Goal: Task Accomplishment & Management: Manage account settings

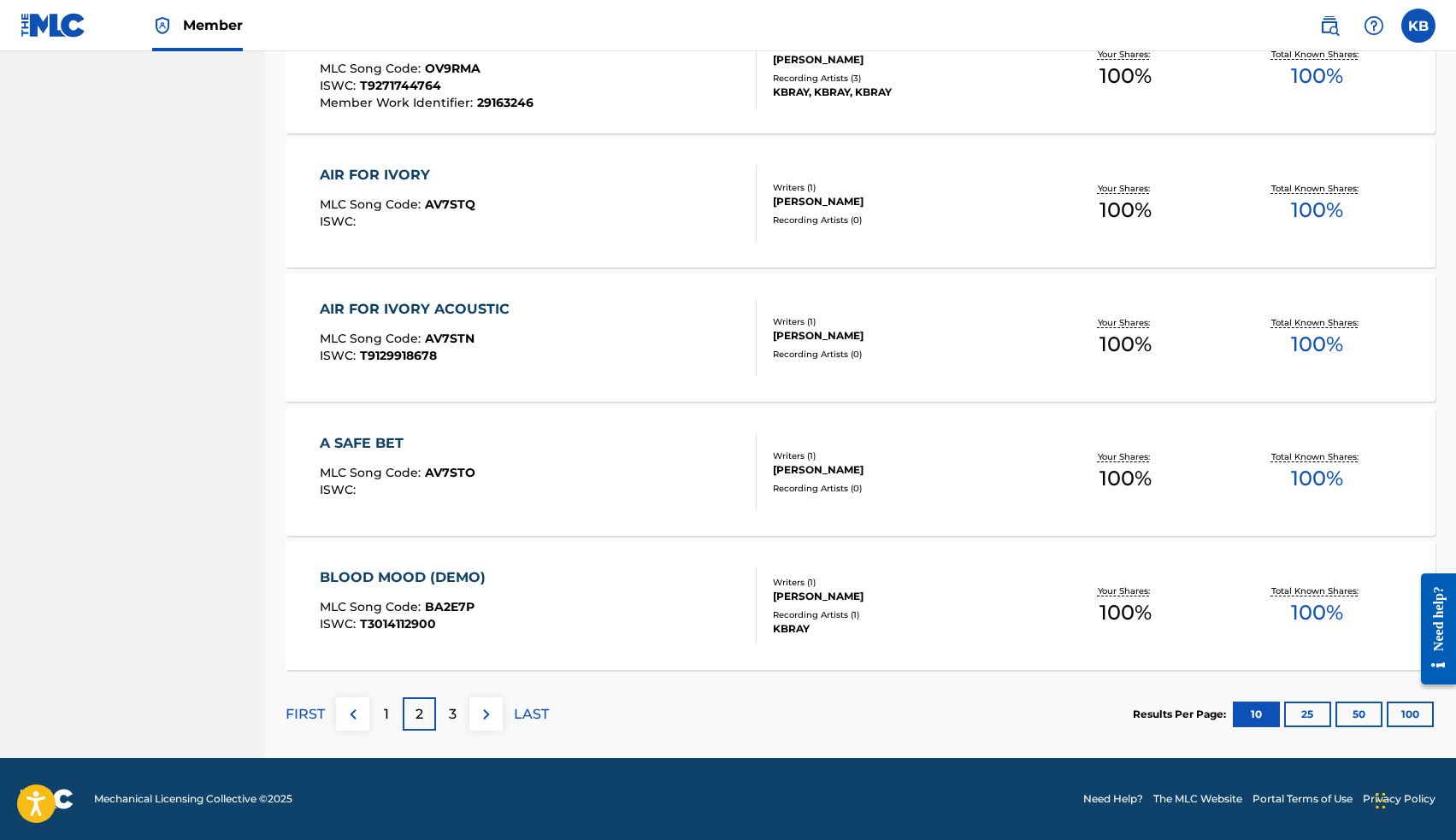
scroll to position [1116, 0]
click at [447, 712] on div "3" at bounding box center [453, 714] width 34 height 34
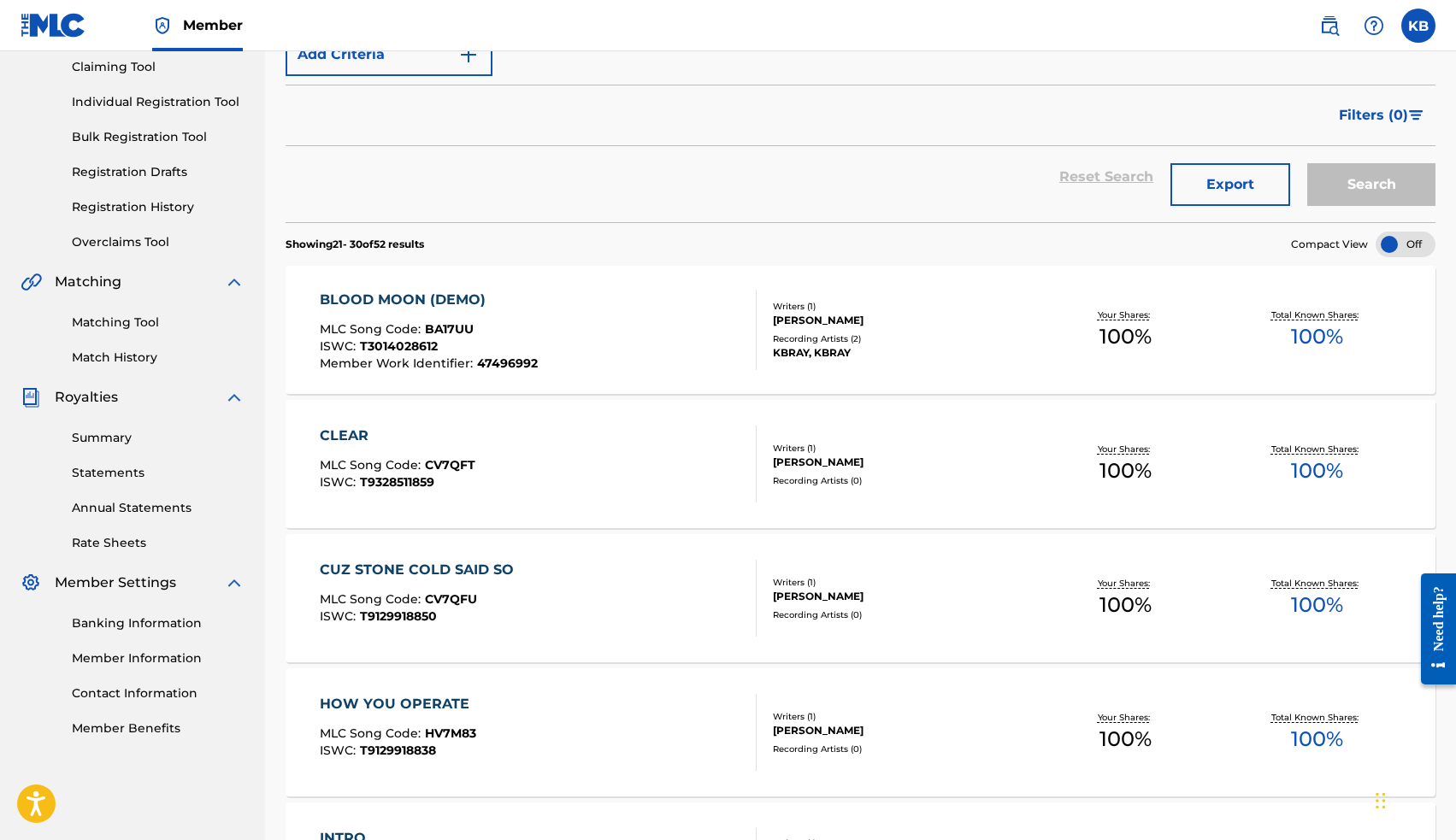
click at [453, 300] on div "BLOOD MOON (DEMO)" at bounding box center [428, 300] width 218 height 21
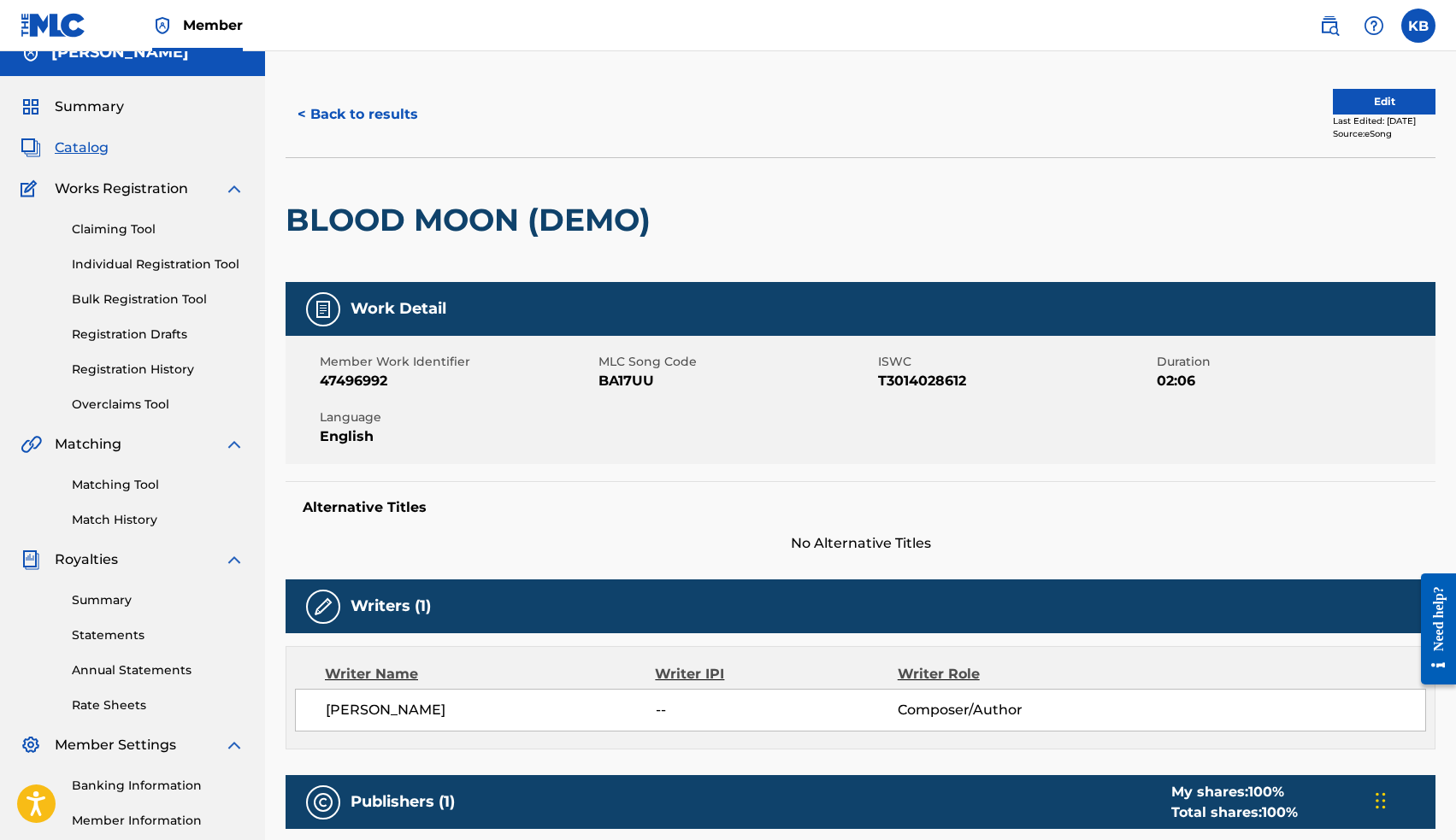
scroll to position [9, 0]
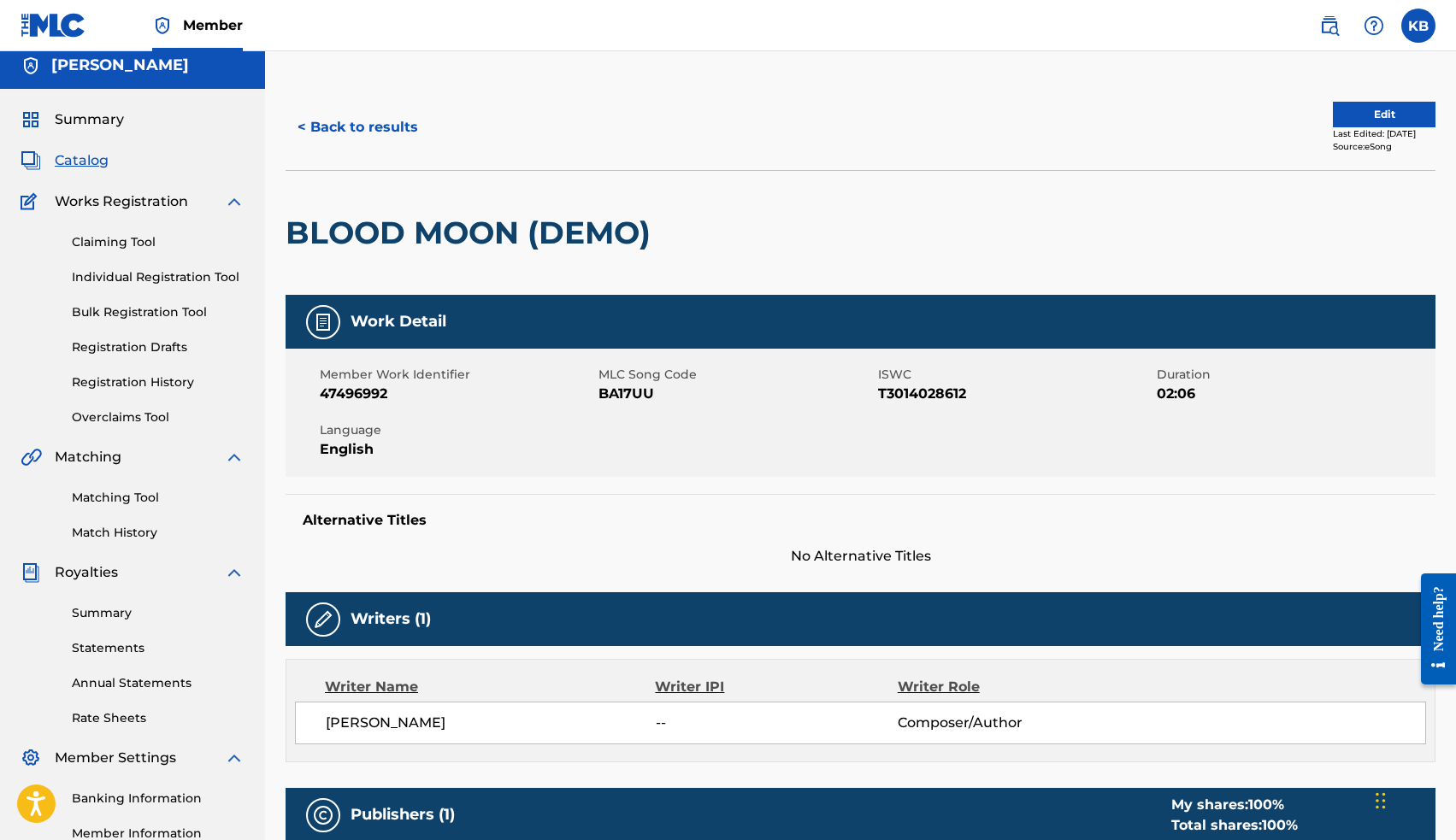
click at [1340, 111] on button "Edit" at bounding box center [1383, 115] width 103 height 26
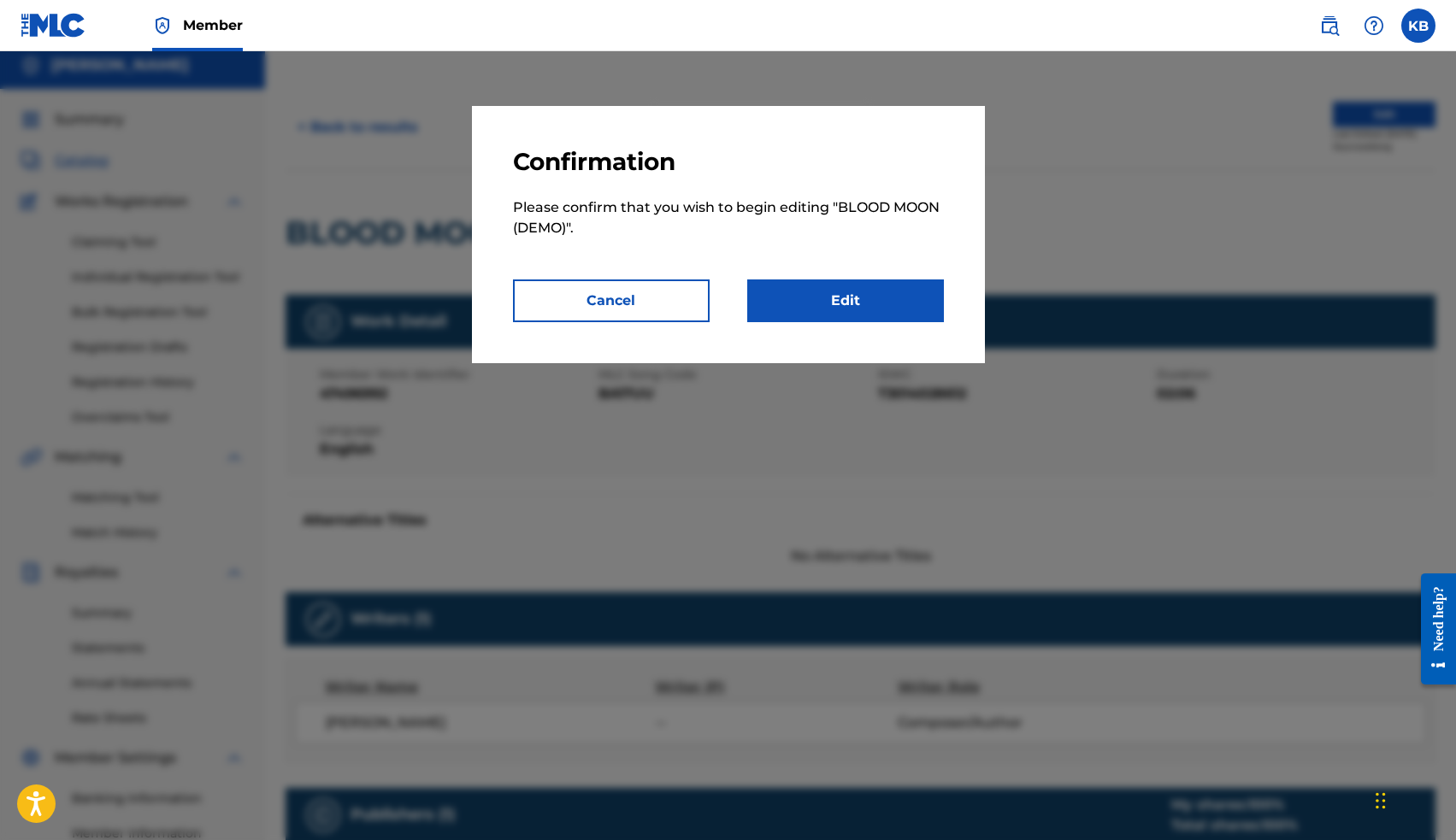
click at [916, 298] on link "Edit" at bounding box center [845, 300] width 197 height 42
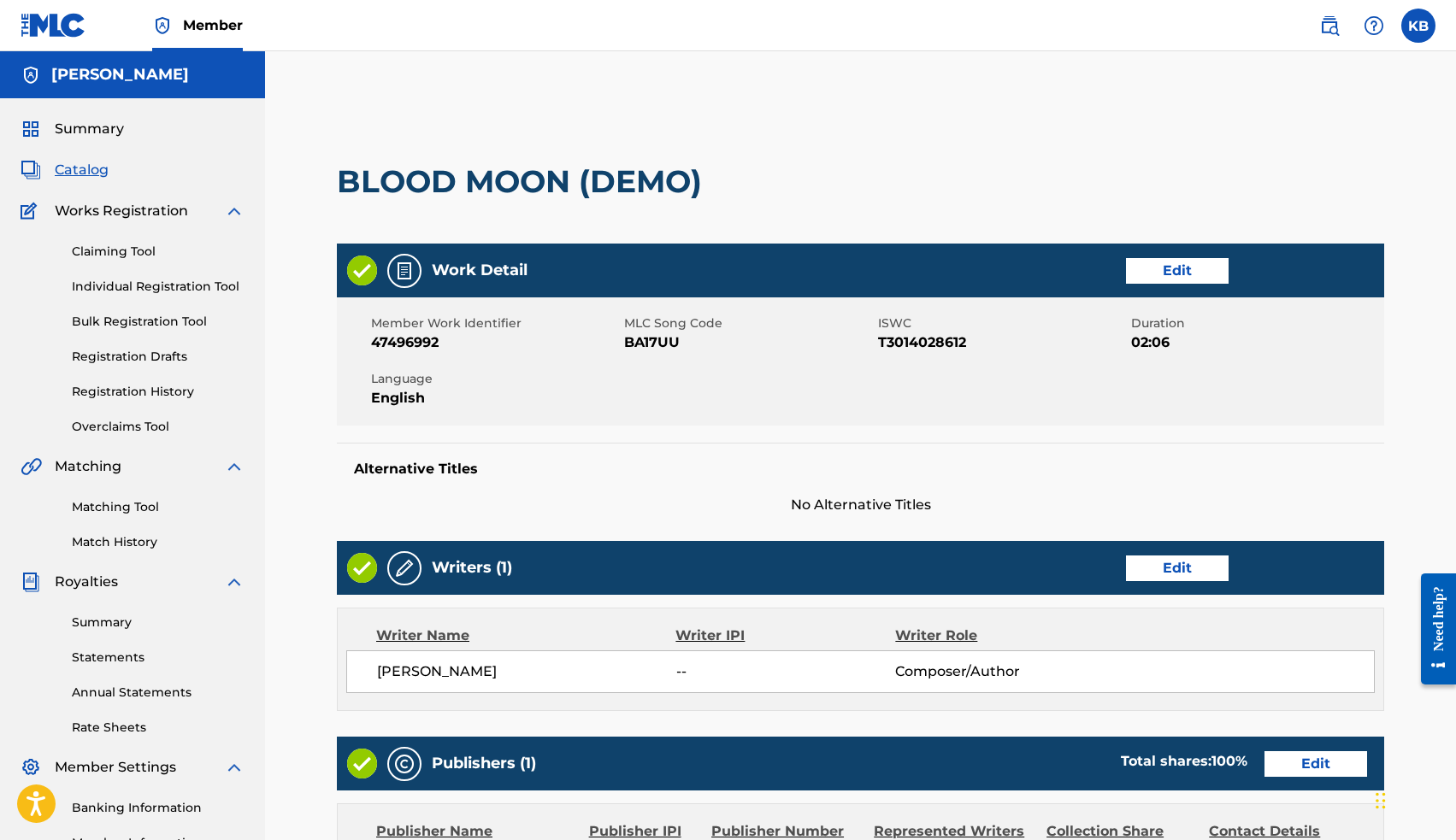
click at [1151, 267] on link "Edit" at bounding box center [1177, 271] width 103 height 26
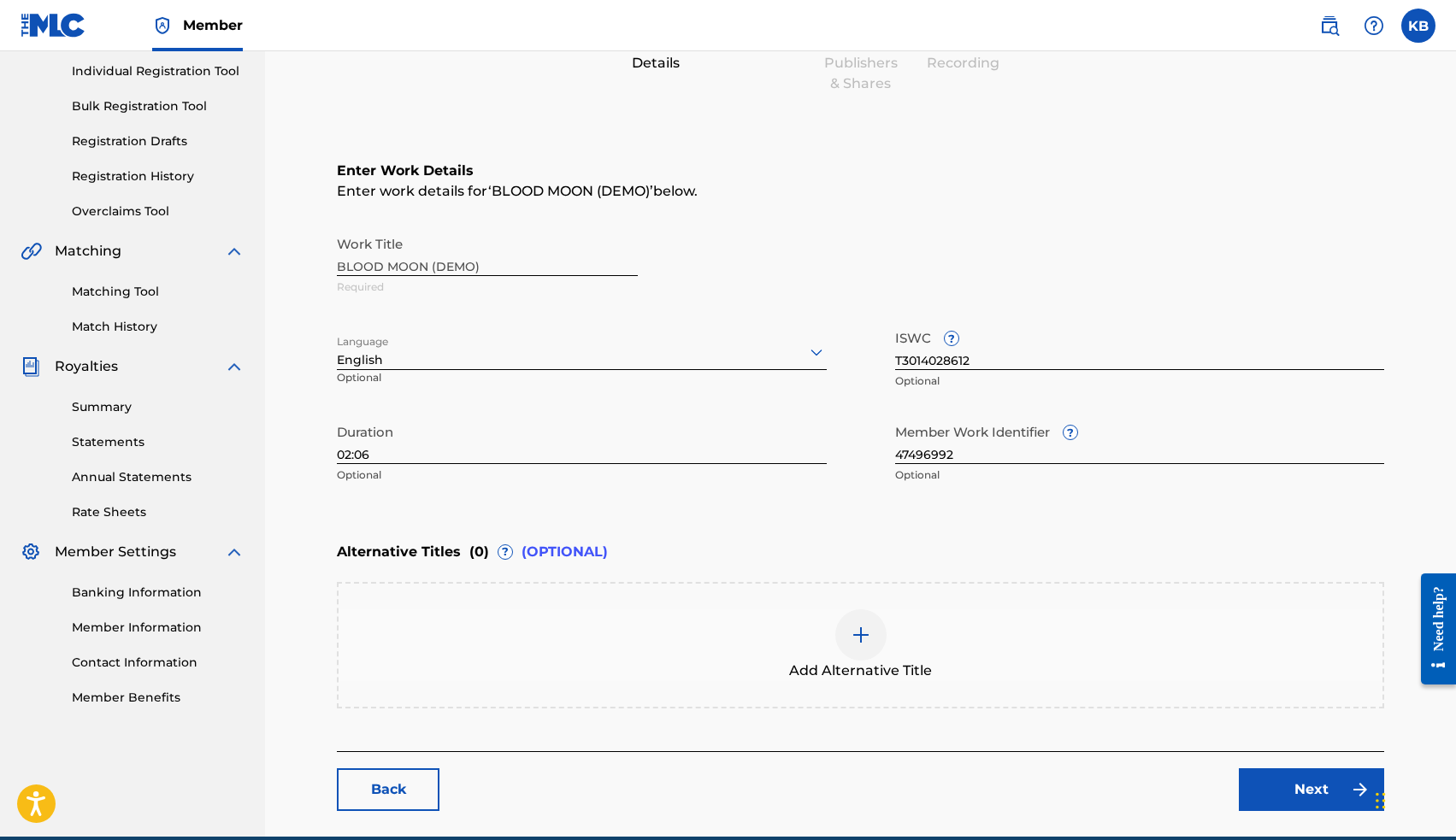
scroll to position [262, 0]
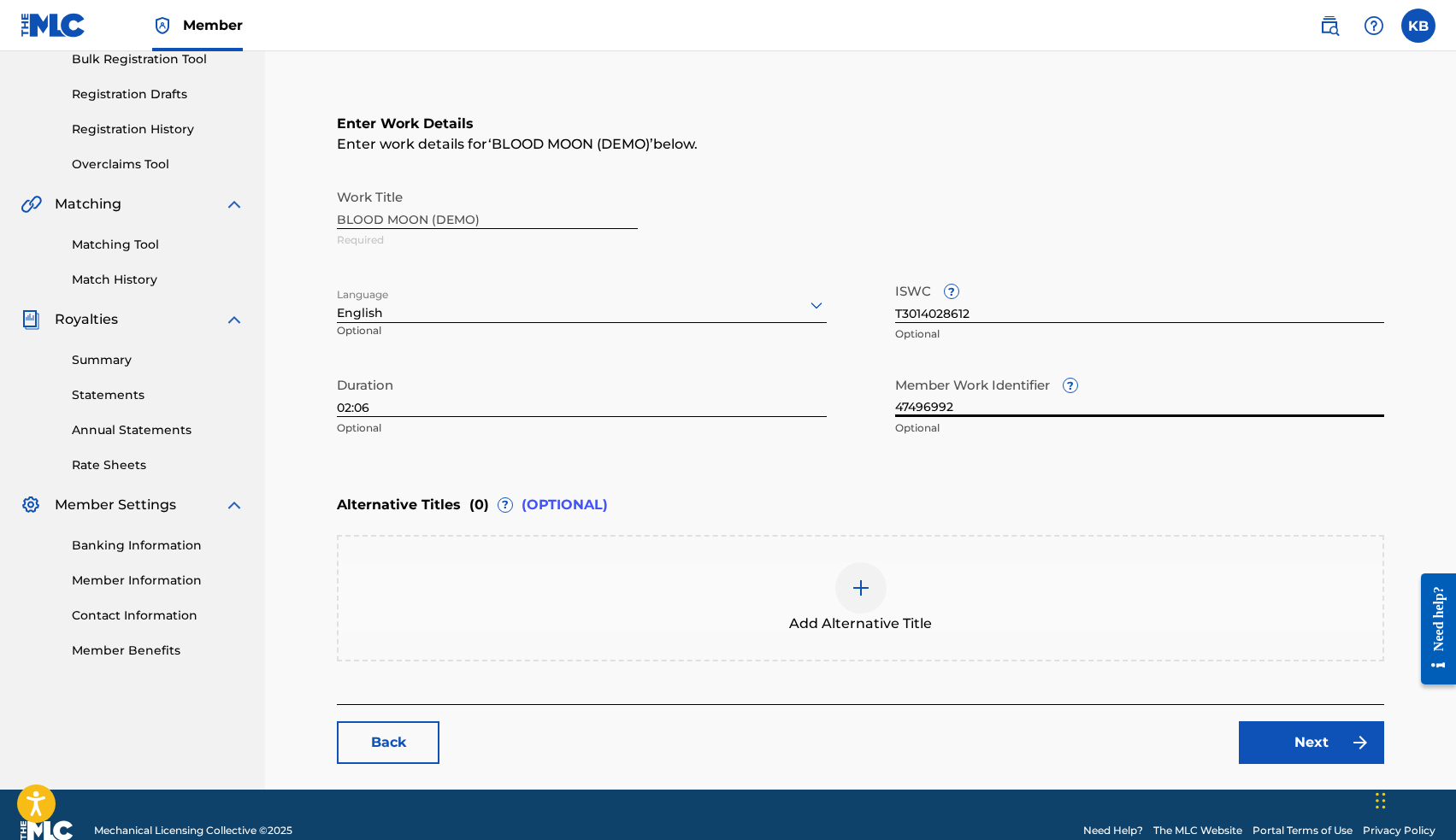
drag, startPoint x: 962, startPoint y: 406, endPoint x: 863, endPoint y: 403, distance: 99.0
click at [864, 403] on div "Work Title BLOOD MOON (DEMO) Required Language English Optional ISWC ? T3014028…" at bounding box center [860, 313] width 1048 height 265
paste input "591003"
type input "47591003"
click at [1280, 740] on link "Next" at bounding box center [1311, 742] width 145 height 42
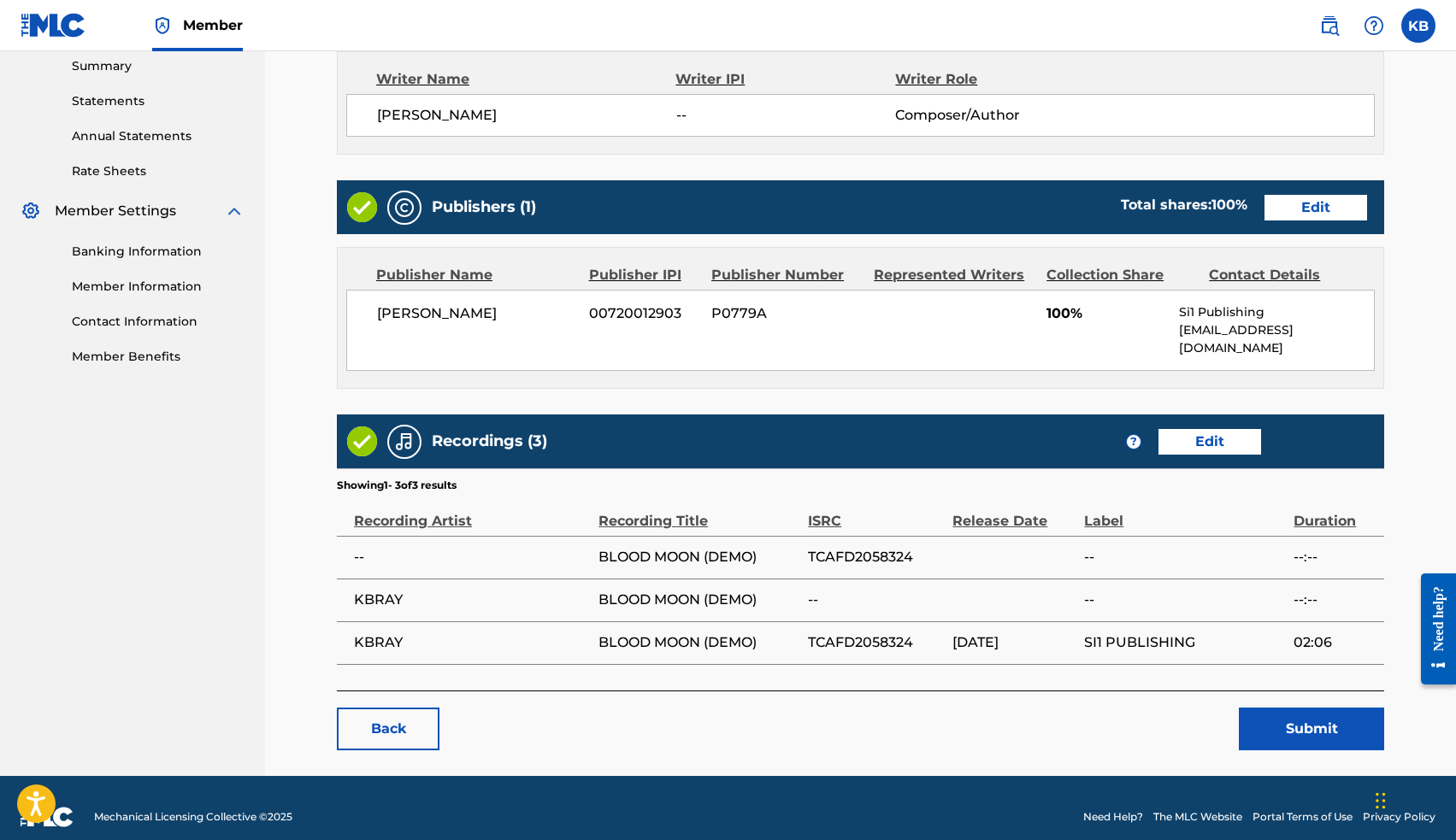
scroll to position [555, 0]
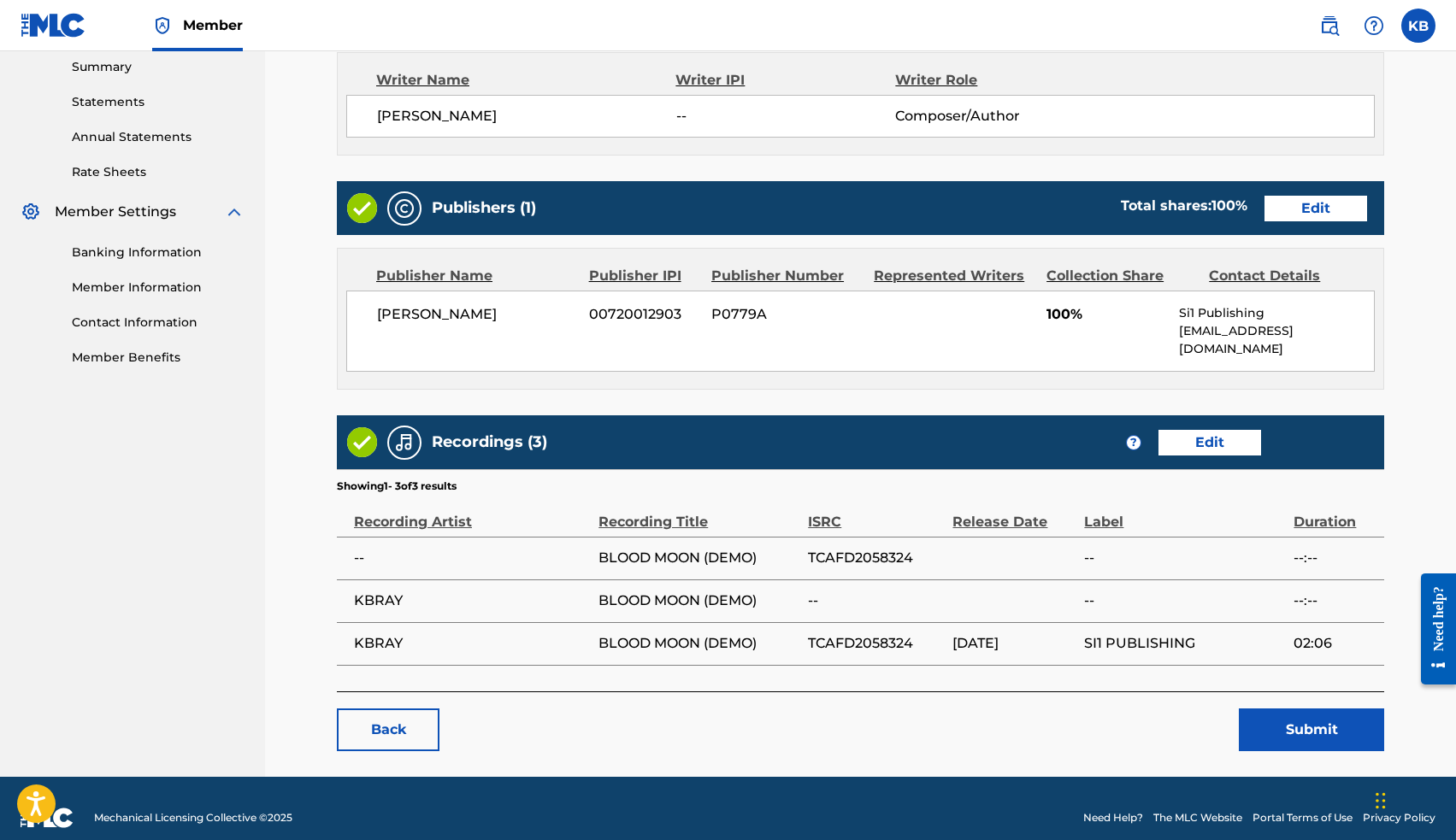
click at [1304, 709] on button "Submit" at bounding box center [1311, 729] width 145 height 42
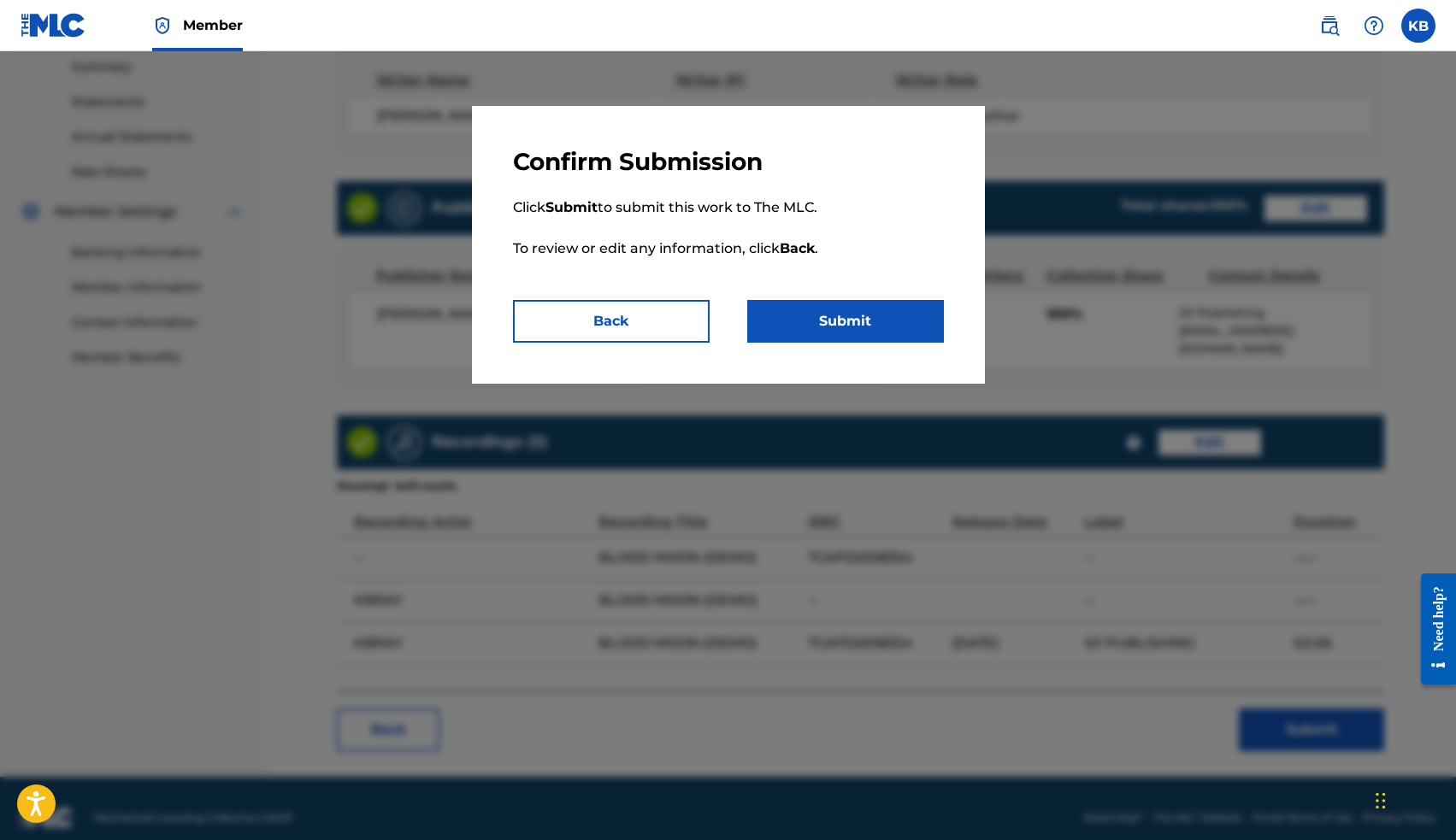
click at [883, 322] on button "Submit" at bounding box center [845, 320] width 197 height 42
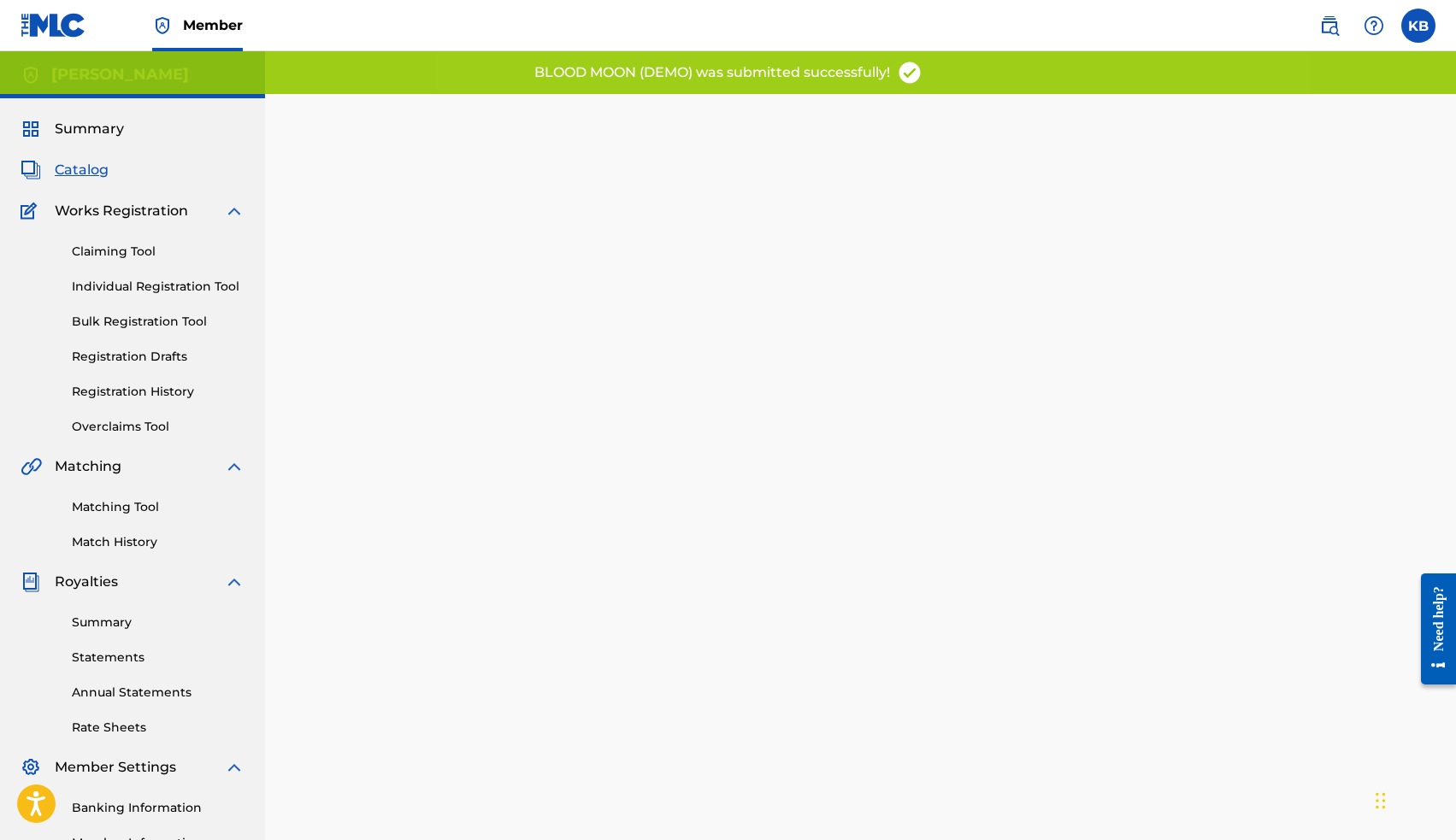
click at [92, 169] on span "Catalog" at bounding box center [81, 170] width 54 height 21
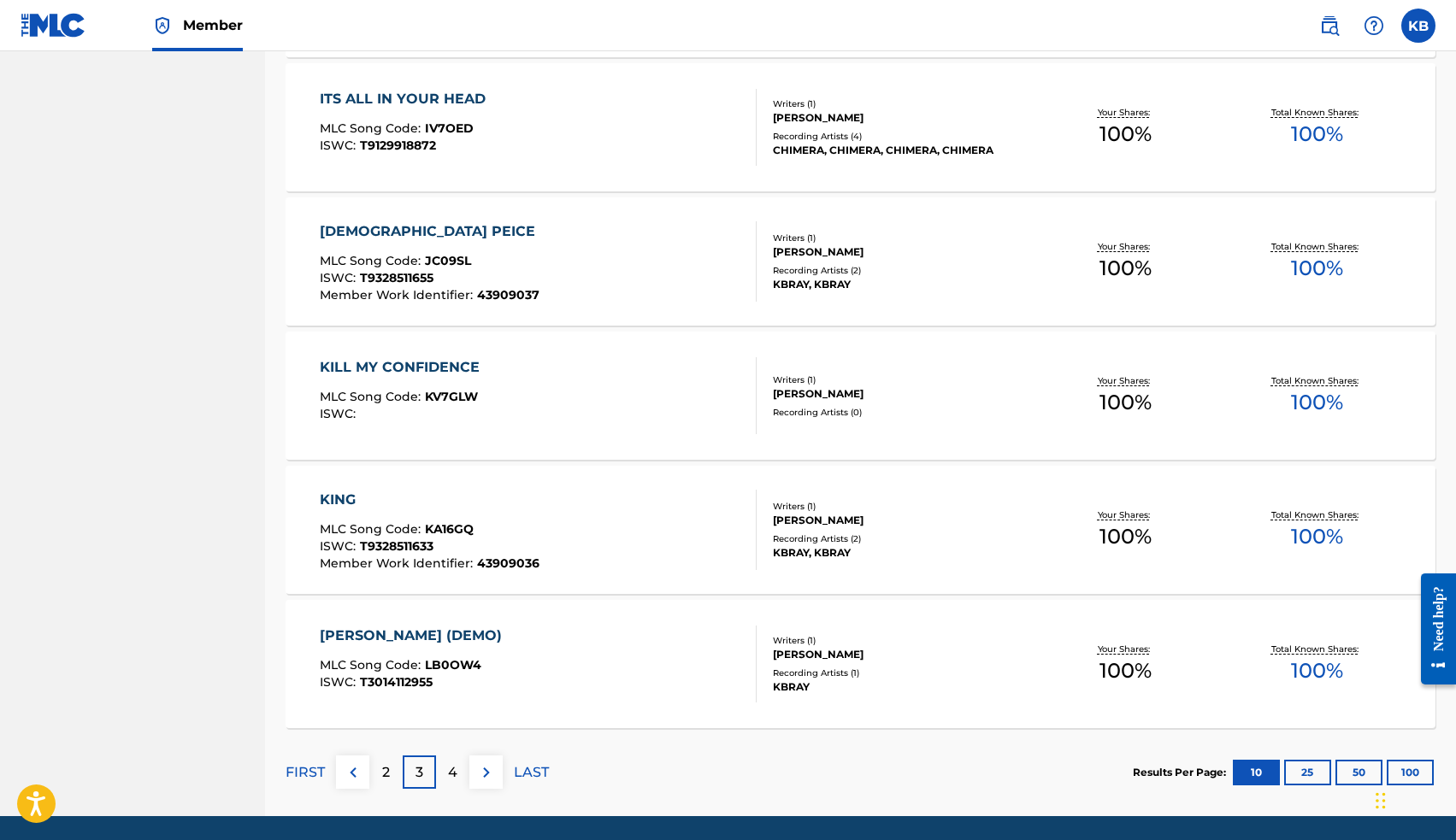
scroll to position [1071, 0]
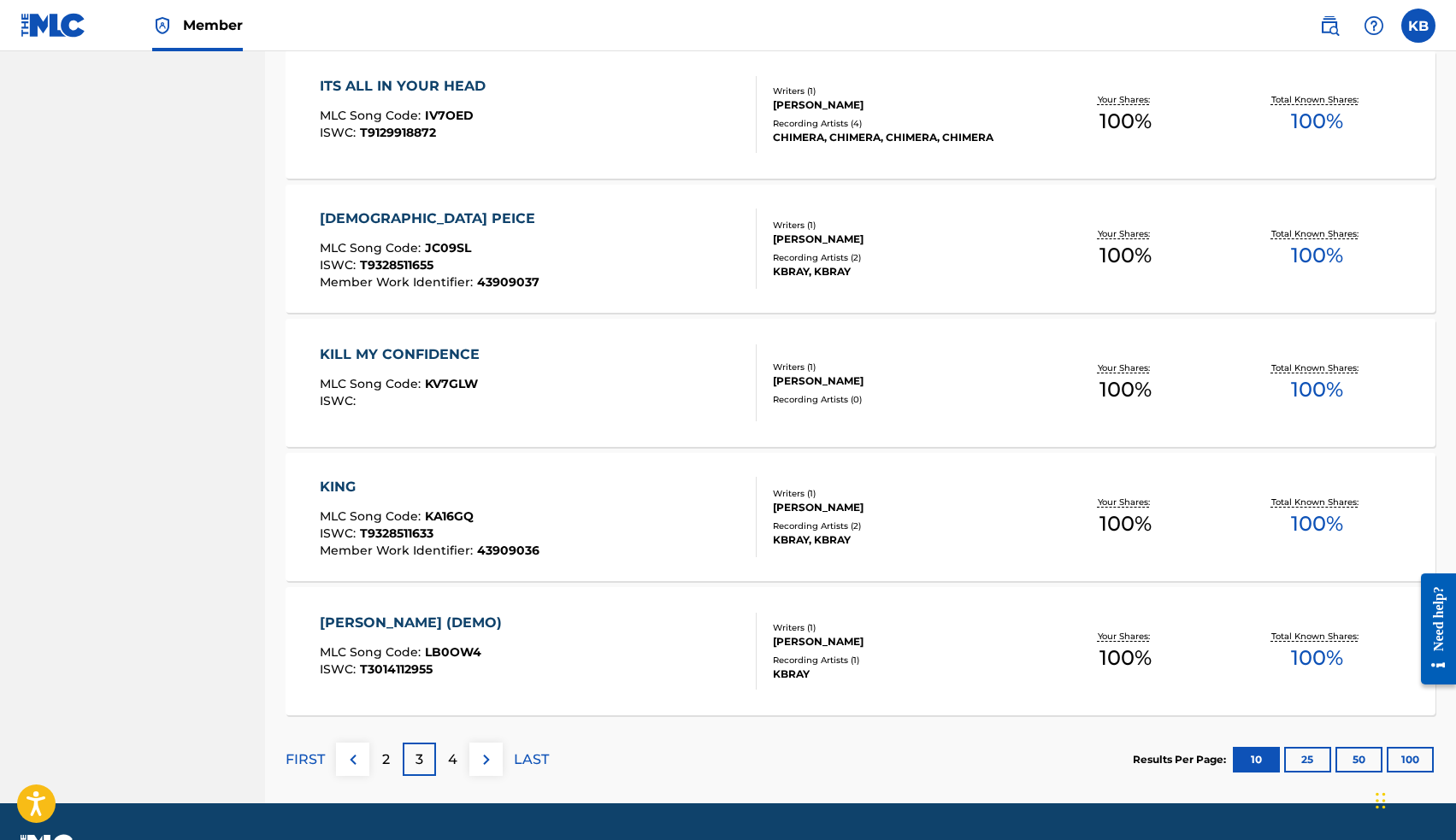
click at [333, 486] on div "KING" at bounding box center [429, 487] width 219 height 21
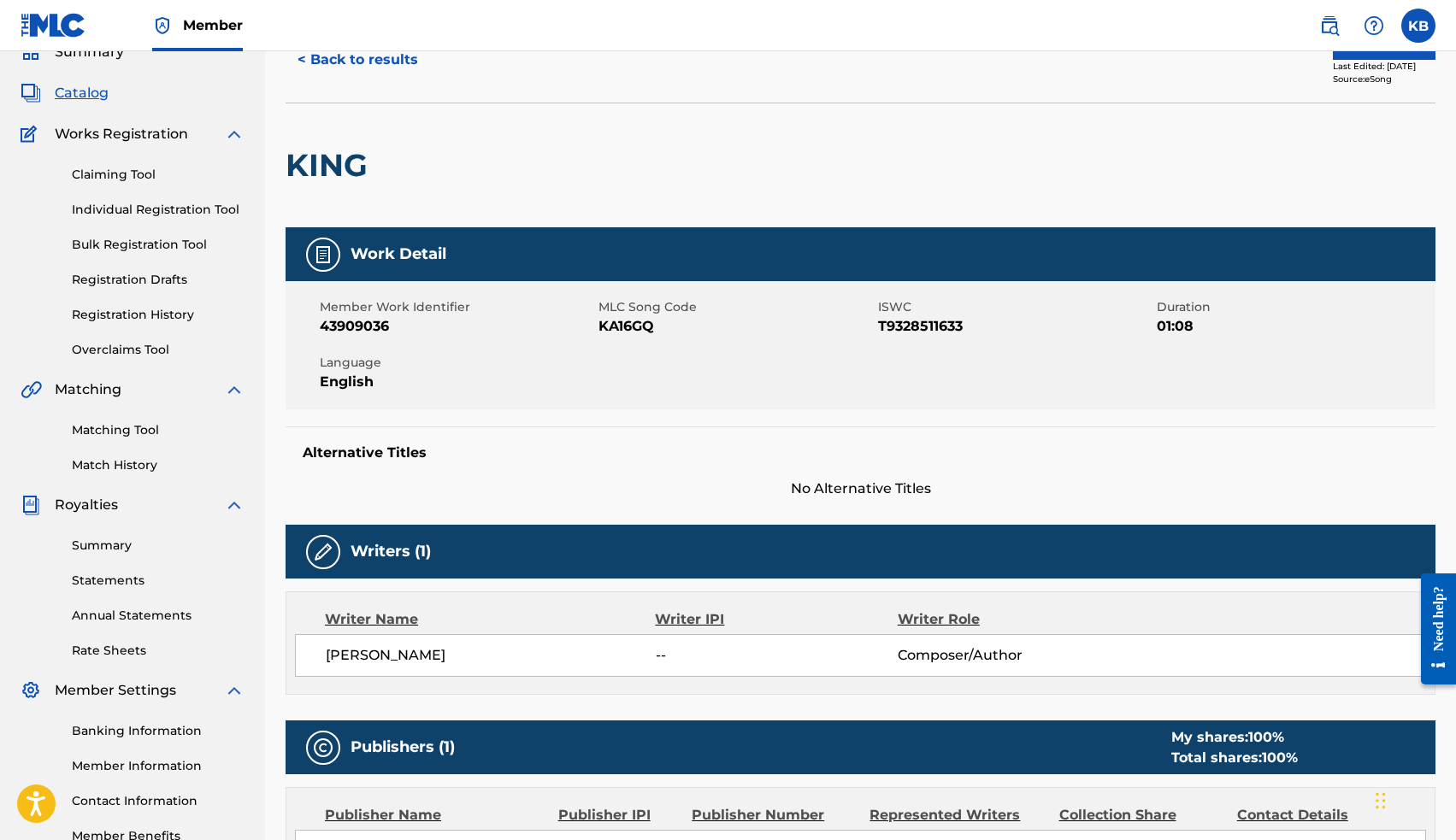
scroll to position [15, 0]
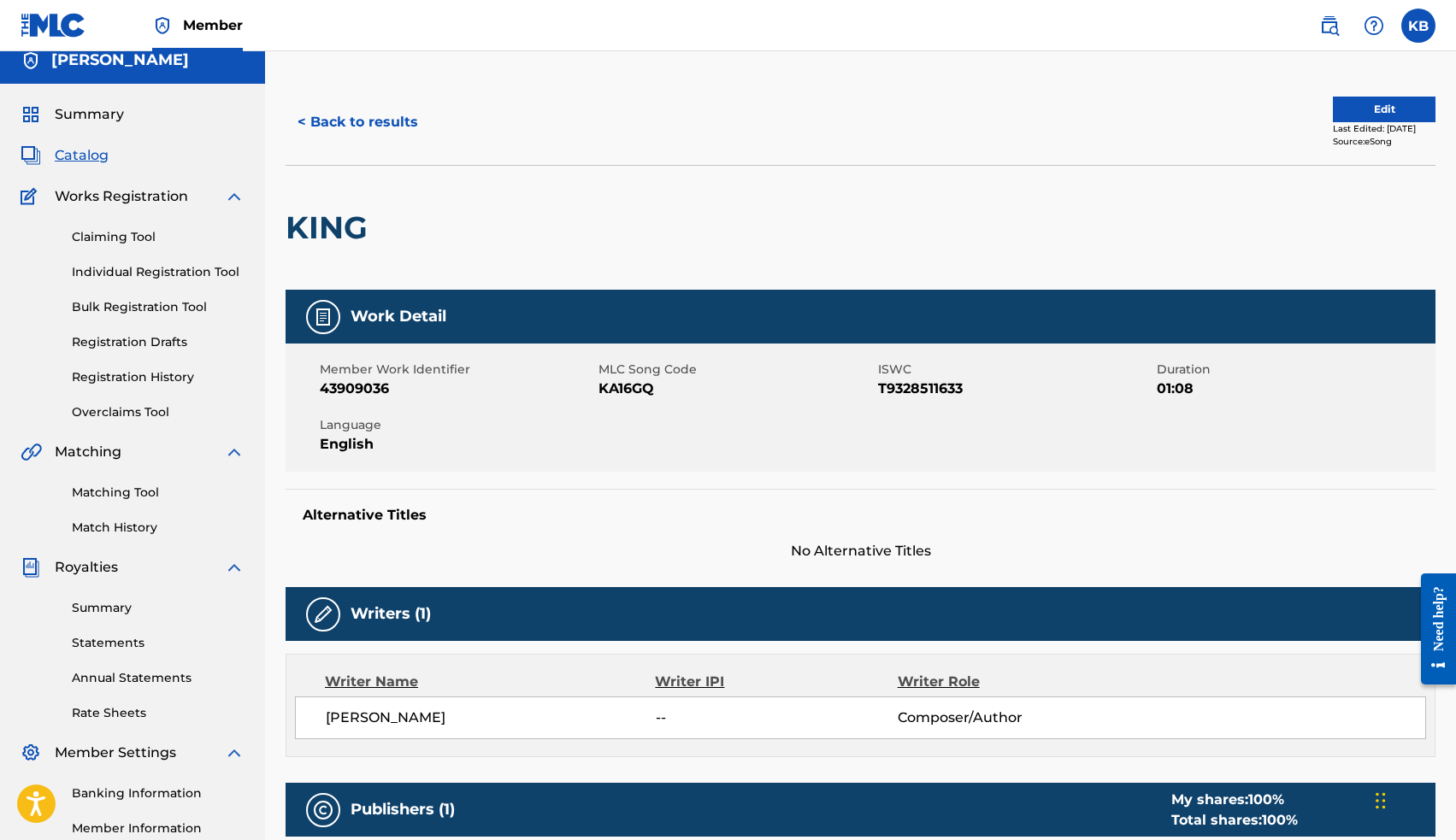
click at [84, 157] on span "Catalog" at bounding box center [81, 155] width 54 height 21
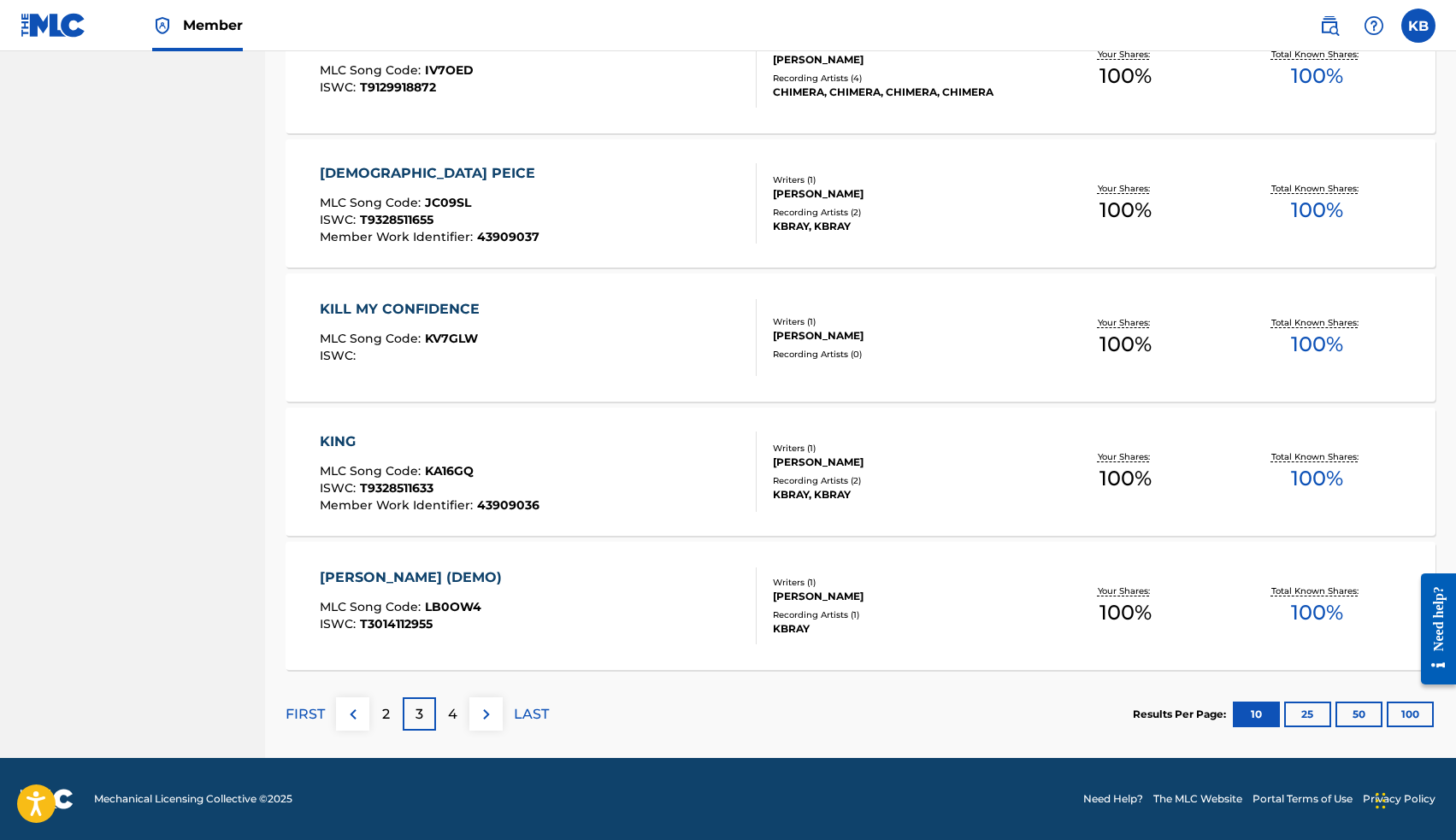
scroll to position [1116, 0]
click at [385, 176] on div "[DEMOGRAPHIC_DATA] PEICE" at bounding box center [431, 174] width 224 height 21
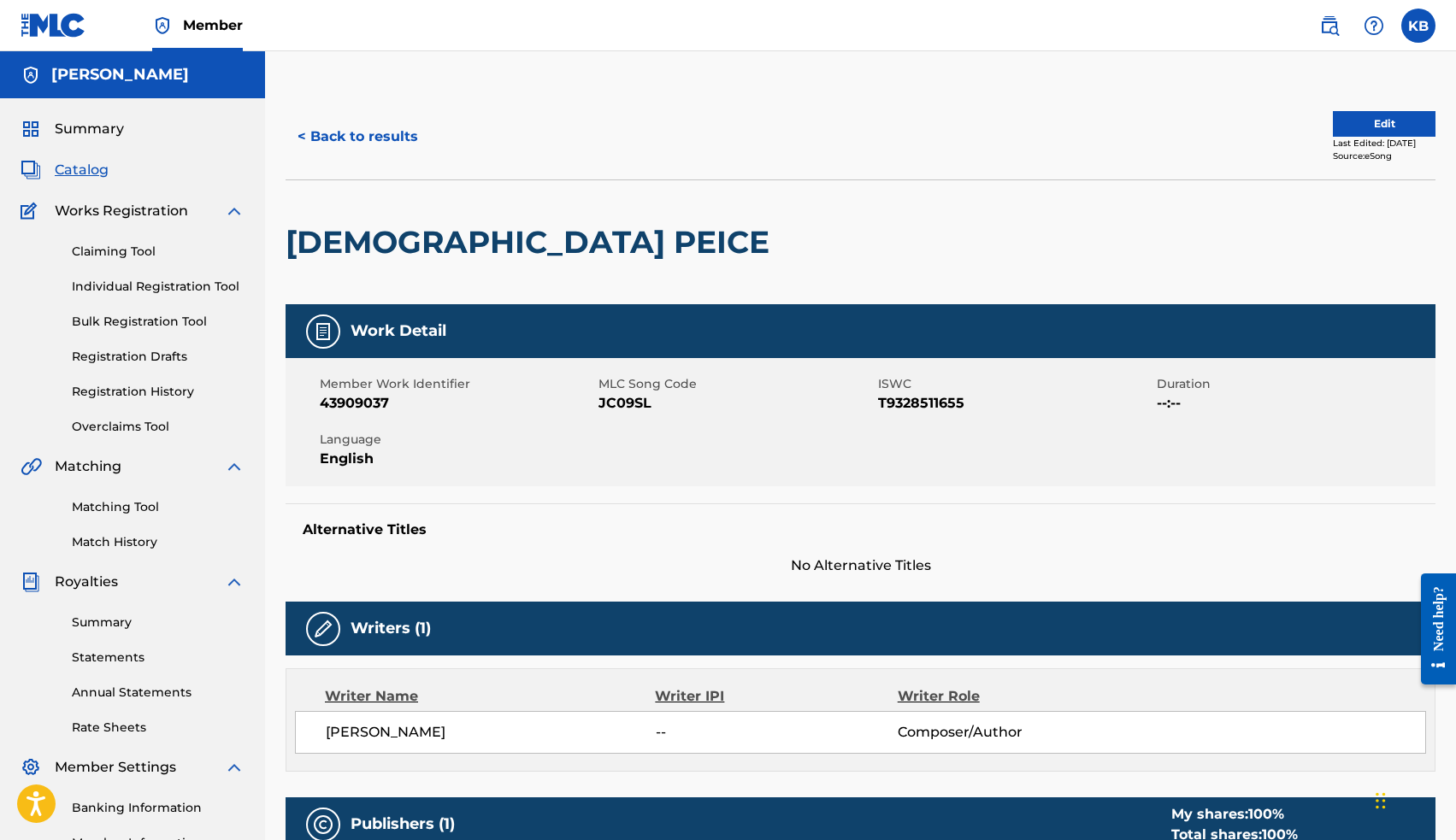
click at [1333, 125] on button "Edit" at bounding box center [1383, 124] width 103 height 26
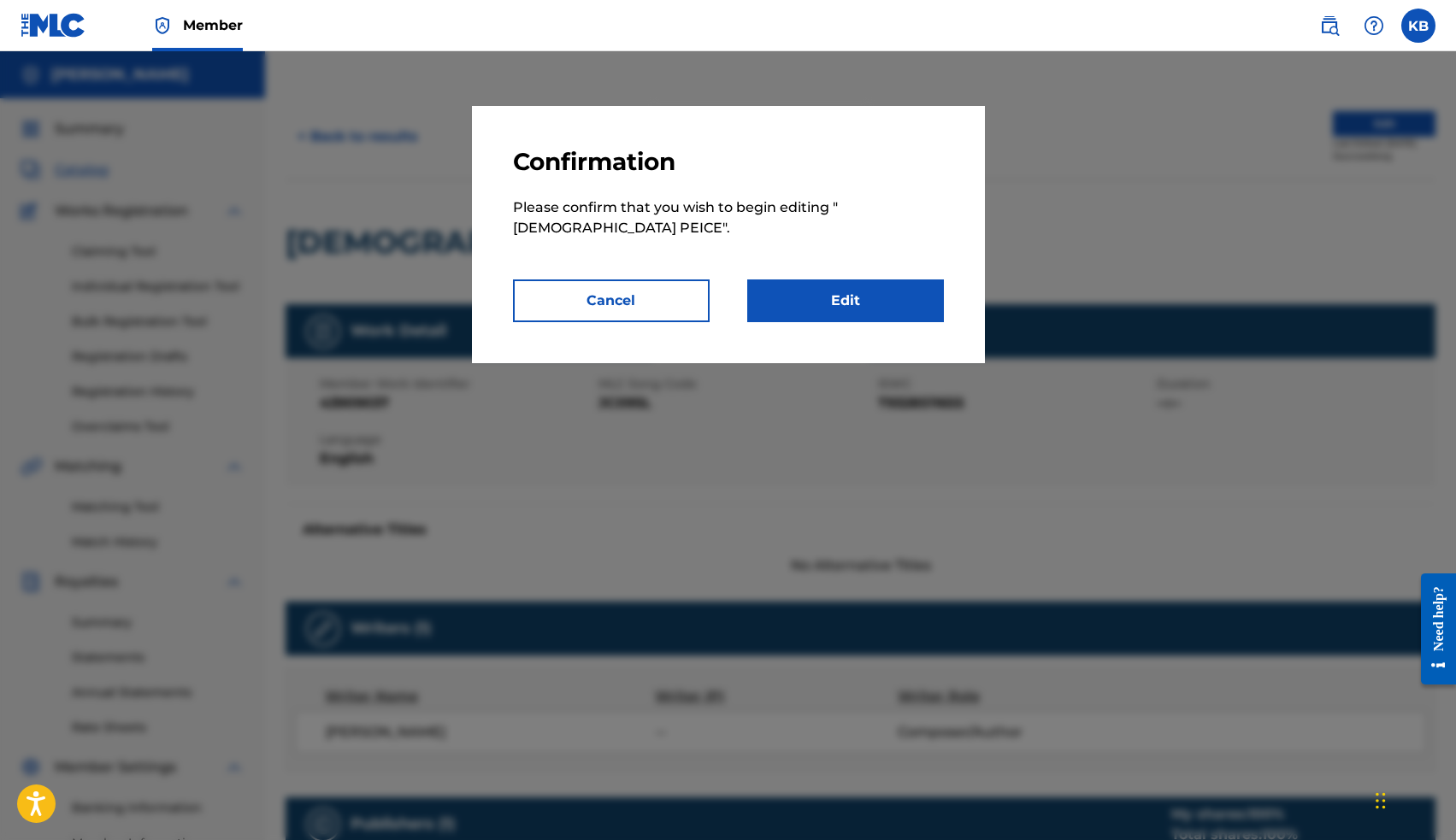
click at [912, 287] on link "Edit" at bounding box center [845, 300] width 197 height 42
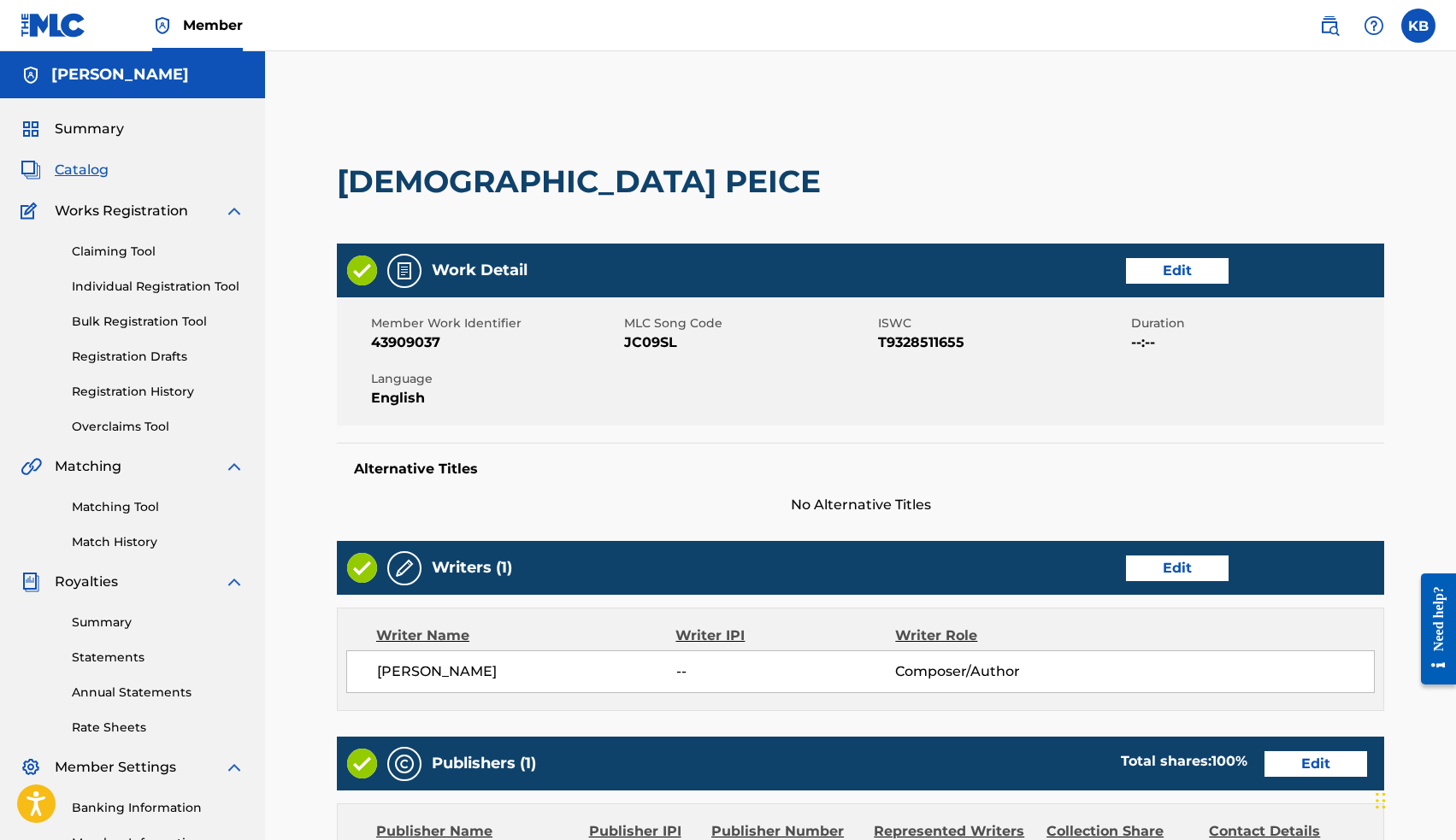
click at [1167, 272] on link "Edit" at bounding box center [1177, 271] width 103 height 26
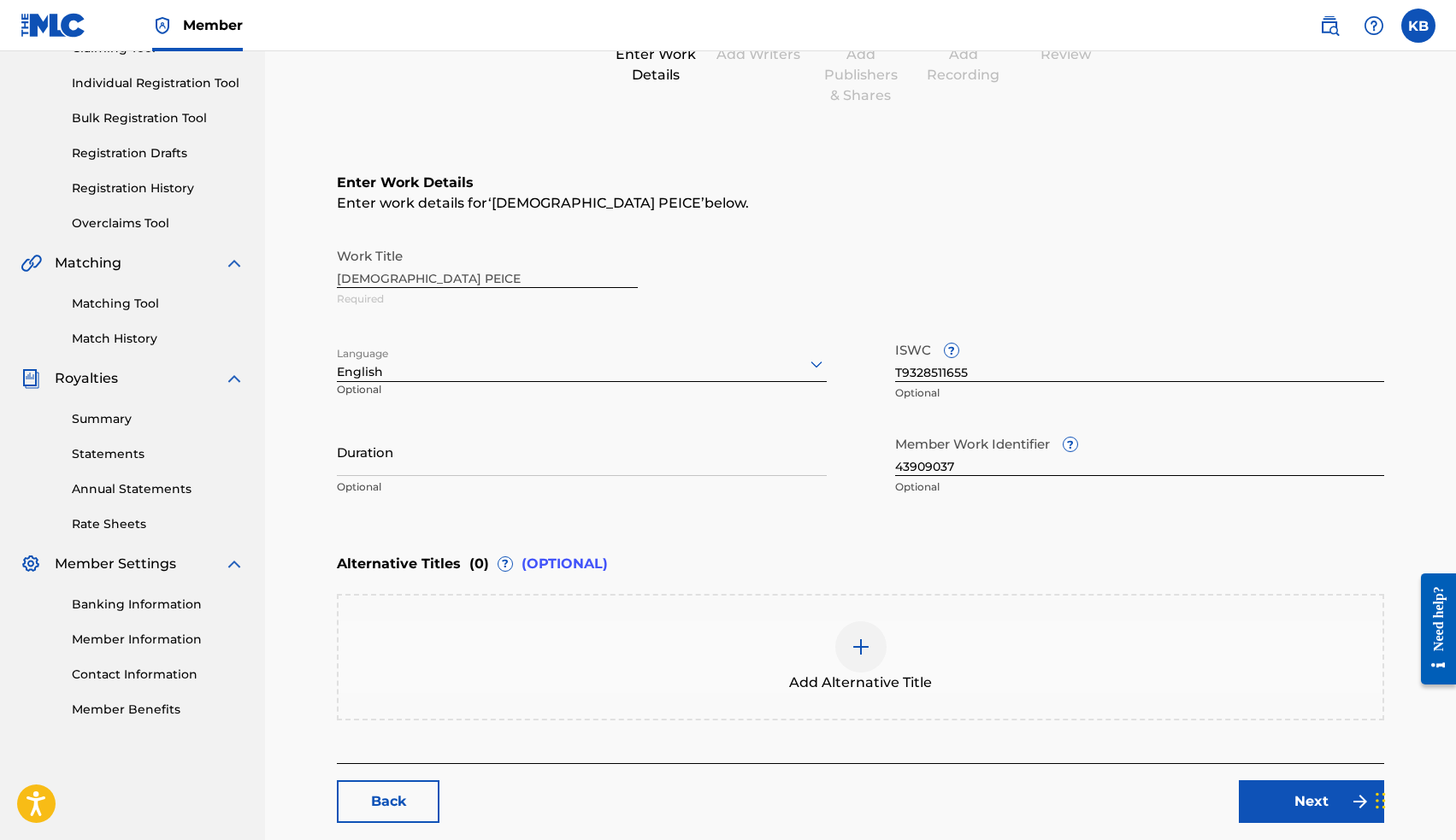
scroll to position [212, 0]
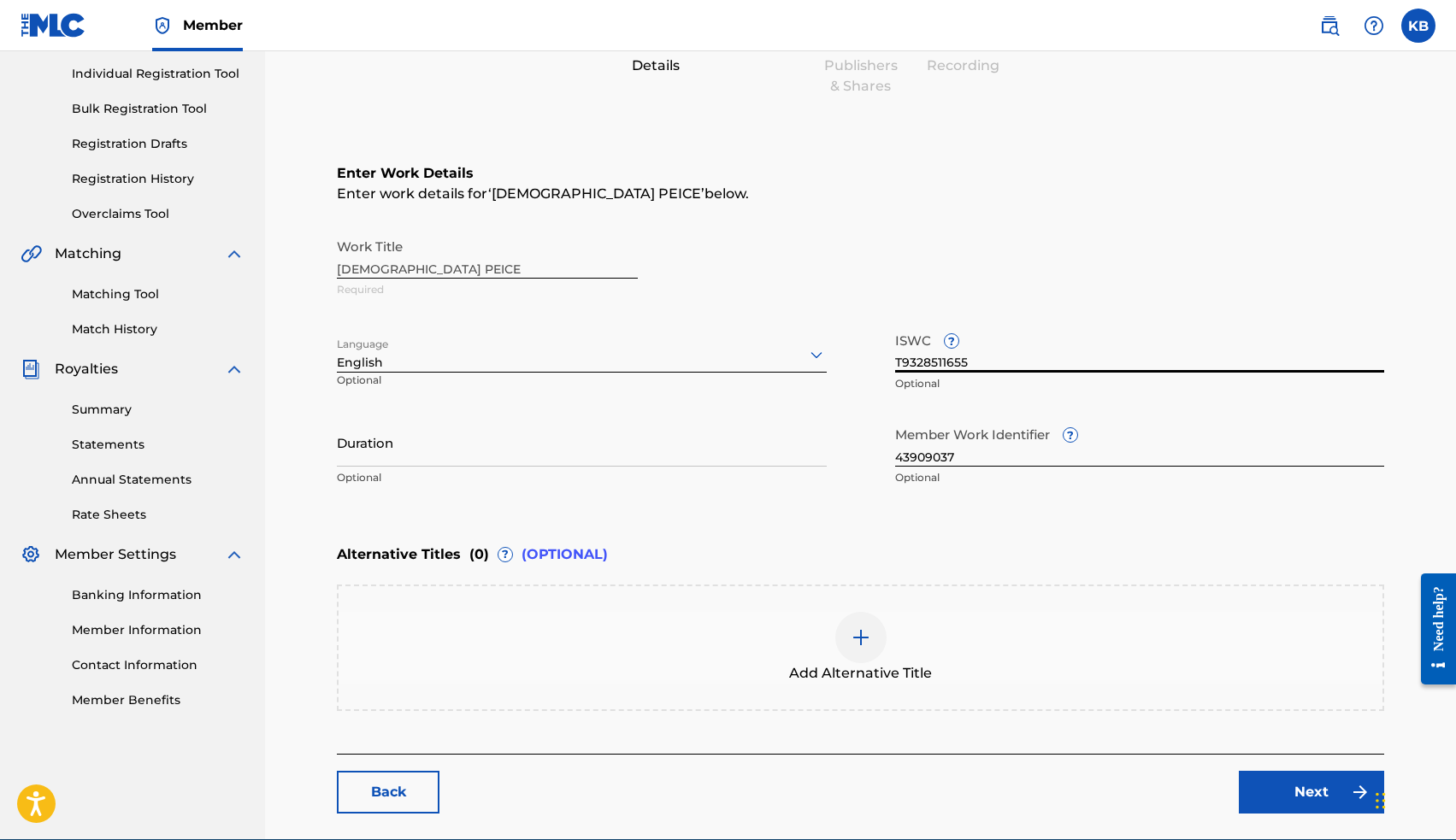
drag, startPoint x: 990, startPoint y: 358, endPoint x: 865, endPoint y: 360, distance: 125.0
click at [865, 360] on div "Work Title [DEMOGRAPHIC_DATA] PEICE Required Language English Optional ISWC ? T…" at bounding box center [860, 362] width 1048 height 265
paste input "3323947093"
type input "T3323947093"
drag, startPoint x: 979, startPoint y: 455, endPoint x: 889, endPoint y: 456, distance: 90.0
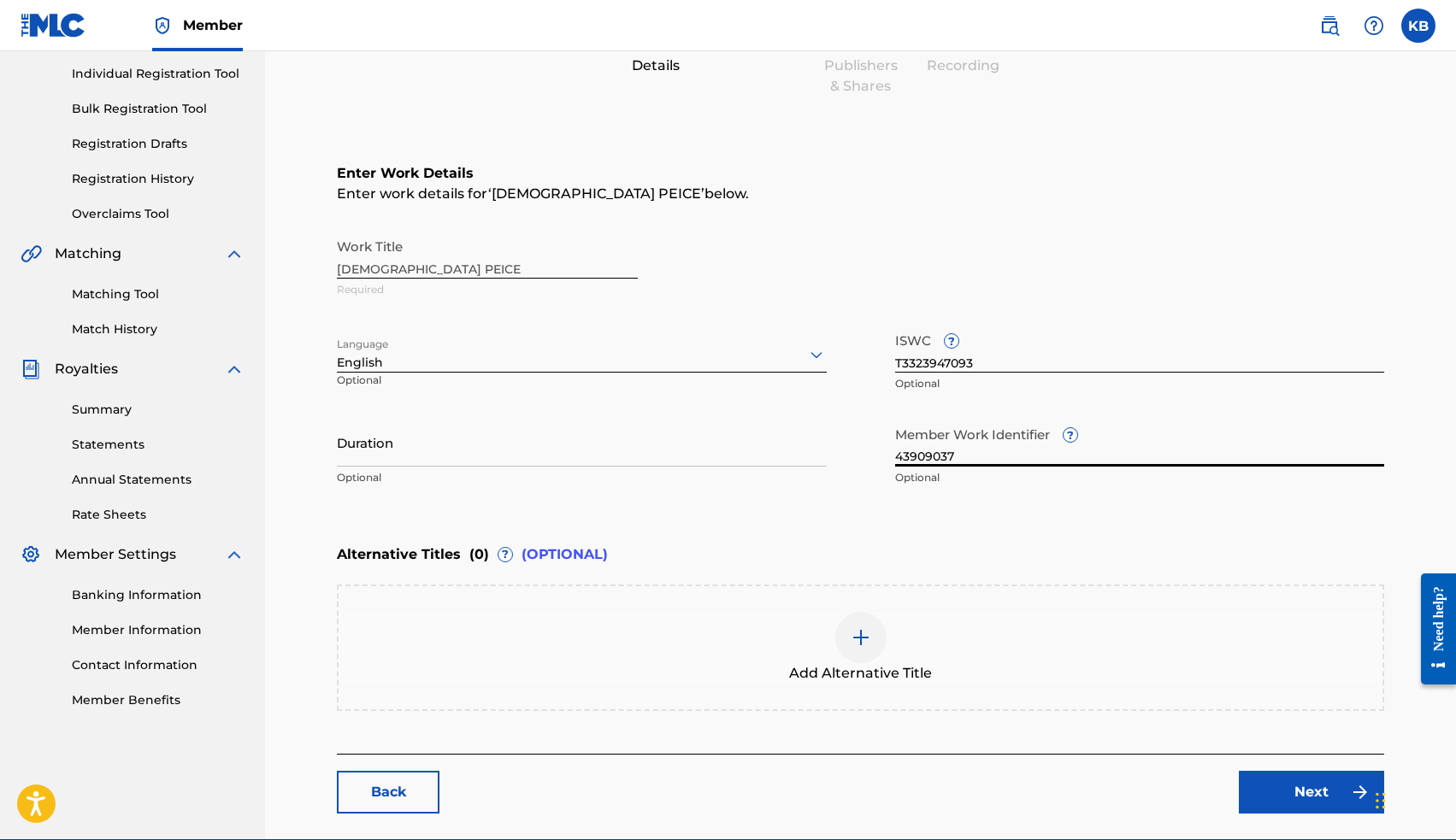
click at [889, 457] on div "Work Title [DEMOGRAPHIC_DATA] PEICE Required Language English Optional ISWC ? T…" at bounding box center [860, 362] width 1048 height 265
paste input "7305264"
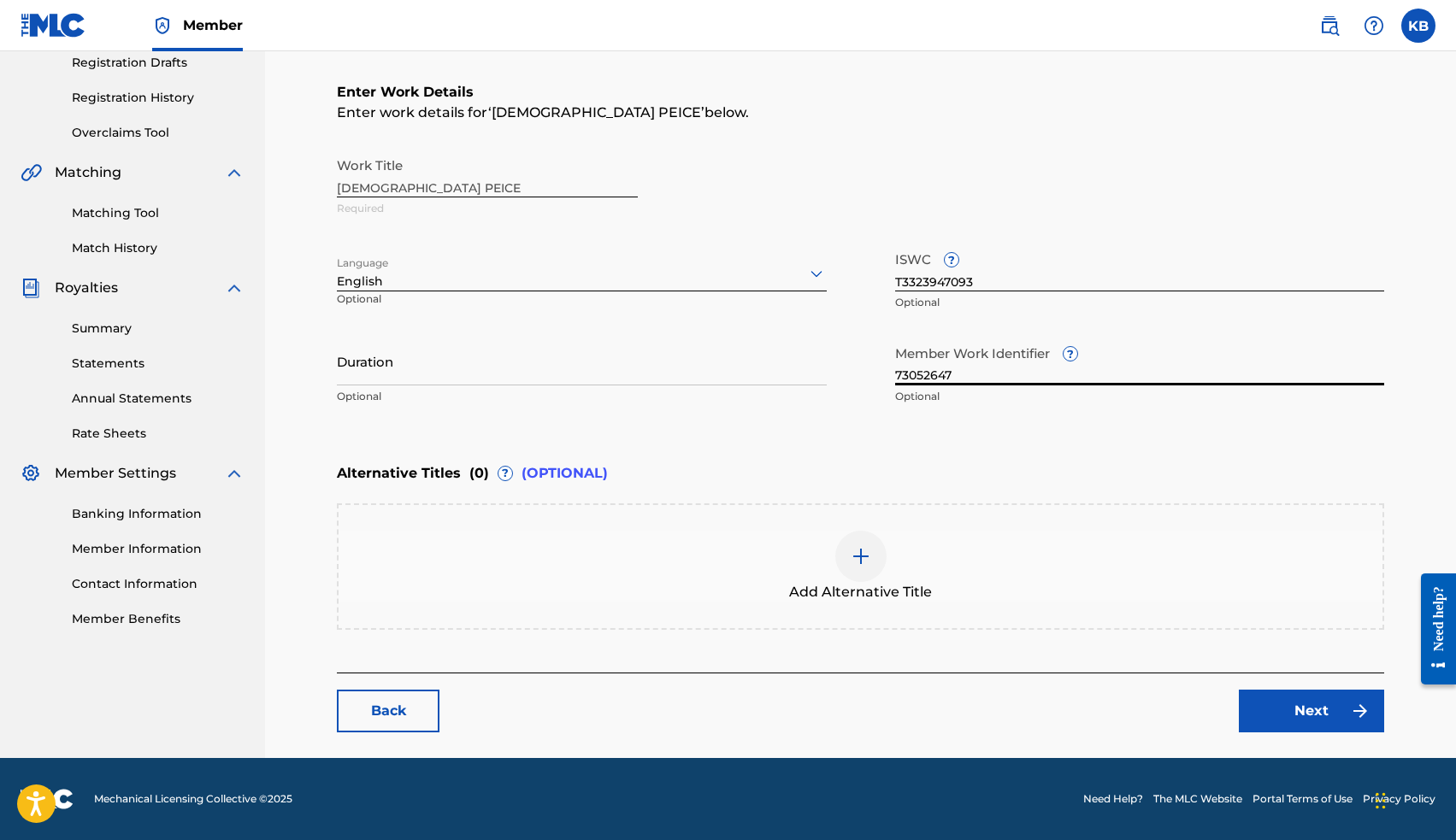
scroll to position [294, 0]
type input "73052647"
click at [1290, 709] on link "Next" at bounding box center [1311, 711] width 145 height 42
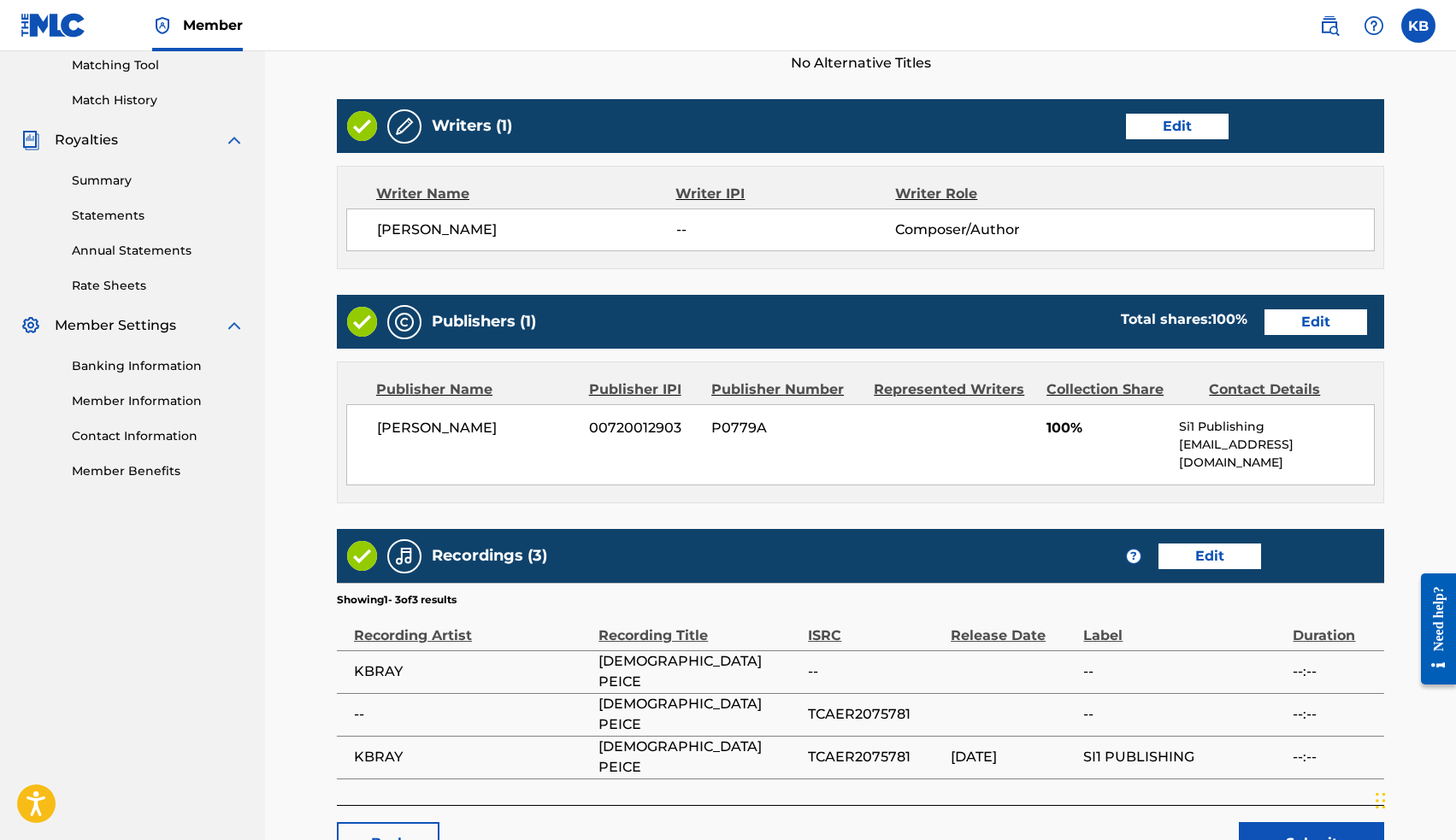
scroll to position [489, 0]
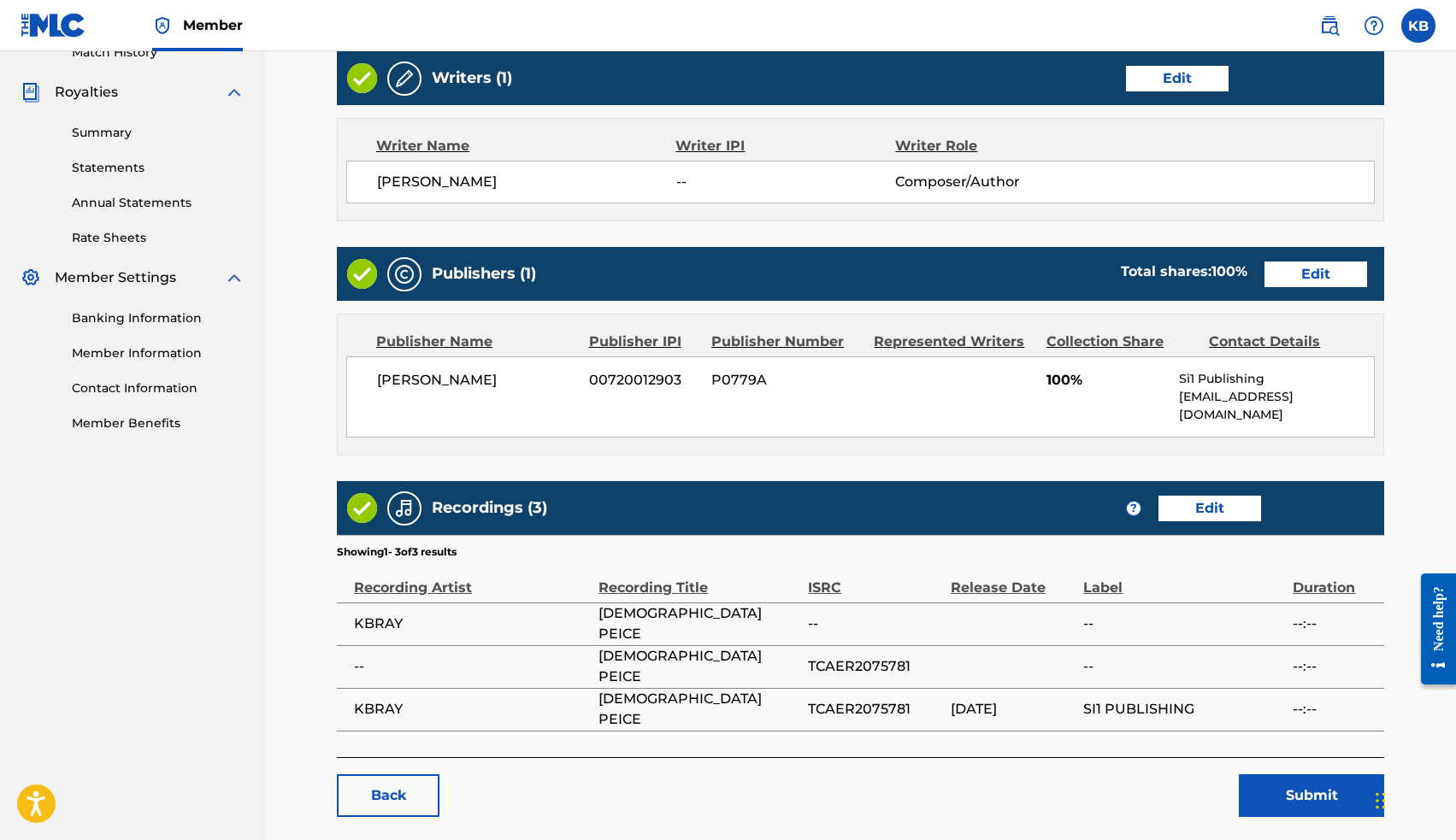
click at [1320, 774] on button "Submit" at bounding box center [1311, 795] width 145 height 42
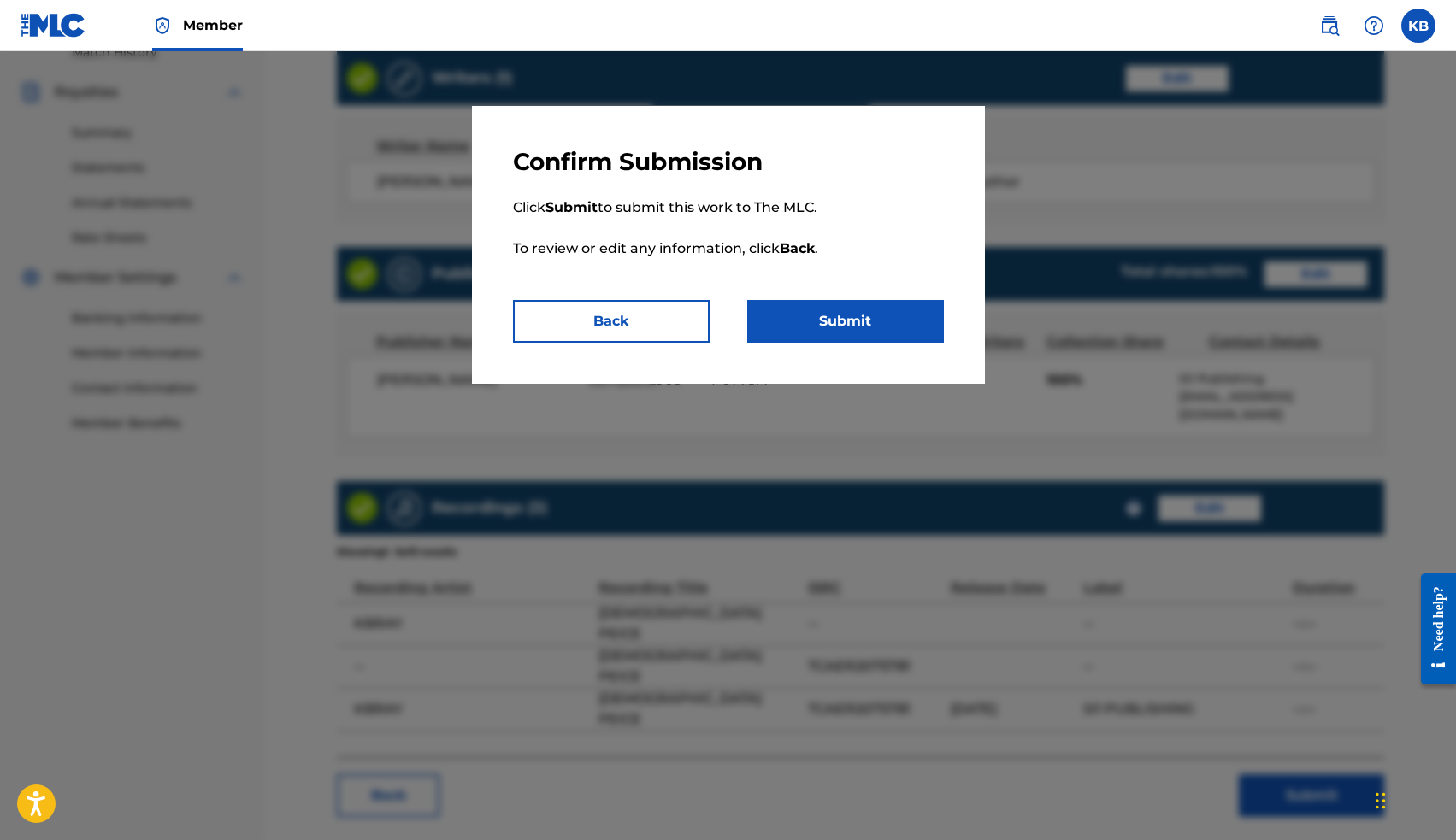
click at [886, 329] on button "Submit" at bounding box center [845, 320] width 197 height 42
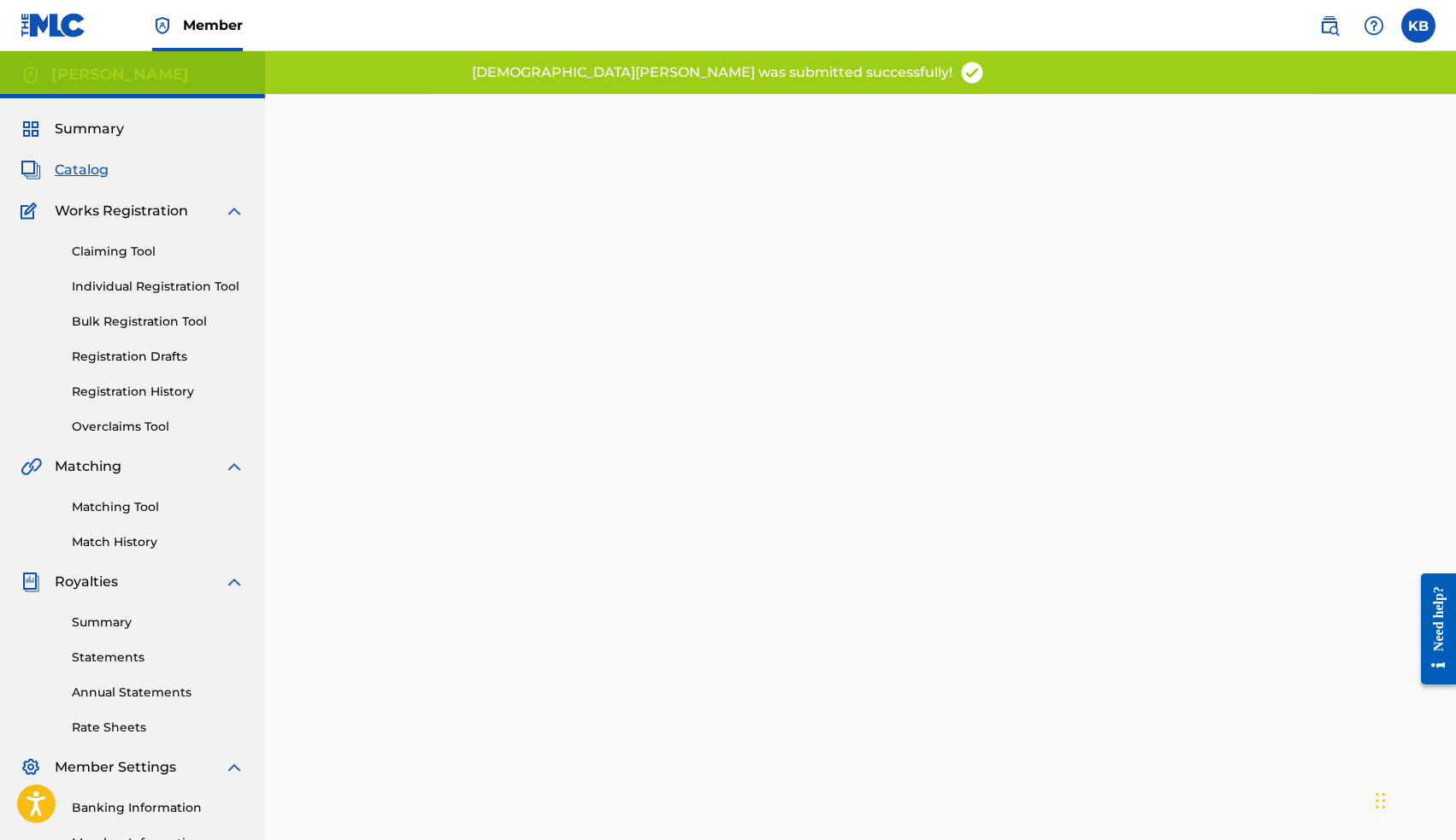
click at [88, 174] on span "Catalog" at bounding box center [81, 170] width 54 height 21
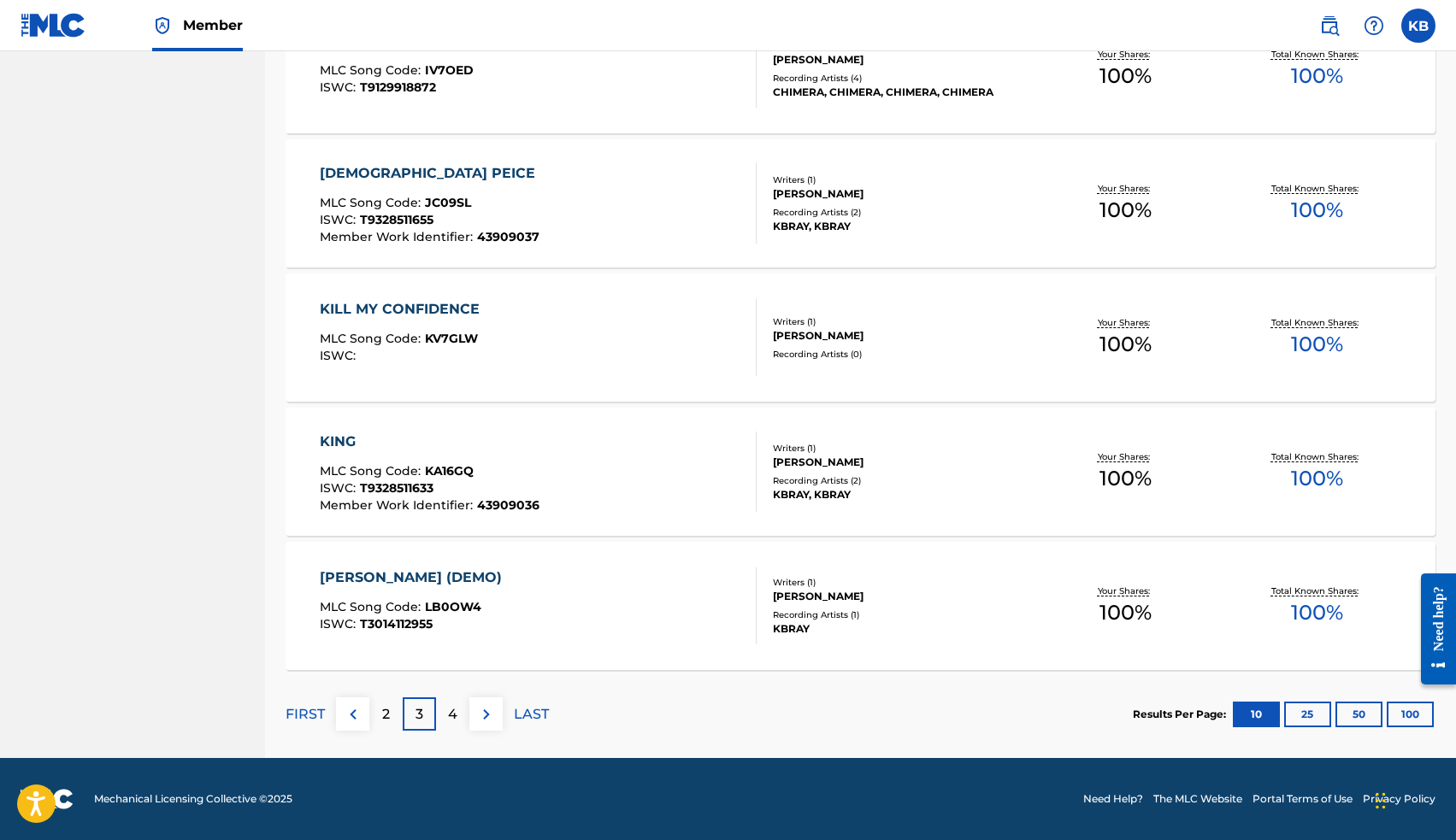
scroll to position [1116, 0]
click at [453, 719] on p "4" at bounding box center [453, 715] width 9 height 21
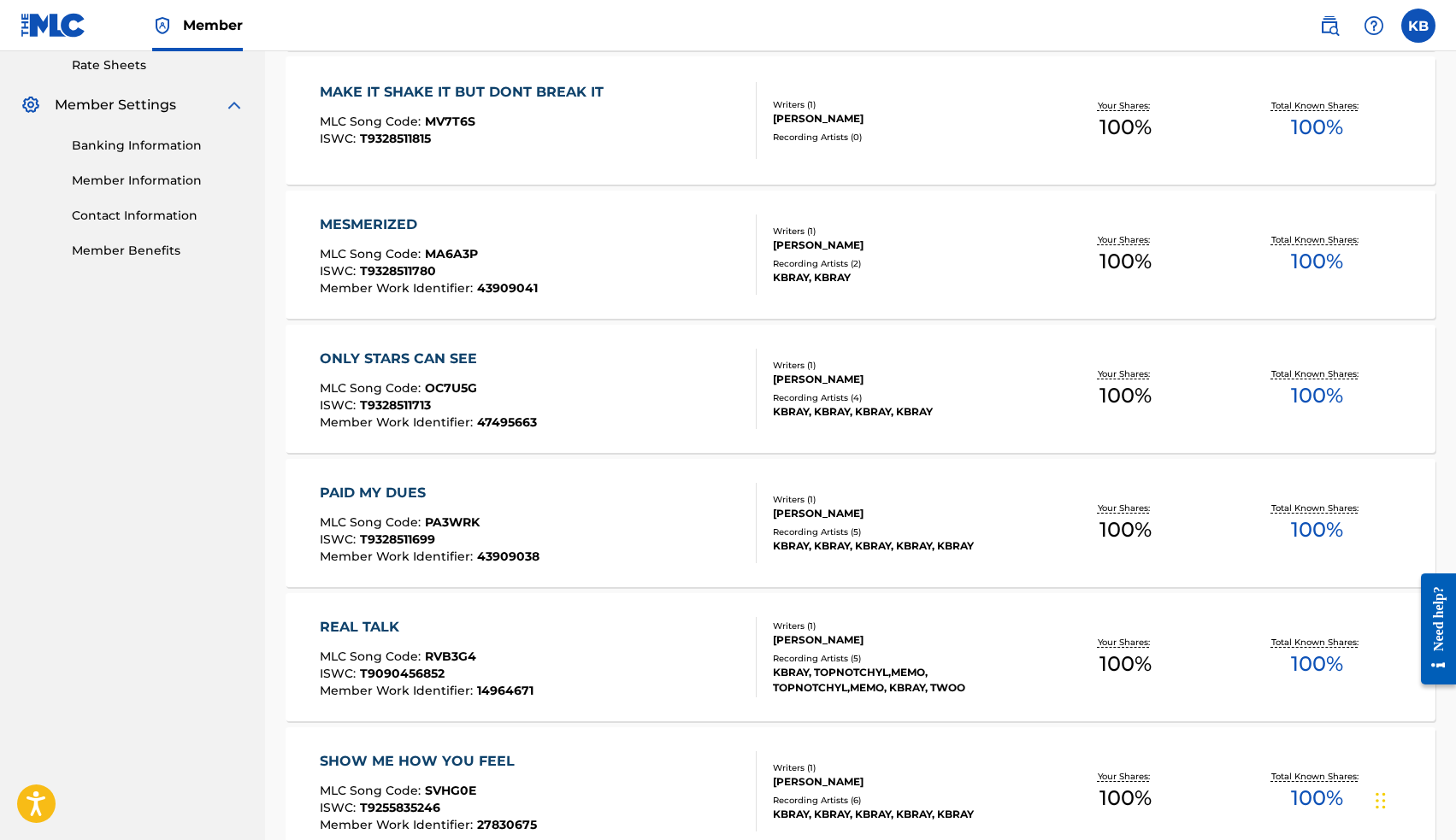
scroll to position [695, 0]
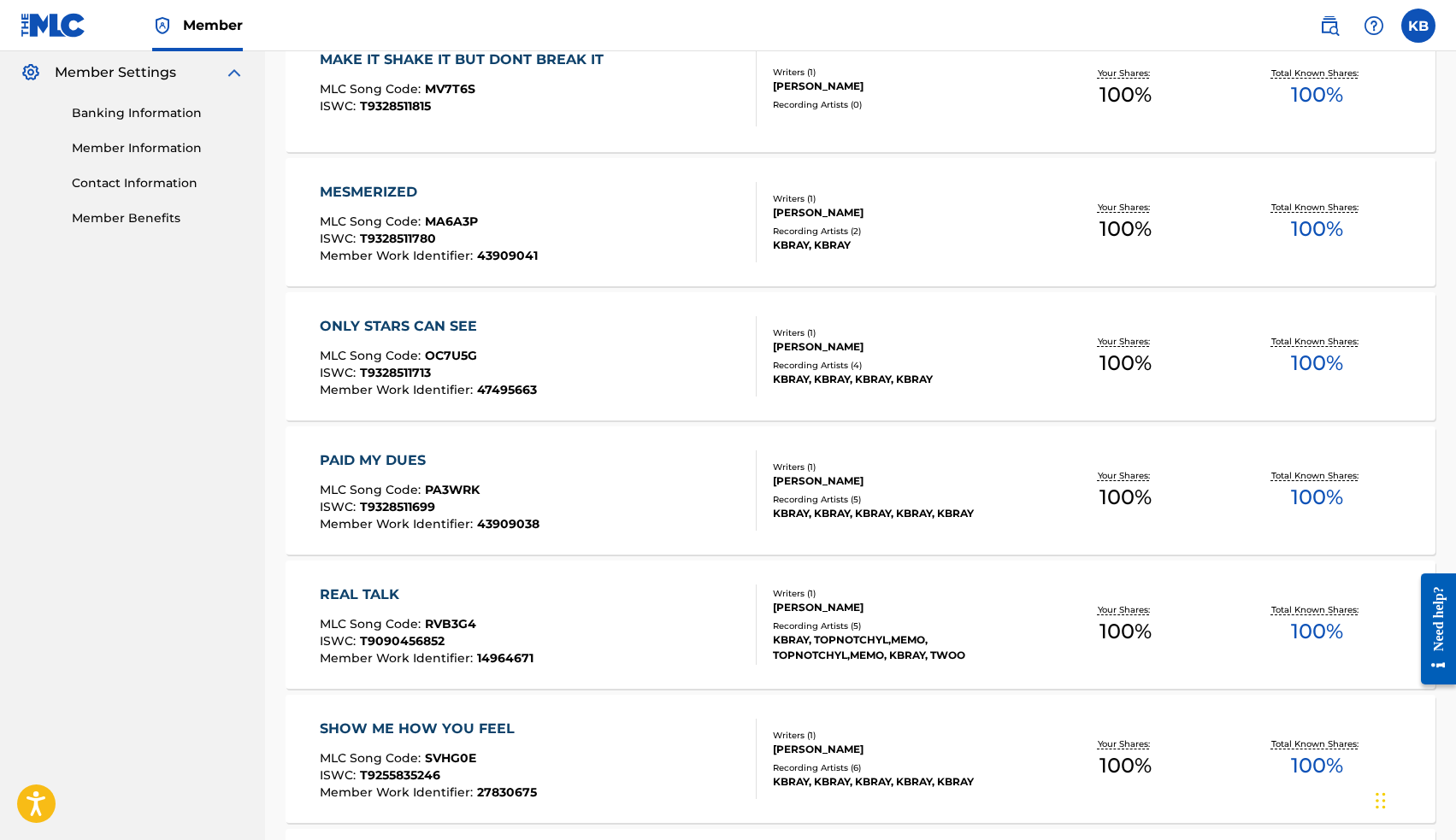
click at [402, 455] on div "PAID MY DUES" at bounding box center [429, 461] width 219 height 21
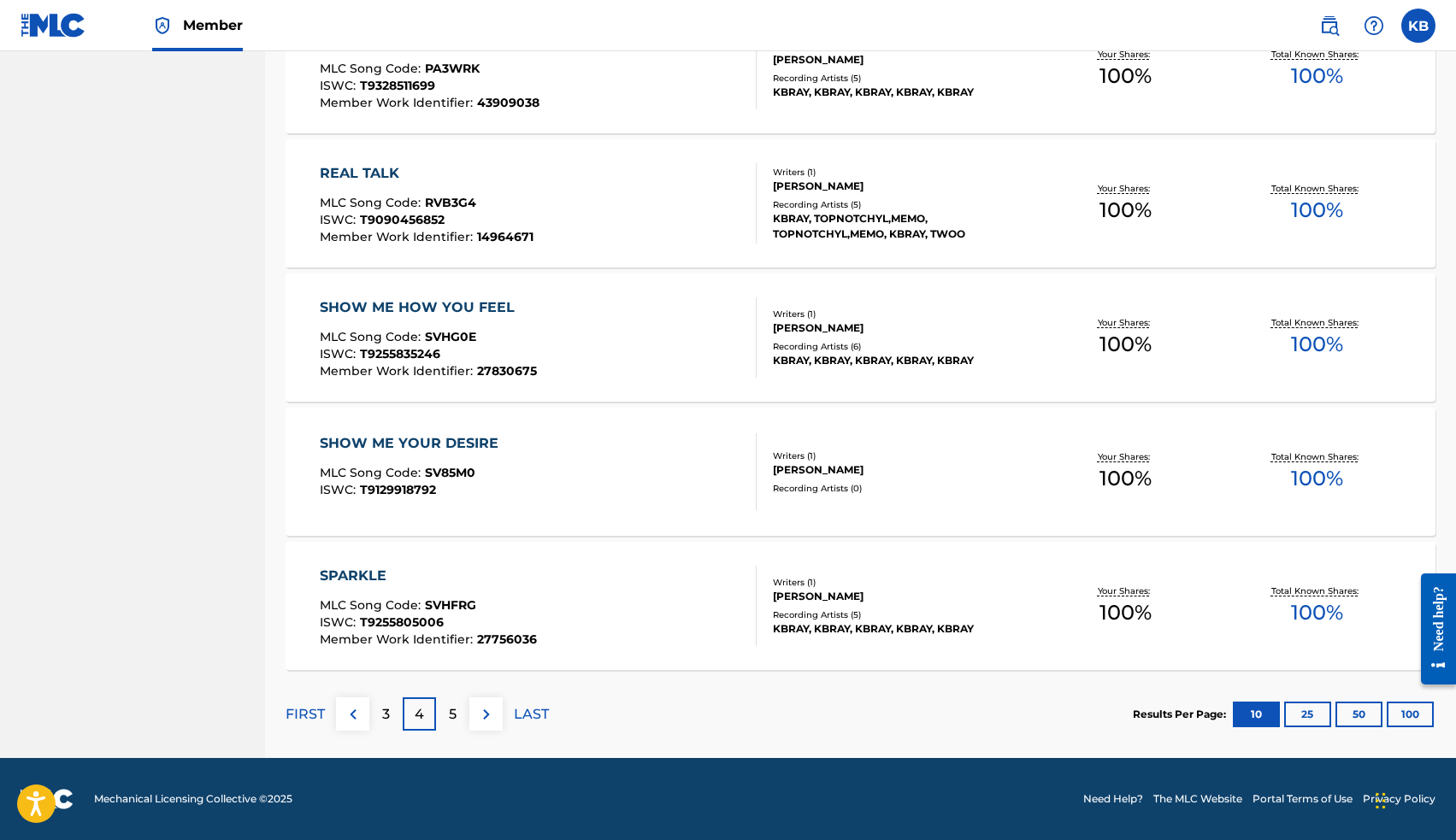
scroll to position [1116, 0]
click at [452, 714] on p "5" at bounding box center [453, 715] width 8 height 21
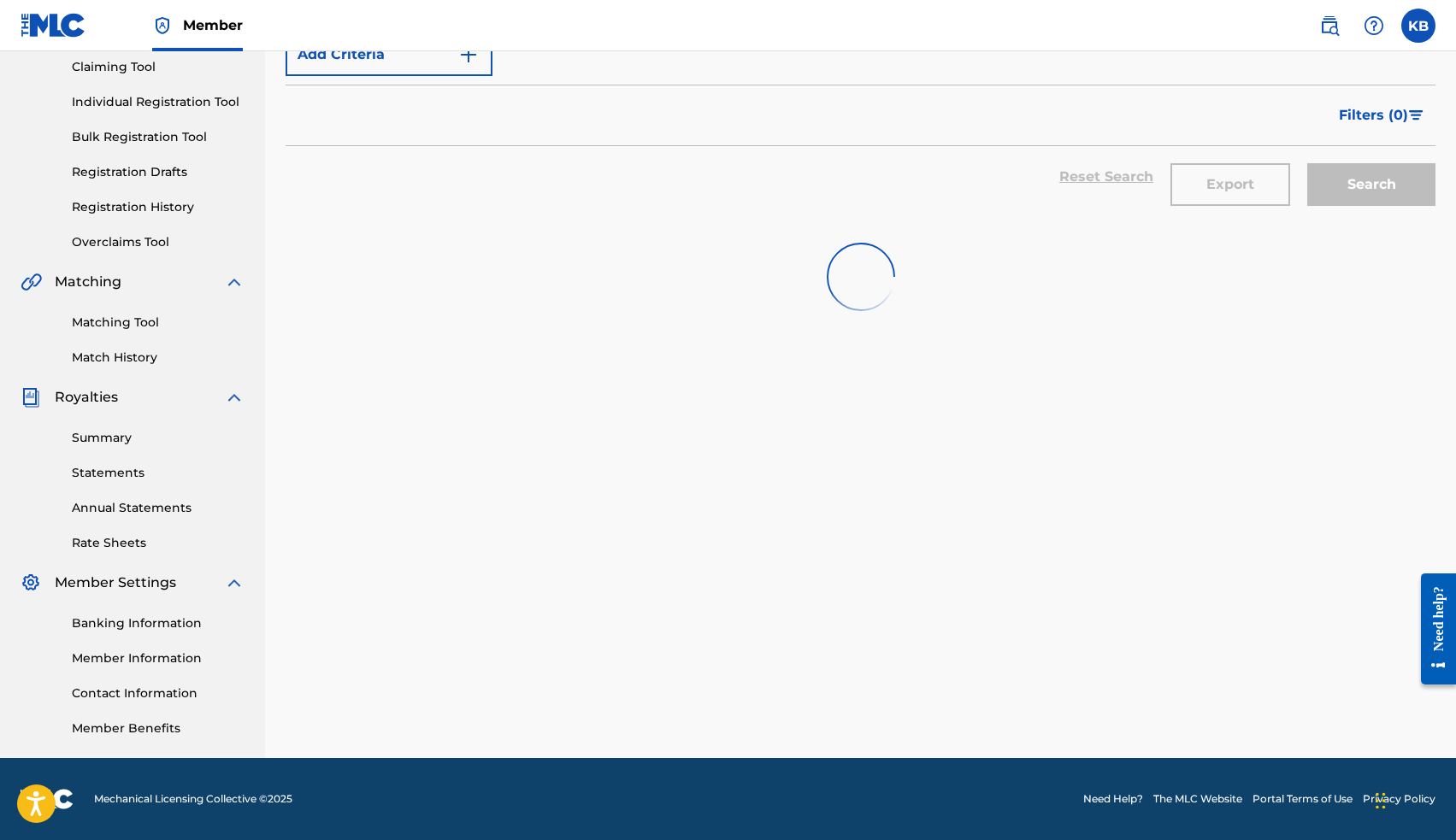
scroll to position [185, 0]
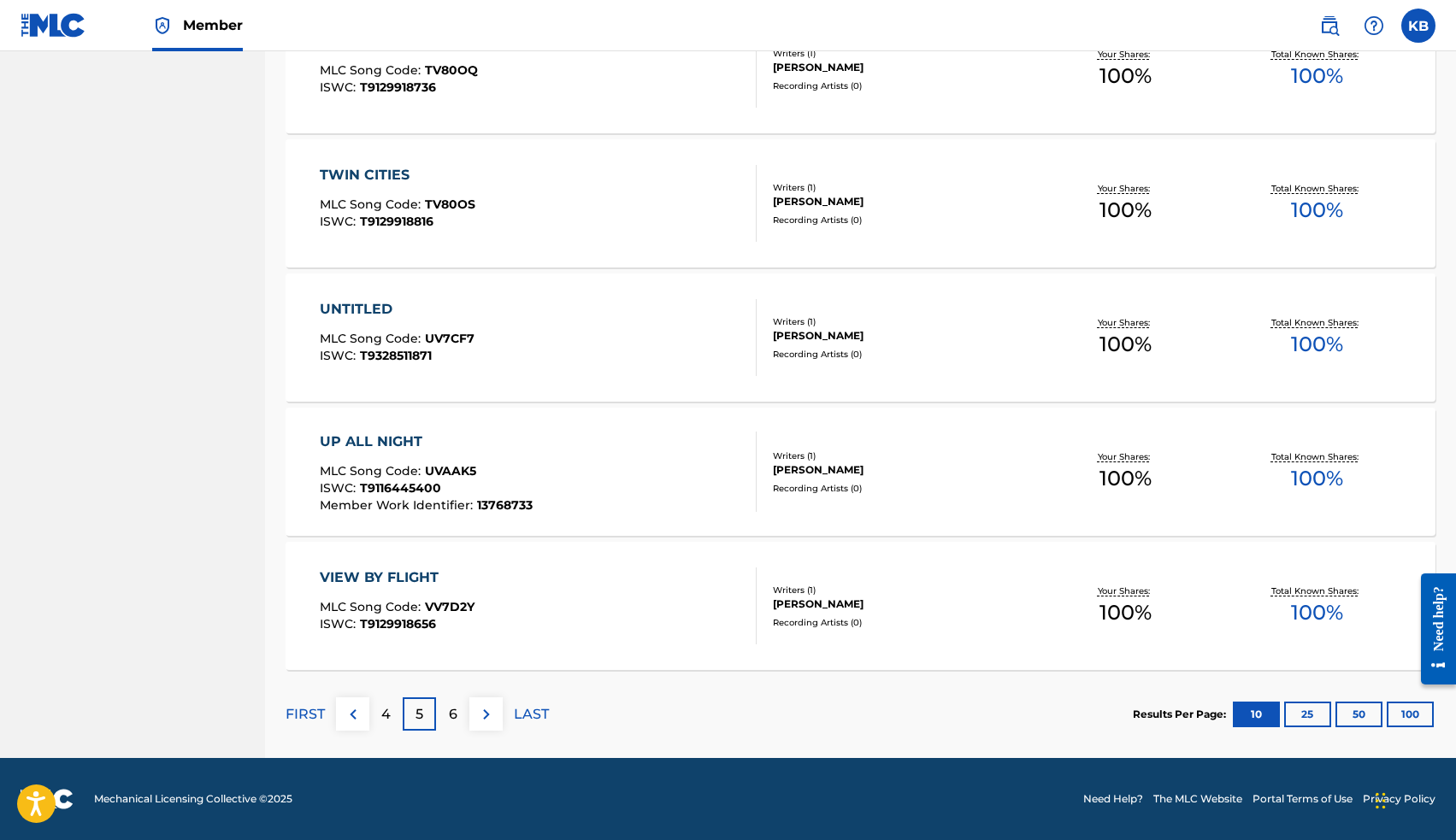
click at [388, 713] on p "4" at bounding box center [386, 715] width 9 height 21
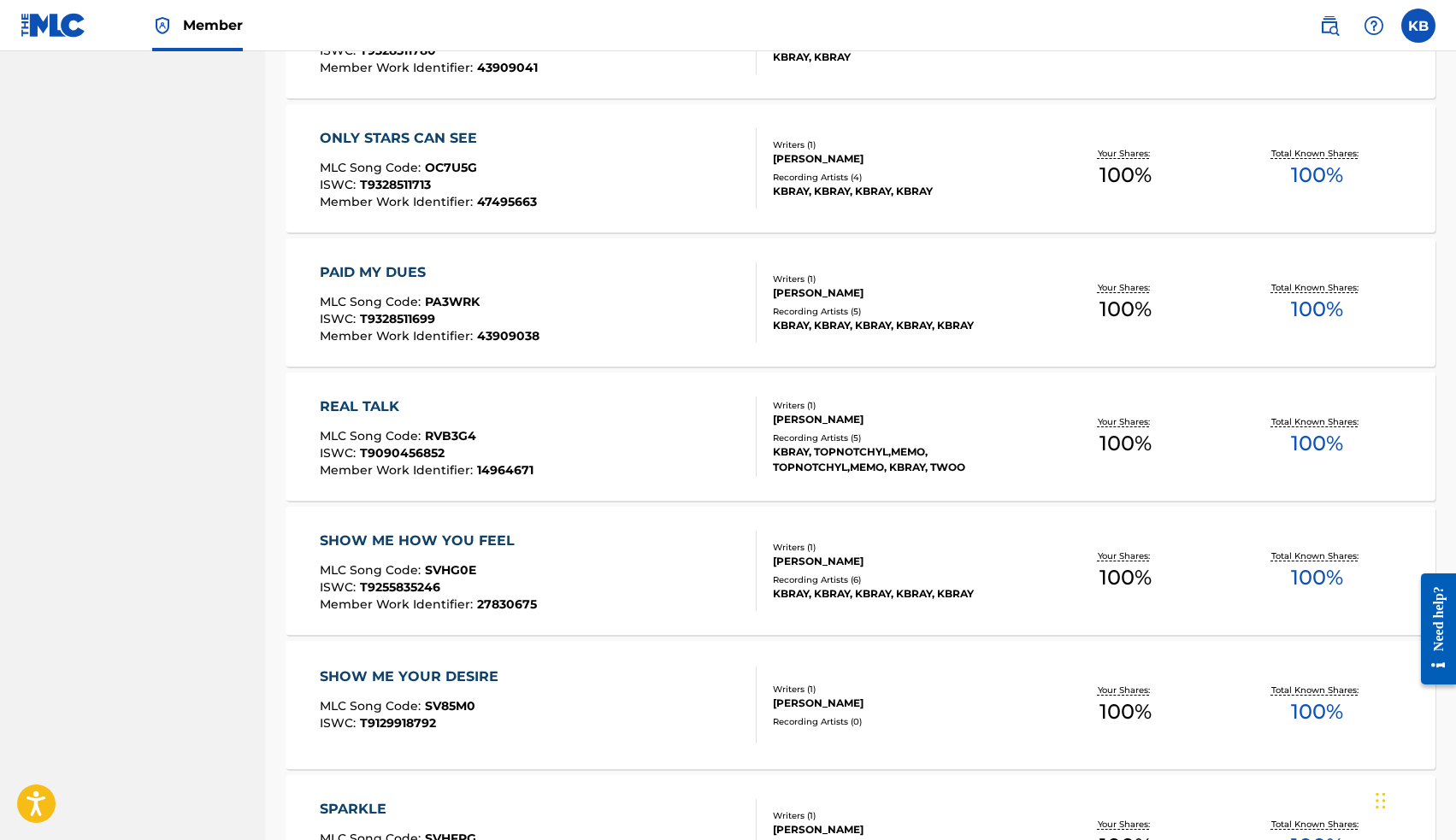
scroll to position [1028, 0]
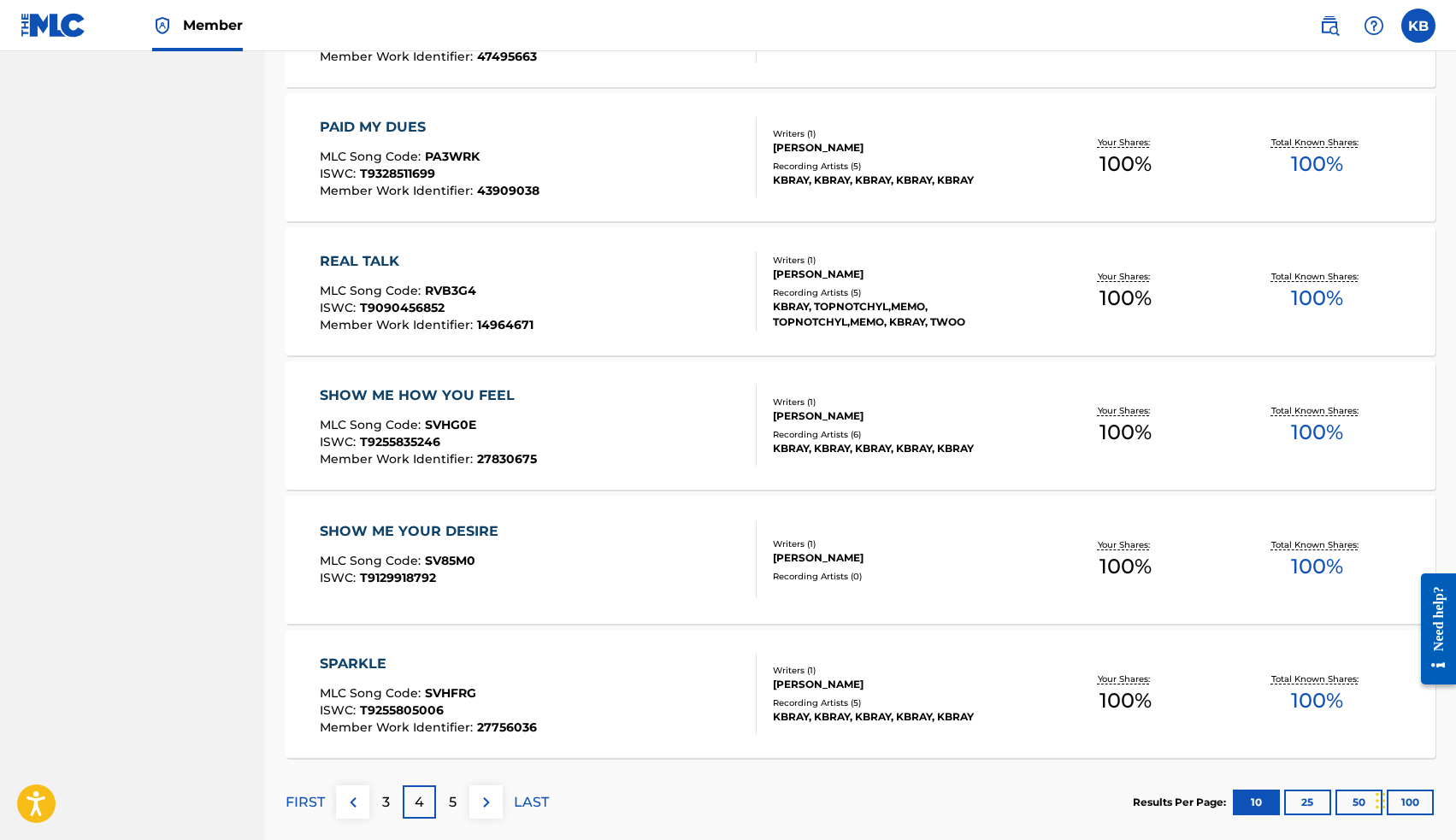
click at [386, 796] on p "3" at bounding box center [385, 803] width 8 height 21
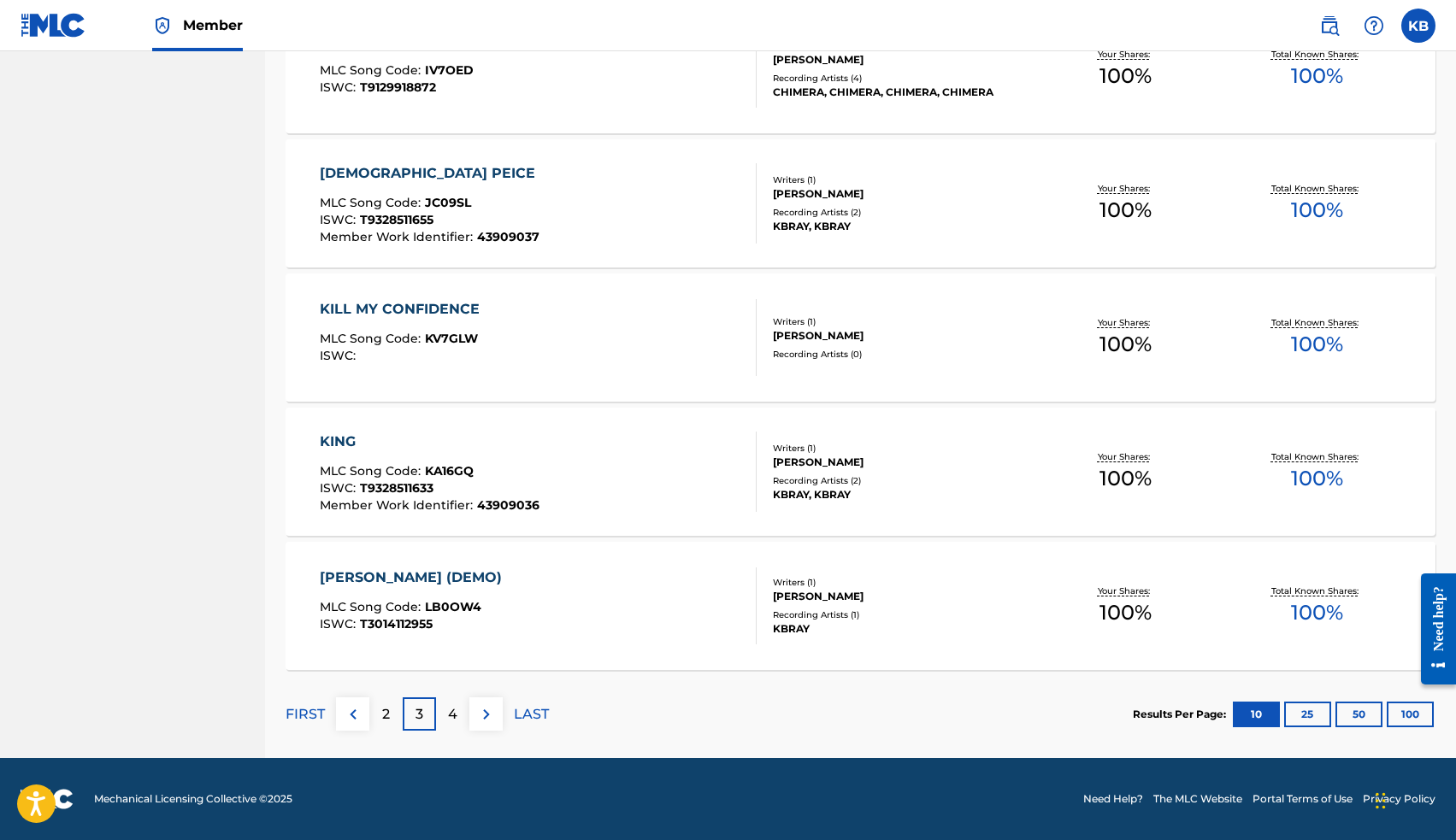
scroll to position [1116, 0]
click at [389, 710] on p "2" at bounding box center [385, 715] width 8 height 21
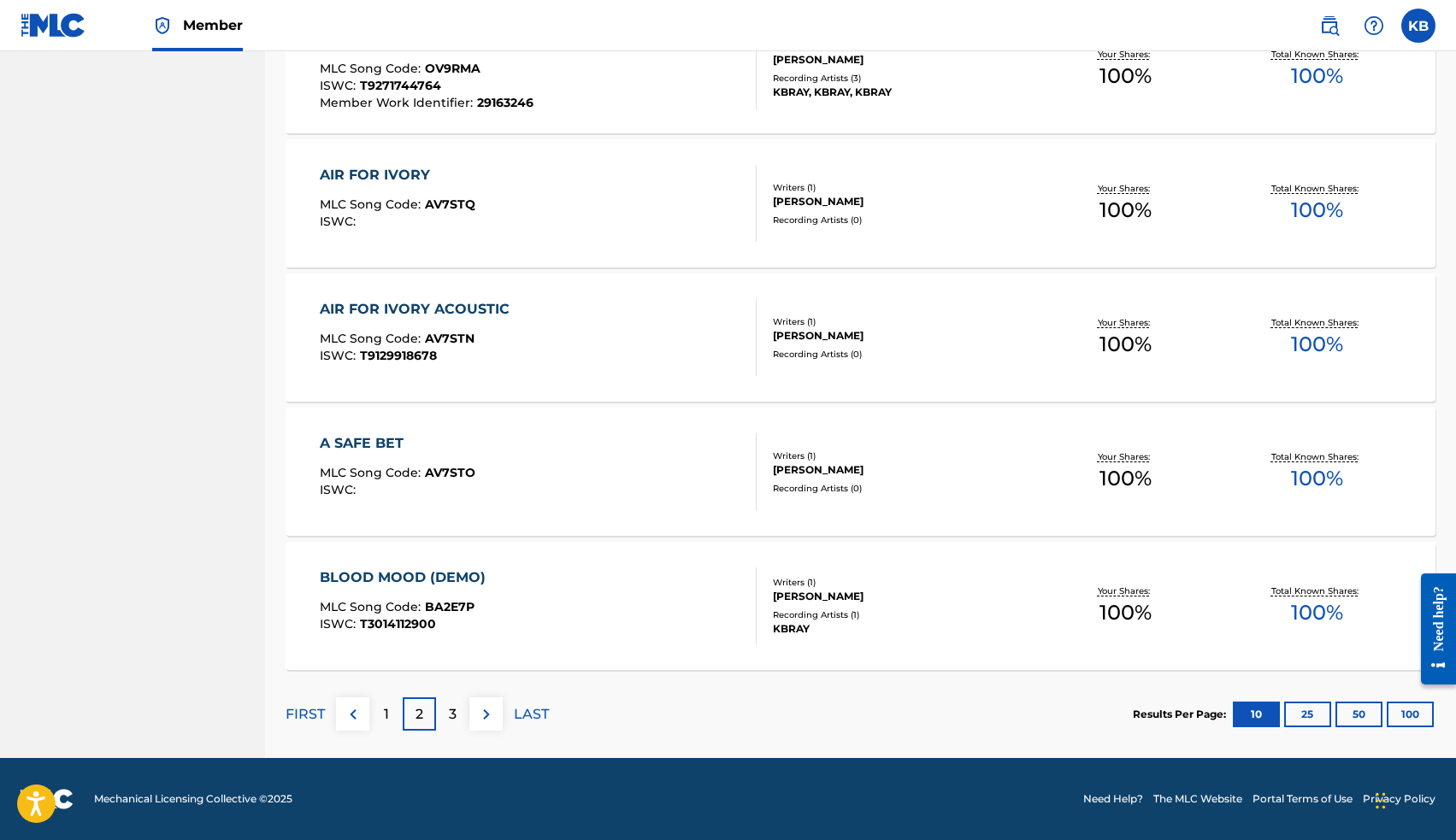
click at [458, 710] on div "3" at bounding box center [453, 714] width 34 height 34
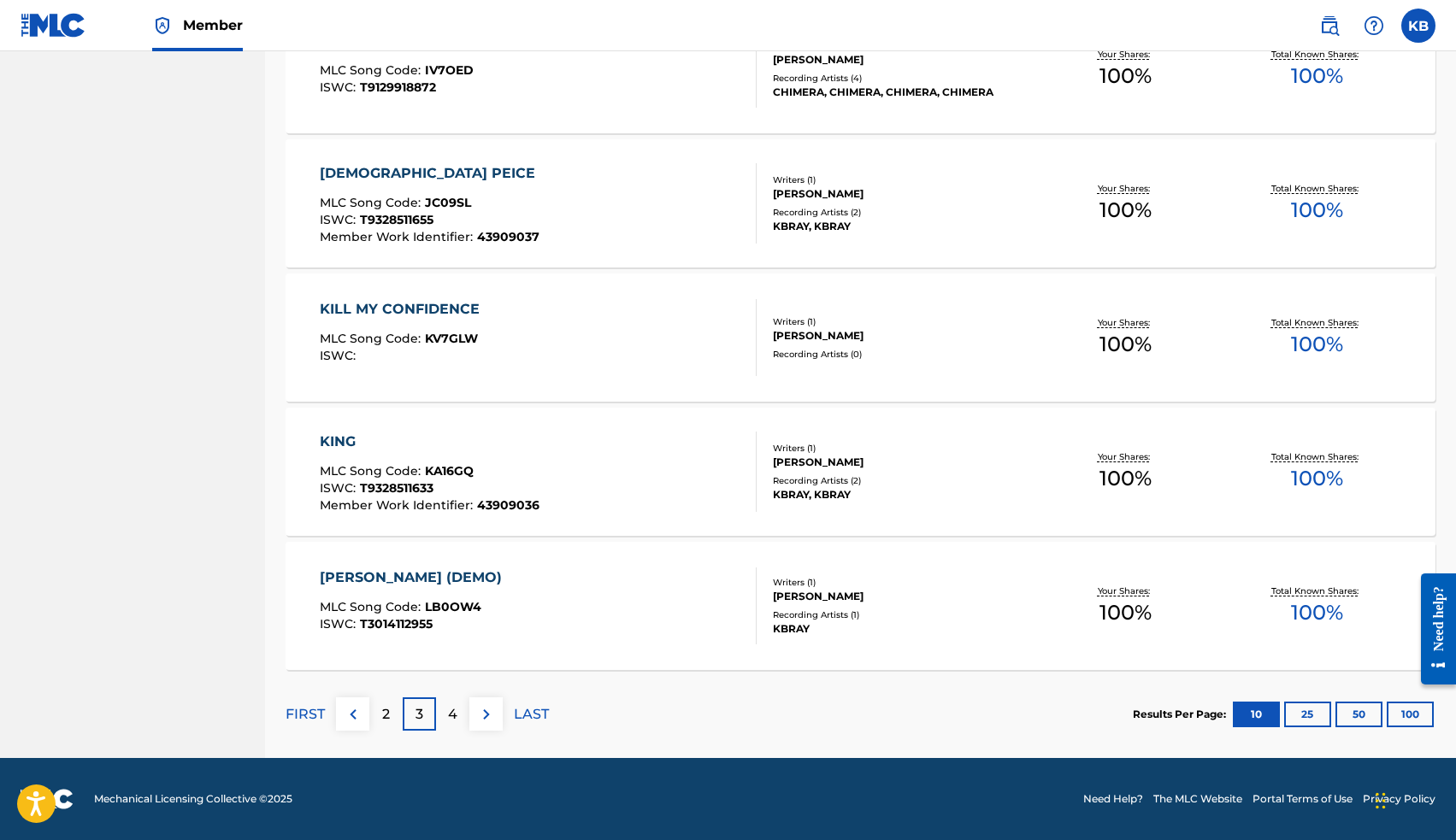
click at [462, 720] on div "4" at bounding box center [453, 714] width 34 height 34
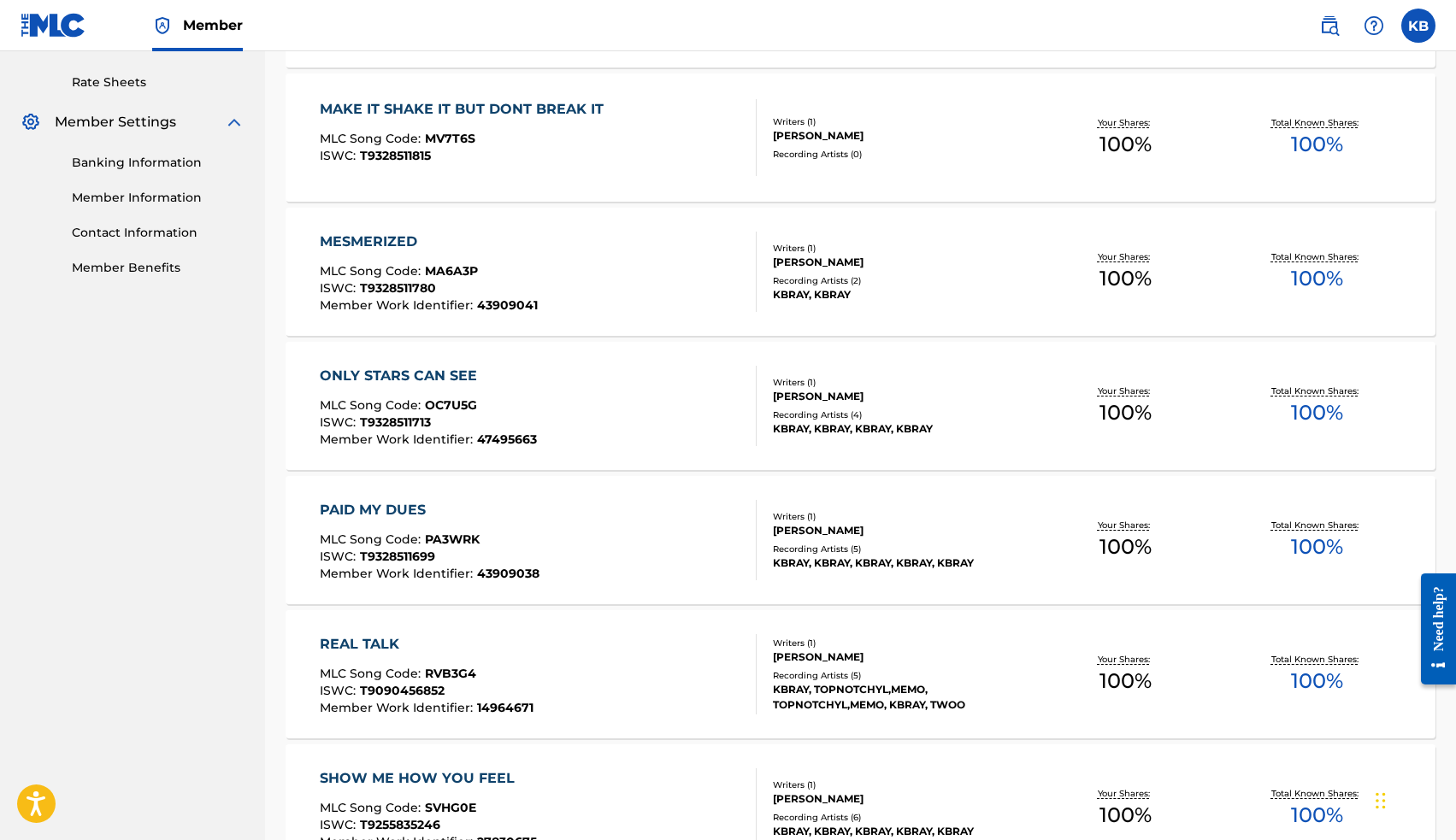
scroll to position [647, 0]
click at [433, 374] on div "ONLY STARS CAN SEE" at bounding box center [427, 375] width 217 height 21
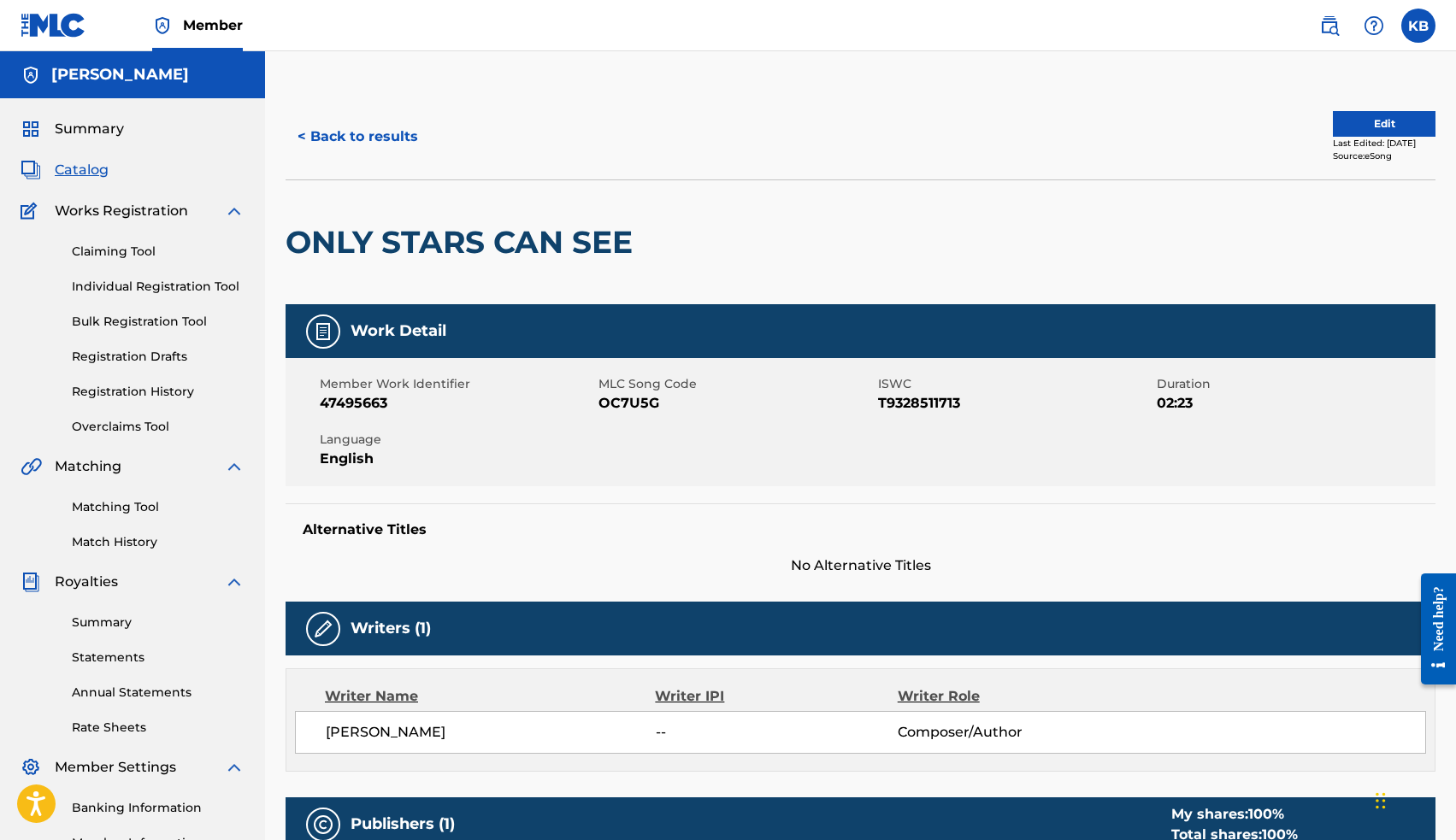
click at [1337, 117] on button "Edit" at bounding box center [1383, 124] width 103 height 26
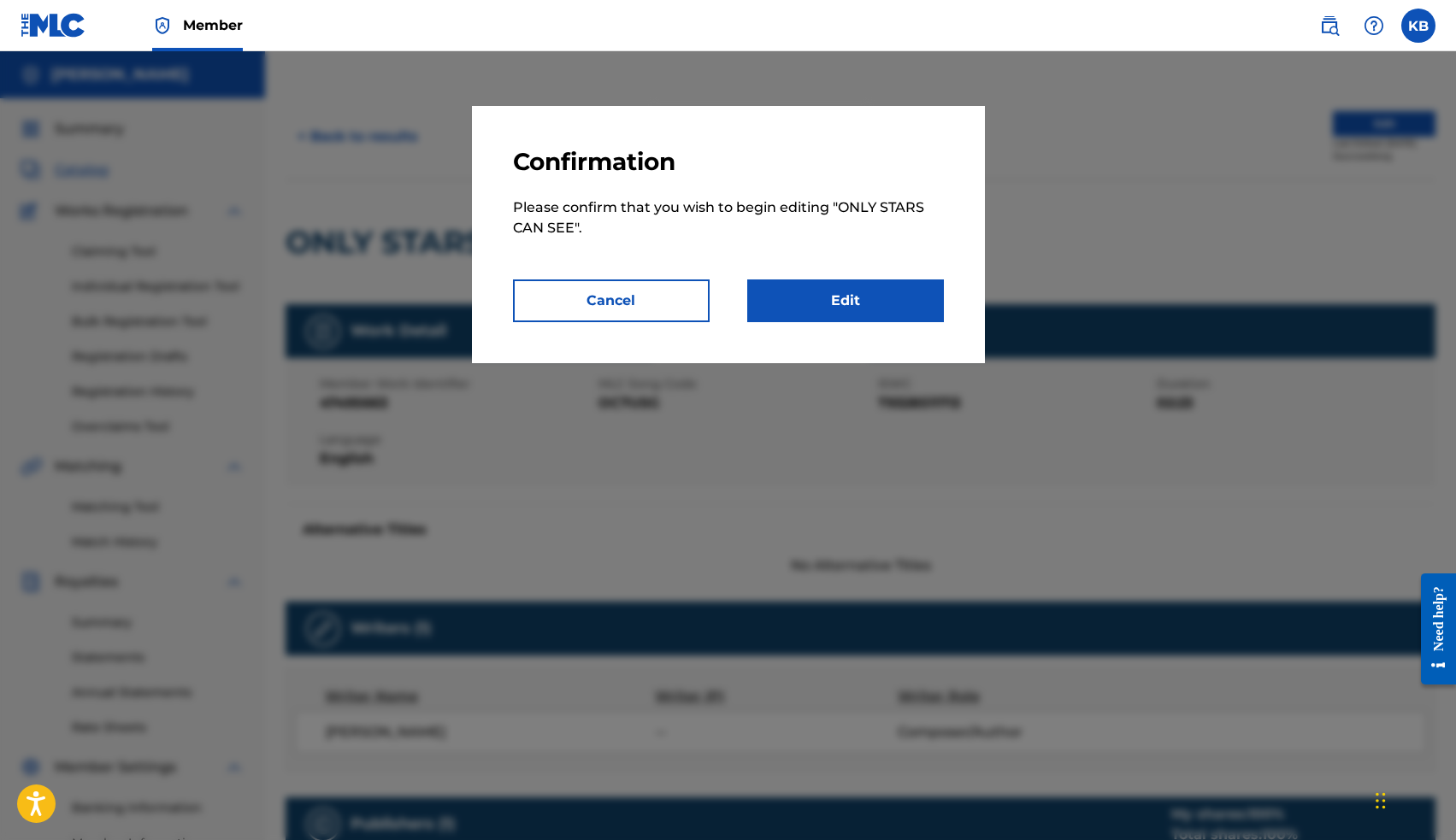
click at [868, 297] on link "Edit" at bounding box center [845, 300] width 197 height 42
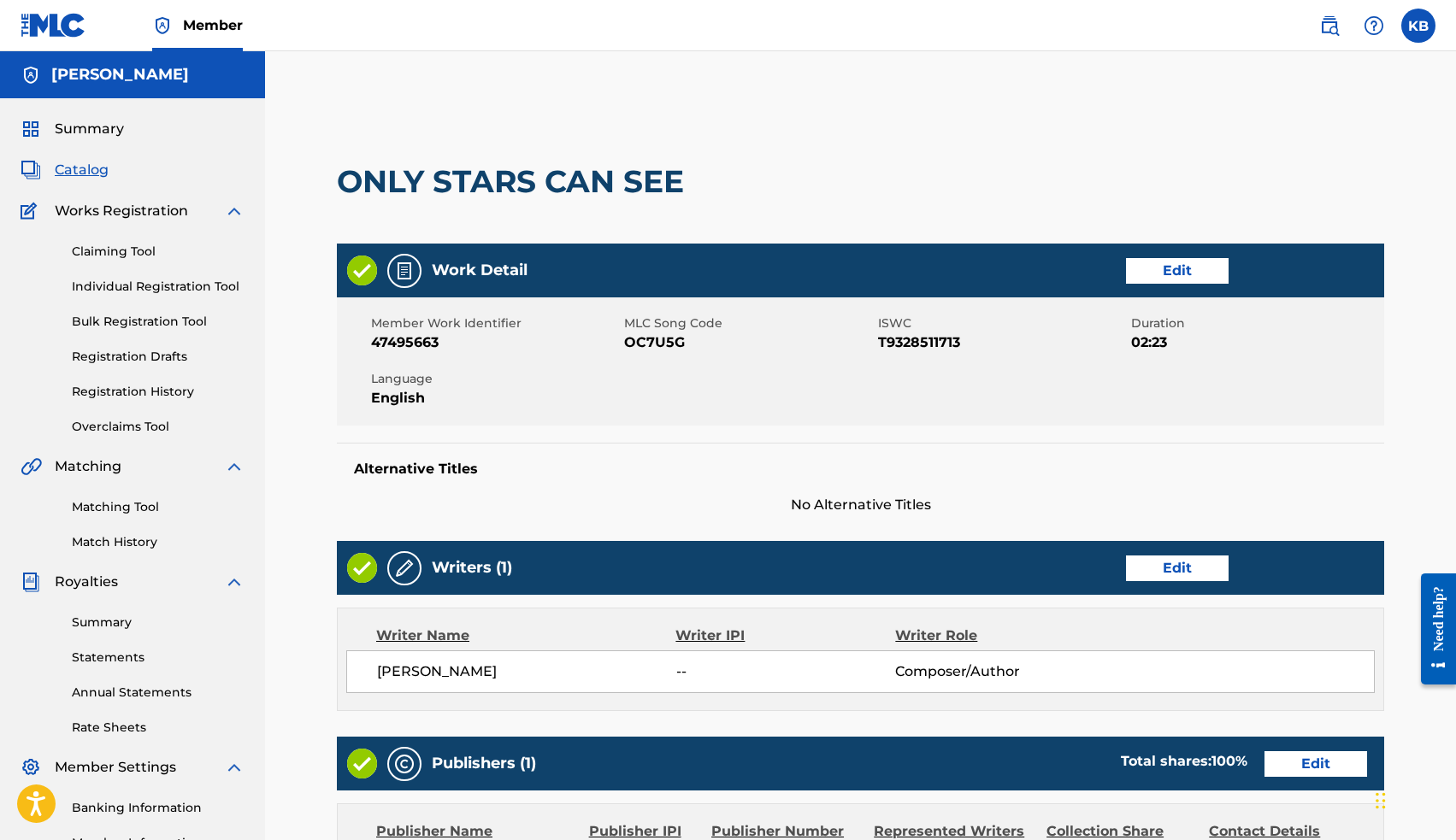
click at [1160, 275] on link "Edit" at bounding box center [1177, 271] width 103 height 26
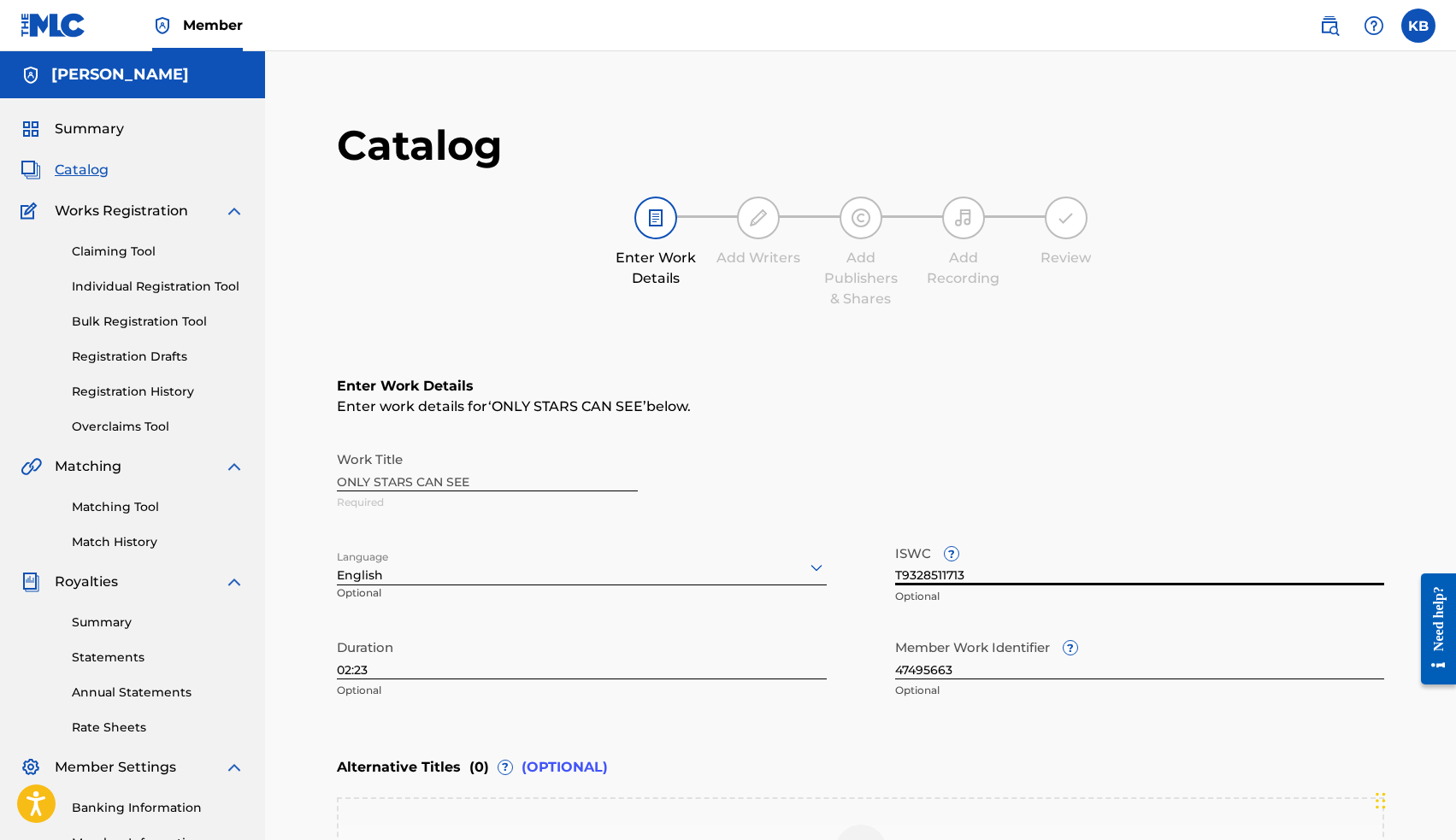
drag, startPoint x: 1009, startPoint y: 575, endPoint x: 856, endPoint y: 572, distance: 153.0
click at [856, 572] on div "Work Title ONLY STARS CAN SEE Required Language English Optional ISWC ? T932851…" at bounding box center [860, 575] width 1048 height 265
paste input "3018279028"
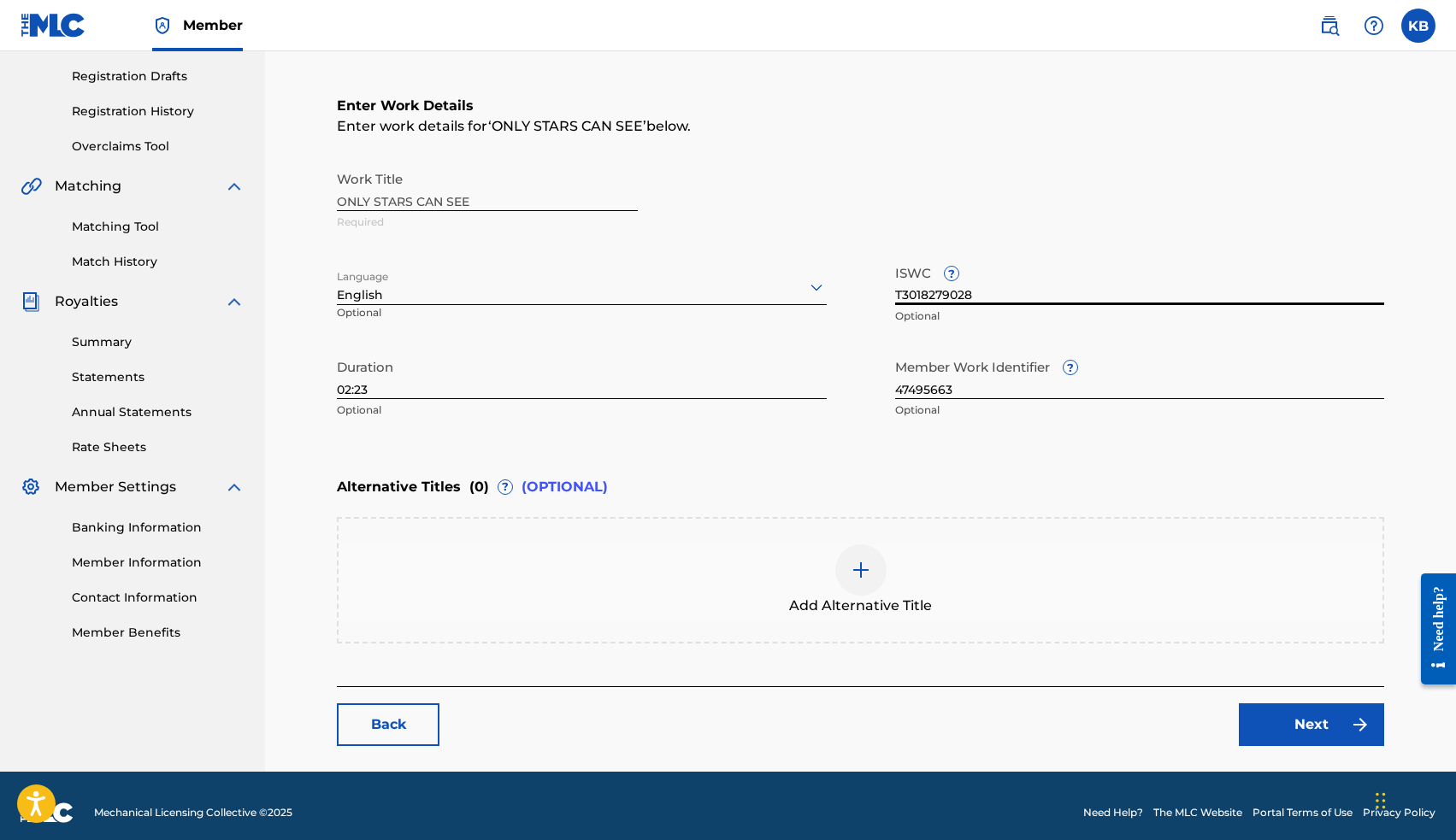
scroll to position [286, 0]
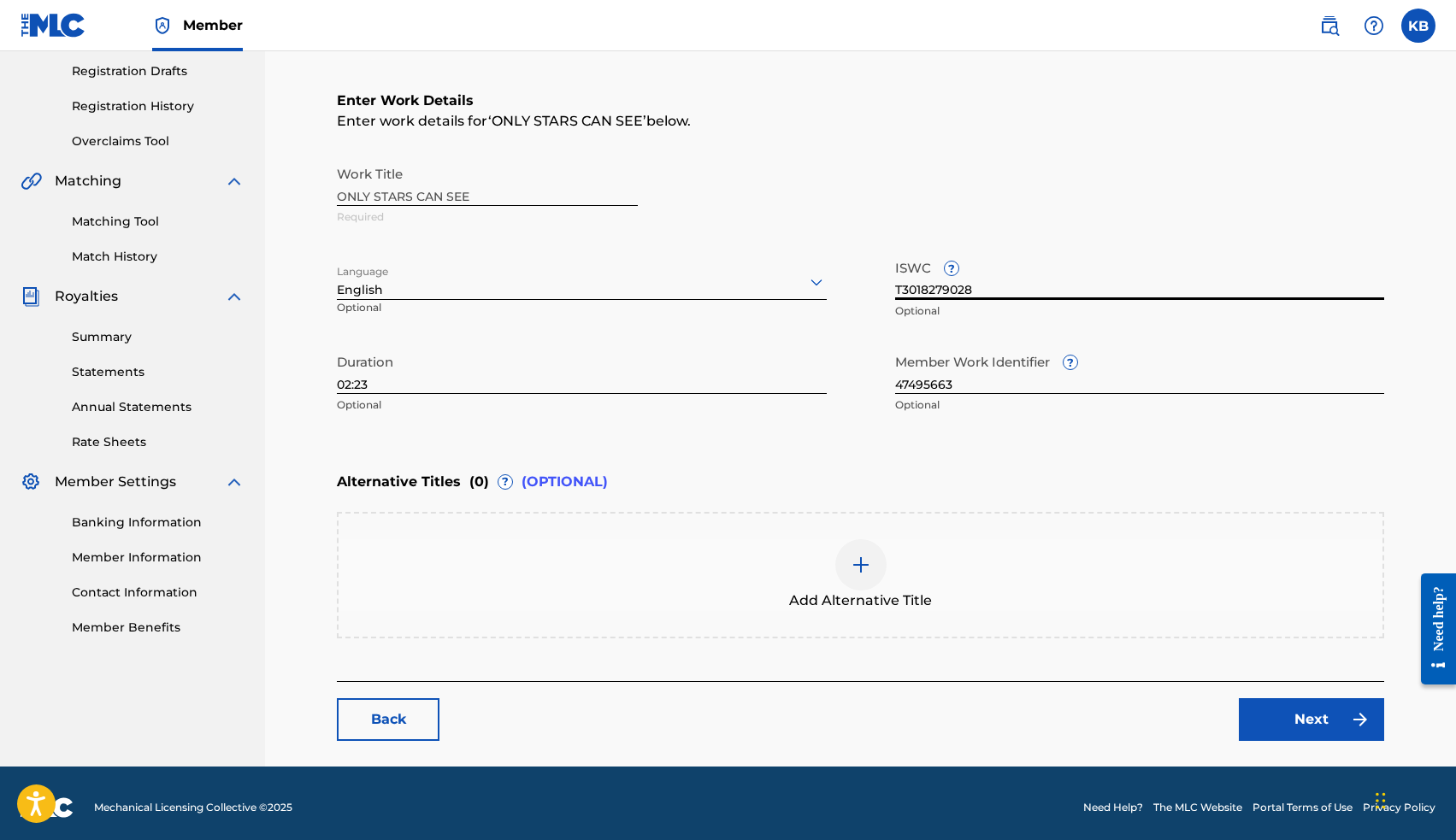
type input "T3018279028"
click at [1300, 720] on link "Next" at bounding box center [1311, 719] width 145 height 42
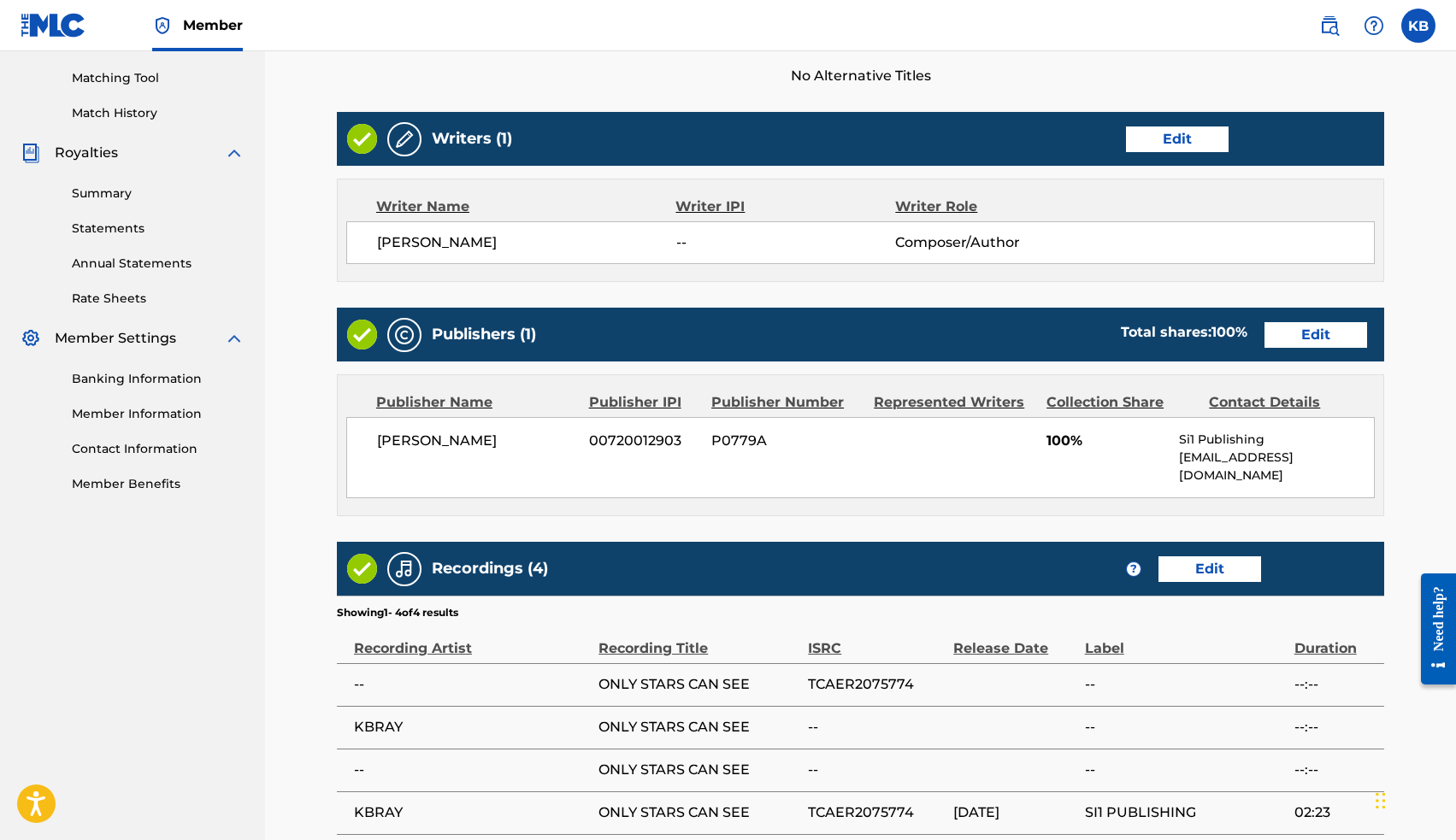
scroll to position [598, 0]
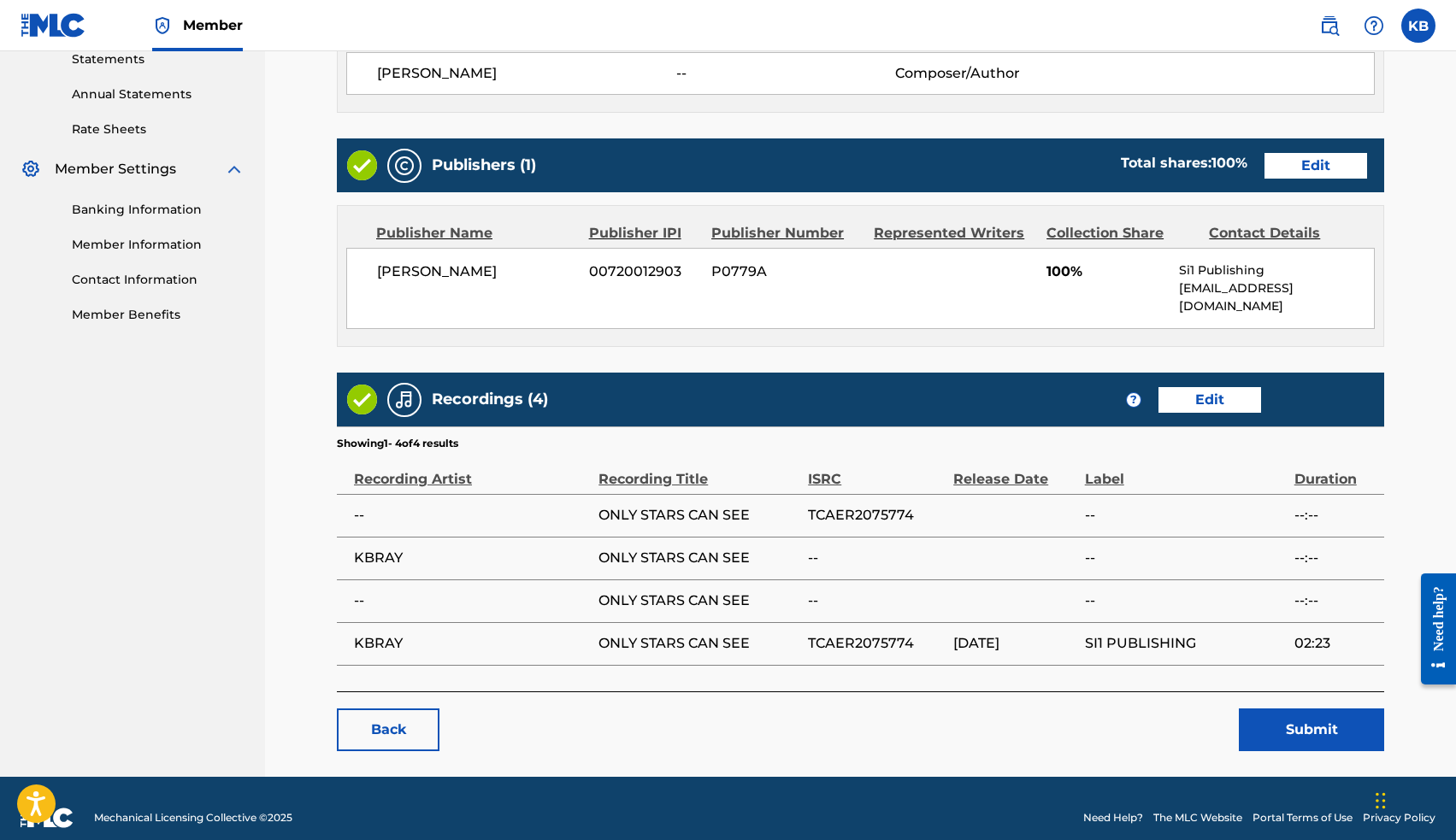
click at [1286, 713] on button "Submit" at bounding box center [1311, 729] width 145 height 42
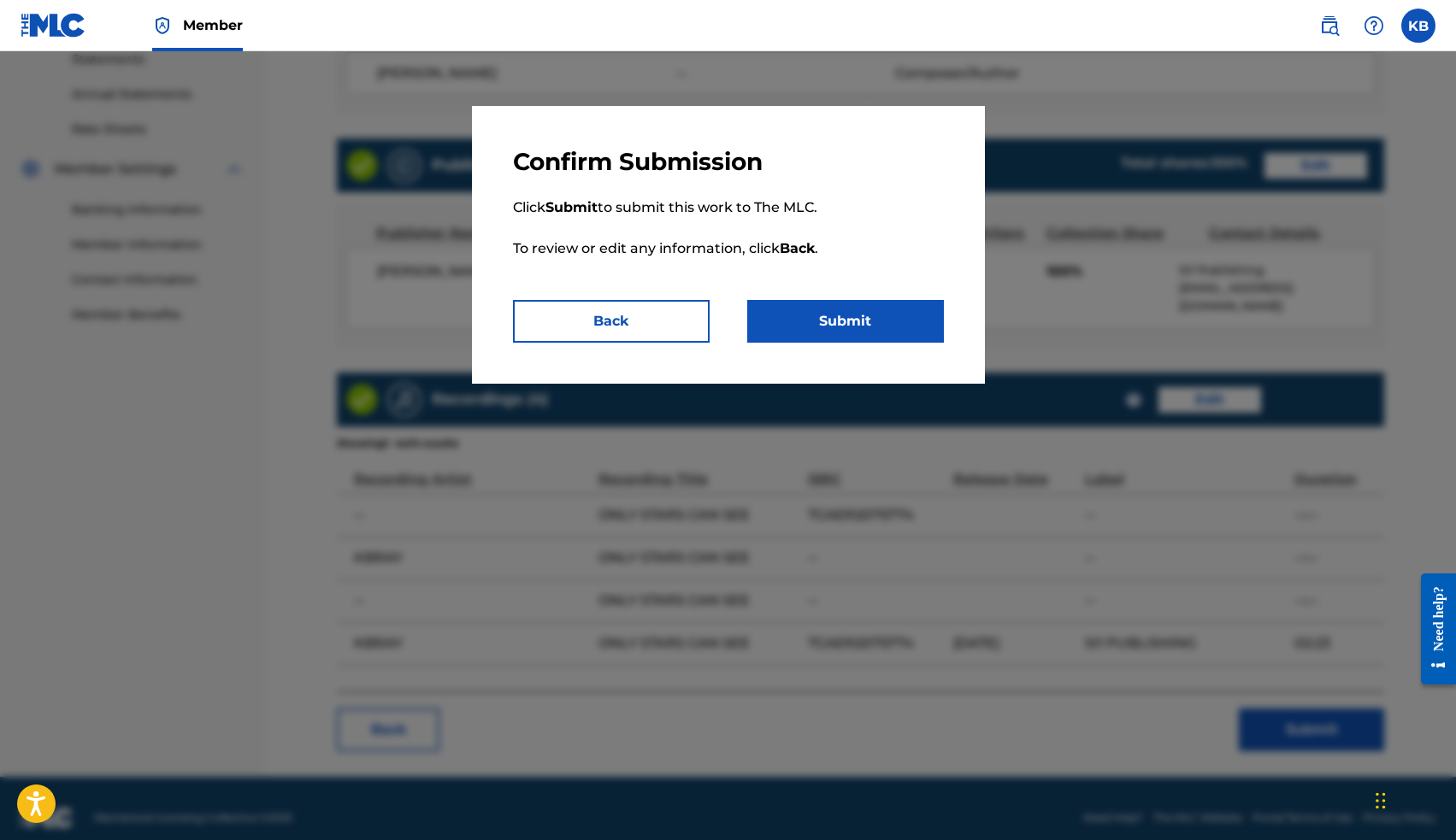
click at [907, 328] on button "Submit" at bounding box center [845, 320] width 197 height 42
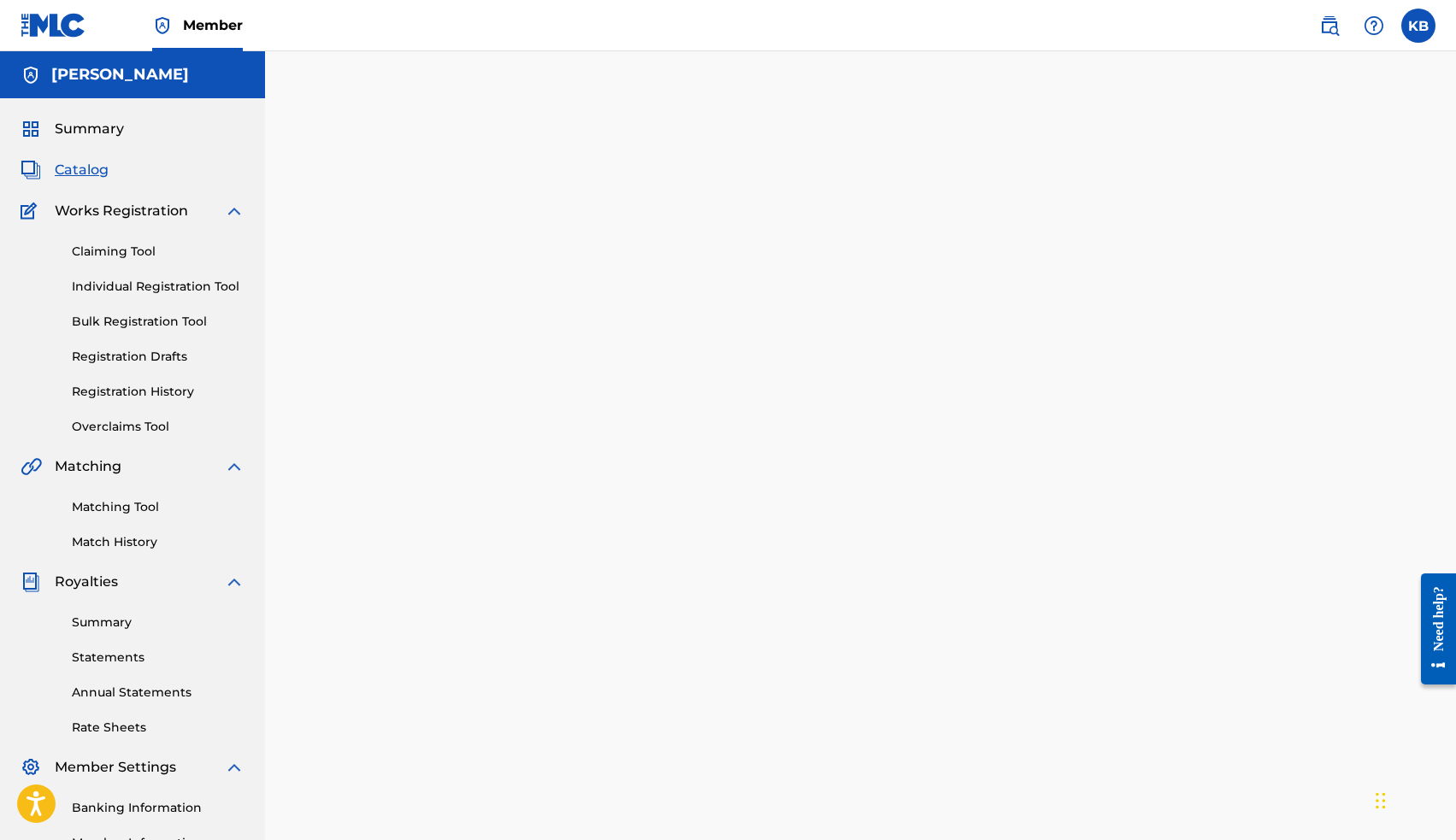
click at [77, 169] on span "Catalog" at bounding box center [81, 170] width 54 height 21
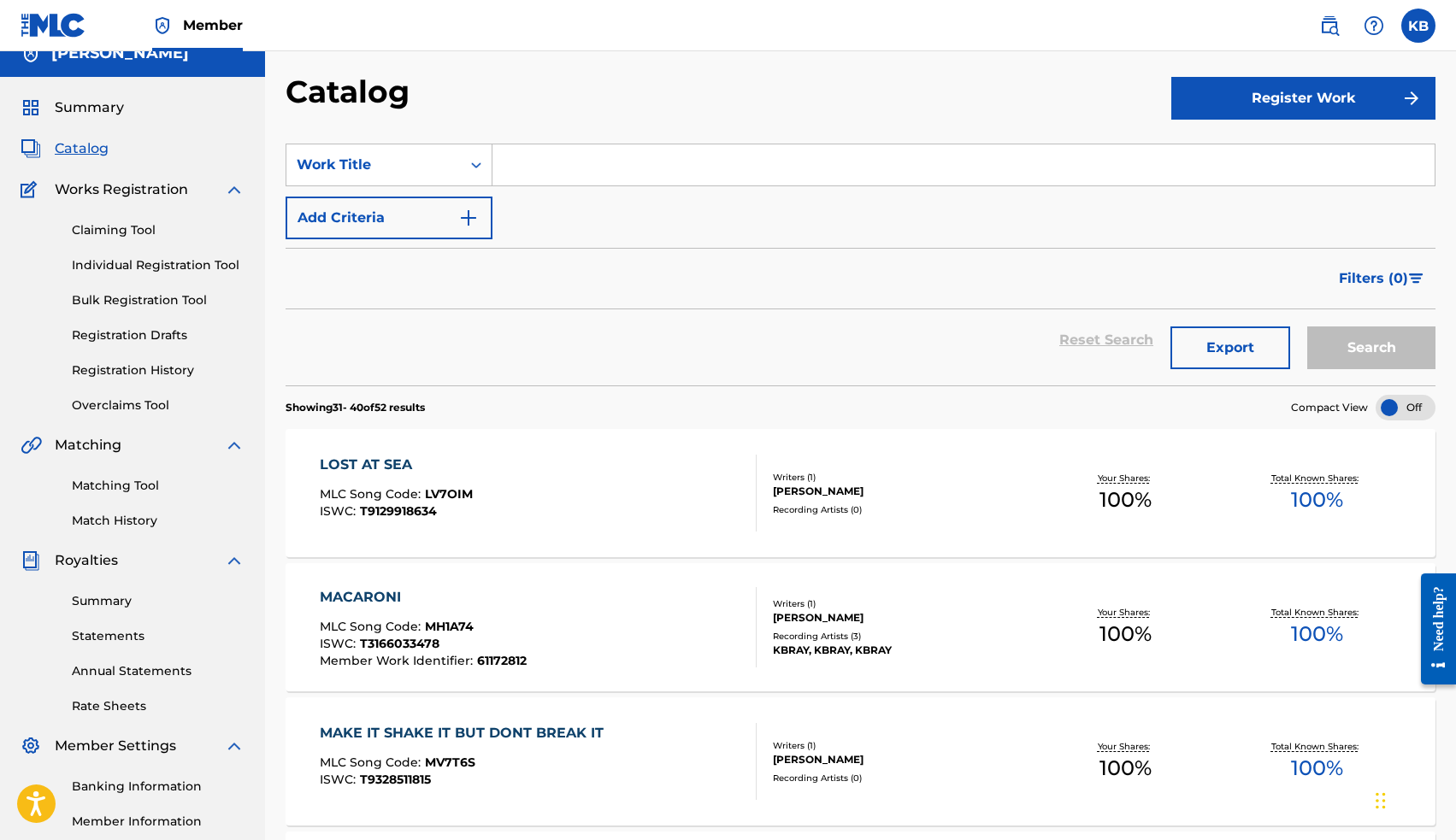
scroll to position [24, 0]
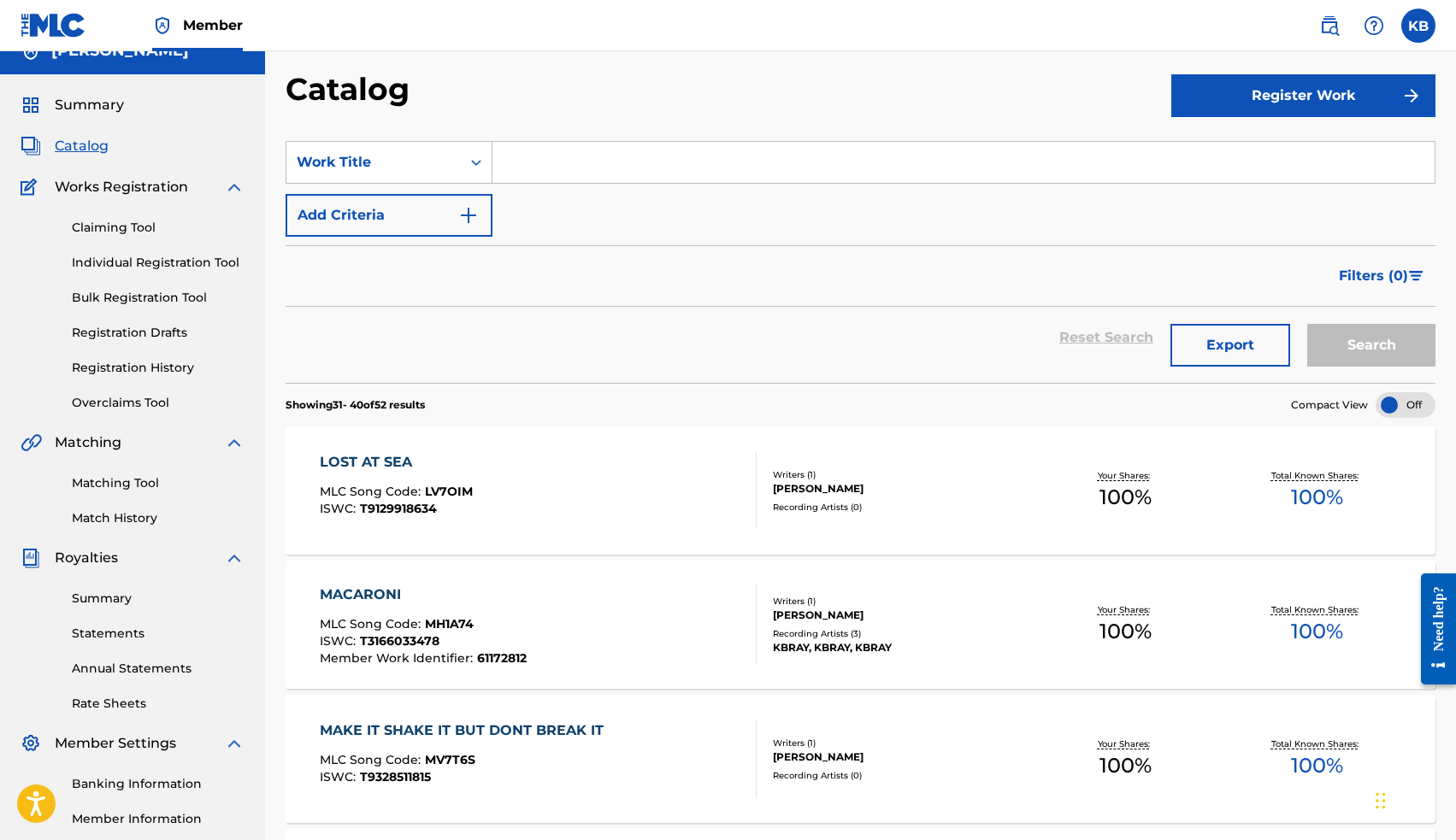
click at [677, 170] on input "Search Form" at bounding box center [963, 162] width 942 height 41
type input "sultan"
click at [1371, 342] on button "Search" at bounding box center [1371, 344] width 128 height 42
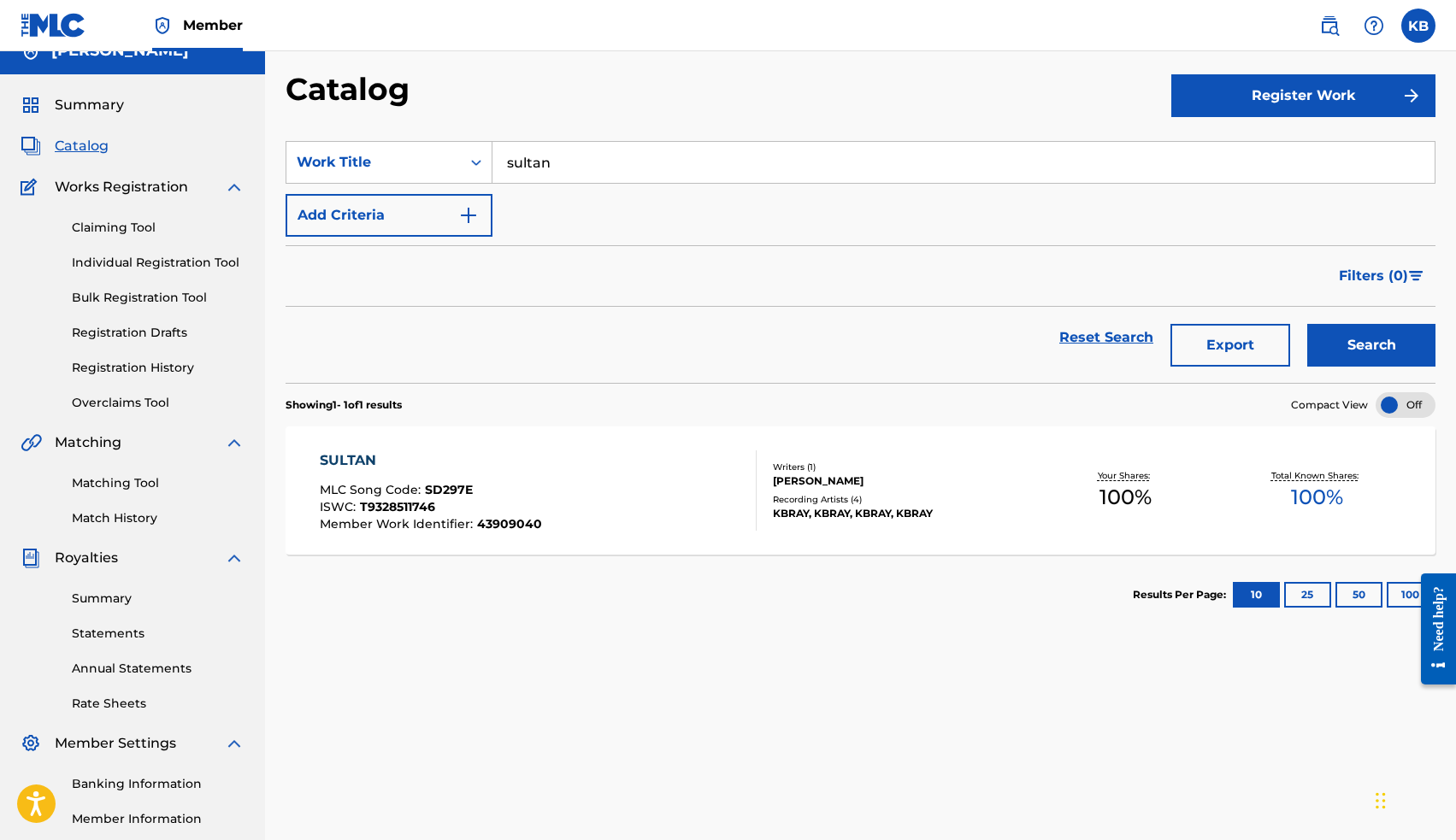
click at [355, 461] on div "SULTAN" at bounding box center [430, 461] width 222 height 21
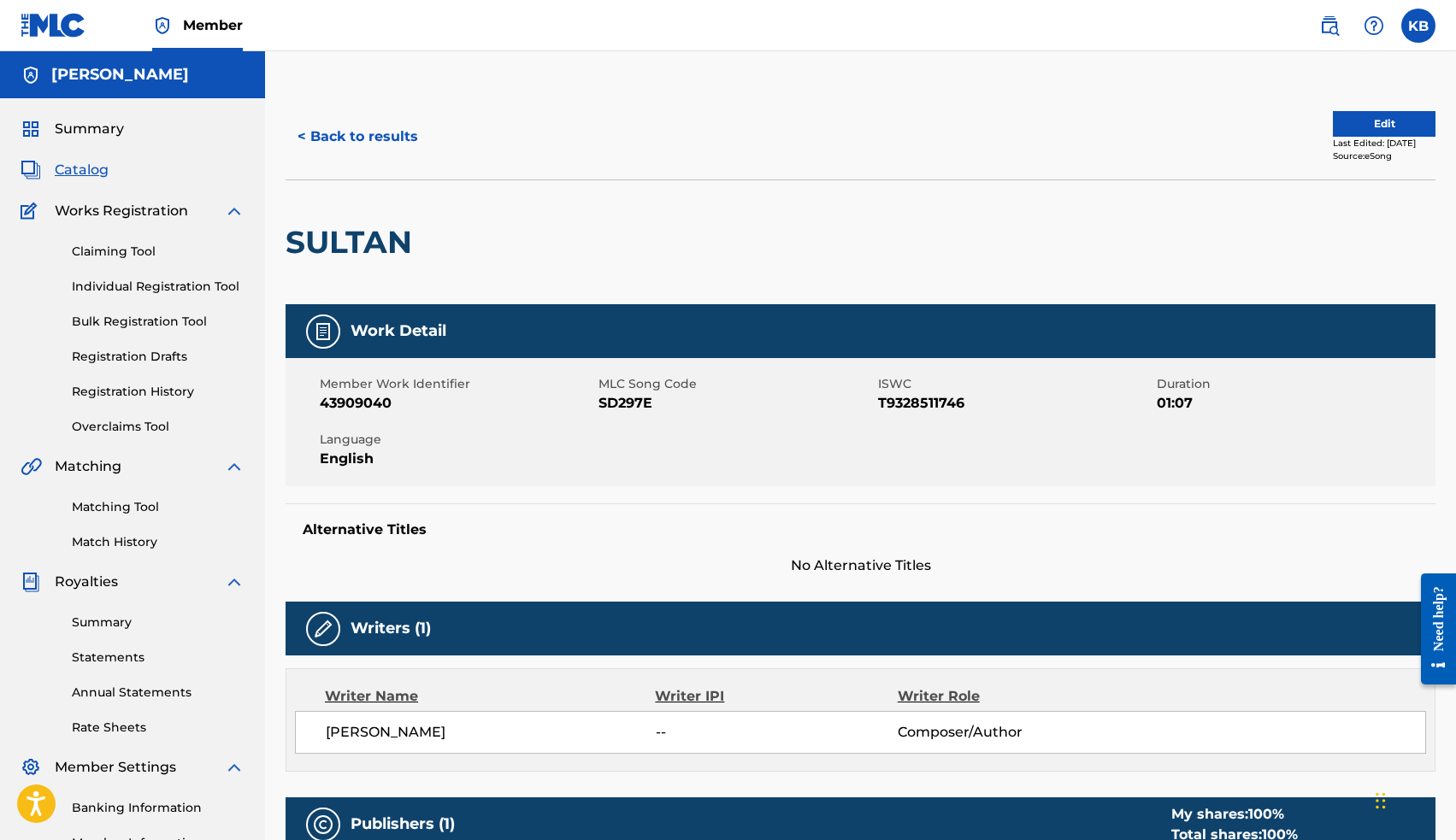
click at [90, 170] on span "Catalog" at bounding box center [81, 170] width 54 height 21
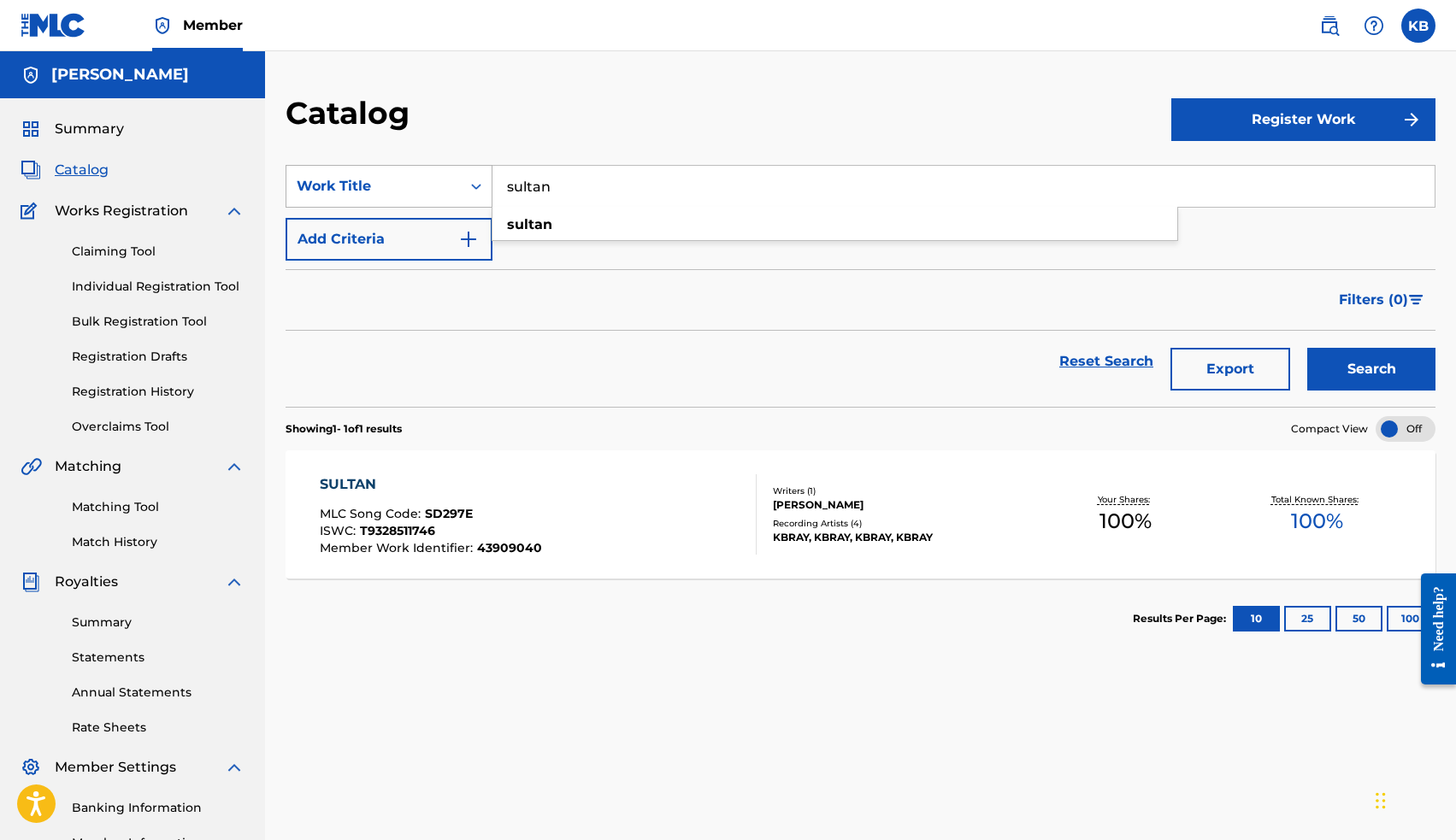
drag, startPoint x: 619, startPoint y: 179, endPoint x: 439, endPoint y: 165, distance: 180.5
click at [440, 167] on div "SearchWithCriteriaa467e8fe-456c-4ab2-8695-e8af27b810b9 Work Title sultan sultan" at bounding box center [860, 186] width 1149 height 42
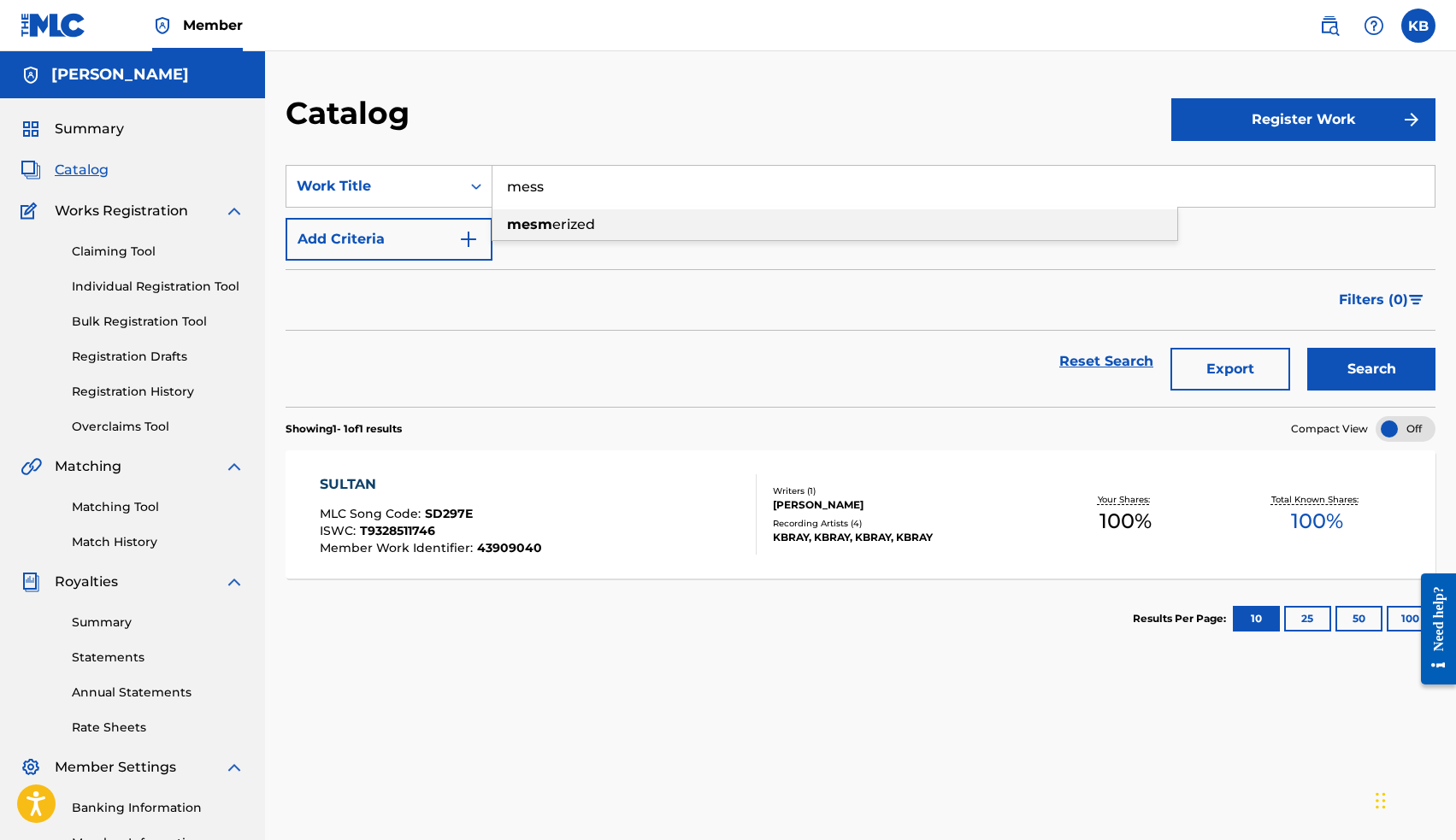
drag, startPoint x: 534, startPoint y: 216, endPoint x: 558, endPoint y: 228, distance: 26.8
click at [552, 228] on span "mesm" at bounding box center [529, 224] width 45 height 16
type input "mesmerized"
click at [1392, 369] on button "Search" at bounding box center [1371, 369] width 128 height 42
click at [401, 487] on div "MESMERIZED" at bounding box center [428, 484] width 218 height 21
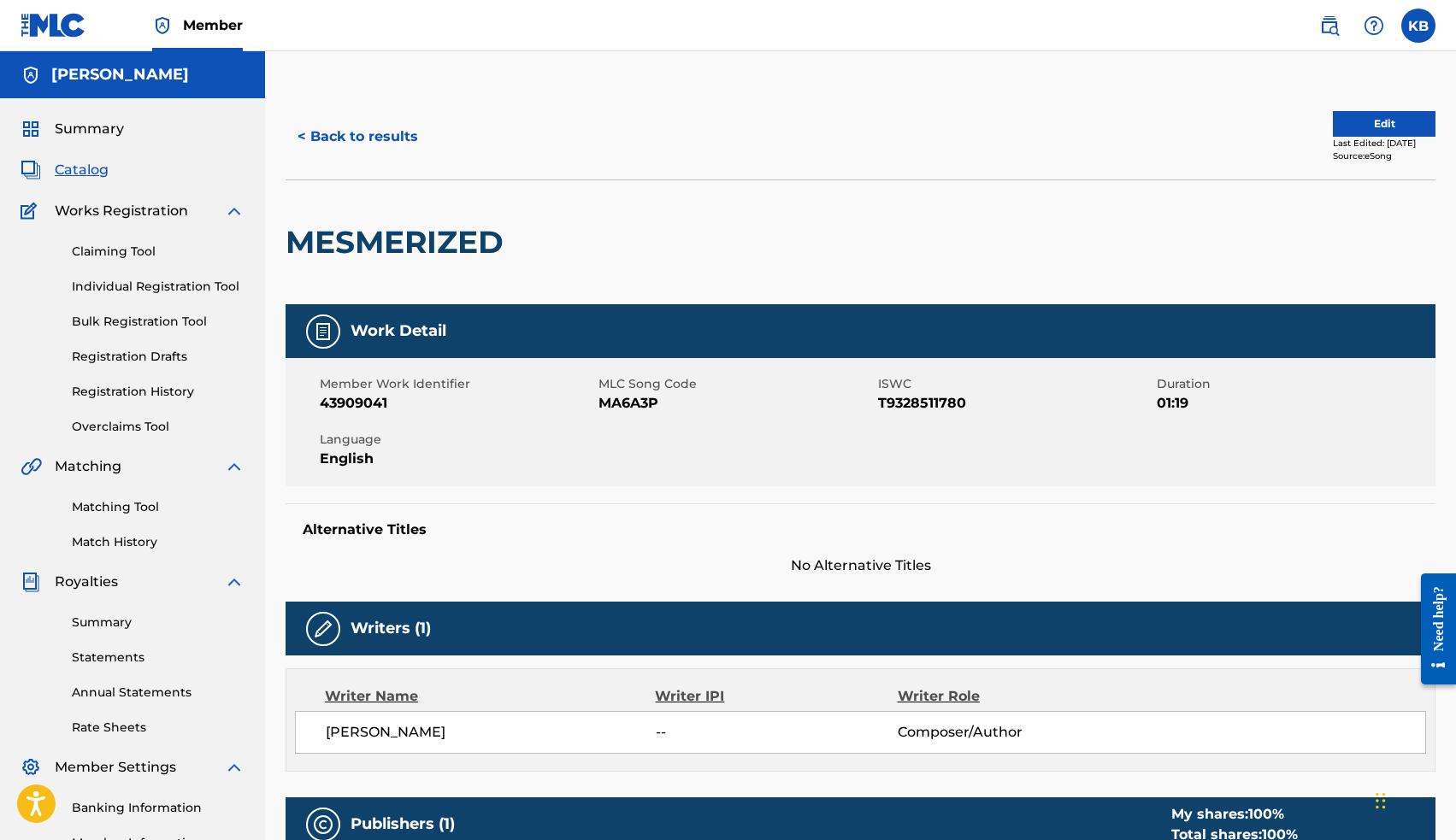
click at [84, 168] on span "Catalog" at bounding box center [81, 170] width 54 height 21
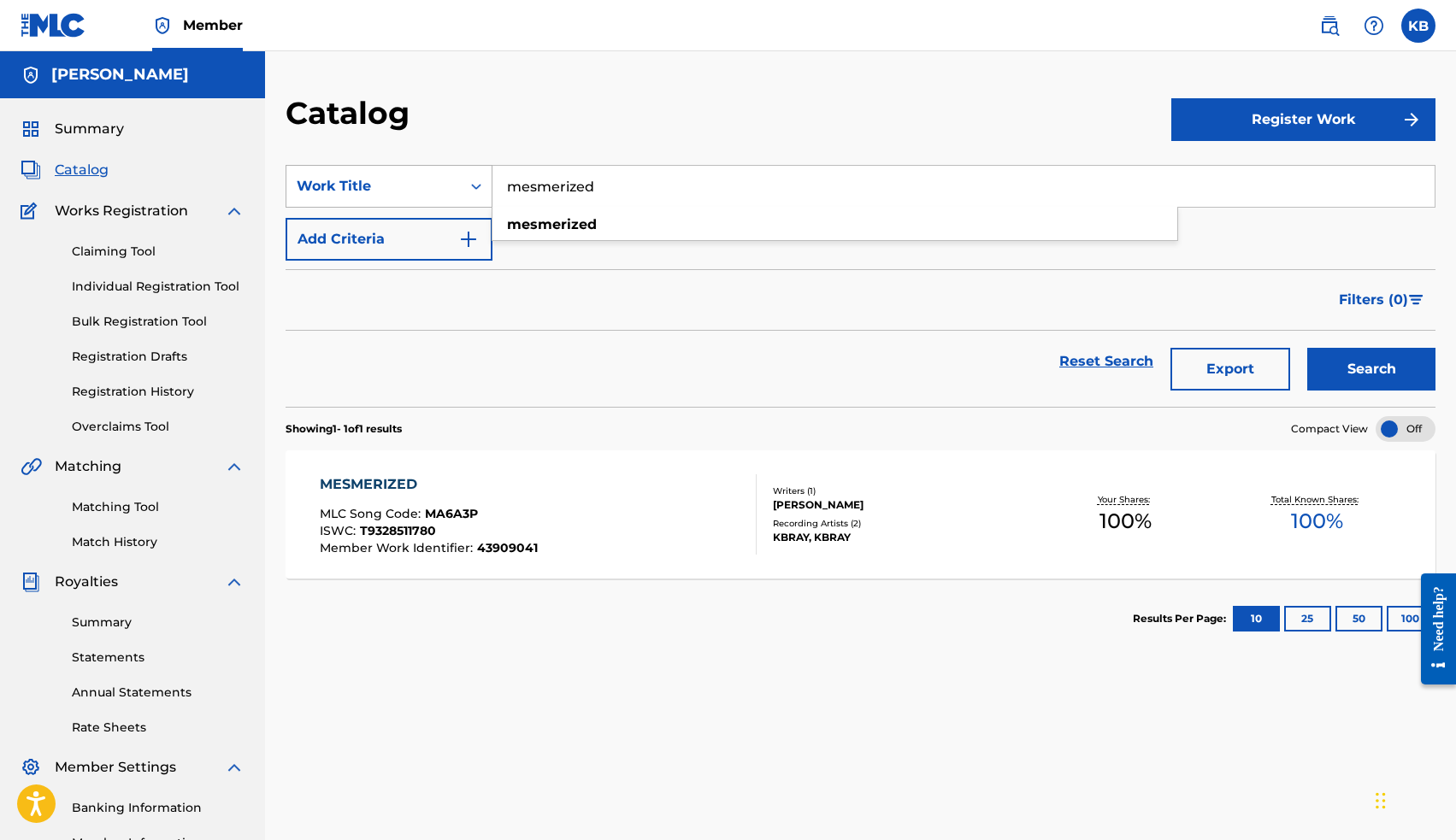
drag, startPoint x: 617, startPoint y: 186, endPoint x: 451, endPoint y: 185, distance: 166.0
click at [451, 185] on div "SearchWithCriteriaa467e8fe-456c-4ab2-8695-e8af27b810b9 Work Title mesmerized me…" at bounding box center [860, 186] width 1149 height 42
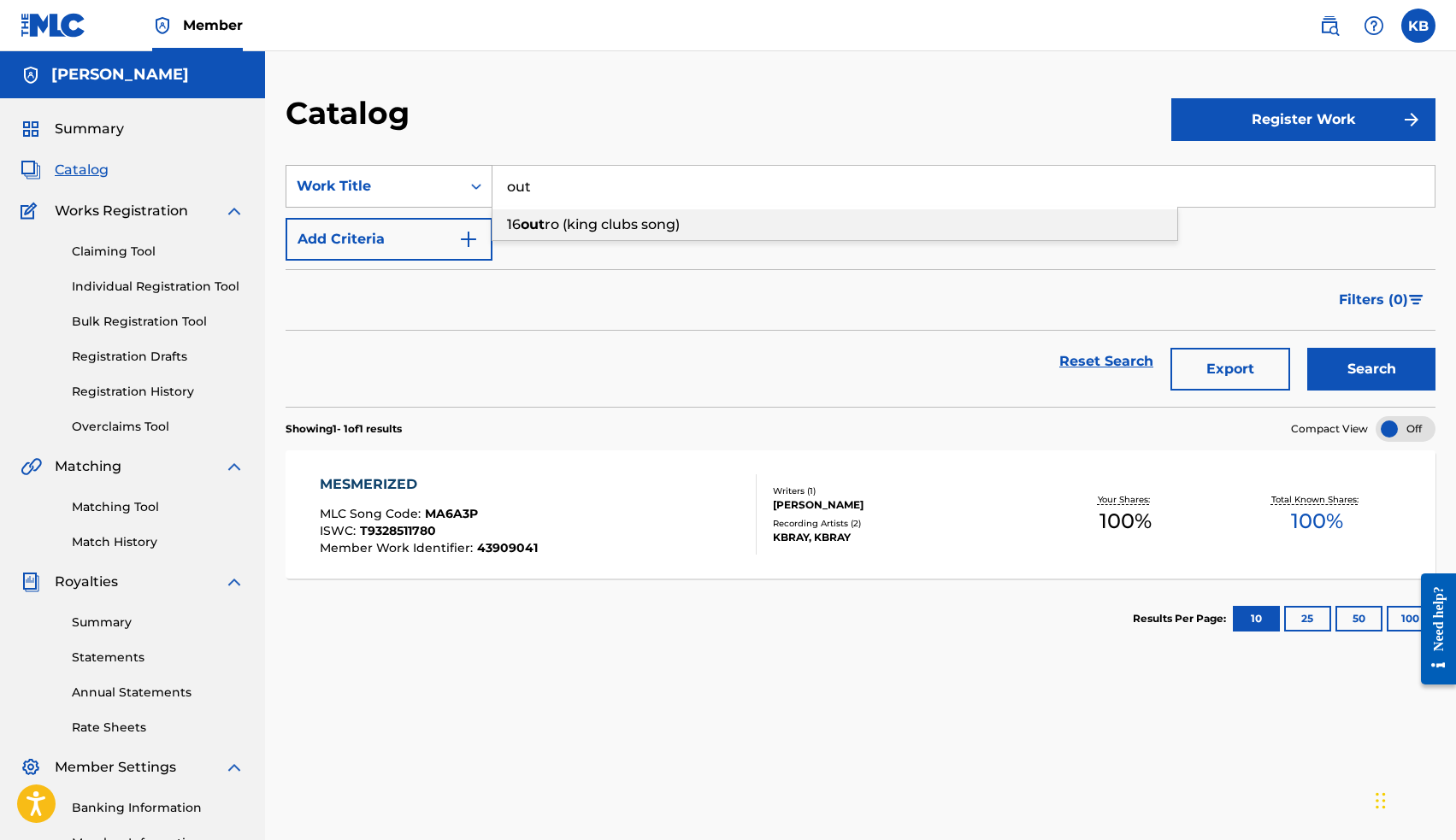
type input "16 outro (king clubs song)"
click at [1337, 368] on button "Search" at bounding box center [1371, 369] width 128 height 42
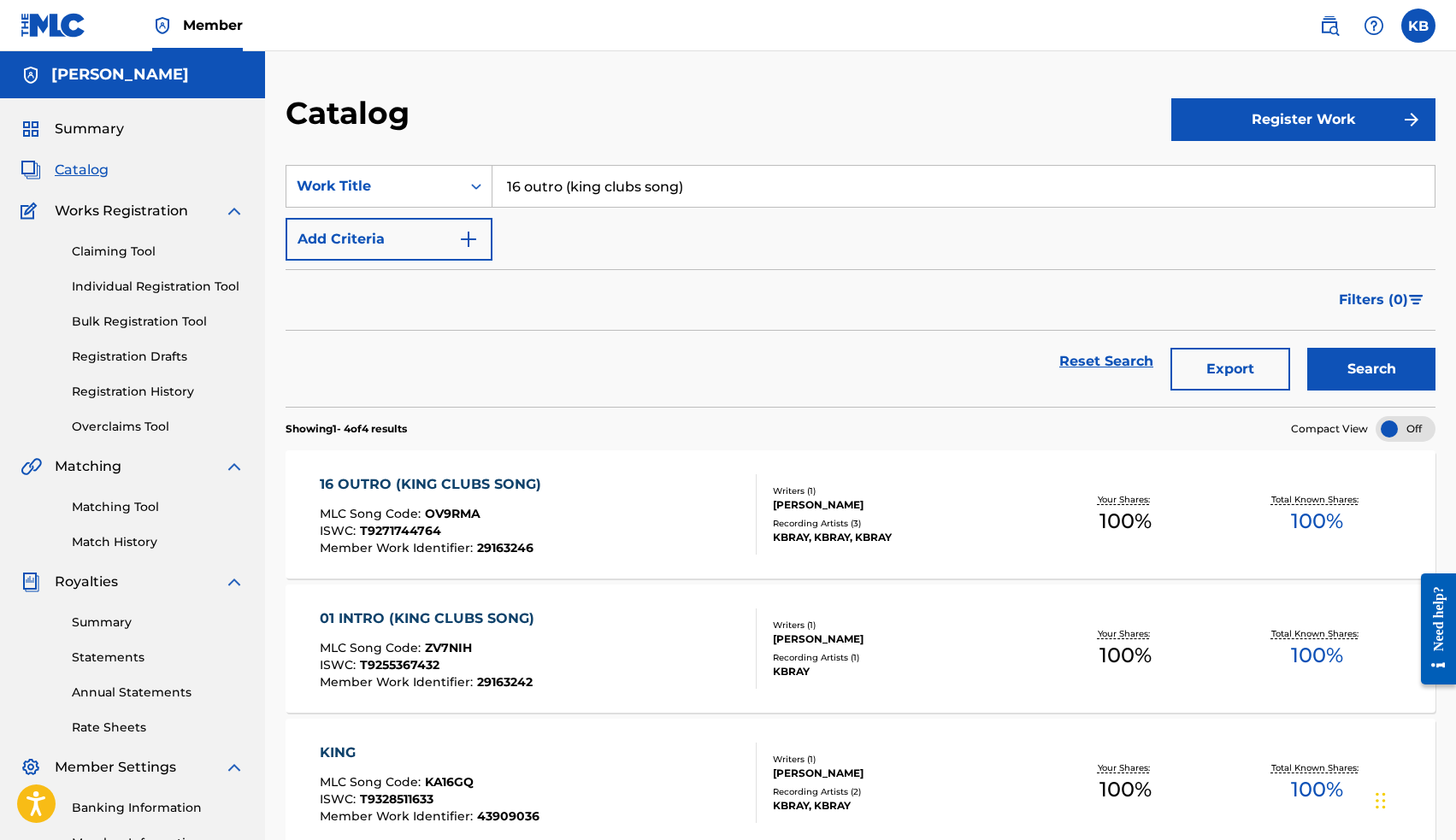
click at [395, 481] on div "16 OUTRO (KING CLUBS SONG)" at bounding box center [434, 484] width 230 height 21
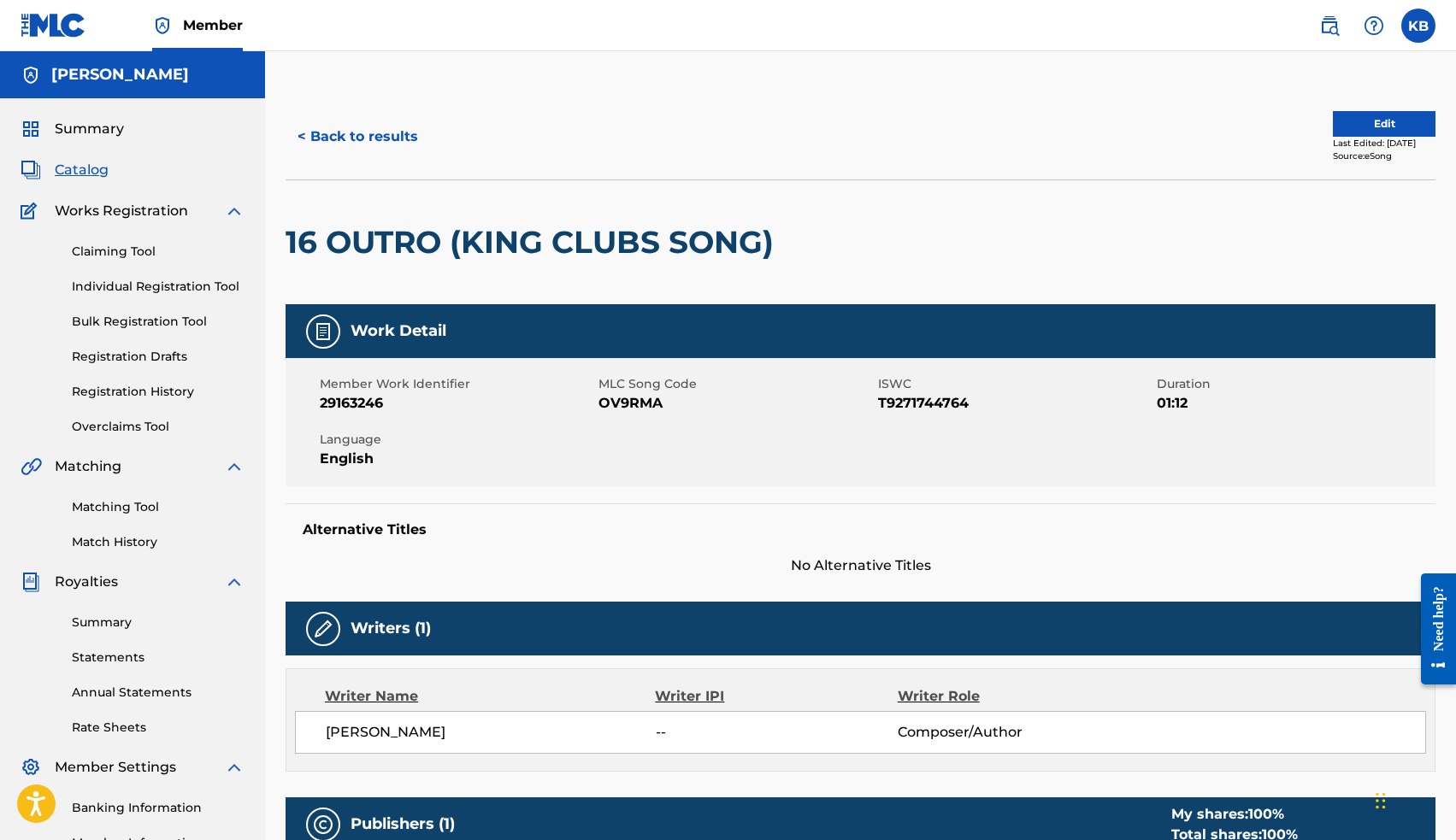
click at [77, 177] on span "Catalog" at bounding box center [81, 170] width 54 height 21
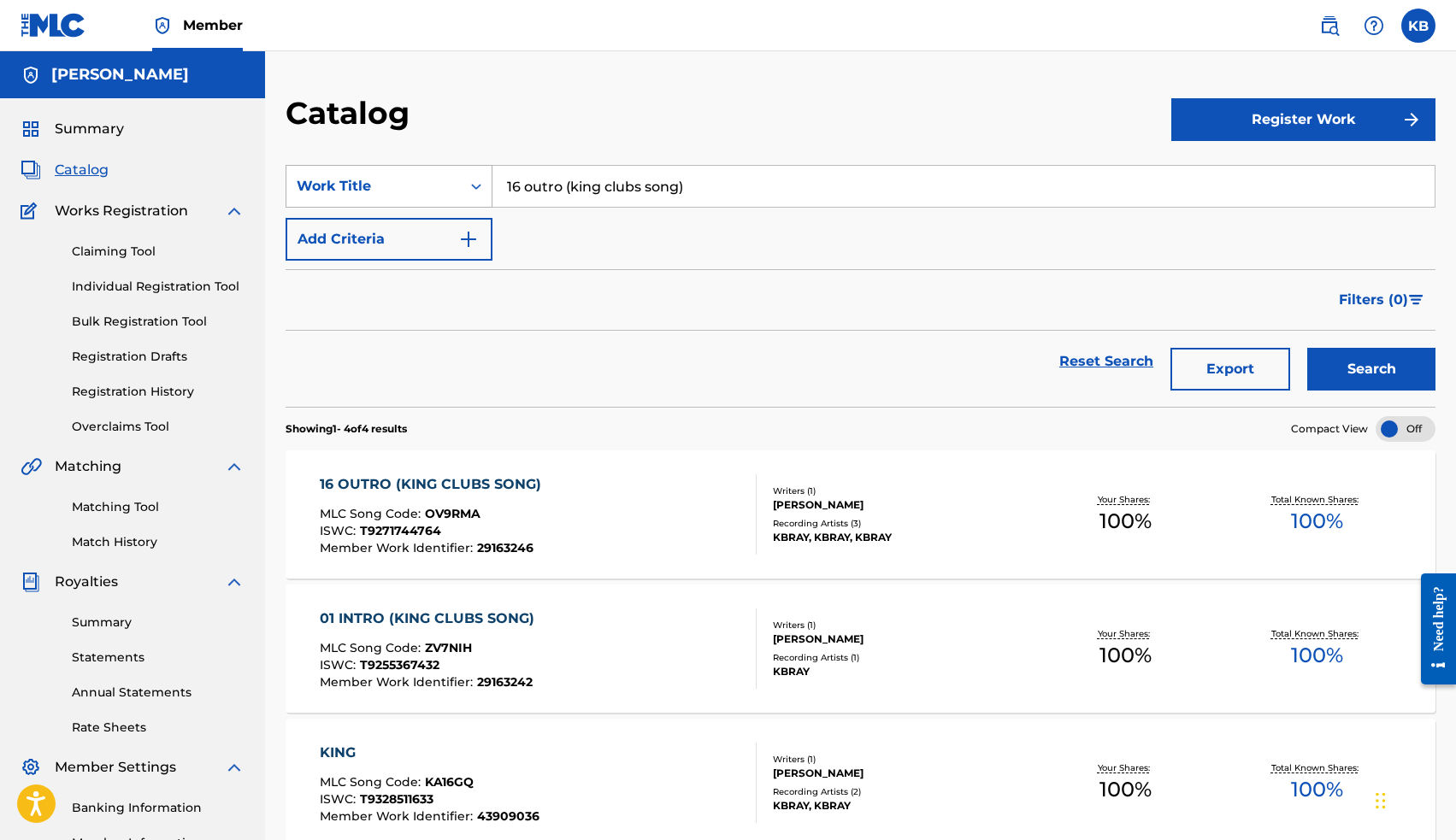
drag, startPoint x: 698, startPoint y: 183, endPoint x: 440, endPoint y: 169, distance: 258.4
click at [440, 169] on div "SearchWithCriteriaa467e8fe-456c-4ab2-8695-e8af27b810b9 Work Title 16 outro (kin…" at bounding box center [860, 186] width 1149 height 42
click at [960, 215] on div "15 dbf" at bounding box center [834, 225] width 685 height 31
type input "15 dbf"
click at [1349, 365] on button "Search" at bounding box center [1371, 369] width 128 height 42
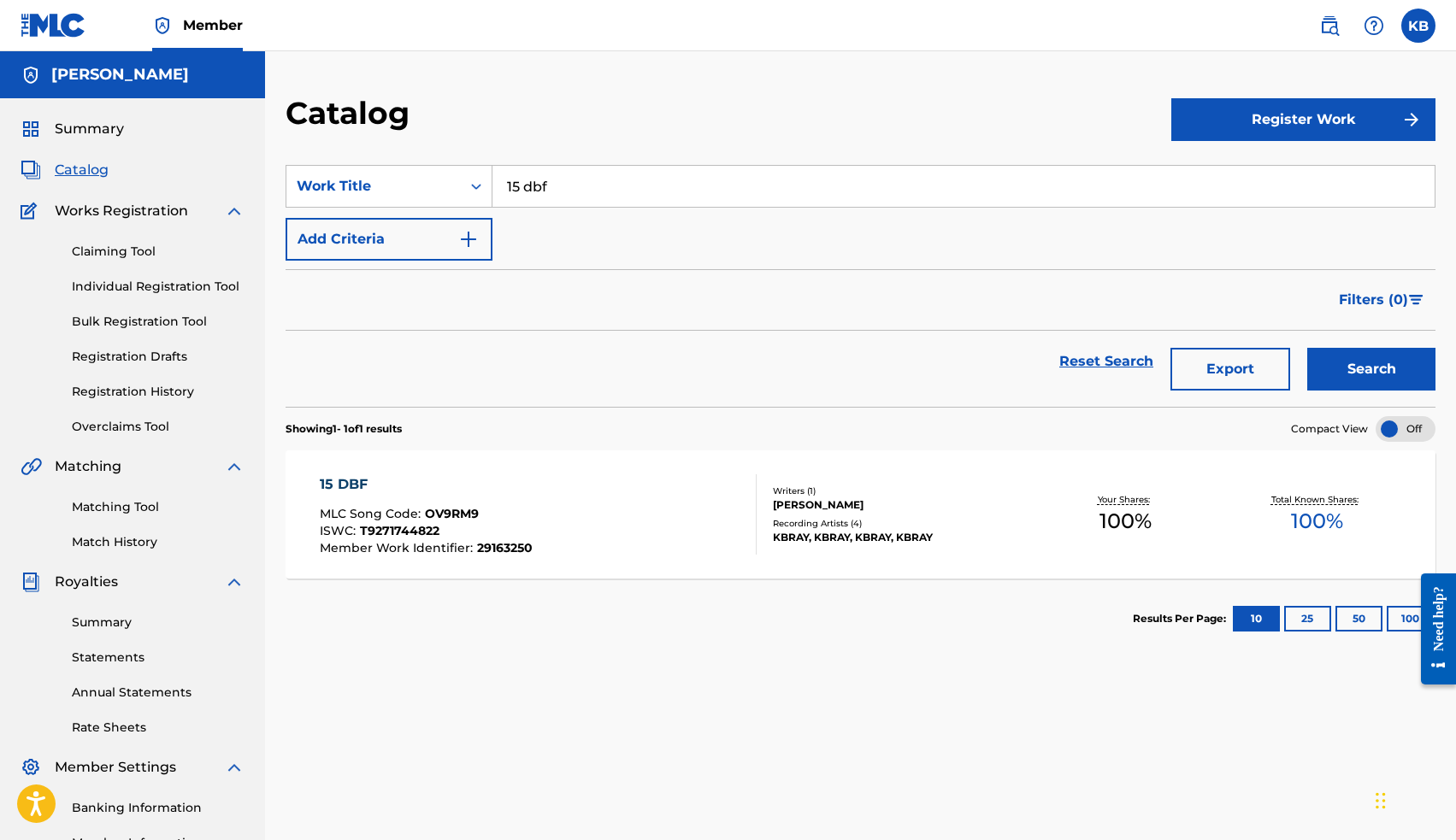
click at [356, 483] on div "15 DBF" at bounding box center [426, 484] width 212 height 21
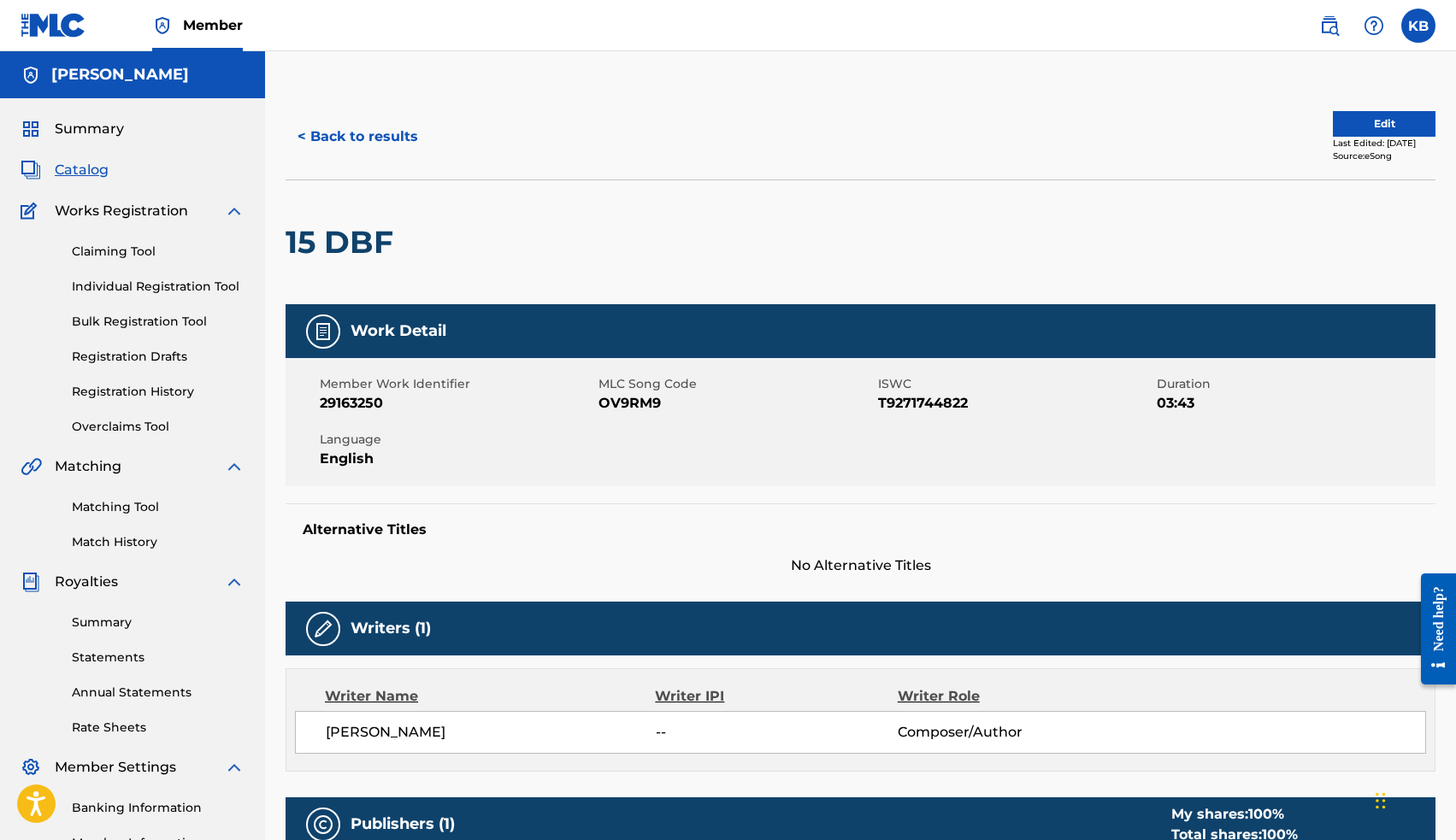
click at [86, 175] on span "Catalog" at bounding box center [81, 170] width 54 height 21
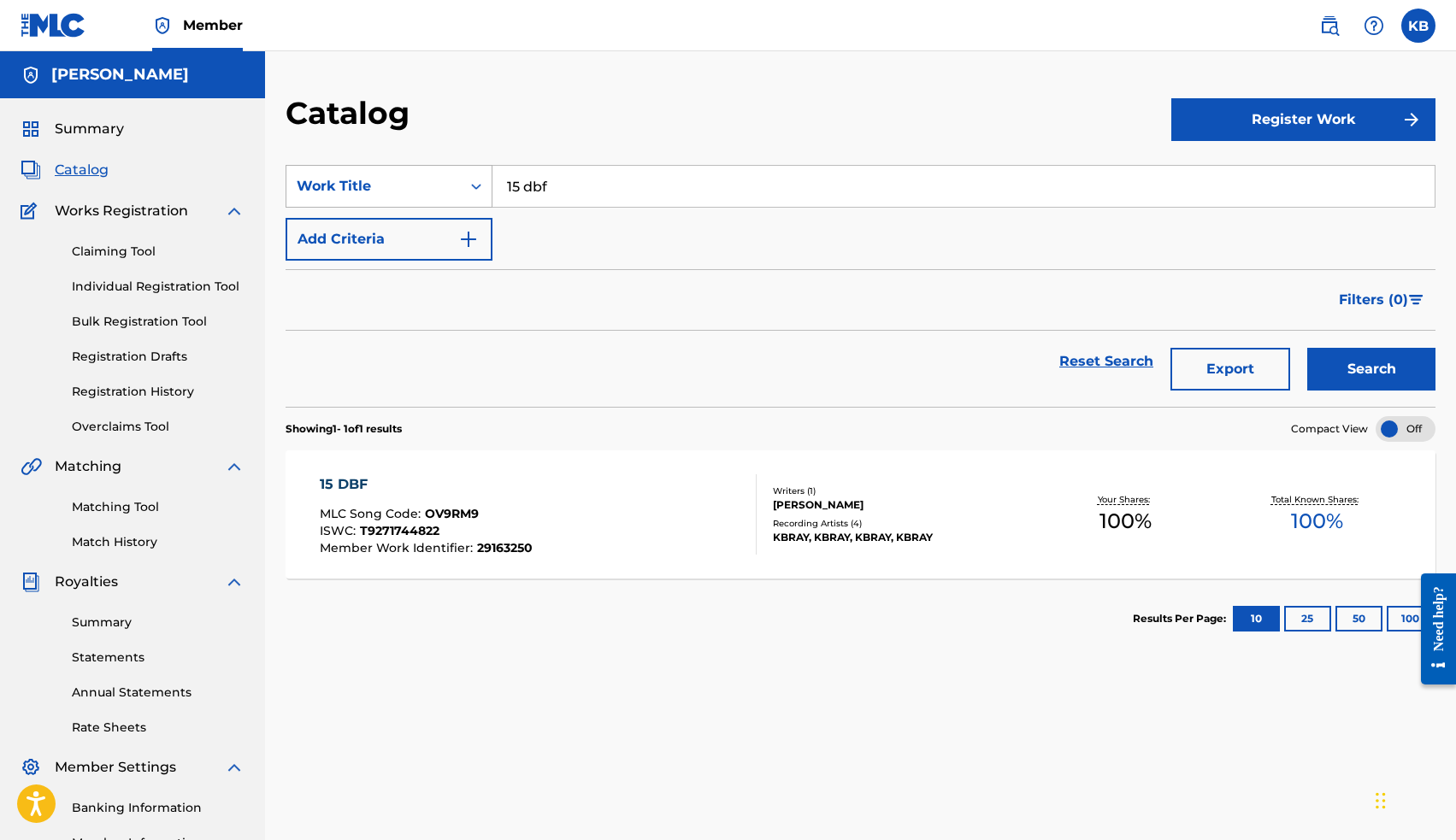
drag, startPoint x: 584, startPoint y: 194, endPoint x: 421, endPoint y: 166, distance: 165.4
click at [425, 166] on div "SearchWithCriteriaa467e8fe-456c-4ab2-8695-e8af27b810b9 Work Title 15 dbf" at bounding box center [860, 186] width 1149 height 42
drag, startPoint x: 548, startPoint y: 213, endPoint x: 596, endPoint y: 227, distance: 50.0
click at [596, 227] on span "14 skrill (demo)" at bounding box center [558, 224] width 103 height 16
type input "14 skrill (demo)"
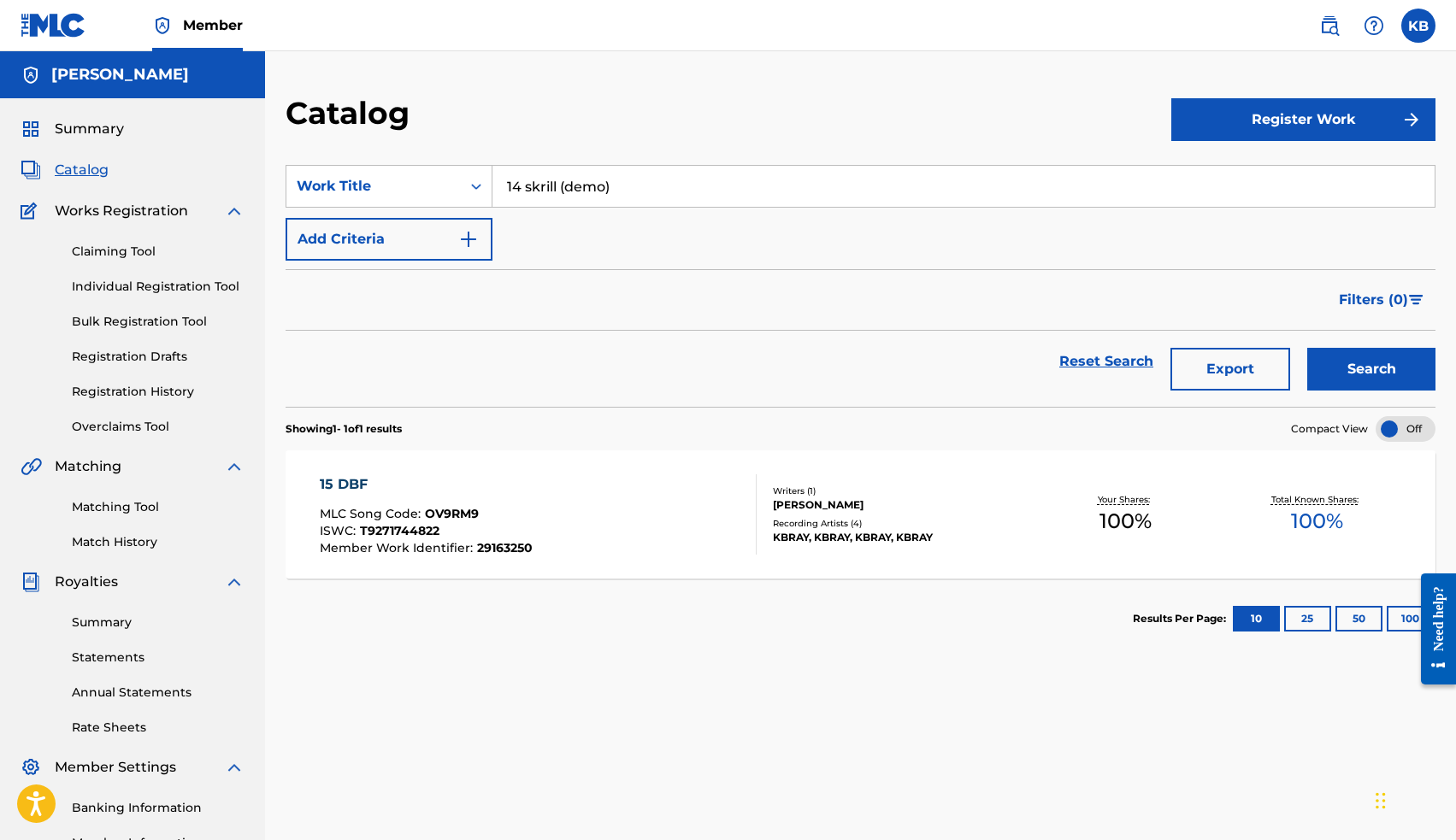
click at [1390, 376] on button "Search" at bounding box center [1371, 369] width 128 height 42
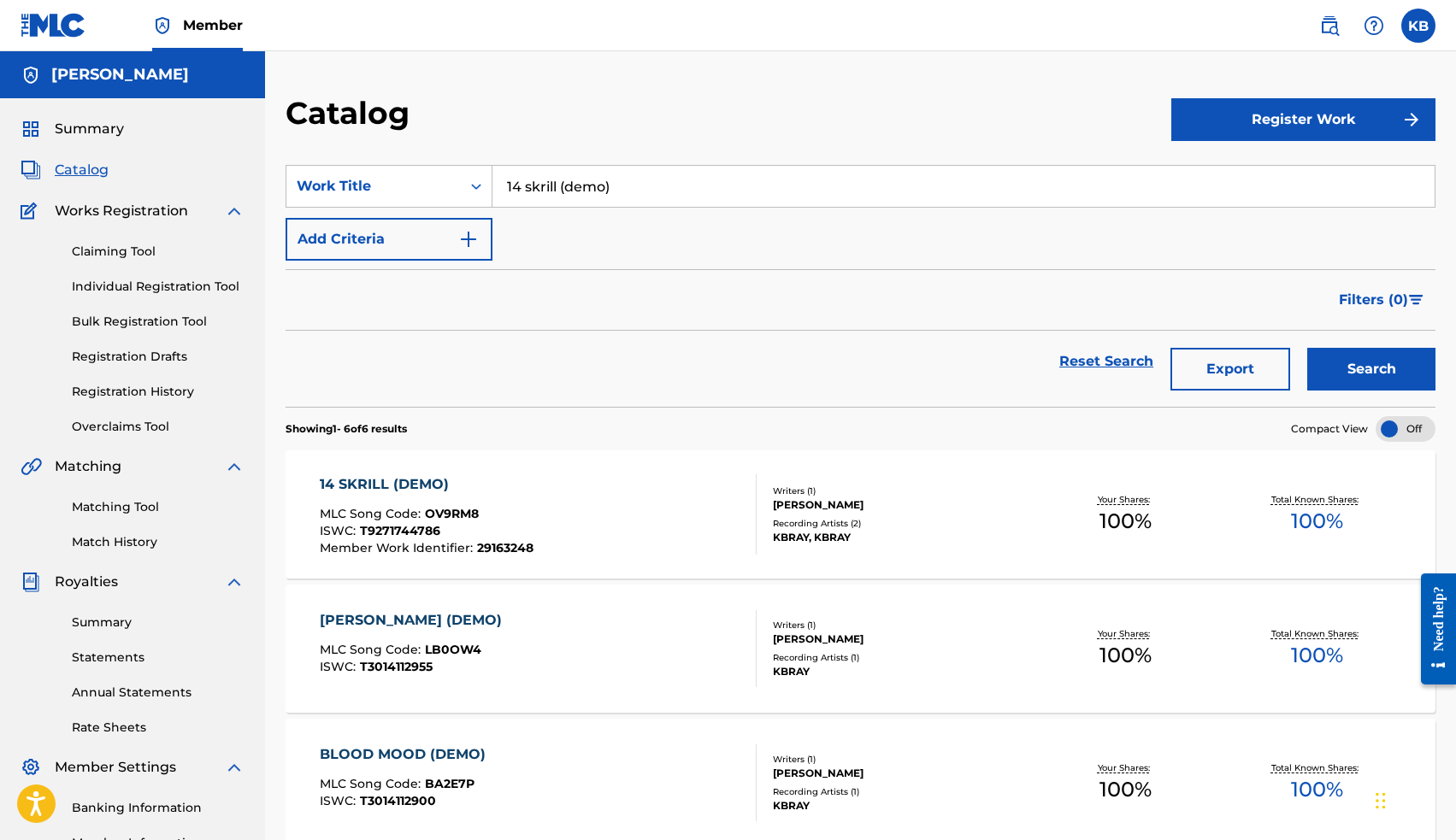
click at [413, 483] on div "14 SKRILL (DEMO)" at bounding box center [426, 484] width 213 height 21
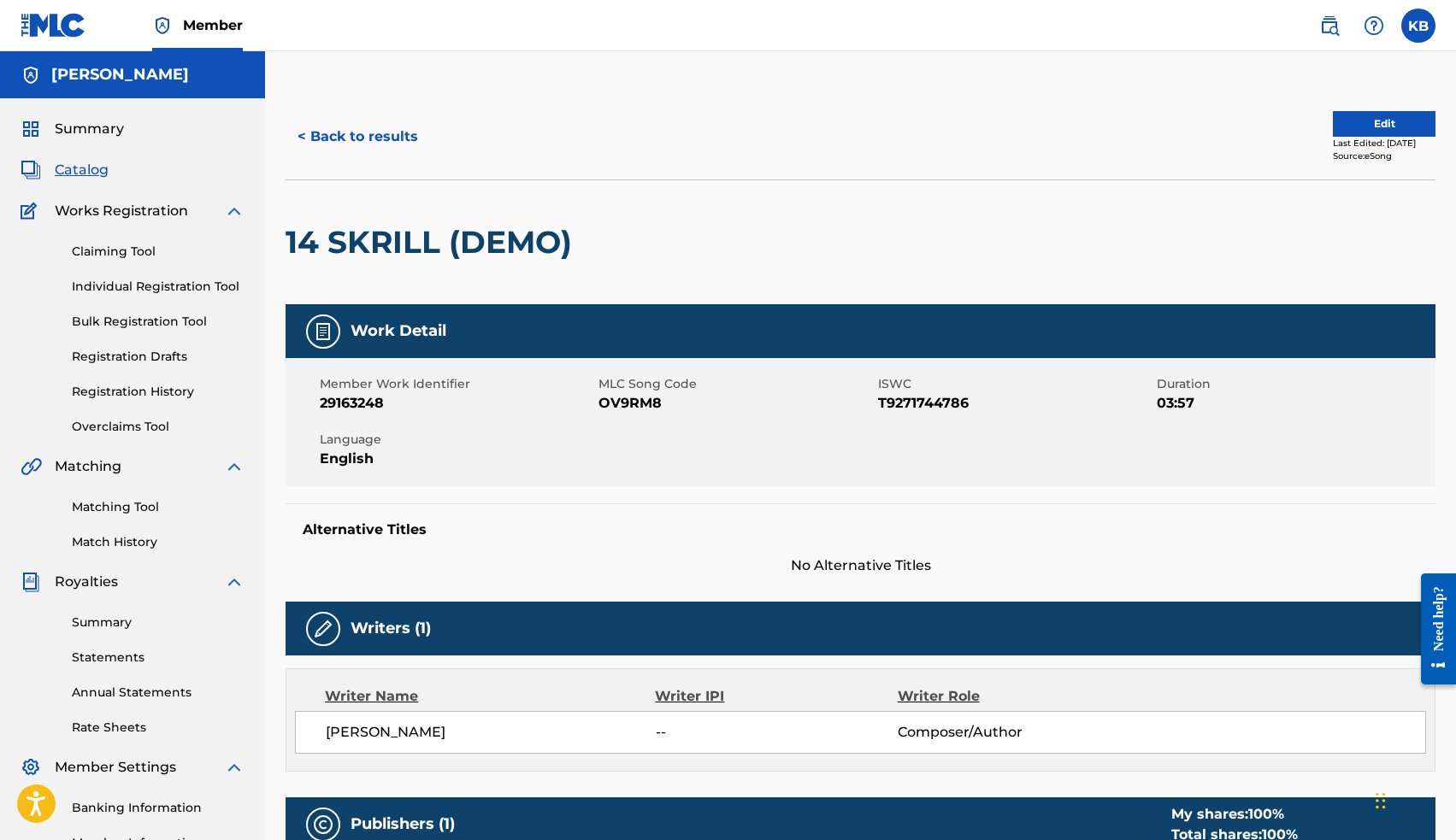
click at [85, 172] on span "Catalog" at bounding box center [81, 170] width 54 height 21
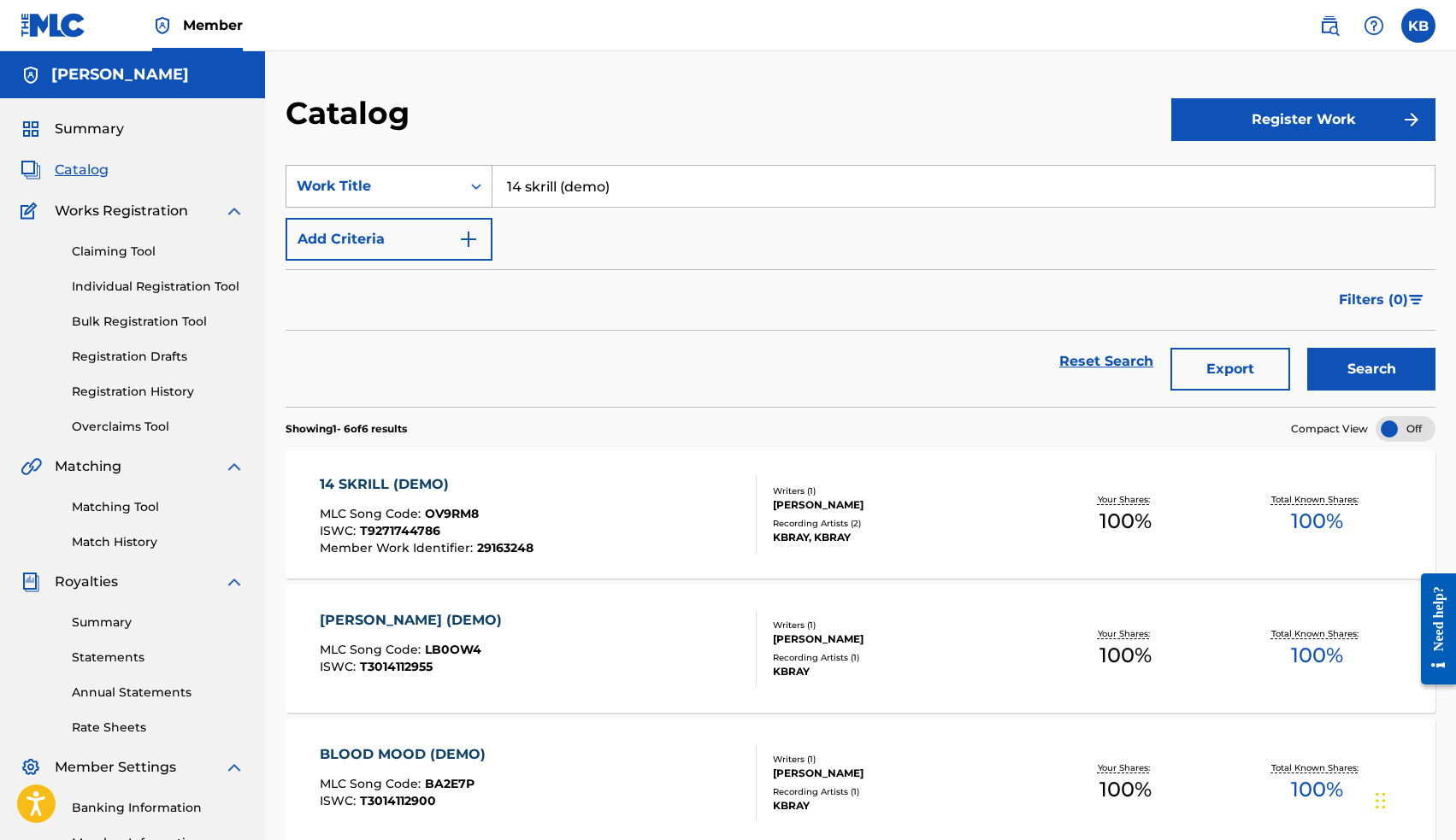
drag, startPoint x: 662, startPoint y: 184, endPoint x: 432, endPoint y: 170, distance: 230.4
click at [439, 176] on div "SearchWithCriteriaa467e8fe-456c-4ab2-8695-e8af27b810b9 Work Title 14 skrill (de…" at bounding box center [860, 186] width 1149 height 42
type input "13 keep it a secret (demo)"
click at [1338, 361] on button "Search" at bounding box center [1371, 369] width 128 height 42
click at [475, 478] on div "13 KEEP IT A SECRET (DEMO)" at bounding box center [427, 484] width 217 height 21
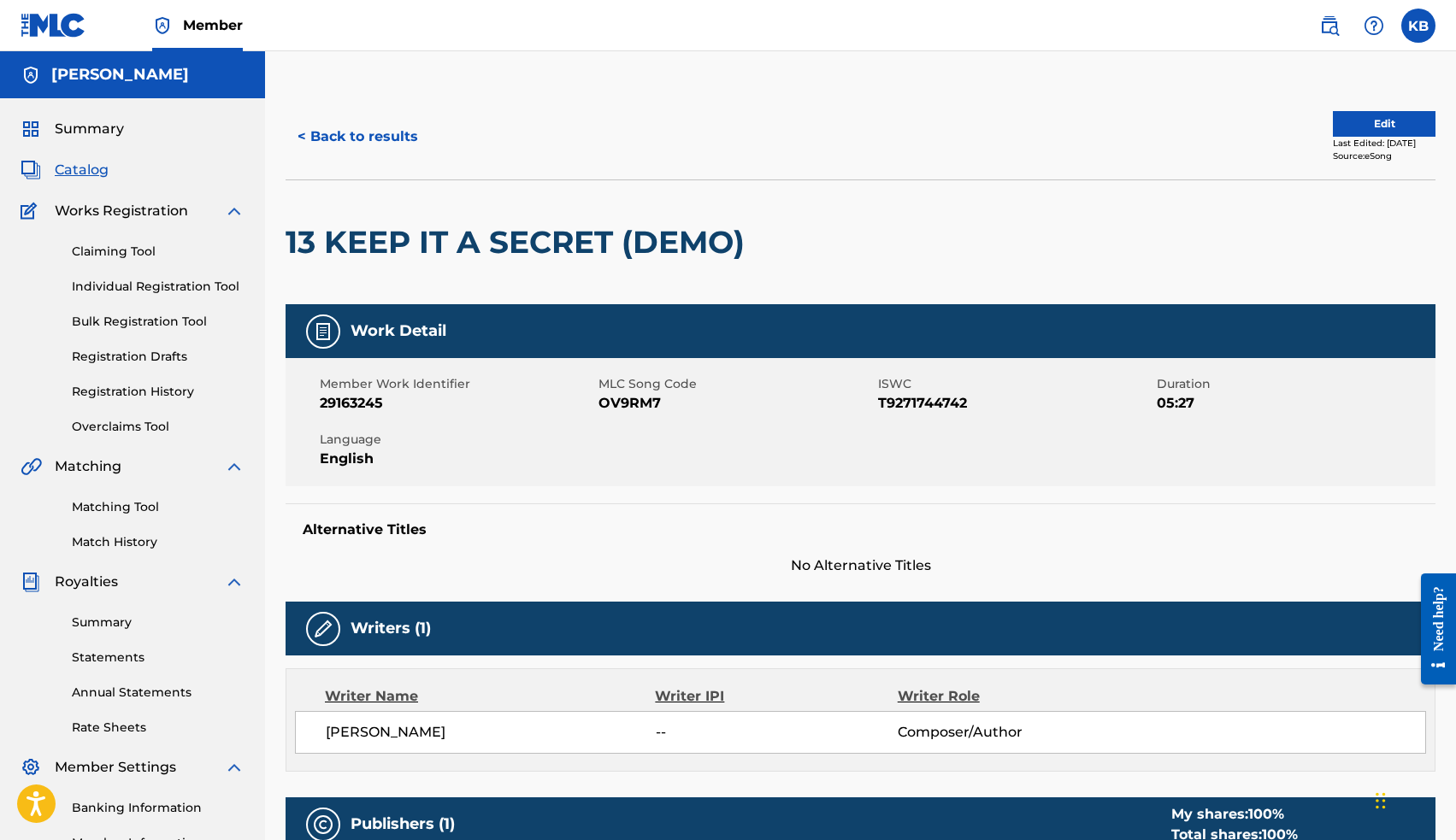
click at [90, 170] on span "Catalog" at bounding box center [81, 170] width 54 height 21
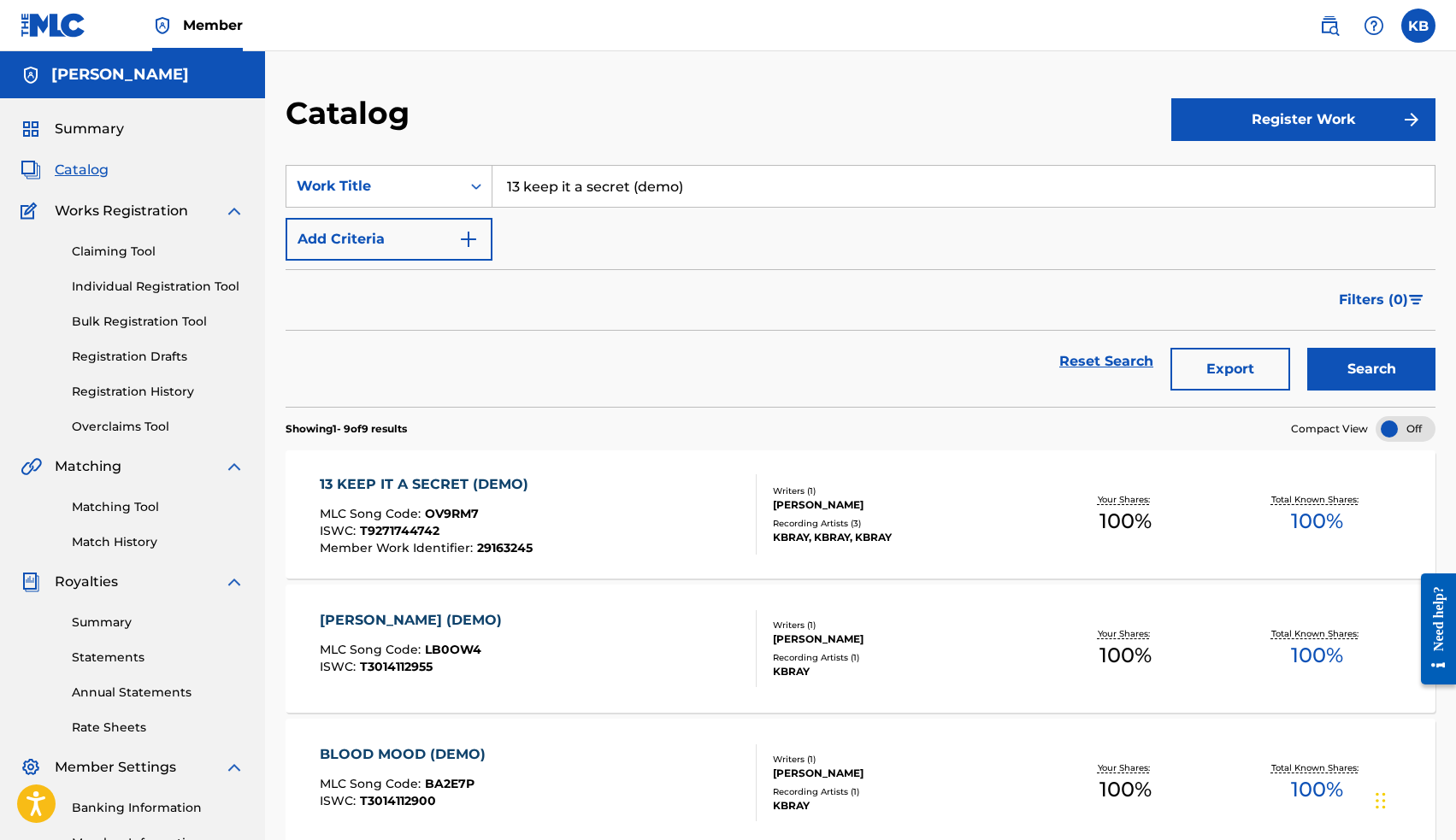
click at [624, 193] on input "13 keep it a secret (demo)" at bounding box center [963, 186] width 942 height 41
type input "12 stunt double"
click at [1340, 369] on button "Search" at bounding box center [1371, 369] width 128 height 42
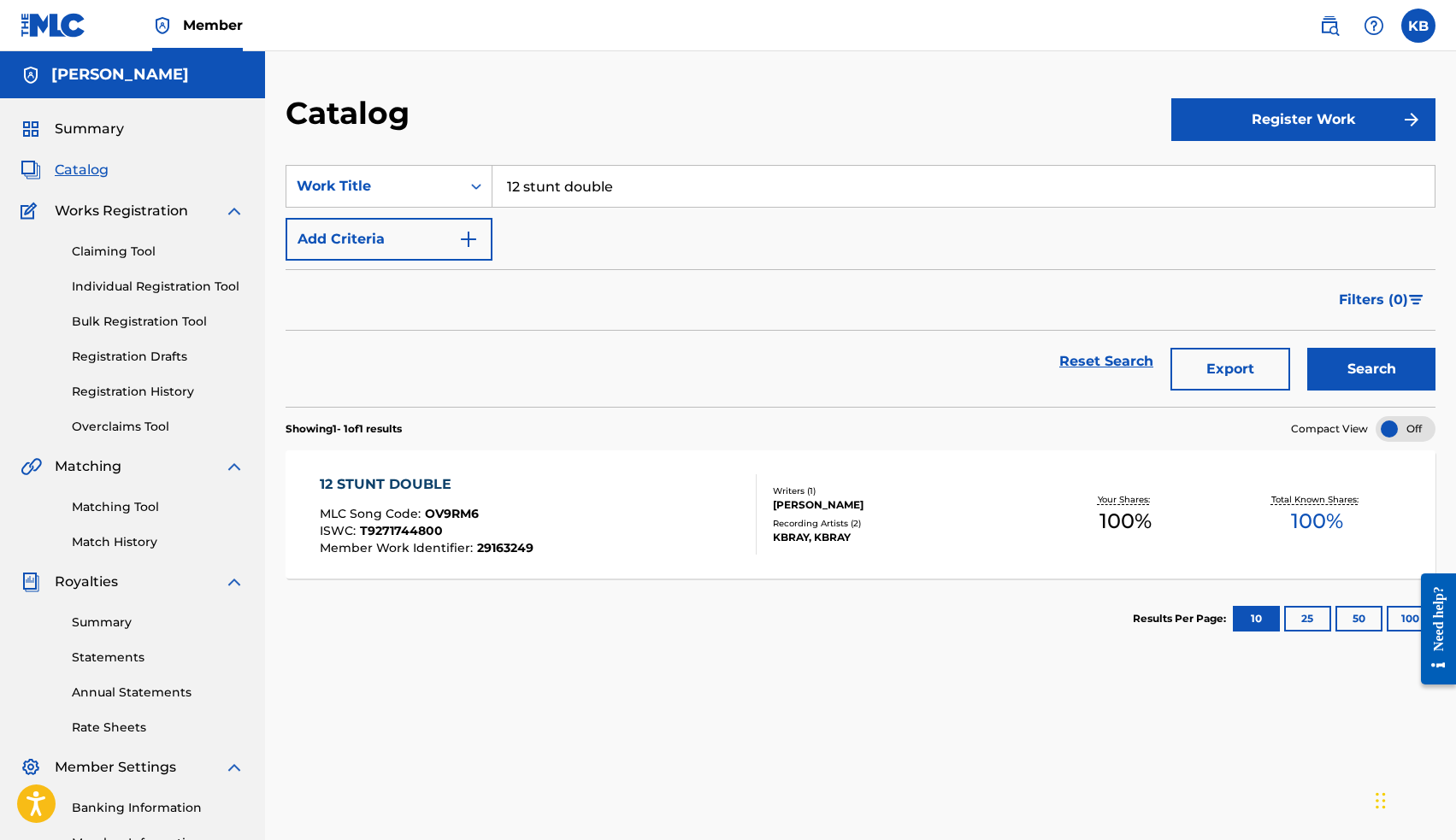
click at [426, 483] on div "12 STUNT DOUBLE" at bounding box center [426, 484] width 213 height 21
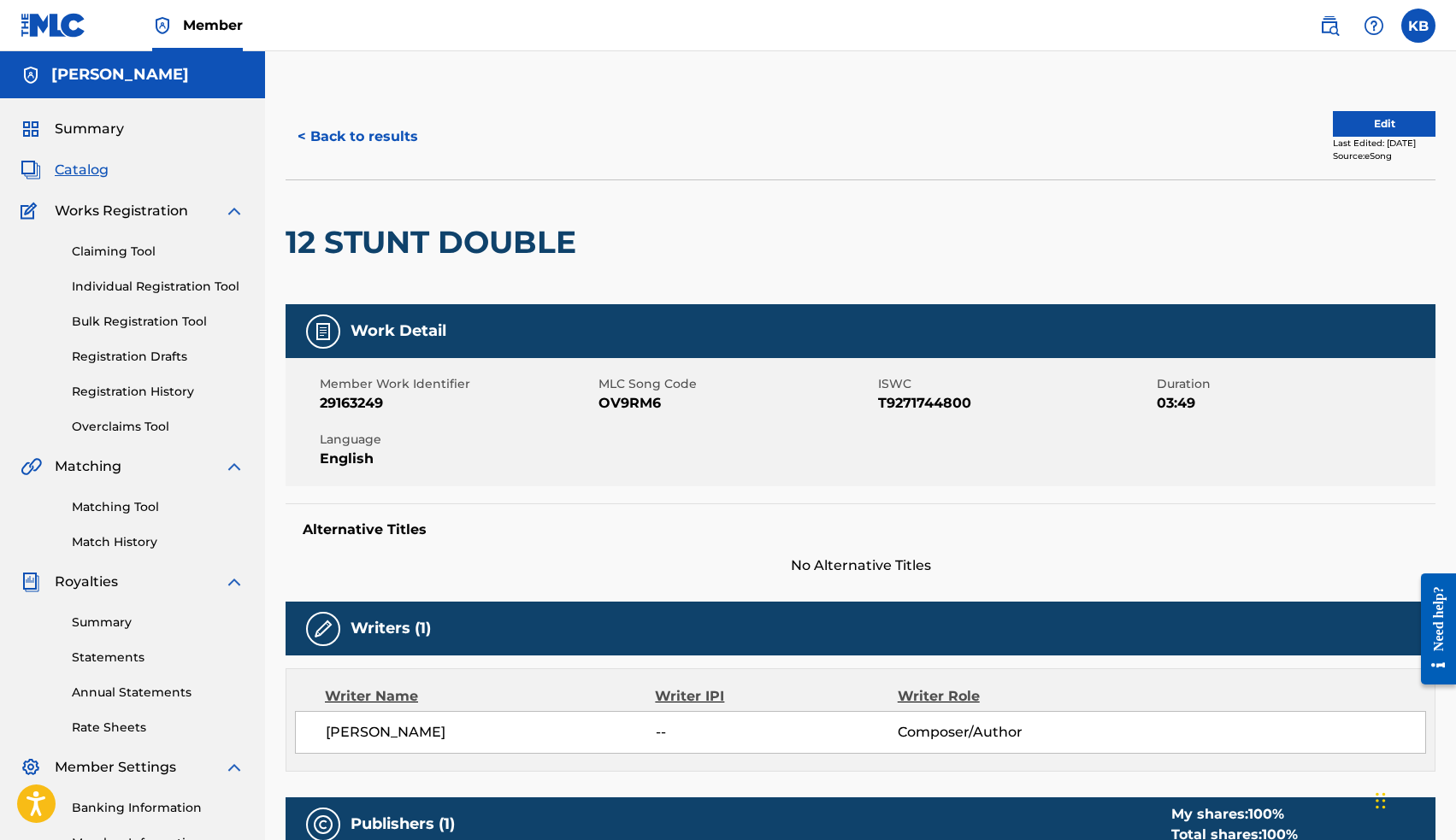
click at [85, 169] on span "Catalog" at bounding box center [81, 170] width 54 height 21
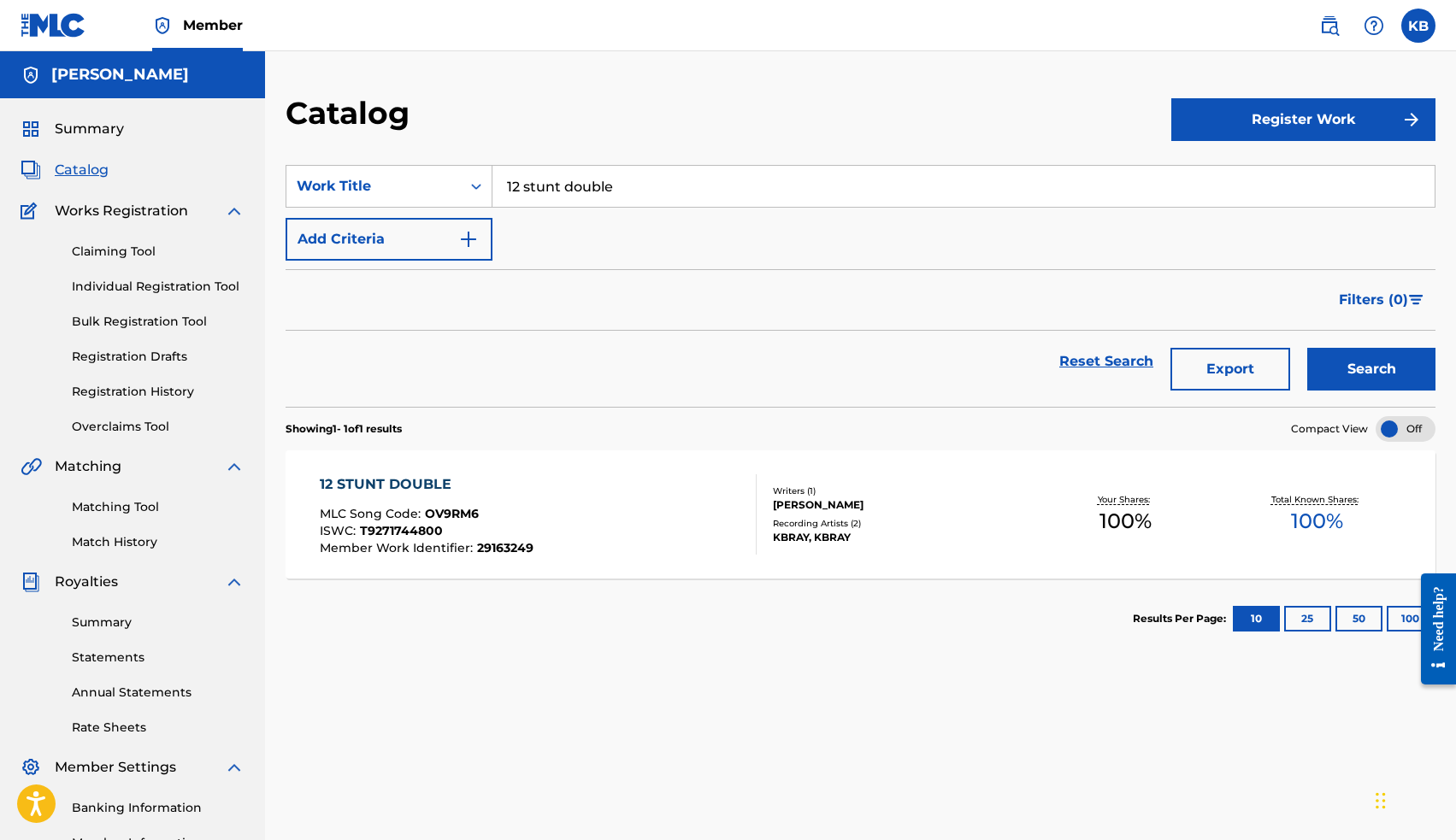
click at [582, 183] on input "12 stunt double" at bounding box center [963, 186] width 942 height 41
click at [568, 223] on strong "portrait" at bounding box center [544, 224] width 54 height 16
type input "11 portrait"
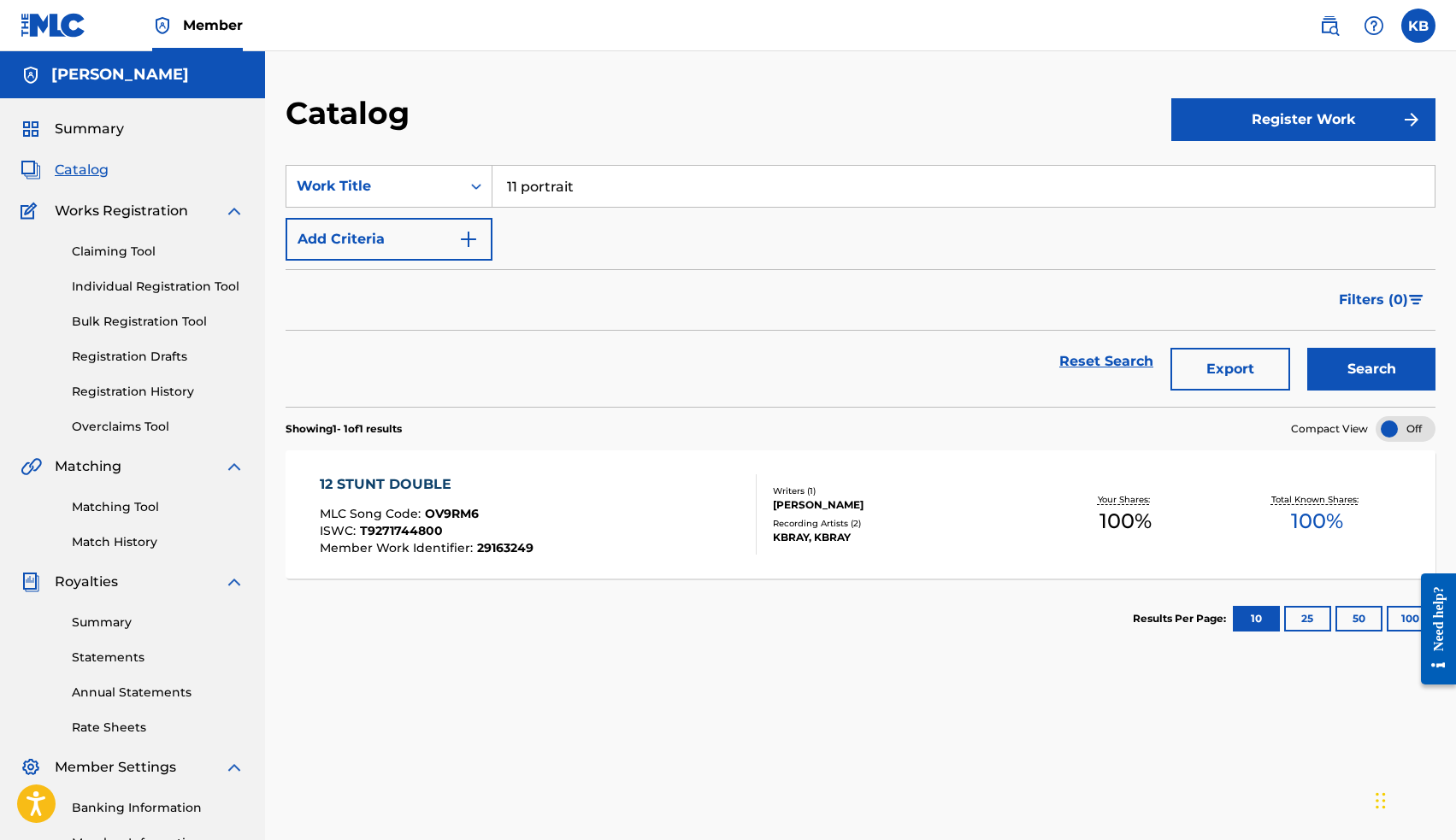
click at [1335, 363] on button "Search" at bounding box center [1371, 369] width 128 height 42
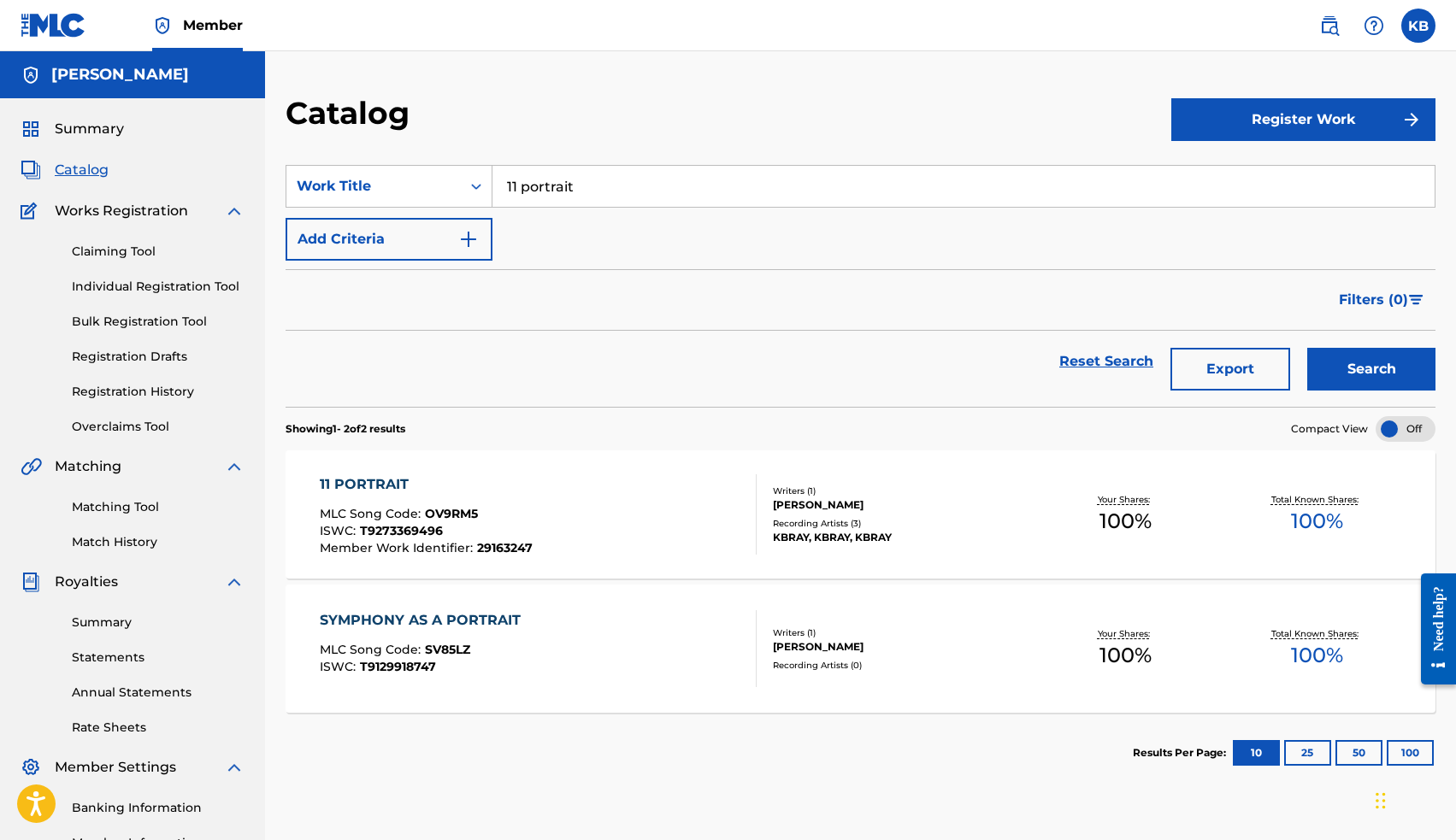
click at [380, 477] on div "11 PORTRAIT" at bounding box center [426, 484] width 212 height 21
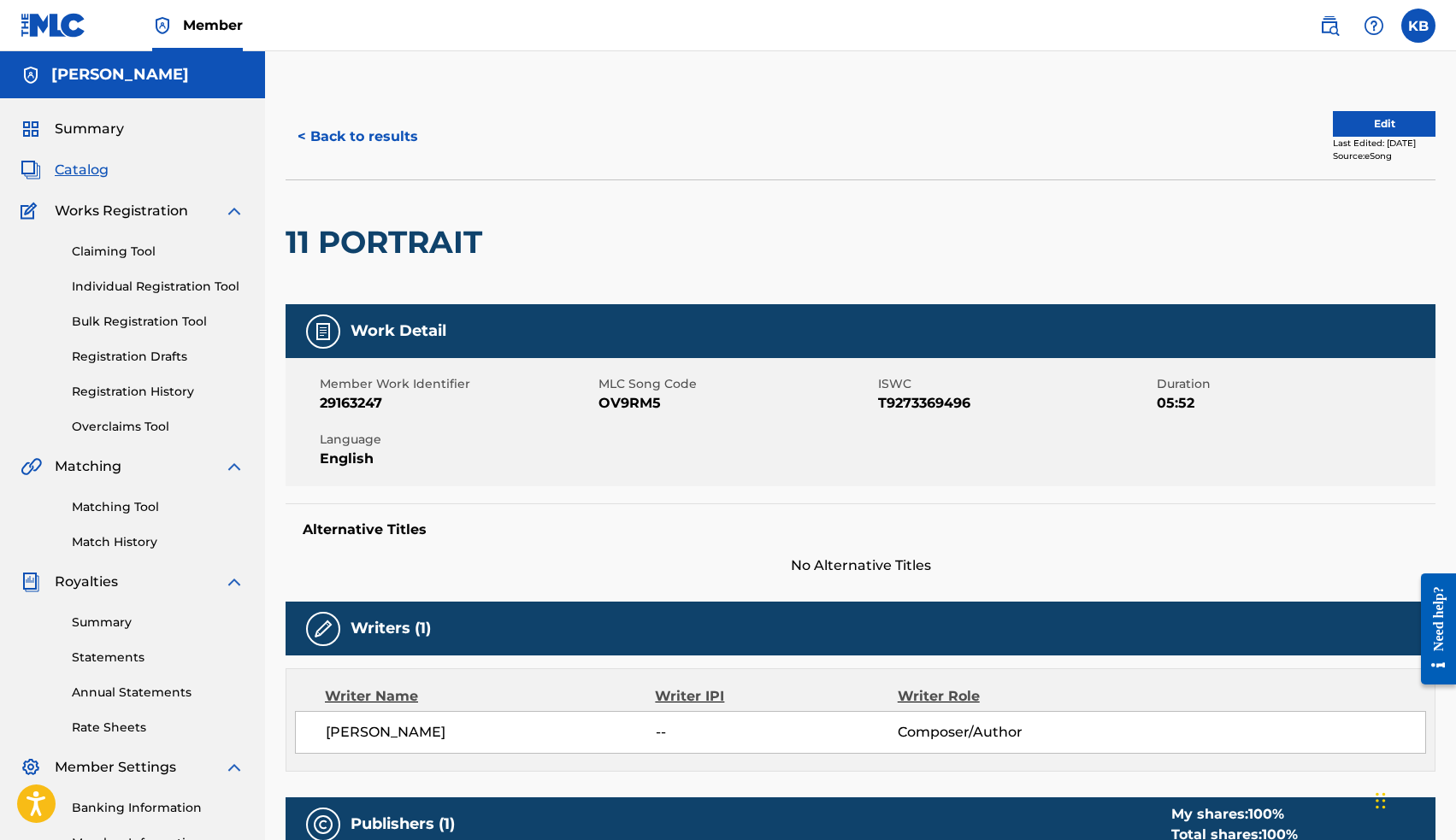
click at [94, 169] on span "Catalog" at bounding box center [81, 170] width 54 height 21
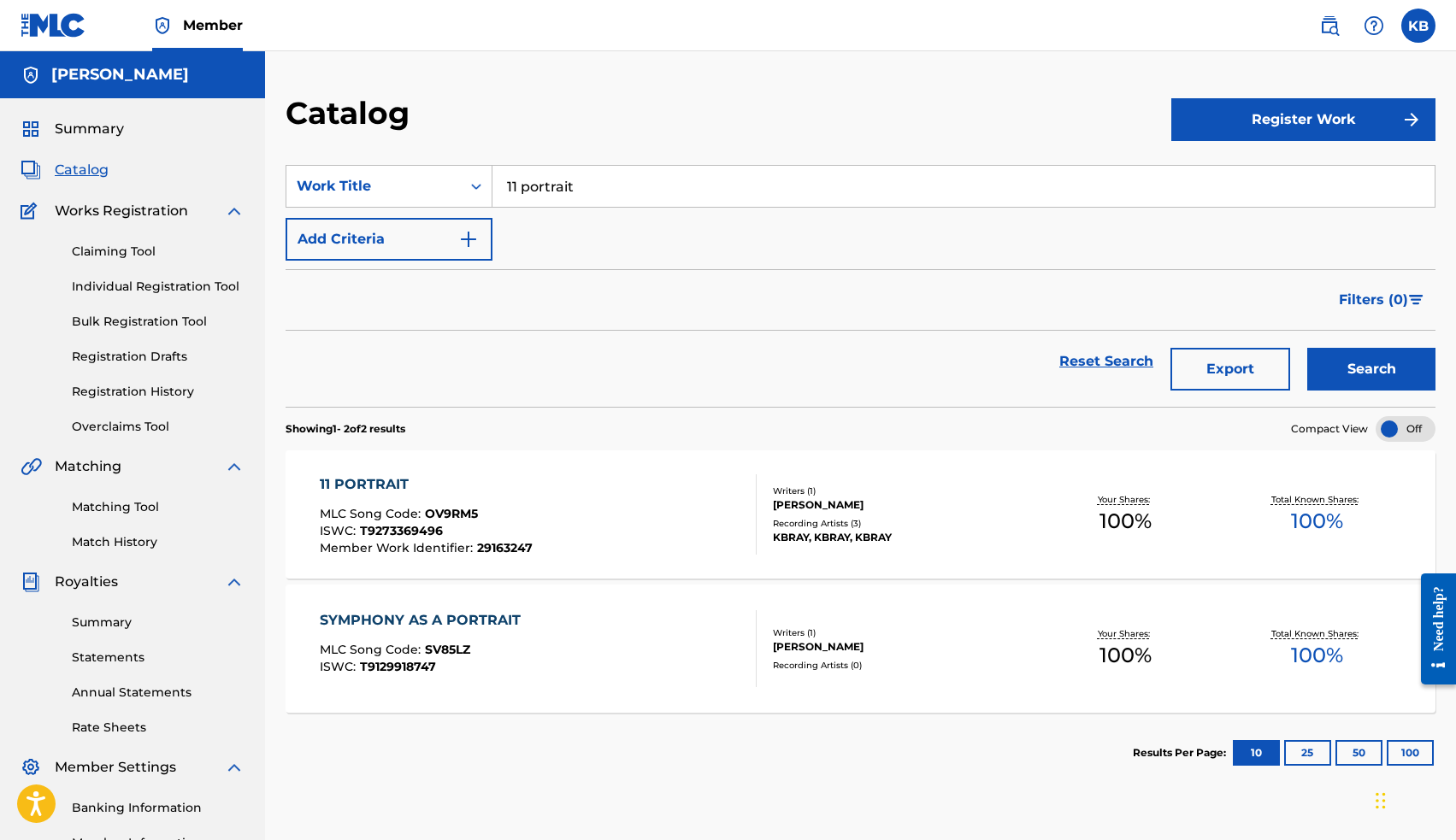
click at [564, 187] on input "11 portrait" at bounding box center [963, 186] width 942 height 41
click at [548, 210] on div "11 portrait" at bounding box center [834, 224] width 687 height 35
click at [547, 210] on div "11 portrait" at bounding box center [834, 225] width 685 height 31
click at [547, 188] on input "11 portrait" at bounding box center [963, 186] width 942 height 41
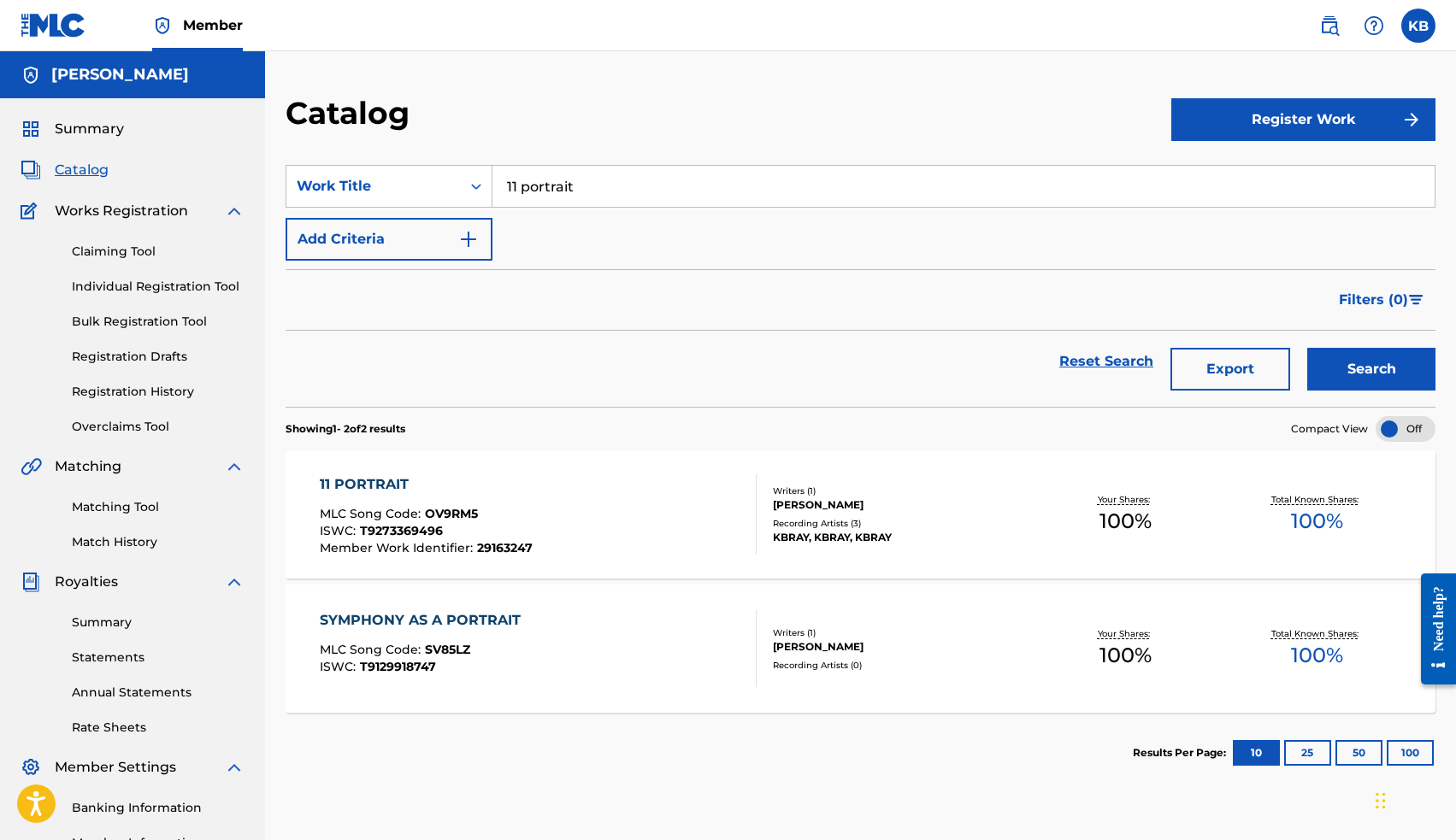
click at [547, 188] on input "11 portrait" at bounding box center [963, 186] width 942 height 41
type input "au"
click at [1366, 377] on button "Search" at bounding box center [1371, 369] width 128 height 42
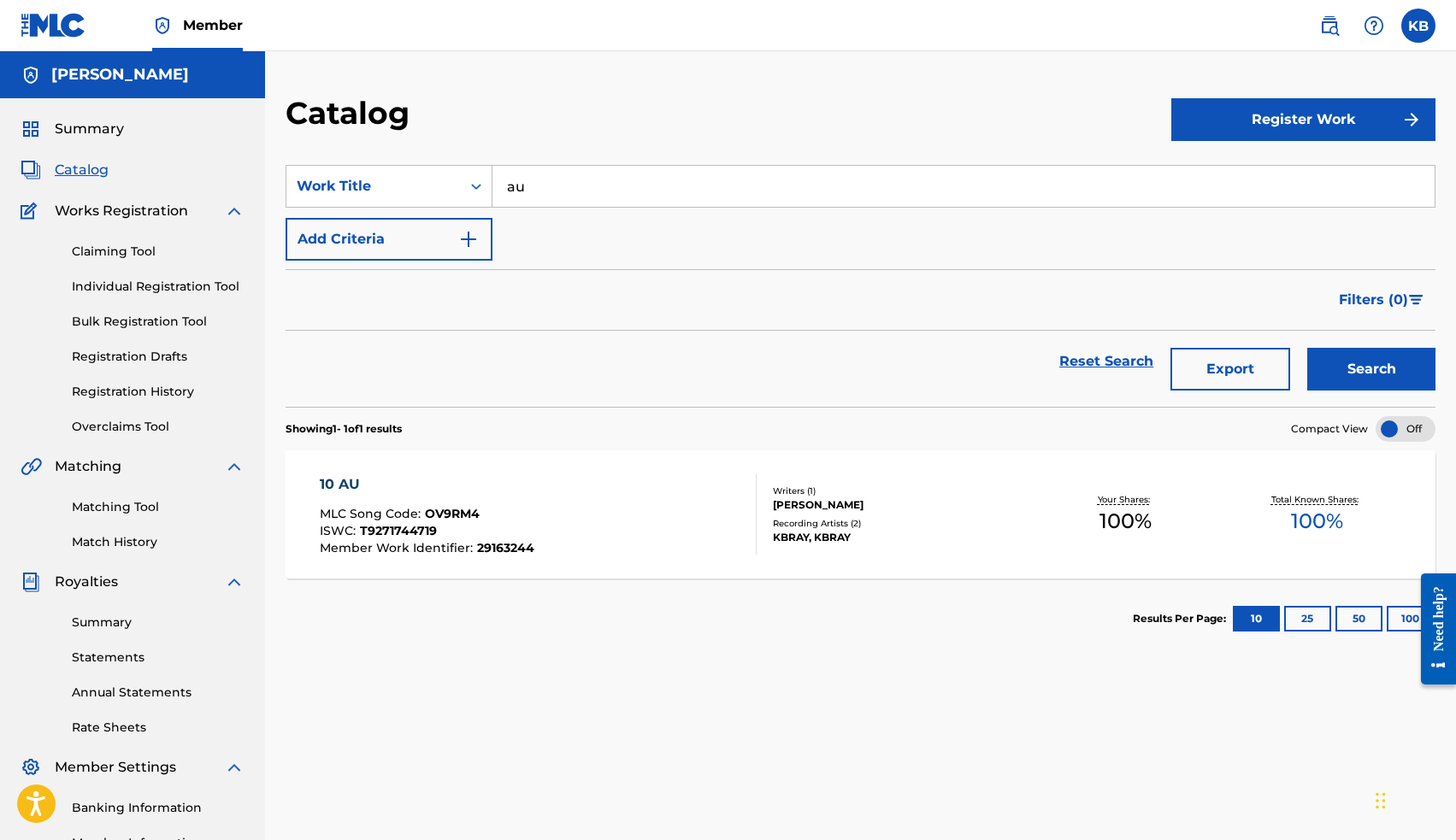
click at [350, 481] on div "10 AU" at bounding box center [427, 484] width 214 height 21
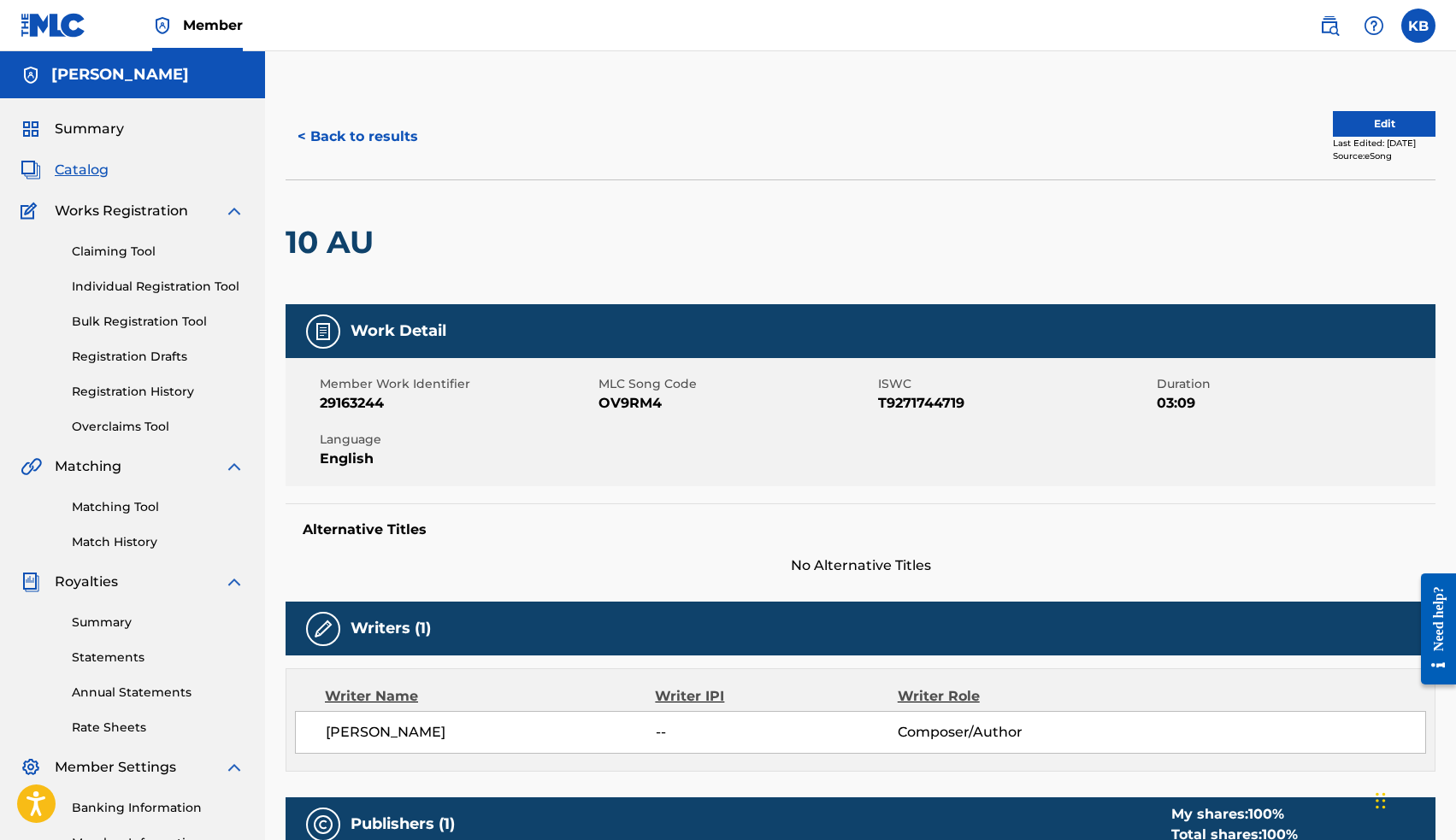
click at [95, 162] on span "Catalog" at bounding box center [81, 170] width 54 height 21
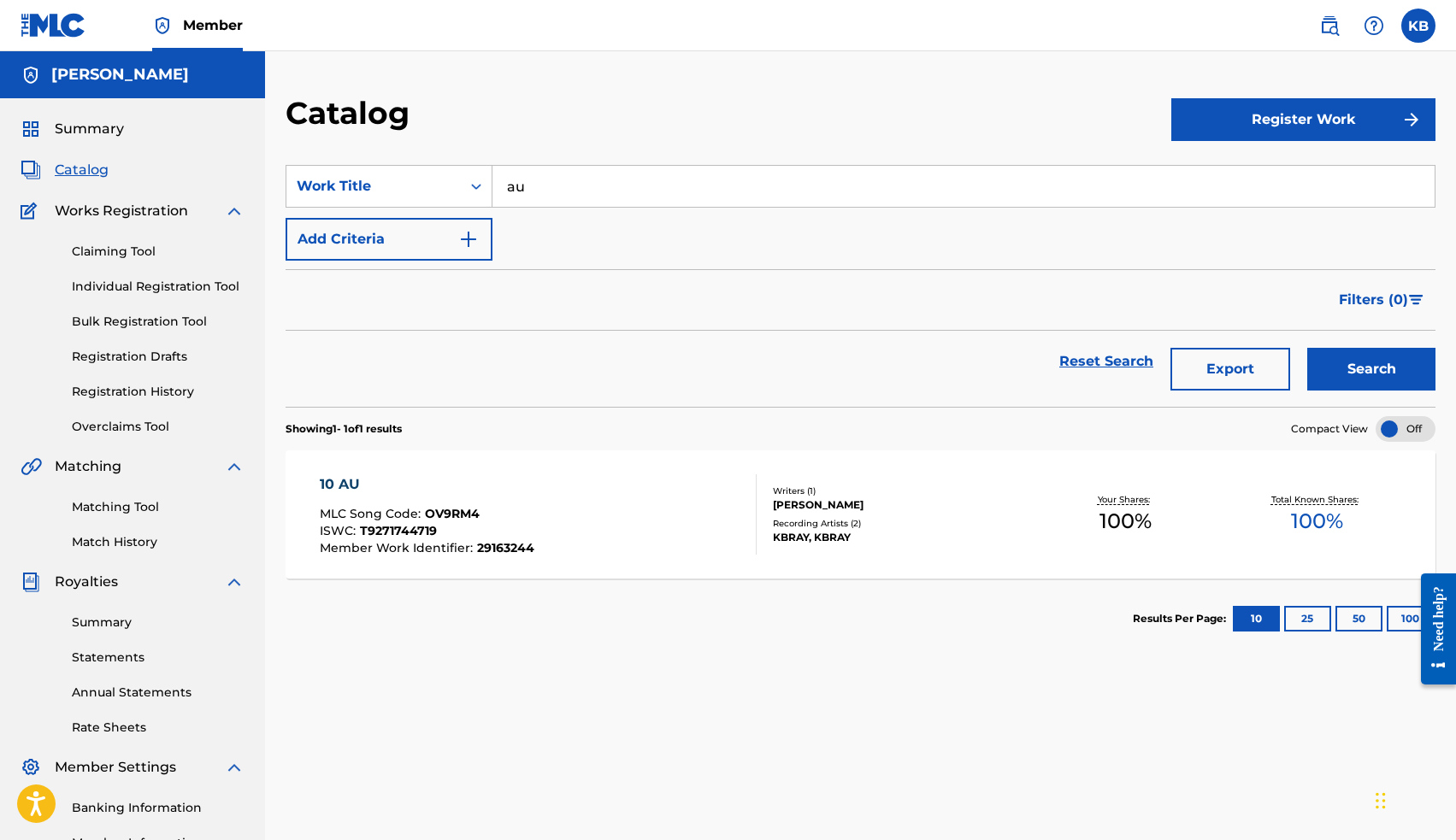
click at [601, 190] on input "au" at bounding box center [963, 186] width 942 height 41
drag, startPoint x: 601, startPoint y: 190, endPoint x: 599, endPoint y: 227, distance: 37.1
click at [599, 227] on span "09 cruisin' (it's all good)" at bounding box center [586, 224] width 159 height 16
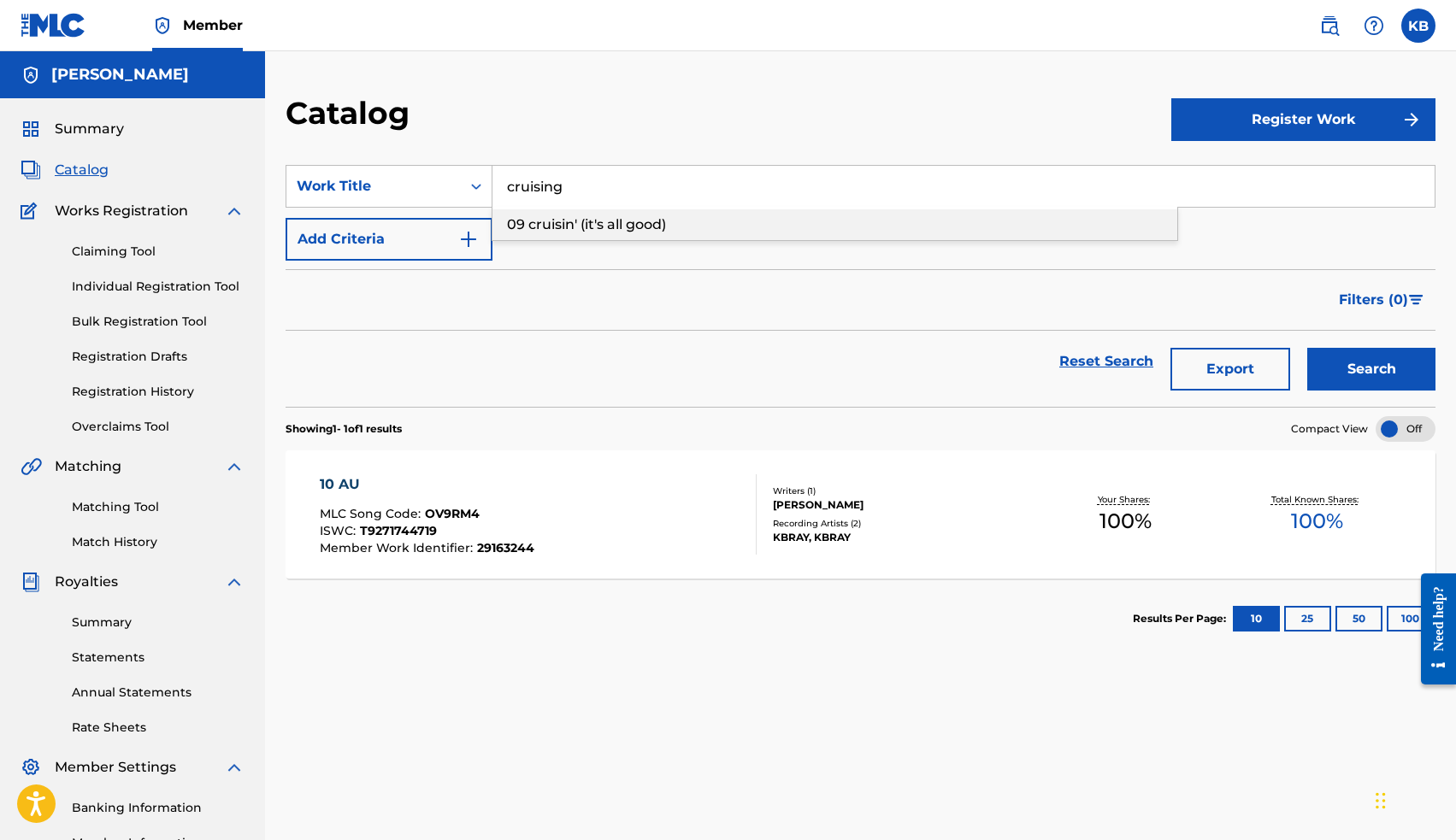
type input "09 cruisin' (it's all good)"
click at [1352, 374] on button "Search" at bounding box center [1371, 369] width 128 height 42
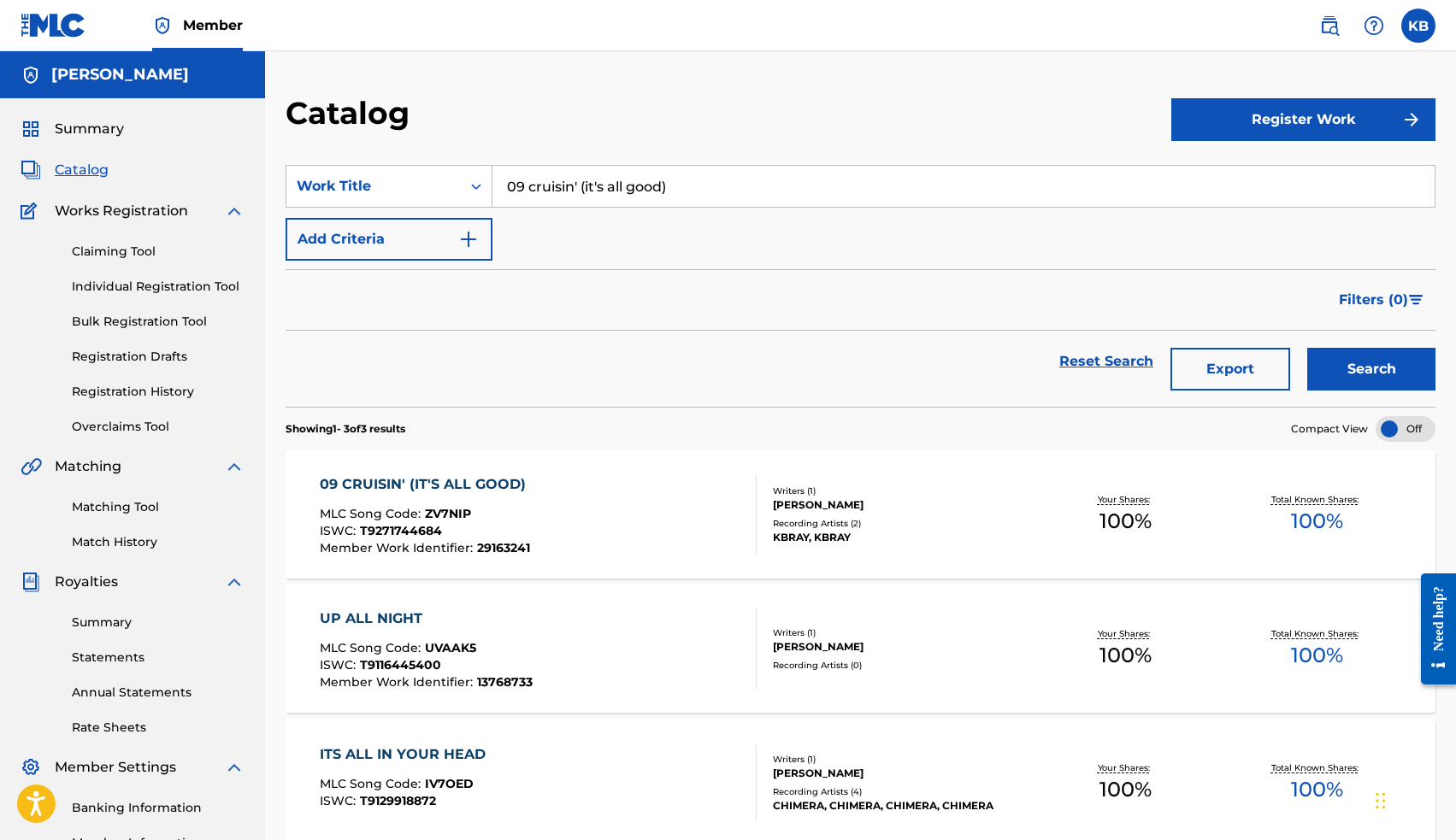
click at [465, 482] on div "09 CRUISIN' (IT'S ALL GOOD)" at bounding box center [427, 484] width 214 height 21
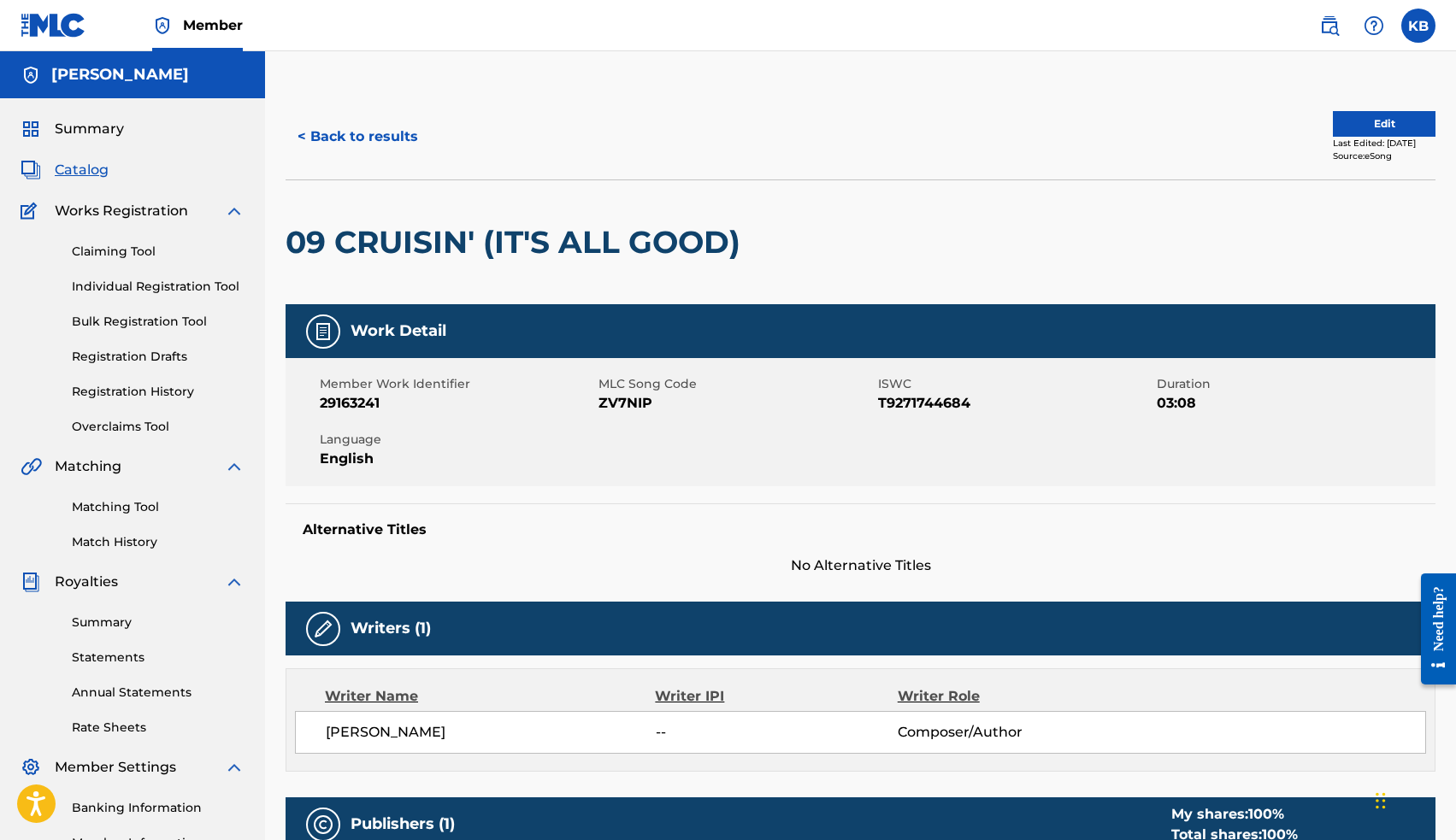
click at [83, 172] on span "Catalog" at bounding box center [81, 170] width 54 height 21
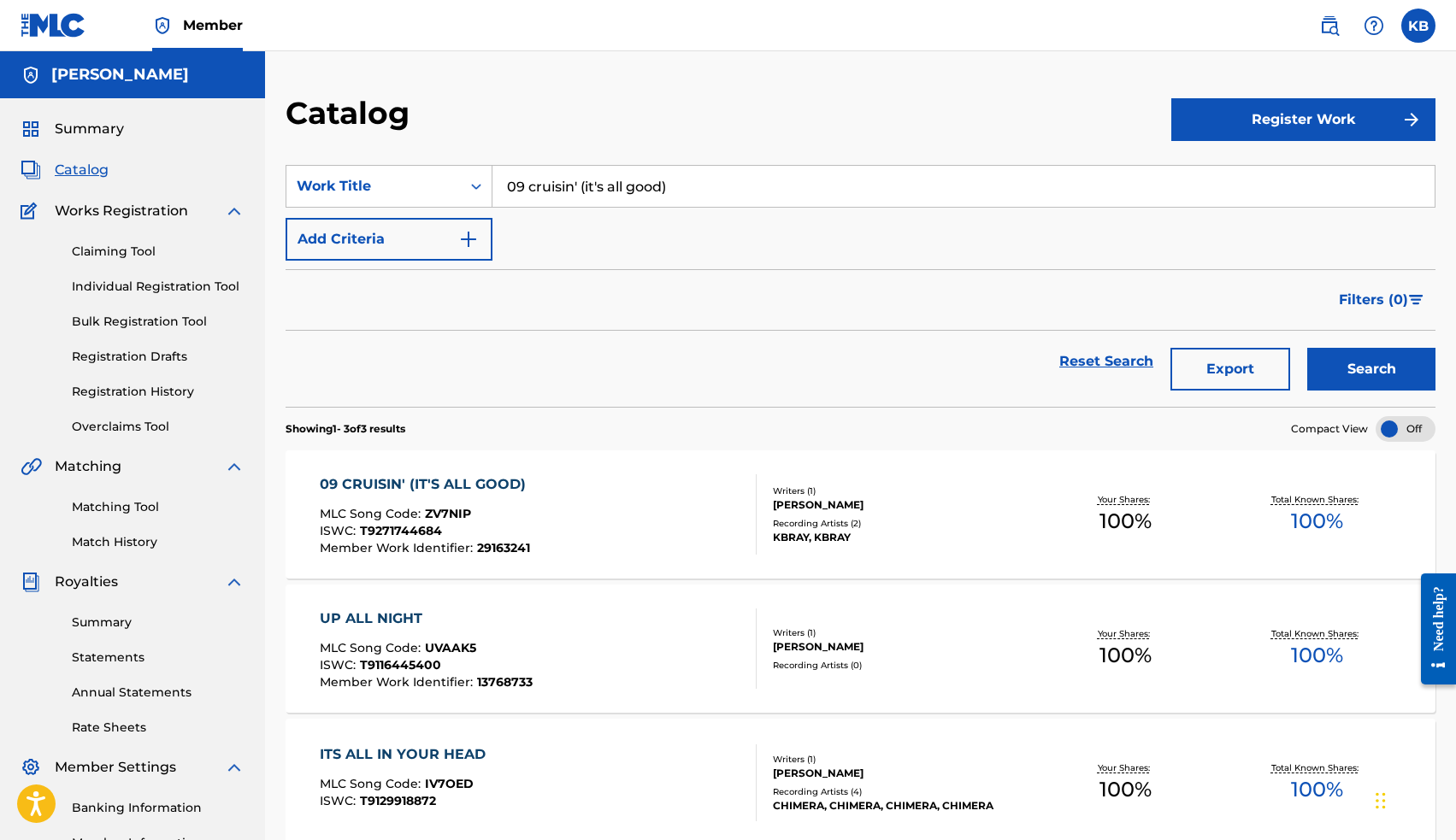
click at [588, 197] on input "09 cruisin' (it's all good)" at bounding box center [963, 186] width 942 height 41
type input "twerk"
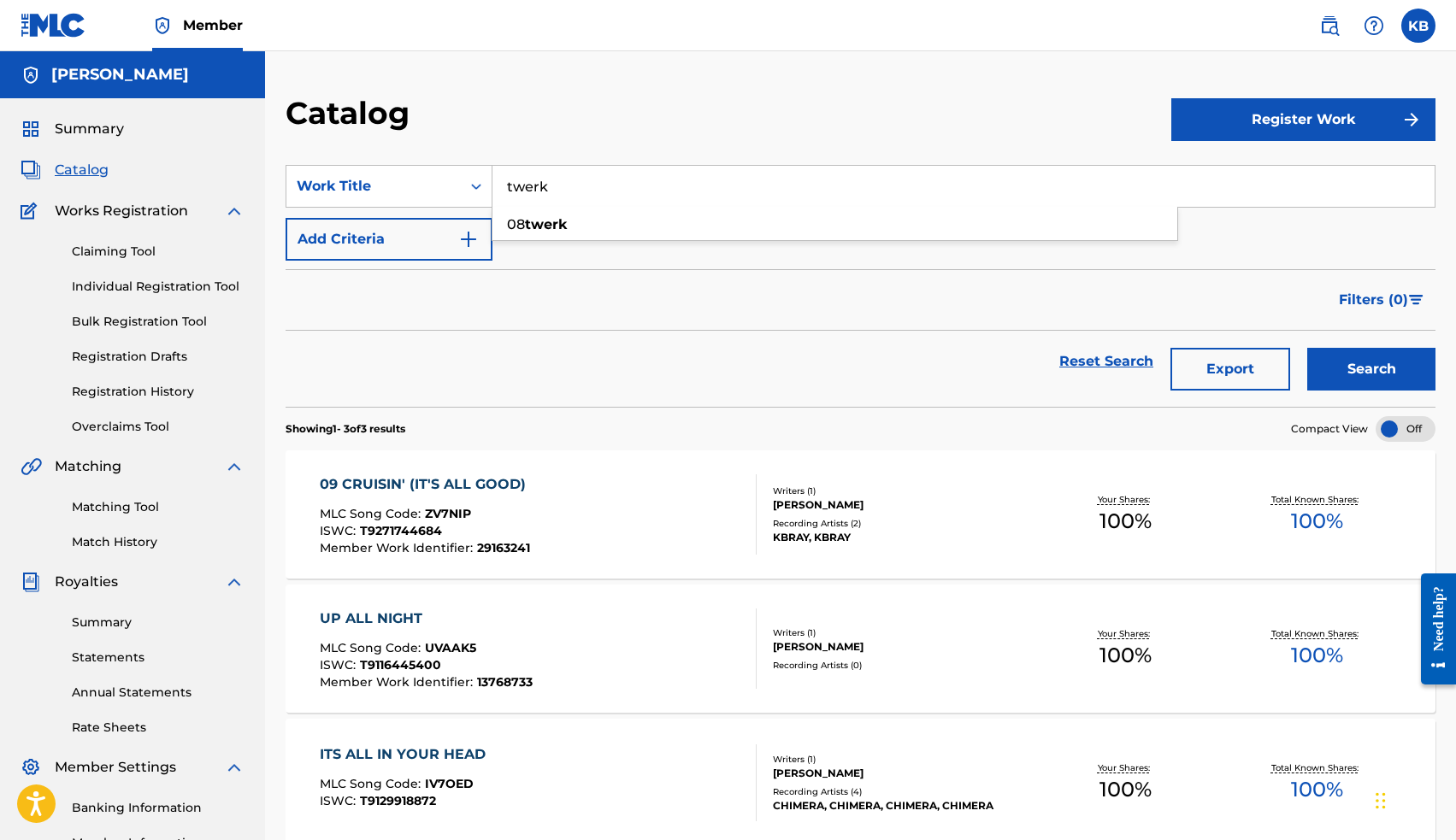
click at [1361, 369] on button "Search" at bounding box center [1371, 369] width 128 height 42
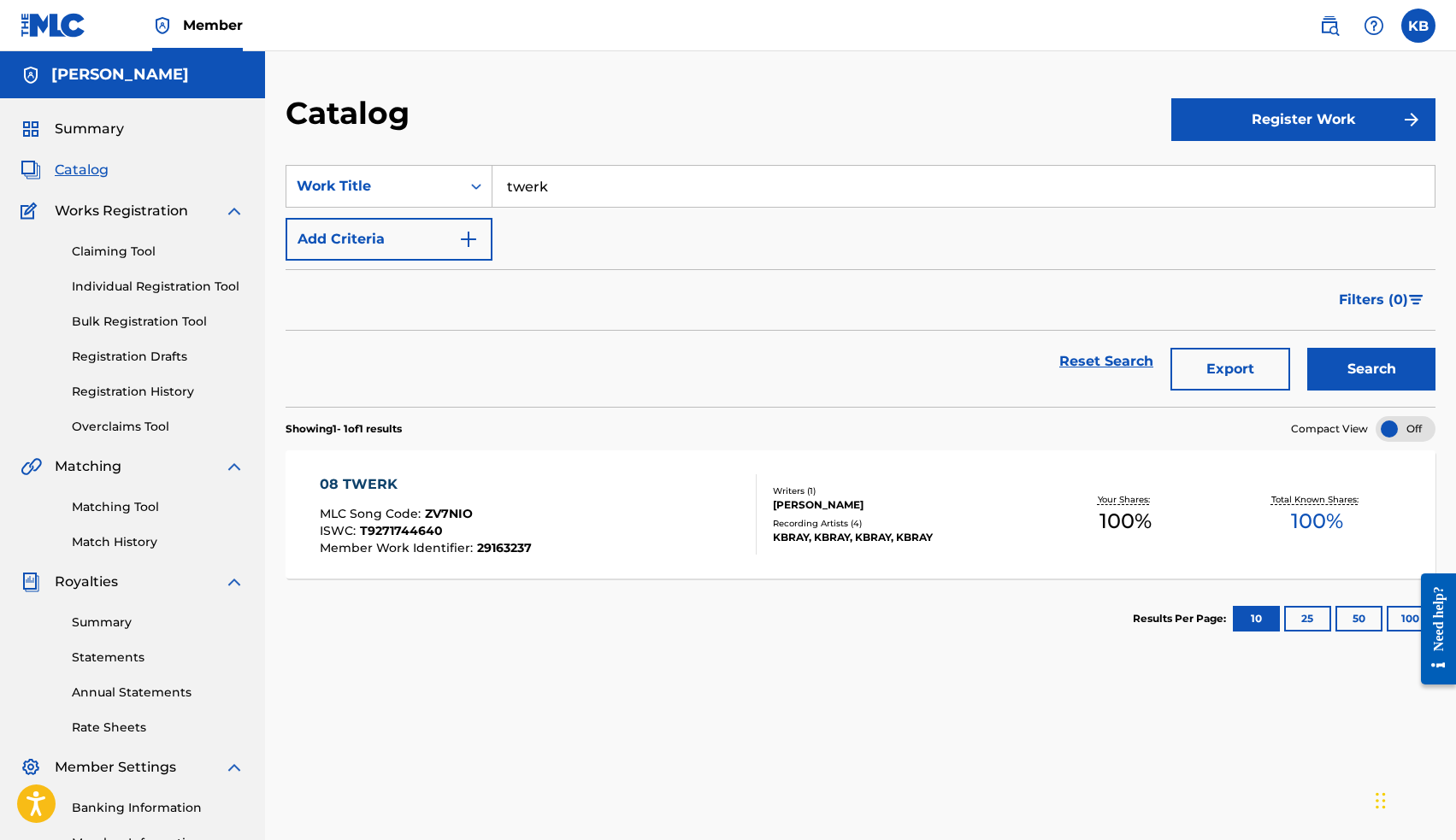
click at [377, 477] on div "08 TWERK" at bounding box center [425, 484] width 212 height 21
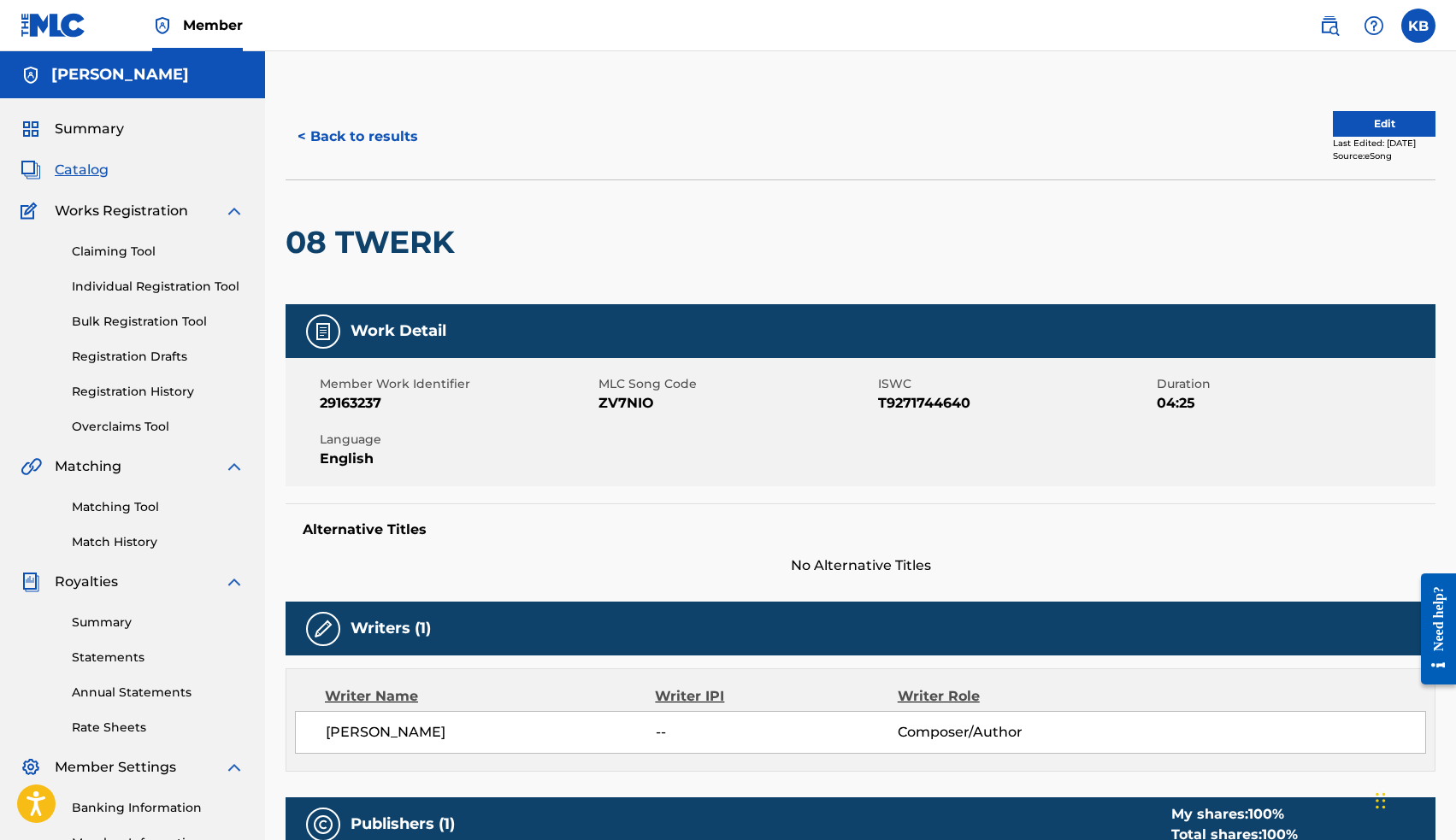
click at [81, 172] on span "Catalog" at bounding box center [81, 170] width 54 height 21
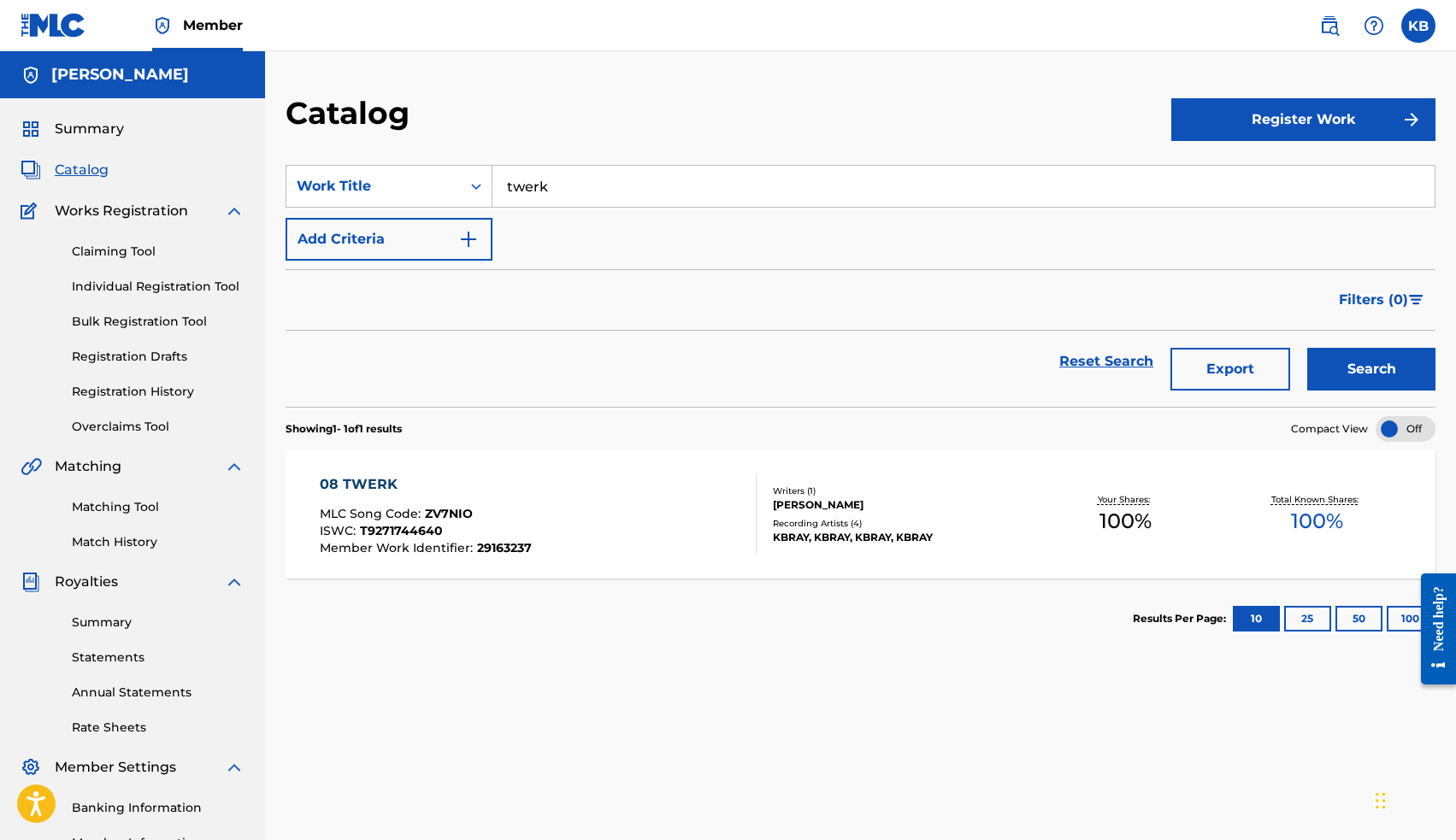
click at [567, 184] on input "twerk" at bounding box center [963, 186] width 942 height 41
click at [1378, 378] on button "Search" at bounding box center [1371, 369] width 128 height 42
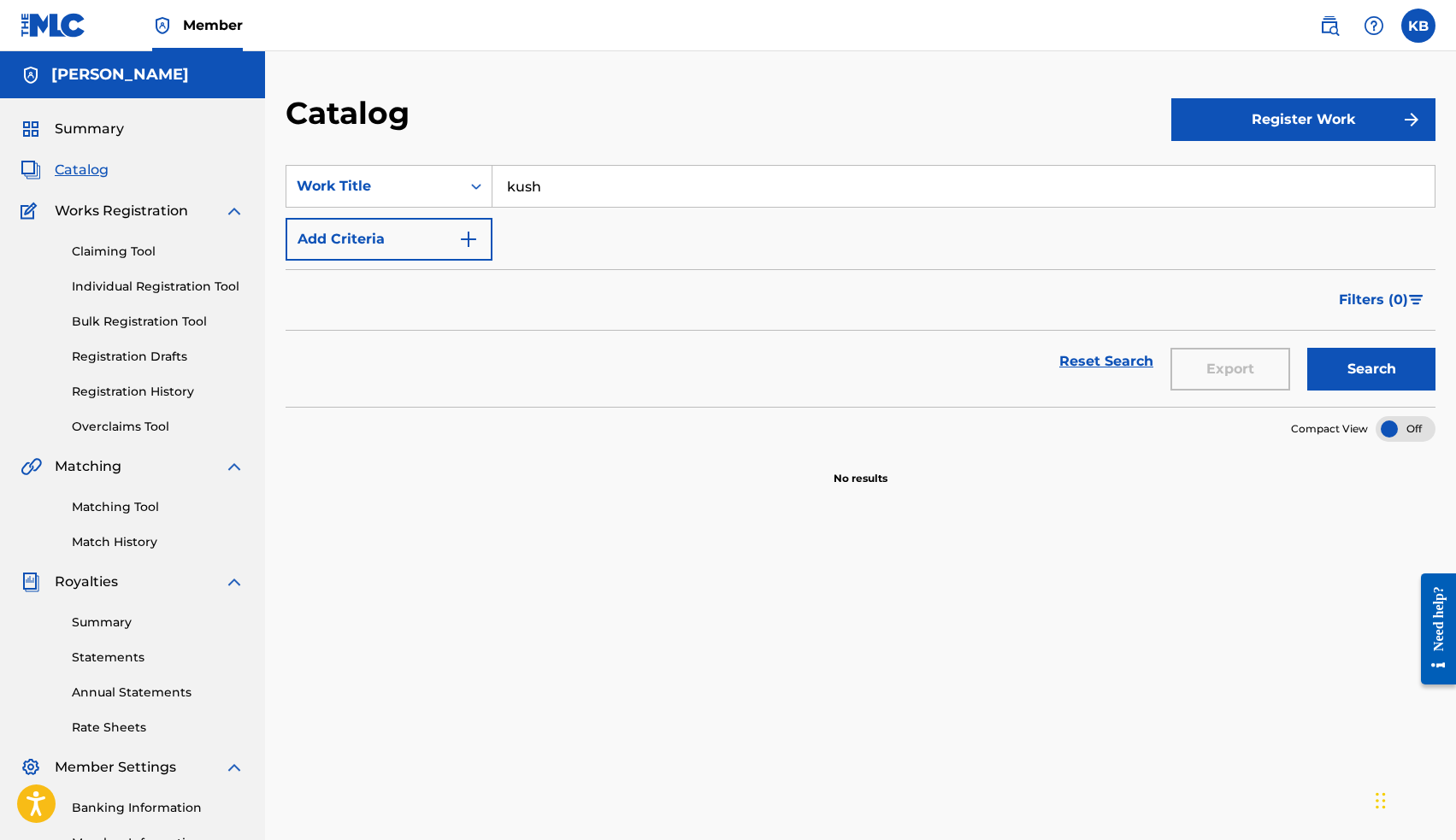
click at [561, 182] on input "kush" at bounding box center [963, 186] width 942 height 41
type input "KU$H"
click at [1360, 363] on button "Search" at bounding box center [1371, 369] width 128 height 42
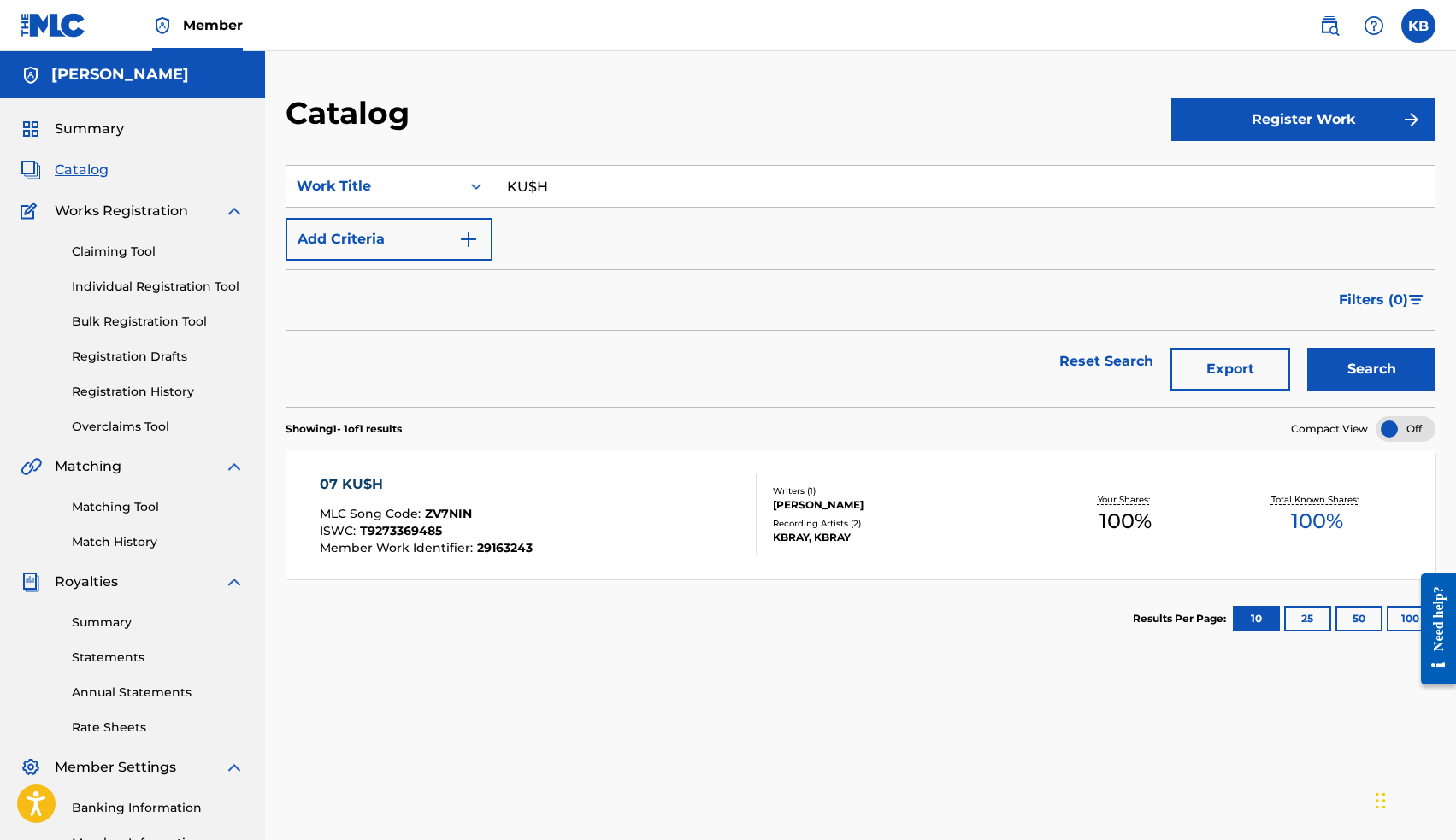
click at [364, 481] on div "07 KU$H" at bounding box center [426, 484] width 212 height 21
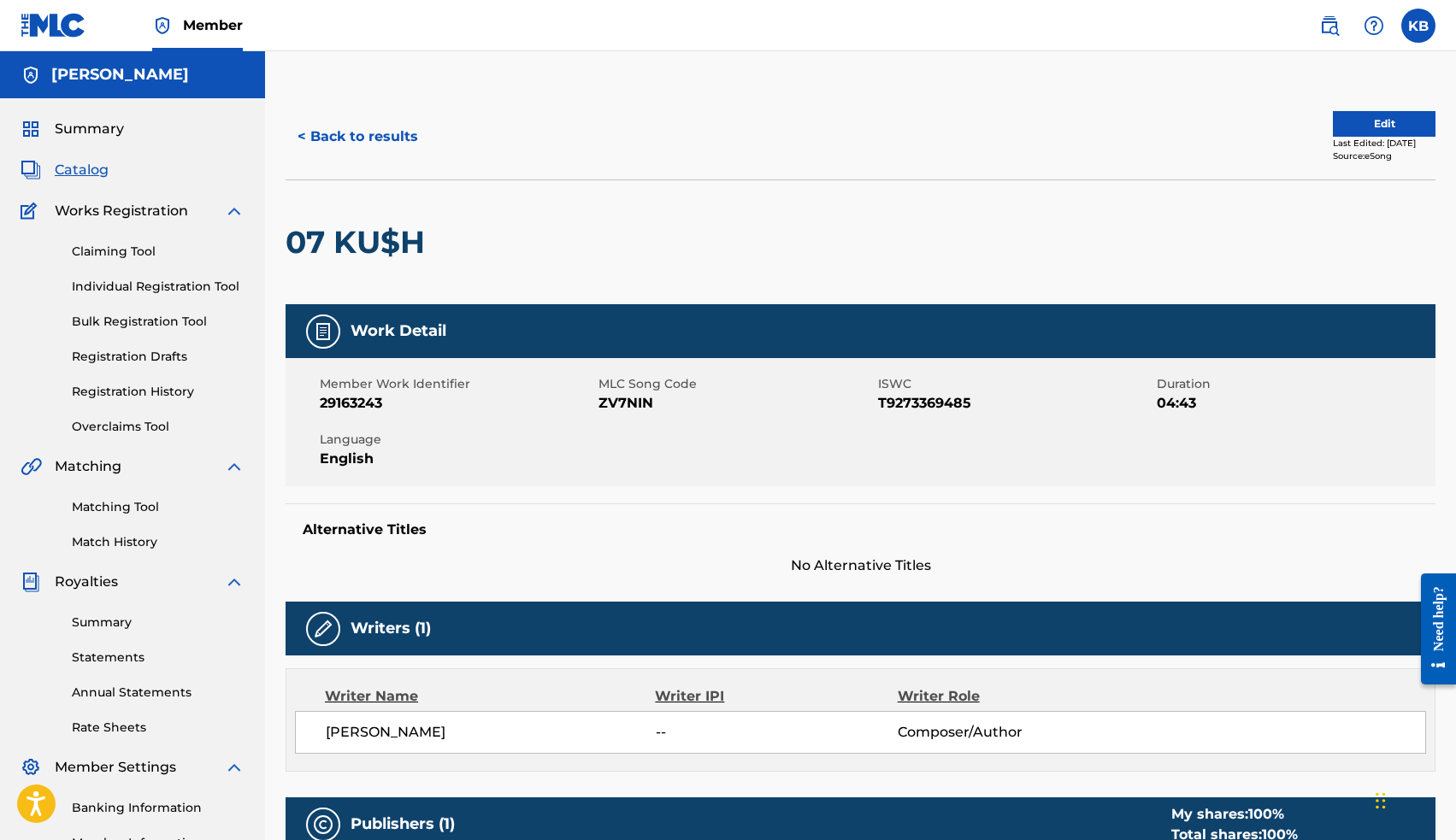
click at [91, 171] on span "Catalog" at bounding box center [81, 170] width 54 height 21
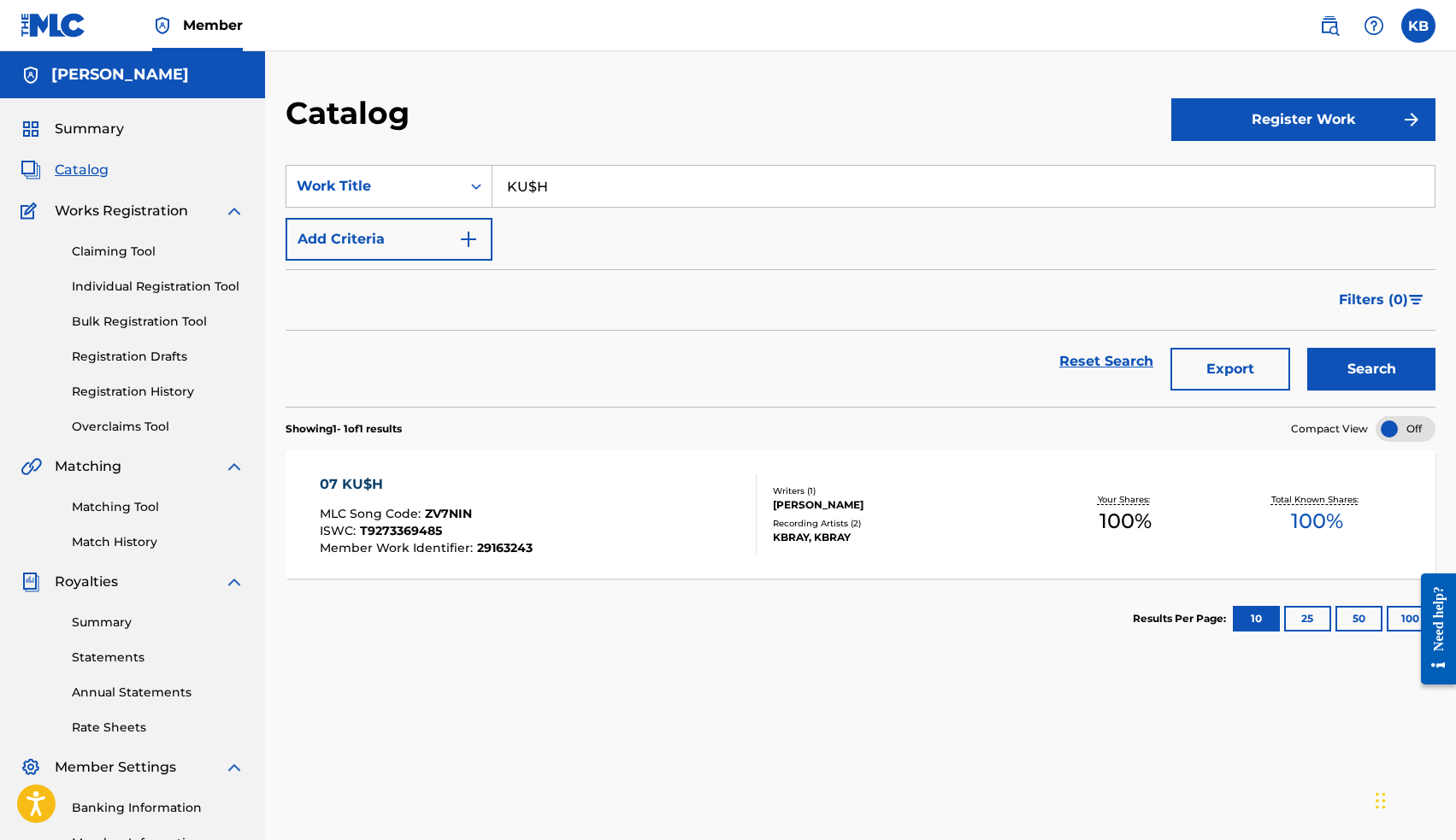
click at [591, 195] on input "KU$H" at bounding box center [963, 186] width 942 height 41
click at [591, 231] on span "hythm (demo)" at bounding box center [608, 224] width 100 height 16
type input "06 the rhythm (demo)"
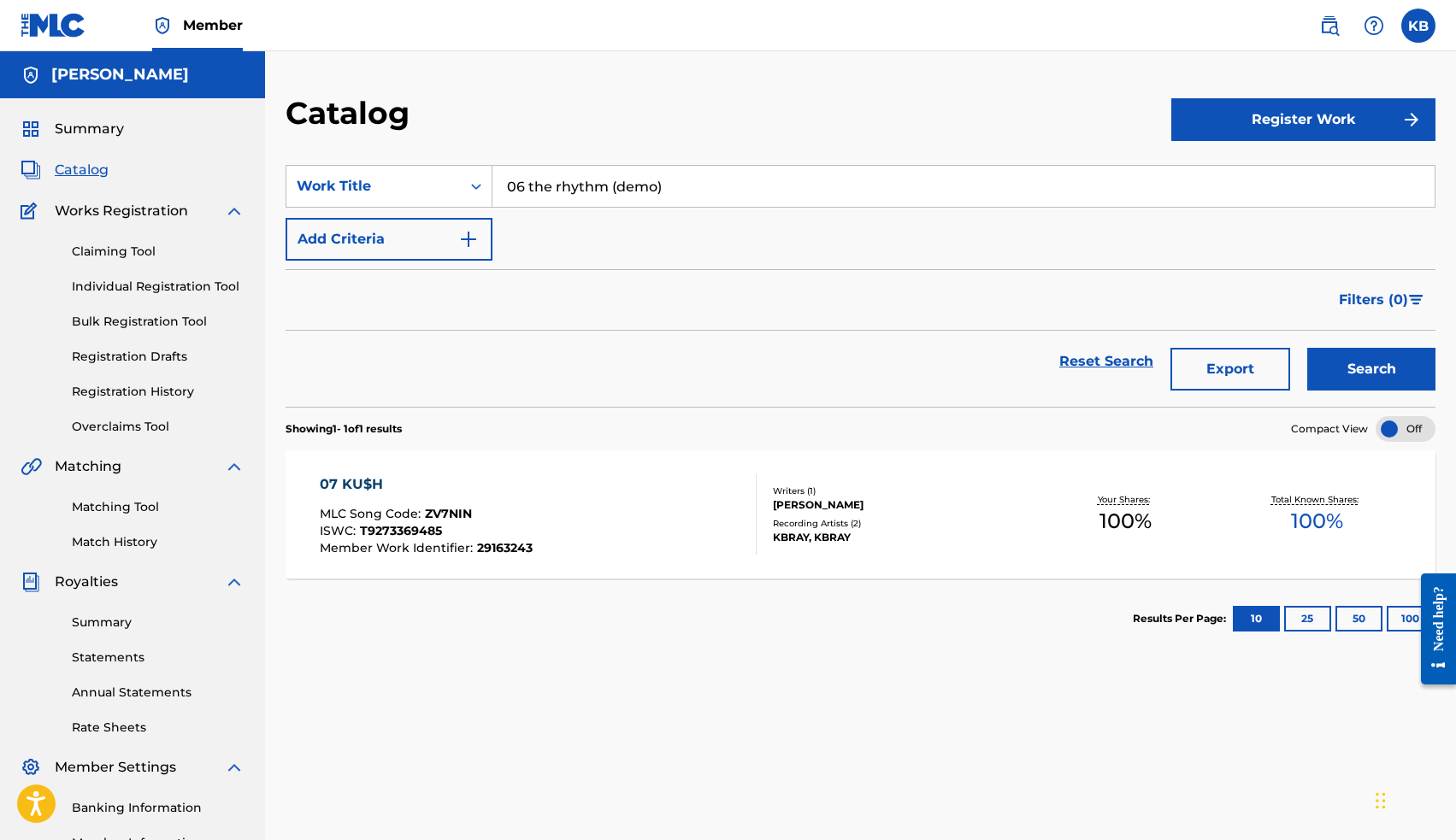
click at [1353, 370] on button "Search" at bounding box center [1371, 369] width 128 height 42
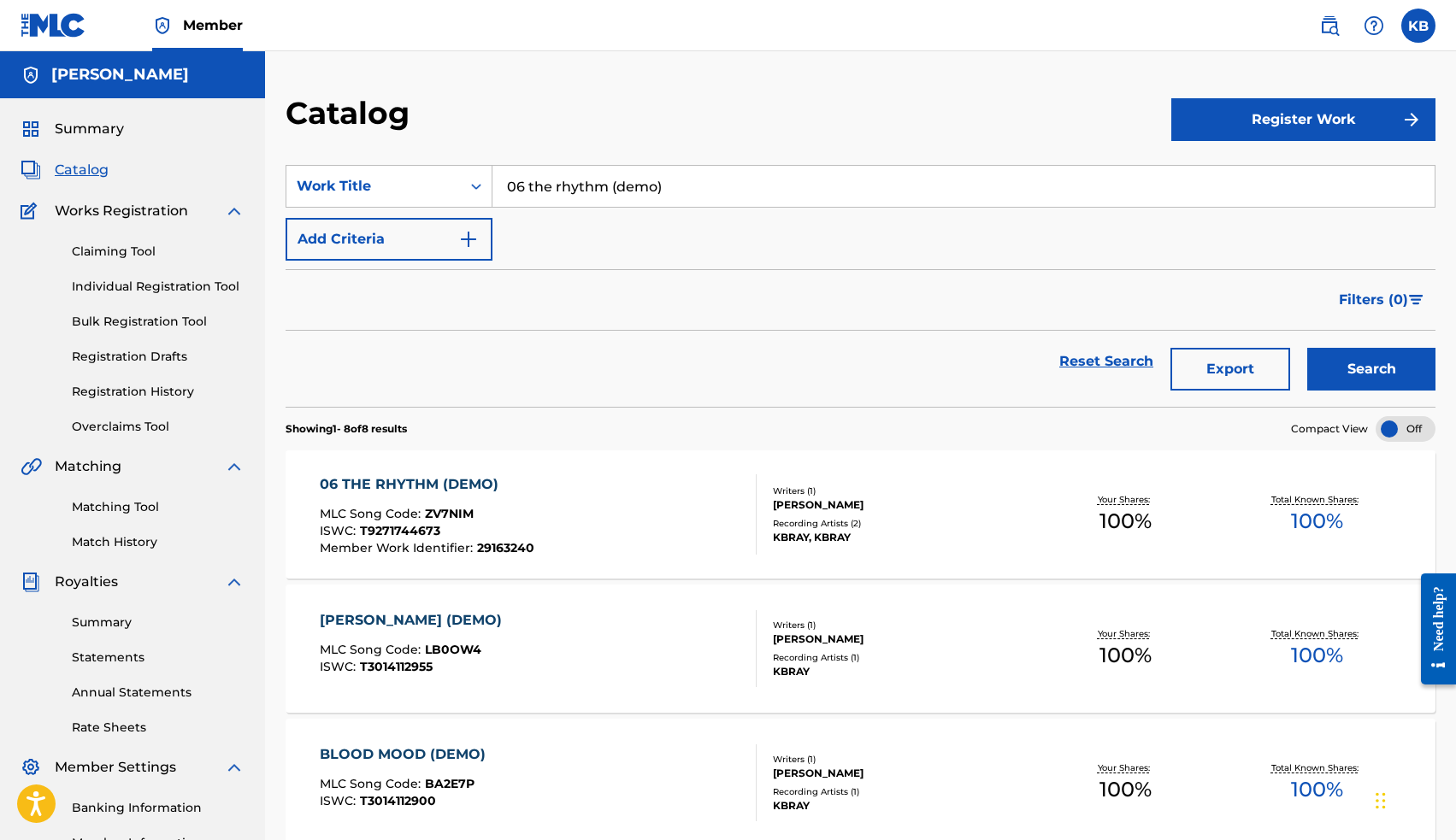
click at [453, 478] on div "06 THE RHYTHM (DEMO)" at bounding box center [427, 484] width 214 height 21
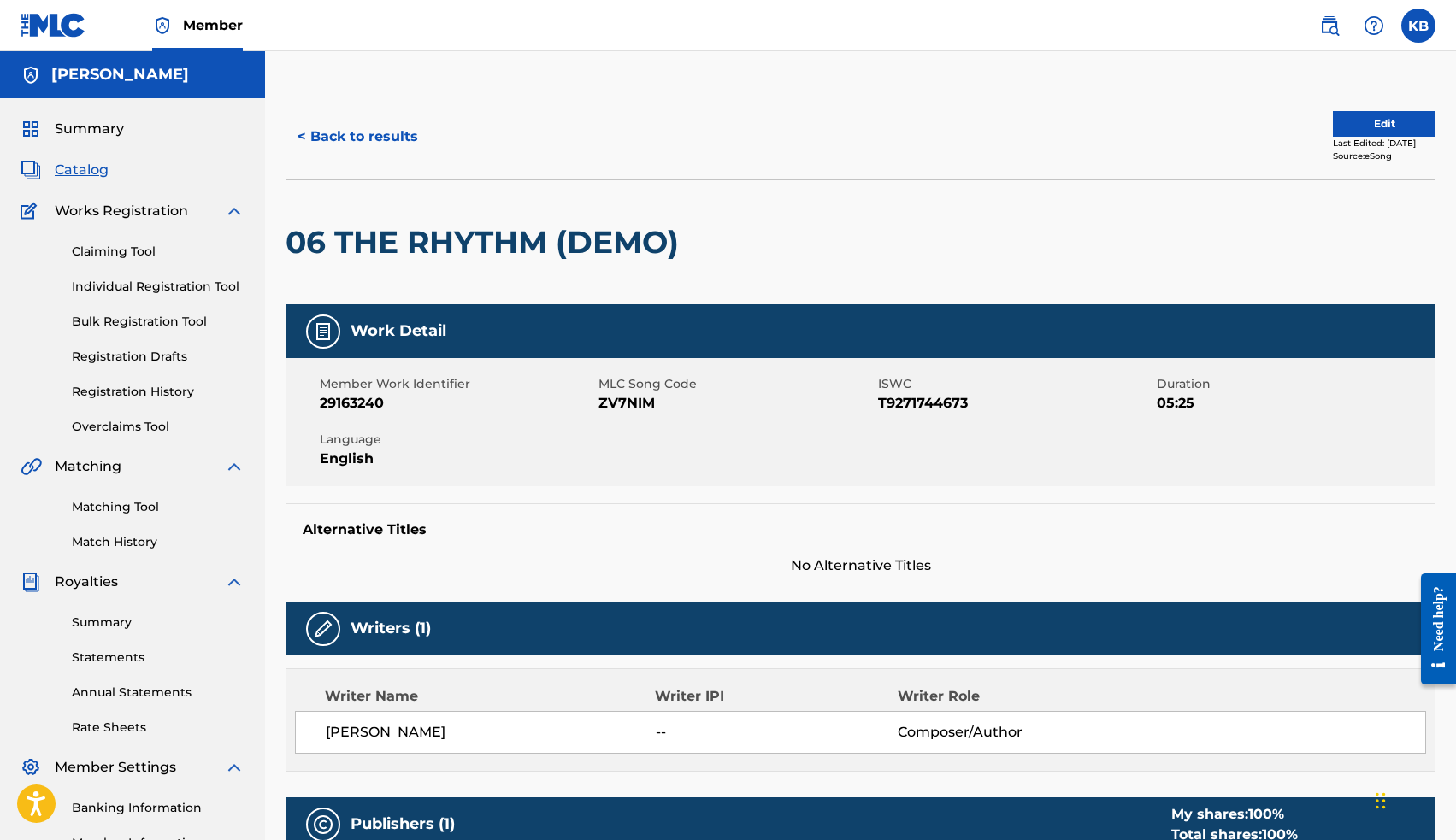
click at [83, 168] on span "Catalog" at bounding box center [81, 170] width 54 height 21
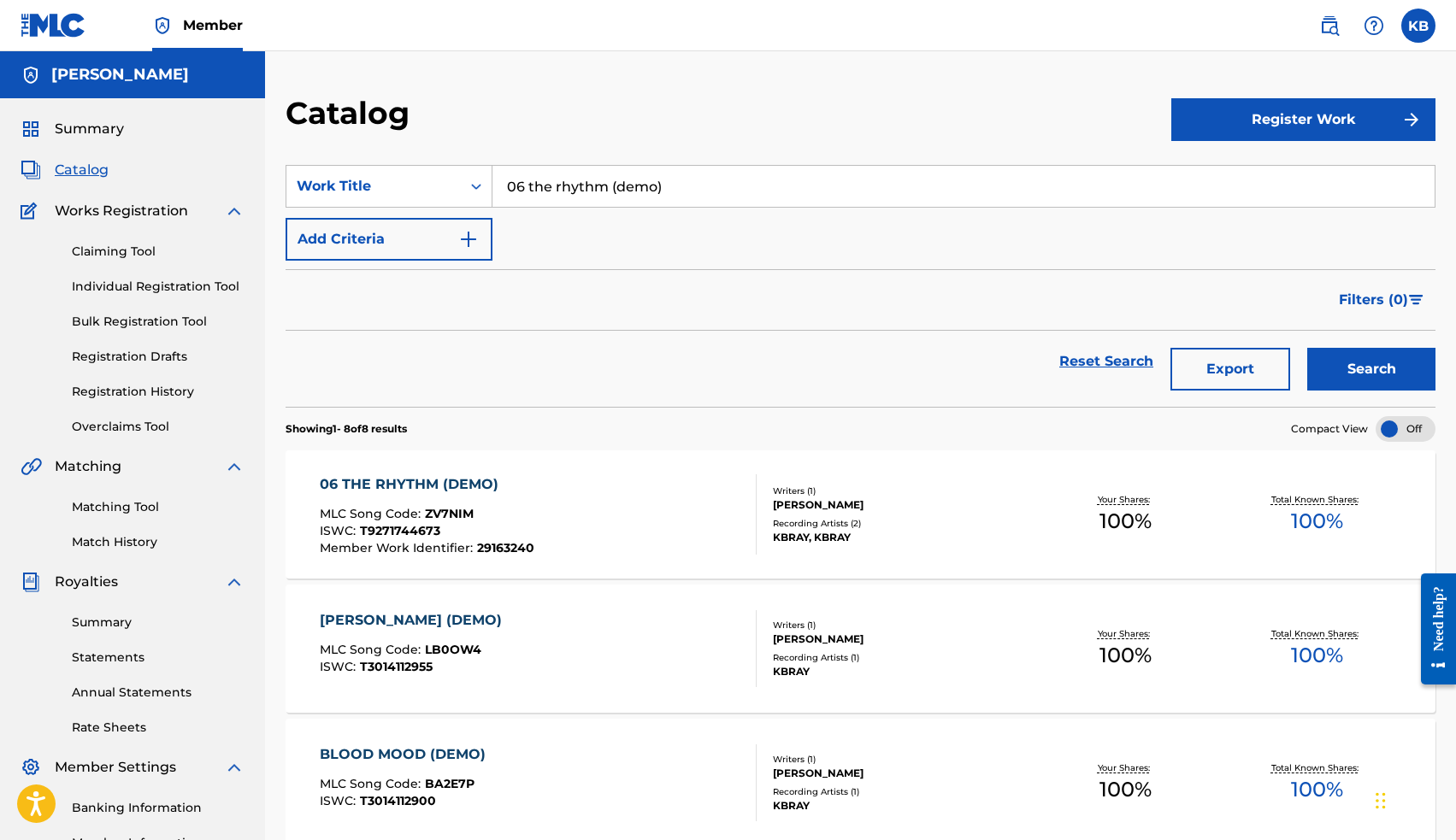
click at [630, 193] on input "06 the rhythm (demo)" at bounding box center [963, 186] width 942 height 41
click at [615, 228] on div "05 zip loc bags" at bounding box center [834, 225] width 685 height 31
type input "05 ziploc bags"
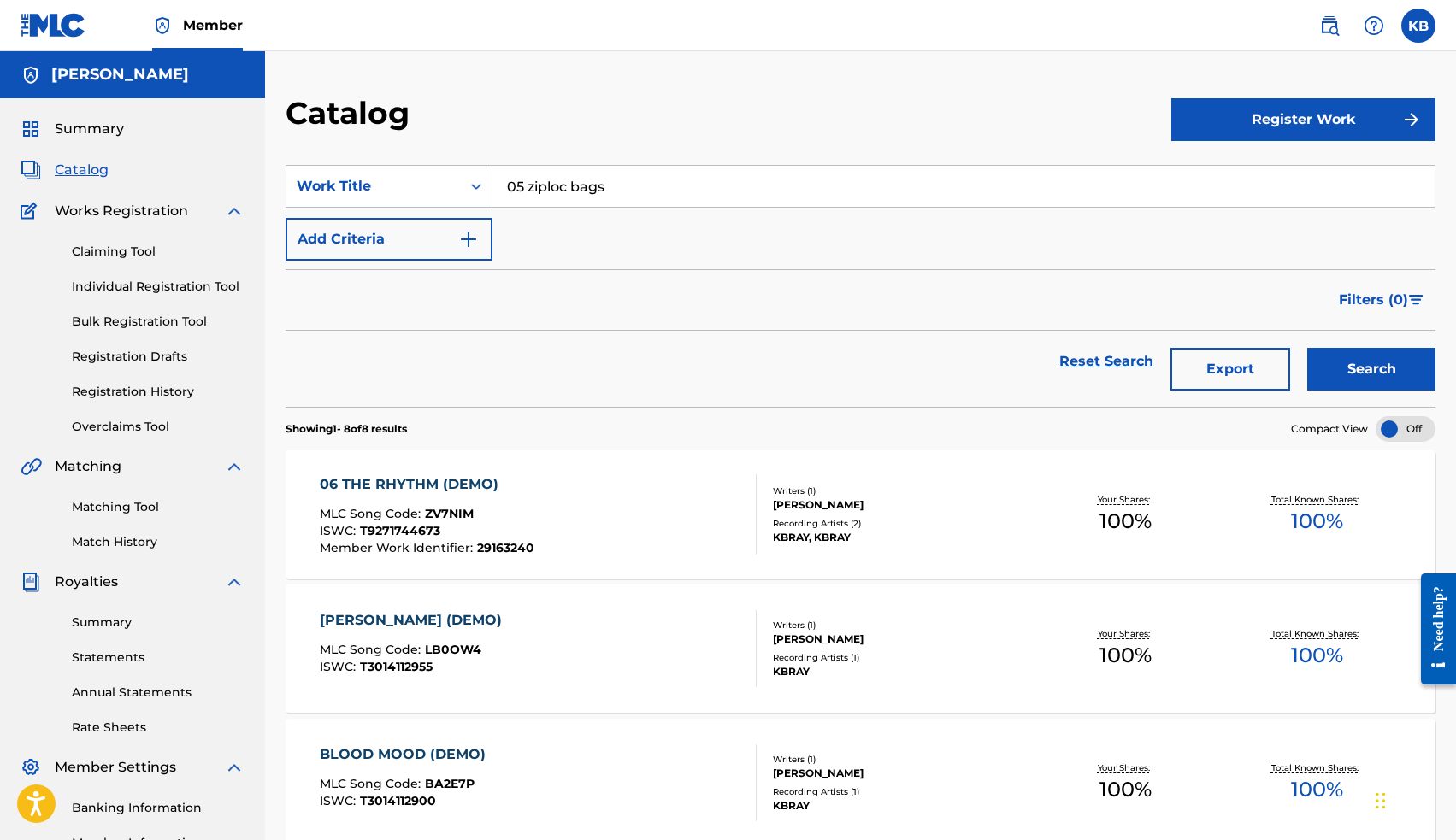
click at [1345, 369] on button "Search" at bounding box center [1371, 369] width 128 height 42
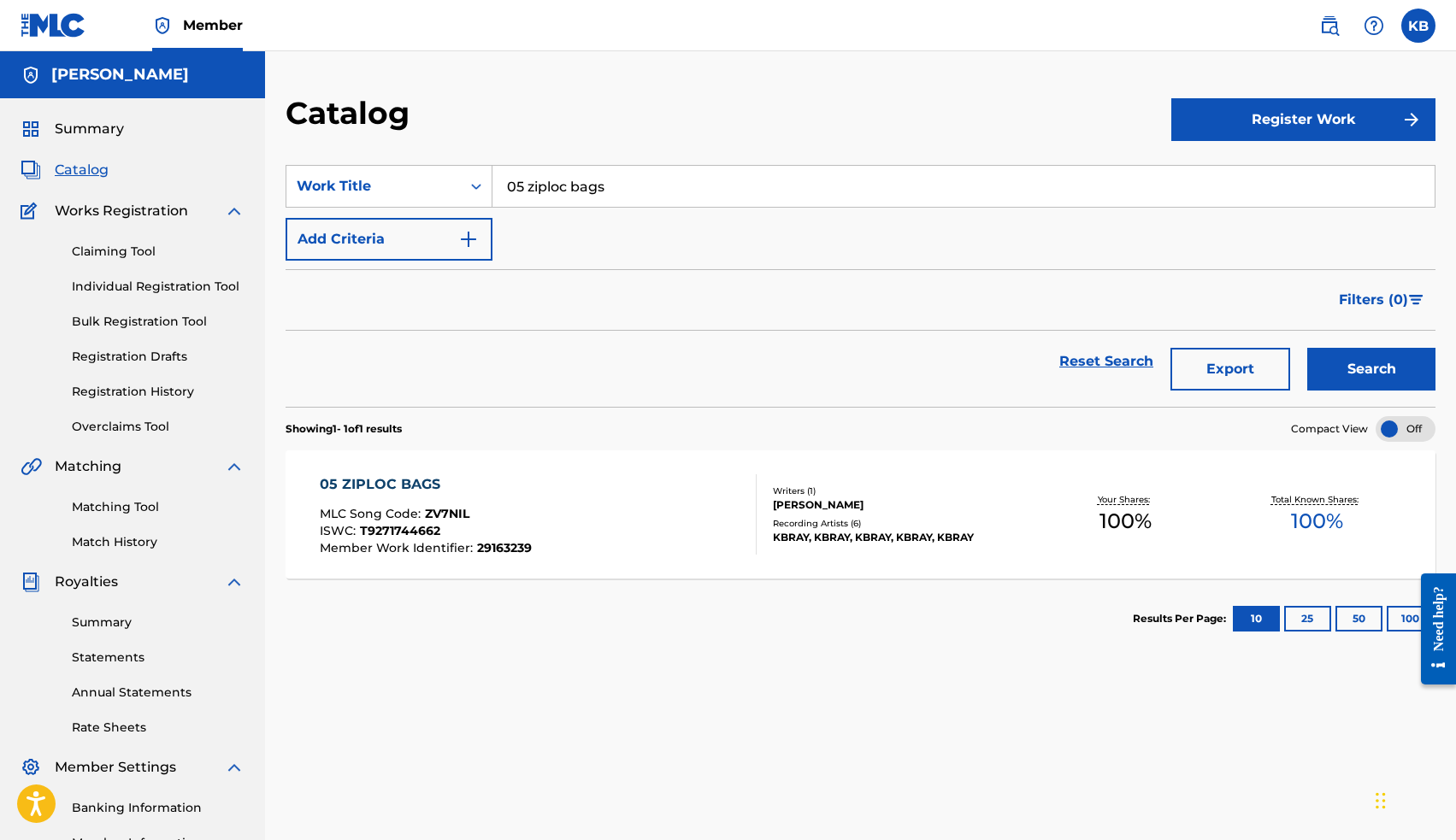
click at [419, 478] on div "05 ZIPLOC BAGS" at bounding box center [425, 484] width 212 height 21
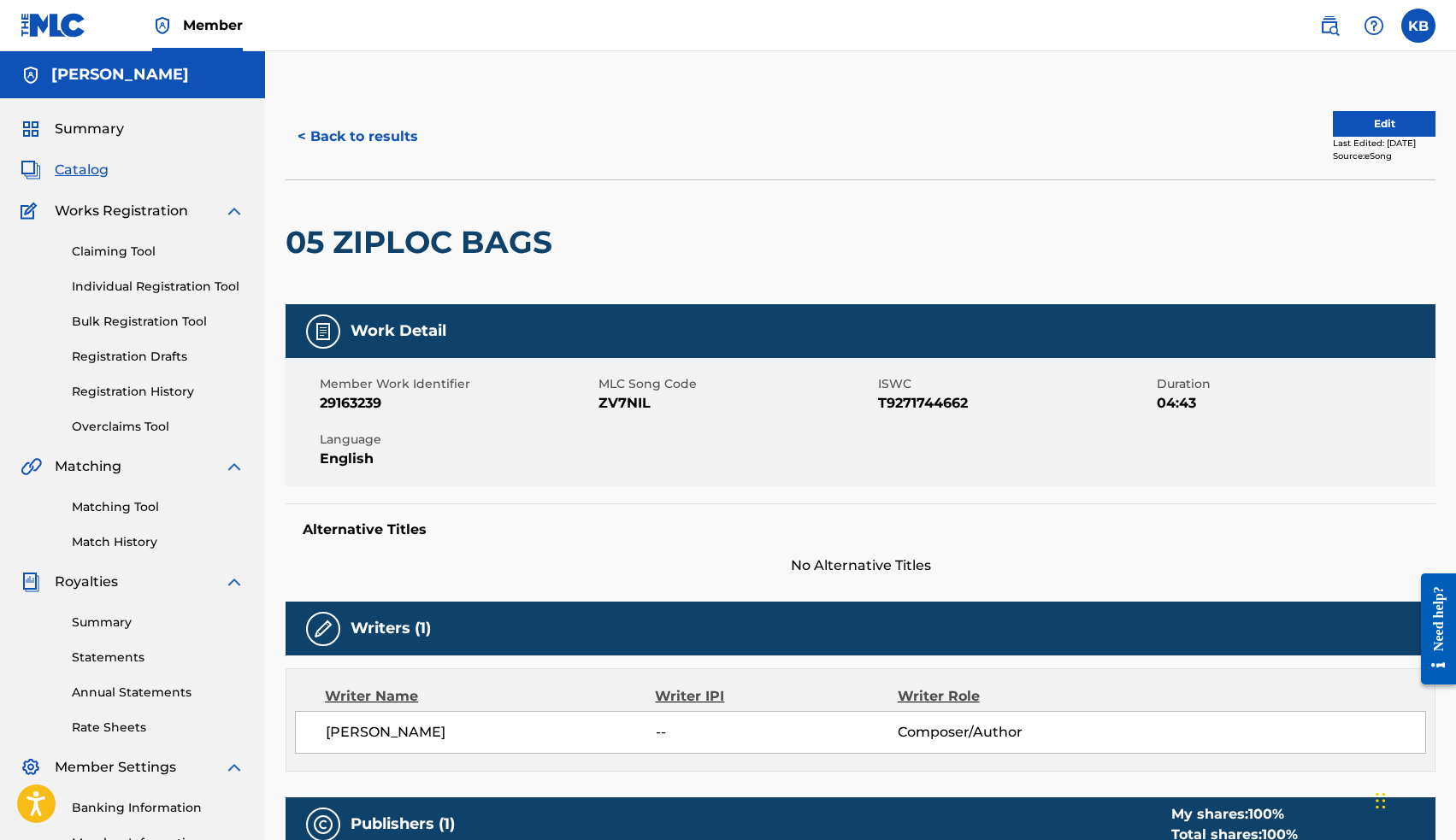
click at [88, 167] on span "Catalog" at bounding box center [81, 170] width 54 height 21
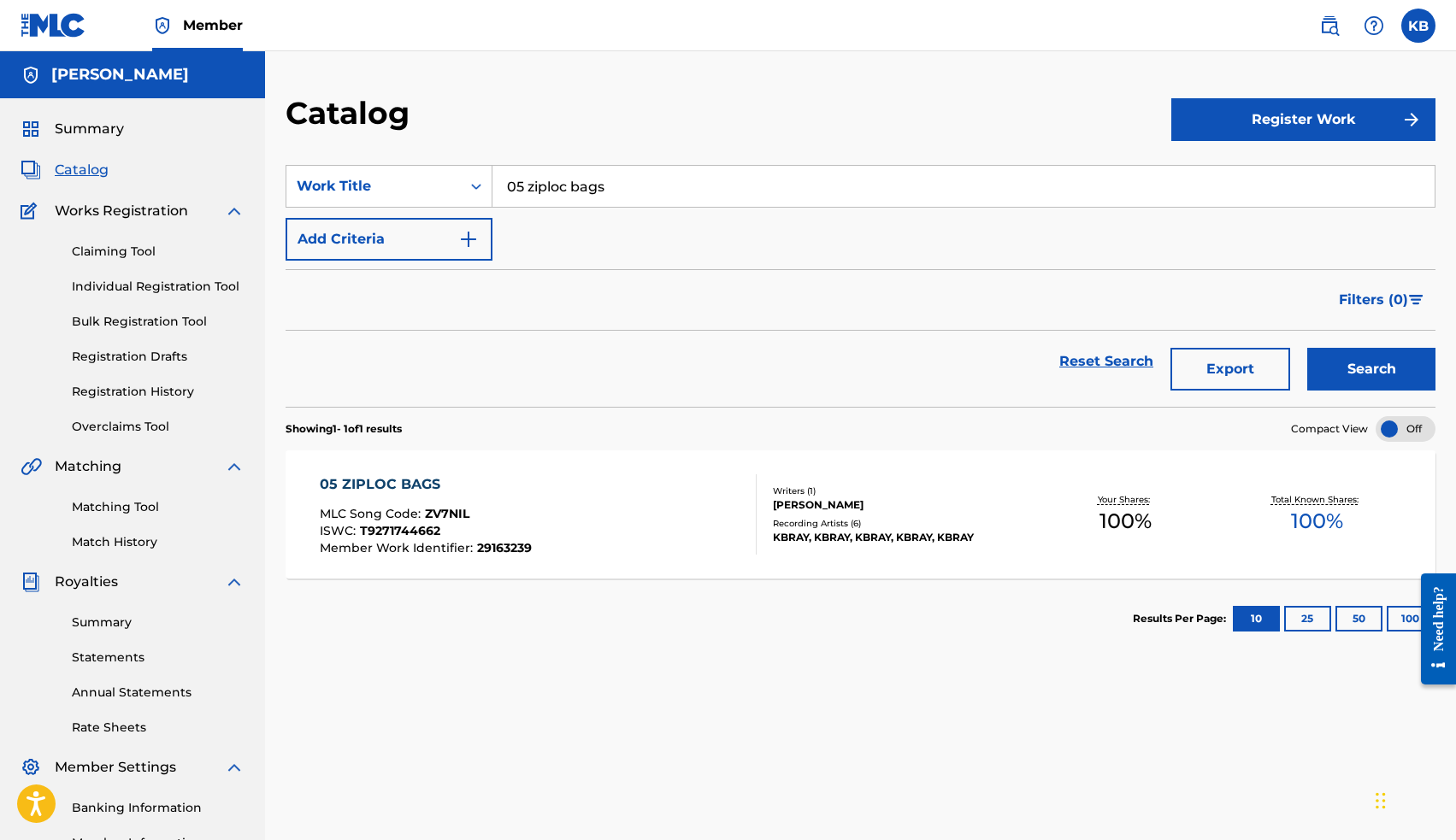
click at [601, 193] on input "05 ziploc bags" at bounding box center [963, 186] width 942 height 41
click at [595, 223] on span "new year!" at bounding box center [605, 224] width 67 height 16
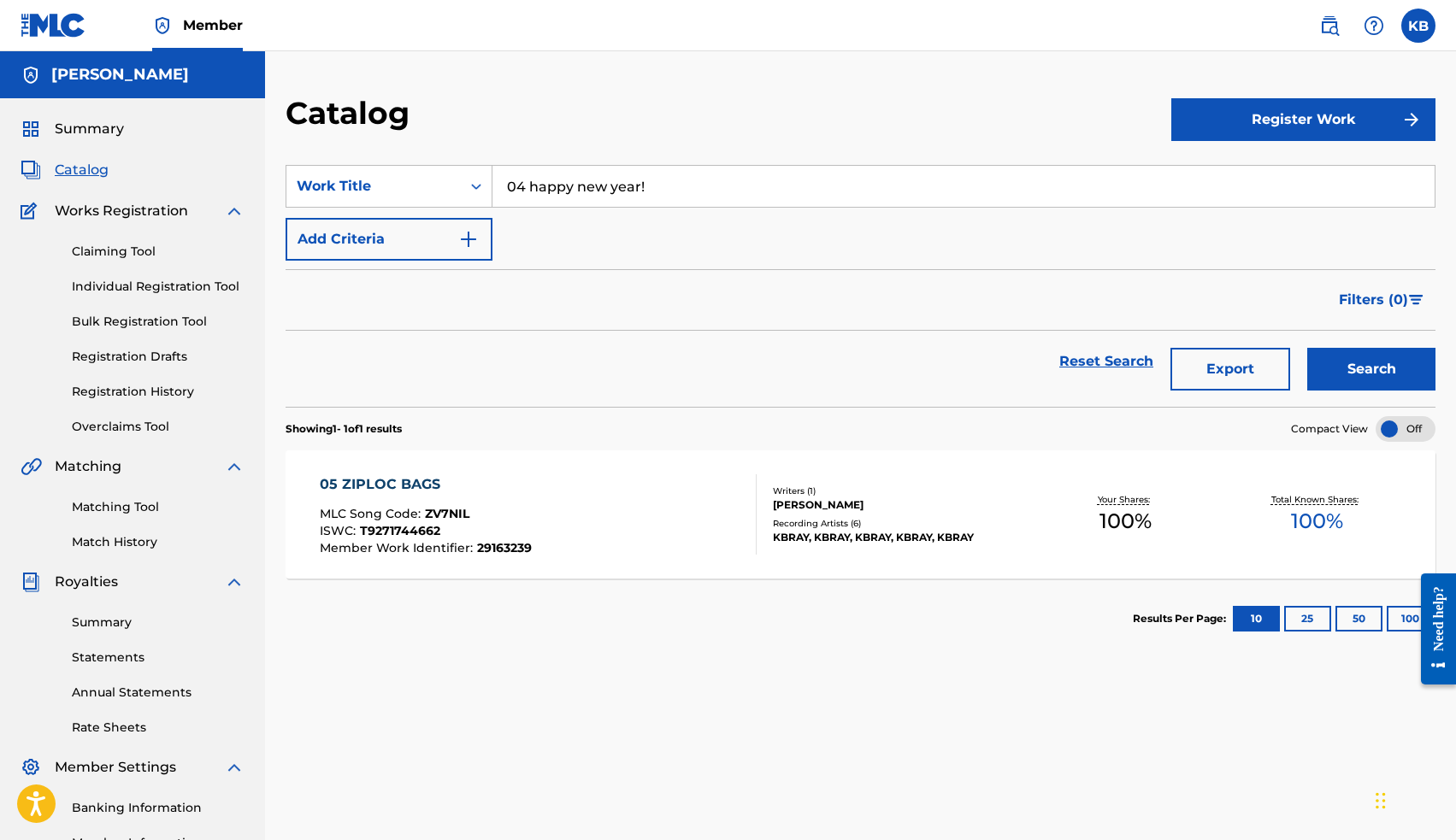
click at [1328, 370] on button "Search" at bounding box center [1371, 369] width 128 height 42
drag, startPoint x: 670, startPoint y: 186, endPoint x: 371, endPoint y: 177, distance: 299.1
click at [371, 177] on div "SearchWithCriteriaa467e8fe-456c-4ab2-8695-e8af27b810b9 Work Title 04 happy new …" at bounding box center [860, 186] width 1149 height 42
click at [557, 223] on span "[PERSON_NAME]" at bounding box center [597, 224] width 120 height 16
type input "weatherman"
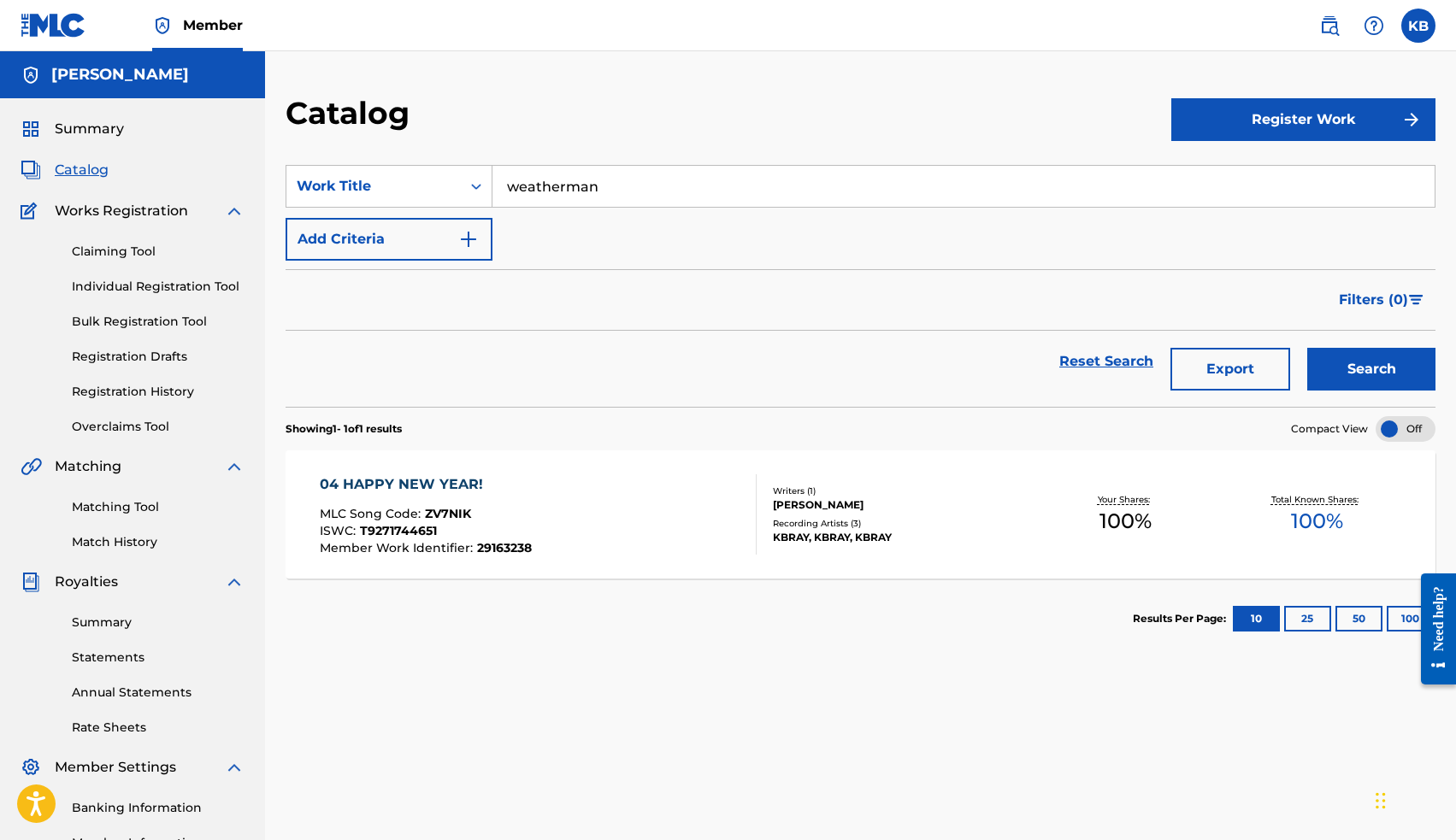
click at [1346, 369] on button "Search" at bounding box center [1371, 369] width 128 height 42
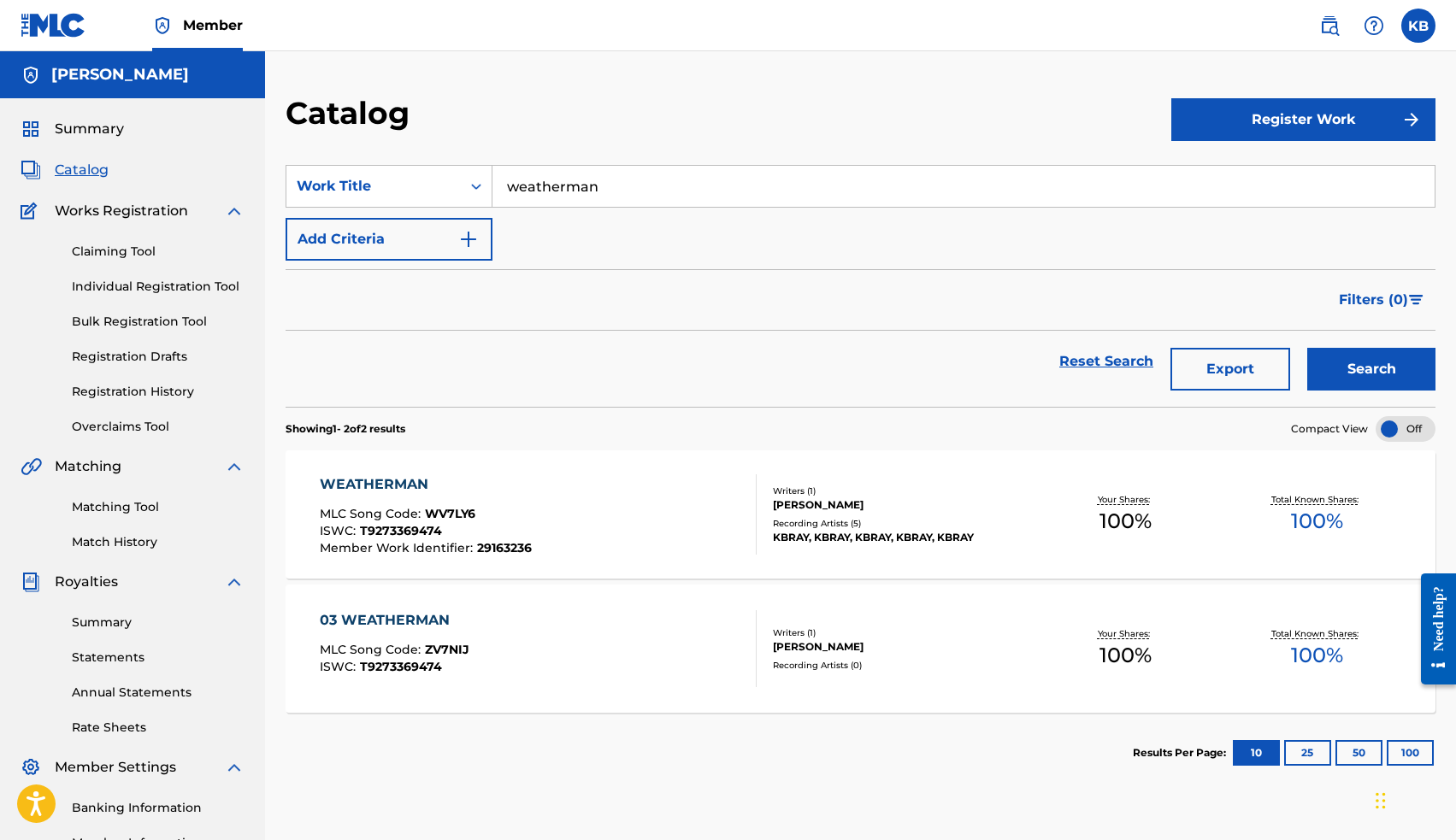
click at [414, 622] on div "03 WEATHERMAN" at bounding box center [394, 621] width 149 height 21
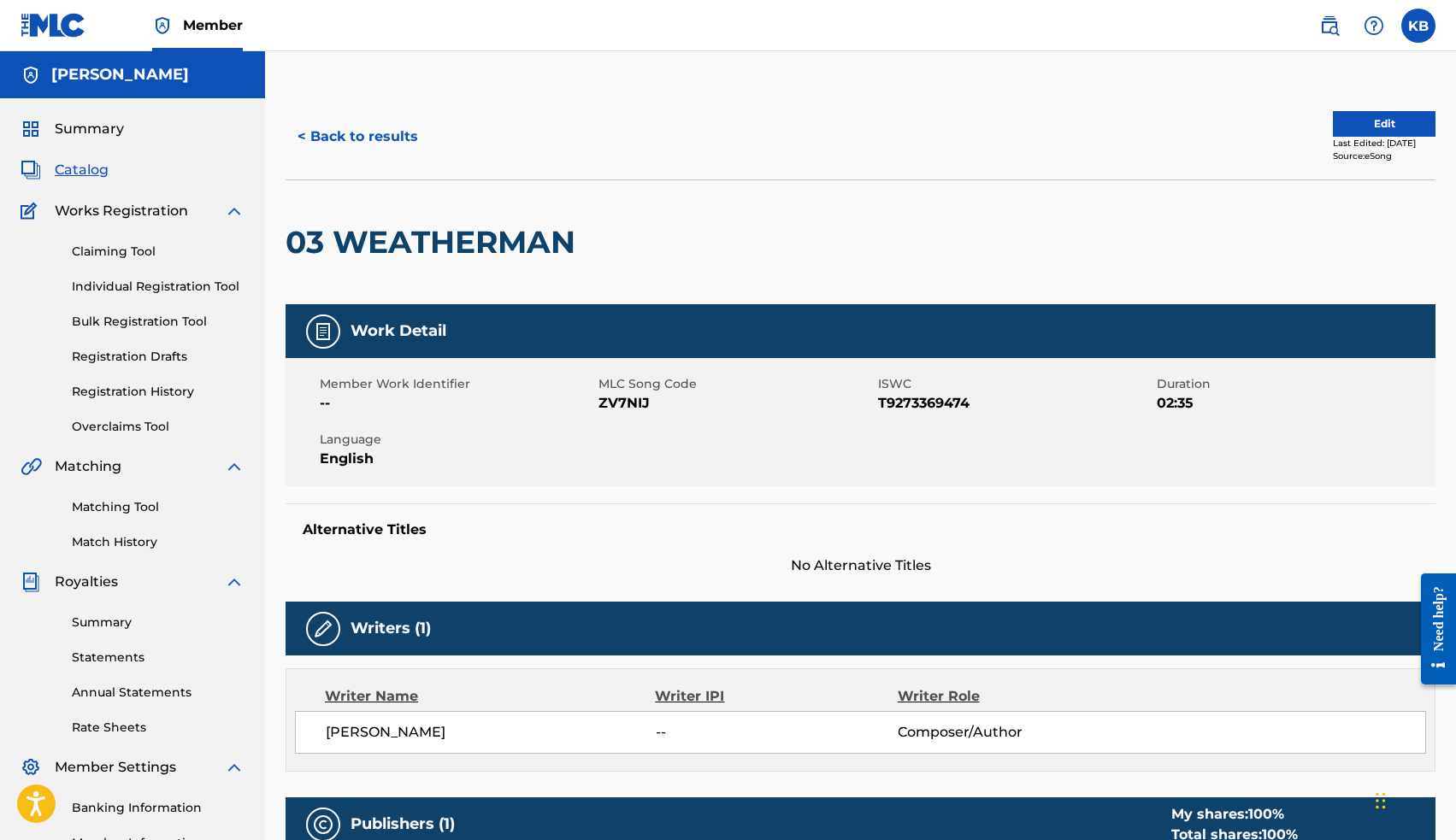
click at [1338, 127] on button "Edit" at bounding box center [1383, 124] width 103 height 26
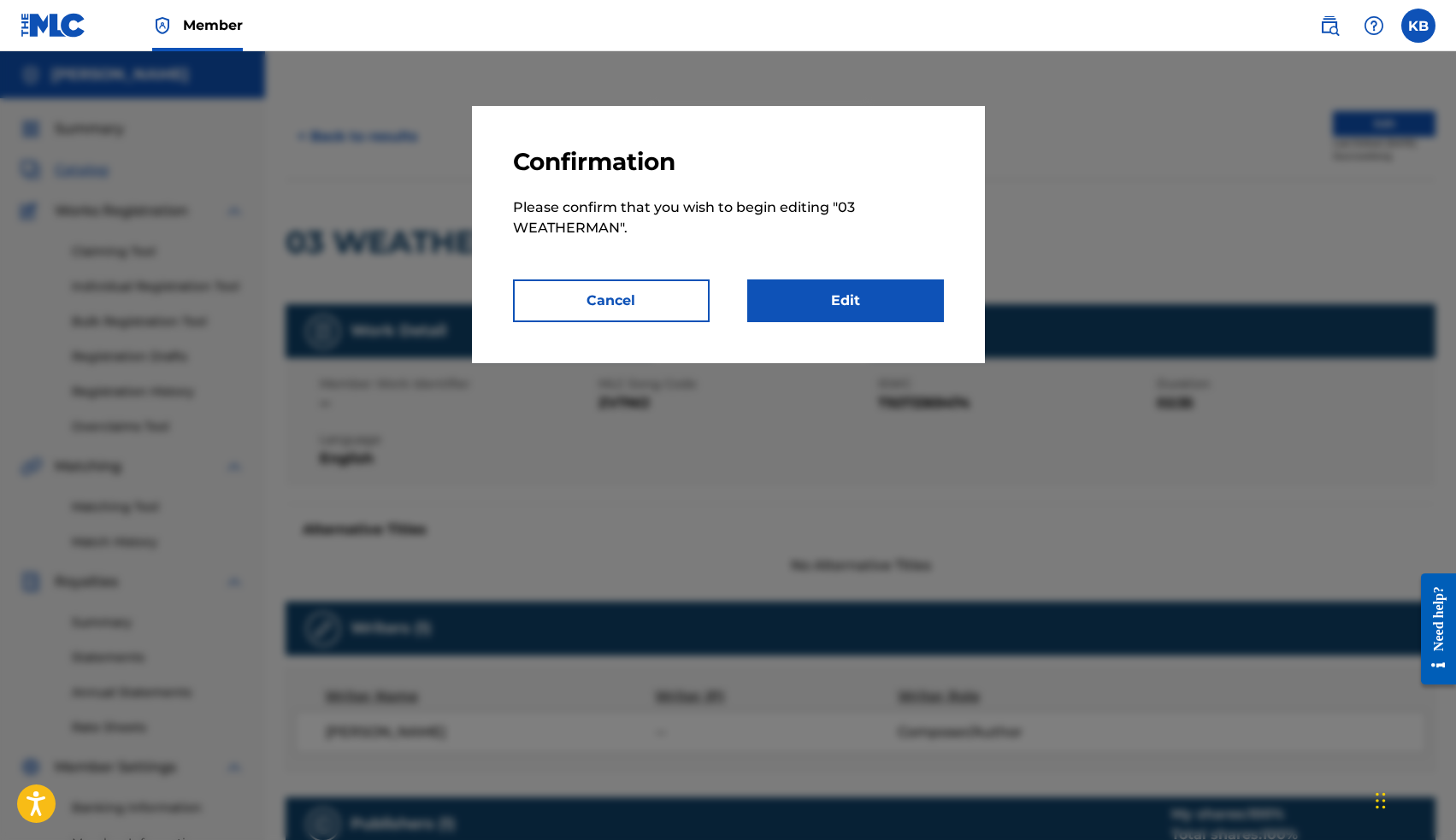
click at [843, 303] on link "Edit" at bounding box center [845, 300] width 197 height 42
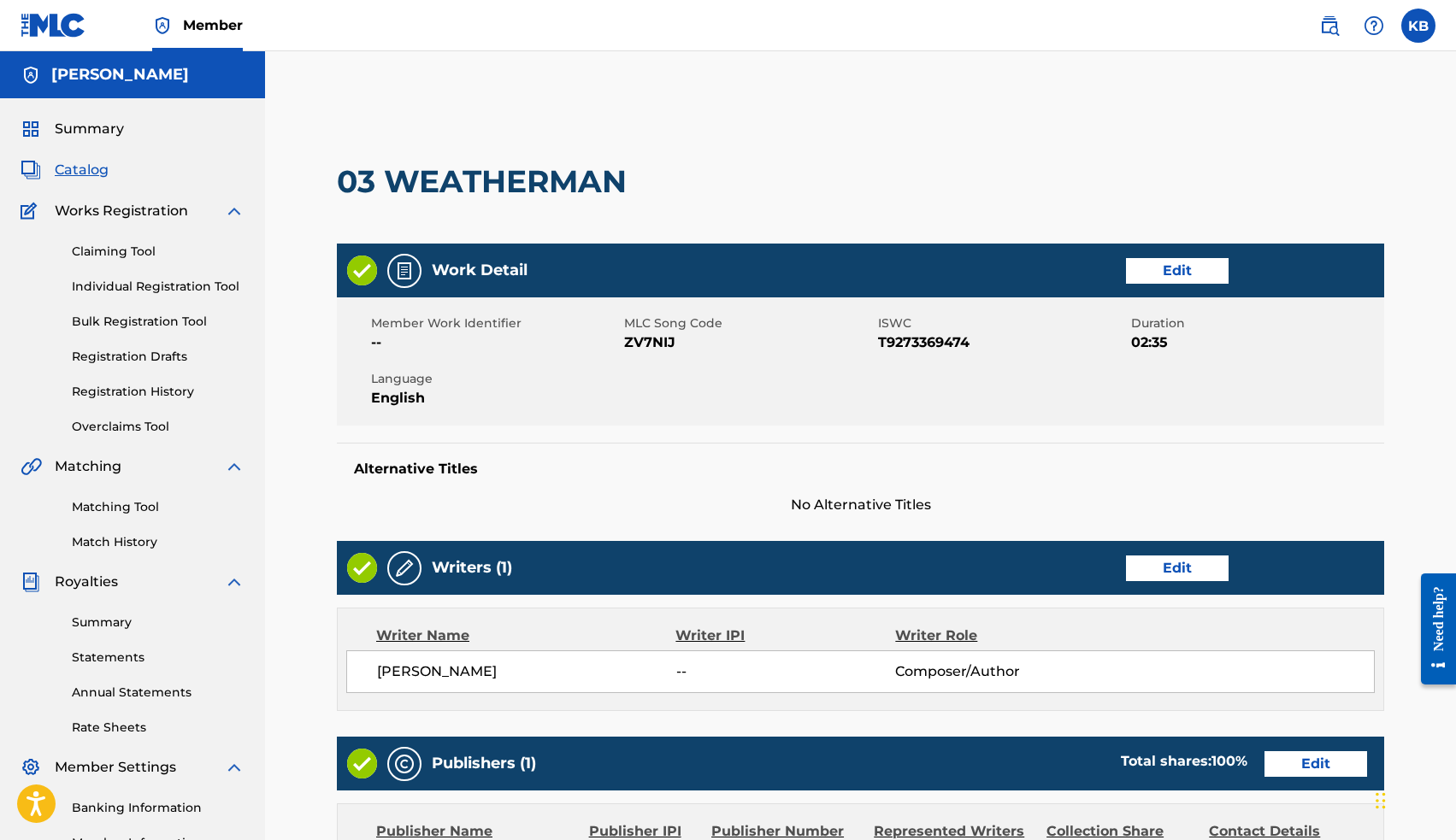
click at [1168, 272] on link "Edit" at bounding box center [1177, 271] width 103 height 26
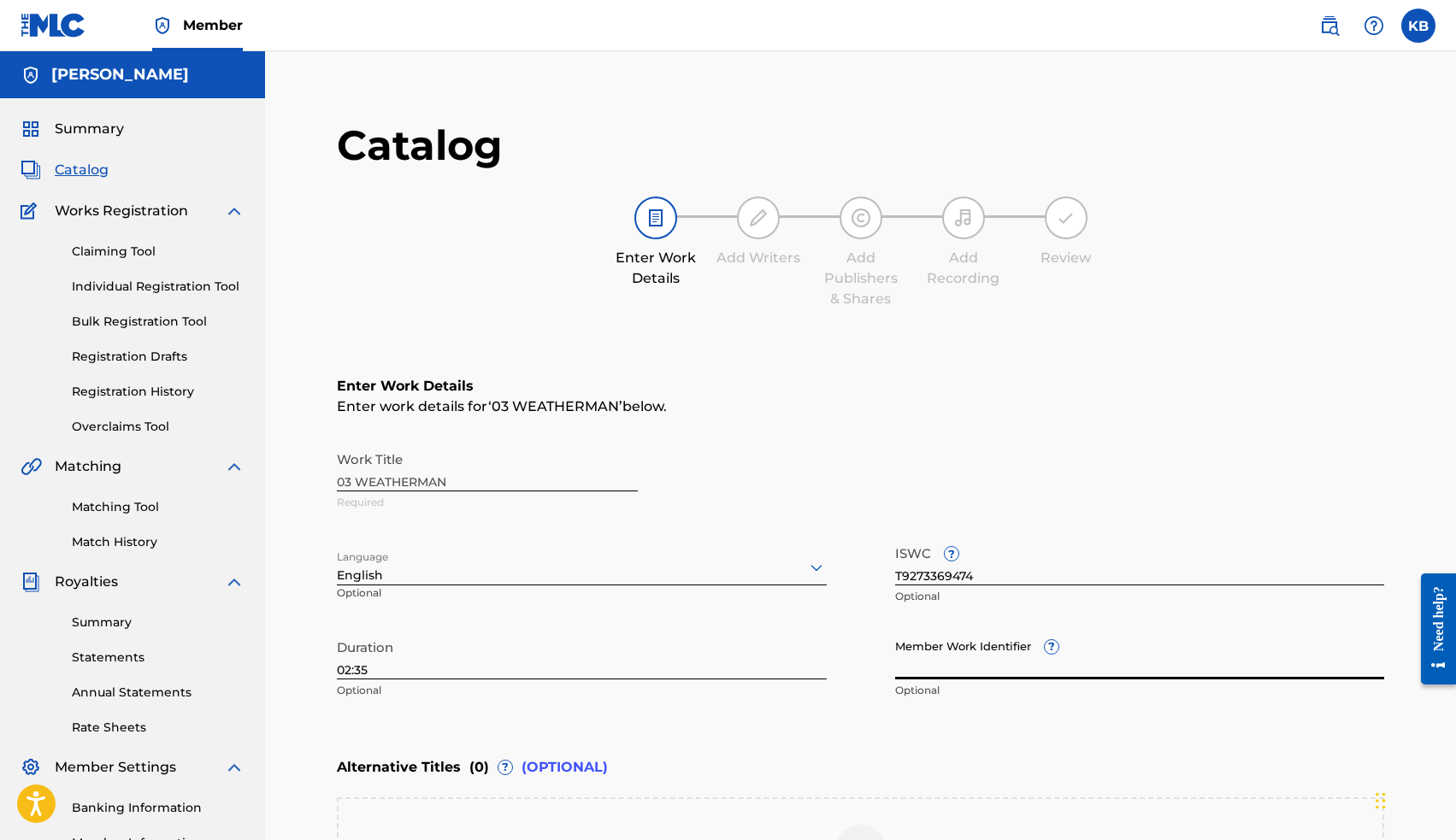
click at [968, 661] on input "Member Work Identifier ?" at bounding box center [1139, 655] width 490 height 48
paste input "29163236"
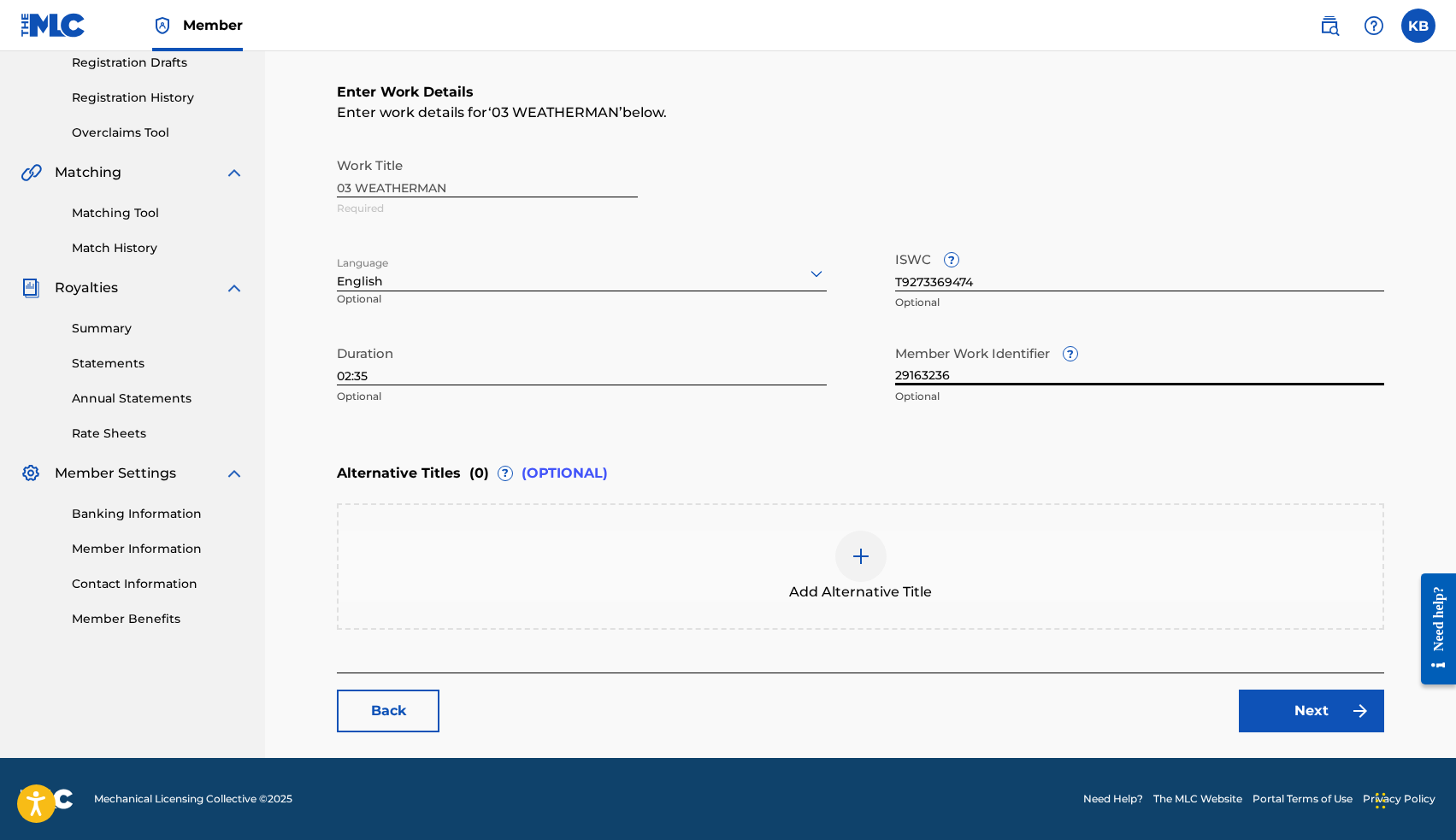
scroll to position [294, 0]
type input "29163236"
click at [1309, 714] on link "Next" at bounding box center [1311, 711] width 145 height 42
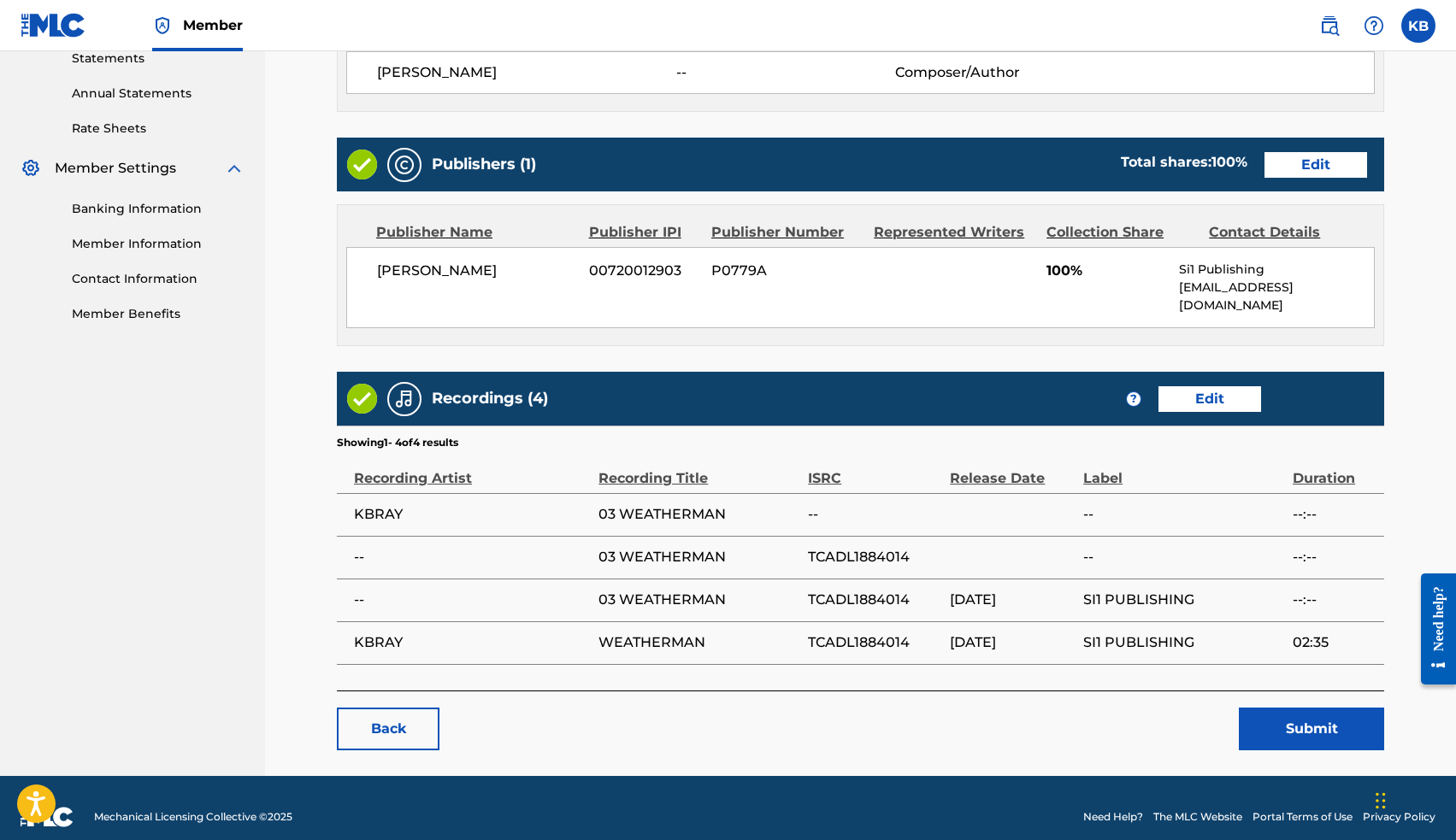
scroll to position [598, 0]
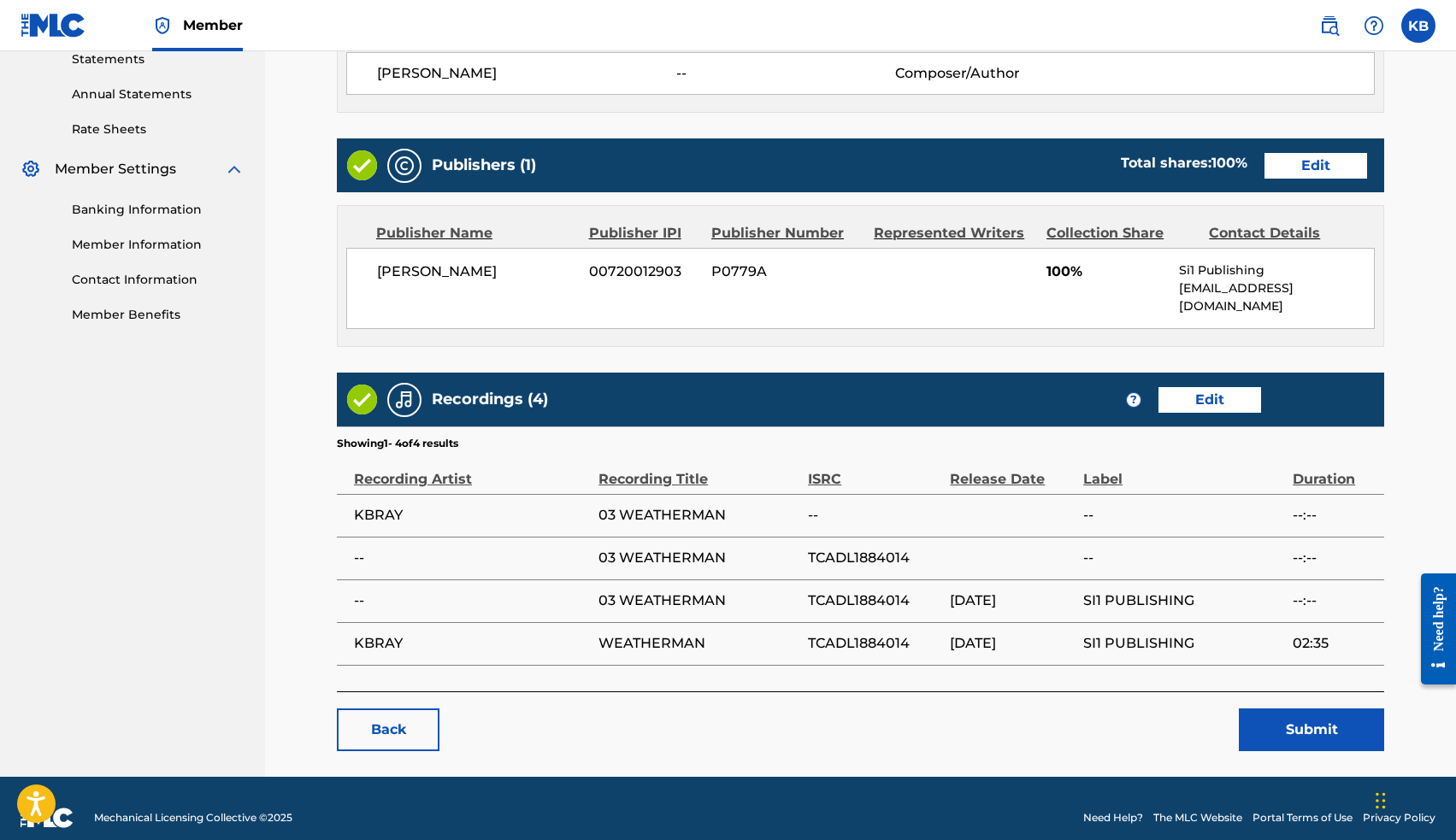
click at [1286, 709] on button "Submit" at bounding box center [1311, 729] width 145 height 42
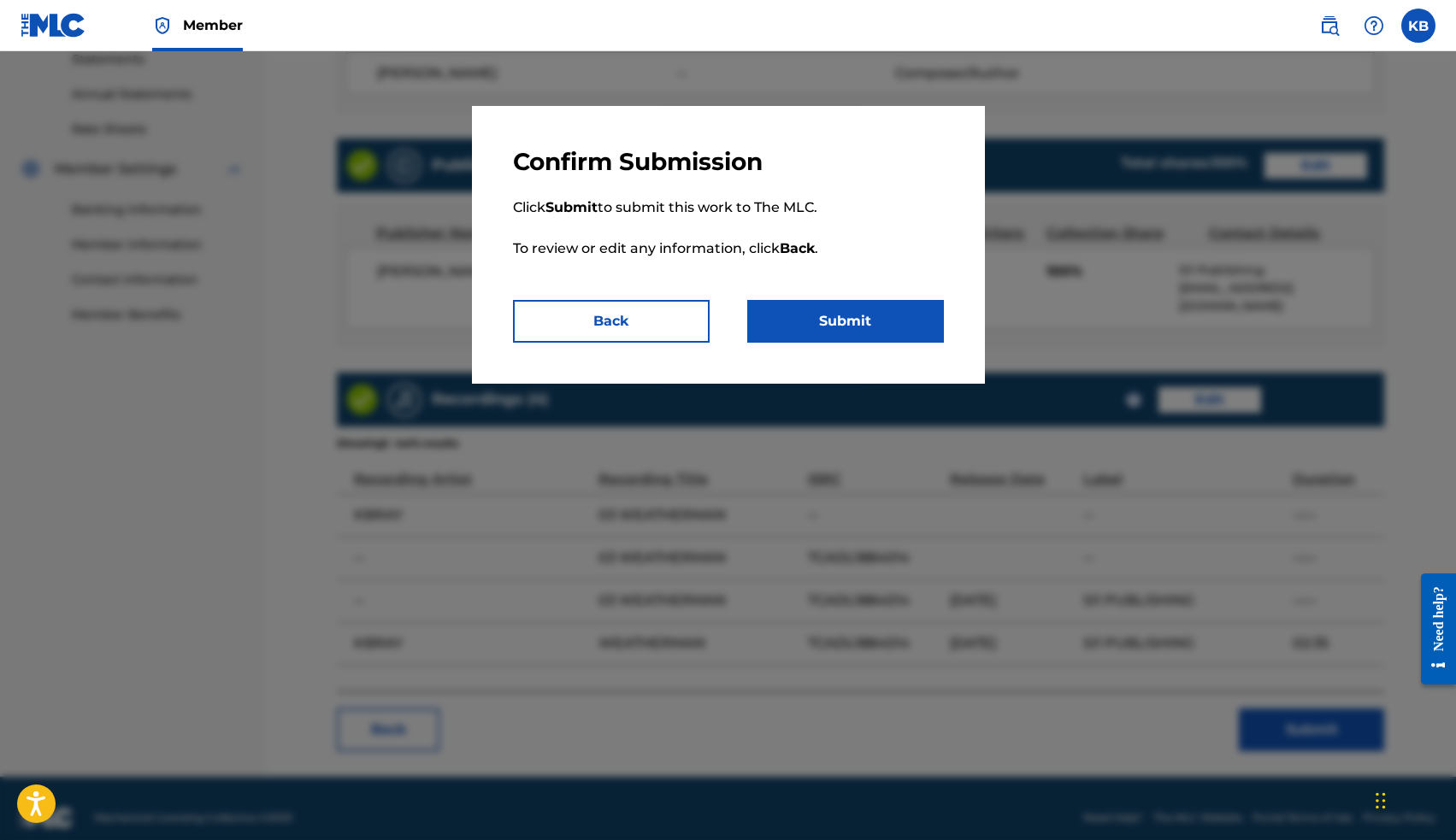
click at [879, 323] on button "Submit" at bounding box center [845, 320] width 197 height 42
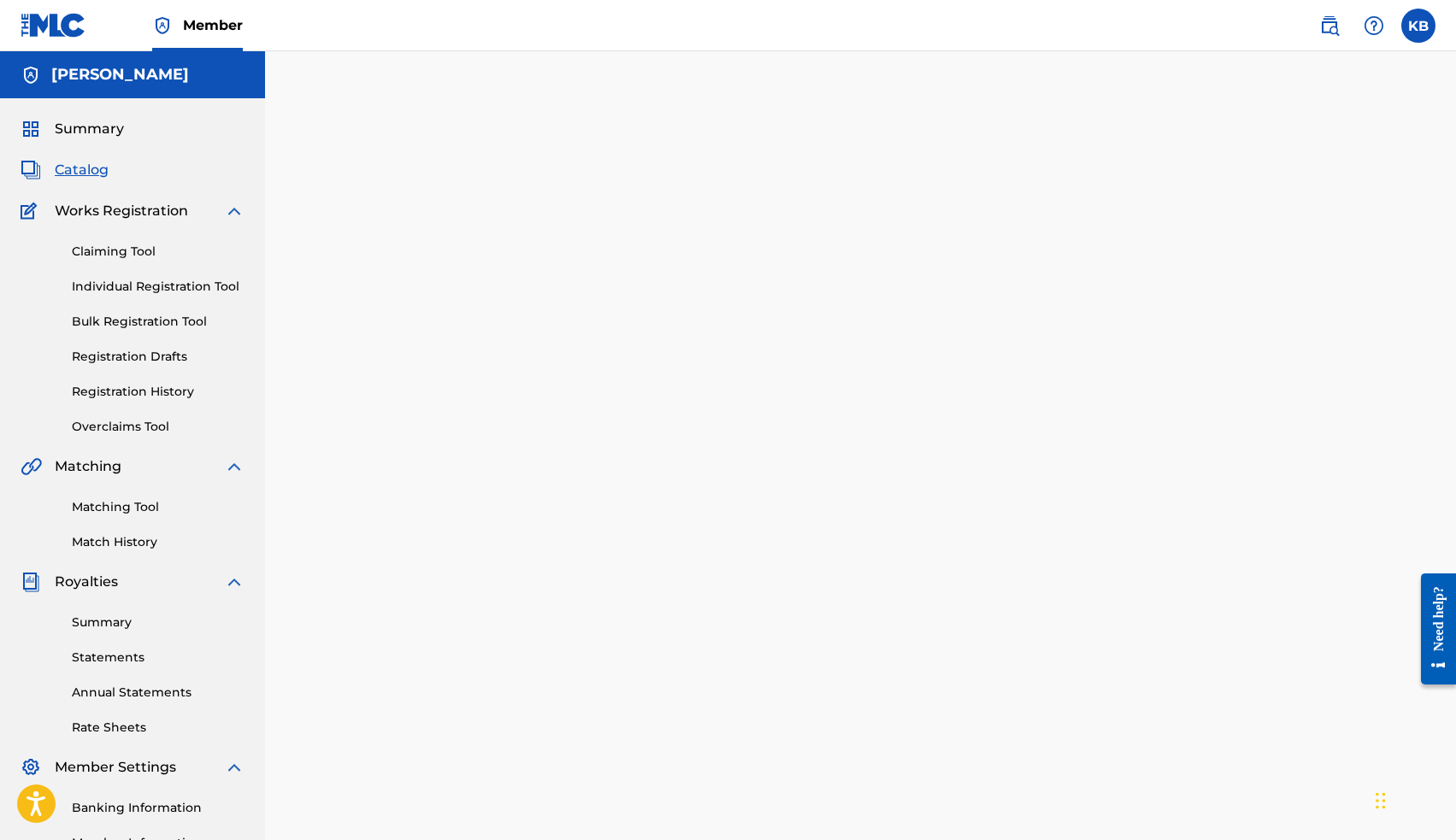
click at [88, 170] on span "Catalog" at bounding box center [81, 170] width 54 height 21
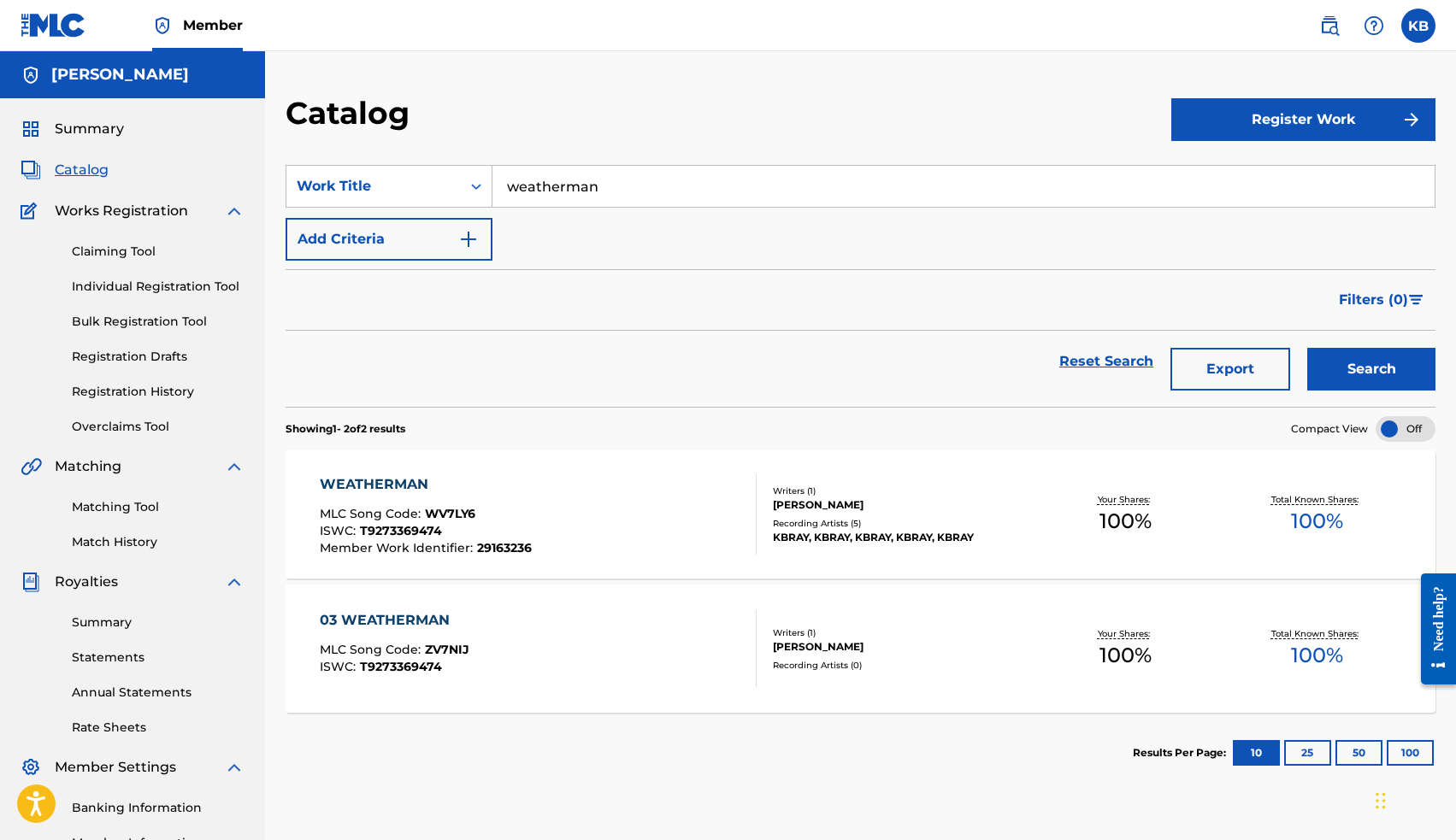
click at [599, 180] on input "weatherman" at bounding box center [963, 186] width 942 height 41
type input "a"
click at [610, 220] on span "([PERSON_NAME]'s song)" at bounding box center [638, 224] width 175 height 16
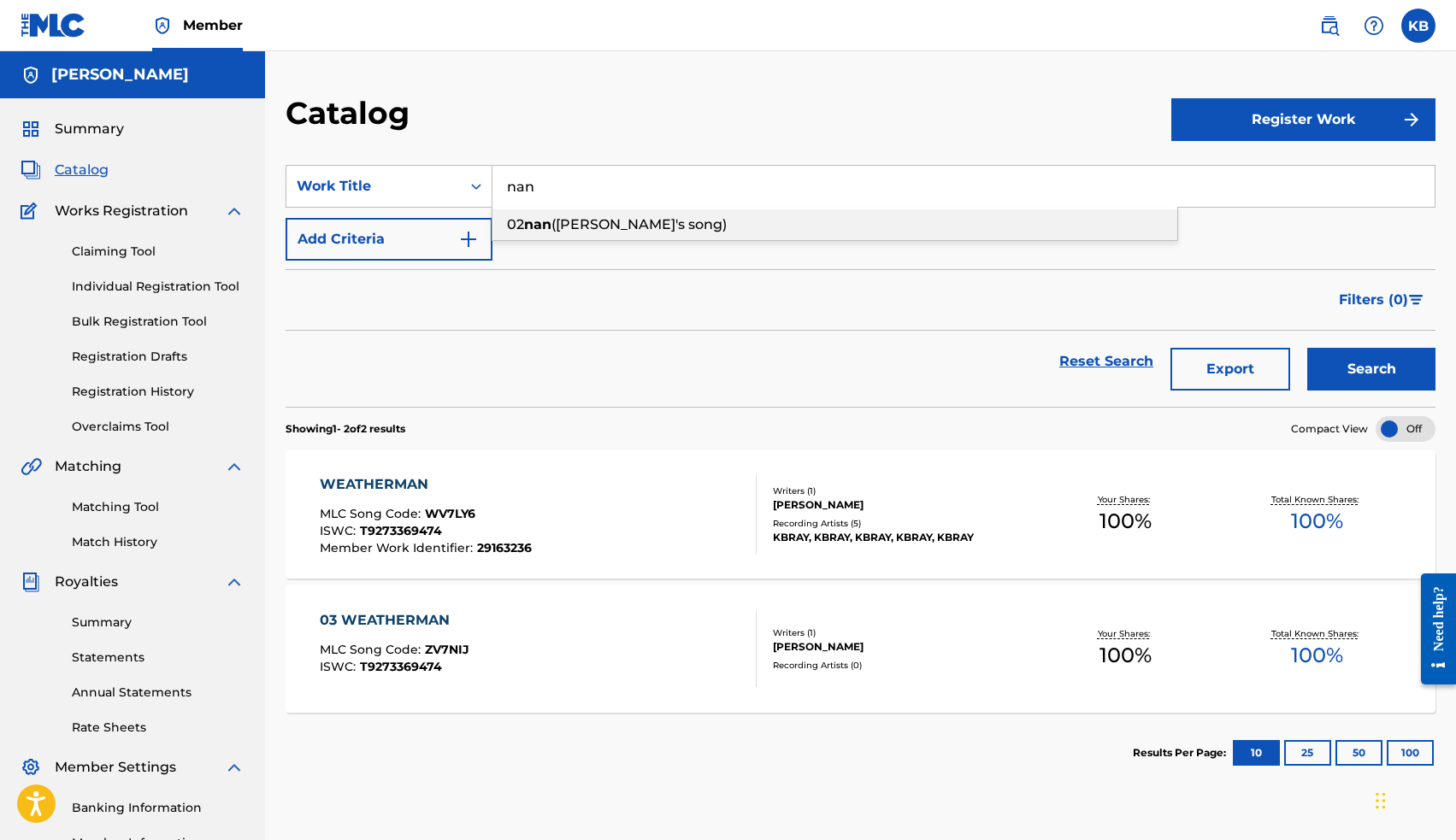
type input "02 nan ([PERSON_NAME]'s song)"
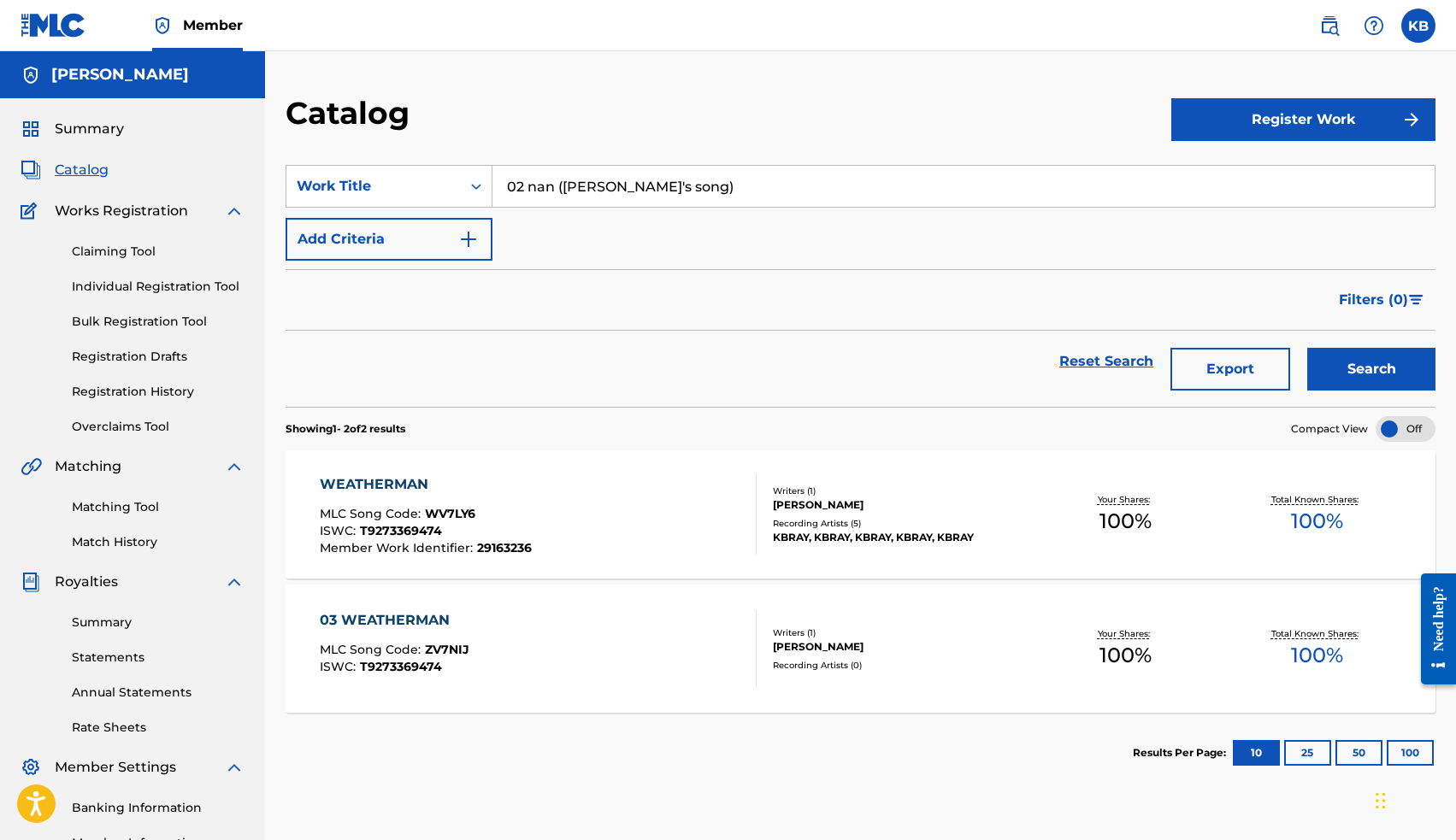
click at [1338, 367] on button "Search" at bounding box center [1371, 369] width 128 height 42
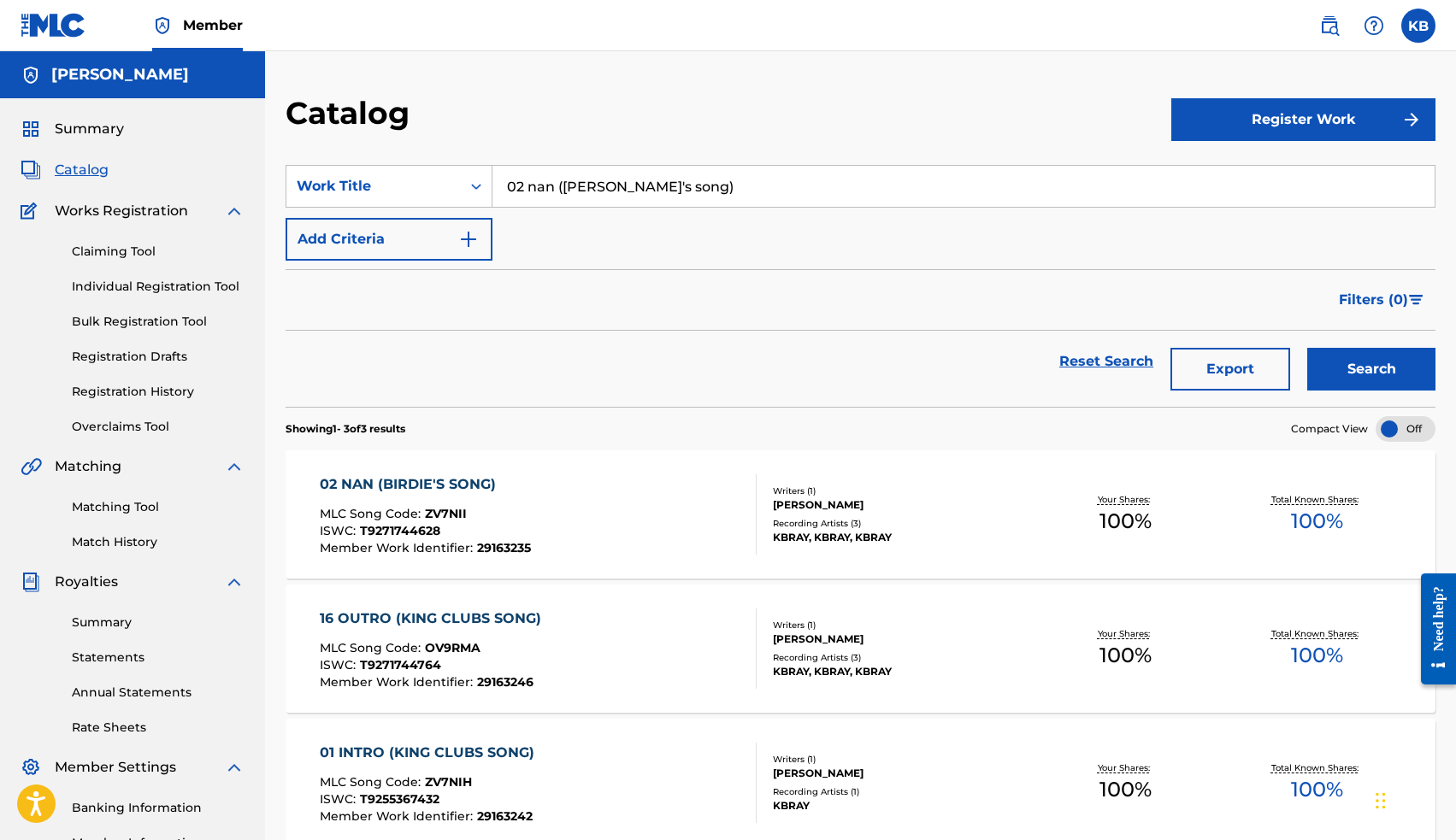
click at [430, 483] on div "02 NAN (BIRDIE'S SONG)" at bounding box center [425, 484] width 212 height 21
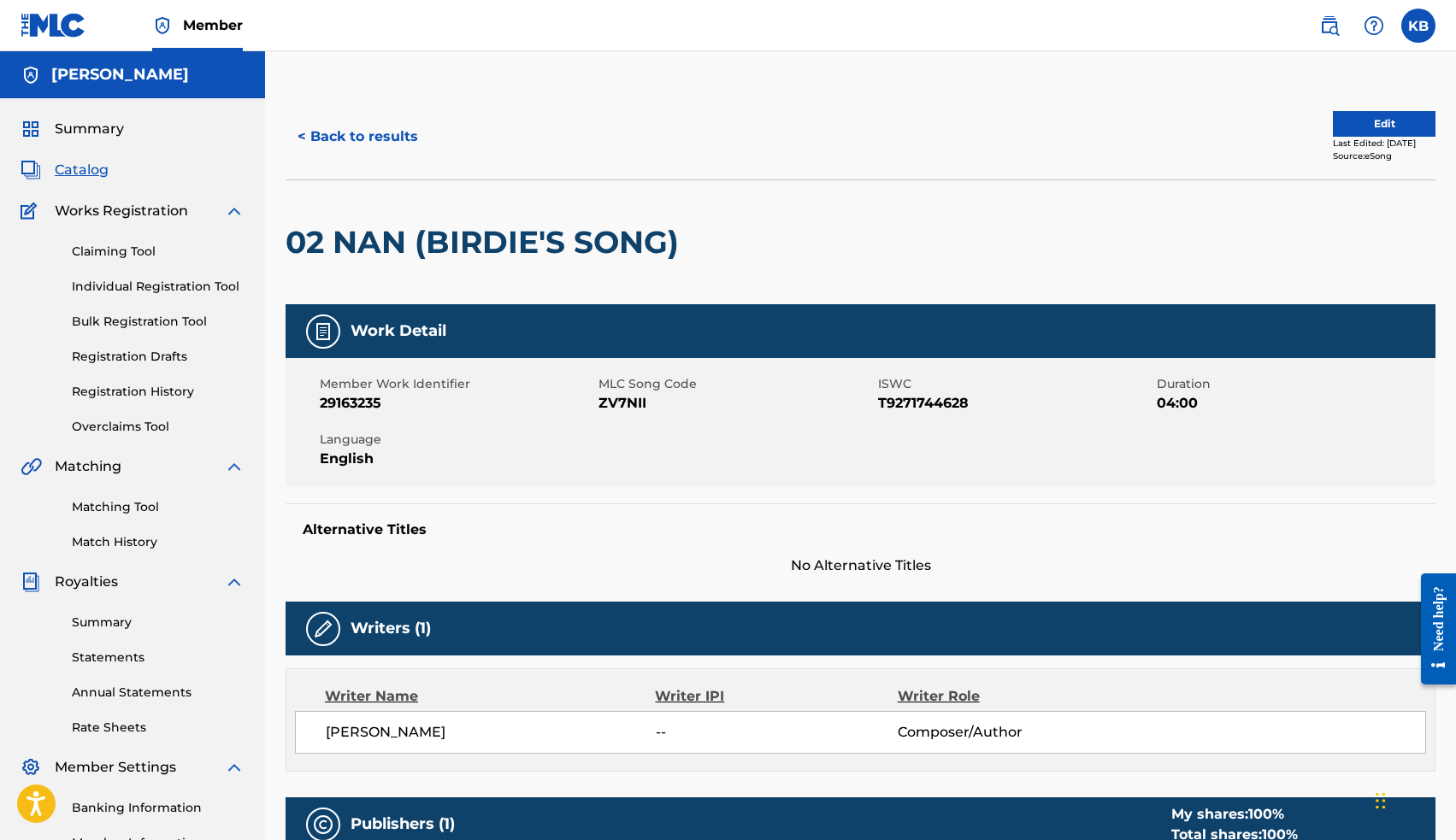
click at [90, 171] on span "Catalog" at bounding box center [81, 170] width 54 height 21
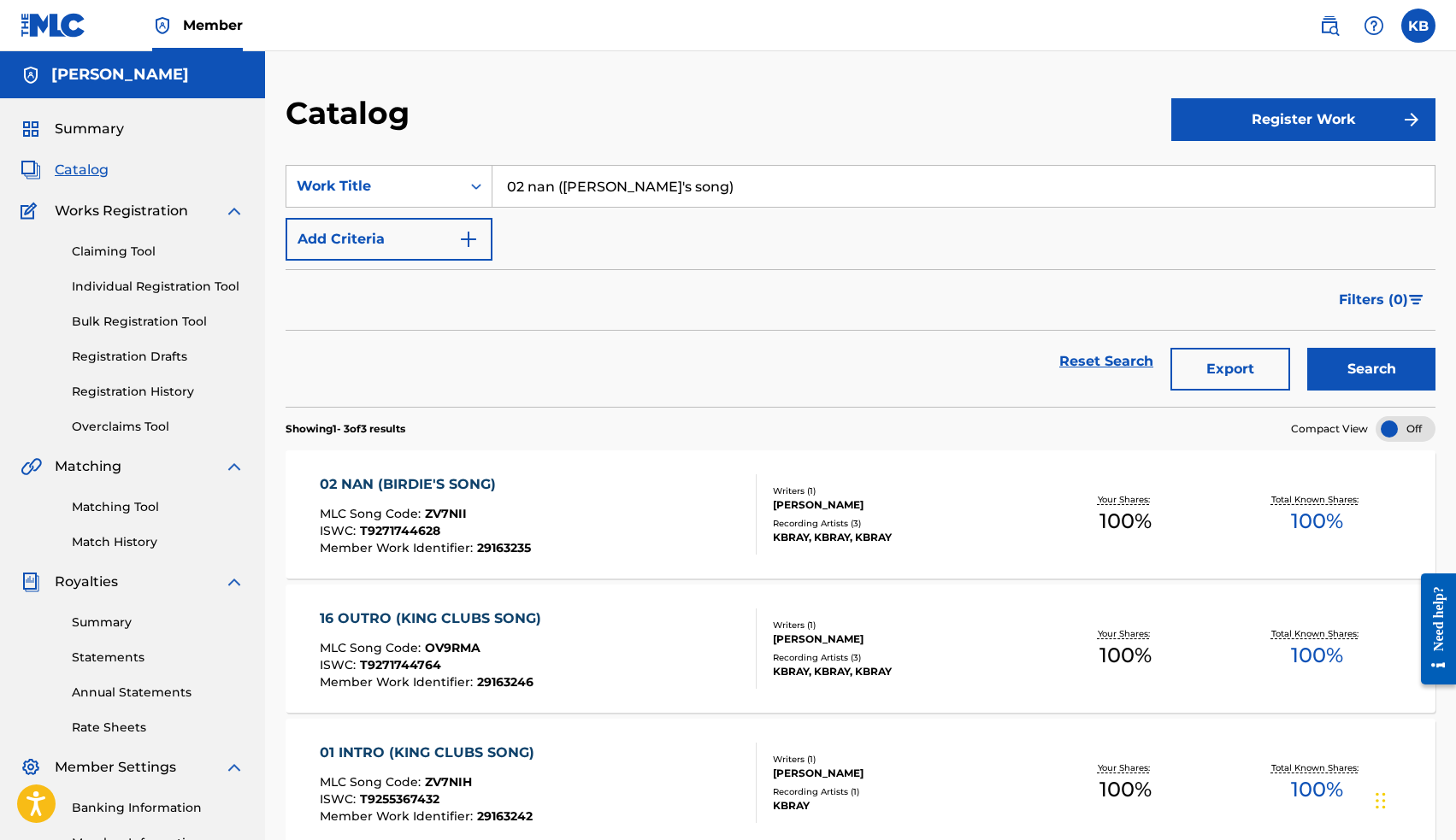
click at [599, 185] on input "02 nan ([PERSON_NAME]'s song)" at bounding box center [963, 186] width 942 height 41
click at [610, 224] on span "(king clubs song)" at bounding box center [614, 224] width 117 height 16
type input "01 intro (king clubs song)"
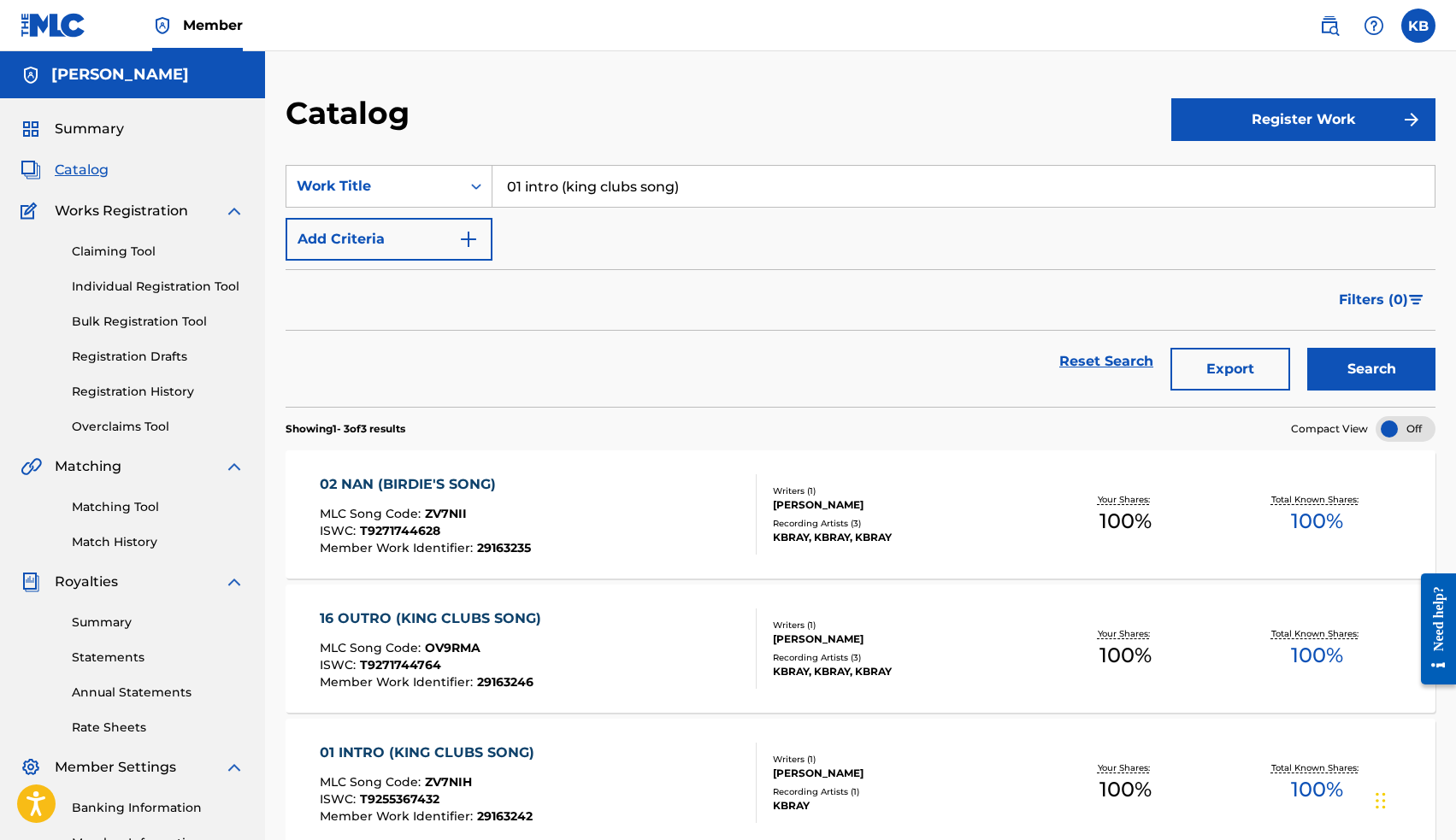
click at [1348, 351] on button "Search" at bounding box center [1371, 369] width 128 height 42
click at [484, 482] on div "01 INTRO (KING CLUBS SONG)" at bounding box center [431, 484] width 223 height 21
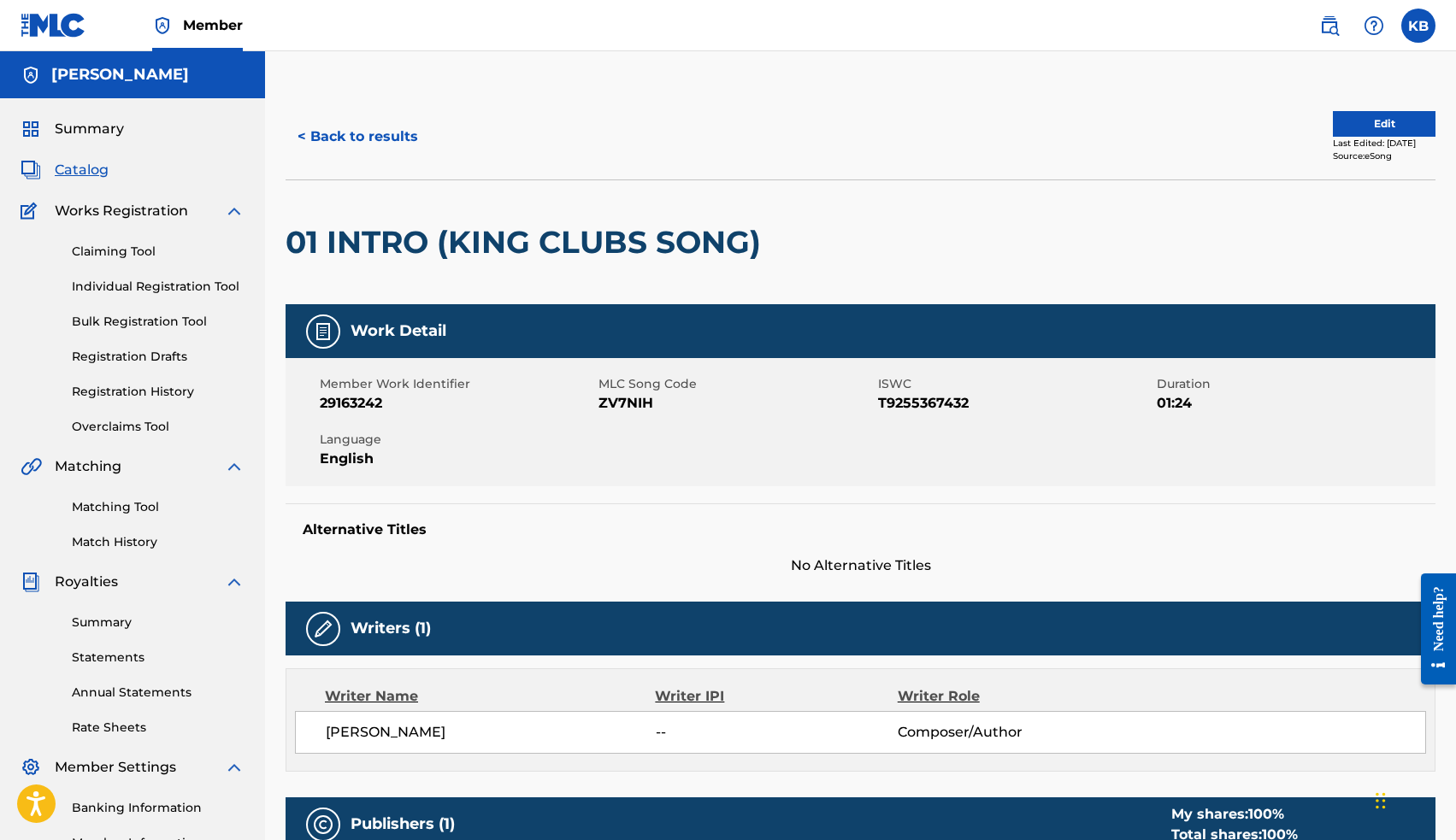
click at [1339, 125] on button "Edit" at bounding box center [1383, 124] width 103 height 26
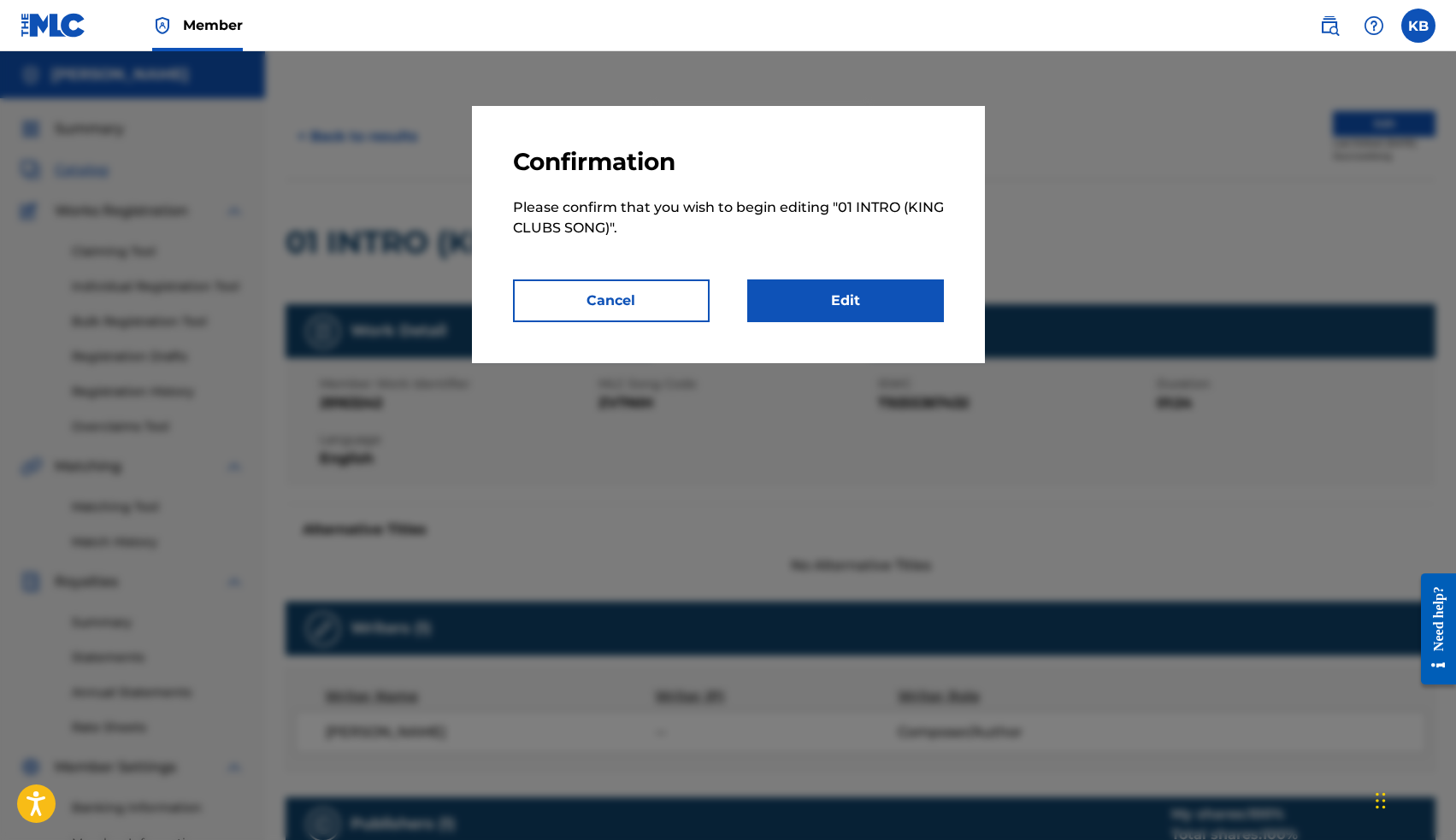
click at [907, 290] on link "Edit" at bounding box center [845, 300] width 197 height 42
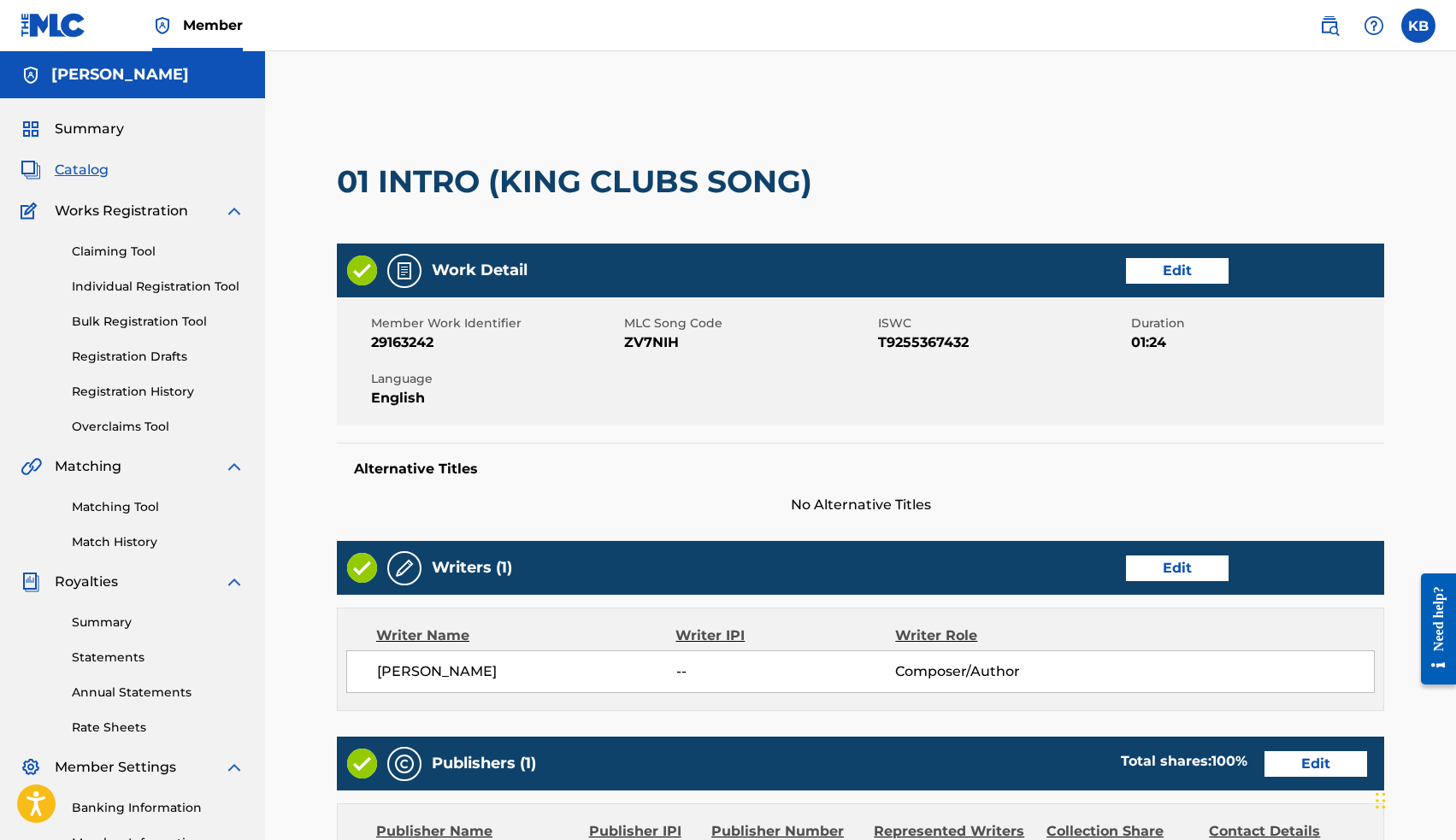
click at [1160, 268] on link "Edit" at bounding box center [1177, 271] width 103 height 26
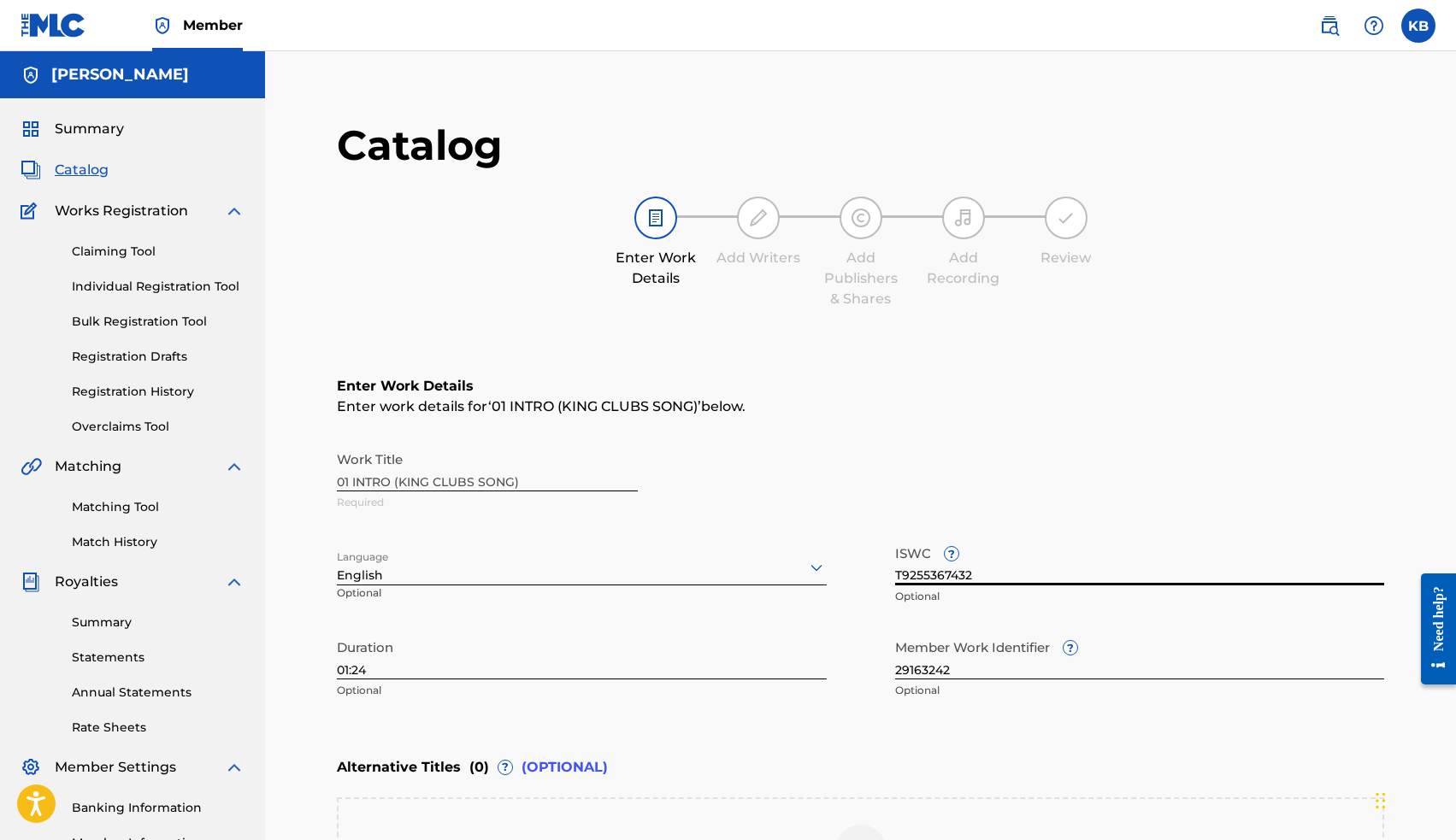
drag, startPoint x: 982, startPoint y: 574, endPoint x: 865, endPoint y: 570, distance: 117.1
click at [865, 570] on div "Work Title 01 INTRO (KING CLUBS SONG) Required Language English Optional ISWC ?…" at bounding box center [860, 575] width 1048 height 265
paste input "71744695"
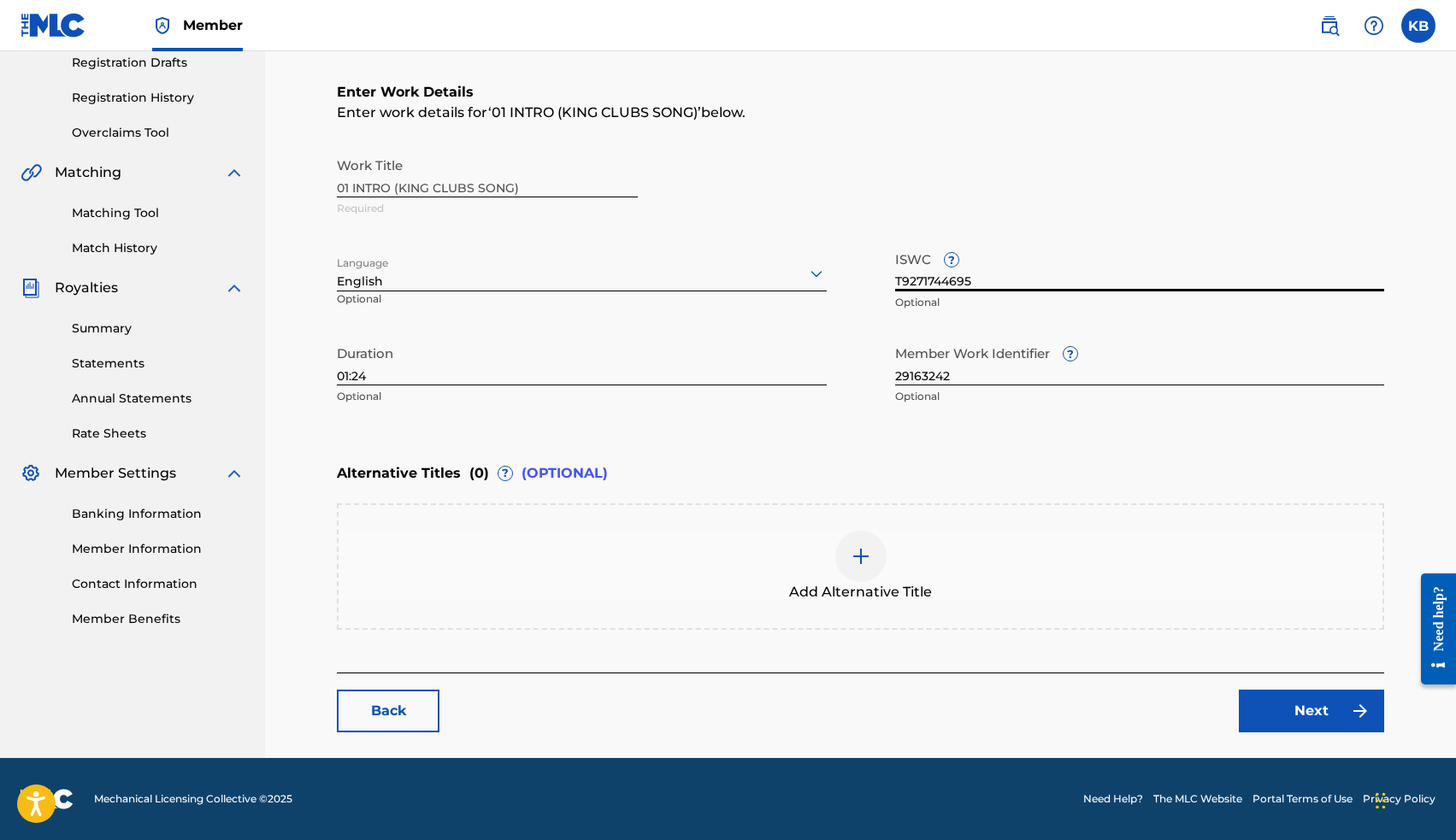
scroll to position [294, 0]
type input "T9271744695"
click at [1308, 699] on link "Next" at bounding box center [1311, 711] width 145 height 42
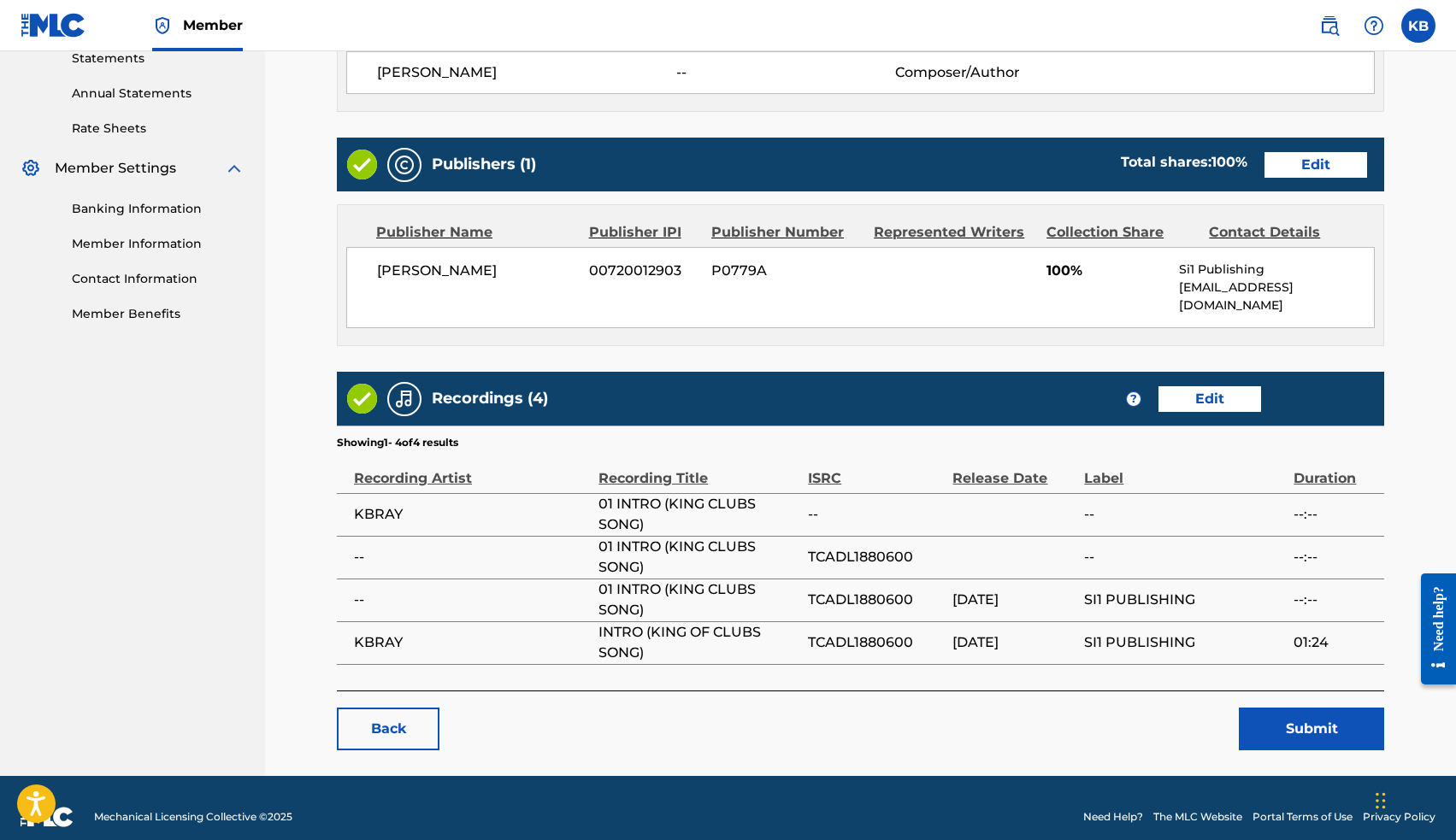
scroll to position [598, 0]
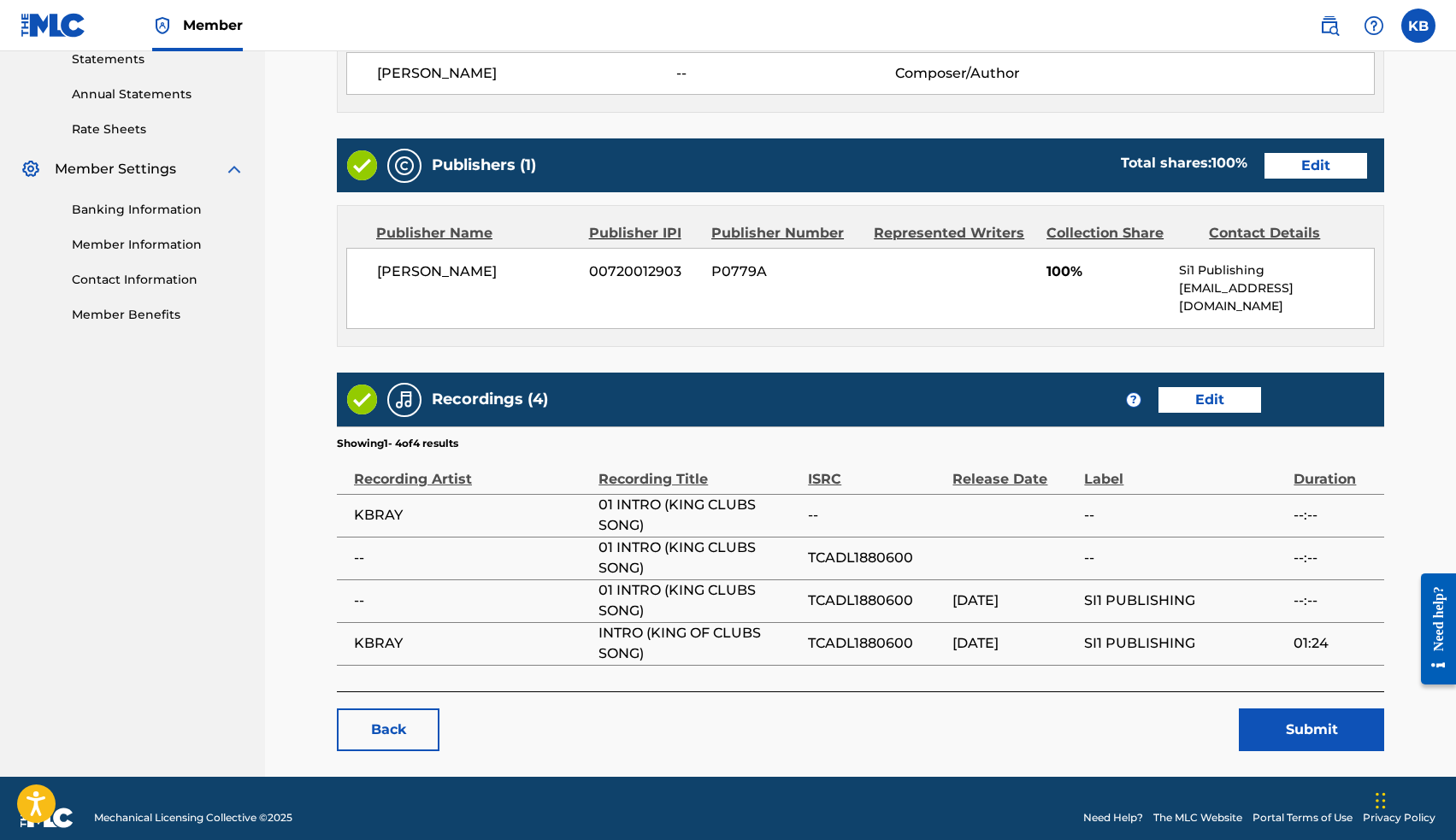
click at [1304, 710] on button "Submit" at bounding box center [1311, 729] width 145 height 42
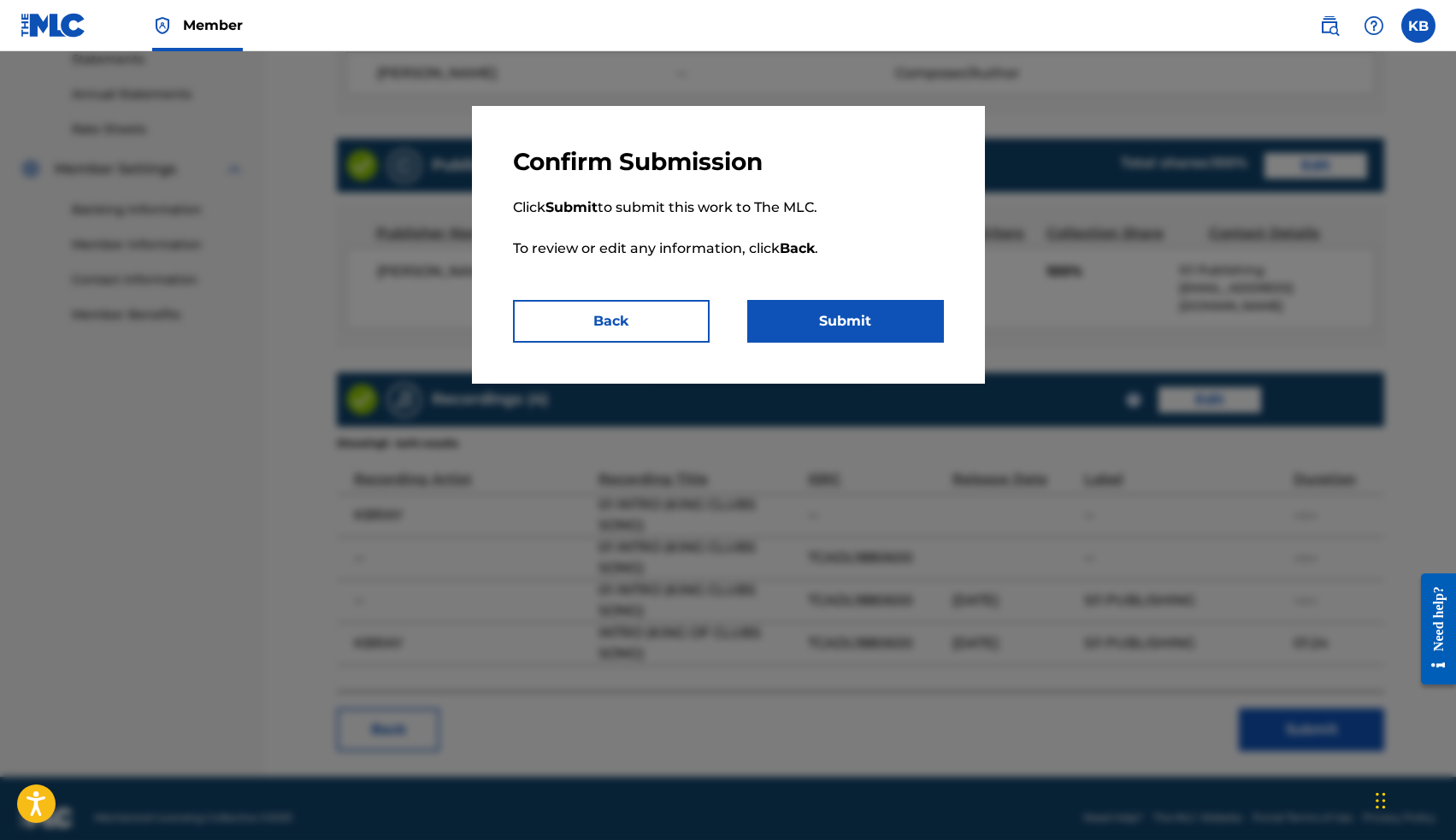
click at [811, 327] on button "Submit" at bounding box center [845, 320] width 197 height 42
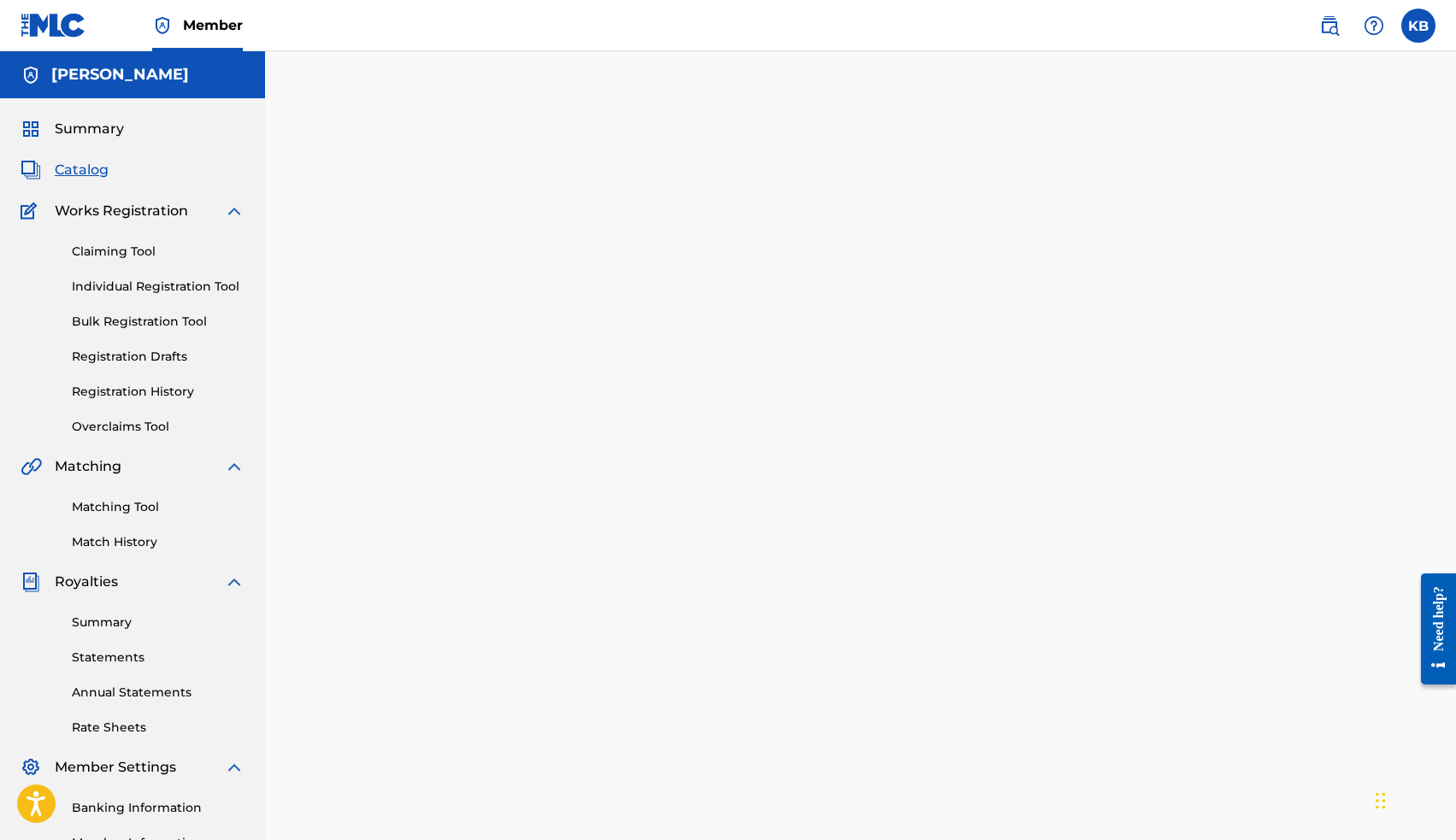
click at [73, 174] on span "Catalog" at bounding box center [81, 170] width 54 height 21
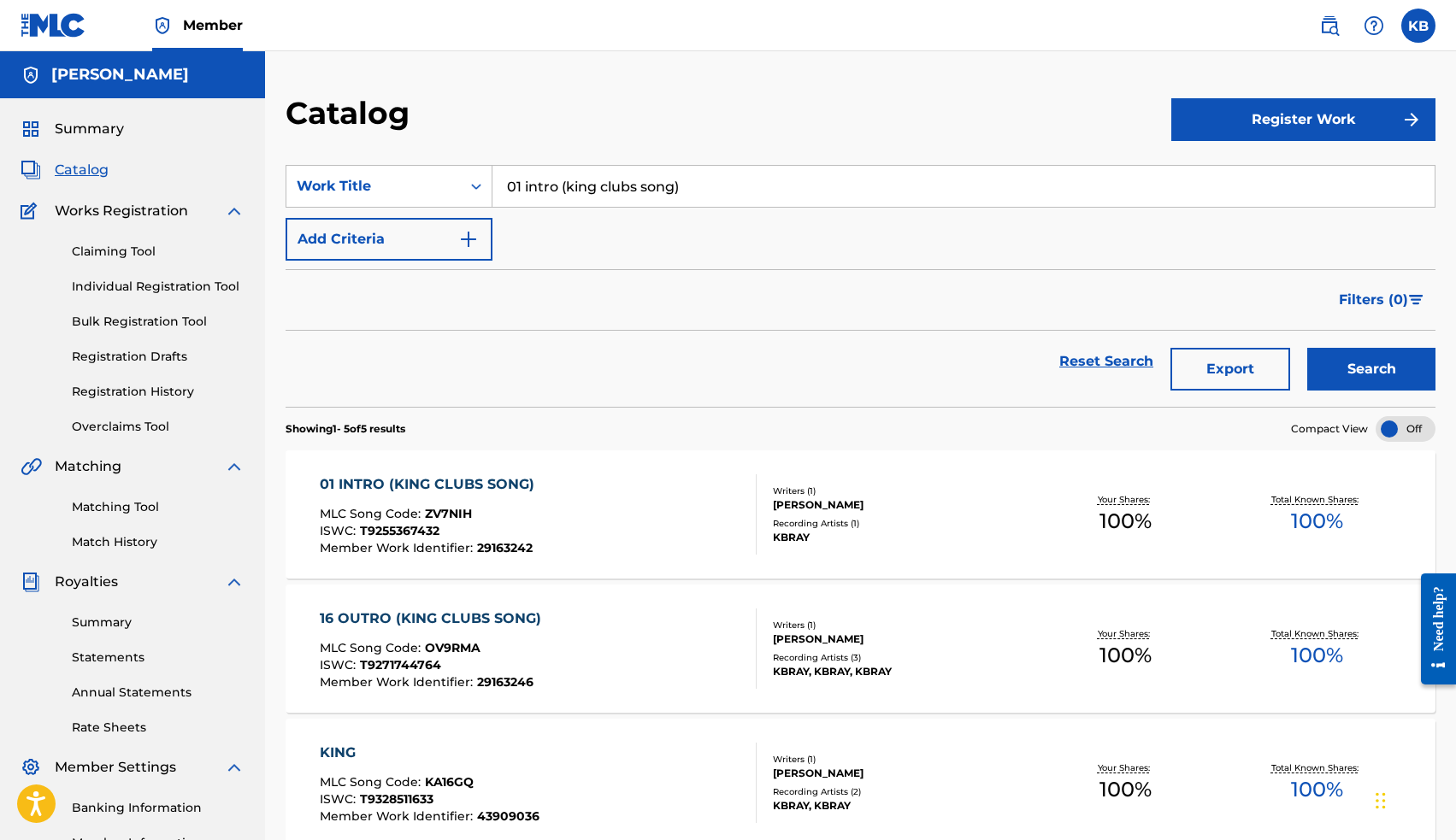
click at [641, 189] on input "01 intro (king clubs song)" at bounding box center [963, 186] width 942 height 41
click at [643, 226] on div "real talk" at bounding box center [834, 225] width 685 height 31
click at [1345, 368] on button "Search" at bounding box center [1371, 369] width 128 height 42
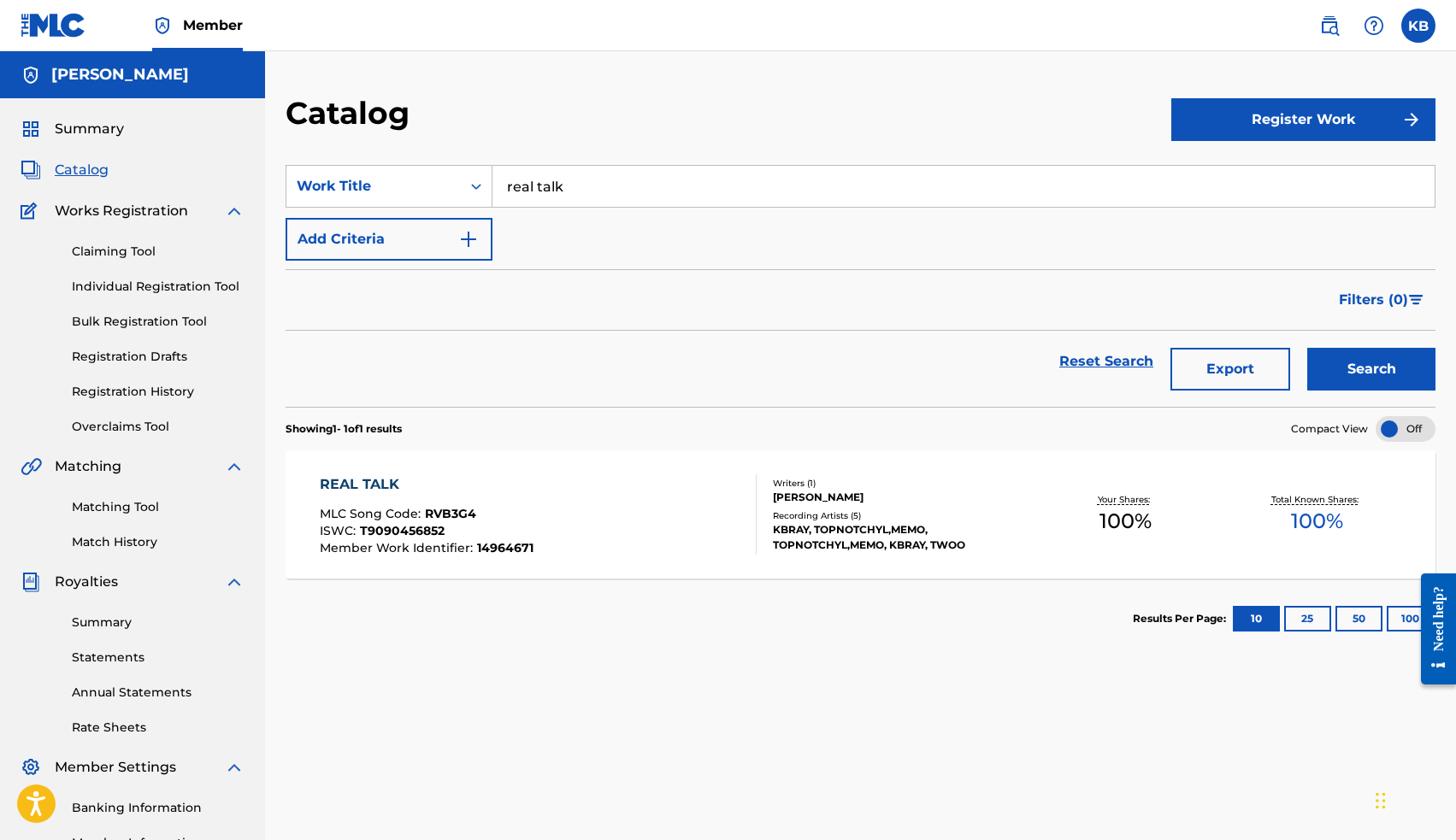
click at [545, 188] on input "real talk" at bounding box center [963, 186] width 942 height 41
click at [1347, 357] on button "Search" at bounding box center [1371, 369] width 128 height 42
click at [668, 181] on input "hands up" at bounding box center [963, 186] width 942 height 41
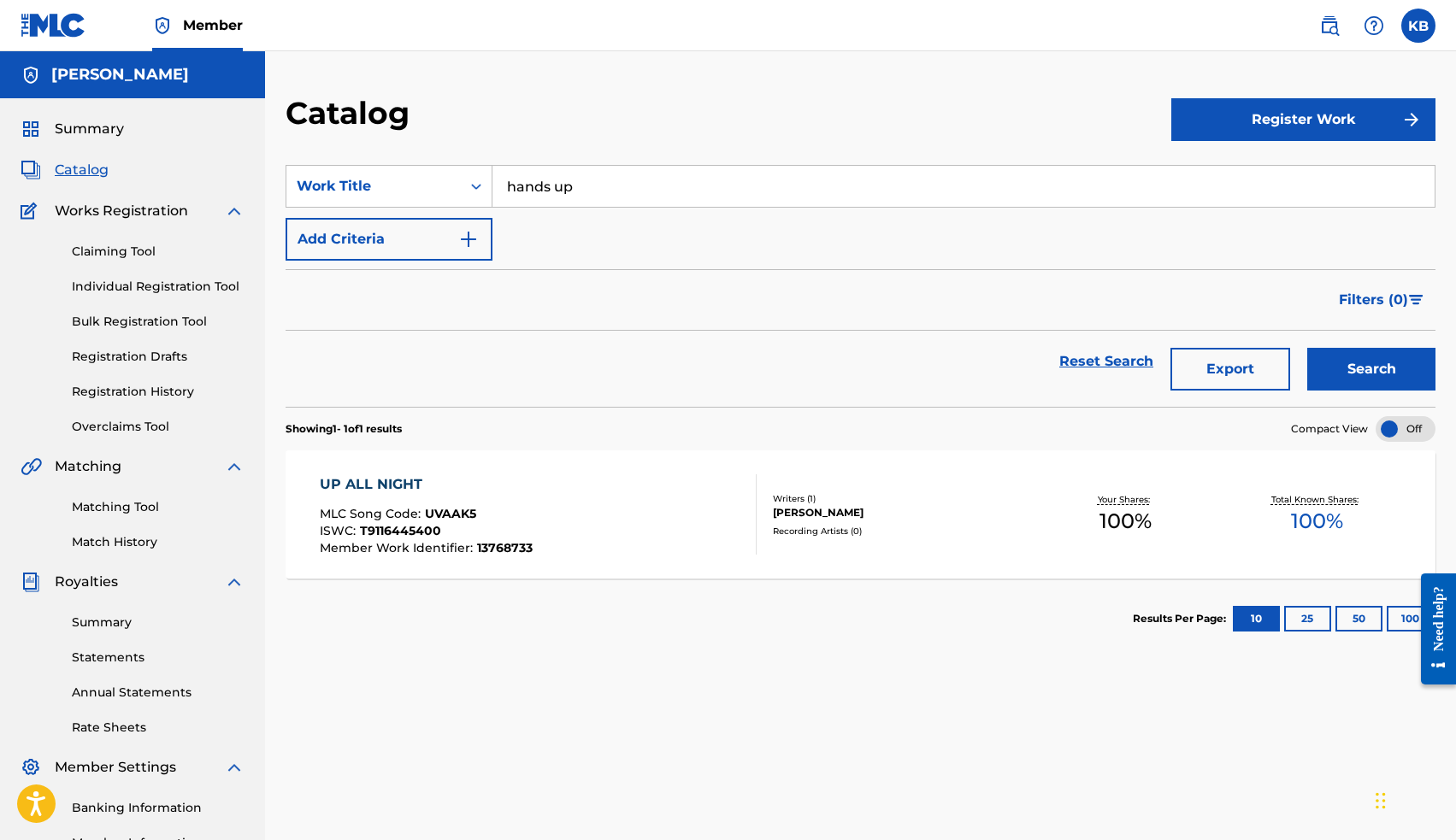
click at [668, 181] on input "hands up" at bounding box center [963, 186] width 942 height 41
type input "hands up"
click at [1371, 369] on button "Search" at bounding box center [1371, 369] width 128 height 42
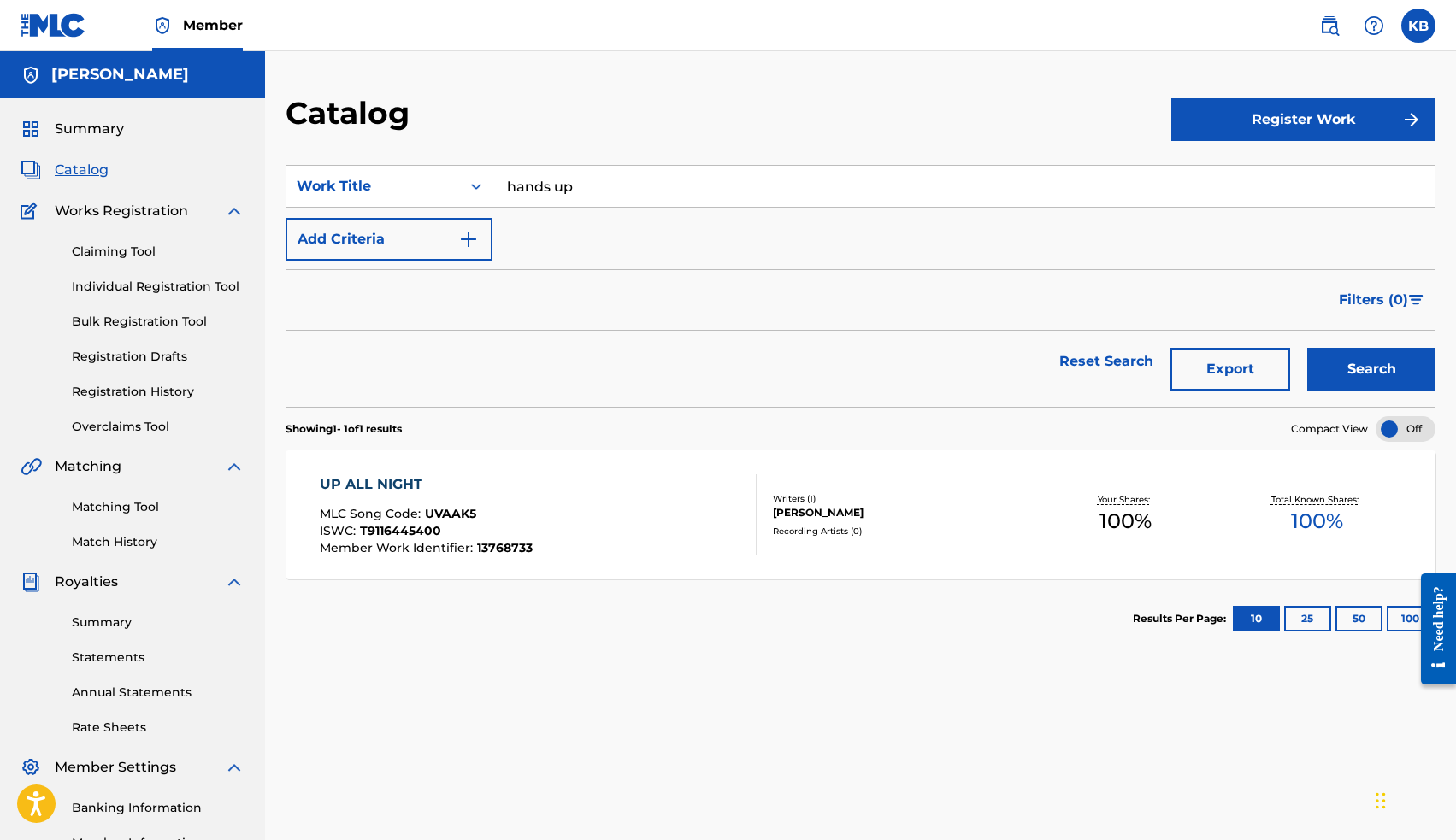
click at [87, 169] on span "Catalog" at bounding box center [81, 170] width 54 height 21
drag, startPoint x: 591, startPoint y: 187, endPoint x: 421, endPoint y: 175, distance: 170.4
click at [427, 180] on div "SearchWithCriteriaa467e8fe-456c-4ab2-8695-e8af27b810b9 Work Title hands up" at bounding box center [860, 186] width 1149 height 42
type input "hands"
click at [1357, 360] on button "Search" at bounding box center [1371, 369] width 128 height 42
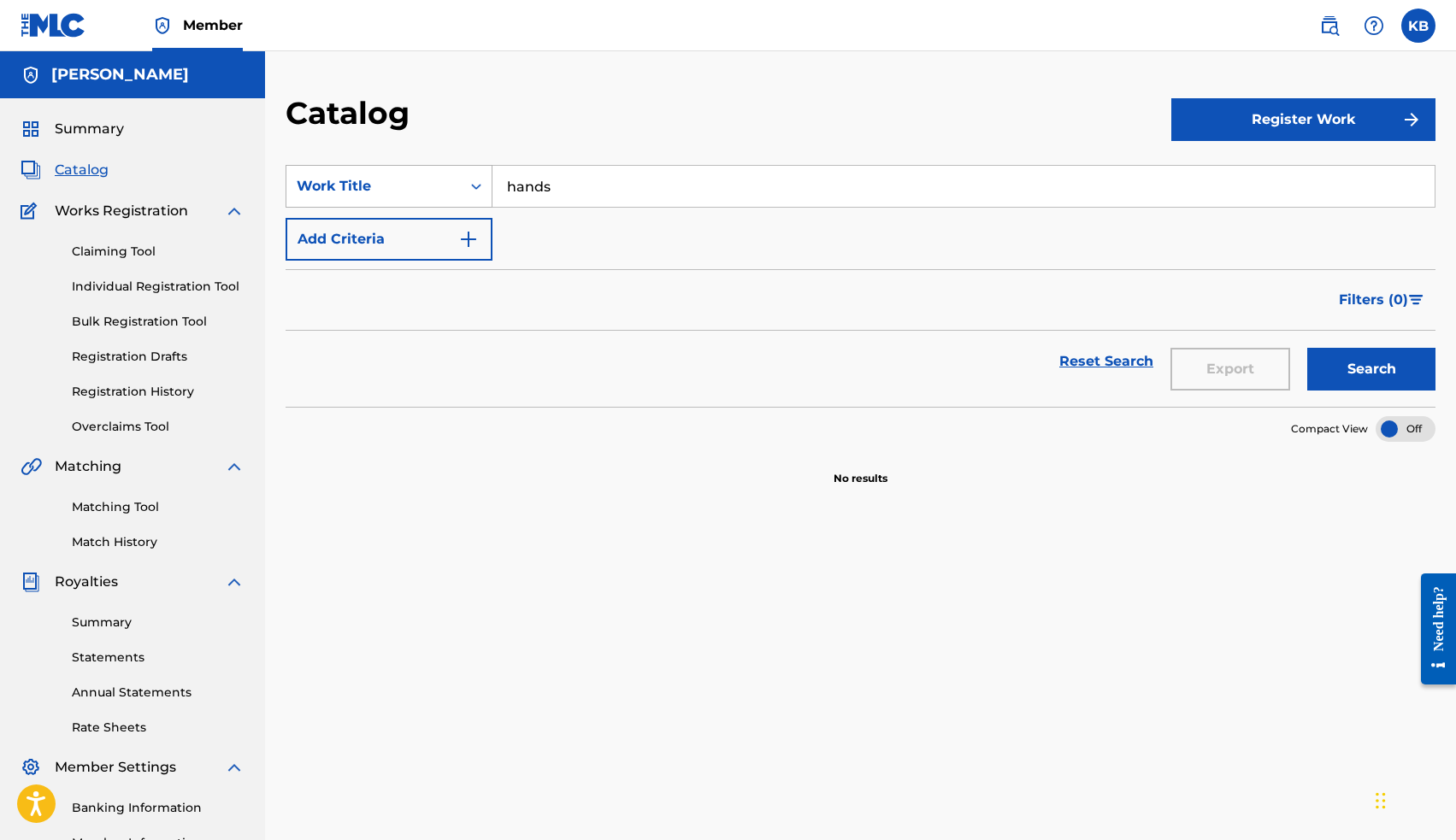
drag, startPoint x: 599, startPoint y: 188, endPoint x: 398, endPoint y: 174, distance: 201.5
click at [398, 174] on div "SearchWithCriteriaa467e8fe-456c-4ab2-8695-e8af27b810b9 Work Title hands" at bounding box center [860, 186] width 1149 height 42
click at [86, 168] on span "Catalog" at bounding box center [81, 170] width 54 height 21
click at [107, 131] on span "Summary" at bounding box center [89, 129] width 69 height 21
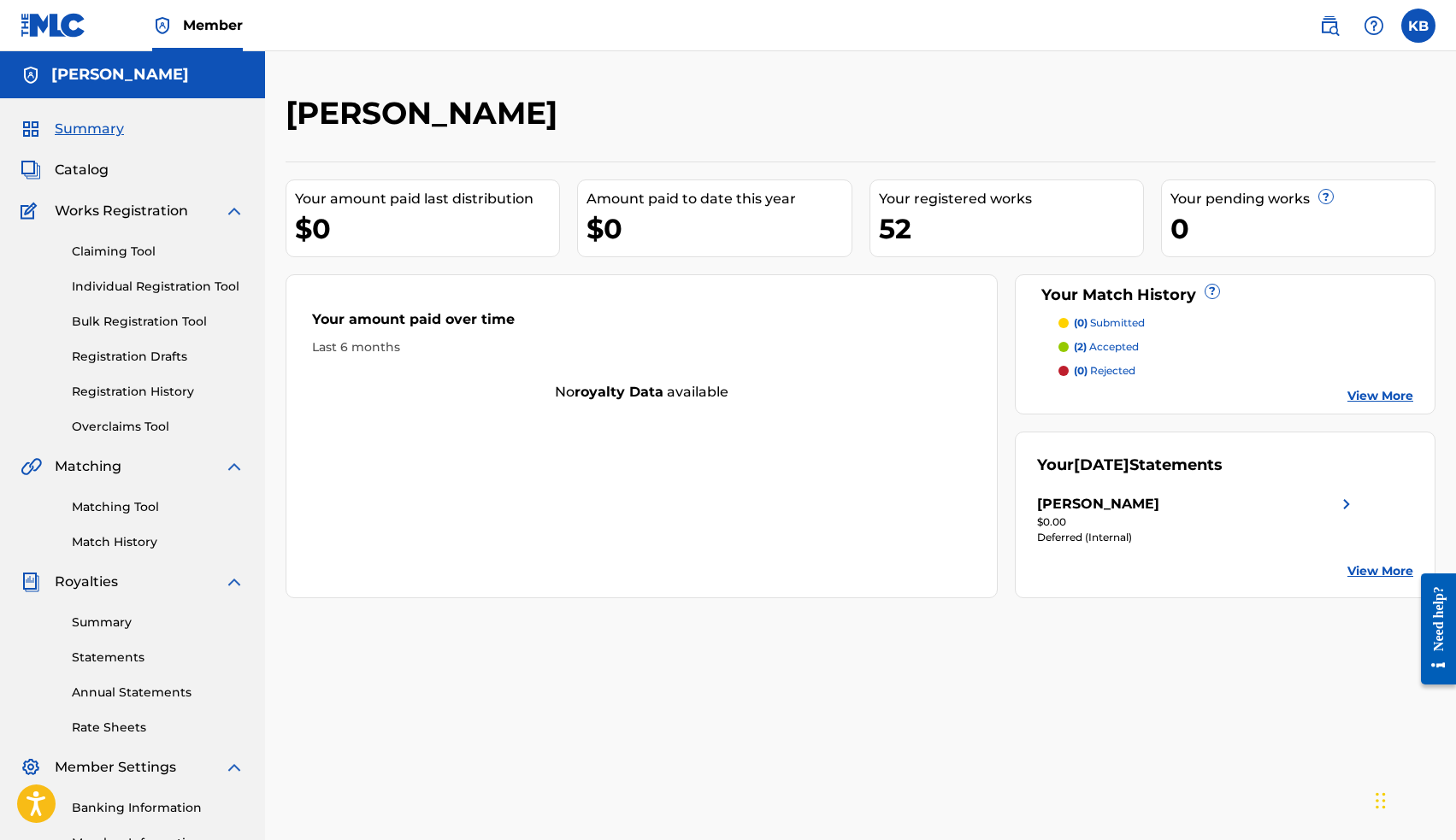
click at [87, 177] on span "Catalog" at bounding box center [81, 170] width 54 height 21
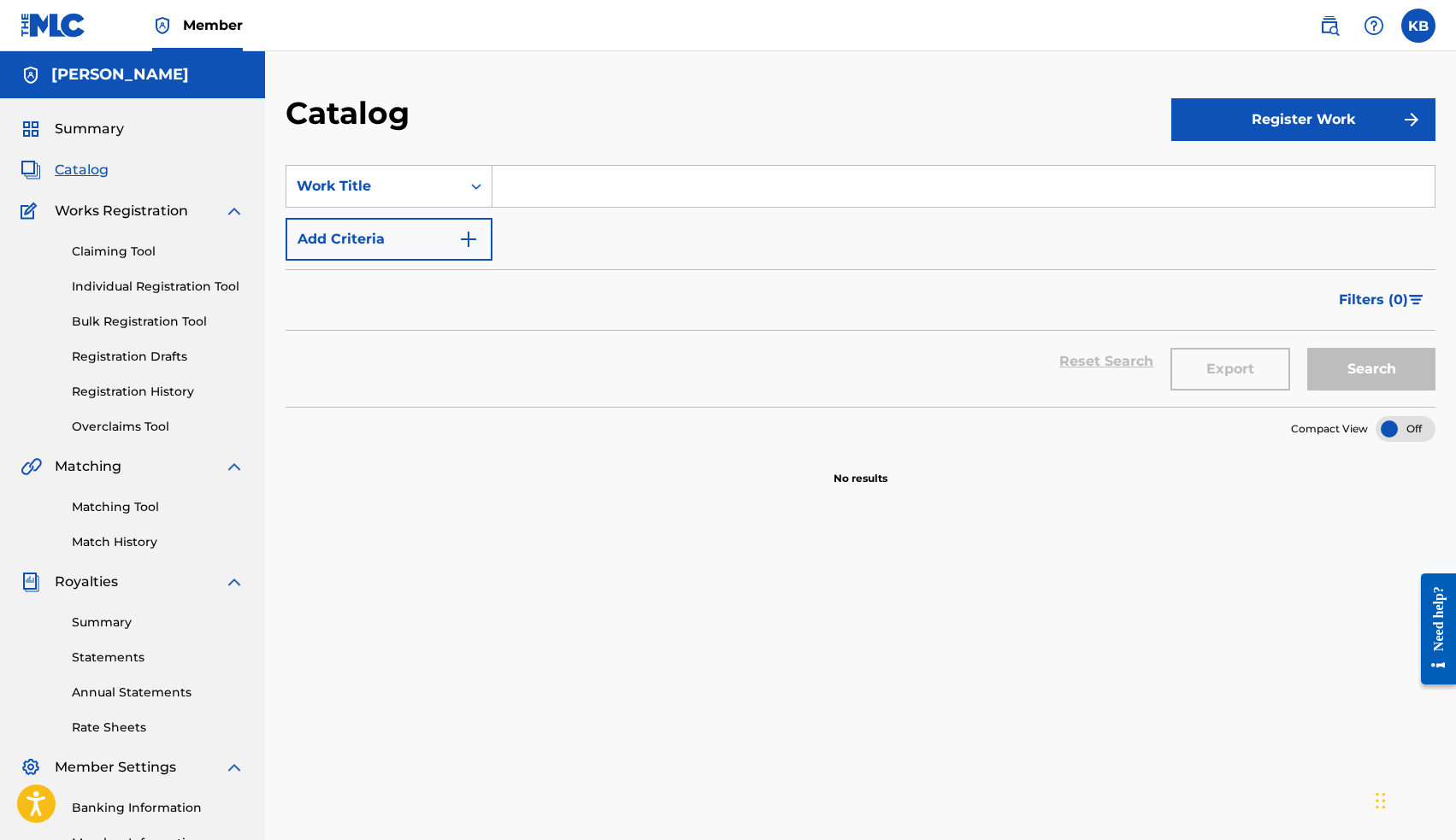
click at [1228, 120] on button "Register Work" at bounding box center [1303, 119] width 264 height 42
click at [1231, 178] on link "Individual" at bounding box center [1303, 175] width 264 height 41
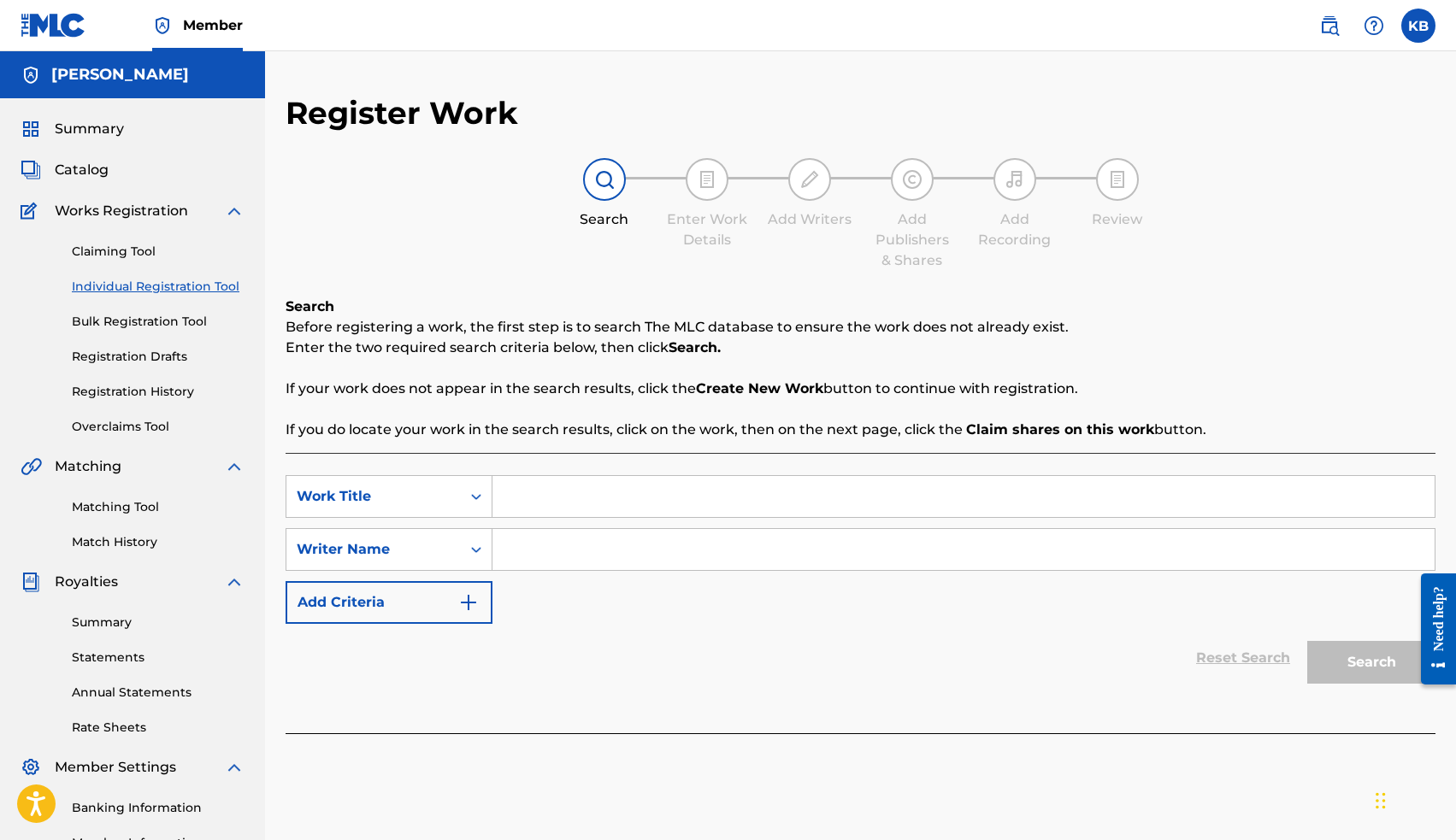
click at [712, 501] on input "Search Form" at bounding box center [963, 496] width 942 height 41
type input "J"
type input "Hands Up"
click at [742, 551] on input "Search Form" at bounding box center [963, 550] width 942 height 41
type input "[PERSON_NAME]"
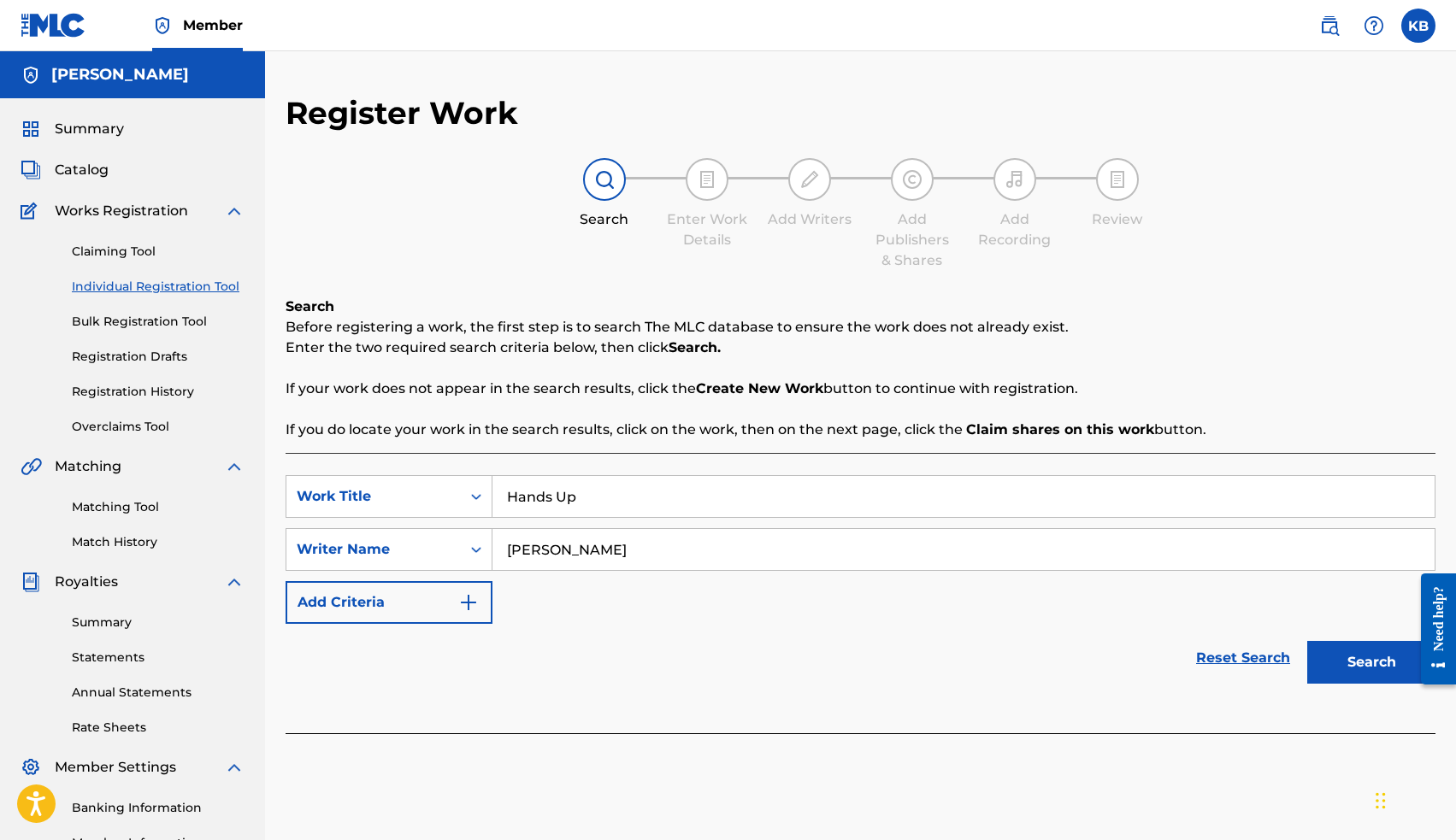
click at [1333, 660] on button "Search" at bounding box center [1371, 661] width 128 height 42
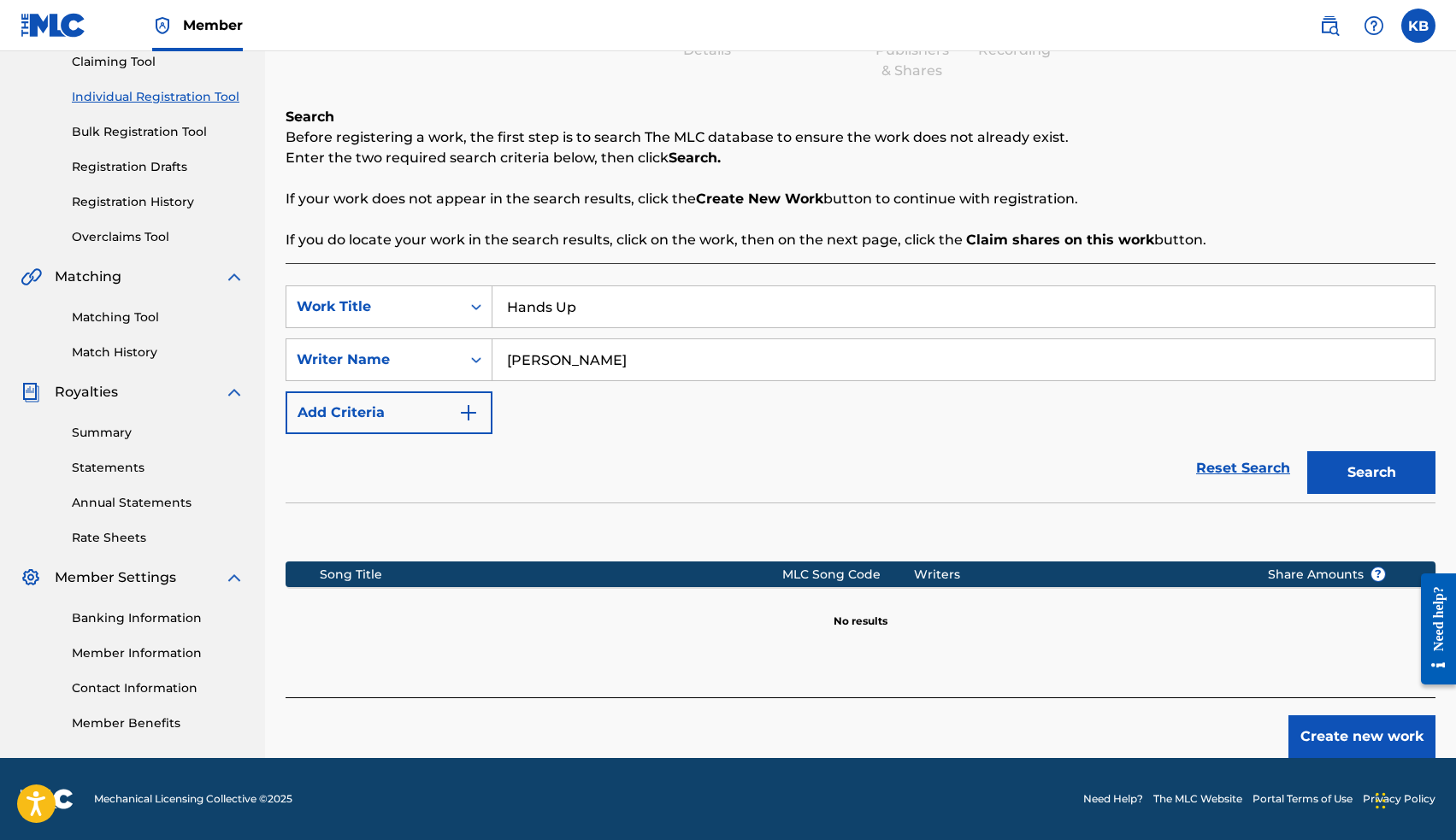
scroll to position [190, 0]
click at [1356, 732] on button "Create new work" at bounding box center [1362, 736] width 147 height 42
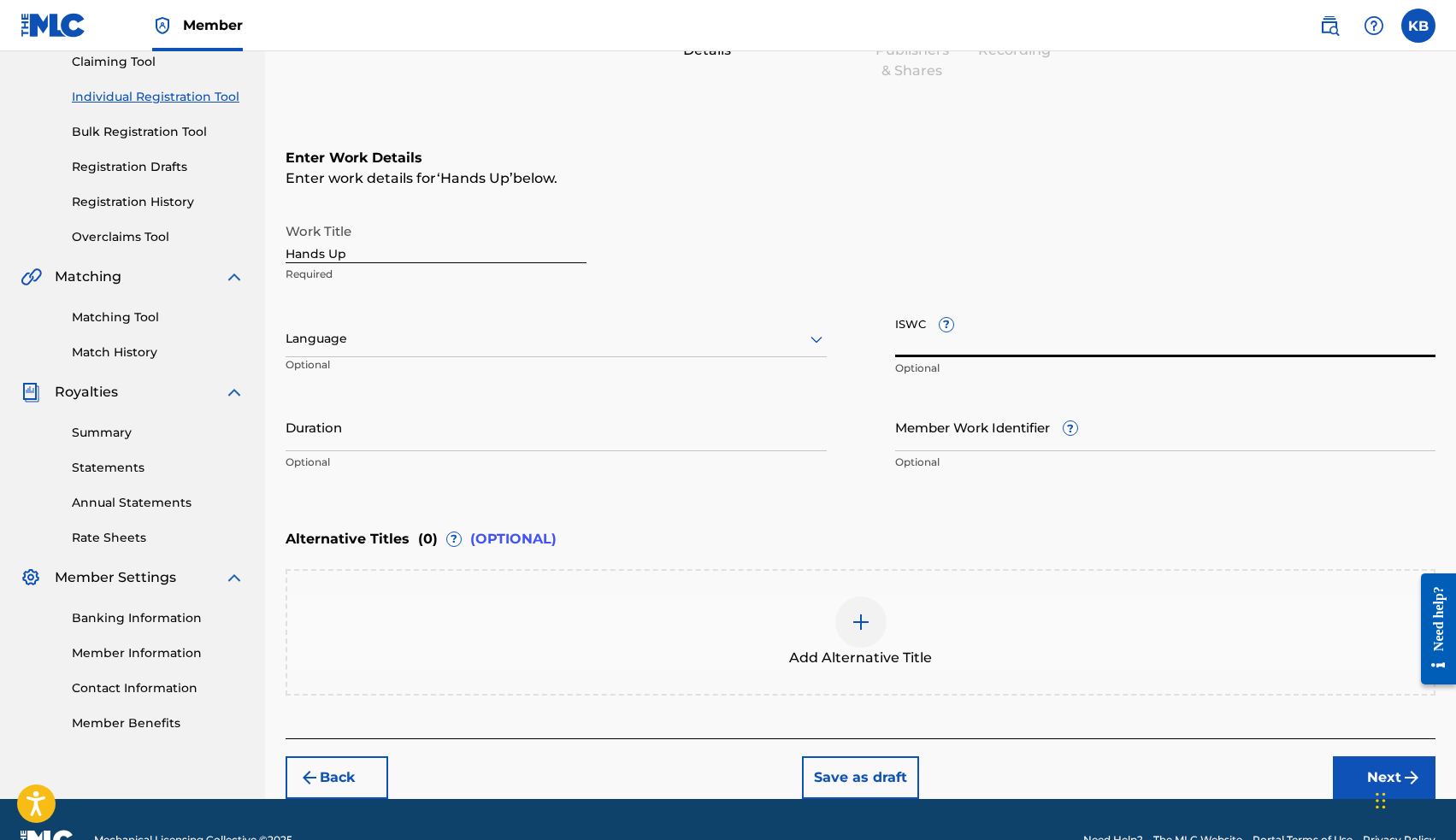
click at [979, 330] on input "ISWC ?" at bounding box center [1165, 332] width 541 height 48
paste input "T9090456841"
type input "T9090456841"
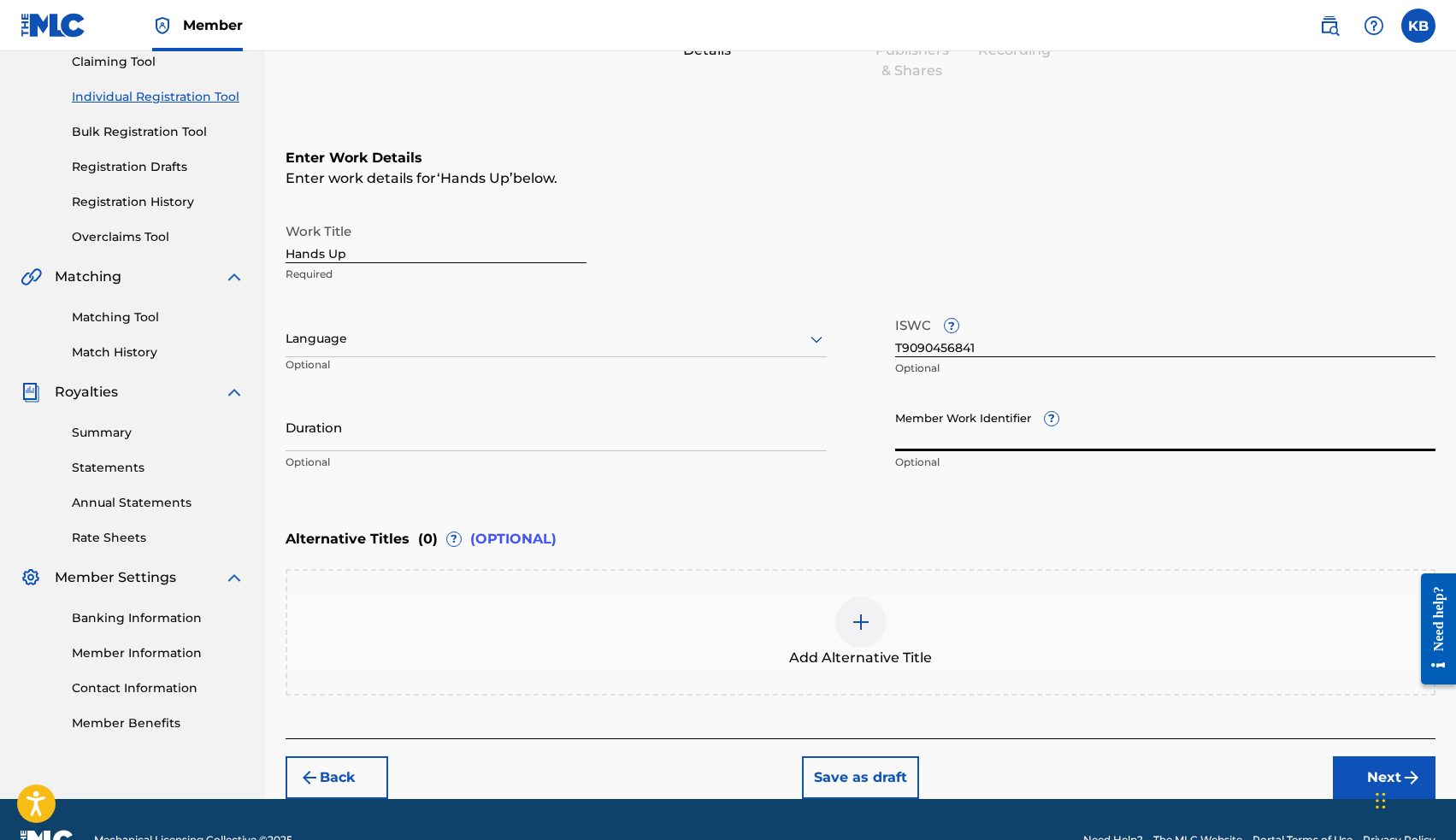
click at [1003, 439] on input "Member Work Identifier ?" at bounding box center [1165, 426] width 541 height 48
paste input "14964670"
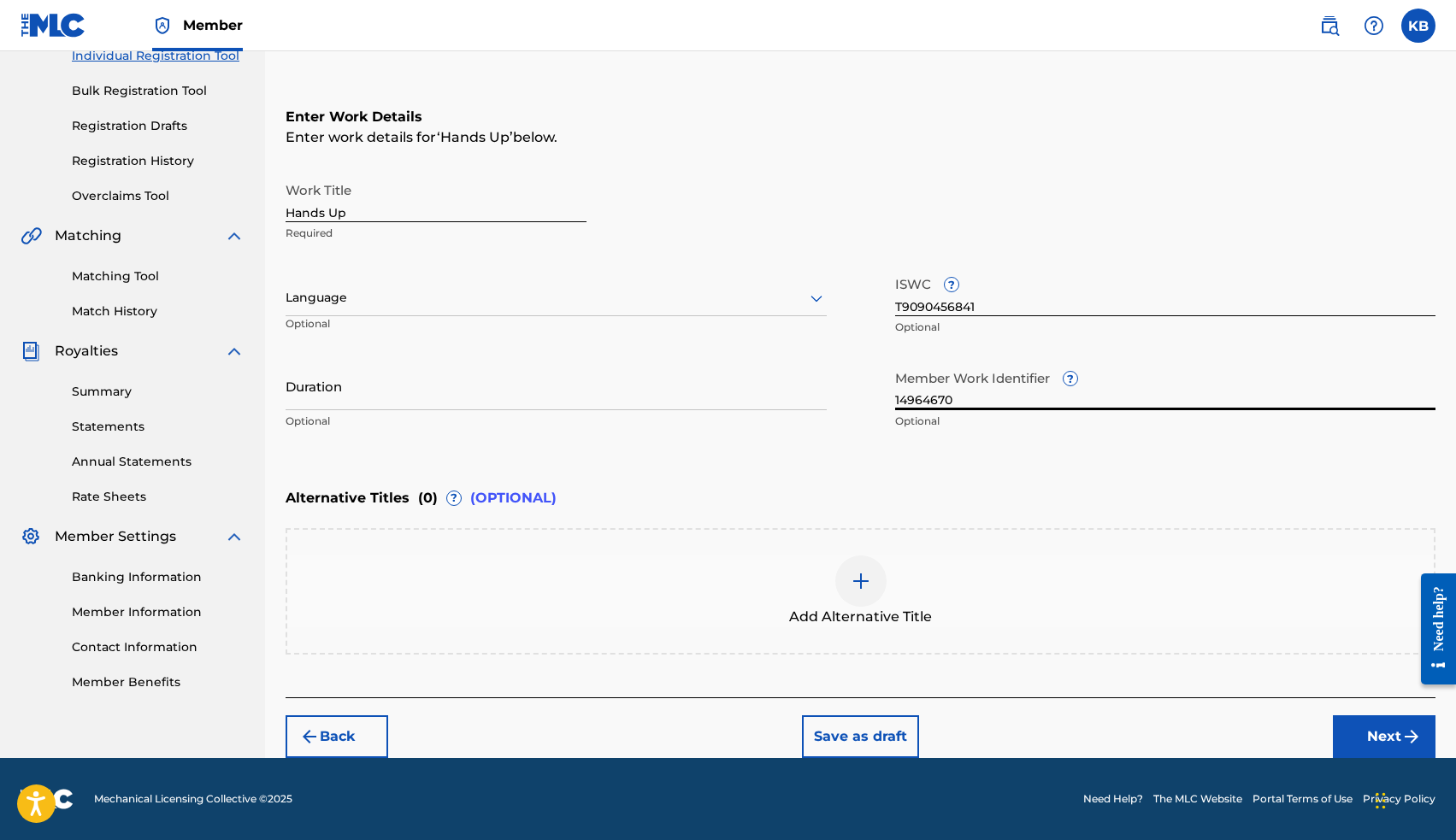
scroll to position [231, 0]
type input "14964670"
click at [1385, 735] on button "Next" at bounding box center [1383, 736] width 103 height 42
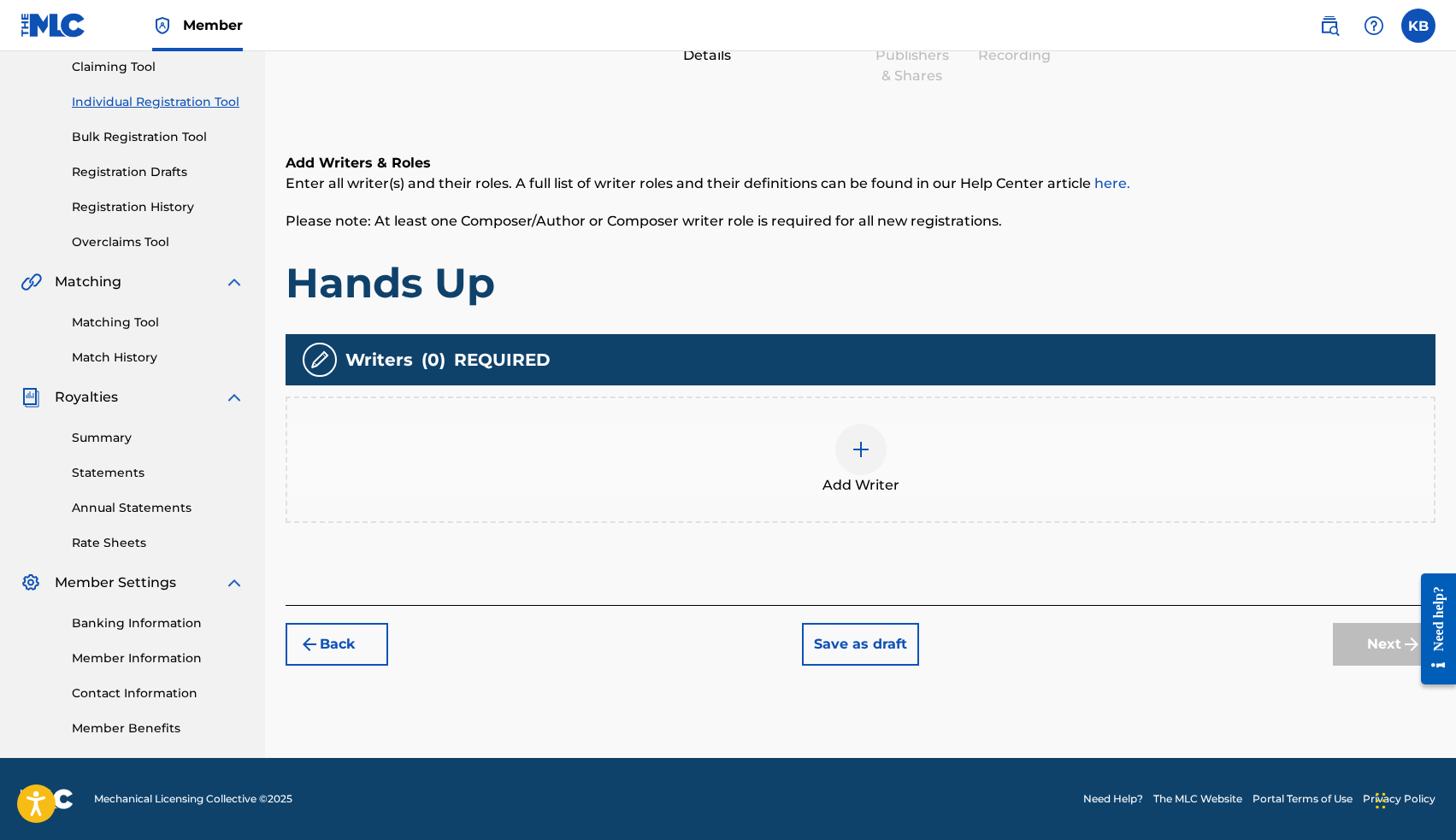
scroll to position [185, 0]
click at [875, 462] on div at bounding box center [860, 449] width 51 height 51
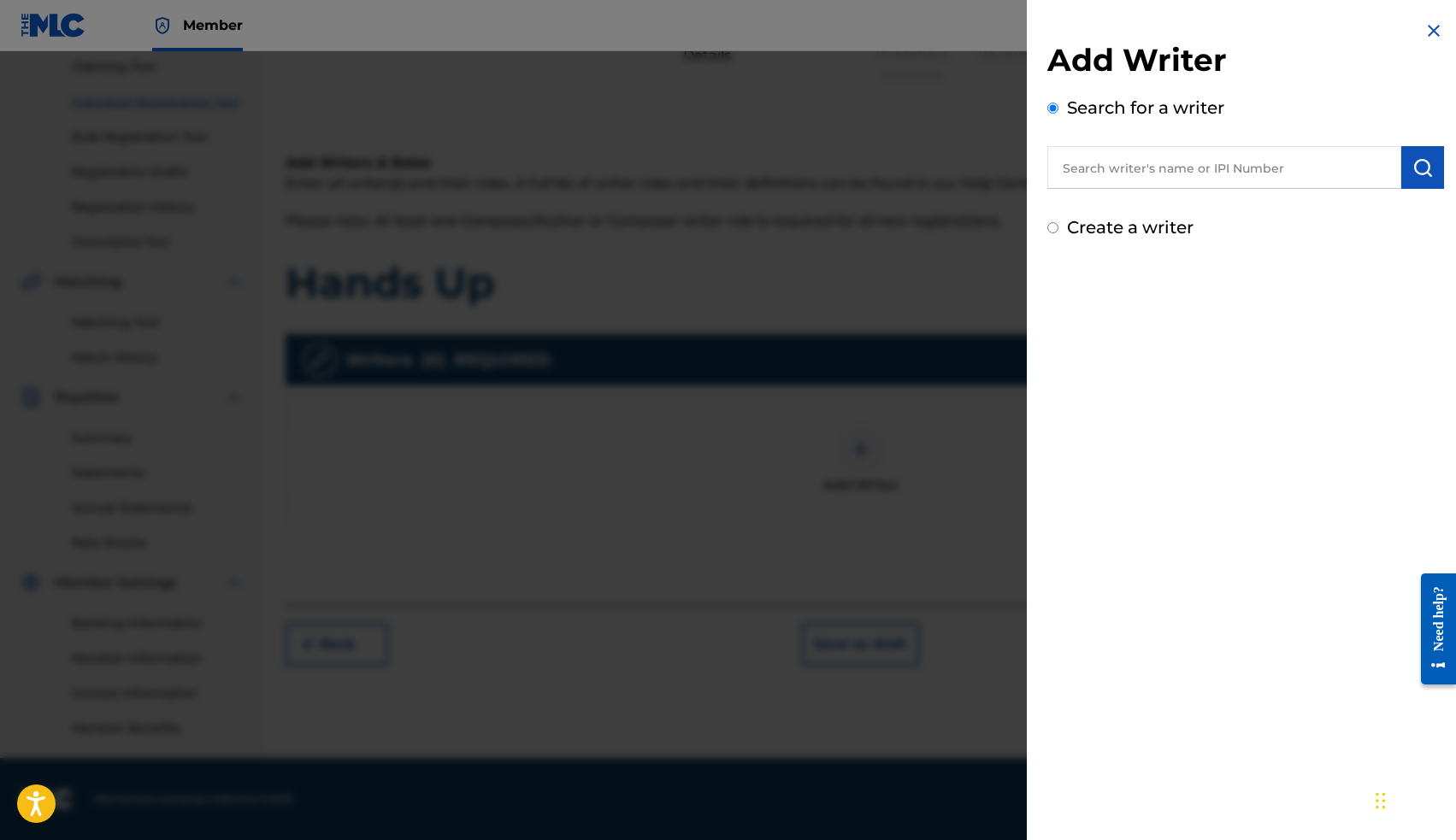
click at [1134, 172] on input "text" at bounding box center [1225, 167] width 354 height 42
paste input "00663563036"
click at [1415, 163] on img "submit" at bounding box center [1422, 167] width 21 height 21
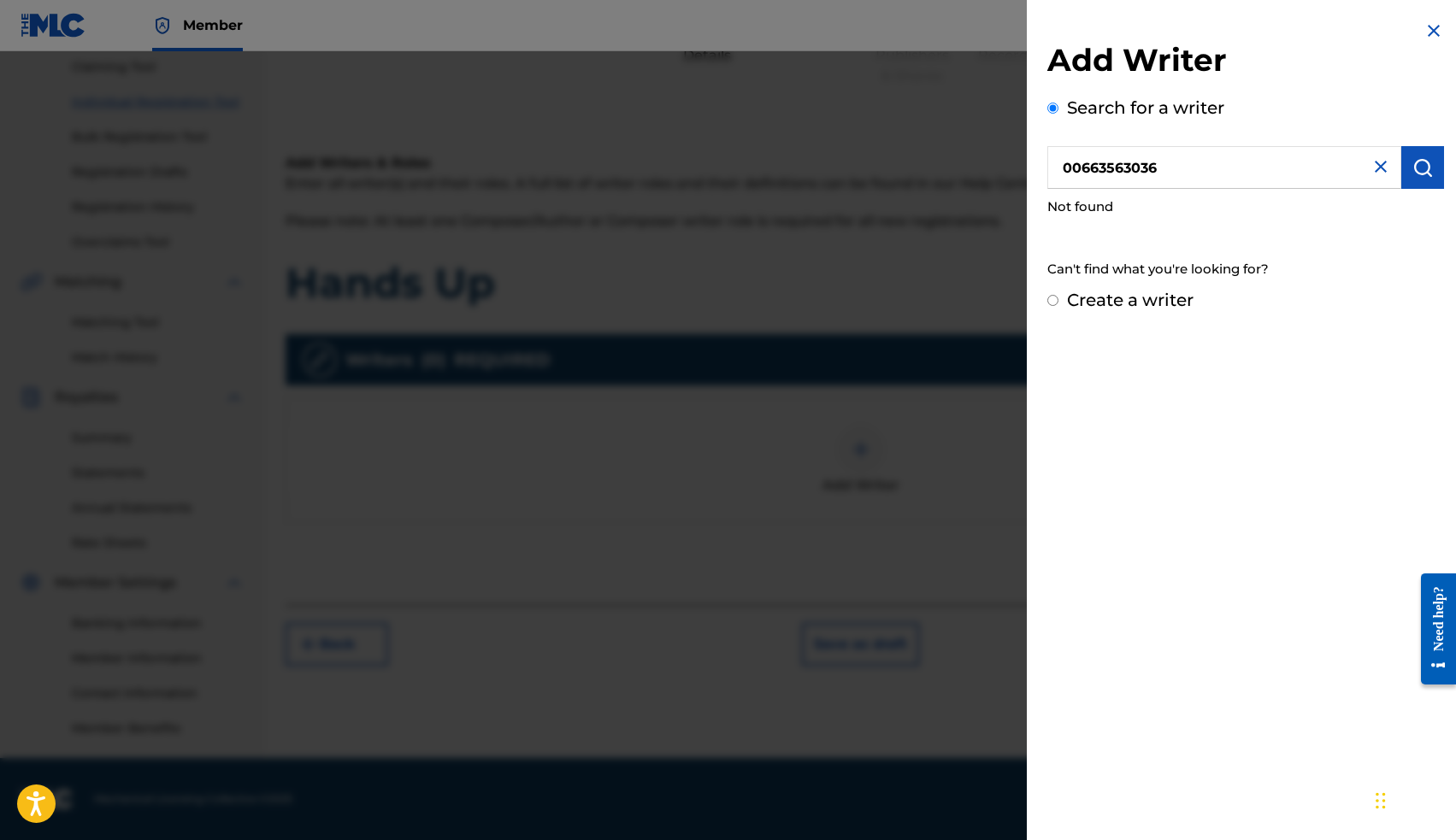
drag, startPoint x: 1247, startPoint y: 177, endPoint x: 1041, endPoint y: 162, distance: 206.5
click at [1041, 162] on div "Add Writer Search for a writer 00663563036 Not found Can't find what you're loo…" at bounding box center [1245, 167] width 438 height 333
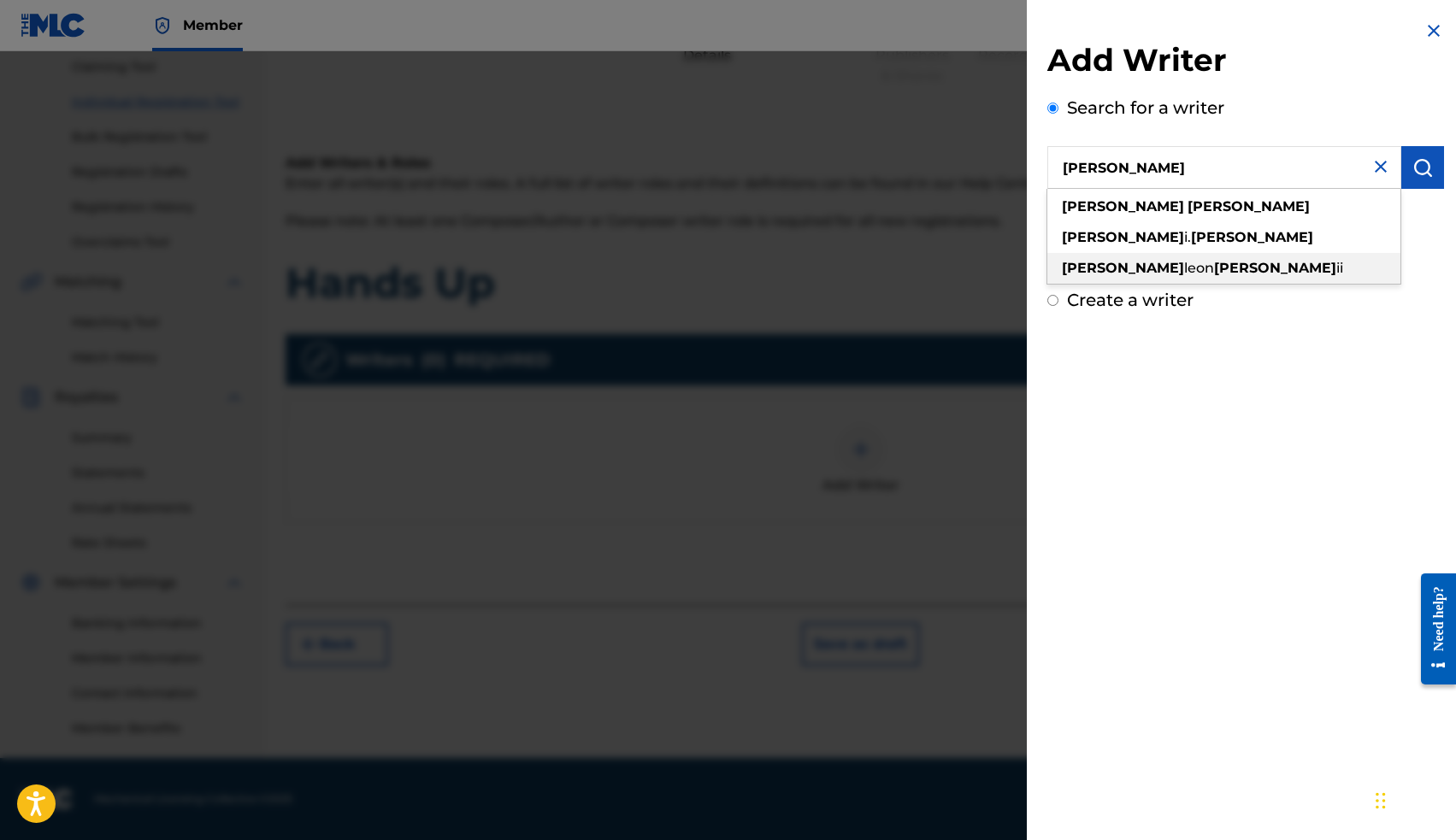
click at [1184, 261] on span "leon" at bounding box center [1199, 268] width 30 height 16
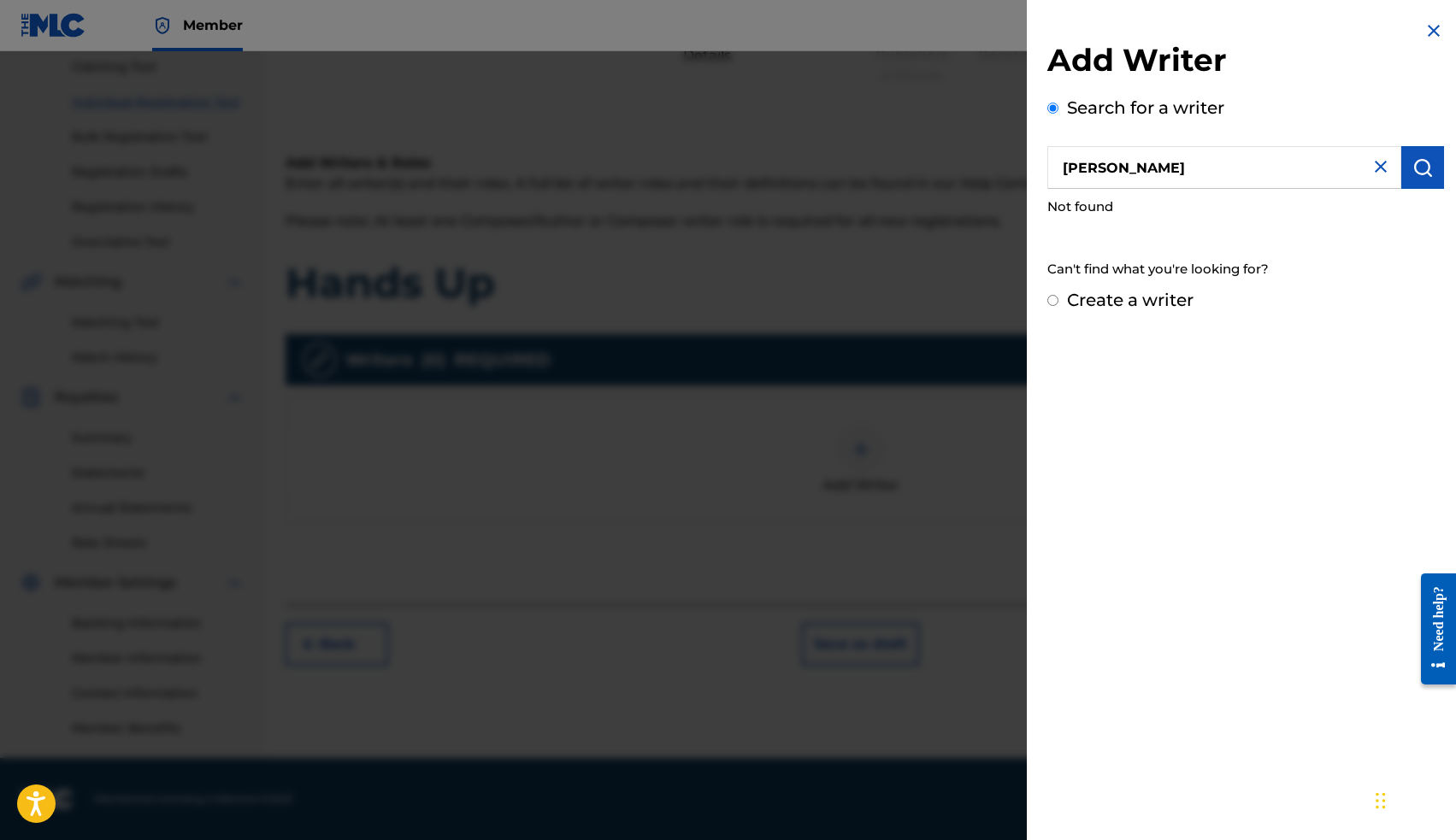
click at [1231, 164] on input "[PERSON_NAME]" at bounding box center [1225, 167] width 354 height 42
type input "[PERSON_NAME]"
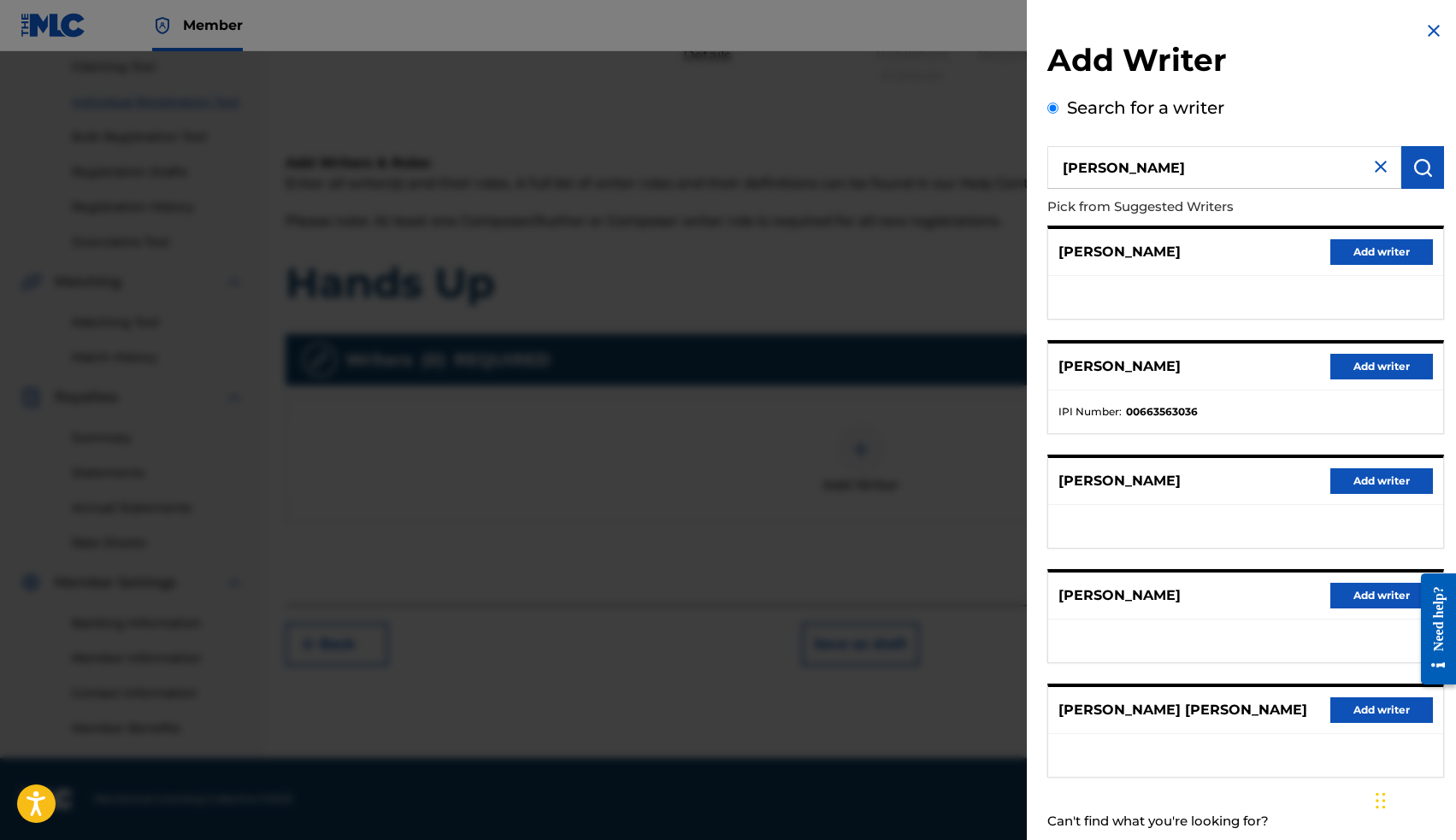
click at [1344, 365] on button "Add writer" at bounding box center [1381, 367] width 103 height 26
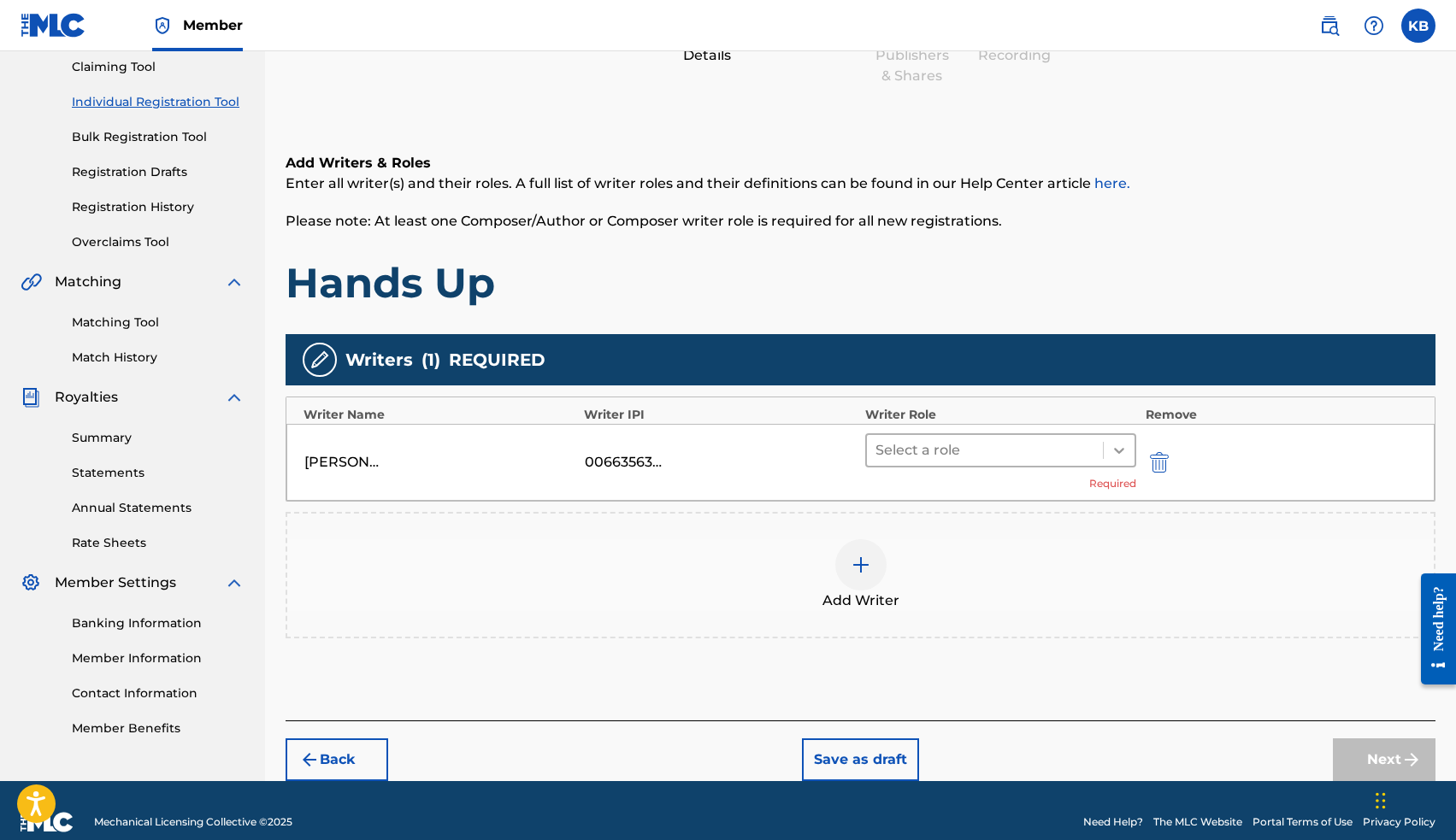
click at [1119, 452] on icon at bounding box center [1119, 451] width 10 height 6
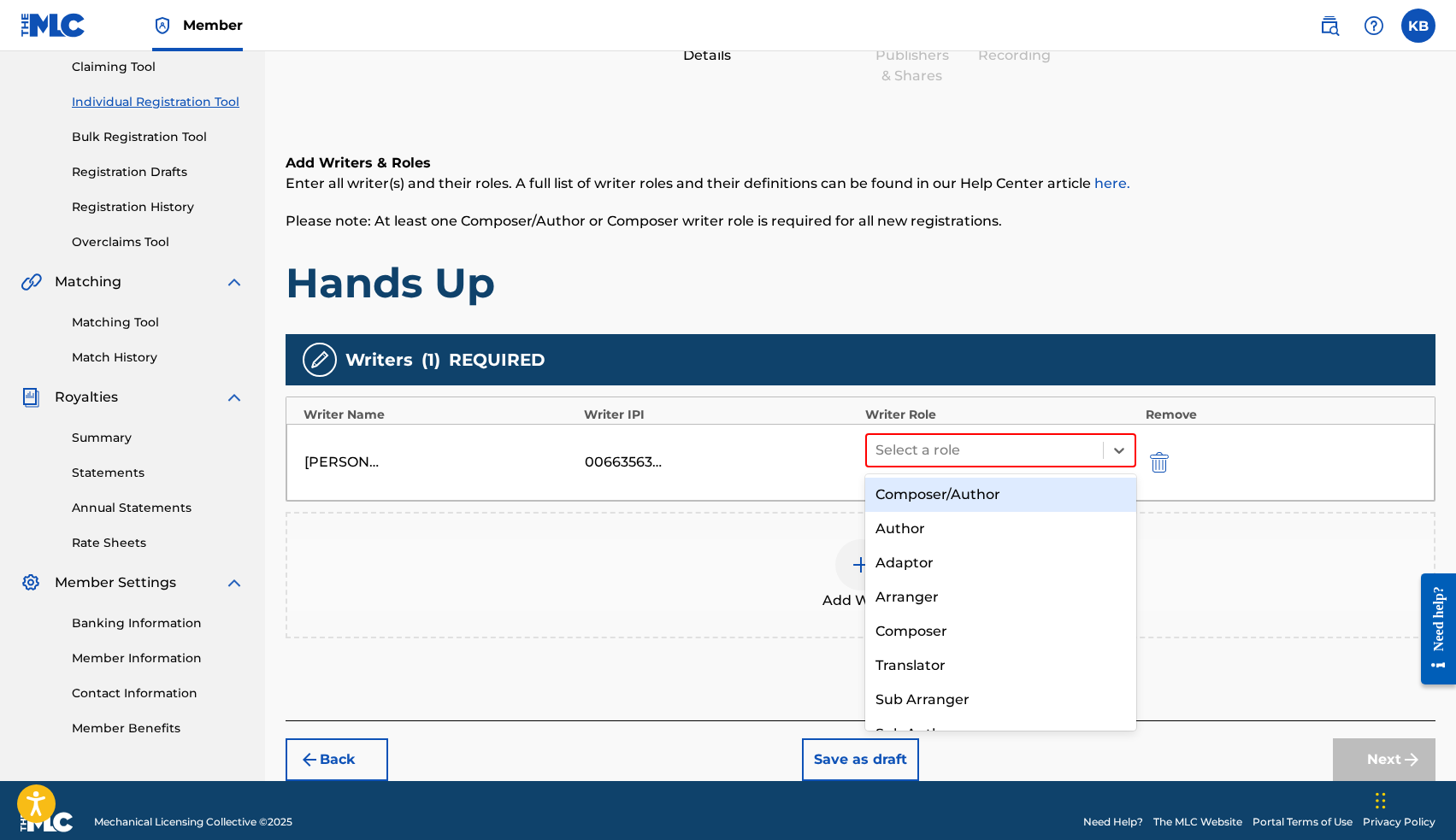
click at [1015, 499] on div "Composer/Author" at bounding box center [1001, 495] width 272 height 35
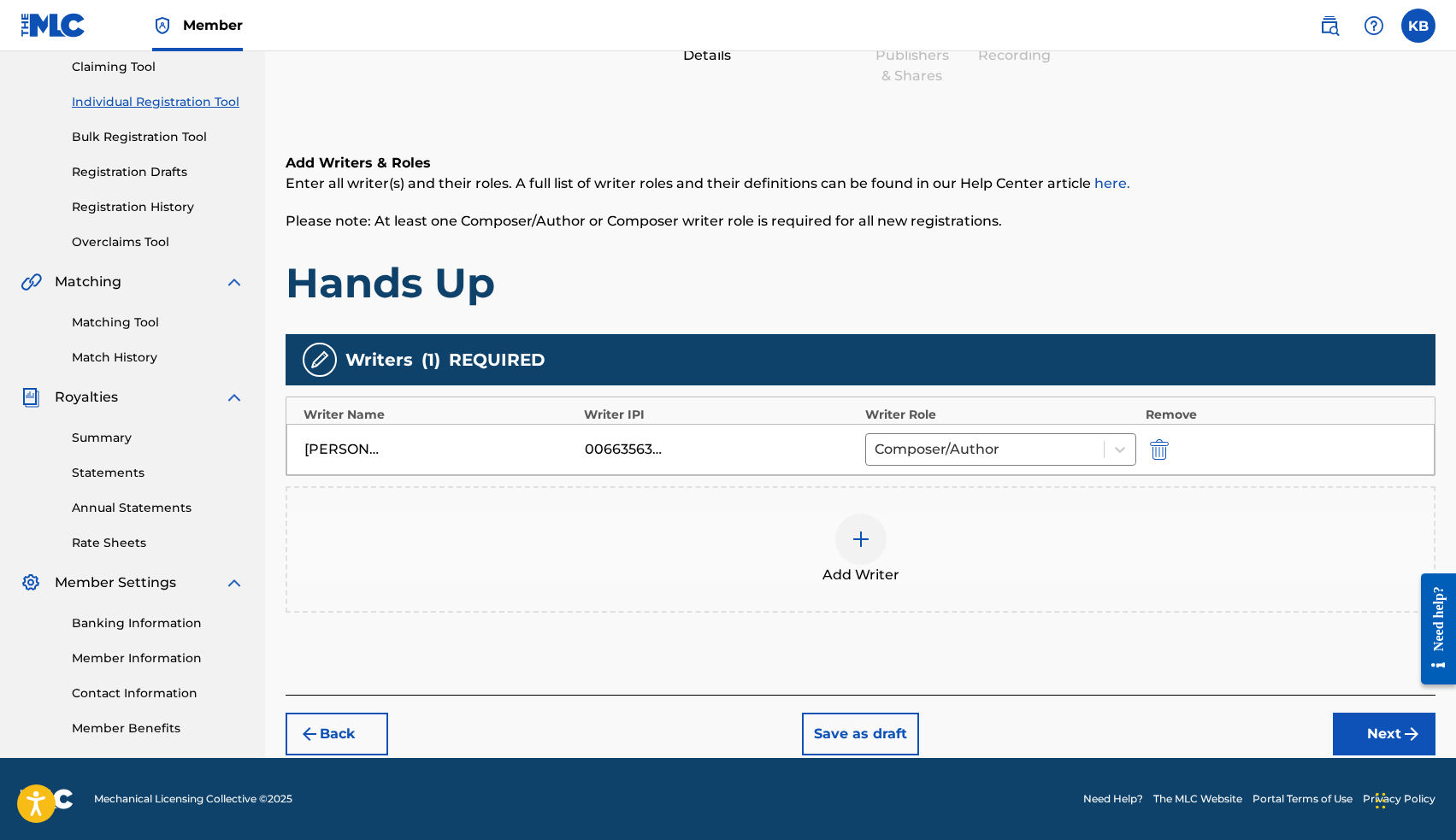
click at [1378, 729] on button "Next" at bounding box center [1383, 734] width 103 height 42
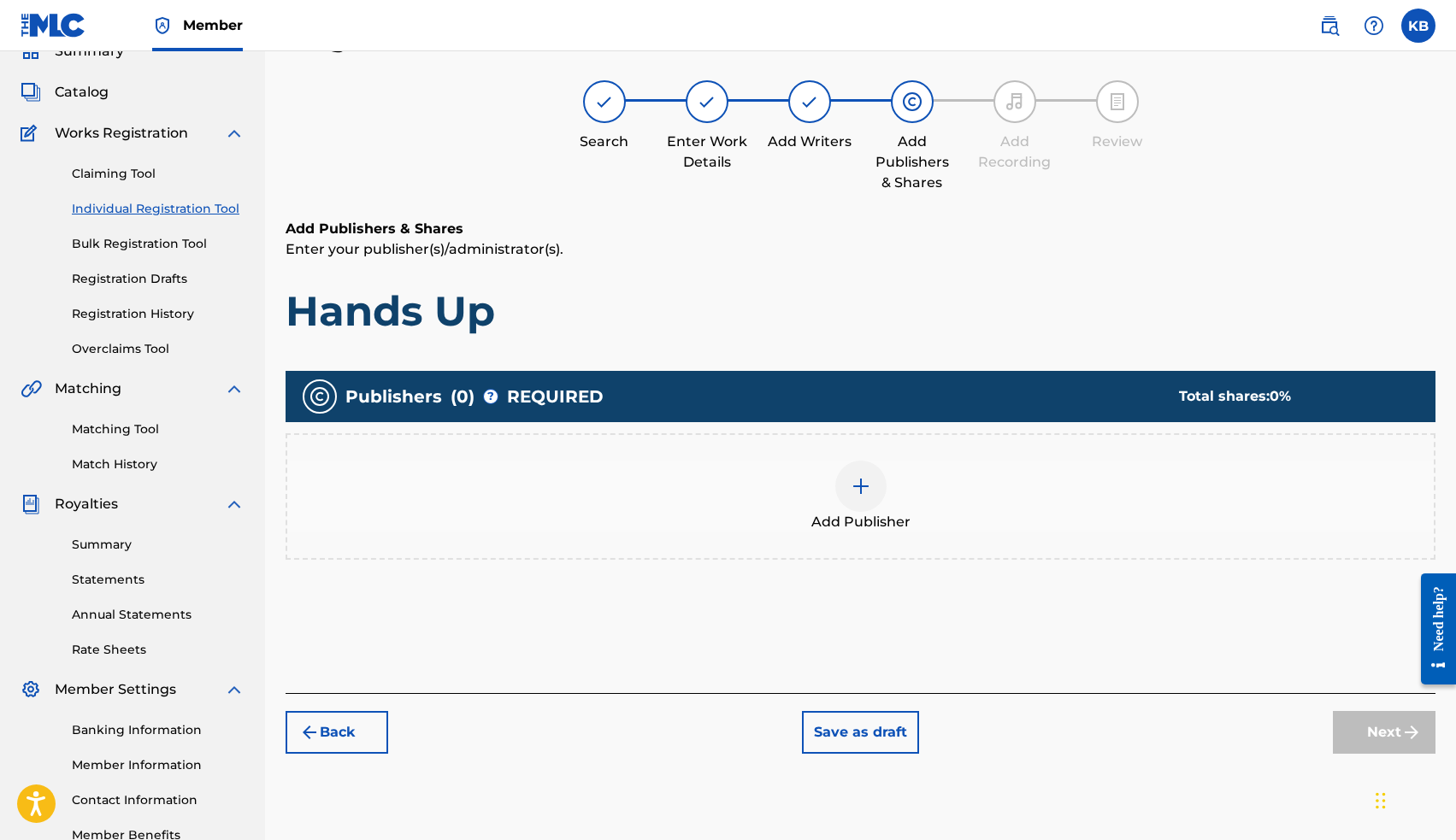
scroll to position [77, 0]
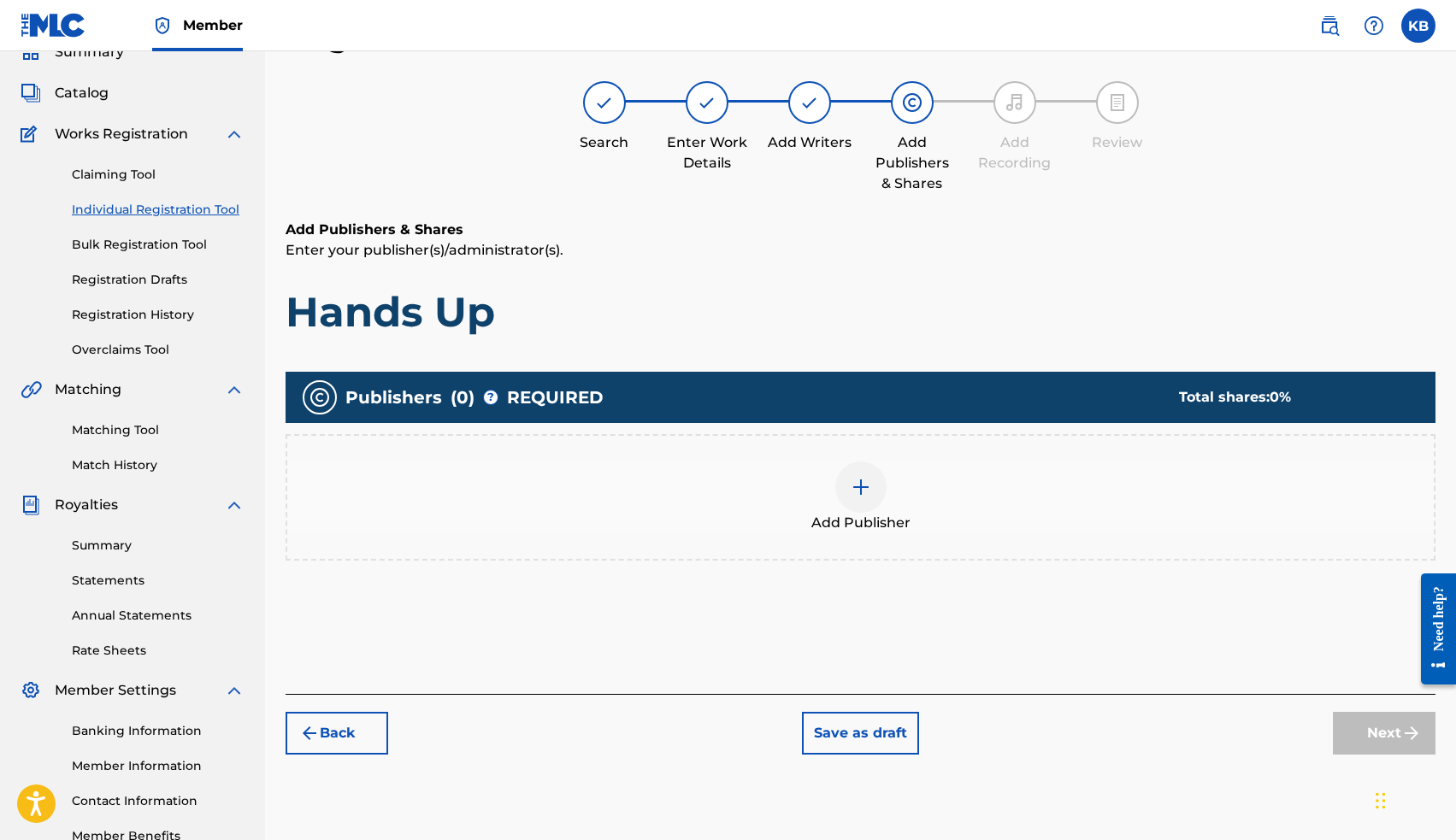
click at [869, 489] on img at bounding box center [861, 487] width 21 height 21
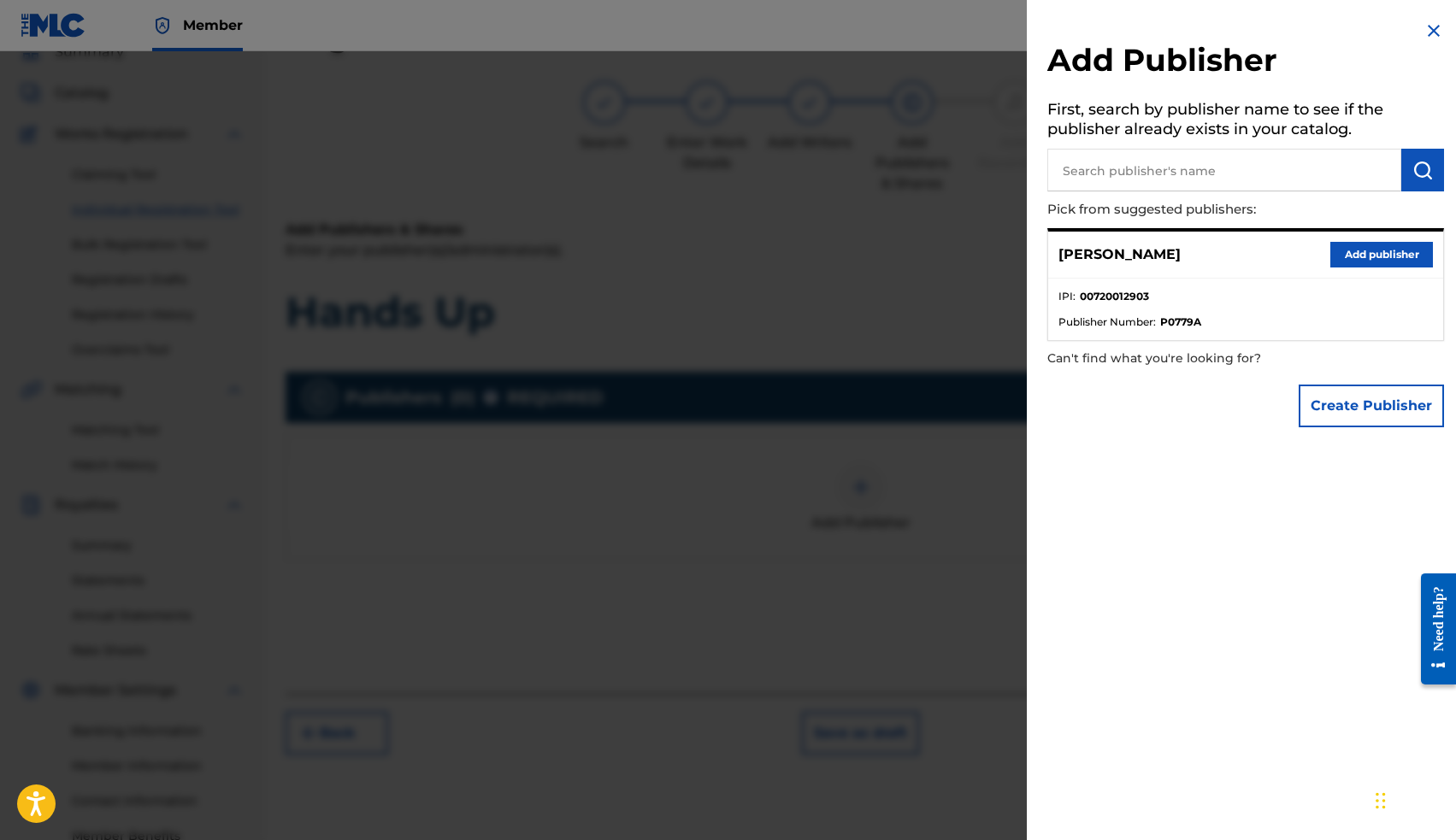
click at [1369, 256] on button "Add publisher" at bounding box center [1381, 255] width 103 height 26
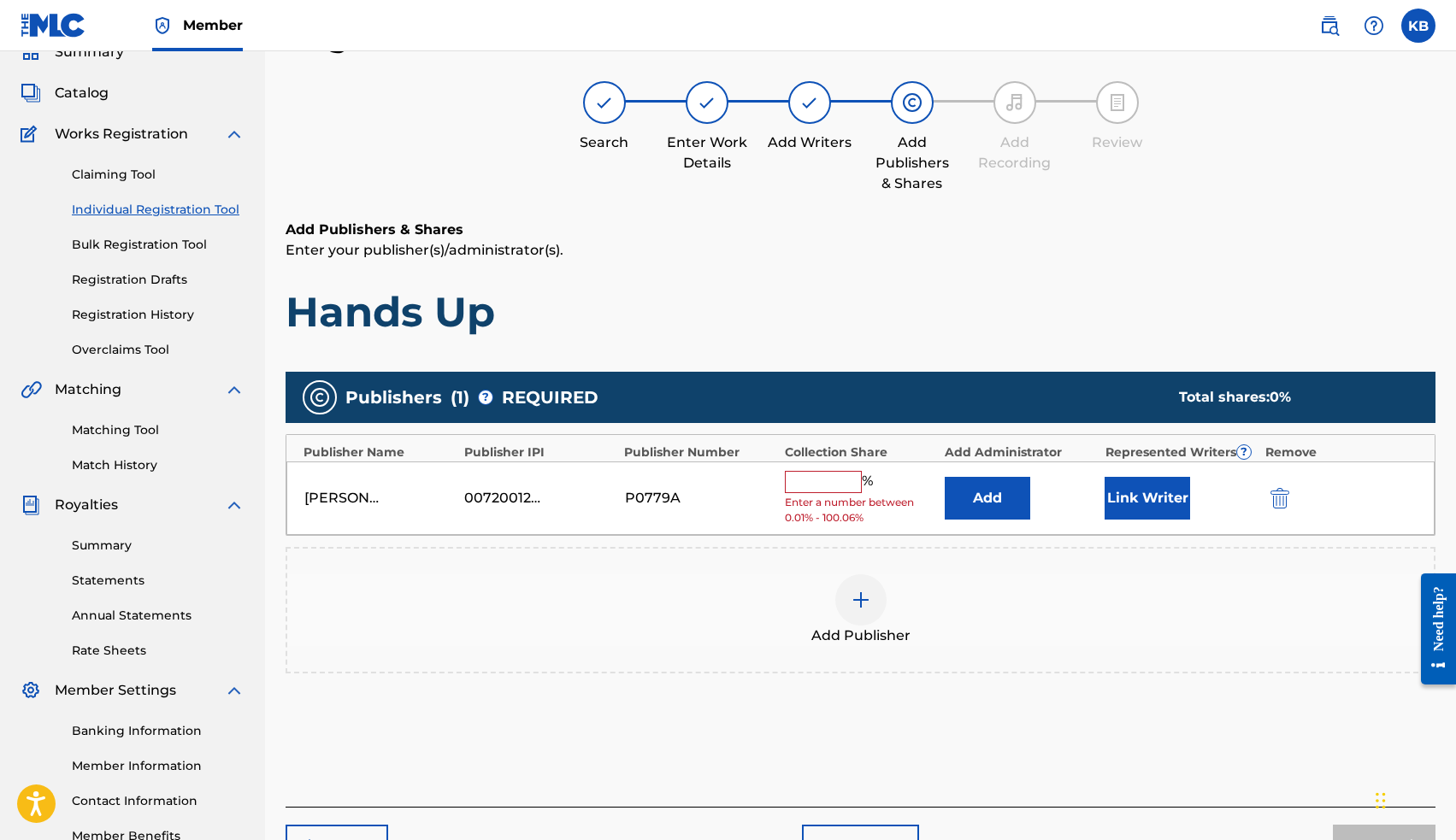
click at [823, 478] on input "text" at bounding box center [823, 482] width 77 height 22
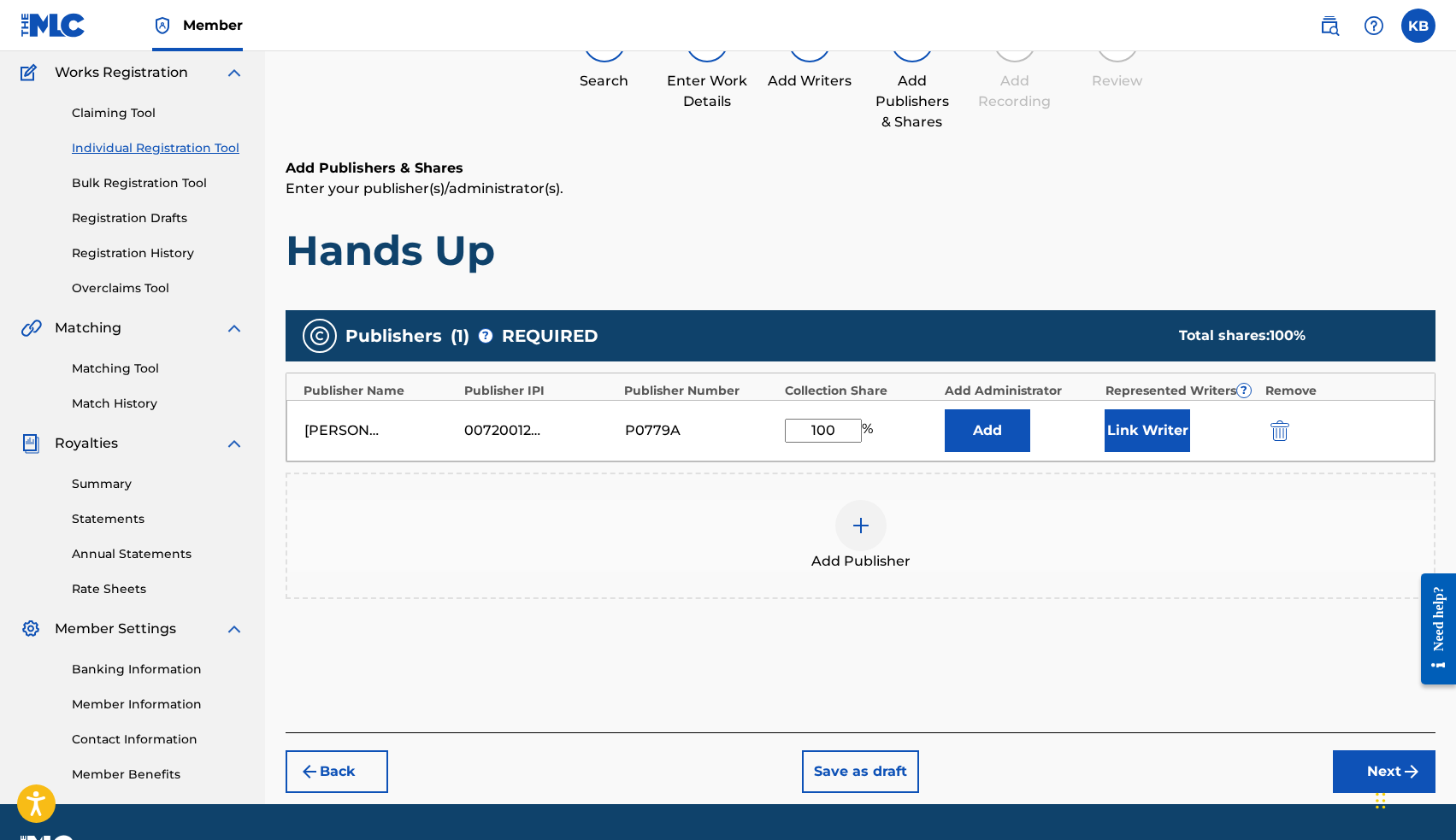
scroll to position [140, 0]
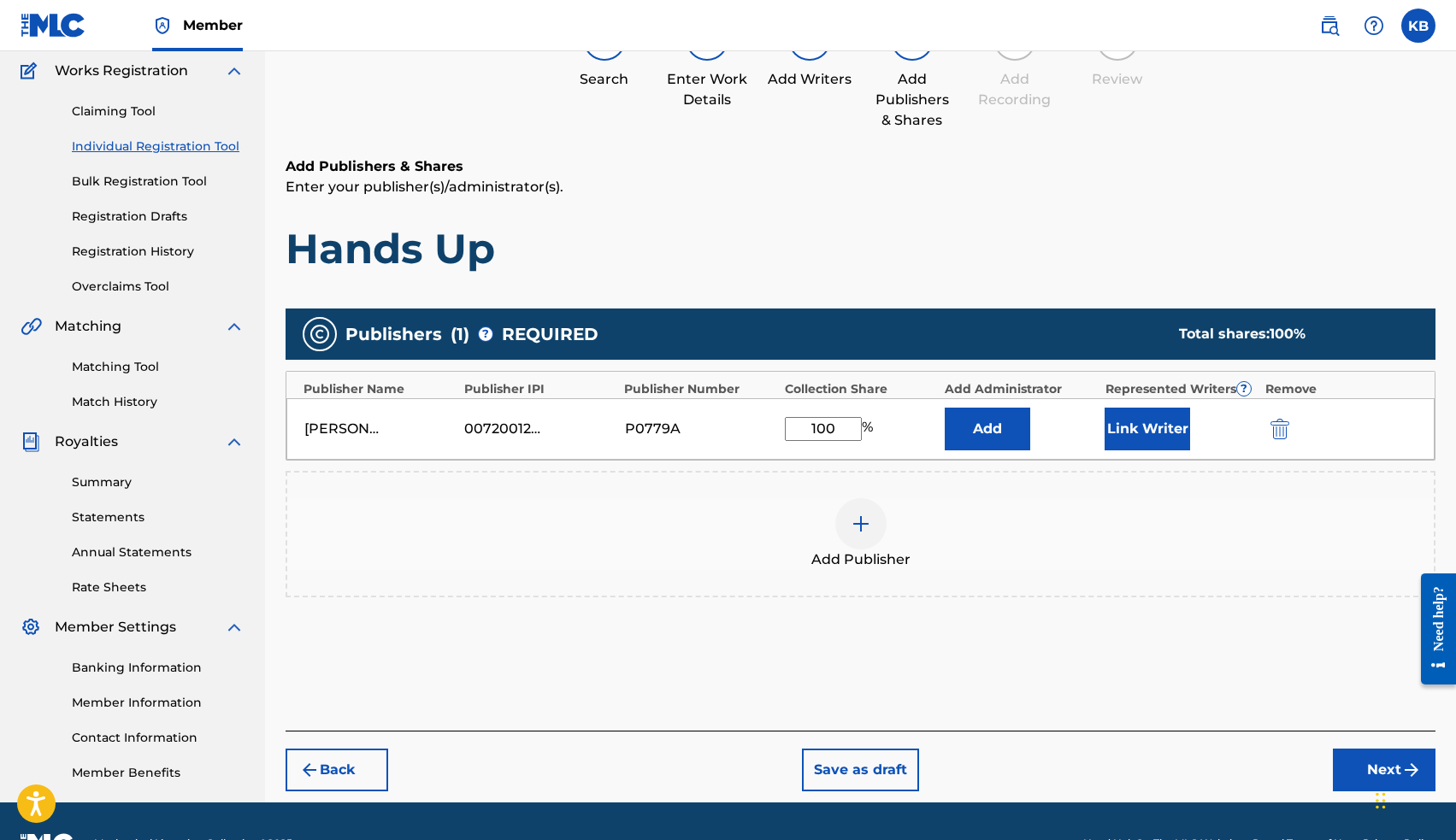
type input "100"
click at [1363, 770] on button "Next" at bounding box center [1383, 769] width 103 height 42
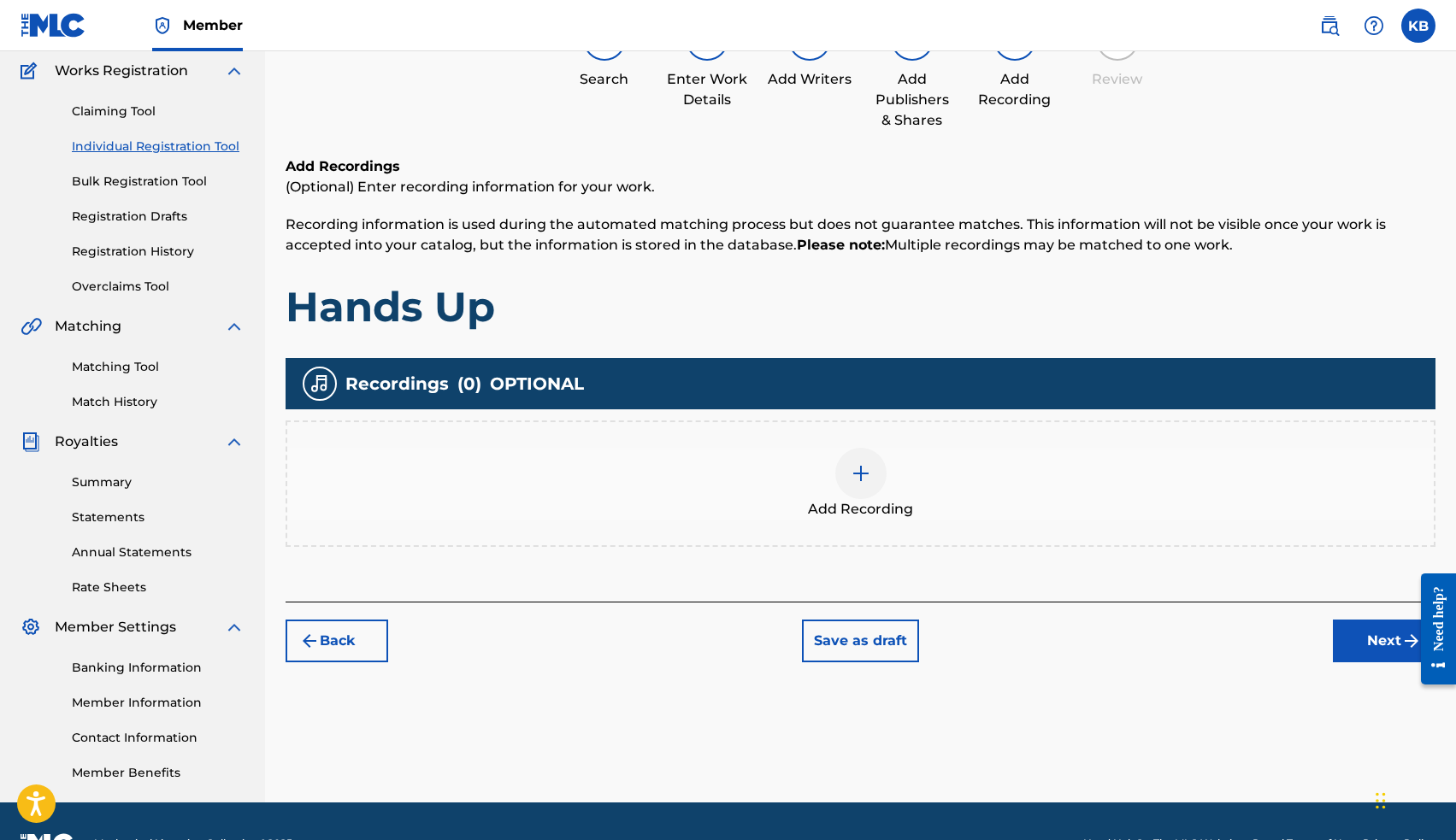
scroll to position [77, 0]
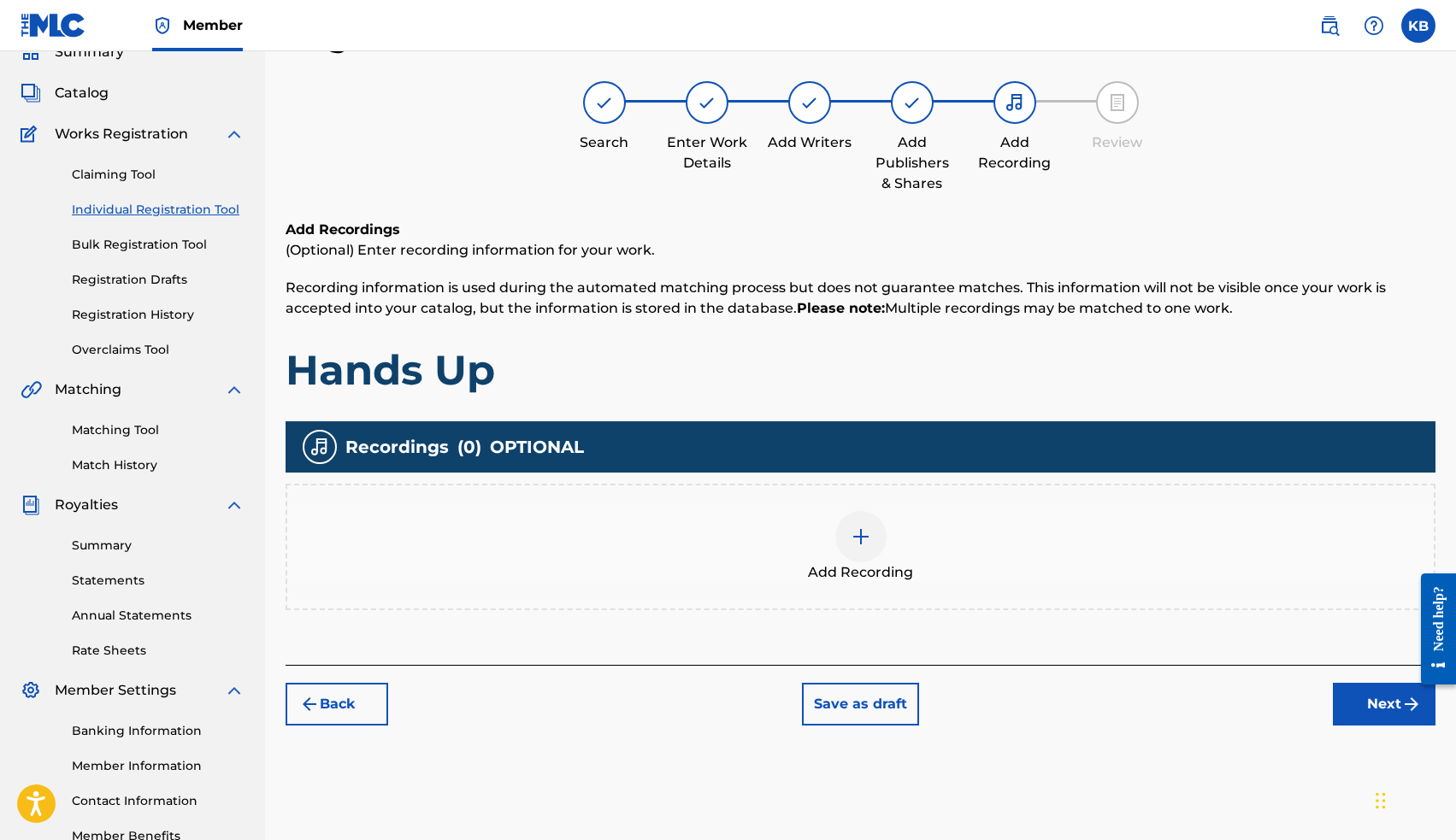
click at [860, 543] on img at bounding box center [861, 537] width 21 height 21
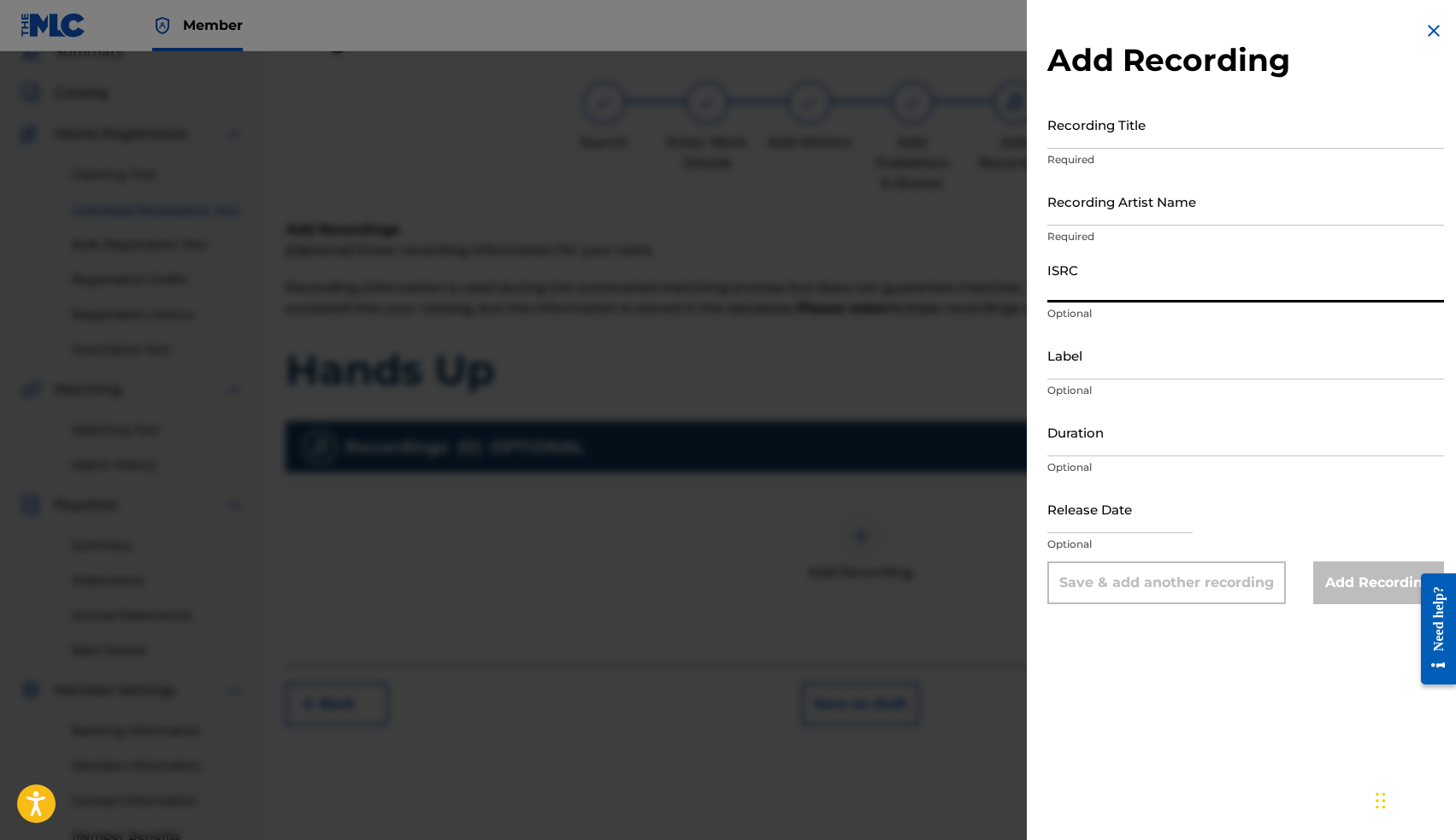
click at [1115, 280] on input "ISRC" at bounding box center [1245, 278] width 396 height 48
paste input "TCABI1285470"
type input "TCABI1285470"
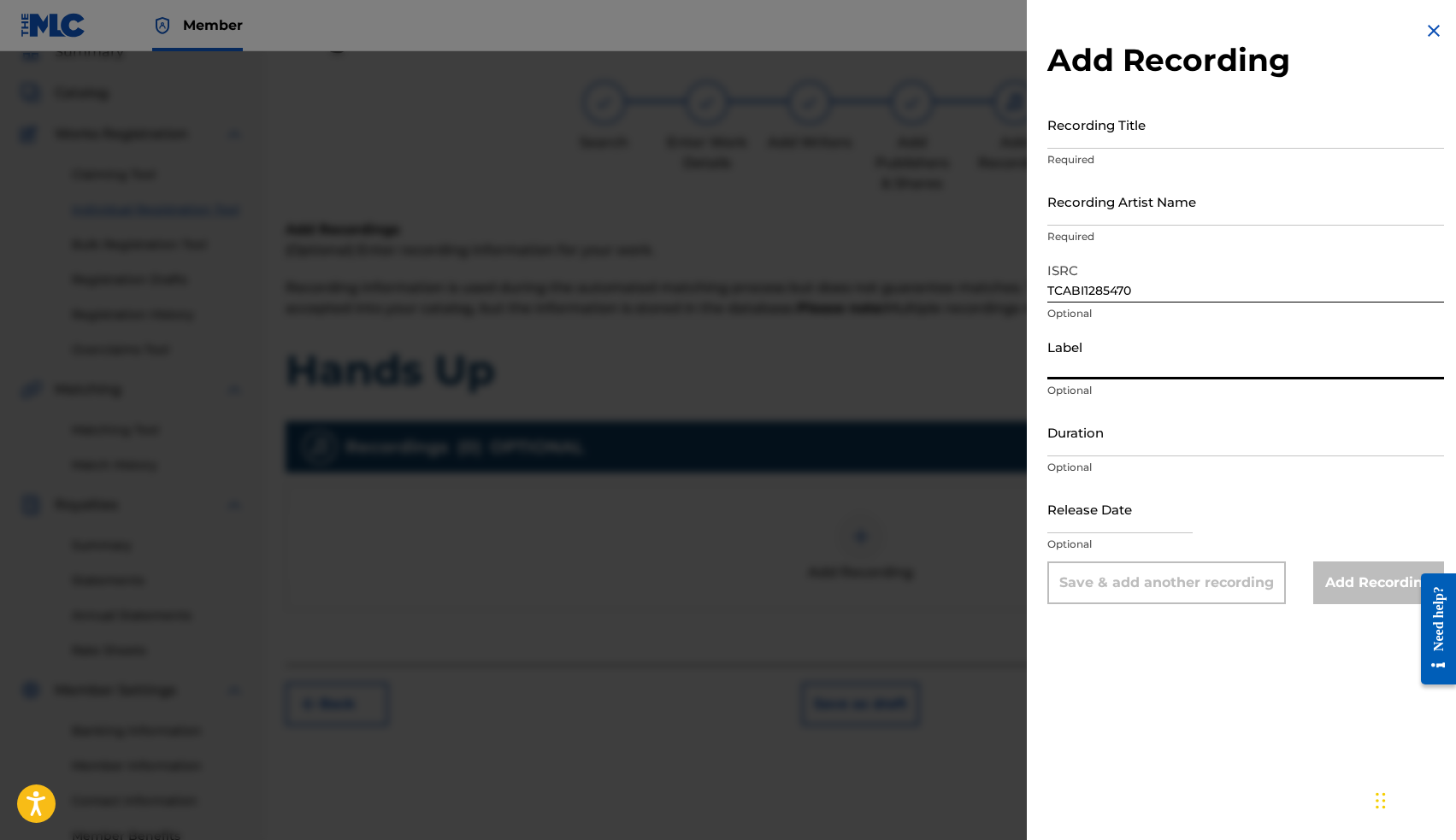
click at [1134, 365] on input "Label" at bounding box center [1245, 355] width 396 height 48
type input "Si1 Publishing"
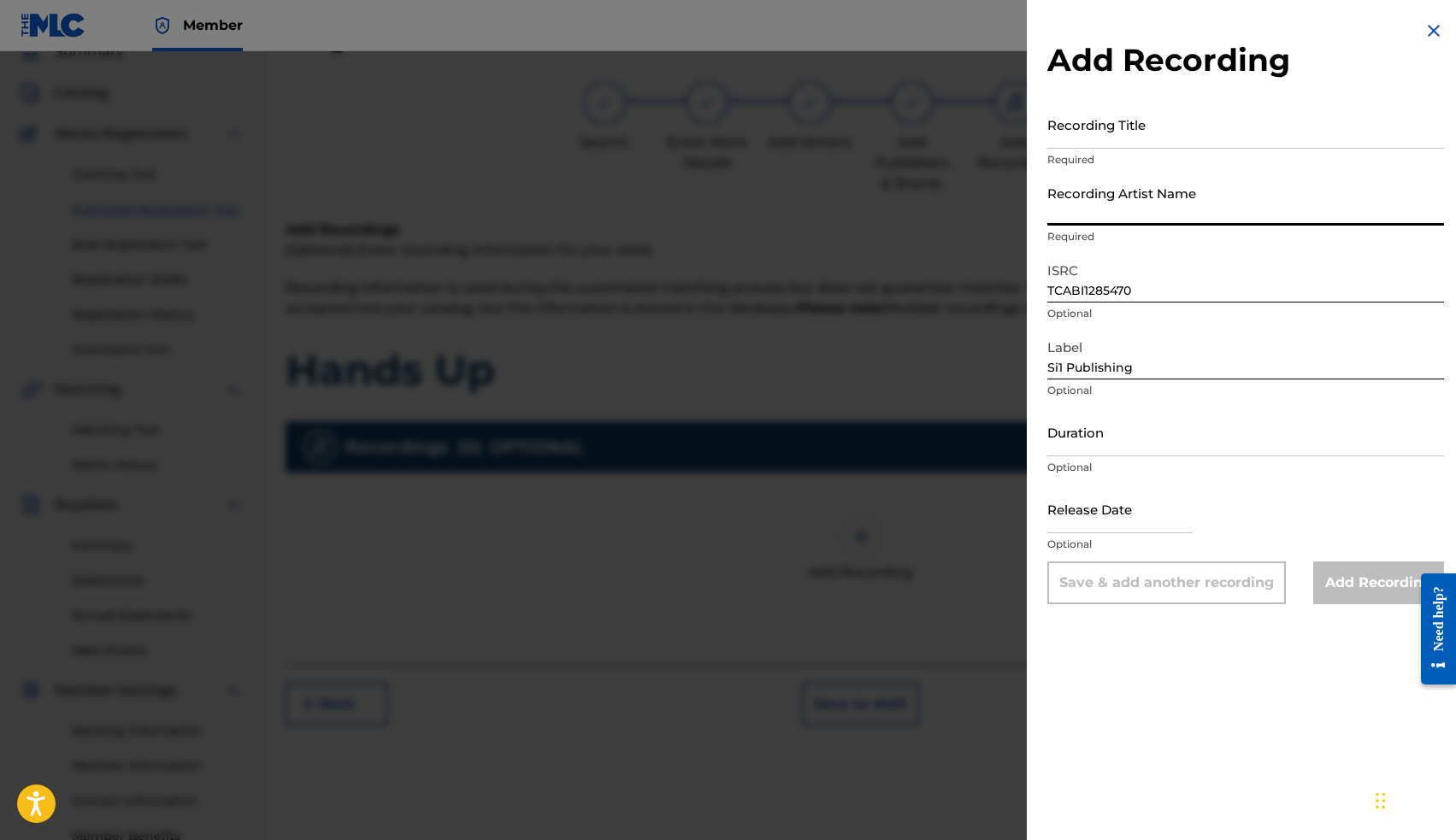
click at [1146, 210] on input "Recording Artist Name" at bounding box center [1245, 201] width 396 height 48
type input "Kbray"
click at [1165, 130] on input "Recording Title" at bounding box center [1245, 124] width 396 height 48
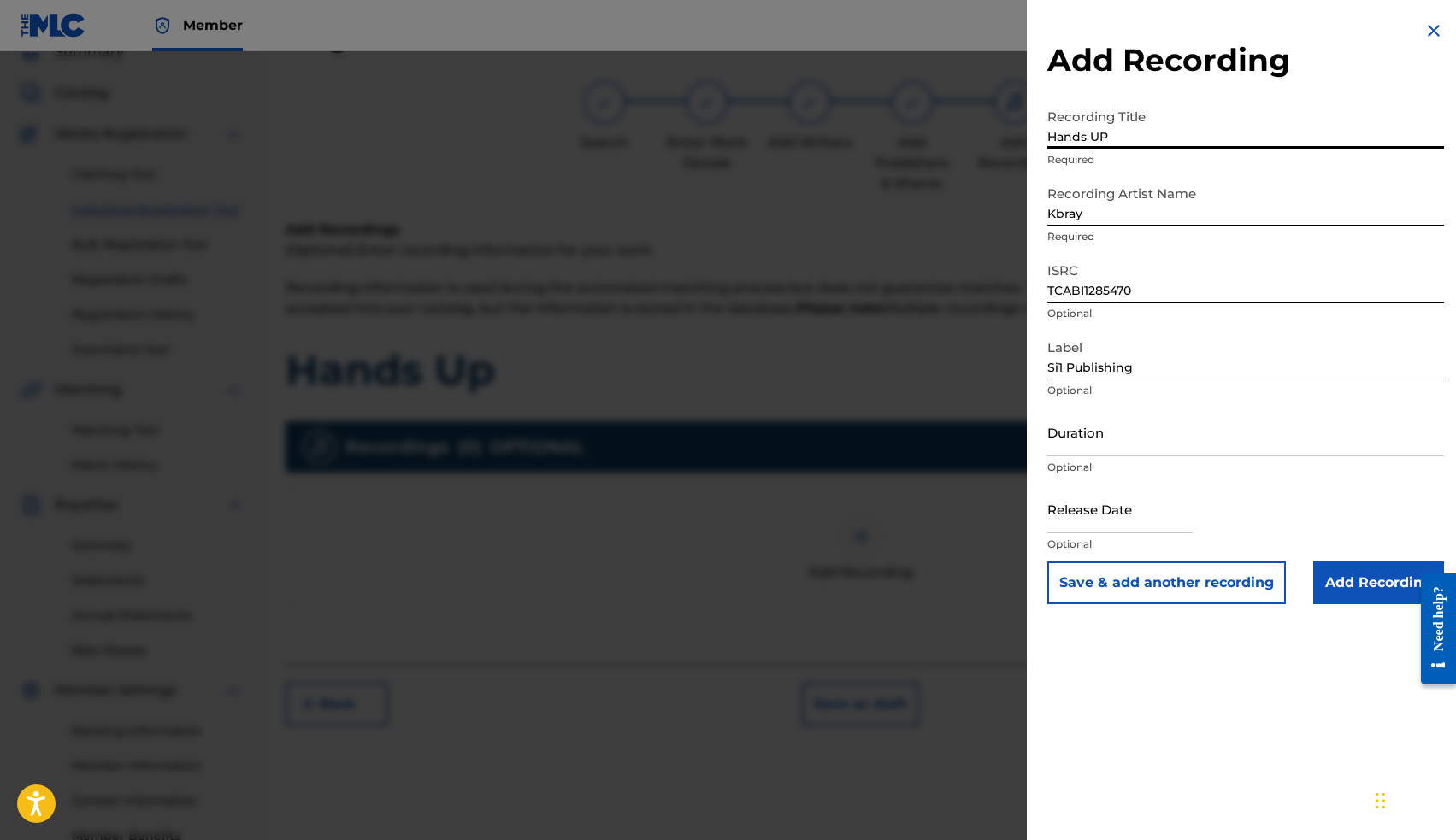
type input "Hands UP"
click at [1370, 583] on input "Add Recording" at bounding box center [1378, 582] width 130 height 42
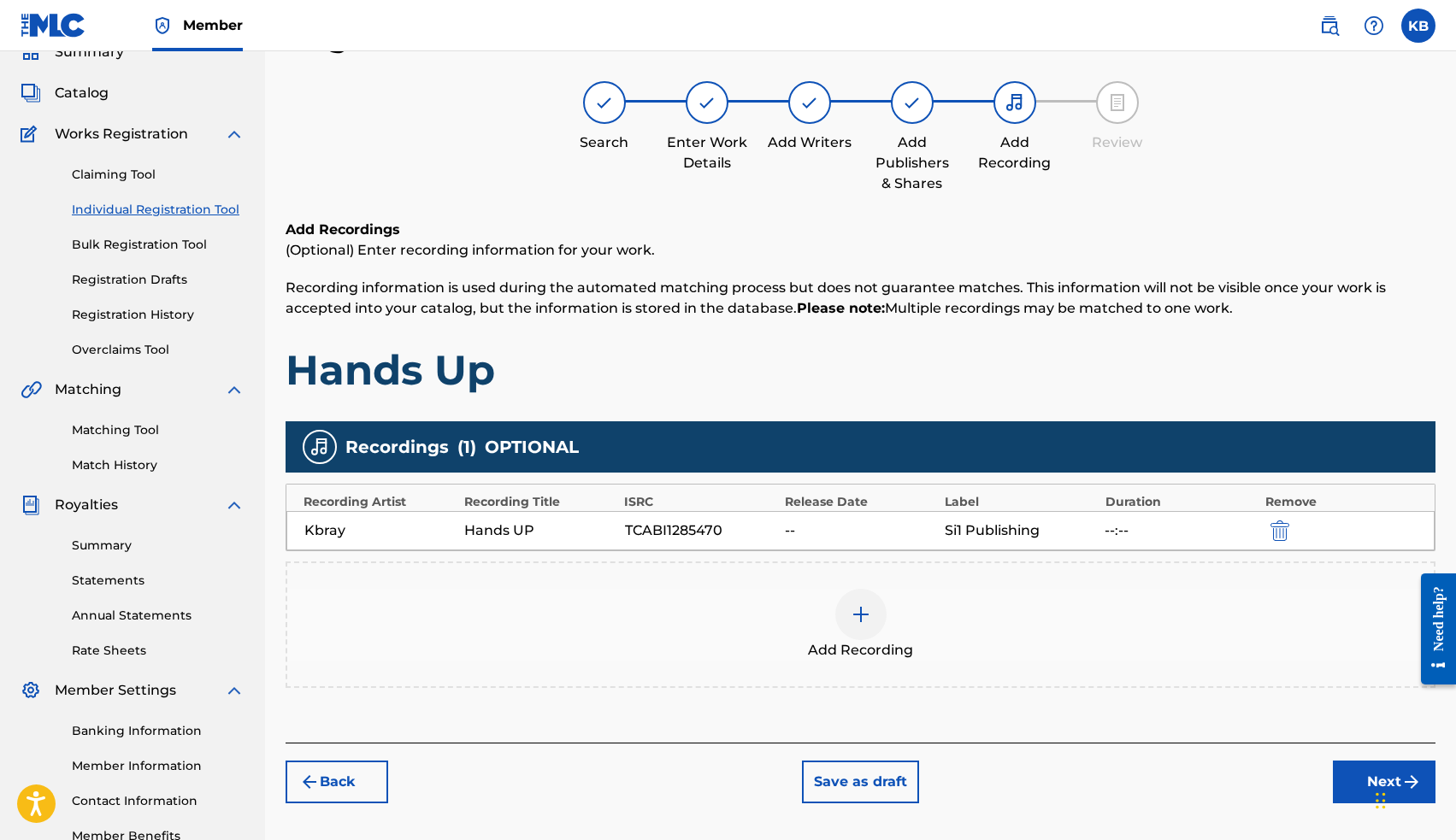
click at [1353, 786] on button "Next" at bounding box center [1383, 781] width 103 height 42
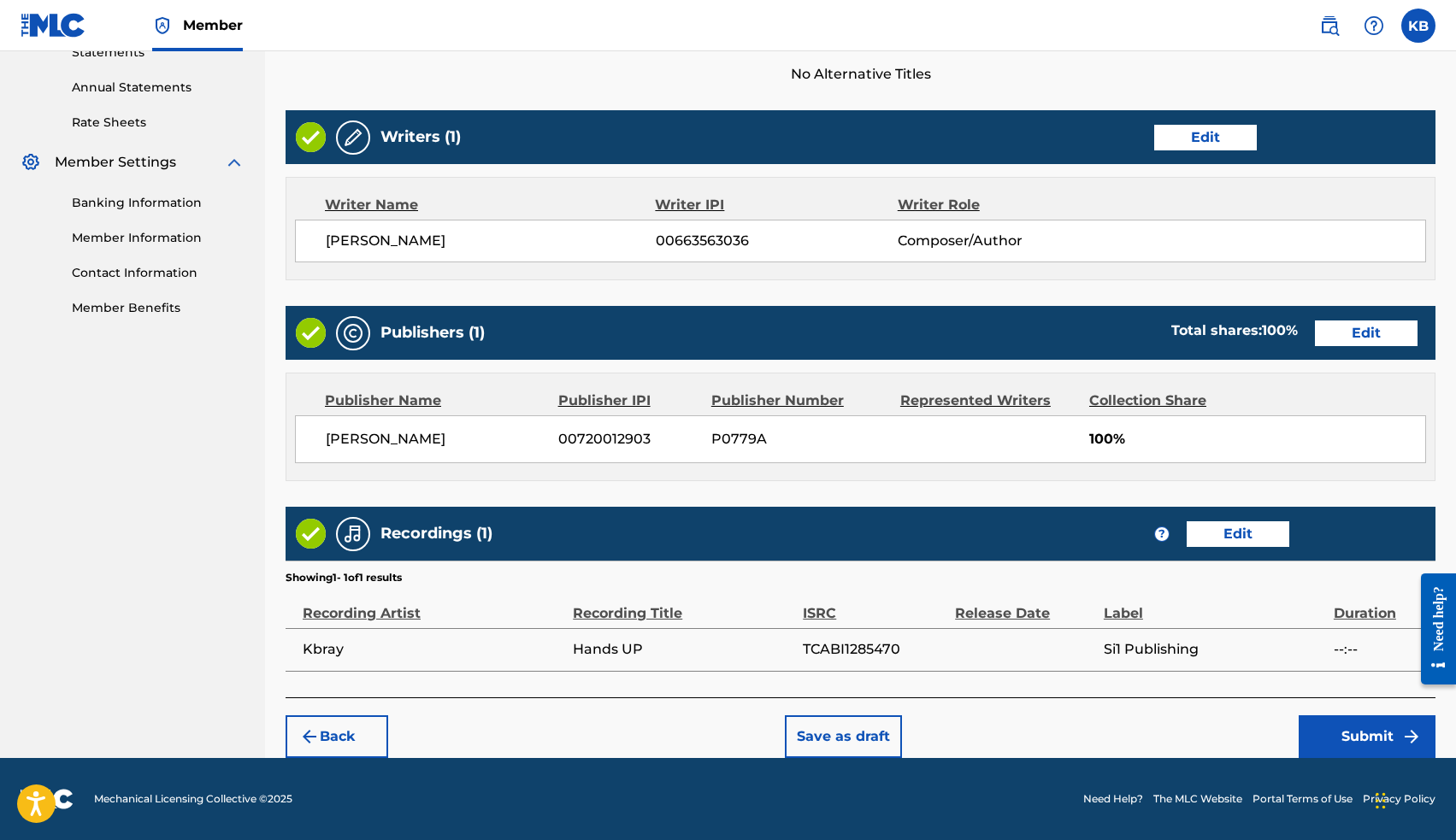
scroll to position [604, 0]
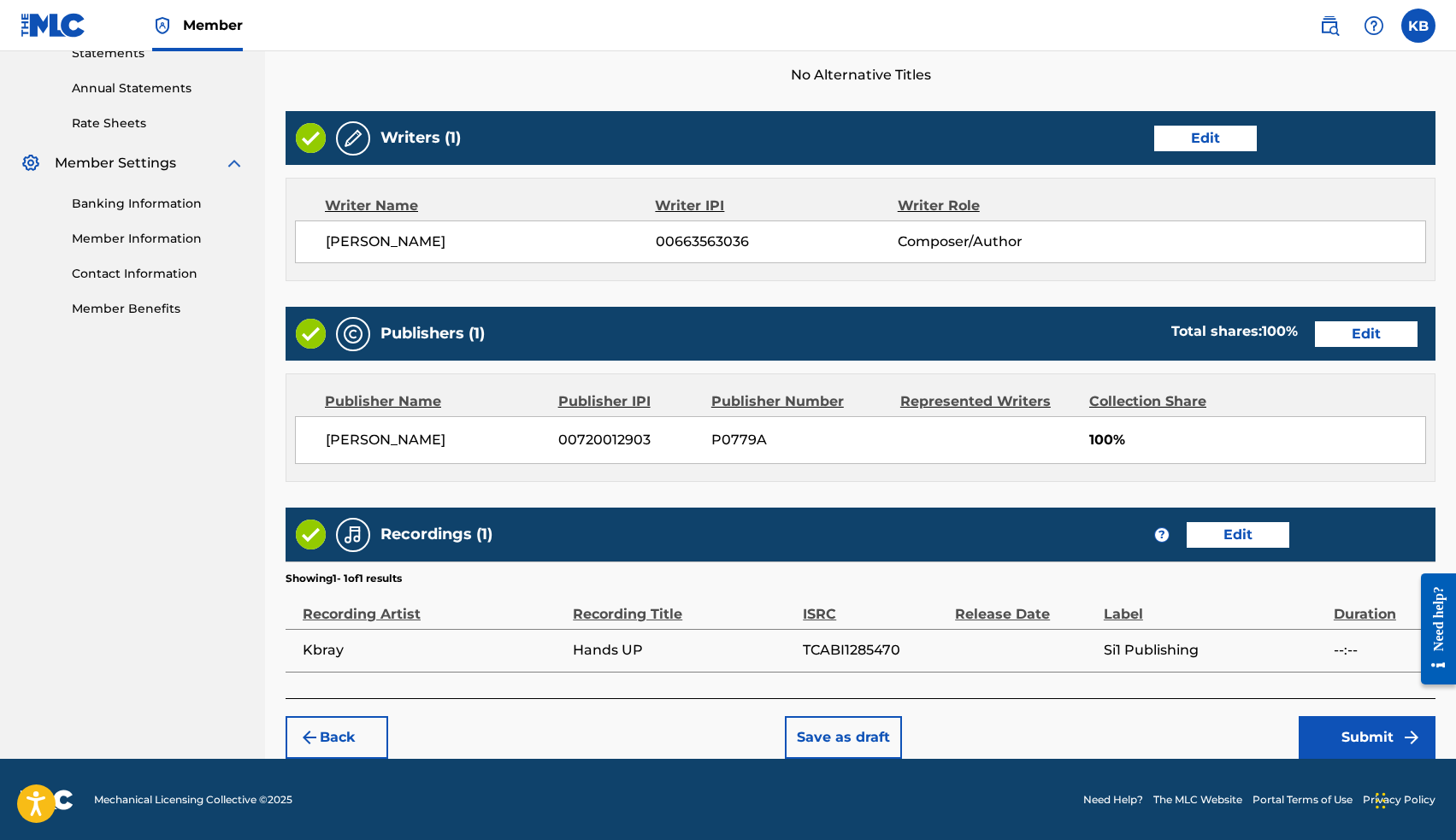
click at [1333, 726] on button "Submit" at bounding box center [1367, 737] width 136 height 42
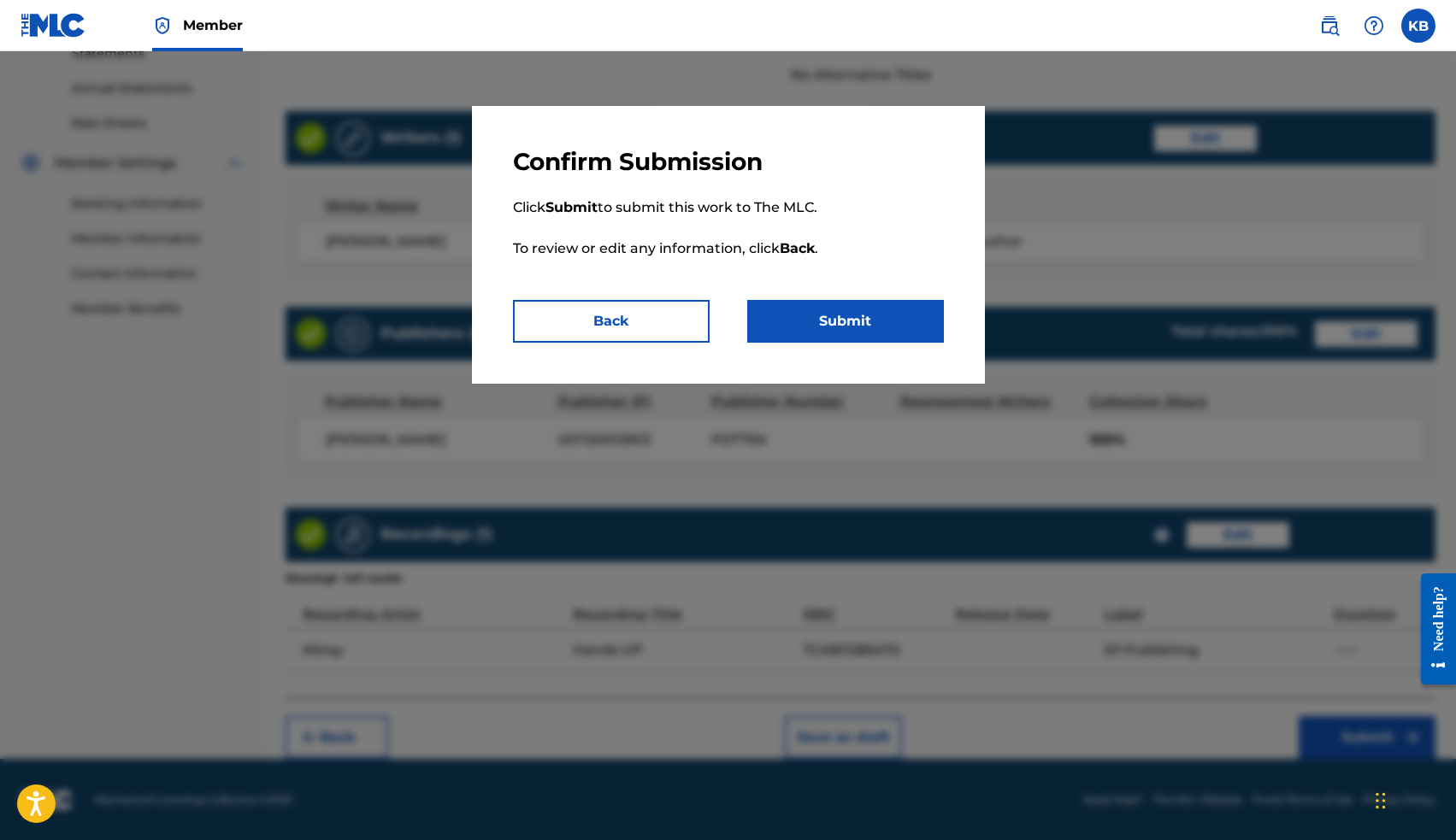
click at [889, 325] on button "Submit" at bounding box center [845, 320] width 197 height 42
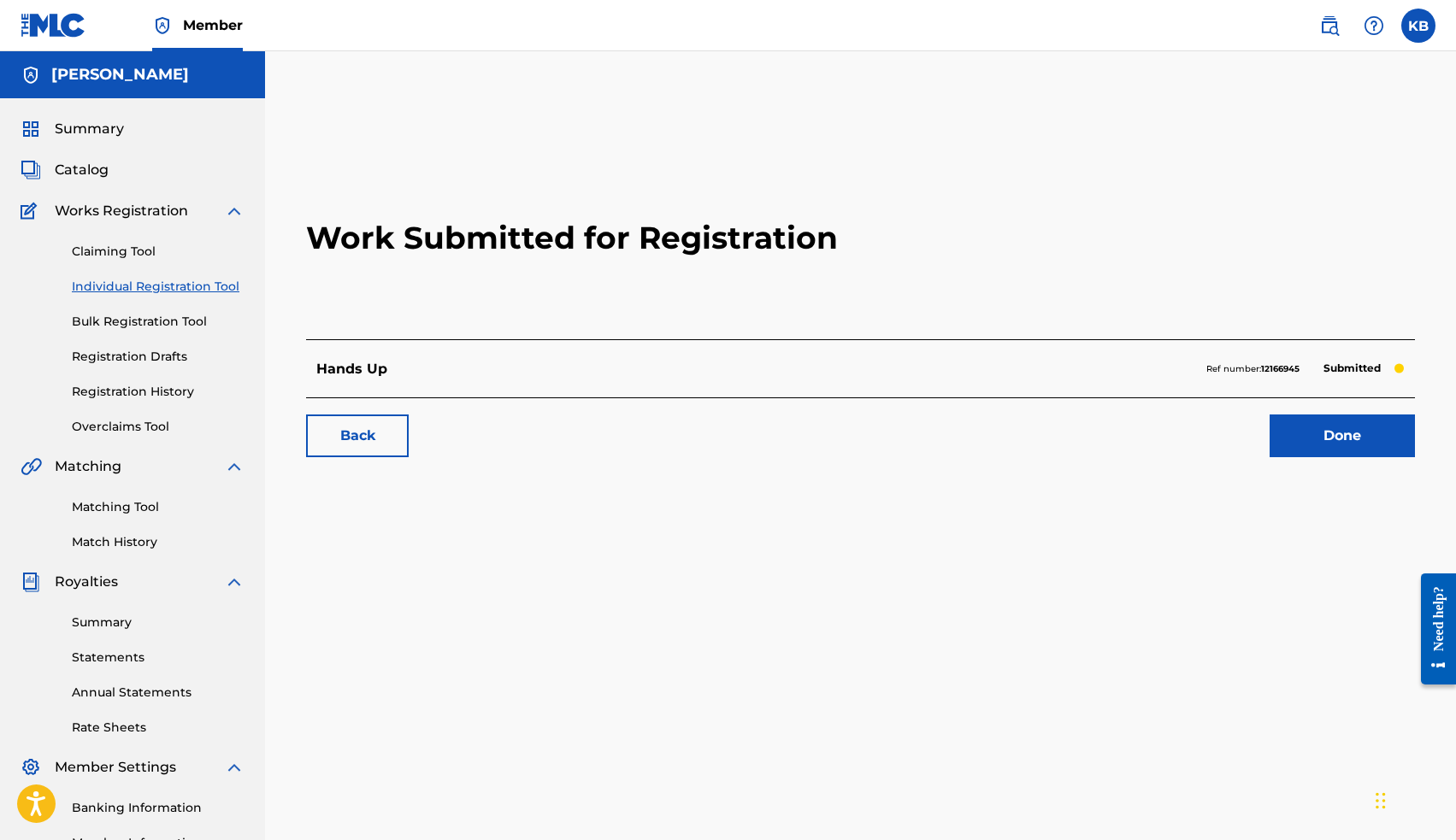
click at [88, 174] on span "Catalog" at bounding box center [81, 170] width 54 height 21
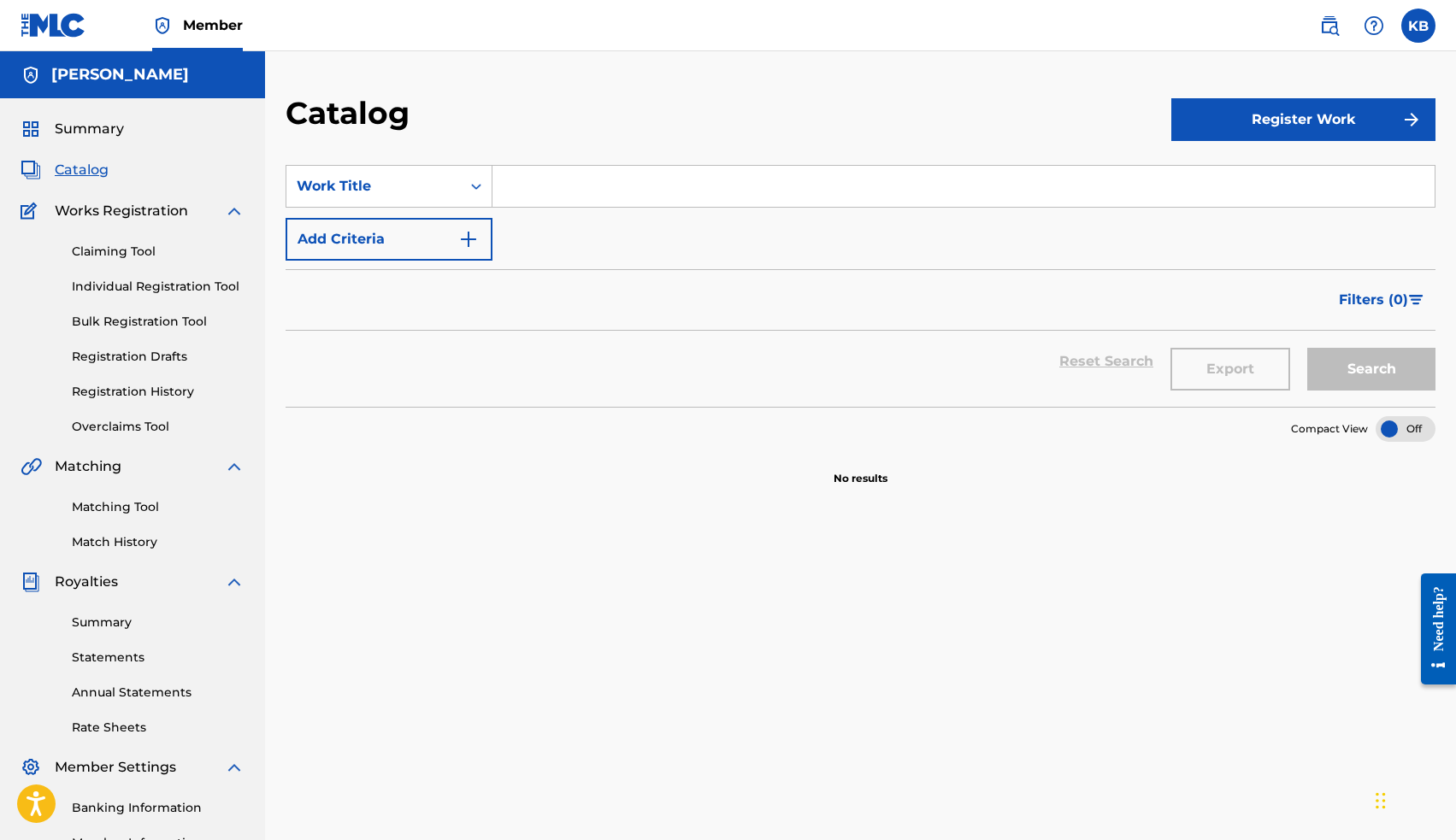
click at [551, 189] on input "Search Form" at bounding box center [963, 186] width 942 height 41
drag, startPoint x: 551, startPoint y: 189, endPoint x: 1351, endPoint y: 369, distance: 820.0
click at [1351, 369] on button "Search" at bounding box center [1371, 369] width 128 height 42
click at [840, 187] on input "glass" at bounding box center [963, 186] width 942 height 41
type input "gliss"
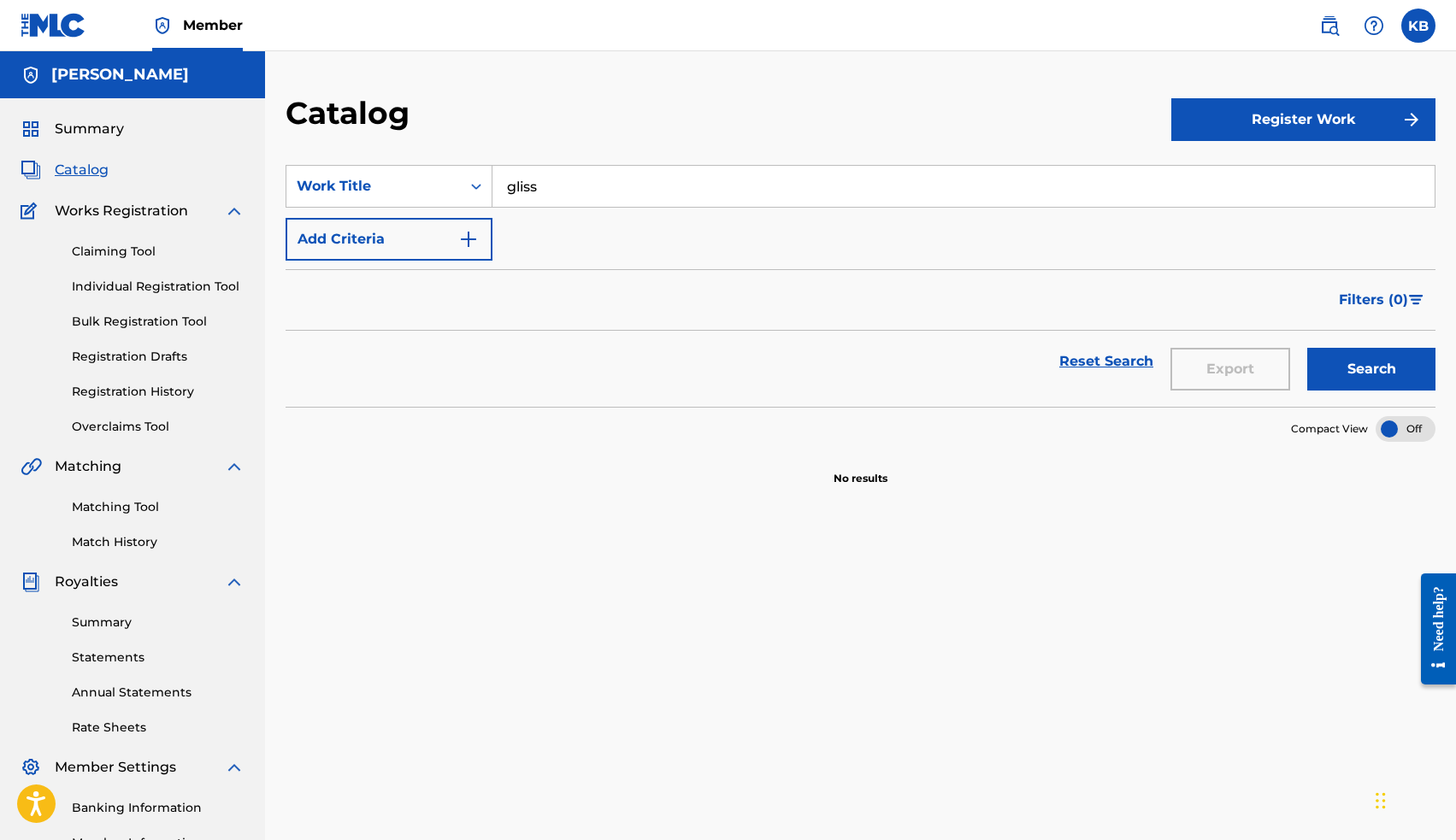
click at [1341, 376] on button "Search" at bounding box center [1371, 369] width 128 height 42
click at [124, 250] on link "Claiming Tool" at bounding box center [158, 251] width 173 height 18
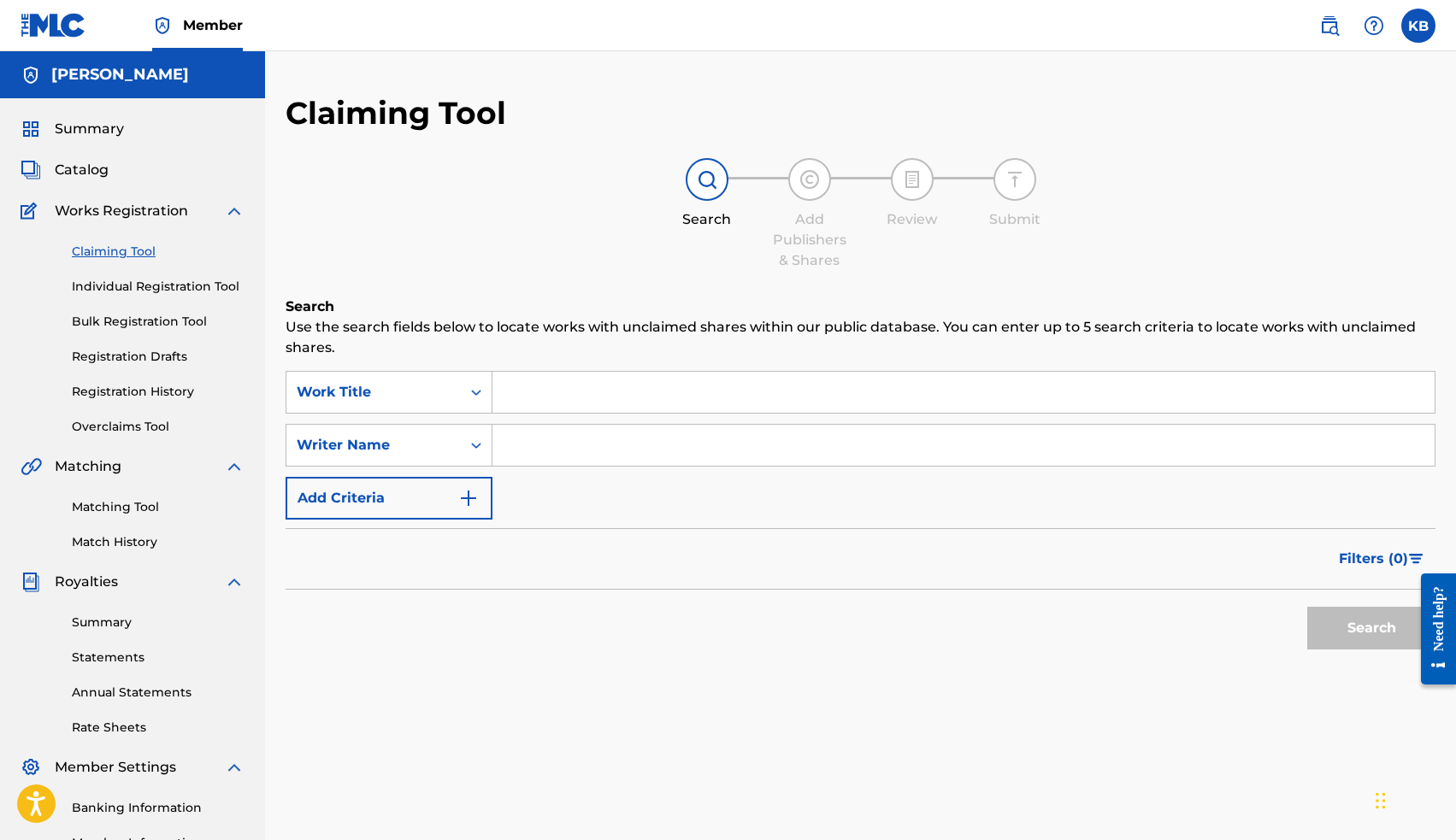
click at [79, 180] on div "Summary Catalog Works Registration Claiming Tool Individual Registration Tool B…" at bounding box center [132, 521] width 265 height 844
click at [76, 170] on span "Catalog" at bounding box center [81, 170] width 54 height 21
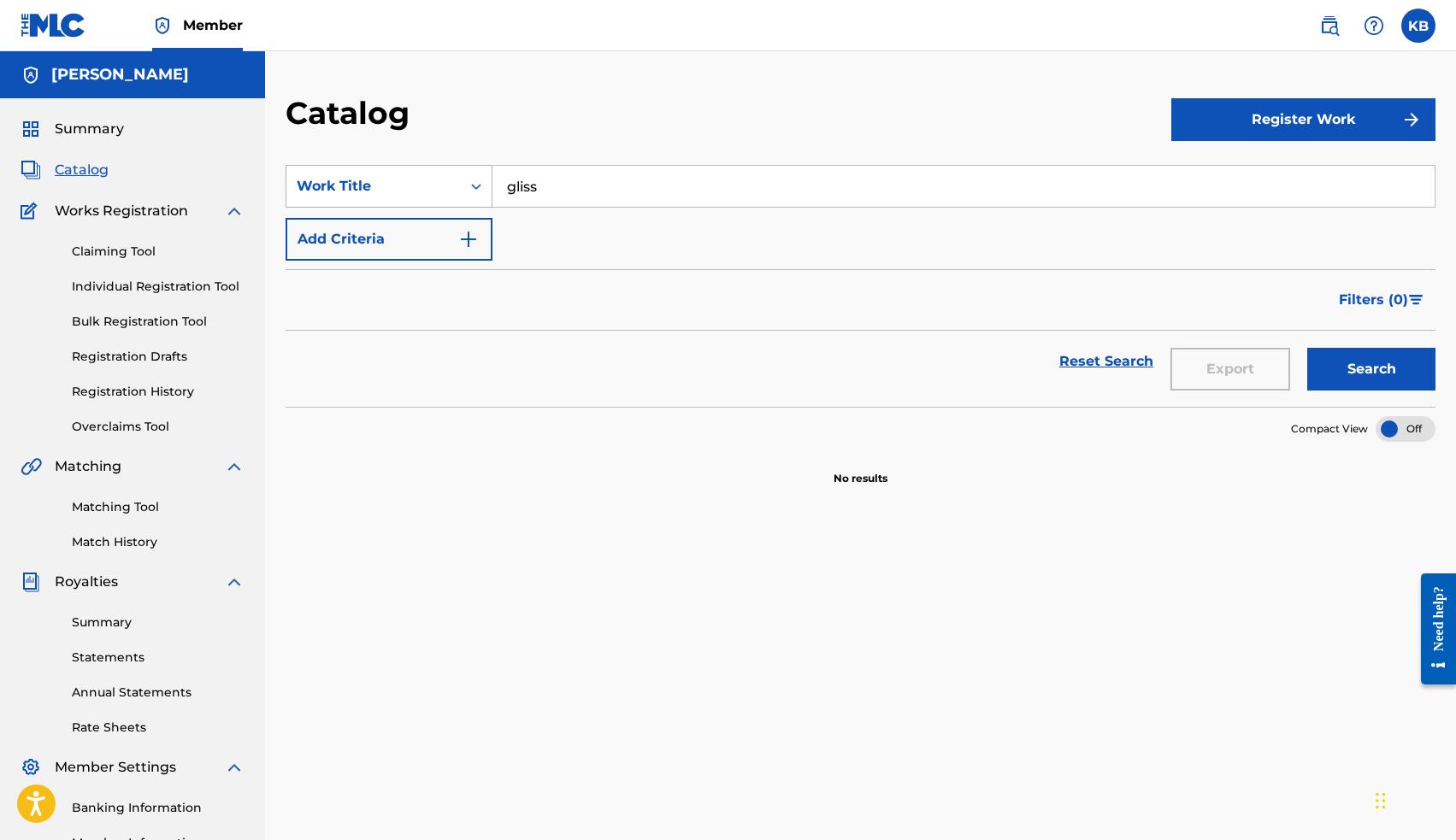
drag, startPoint x: 625, startPoint y: 189, endPoint x: 447, endPoint y: 175, distance: 178.5
click at [447, 175] on div "SearchWithCriteriaa467e8fe-456c-4ab2-8695-e8af27b810b9 Work Title gliss" at bounding box center [860, 186] width 1149 height 42
click at [73, 167] on span "Catalog" at bounding box center [81, 170] width 54 height 21
click at [1254, 113] on button "Register Work" at bounding box center [1303, 119] width 264 height 42
click at [1239, 174] on link "Individual" at bounding box center [1303, 175] width 264 height 41
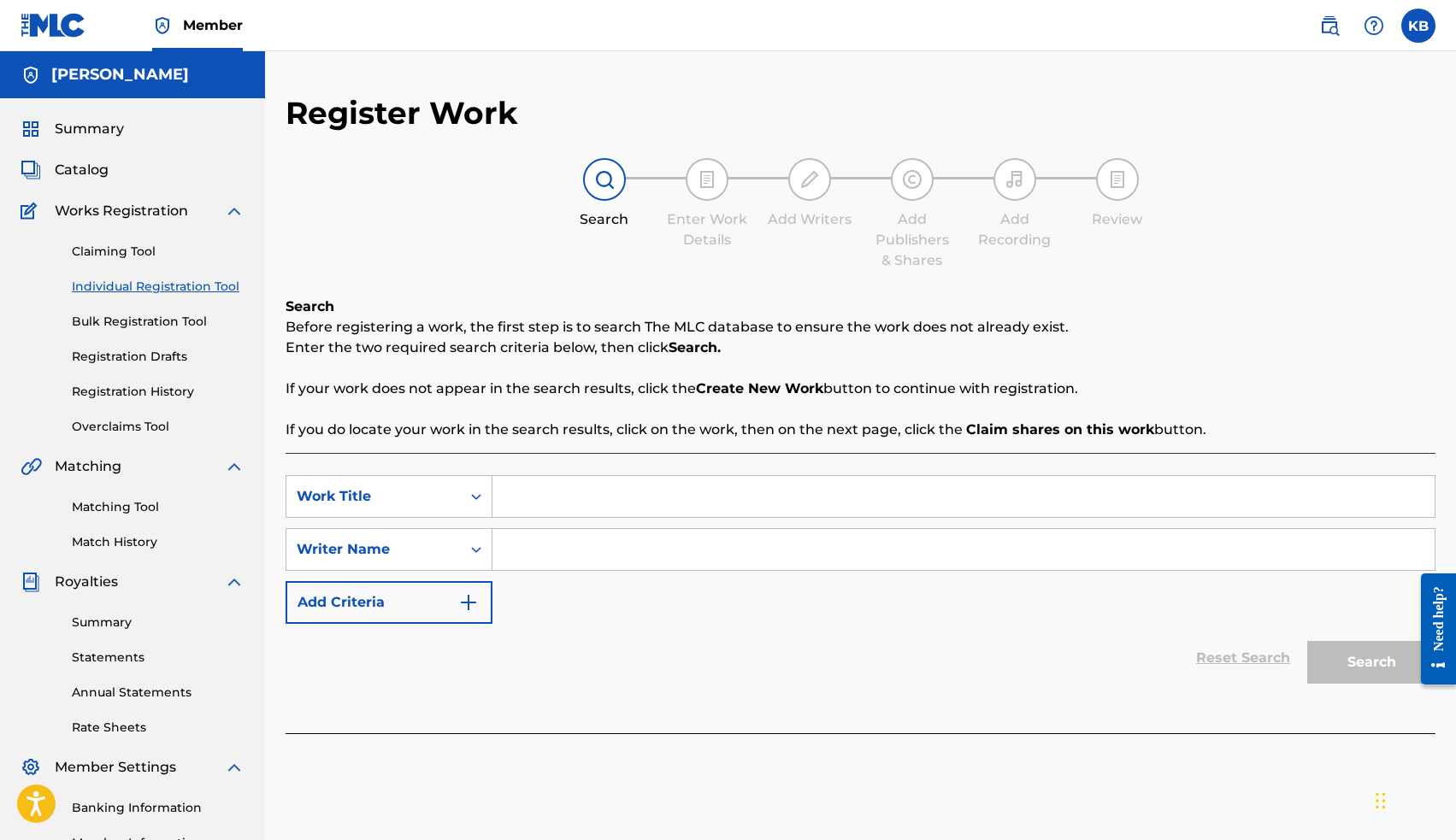
click at [731, 496] on input "Search Form" at bounding box center [963, 496] width 942 height 41
type input "glass"
drag, startPoint x: 734, startPoint y: 482, endPoint x: 720, endPoint y: 552, distance: 71.4
click at [720, 552] on input "Search Form" at bounding box center [963, 550] width 942 height 41
click at [680, 487] on input "glass" at bounding box center [963, 496] width 942 height 41
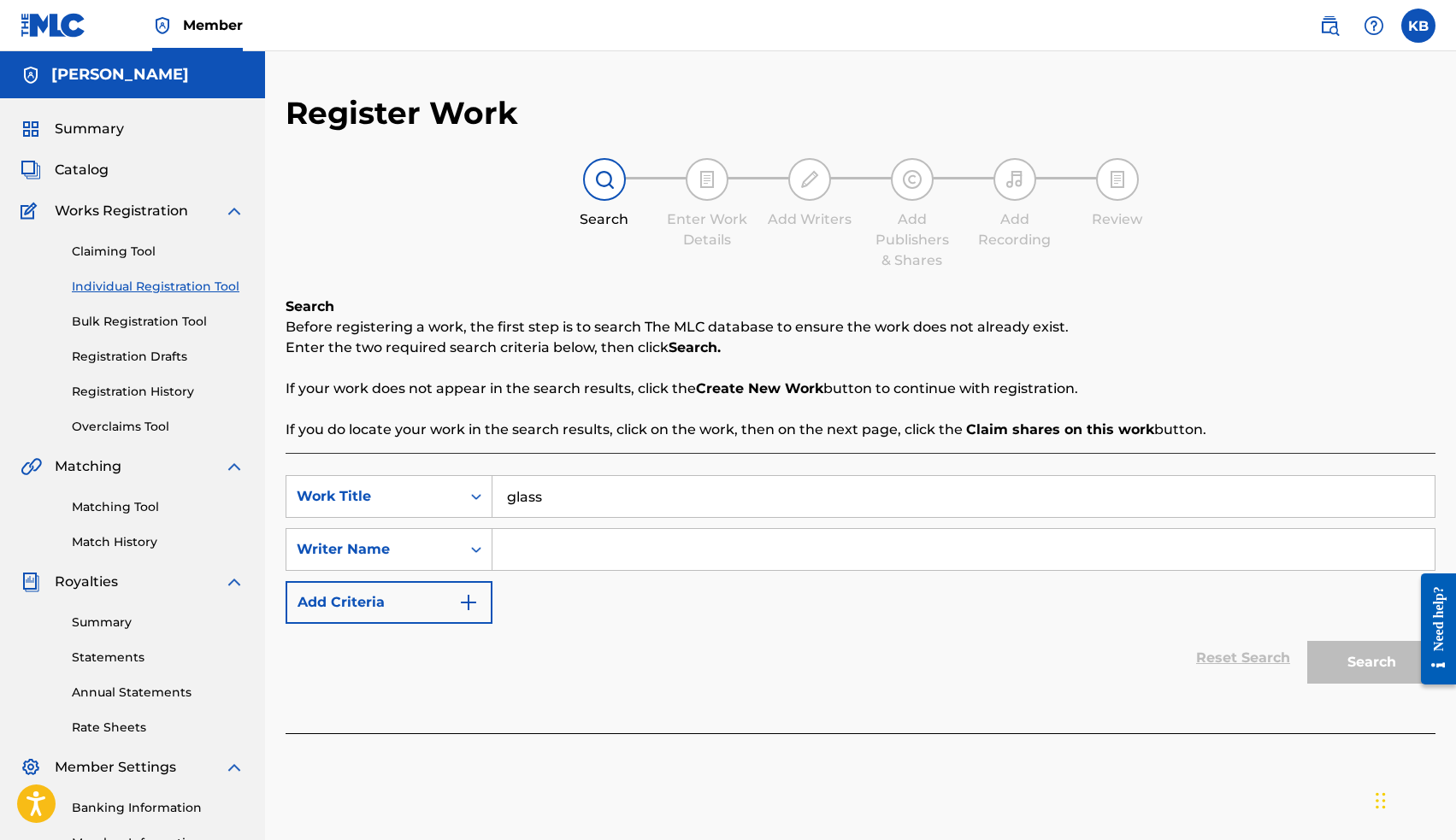
click at [680, 487] on input "glass" at bounding box center [963, 496] width 942 height 41
click at [670, 484] on input "glass" at bounding box center [963, 496] width 942 height 41
click at [668, 485] on input "glass" at bounding box center [963, 496] width 942 height 41
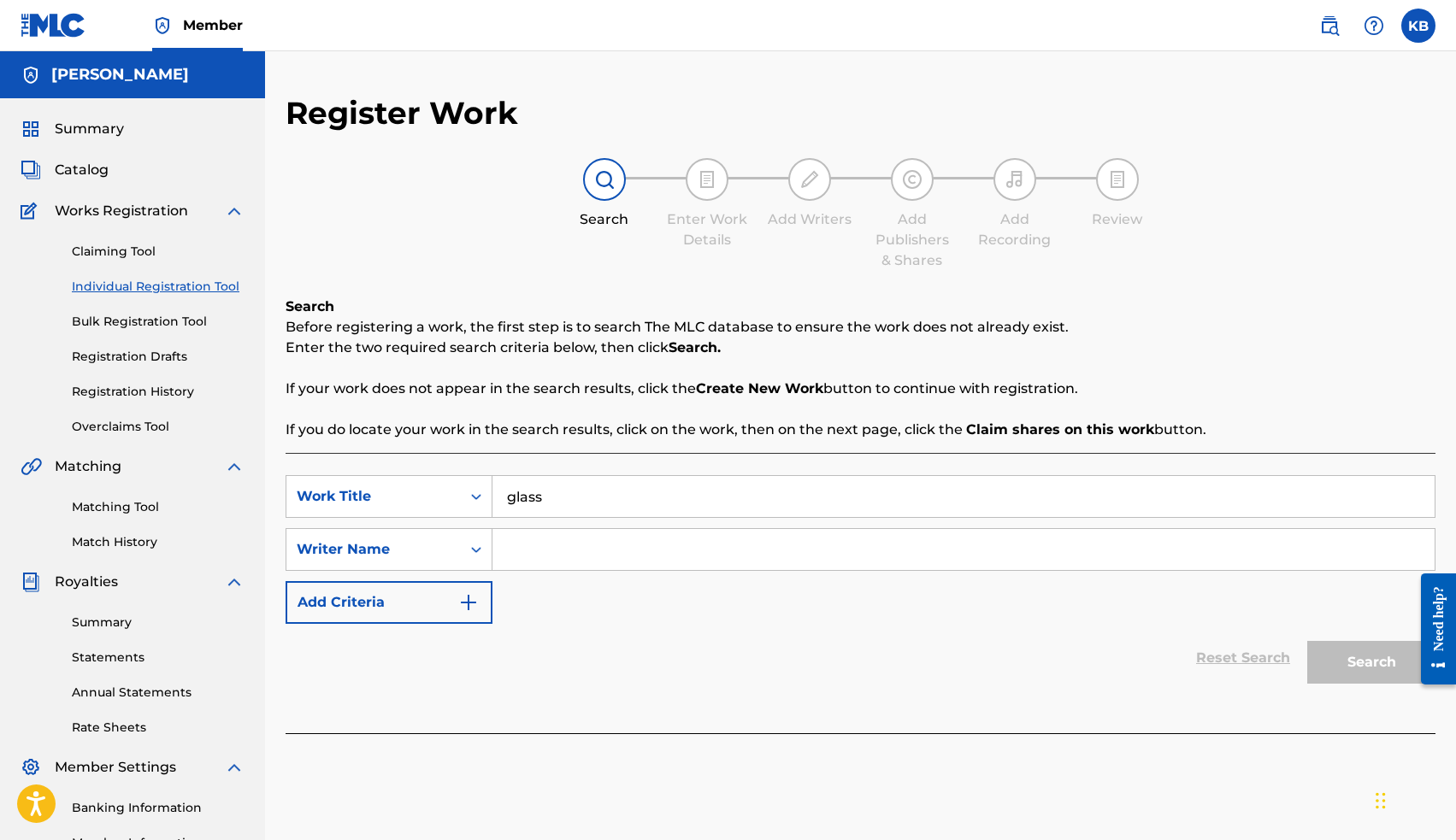
click at [668, 485] on input "glass" at bounding box center [963, 496] width 942 height 41
type input "gliss"
click at [882, 544] on input "Search Form" at bounding box center [963, 550] width 942 height 41
type input "[PERSON_NAME]"
drag, startPoint x: 888, startPoint y: 544, endPoint x: 1378, endPoint y: 674, distance: 507.0
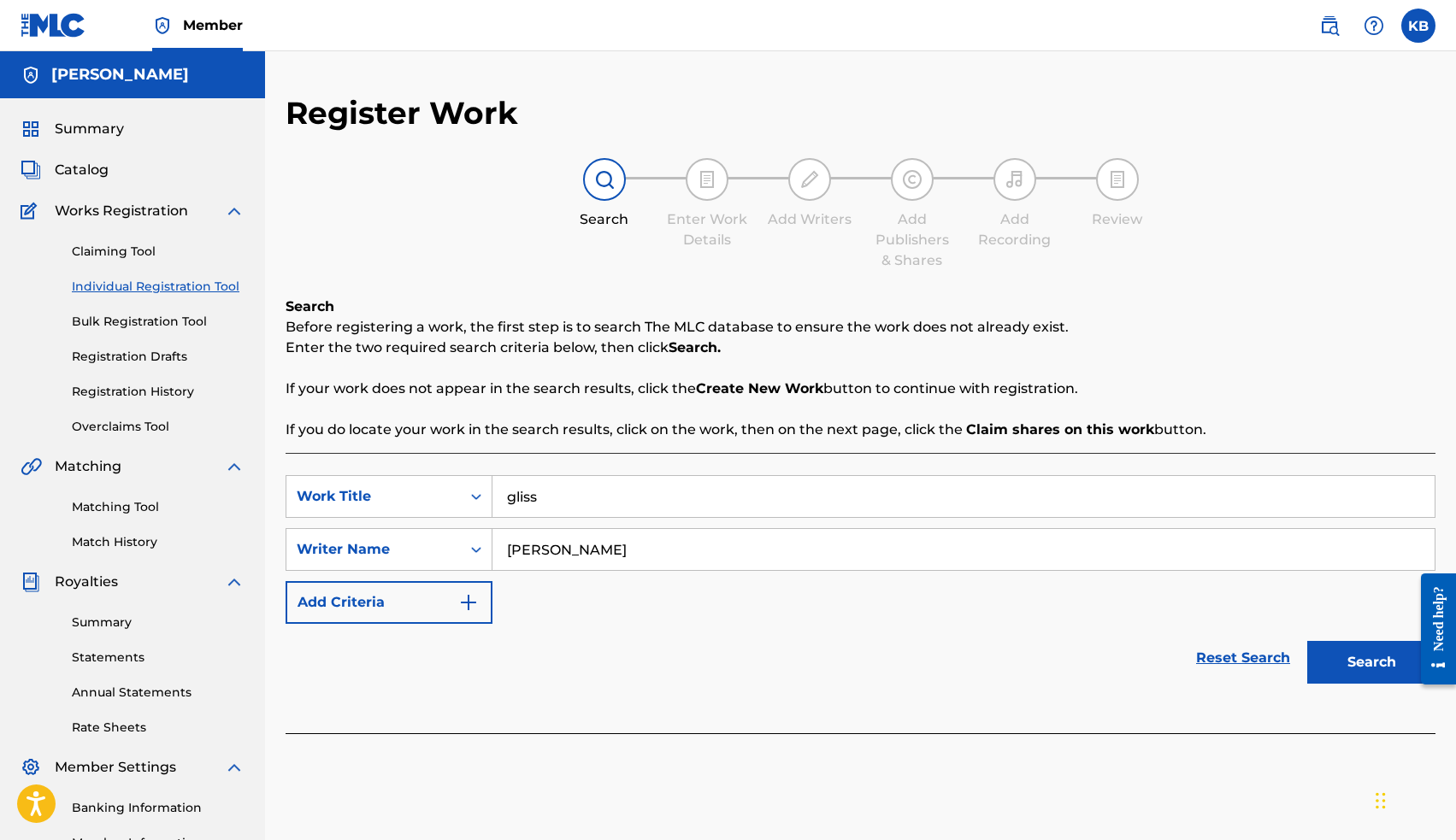
click at [1378, 674] on button "Search" at bounding box center [1371, 661] width 128 height 42
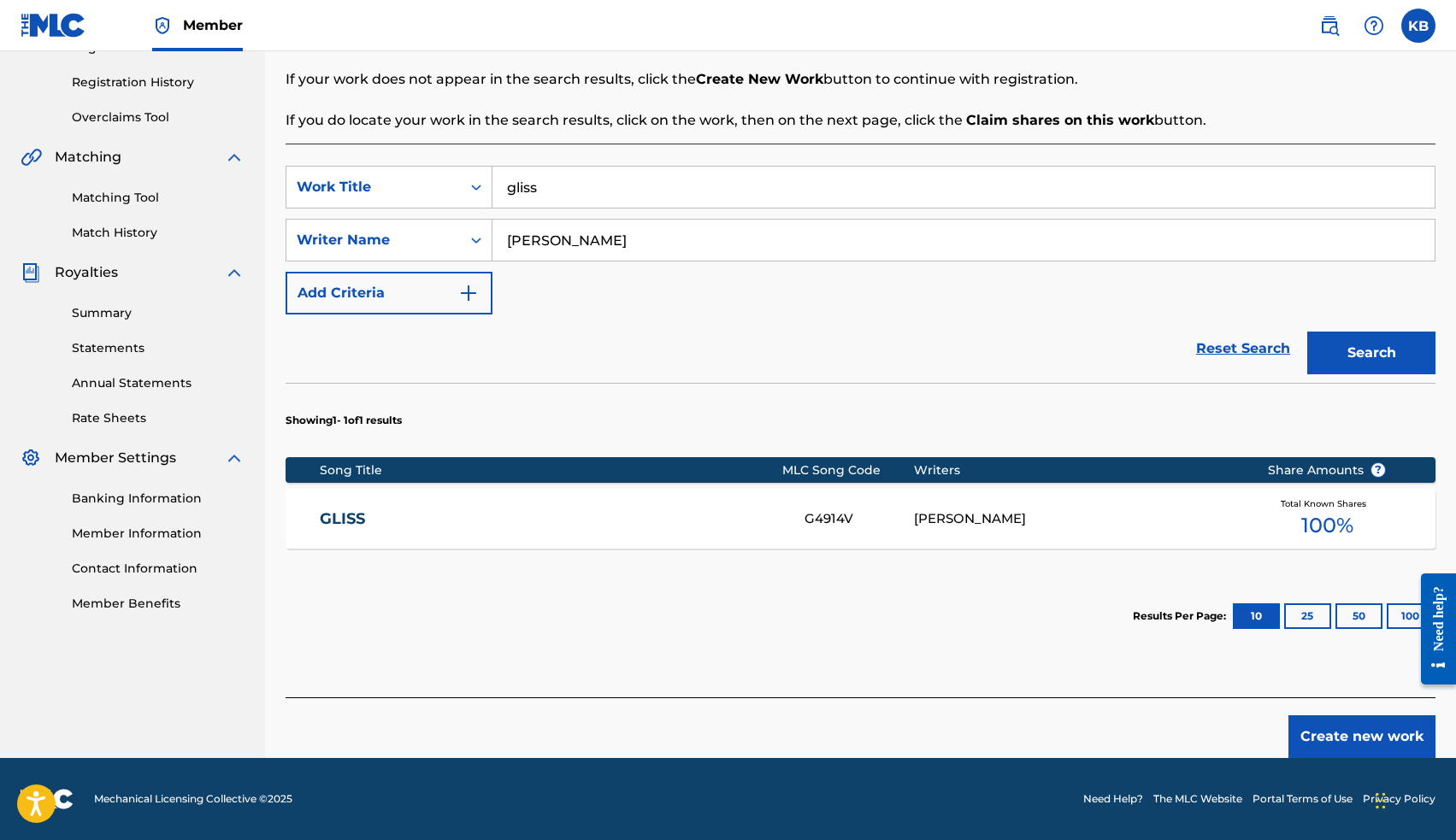
scroll to position [309, 0]
click at [348, 515] on link "GLISS" at bounding box center [550, 519] width 462 height 20
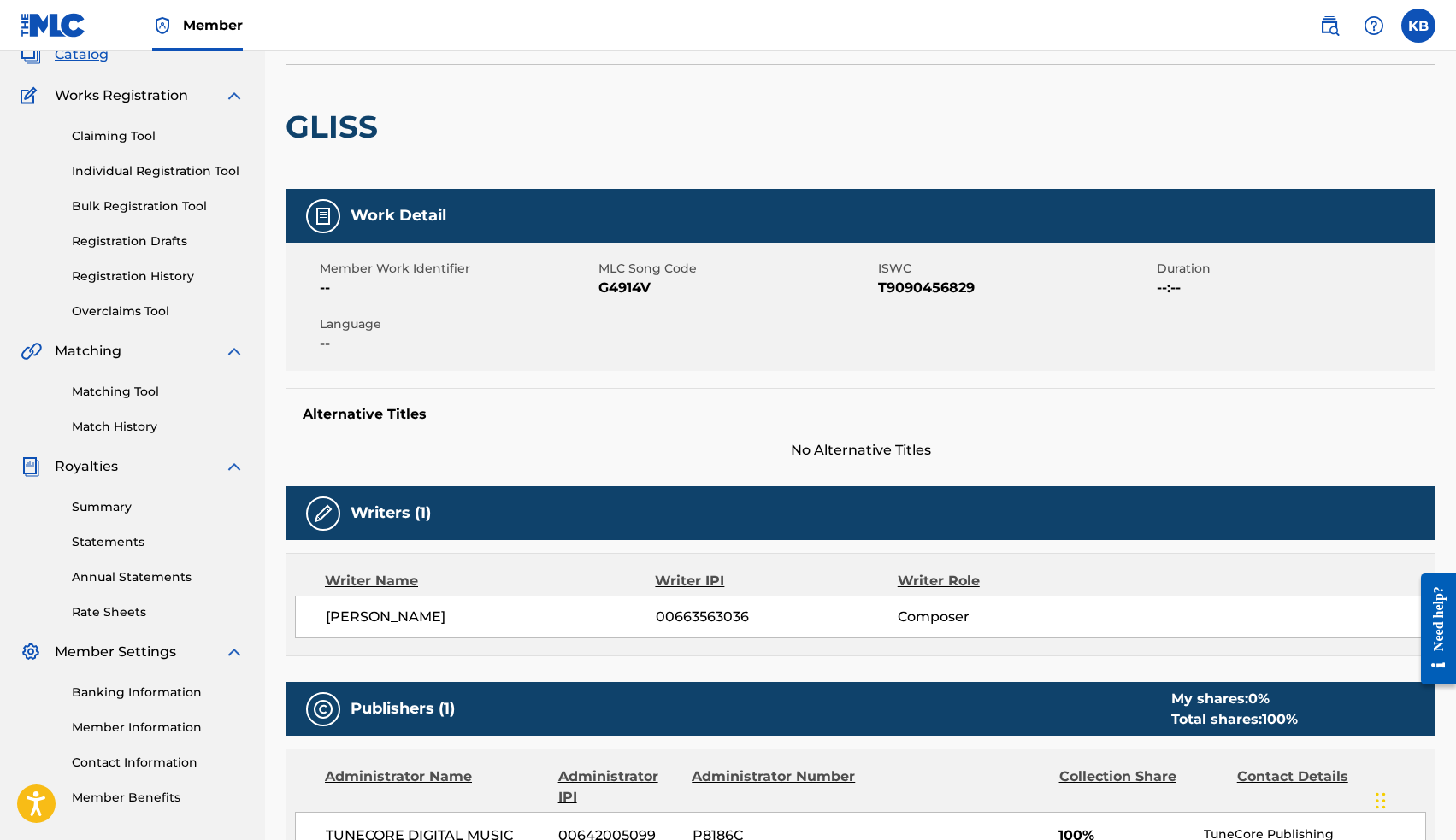
scroll to position [6, 0]
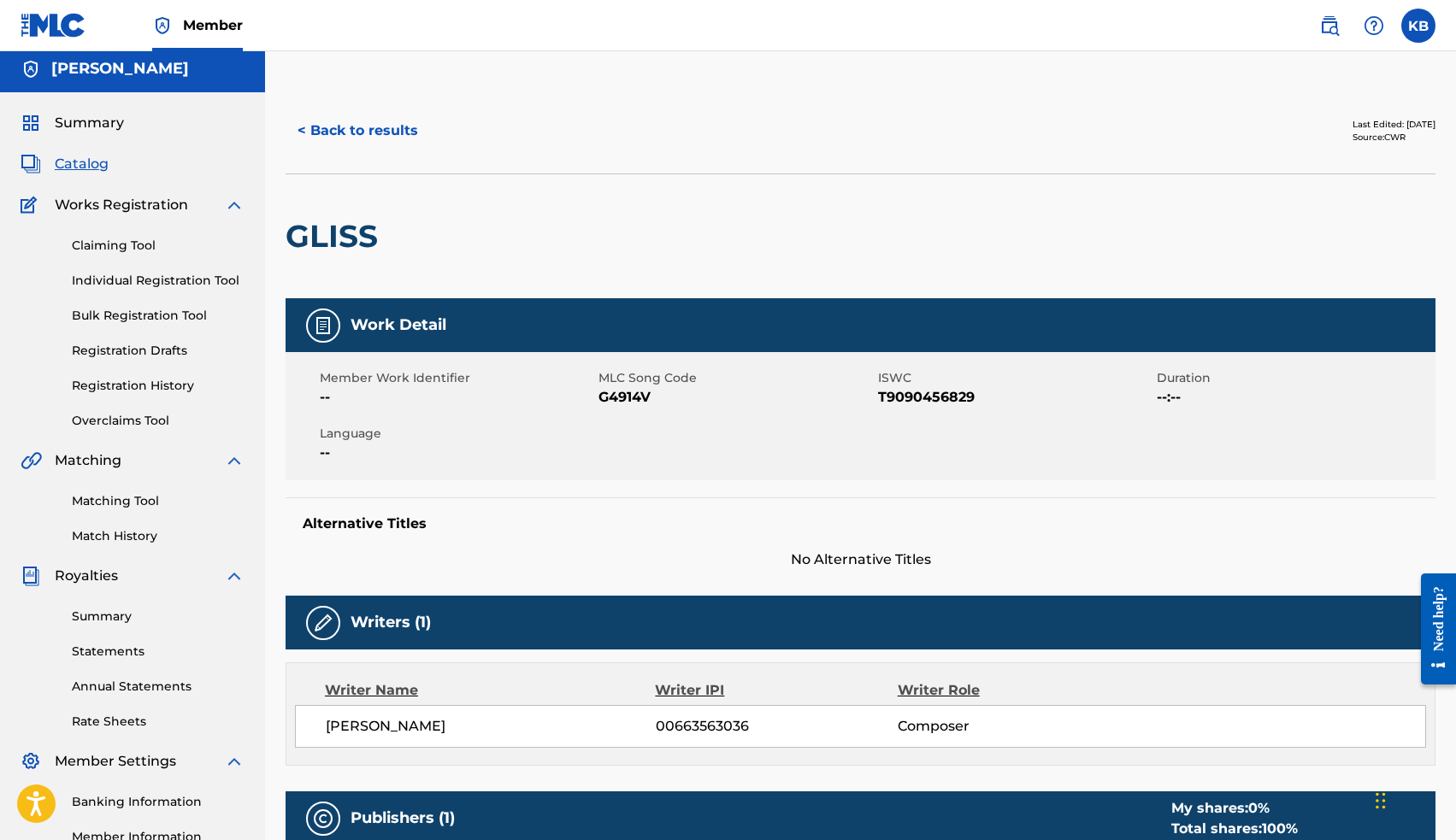
click at [385, 129] on button "< Back to results" at bounding box center [358, 130] width 144 height 42
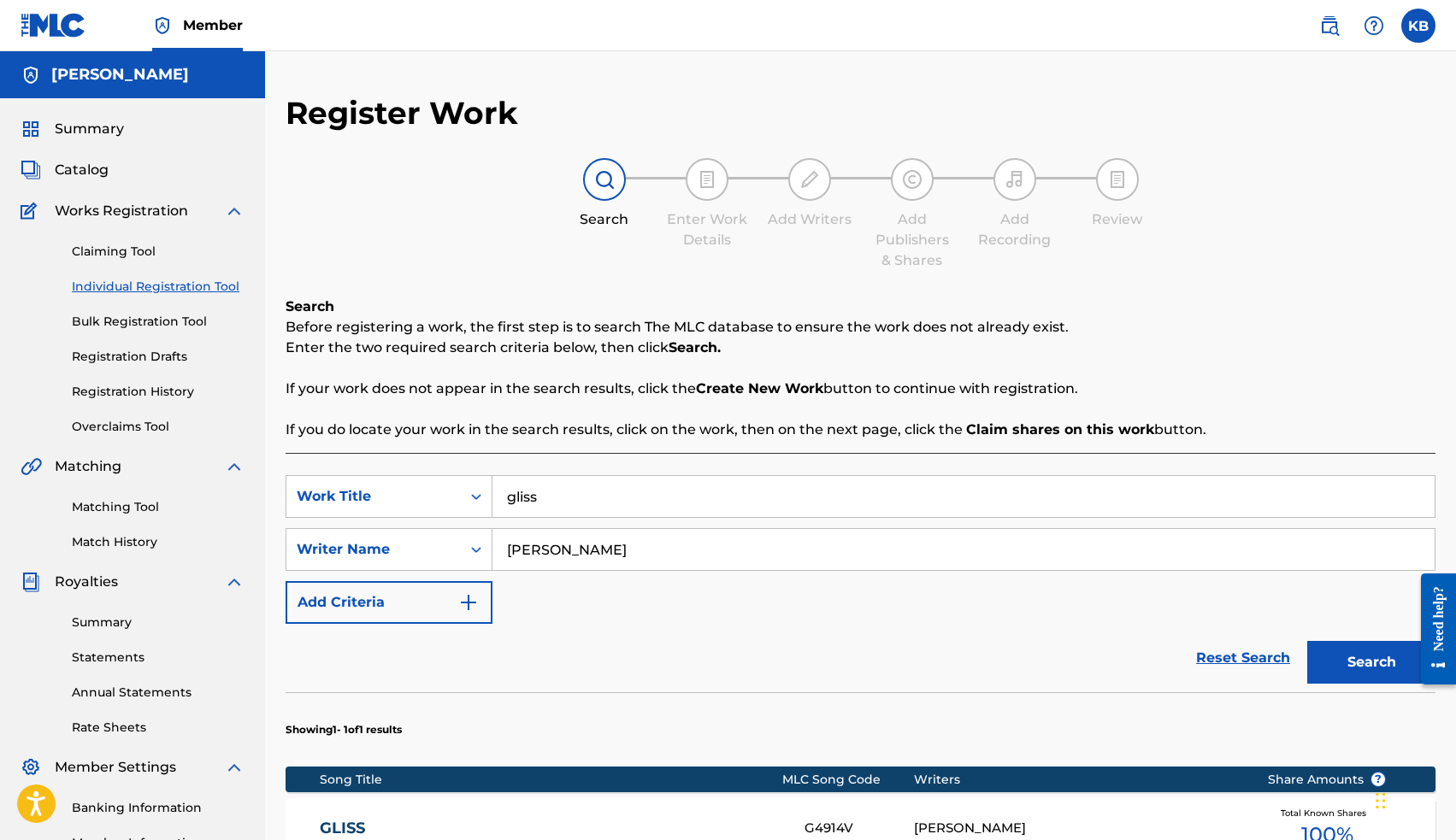
click at [87, 174] on span "Catalog" at bounding box center [81, 170] width 54 height 21
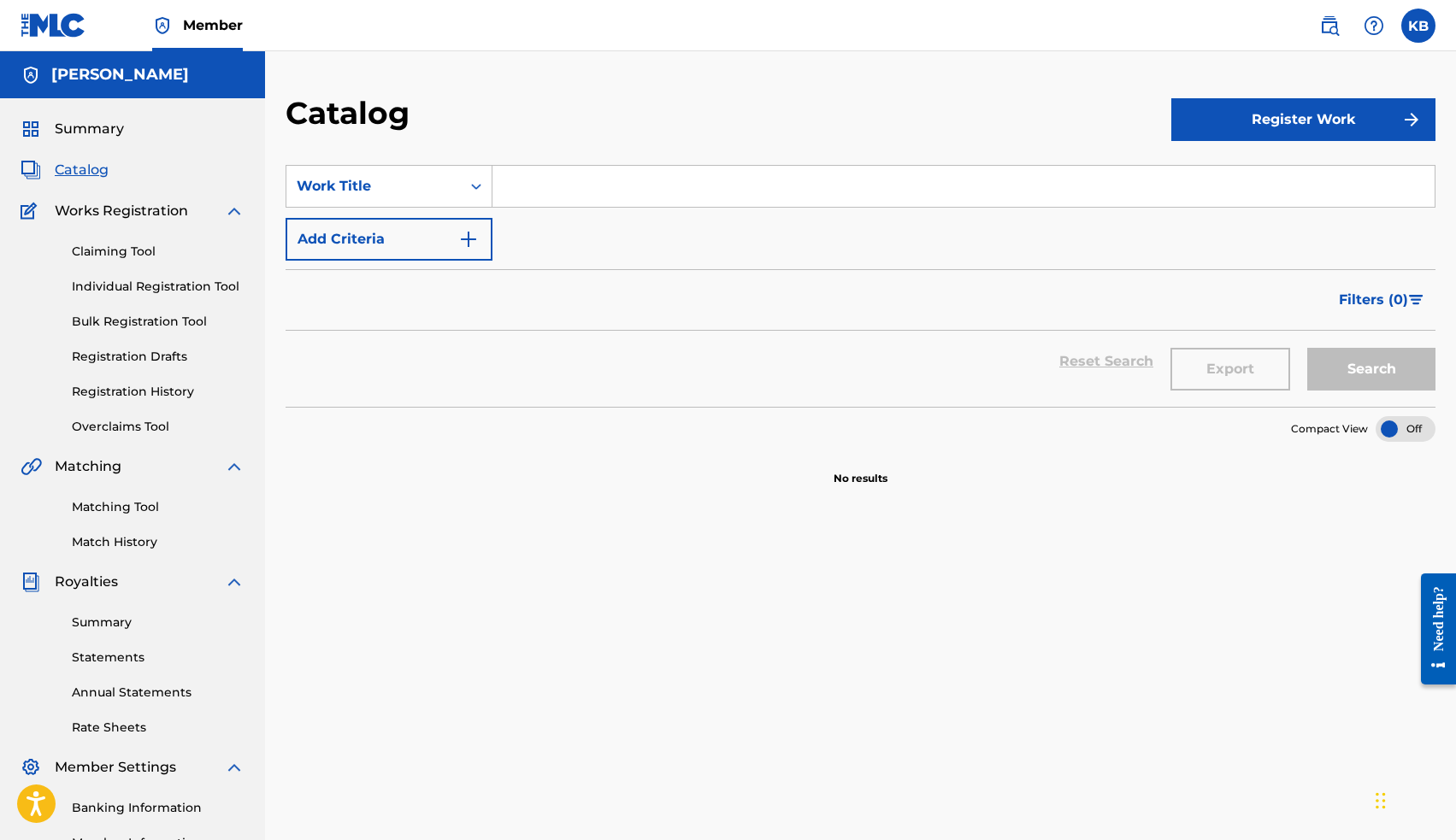
click at [549, 179] on input "Search Form" at bounding box center [963, 186] width 942 height 41
type input "up all night"
click at [1370, 365] on button "Search" at bounding box center [1371, 369] width 128 height 42
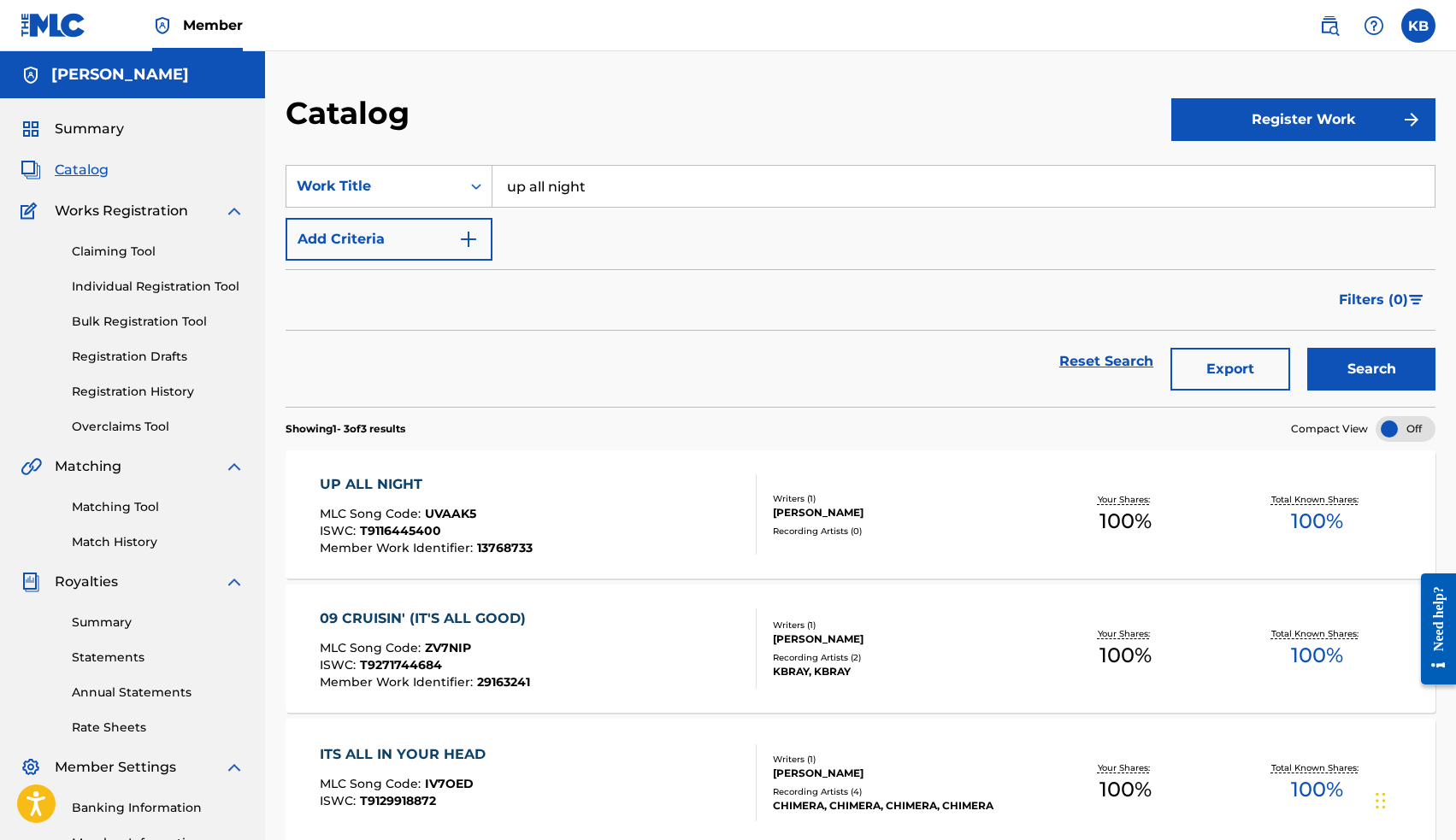
click at [398, 477] on div "UP ALL NIGHT" at bounding box center [426, 484] width 212 height 21
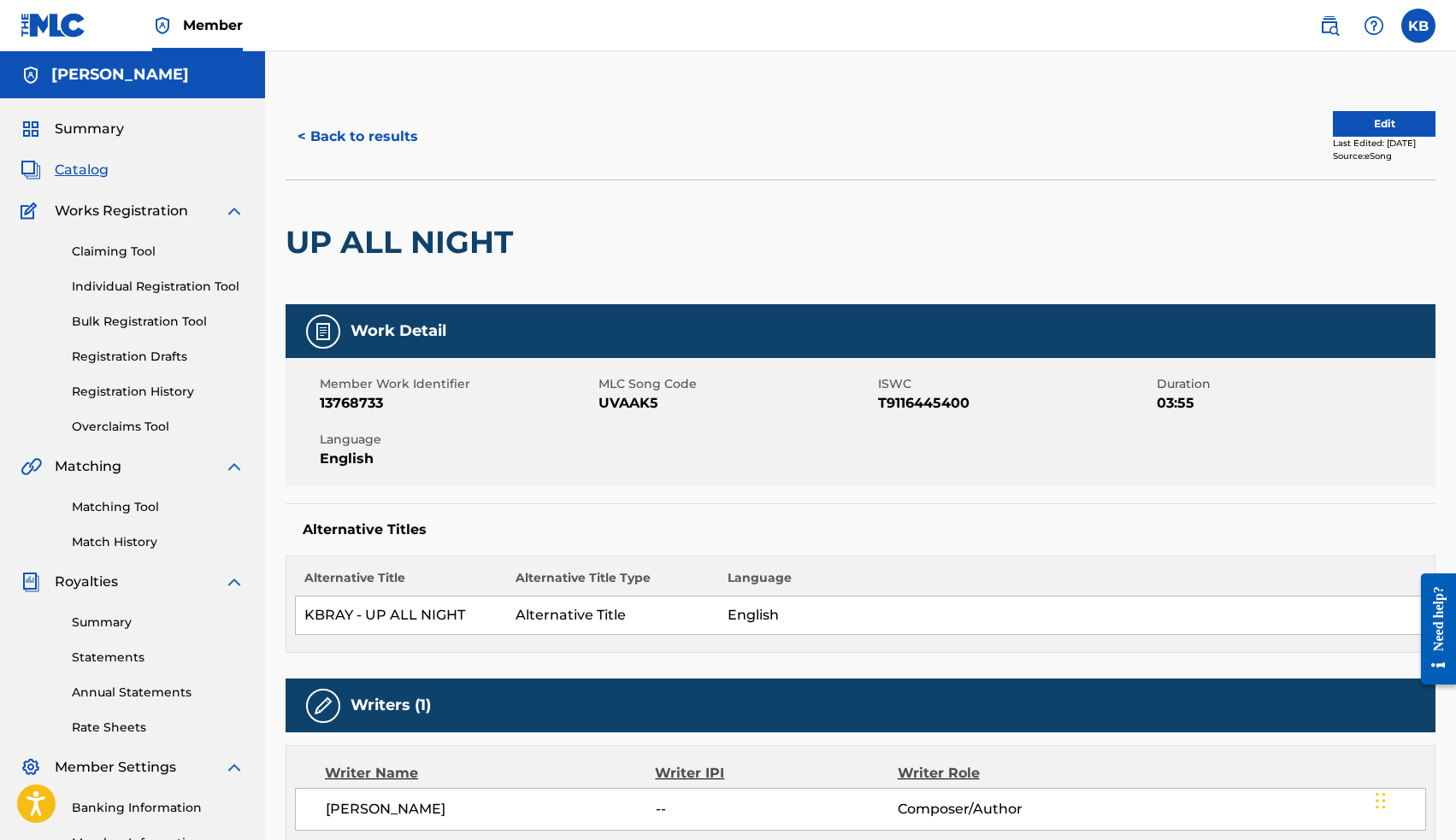
click at [1333, 121] on button "Edit" at bounding box center [1383, 124] width 103 height 26
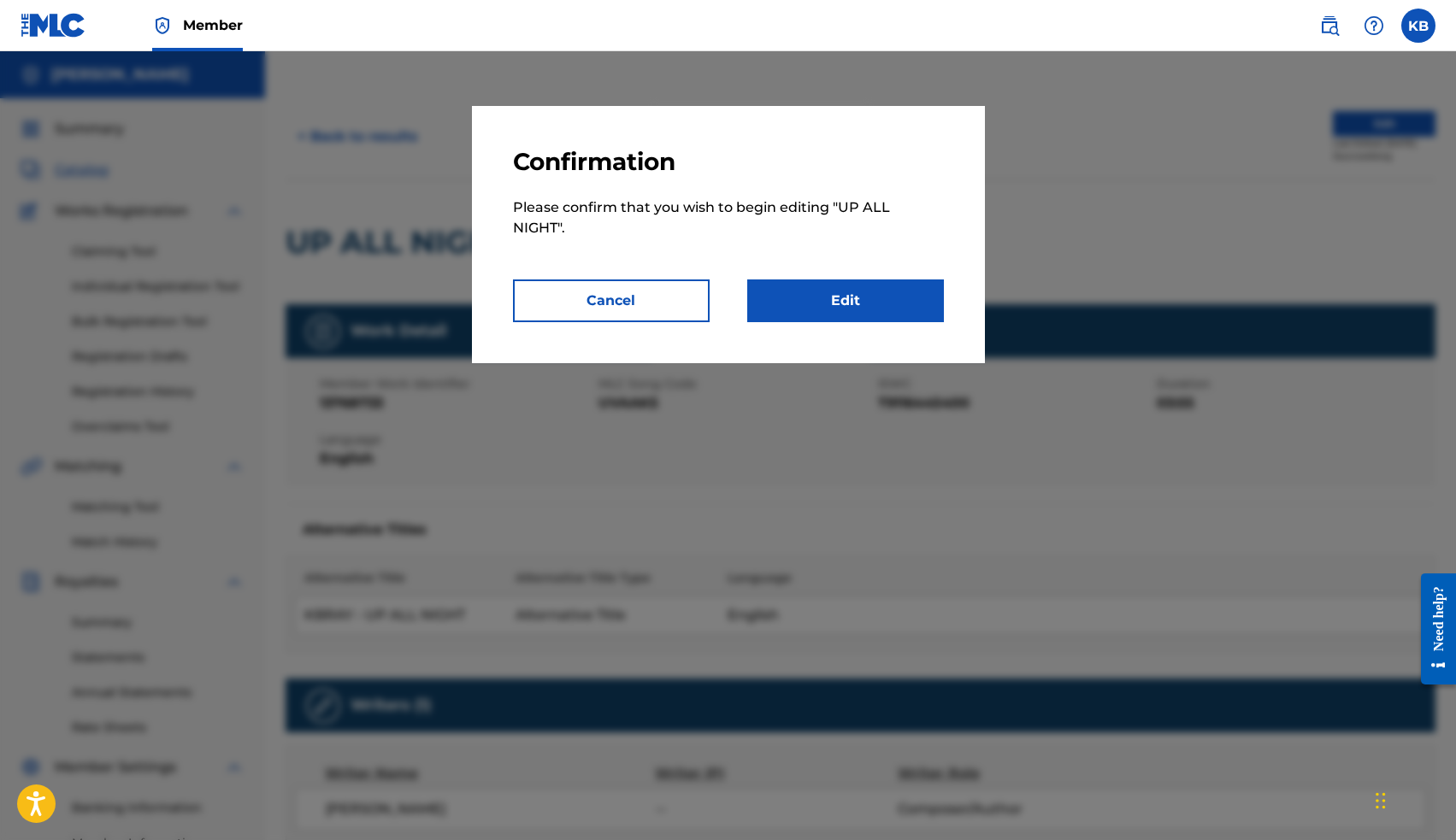
click at [865, 306] on link "Edit" at bounding box center [845, 300] width 197 height 42
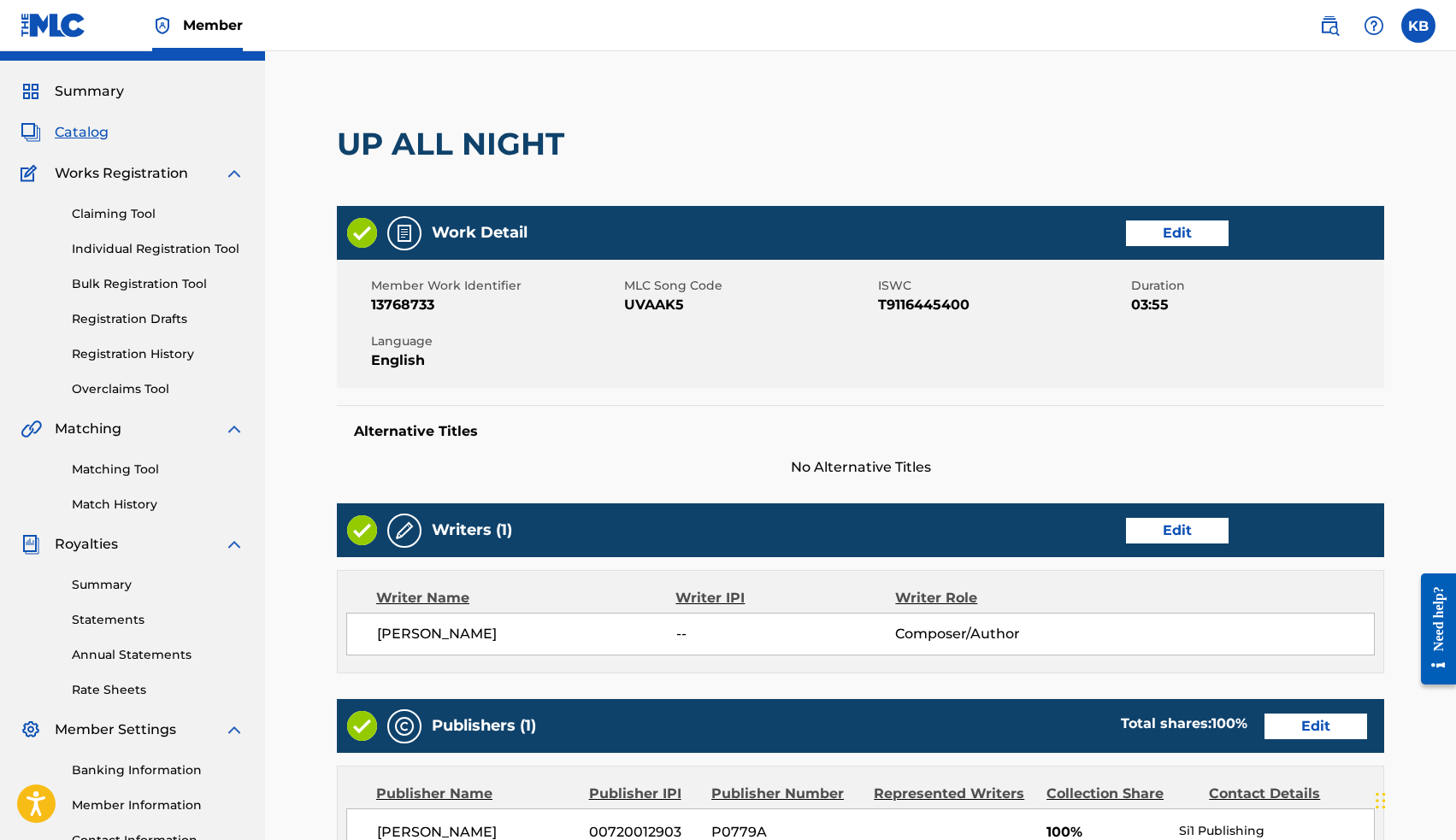
scroll to position [44, 0]
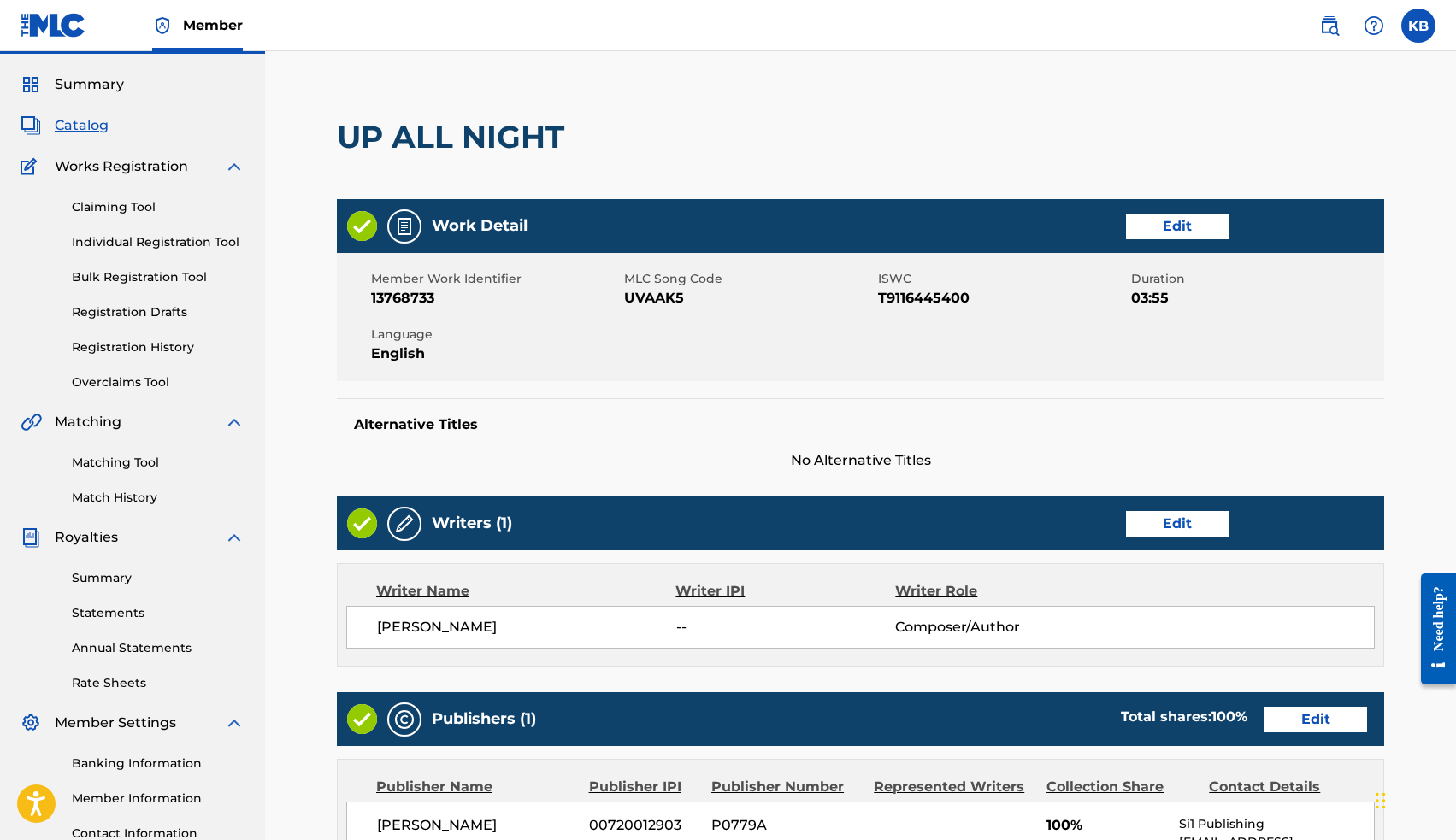
click at [1171, 522] on link "Edit" at bounding box center [1177, 524] width 103 height 26
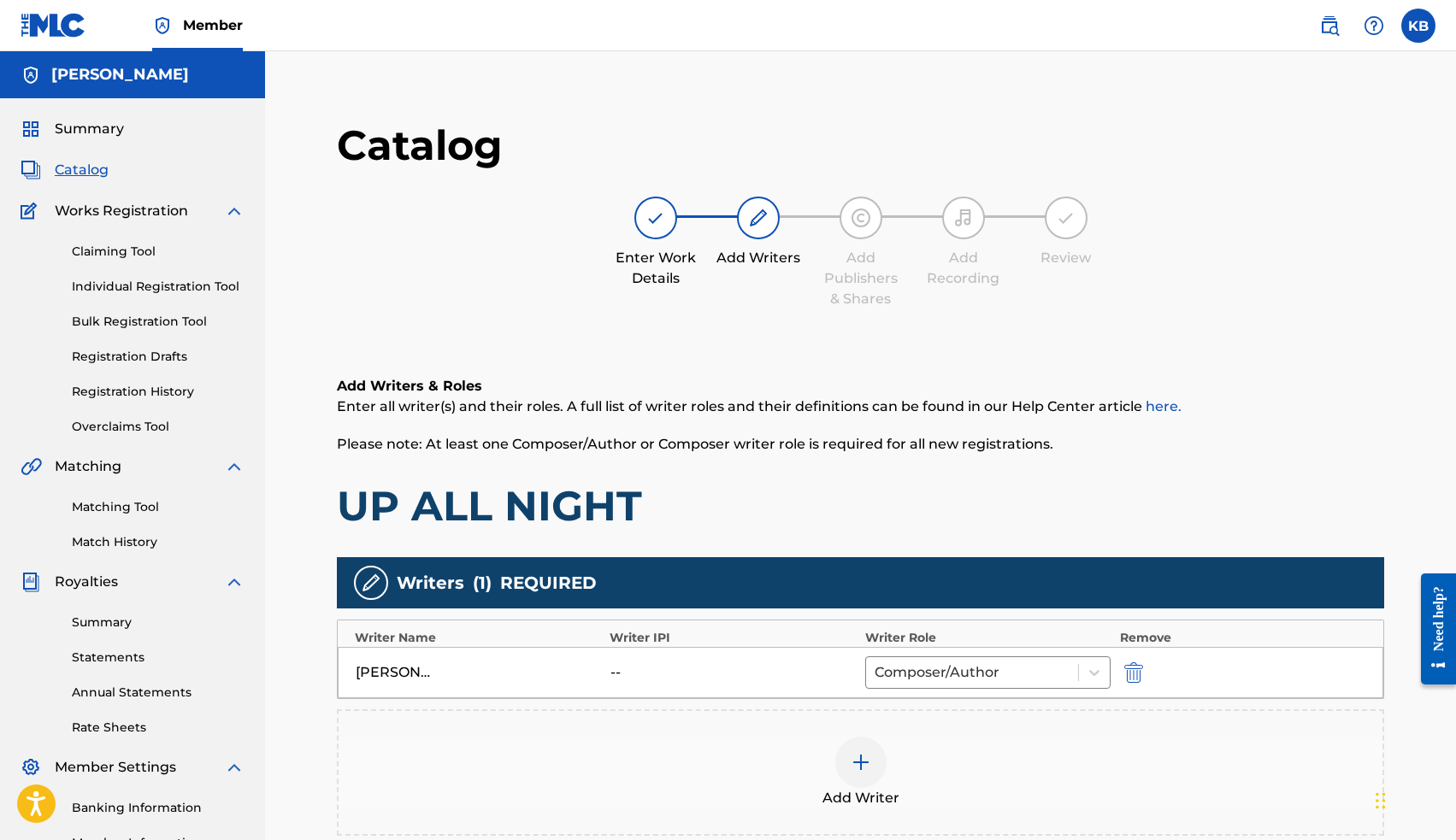
click at [623, 663] on div "[PERSON_NAME] -- Composer/Author" at bounding box center [860, 672] width 1046 height 51
click at [611, 676] on div "--" at bounding box center [649, 673] width 77 height 21
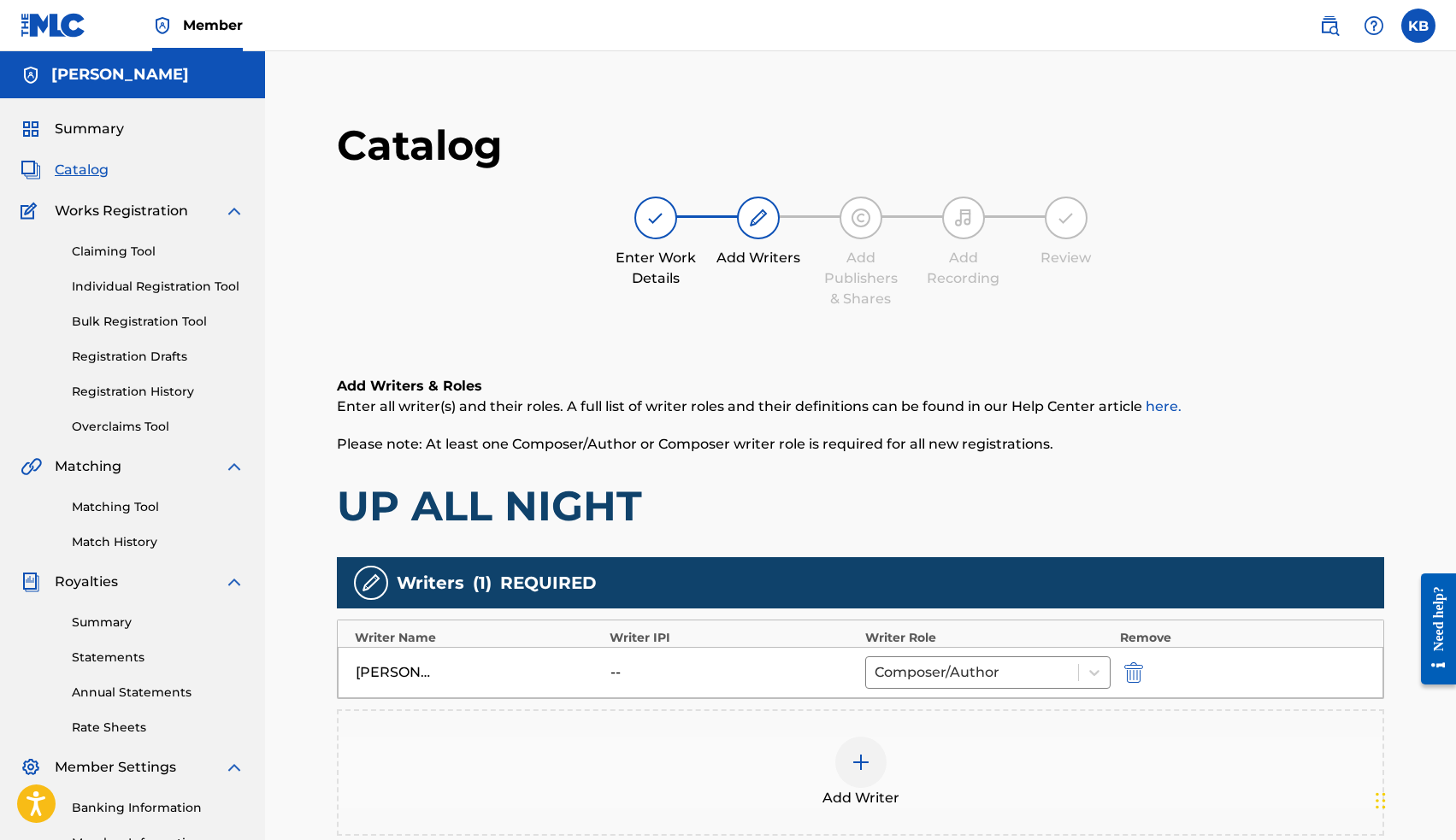
click at [611, 676] on div "--" at bounding box center [649, 673] width 77 height 21
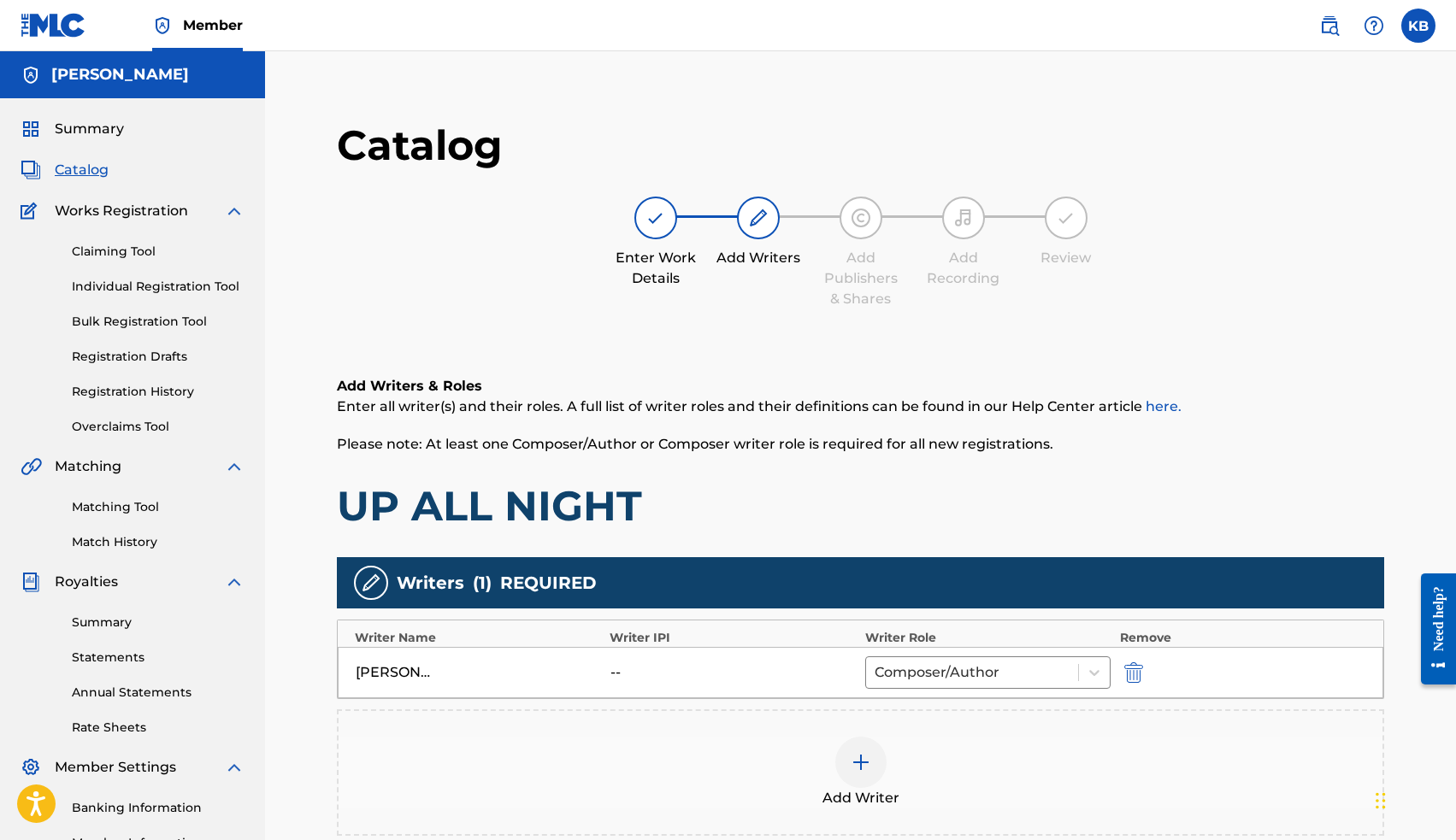
click at [864, 763] on img at bounding box center [861, 762] width 21 height 21
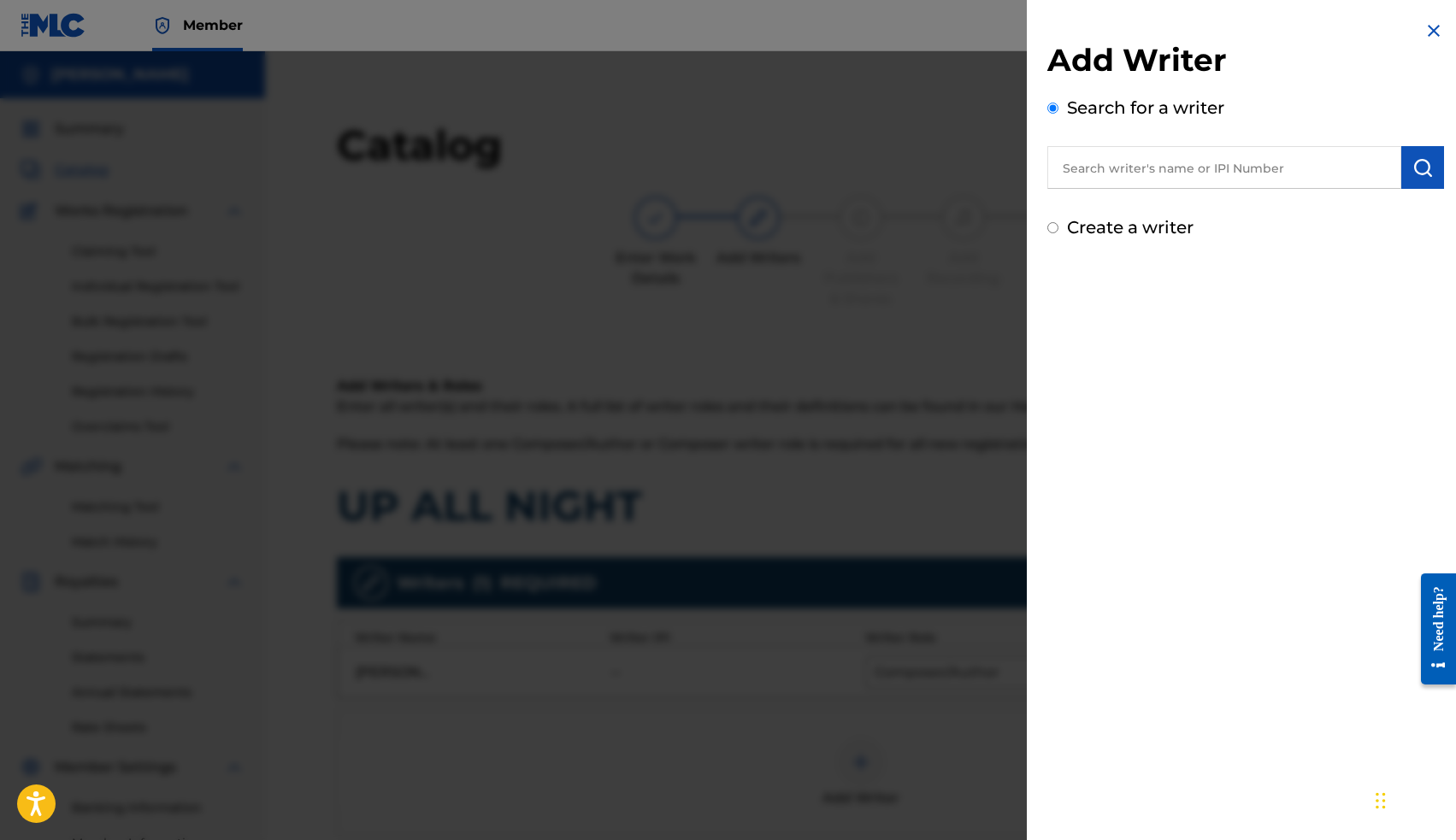
click at [1133, 171] on input "text" at bounding box center [1225, 167] width 354 height 42
paste input "00663563036"
type input "00663563036"
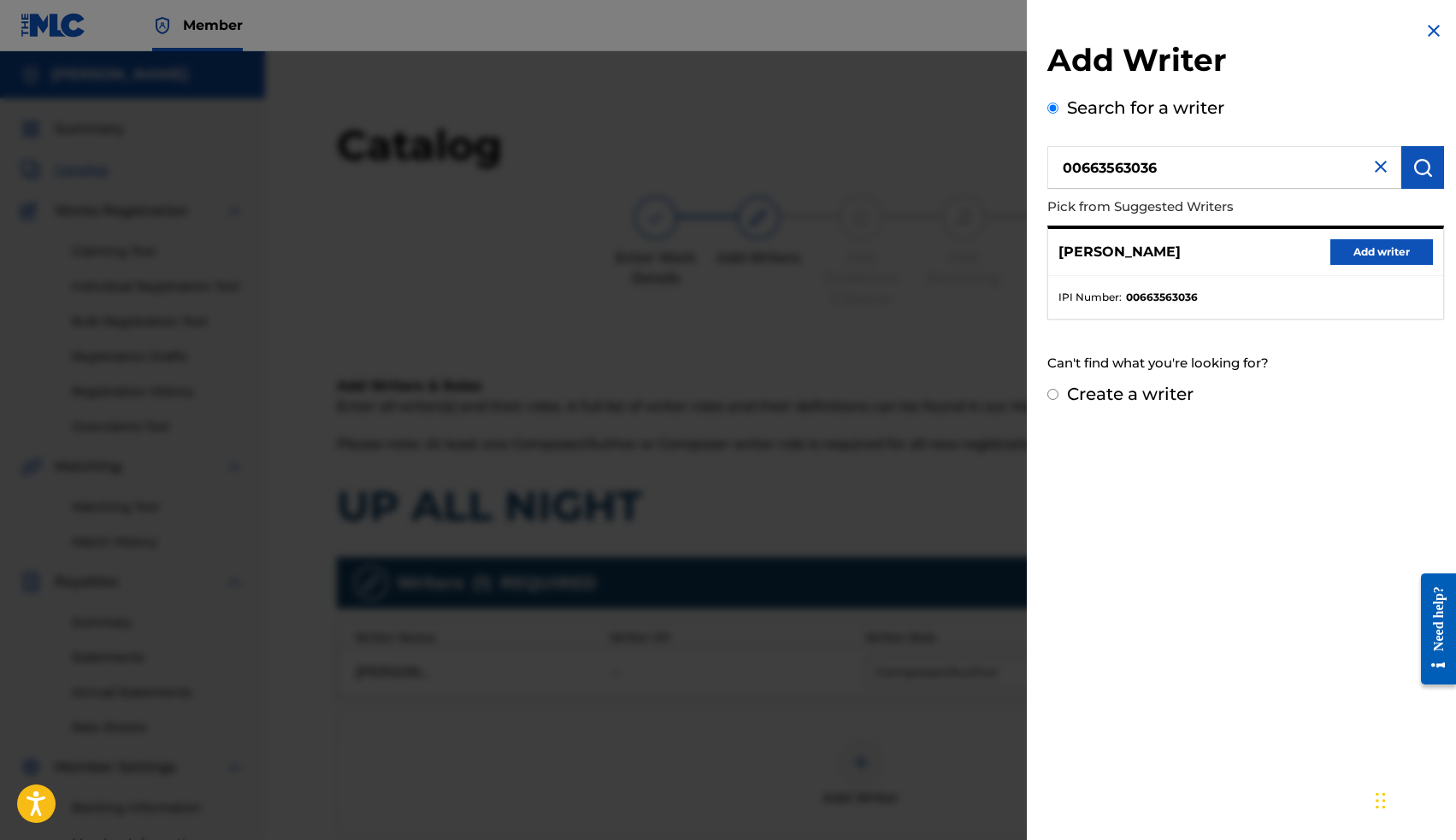
click at [1367, 246] on button "Add writer" at bounding box center [1381, 252] width 103 height 26
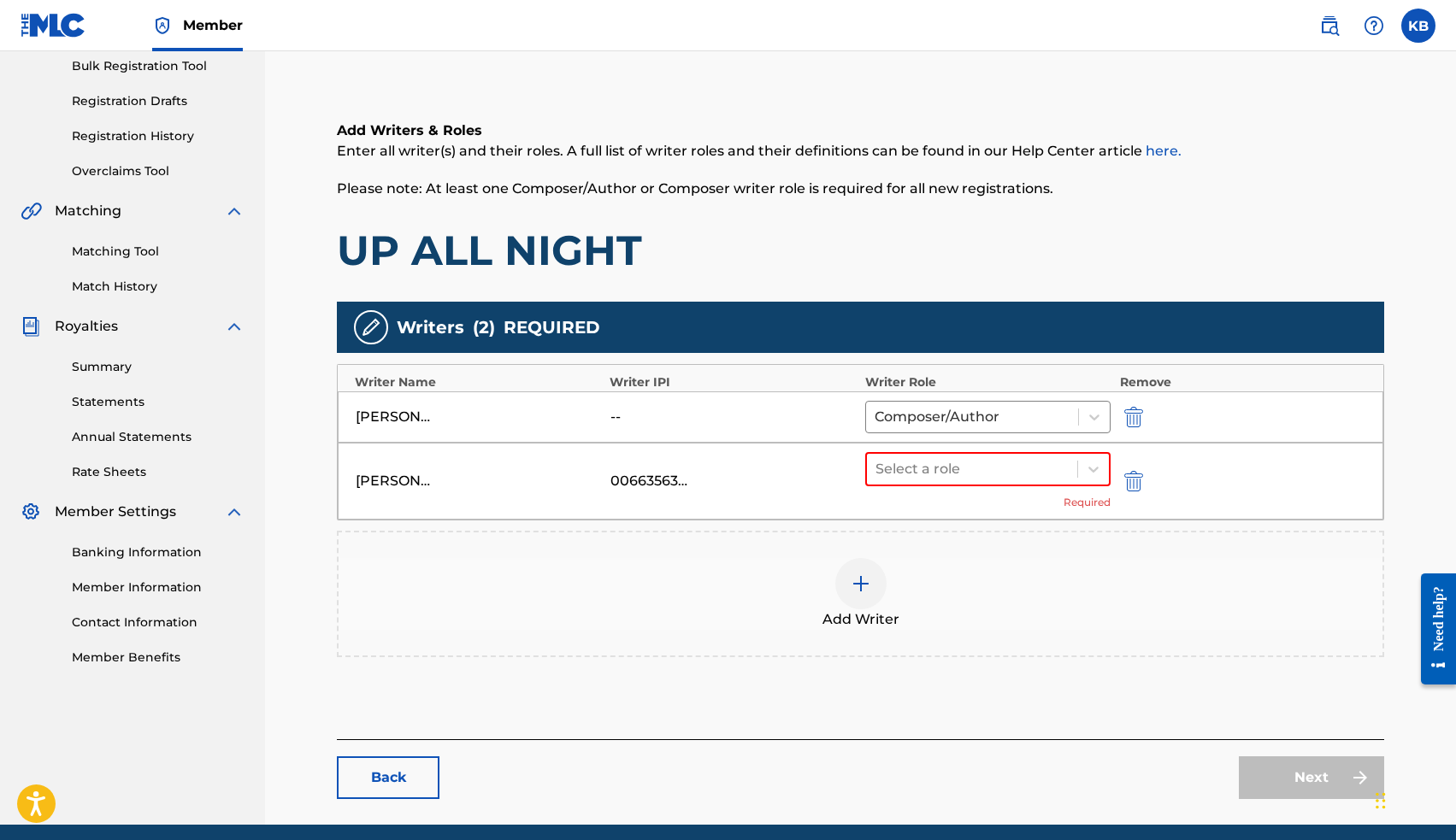
scroll to position [293, 0]
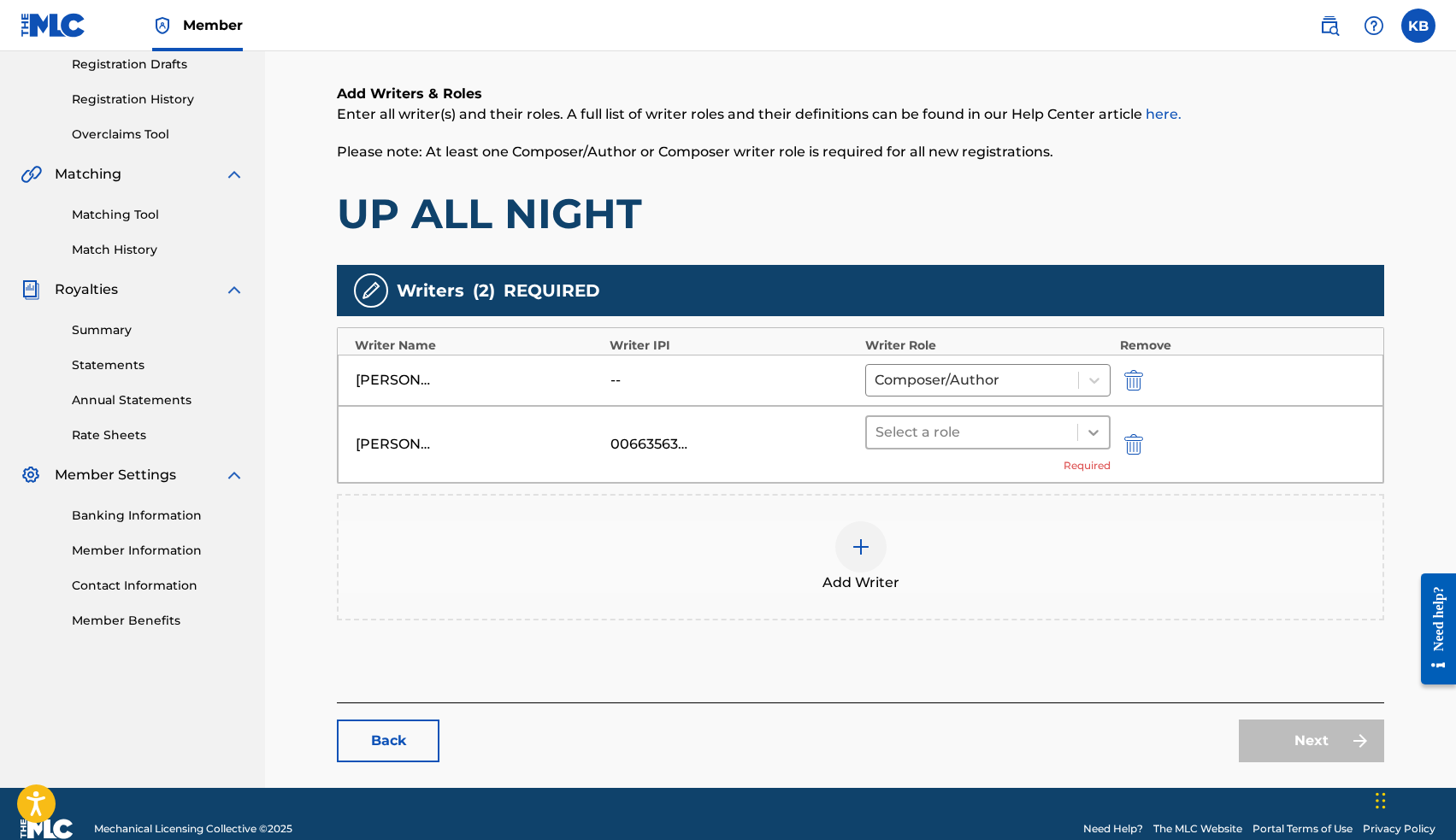
click at [1088, 433] on icon at bounding box center [1093, 433] width 17 height 17
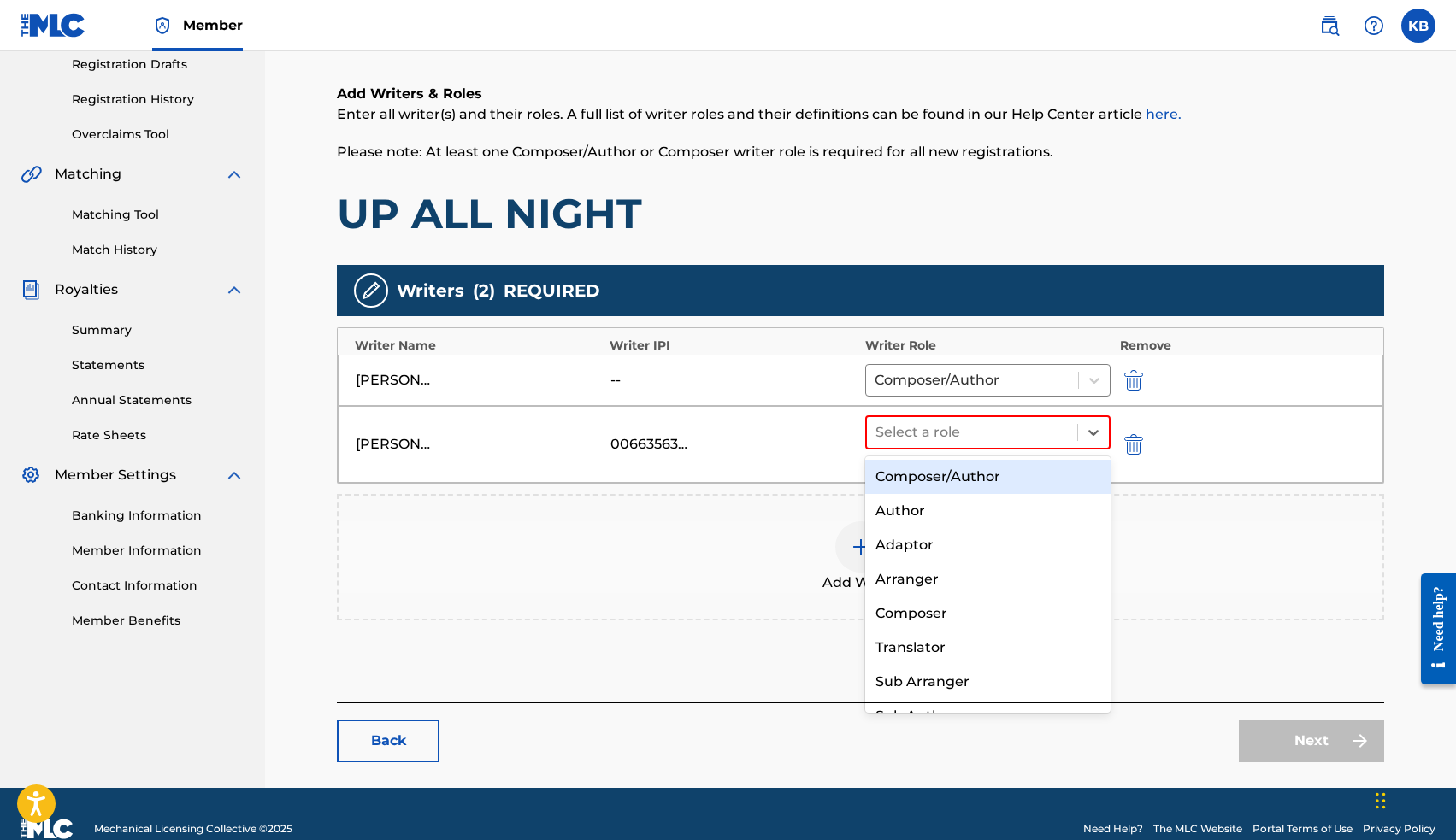
click at [1049, 474] on div "Composer/Author" at bounding box center [988, 477] width 246 height 35
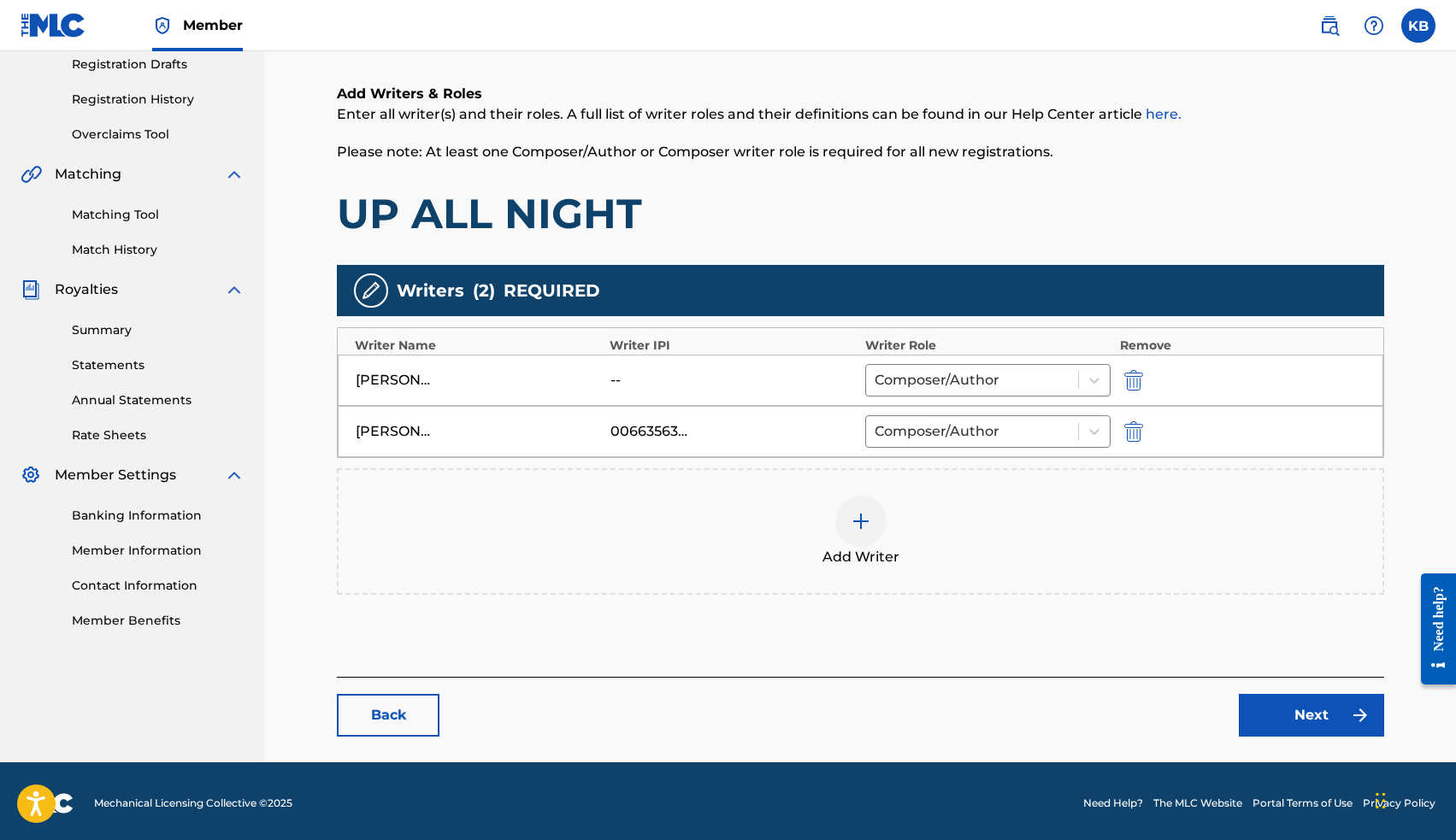
click at [1136, 379] on img "submit" at bounding box center [1134, 381] width 19 height 21
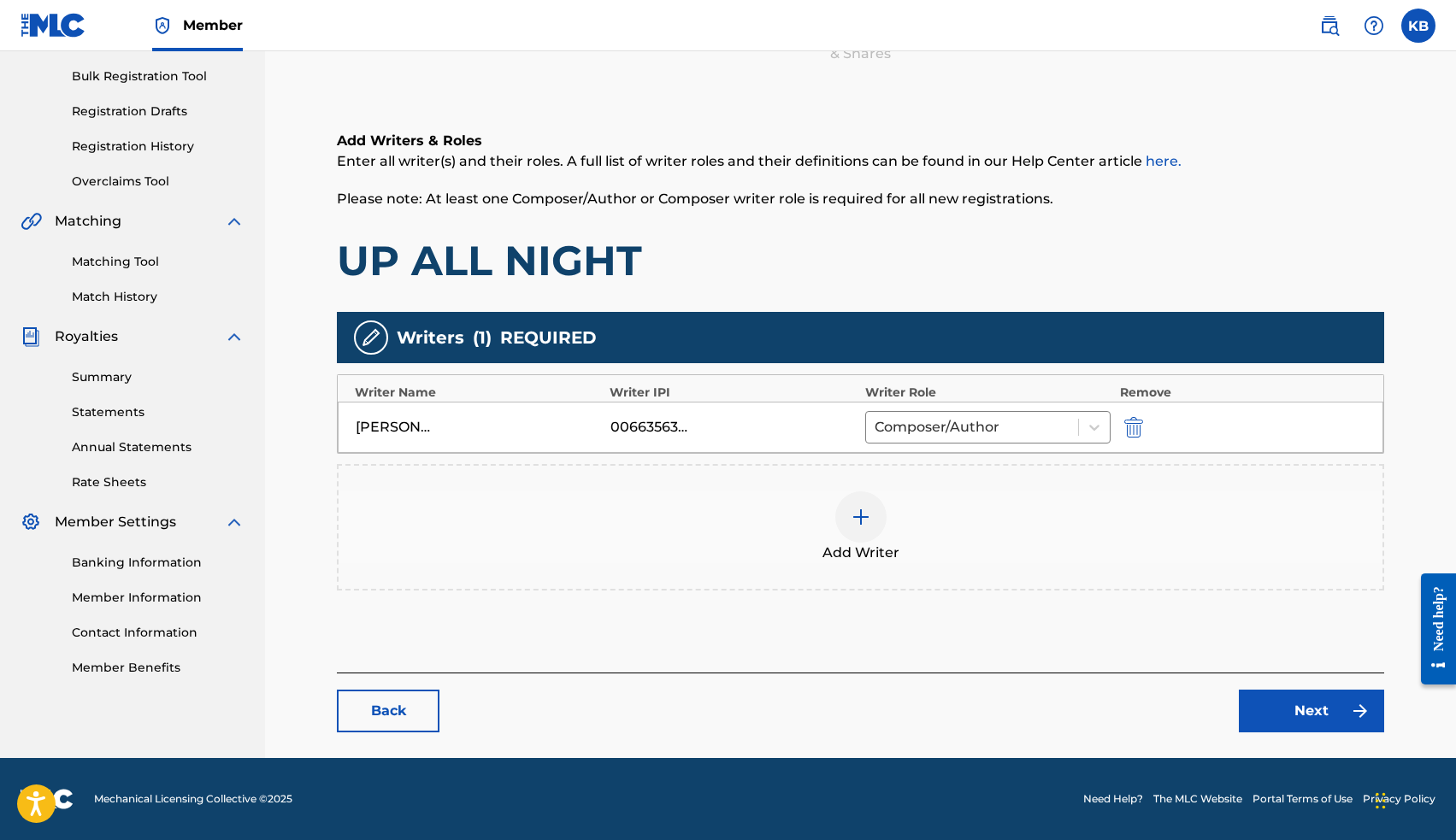
click at [1289, 702] on link "Next" at bounding box center [1311, 711] width 145 height 42
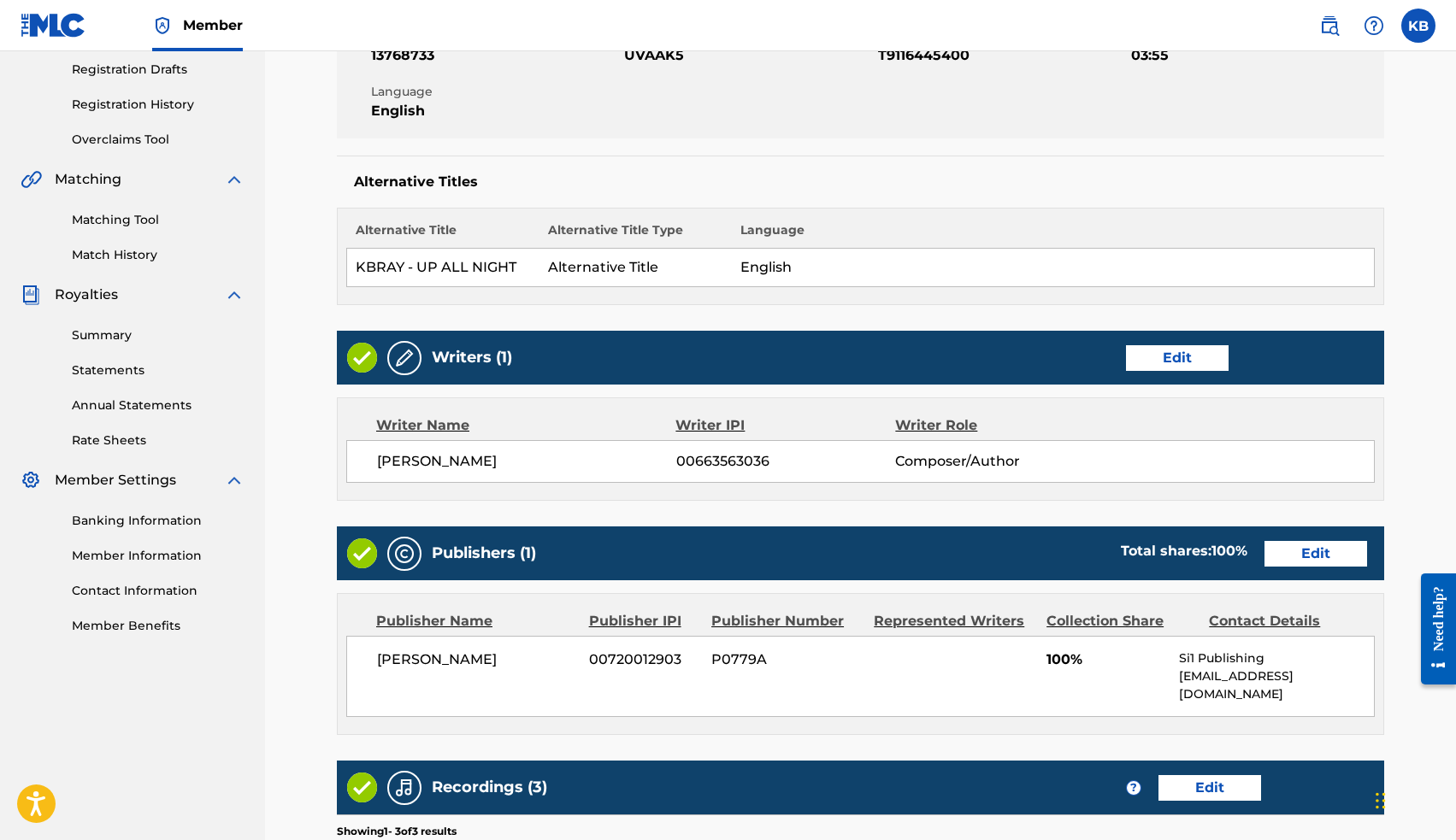
scroll to position [525, 0]
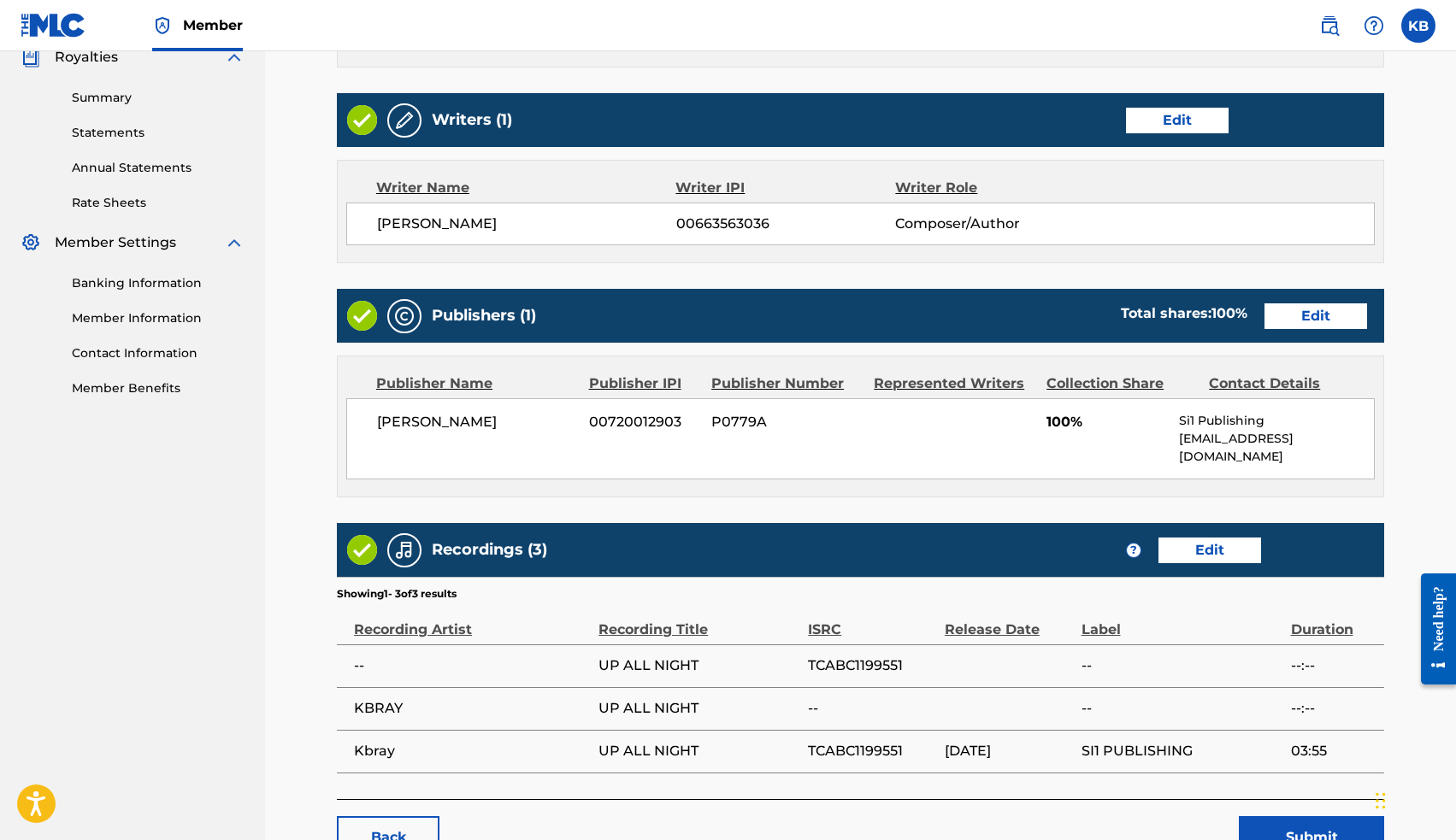
click at [1290, 817] on button "Submit" at bounding box center [1311, 837] width 145 height 42
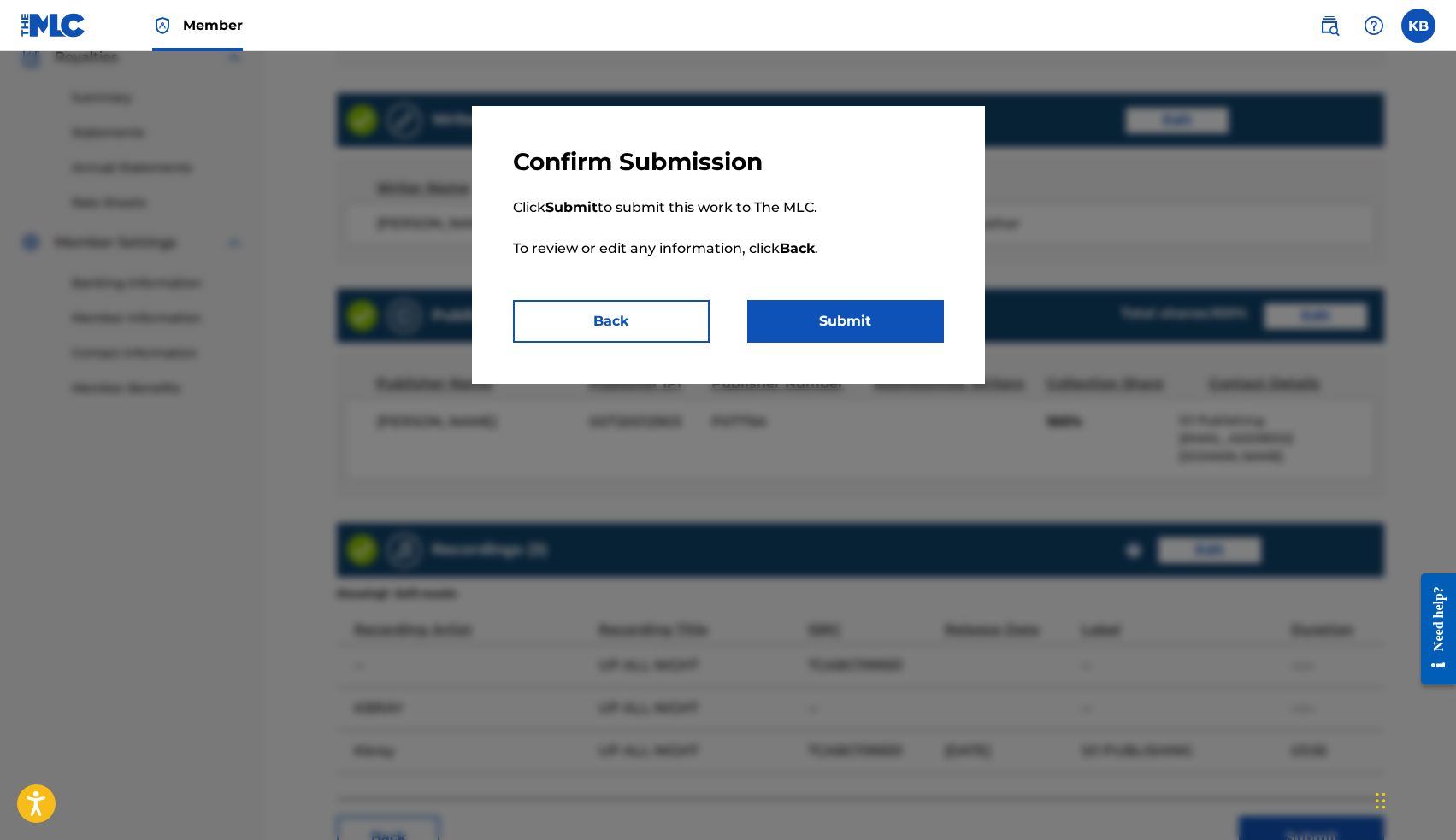
click at [850, 325] on button "Submit" at bounding box center [845, 320] width 197 height 42
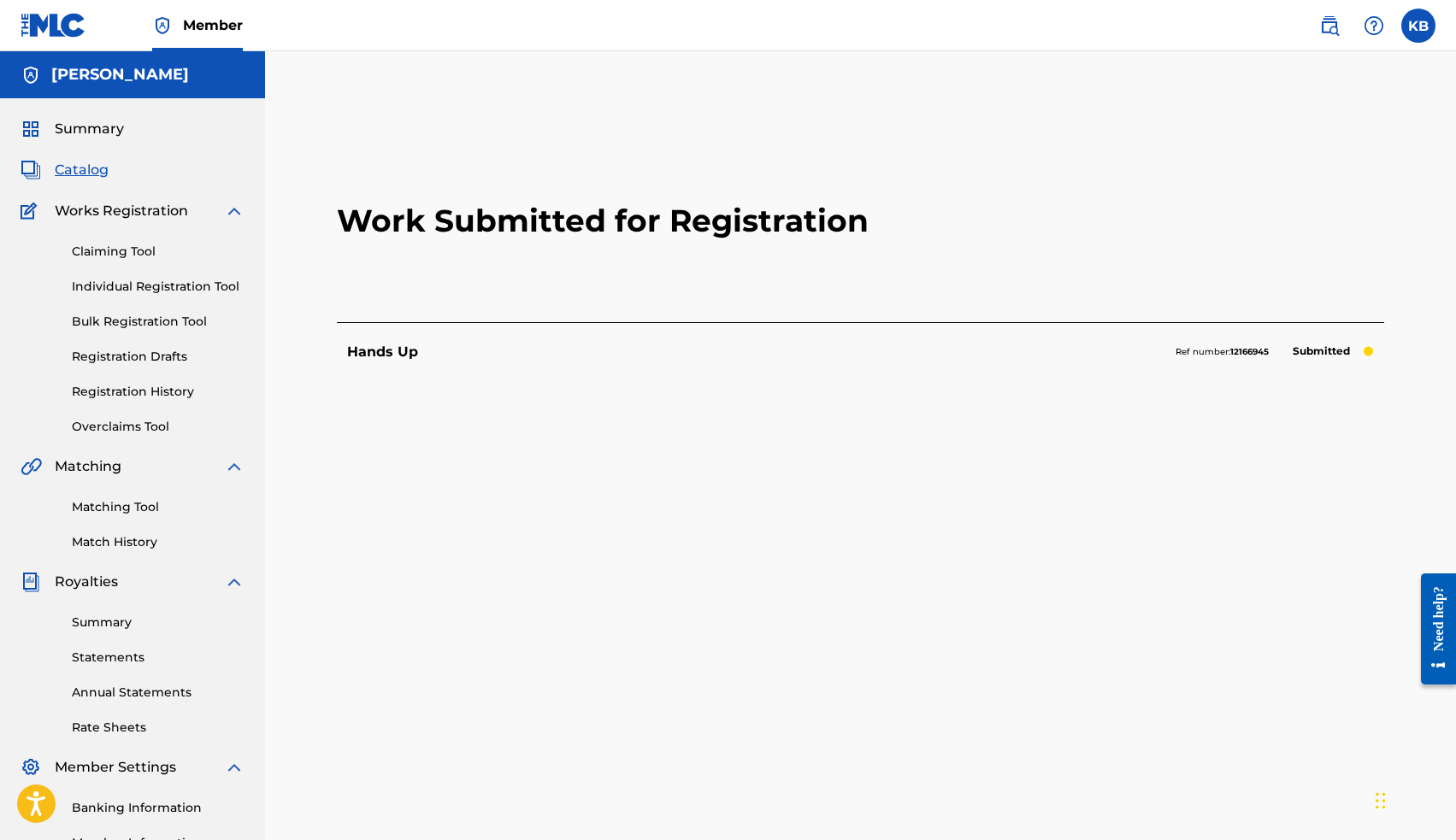
click at [85, 172] on span "Catalog" at bounding box center [81, 170] width 54 height 21
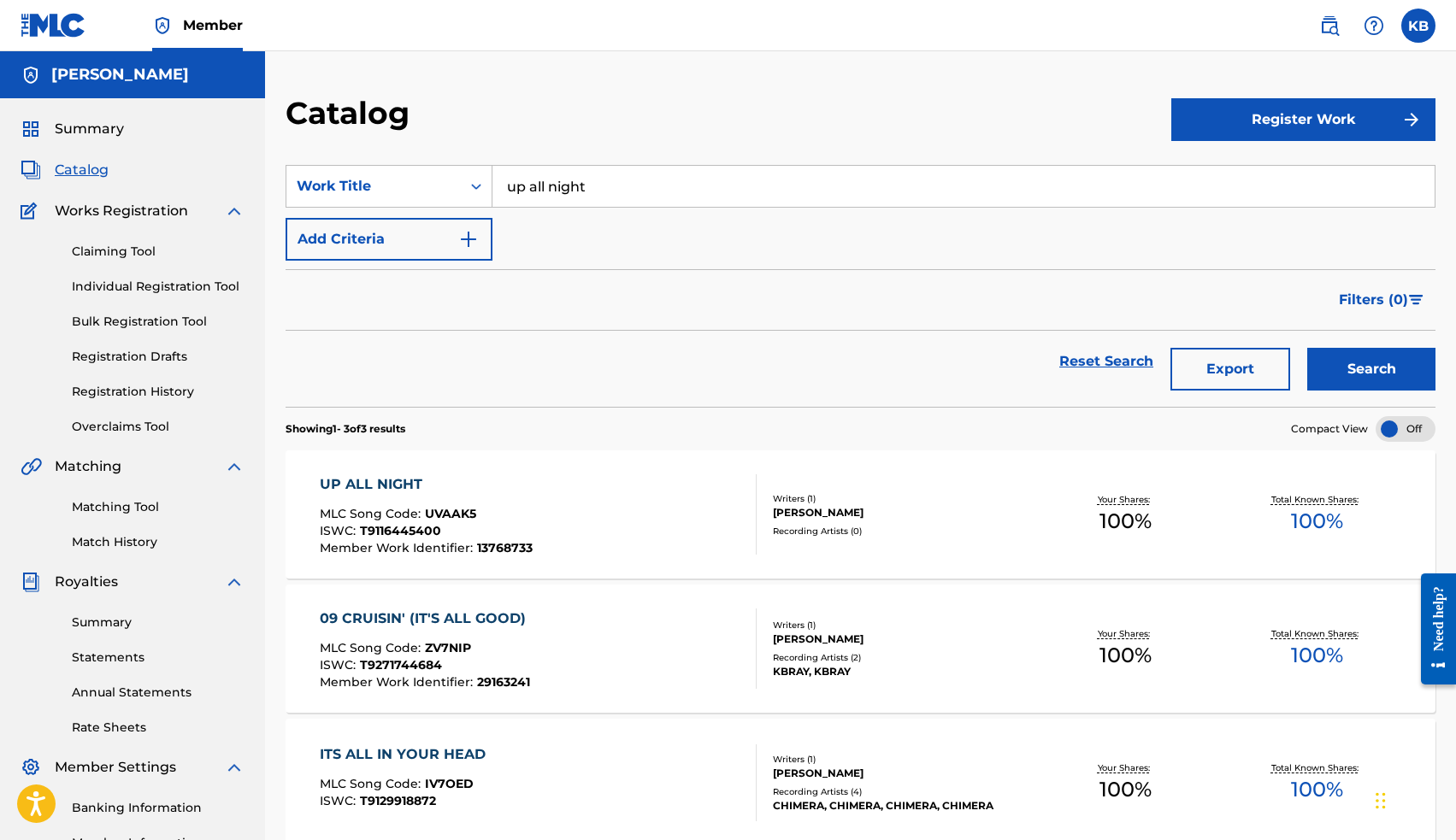
click at [576, 186] on input "up all night" at bounding box center [963, 186] width 942 height 41
click at [1350, 365] on button "Search" at bounding box center [1371, 369] width 128 height 42
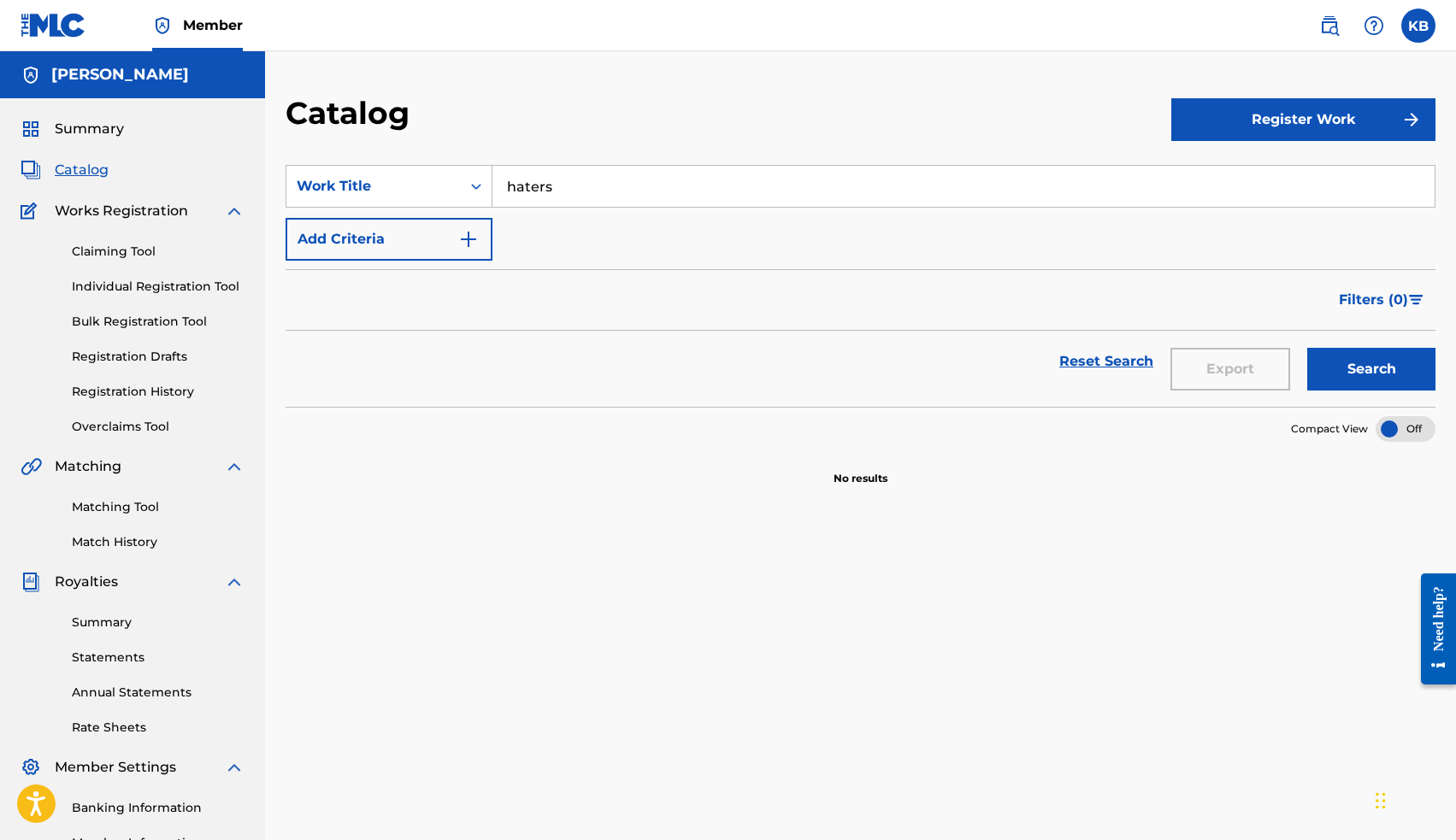
click at [571, 194] on input "haters" at bounding box center [963, 186] width 942 height 41
click at [588, 260] on span "e how you feel" at bounding box center [613, 255] width 100 height 16
type input "show me how you feel"
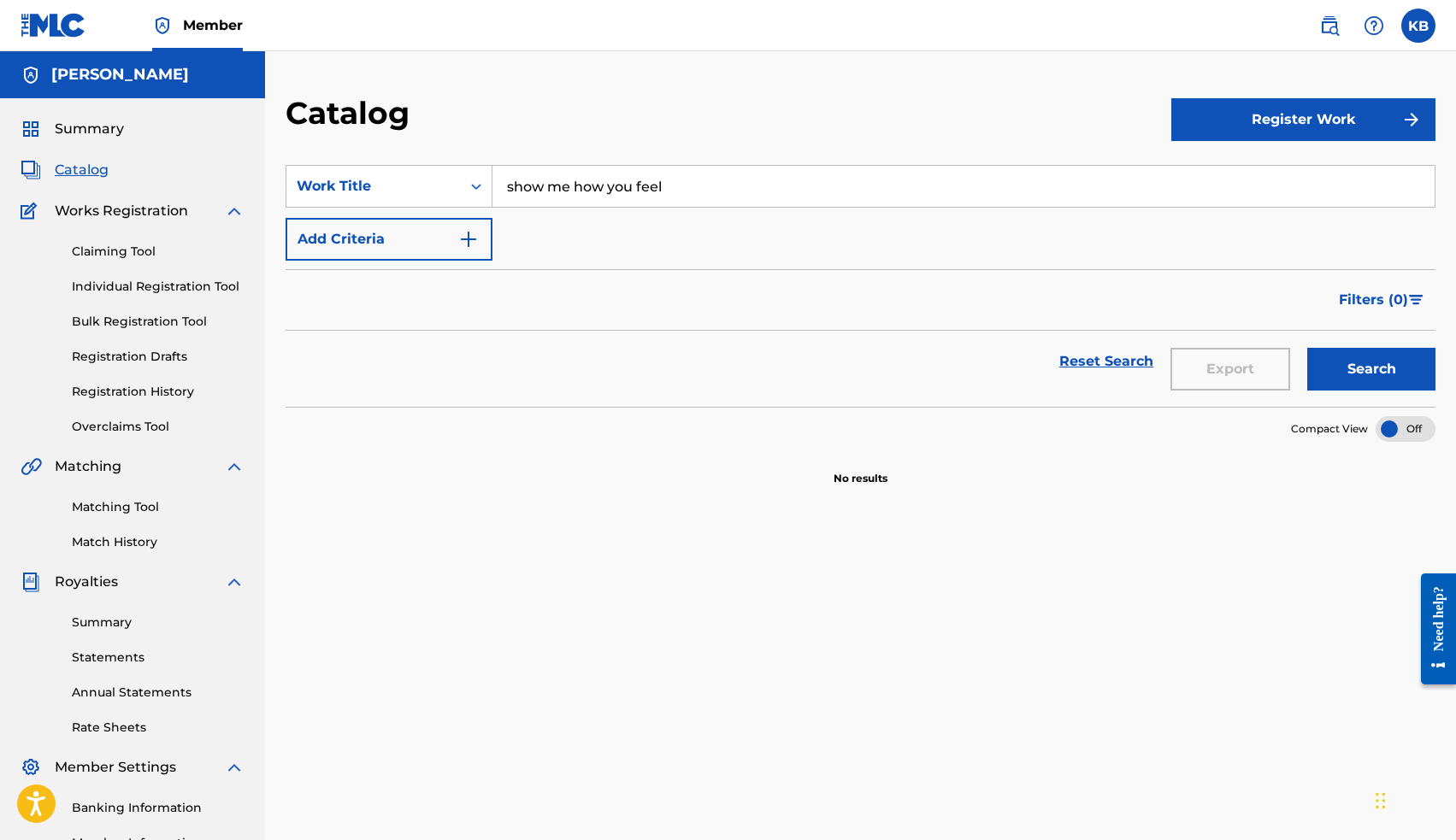
click at [1350, 357] on button "Search" at bounding box center [1371, 369] width 128 height 42
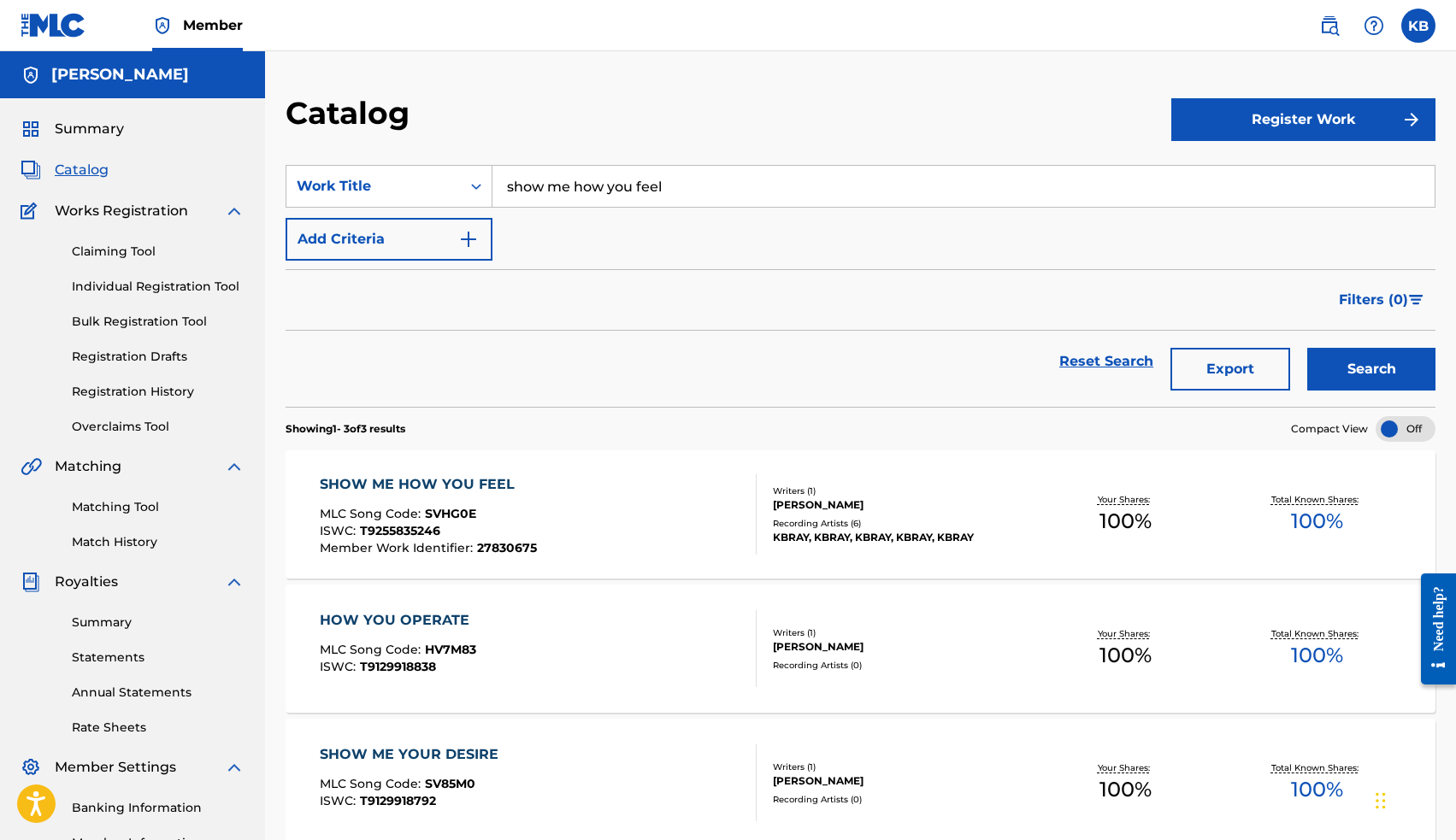
click at [468, 482] on div "SHOW ME HOW YOU FEEL" at bounding box center [427, 484] width 217 height 21
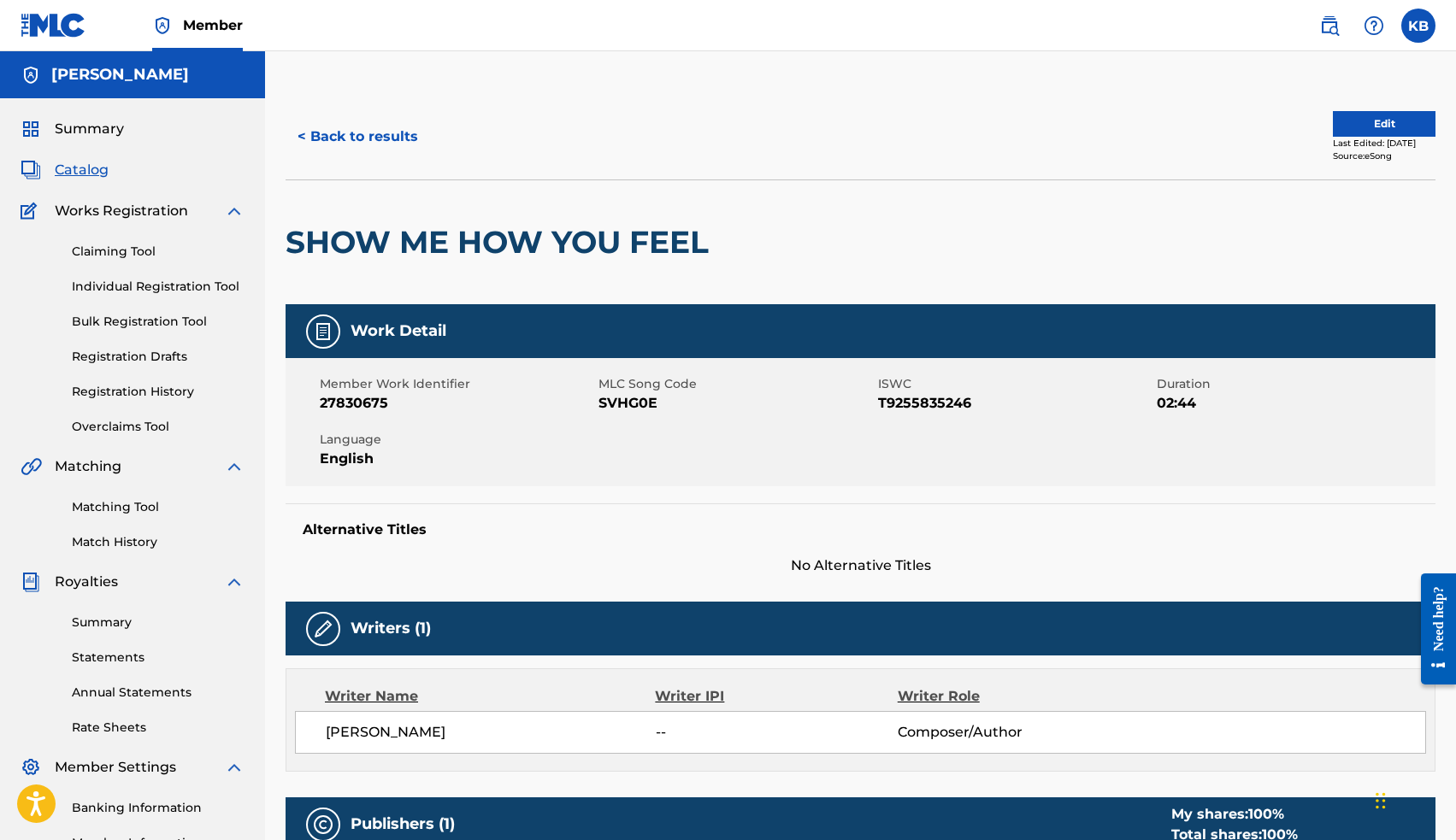
click at [1333, 127] on button "Edit" at bounding box center [1383, 124] width 103 height 26
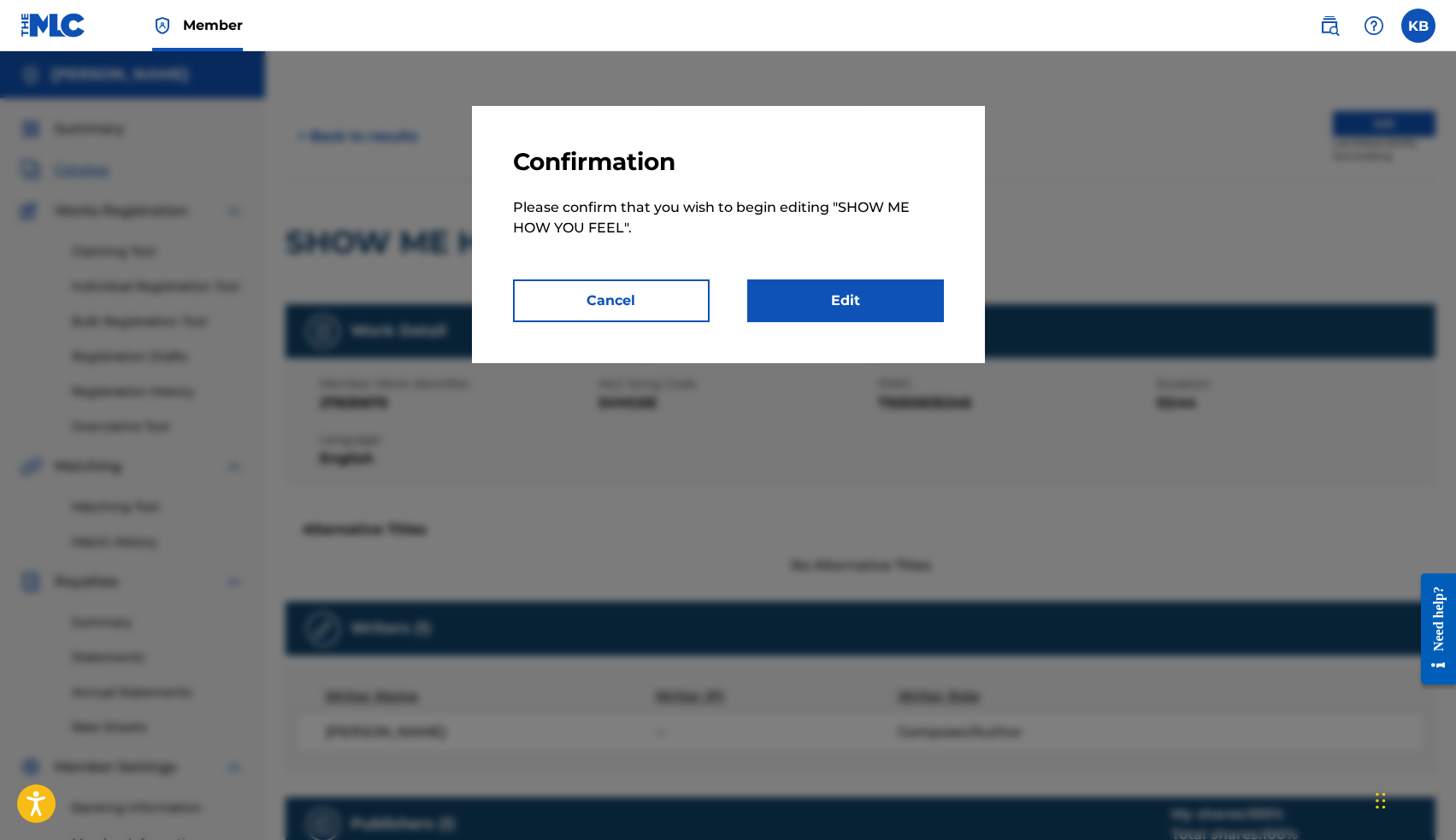
click at [899, 306] on link "Edit" at bounding box center [845, 300] width 197 height 42
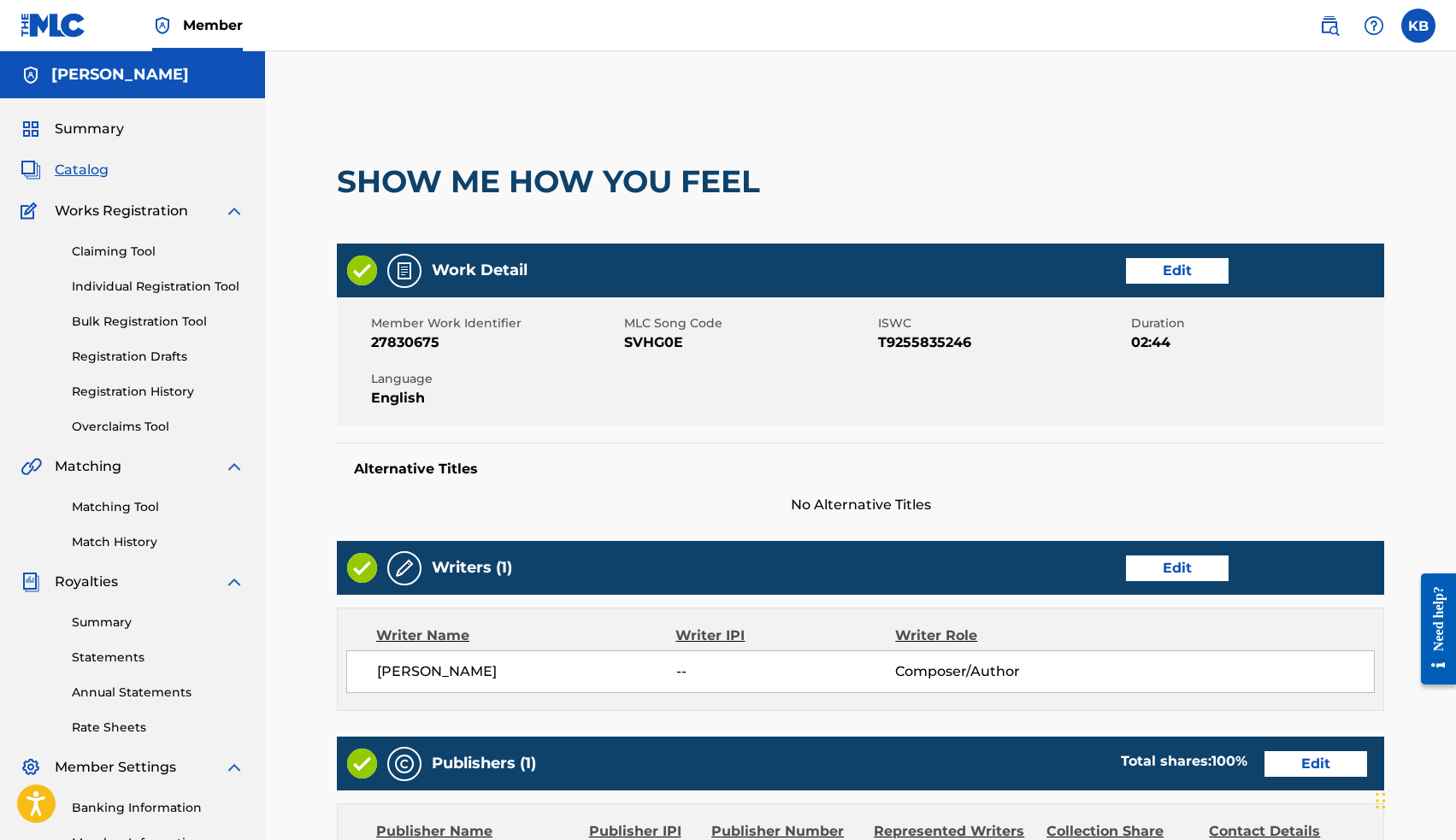
click at [1160, 568] on link "Edit" at bounding box center [1177, 568] width 103 height 26
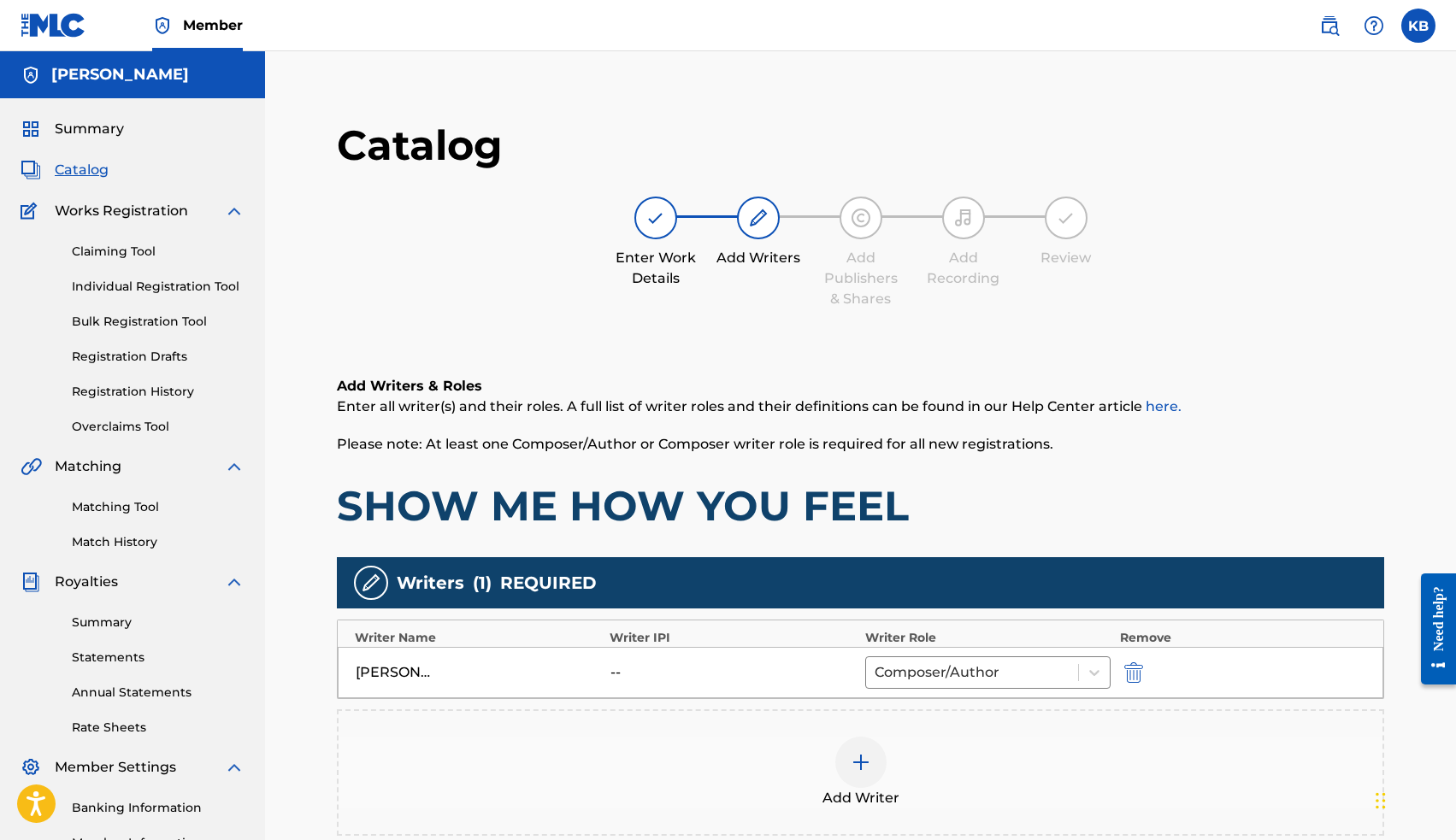
click at [864, 758] on img at bounding box center [861, 762] width 21 height 21
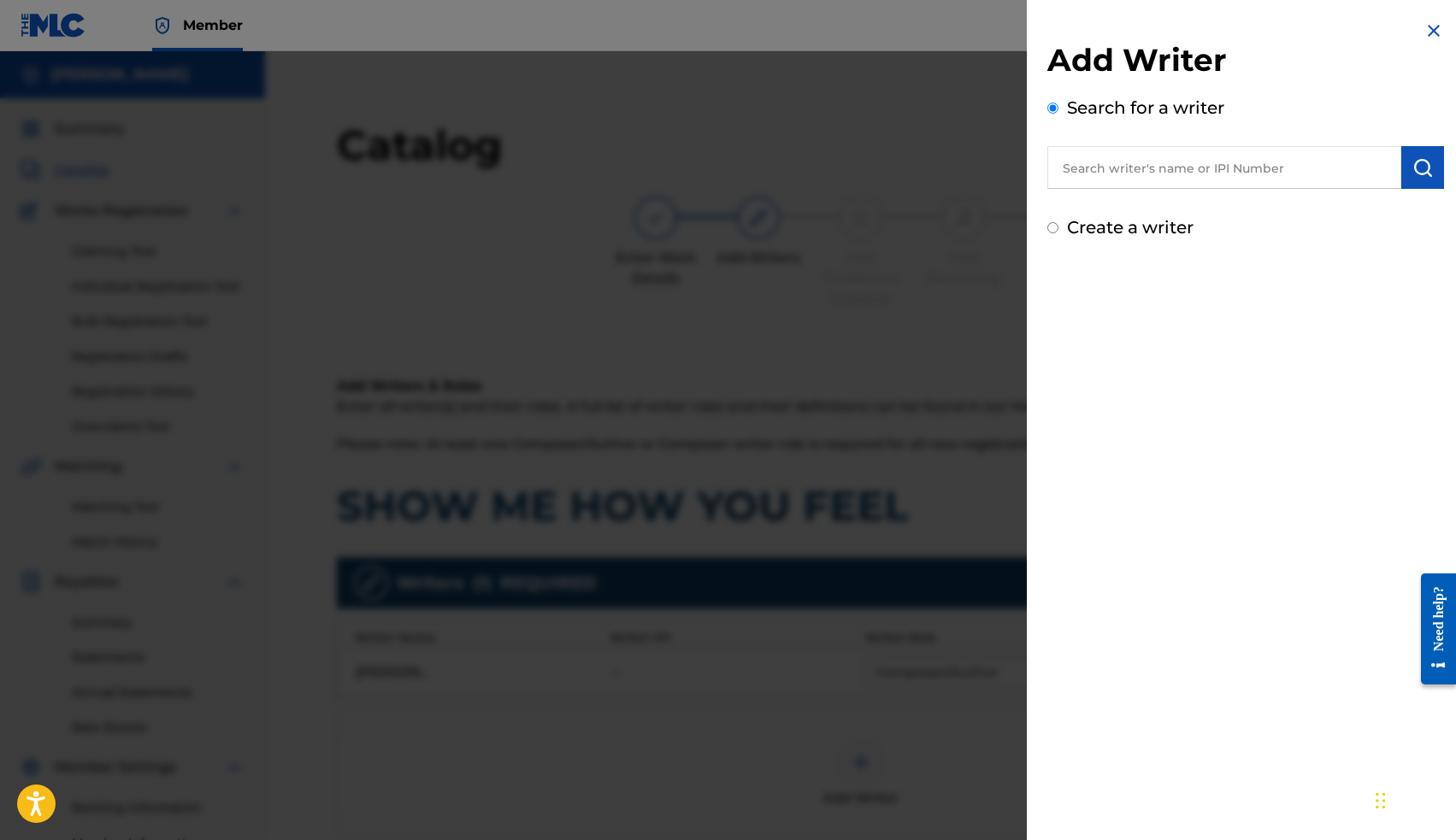
click at [1119, 166] on input "text" at bounding box center [1225, 167] width 354 height 42
paste input "00663563036"
type input "00663563036"
click at [1420, 171] on img "submit" at bounding box center [1422, 167] width 21 height 21
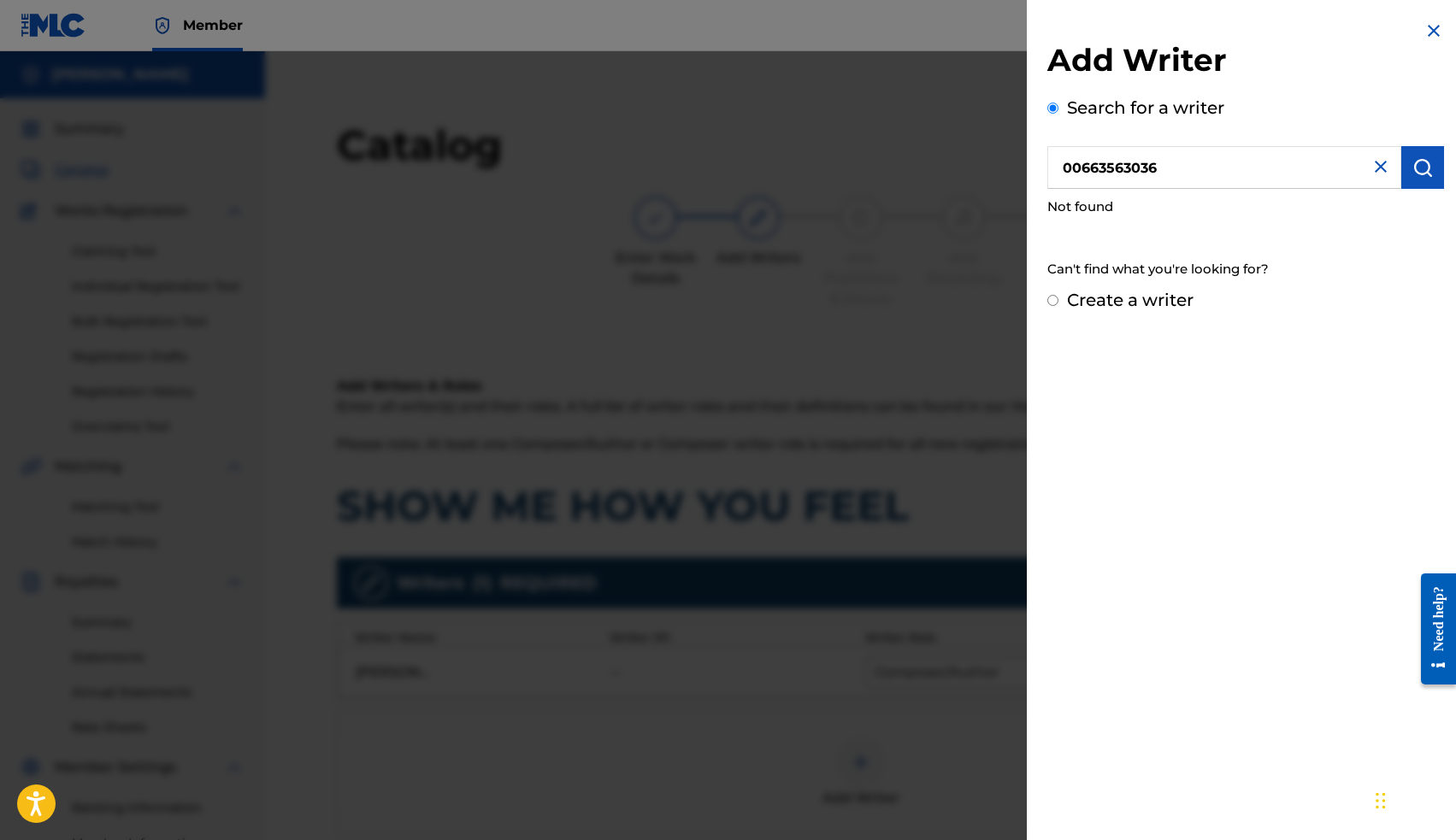
click at [1191, 167] on input "00663563036" at bounding box center [1225, 167] width 354 height 42
drag, startPoint x: 1191, startPoint y: 167, endPoint x: 978, endPoint y: 167, distance: 213.0
click at [978, 167] on div "Add Writer Search for a writer 00663563036 Not found Can't find what you're loo…" at bounding box center [728, 445] width 1456 height 789
paste input "00663563036"
type input "00663563036"
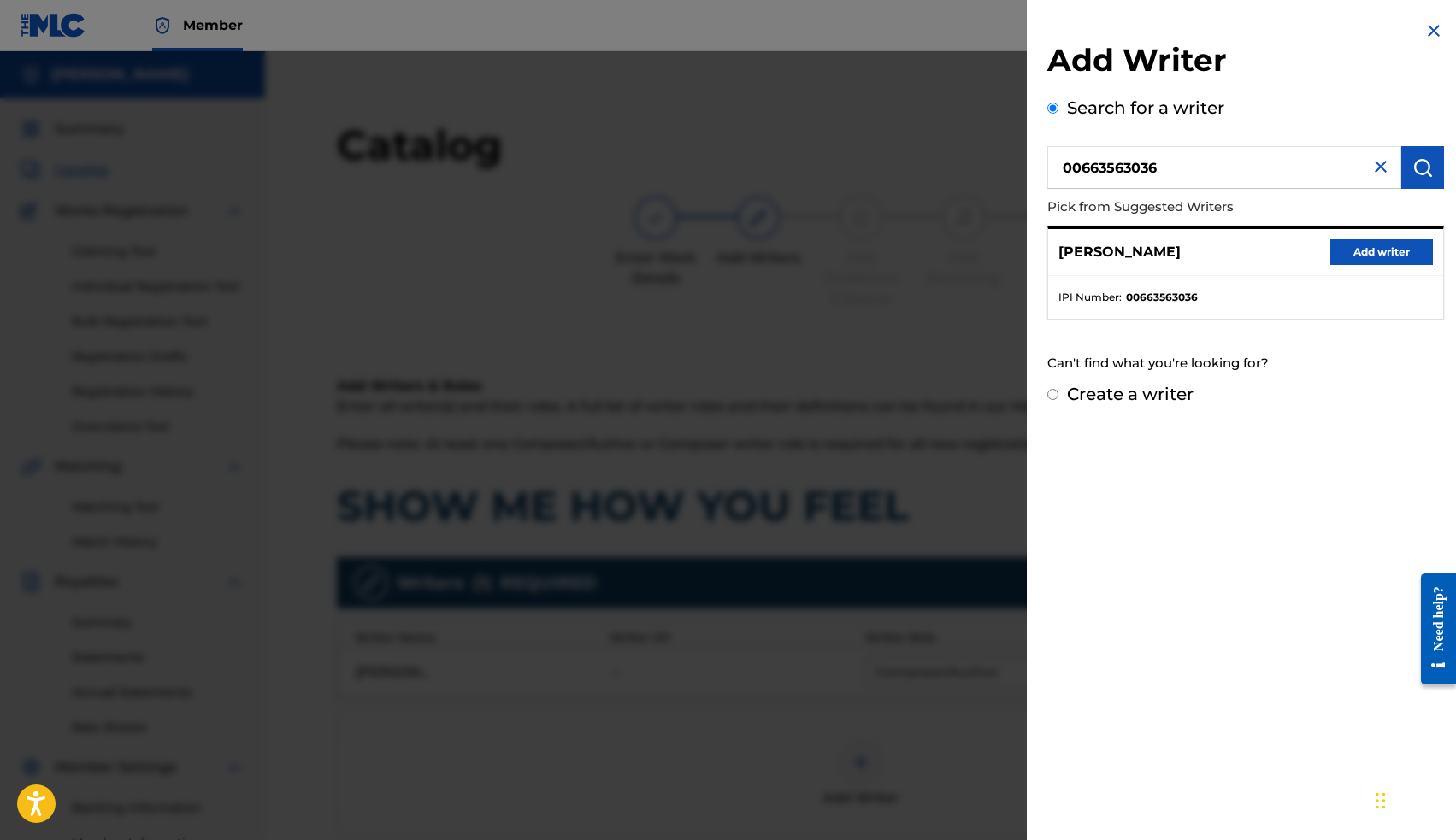
click at [1373, 246] on button "Add writer" at bounding box center [1381, 252] width 103 height 26
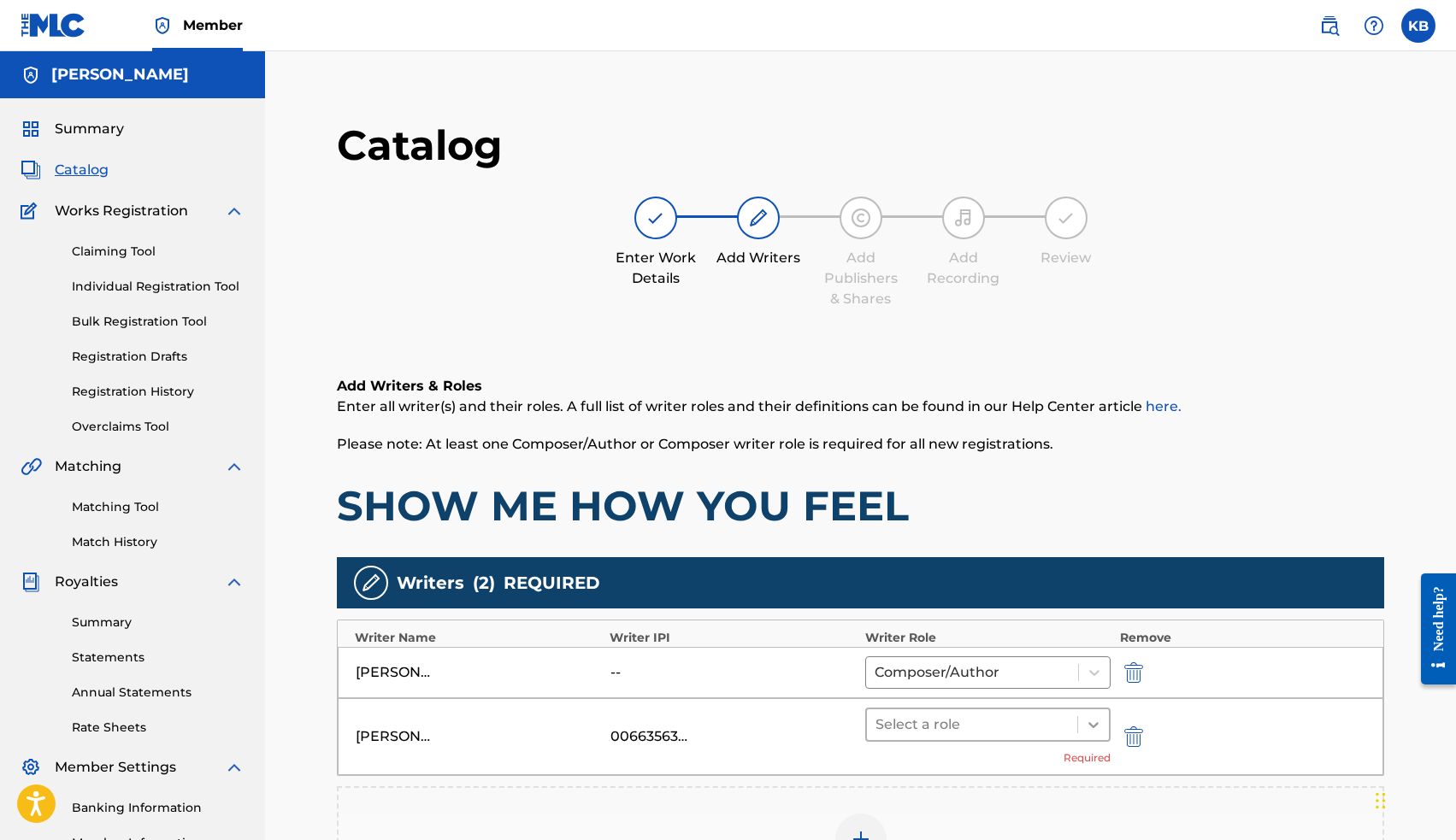
click at [1084, 715] on div at bounding box center [1093, 725] width 31 height 31
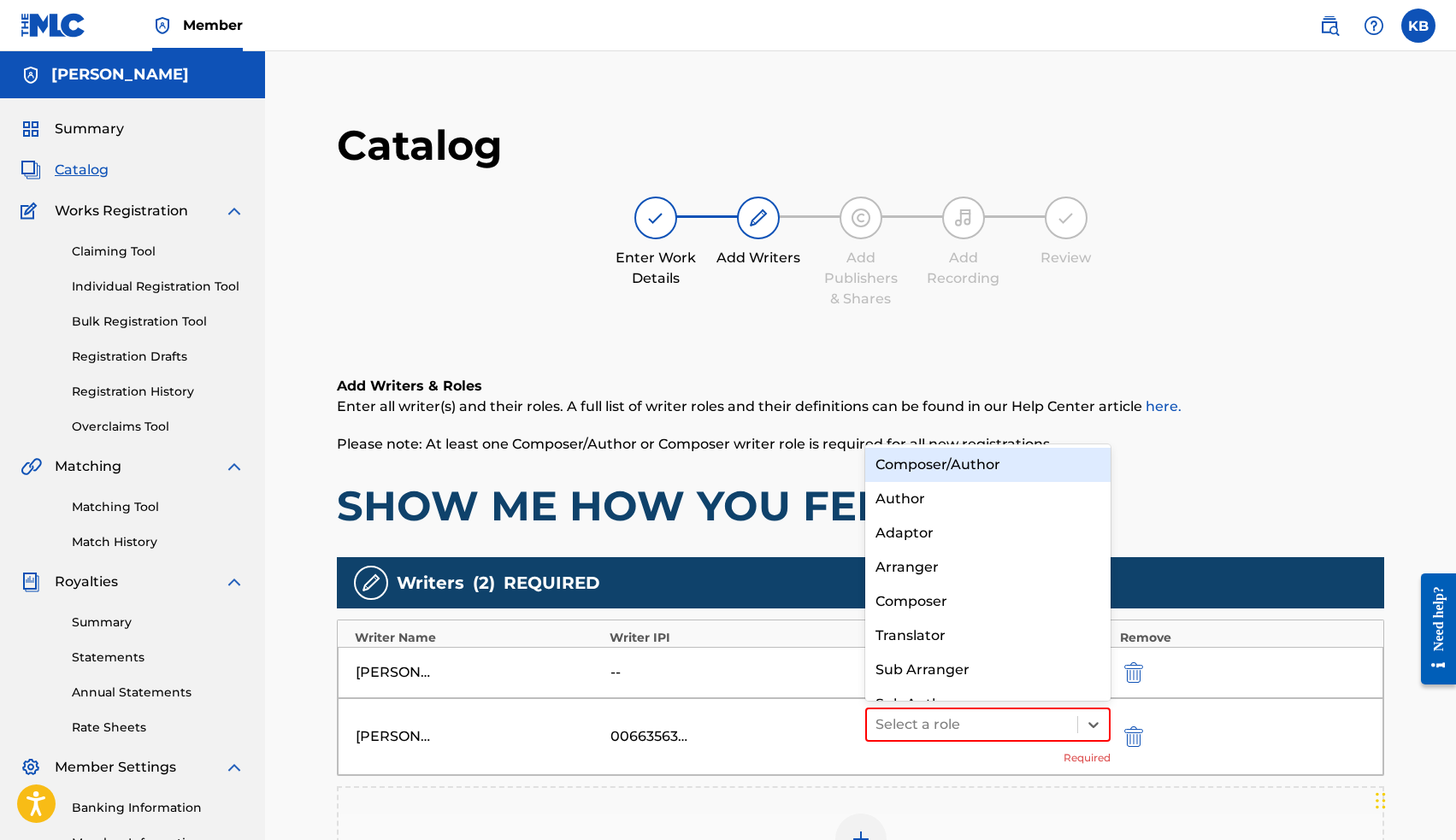
click at [982, 461] on div "Composer/Author" at bounding box center [988, 465] width 246 height 35
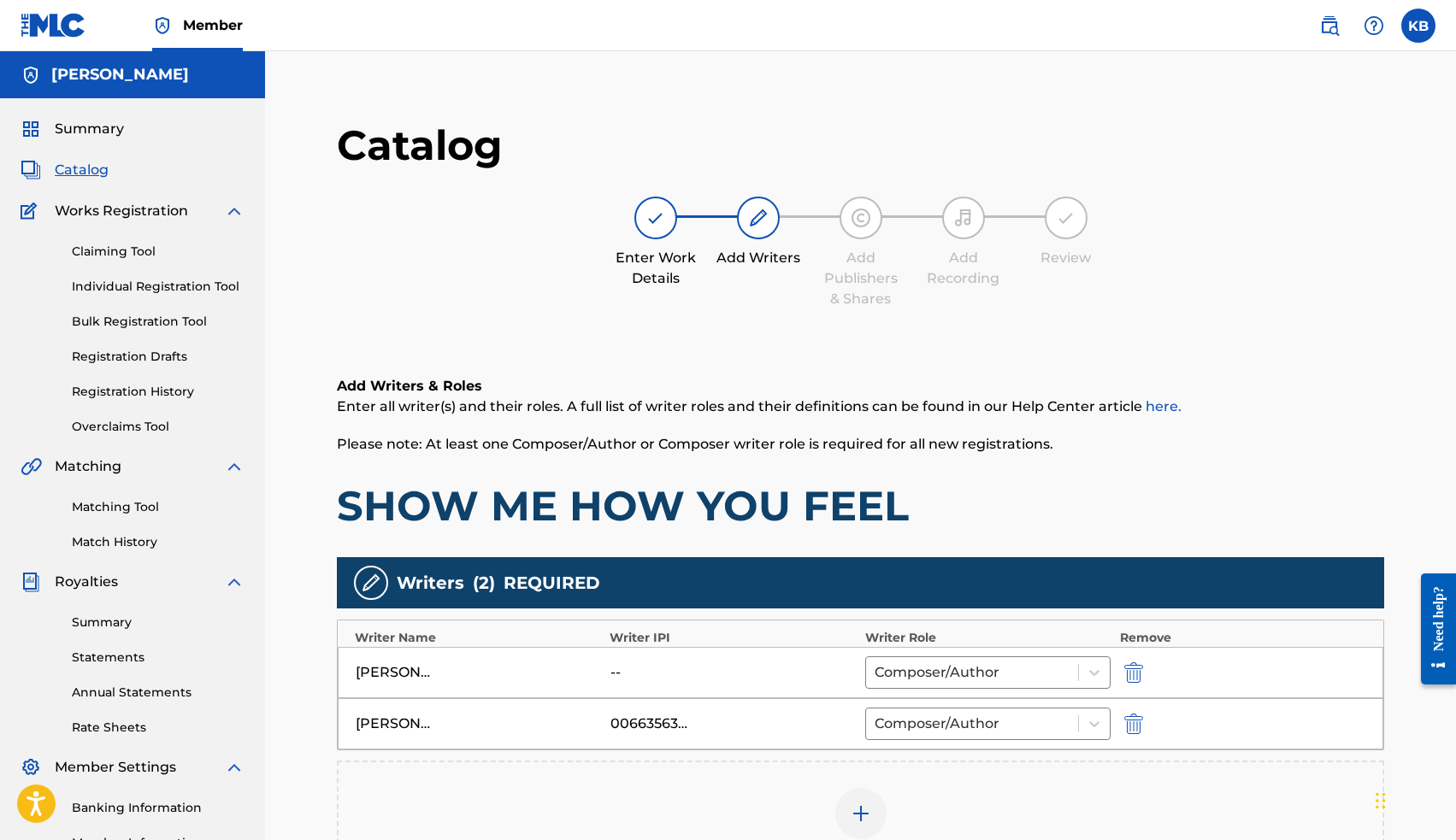
click at [1134, 674] on img "submit" at bounding box center [1134, 673] width 19 height 21
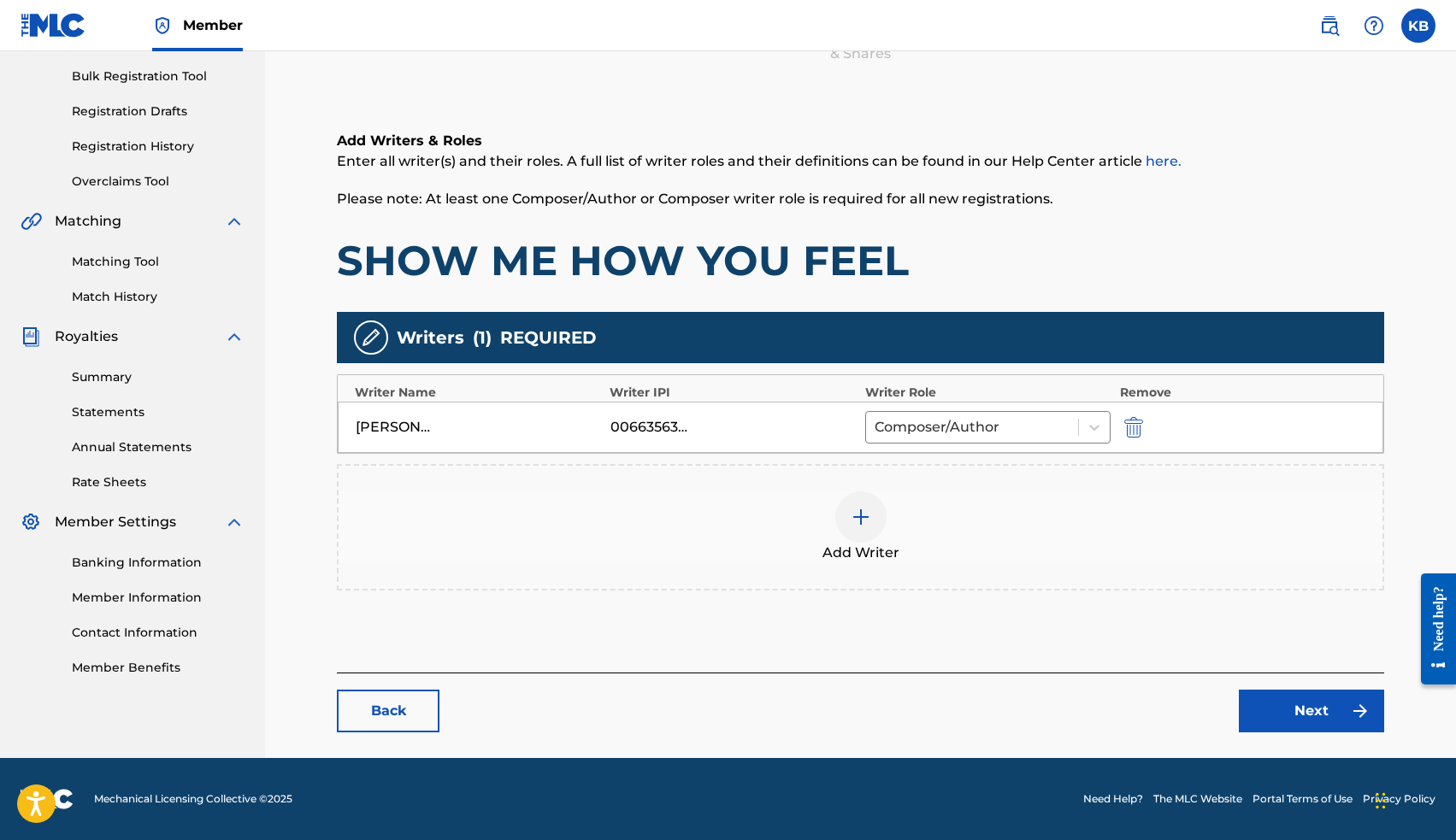
scroll to position [245, 0]
click at [1284, 700] on link "Next" at bounding box center [1311, 711] width 145 height 42
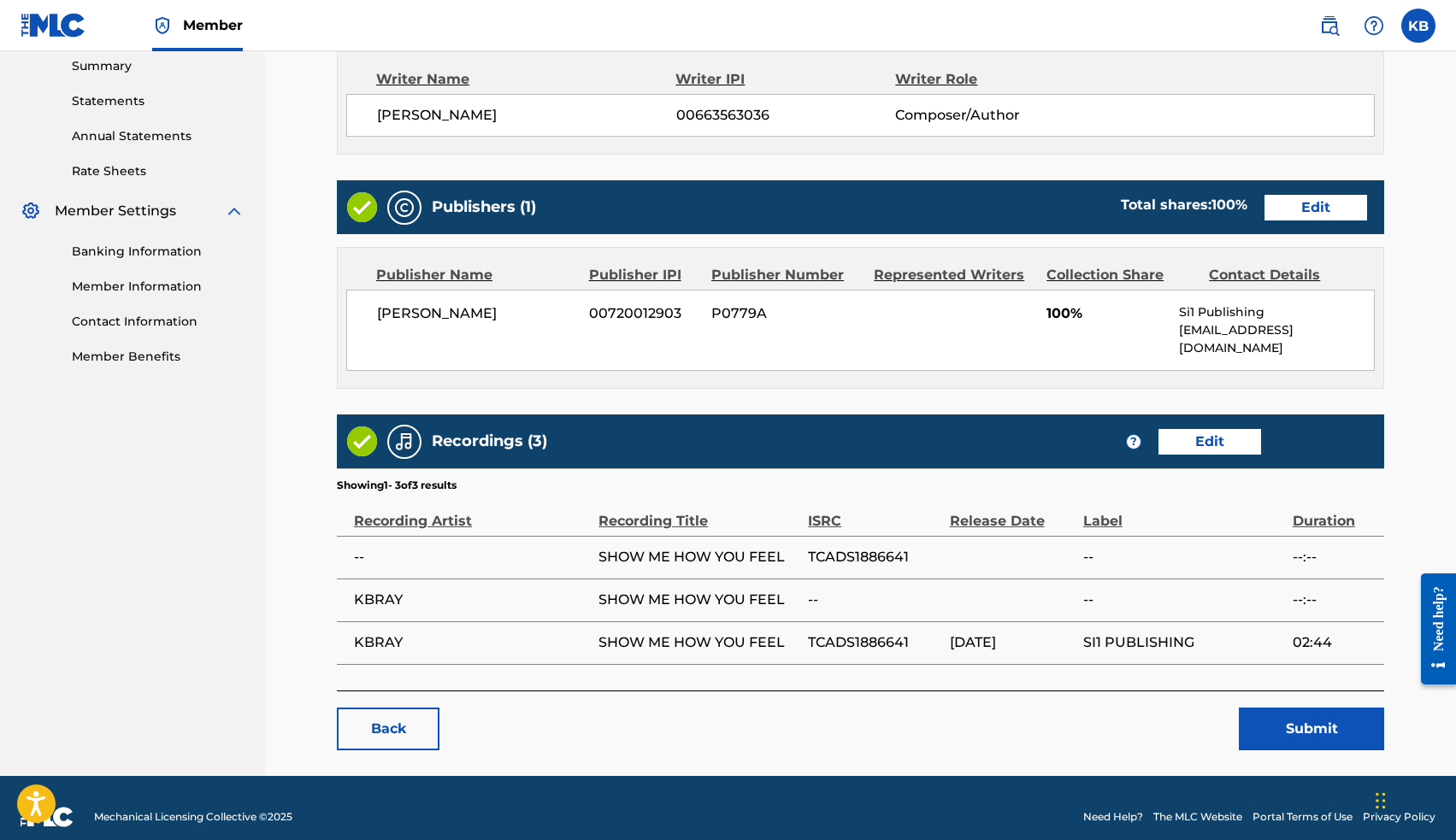
scroll to position [555, 0]
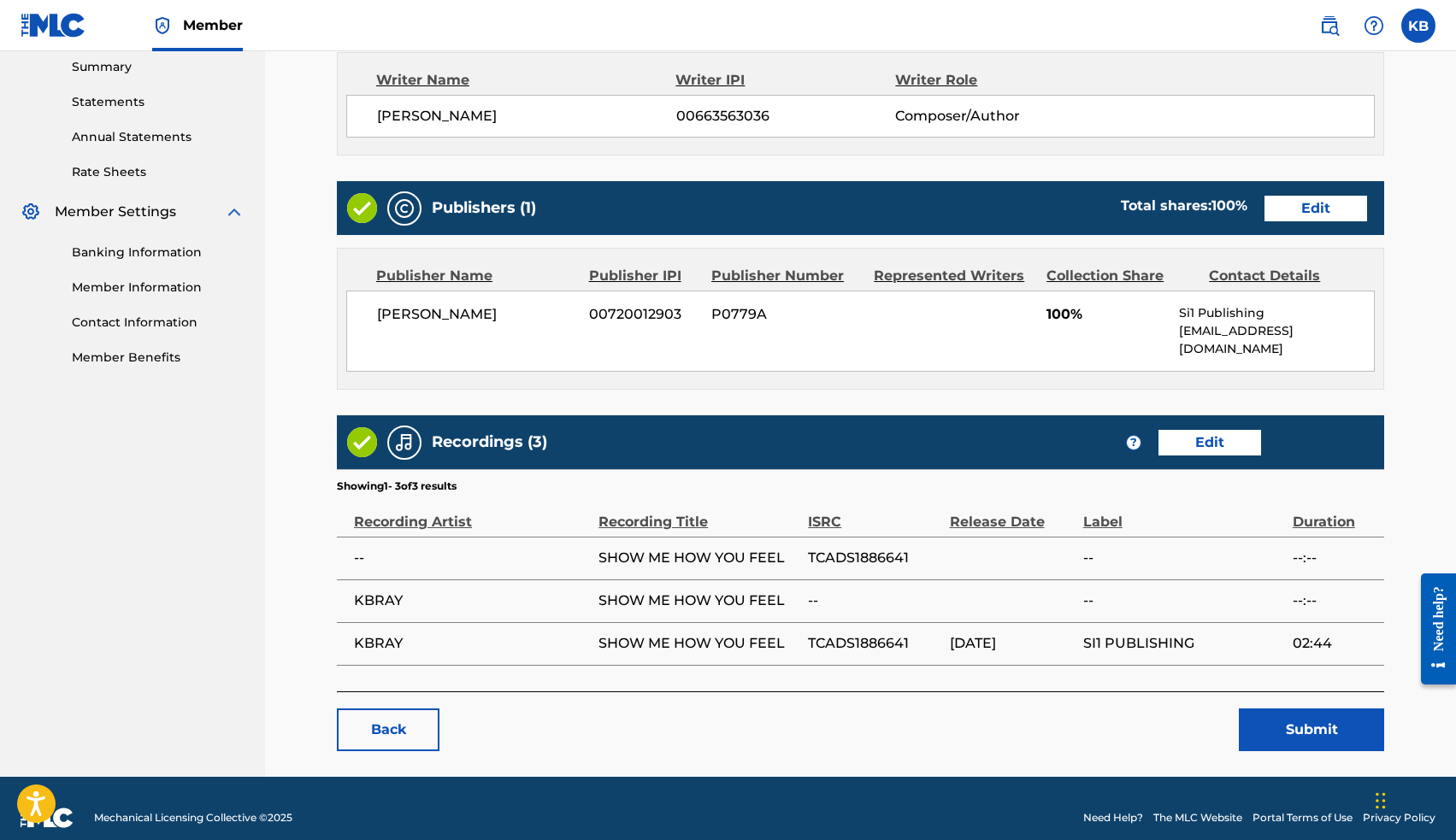
click at [1313, 713] on button "Submit" at bounding box center [1311, 729] width 145 height 42
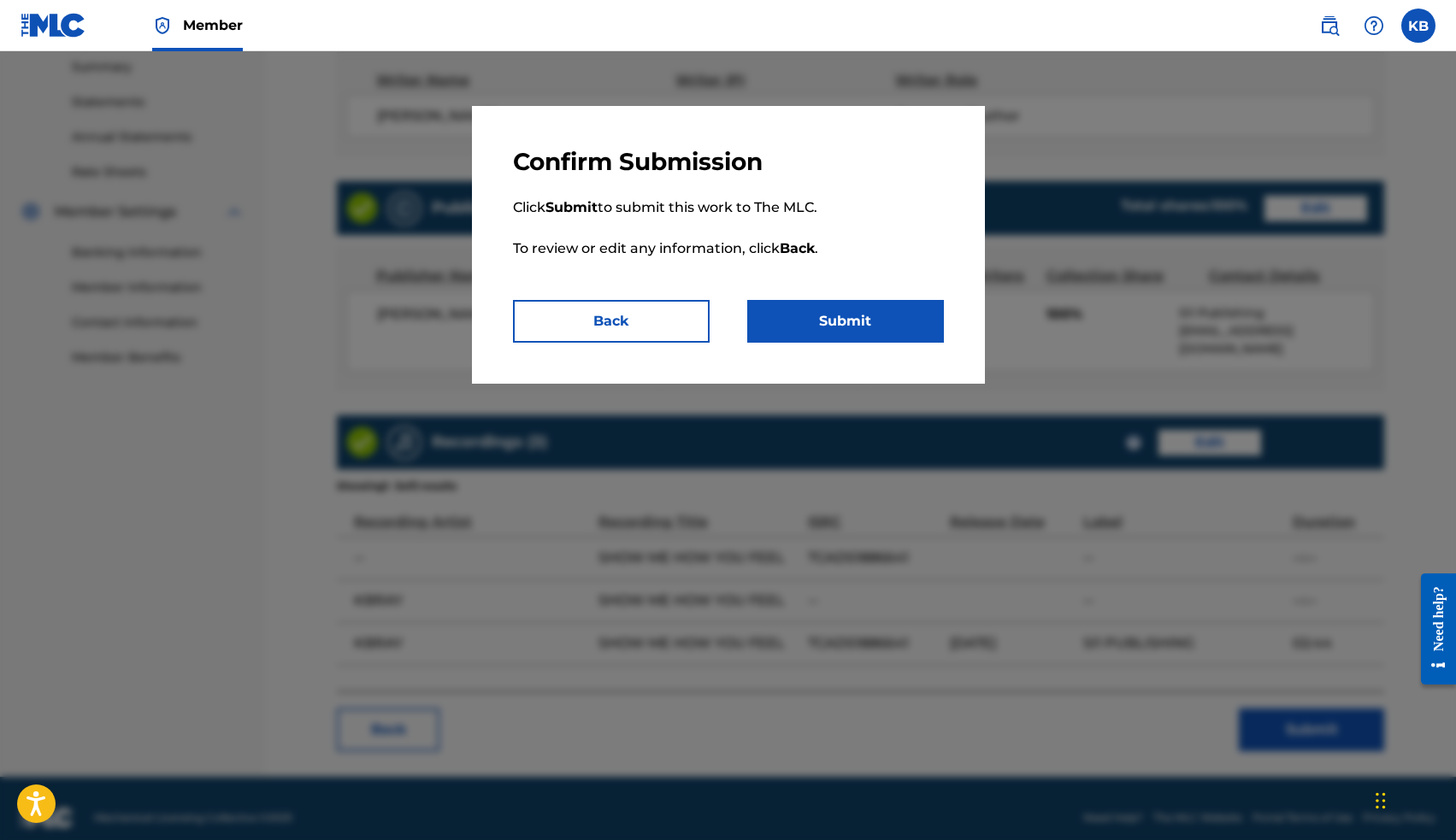
click at [883, 321] on button "Submit" at bounding box center [845, 320] width 197 height 42
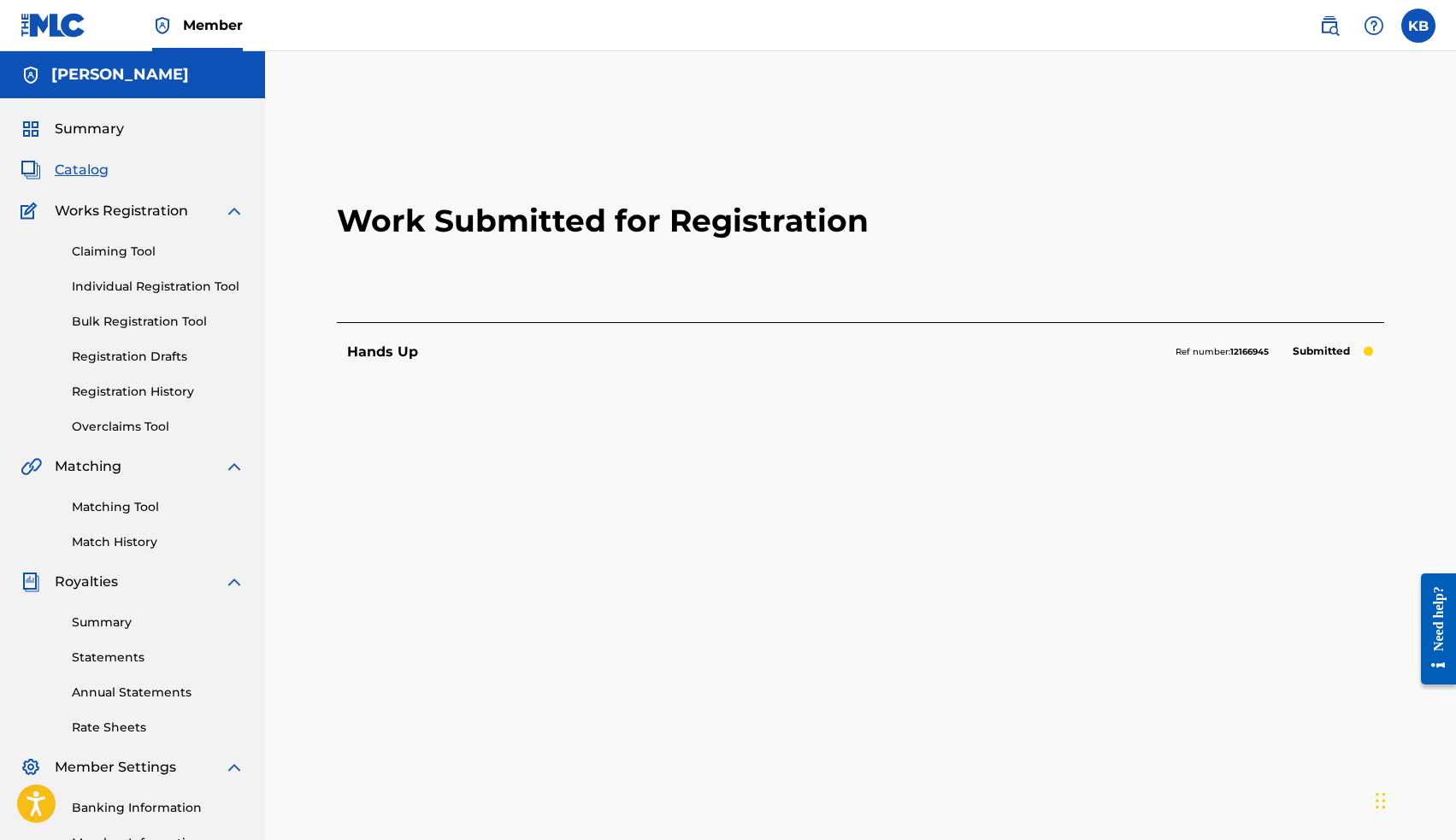
click at [82, 167] on span "Catalog" at bounding box center [81, 170] width 54 height 21
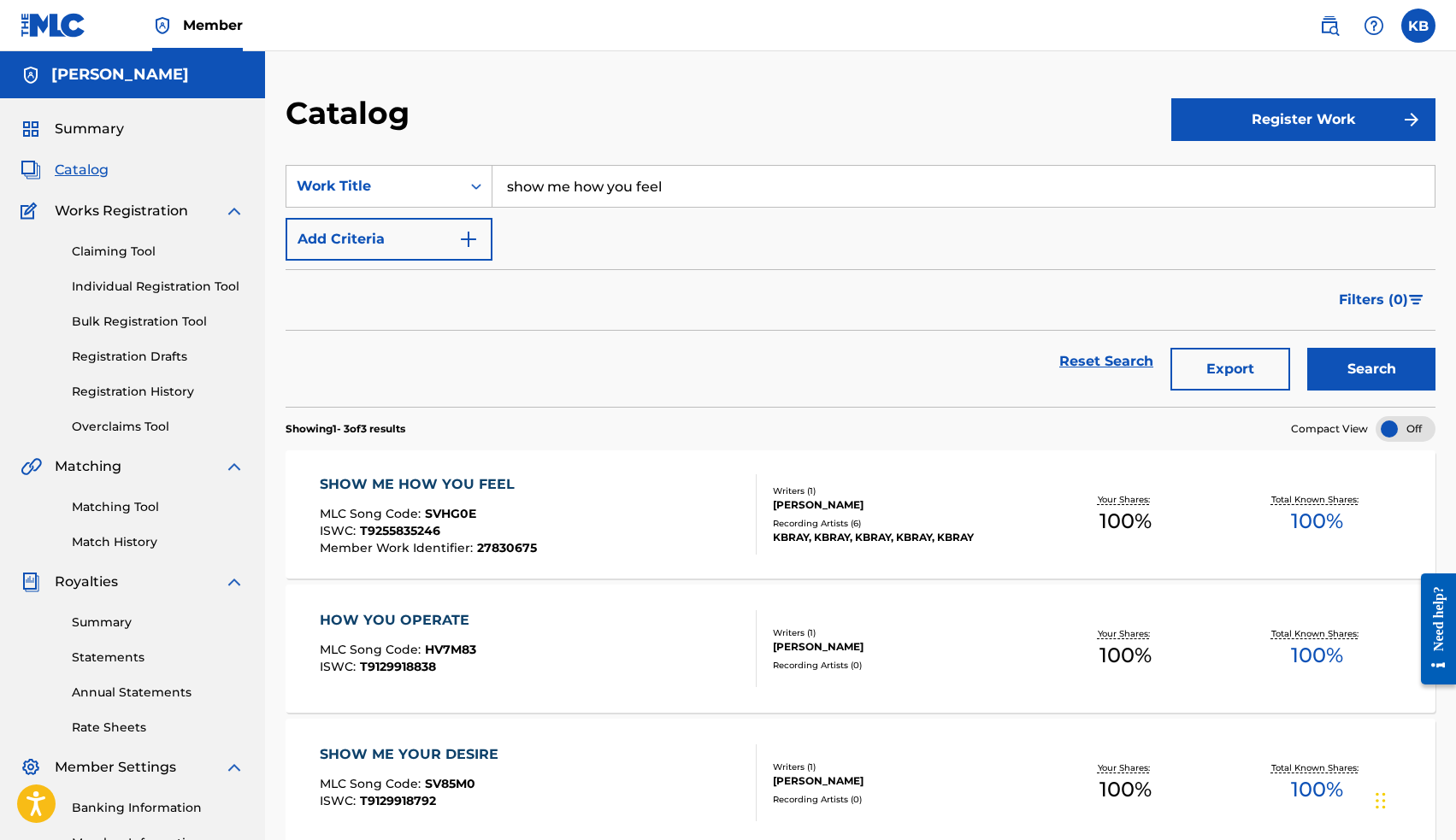
click at [584, 193] on input "show me how you feel" at bounding box center [963, 186] width 942 height 41
type input "sparkle"
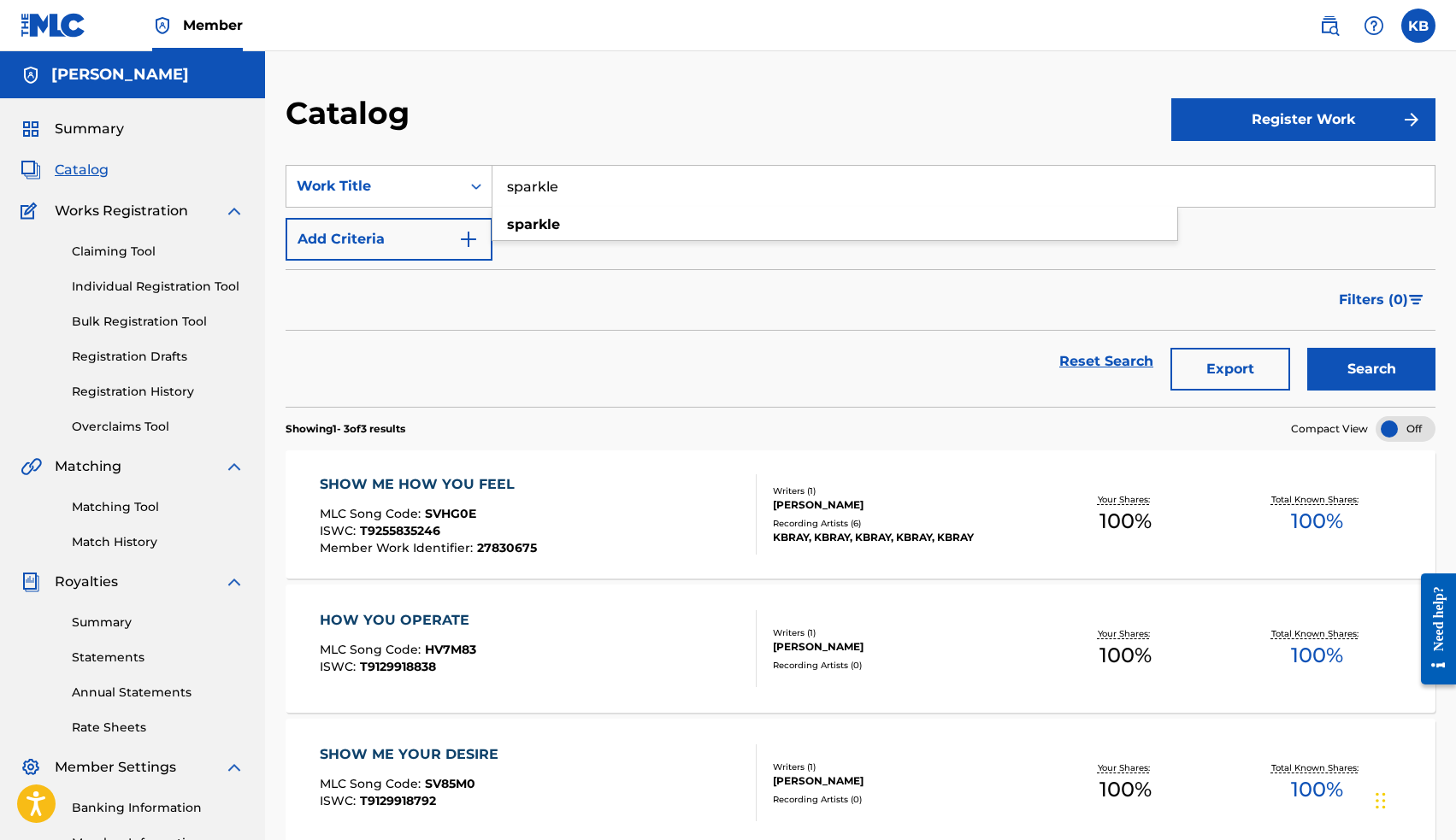
click at [1371, 369] on button "Search" at bounding box center [1371, 369] width 128 height 42
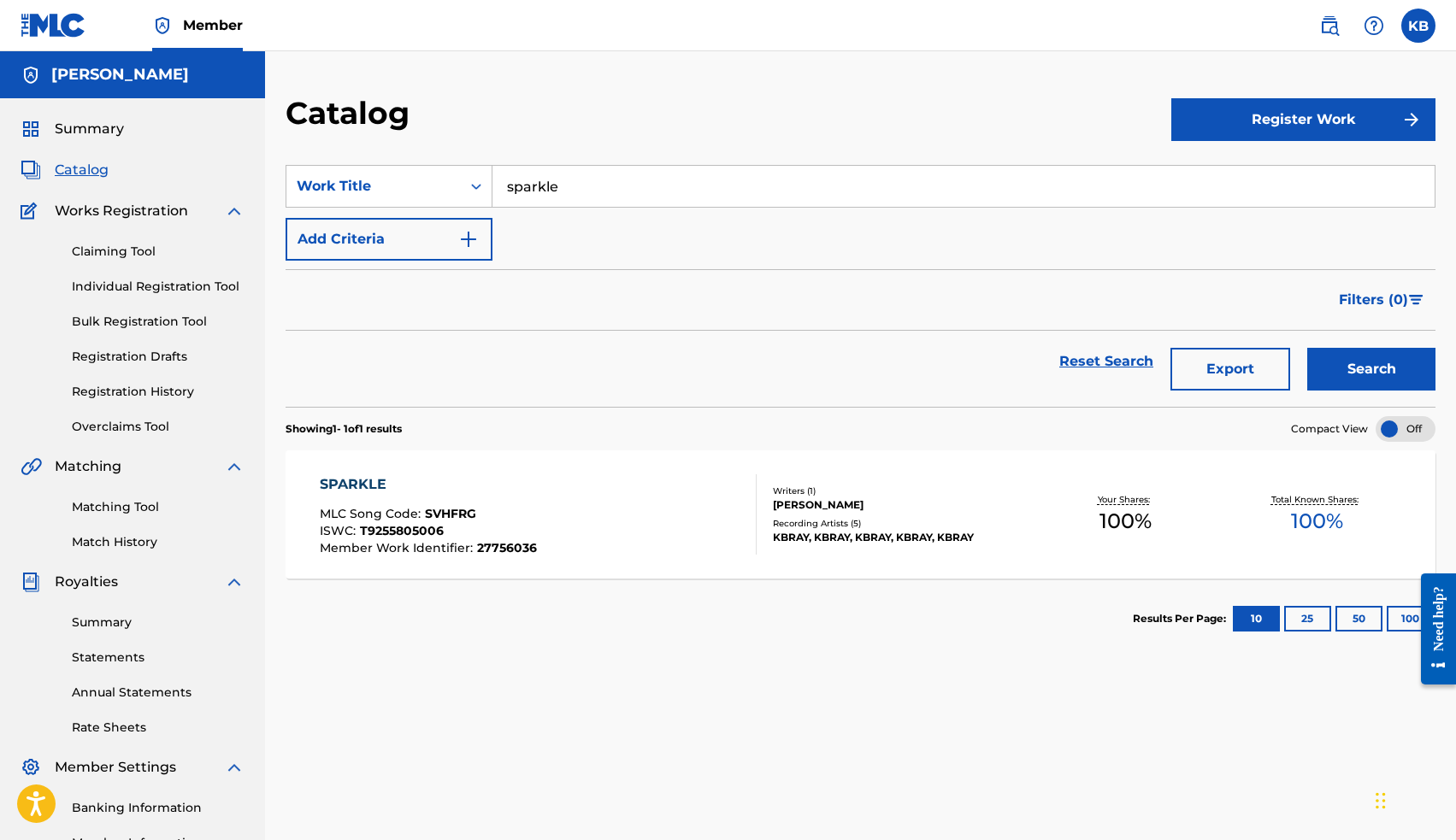
click at [364, 482] on div "SPARKLE" at bounding box center [427, 484] width 217 height 21
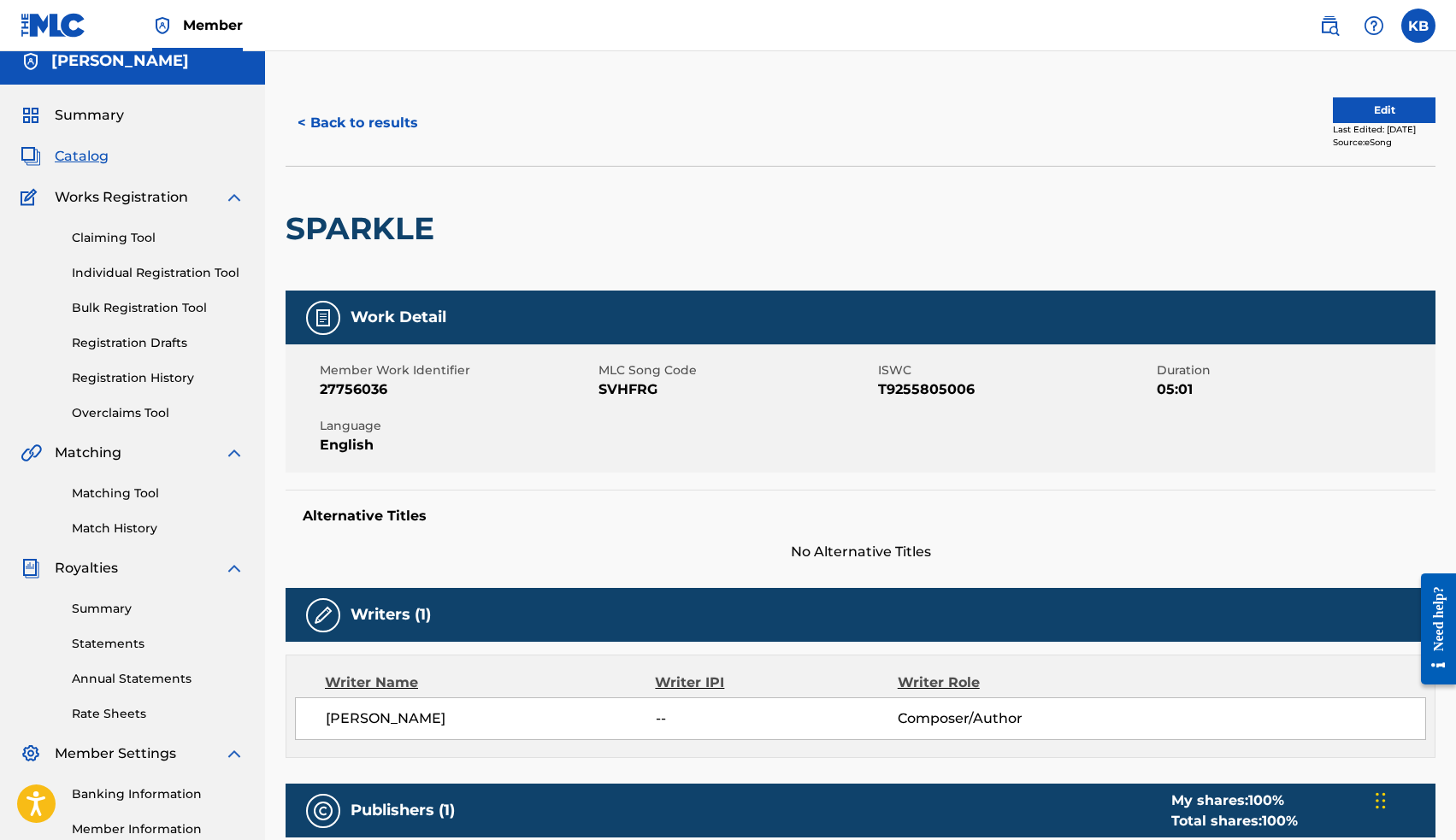
scroll to position [11, 0]
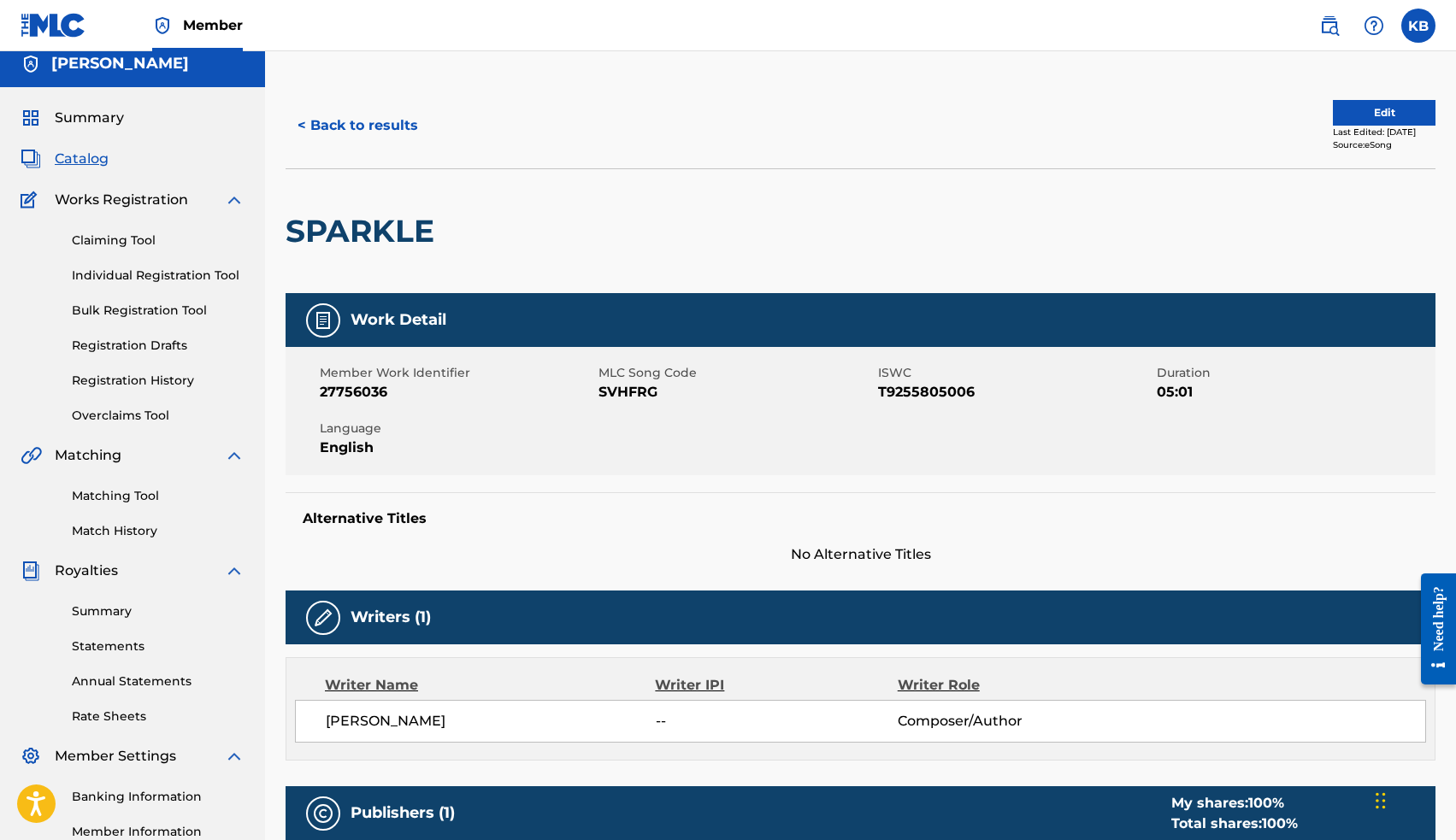
click at [1333, 114] on button "Edit" at bounding box center [1383, 113] width 103 height 26
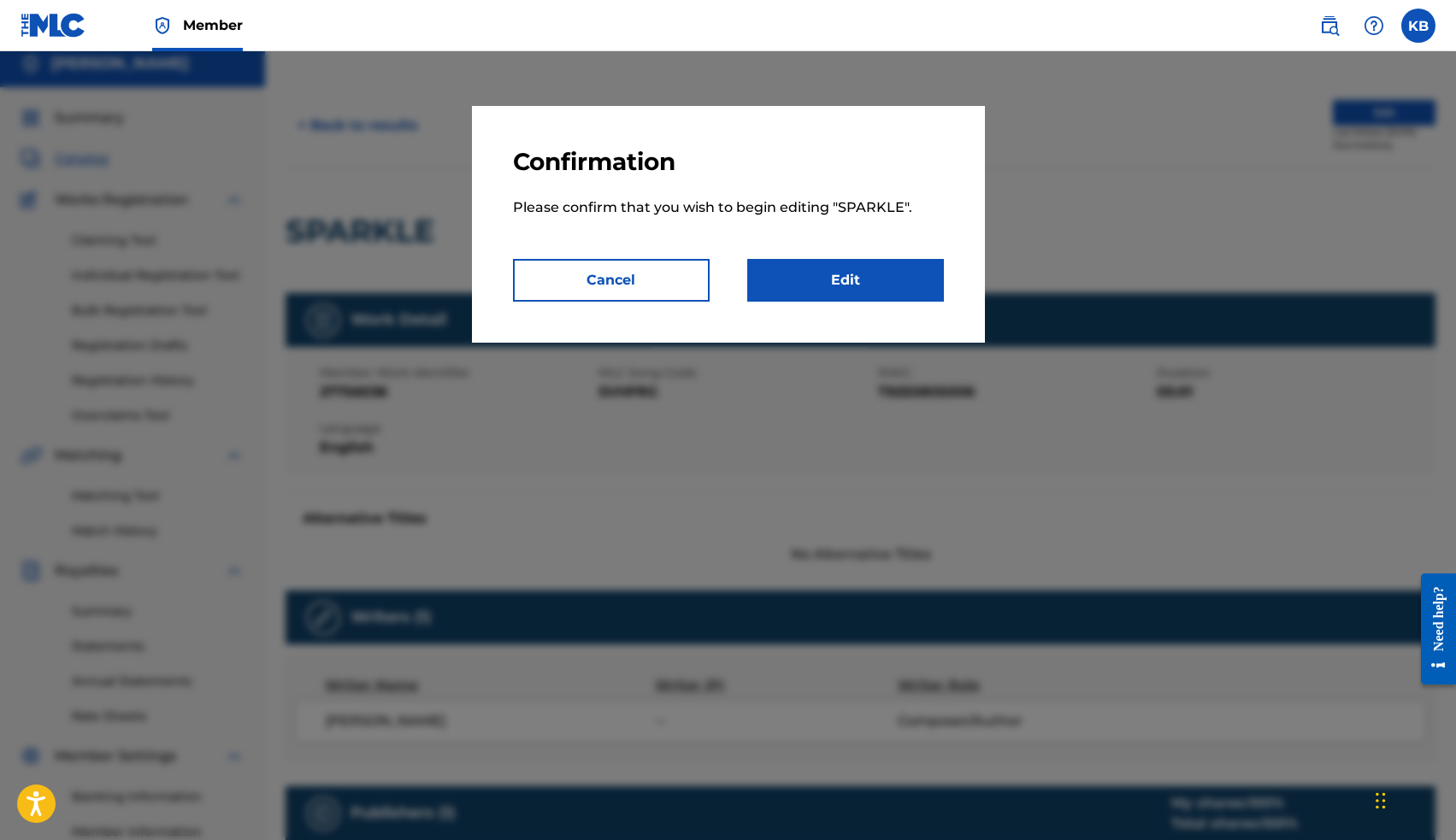
click at [864, 294] on link "Edit" at bounding box center [845, 280] width 197 height 42
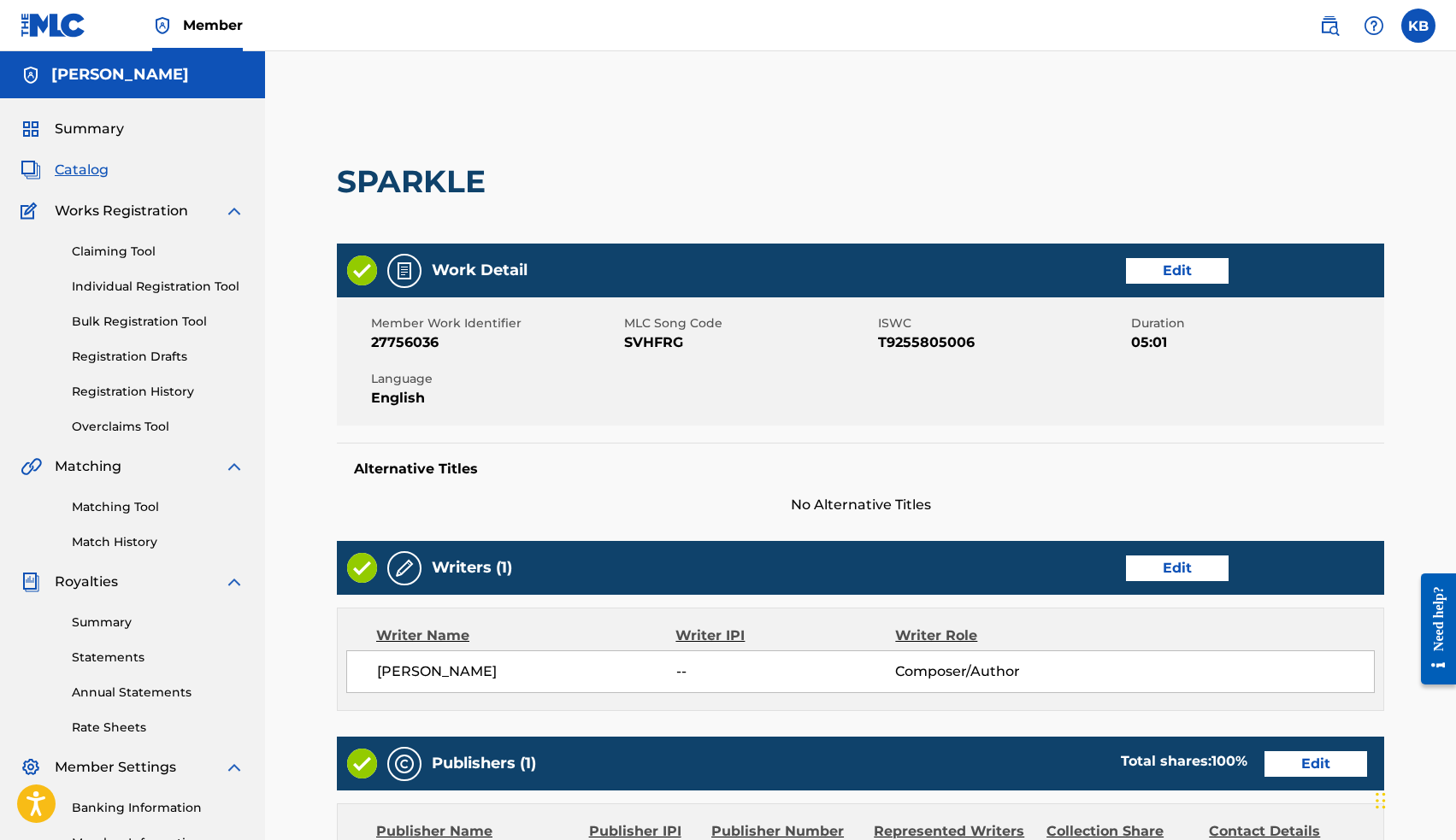
click at [1150, 566] on link "Edit" at bounding box center [1177, 568] width 103 height 26
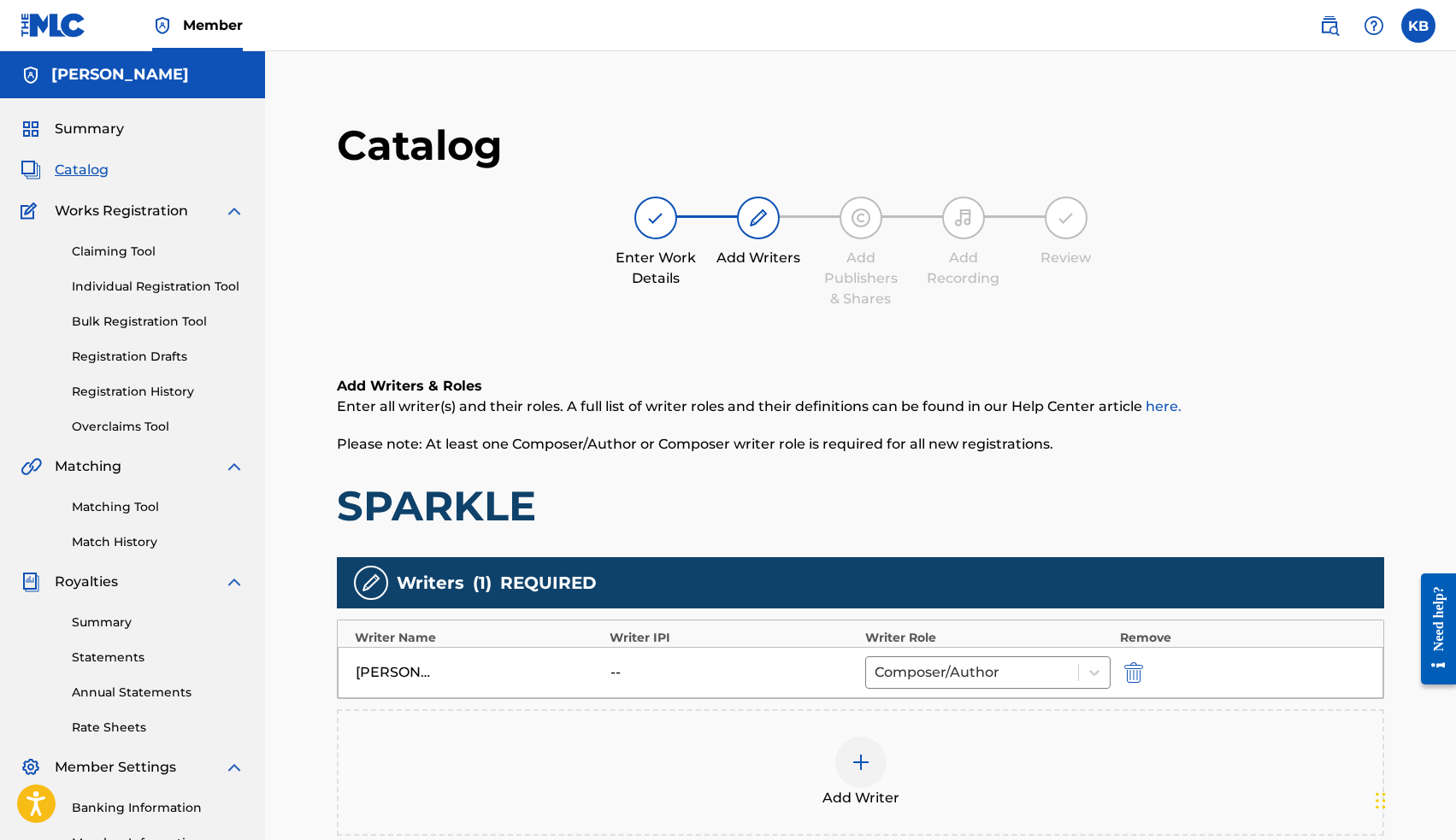
click at [889, 763] on div "Add Writer" at bounding box center [860, 772] width 1044 height 72
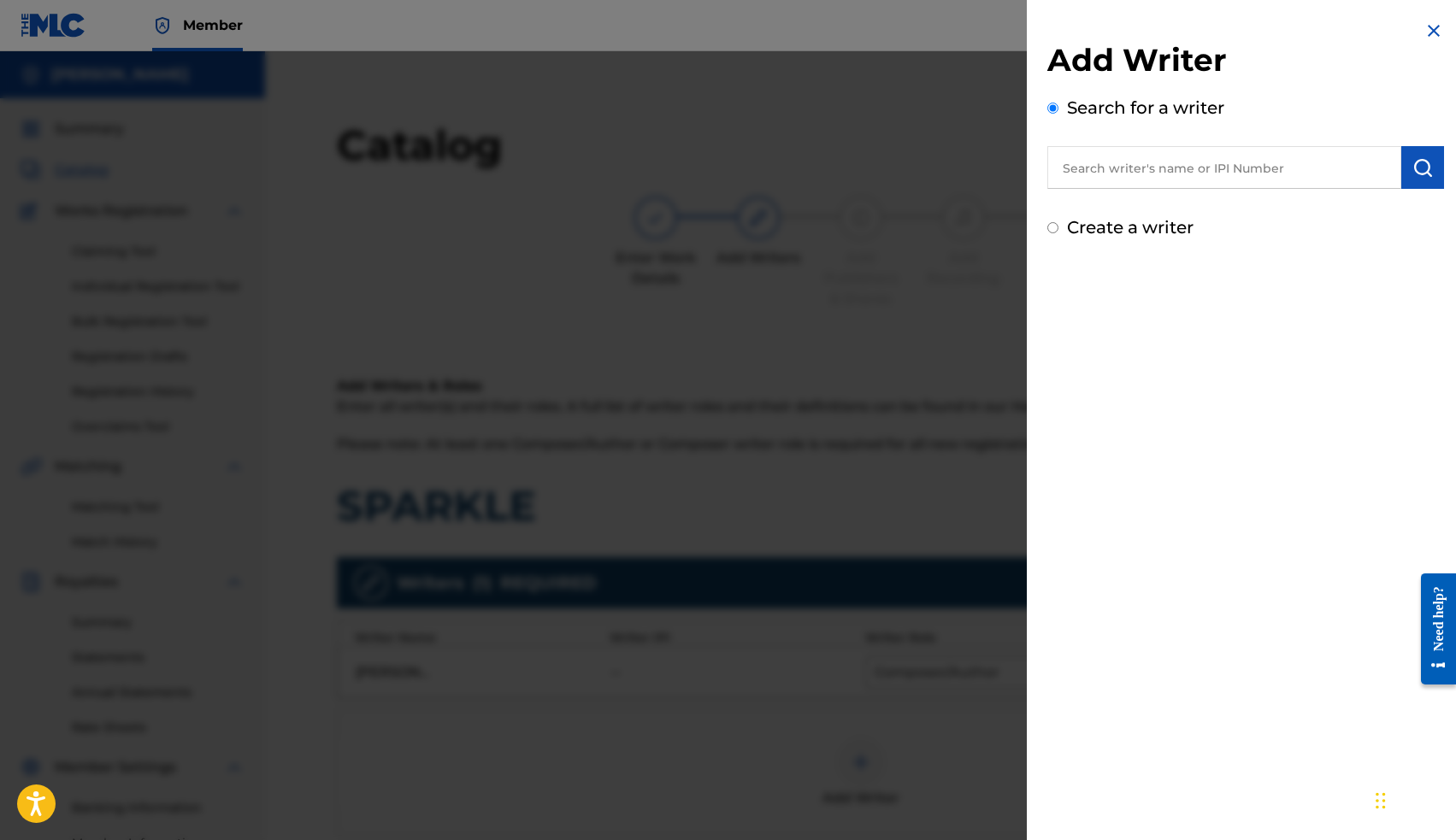
click at [1111, 170] on input "text" at bounding box center [1225, 167] width 354 height 42
paste input "00663563036"
type input "00663563036"
click at [1421, 165] on img "submit" at bounding box center [1422, 167] width 21 height 21
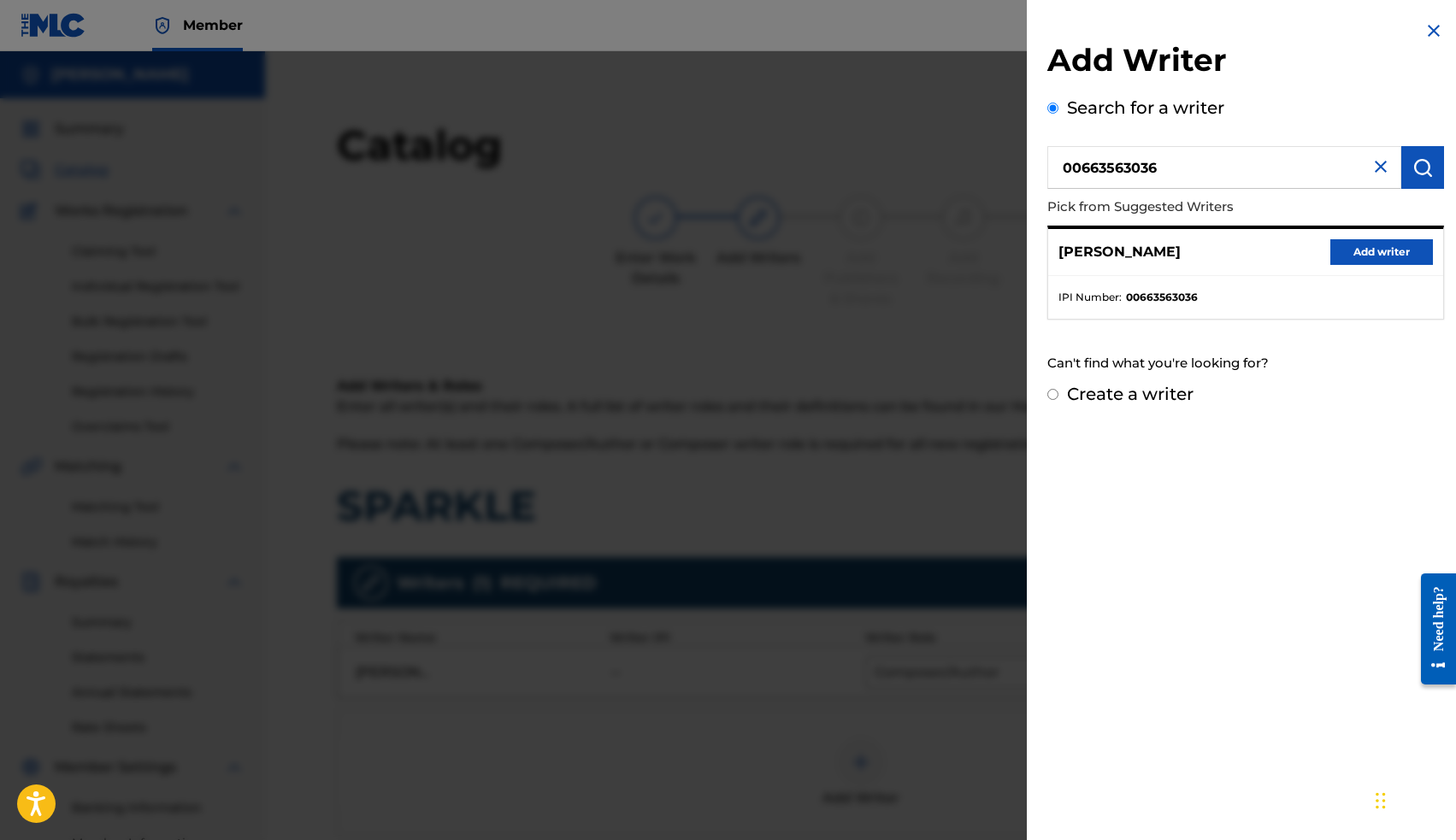
click at [1350, 252] on button "Add writer" at bounding box center [1381, 252] width 103 height 26
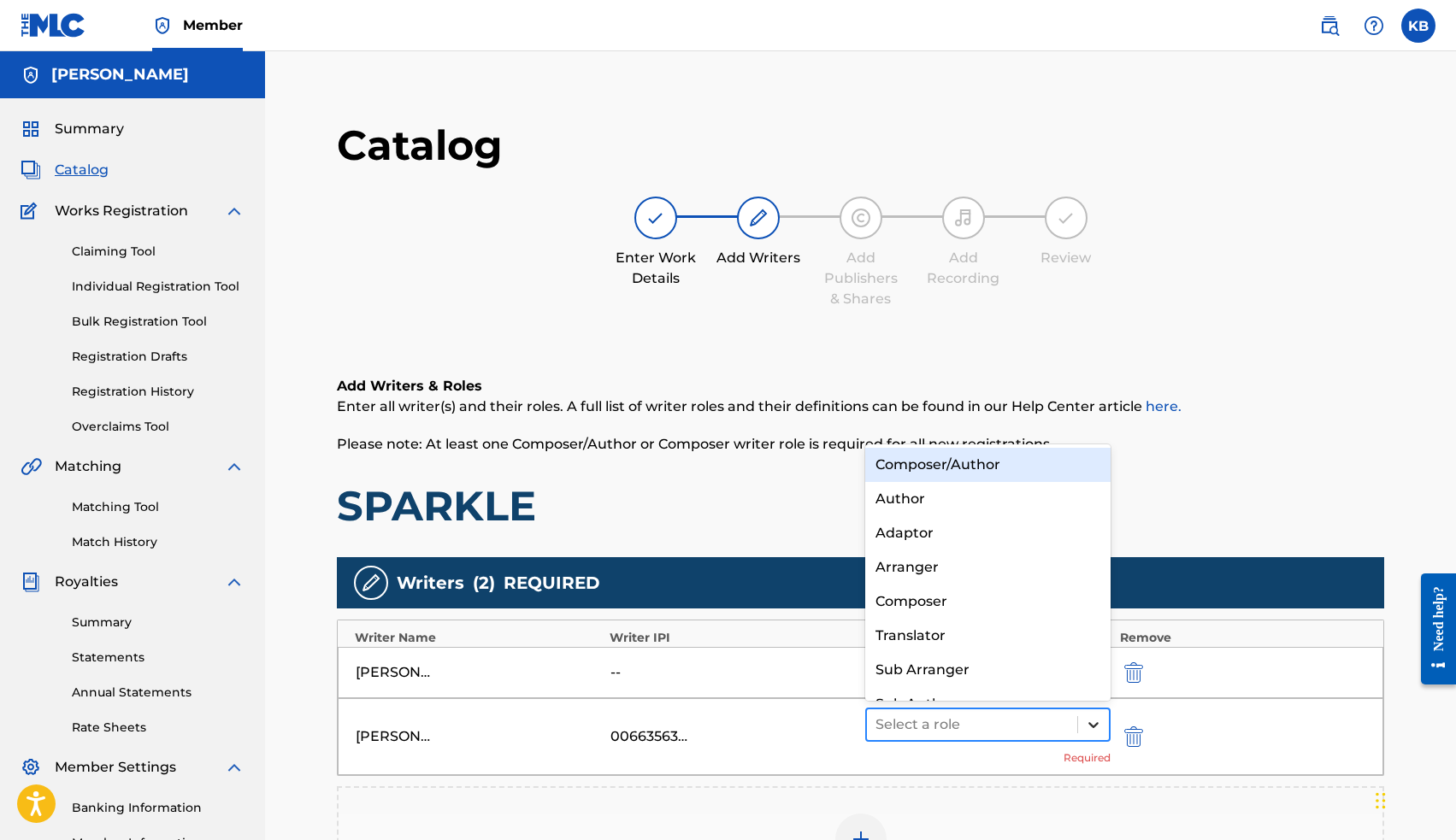
click at [1098, 725] on icon at bounding box center [1093, 725] width 17 height 17
click at [1022, 455] on div "Composer/Author" at bounding box center [988, 465] width 246 height 35
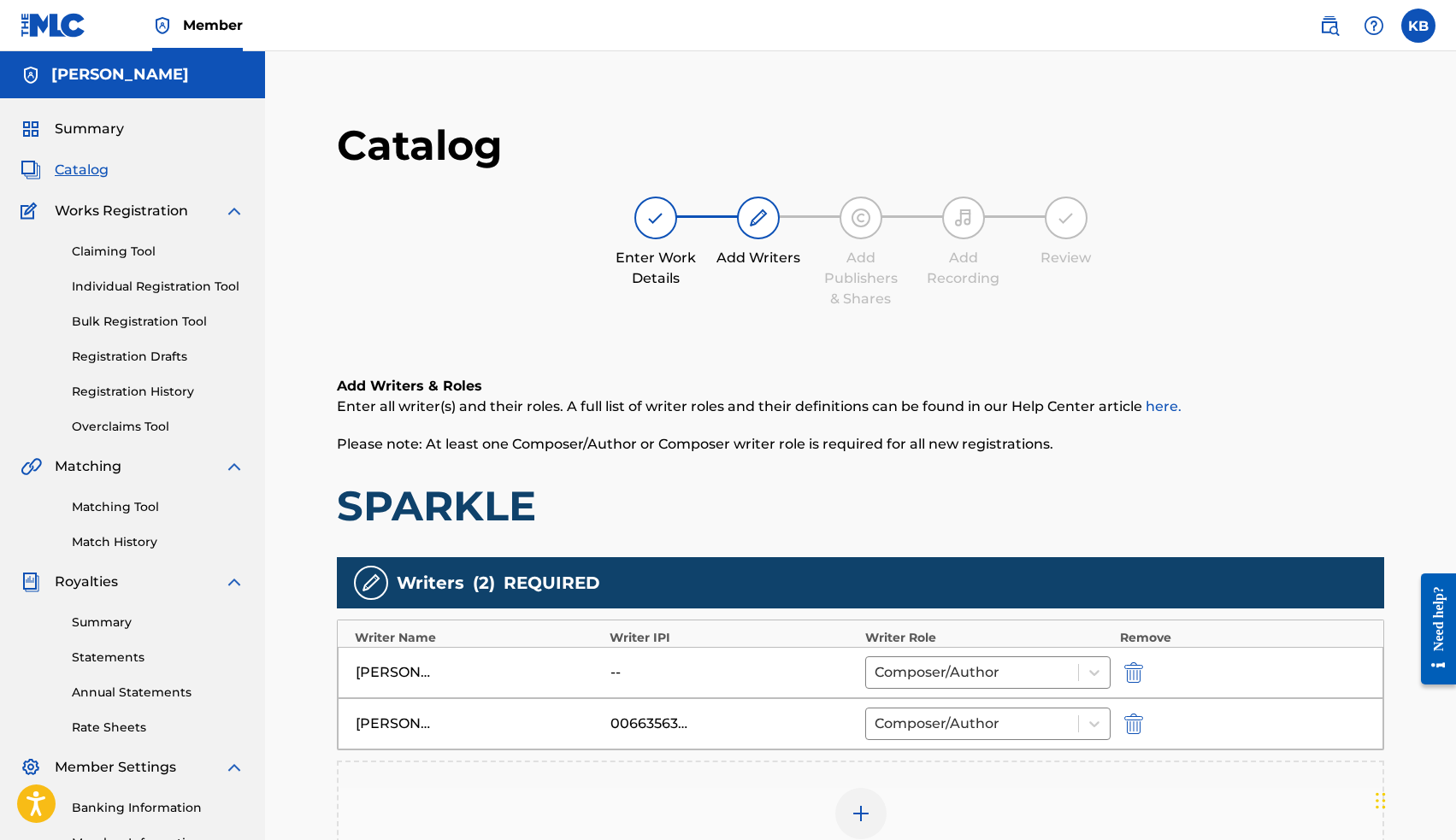
click at [1133, 675] on img "submit" at bounding box center [1134, 673] width 19 height 21
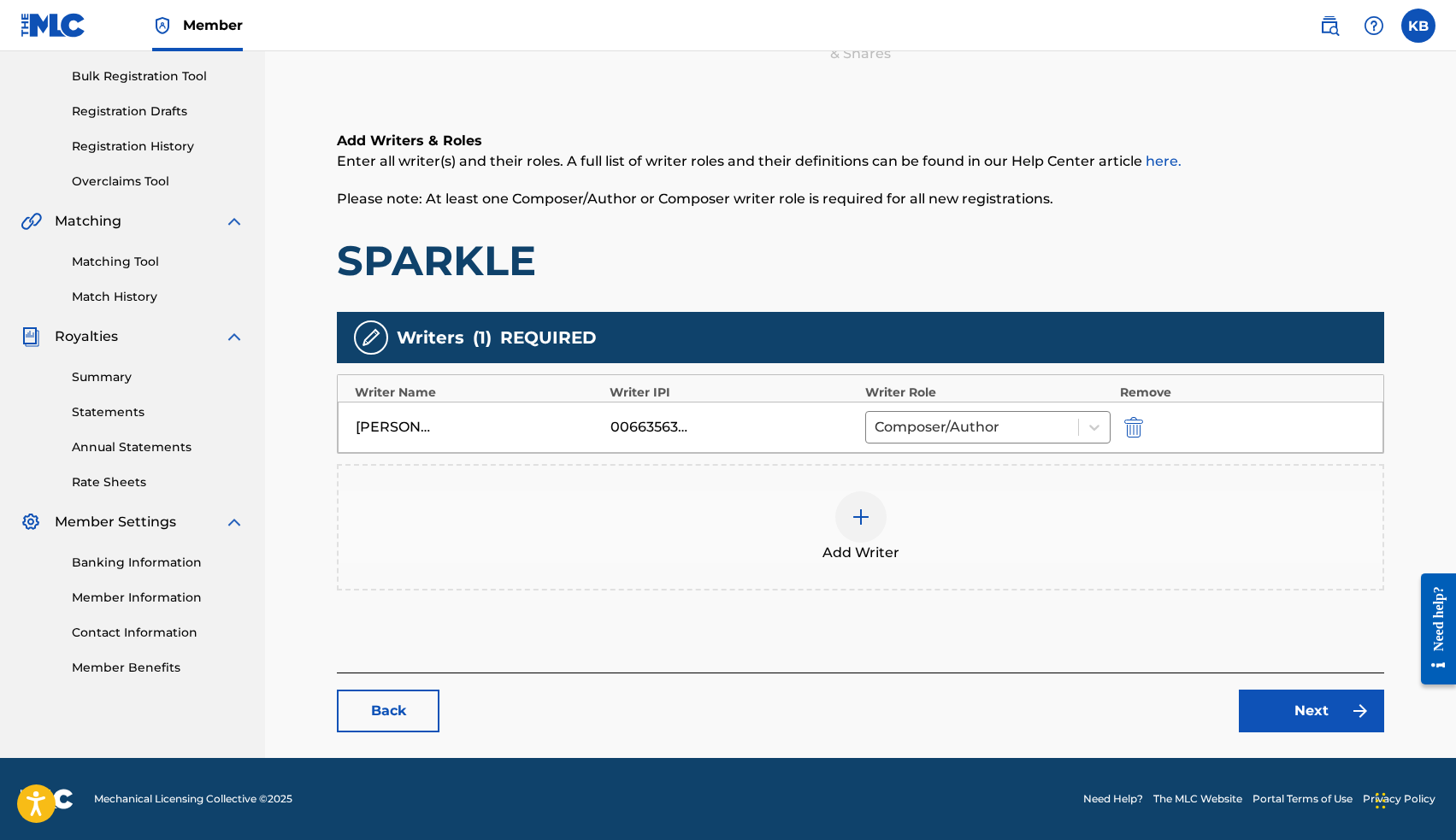
scroll to position [245, 0]
click at [1314, 722] on link "Next" at bounding box center [1311, 711] width 145 height 42
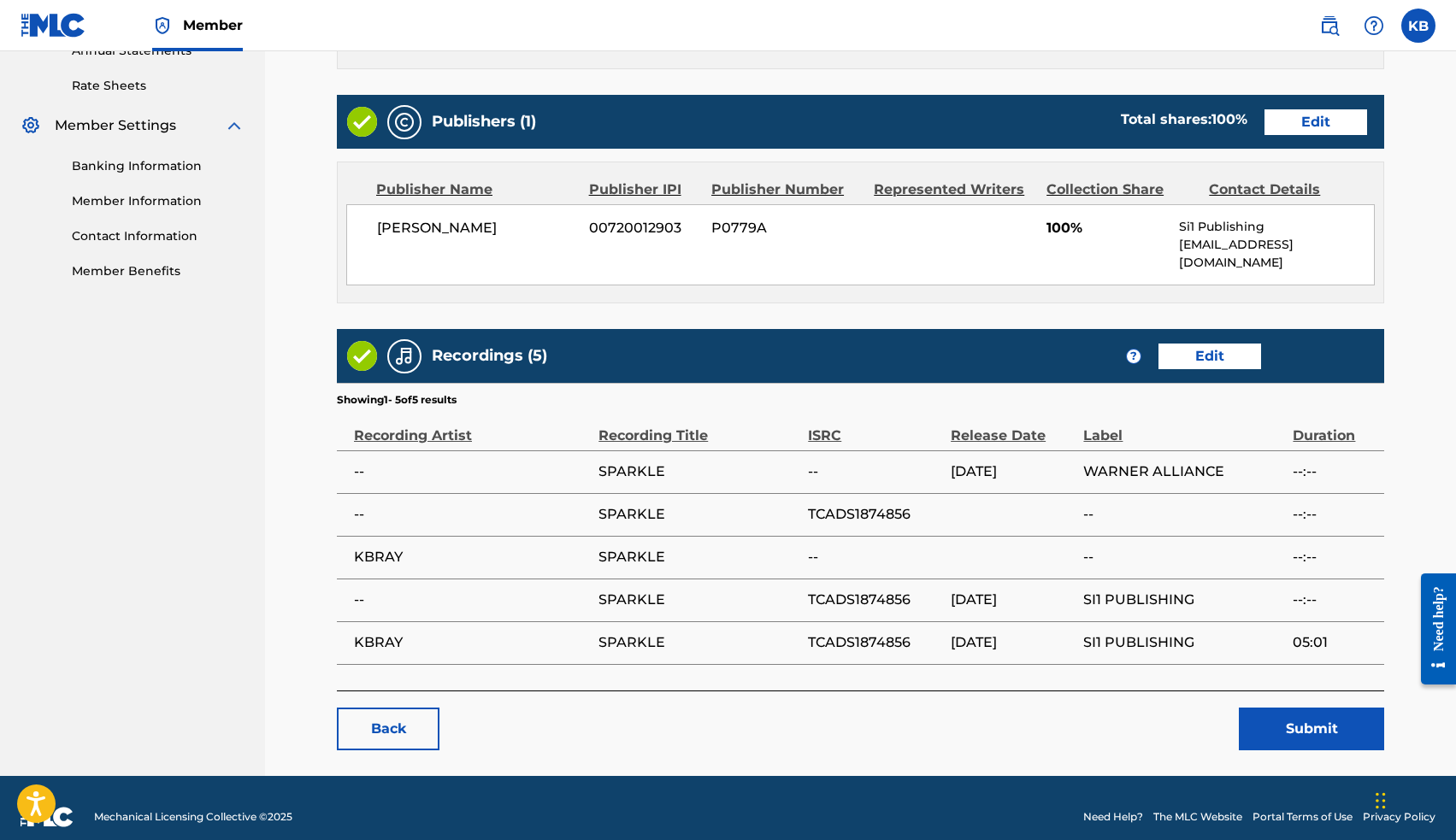
scroll to position [641, 0]
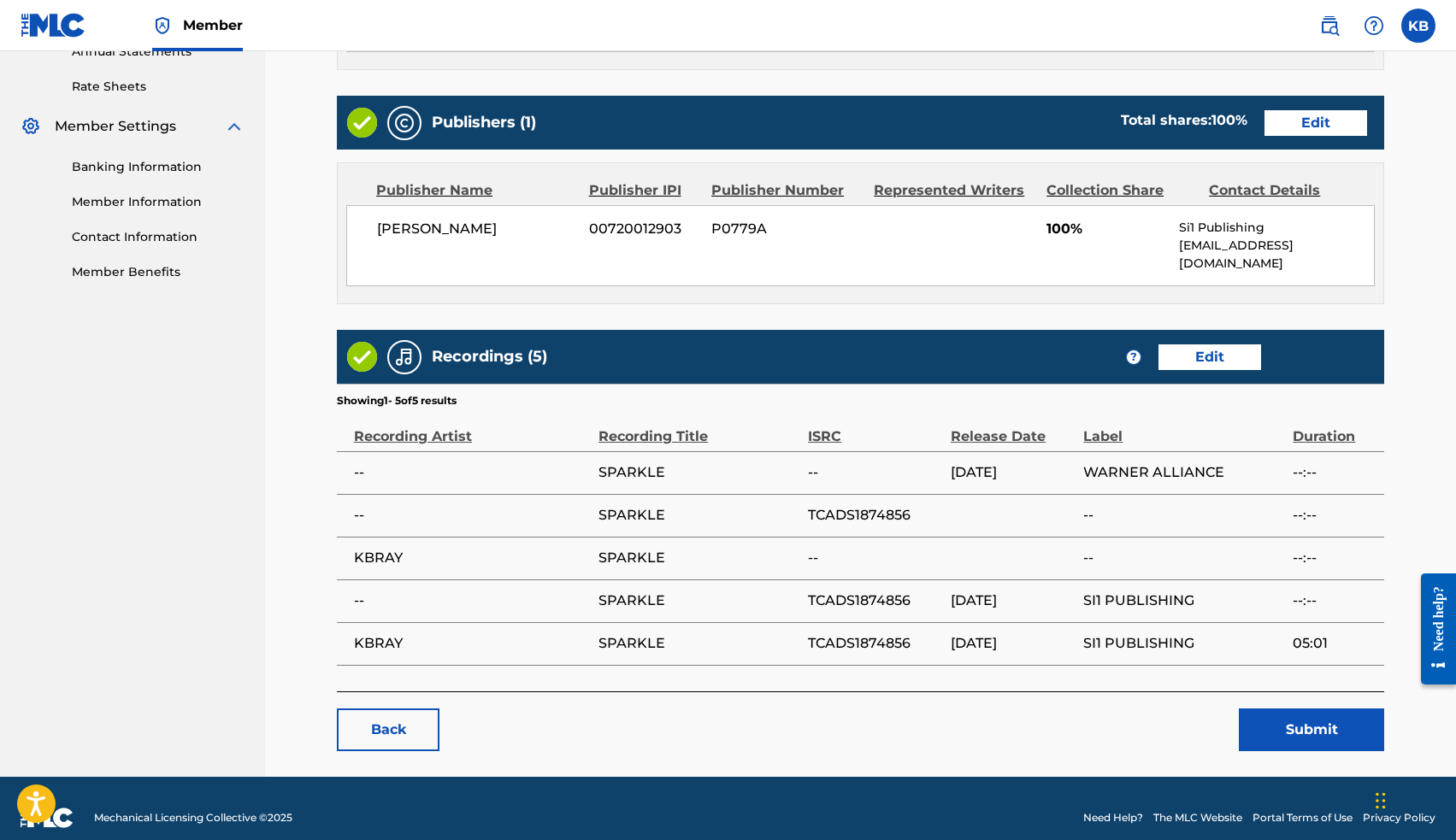
click at [1291, 717] on button "Submit" at bounding box center [1311, 729] width 145 height 42
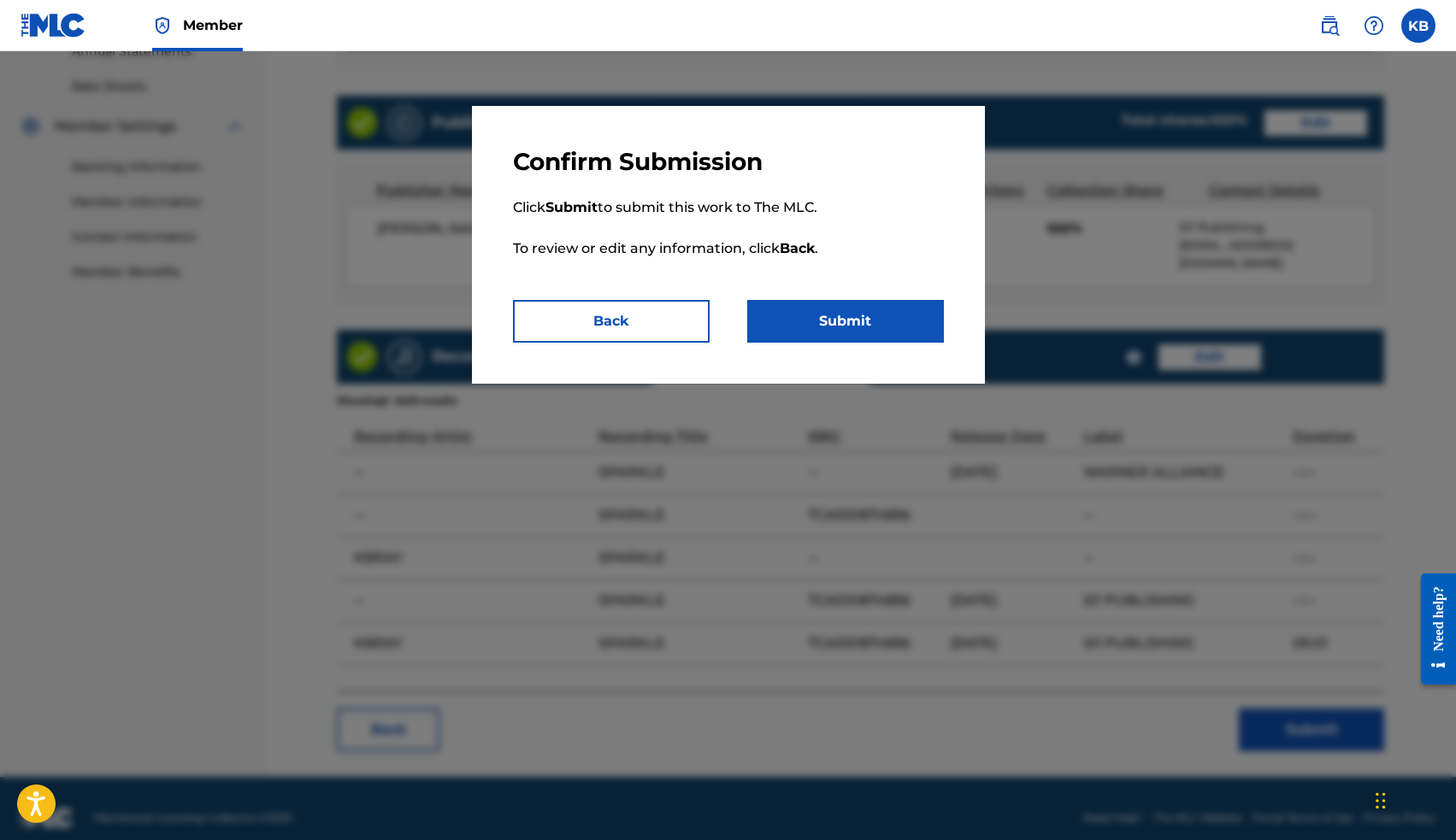
click at [846, 332] on button "Submit" at bounding box center [845, 320] width 197 height 42
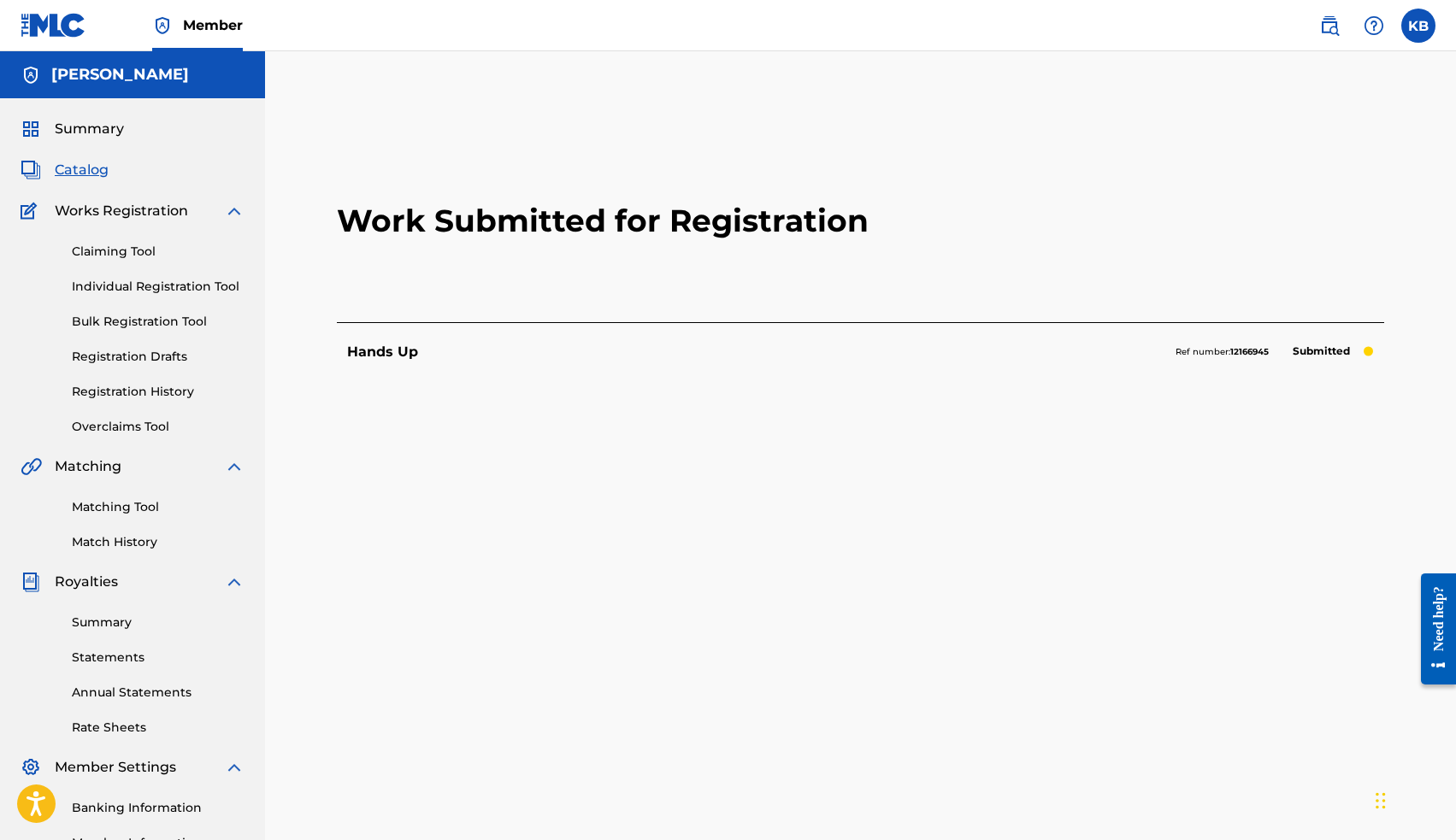
click at [79, 170] on span "Catalog" at bounding box center [81, 170] width 54 height 21
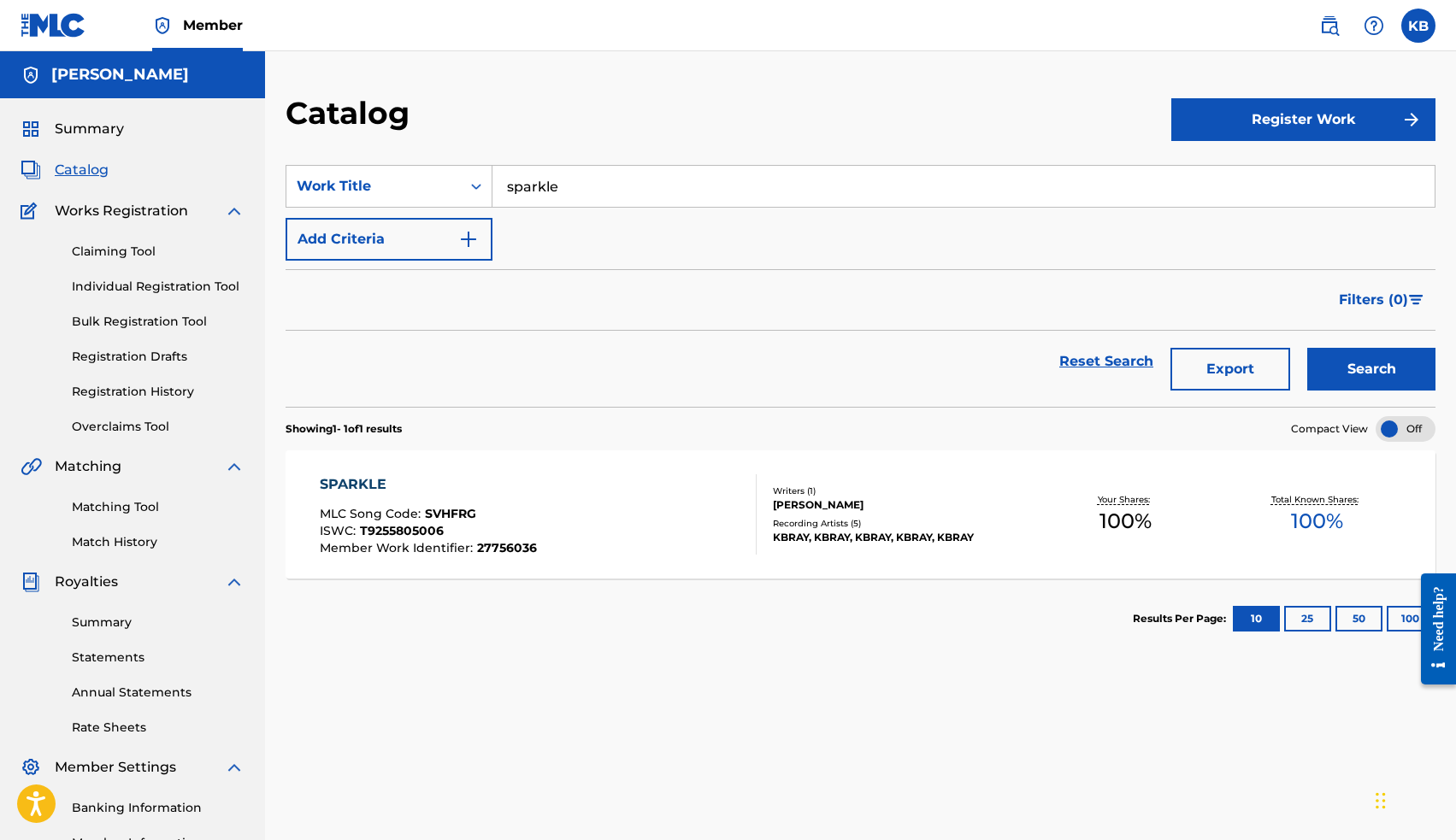
click at [1313, 626] on button "25" at bounding box center [1307, 619] width 47 height 26
click at [1266, 626] on button "10" at bounding box center [1256, 619] width 47 height 26
drag, startPoint x: 604, startPoint y: 201, endPoint x: 448, endPoint y: 187, distance: 156.6
click at [448, 187] on div "SearchWithCriteriaa467e8fe-456c-4ab2-8695-e8af27b810b9 Work Title sparkle spark…" at bounding box center [860, 186] width 1149 height 42
type input "blood moon"
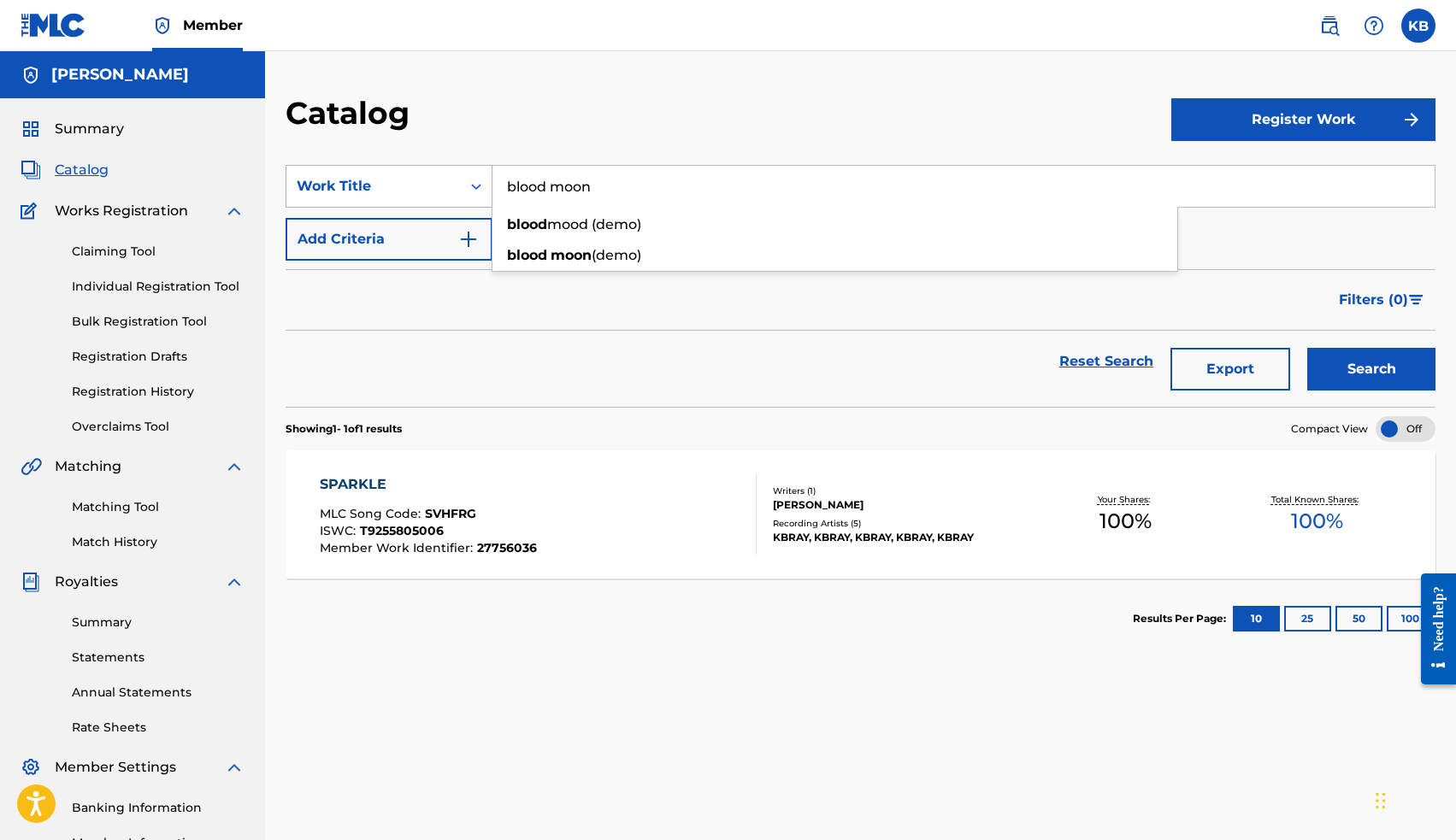
click at [1371, 369] on button "Search" at bounding box center [1371, 369] width 128 height 42
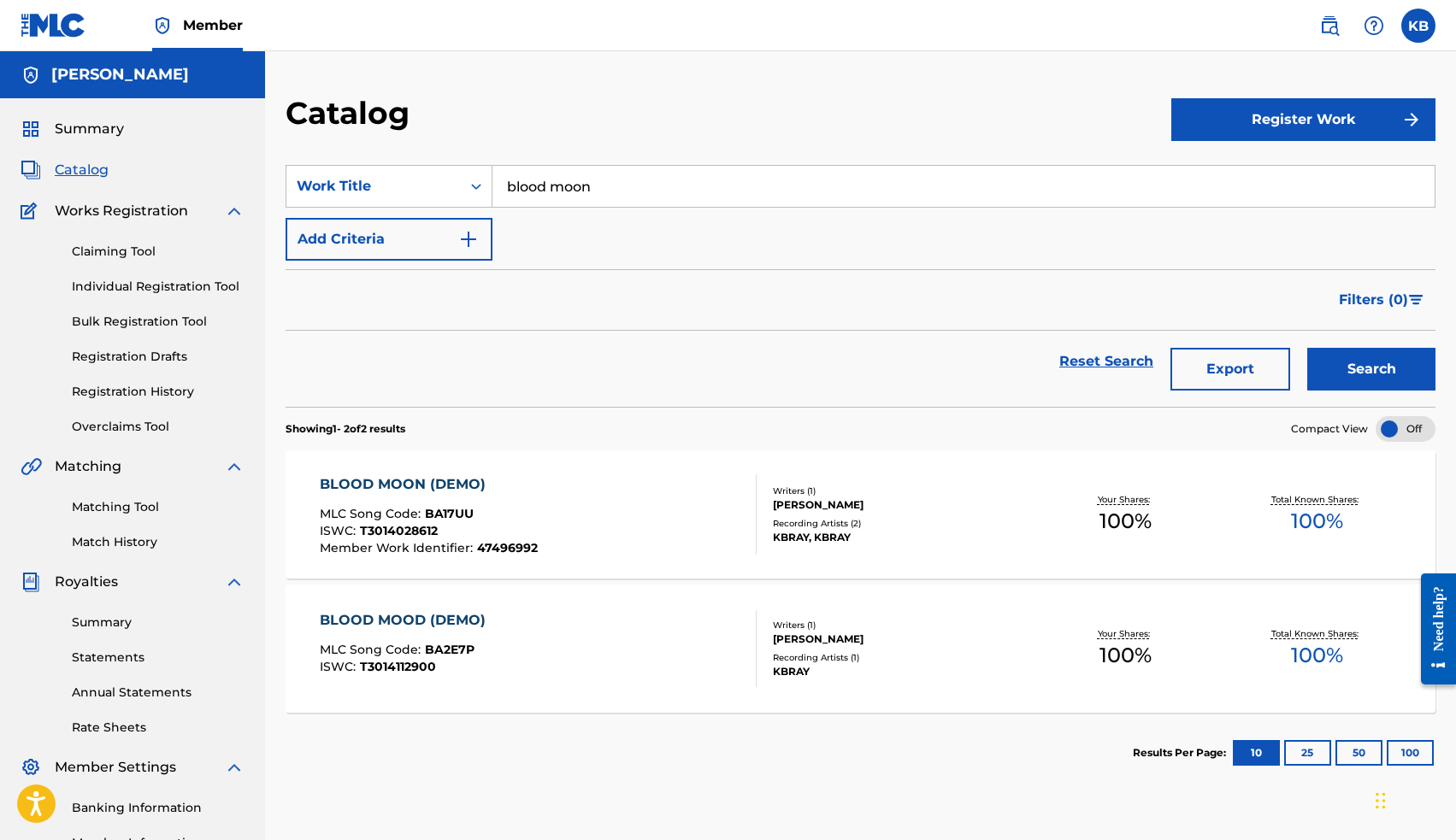
click at [436, 478] on div "BLOOD MOON (DEMO)" at bounding box center [428, 484] width 218 height 21
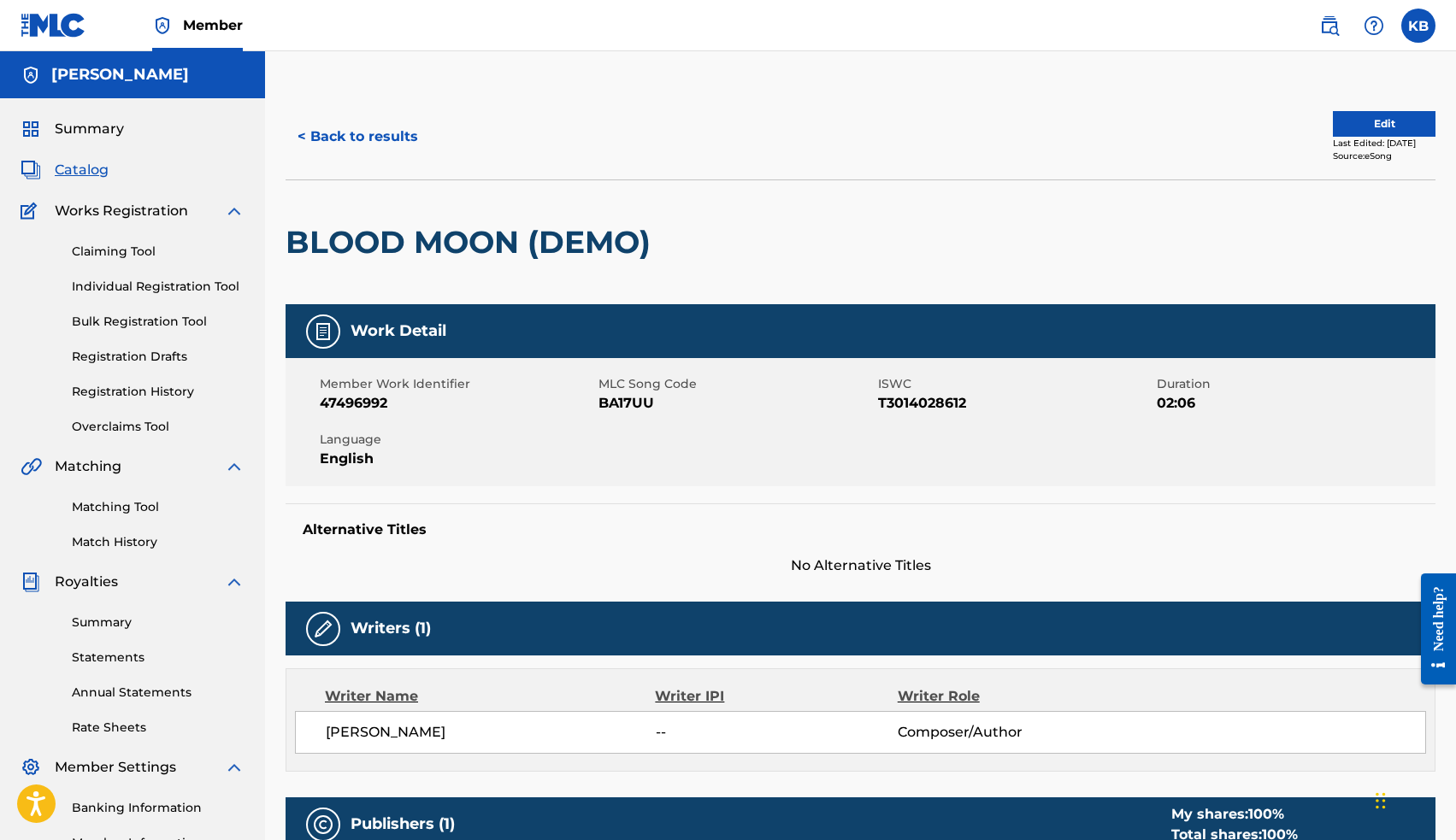
click at [1333, 118] on button "Edit" at bounding box center [1383, 124] width 103 height 26
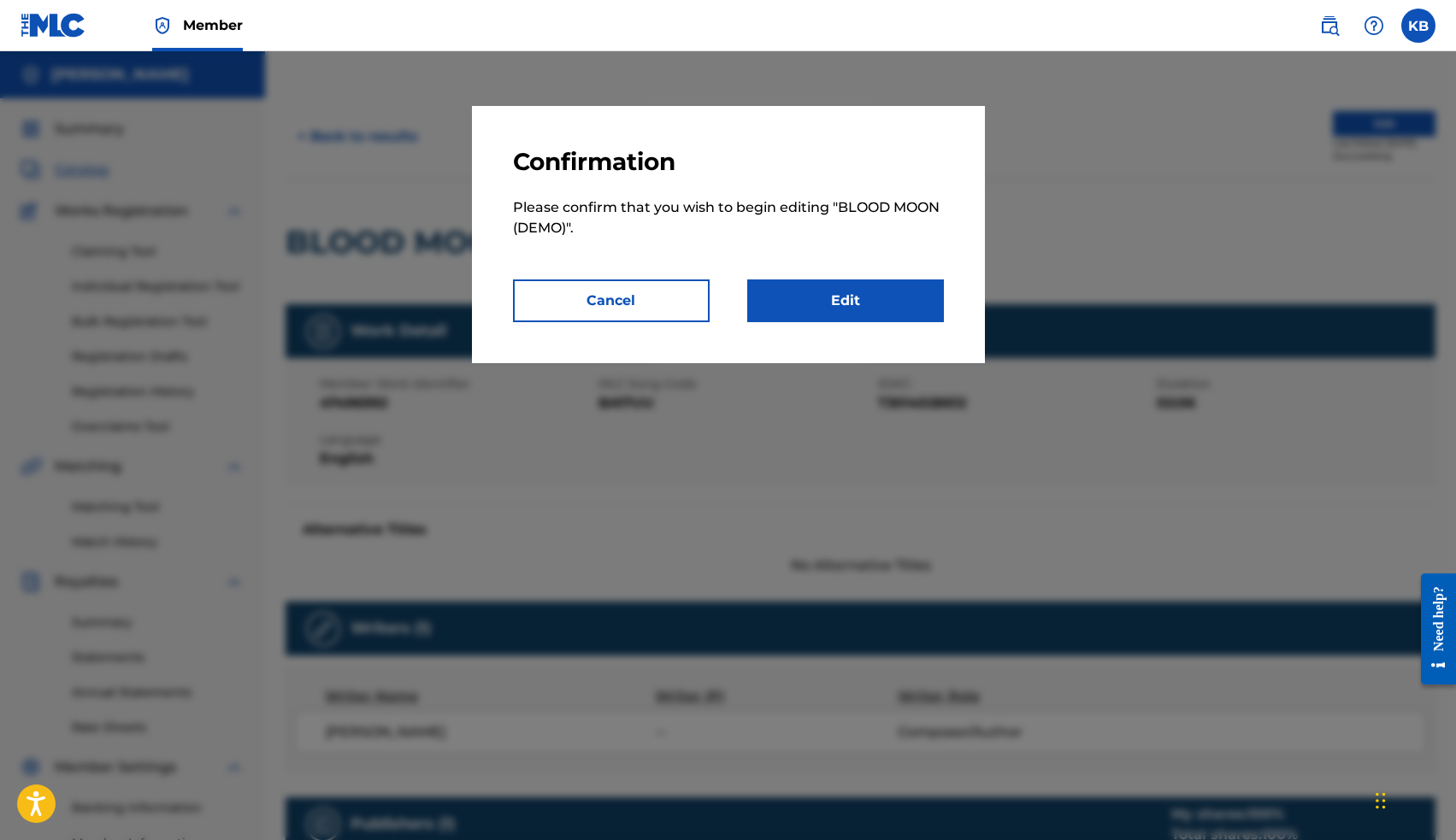
click at [884, 310] on link "Edit" at bounding box center [845, 300] width 197 height 42
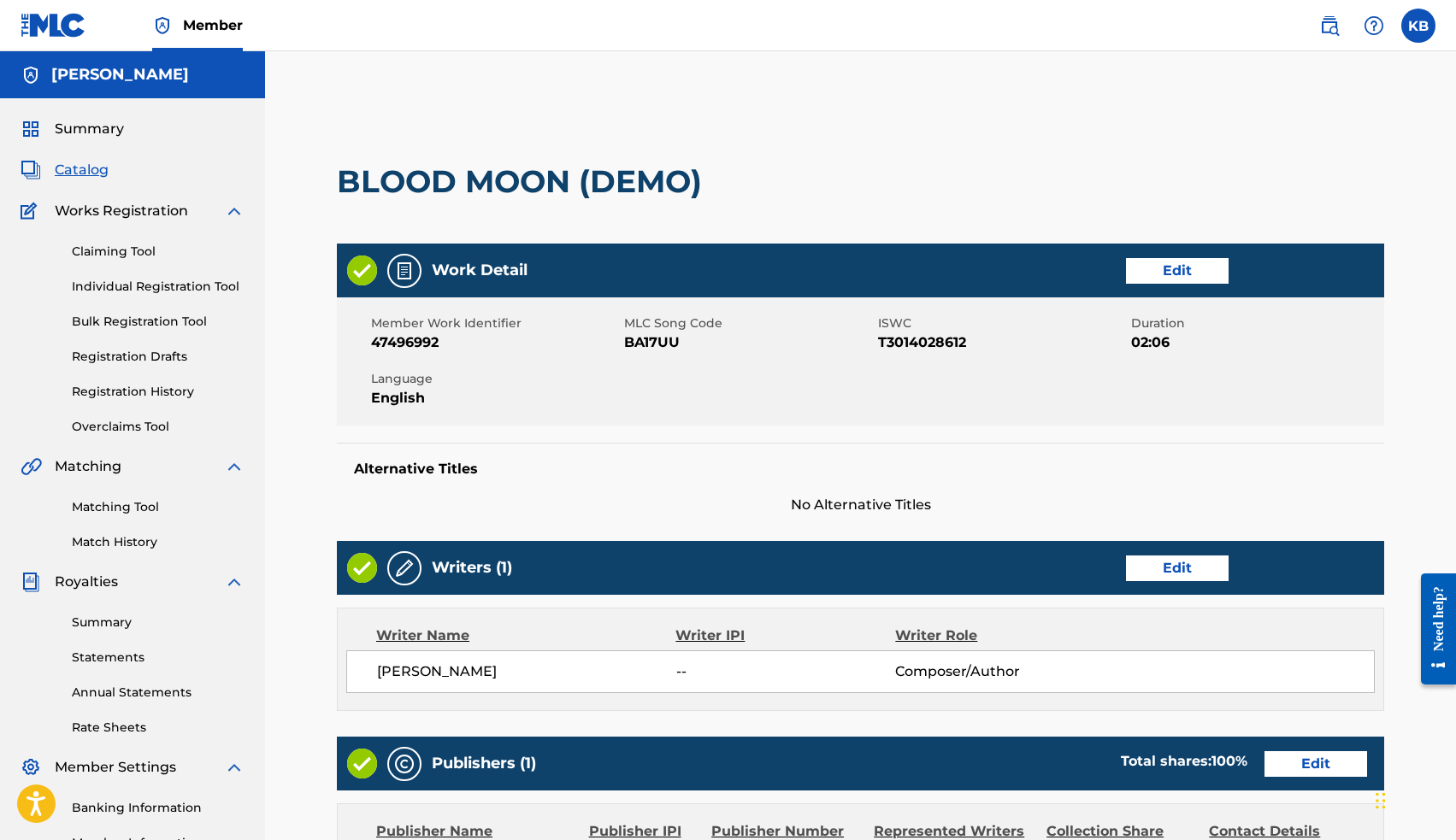
click at [1160, 573] on link "Edit" at bounding box center [1177, 568] width 103 height 26
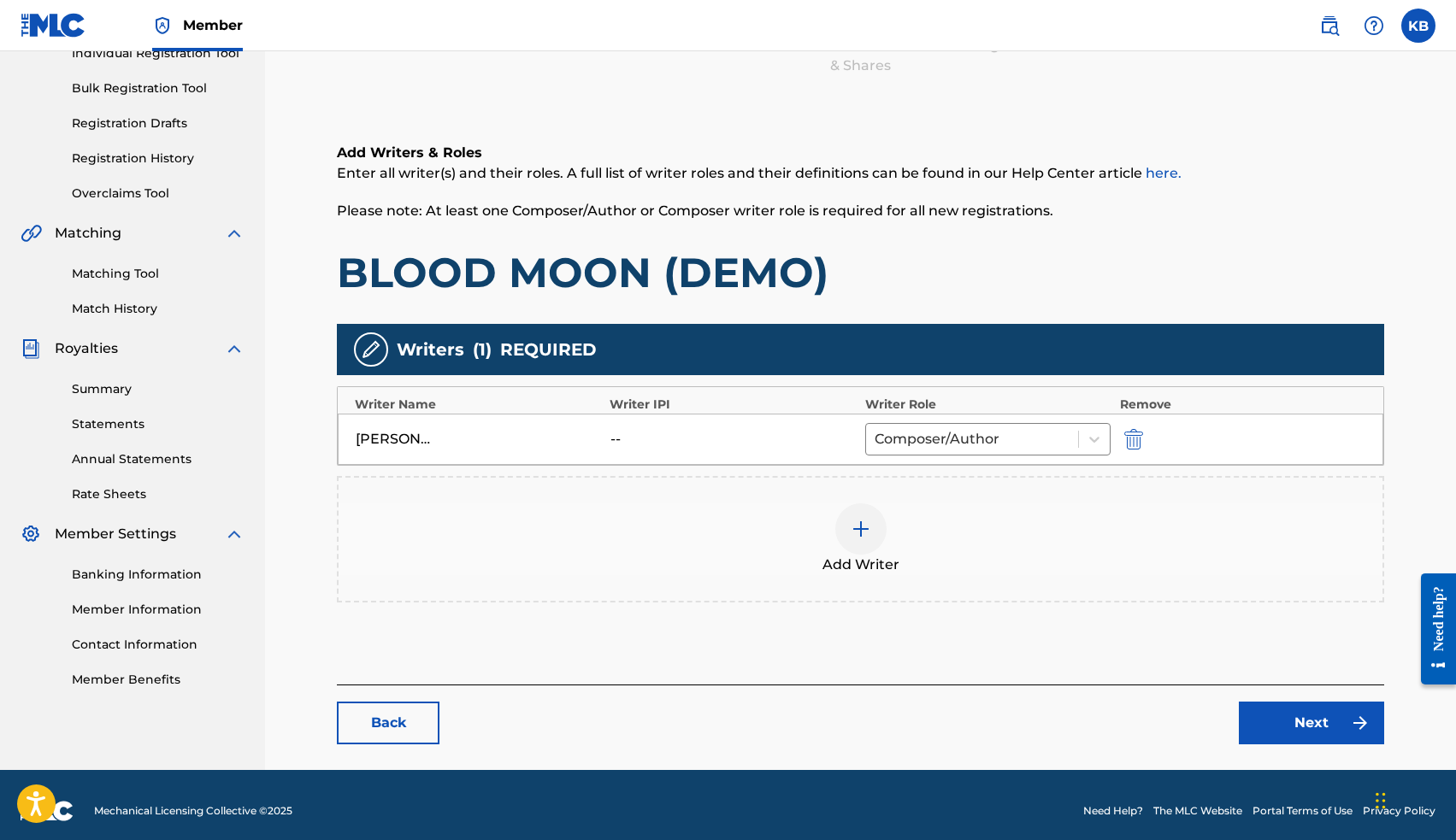
scroll to position [243, 0]
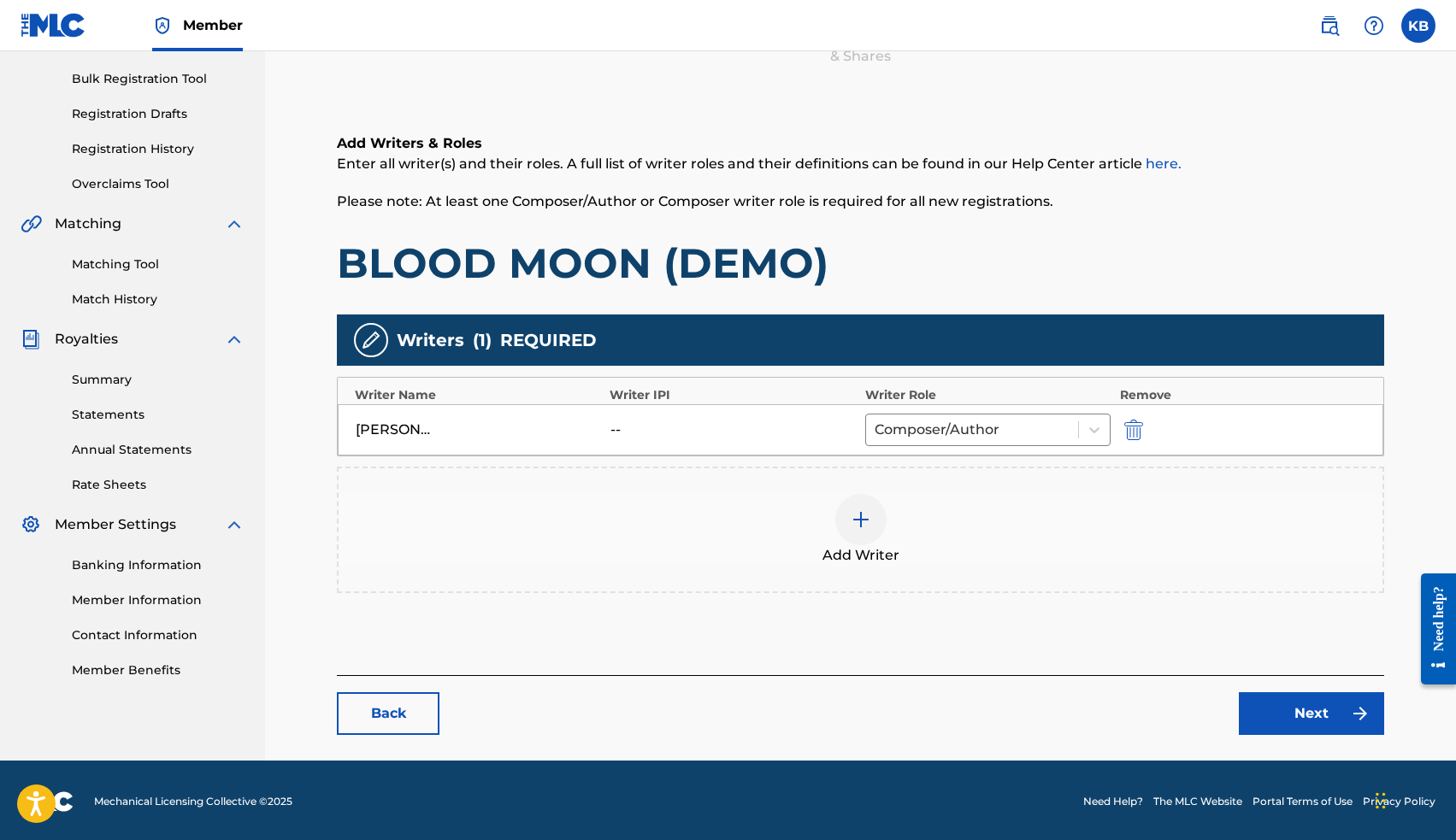
click at [853, 529] on img at bounding box center [861, 520] width 21 height 21
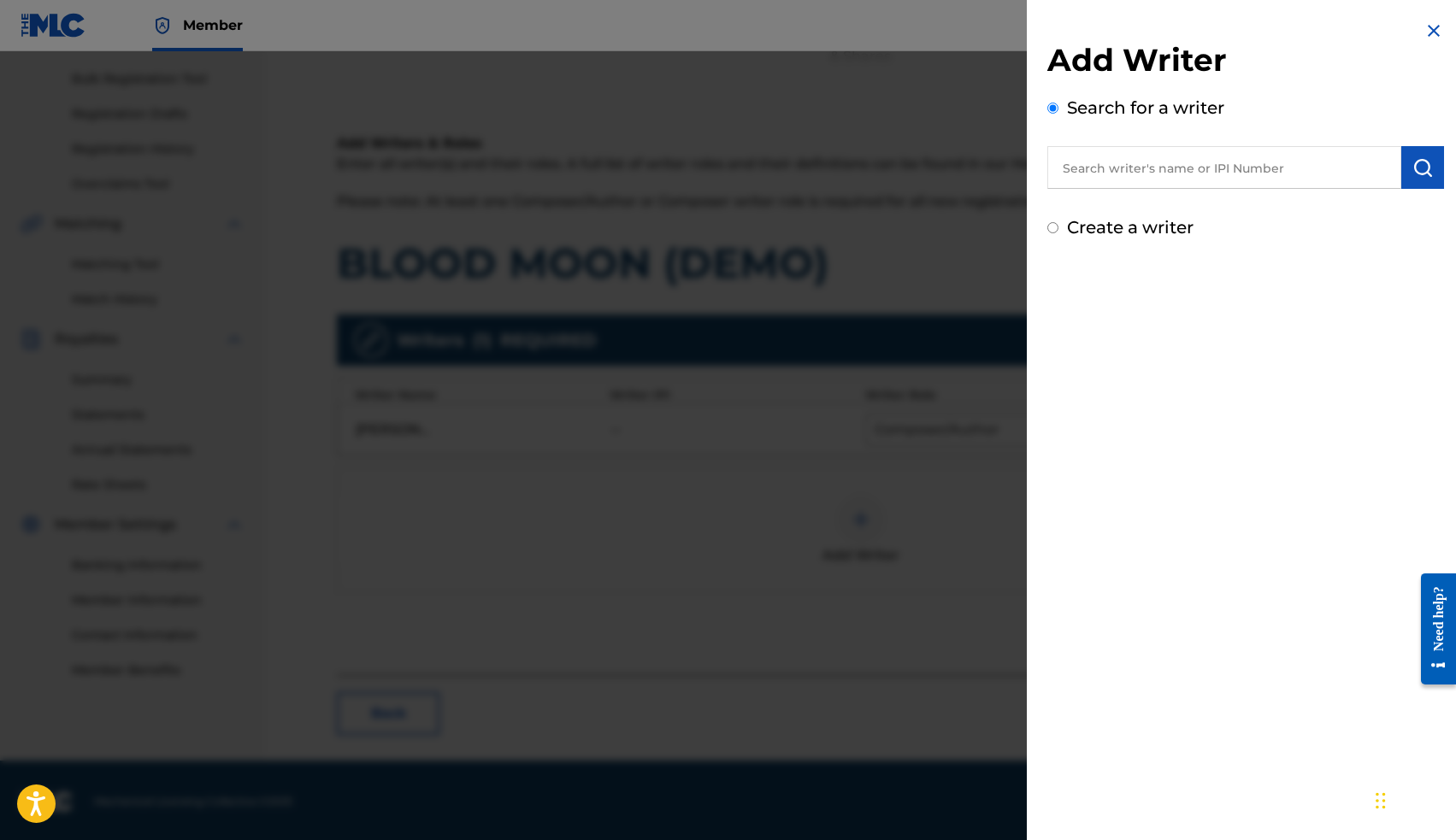
click at [1145, 171] on input "text" at bounding box center [1225, 167] width 354 height 42
paste input "00663563036"
type input "00663563036"
click at [1412, 173] on img "submit" at bounding box center [1422, 167] width 21 height 21
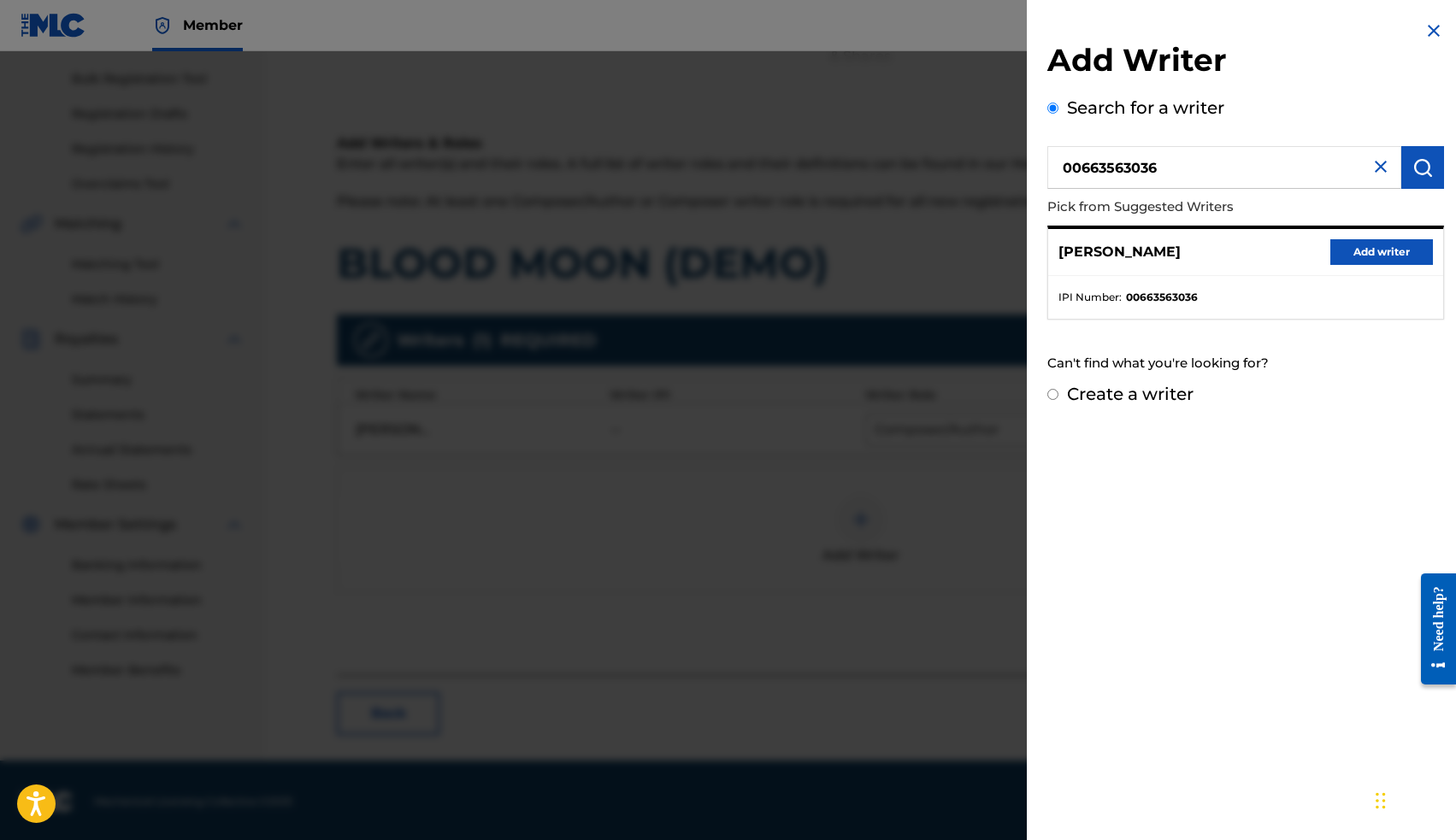
click at [1351, 248] on button "Add writer" at bounding box center [1381, 252] width 103 height 26
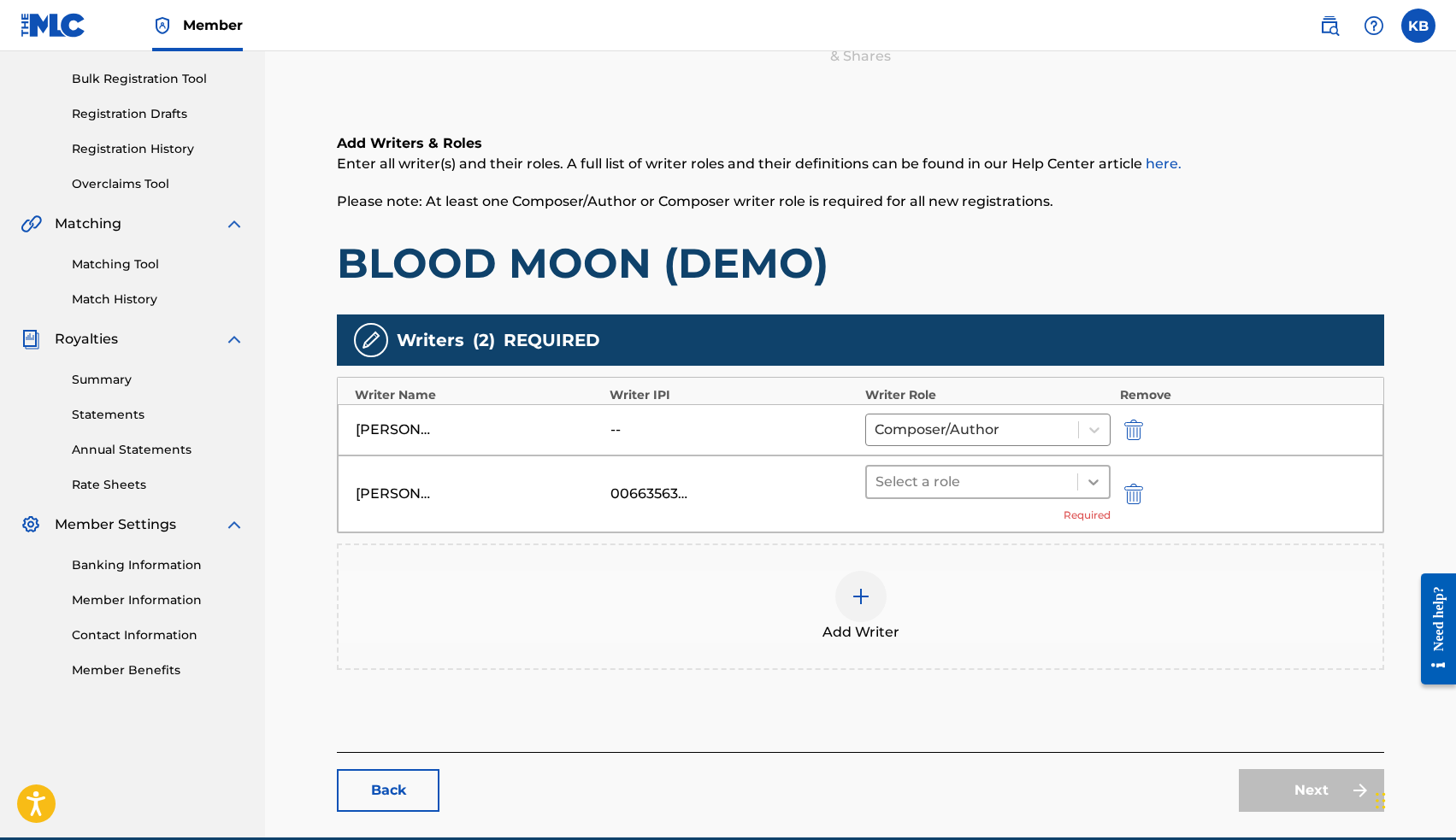
click at [1094, 484] on icon at bounding box center [1093, 482] width 10 height 6
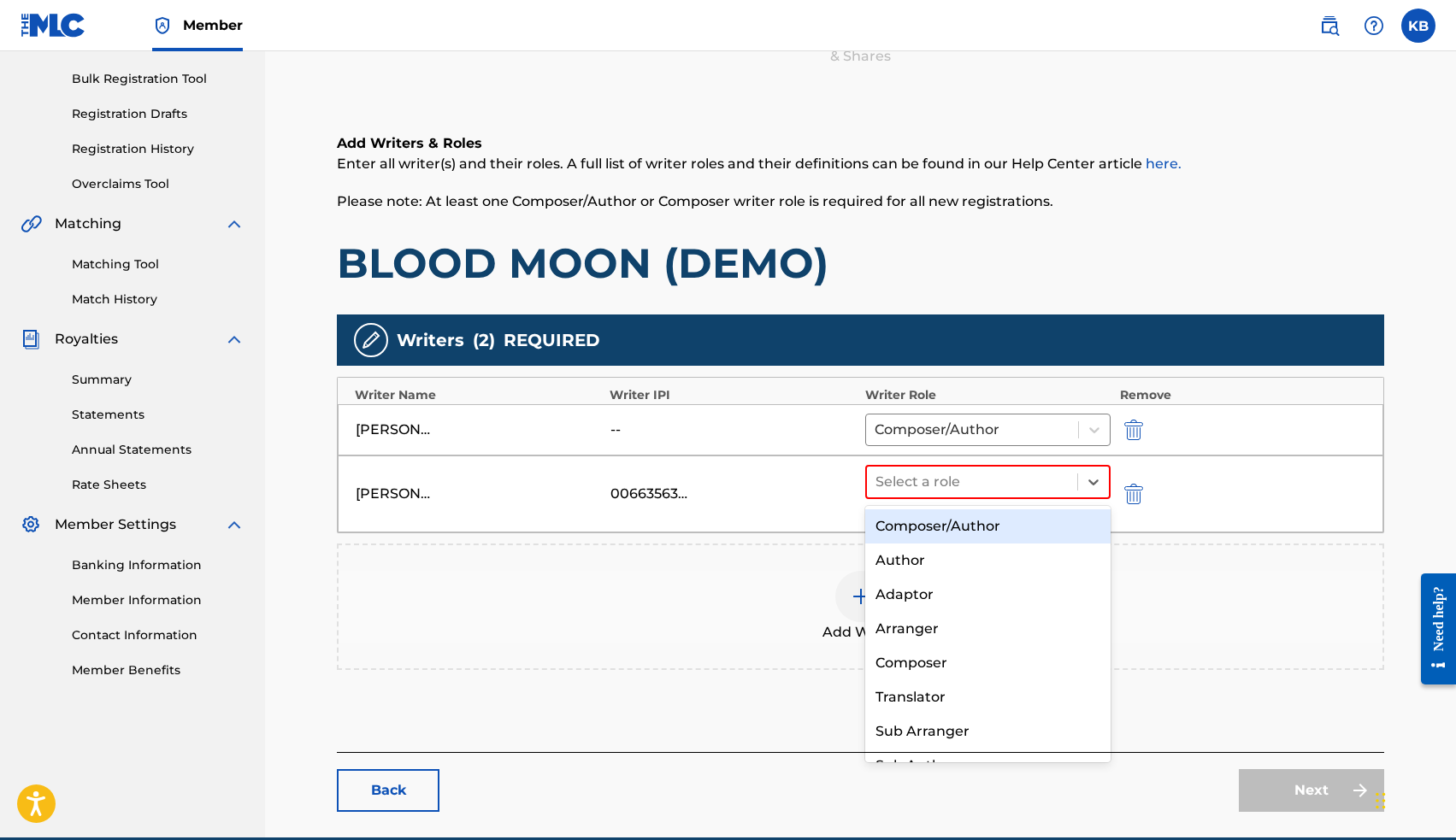
click at [1036, 526] on div "Composer/Author" at bounding box center [988, 527] width 246 height 35
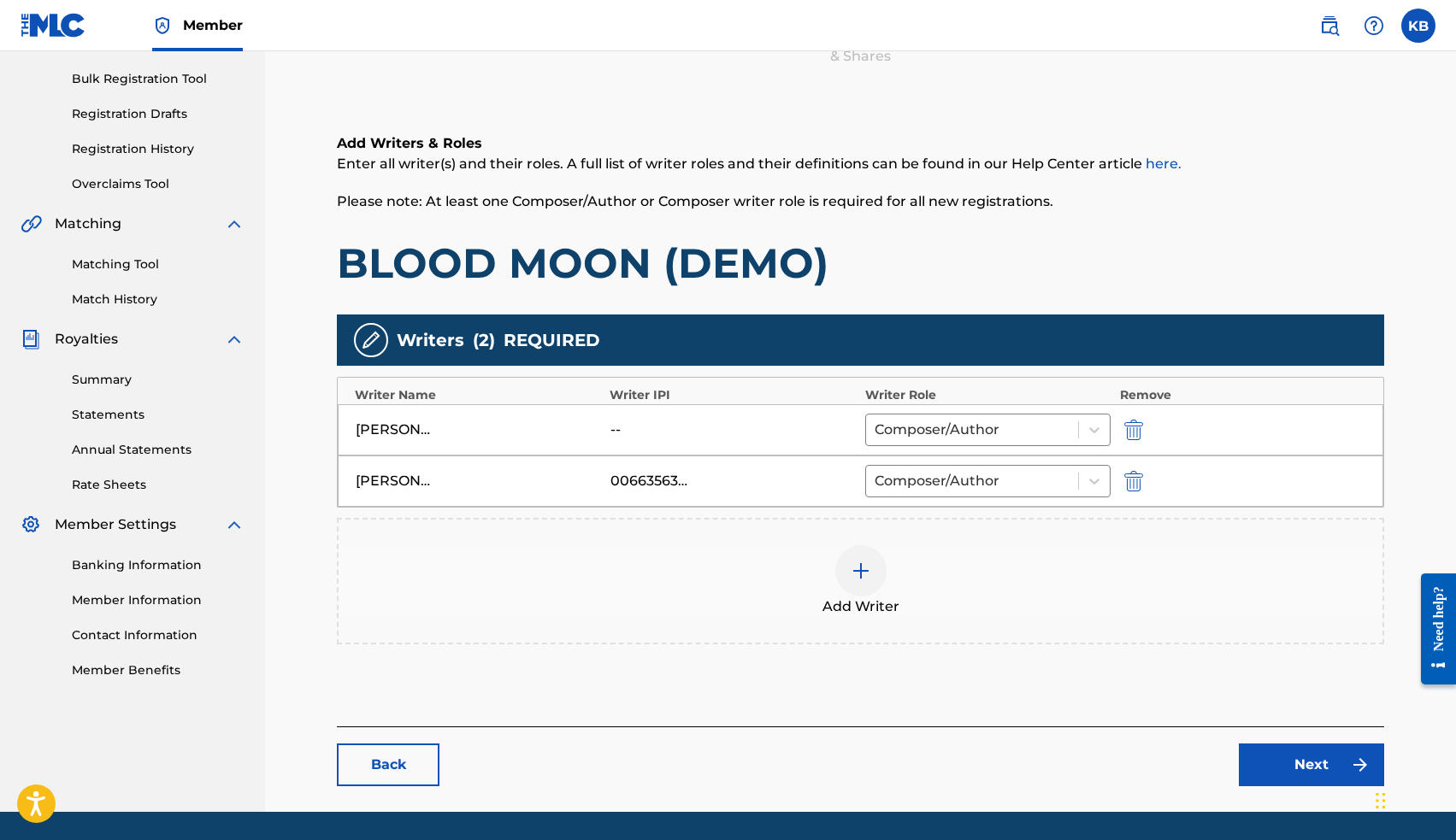
click at [1130, 432] on img "submit" at bounding box center [1134, 430] width 19 height 21
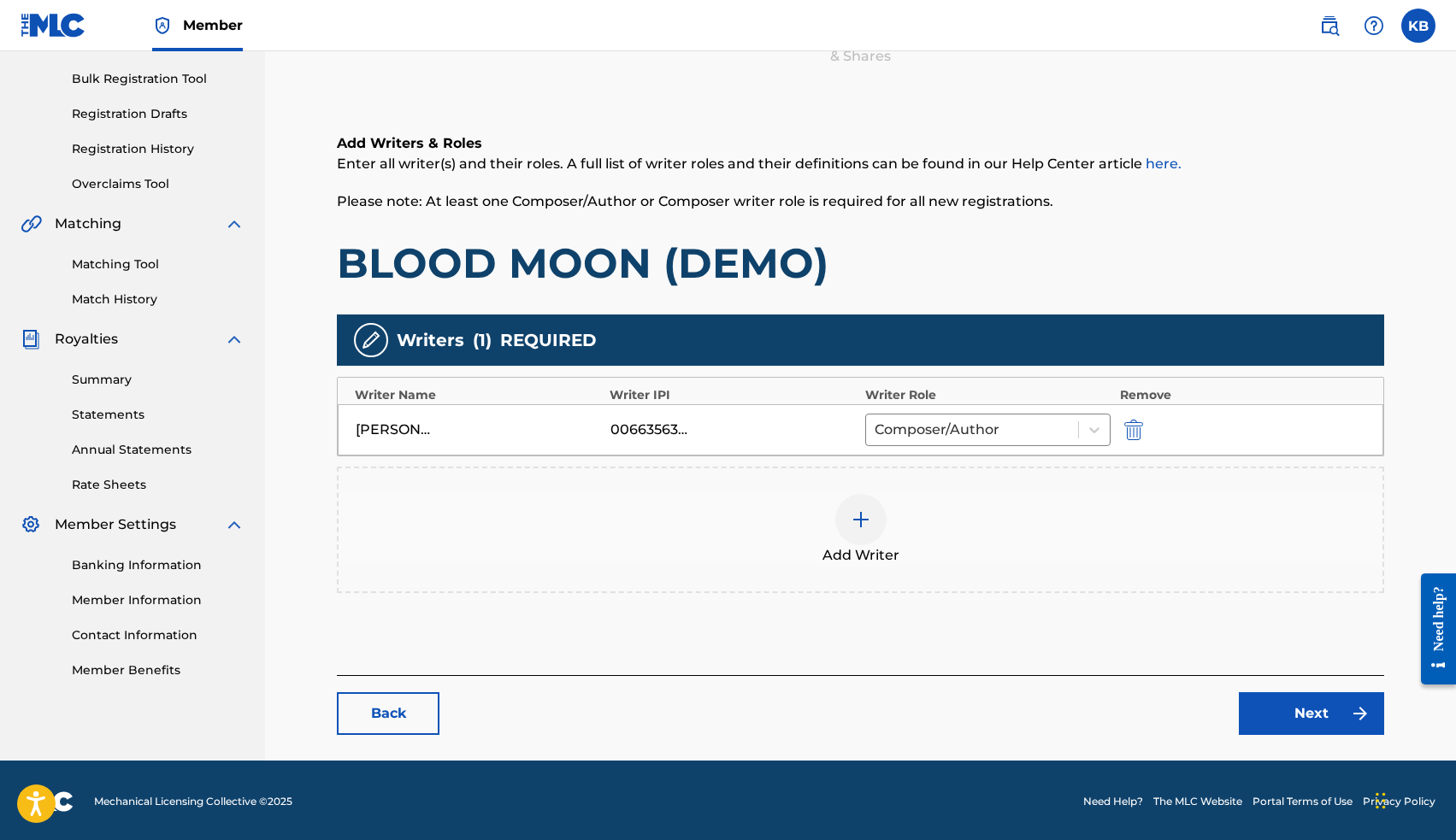
click at [1279, 709] on link "Next" at bounding box center [1311, 713] width 145 height 42
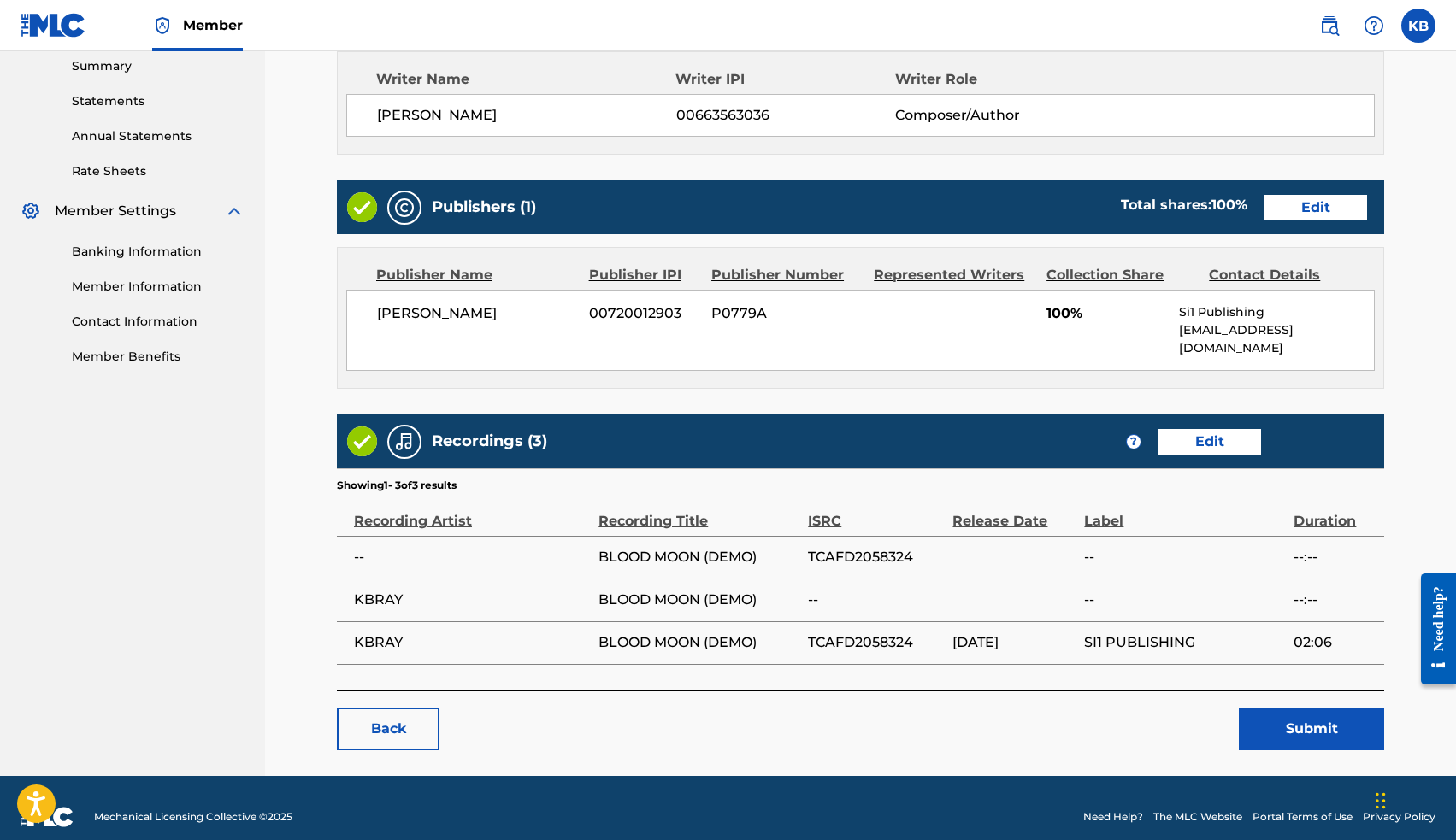
scroll to position [555, 0]
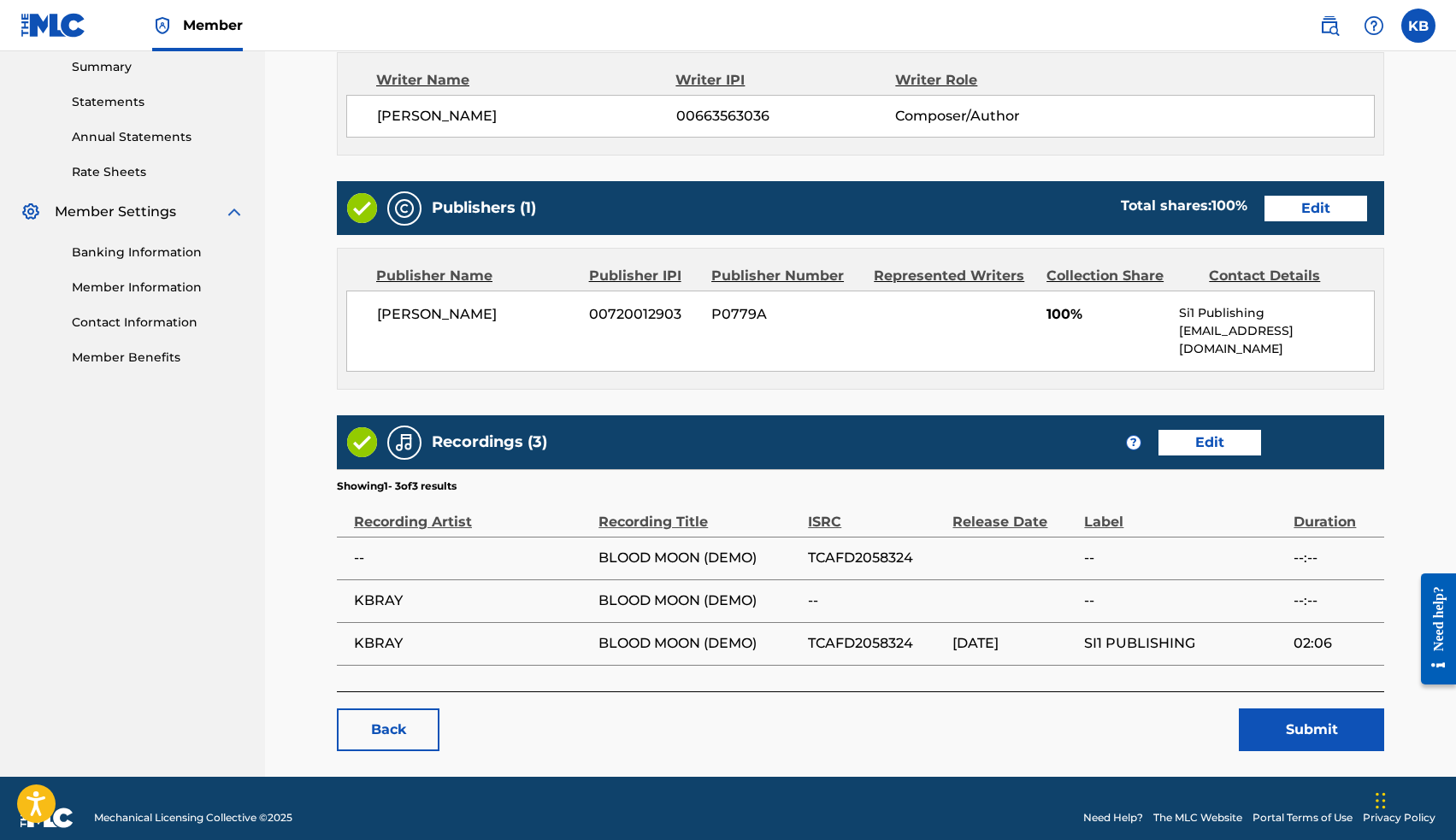
click at [1304, 715] on button "Submit" at bounding box center [1311, 729] width 145 height 42
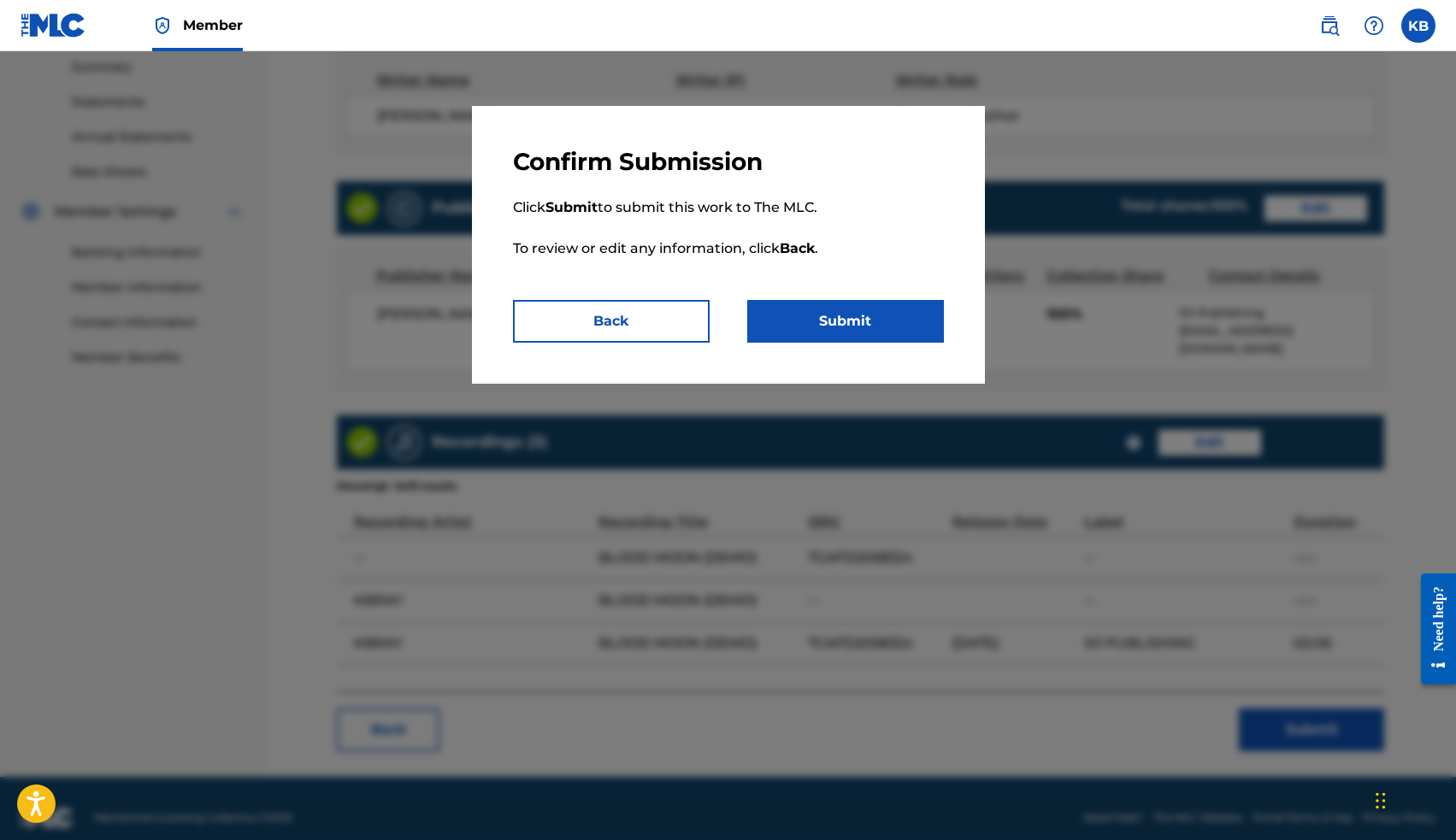
click at [799, 319] on button "Submit" at bounding box center [845, 320] width 197 height 42
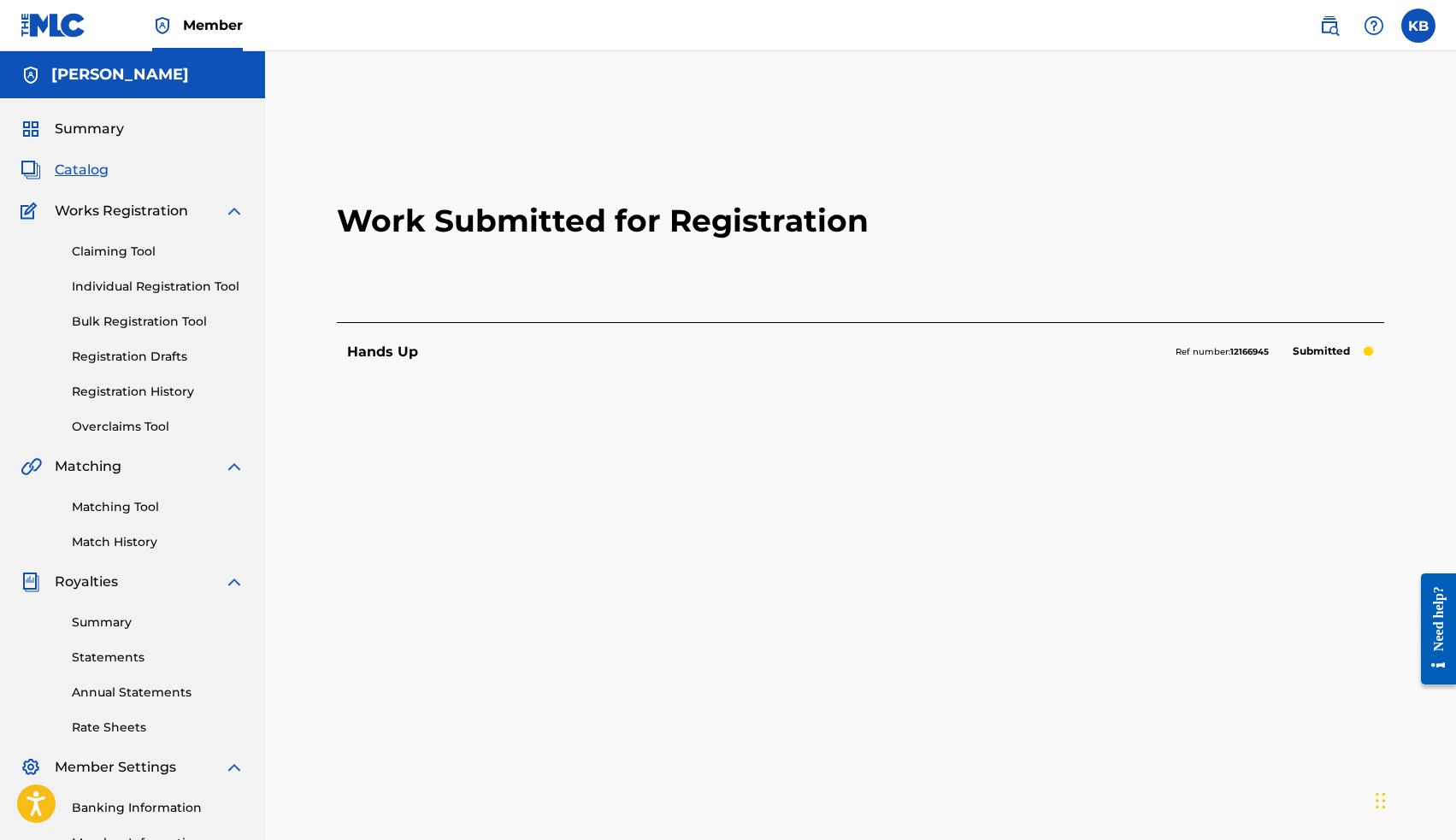
click at [72, 167] on span "Catalog" at bounding box center [81, 170] width 54 height 21
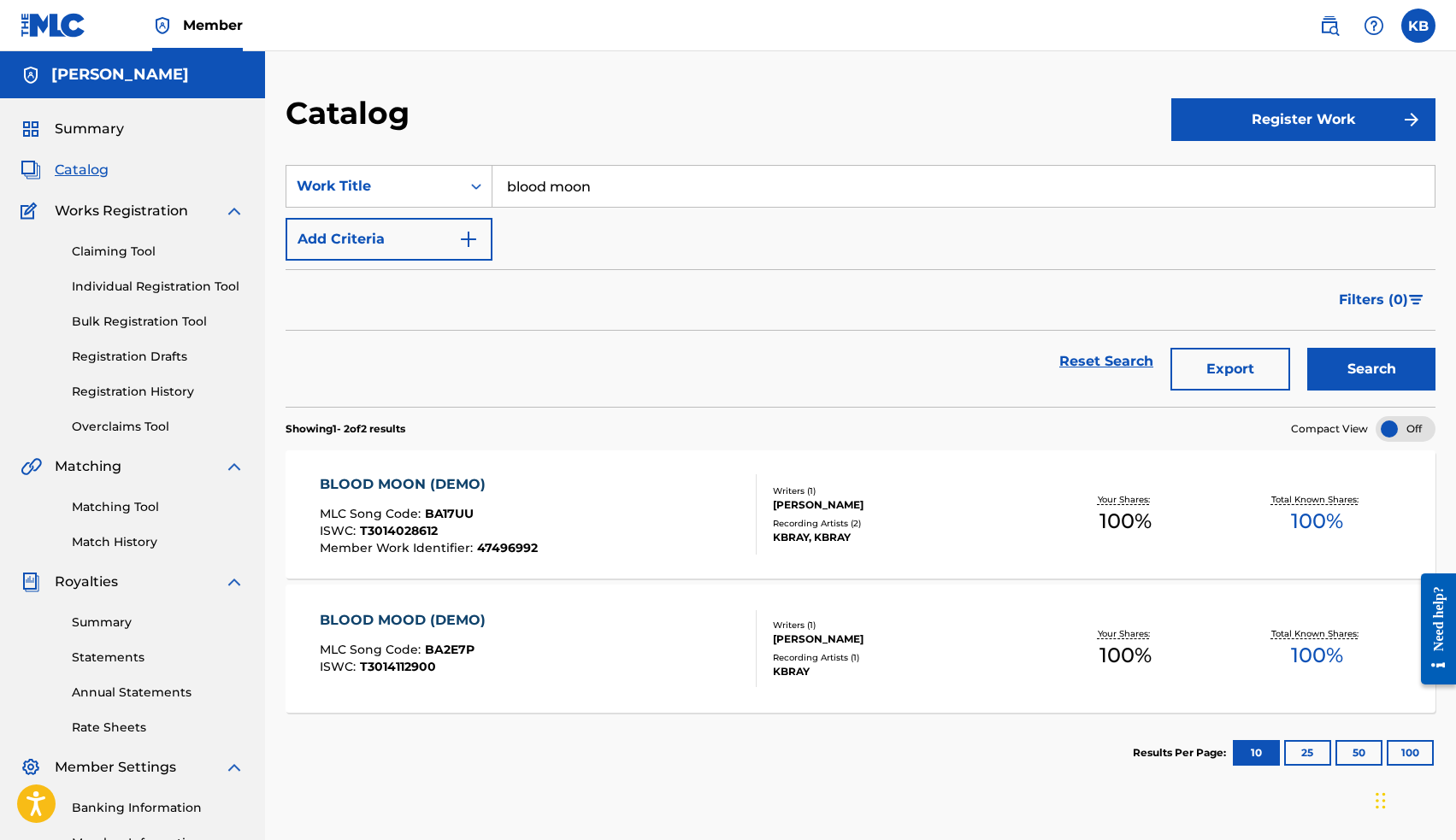
click at [606, 184] on input "blood moon" at bounding box center [963, 186] width 942 height 41
click at [809, 184] on input "king" at bounding box center [963, 186] width 942 height 41
click at [525, 191] on input "king" at bounding box center [963, 186] width 942 height 41
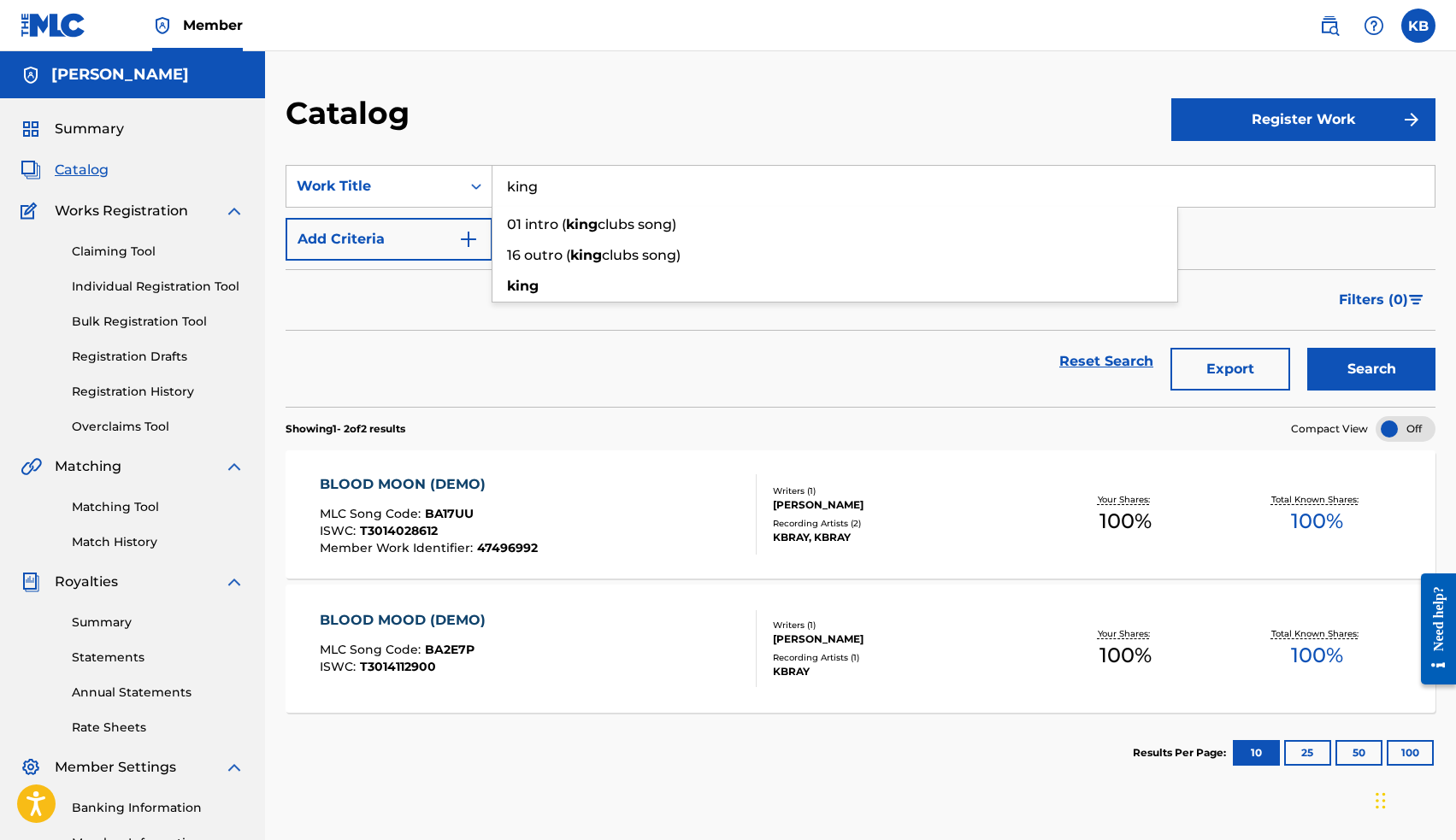
click at [525, 191] on input "king" at bounding box center [963, 186] width 942 height 41
type input "king"
click at [1364, 365] on button "Search" at bounding box center [1371, 369] width 128 height 42
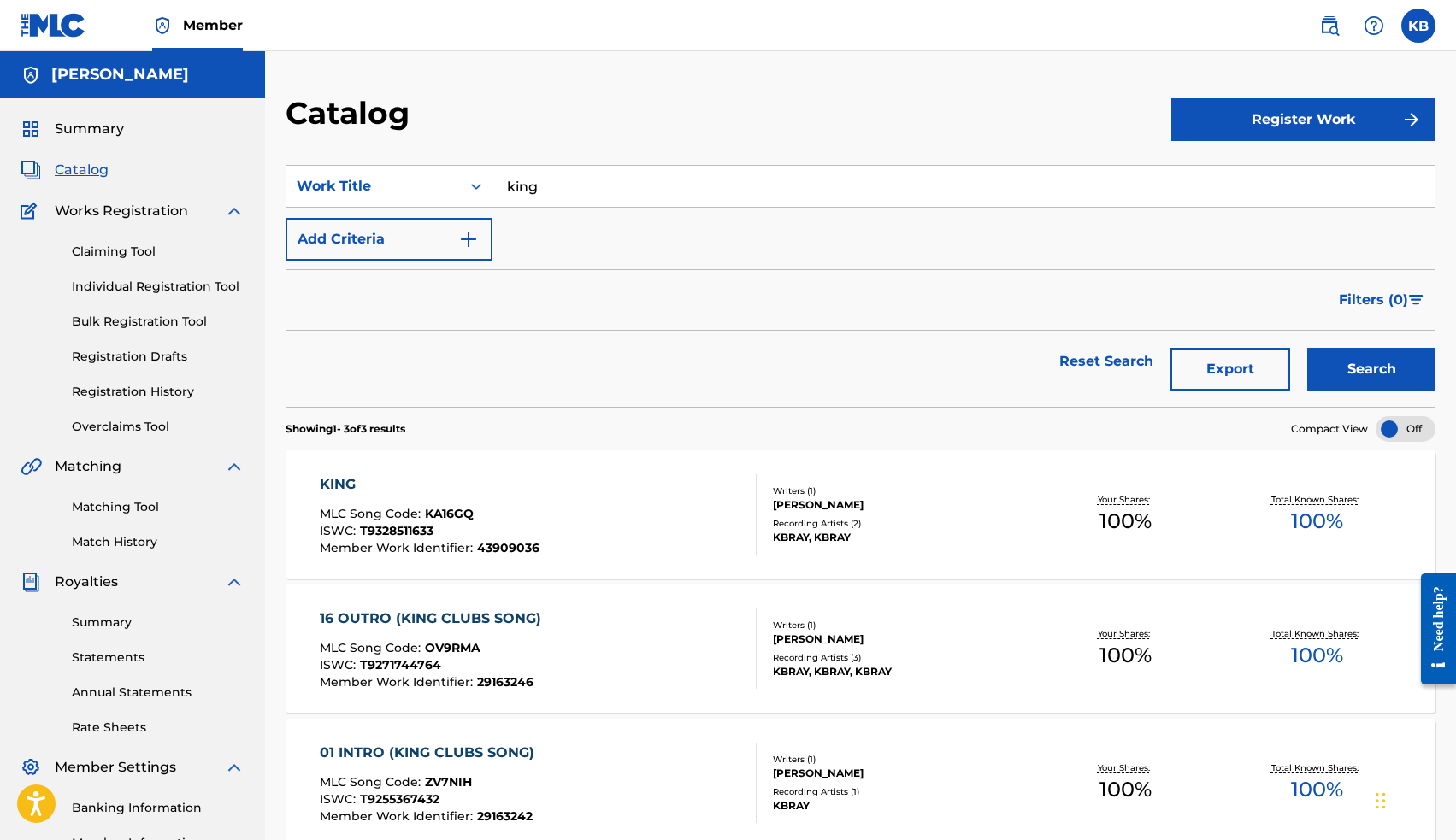
click at [342, 486] on div "KING" at bounding box center [429, 484] width 219 height 21
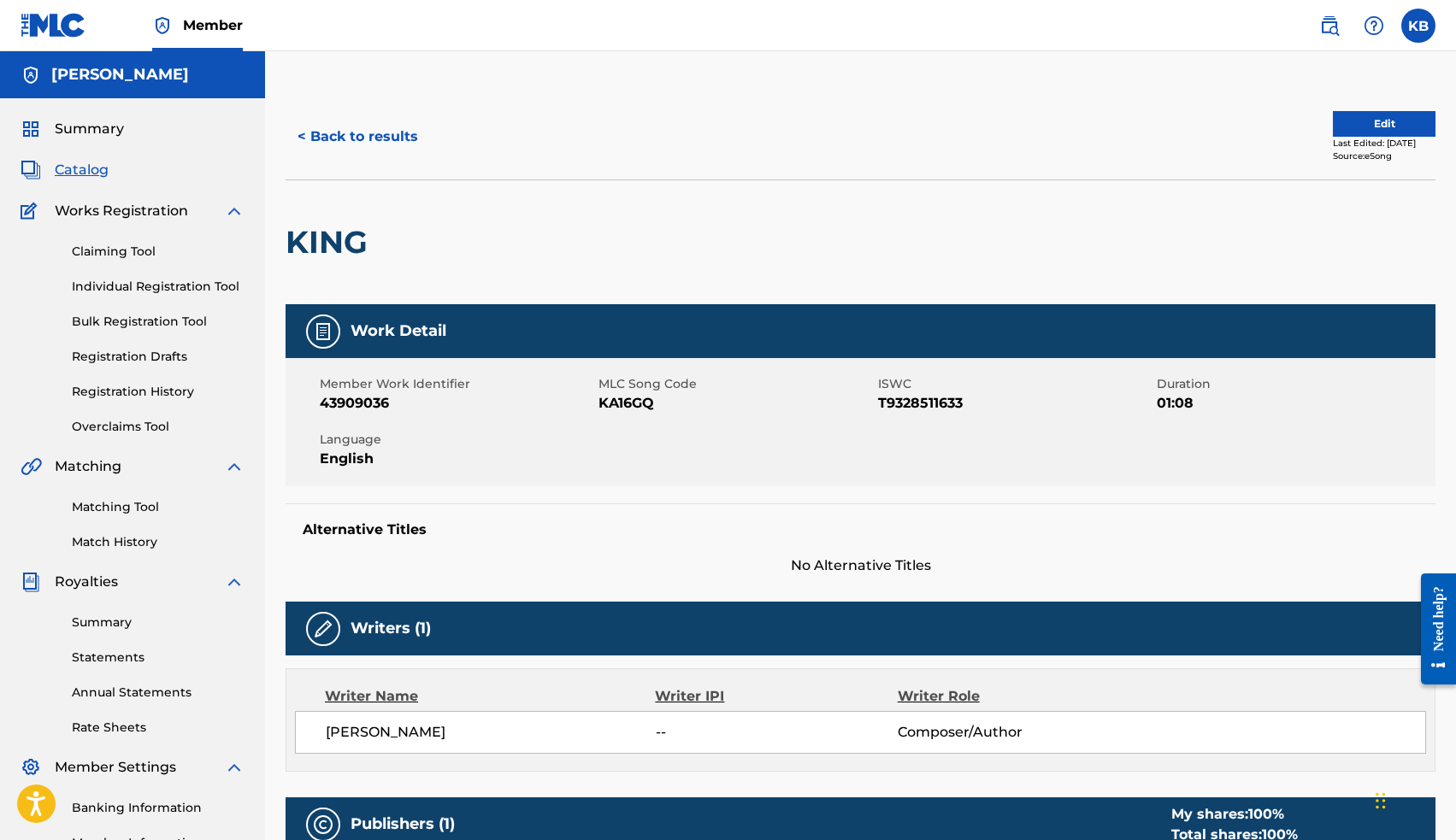
click at [1339, 129] on button "Edit" at bounding box center [1383, 124] width 103 height 26
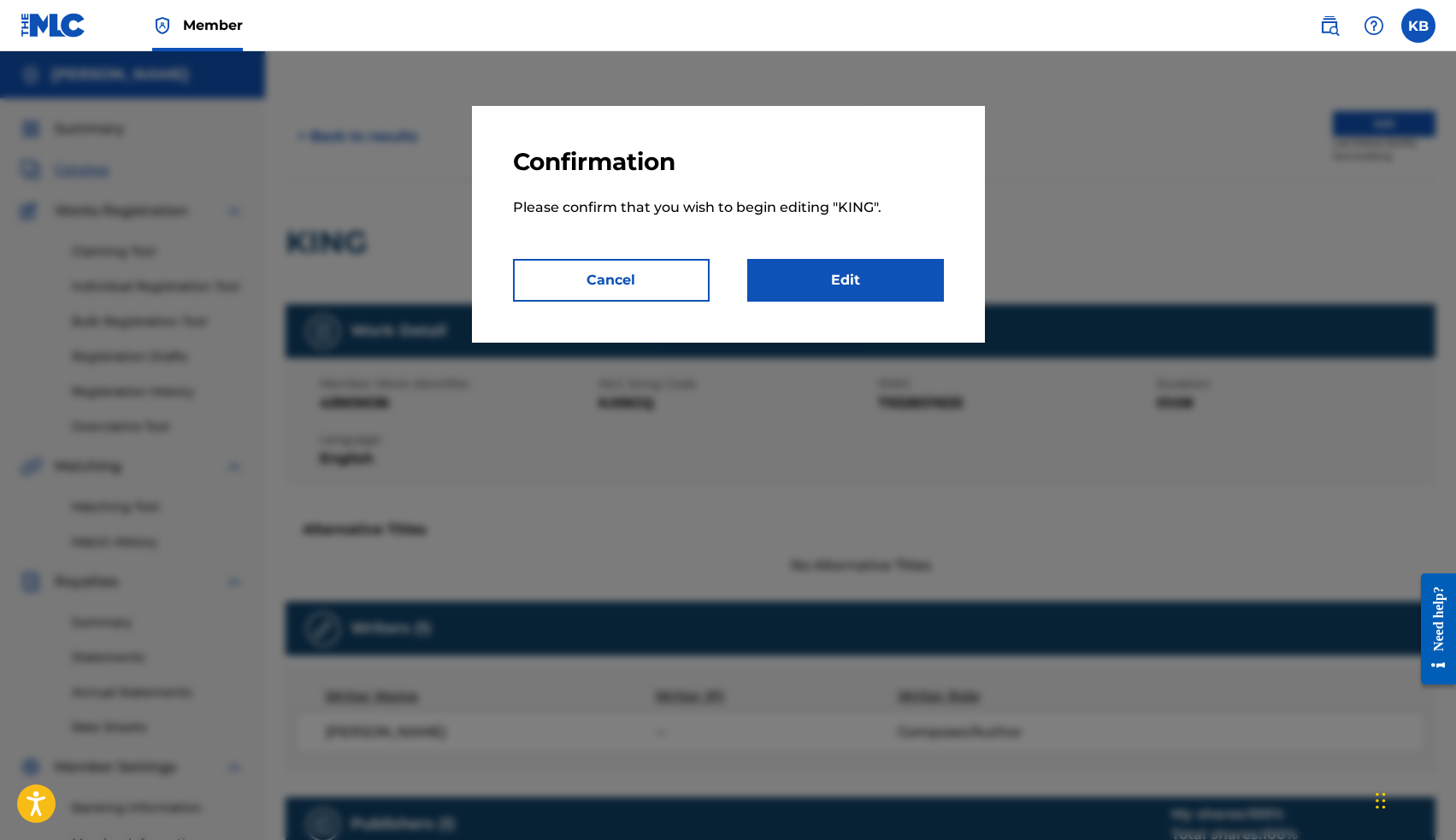
click at [896, 283] on link "Edit" at bounding box center [845, 280] width 197 height 42
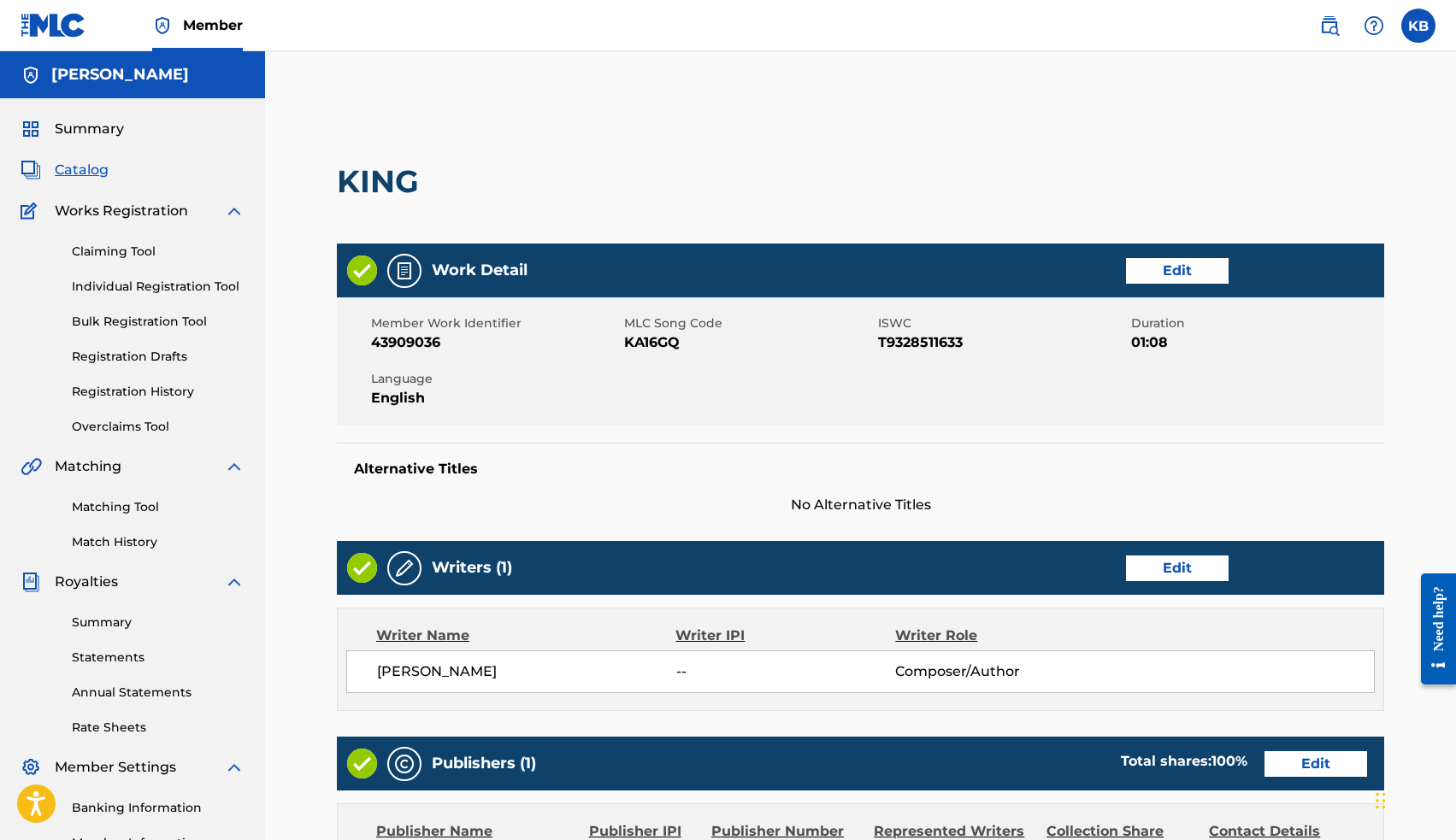
click at [1168, 563] on link "Edit" at bounding box center [1177, 568] width 103 height 26
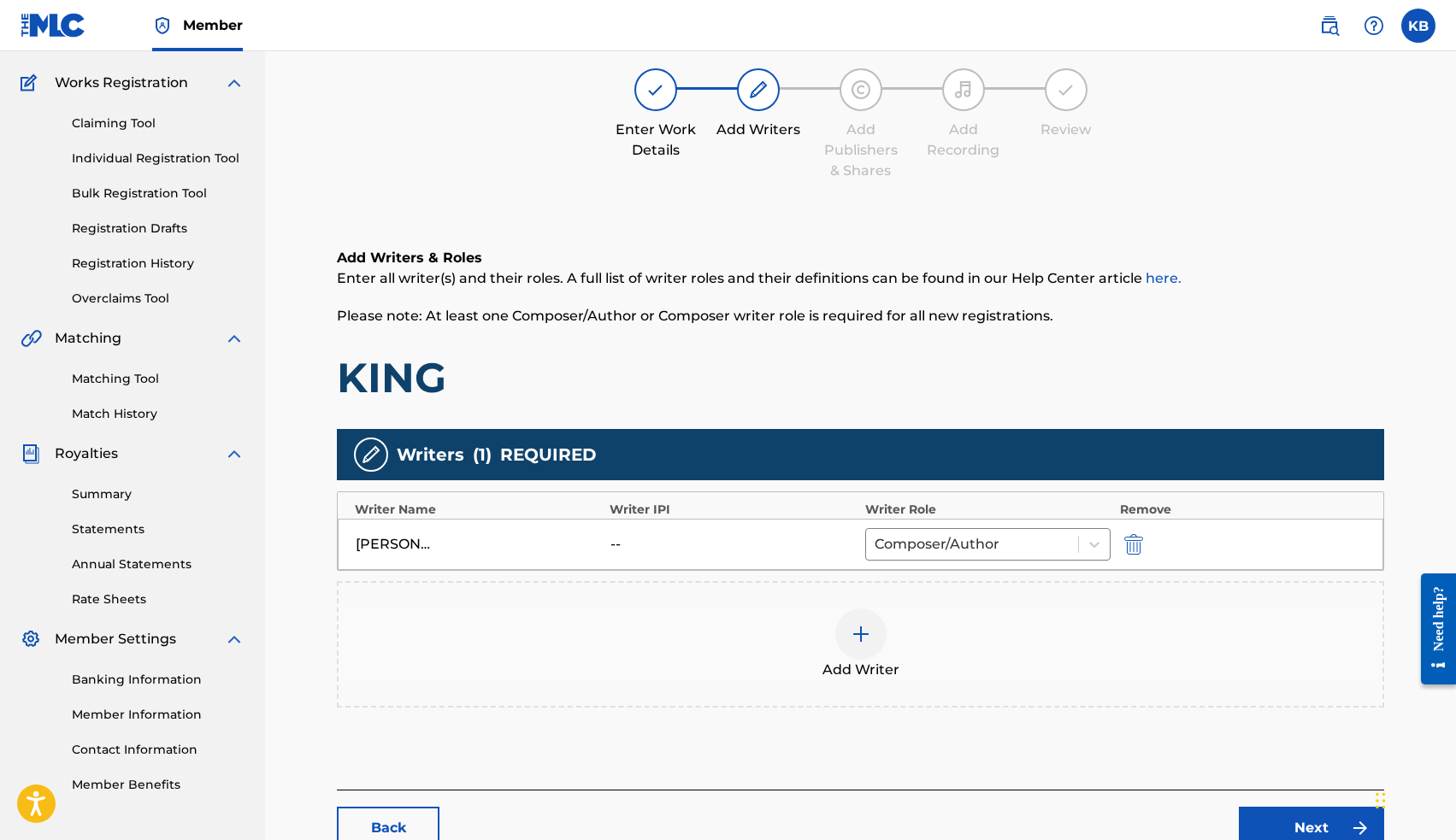
scroll to position [225, 0]
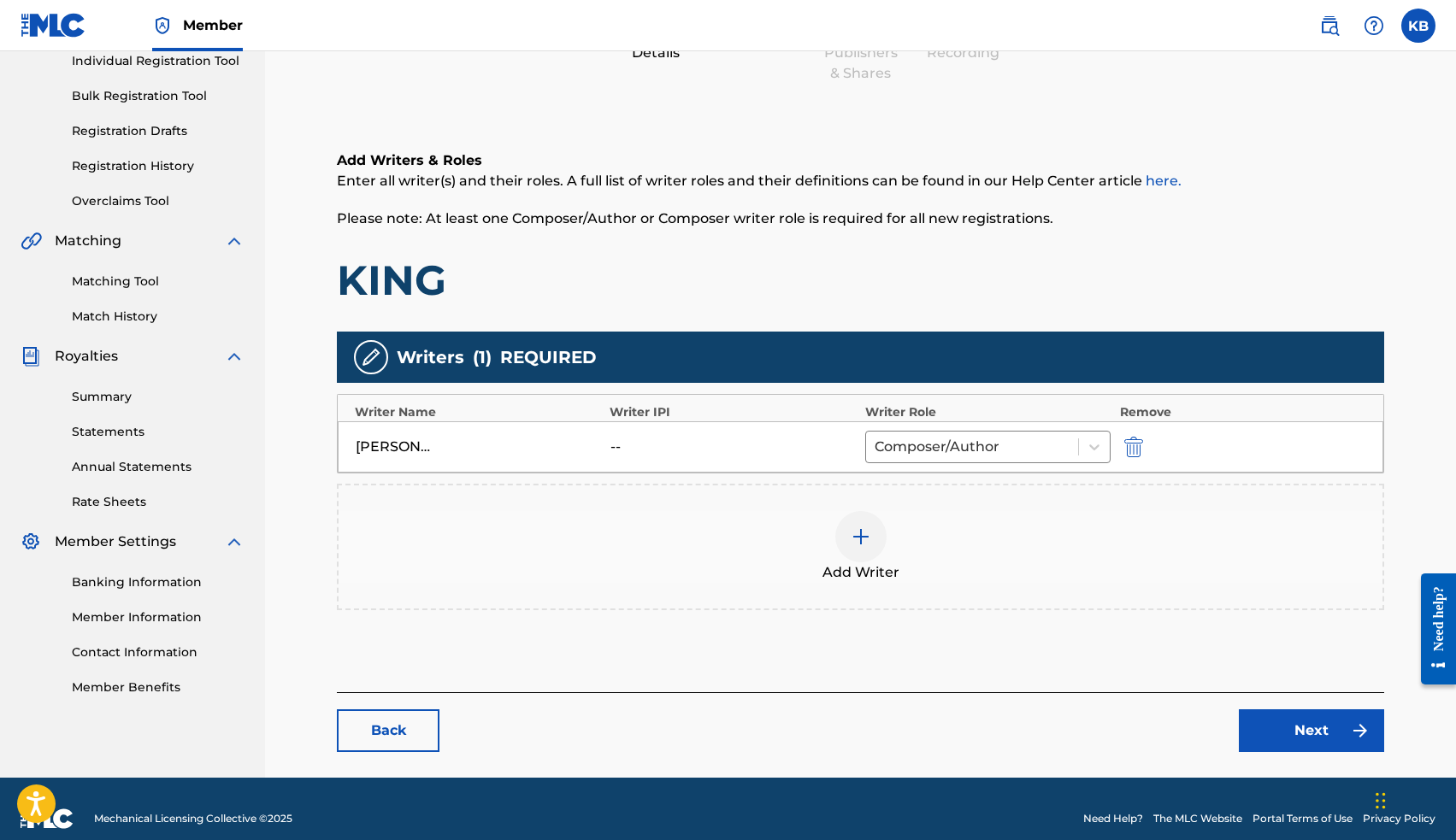
click at [857, 558] on div at bounding box center [860, 536] width 51 height 51
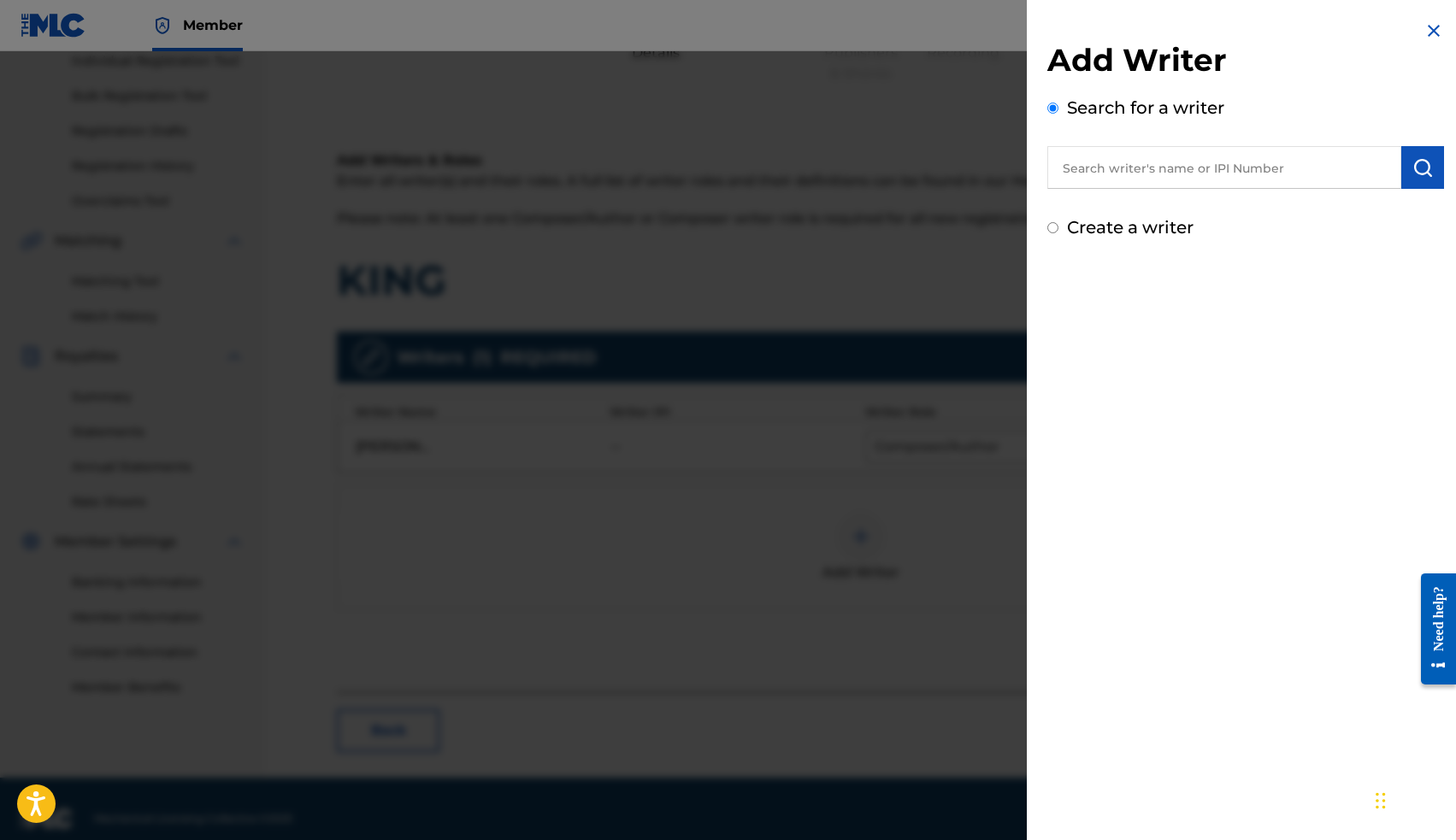
click at [1159, 159] on input "text" at bounding box center [1225, 167] width 354 height 42
paste input "00663563036"
type input "00663563036"
click at [1415, 172] on img "submit" at bounding box center [1422, 167] width 21 height 21
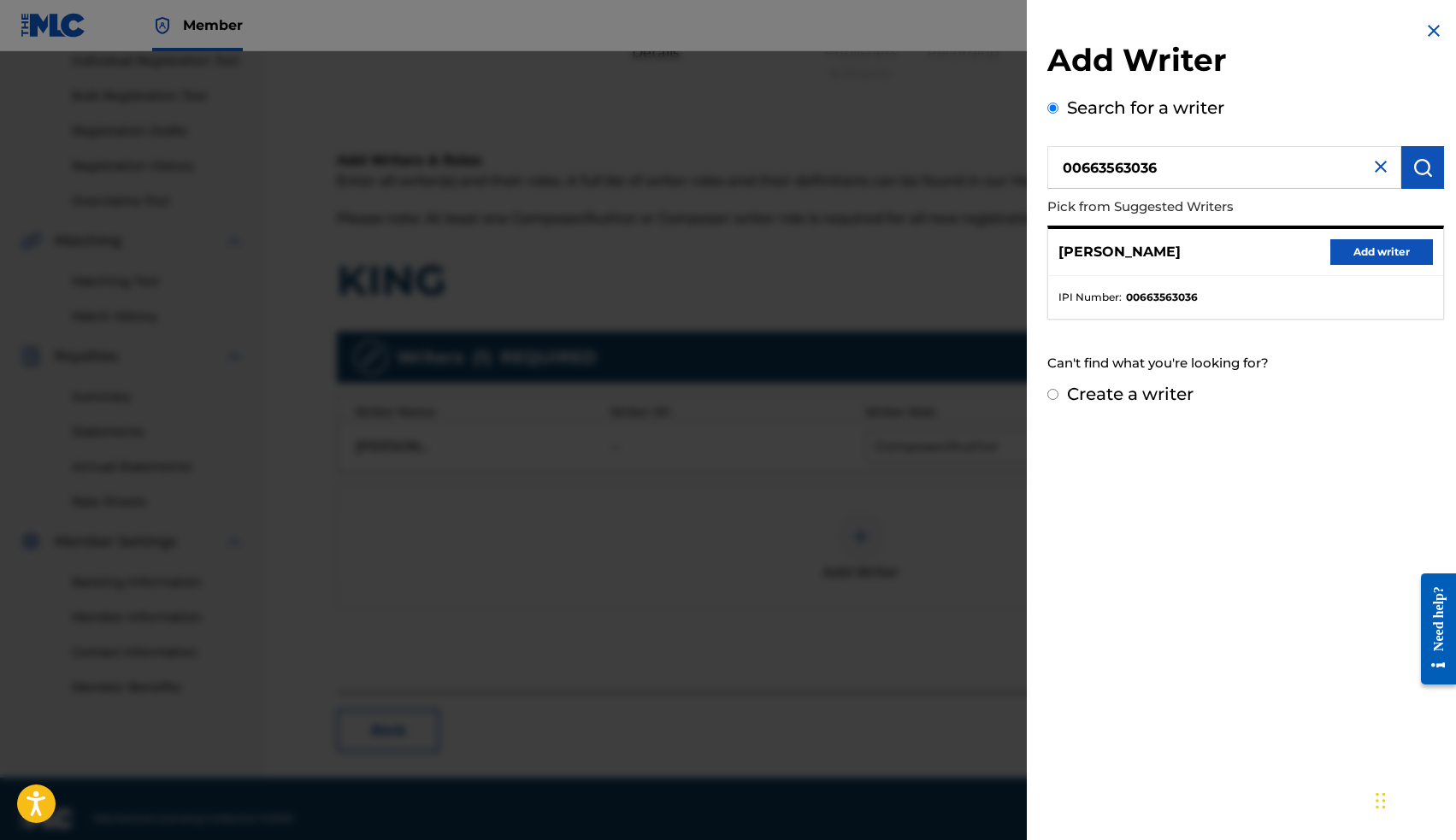
click at [1368, 254] on button "Add writer" at bounding box center [1381, 252] width 103 height 26
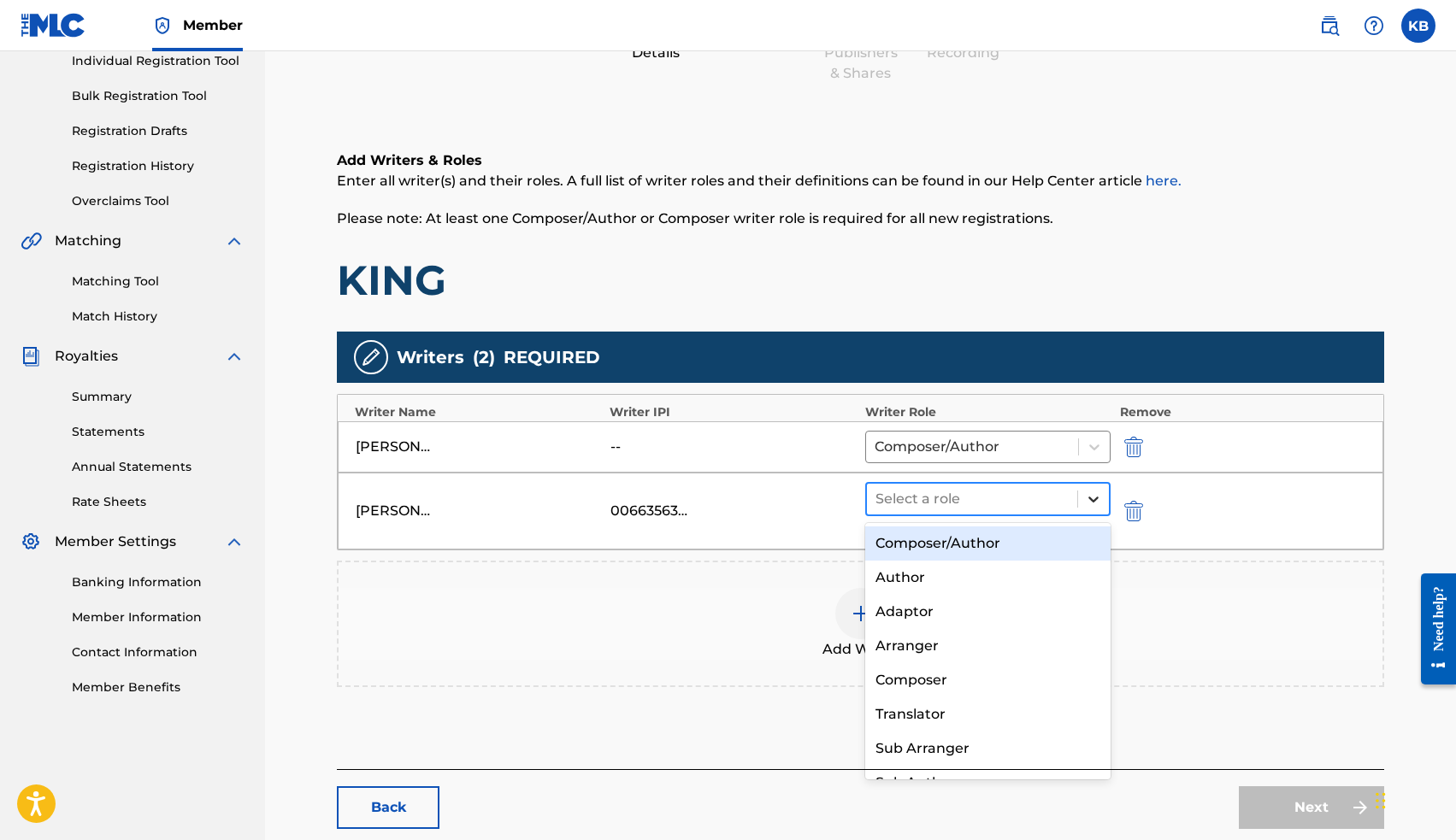
click at [1095, 504] on icon at bounding box center [1093, 499] width 17 height 17
click at [1039, 539] on div "Composer/Author" at bounding box center [988, 544] width 246 height 35
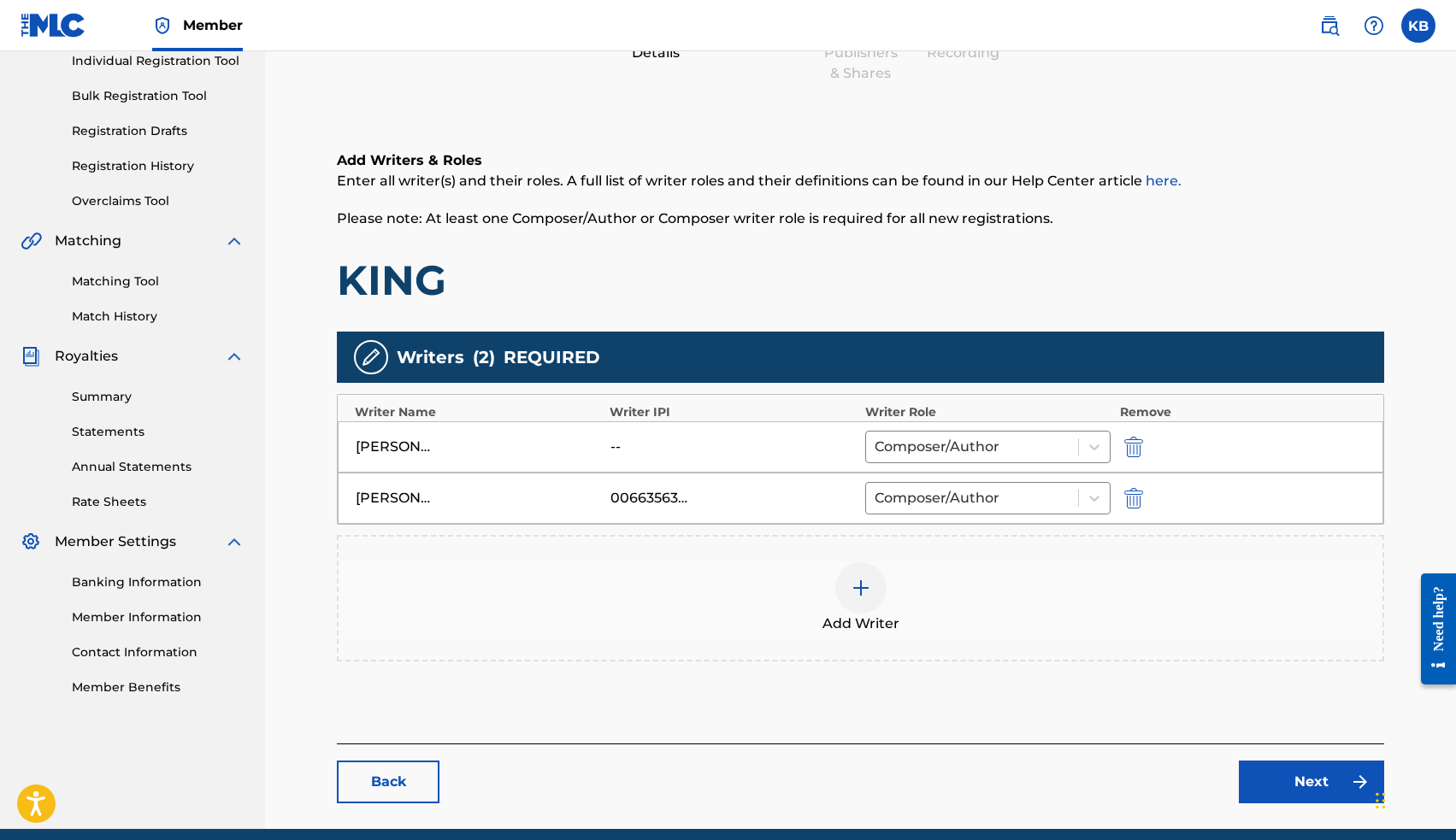
click at [1134, 445] on img "submit" at bounding box center [1134, 447] width 19 height 21
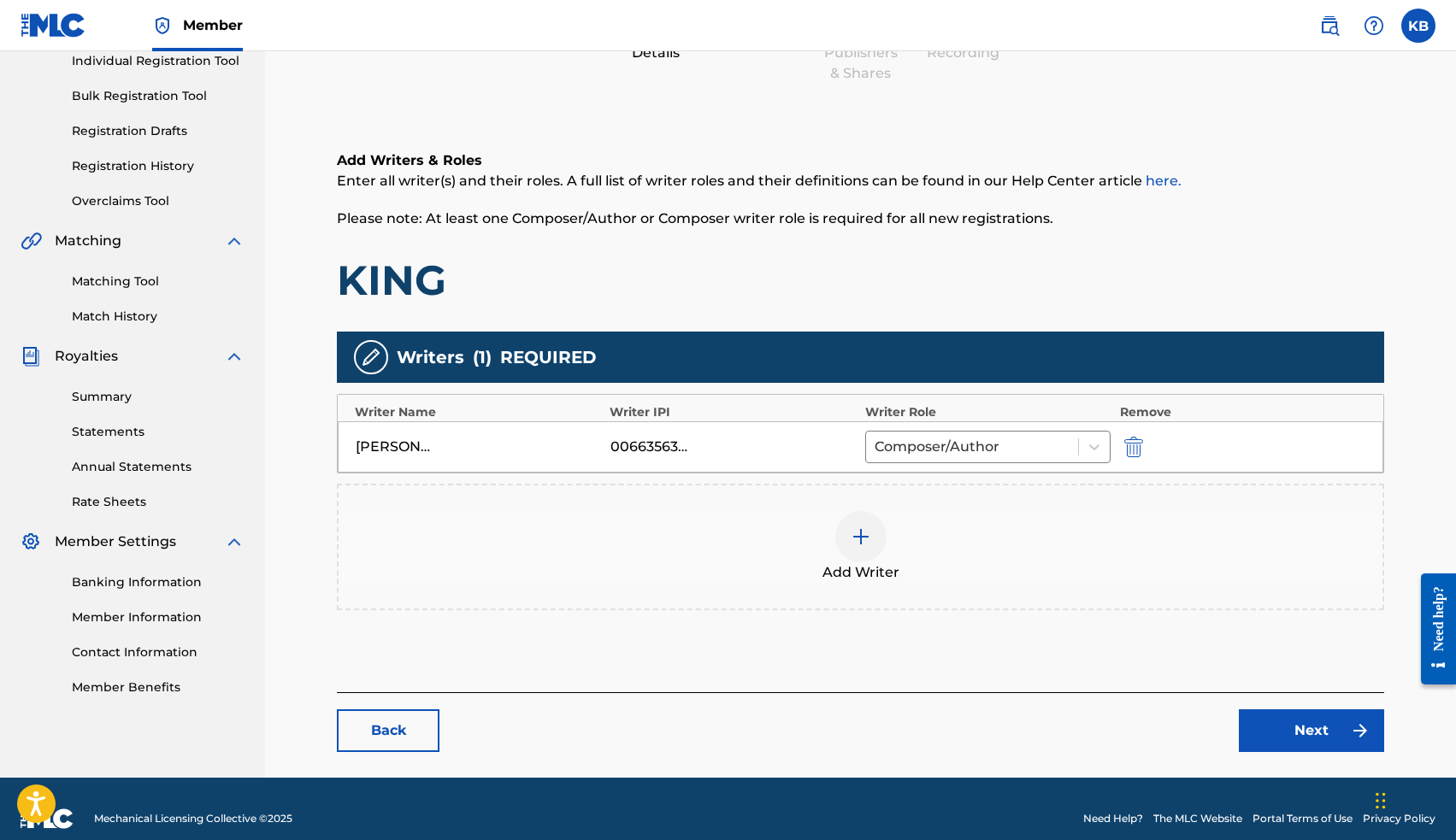
click at [1269, 723] on link "Next" at bounding box center [1311, 730] width 145 height 42
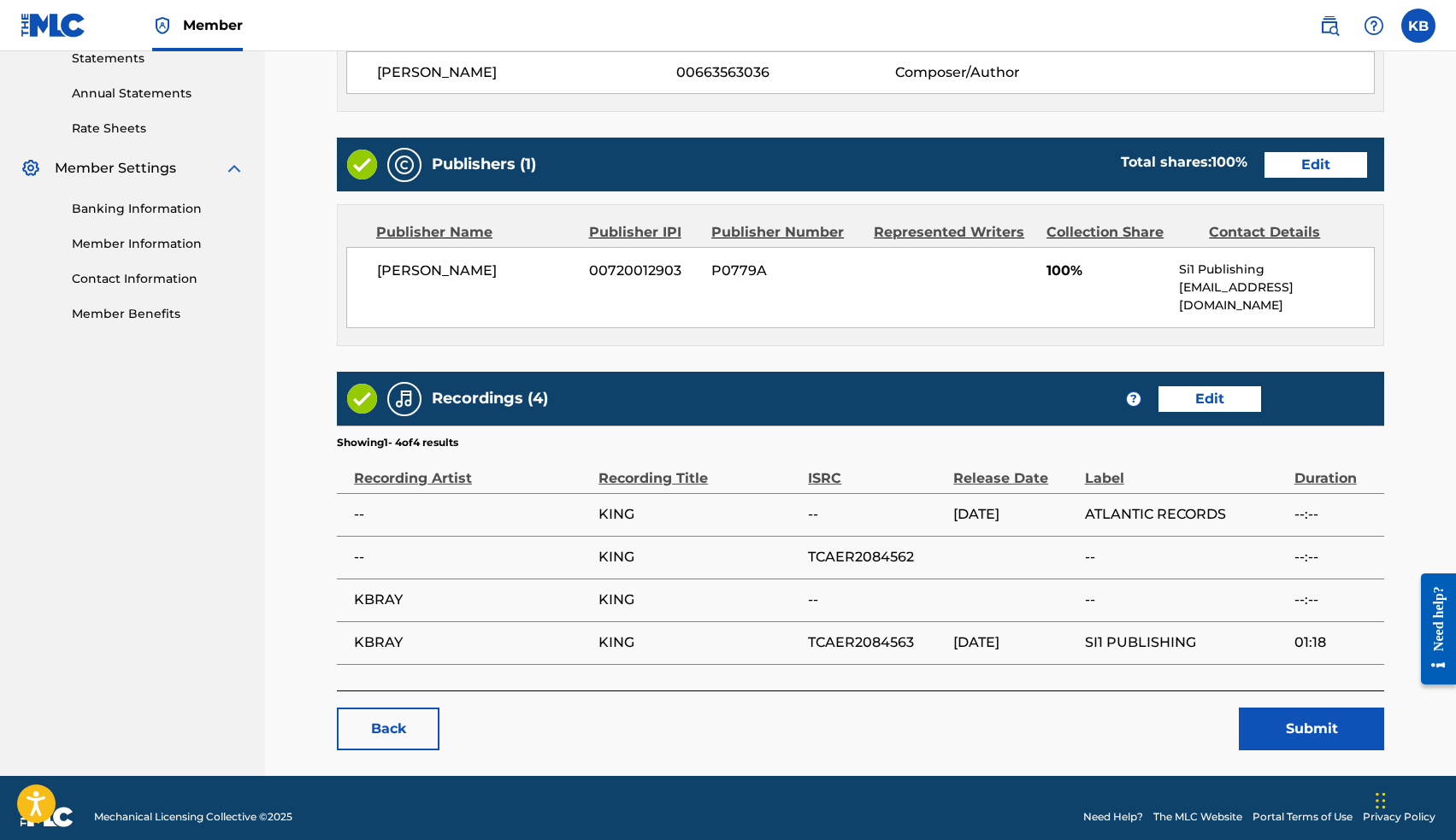
scroll to position [598, 0]
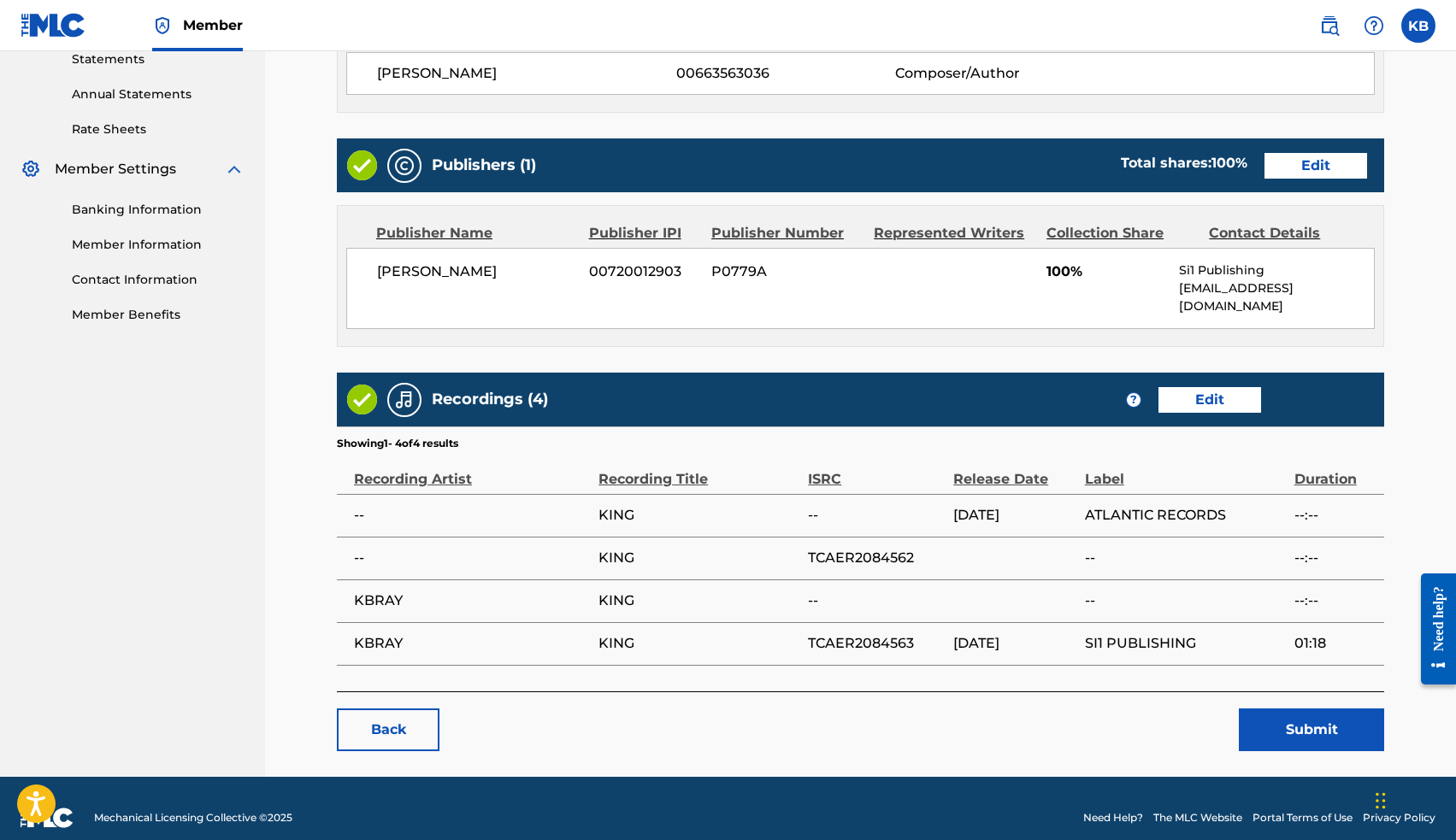
click at [1299, 709] on button "Submit" at bounding box center [1311, 729] width 145 height 42
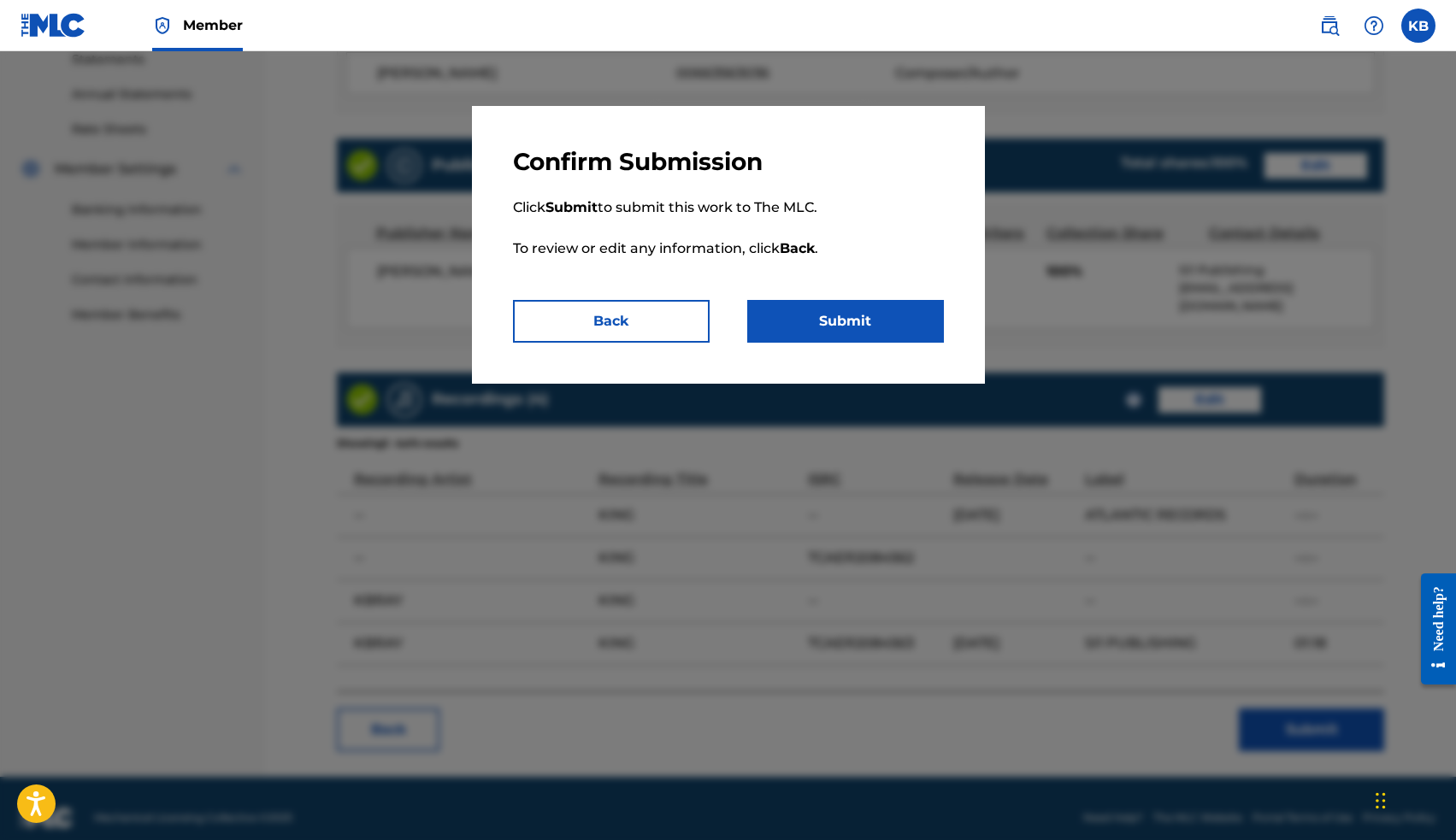
click at [826, 322] on button "Submit" at bounding box center [845, 320] width 197 height 42
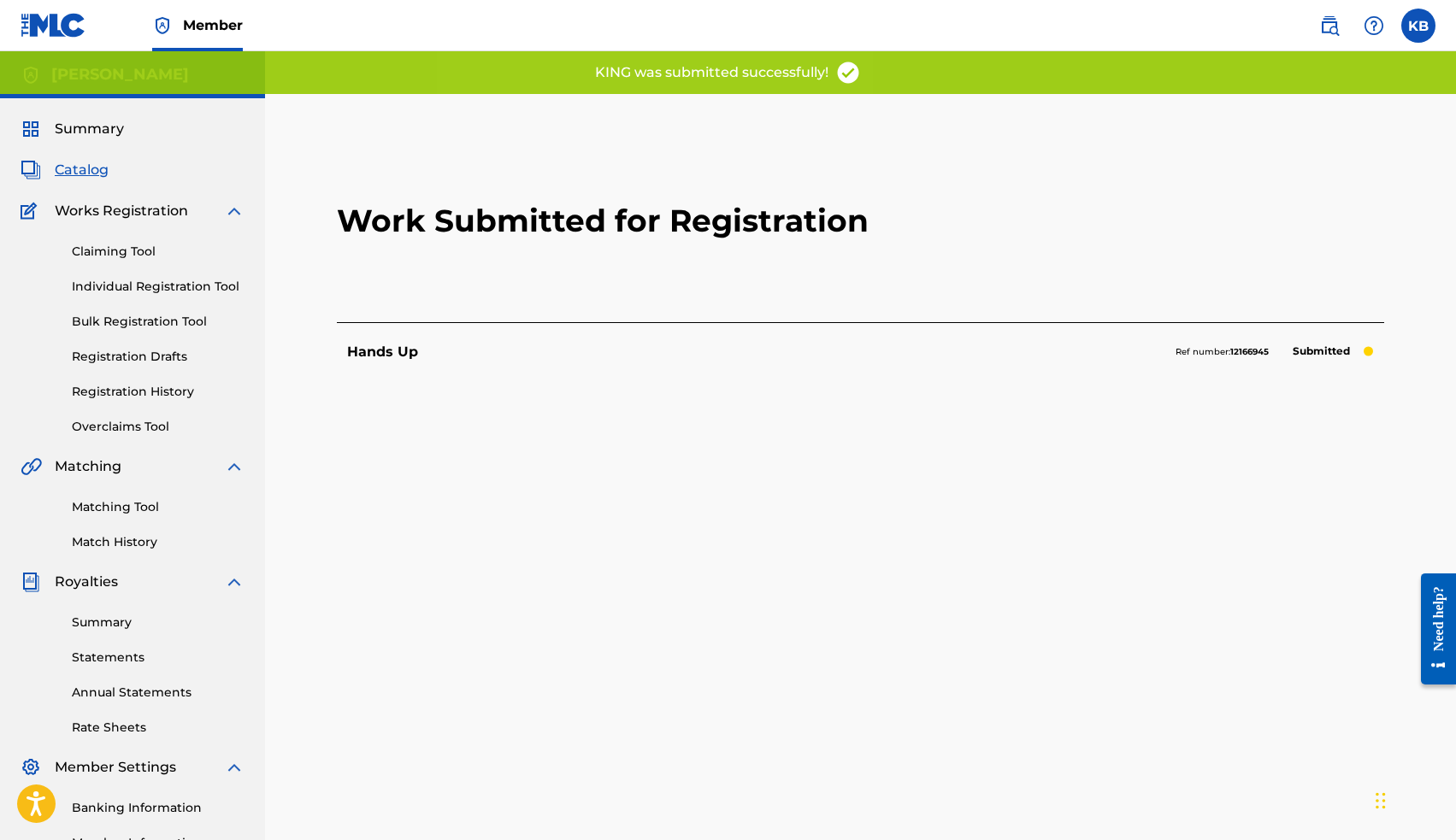
click at [89, 174] on span "Catalog" at bounding box center [81, 170] width 54 height 21
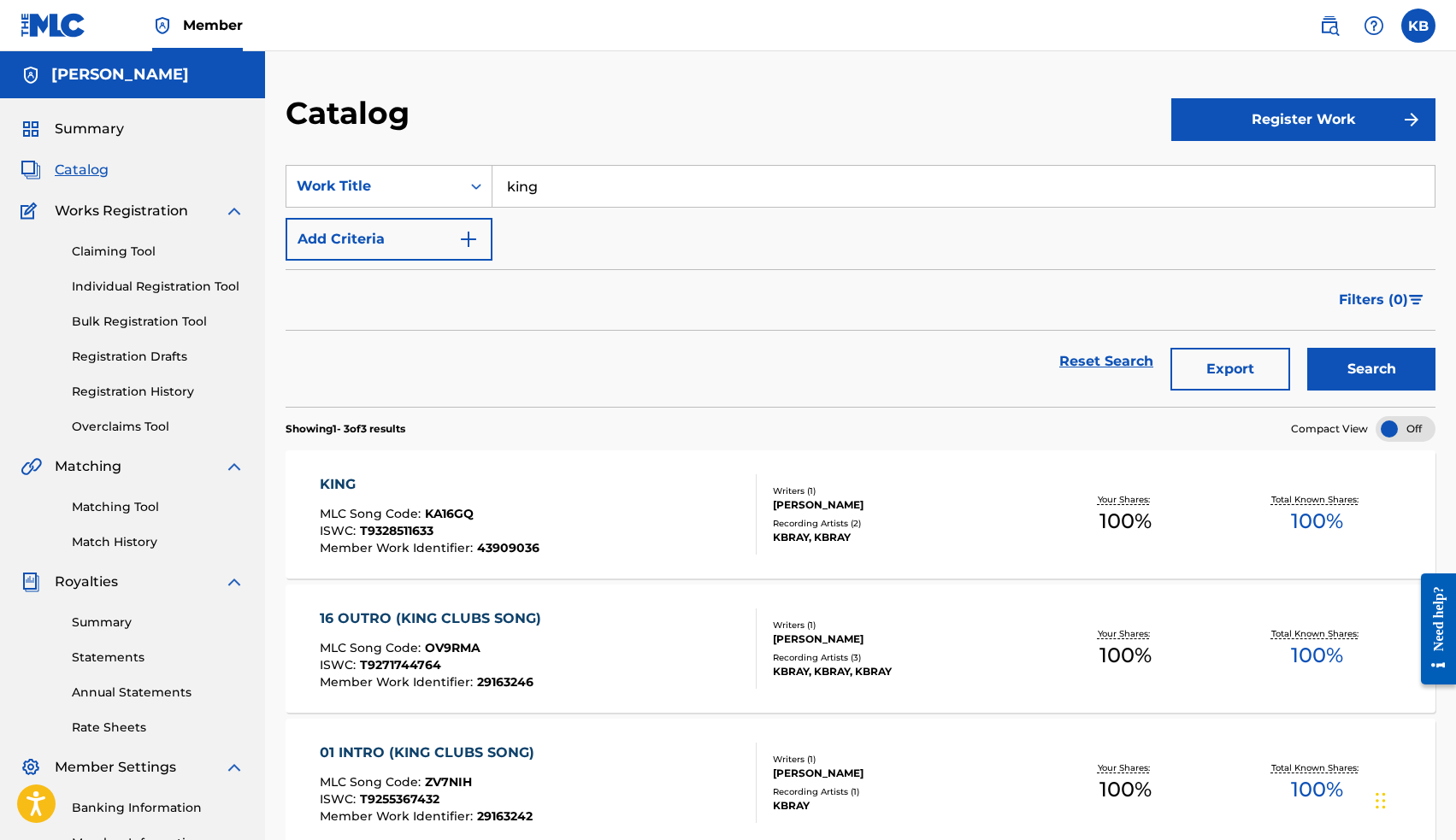
click at [566, 189] on input "king" at bounding box center [963, 186] width 942 height 41
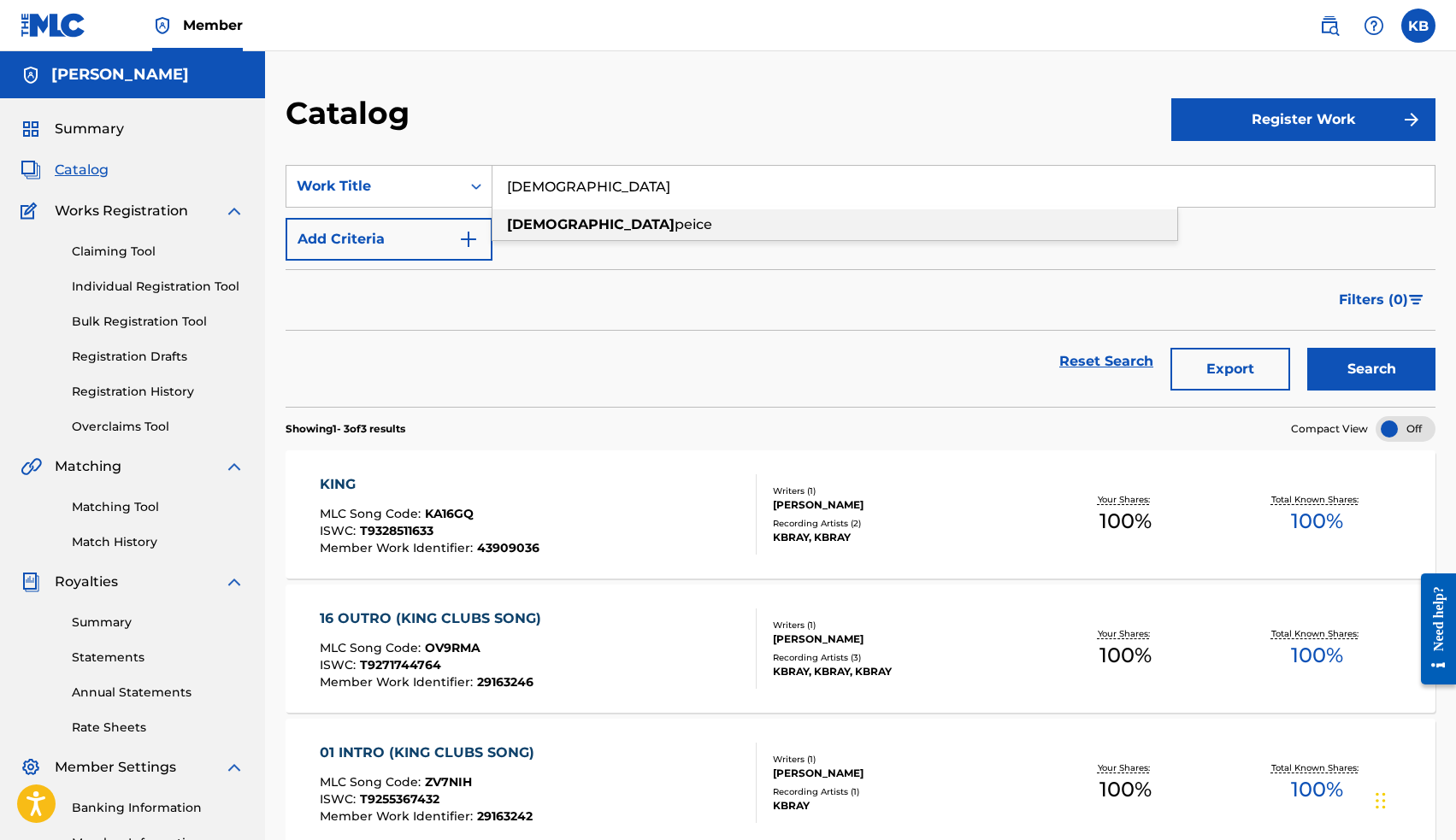
click at [674, 224] on span "peice" at bounding box center [693, 224] width 38 height 16
type input "[DEMOGRAPHIC_DATA] peice"
click at [1349, 366] on button "Search" at bounding box center [1371, 369] width 128 height 42
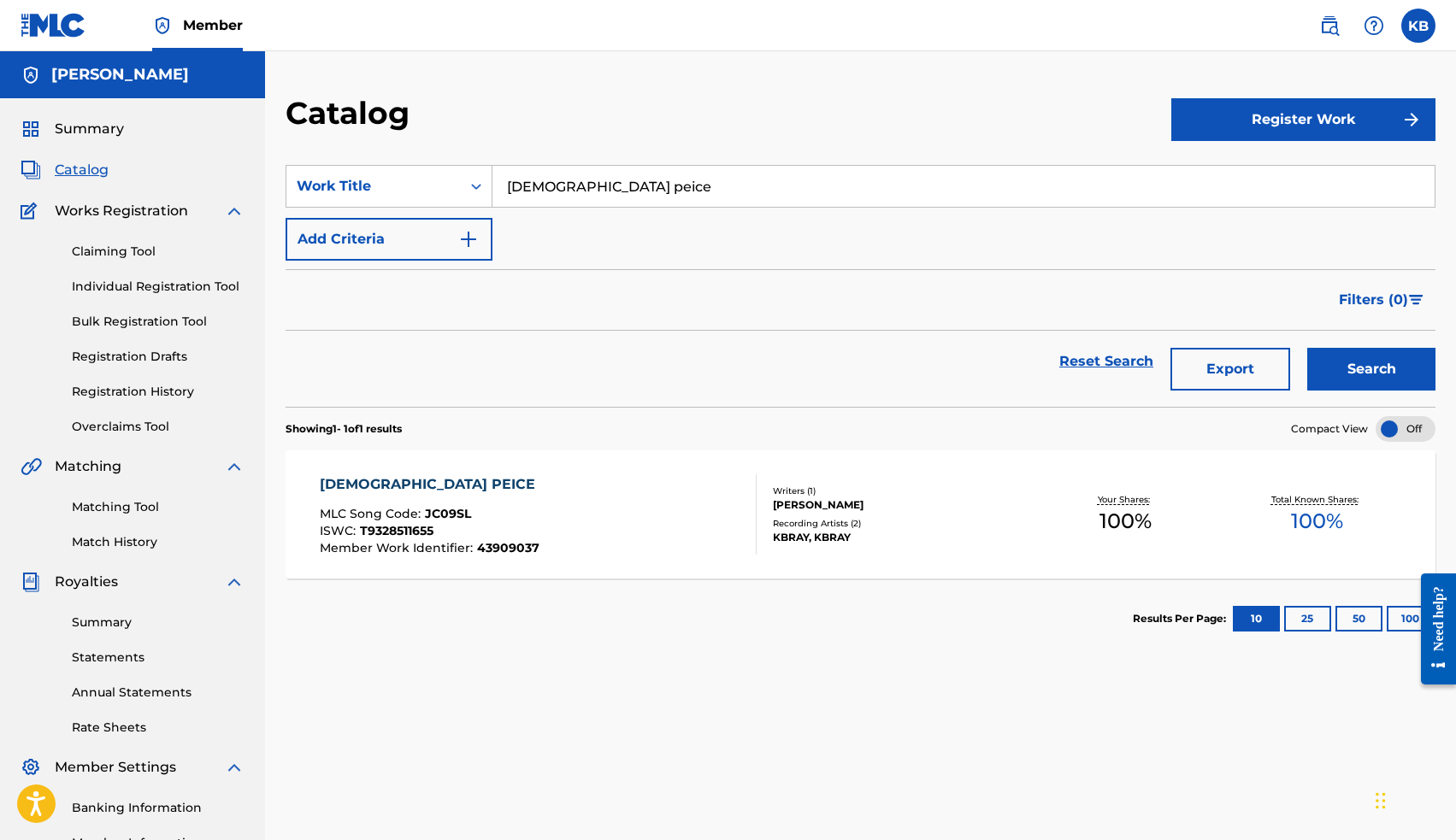
click at [367, 485] on div "[DEMOGRAPHIC_DATA] PEICE" at bounding box center [431, 484] width 224 height 21
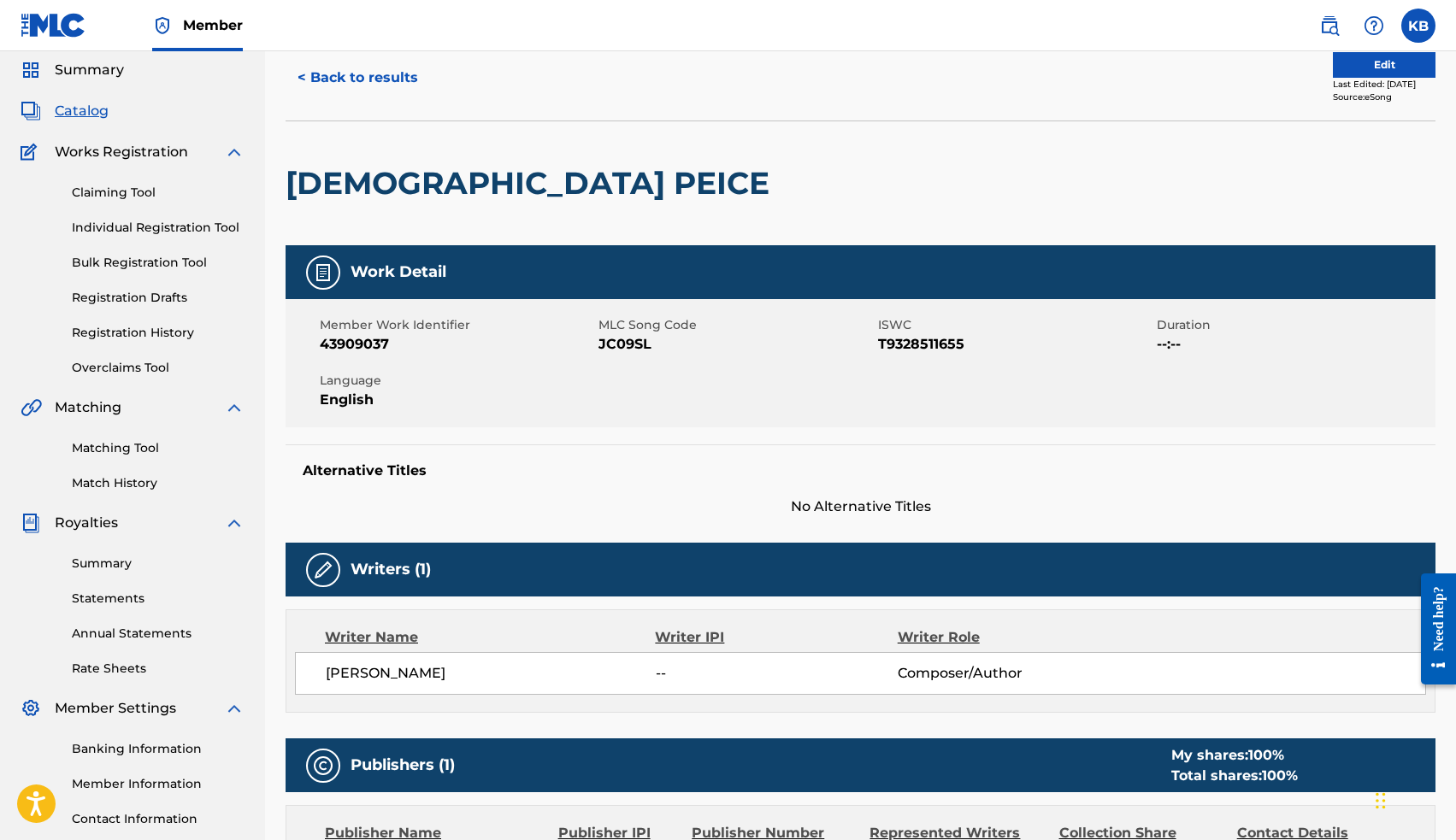
scroll to position [44, 0]
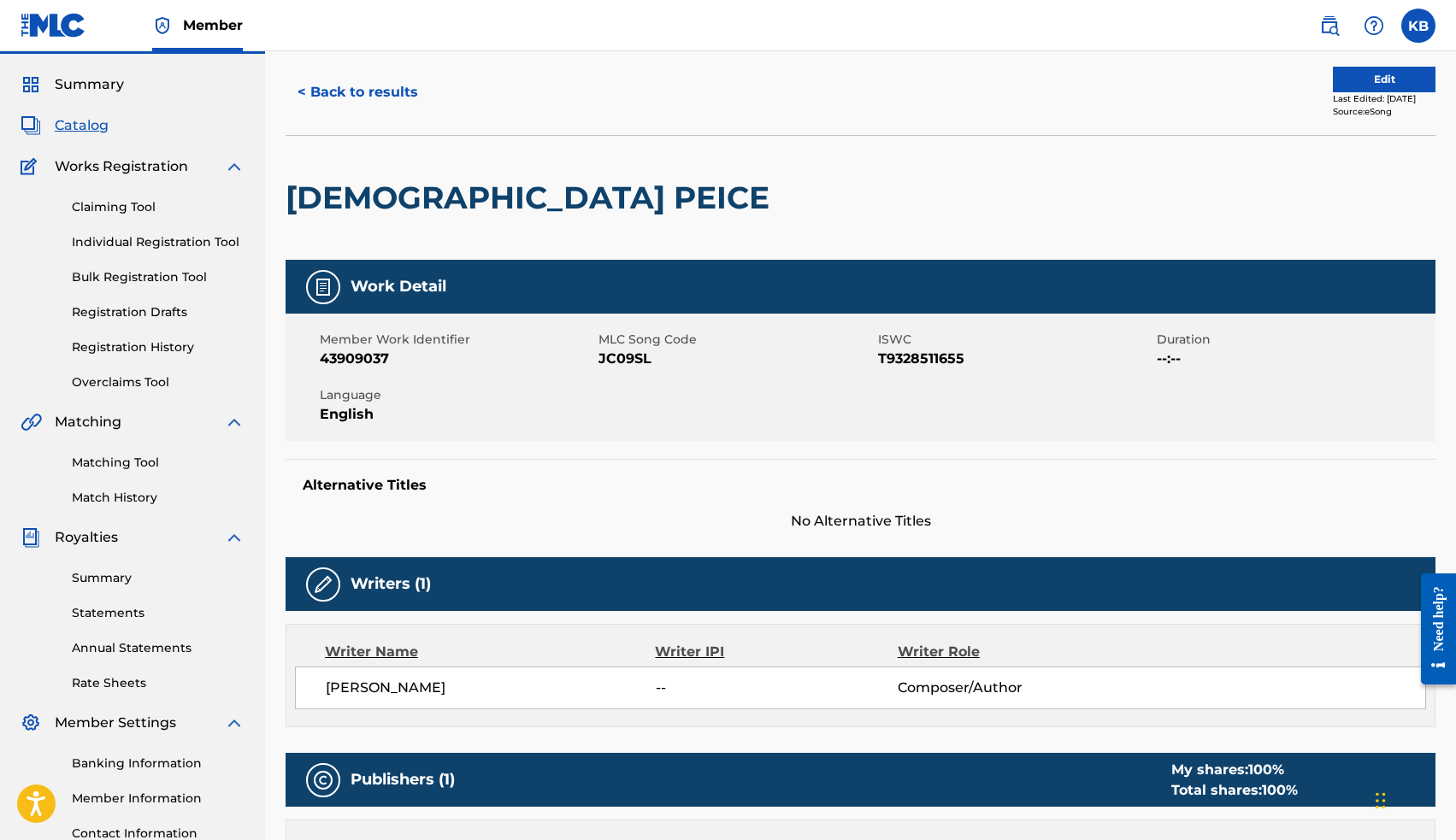
click at [1339, 79] on button "Edit" at bounding box center [1383, 79] width 103 height 26
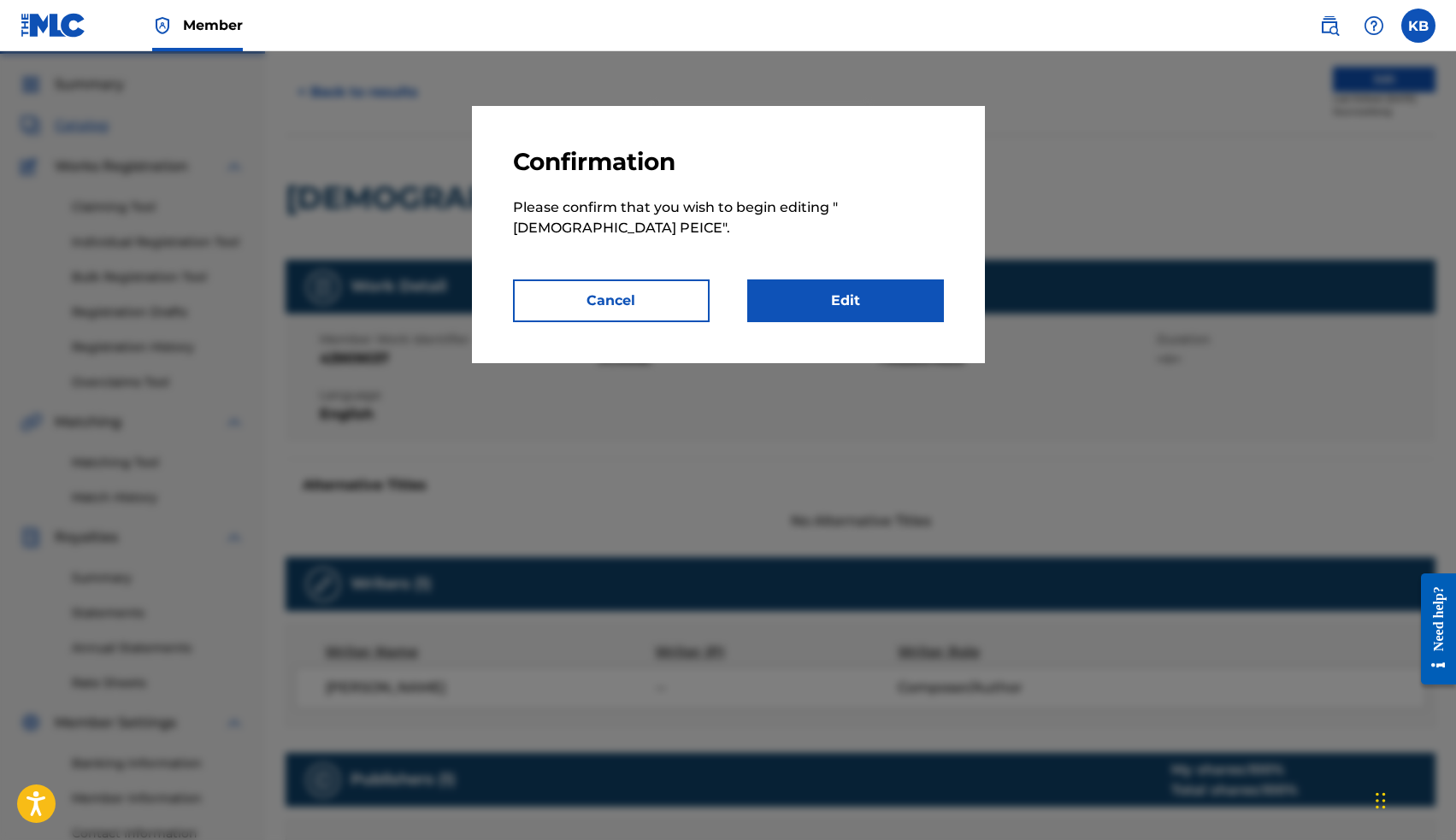
click at [881, 280] on link "Edit" at bounding box center [845, 300] width 197 height 42
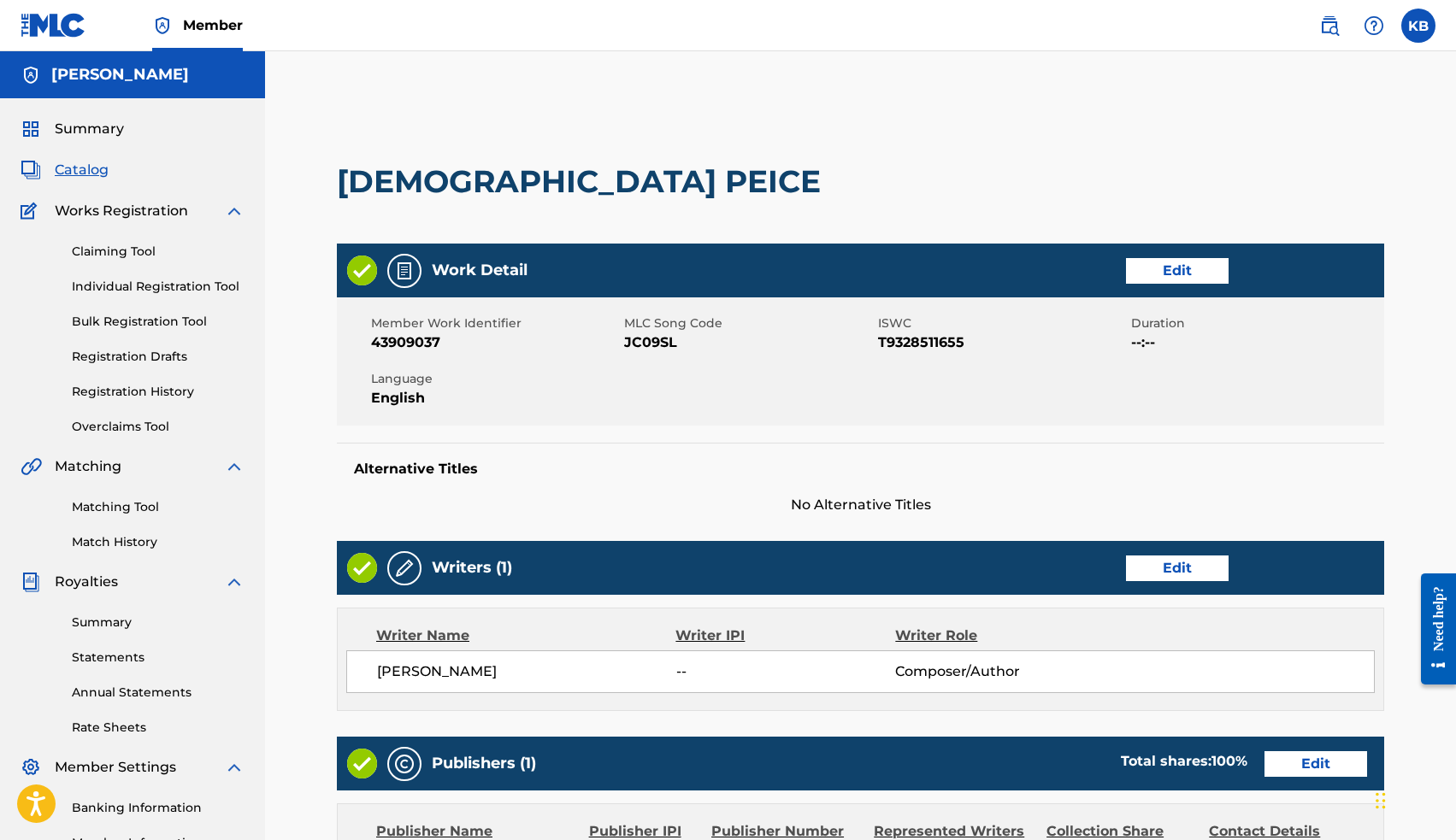
click at [1194, 573] on link "Edit" at bounding box center [1177, 568] width 103 height 26
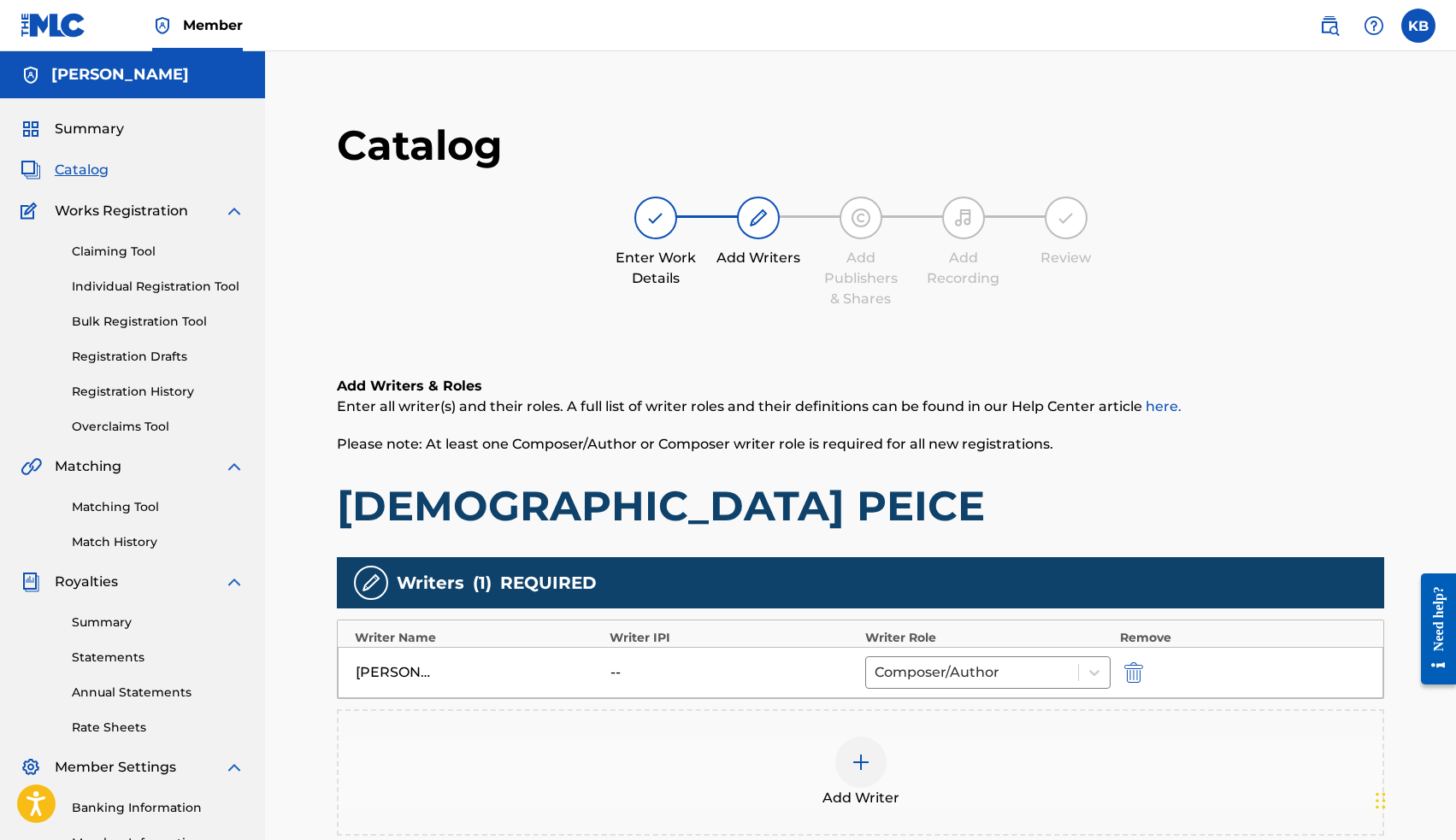
click at [861, 761] on img at bounding box center [861, 762] width 21 height 21
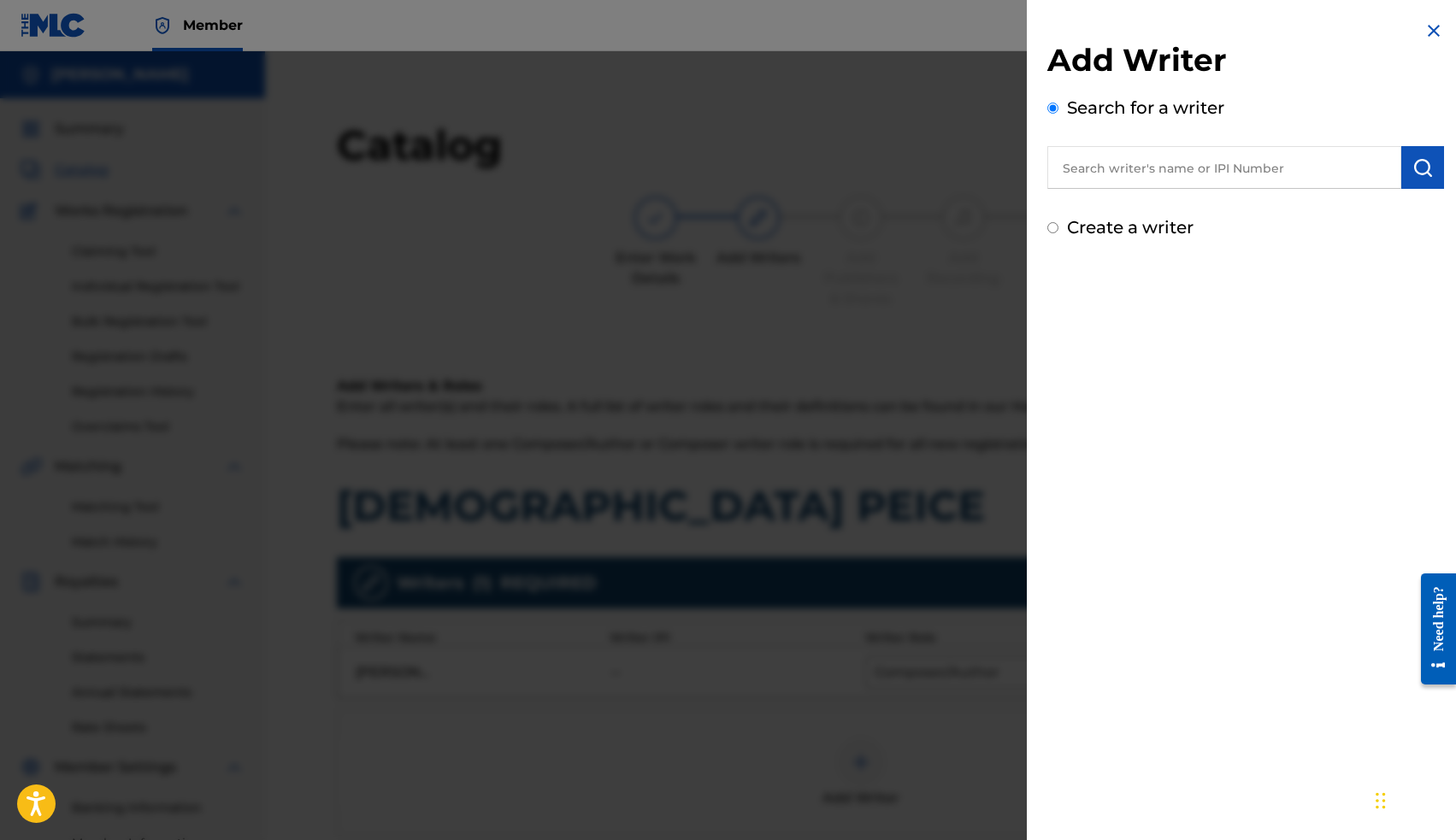
click at [1095, 160] on input "text" at bounding box center [1225, 167] width 354 height 42
paste input "00663563036"
type input "00663563036"
click at [1428, 169] on button "submit" at bounding box center [1421, 167] width 42 height 42
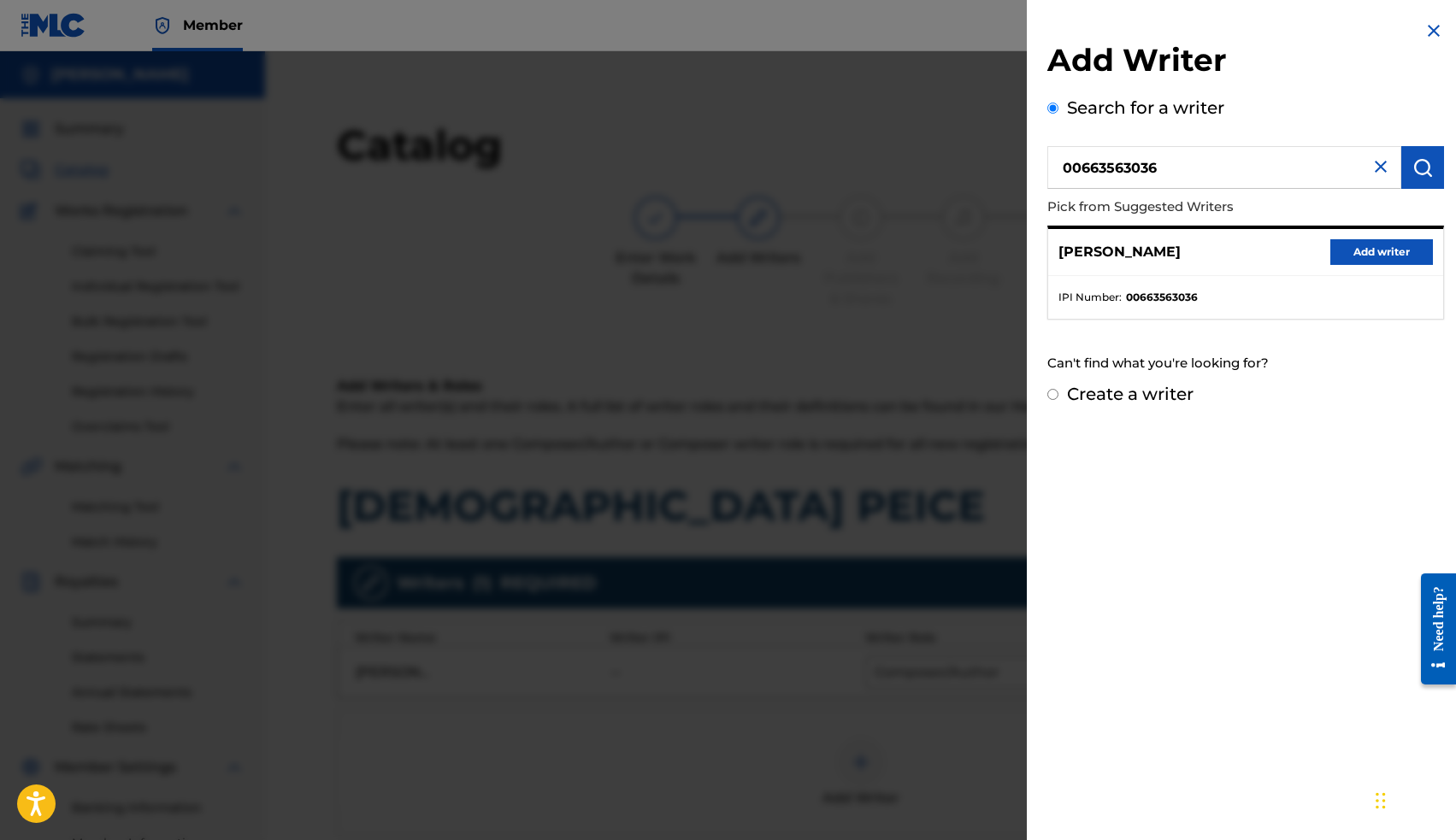
click at [1397, 255] on button "Add writer" at bounding box center [1381, 252] width 103 height 26
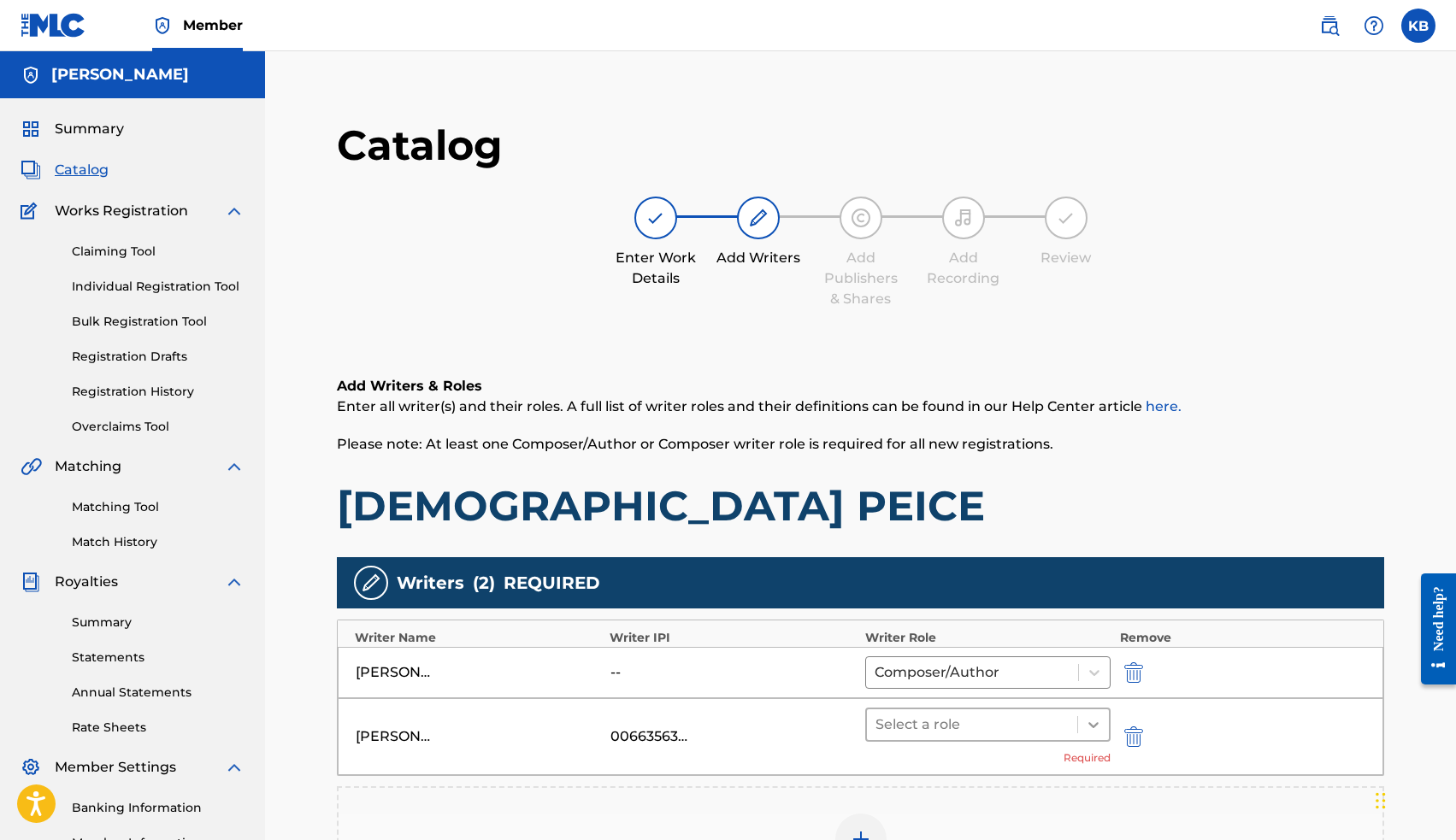
click at [1093, 730] on icon at bounding box center [1093, 725] width 17 height 17
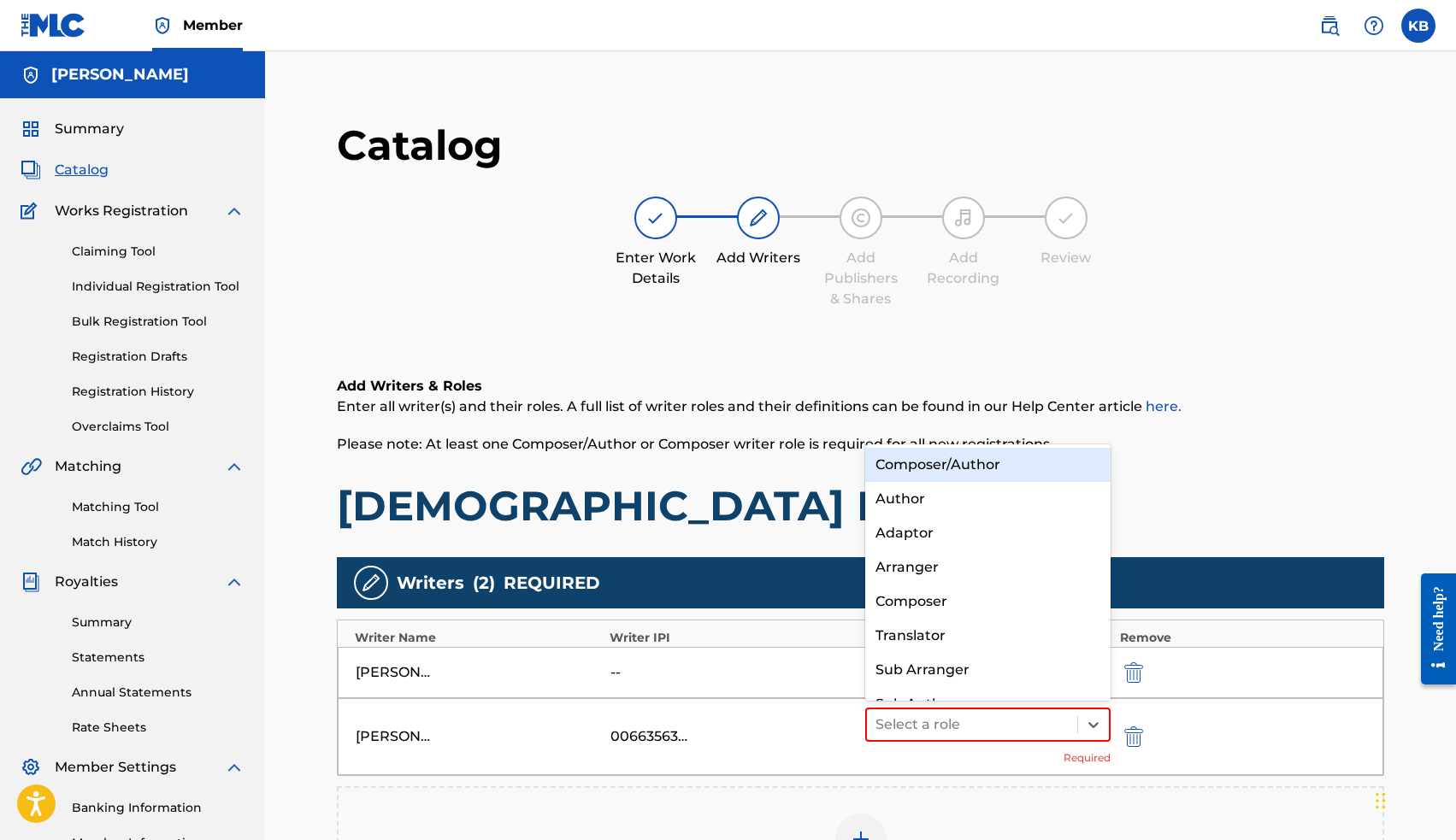
click at [1009, 464] on div "Composer/Author" at bounding box center [988, 465] width 246 height 35
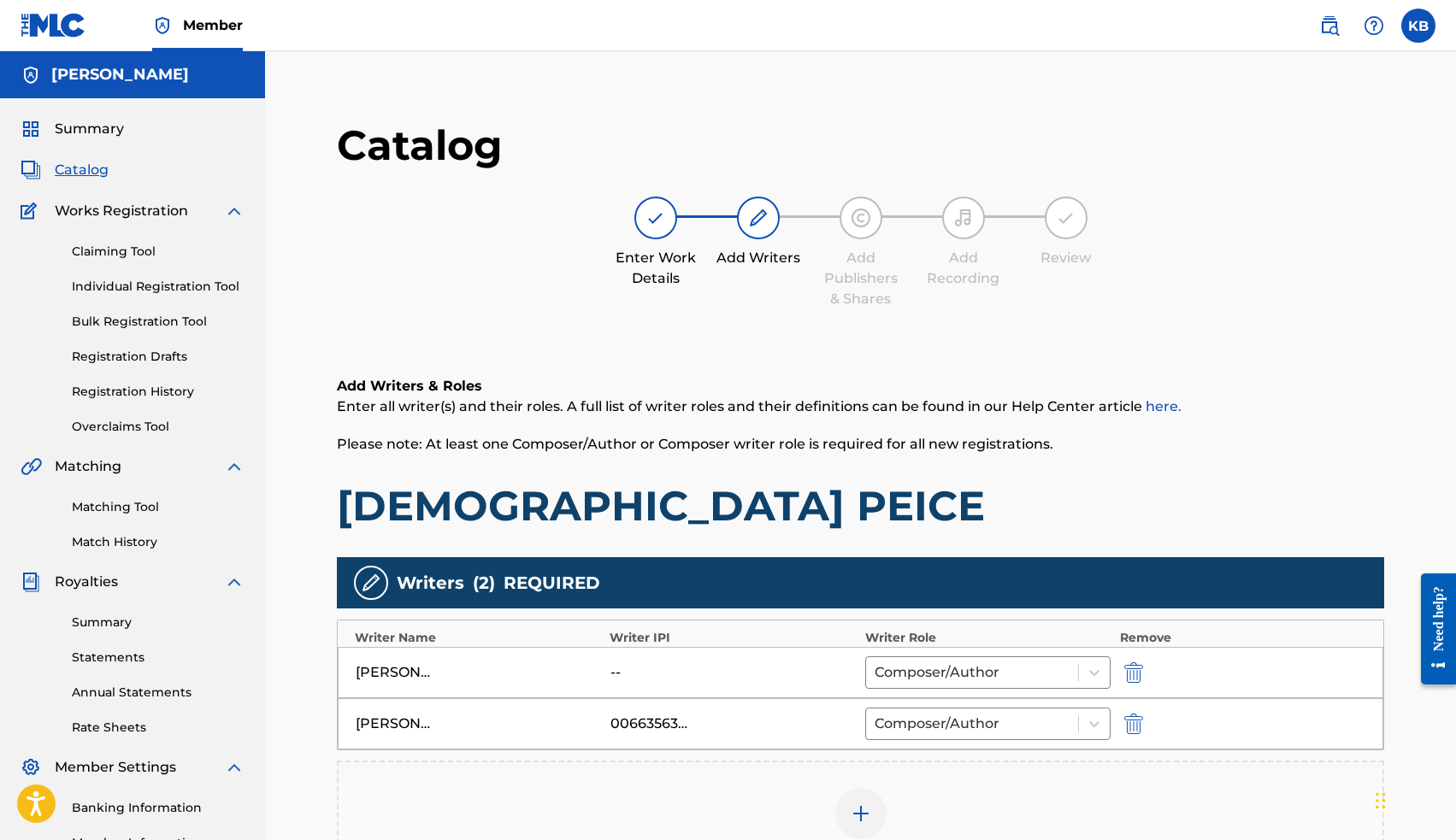
click at [1135, 673] on img "submit" at bounding box center [1134, 673] width 19 height 21
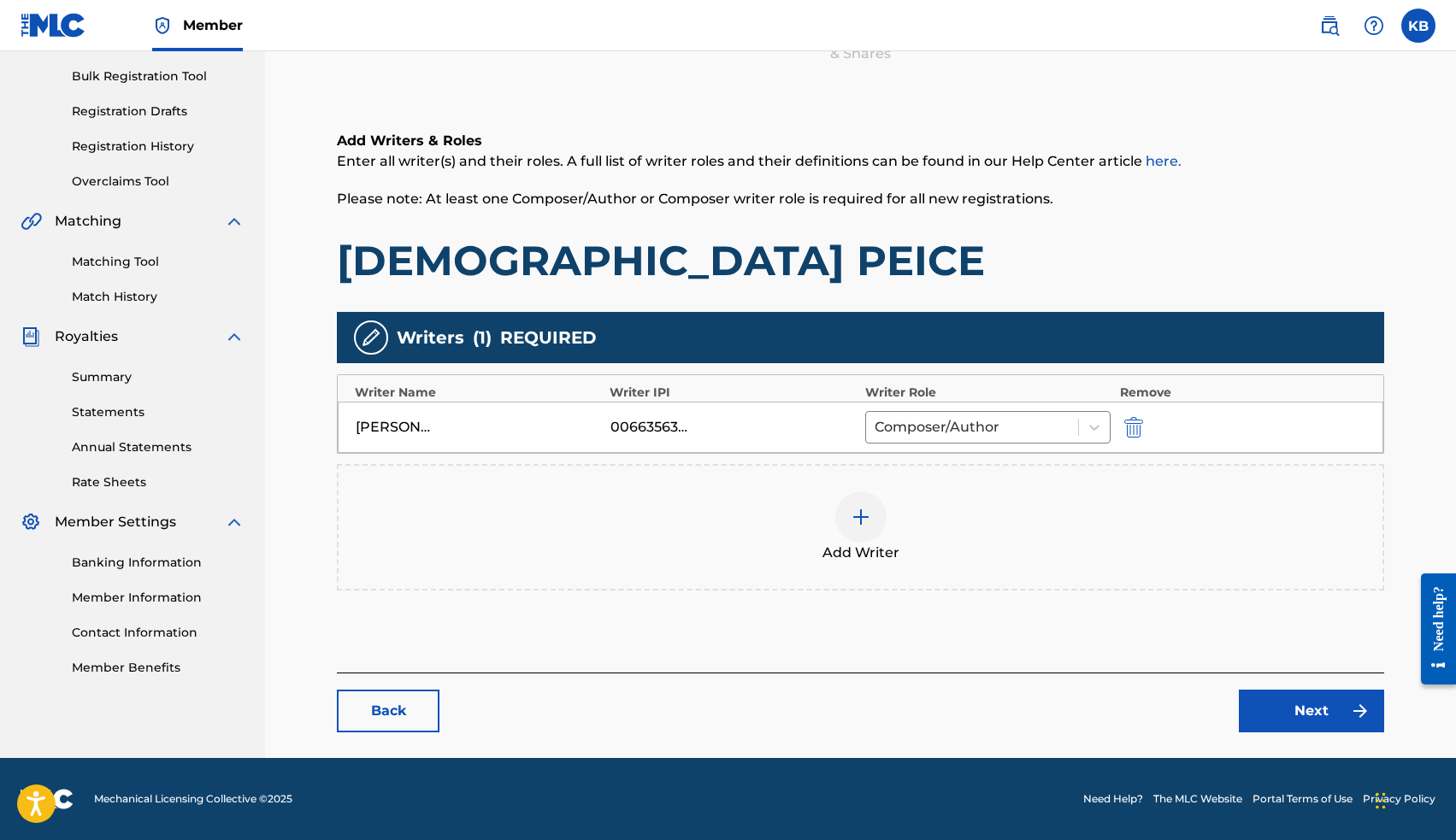
scroll to position [245, 0]
click at [1285, 711] on link "Next" at bounding box center [1311, 711] width 145 height 42
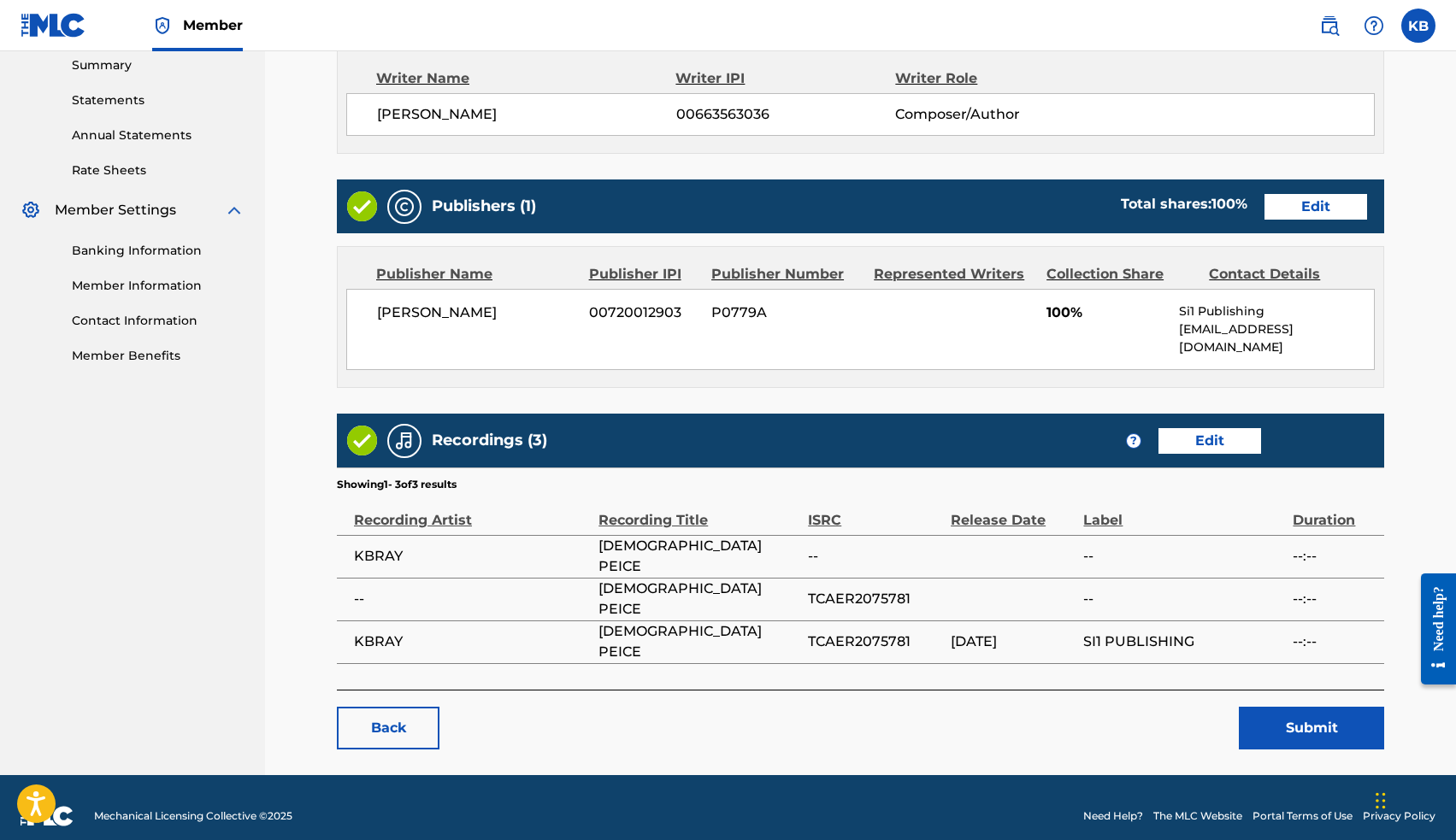
scroll to position [555, 0]
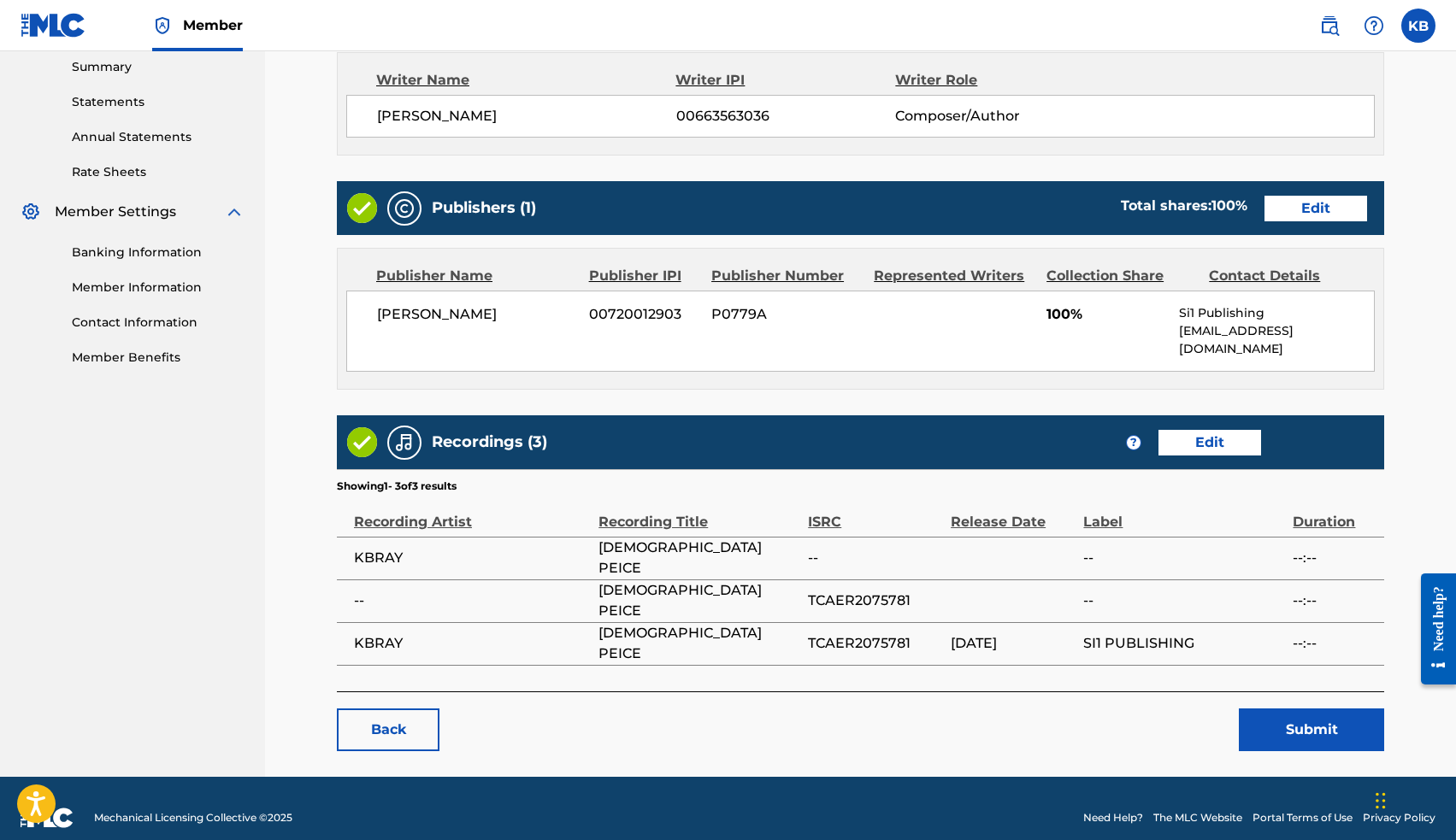
click at [1266, 709] on button "Submit" at bounding box center [1311, 729] width 145 height 42
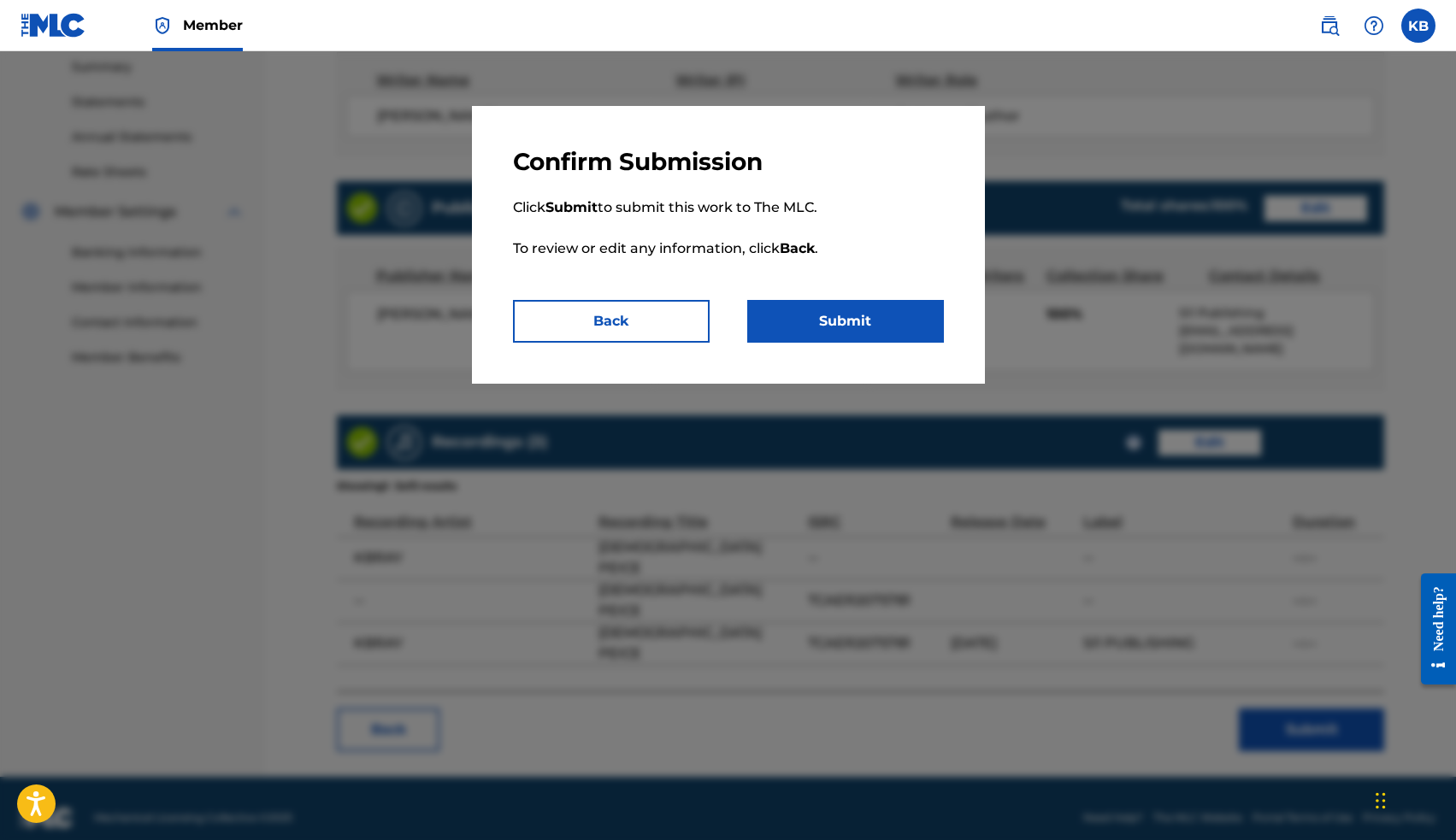
click at [877, 321] on button "Submit" at bounding box center [845, 320] width 197 height 42
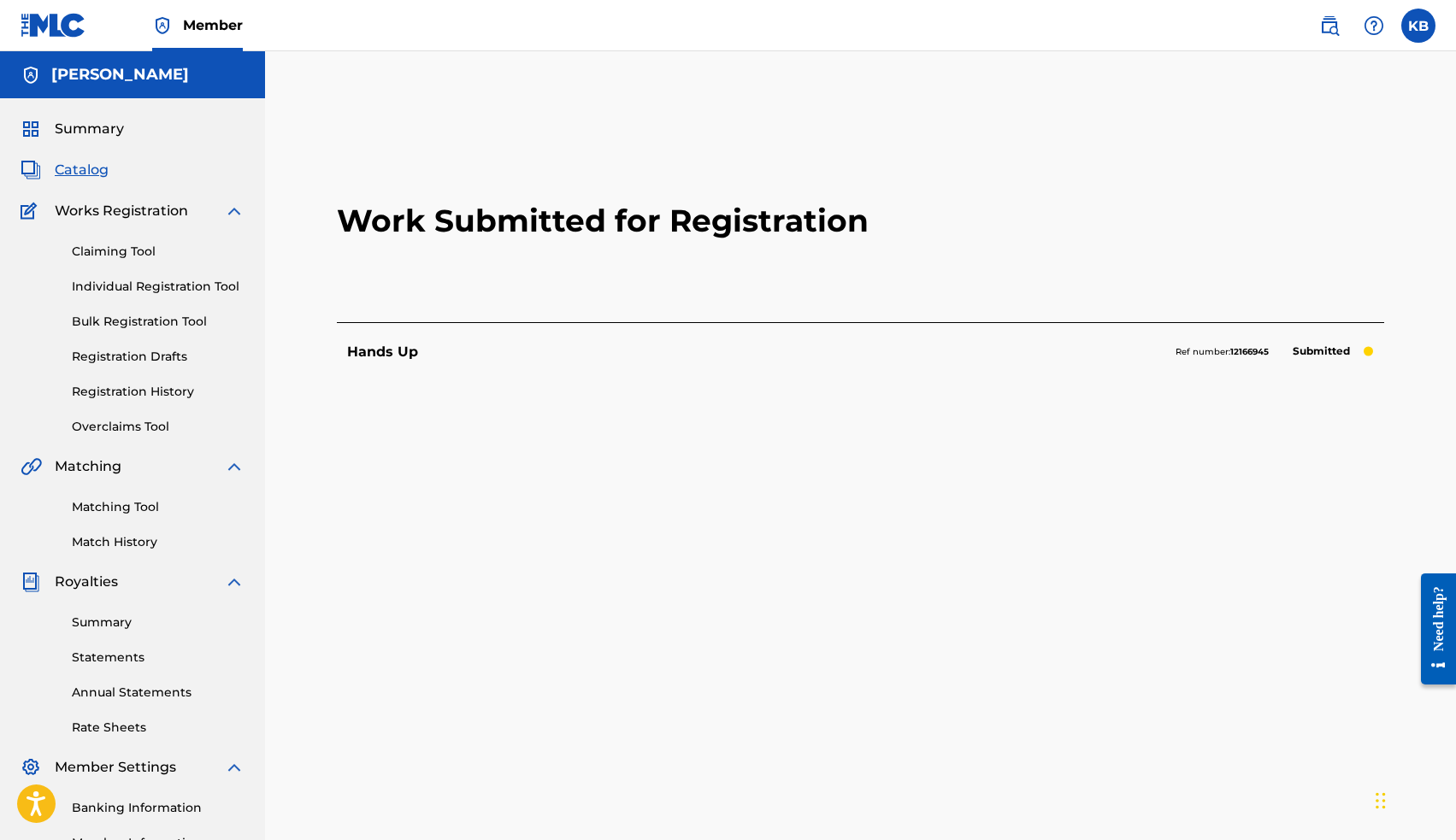
click at [88, 167] on span "Catalog" at bounding box center [81, 170] width 54 height 21
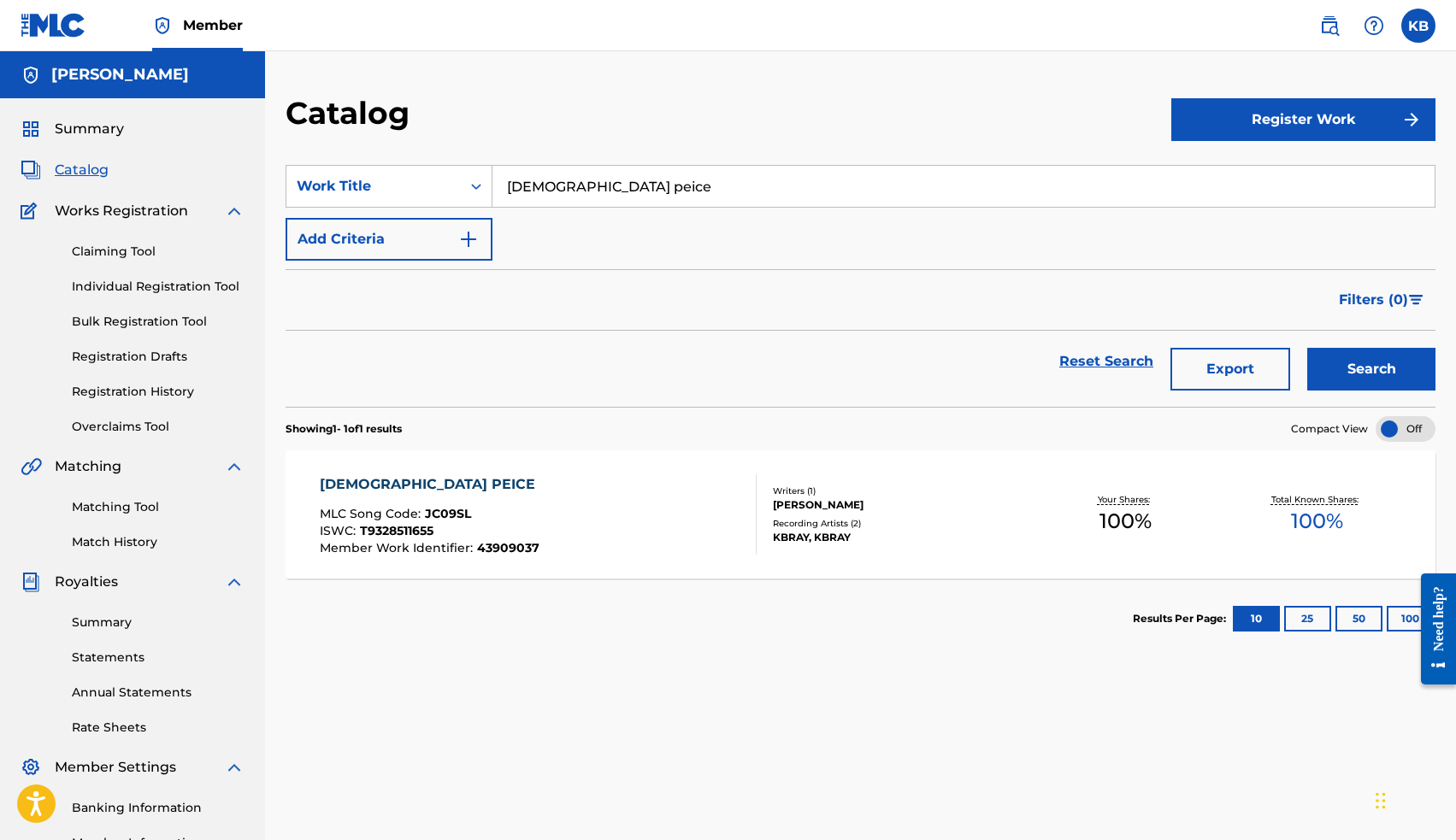
click at [586, 182] on input "[DEMOGRAPHIC_DATA] peice" at bounding box center [963, 186] width 942 height 41
type input "paid my dues"
click at [1356, 373] on button "Search" at bounding box center [1371, 369] width 128 height 42
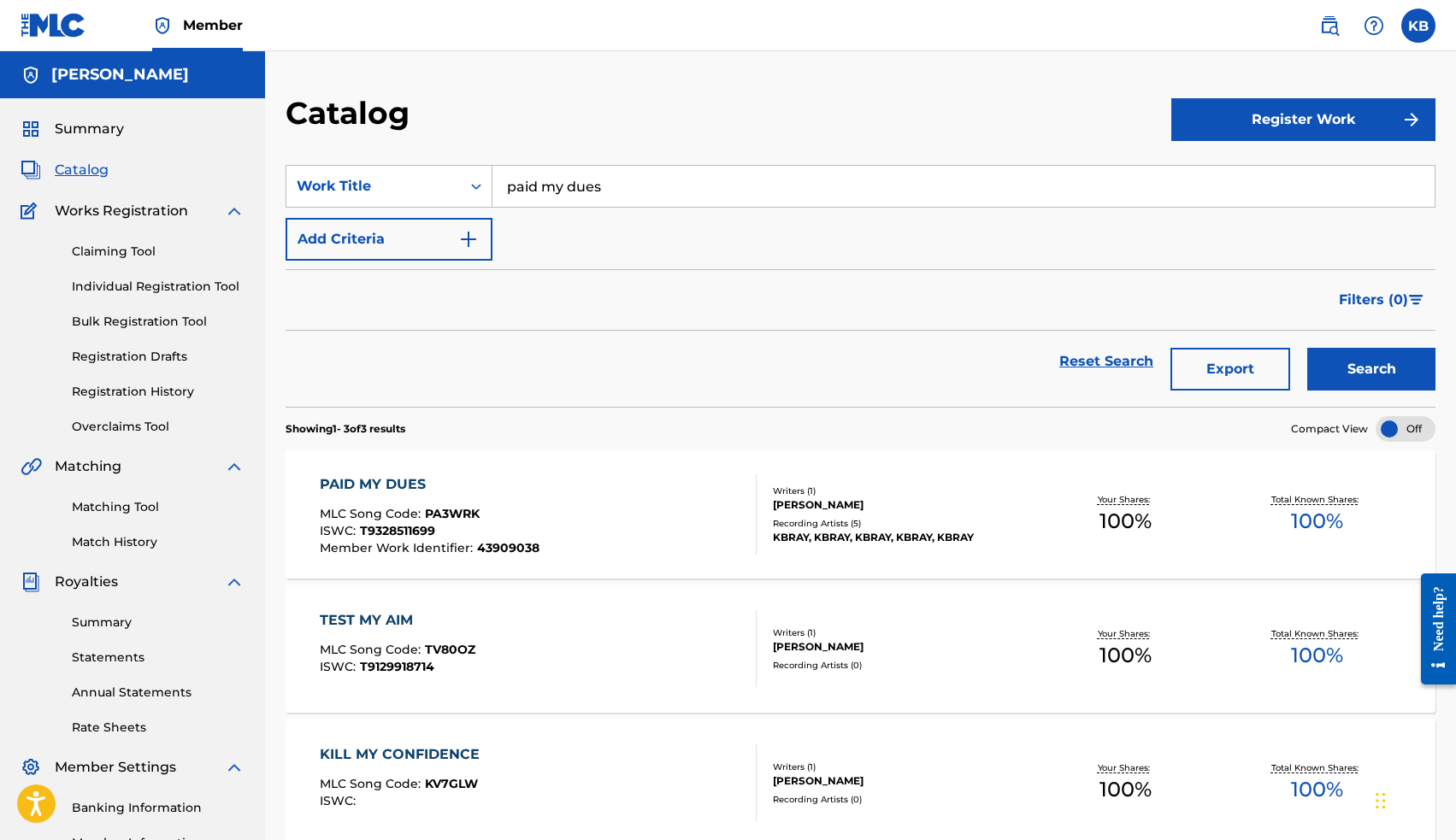
click at [393, 483] on div "PAID MY DUES" at bounding box center [429, 484] width 219 height 21
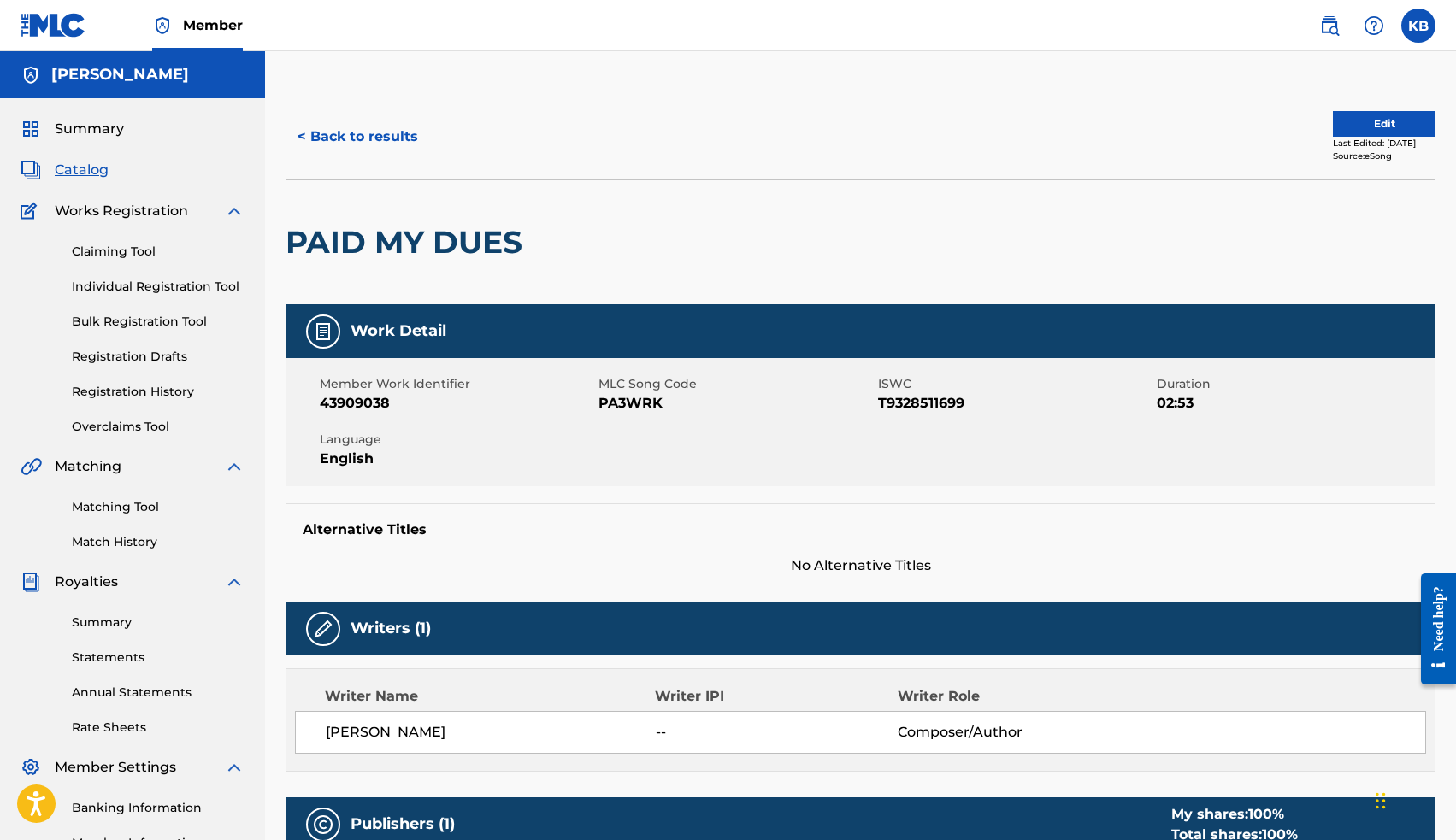
click at [1345, 129] on button "Edit" at bounding box center [1383, 124] width 103 height 26
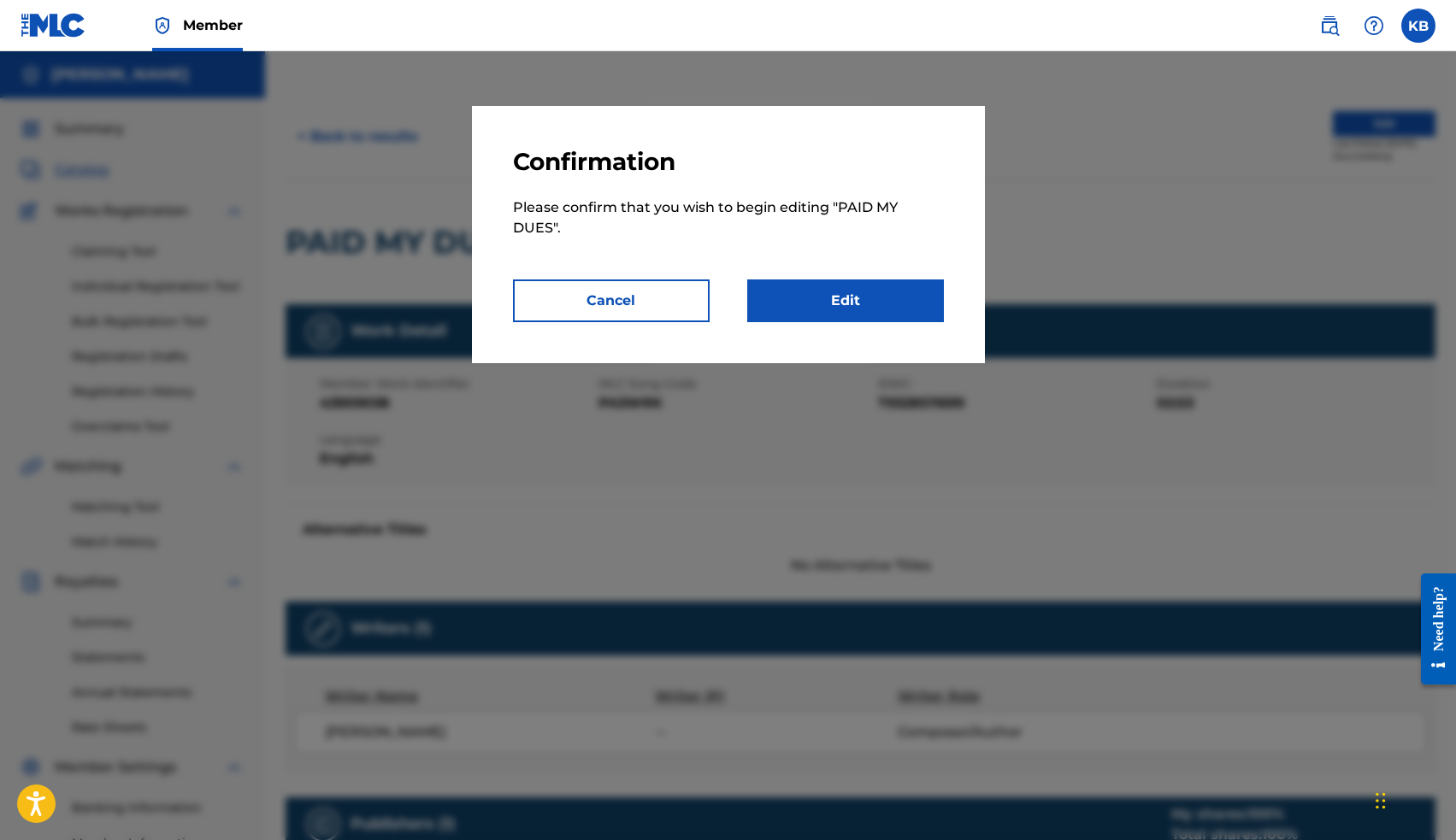
click at [893, 301] on link "Edit" at bounding box center [845, 300] width 197 height 42
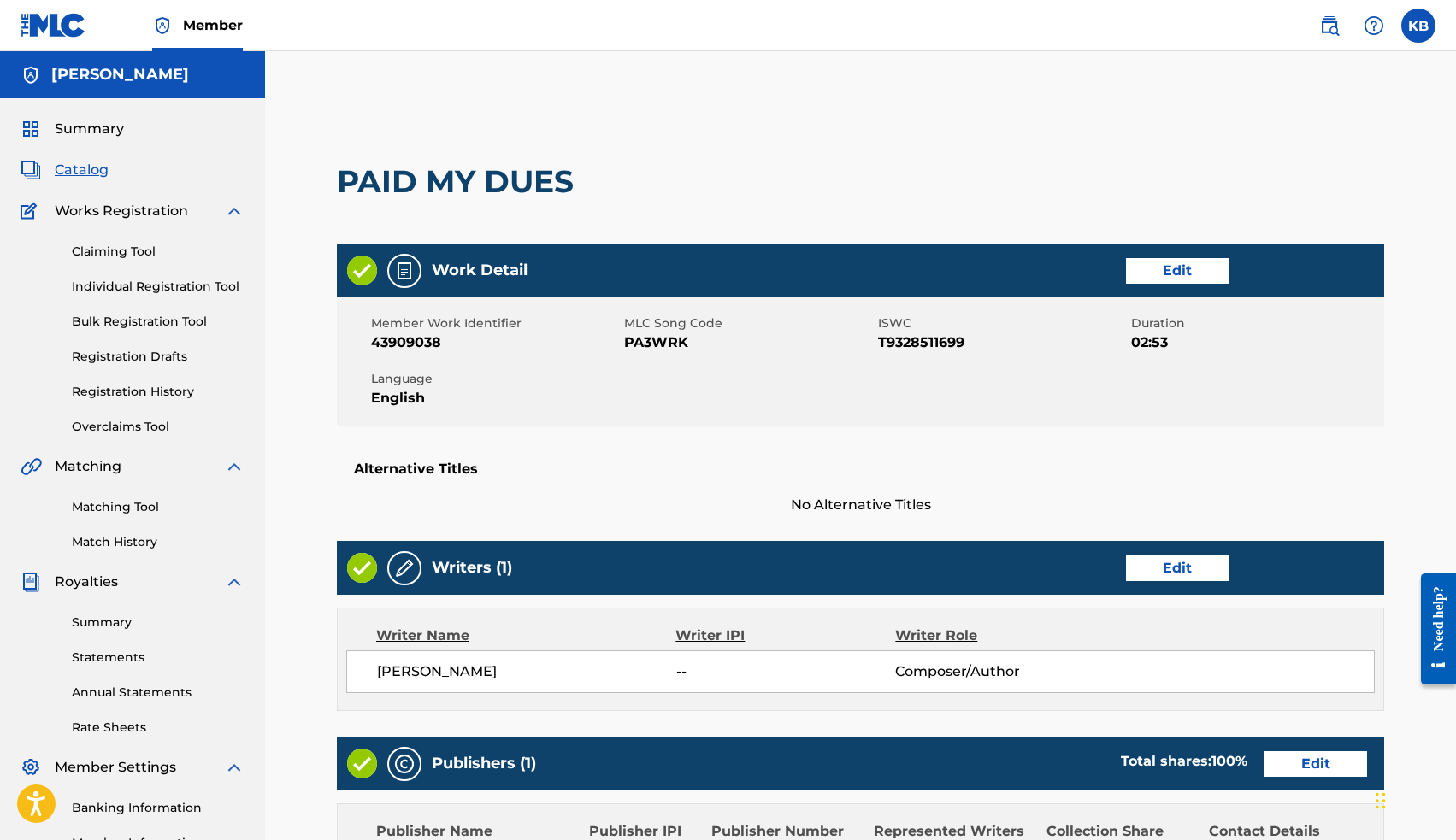
click at [1174, 571] on link "Edit" at bounding box center [1177, 568] width 103 height 26
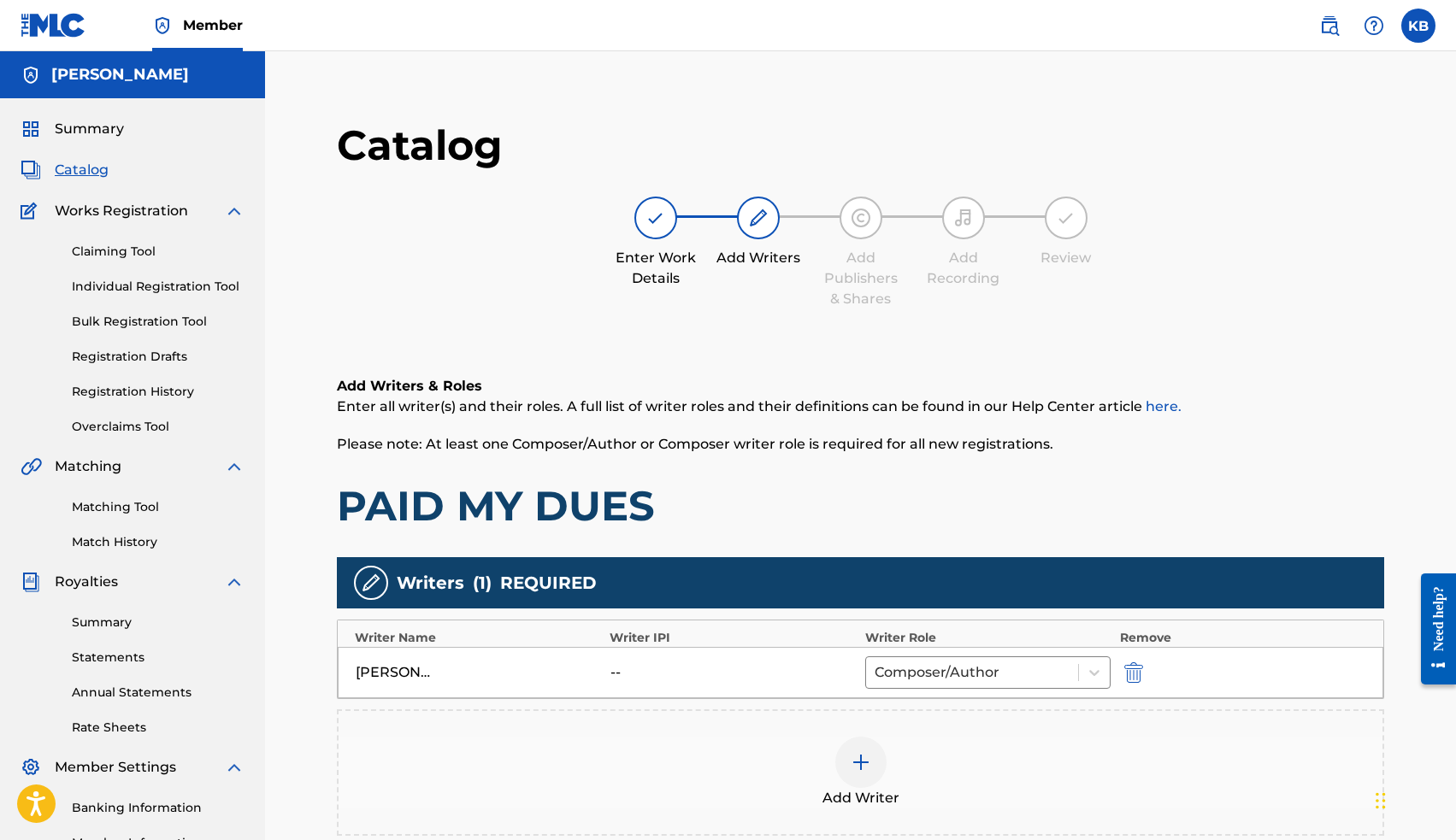
click at [860, 762] on img at bounding box center [861, 762] width 21 height 21
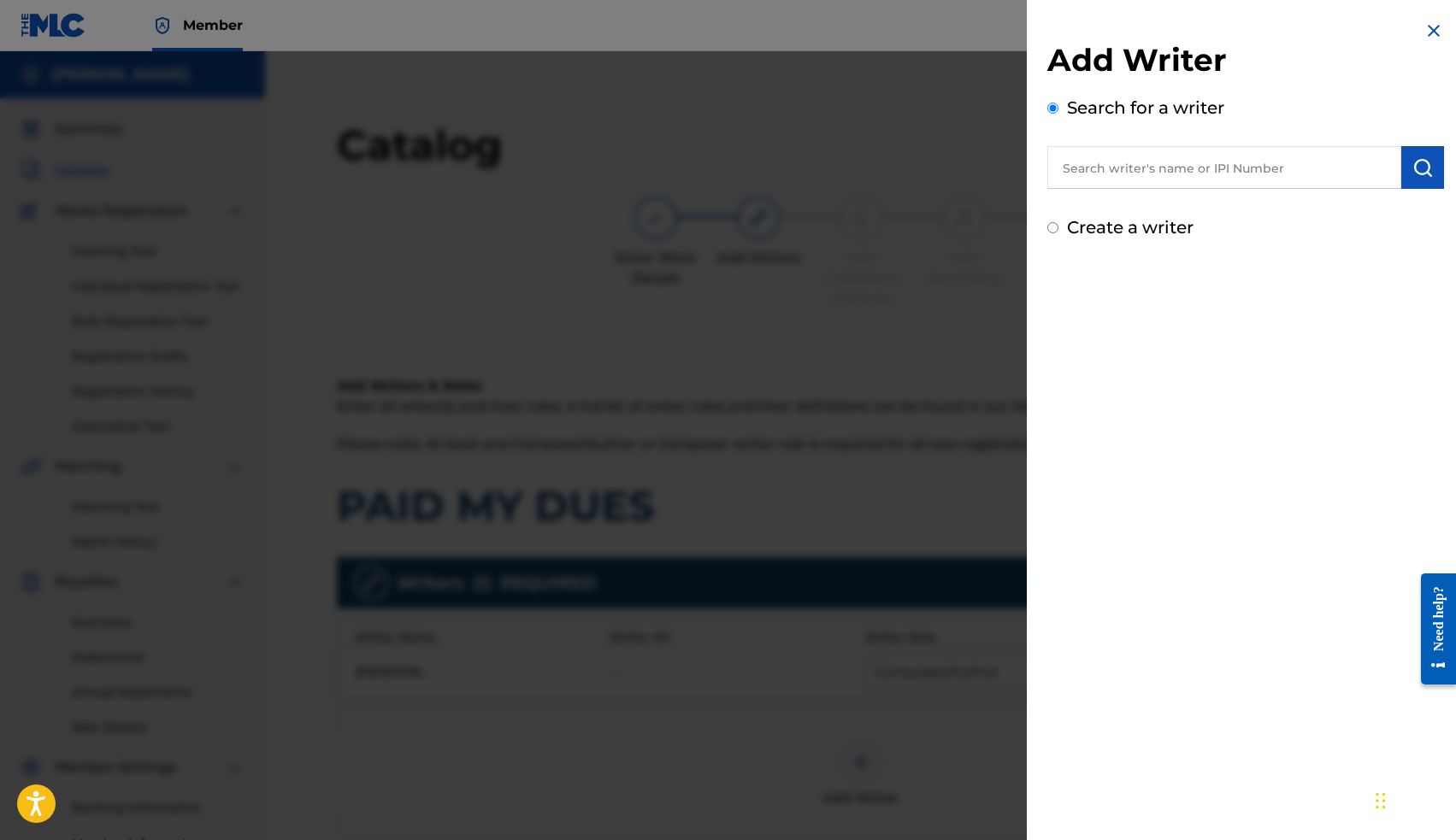
click at [1096, 167] on input "text" at bounding box center [1225, 167] width 354 height 42
paste input "00663563036"
type input "00663563036"
click at [1423, 170] on img "submit" at bounding box center [1422, 167] width 21 height 21
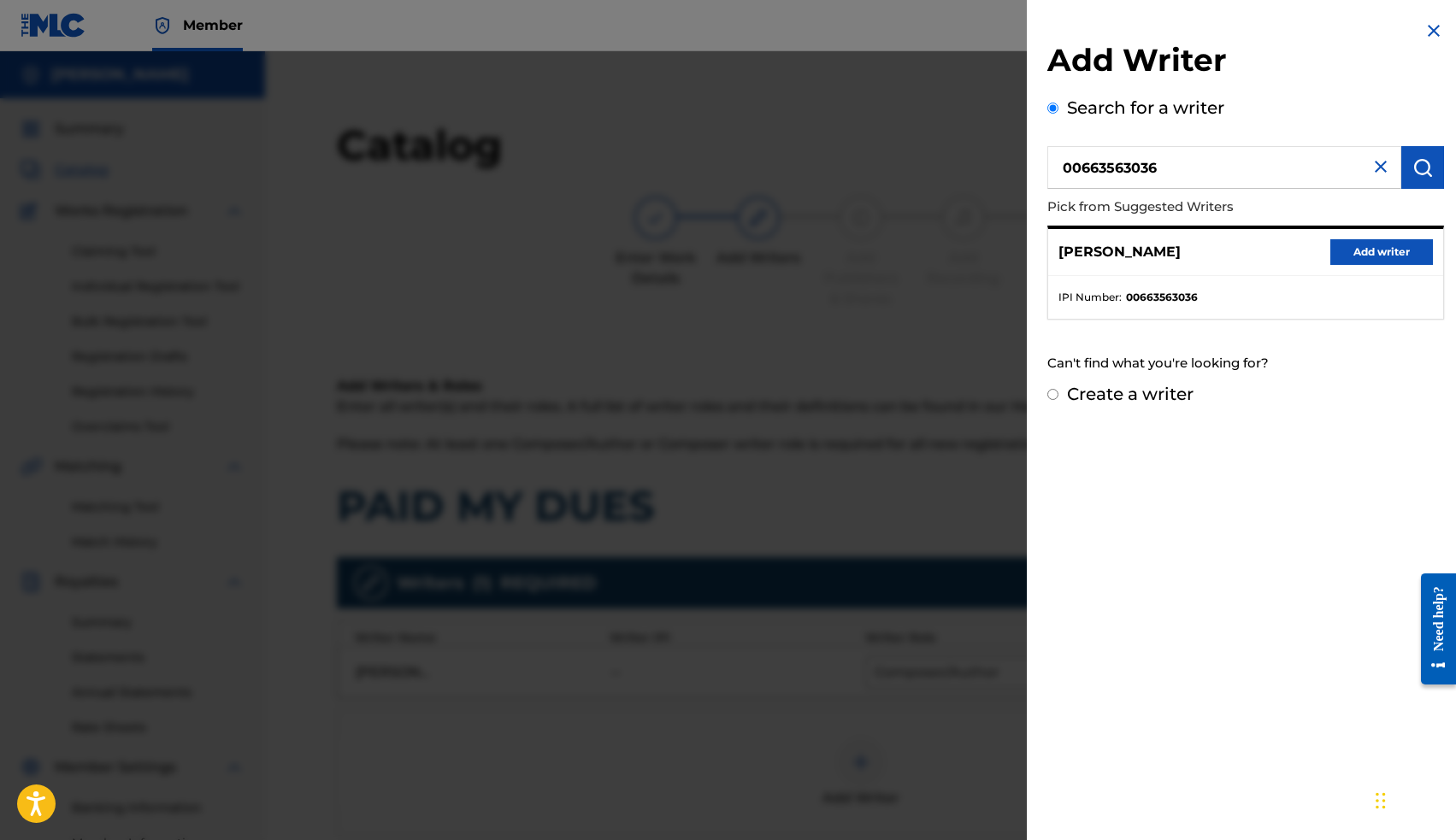
click at [1363, 252] on button "Add writer" at bounding box center [1381, 252] width 103 height 26
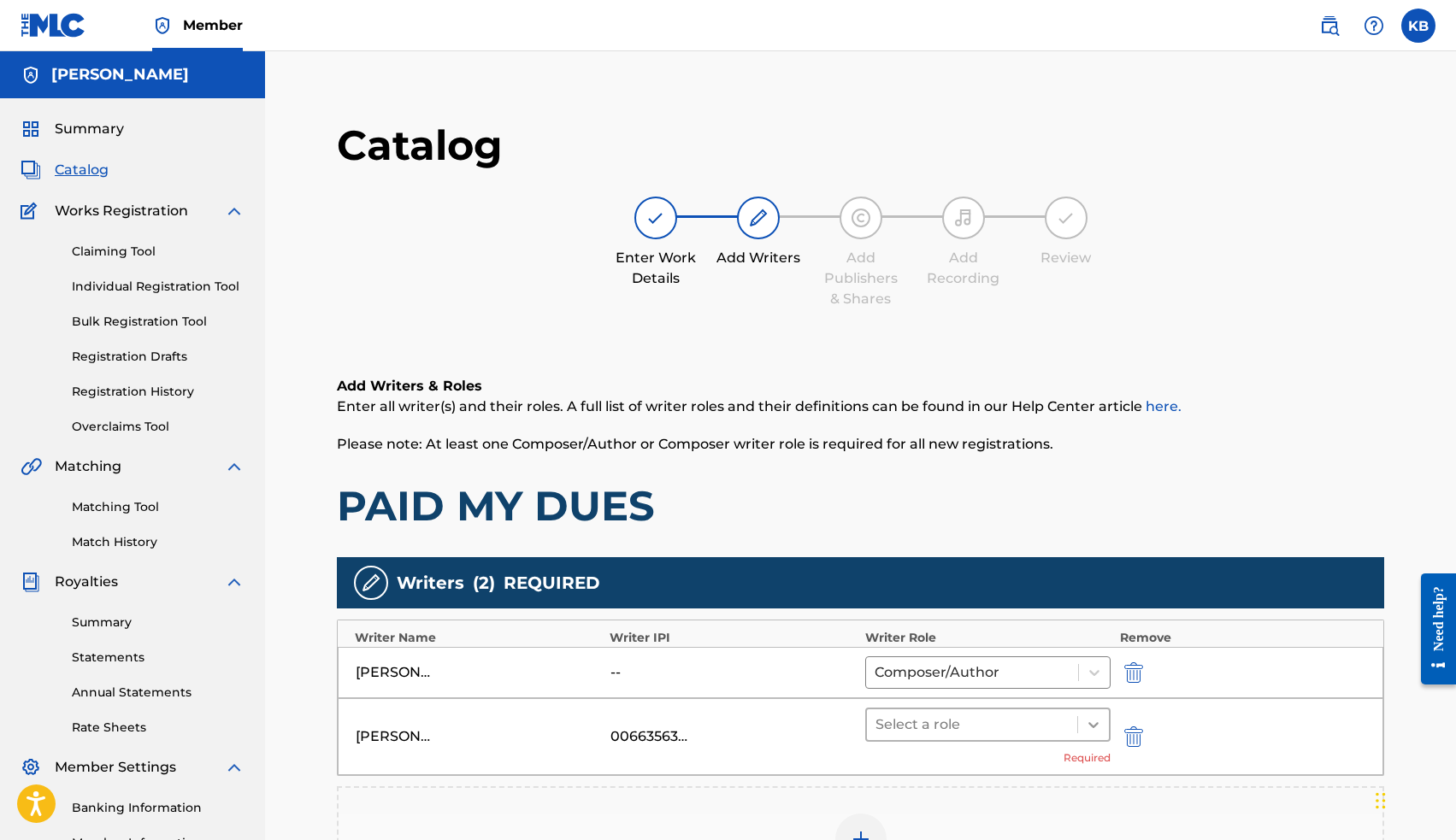
click at [1096, 723] on icon at bounding box center [1093, 725] width 17 height 17
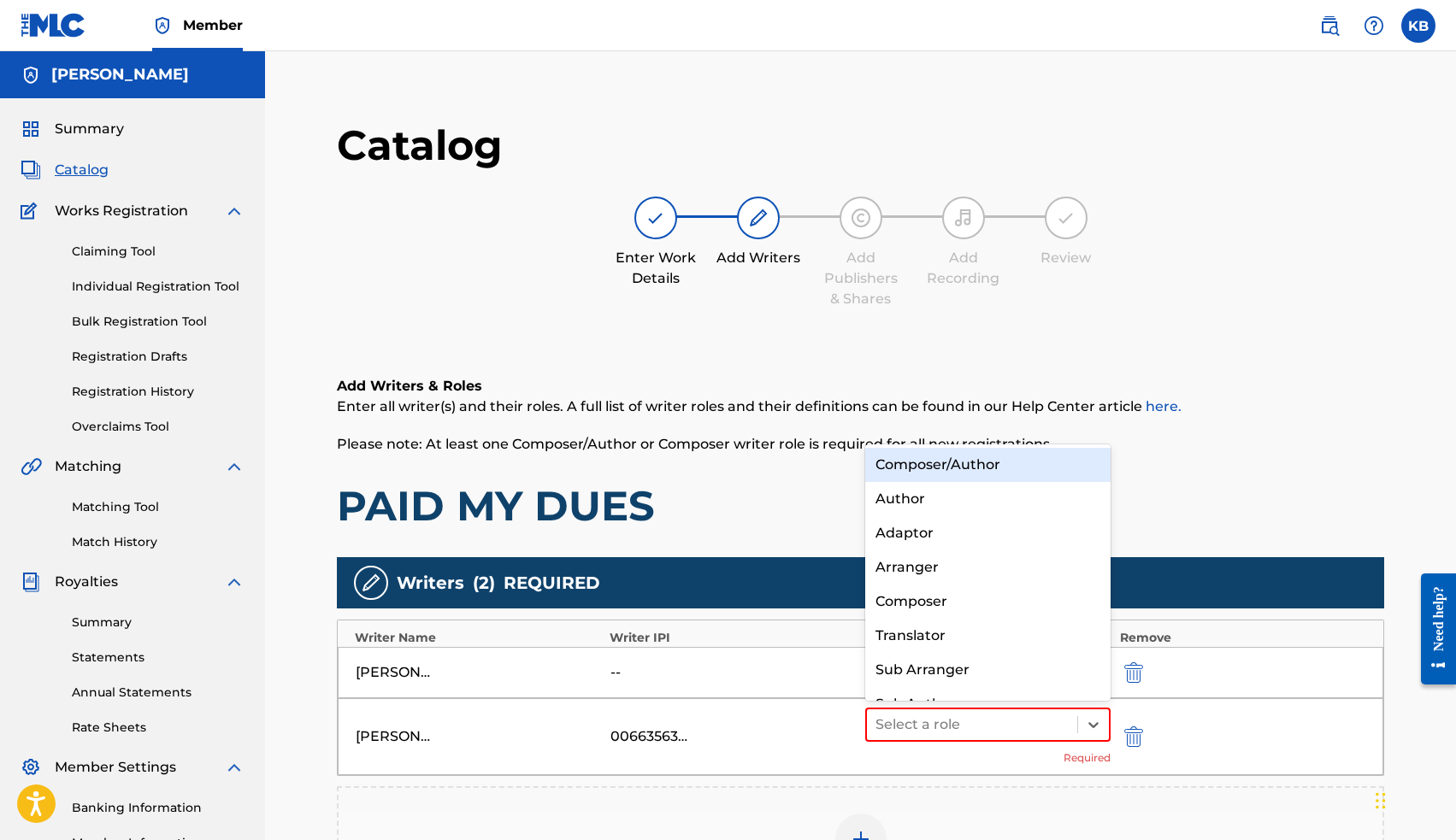
click at [1010, 466] on div "Composer/Author" at bounding box center [988, 465] width 246 height 35
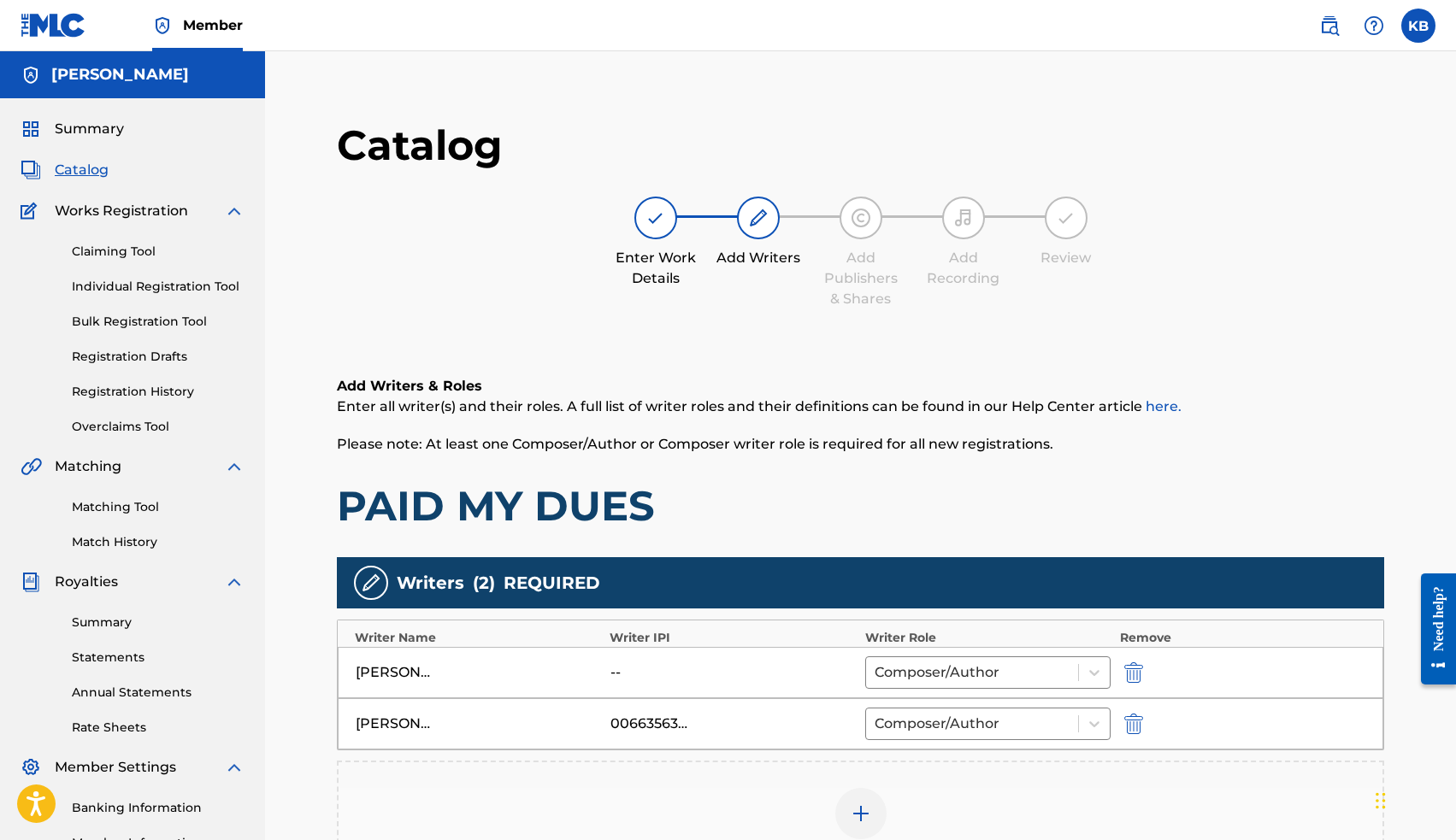
click at [1130, 668] on img "submit" at bounding box center [1134, 673] width 19 height 21
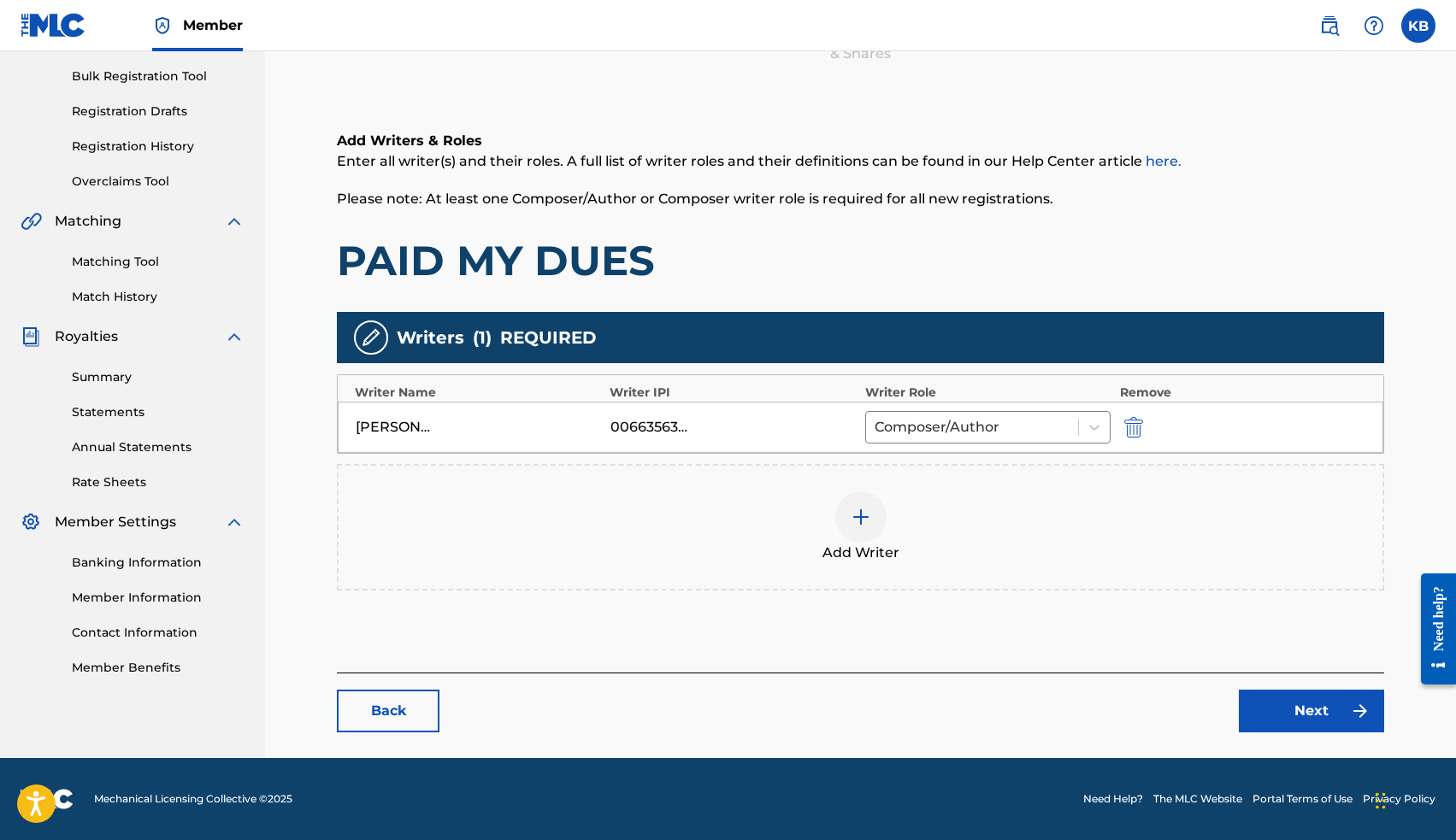
scroll to position [245, 0]
click at [1286, 707] on link "Next" at bounding box center [1311, 711] width 145 height 42
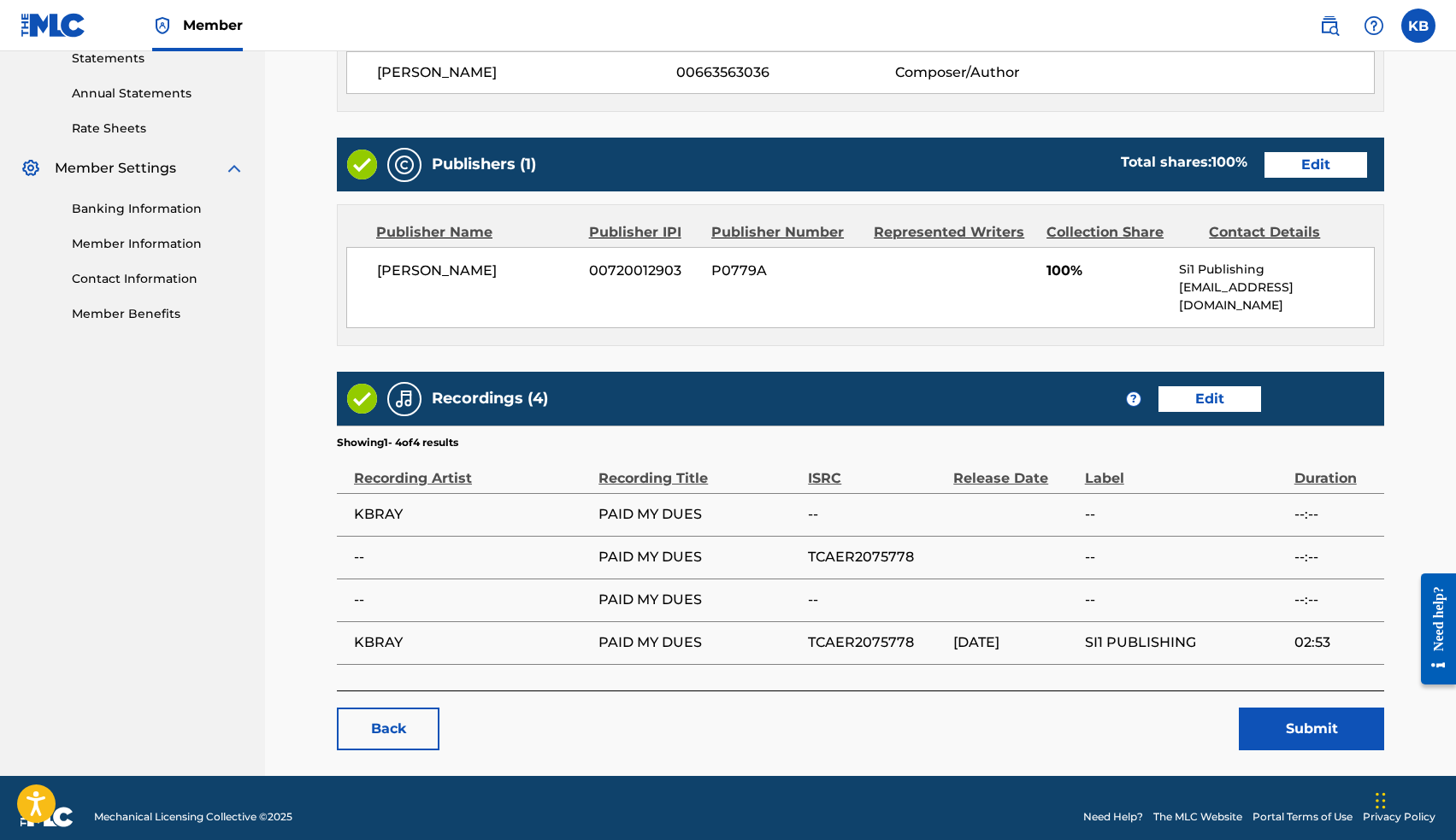
scroll to position [598, 0]
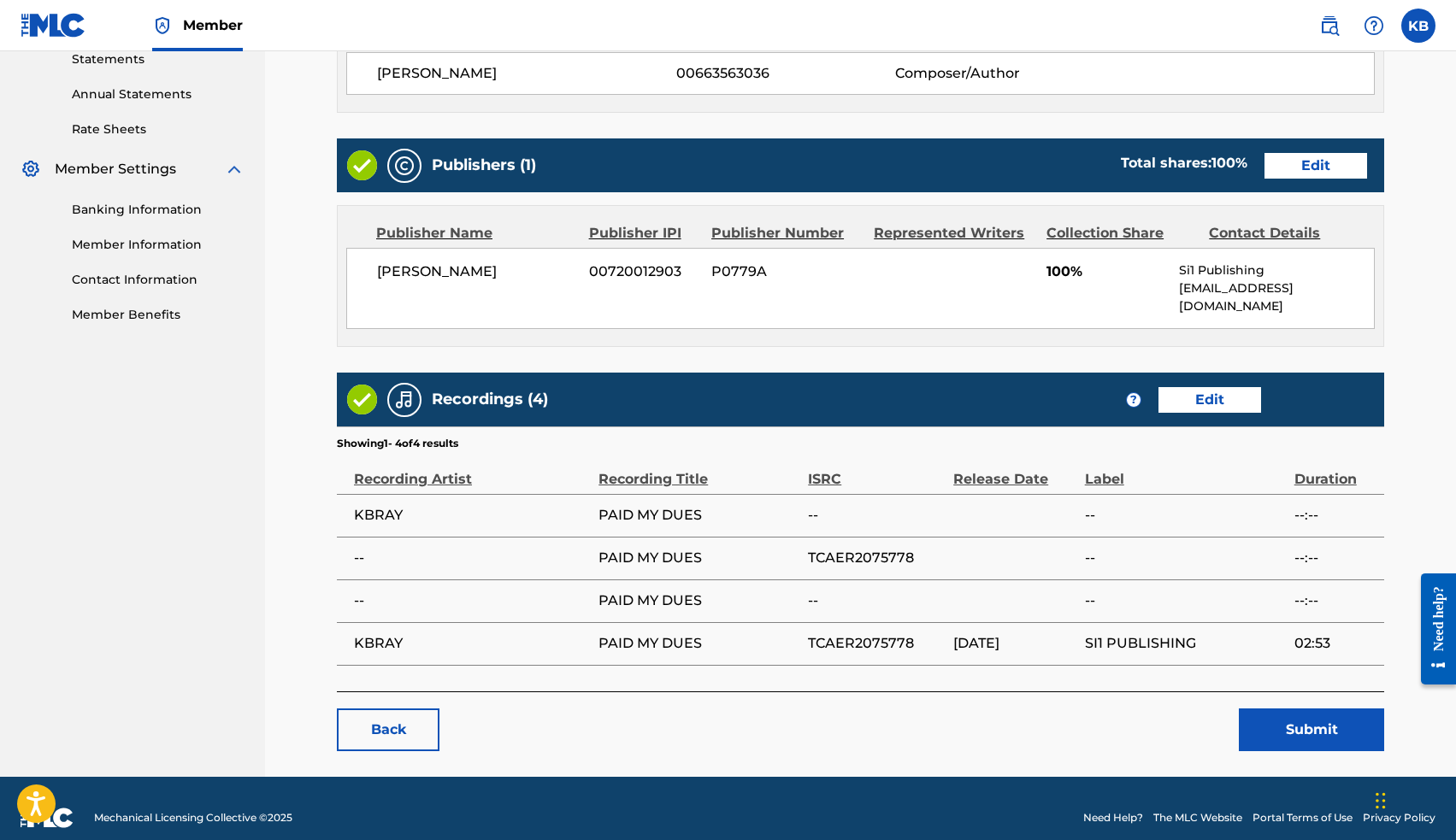
click at [1301, 716] on button "Submit" at bounding box center [1311, 729] width 145 height 42
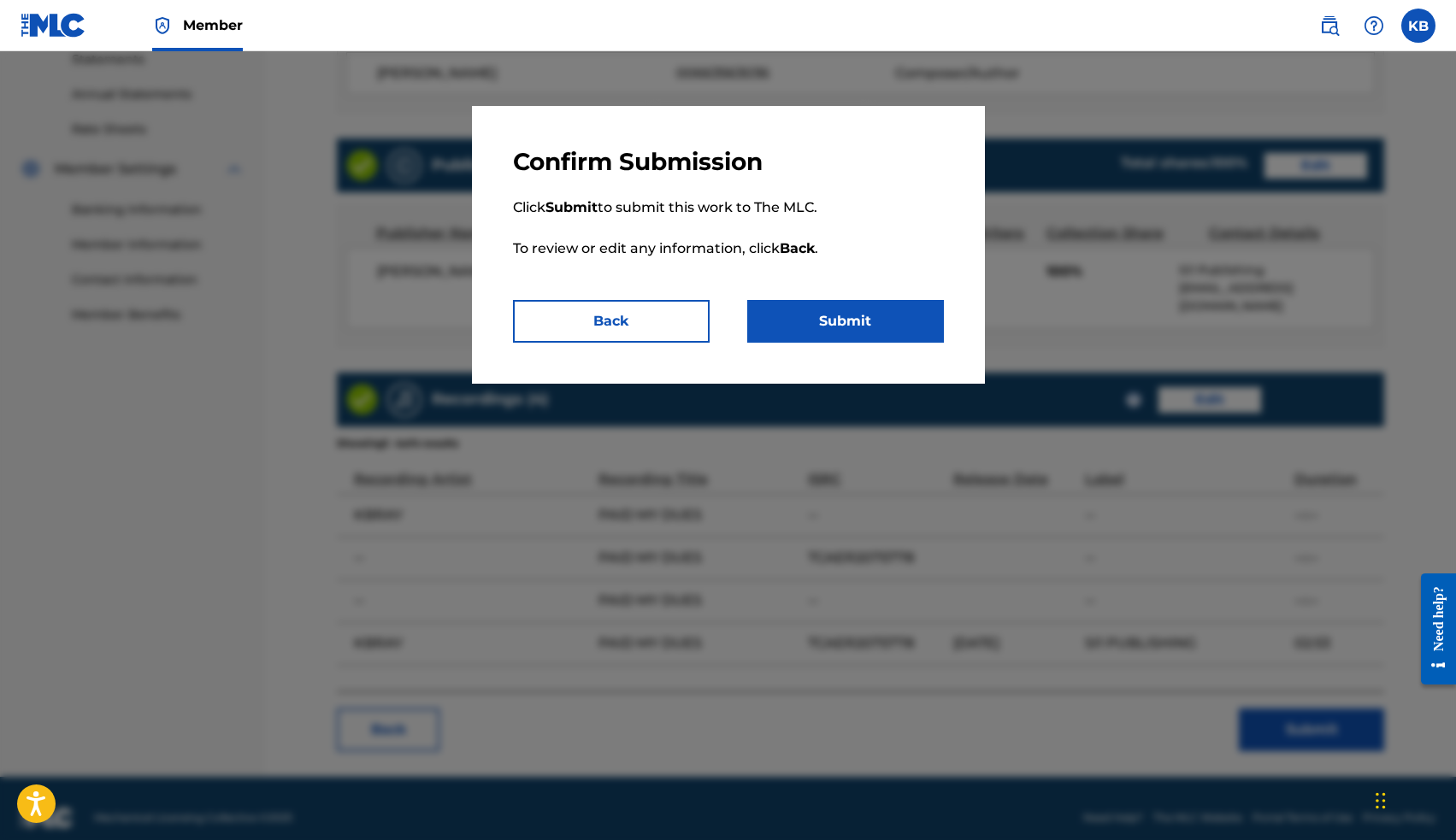
click at [845, 324] on button "Submit" at bounding box center [845, 320] width 197 height 42
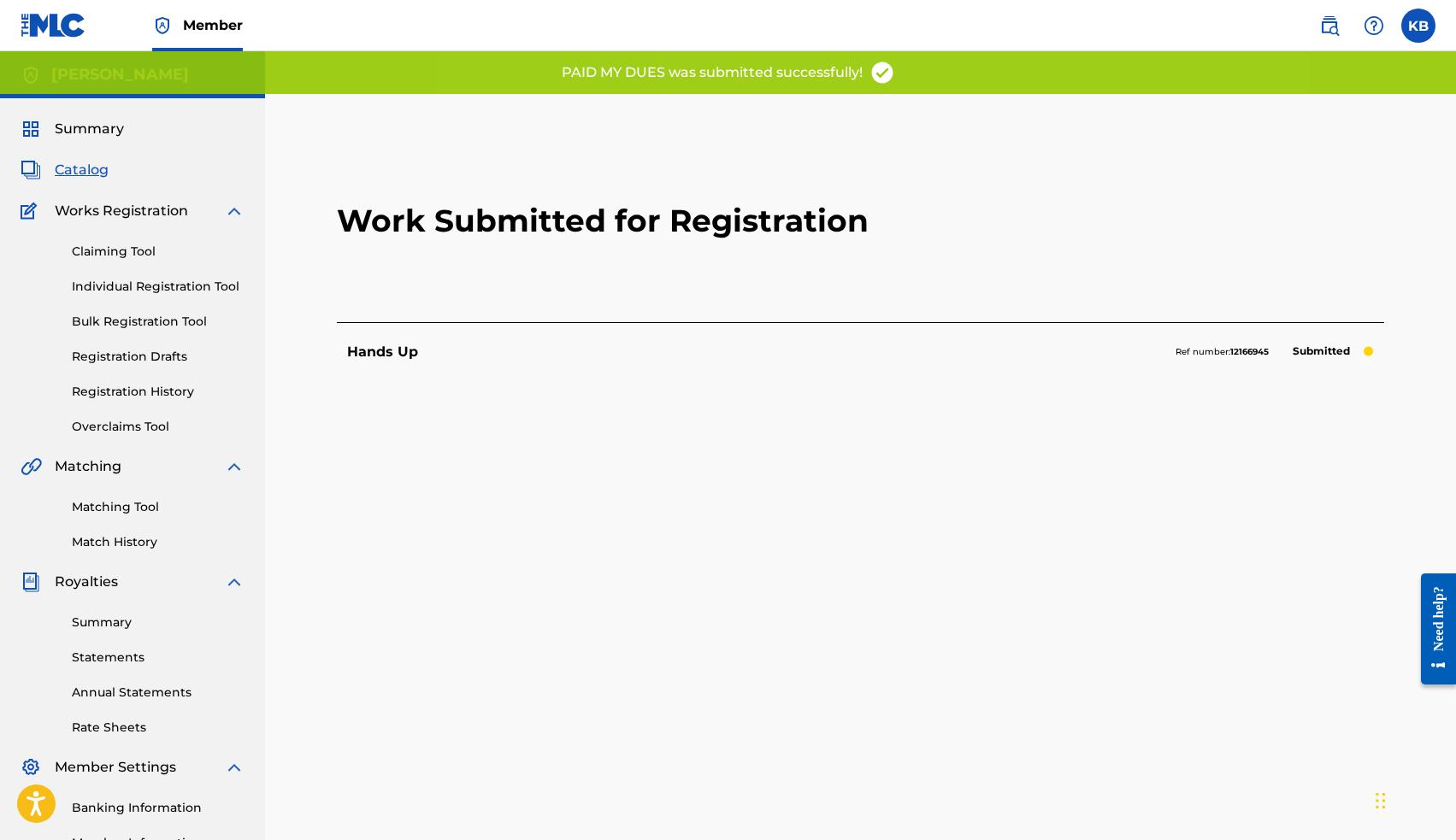
click at [82, 169] on span "Catalog" at bounding box center [81, 170] width 54 height 21
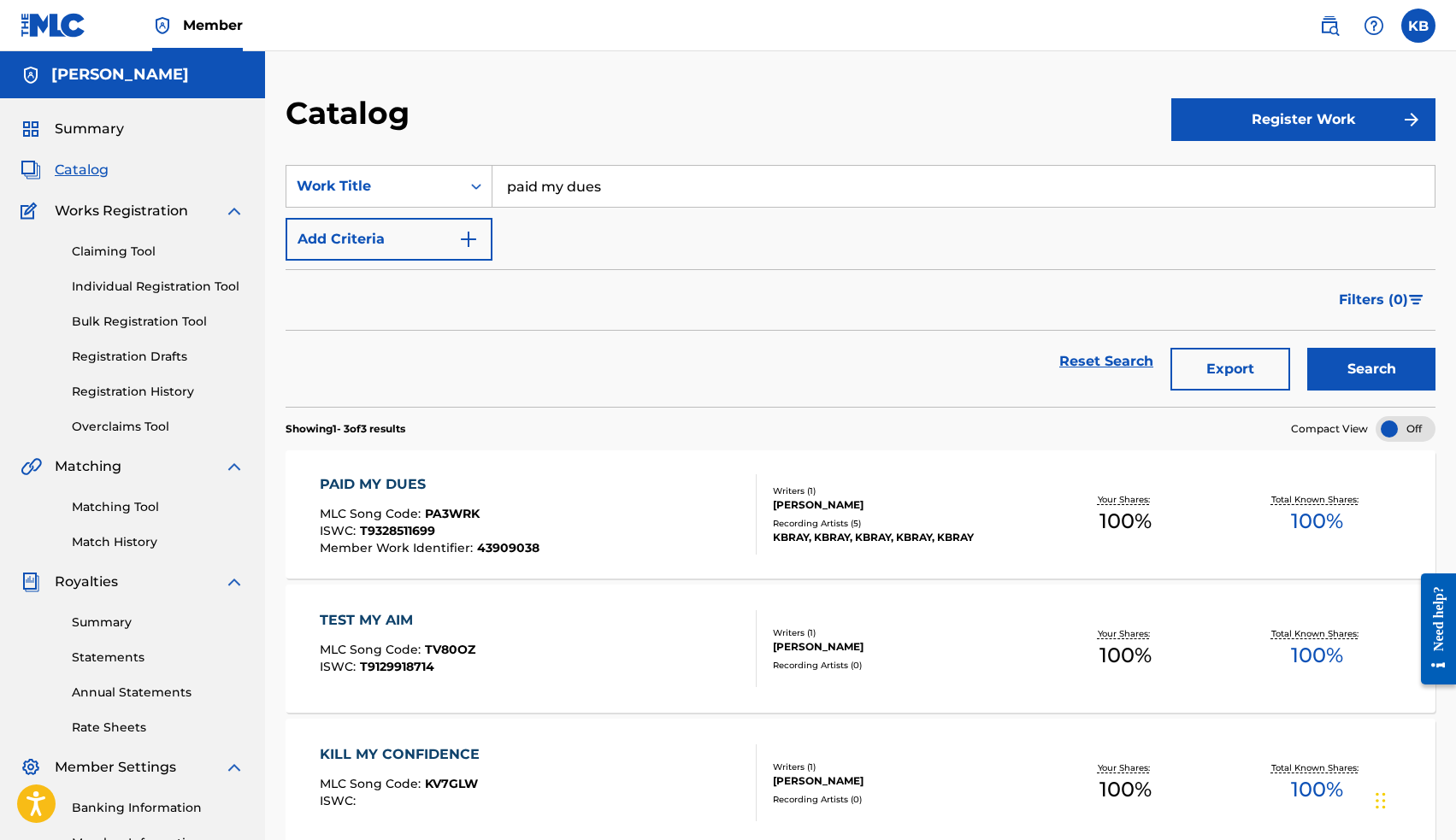
click at [586, 178] on input "paid my dues" at bounding box center [963, 186] width 942 height 41
drag, startPoint x: 586, startPoint y: 178, endPoint x: 608, endPoint y: 227, distance: 53.7
click at [608, 227] on span "stars can see" at bounding box center [583, 224] width 91 height 16
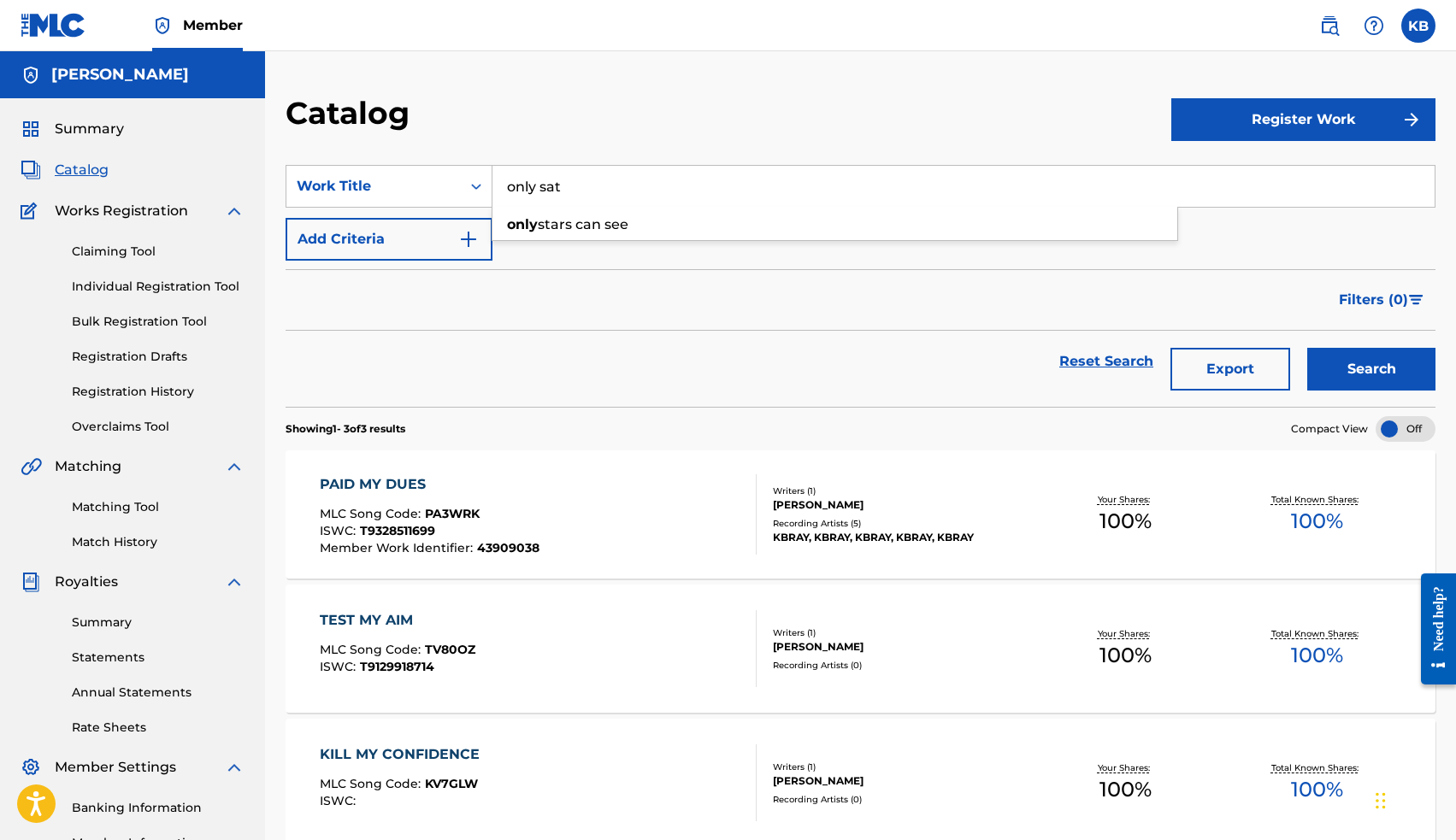
type input "only stars can see"
click at [1331, 367] on button "Search" at bounding box center [1371, 369] width 128 height 42
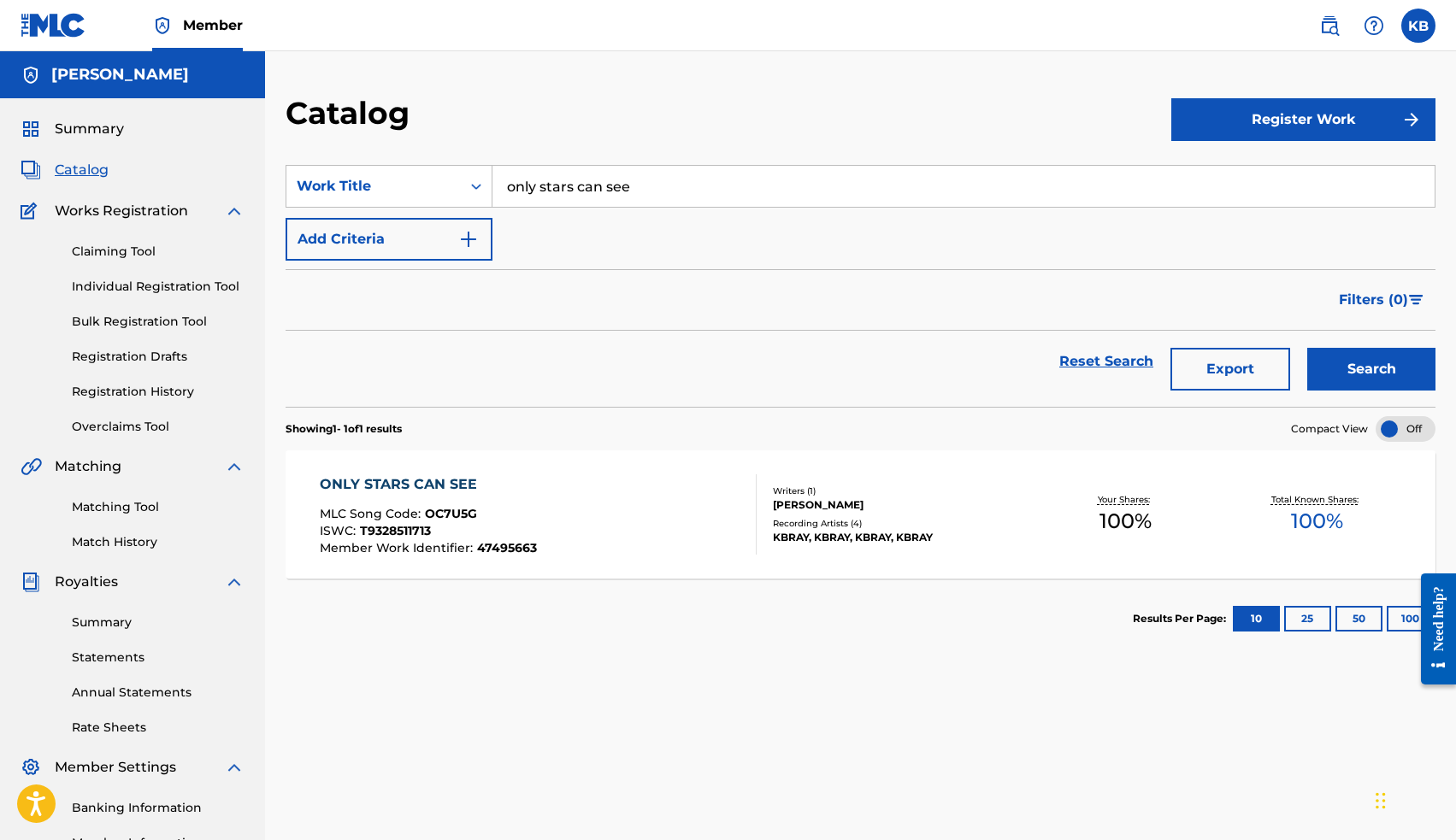
click at [450, 476] on div "ONLY STARS CAN SEE" at bounding box center [427, 484] width 217 height 21
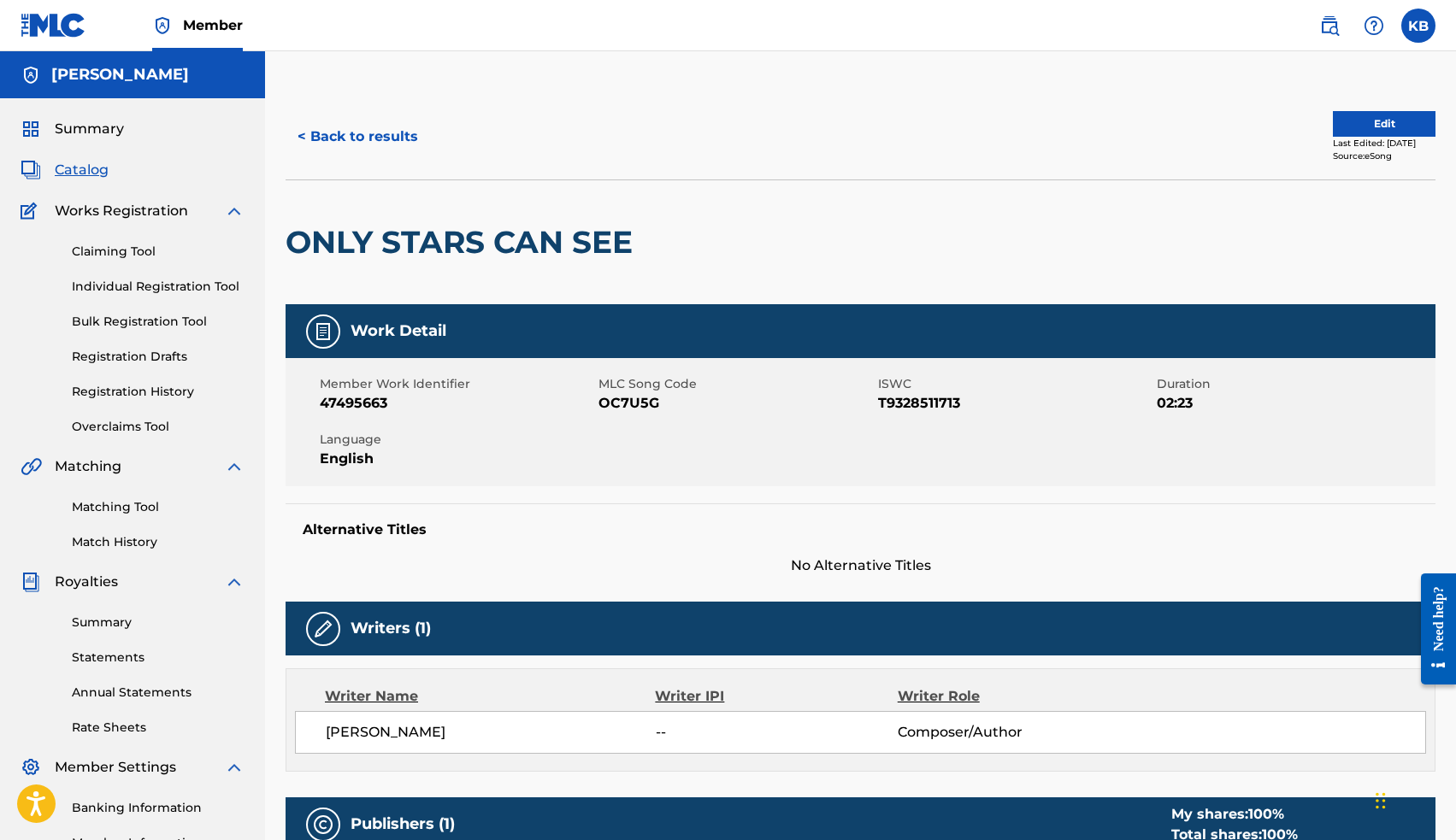
click at [1333, 123] on button "Edit" at bounding box center [1383, 124] width 103 height 26
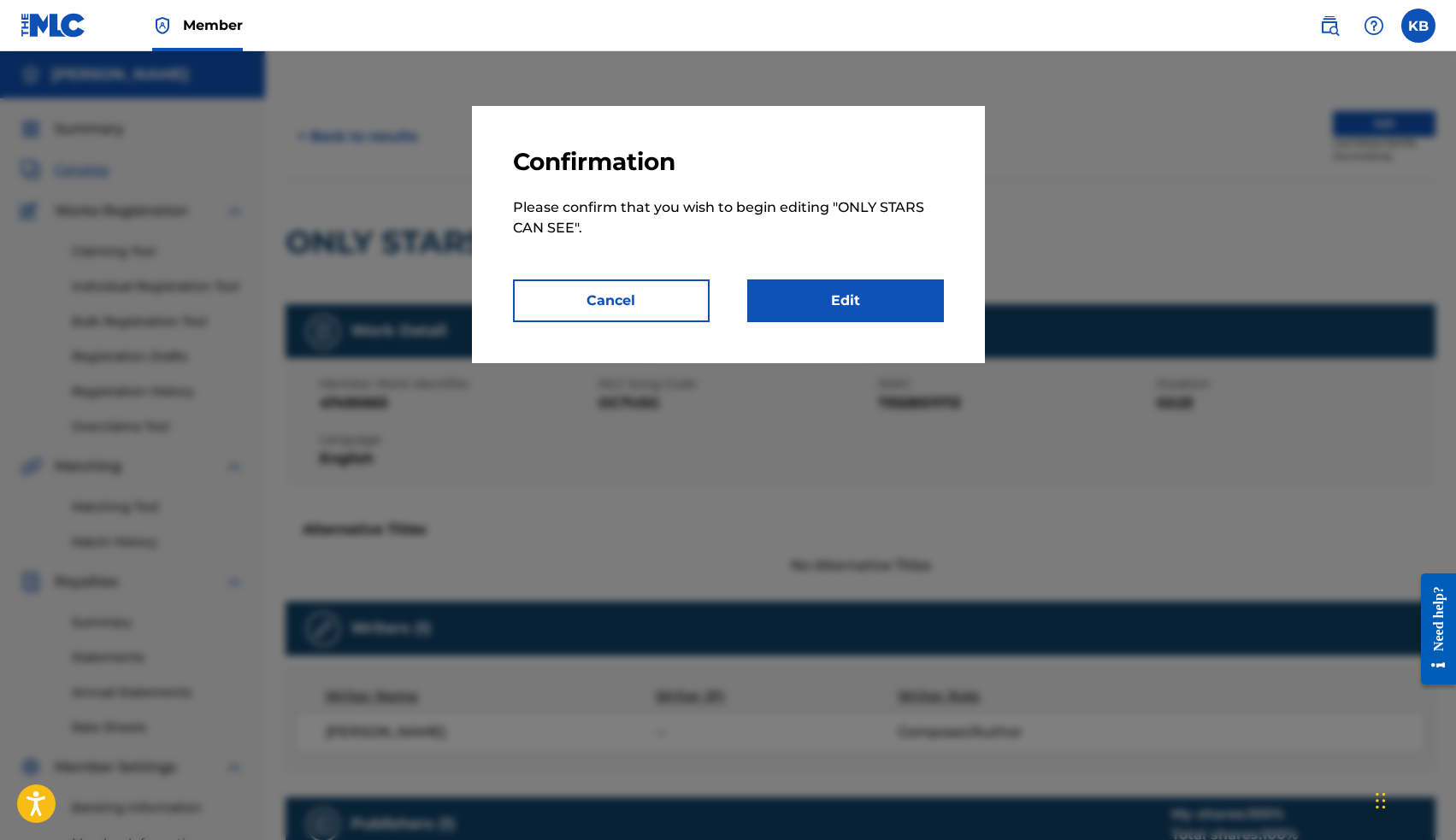
click at [870, 297] on link "Edit" at bounding box center [845, 300] width 197 height 42
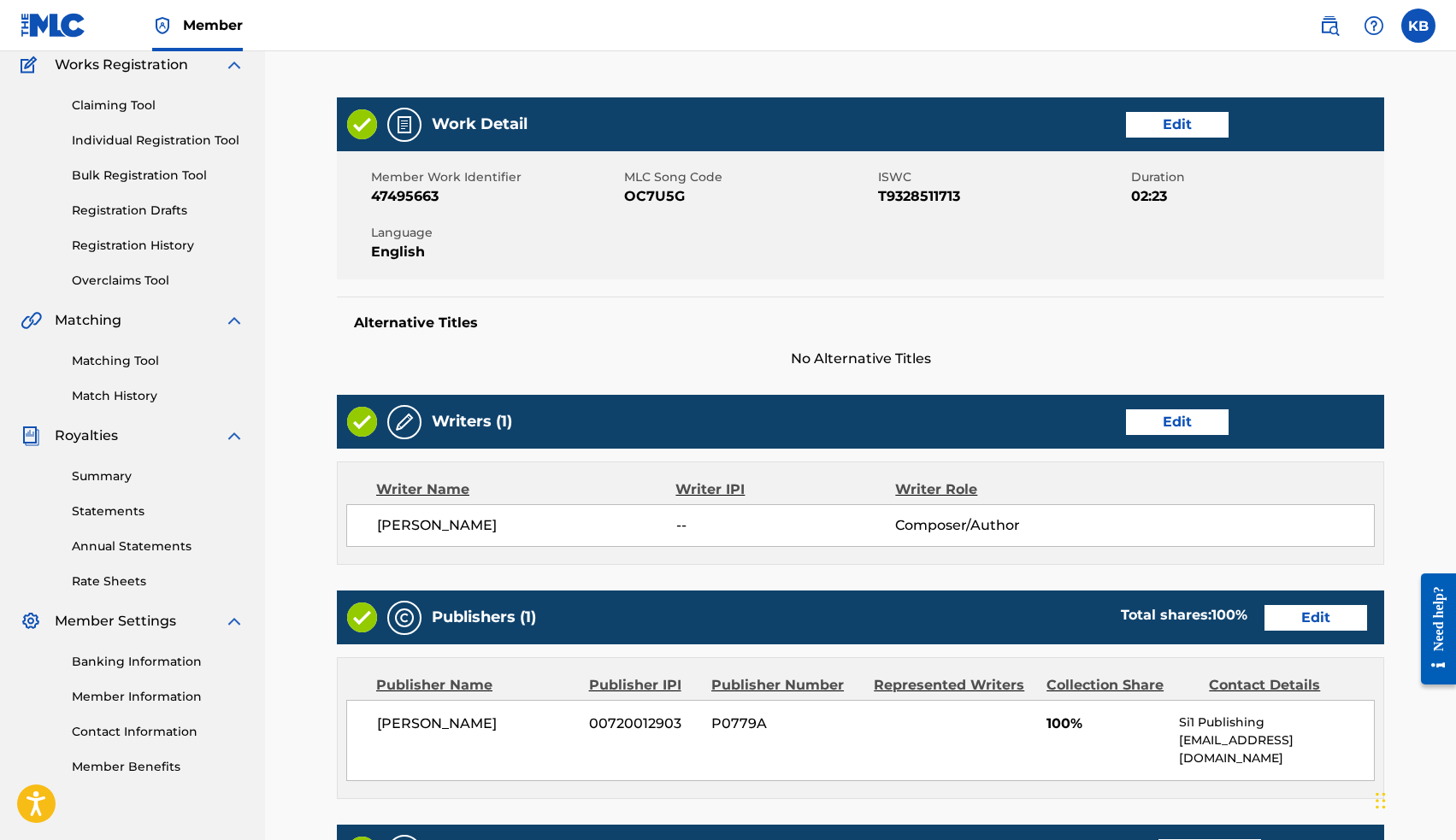
scroll to position [171, 0]
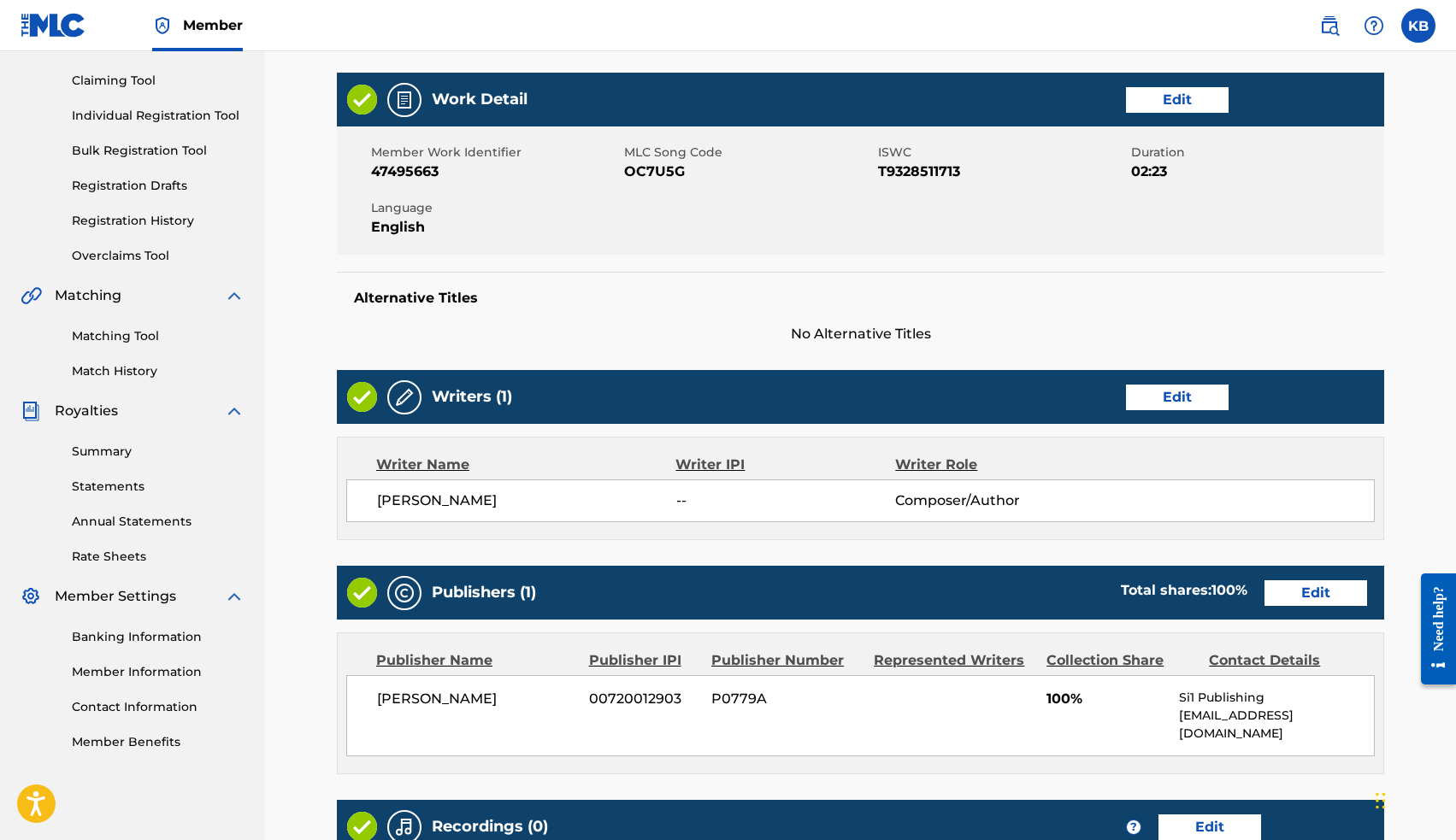
click at [1158, 401] on link "Edit" at bounding box center [1177, 397] width 103 height 26
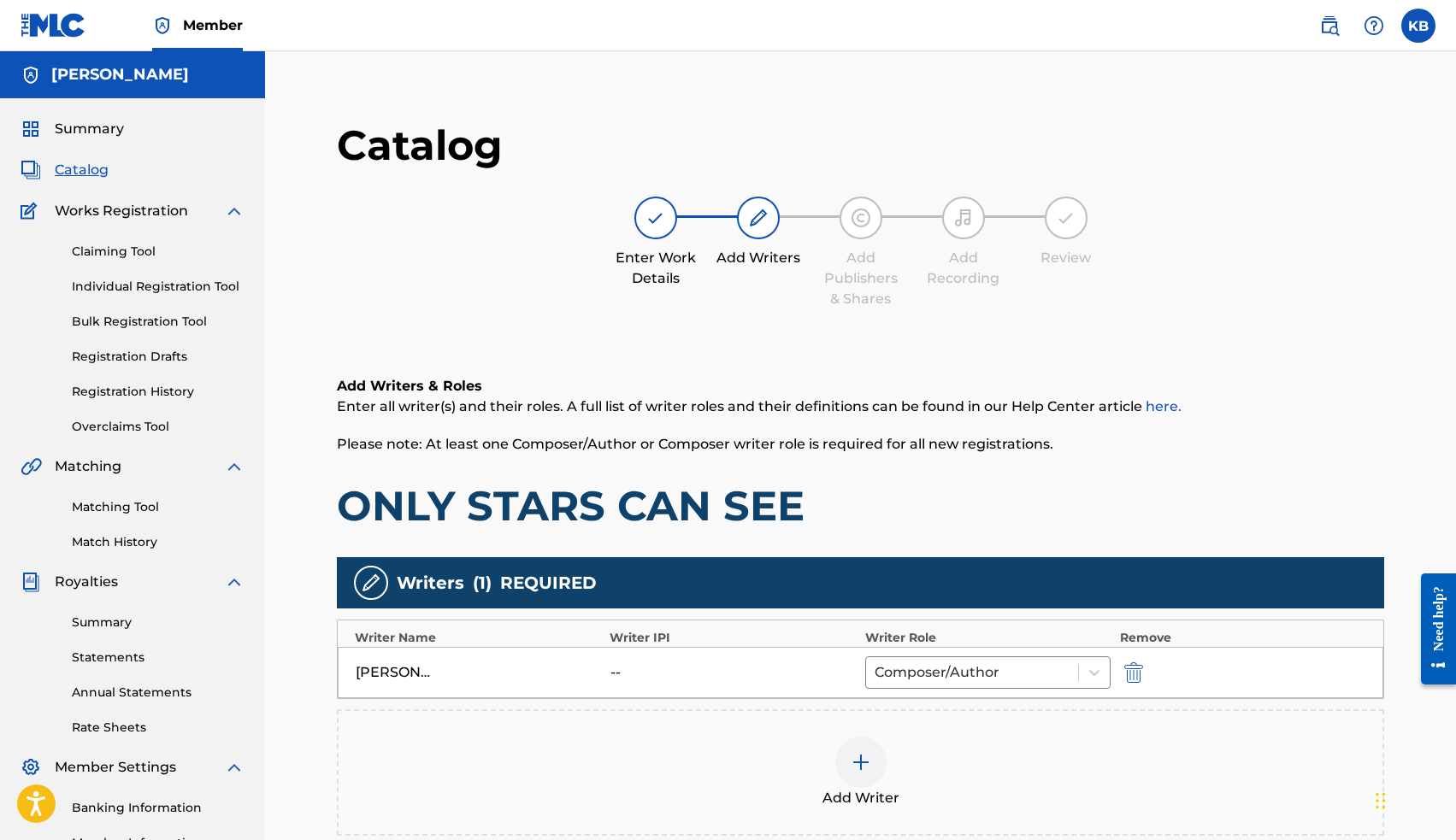
click at [866, 767] on img at bounding box center [861, 762] width 21 height 21
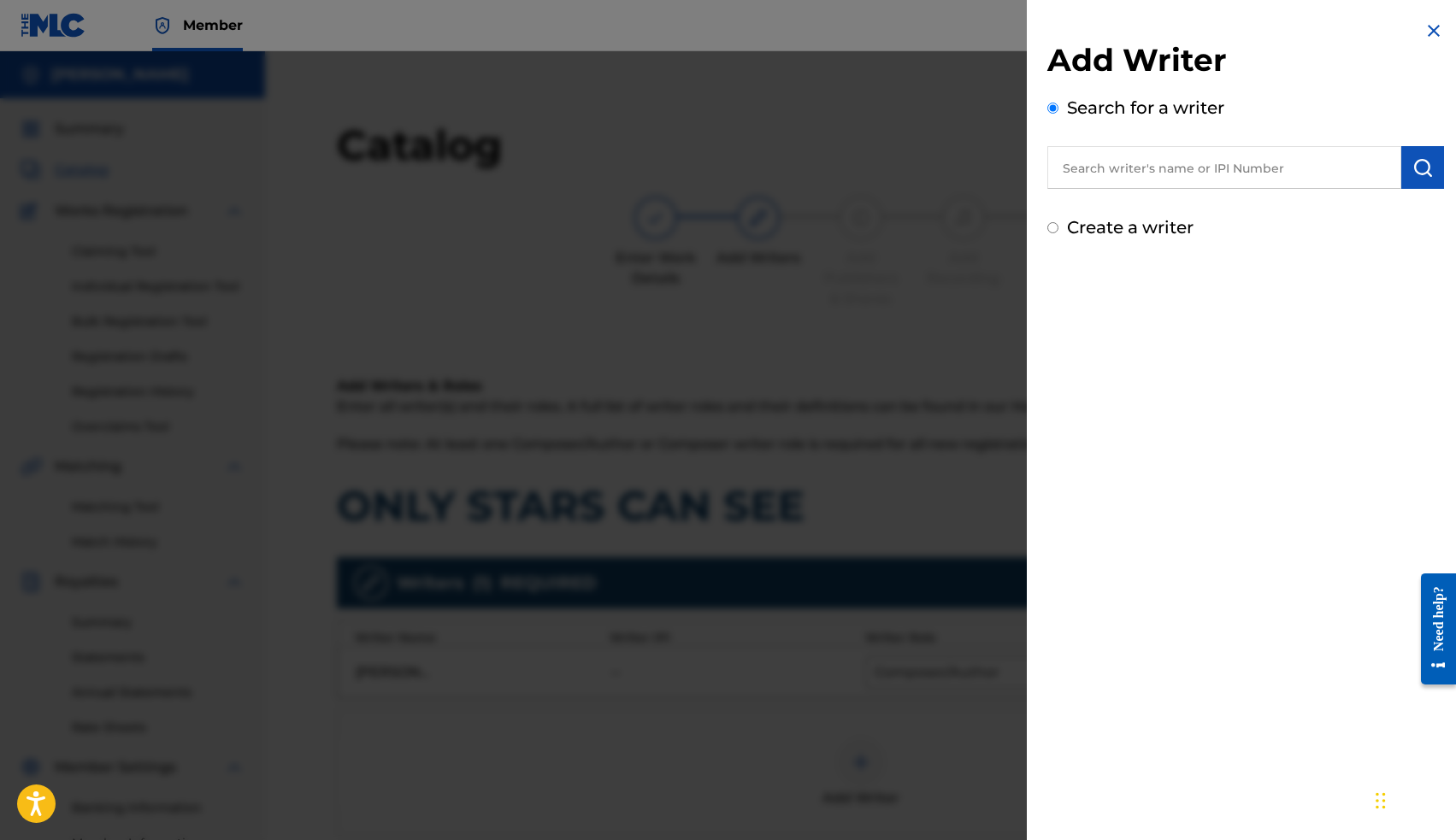
click at [1096, 164] on input "text" at bounding box center [1225, 167] width 354 height 42
paste input "00663563036"
type input "00663563036"
click at [1418, 167] on img "submit" at bounding box center [1422, 167] width 21 height 21
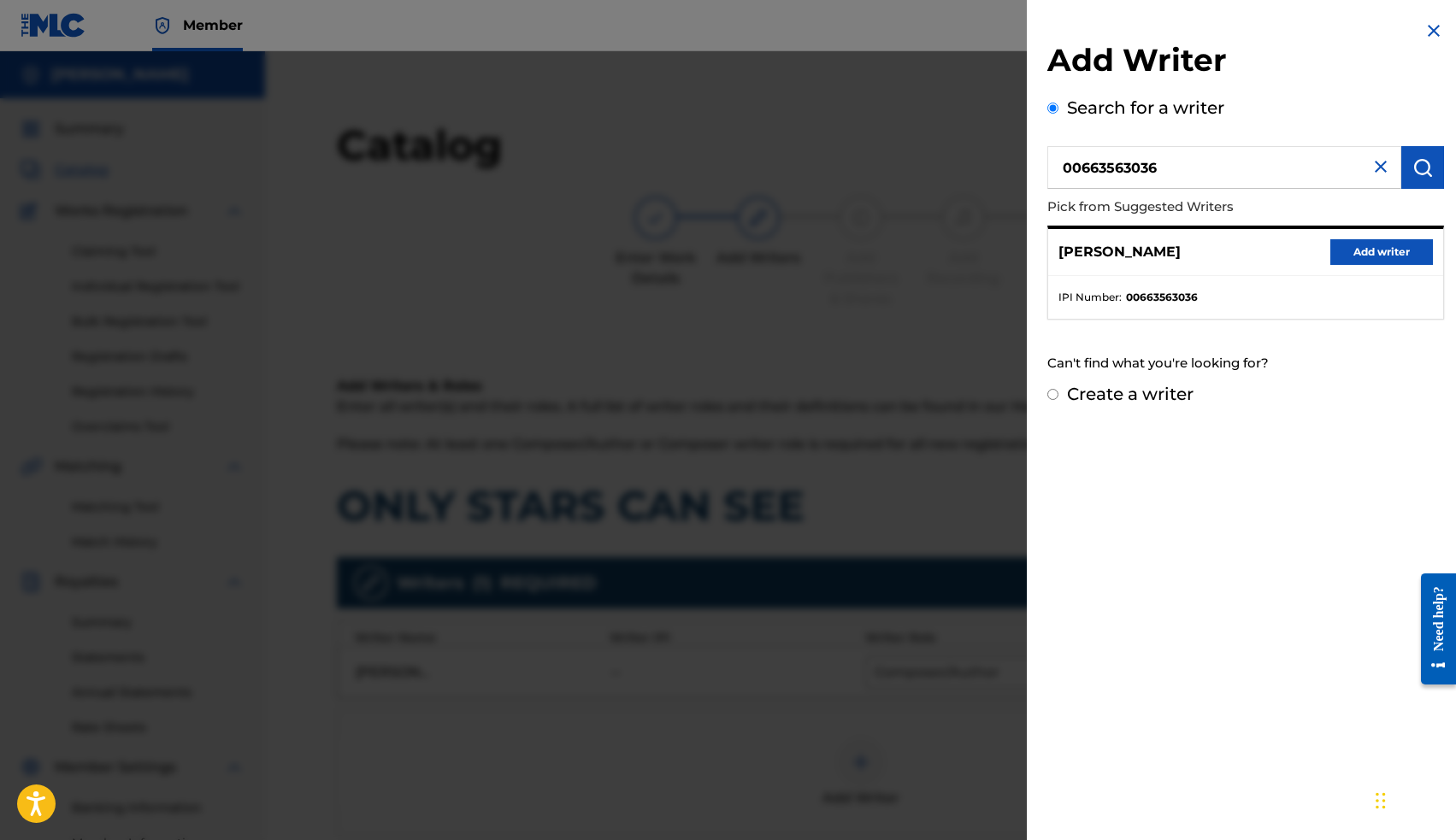
click at [1366, 245] on button "Add writer" at bounding box center [1381, 252] width 103 height 26
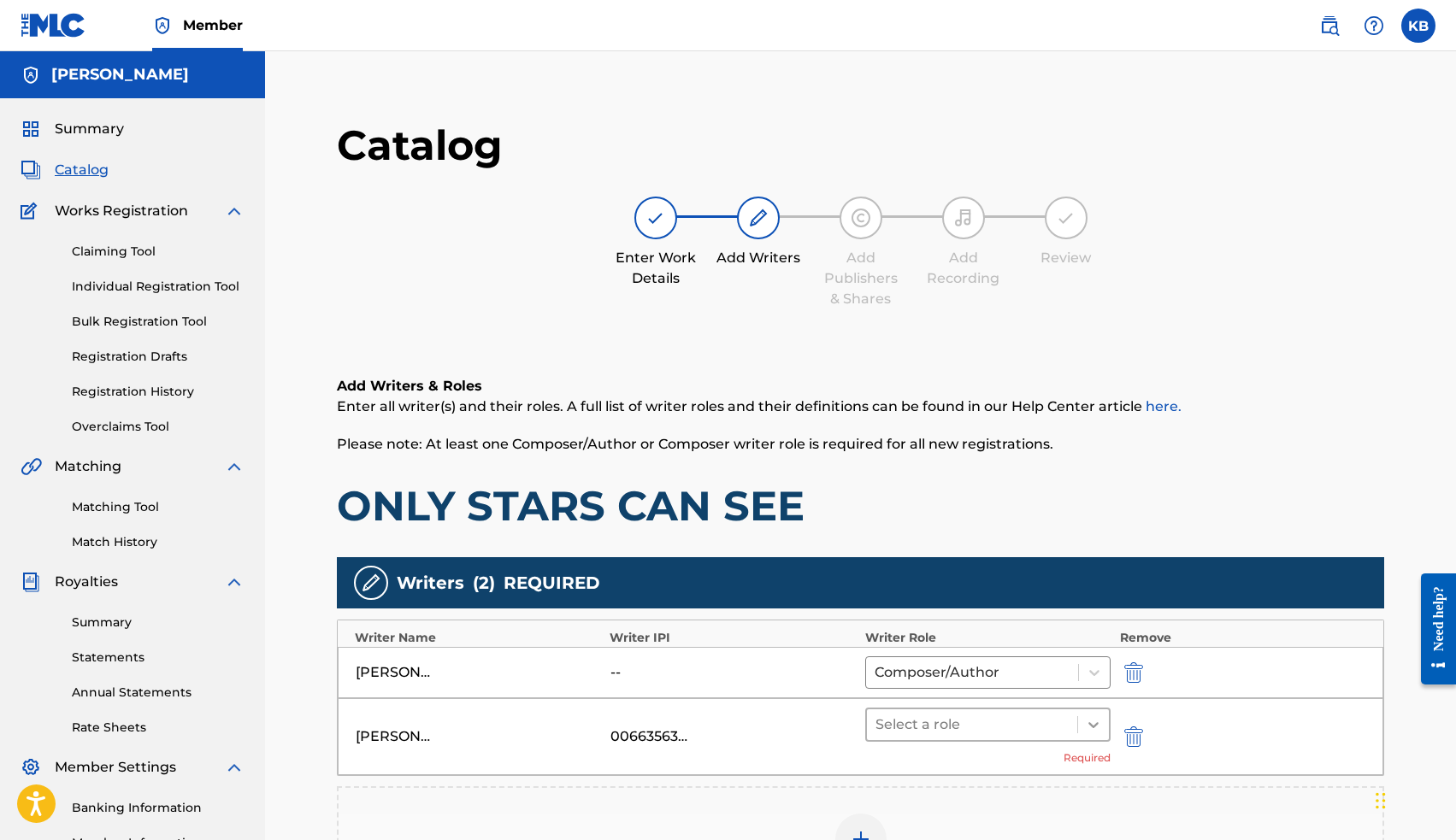
click at [1093, 721] on icon at bounding box center [1093, 725] width 17 height 17
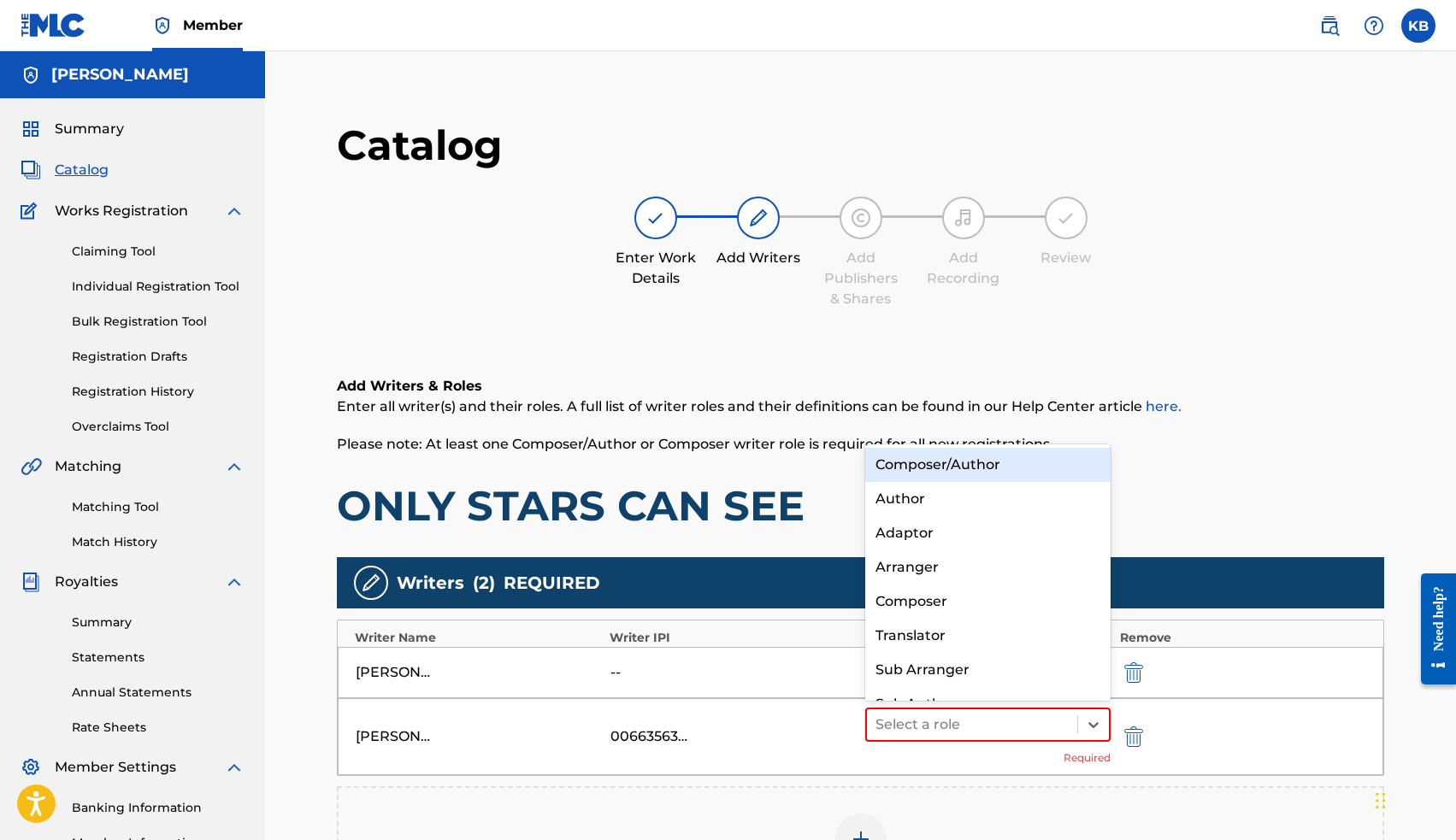
click at [991, 467] on div "Composer/Author" at bounding box center [988, 465] width 246 height 35
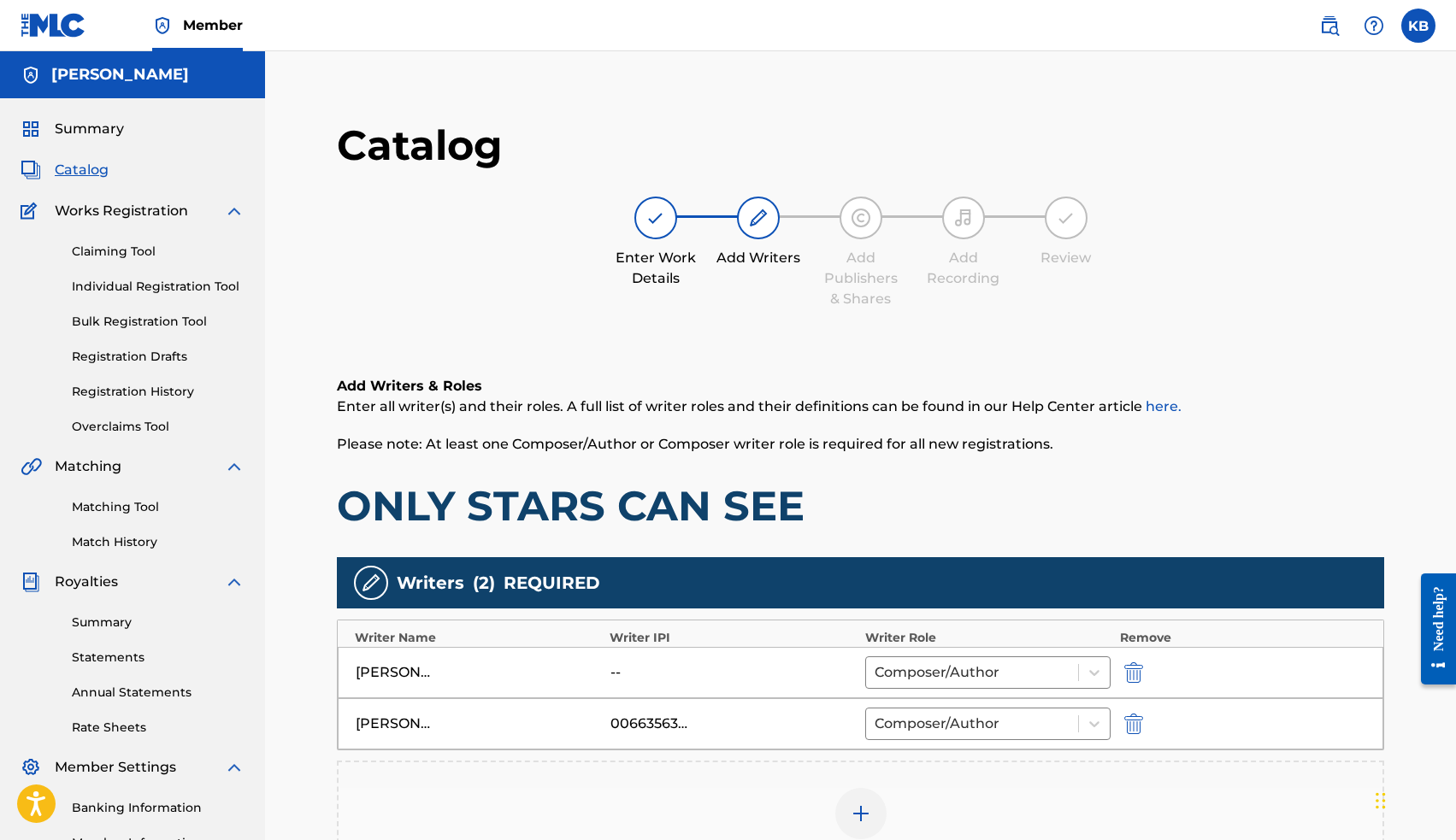
click at [1133, 673] on img "submit" at bounding box center [1134, 673] width 19 height 21
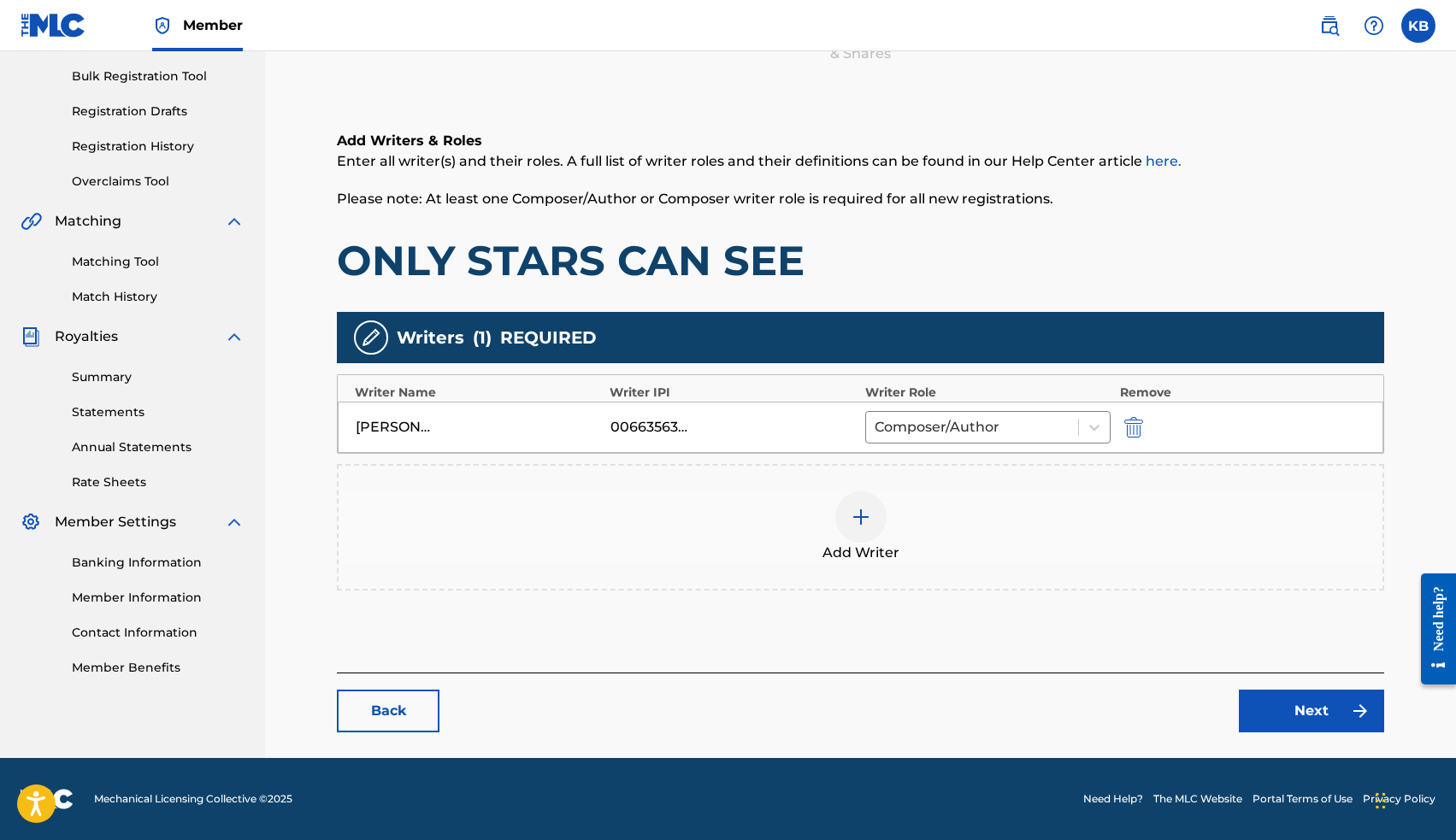
scroll to position [245, 0]
click at [1286, 702] on link "Next" at bounding box center [1311, 711] width 145 height 42
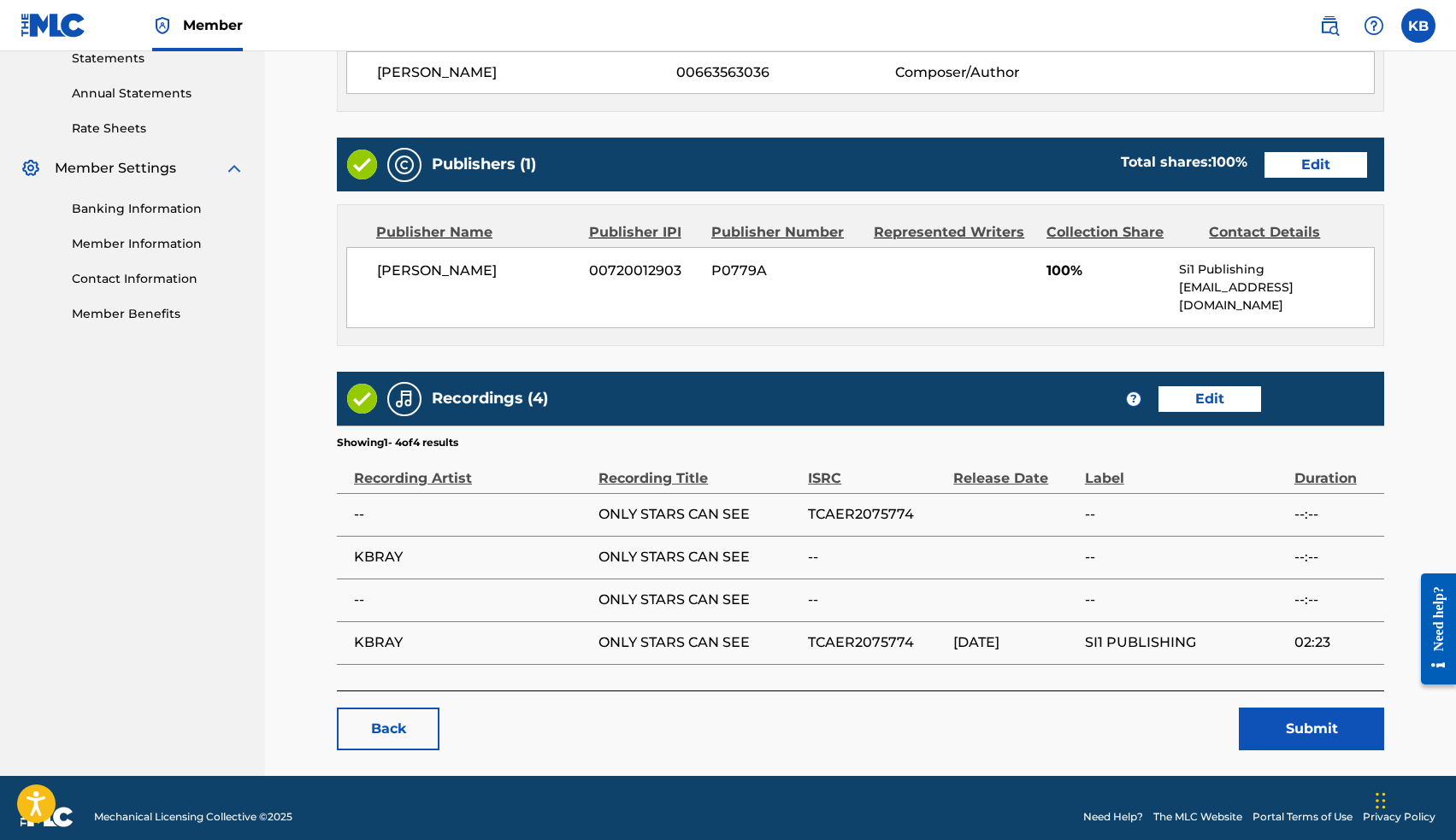
scroll to position [598, 0]
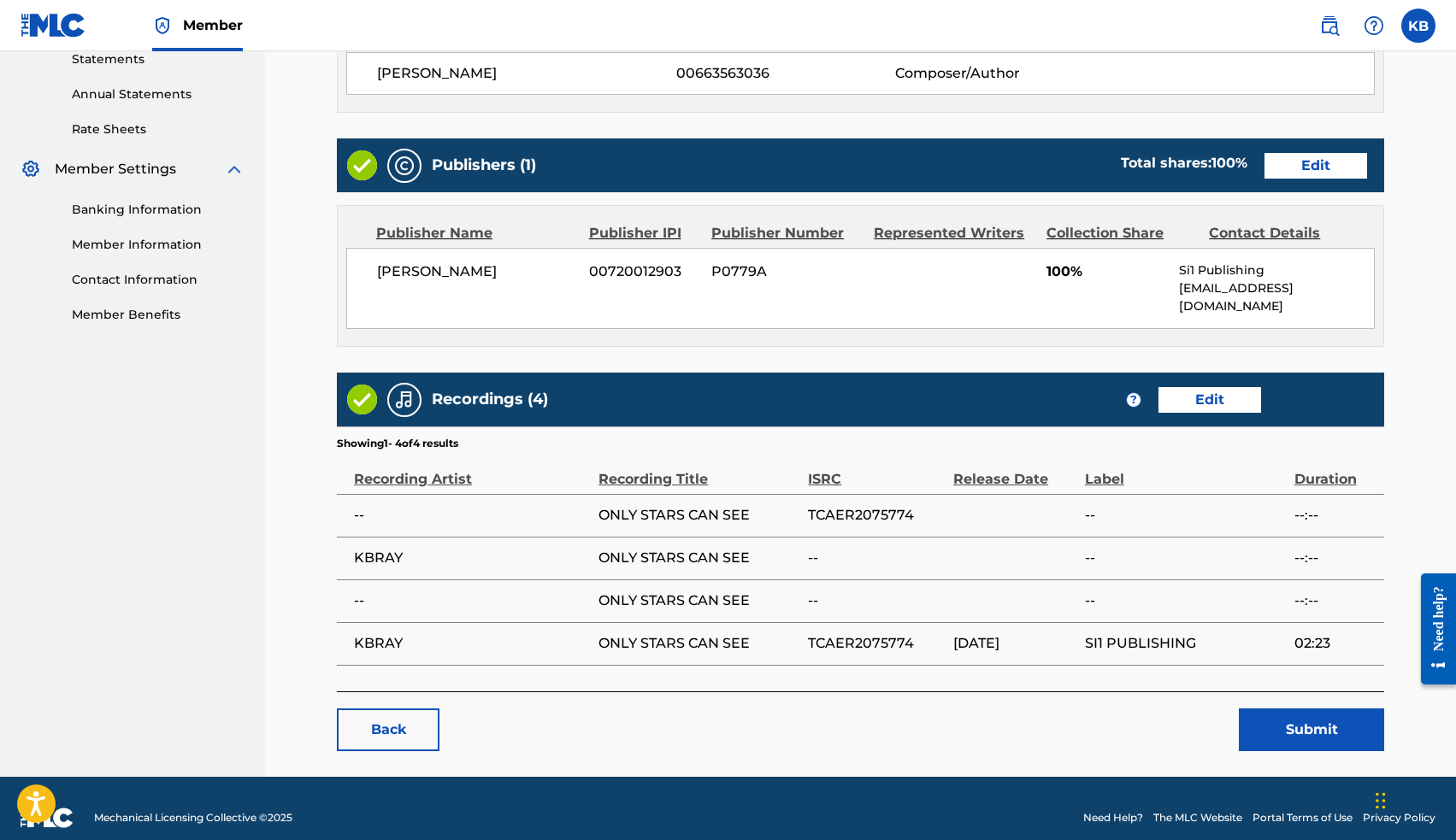
click at [1300, 709] on button "Submit" at bounding box center [1311, 729] width 145 height 42
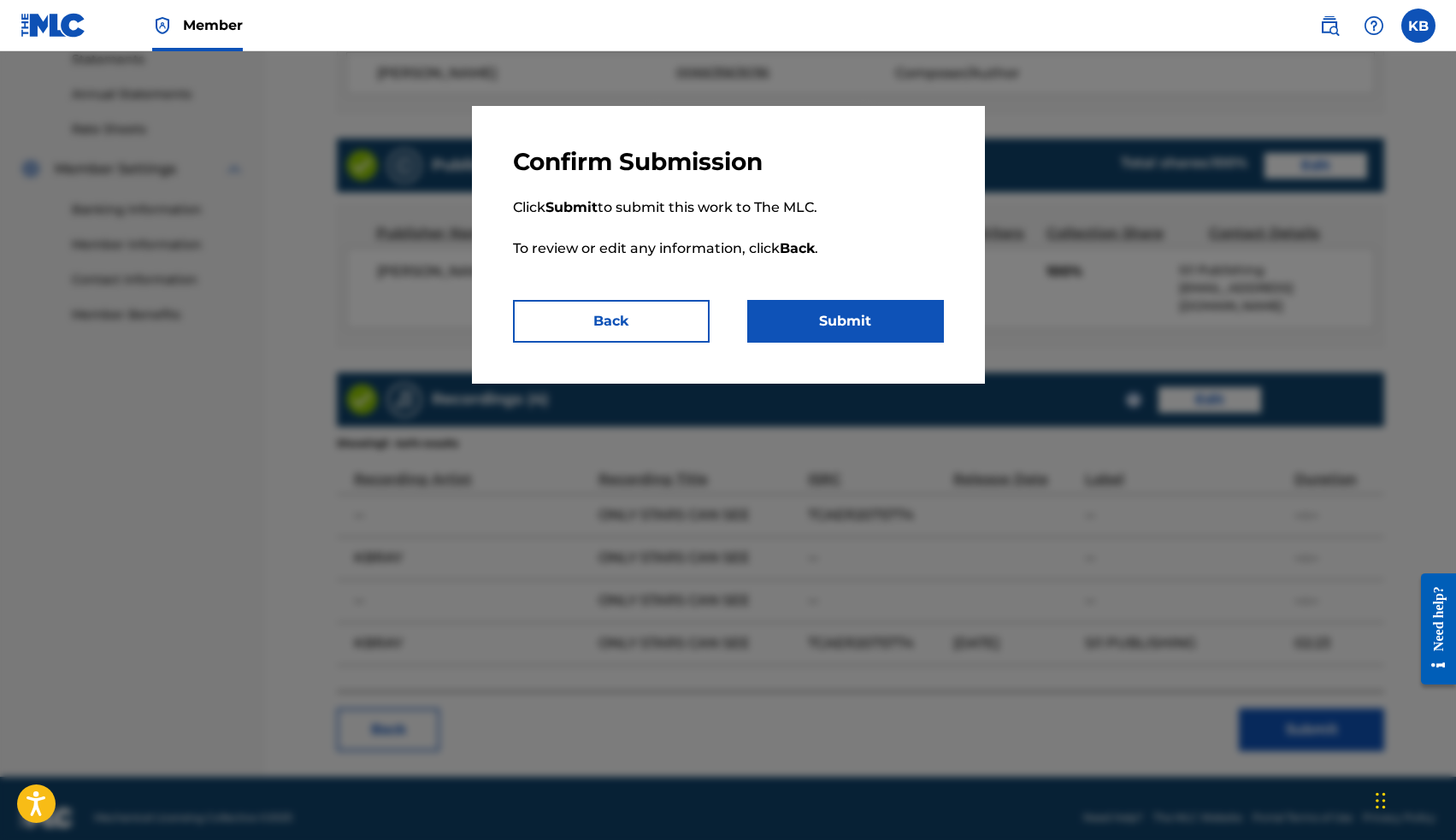
click at [832, 323] on button "Submit" at bounding box center [845, 320] width 197 height 42
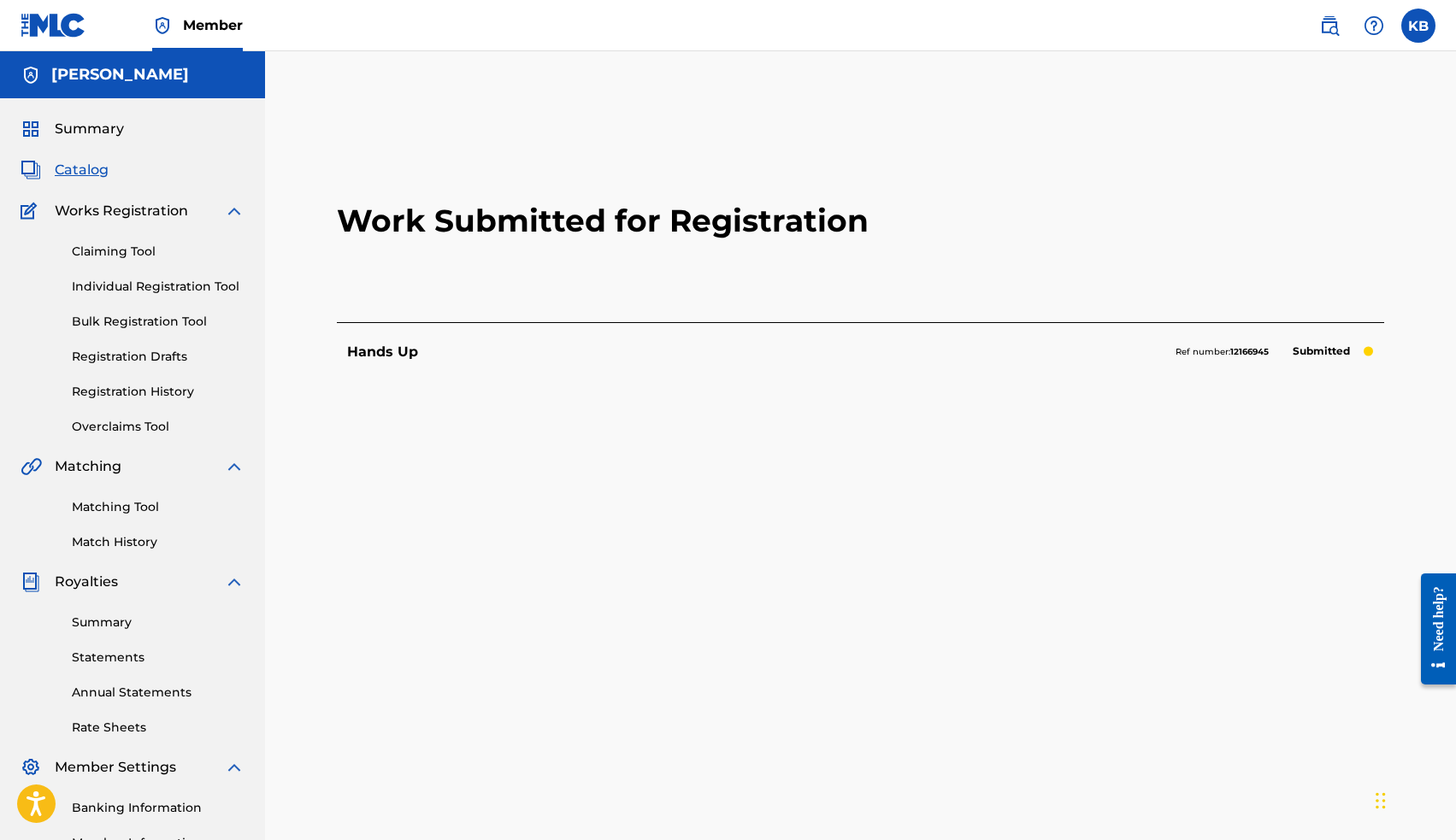
click at [78, 167] on span "Catalog" at bounding box center [81, 170] width 54 height 21
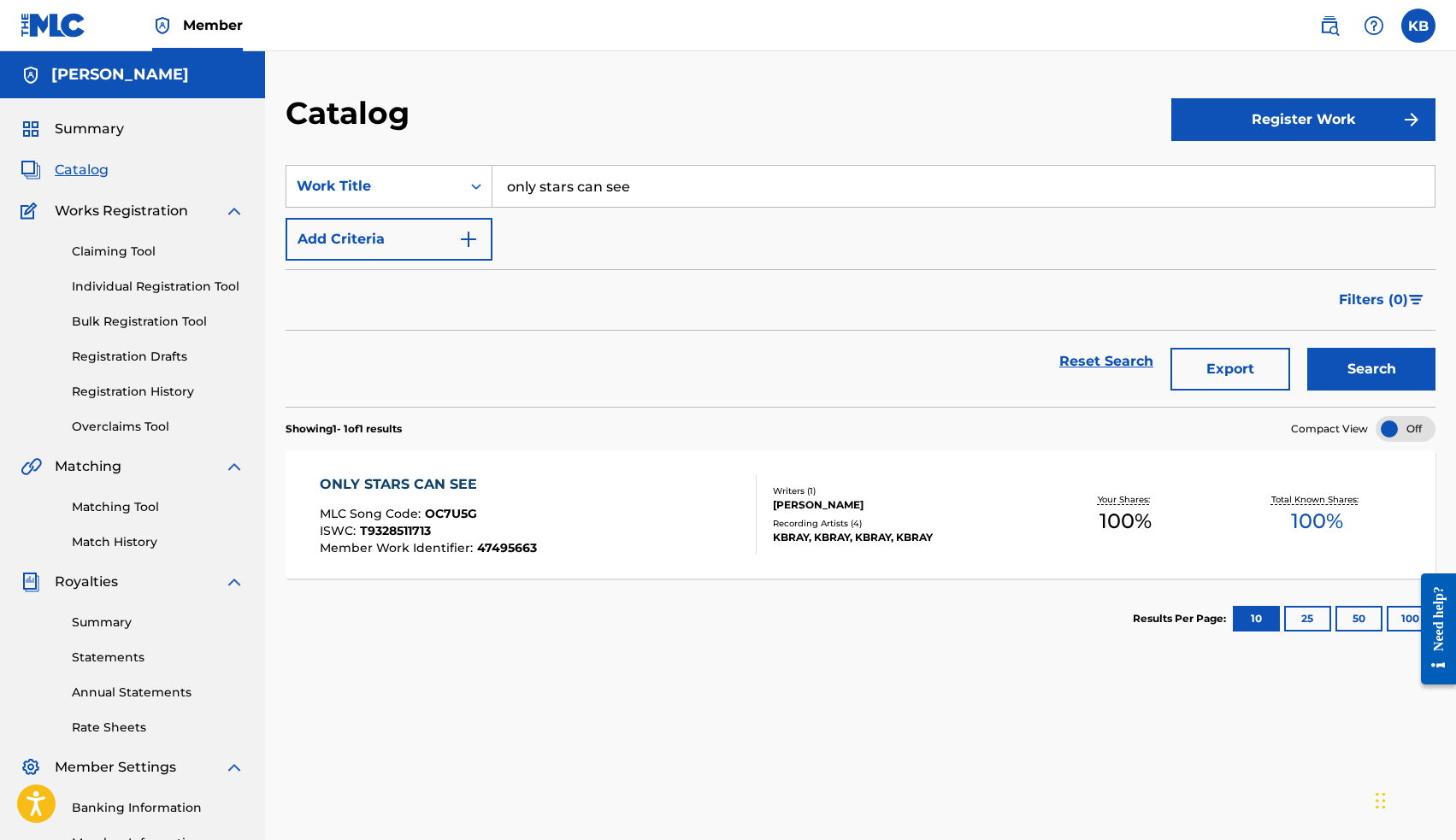
click at [605, 189] on input "only stars can see" at bounding box center [963, 186] width 942 height 41
type input "sultan"
click at [595, 220] on div "sultan" at bounding box center [834, 225] width 685 height 31
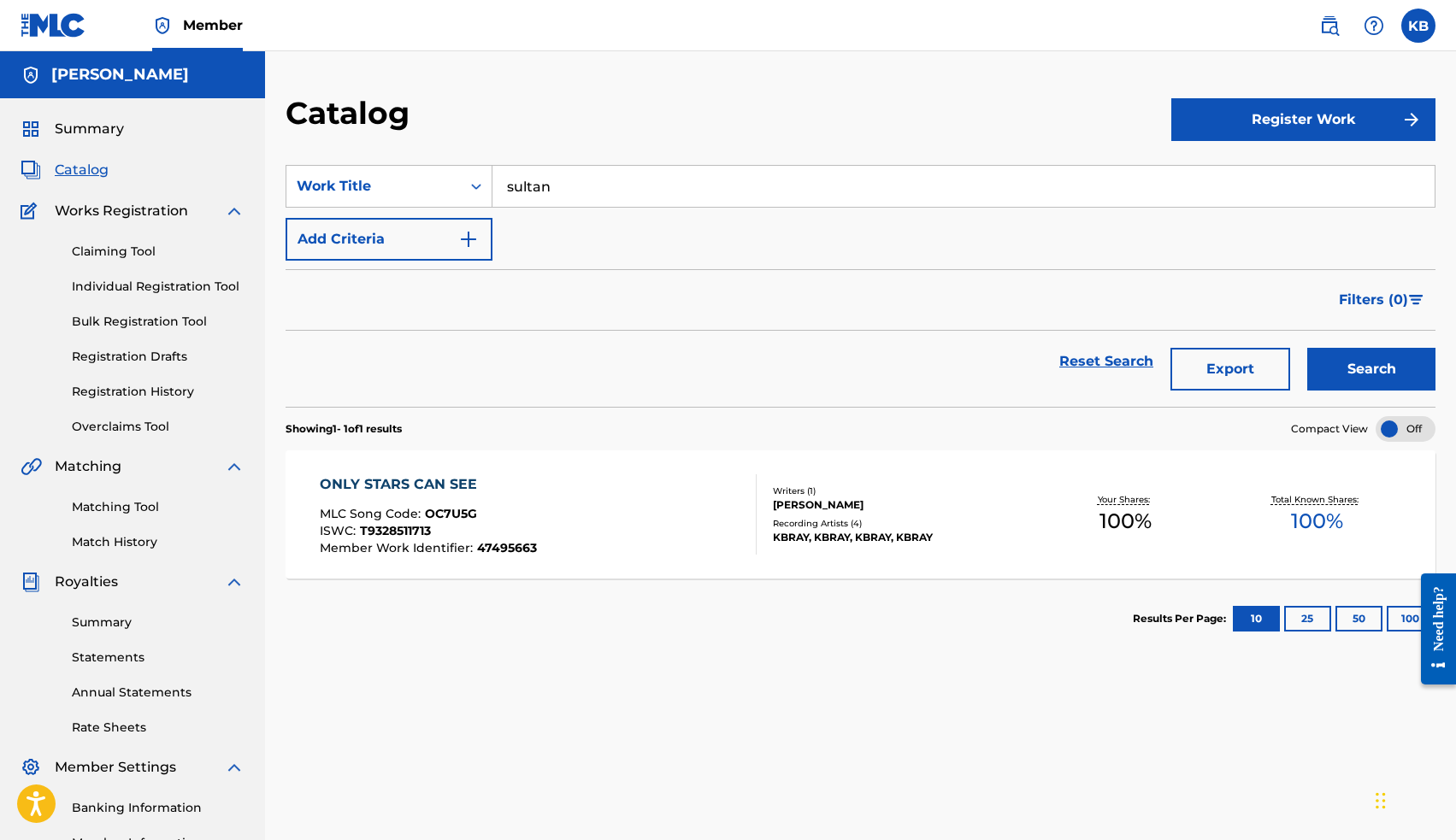
click at [1371, 374] on button "Search" at bounding box center [1371, 369] width 128 height 42
click at [355, 483] on div "SULTAN" at bounding box center [430, 484] width 222 height 21
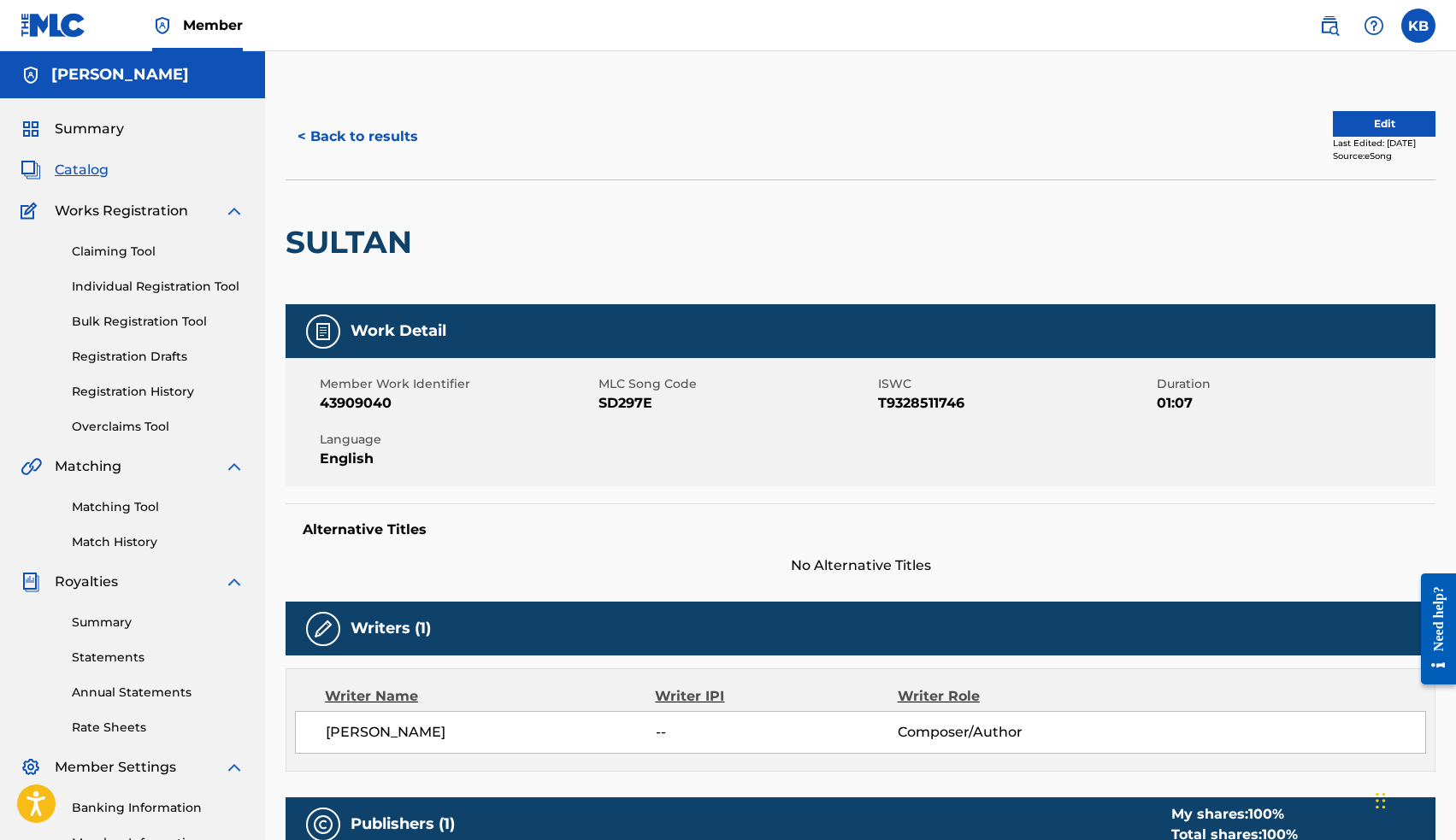
click at [1333, 126] on button "Edit" at bounding box center [1383, 124] width 103 height 26
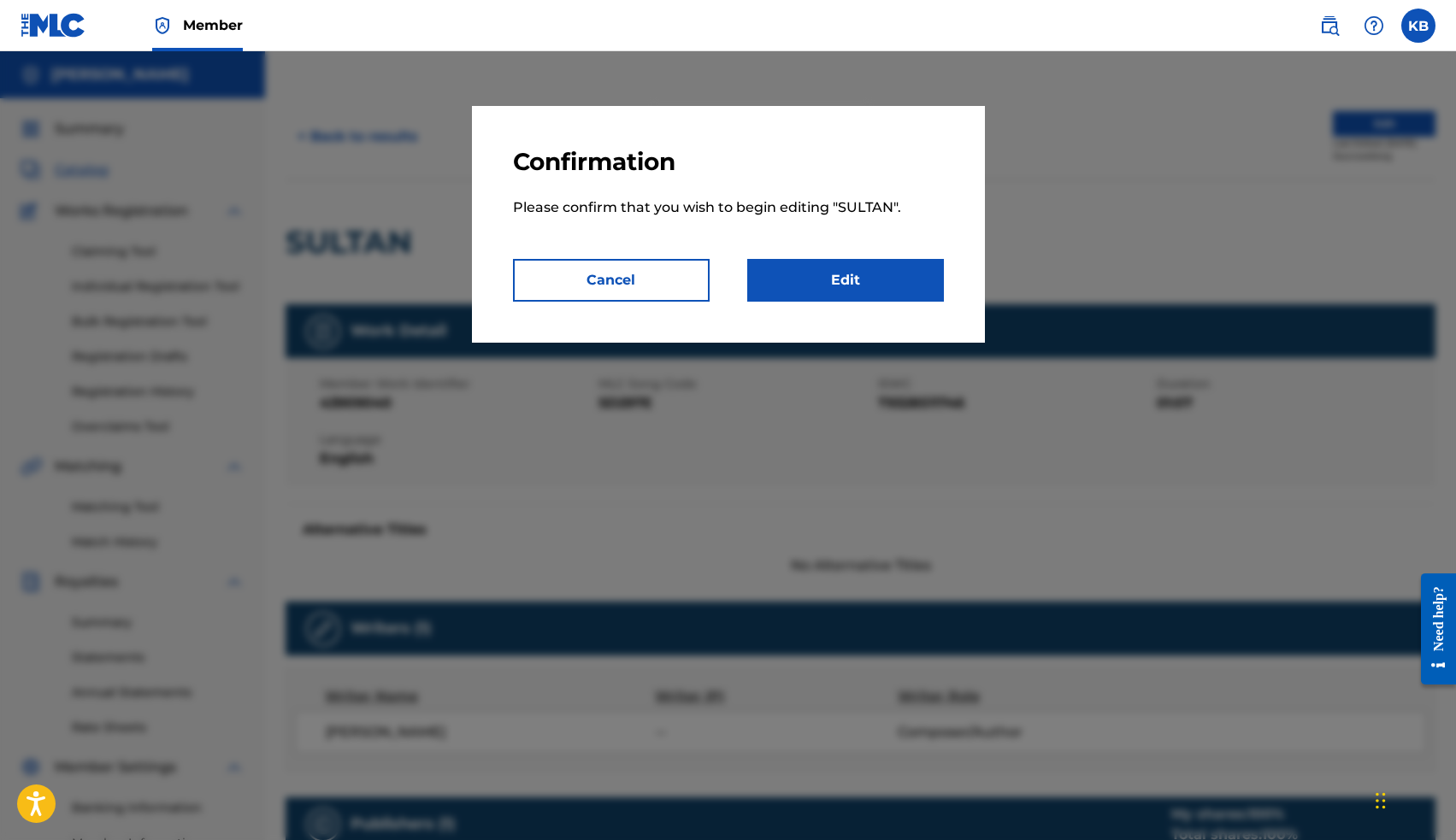
click at [890, 283] on link "Edit" at bounding box center [845, 280] width 197 height 42
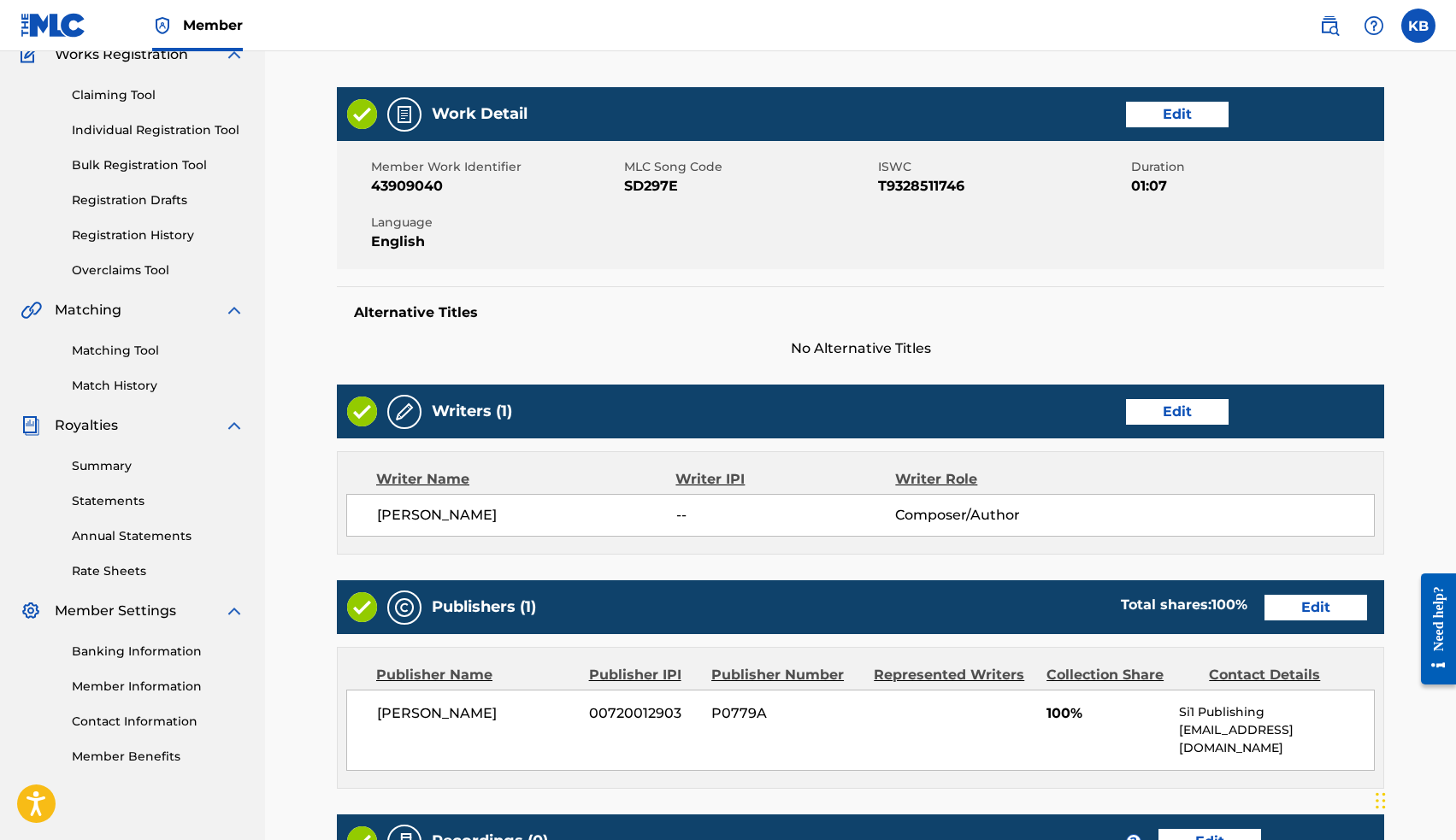
scroll to position [182, 0]
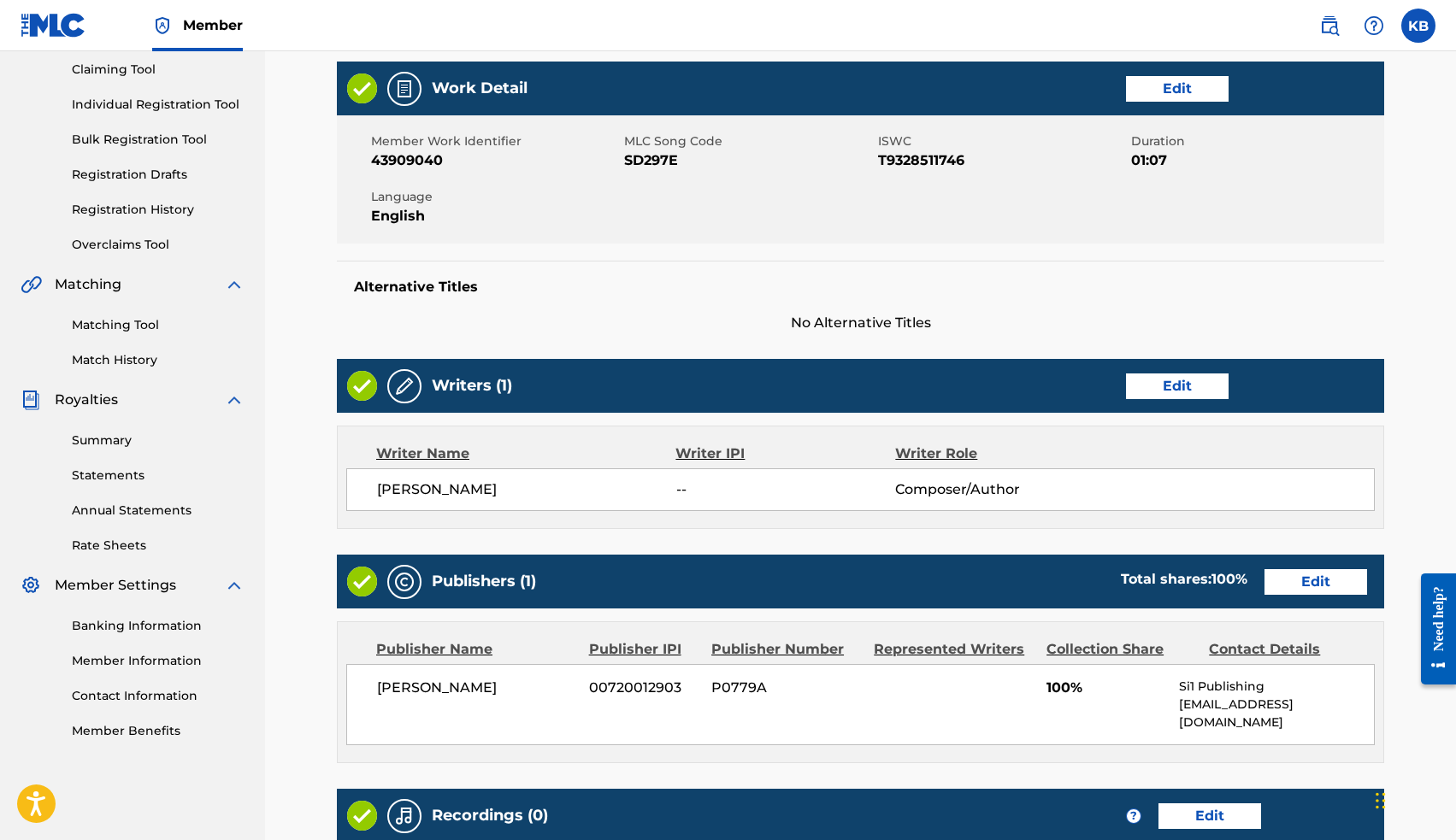
click at [1170, 382] on link "Edit" at bounding box center [1177, 387] width 103 height 26
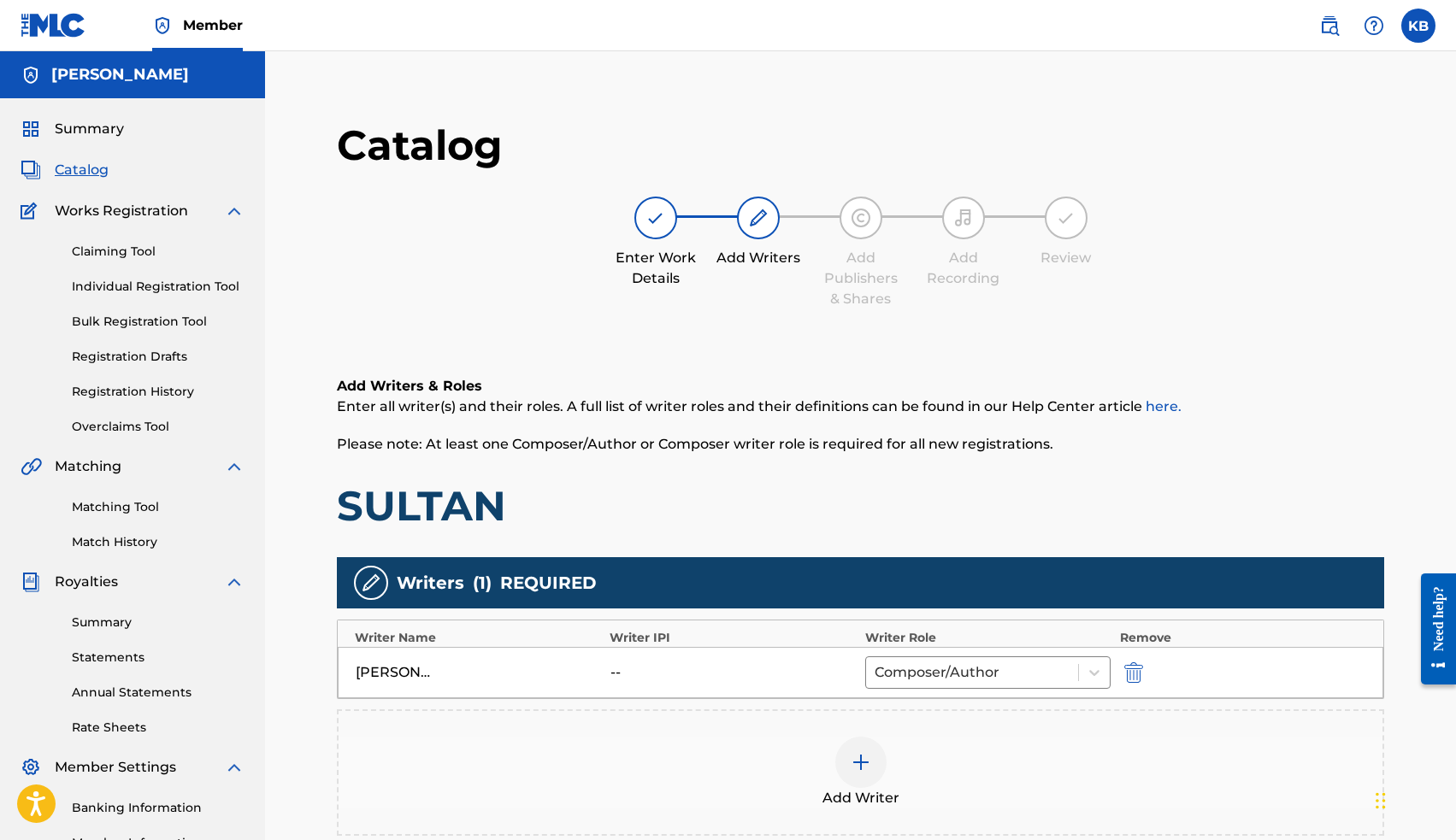
click at [868, 763] on img at bounding box center [861, 762] width 21 height 21
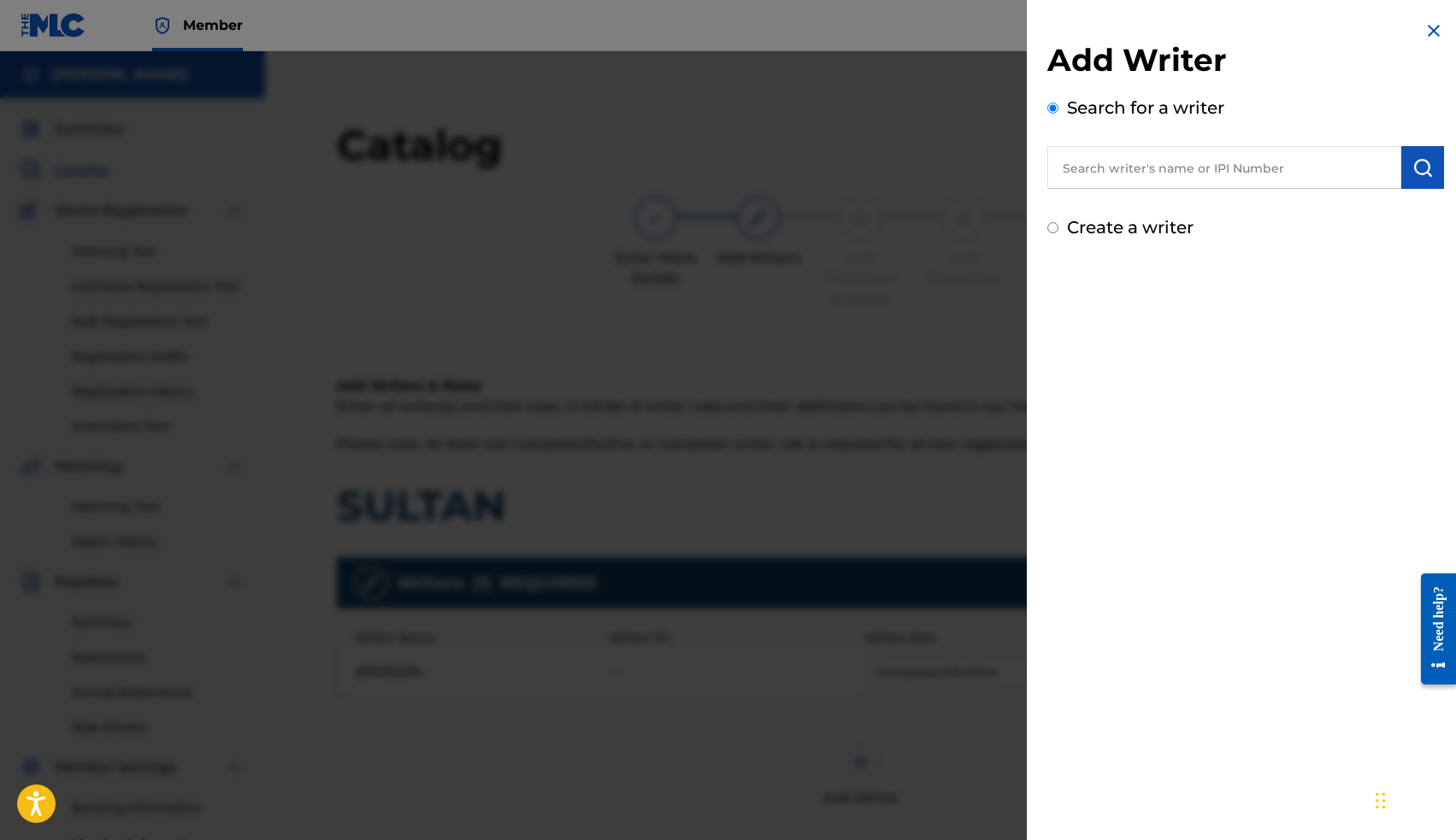
click at [1193, 168] on input "text" at bounding box center [1225, 167] width 354 height 42
paste input "00663563036"
type input "00663563036"
click at [1417, 170] on img "submit" at bounding box center [1422, 167] width 21 height 21
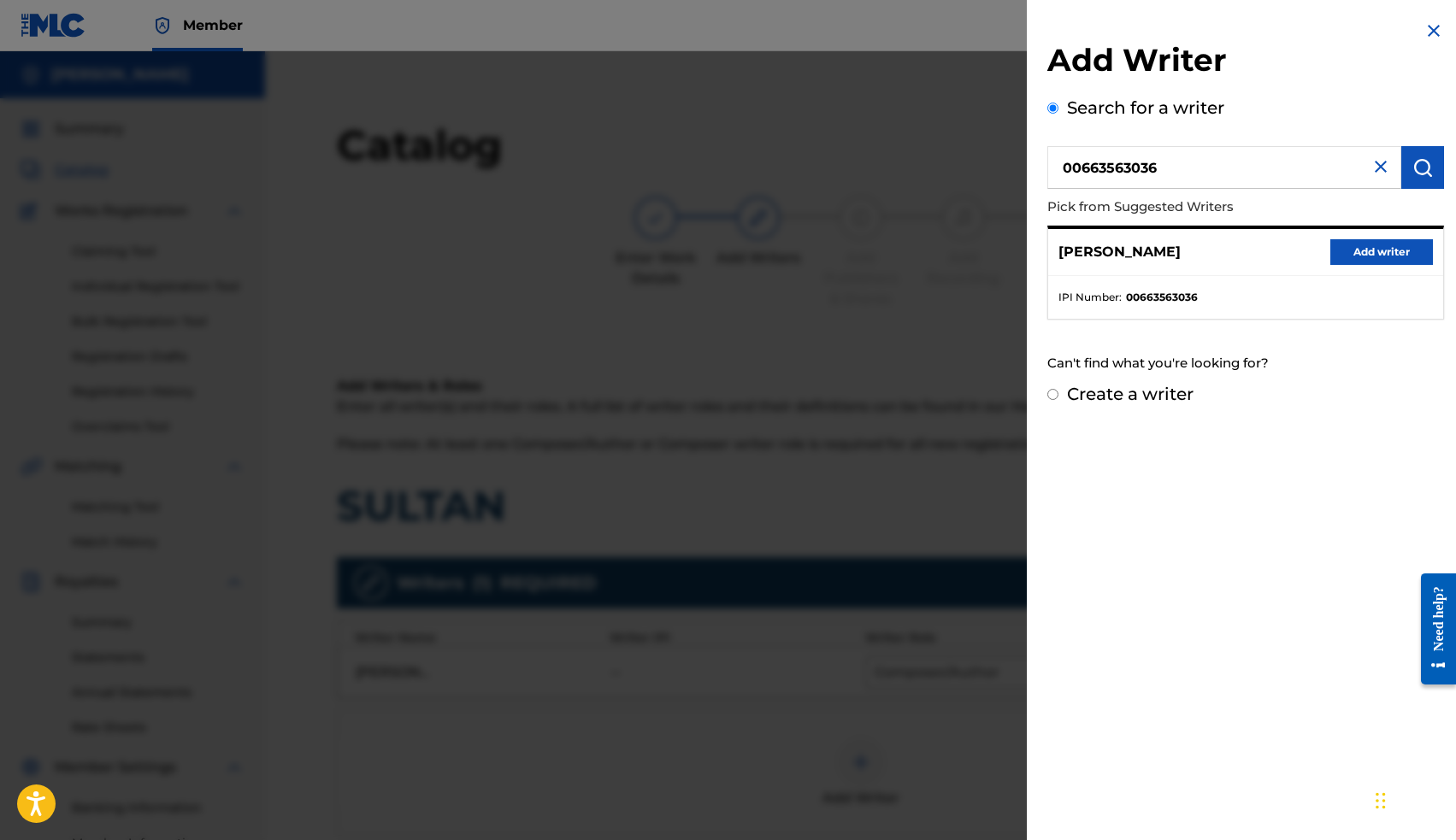
click at [1363, 251] on button "Add writer" at bounding box center [1381, 252] width 103 height 26
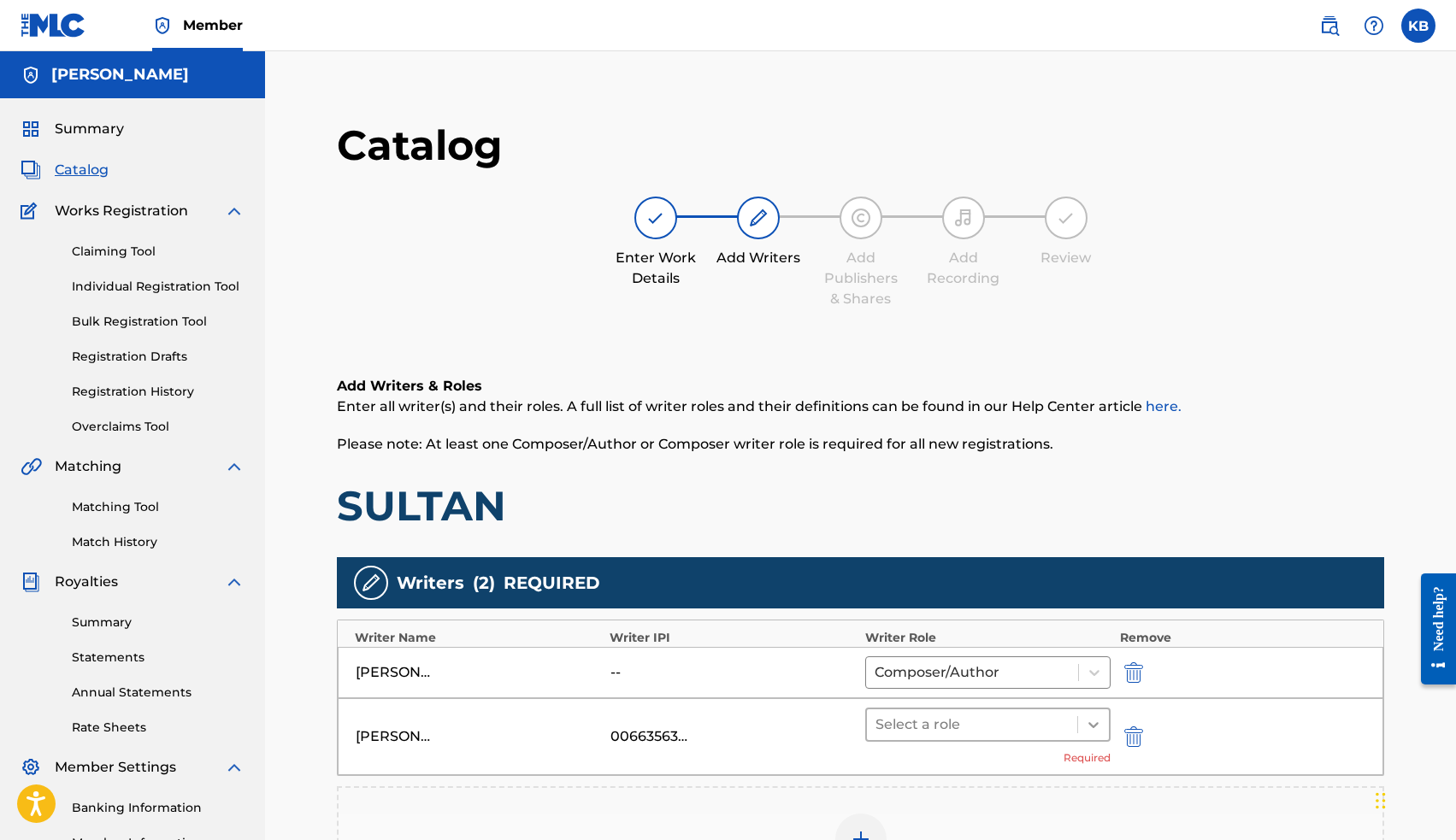
click at [1084, 733] on div at bounding box center [1093, 725] width 31 height 31
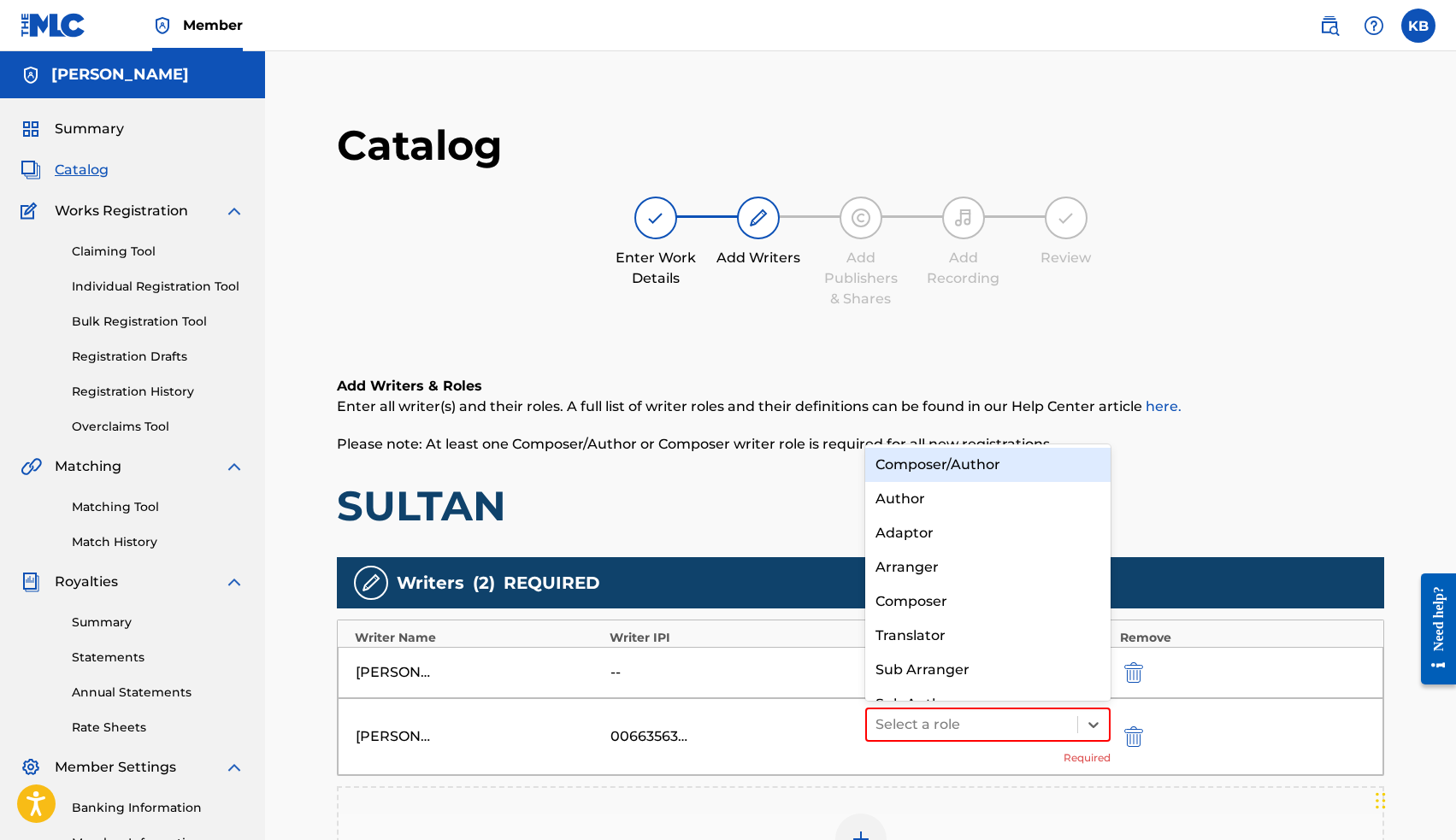
click at [1005, 460] on div "Composer/Author" at bounding box center [988, 465] width 246 height 35
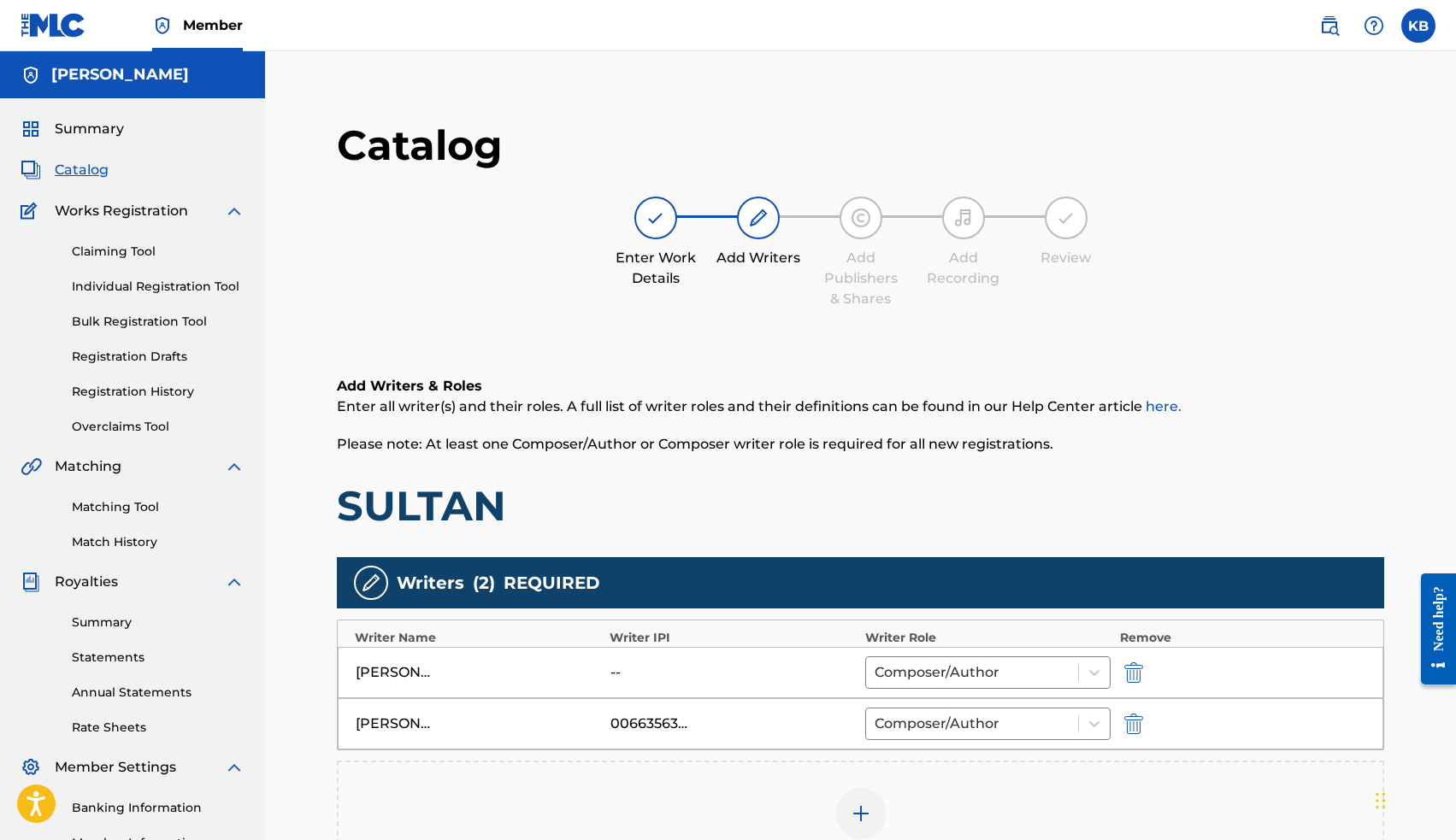
click at [1136, 679] on img "submit" at bounding box center [1134, 673] width 19 height 21
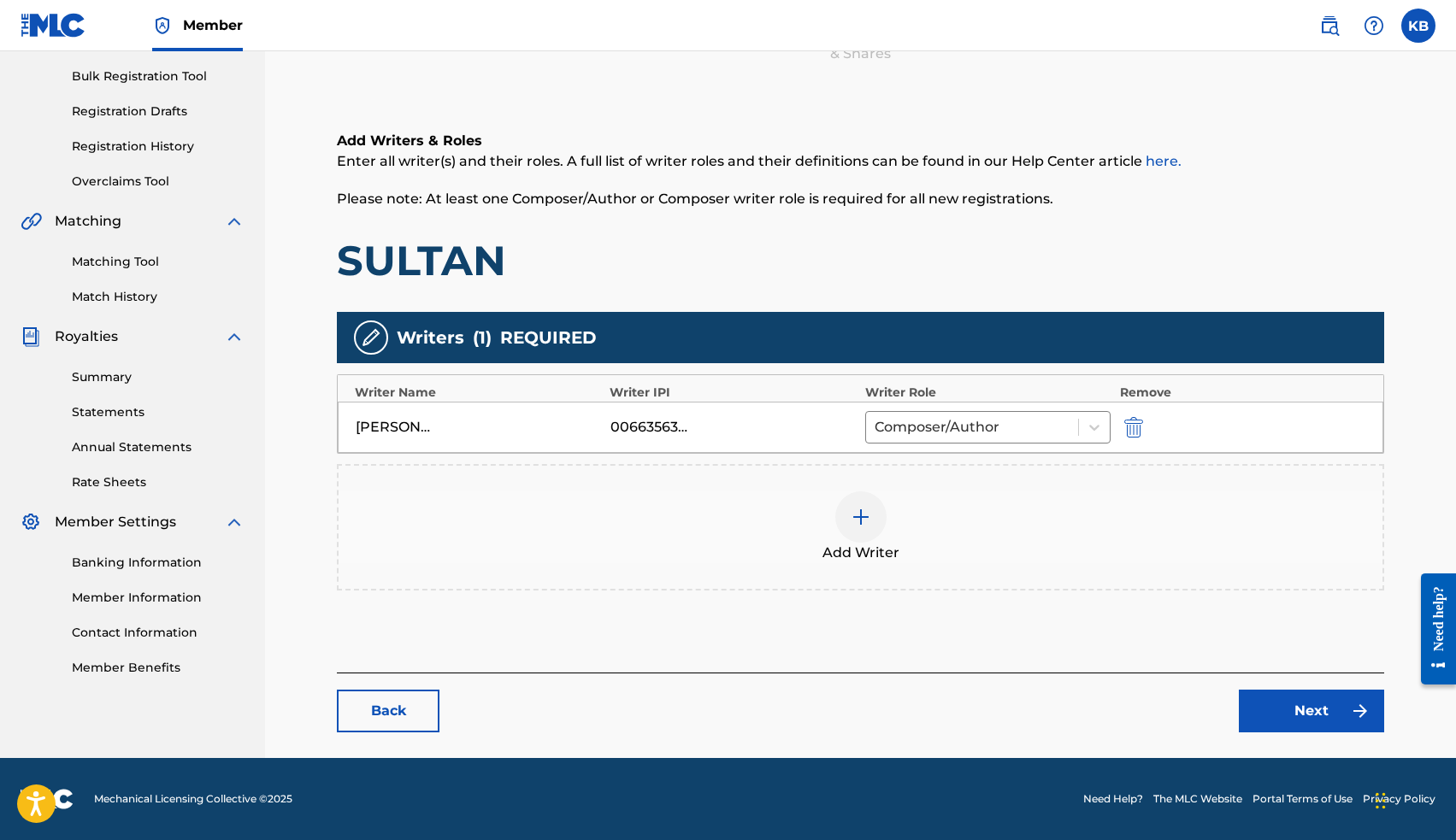
scroll to position [245, 0]
click at [1286, 704] on link "Next" at bounding box center [1311, 711] width 145 height 42
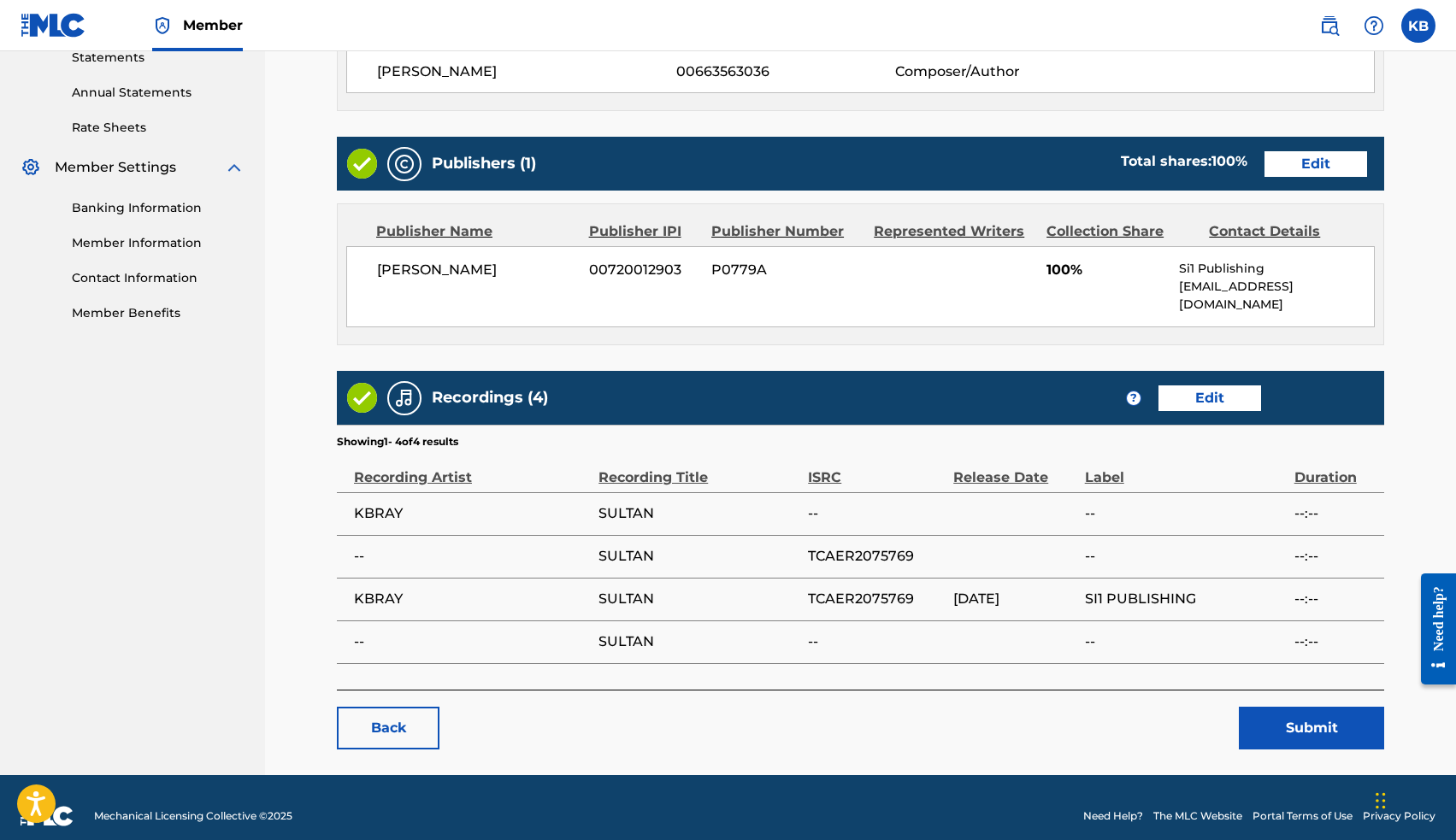
scroll to position [598, 0]
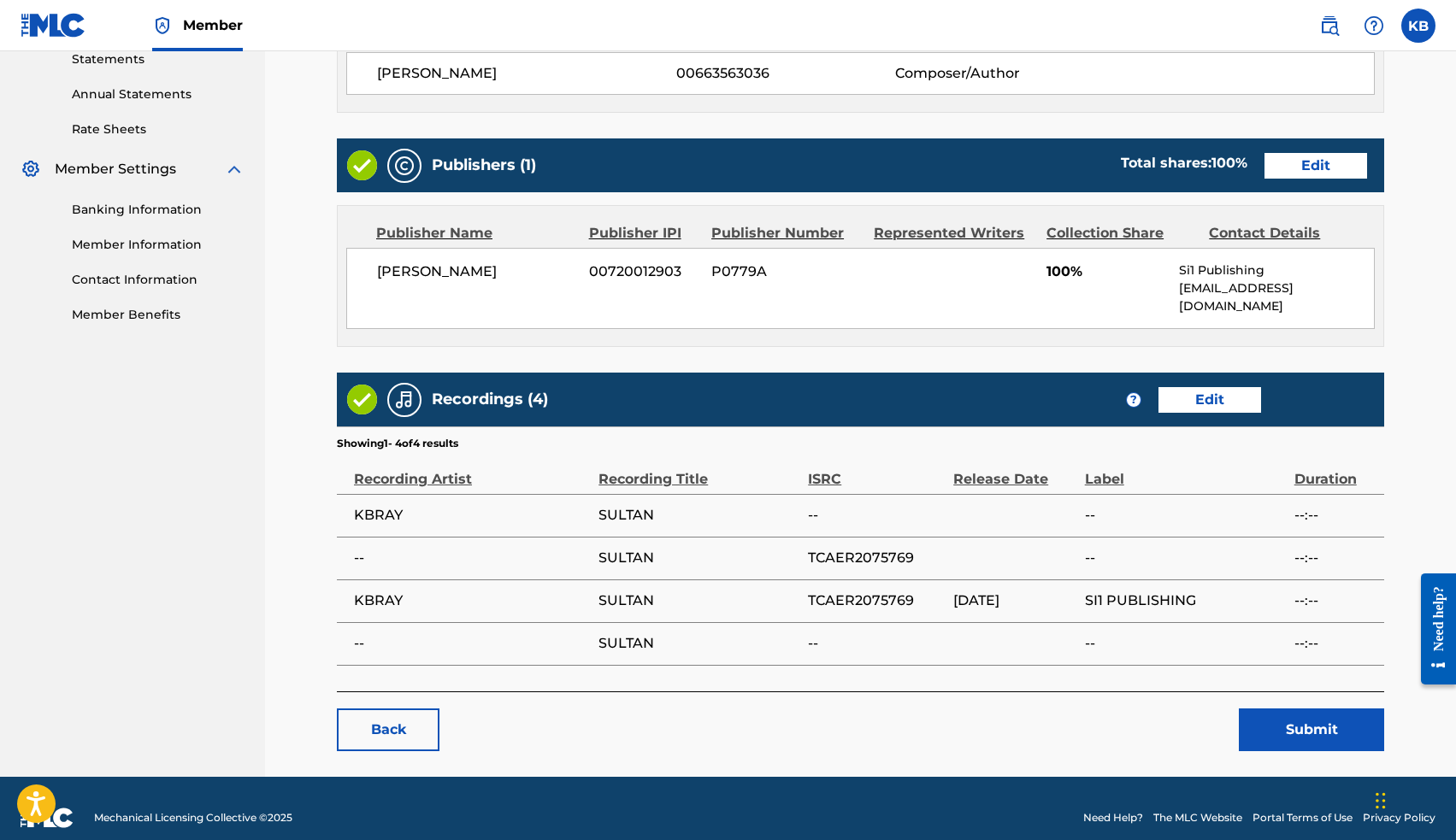
click at [1318, 712] on button "Submit" at bounding box center [1311, 729] width 145 height 42
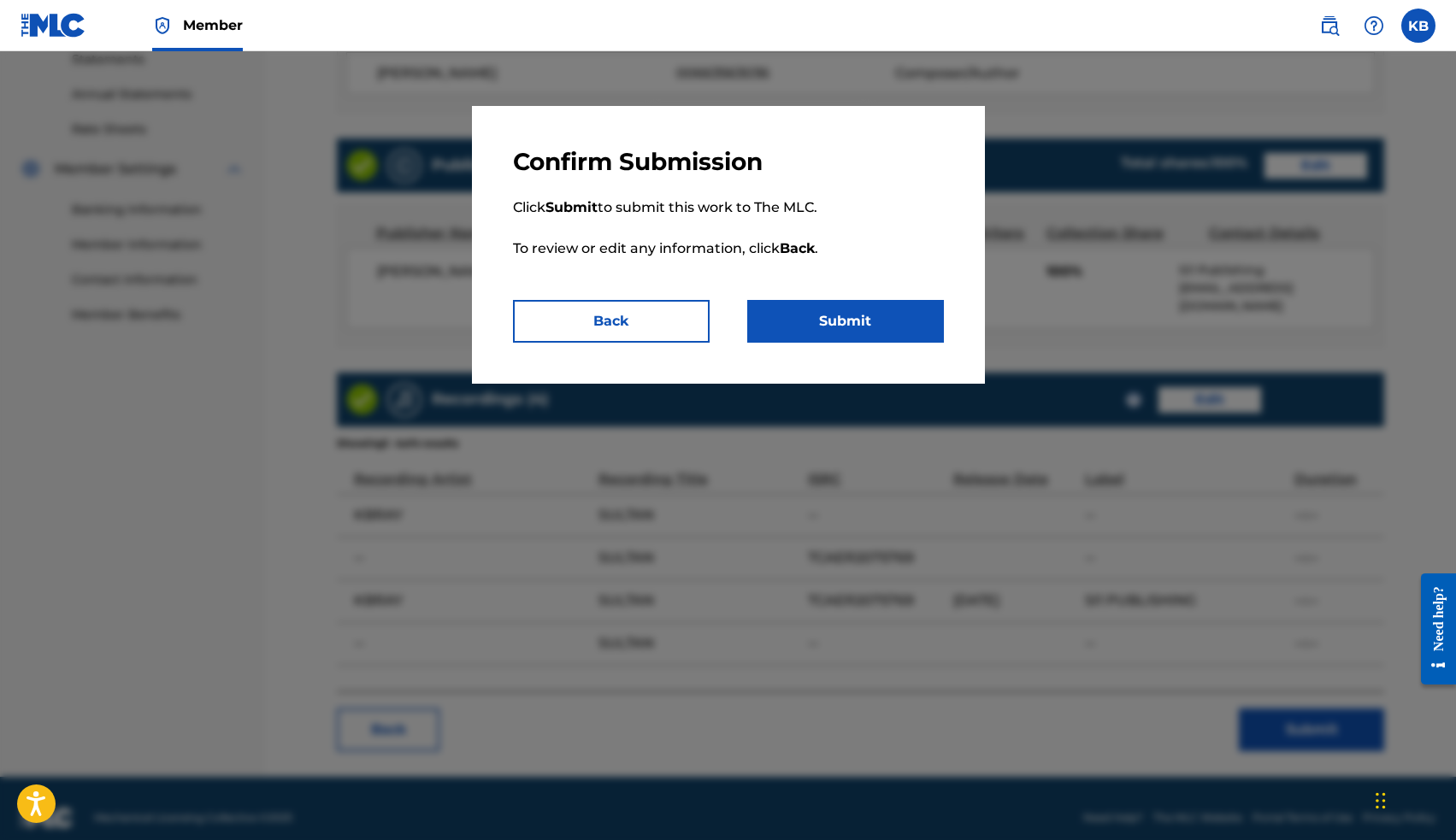
click at [840, 314] on button "Submit" at bounding box center [845, 320] width 197 height 42
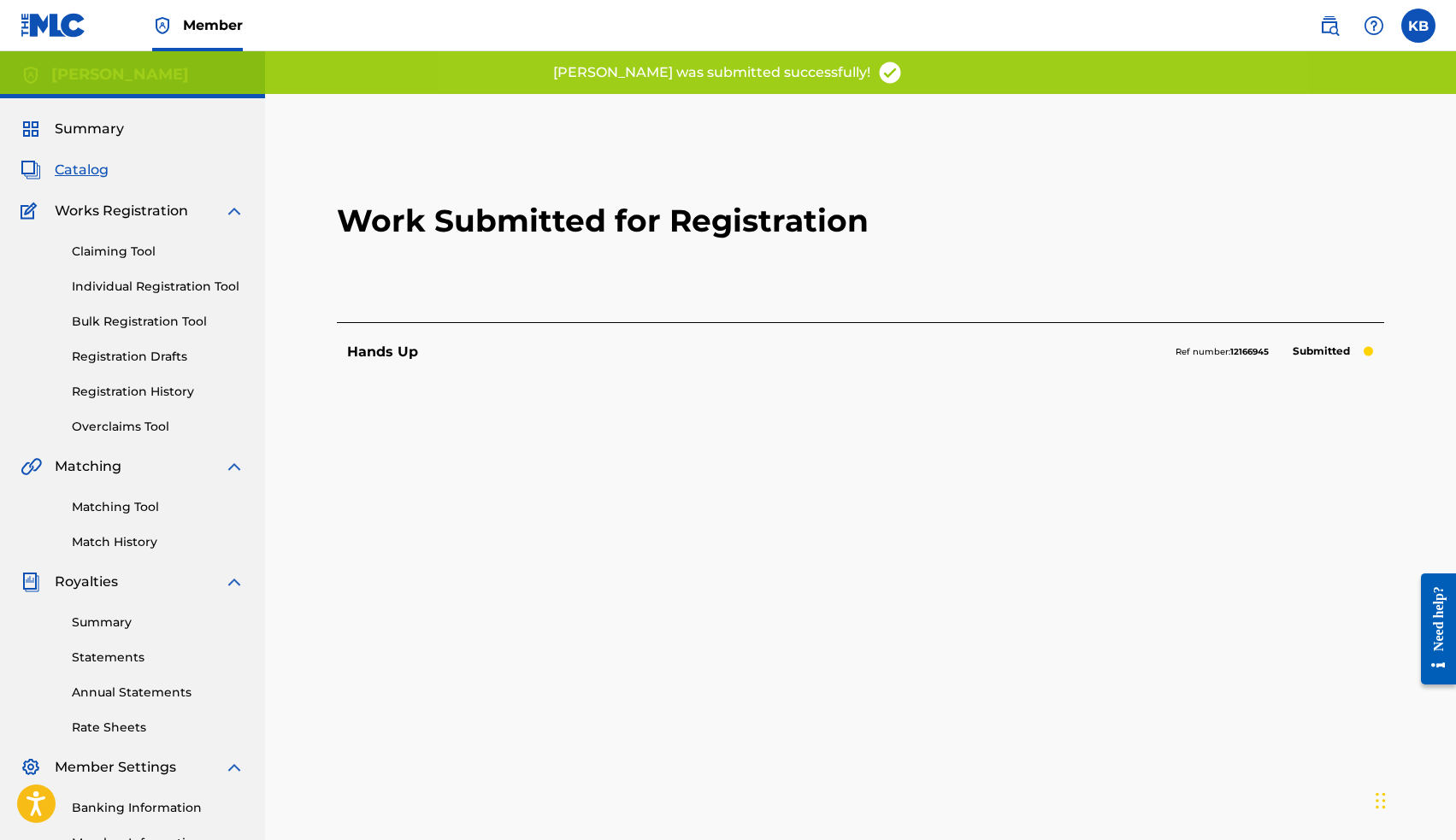
click at [85, 169] on span "Catalog" at bounding box center [81, 170] width 54 height 21
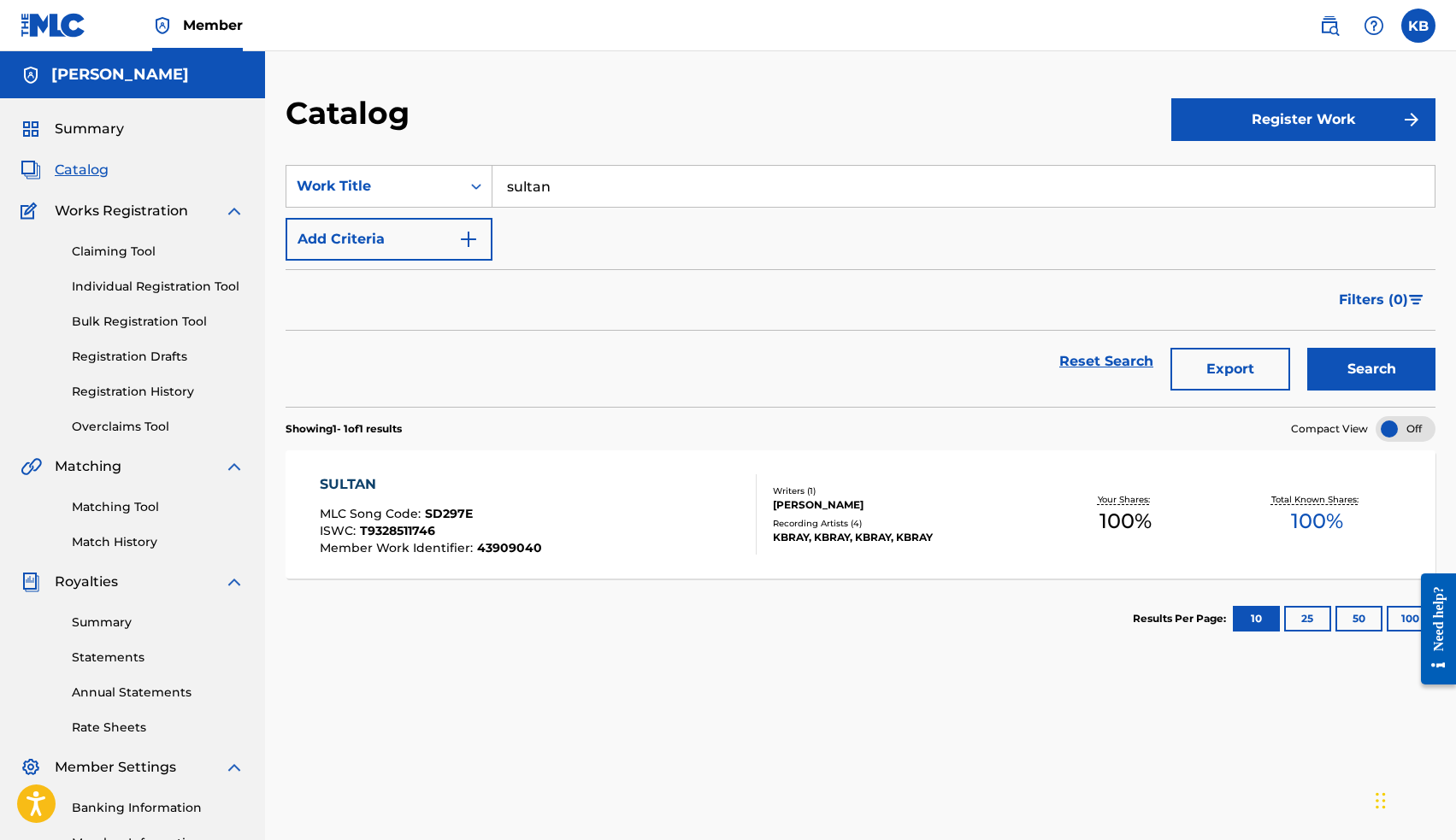
click at [554, 189] on input "sultan" at bounding box center [963, 186] width 942 height 41
type input "mesmerized"
click at [1426, 376] on button "Search" at bounding box center [1371, 369] width 128 height 42
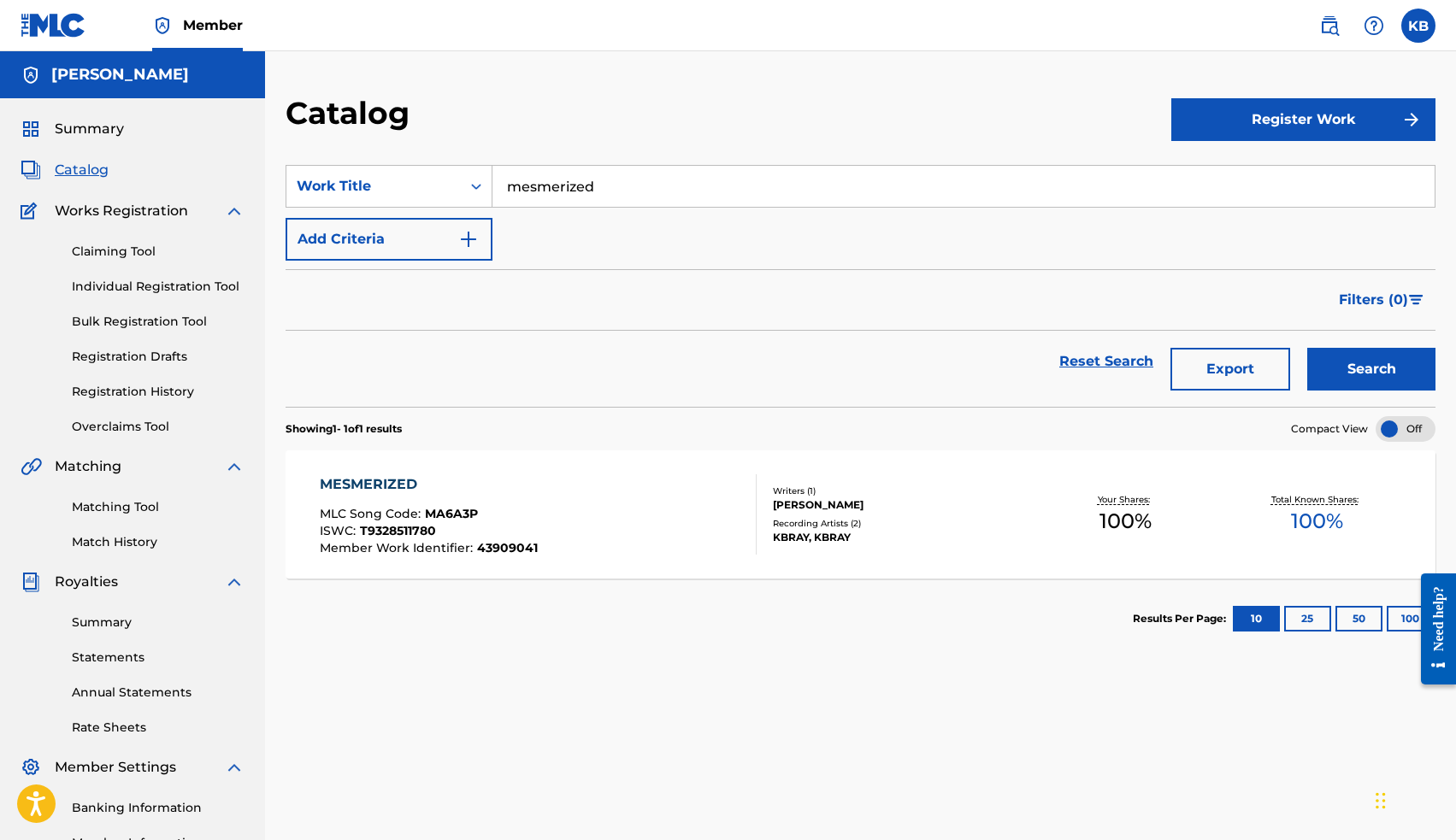
click at [358, 485] on div "MESMERIZED" at bounding box center [428, 484] width 218 height 21
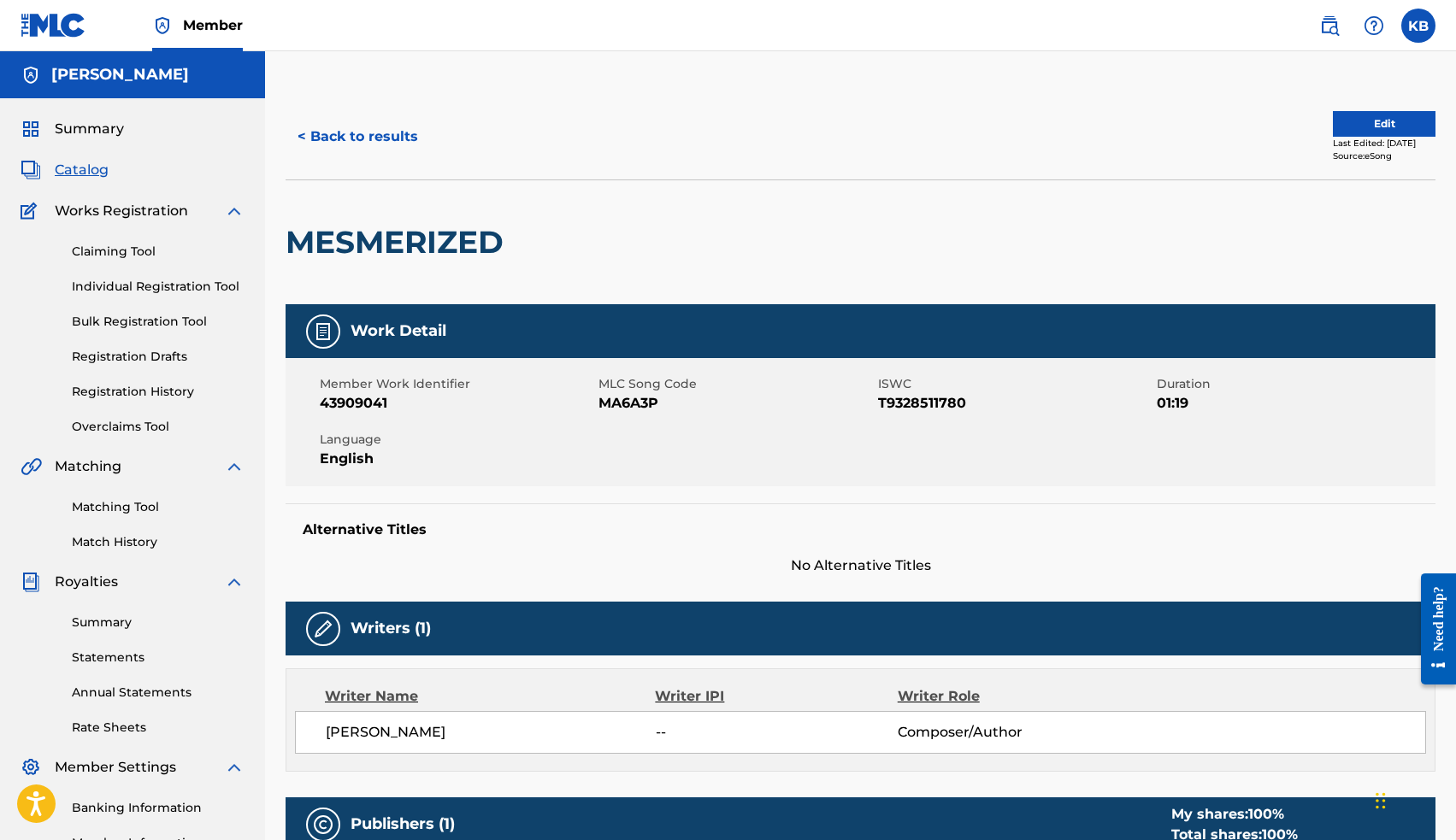
click at [1333, 113] on button "Edit" at bounding box center [1383, 124] width 103 height 26
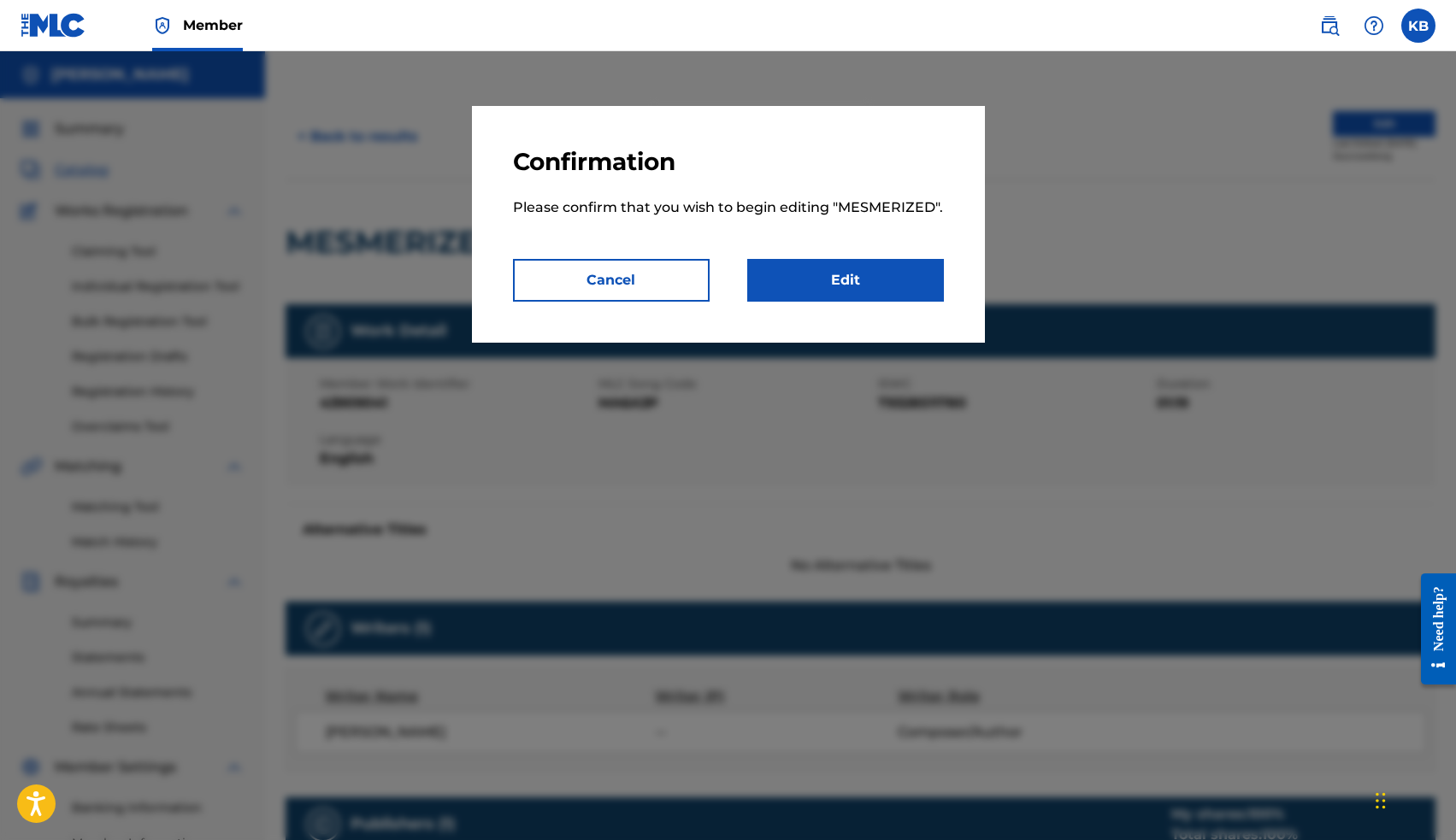
click at [878, 287] on link "Edit" at bounding box center [845, 280] width 197 height 42
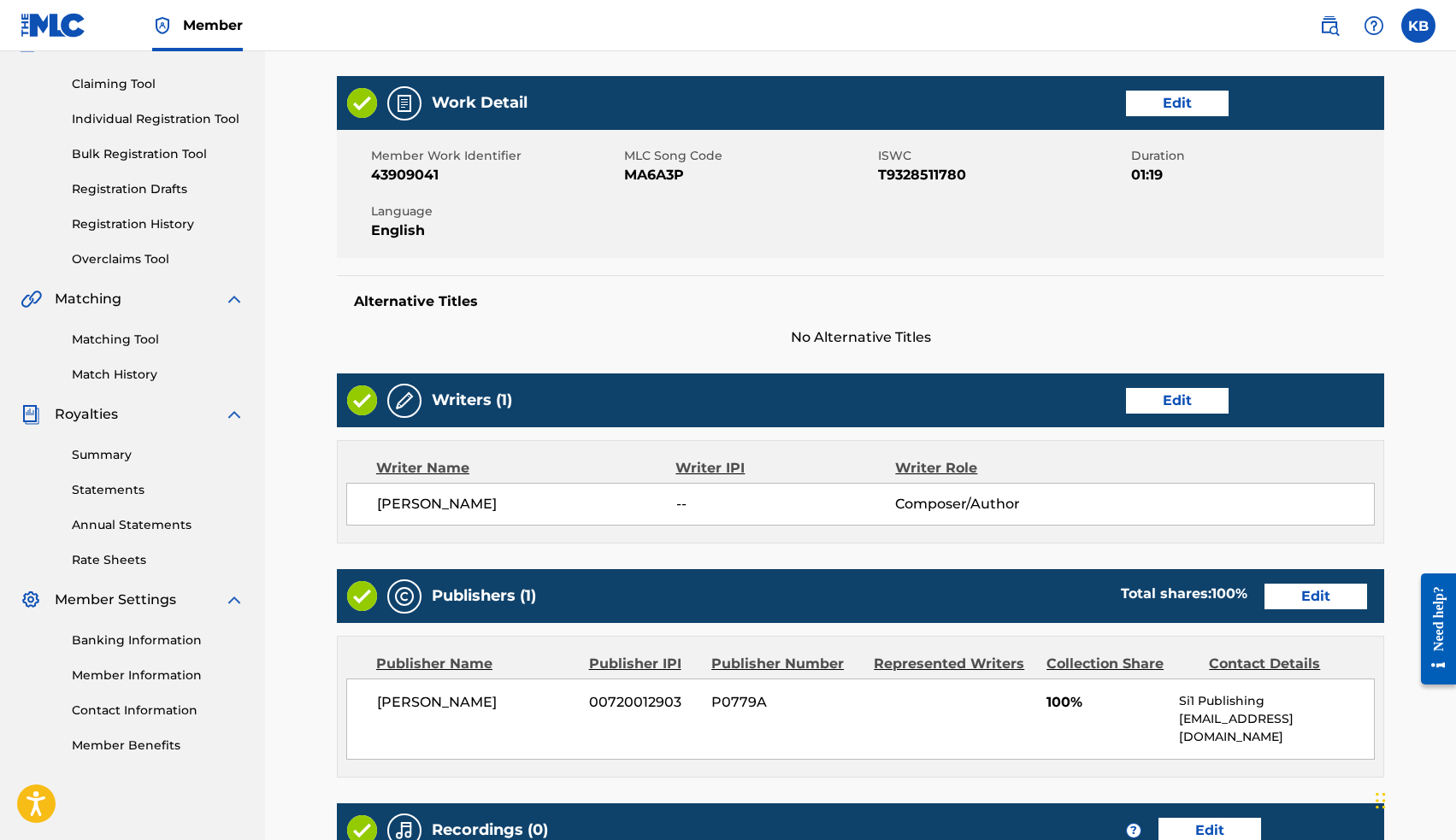
scroll to position [238, 0]
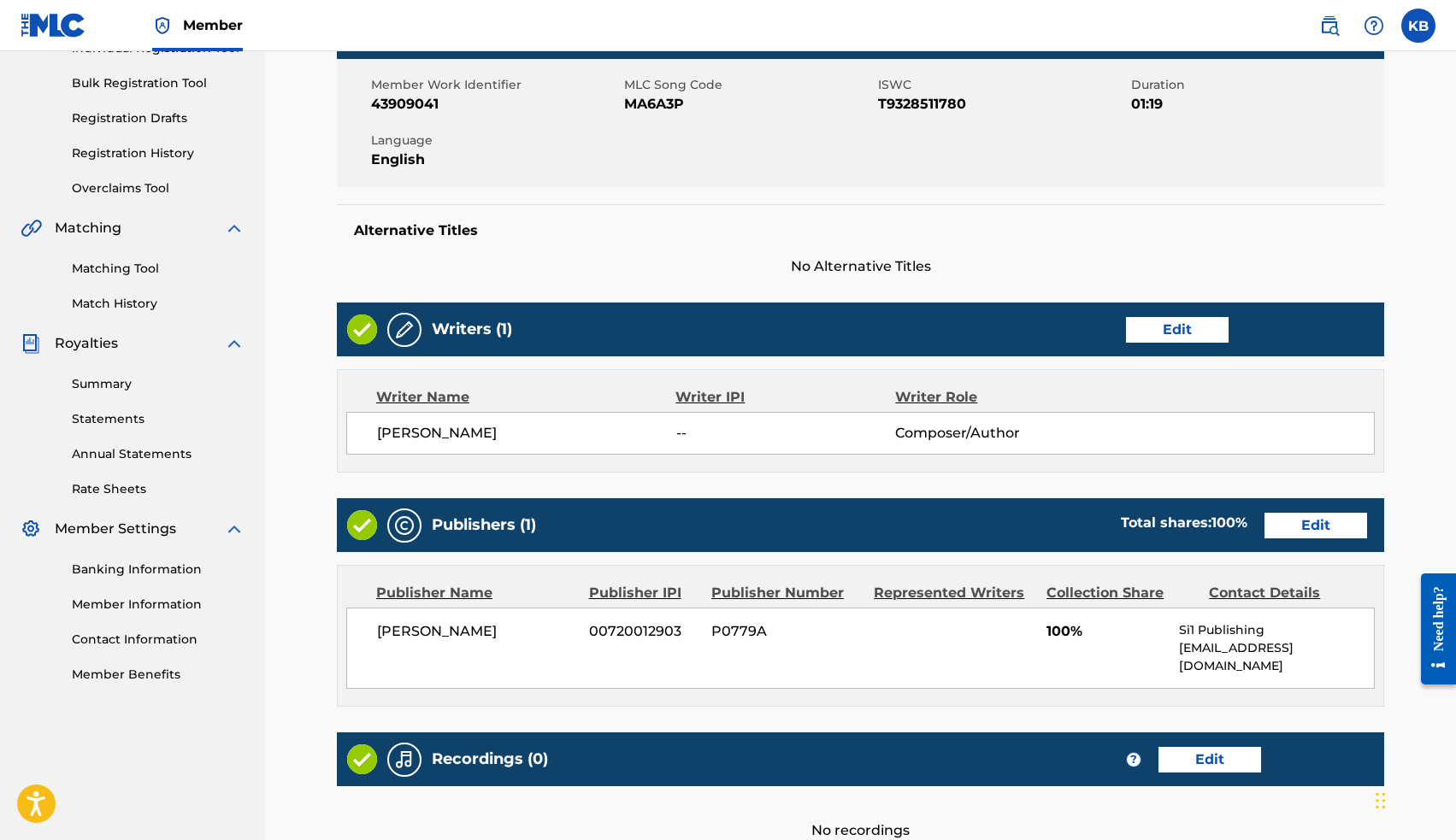
click at [1201, 327] on link "Edit" at bounding box center [1177, 330] width 103 height 26
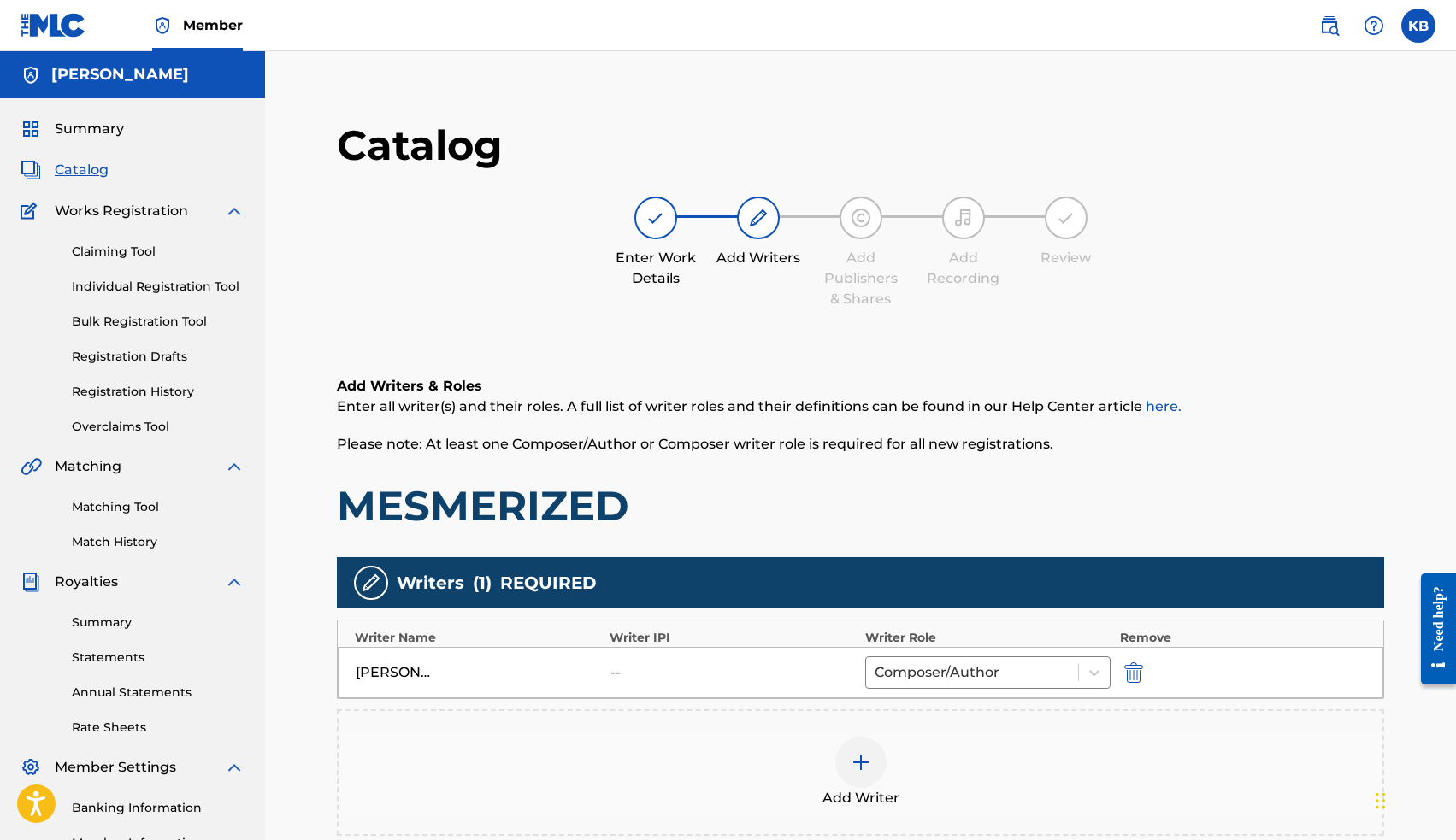
click at [867, 767] on img at bounding box center [861, 762] width 21 height 21
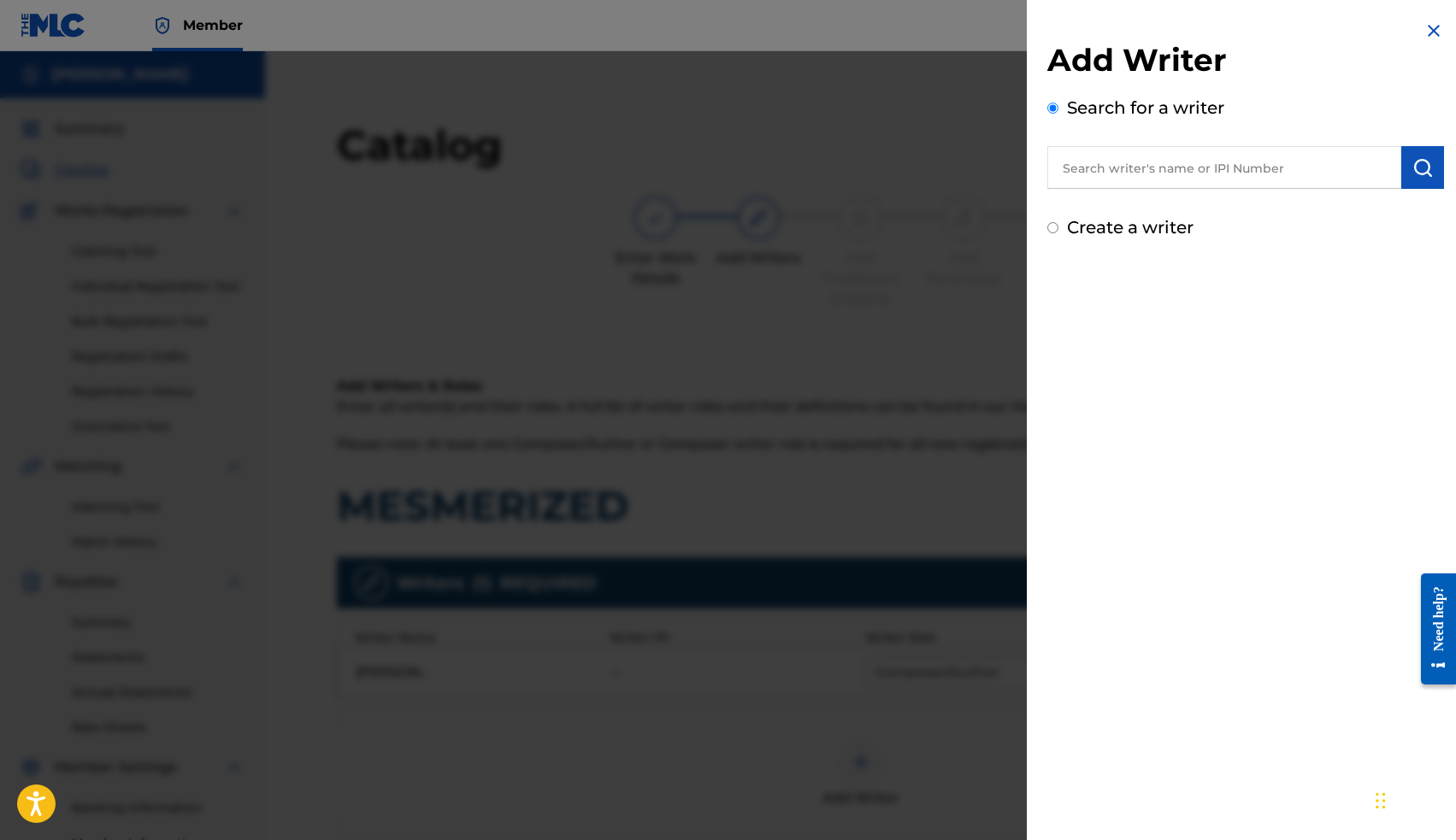
click at [1124, 179] on input "text" at bounding box center [1225, 167] width 354 height 42
paste input "00663563036"
type input "00663563036"
click at [1415, 172] on img "submit" at bounding box center [1422, 167] width 21 height 21
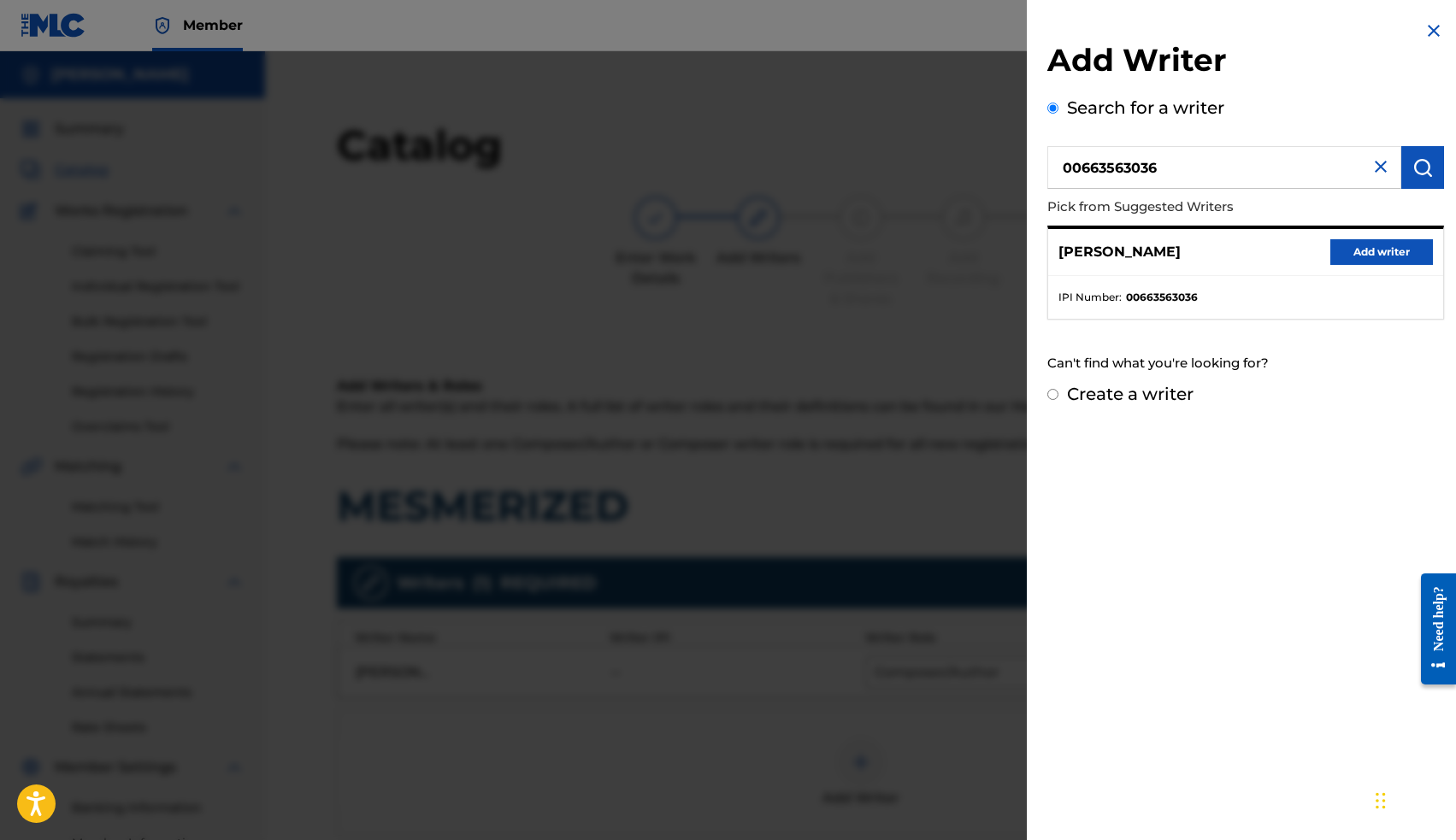
click at [1376, 249] on button "Add writer" at bounding box center [1381, 252] width 103 height 26
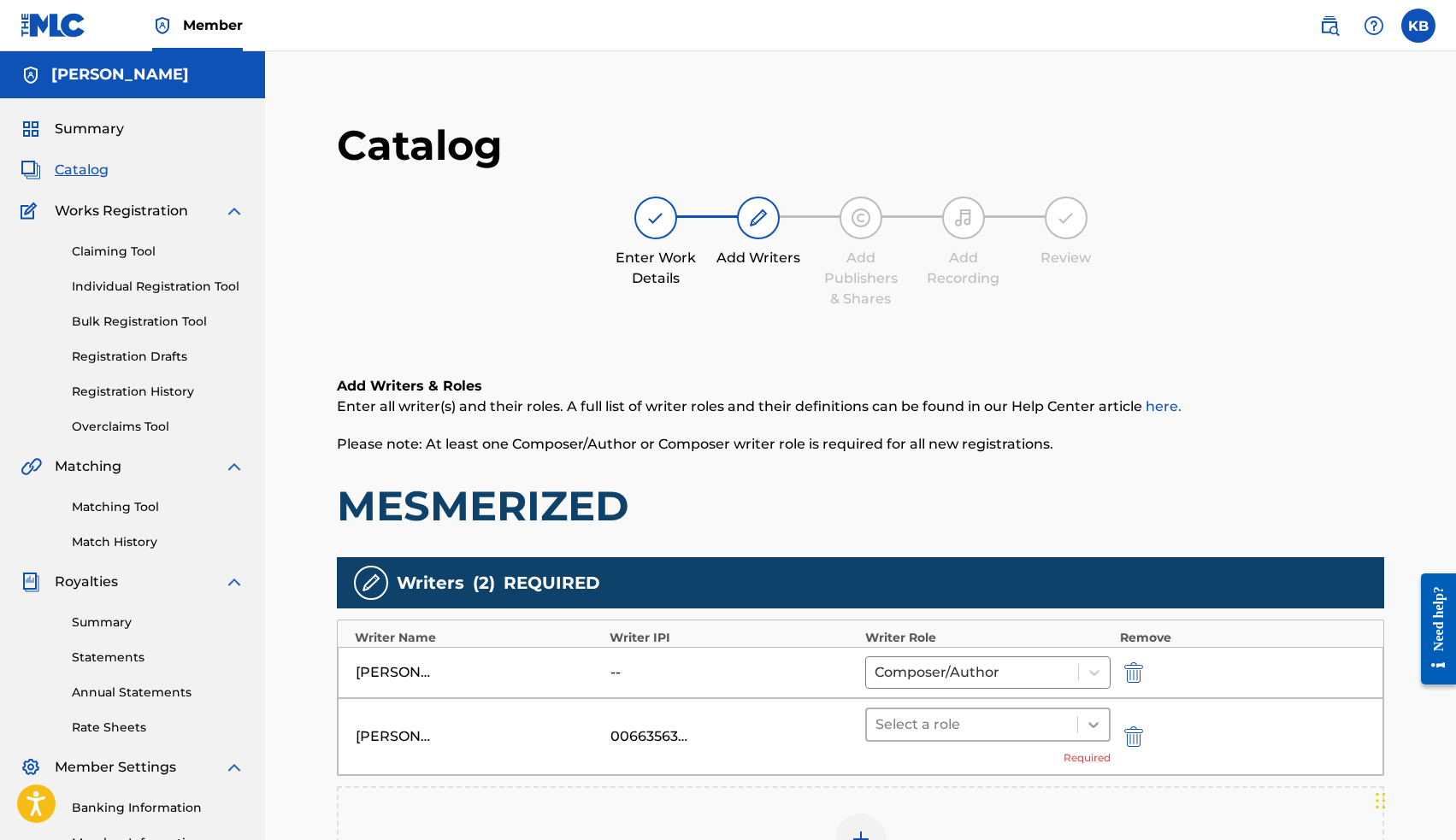
click at [1098, 720] on icon at bounding box center [1093, 725] width 17 height 17
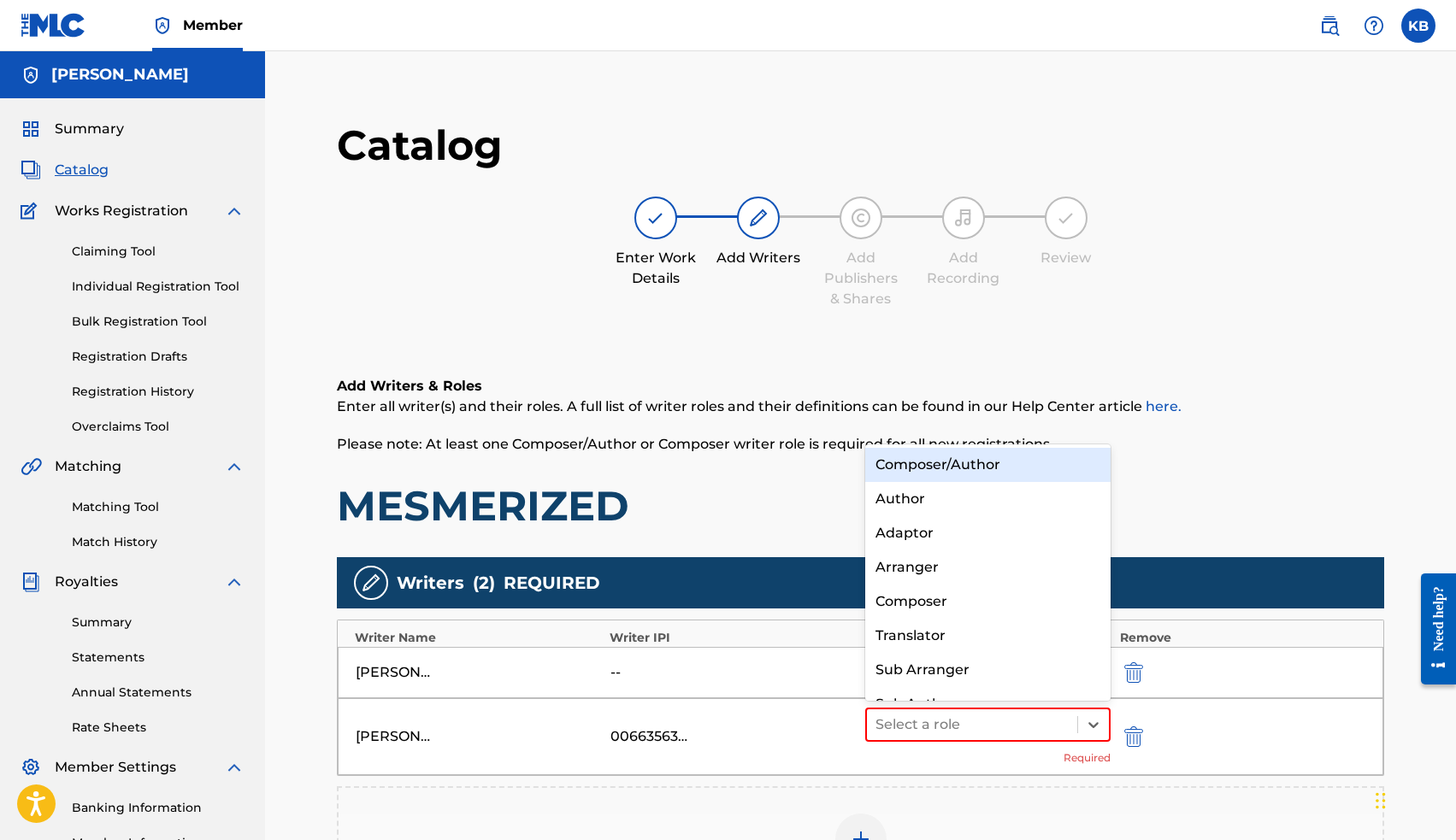
click at [988, 455] on div "Composer/Author" at bounding box center [988, 465] width 246 height 35
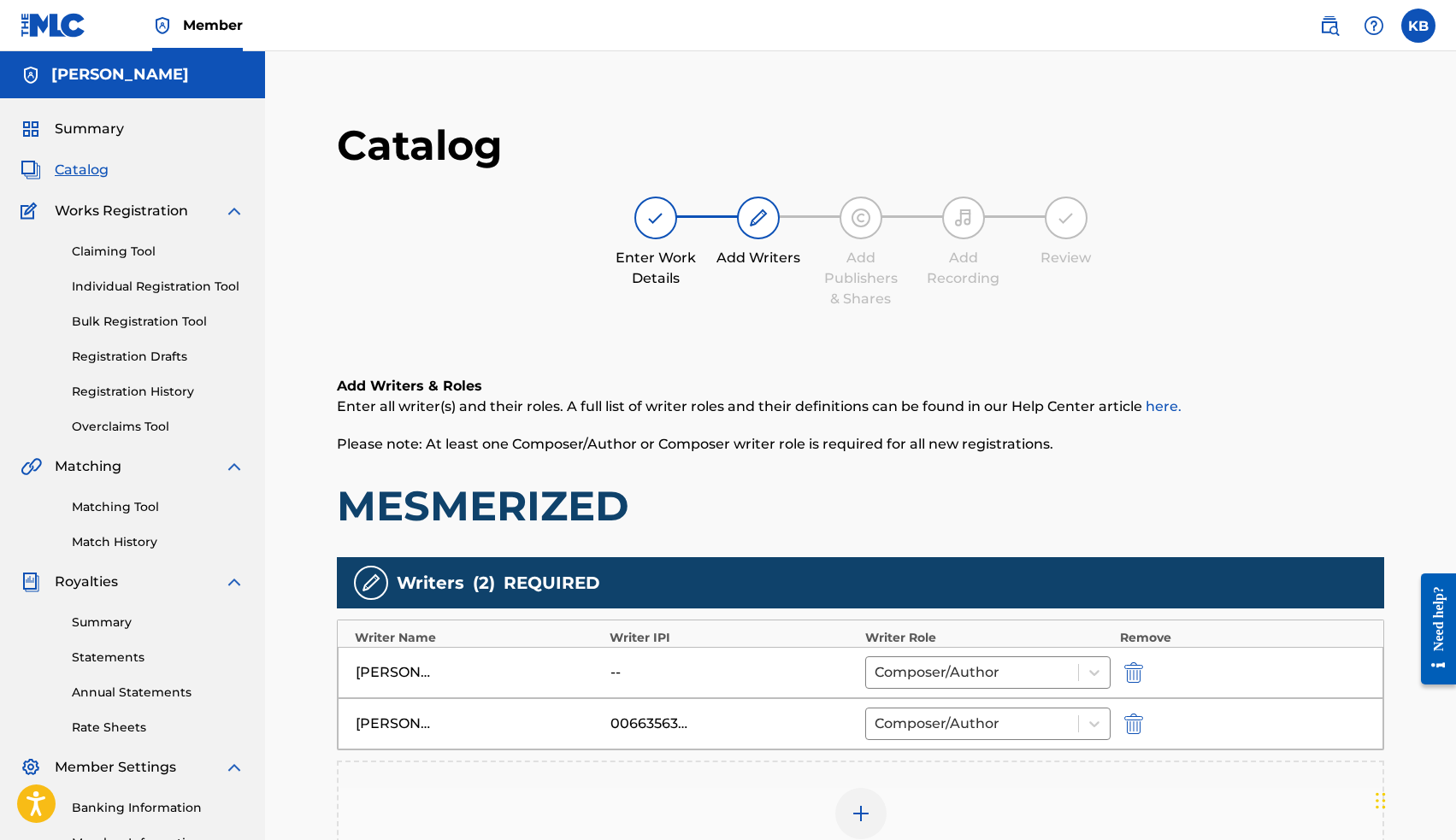
click at [1135, 673] on img "submit" at bounding box center [1134, 673] width 19 height 21
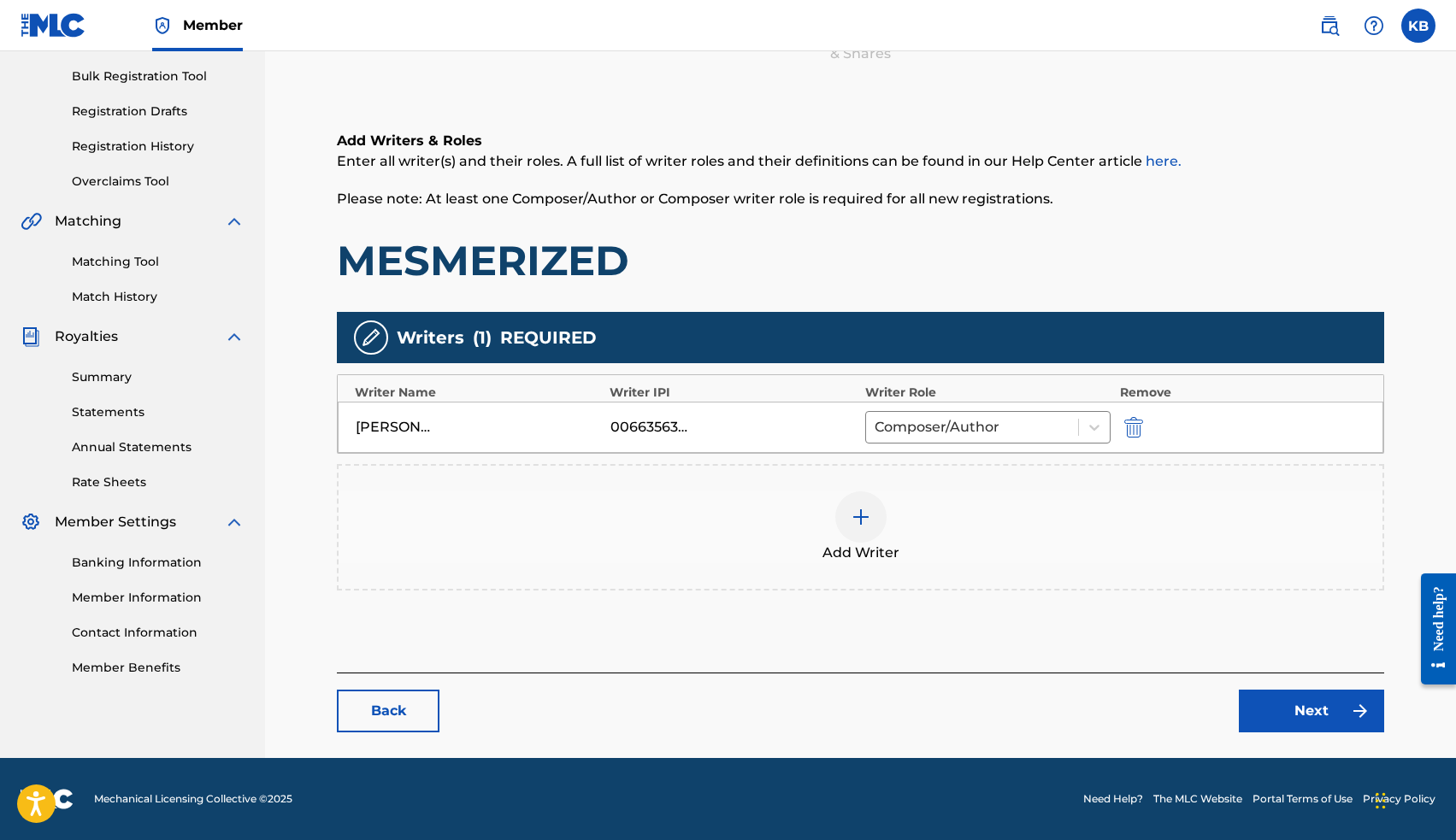
scroll to position [245, 0]
click at [1286, 717] on link "Next" at bounding box center [1311, 711] width 145 height 42
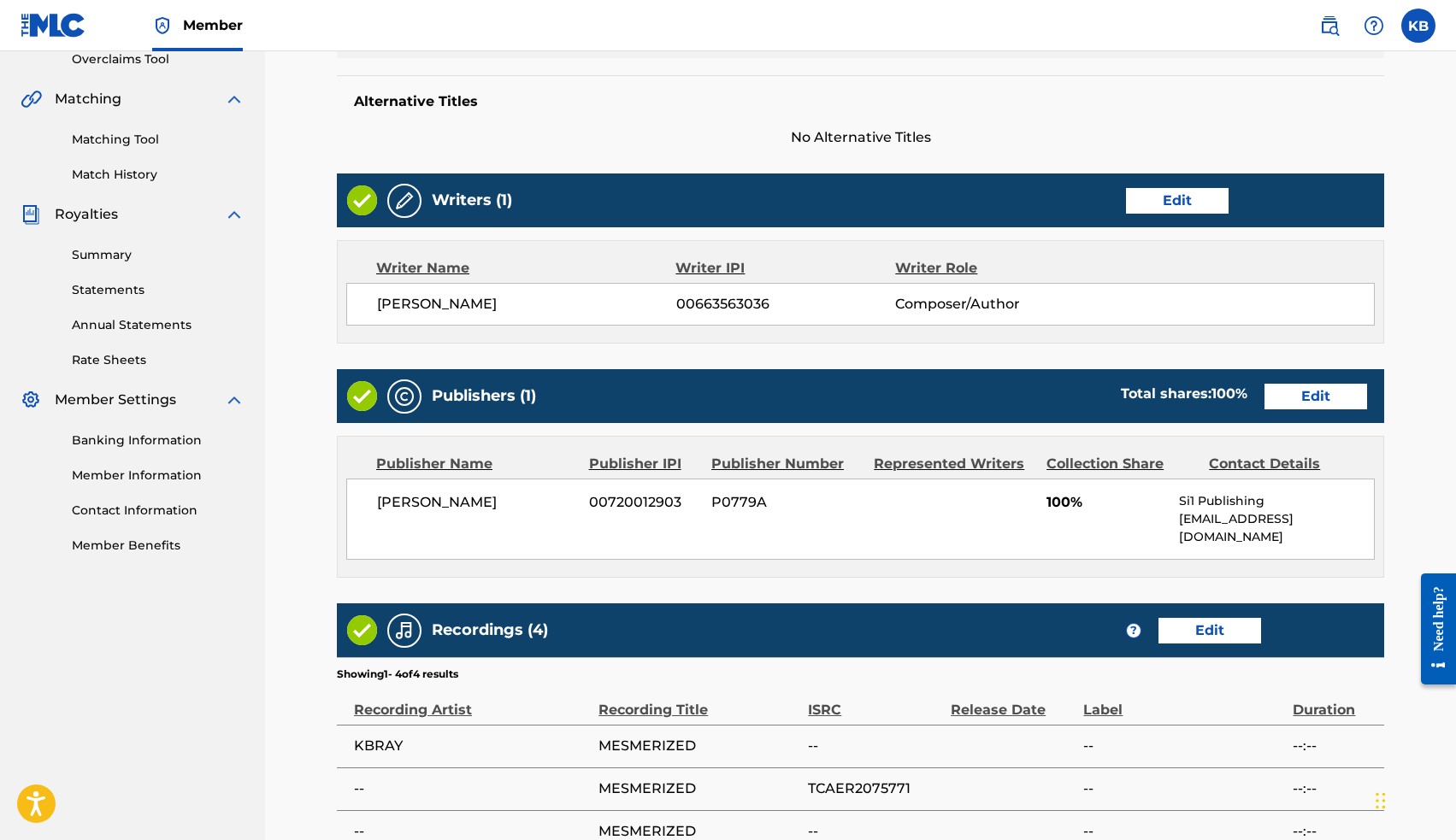
scroll to position [535, 0]
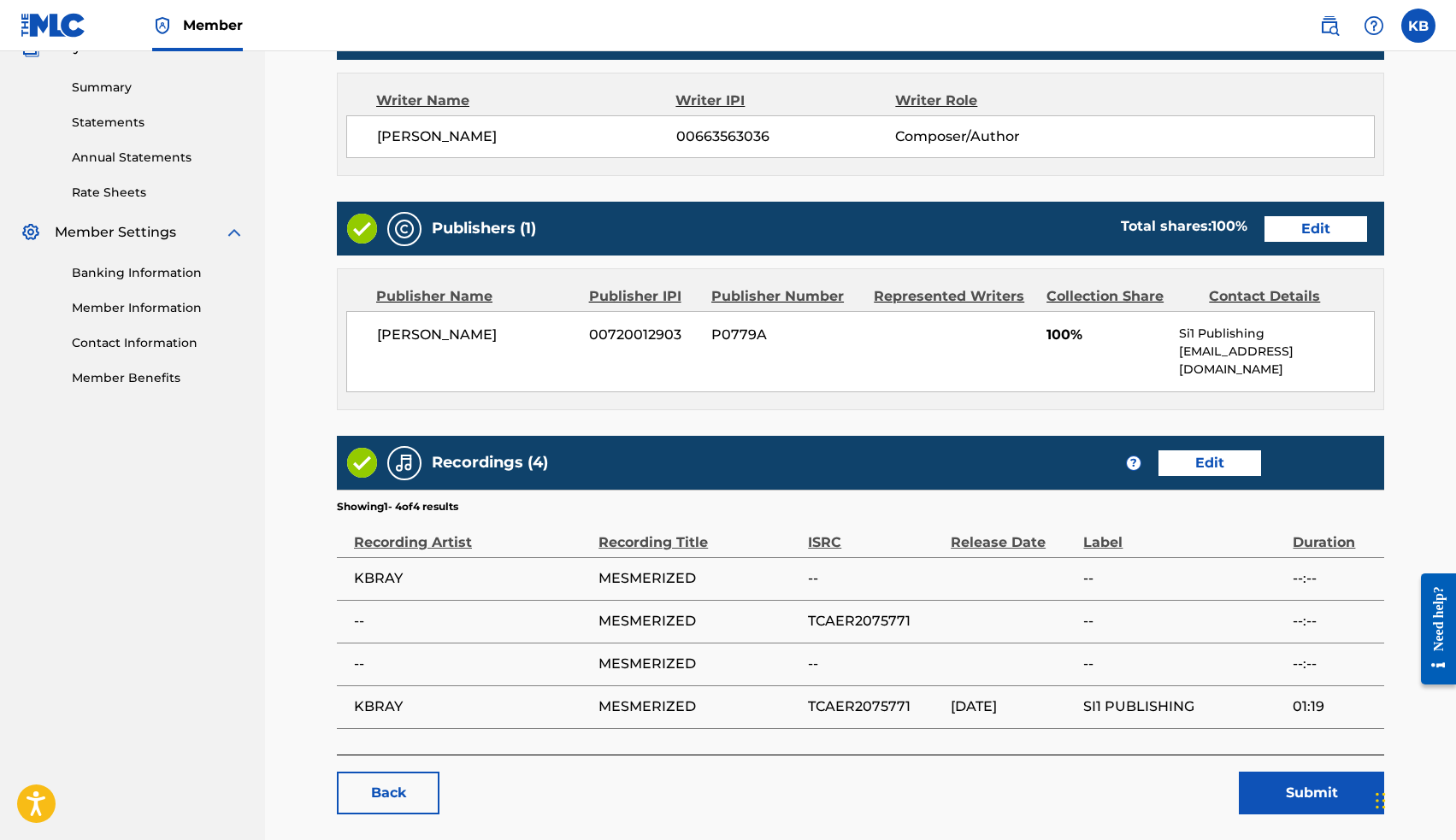
click at [1305, 774] on button "Submit" at bounding box center [1311, 793] width 145 height 42
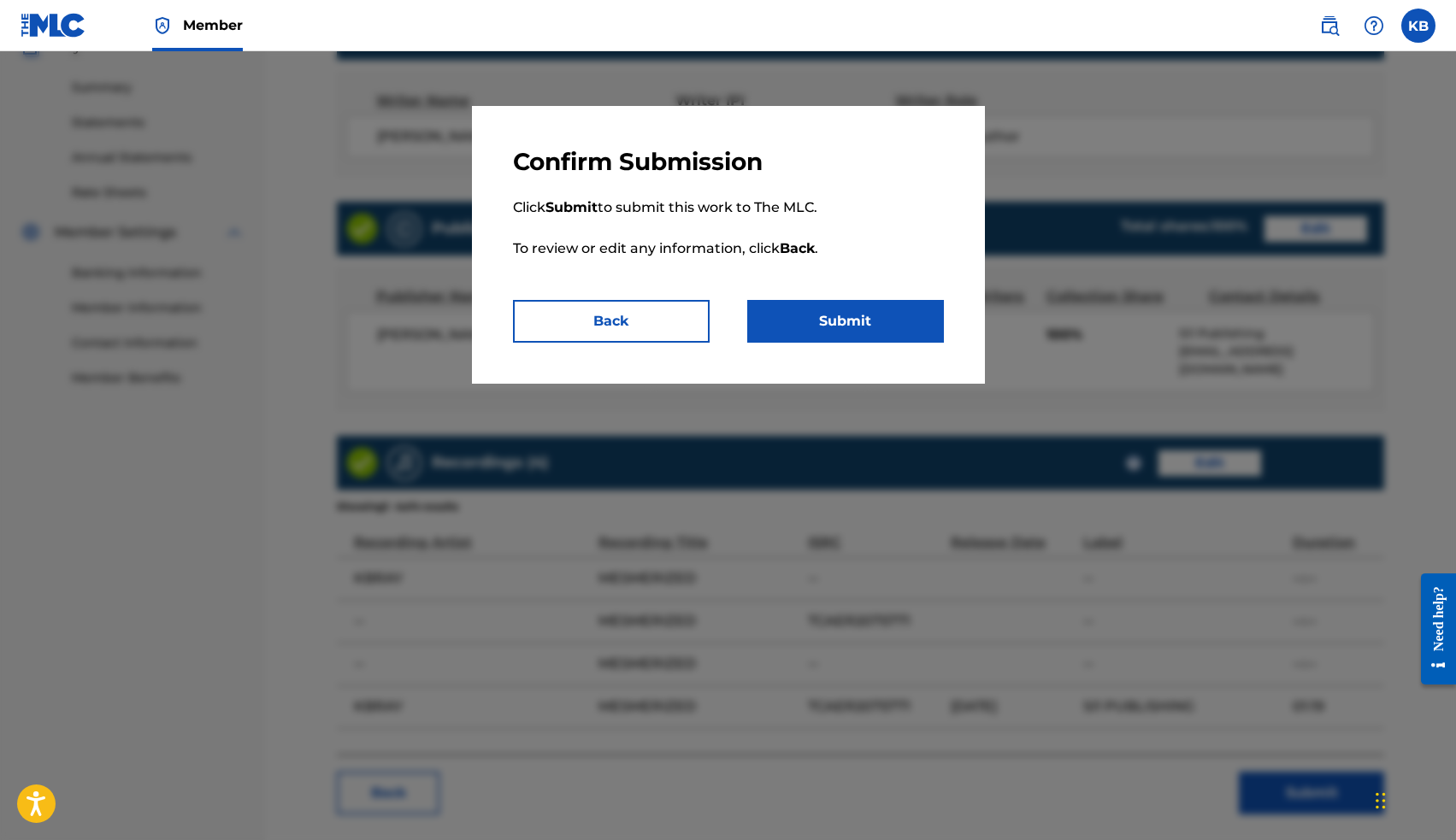
click at [812, 315] on button "Submit" at bounding box center [845, 320] width 197 height 42
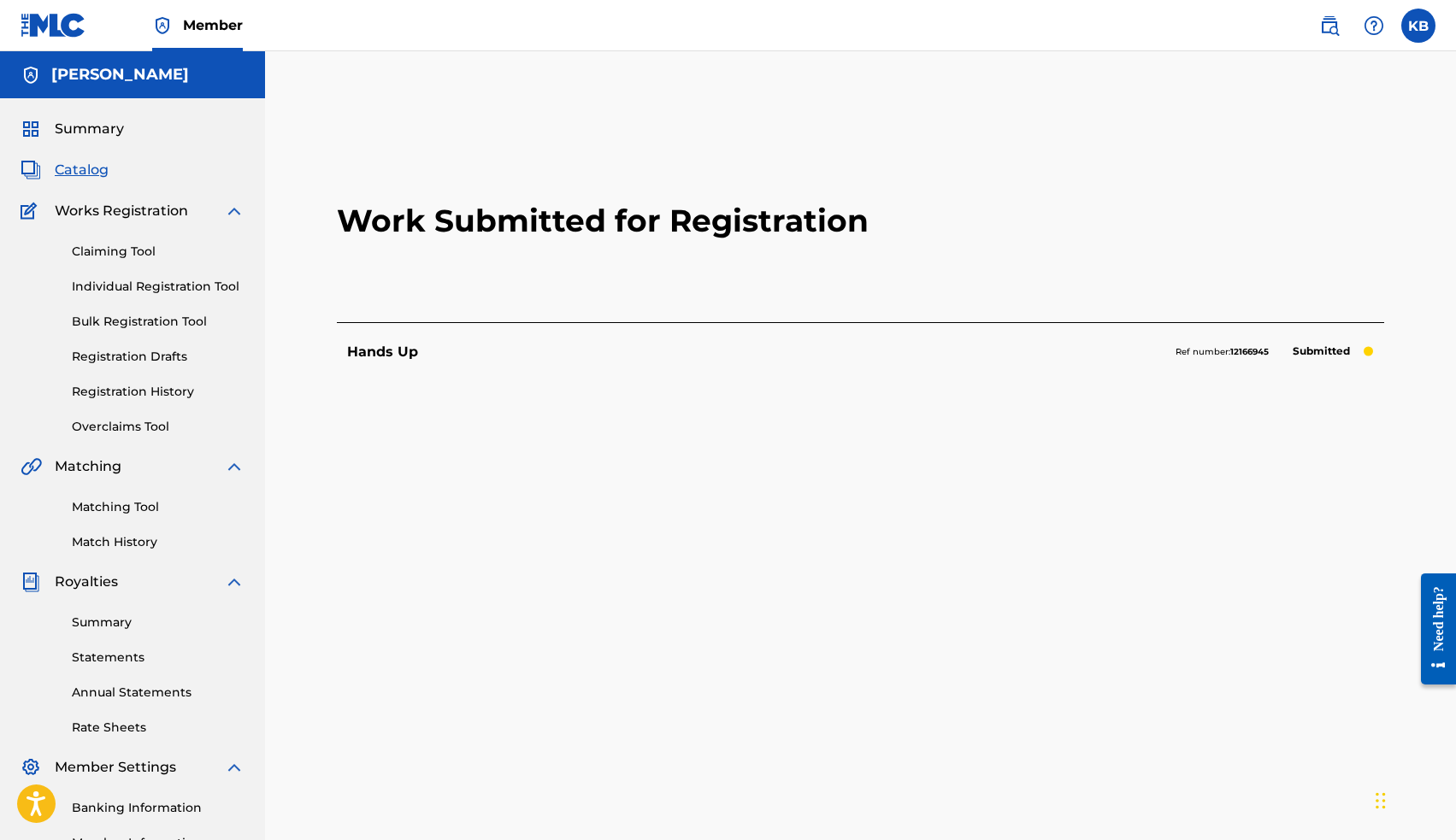
click at [61, 174] on span "Catalog" at bounding box center [81, 170] width 54 height 21
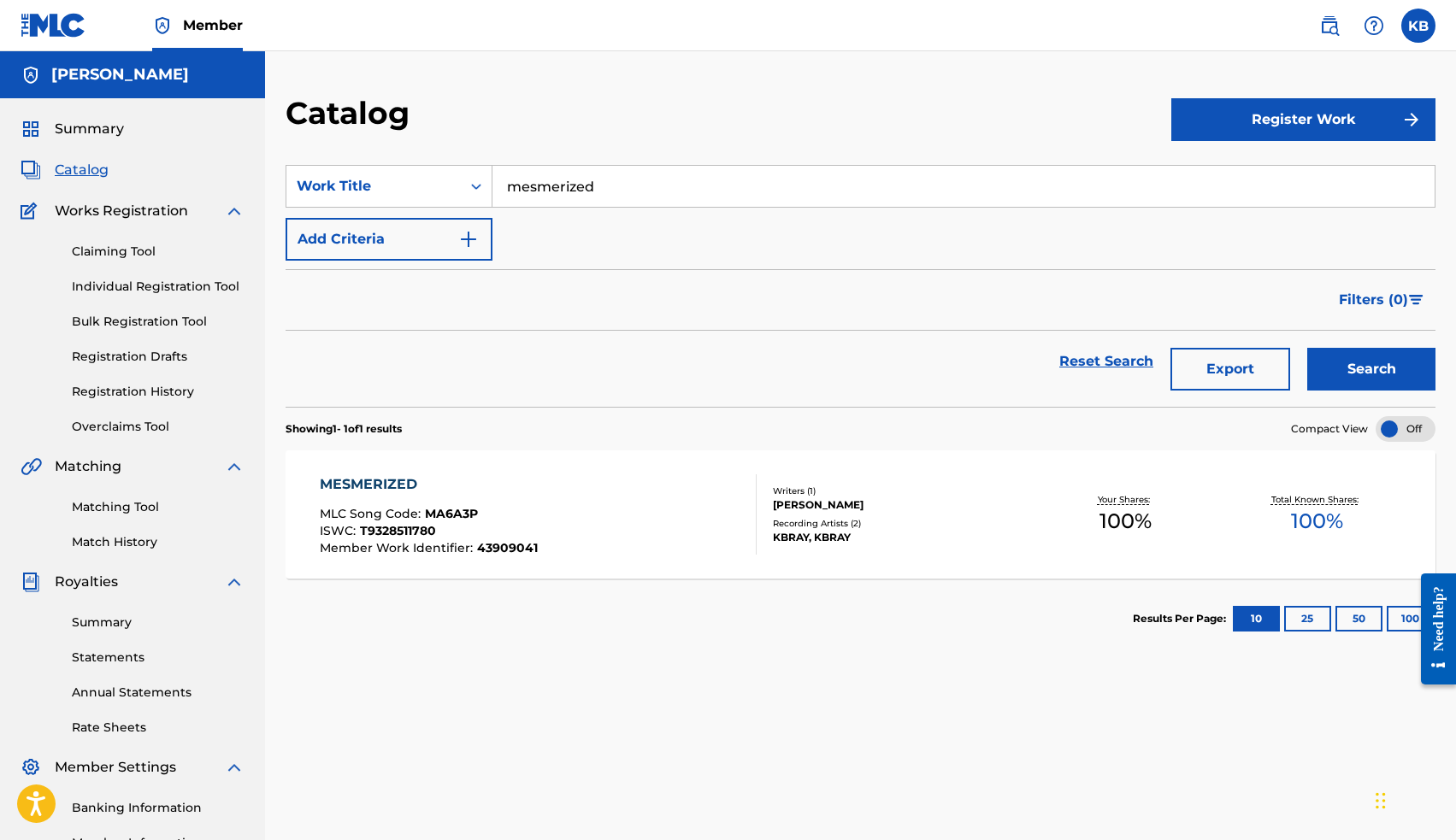
click at [573, 197] on input "mesmerized" at bounding box center [963, 186] width 942 height 41
click at [579, 233] on div "16 out ro (king clubs song)" at bounding box center [834, 225] width 685 height 31
type input "16 outro (king clubs song)"
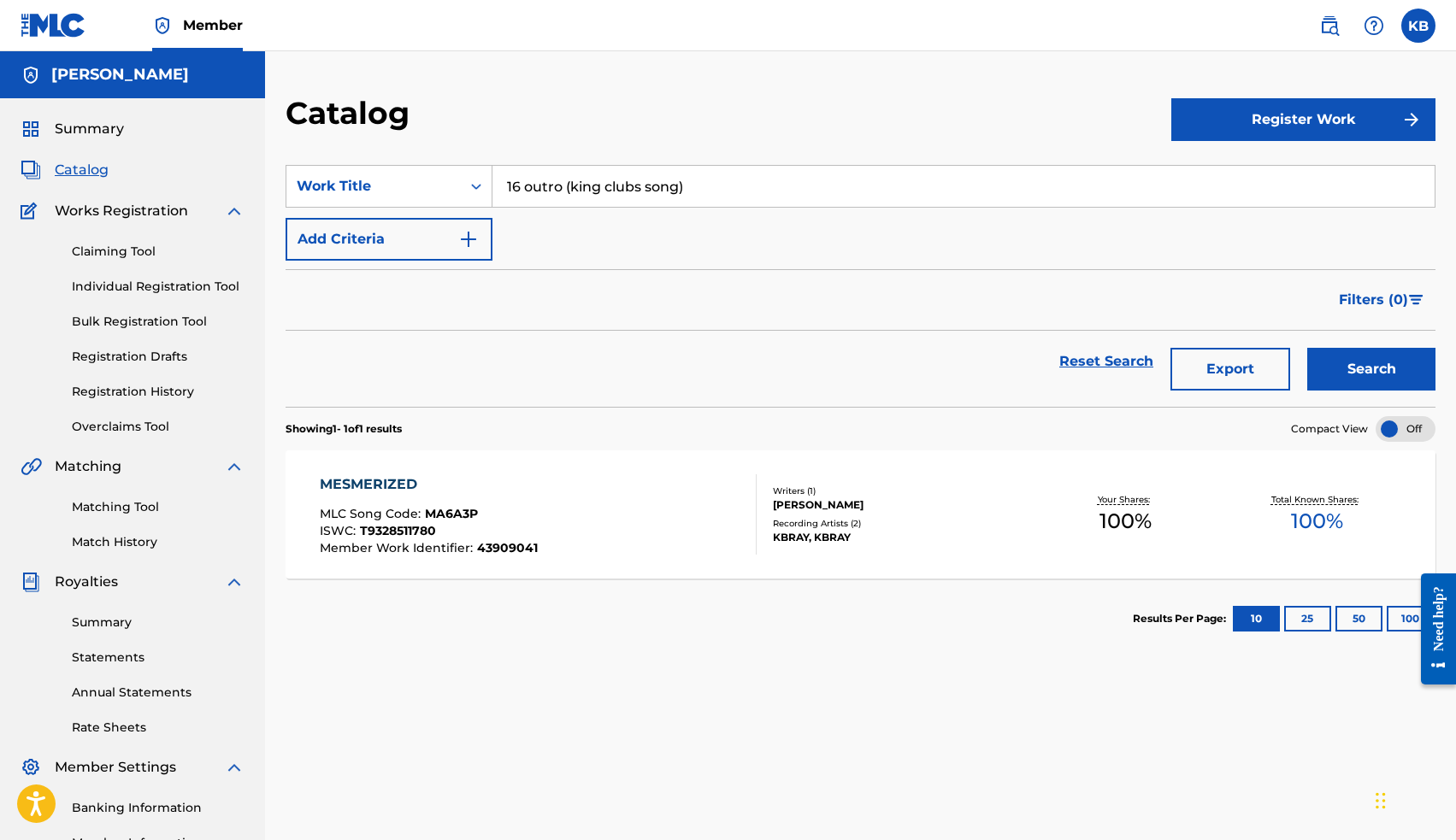
click at [1377, 373] on button "Search" at bounding box center [1371, 369] width 128 height 42
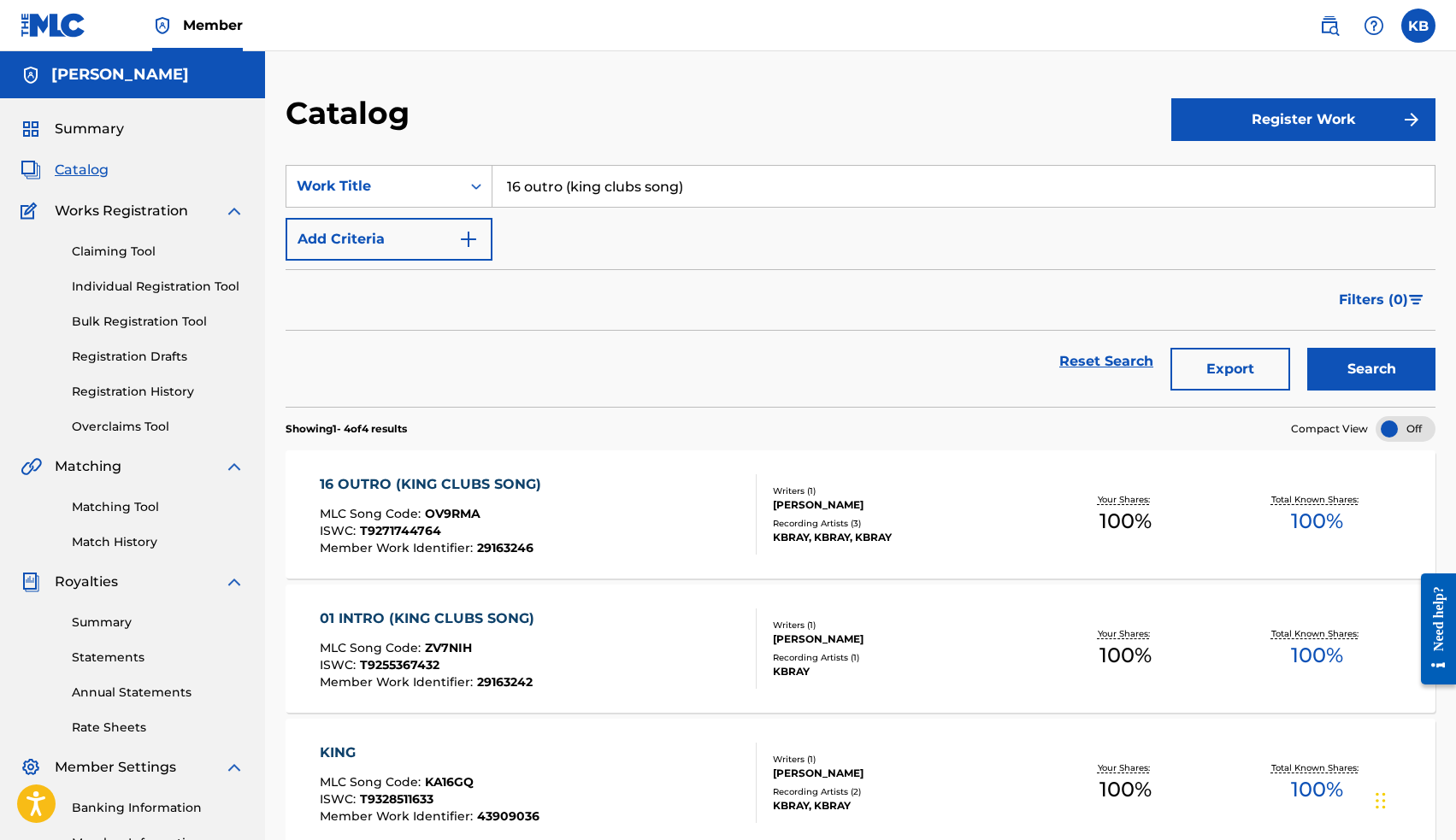
click at [479, 483] on div "16 OUTRO (KING CLUBS SONG)" at bounding box center [434, 484] width 230 height 21
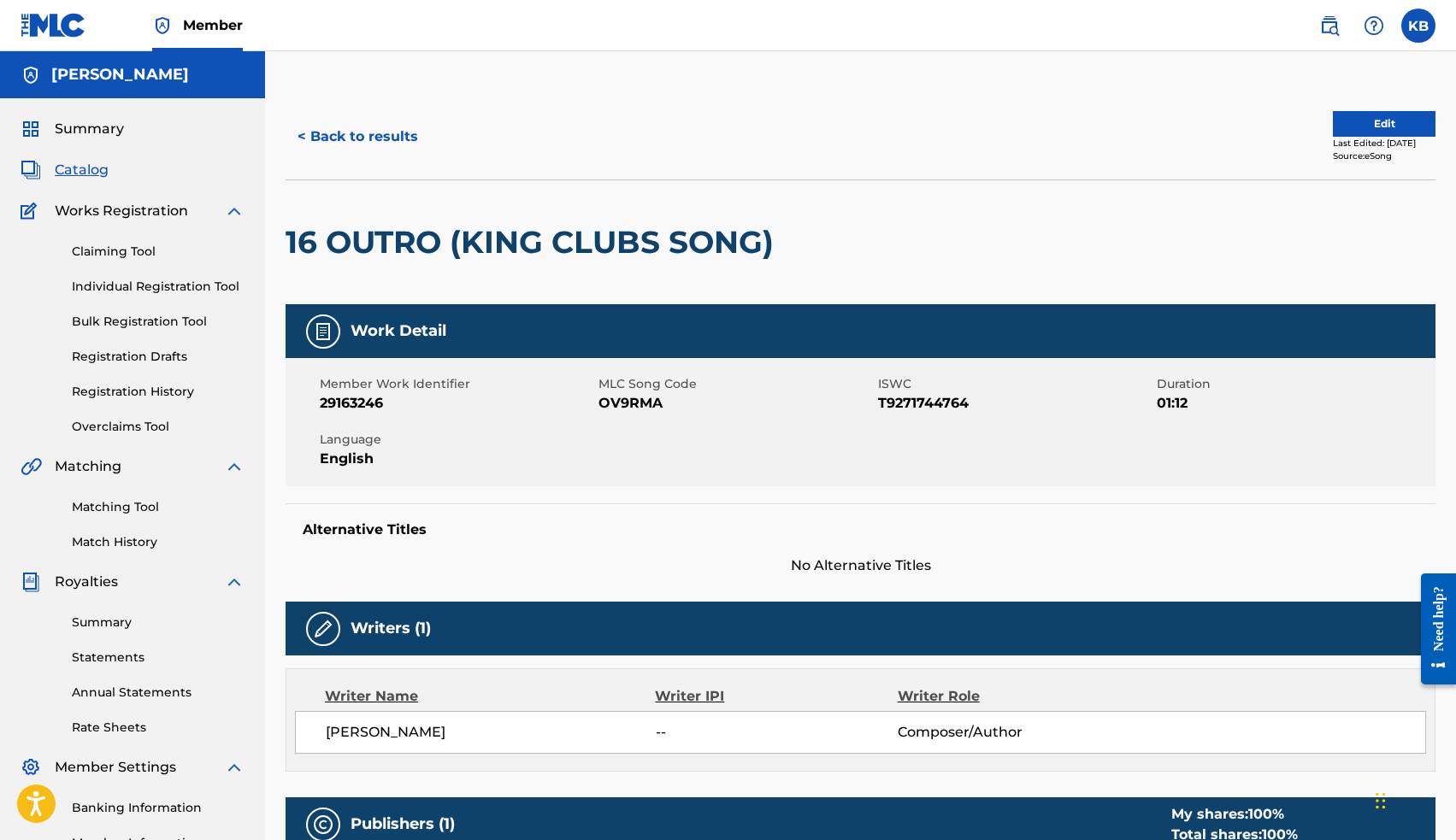
click at [1333, 128] on button "Edit" at bounding box center [1383, 124] width 103 height 26
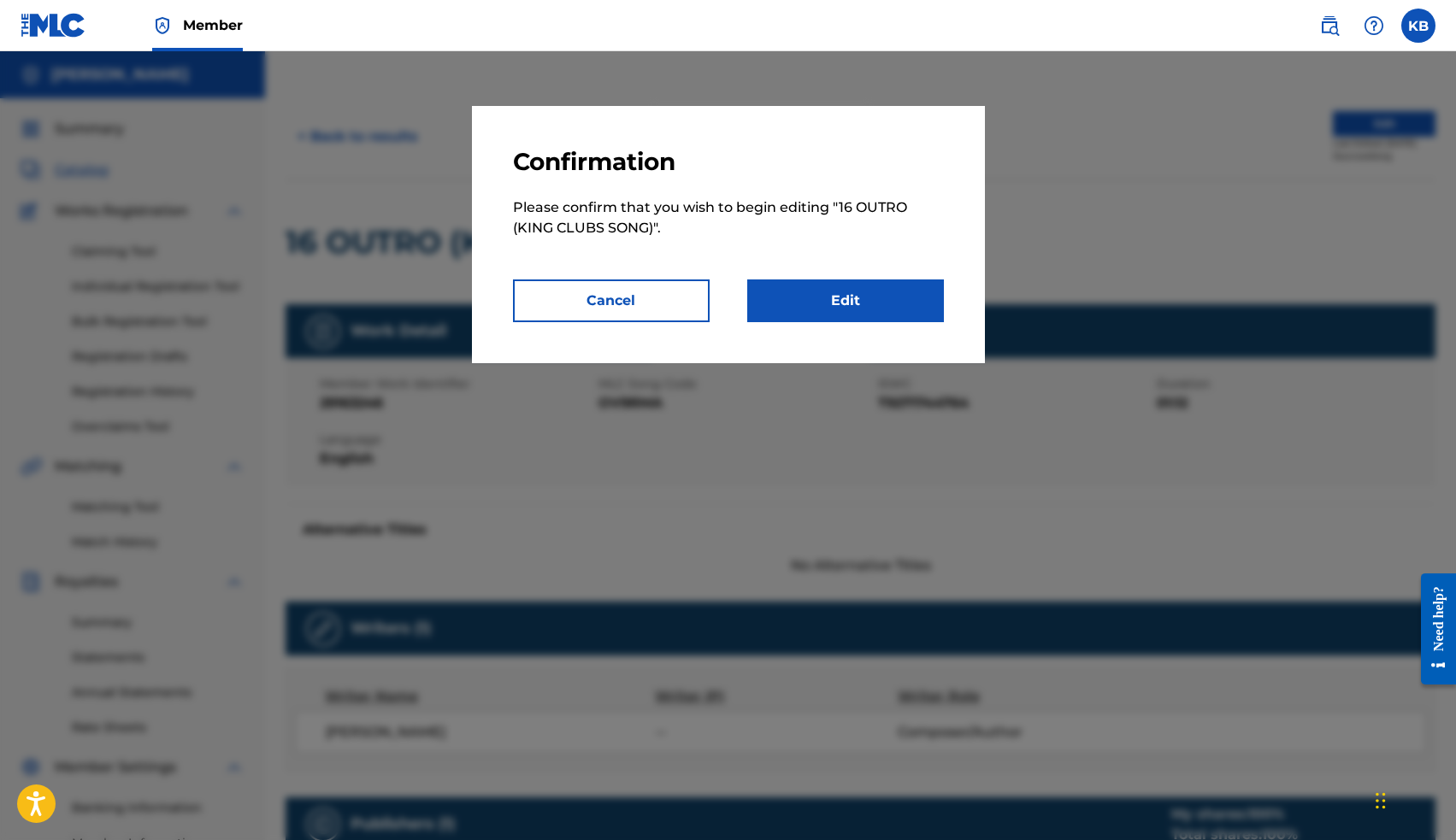
click at [870, 294] on link "Edit" at bounding box center [845, 300] width 197 height 42
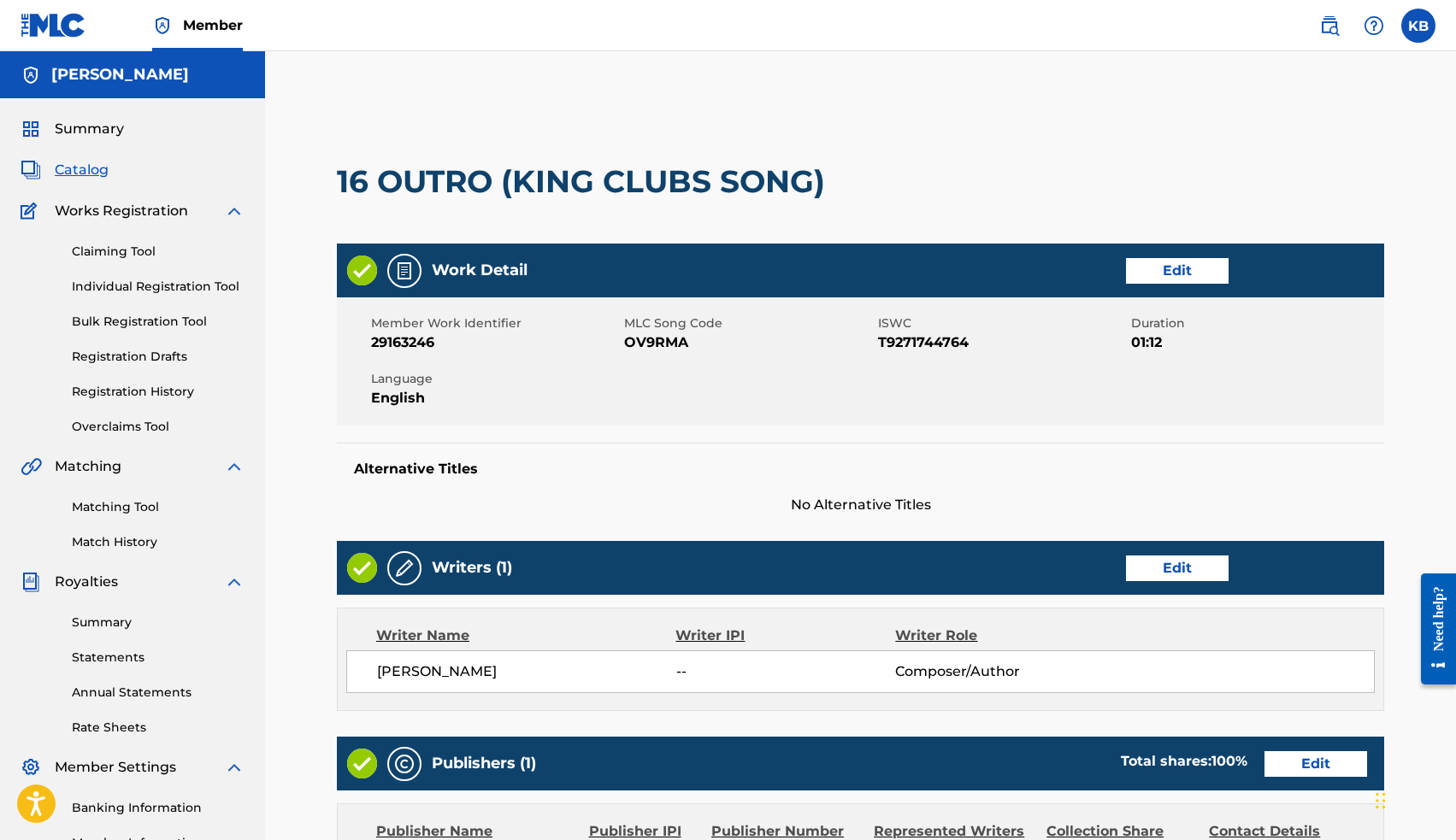
click at [1187, 565] on link "Edit" at bounding box center [1177, 568] width 103 height 26
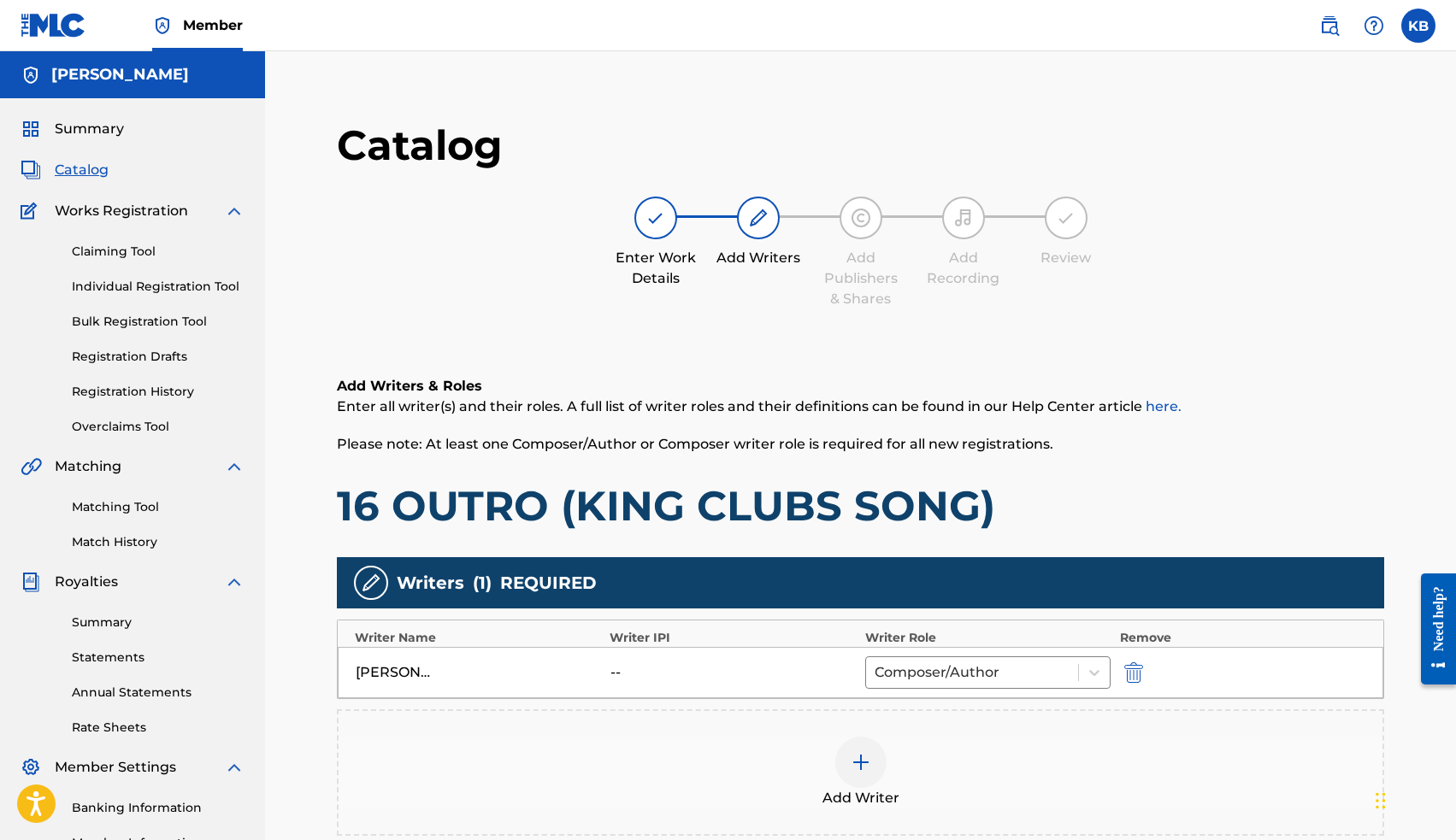
click at [883, 760] on div at bounding box center [860, 761] width 51 height 51
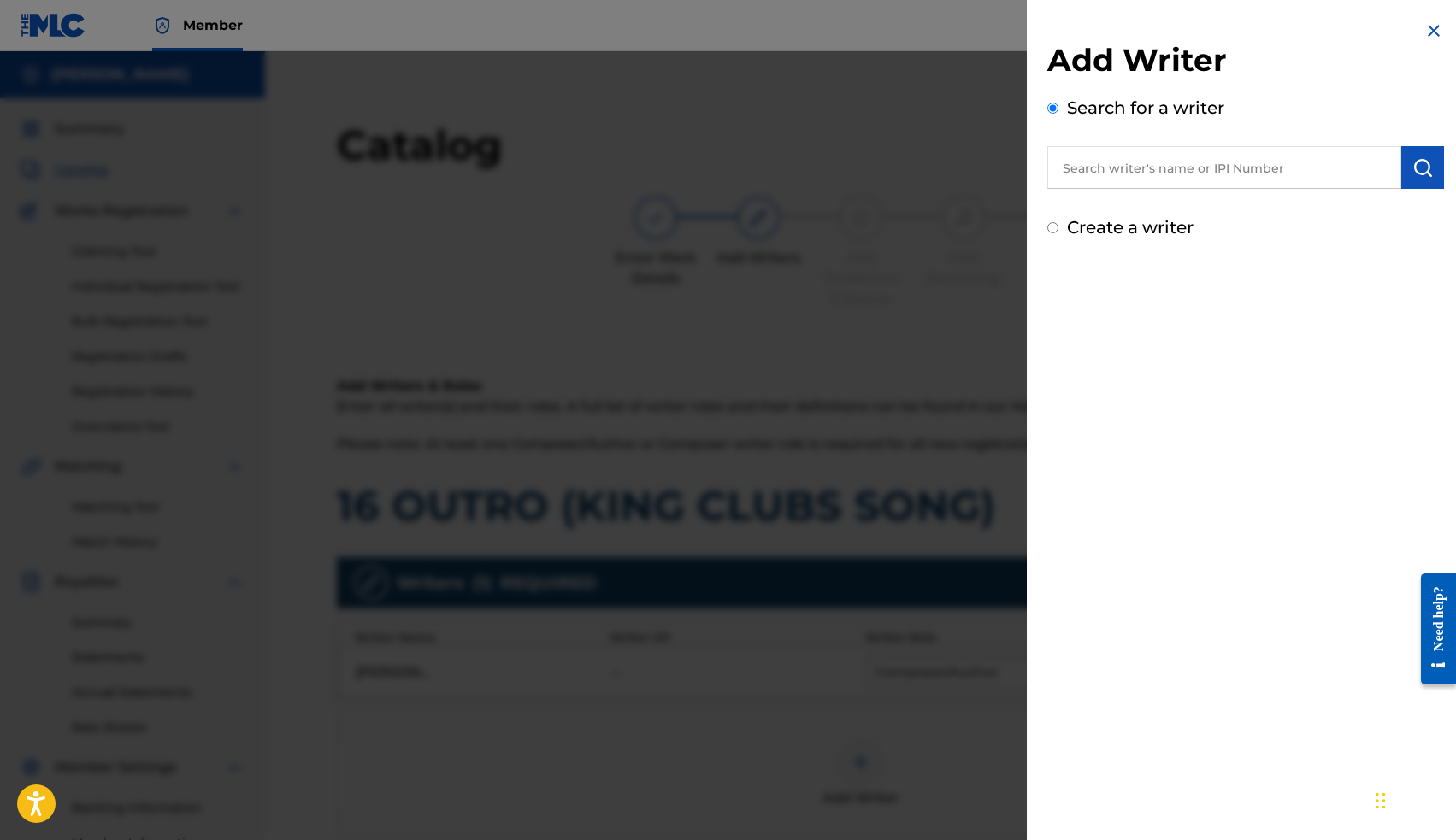
click at [1183, 156] on input "text" at bounding box center [1225, 167] width 354 height 42
paste input "00663563036"
type input "00663563036"
click at [1425, 170] on img "submit" at bounding box center [1422, 167] width 21 height 21
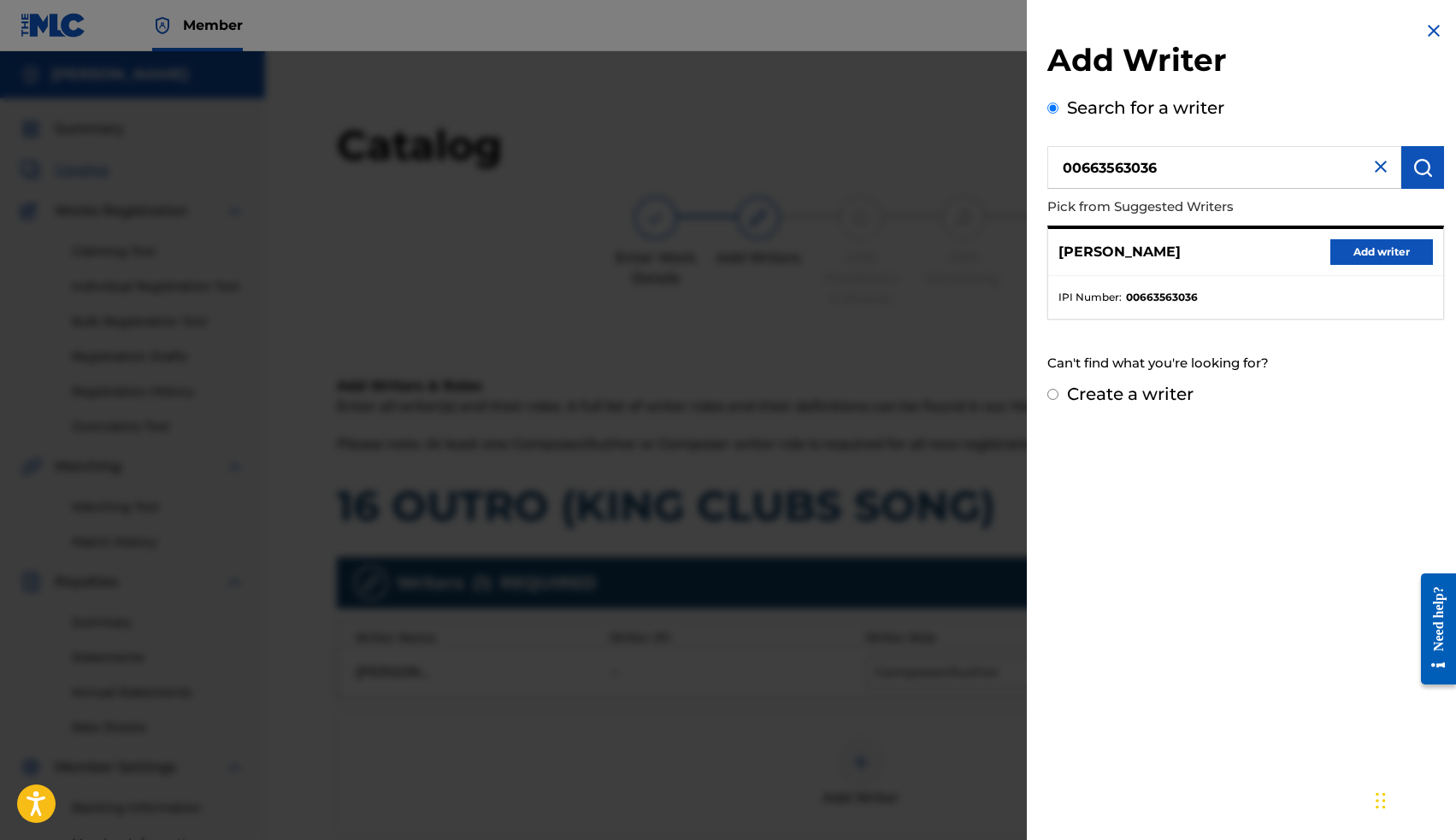
click at [1372, 257] on button "Add writer" at bounding box center [1381, 252] width 103 height 26
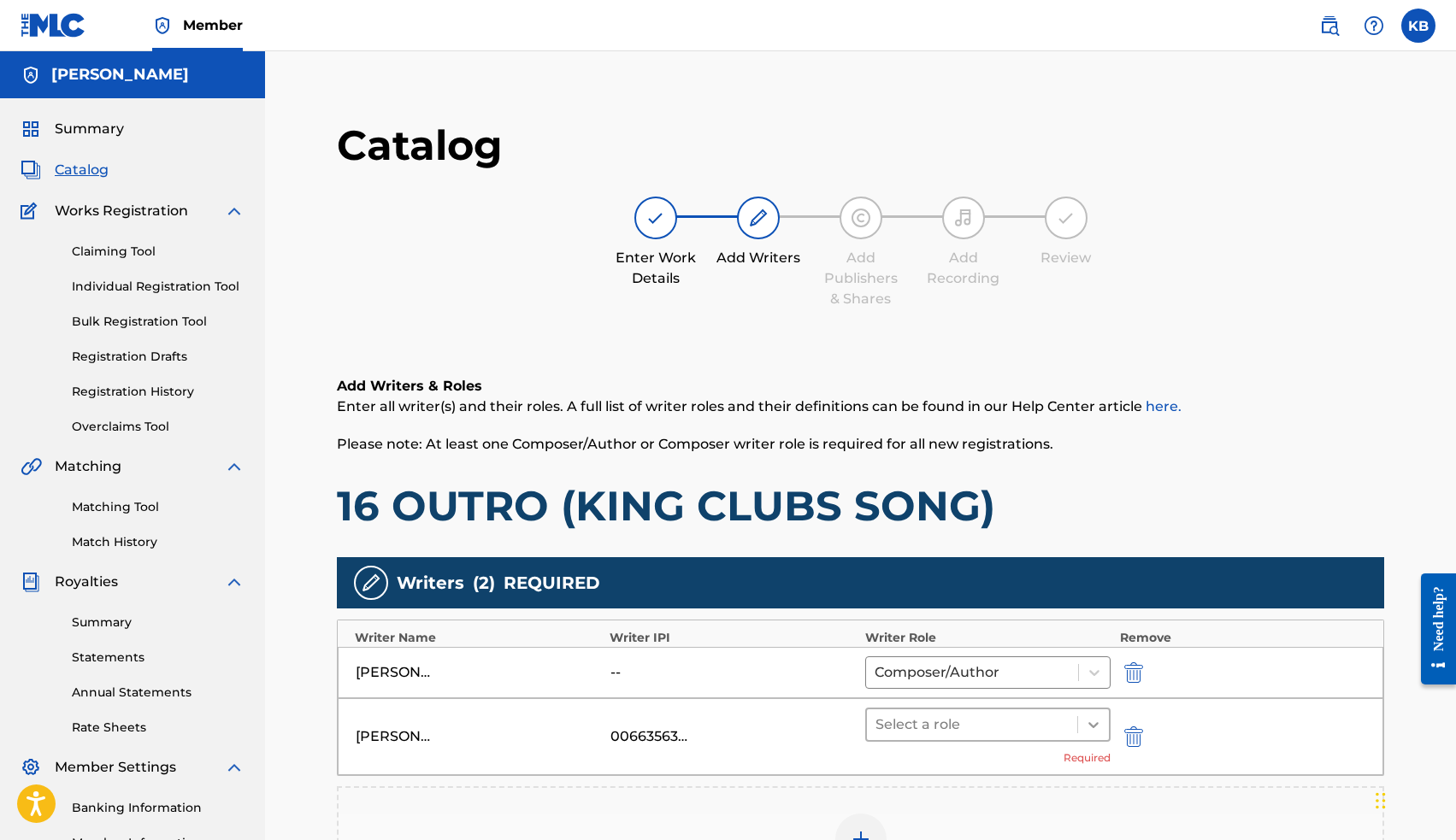
click at [1088, 724] on icon at bounding box center [1093, 725] width 17 height 17
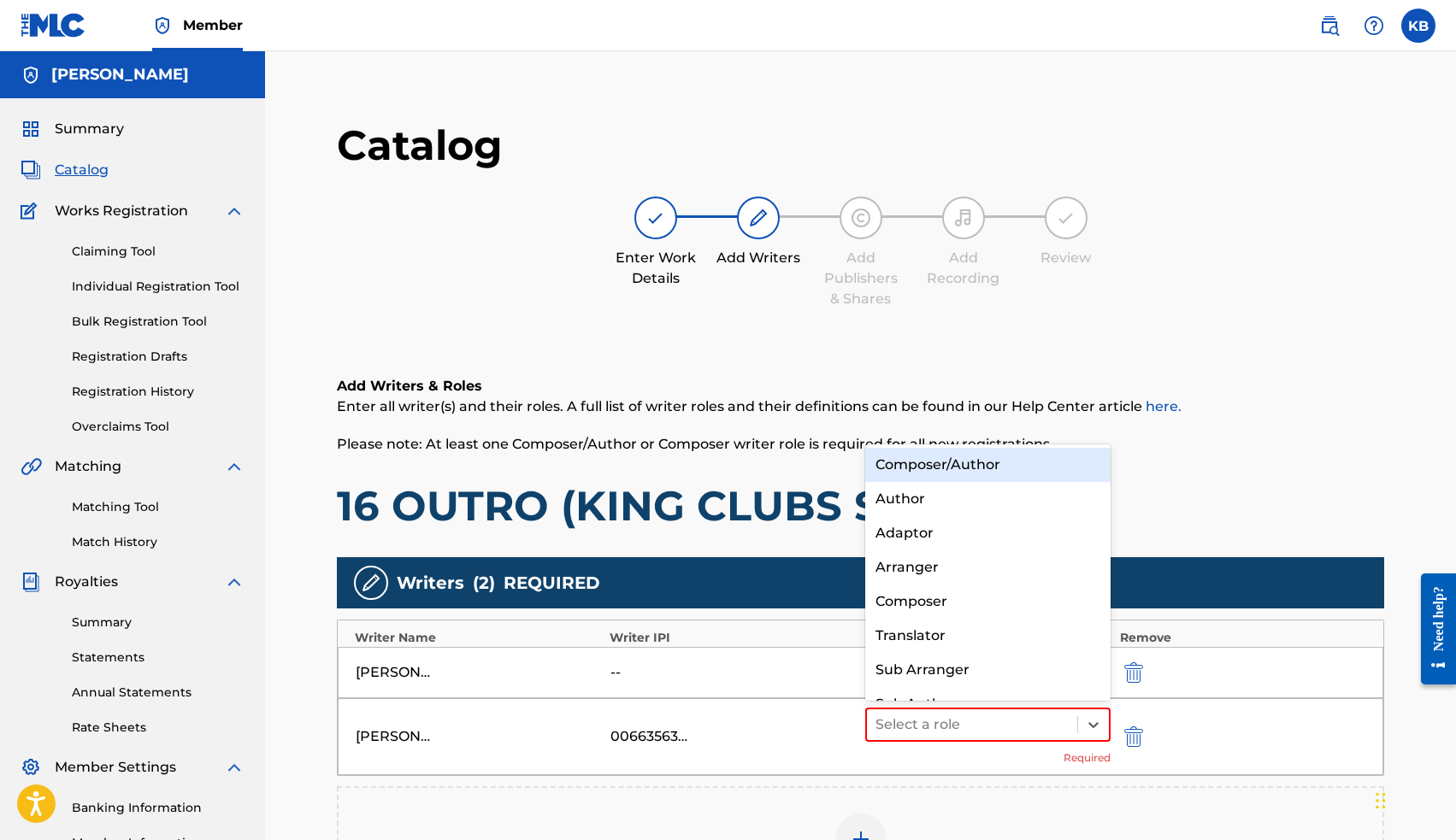
click at [1003, 466] on div "Composer/Author" at bounding box center [988, 465] width 246 height 35
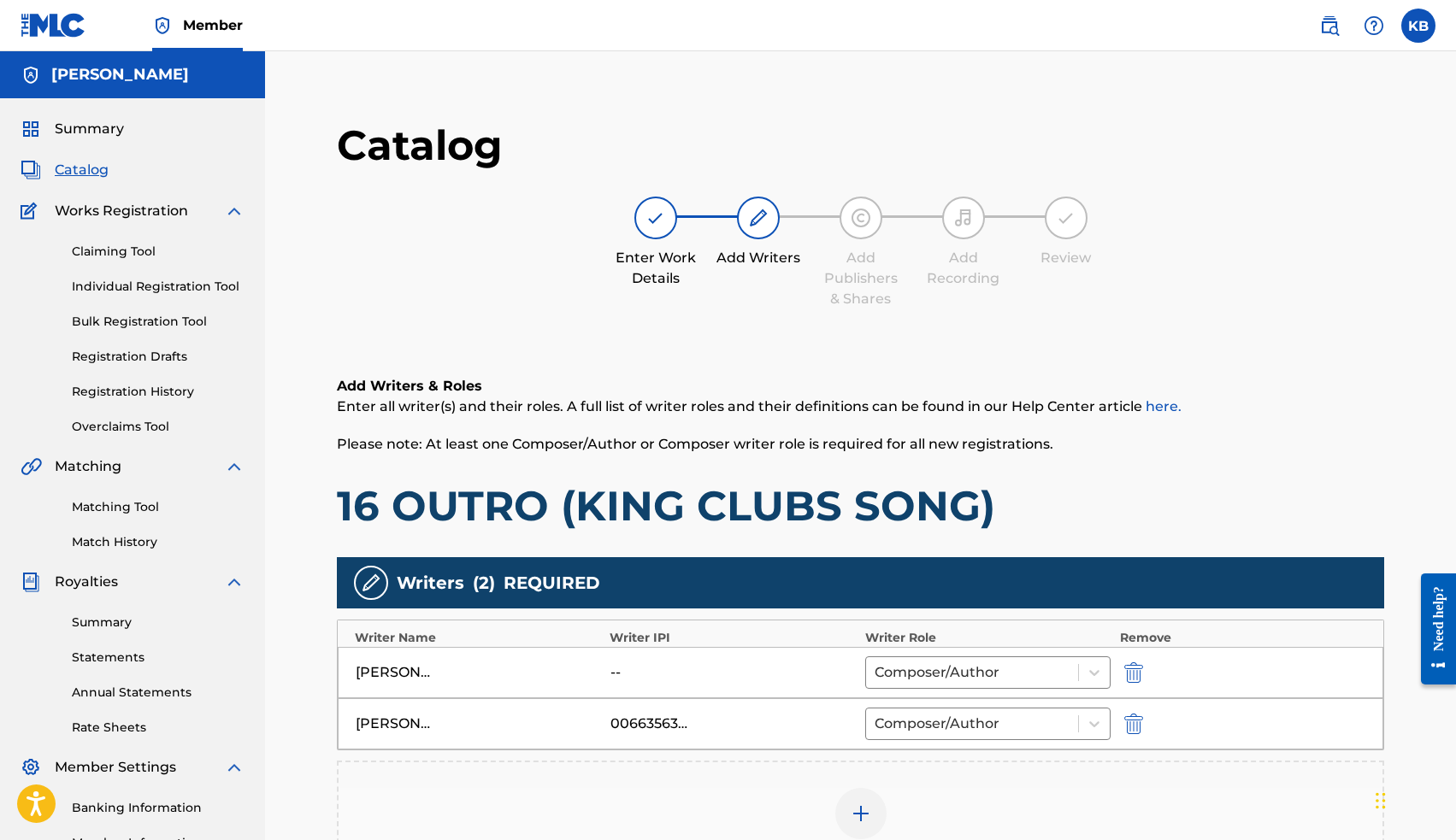
click at [1131, 673] on img "submit" at bounding box center [1134, 673] width 19 height 21
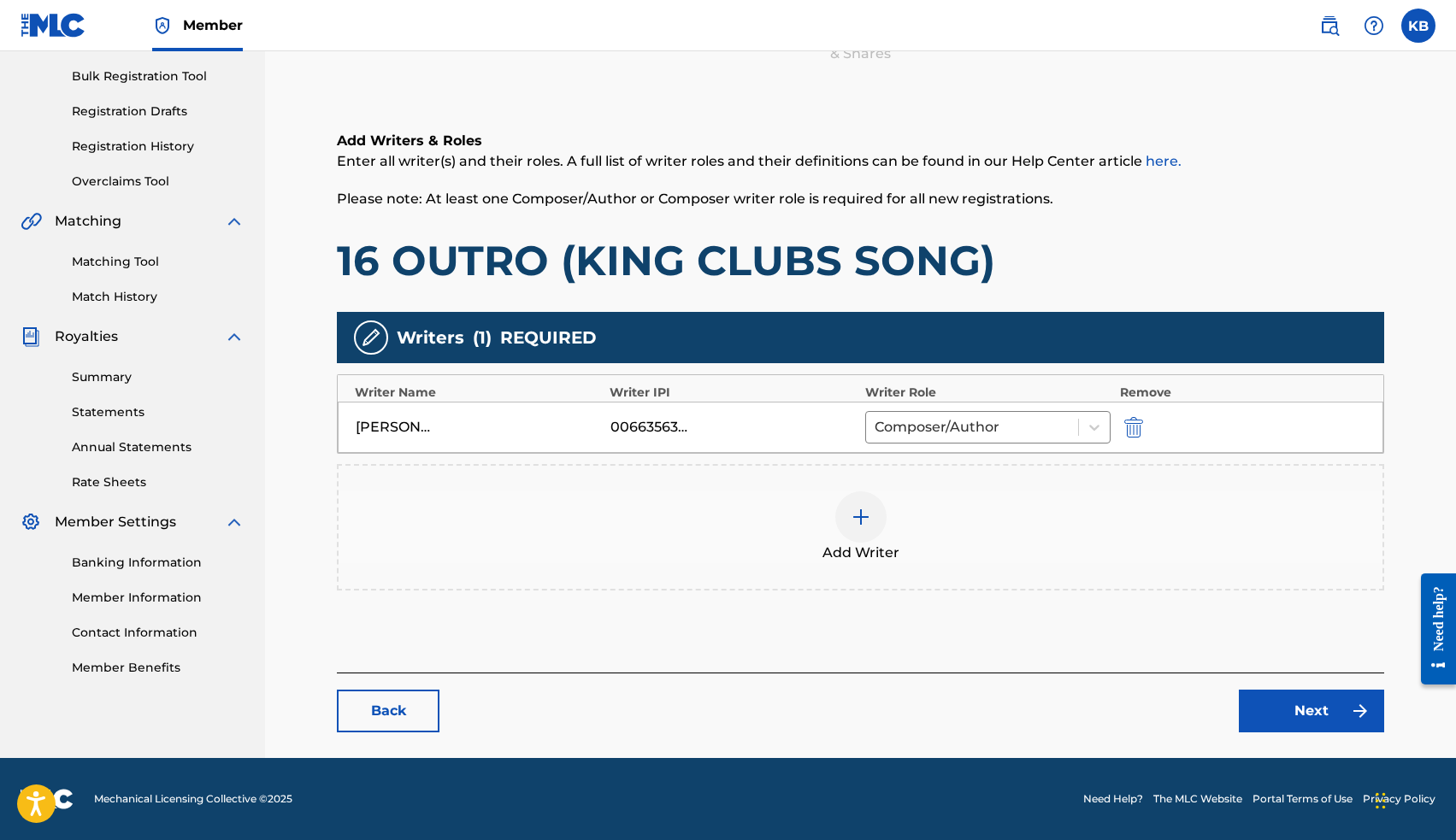
scroll to position [245, 0]
click at [1286, 708] on link "Next" at bounding box center [1311, 711] width 145 height 42
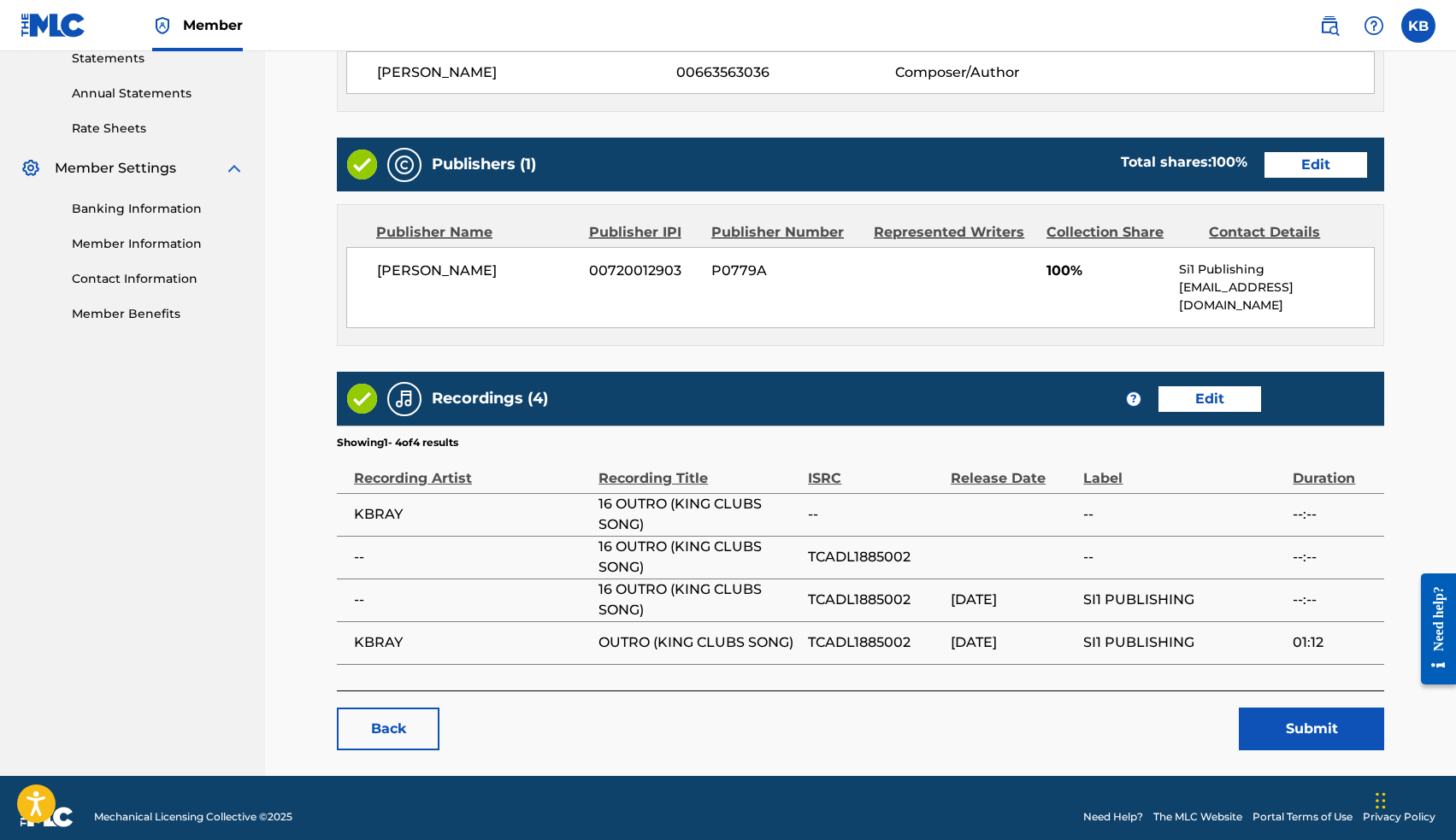
scroll to position [598, 0]
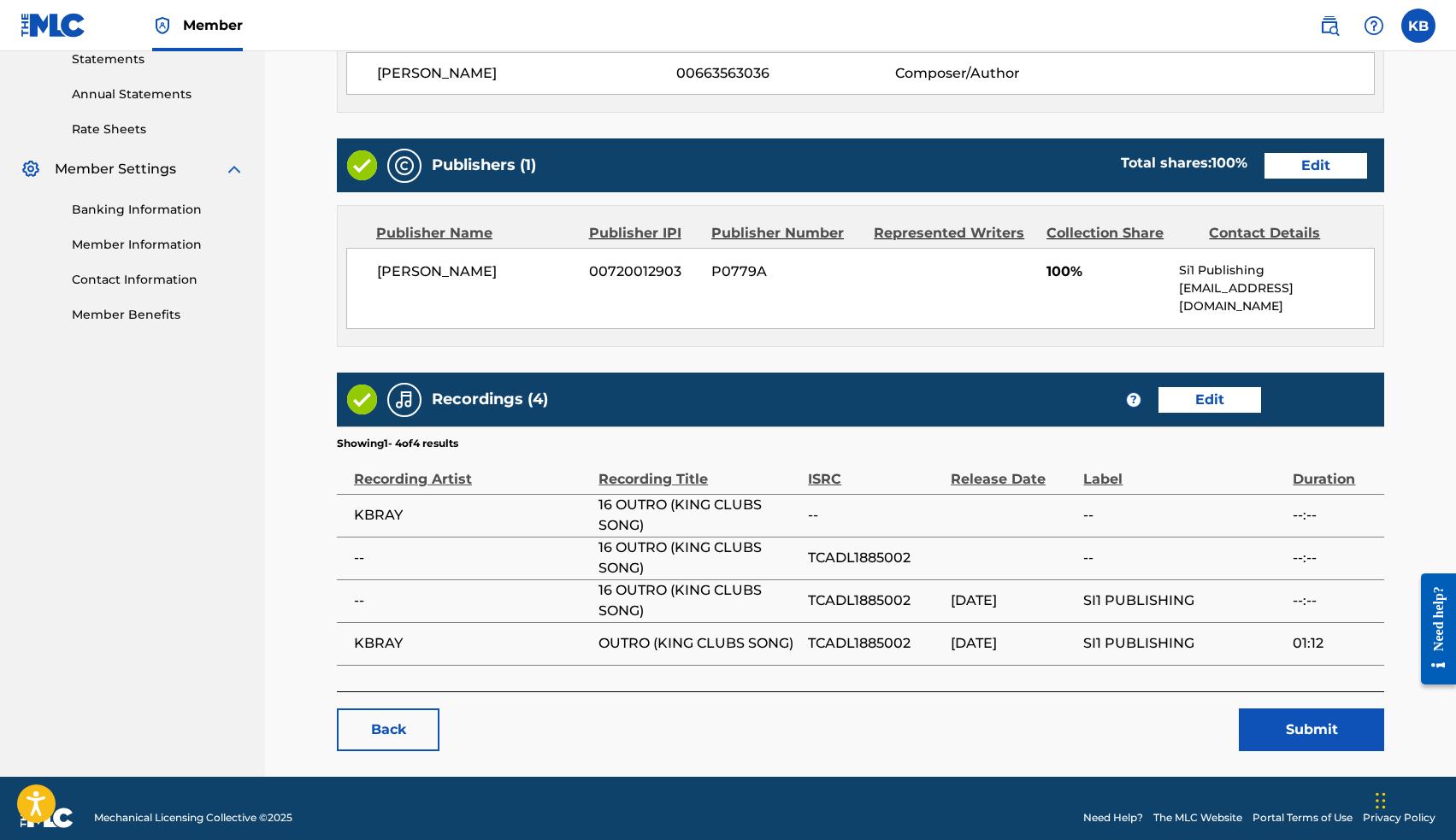
click at [1296, 711] on button "Submit" at bounding box center [1311, 729] width 145 height 42
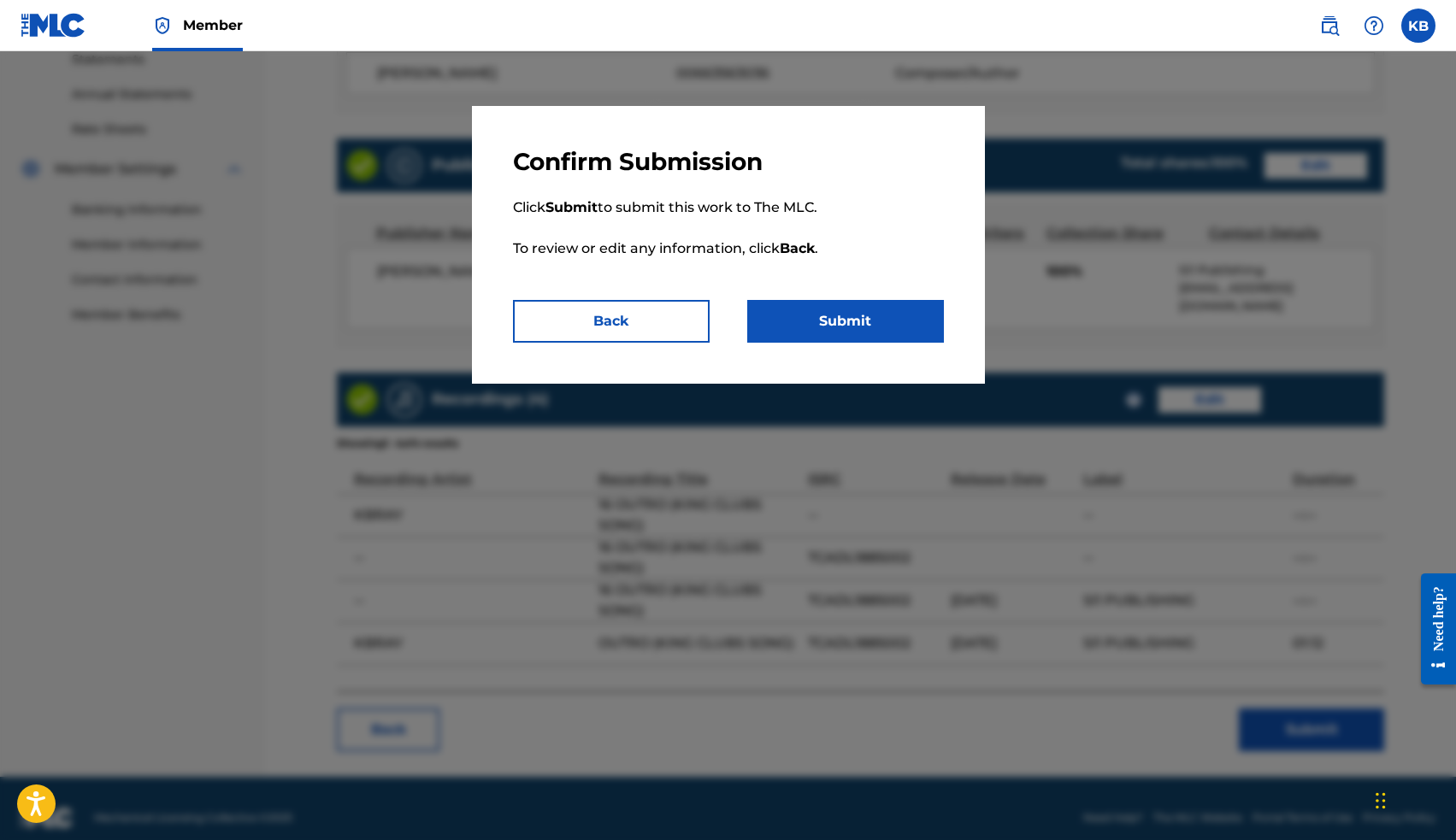
click at [884, 315] on button "Submit" at bounding box center [845, 320] width 197 height 42
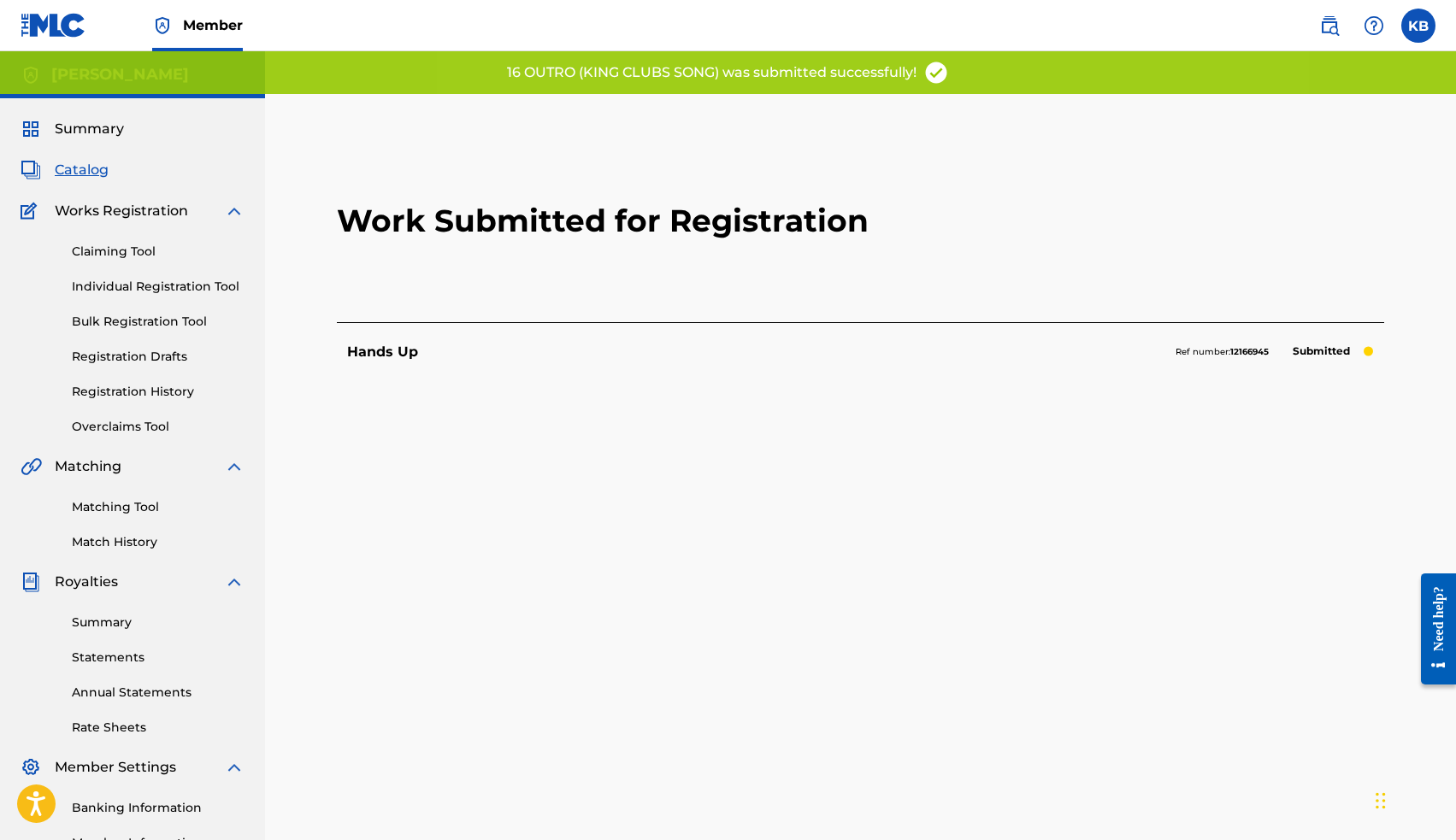
click at [83, 171] on span "Catalog" at bounding box center [81, 170] width 54 height 21
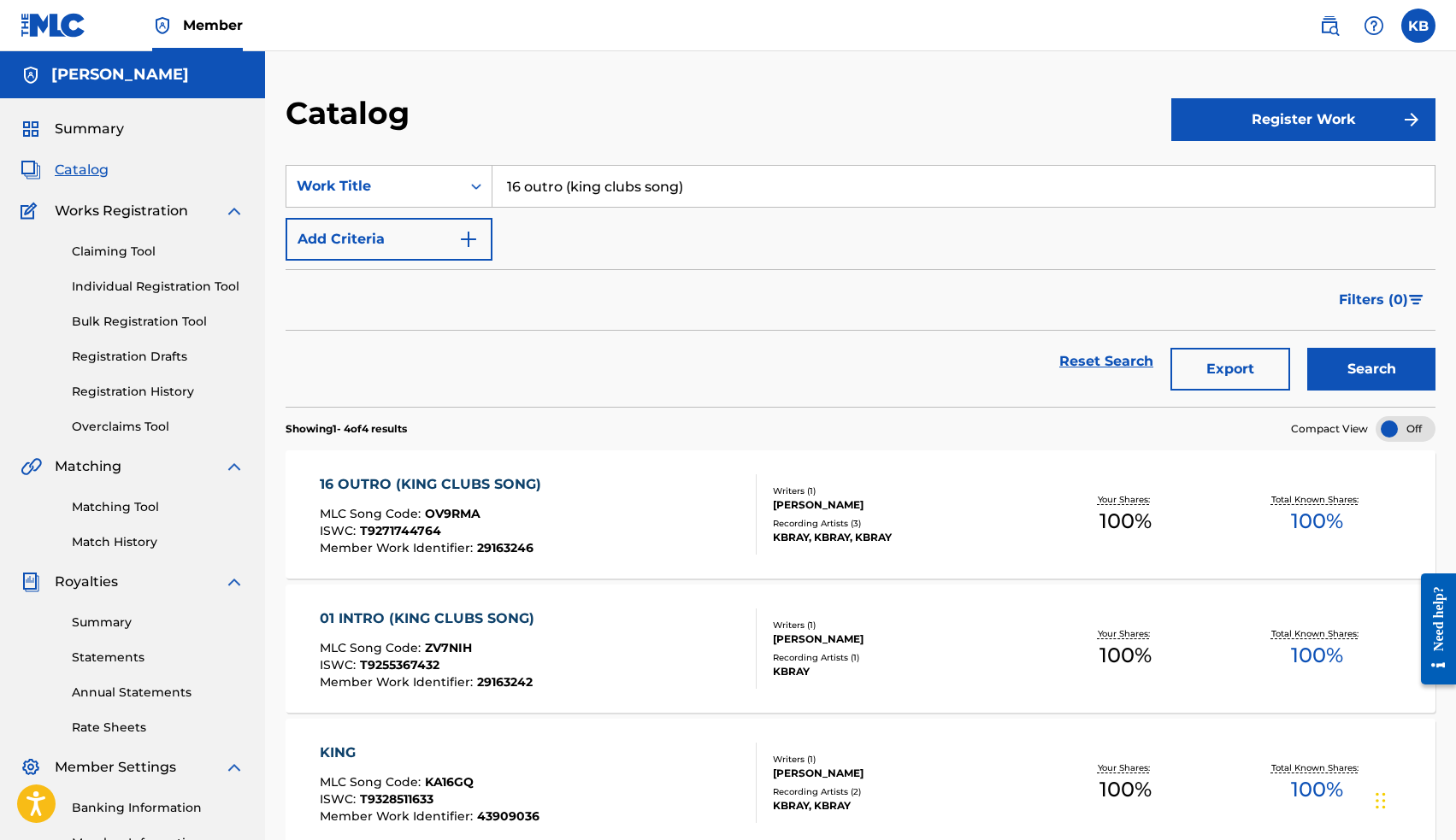
click at [548, 193] on input "16 outro (king clubs song)" at bounding box center [963, 186] width 942 height 41
click at [975, 222] on div "15 dbf" at bounding box center [834, 225] width 685 height 31
type input "15 dbf"
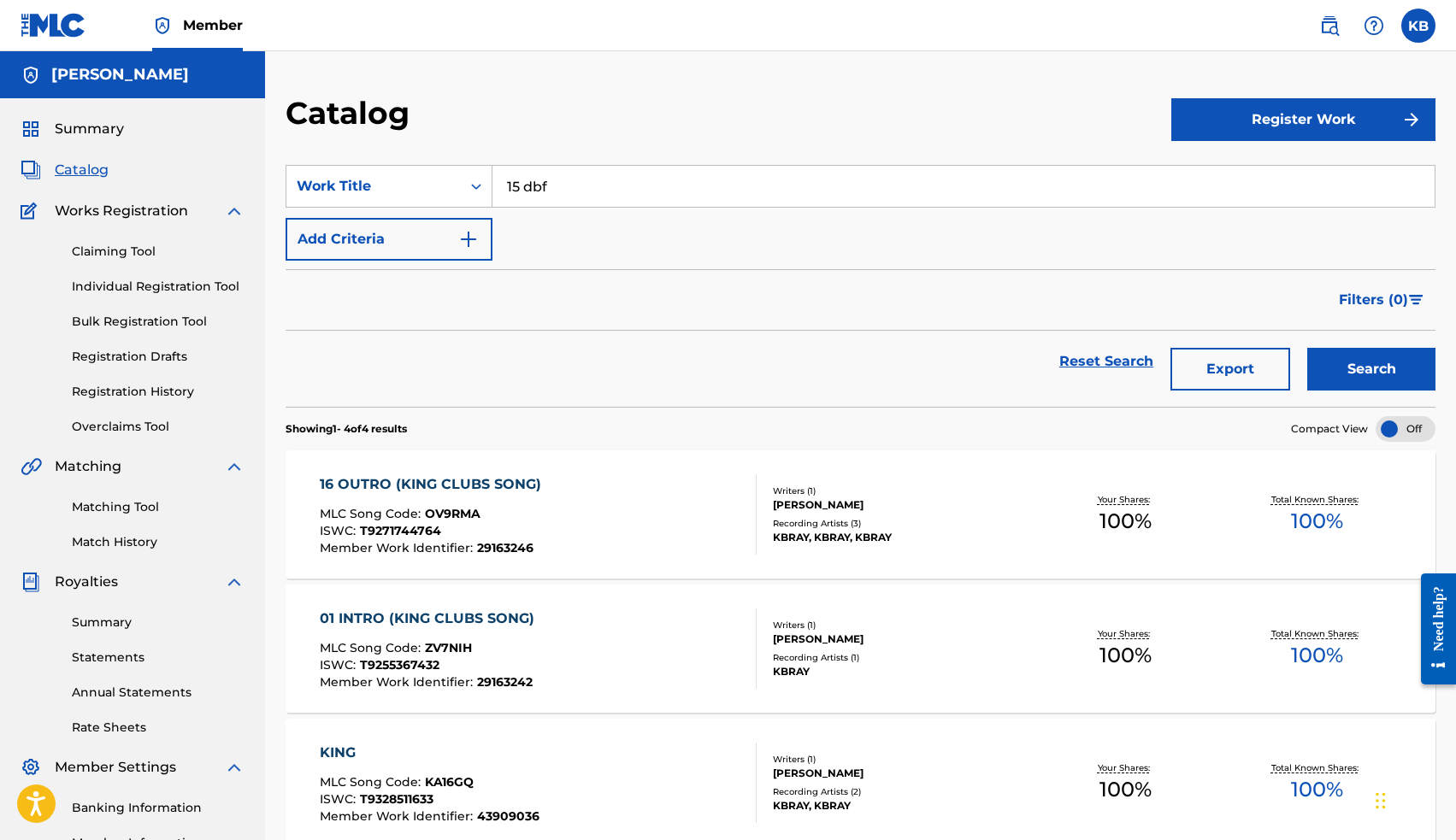
click at [1366, 375] on button "Search" at bounding box center [1371, 369] width 128 height 42
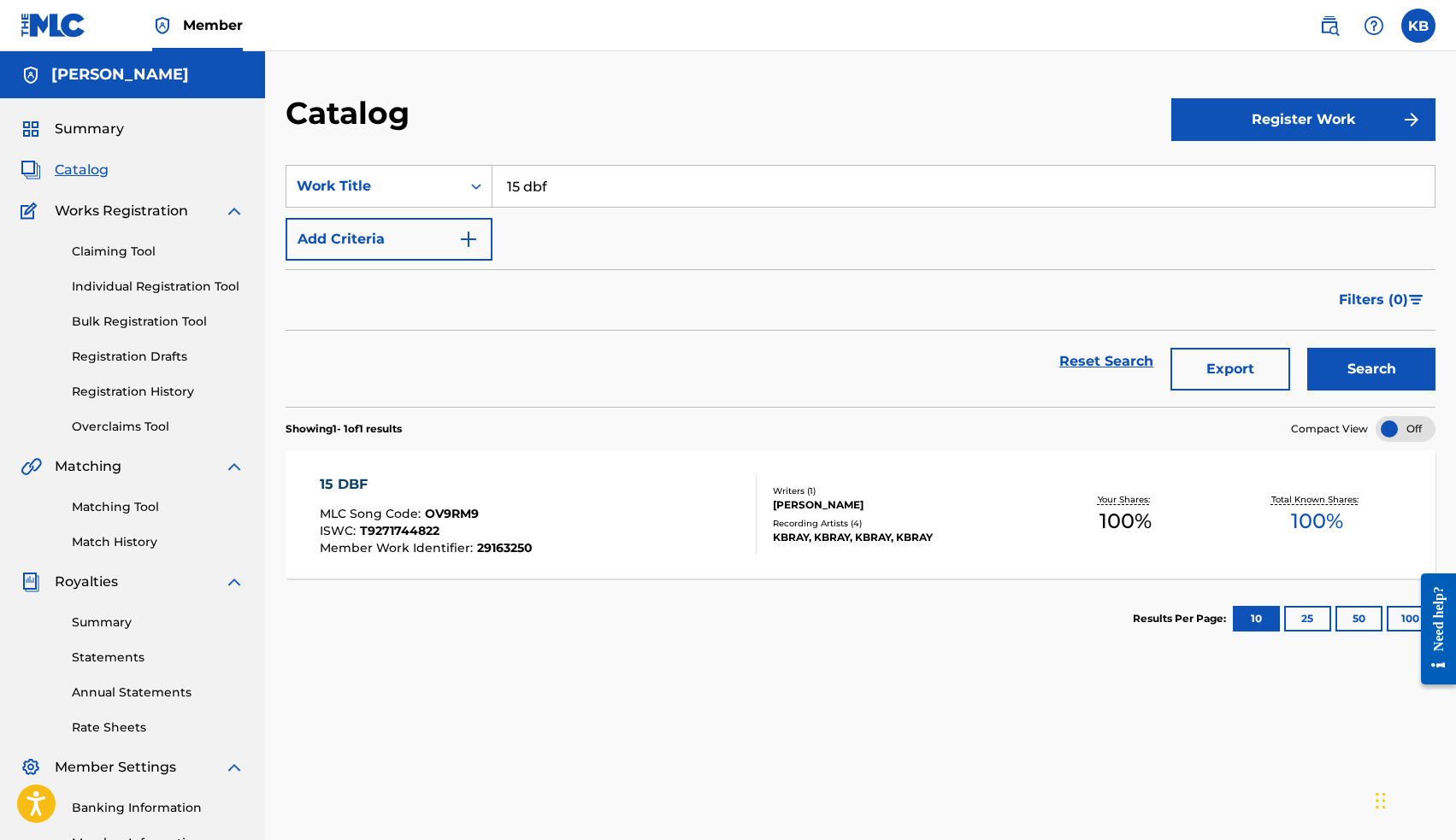
click at [346, 489] on div "15 DBF" at bounding box center [426, 484] width 212 height 21
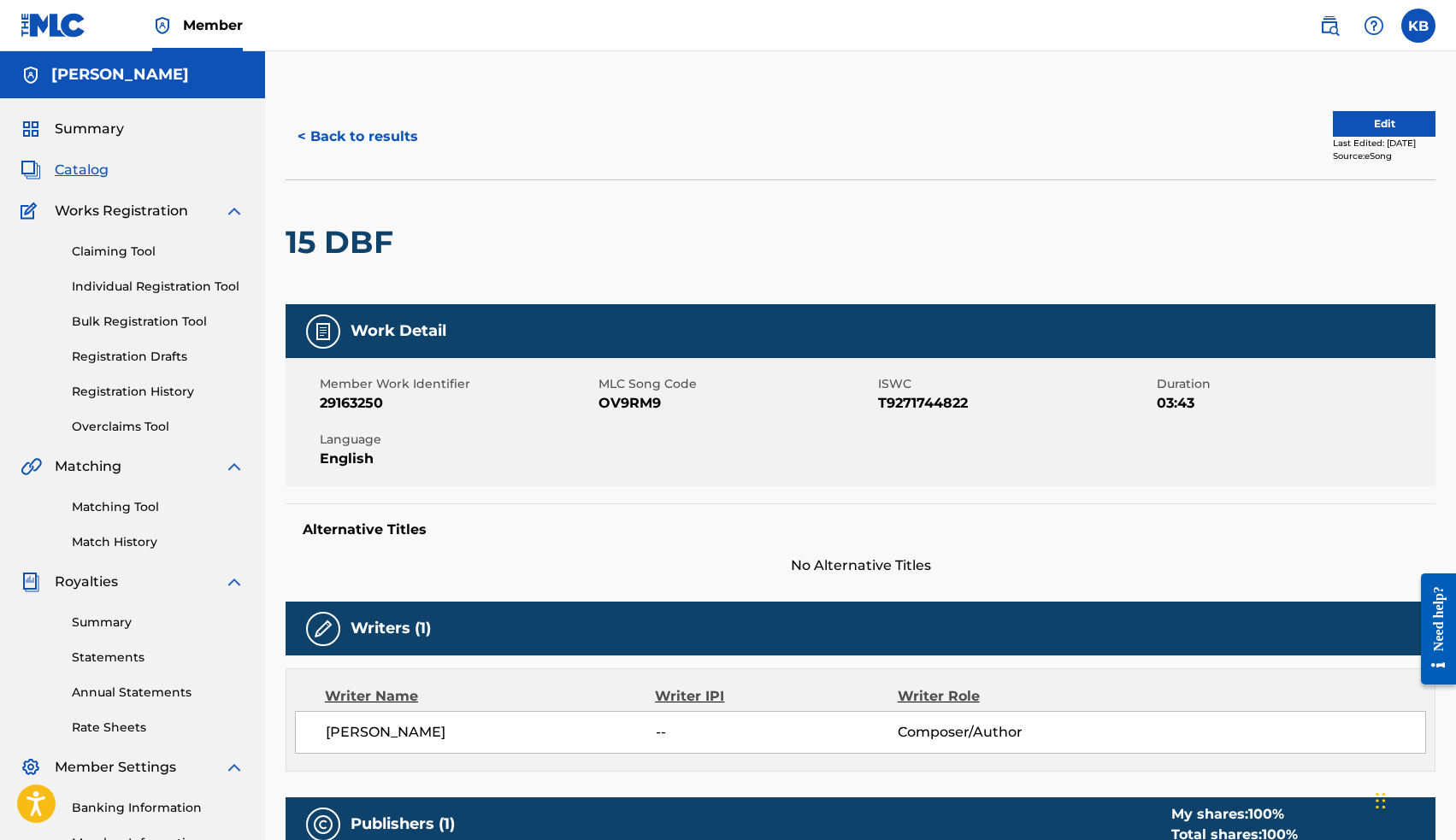
click at [1333, 122] on button "Edit" at bounding box center [1383, 124] width 103 height 26
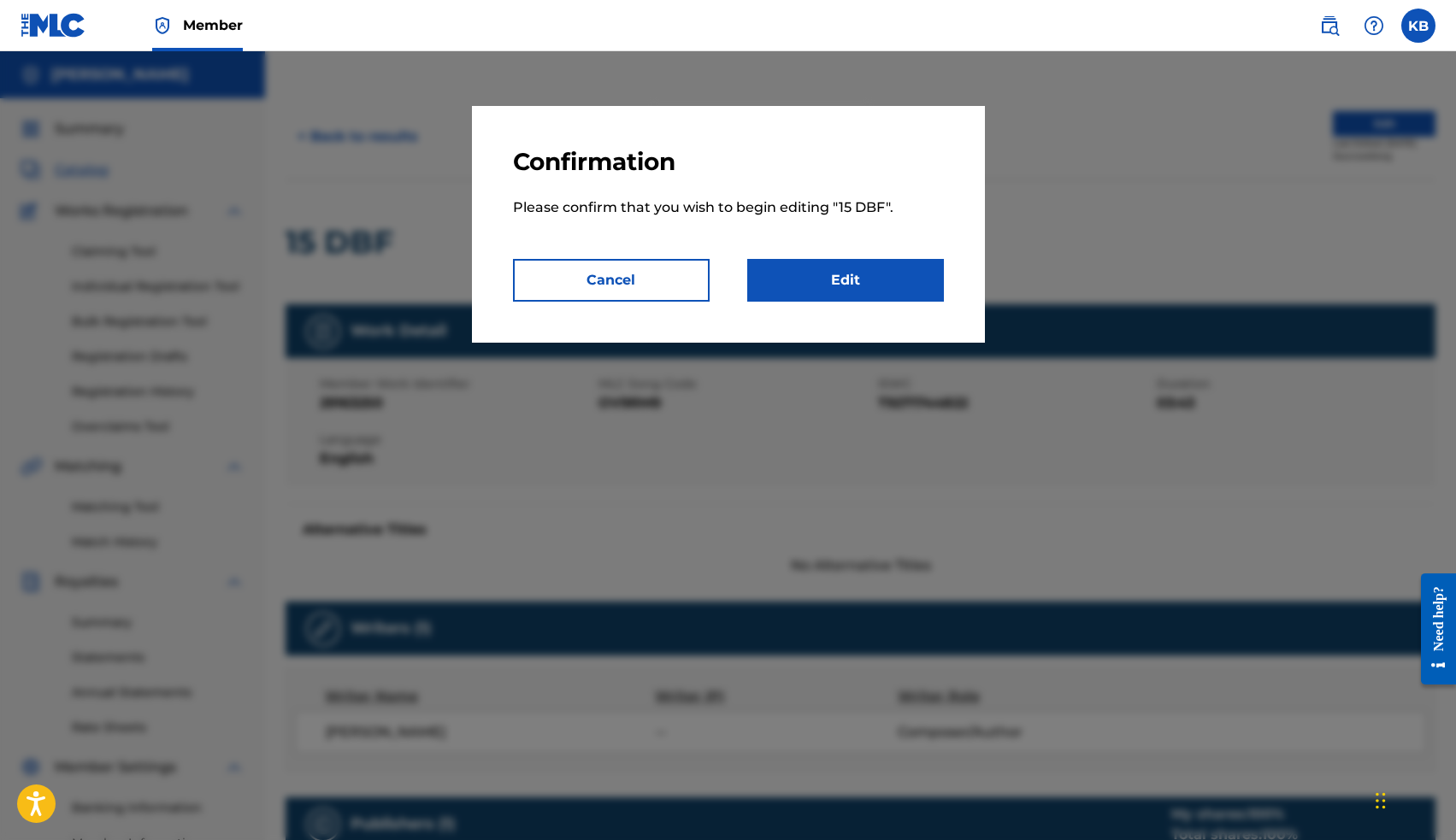
click at [854, 281] on link "Edit" at bounding box center [845, 280] width 197 height 42
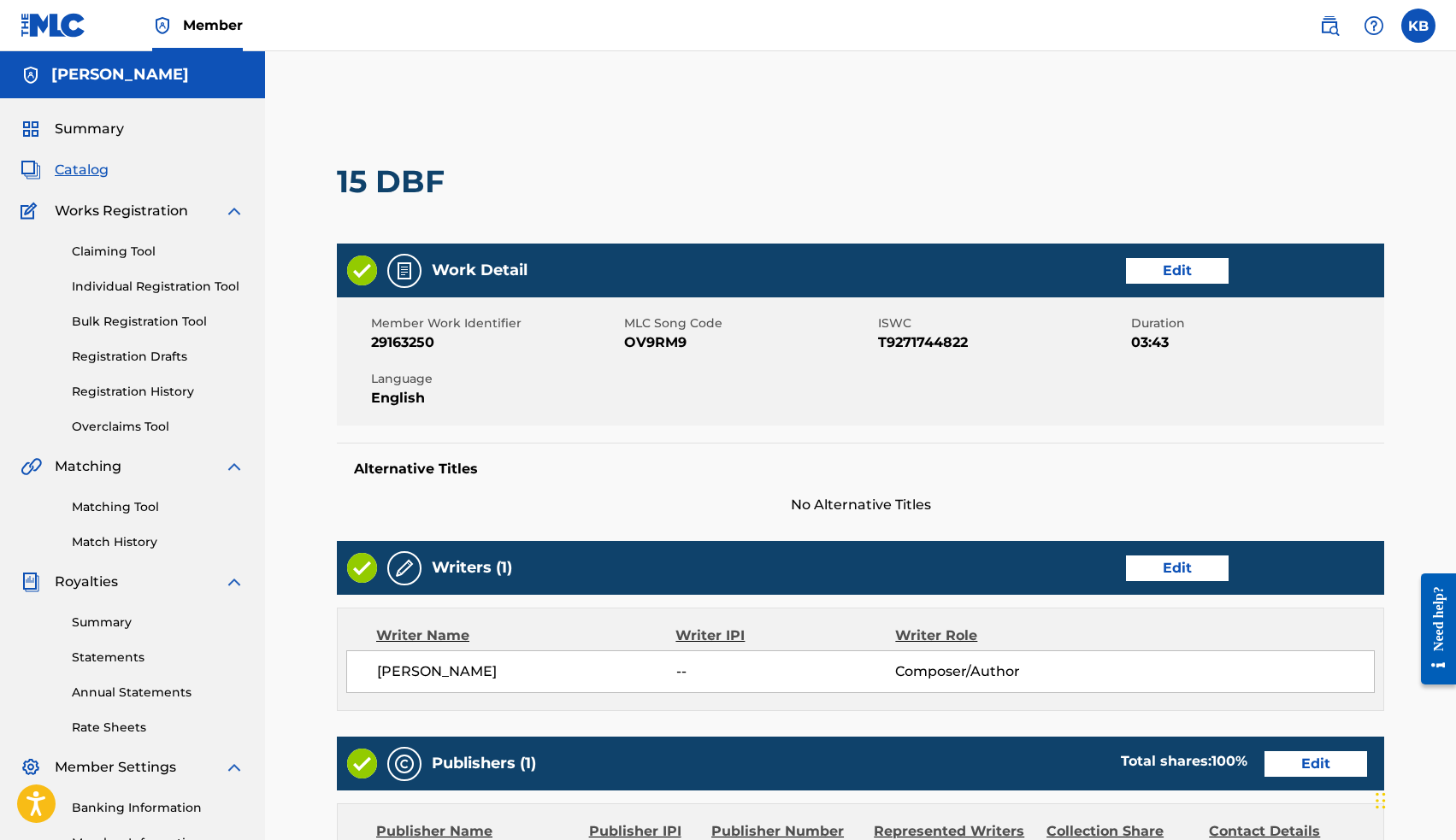
click at [1165, 565] on link "Edit" at bounding box center [1177, 568] width 103 height 26
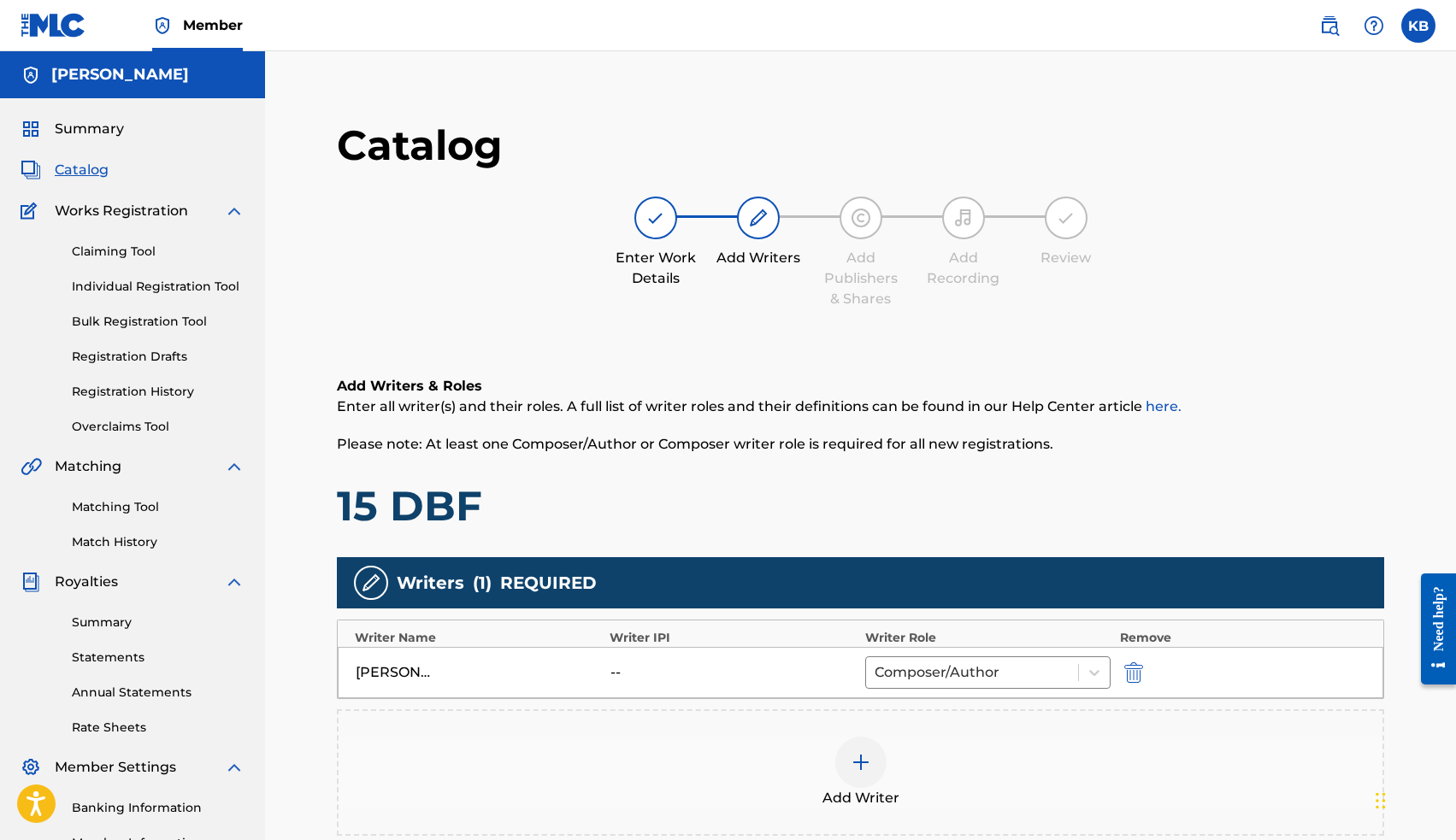
click at [858, 777] on div at bounding box center [860, 761] width 51 height 51
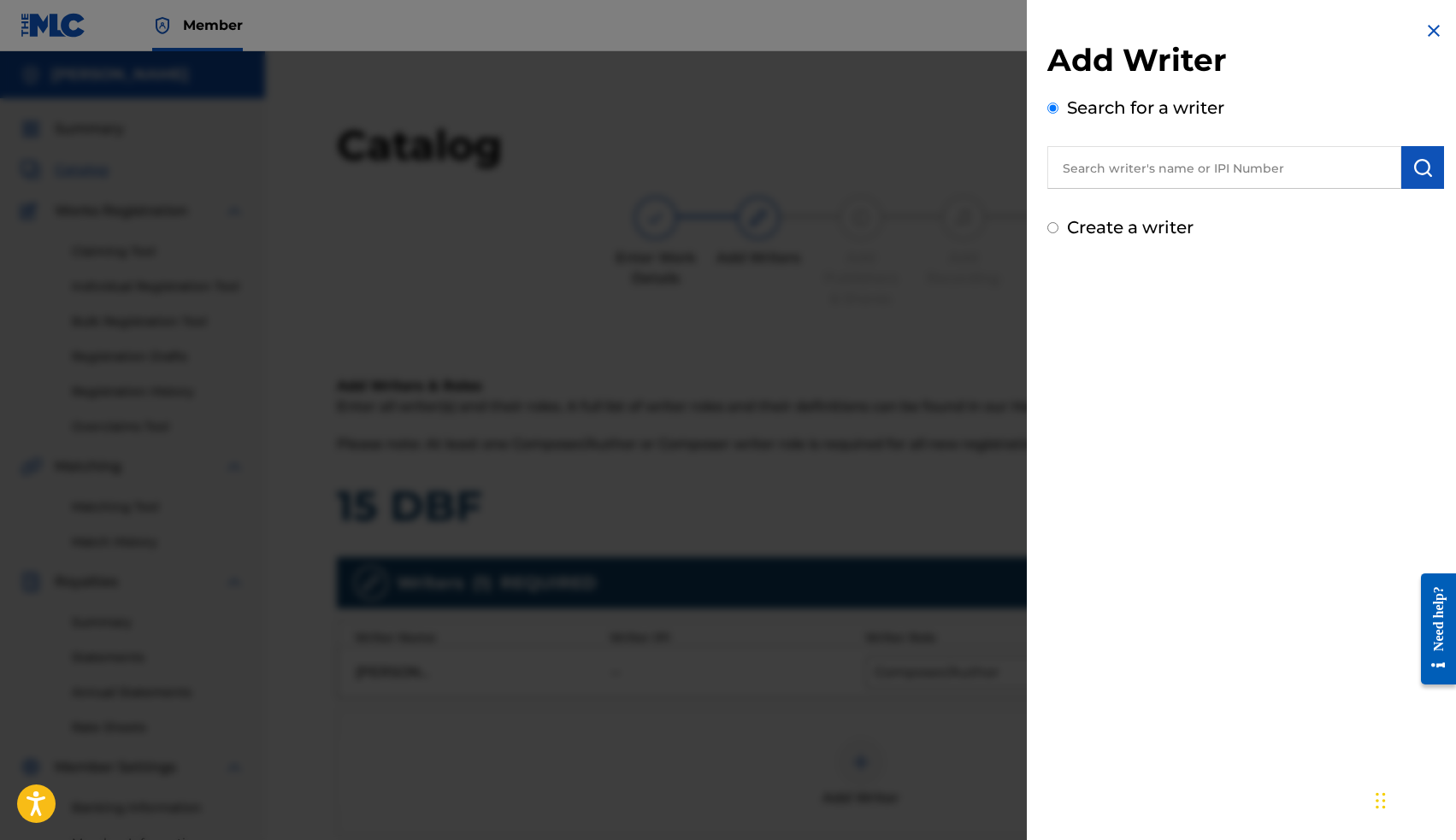
click at [1167, 164] on input "text" at bounding box center [1225, 167] width 354 height 42
paste input "00663563036"
type input "00663563036"
click at [1416, 167] on img "submit" at bounding box center [1422, 167] width 21 height 21
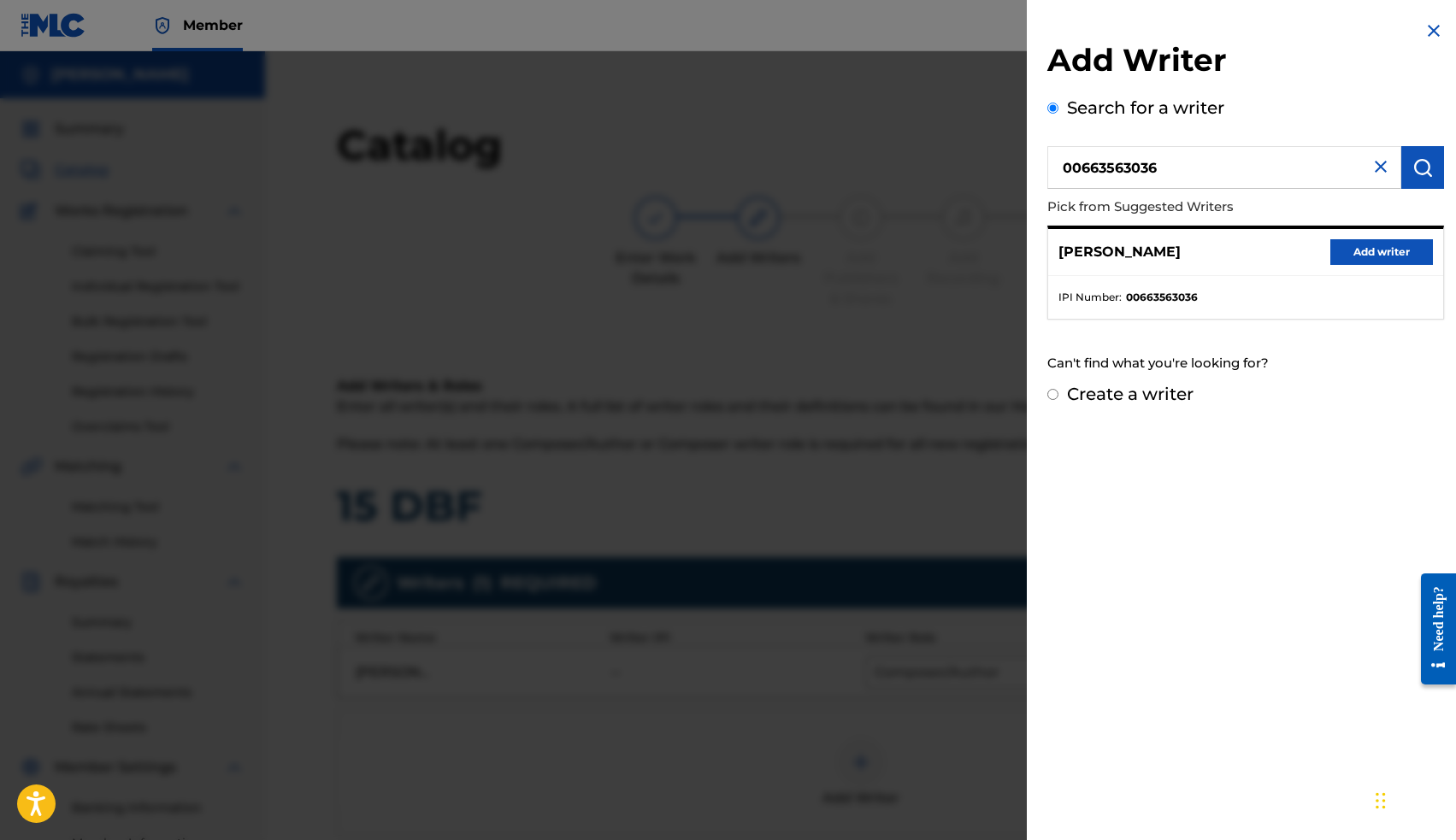
click at [1372, 257] on button "Add writer" at bounding box center [1381, 252] width 103 height 26
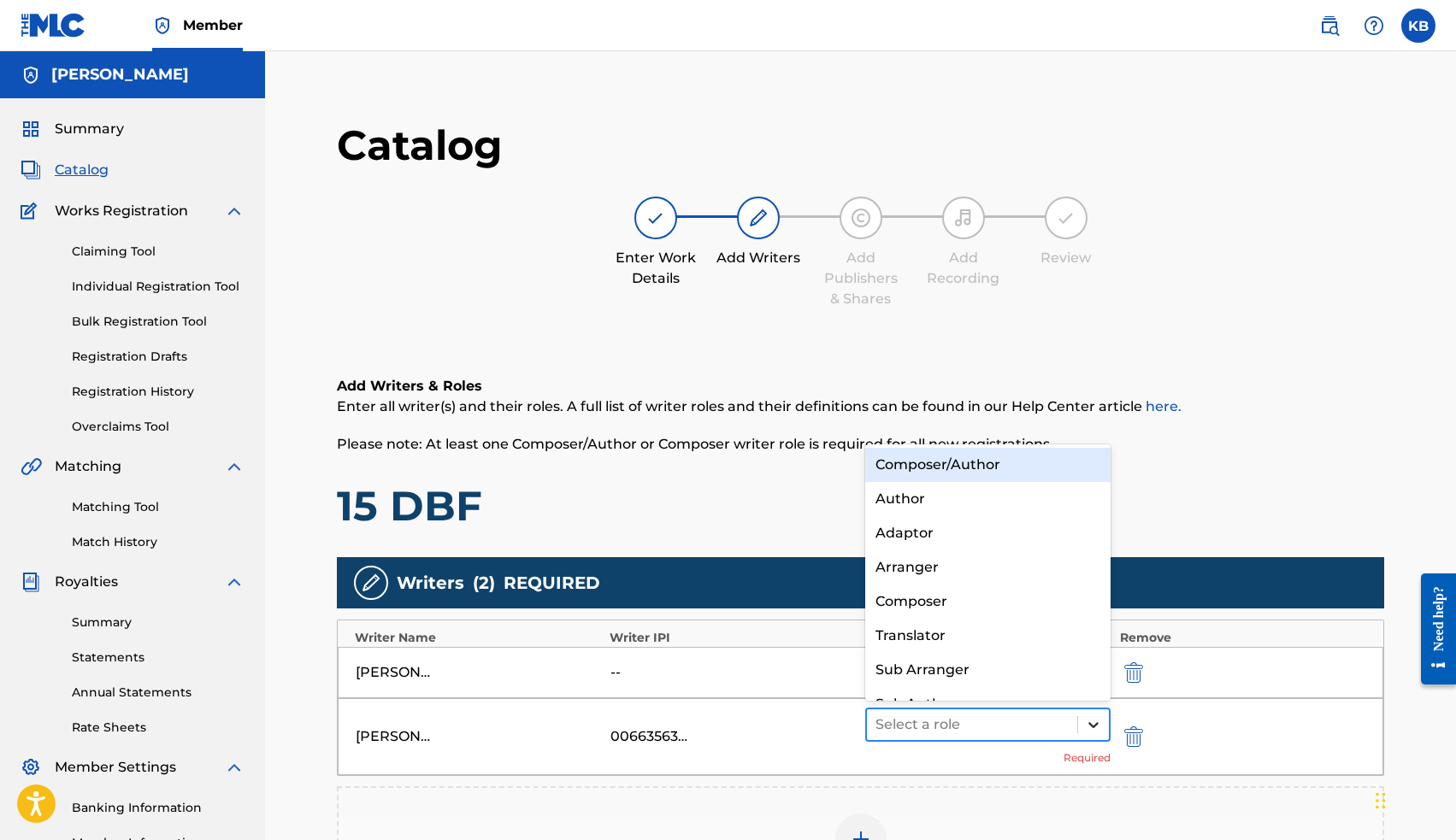
click at [1096, 721] on icon at bounding box center [1093, 725] width 17 height 17
click at [1031, 461] on div "Composer/Author" at bounding box center [988, 465] width 246 height 35
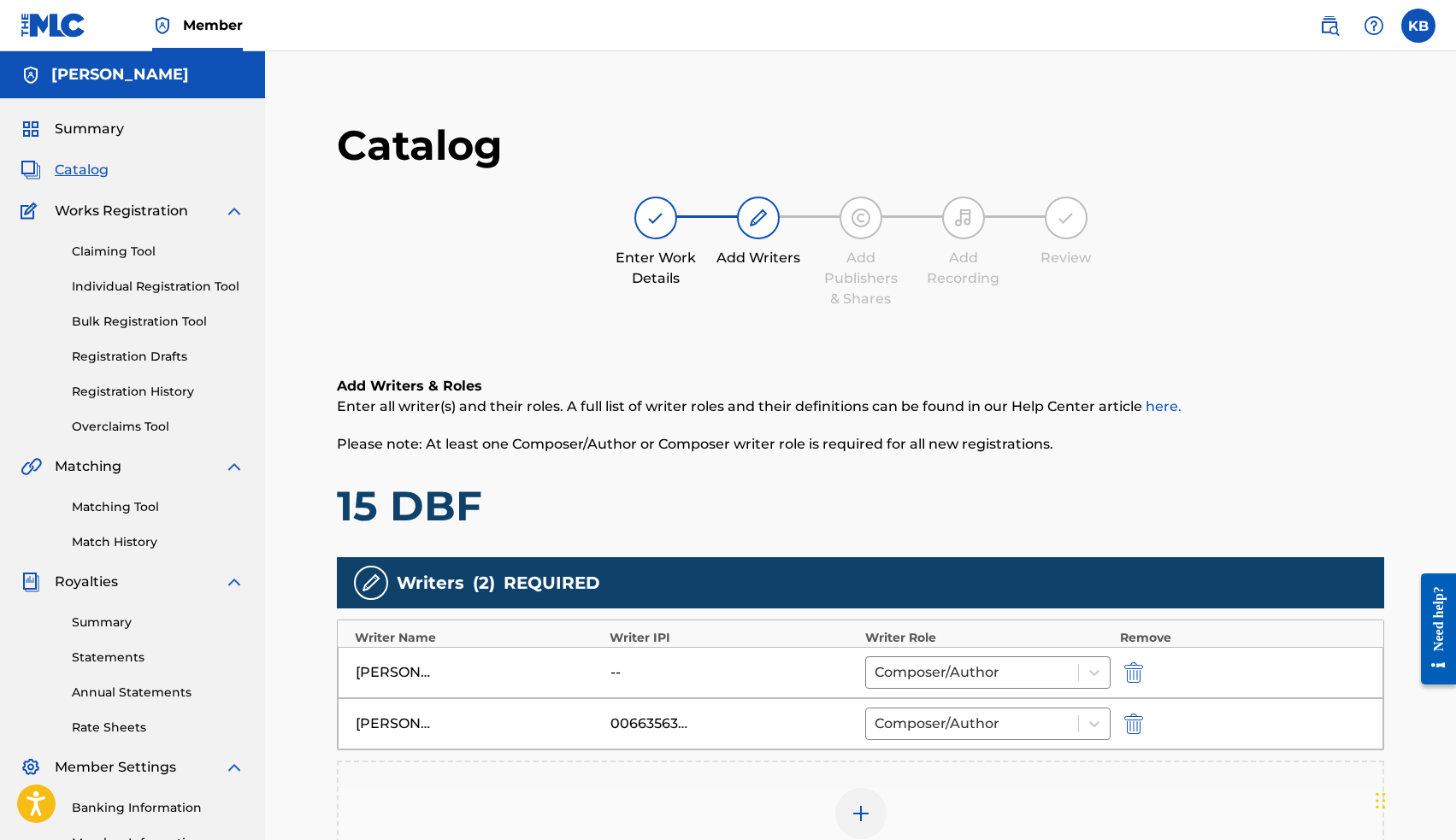
click at [1137, 673] on img "submit" at bounding box center [1134, 673] width 19 height 21
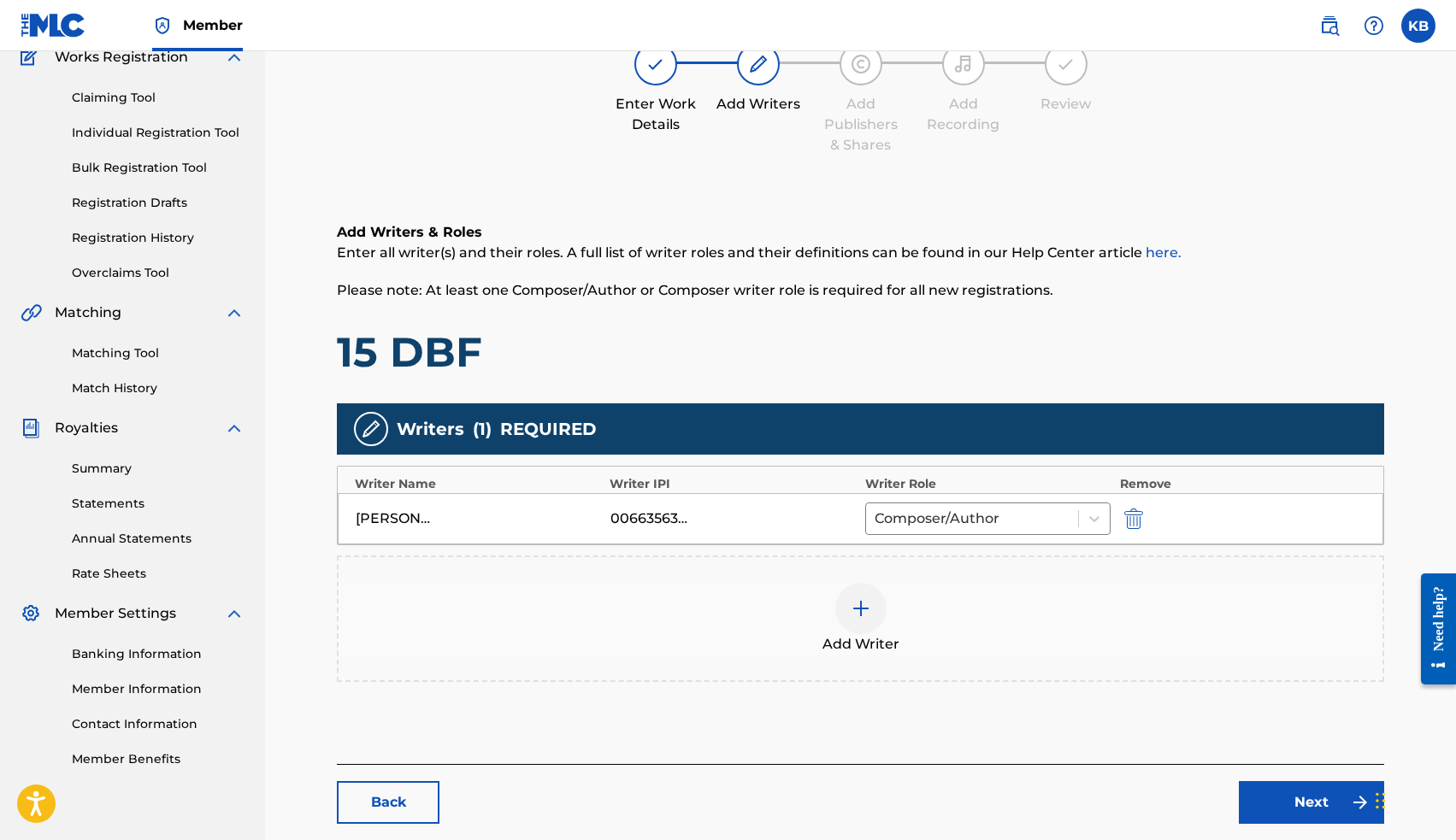
scroll to position [203, 0]
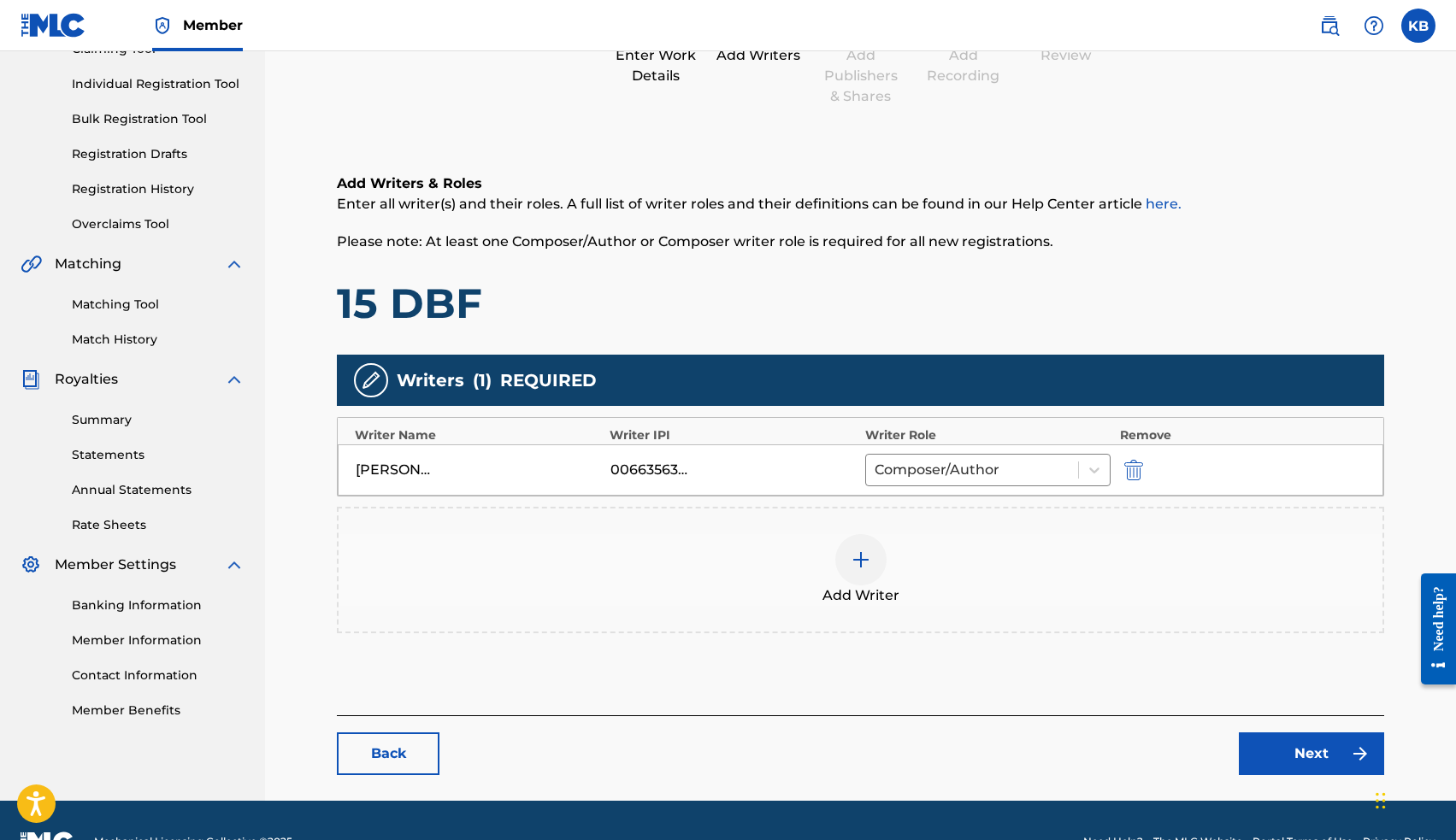
click at [1262, 748] on link "Next" at bounding box center [1311, 753] width 145 height 42
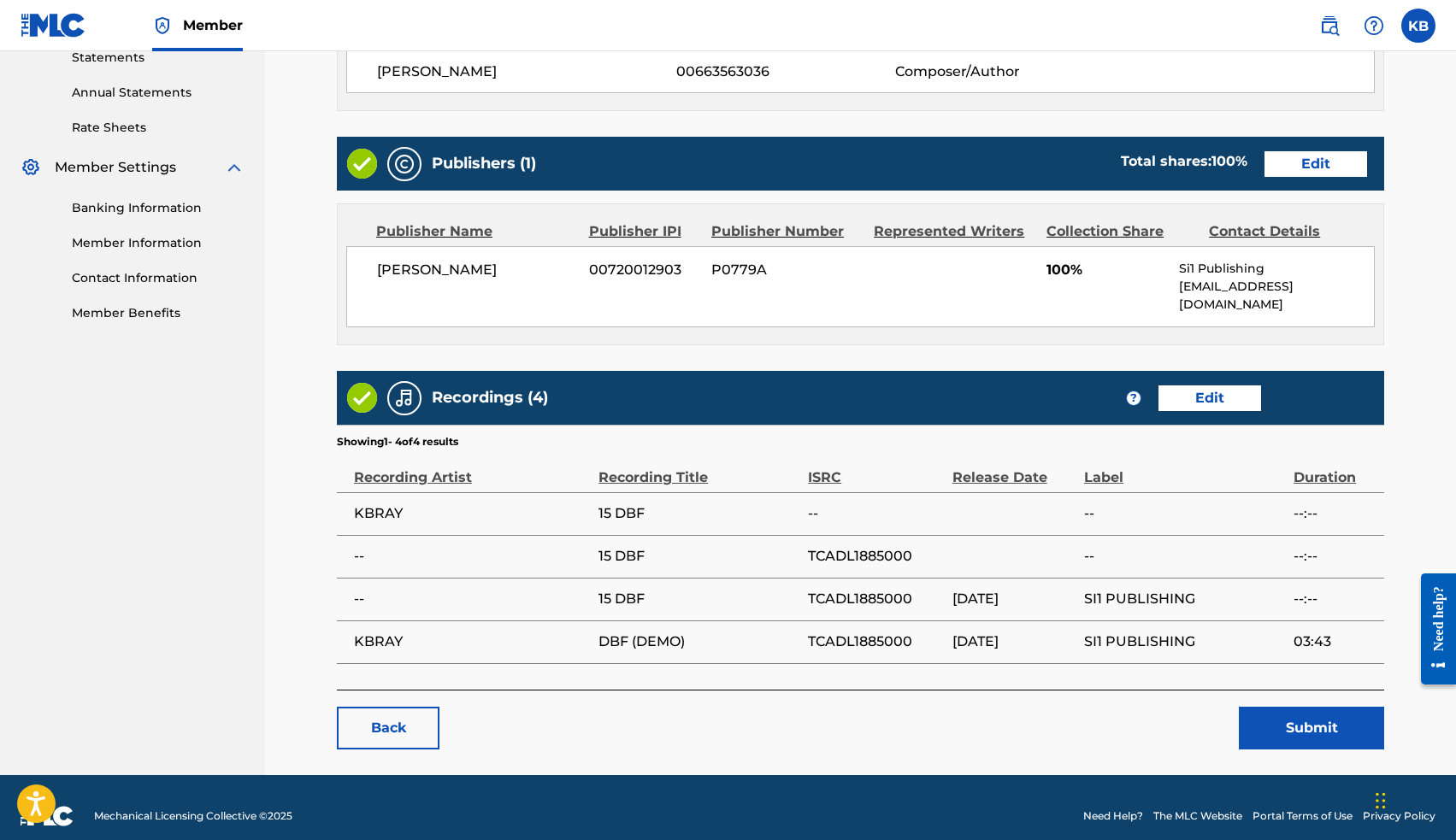
scroll to position [598, 0]
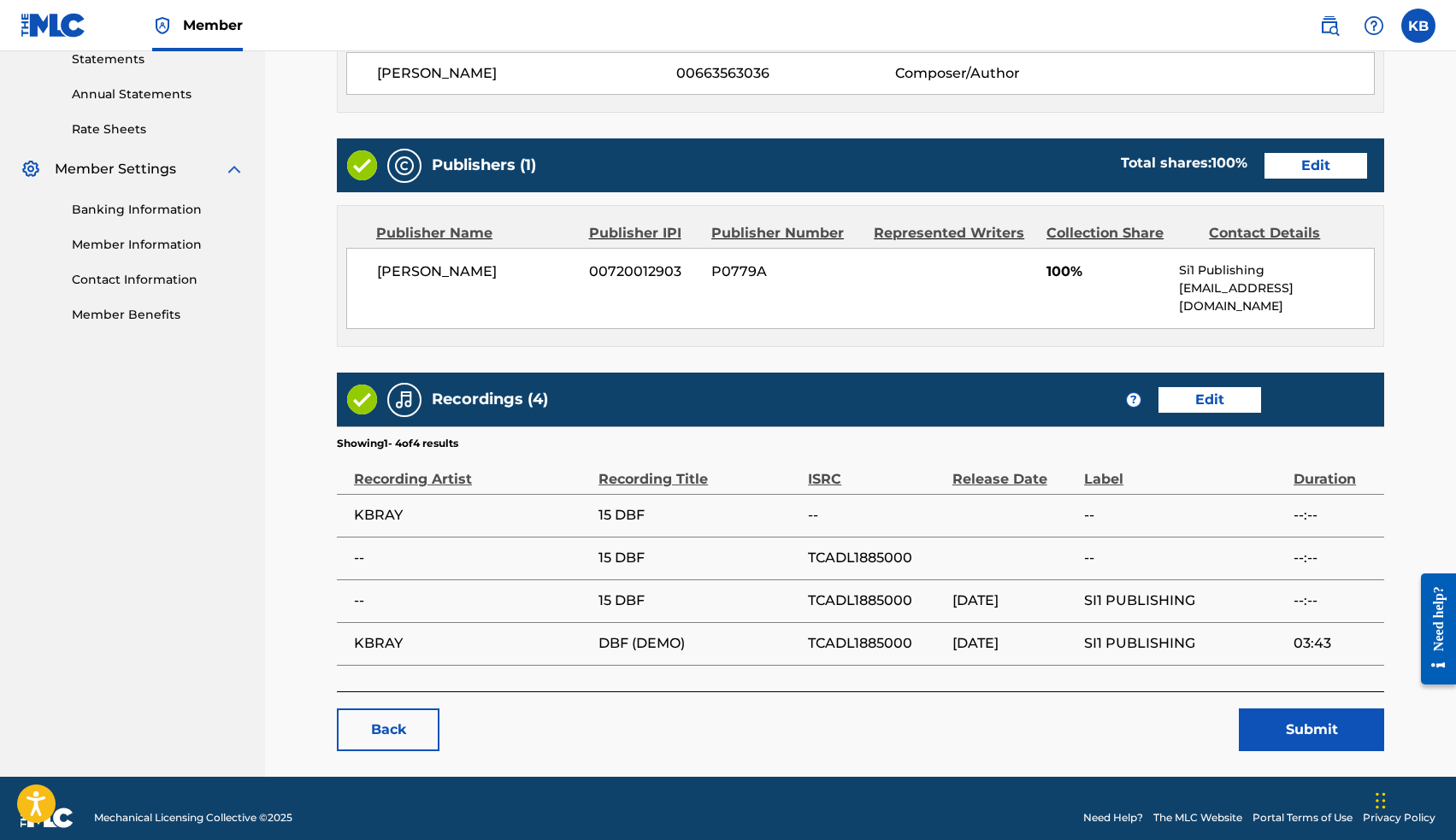
click at [1320, 709] on button "Submit" at bounding box center [1311, 729] width 145 height 42
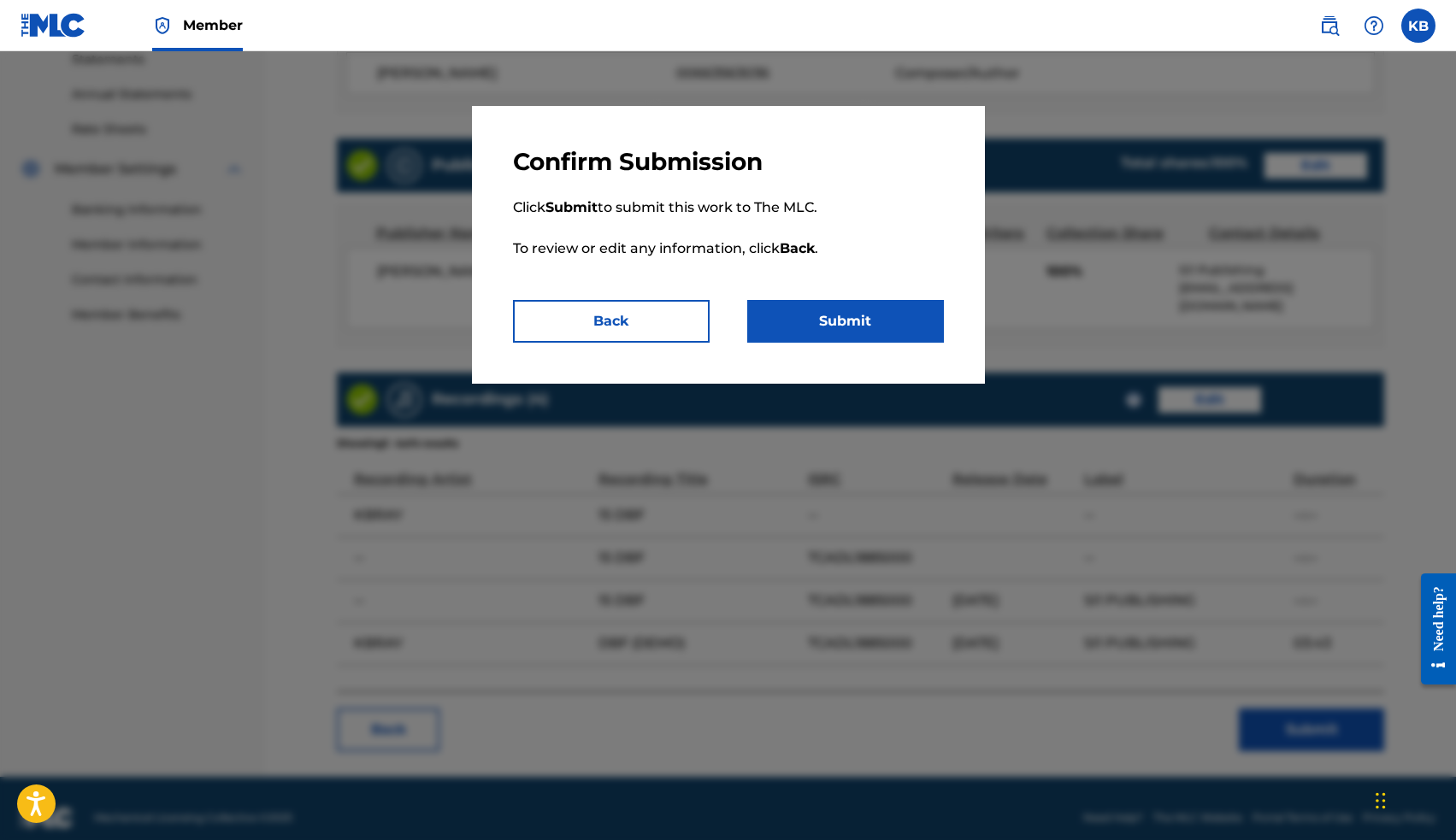
click at [896, 332] on button "Submit" at bounding box center [845, 320] width 197 height 42
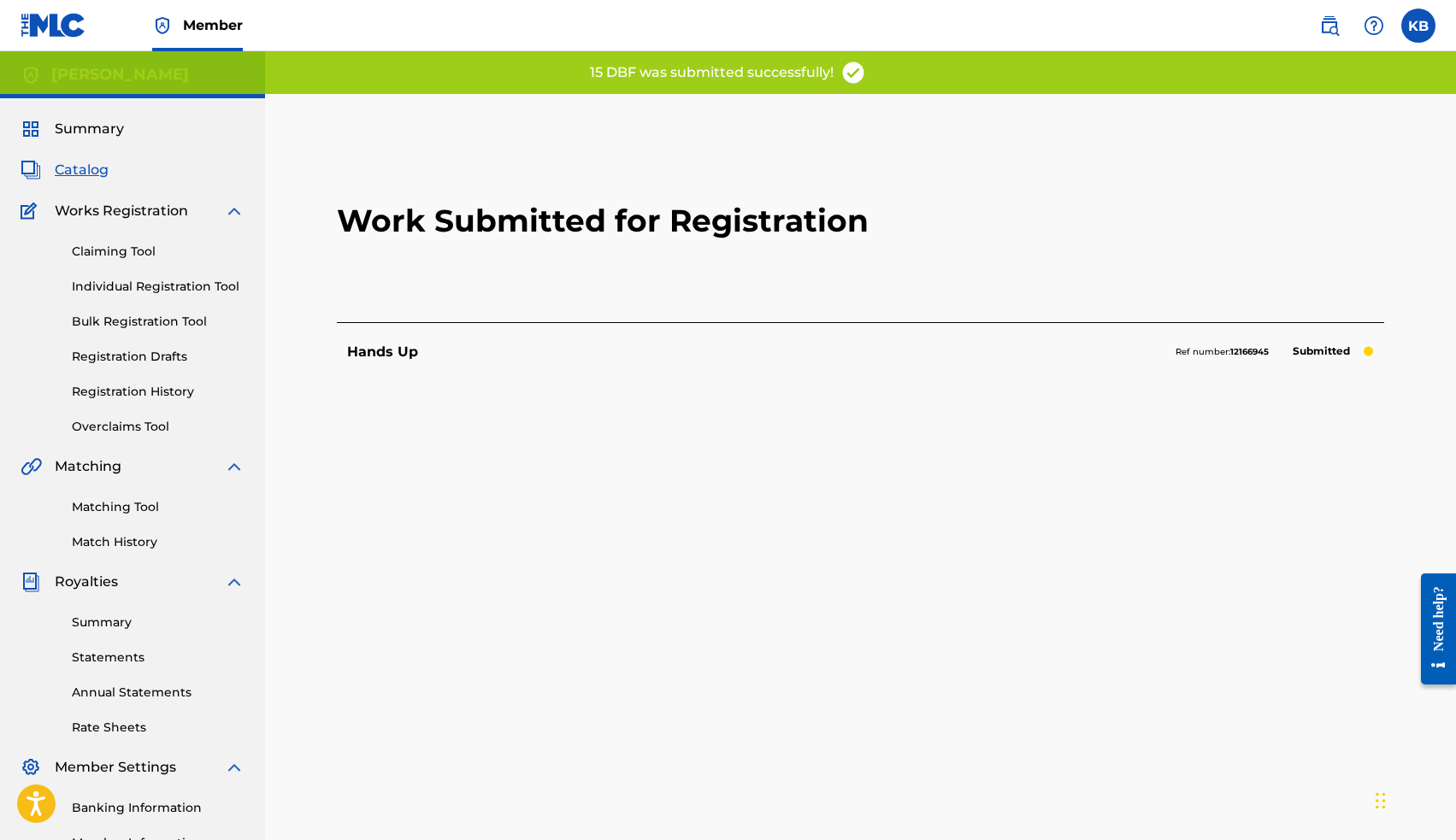
click at [92, 167] on span "Catalog" at bounding box center [81, 170] width 54 height 21
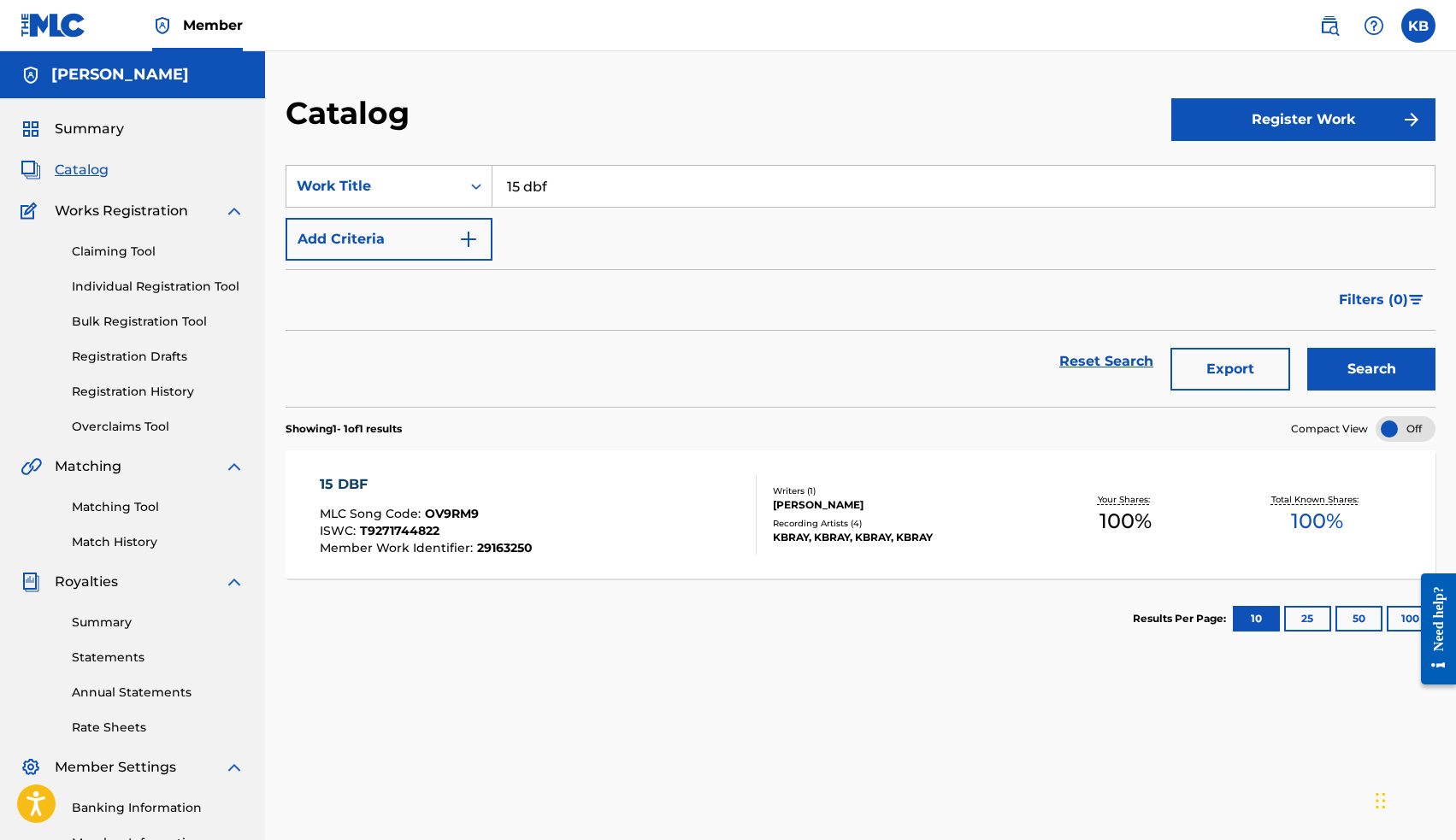
click at [565, 189] on input "15 dbf" at bounding box center [963, 186] width 942 height 41
drag, startPoint x: 539, startPoint y: 215, endPoint x: 551, endPoint y: 224, distance: 15.0
click at [522, 224] on span "14" at bounding box center [514, 224] width 15 height 16
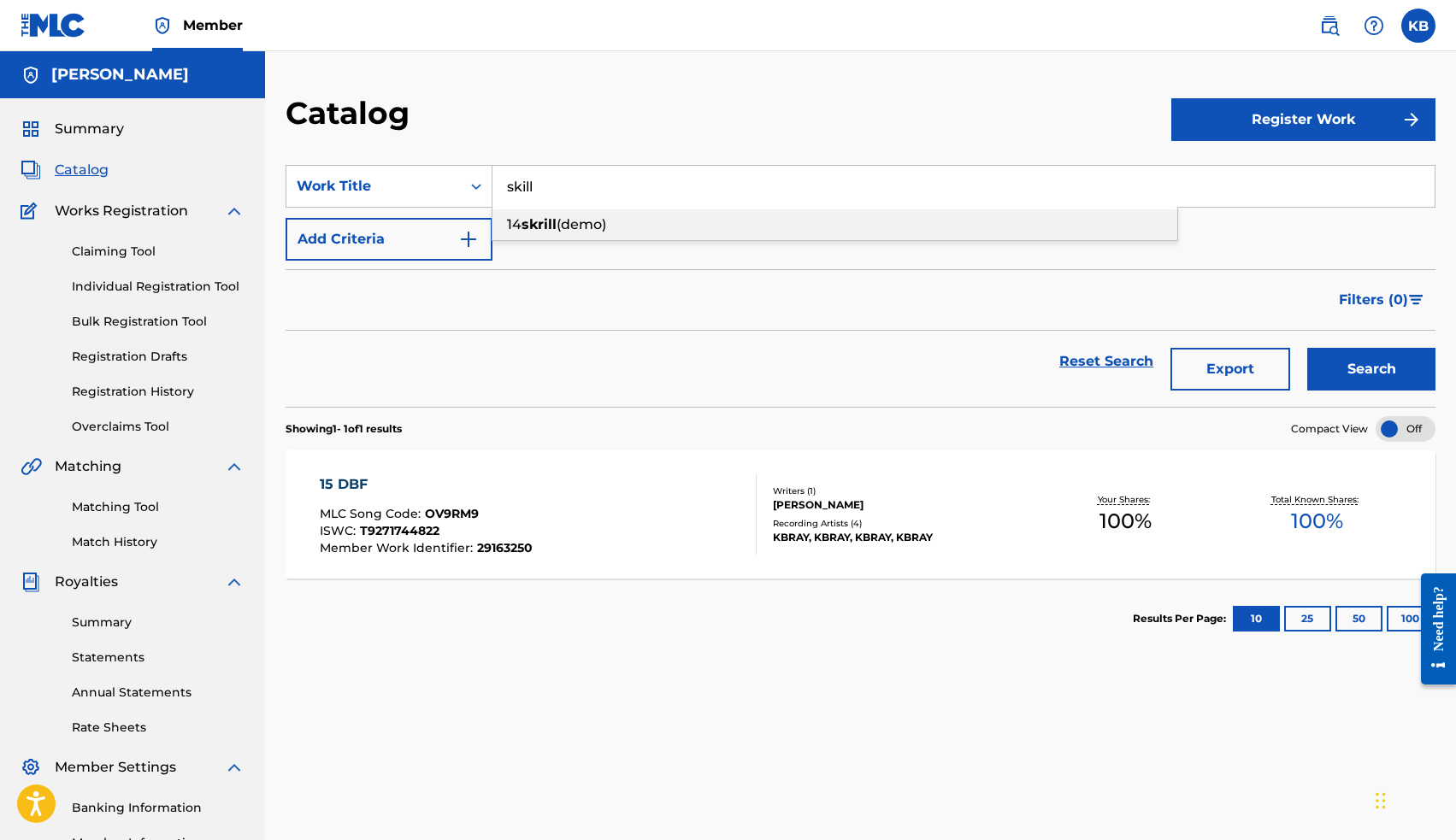
type input "14 skrill (demo)"
click at [1350, 371] on button "Search" at bounding box center [1371, 369] width 128 height 42
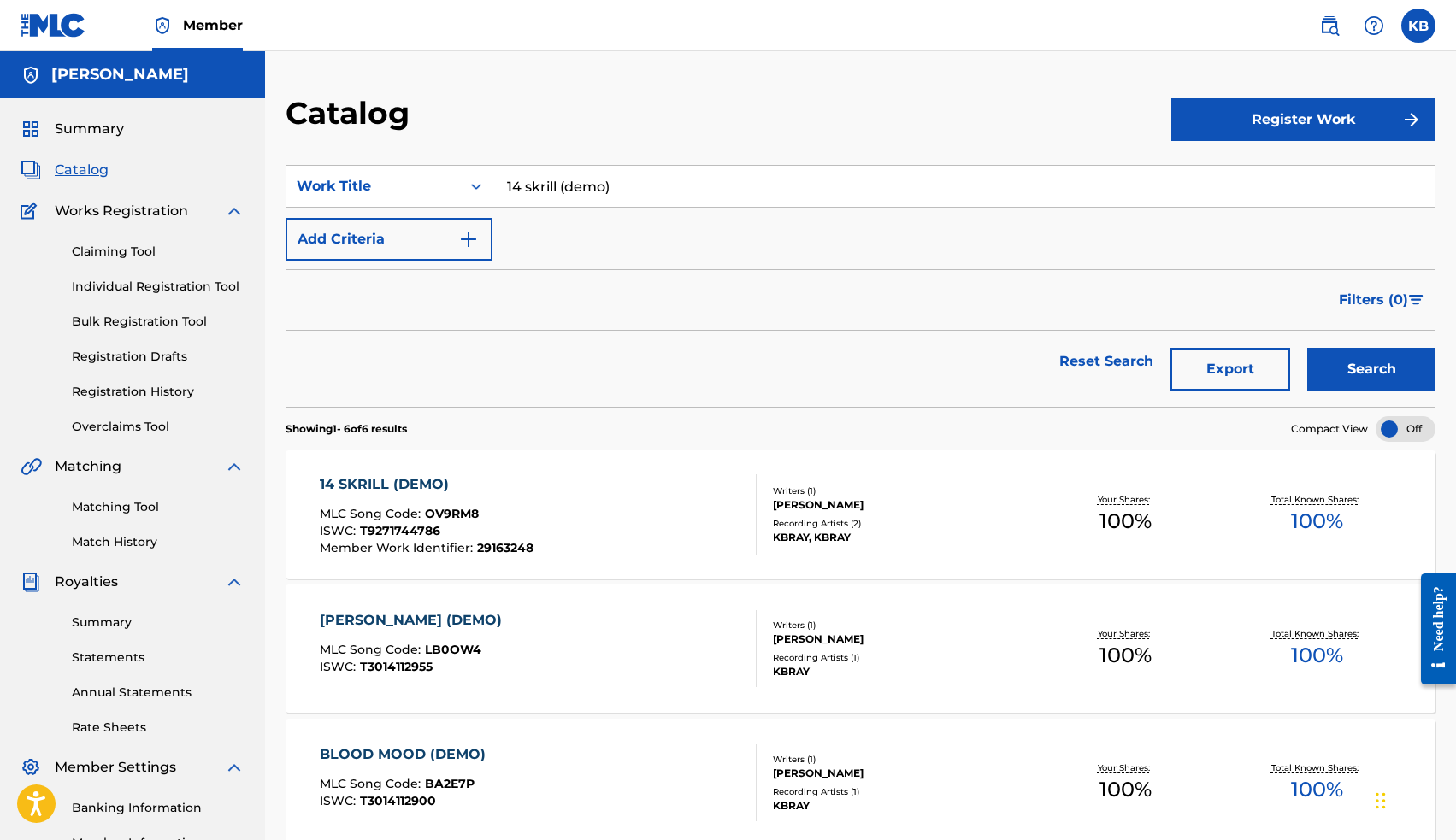
click at [396, 481] on div "14 SKRILL (DEMO)" at bounding box center [426, 484] width 213 height 21
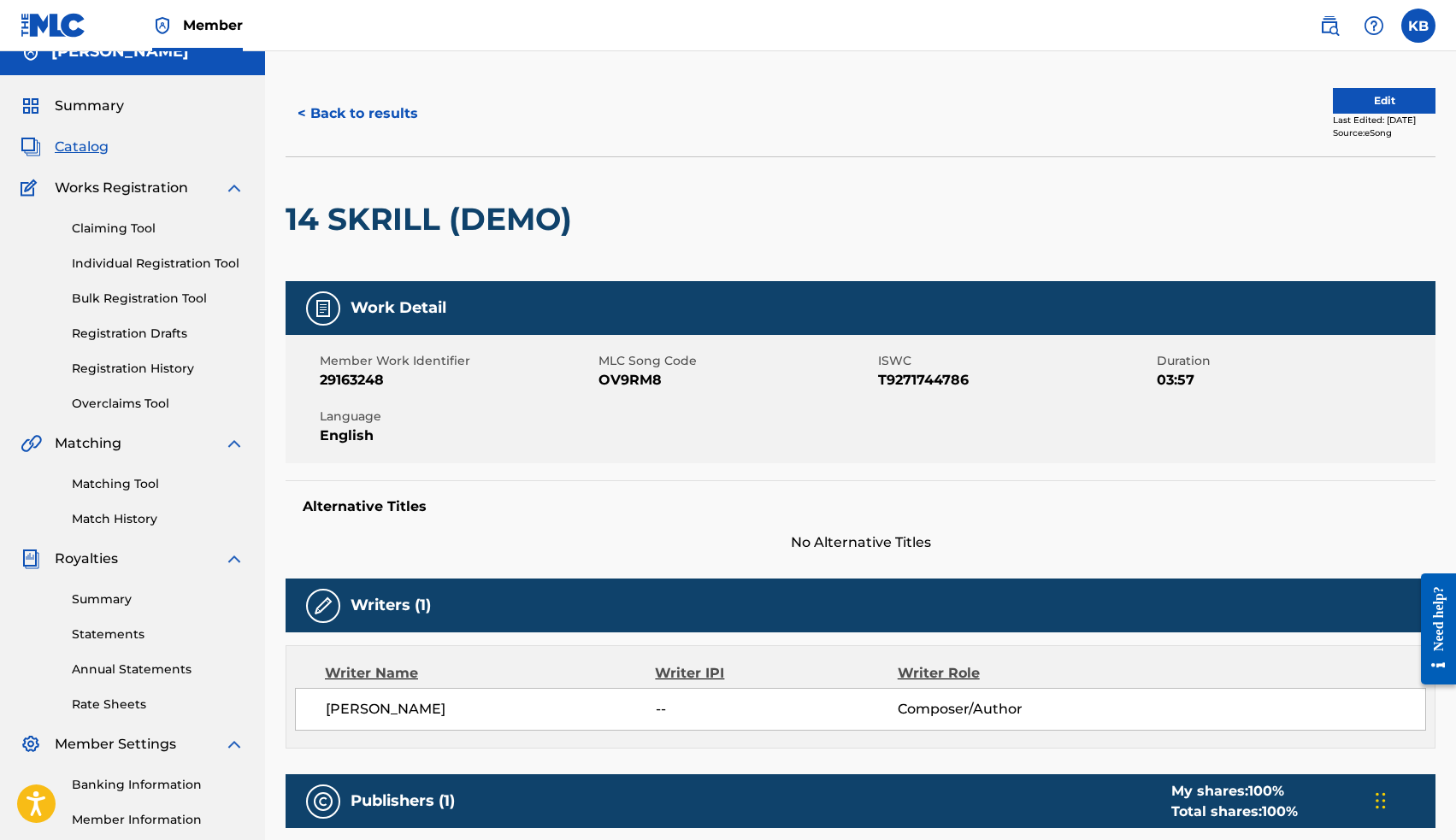
scroll to position [76, 0]
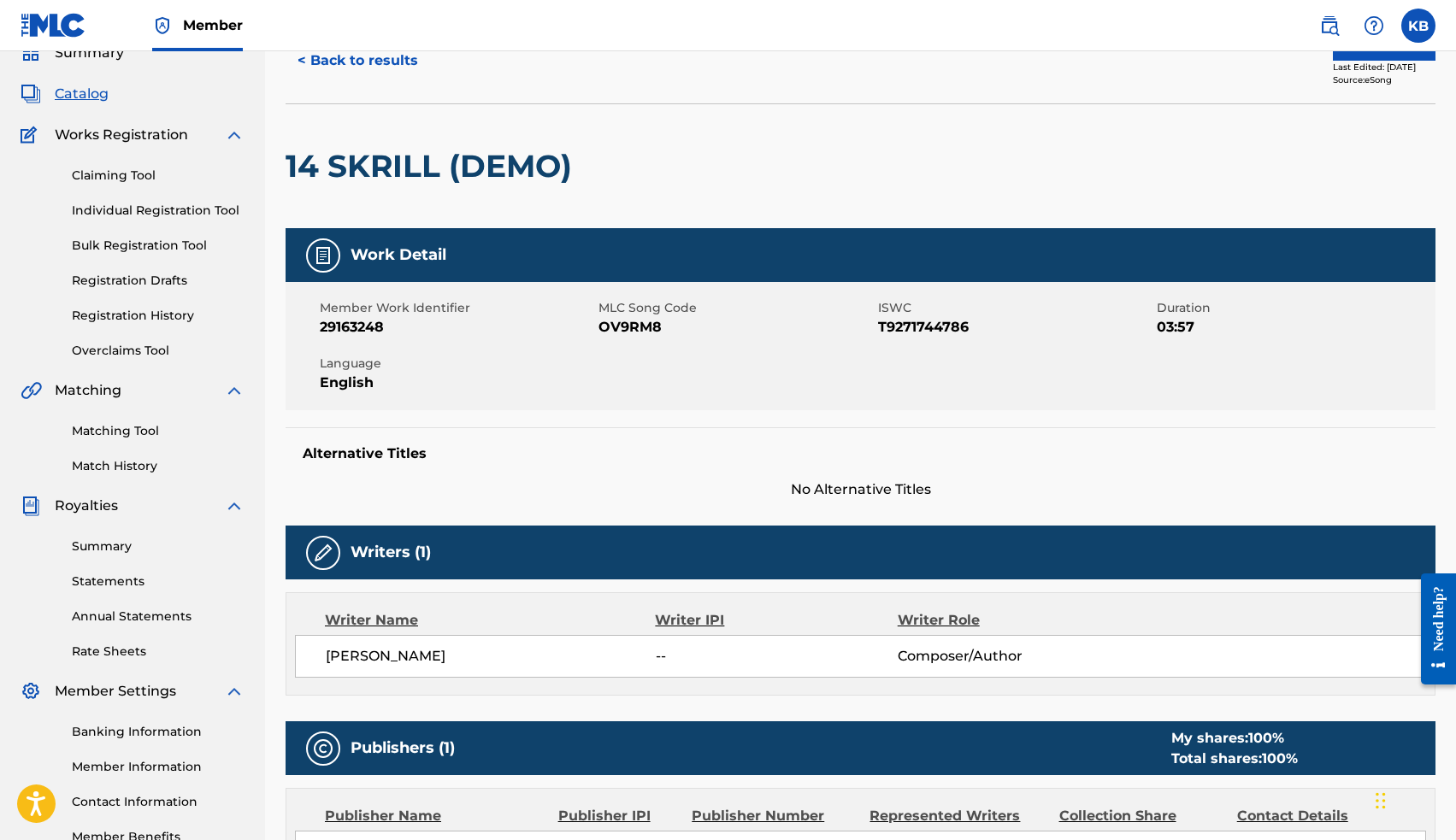
click at [1338, 53] on button "Edit" at bounding box center [1383, 48] width 103 height 26
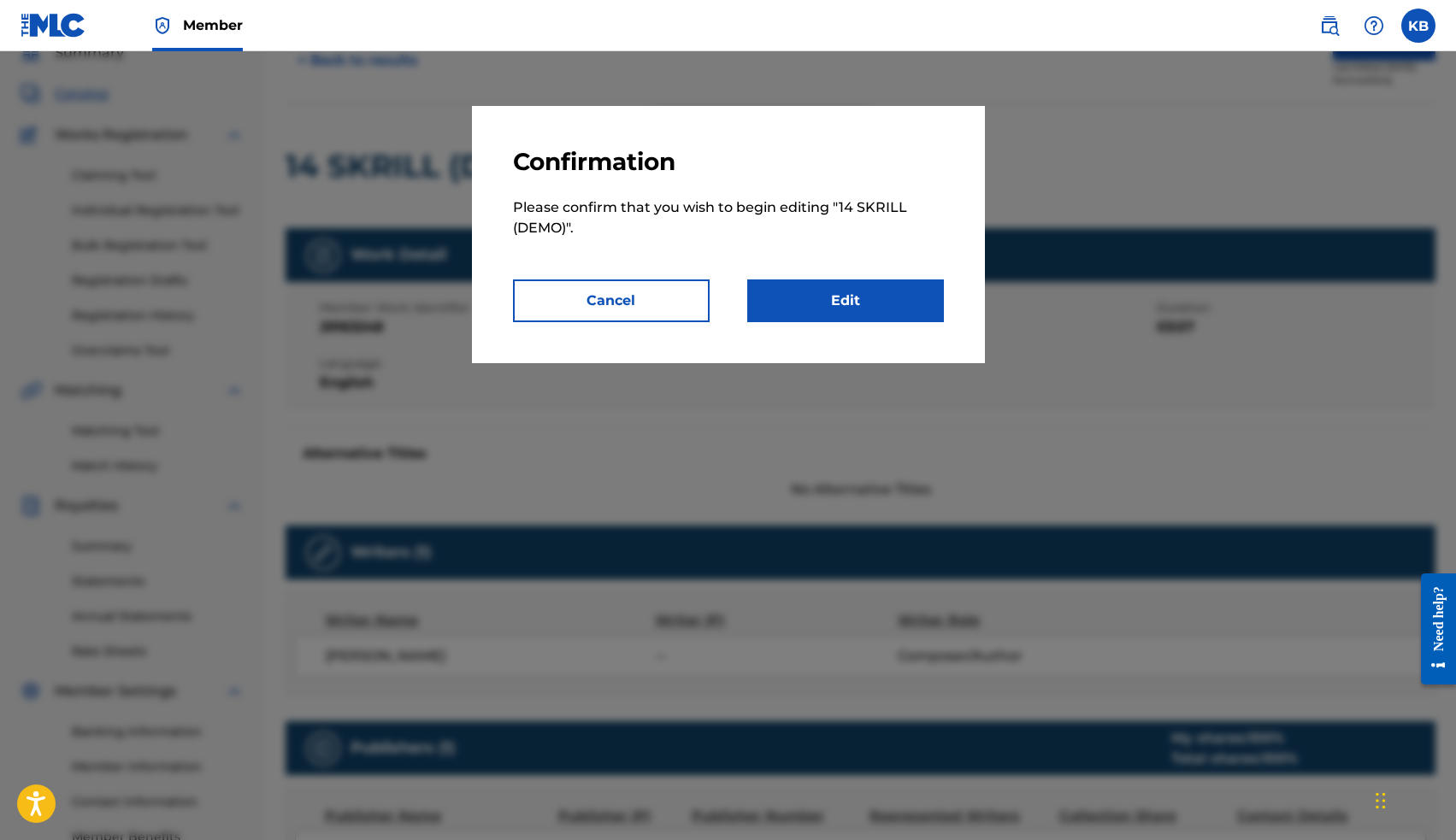
click at [872, 303] on link "Edit" at bounding box center [845, 300] width 197 height 42
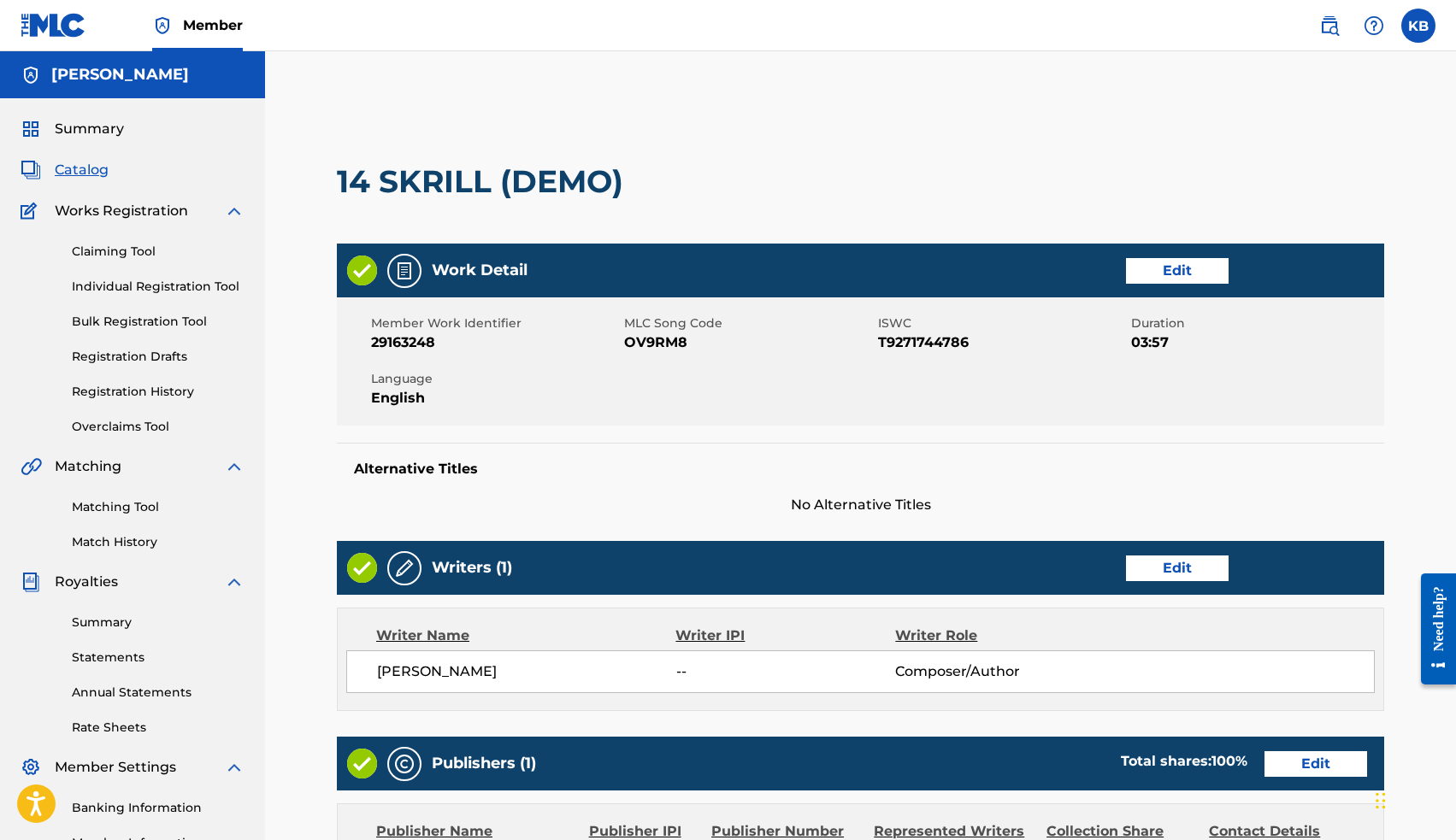
click at [1145, 555] on link "Edit" at bounding box center [1177, 568] width 103 height 26
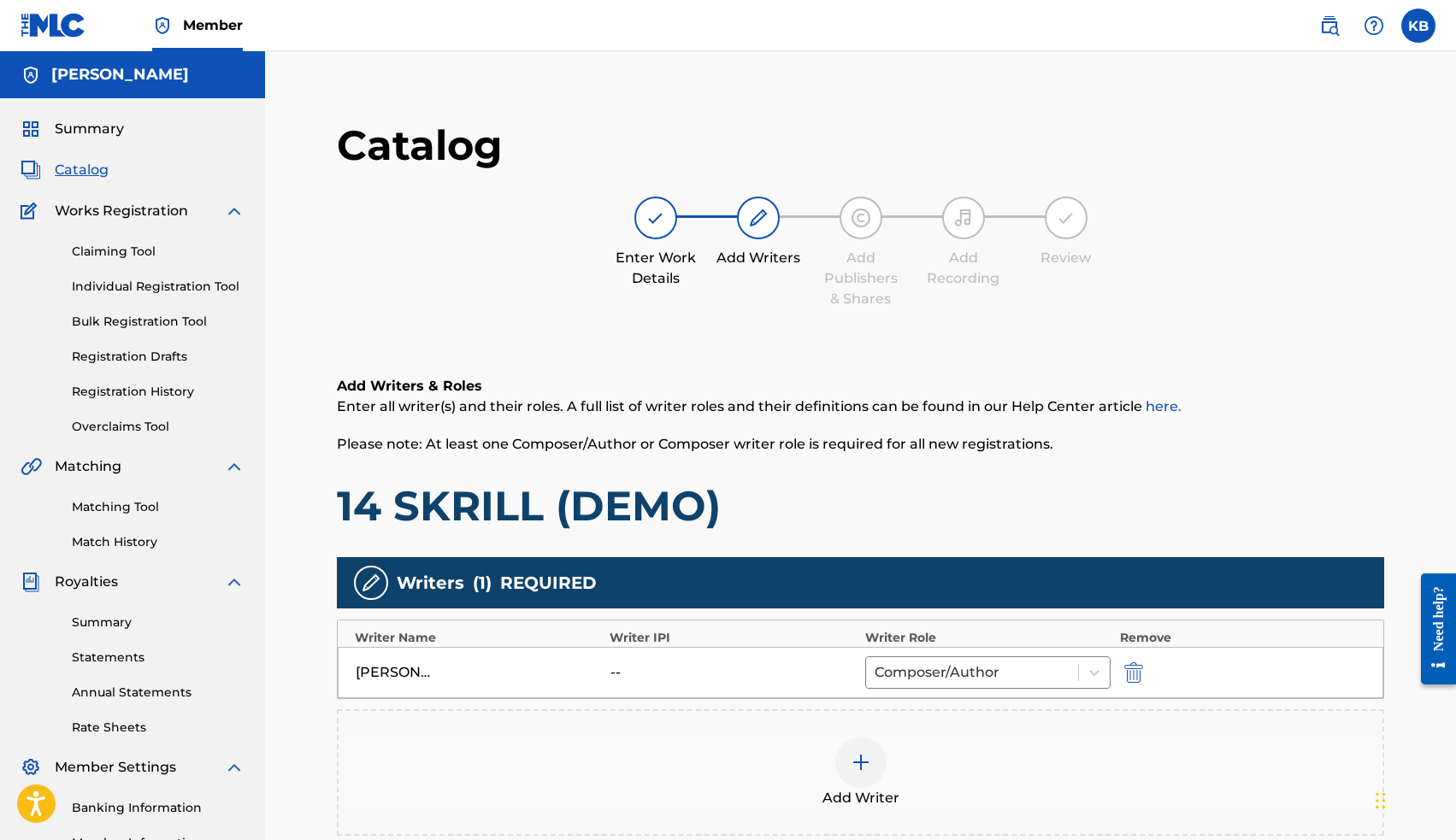
click at [855, 764] on img at bounding box center [861, 762] width 21 height 21
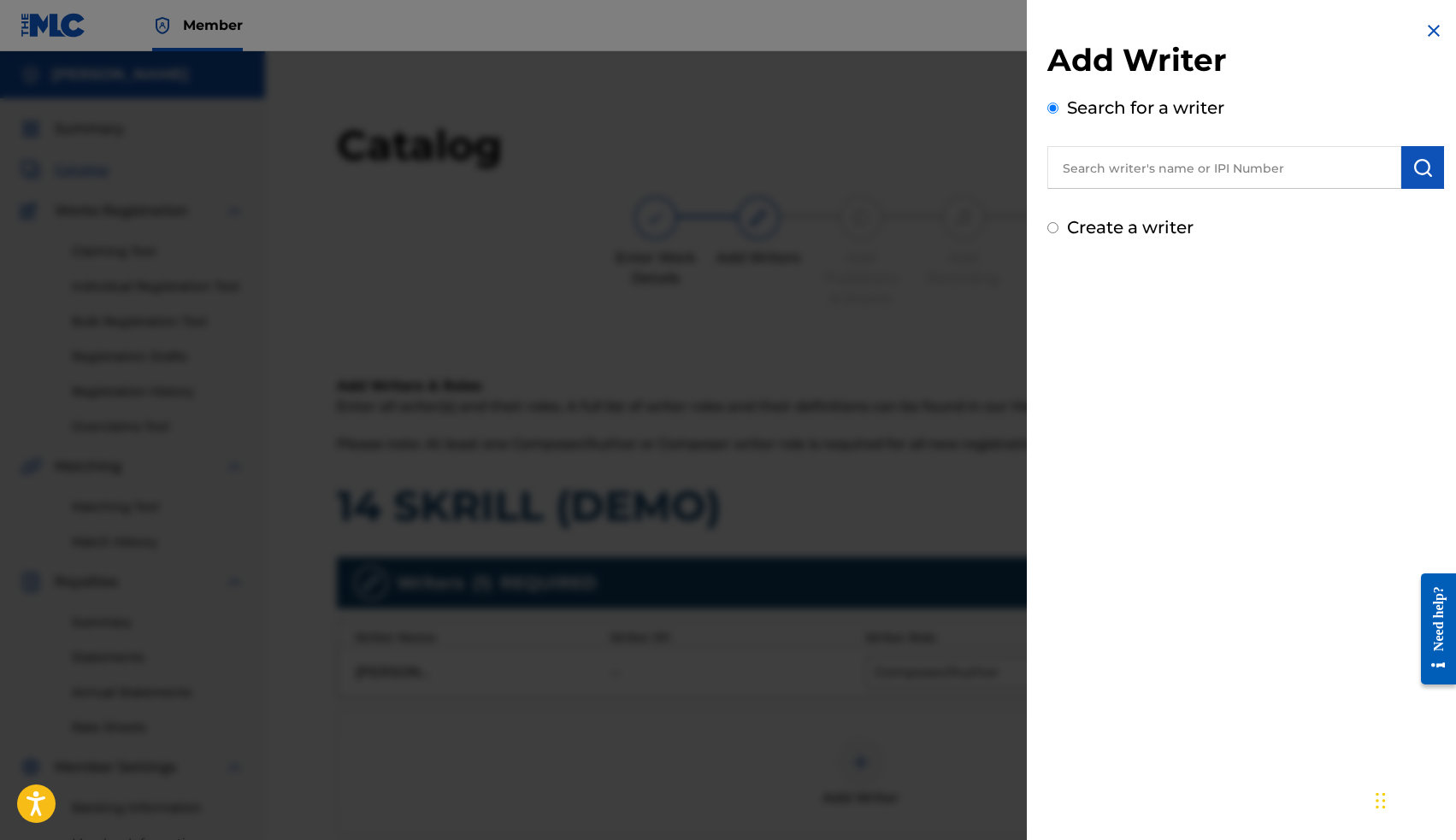
click at [1120, 167] on input "text" at bounding box center [1225, 167] width 354 height 42
paste input "00663563036"
type input "00663563036"
click at [1421, 161] on img "submit" at bounding box center [1422, 167] width 21 height 21
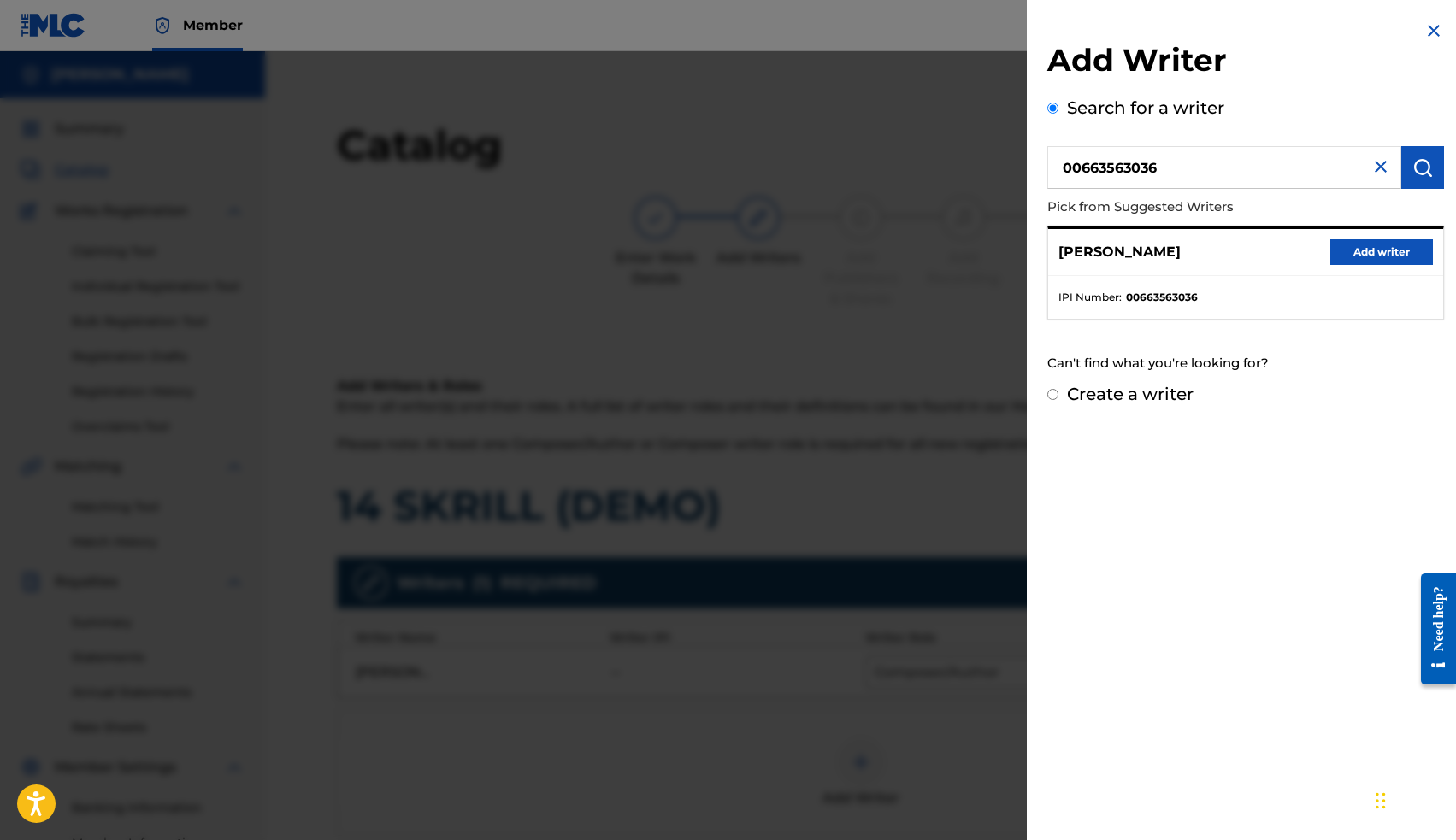
click at [1379, 249] on button "Add writer" at bounding box center [1381, 252] width 103 height 26
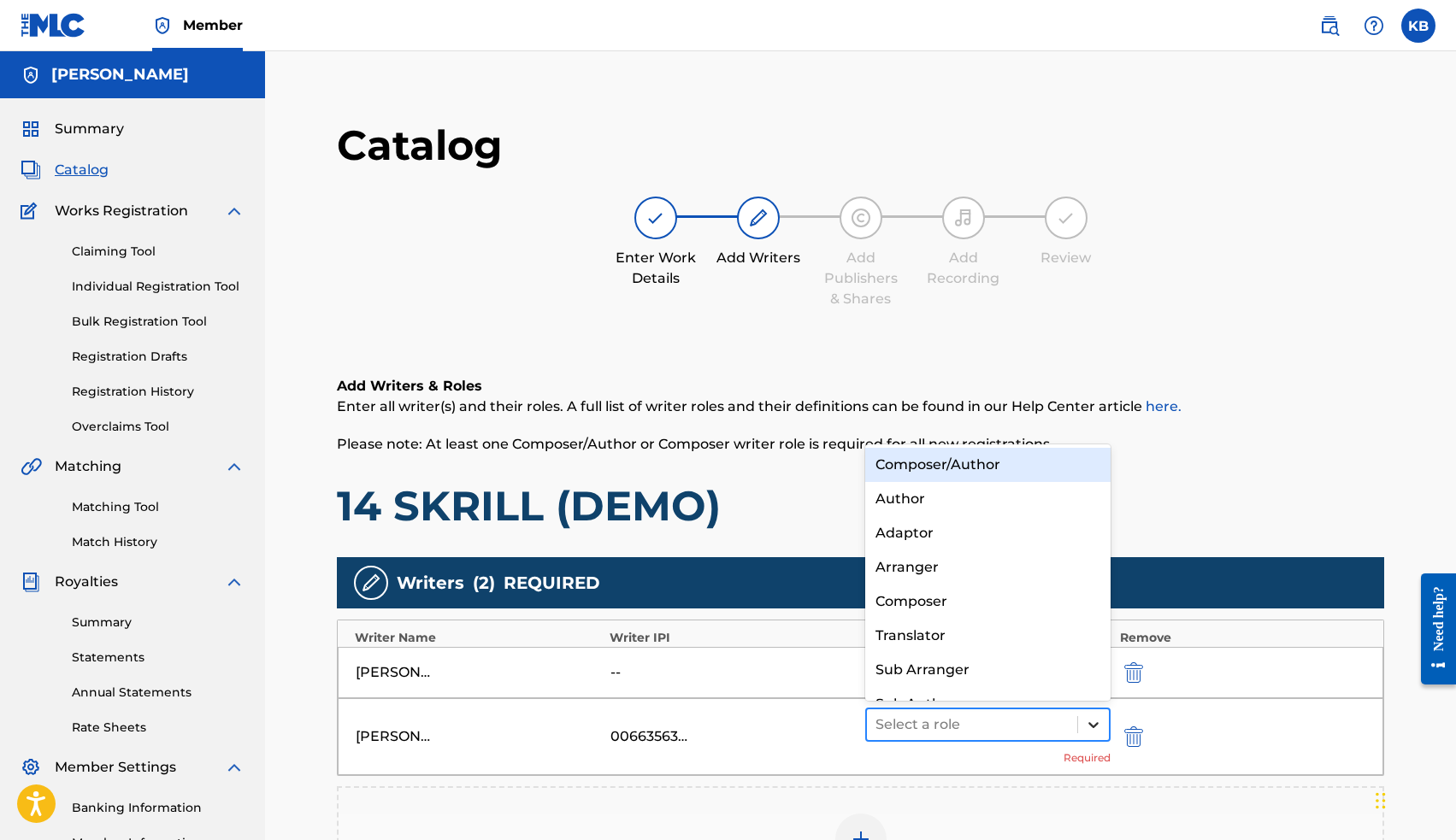
click at [1095, 719] on icon at bounding box center [1093, 725] width 17 height 17
click at [991, 463] on div "Composer/Author" at bounding box center [988, 465] width 246 height 35
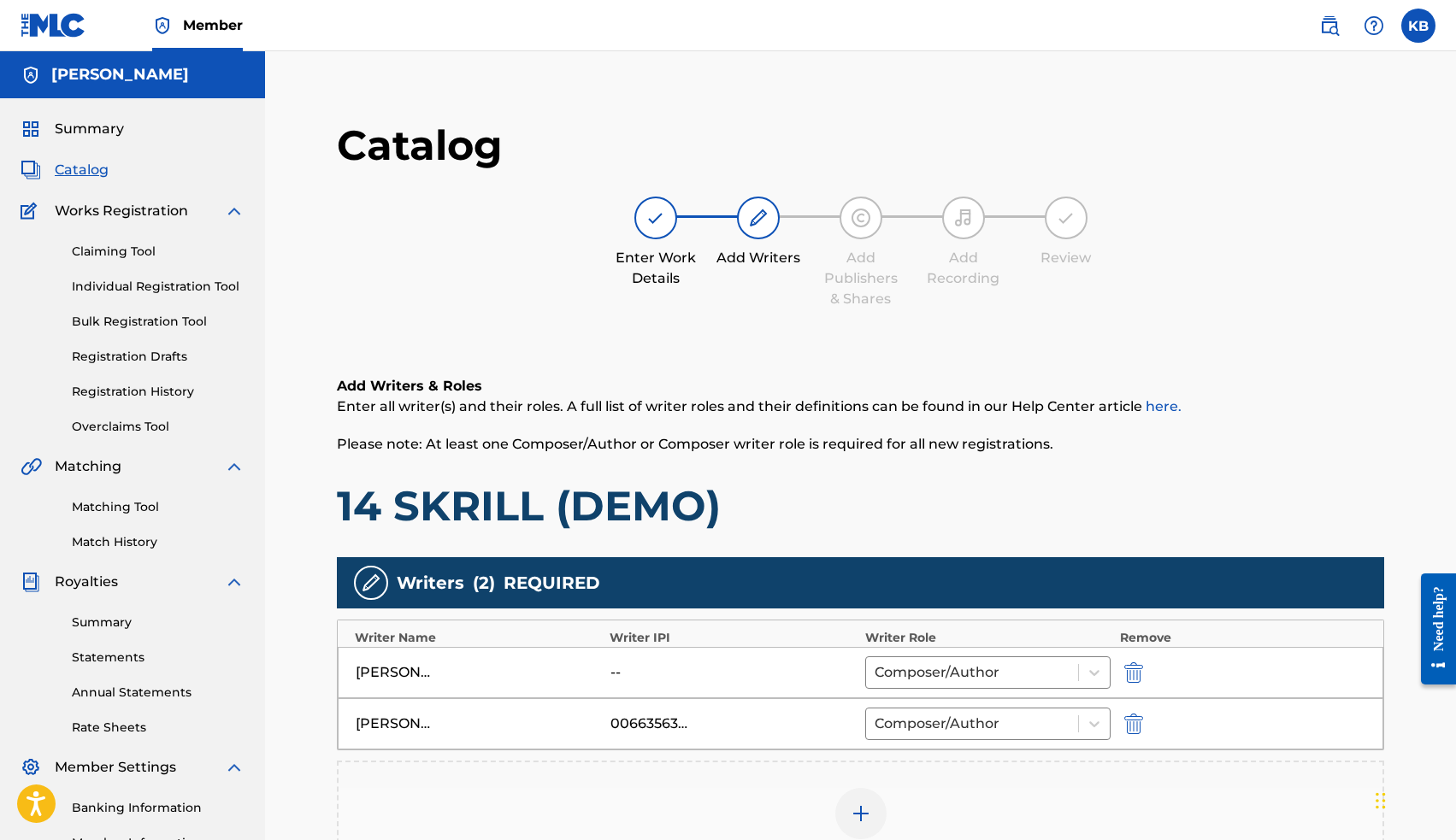
click at [1135, 671] on img "submit" at bounding box center [1134, 673] width 19 height 21
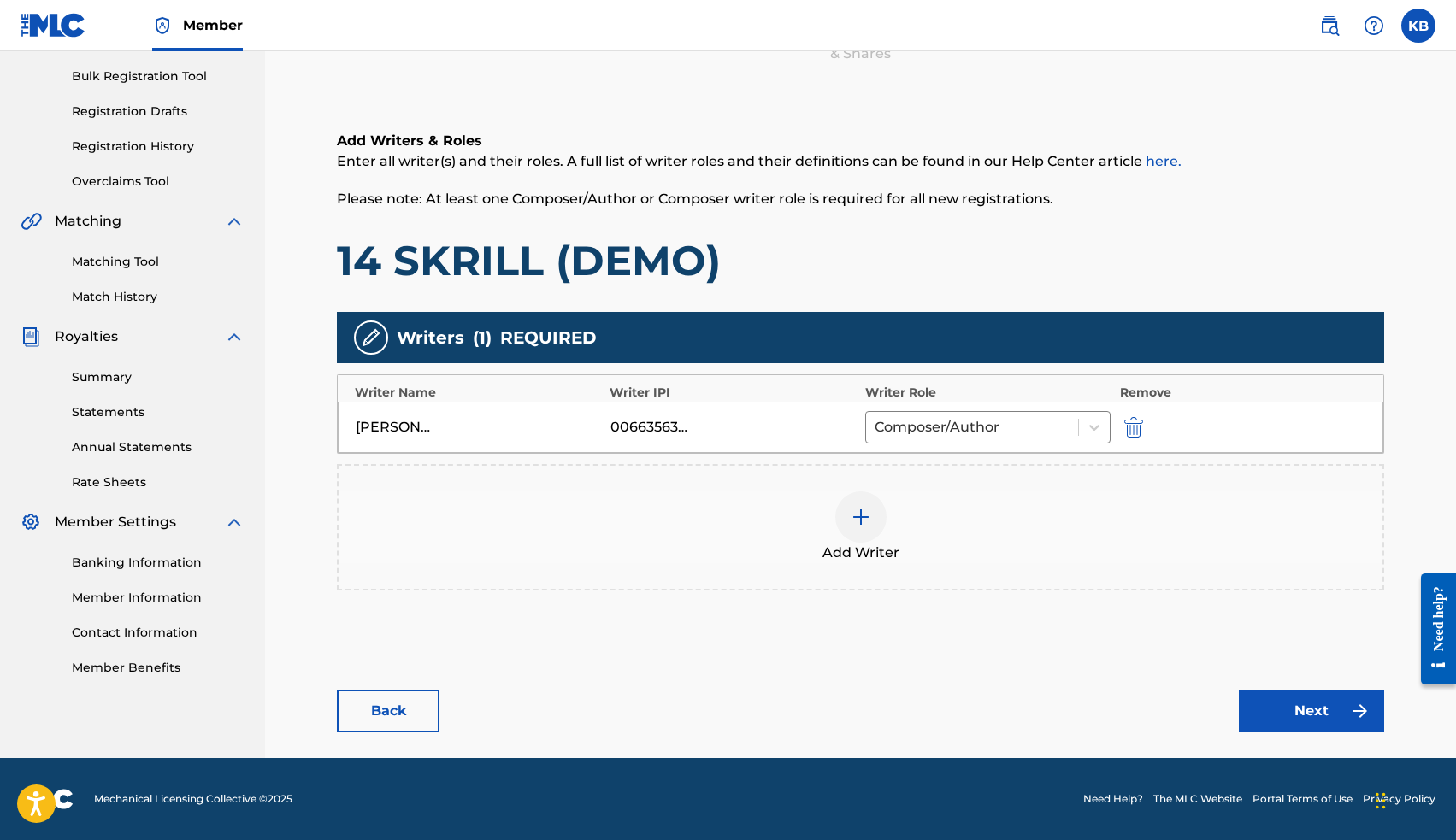
scroll to position [245, 0]
click at [1280, 701] on link "Next" at bounding box center [1311, 711] width 145 height 42
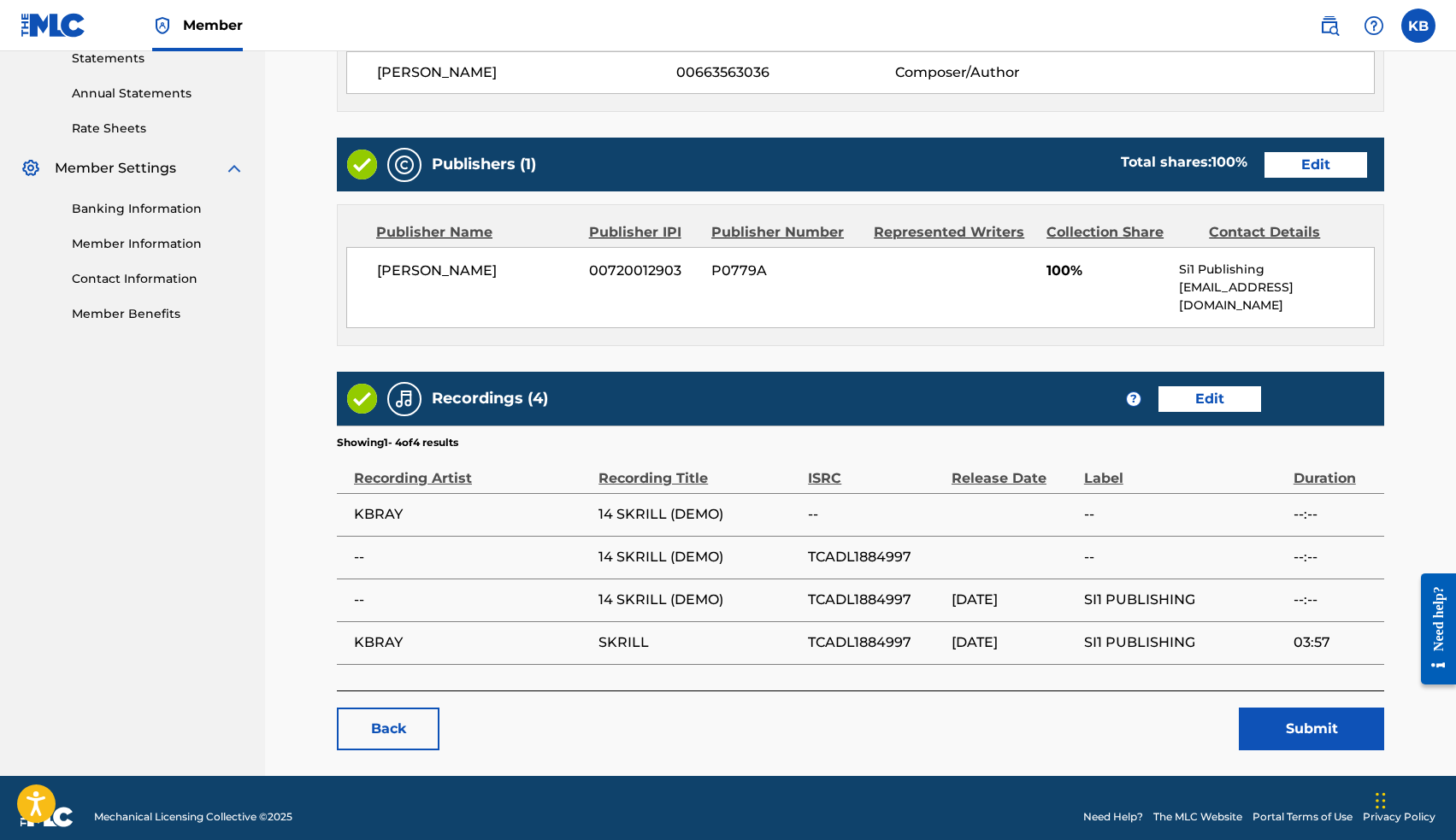
scroll to position [598, 0]
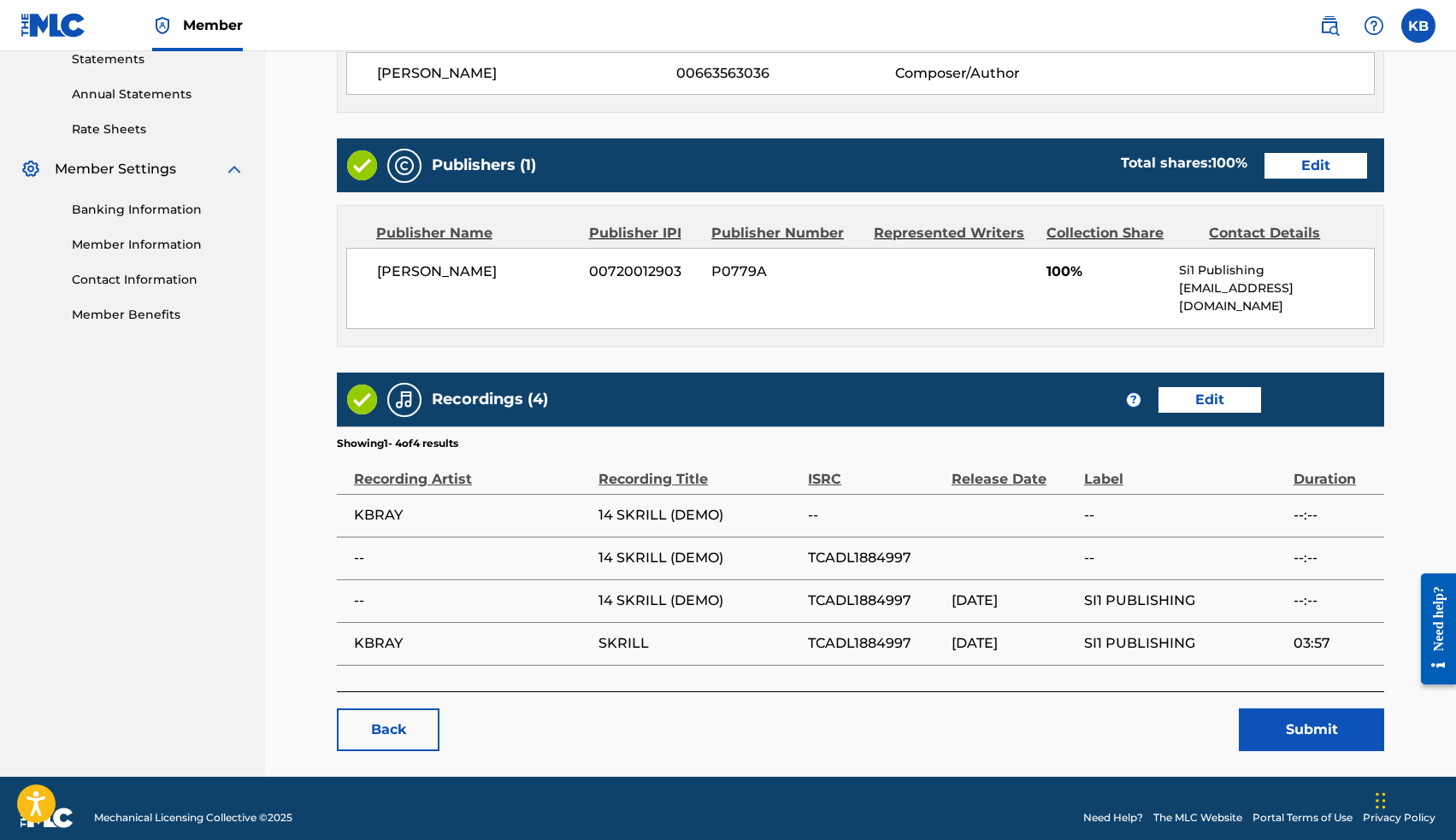
click at [1314, 709] on button "Submit" at bounding box center [1311, 729] width 145 height 42
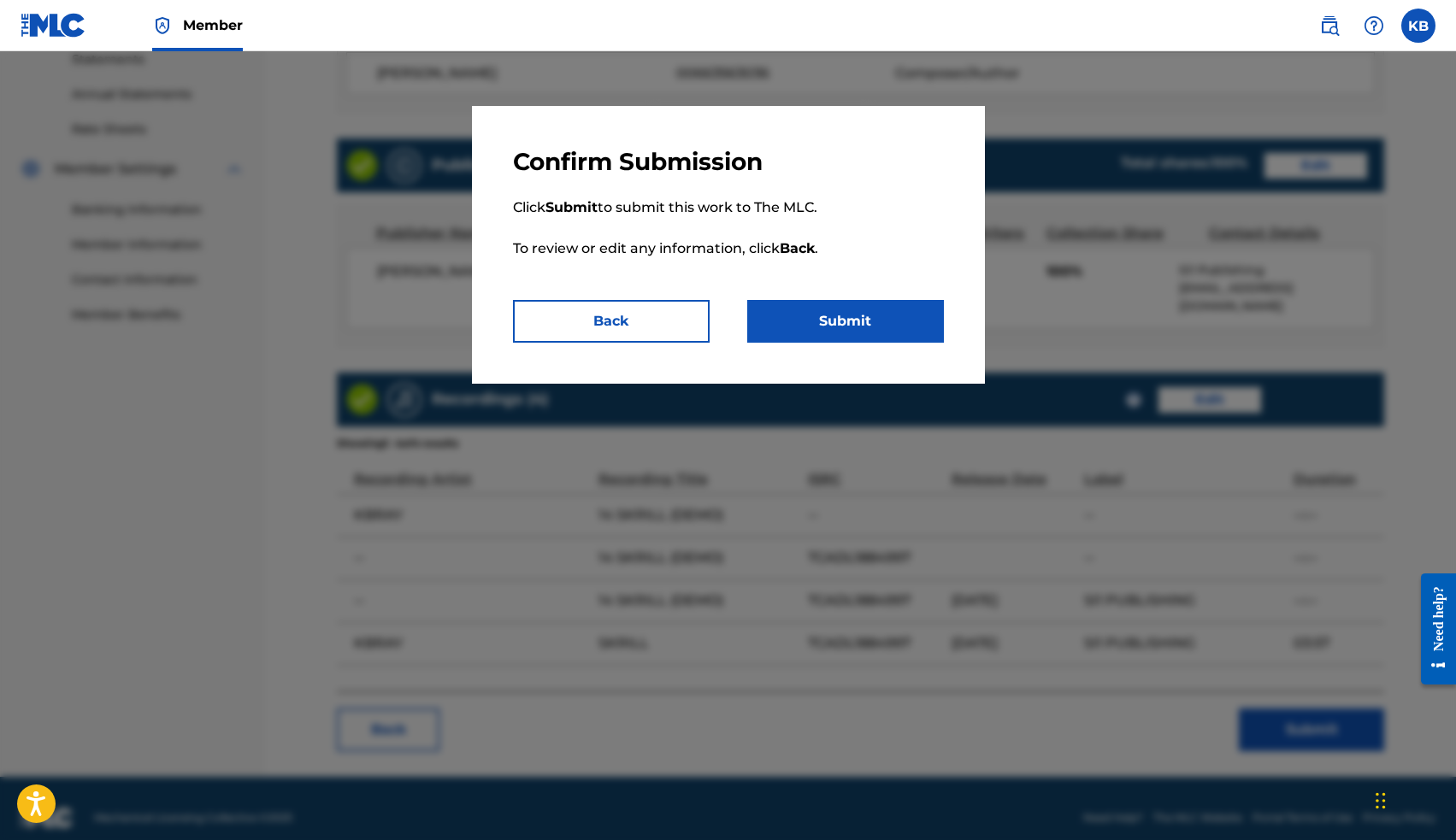
click at [864, 315] on button "Submit" at bounding box center [845, 320] width 197 height 42
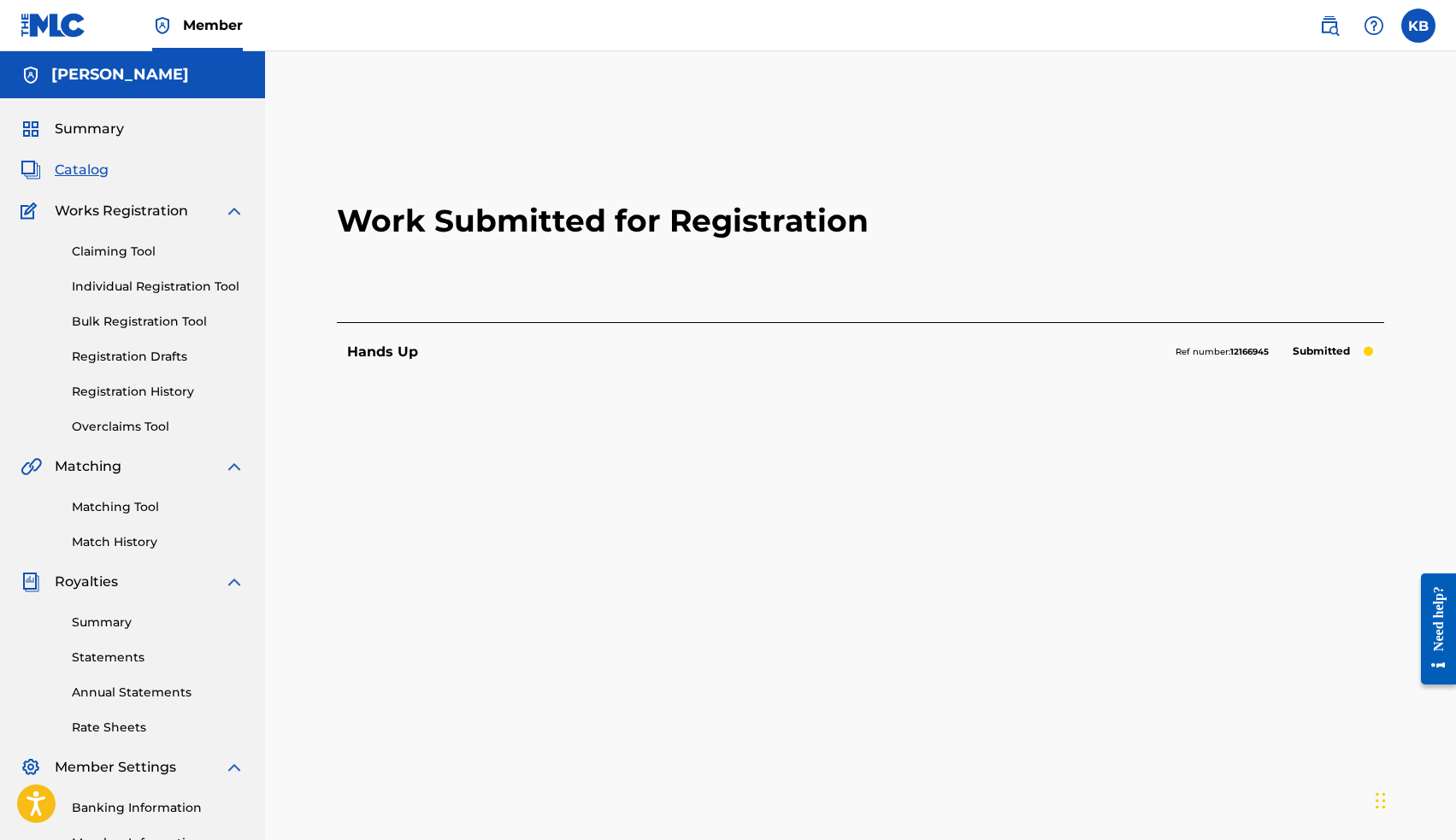
click at [84, 168] on span "Catalog" at bounding box center [81, 170] width 54 height 21
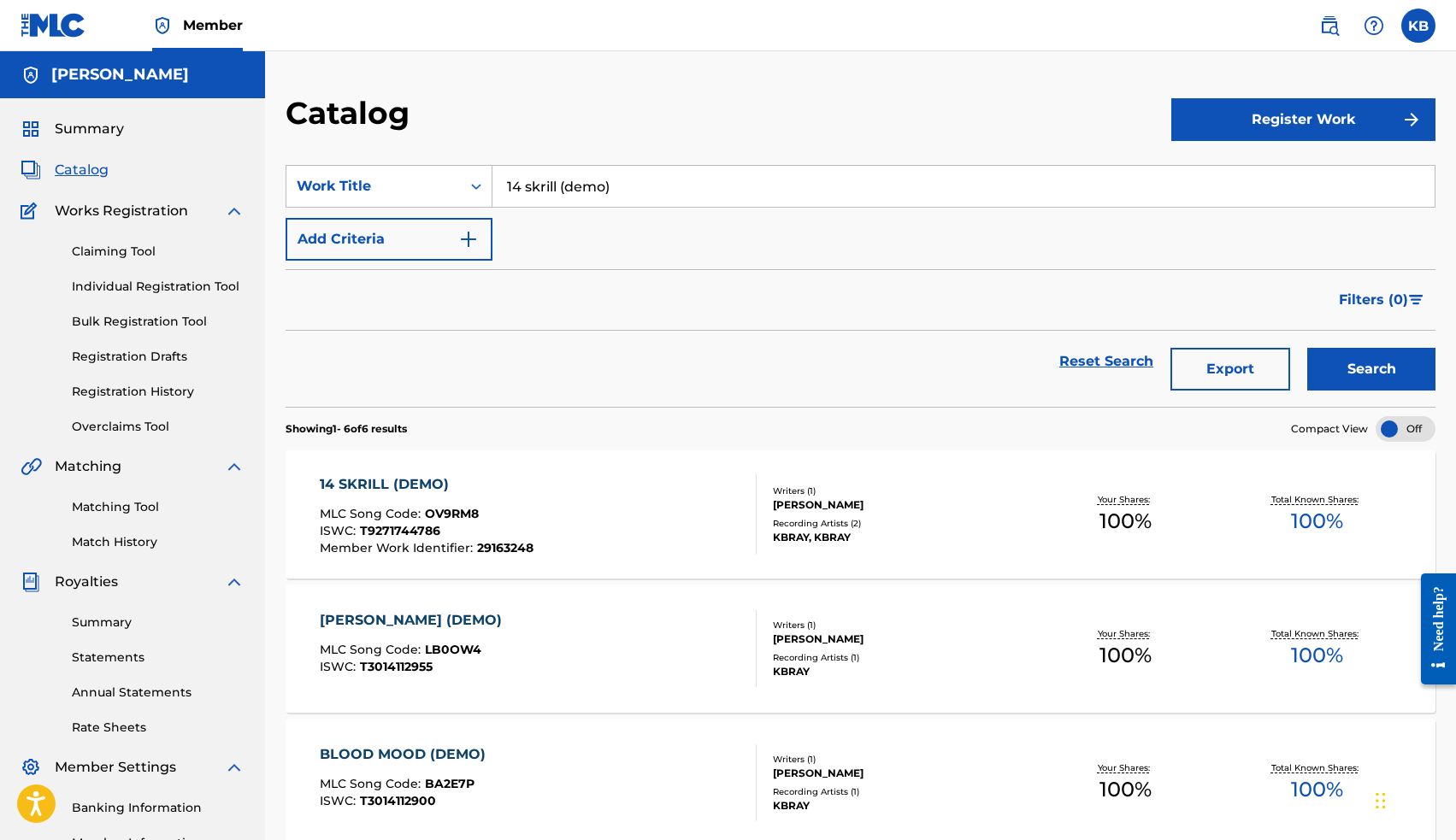
click at [569, 189] on input "14 skrill (demo)" at bounding box center [963, 186] width 942 height 41
click at [584, 218] on span "it a secret (demo)" at bounding box center [615, 224] width 122 height 16
type input "13 keep it a secret (demo)"
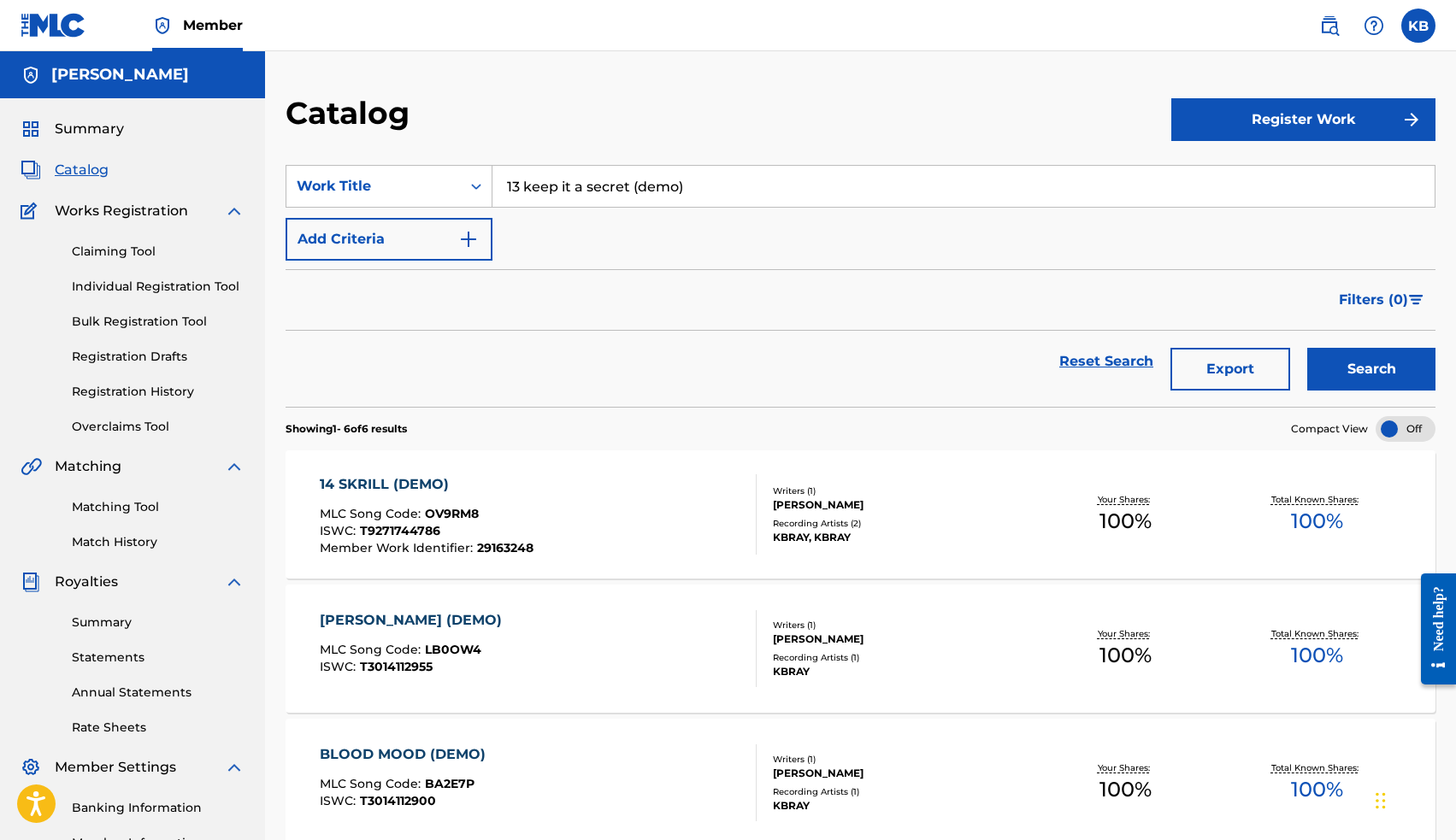
click at [1371, 373] on button "Search" at bounding box center [1371, 369] width 128 height 42
click at [477, 479] on div "13 KEEP IT A SECRET (DEMO)" at bounding box center [427, 484] width 217 height 21
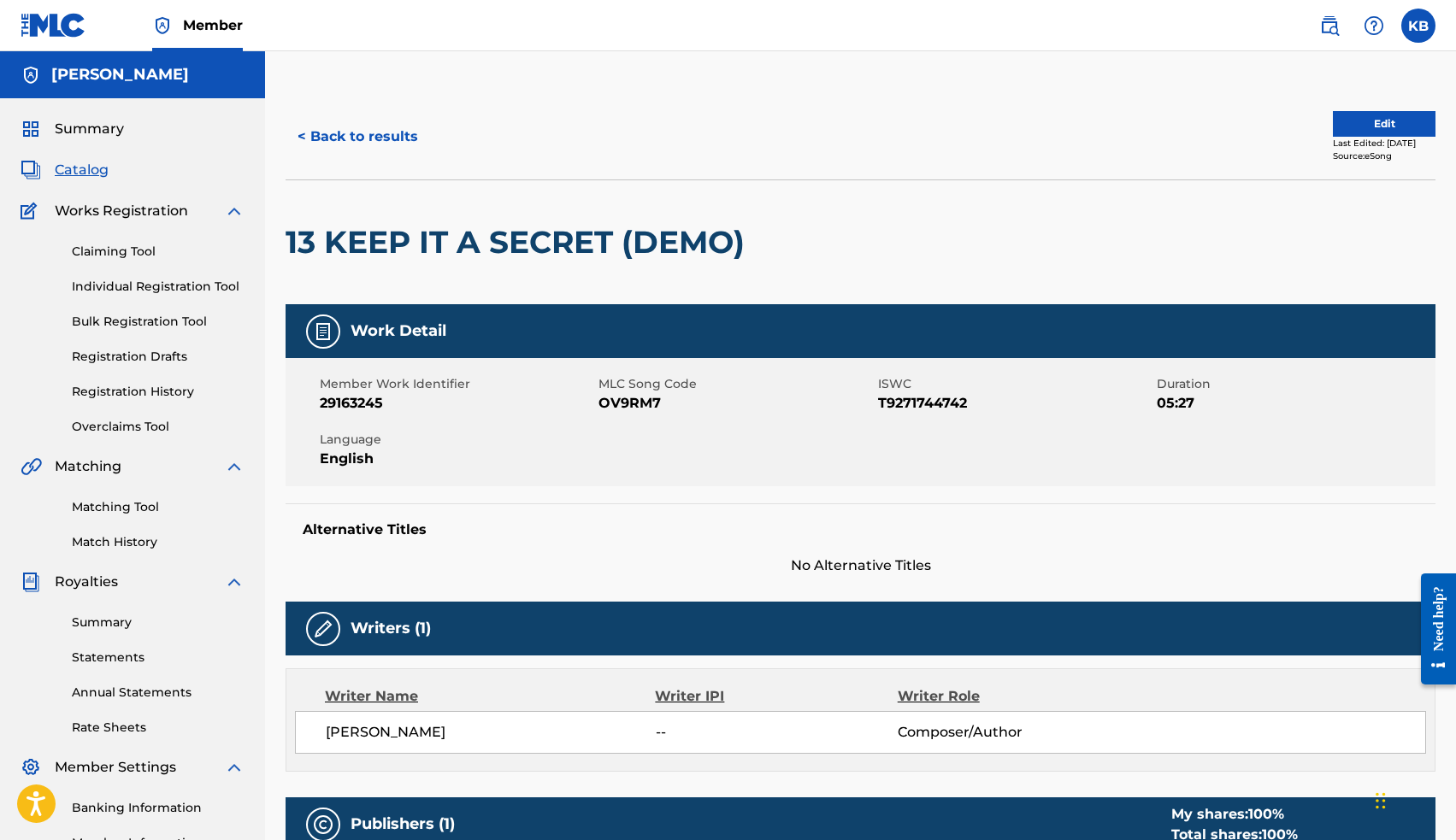
click at [1333, 132] on button "Edit" at bounding box center [1383, 124] width 103 height 26
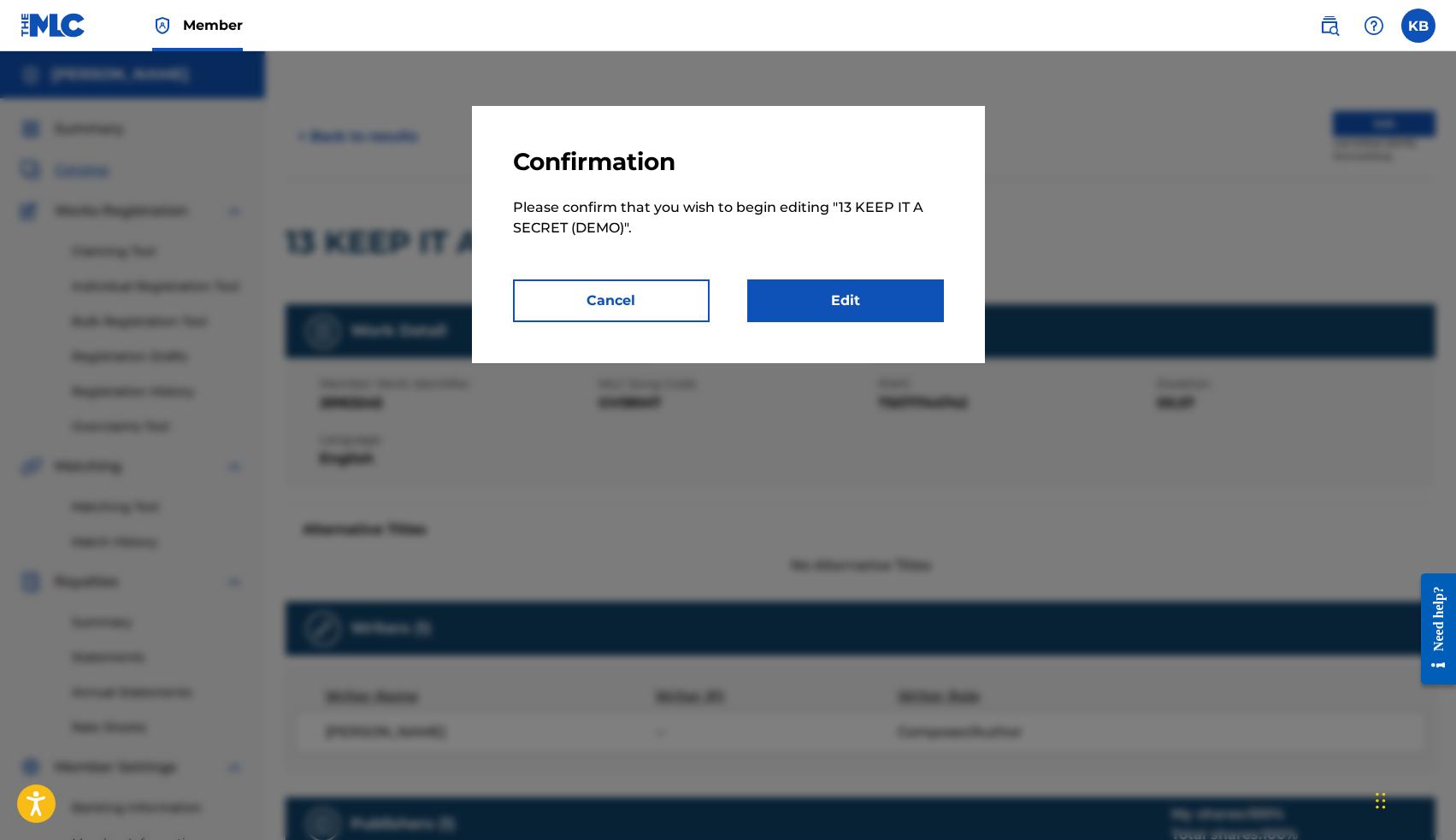
click at [863, 313] on link "Edit" at bounding box center [845, 300] width 197 height 42
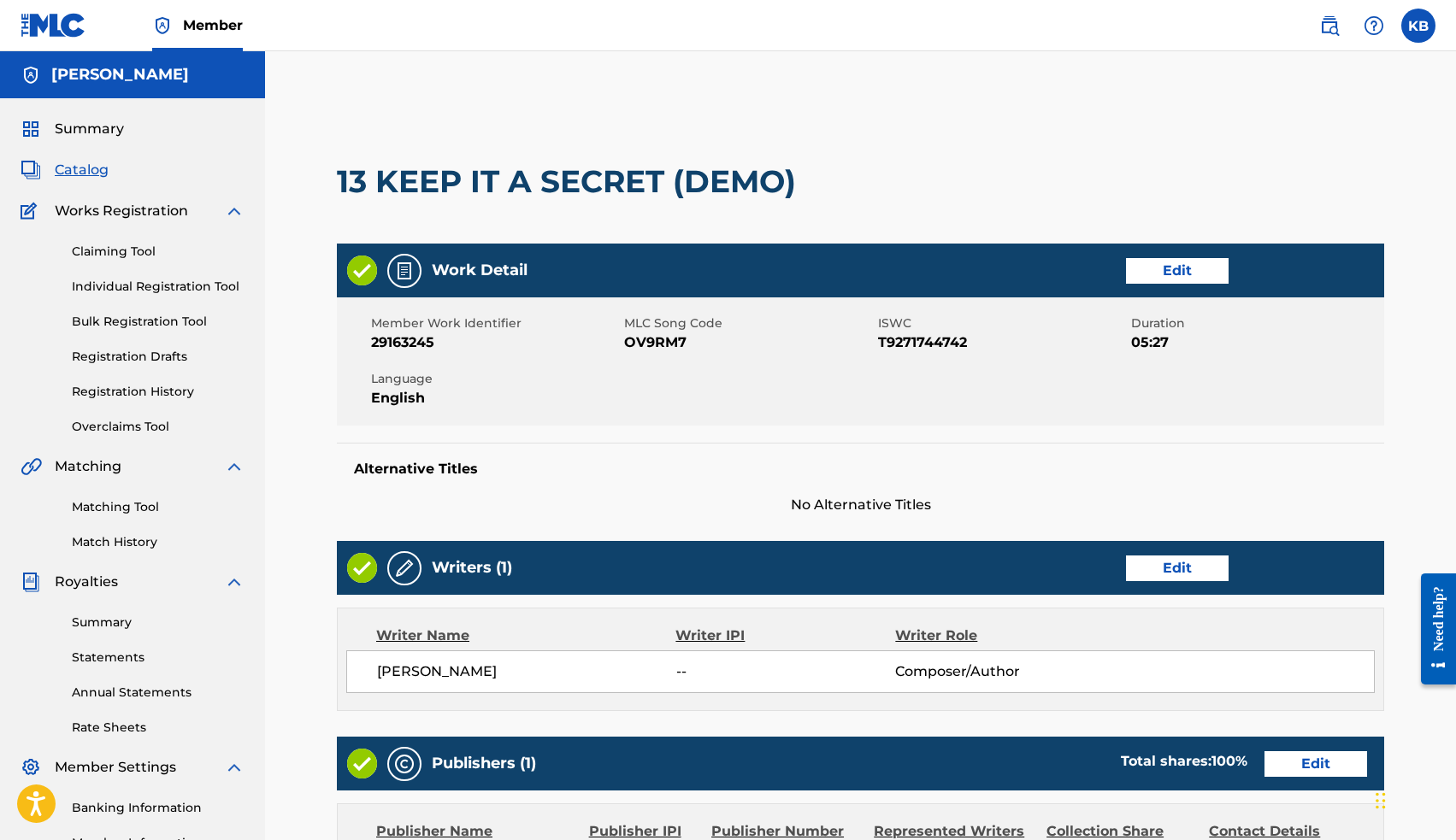
click at [1168, 573] on link "Edit" at bounding box center [1177, 568] width 103 height 26
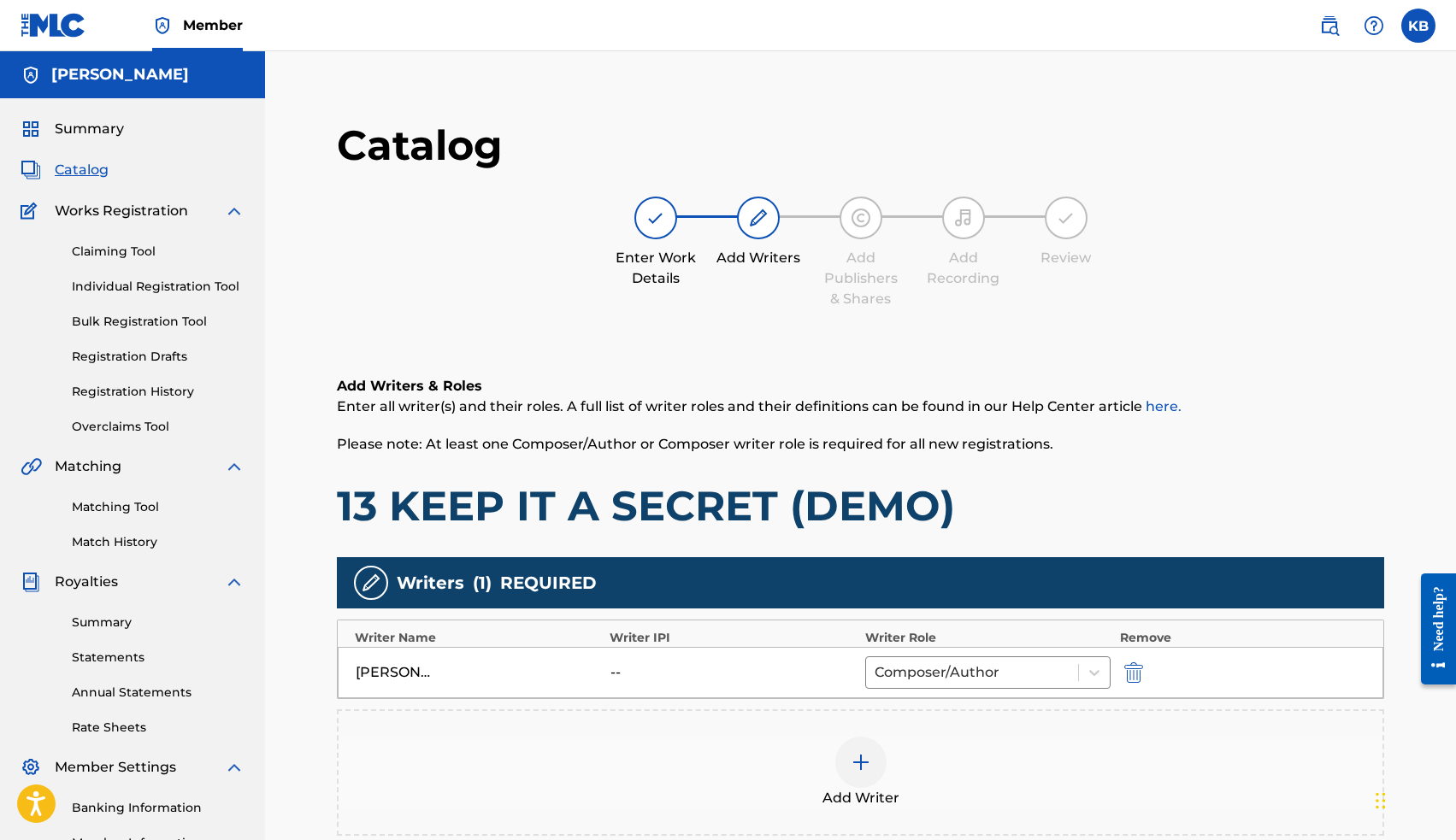
click at [869, 761] on img at bounding box center [861, 762] width 21 height 21
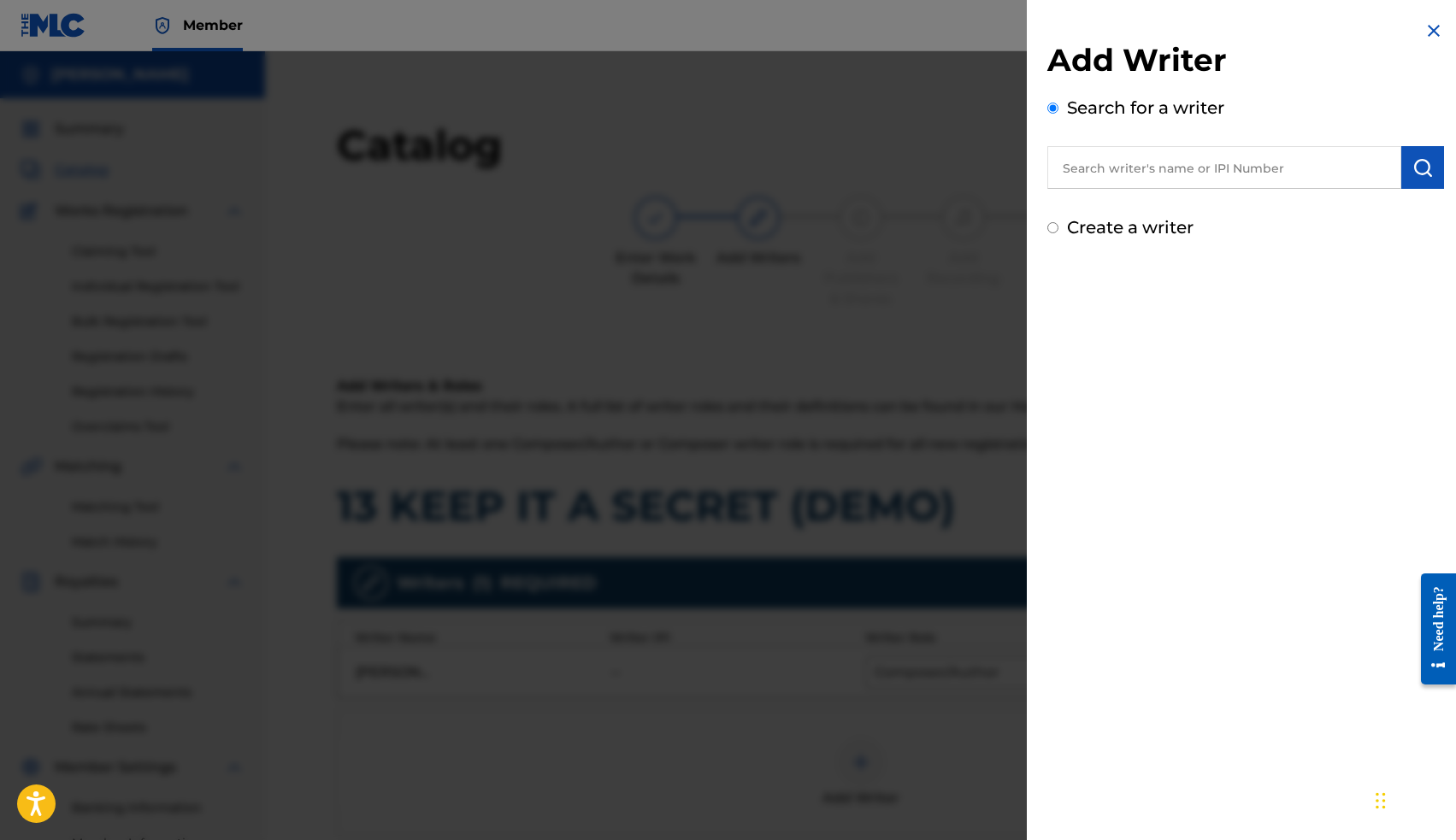
click at [1232, 164] on input "text" at bounding box center [1225, 167] width 354 height 42
paste input "00663563036"
type input "00663563036"
click at [1412, 169] on img "submit" at bounding box center [1422, 167] width 21 height 21
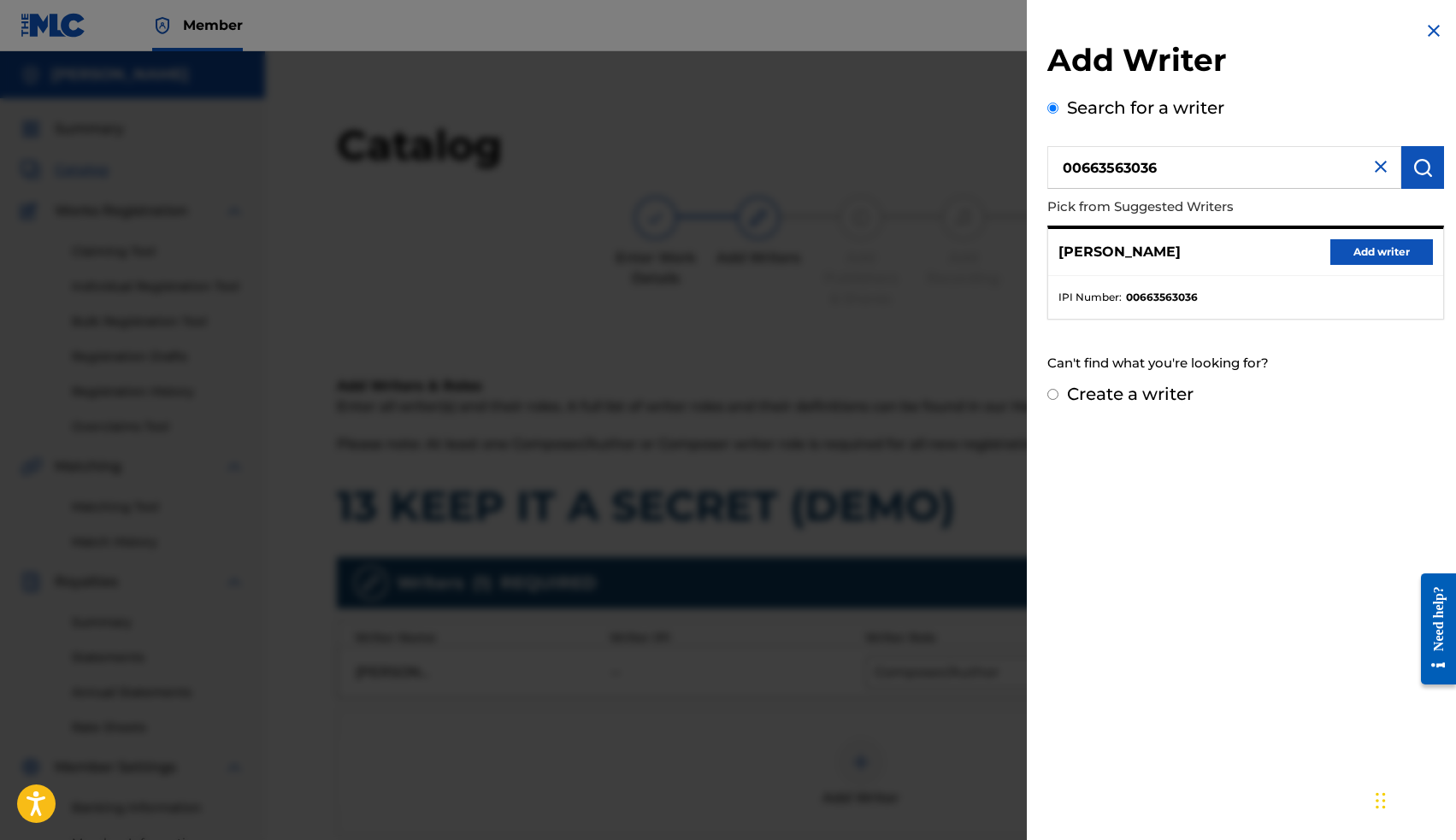
click at [1359, 249] on button "Add writer" at bounding box center [1381, 252] width 103 height 26
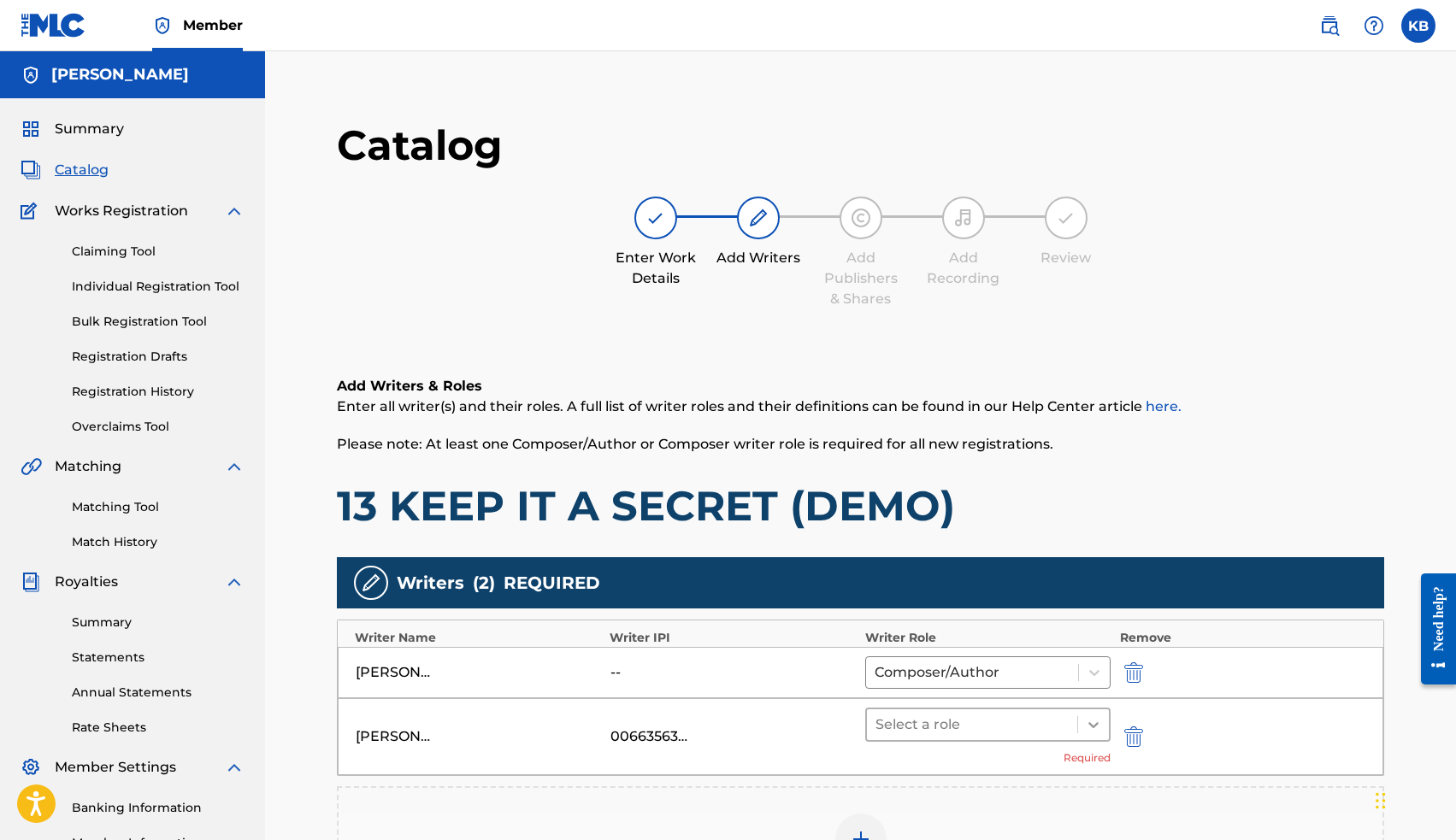
click at [1093, 725] on icon at bounding box center [1093, 724] width 10 height 6
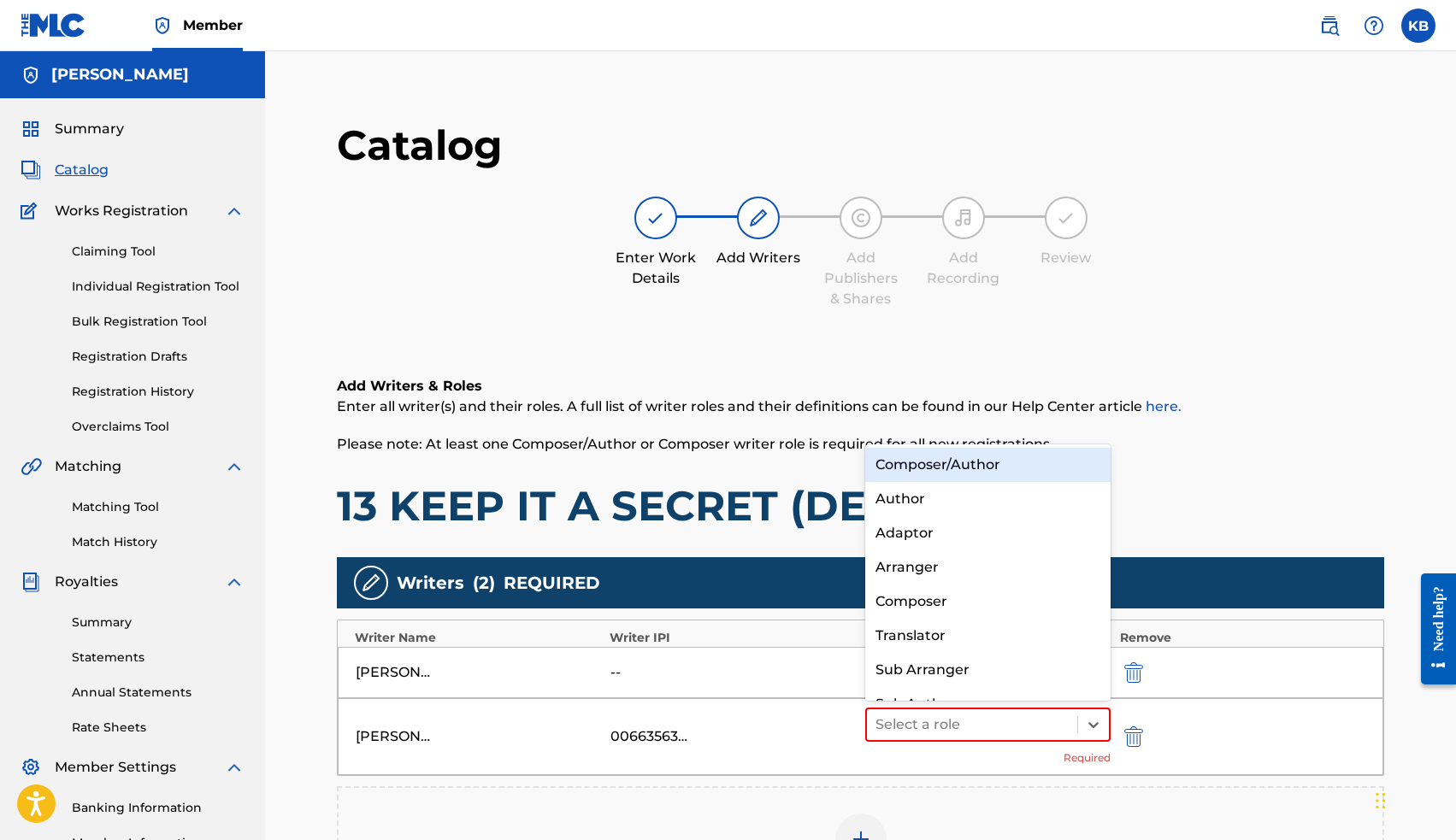
click at [977, 459] on div "Composer/Author" at bounding box center [988, 465] width 246 height 35
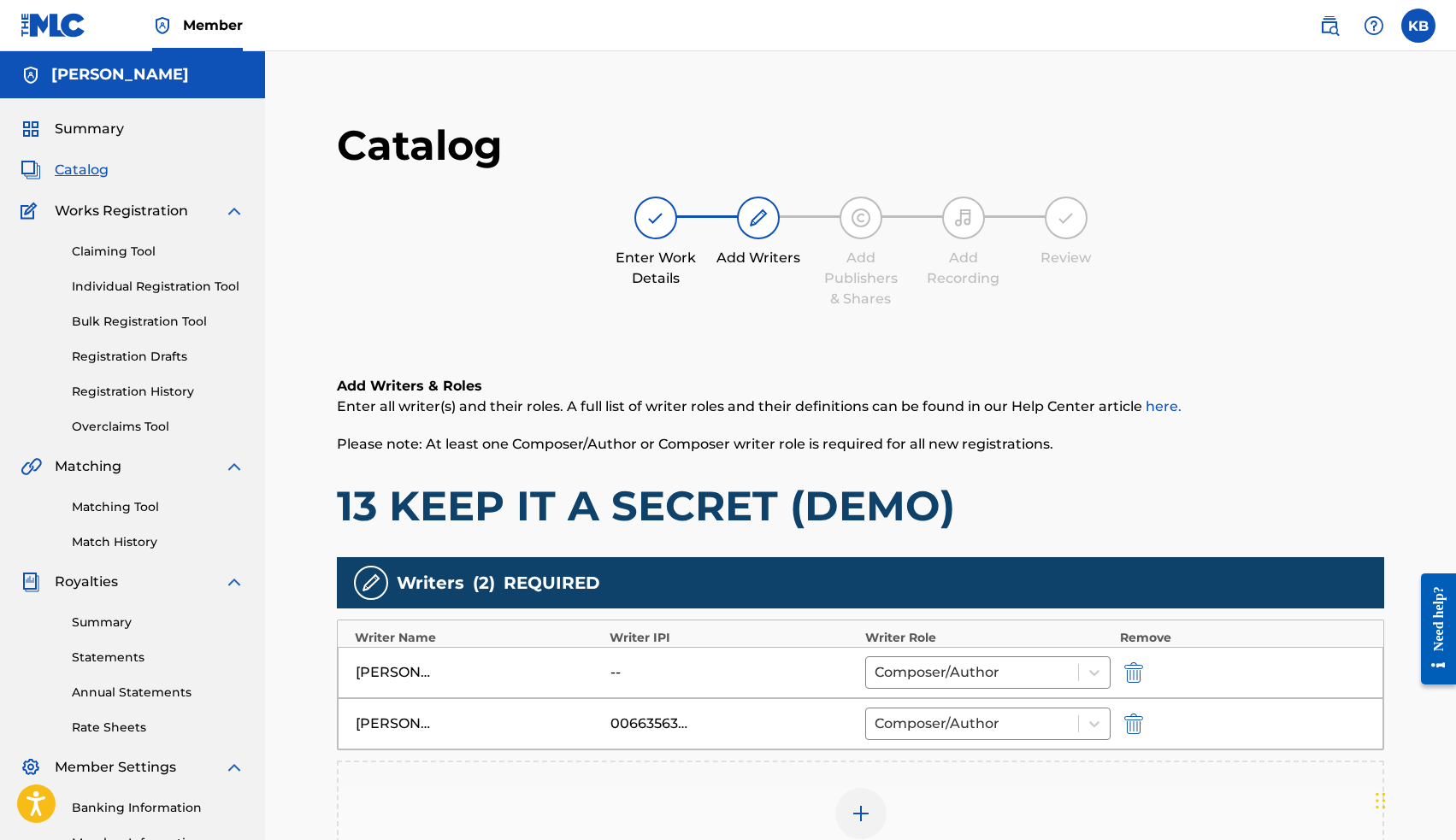
click at [1128, 667] on img "submit" at bounding box center [1134, 673] width 19 height 21
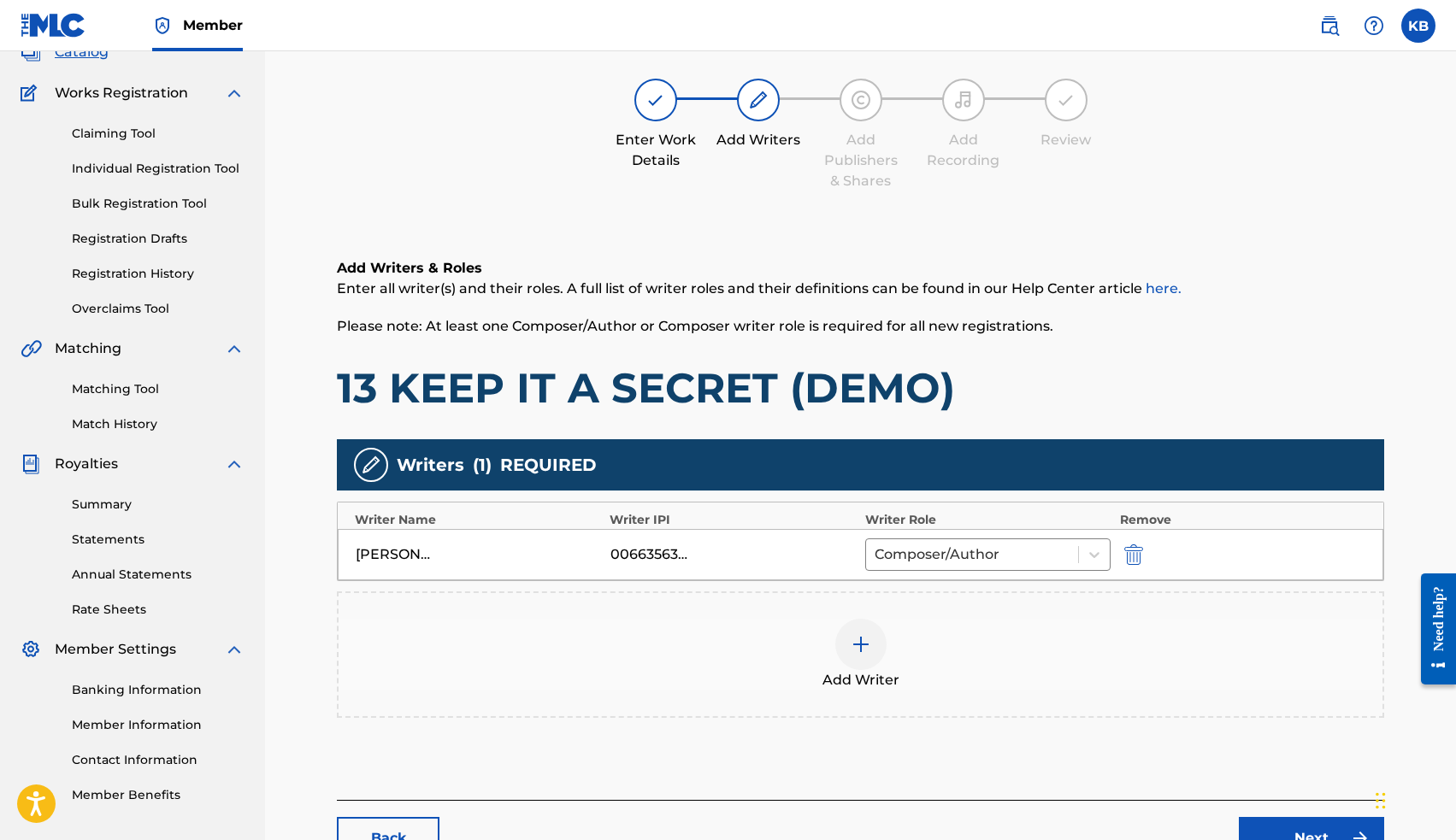
scroll to position [157, 0]
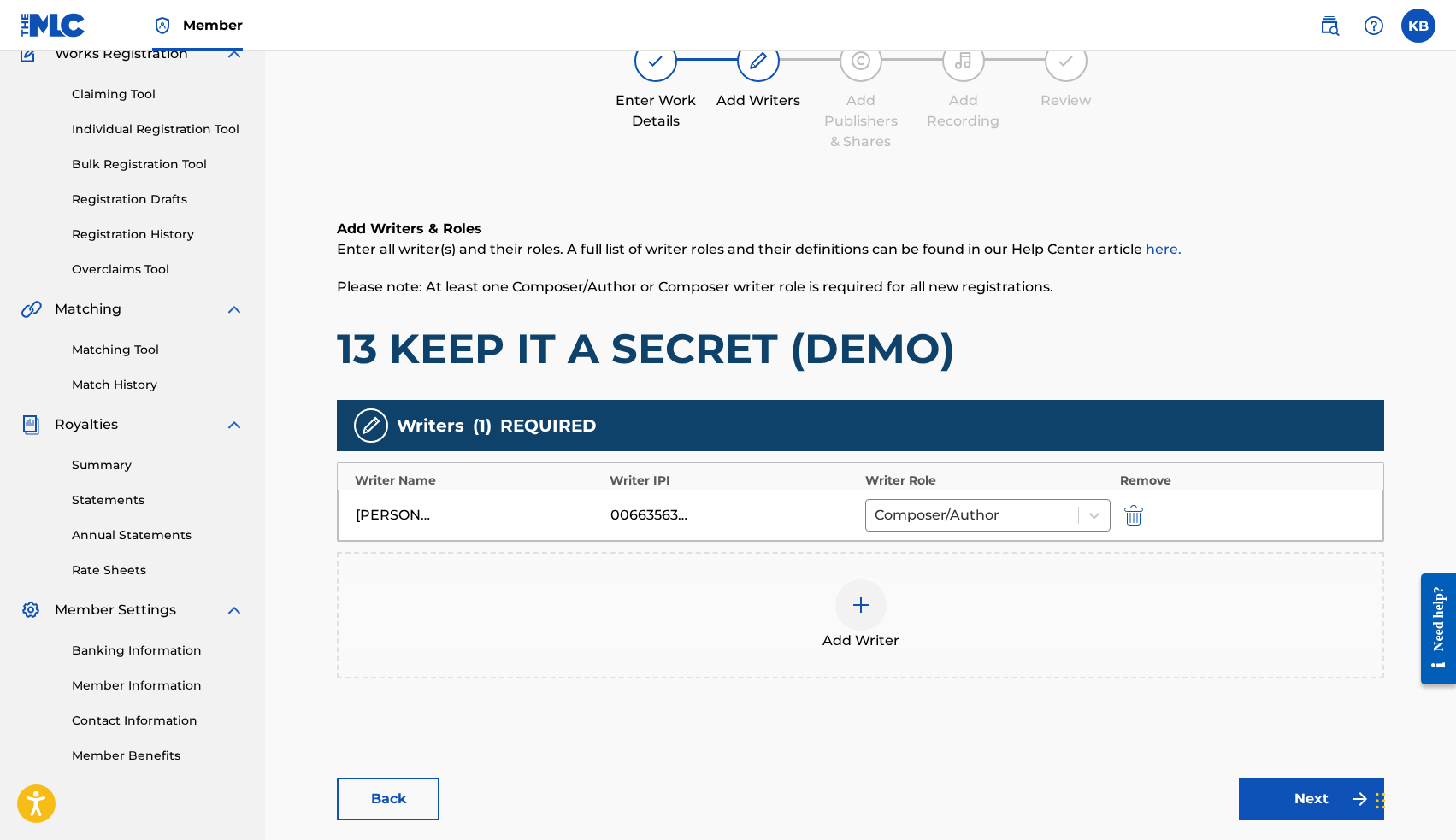
click at [1305, 804] on link "Next" at bounding box center [1311, 799] width 145 height 42
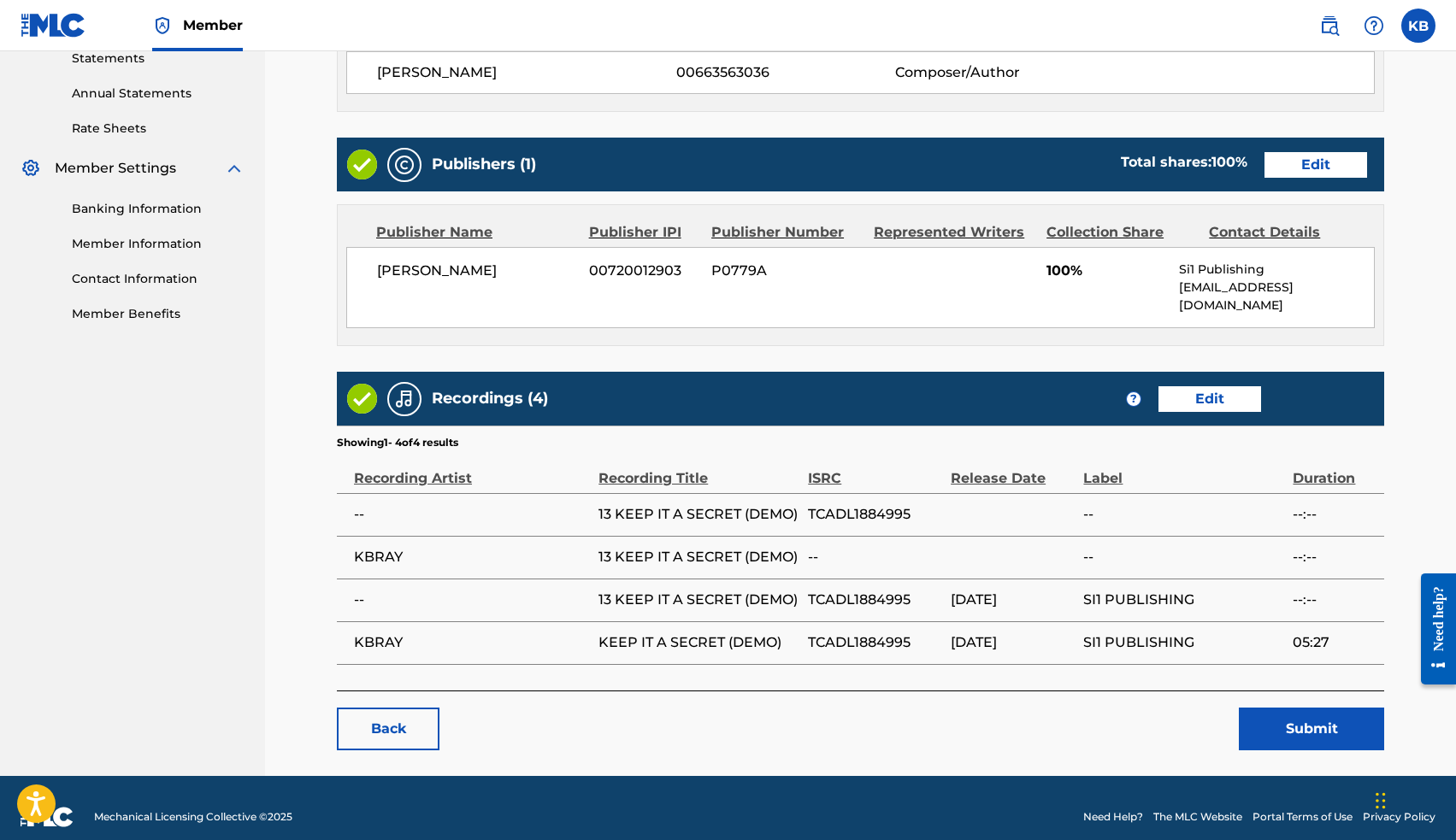
scroll to position [598, 0]
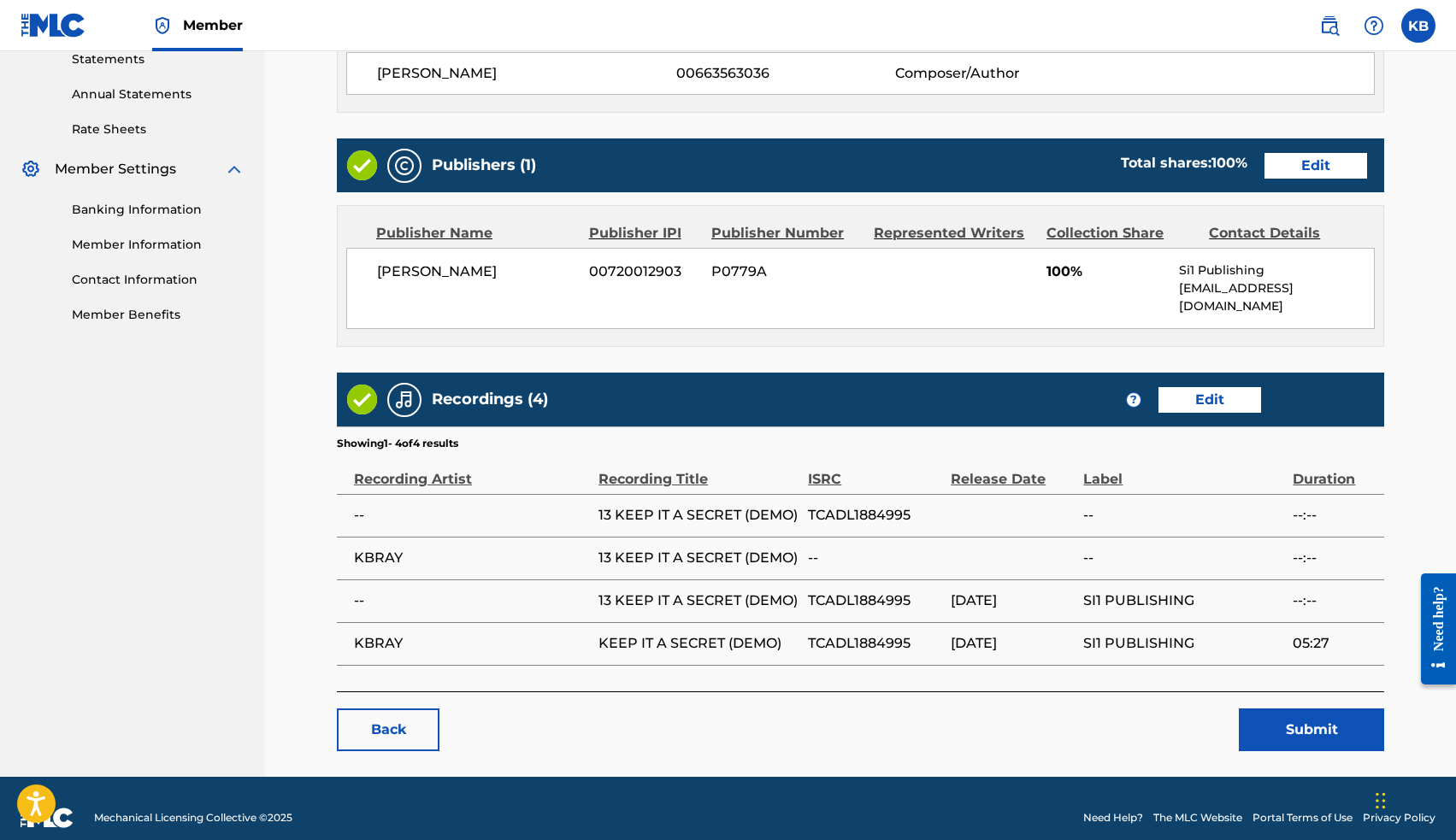
click at [1312, 709] on button "Submit" at bounding box center [1311, 729] width 145 height 42
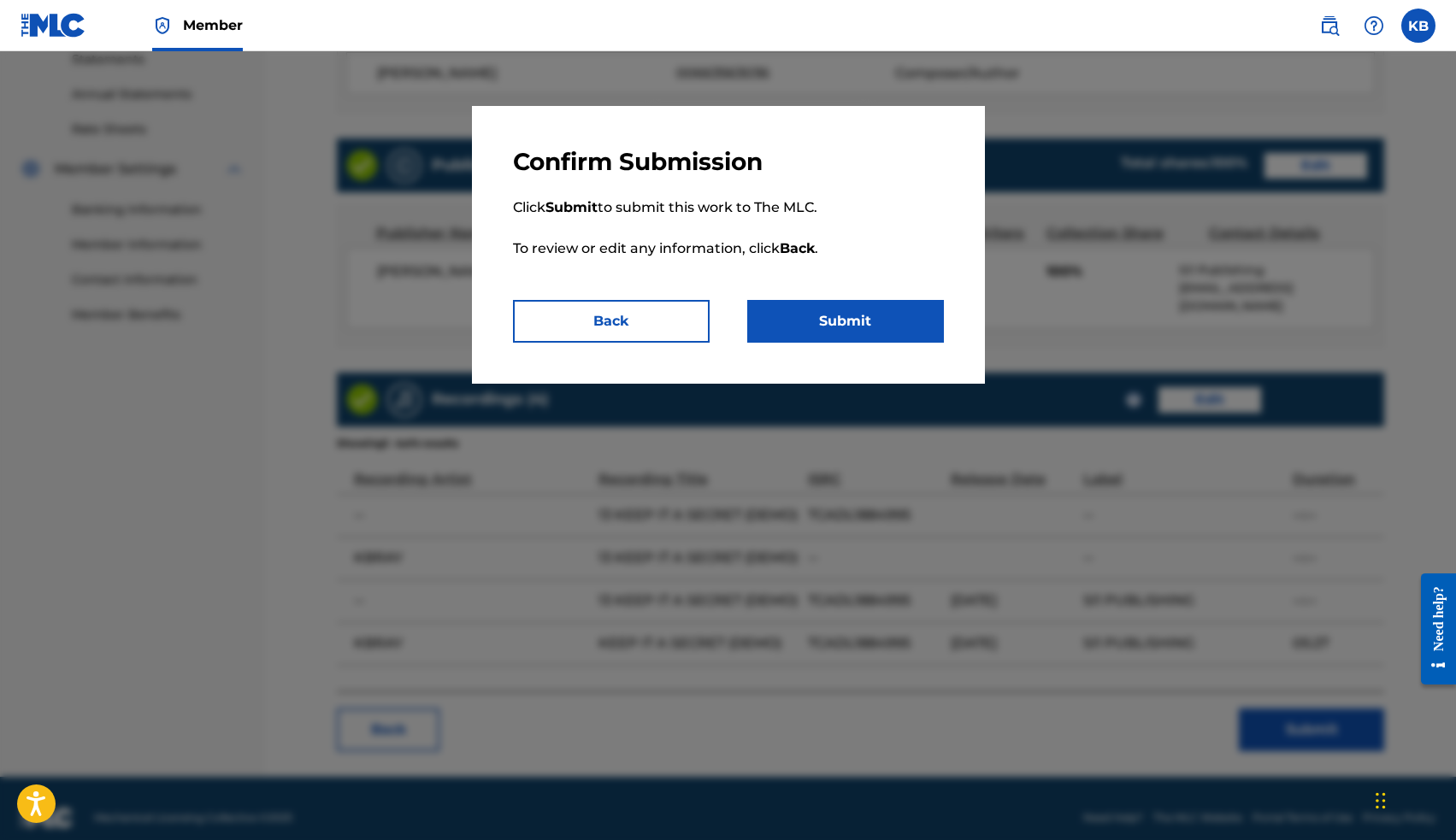
click at [868, 317] on button "Submit" at bounding box center [845, 320] width 197 height 42
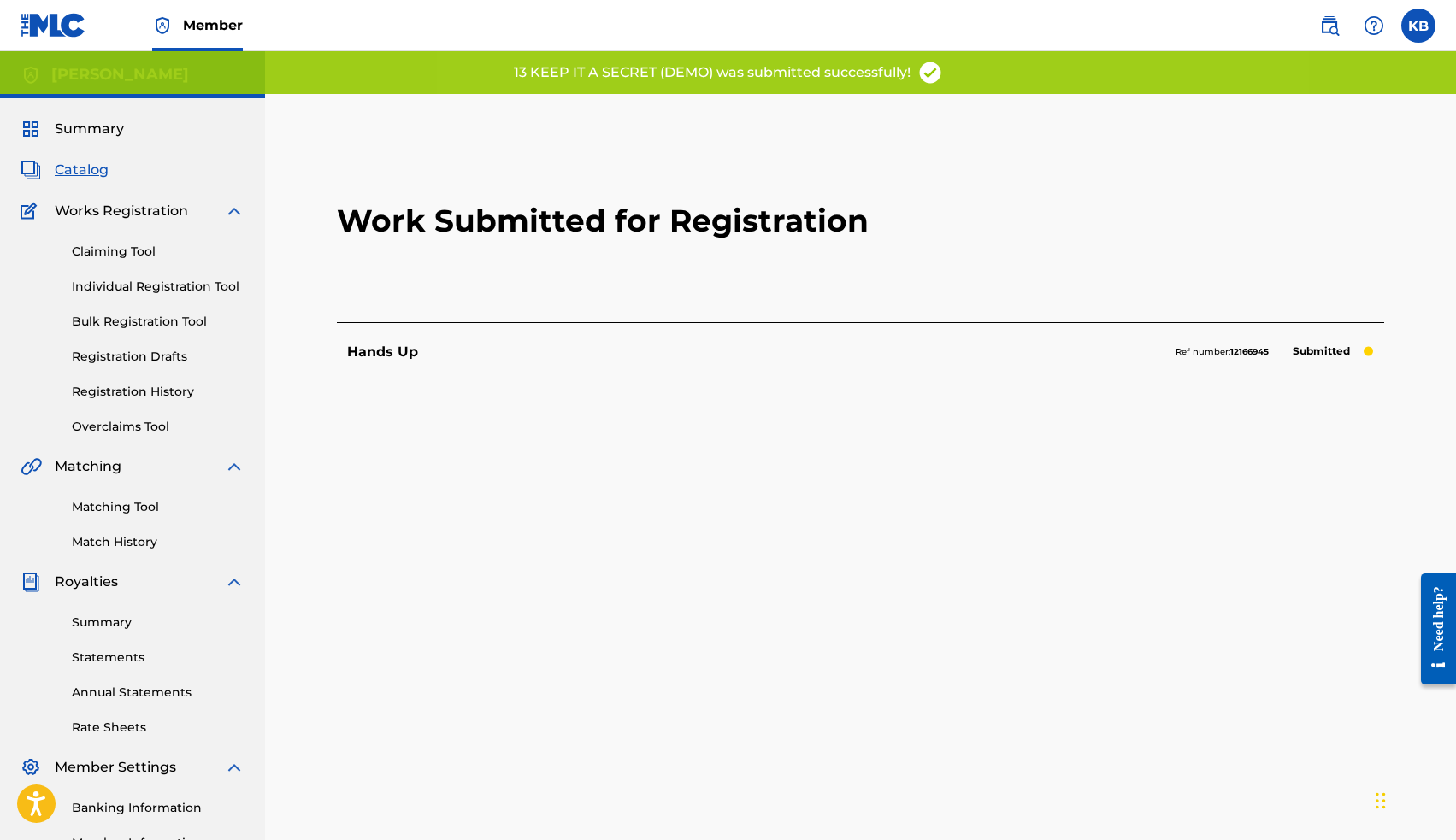
click at [79, 167] on span "Catalog" at bounding box center [81, 170] width 54 height 21
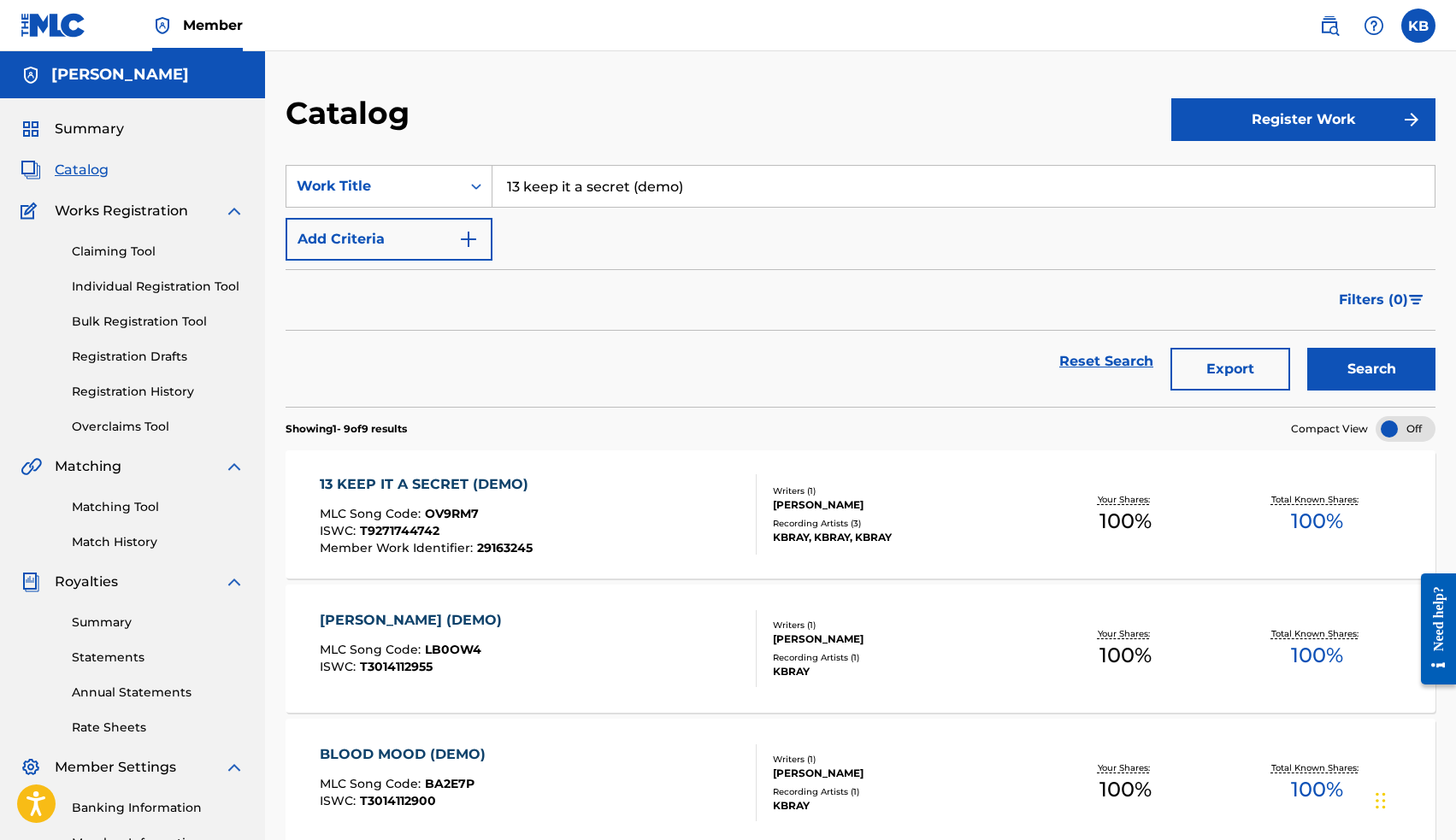
click at [571, 192] on input "13 keep it a secret (demo)" at bounding box center [963, 186] width 942 height 41
click at [578, 222] on span "double" at bounding box center [582, 224] width 48 height 16
type input "12 stunt double"
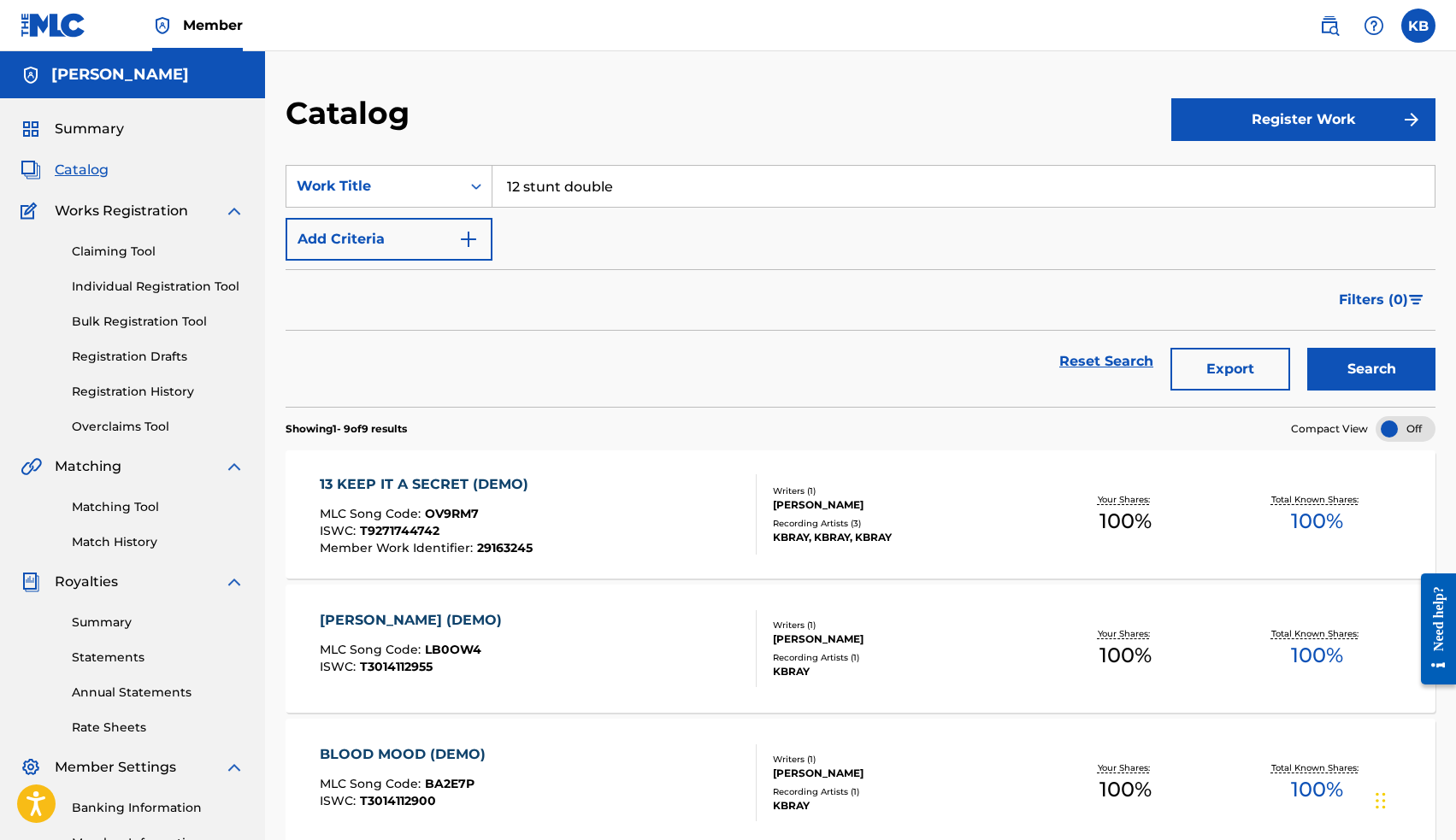
click at [1351, 369] on button "Search" at bounding box center [1371, 369] width 128 height 42
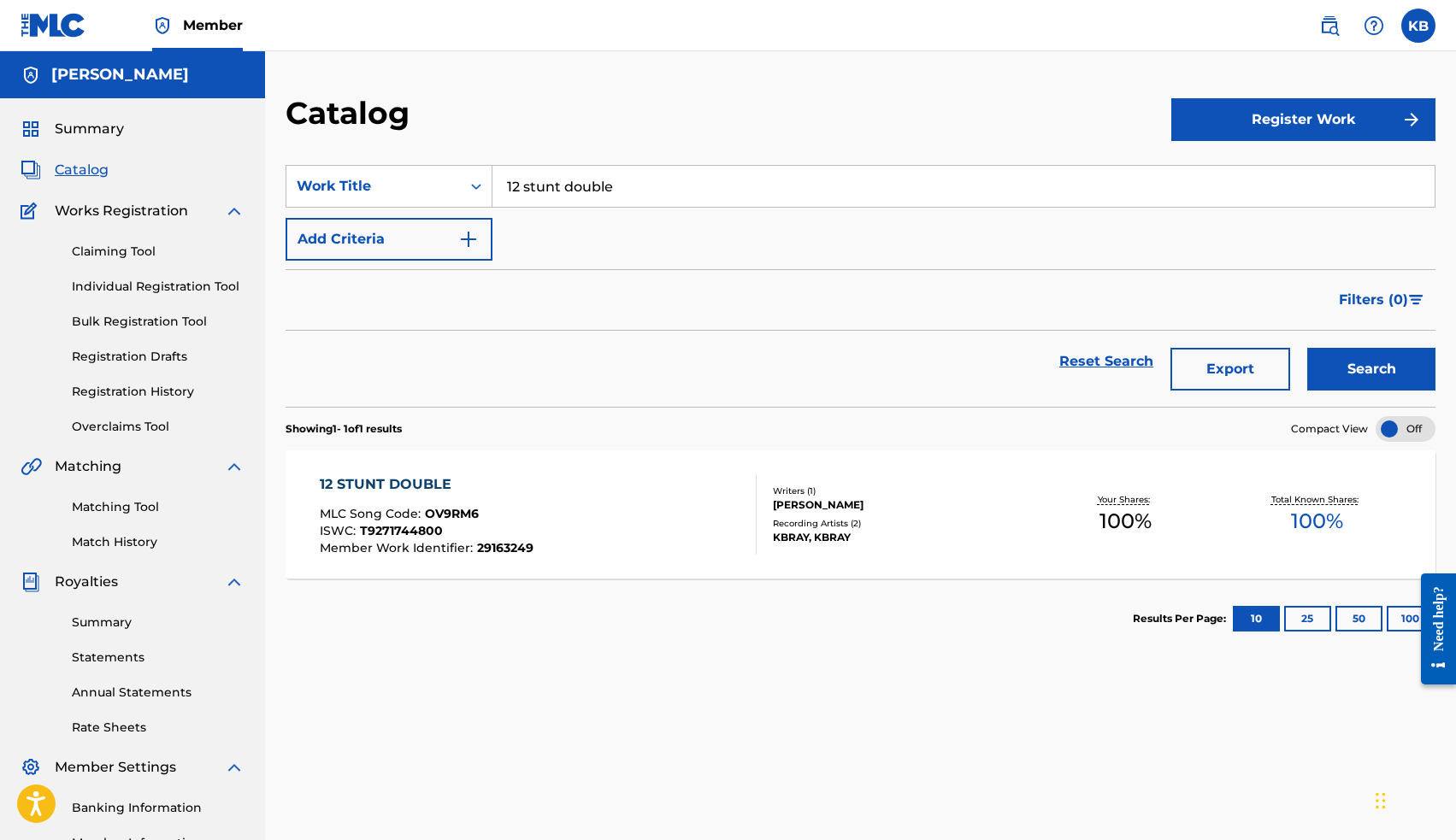
click at [423, 490] on div "12 STUNT DOUBLE" at bounding box center [426, 484] width 213 height 21
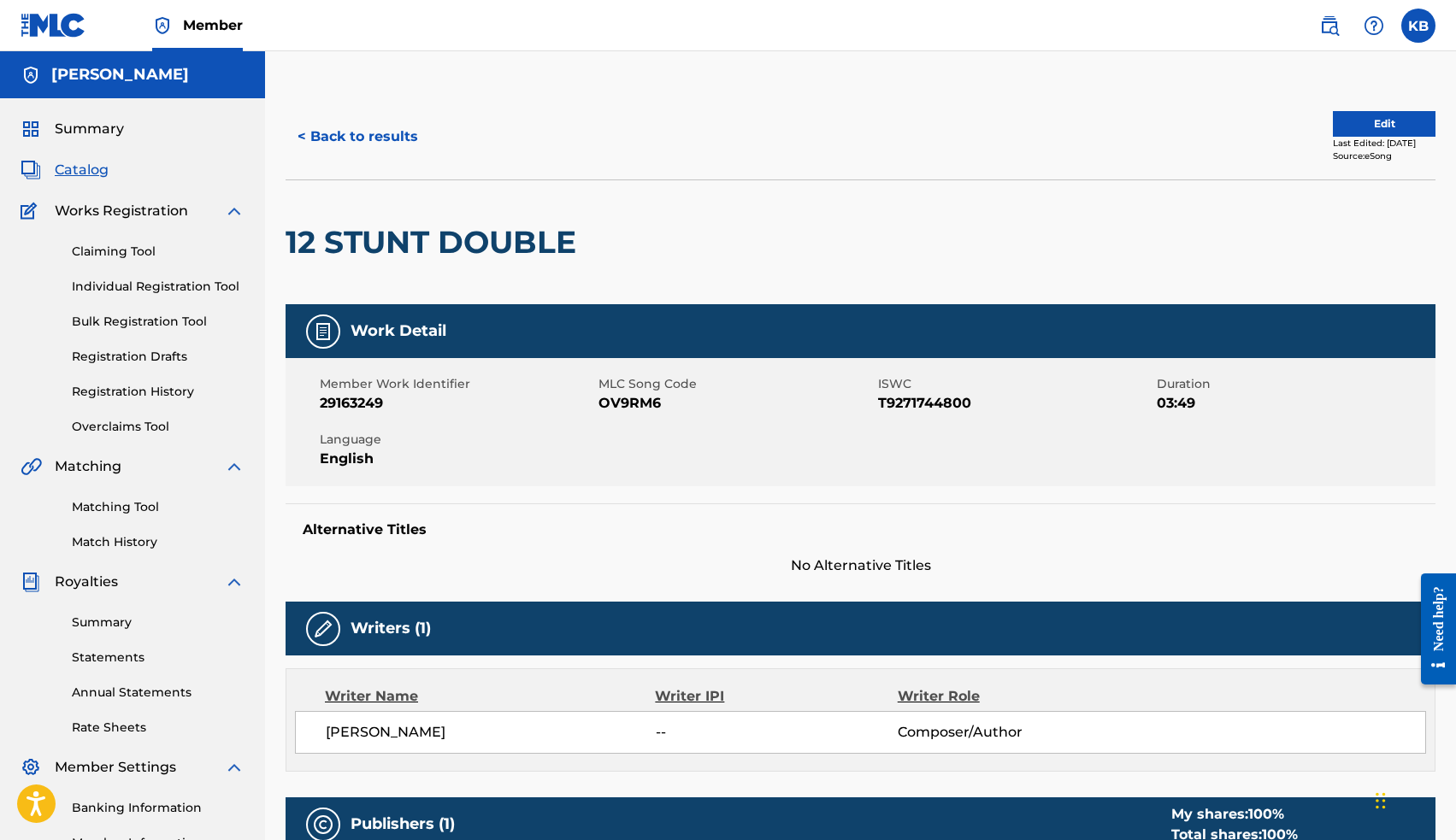
click at [1333, 129] on button "Edit" at bounding box center [1383, 124] width 103 height 26
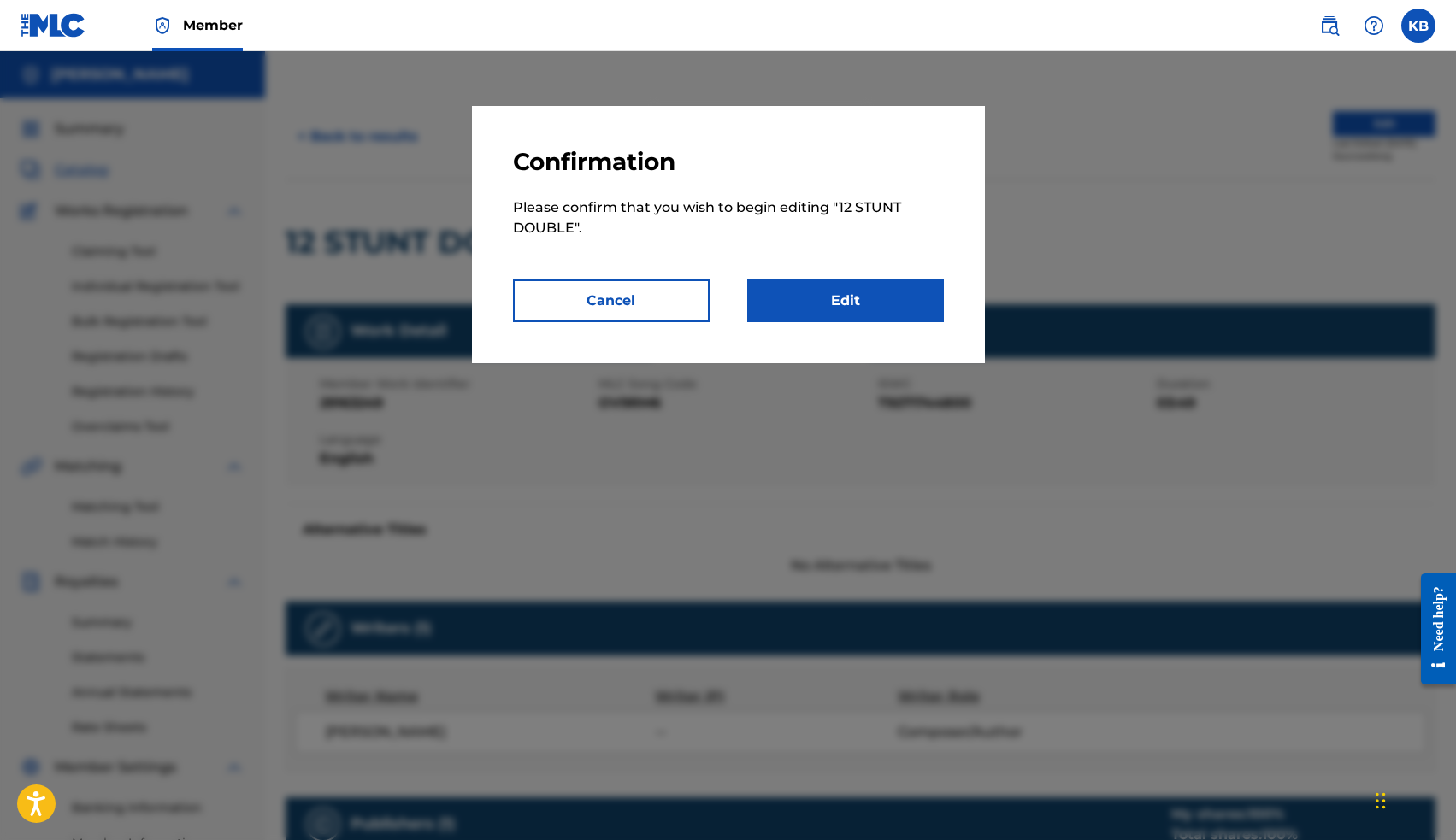
click at [872, 309] on link "Edit" at bounding box center [845, 300] width 197 height 42
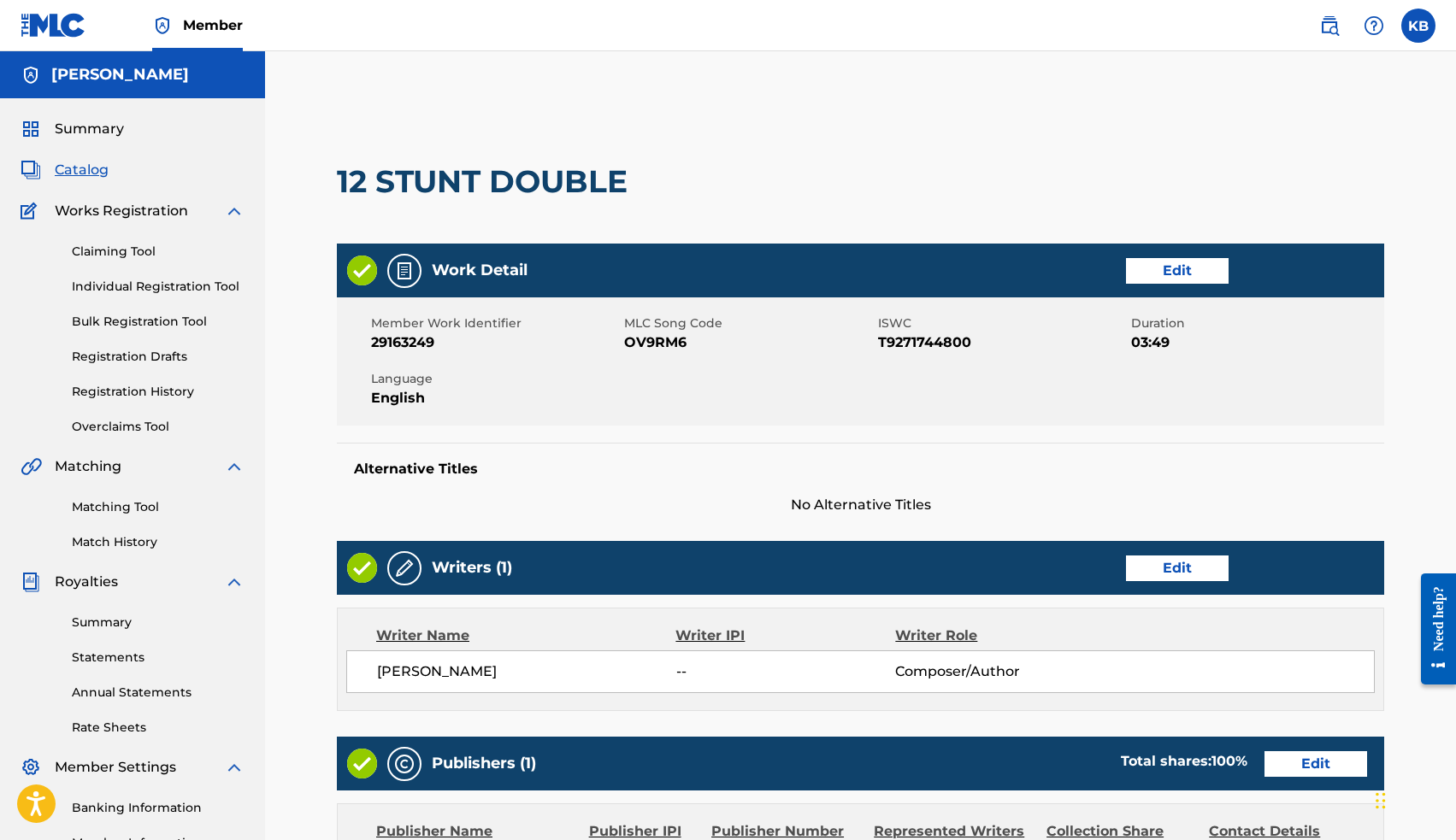
click at [1189, 569] on link "Edit" at bounding box center [1177, 568] width 103 height 26
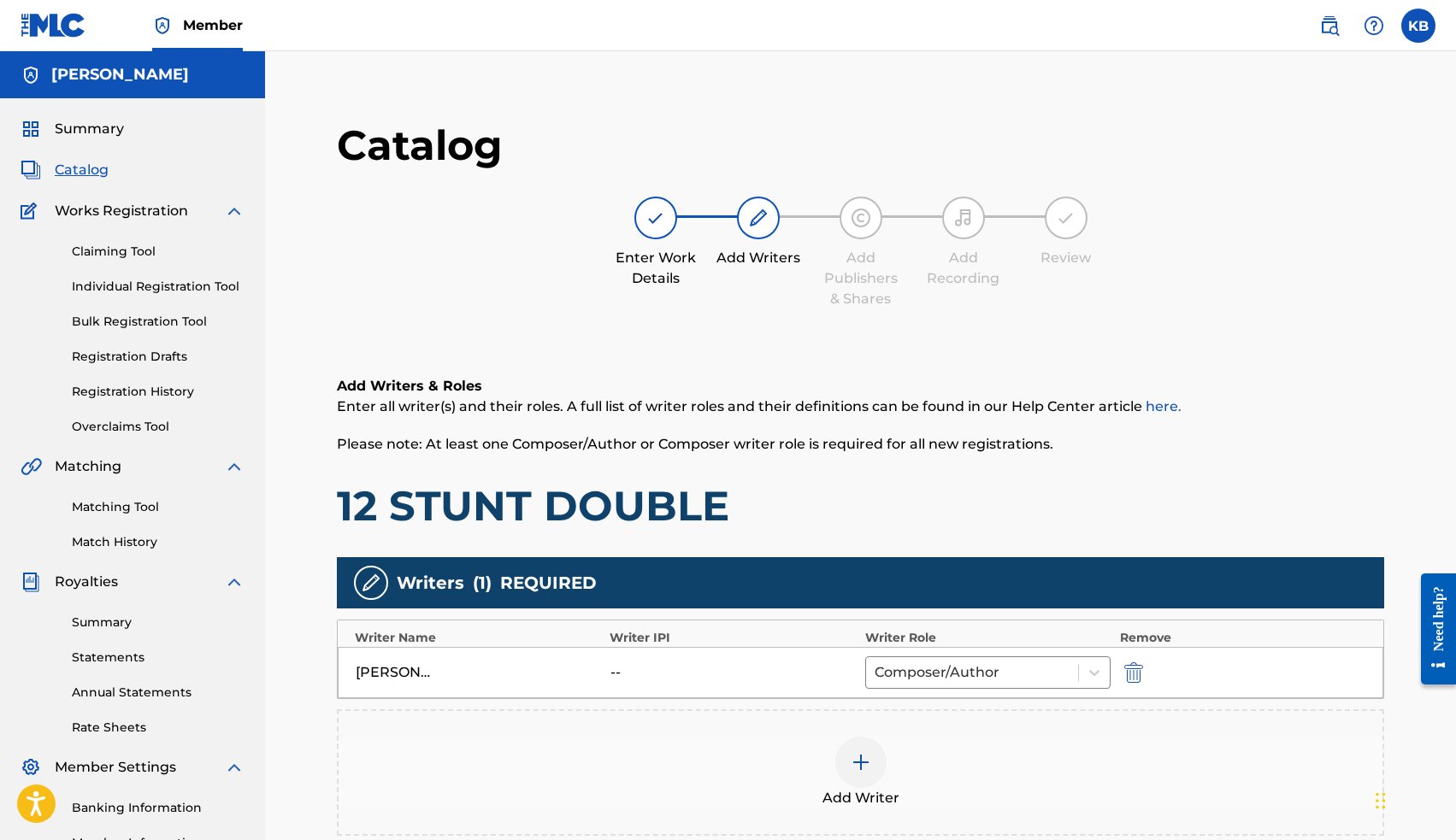
click at [858, 765] on img at bounding box center [861, 762] width 21 height 21
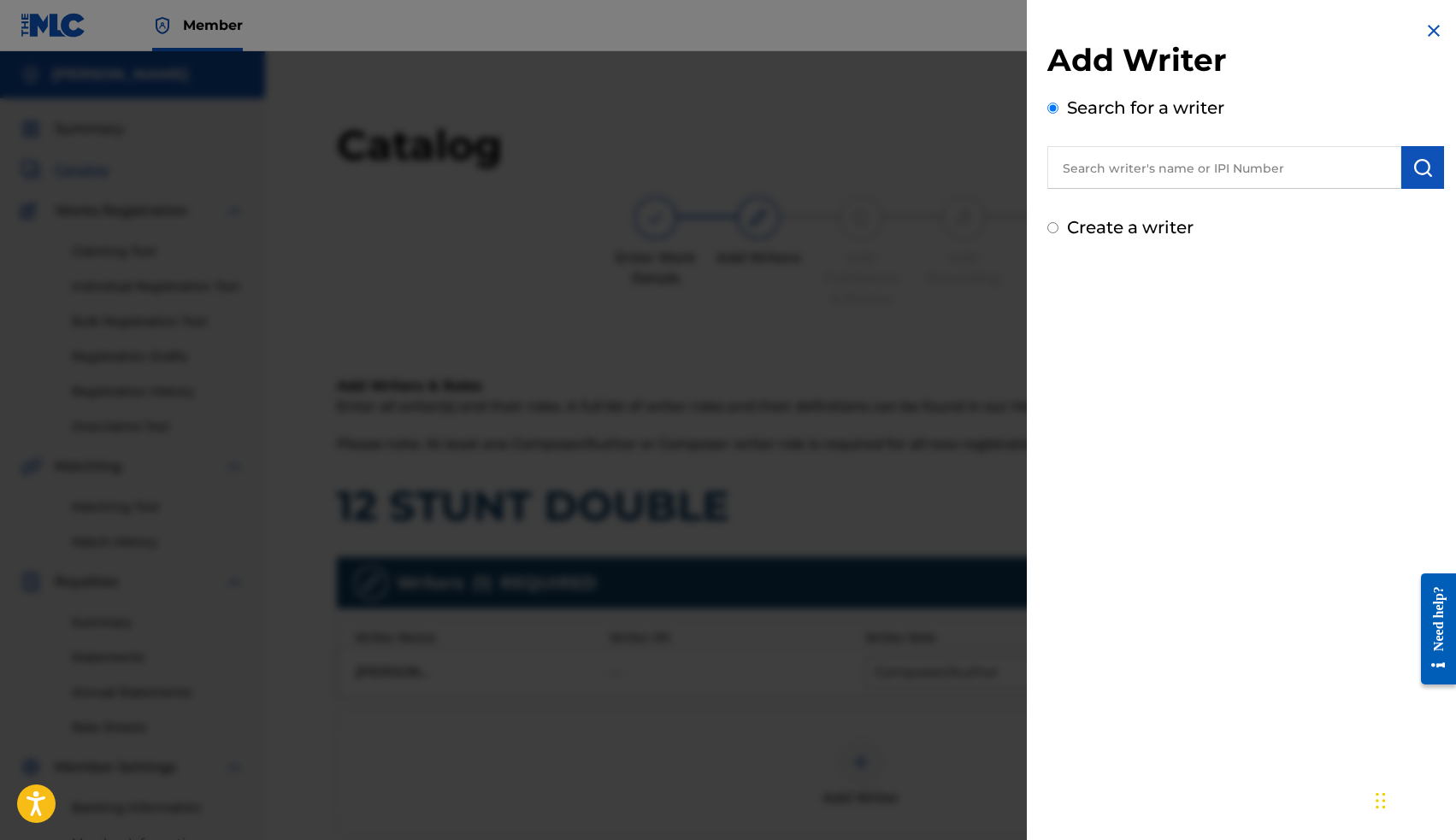
click at [1124, 171] on input "text" at bounding box center [1225, 167] width 354 height 42
paste input "00663563036"
type input "00663563036"
click at [1415, 165] on img "submit" at bounding box center [1422, 167] width 21 height 21
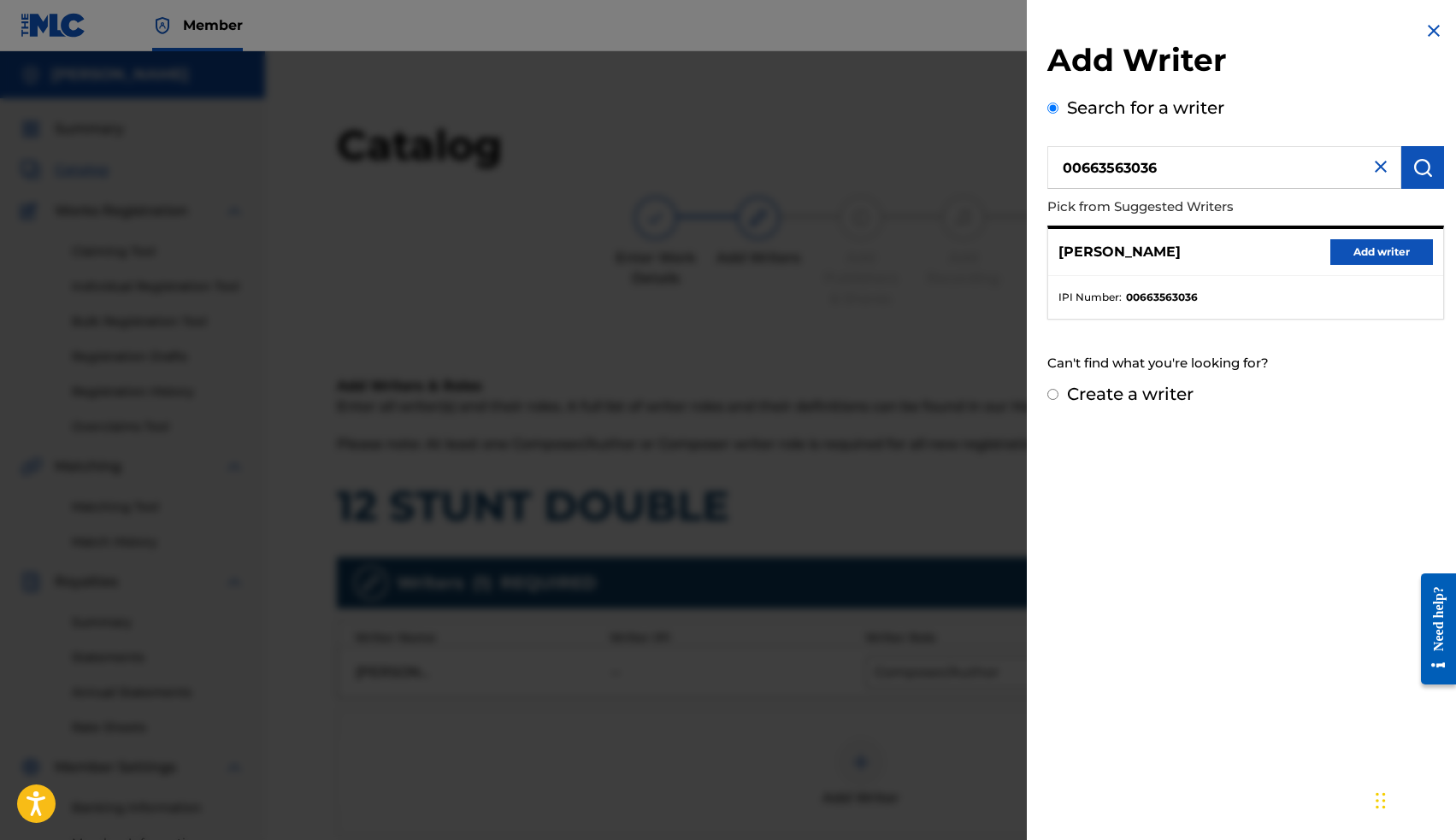
click at [1379, 246] on button "Add writer" at bounding box center [1381, 252] width 103 height 26
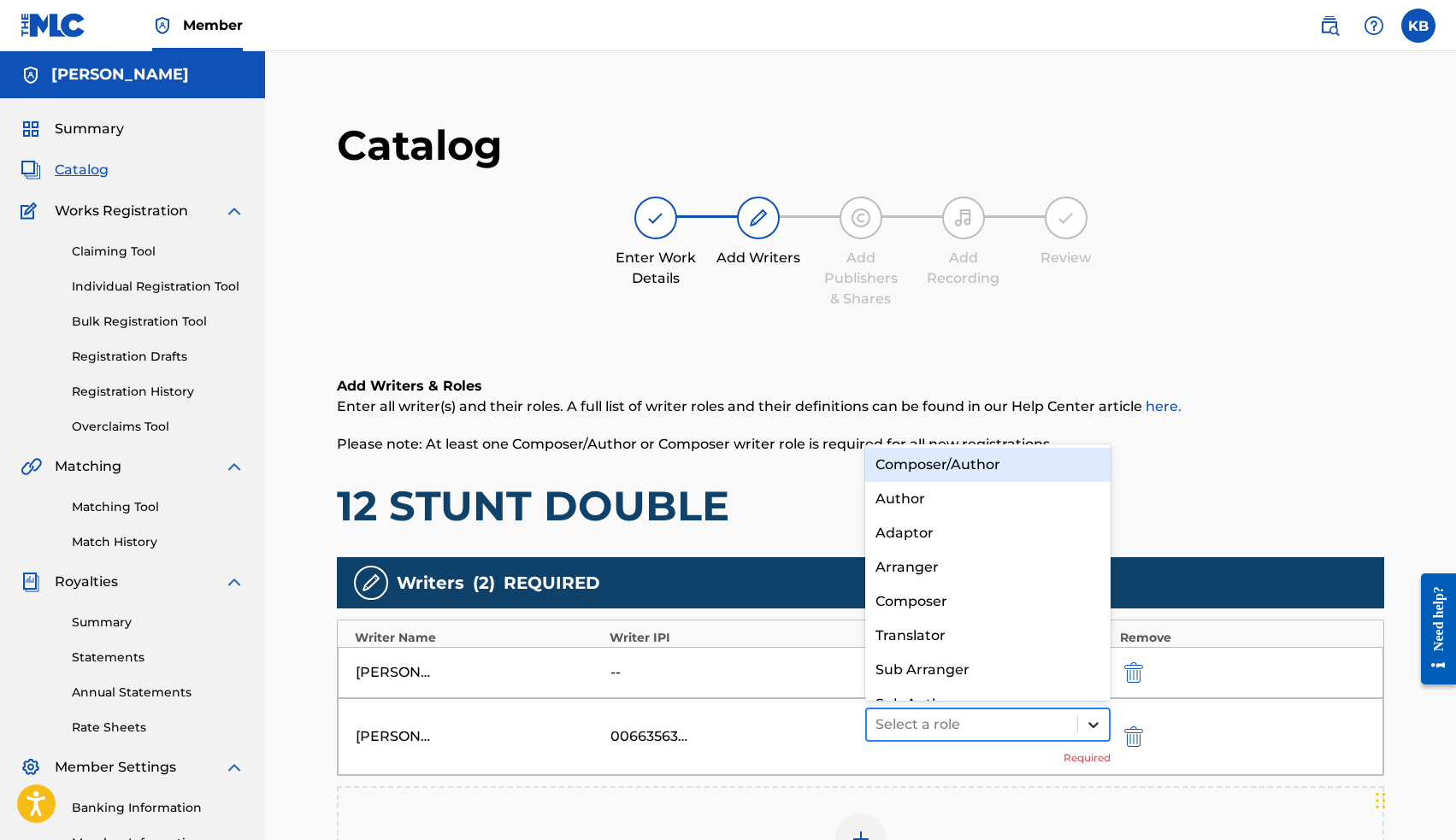
click at [1092, 733] on div at bounding box center [1093, 725] width 31 height 31
click at [1011, 460] on div "Composer/Author" at bounding box center [988, 465] width 246 height 35
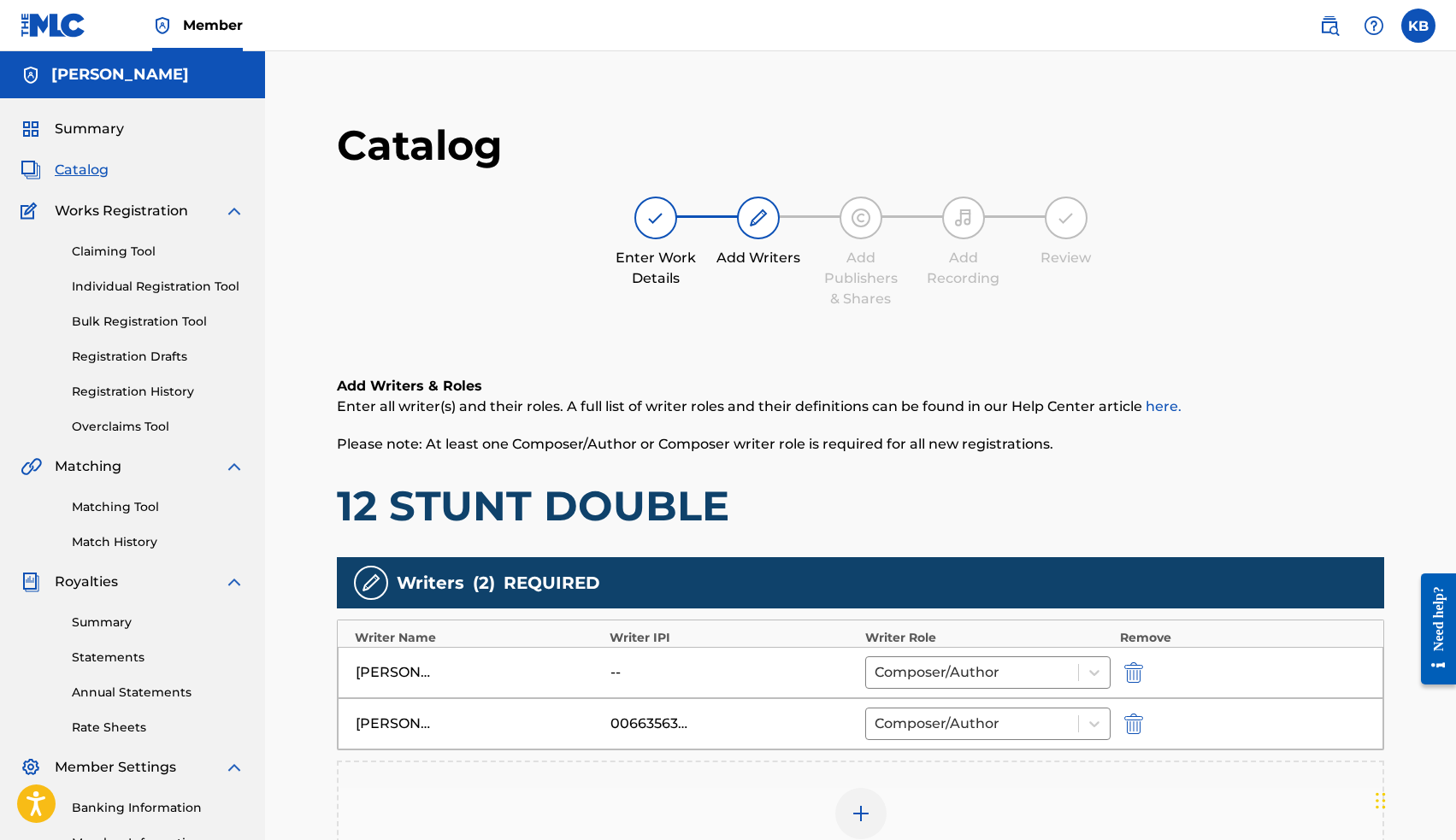
click at [1130, 668] on img "submit" at bounding box center [1134, 673] width 19 height 21
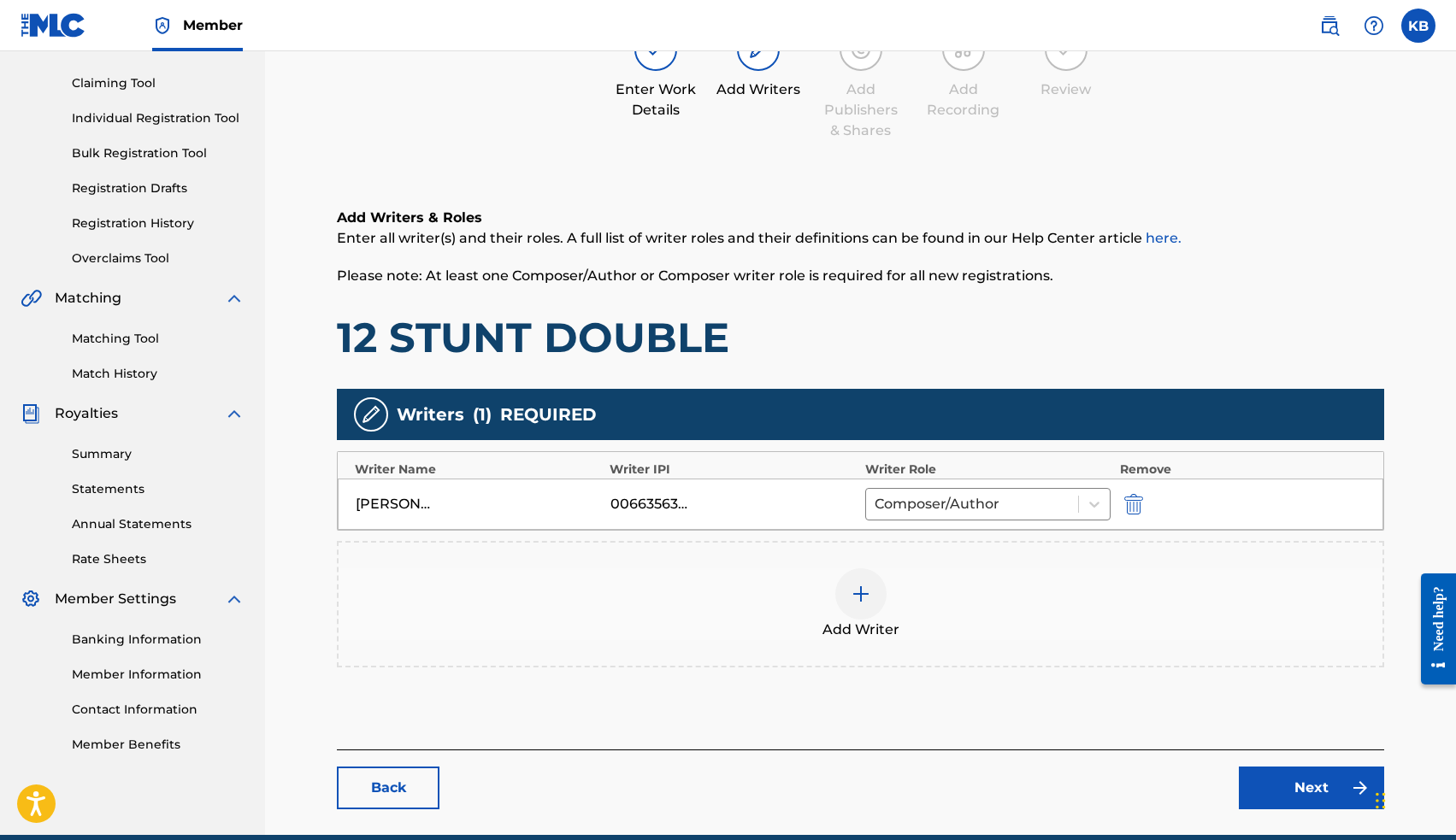
scroll to position [233, 0]
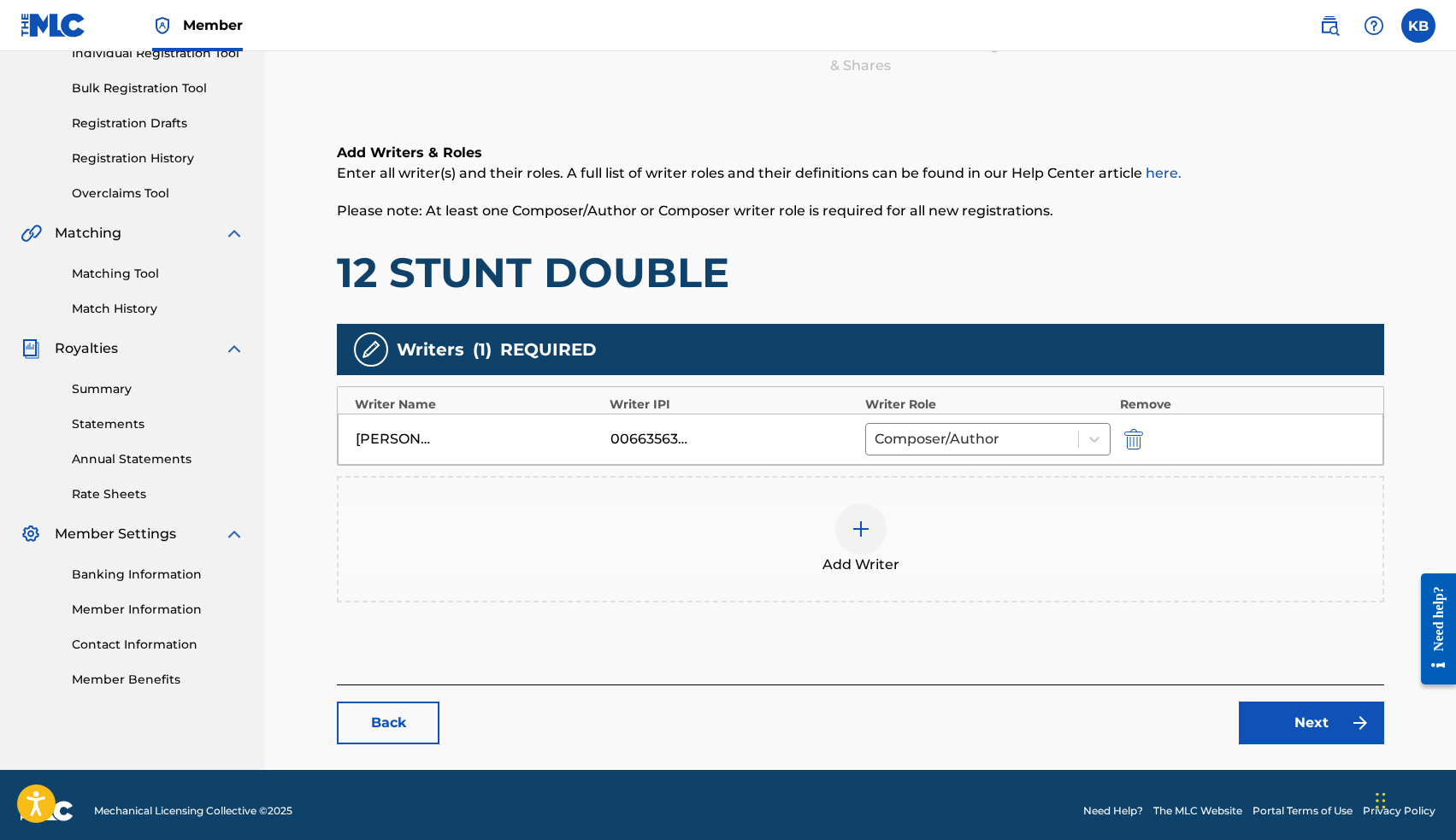
click at [1288, 707] on link "Next" at bounding box center [1311, 723] width 145 height 42
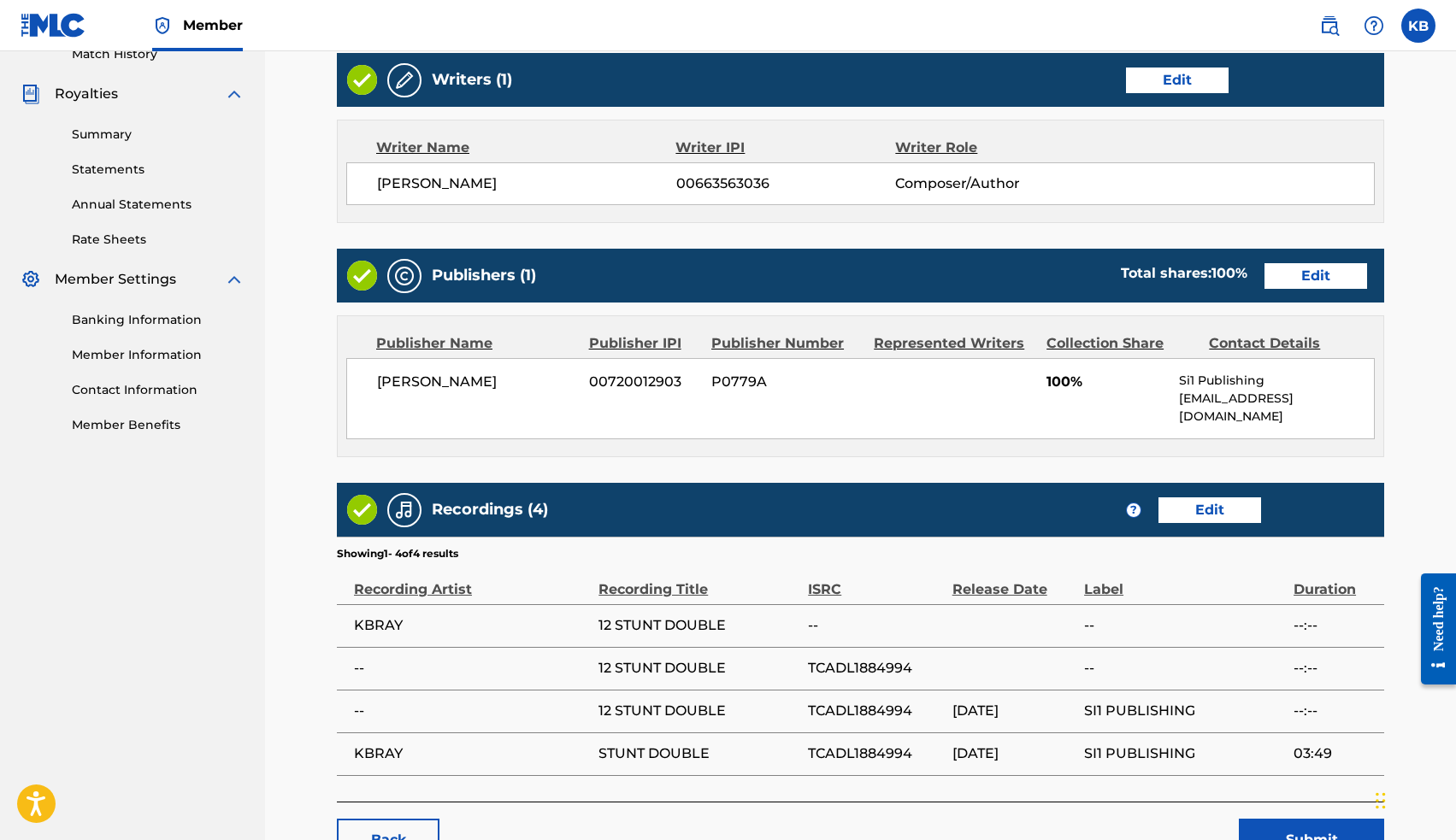
scroll to position [515, 0]
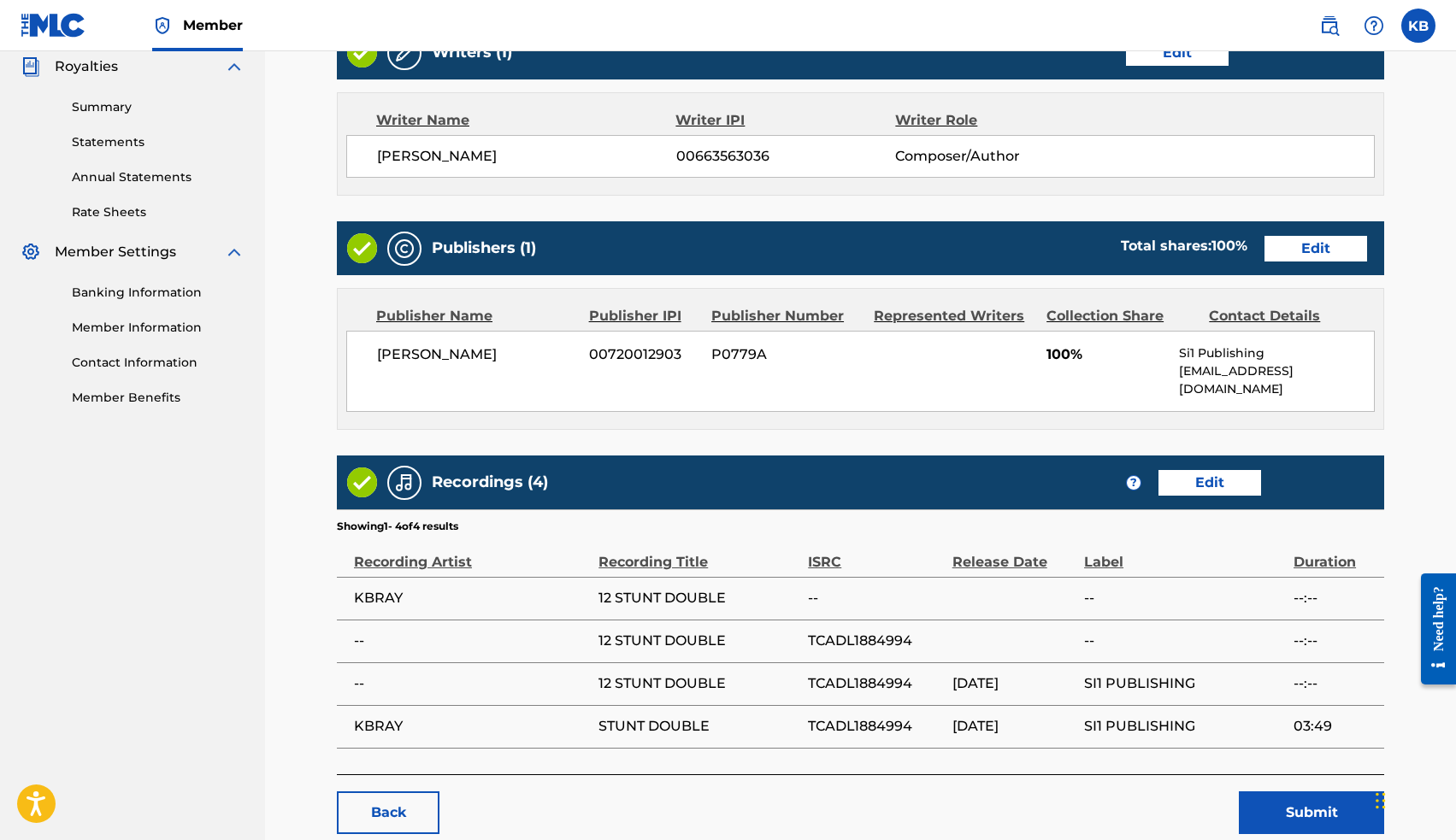
click at [1271, 792] on button "Submit" at bounding box center [1311, 812] width 145 height 42
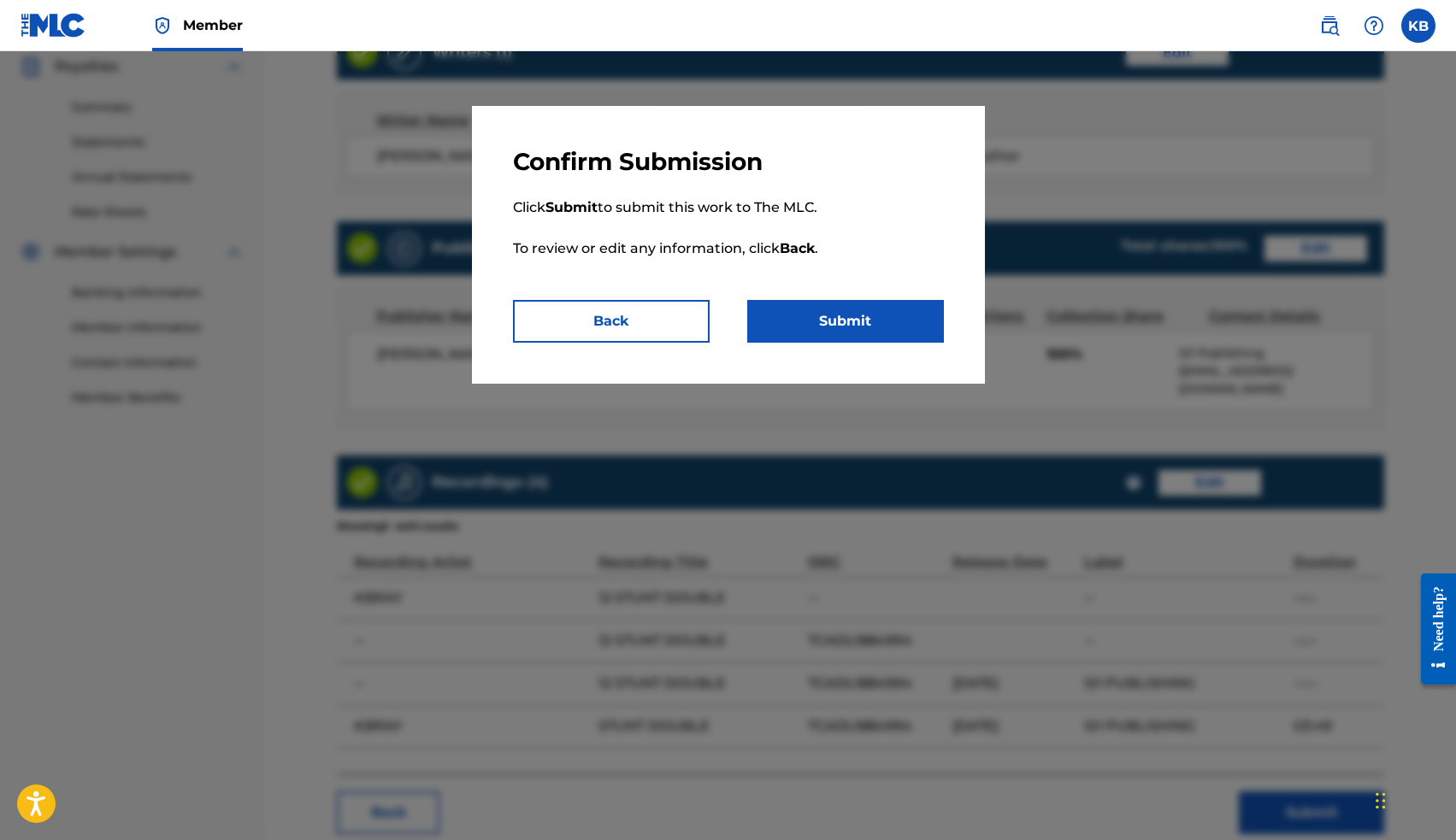
click at [881, 328] on button "Submit" at bounding box center [845, 320] width 197 height 42
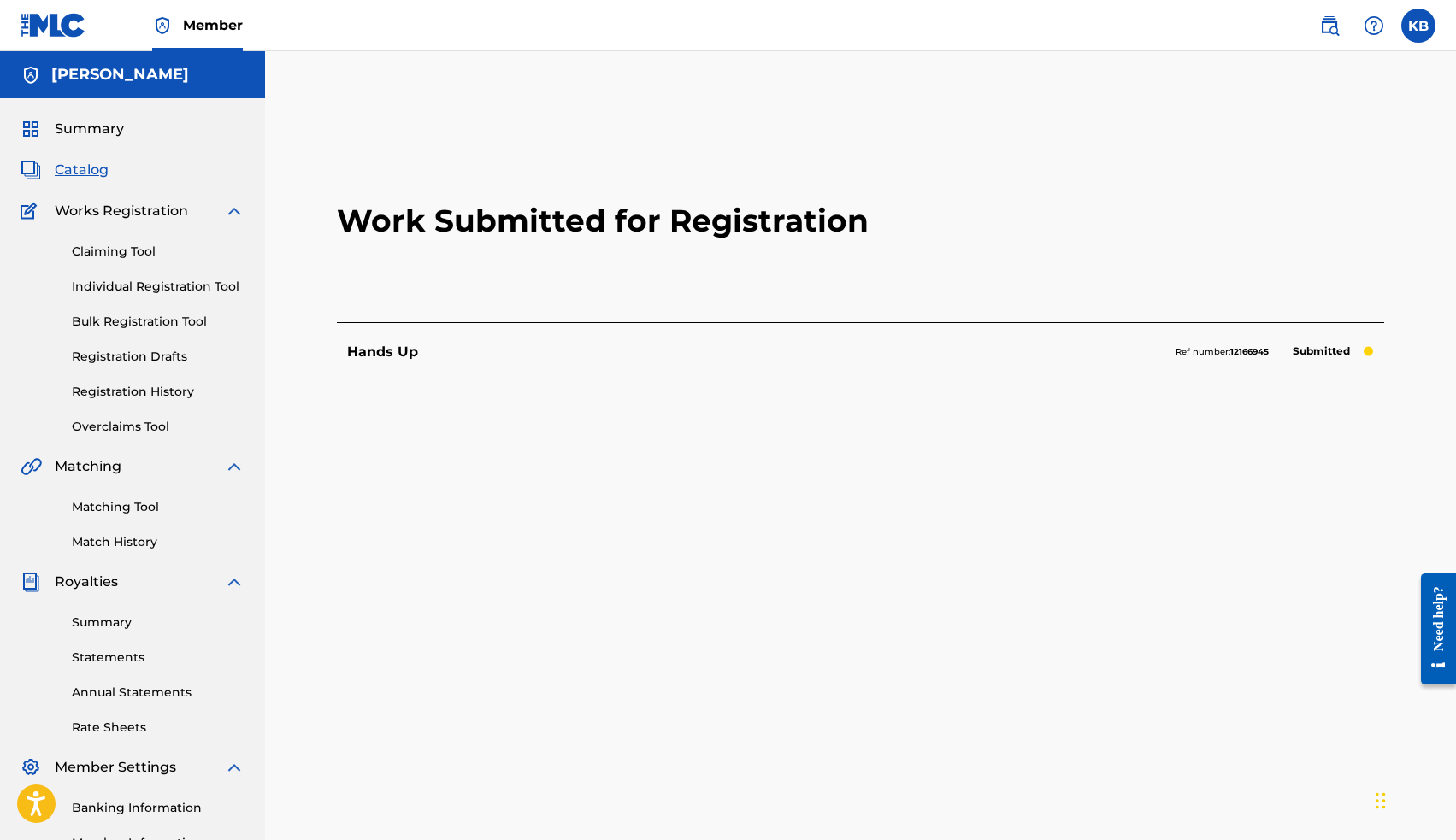
click at [90, 176] on span "Catalog" at bounding box center [81, 170] width 54 height 21
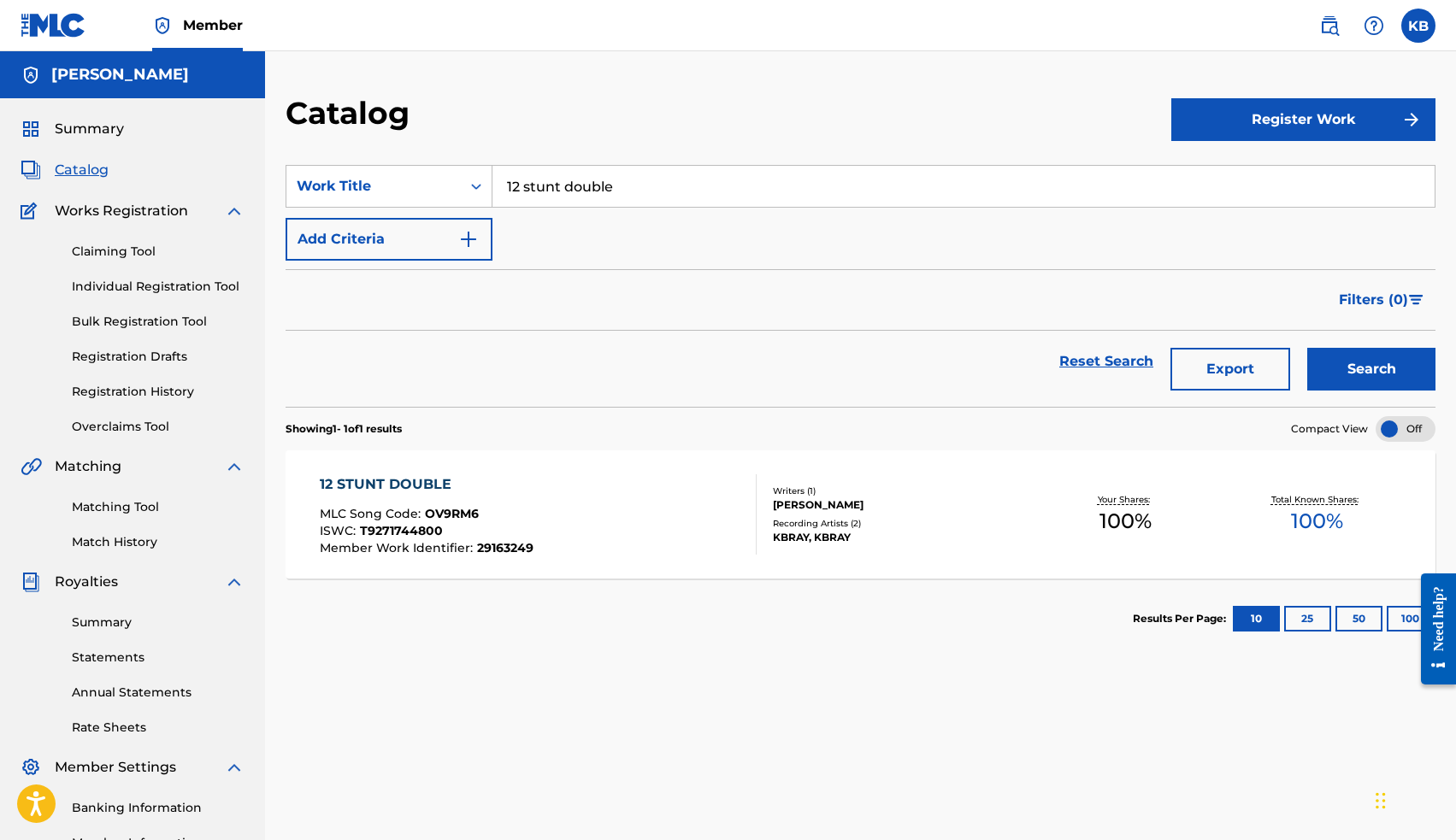
click at [564, 186] on input "12 stunt double" at bounding box center [963, 186] width 942 height 41
click at [570, 222] on span "trait" at bounding box center [556, 224] width 29 height 16
type input "11 portrait"
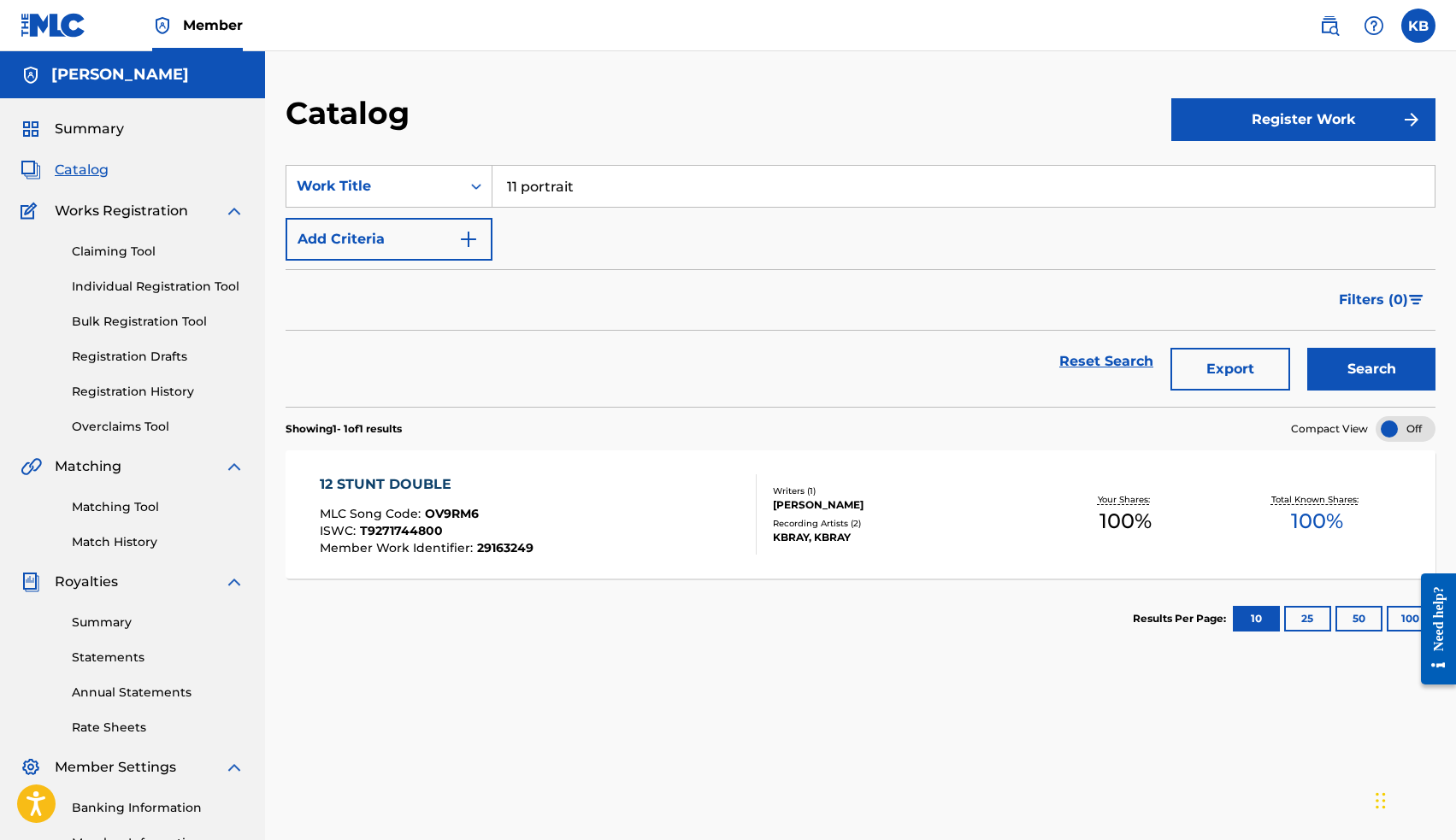
click at [1390, 381] on button "Search" at bounding box center [1371, 369] width 128 height 42
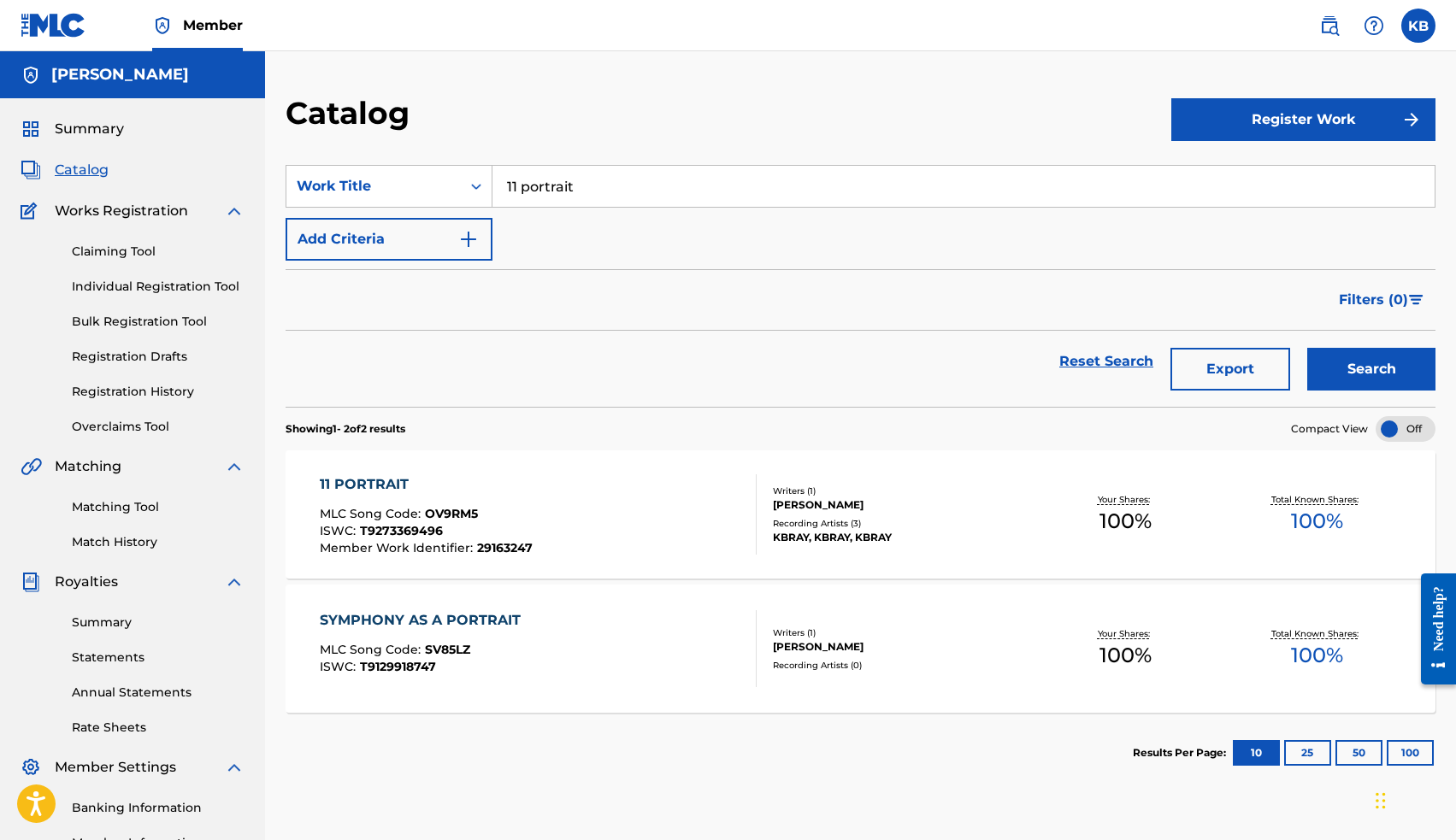
click at [386, 487] on div "11 PORTRAIT" at bounding box center [426, 484] width 212 height 21
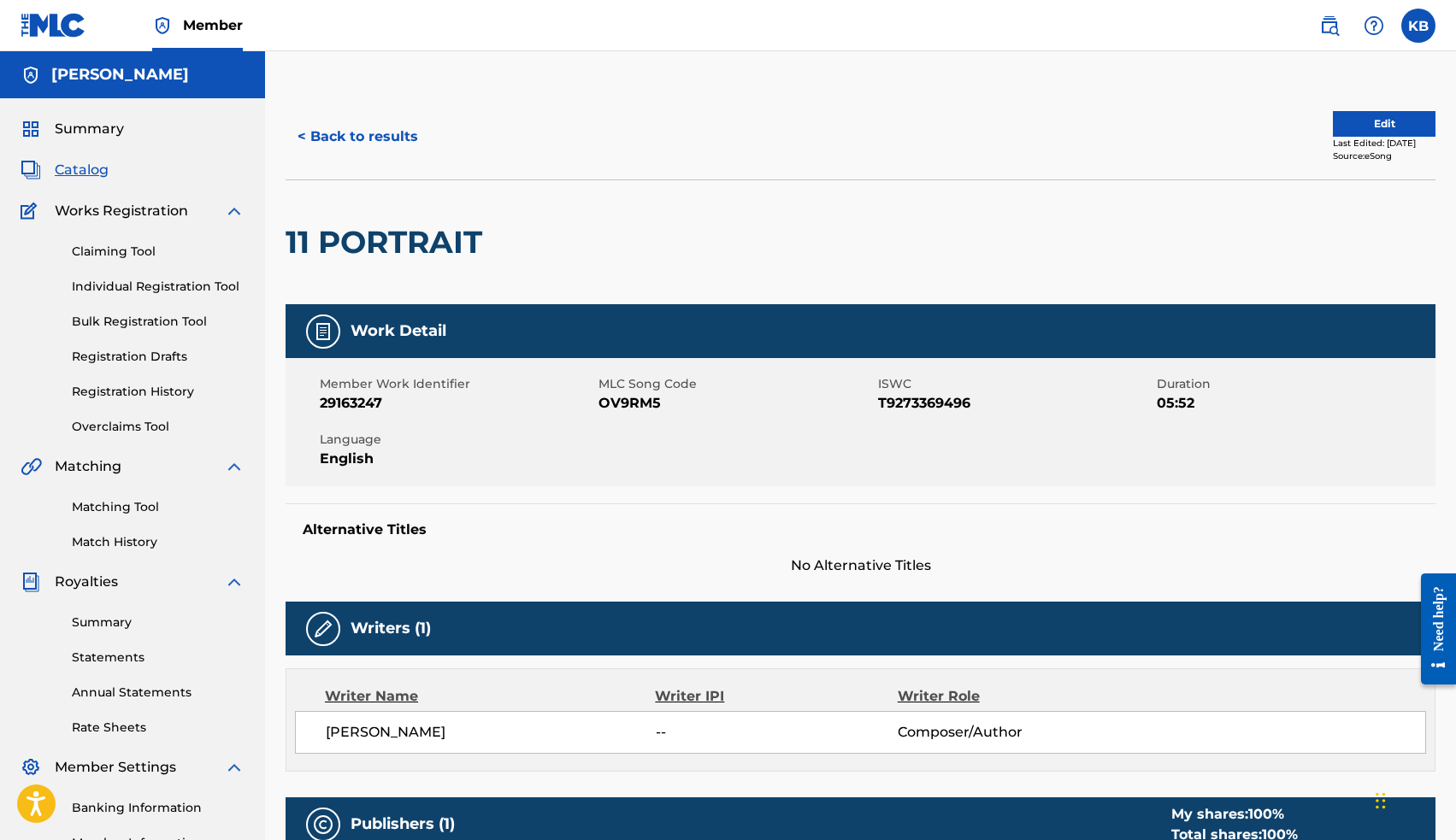
click at [1333, 137] on div "Last Edited: [DATE]" at bounding box center [1383, 142] width 103 height 13
click at [1333, 123] on button "Edit" at bounding box center [1383, 124] width 103 height 26
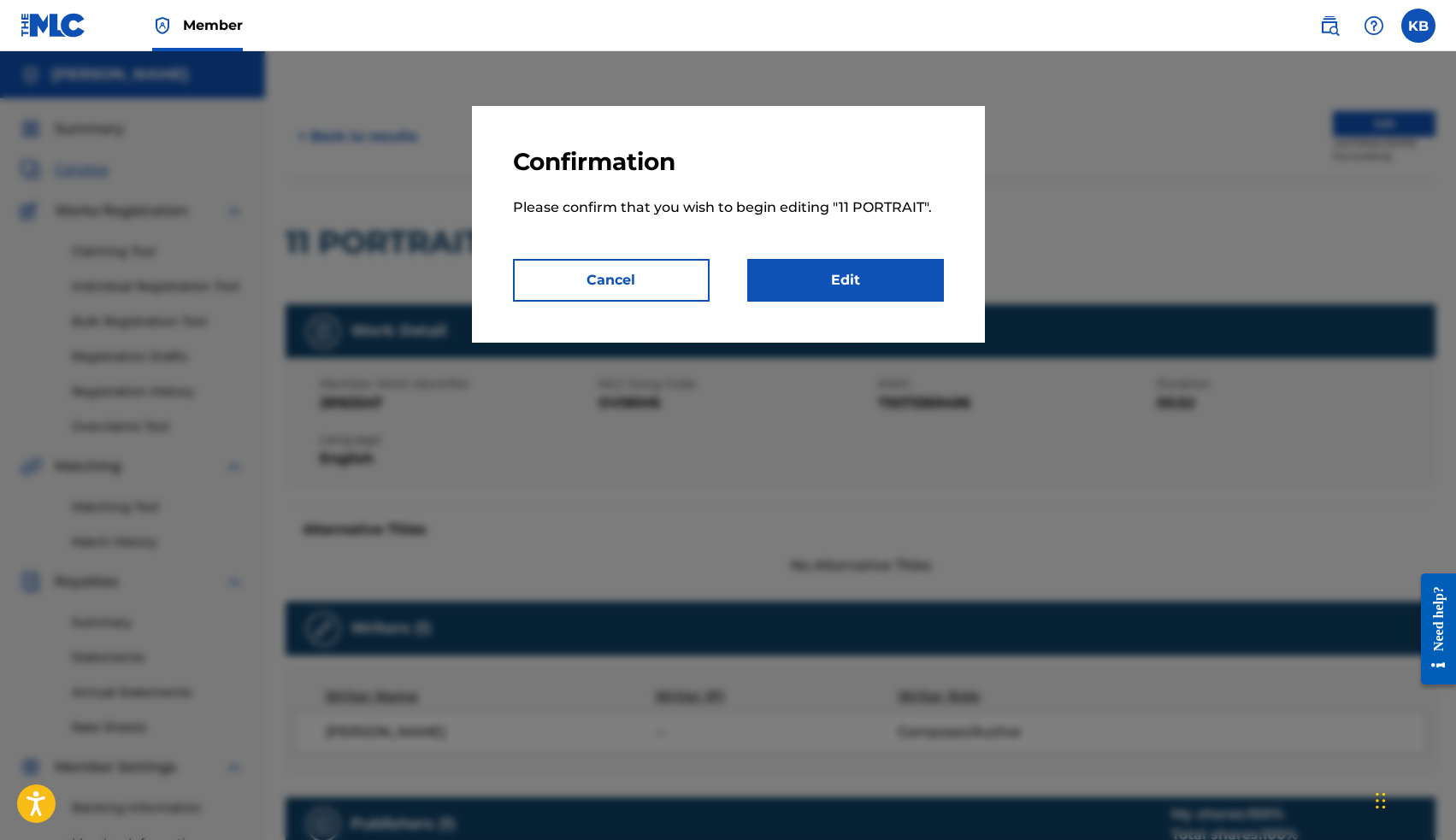
click at [875, 279] on link "Edit" at bounding box center [845, 280] width 197 height 42
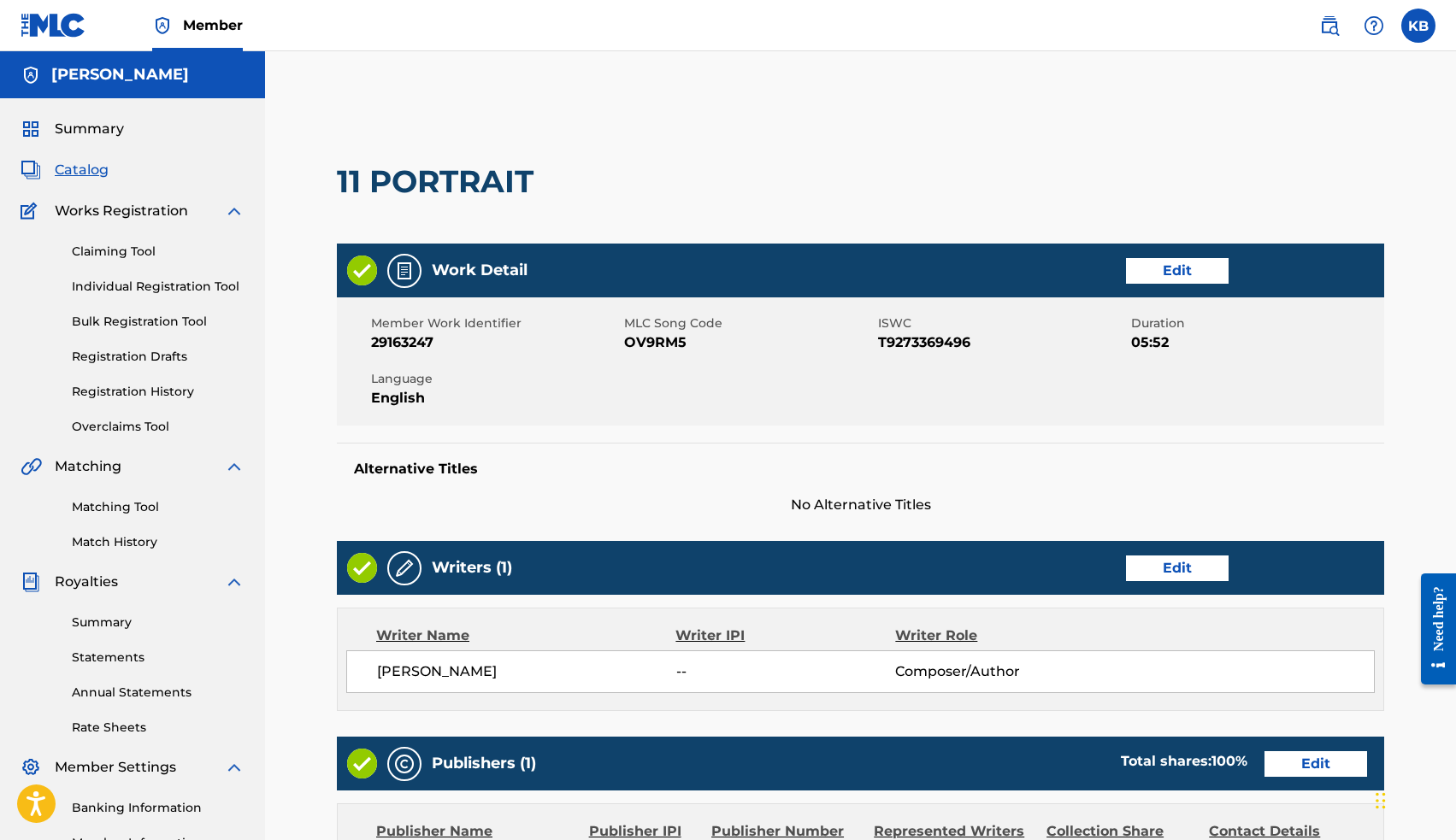
click at [1161, 568] on link "Edit" at bounding box center [1177, 568] width 103 height 26
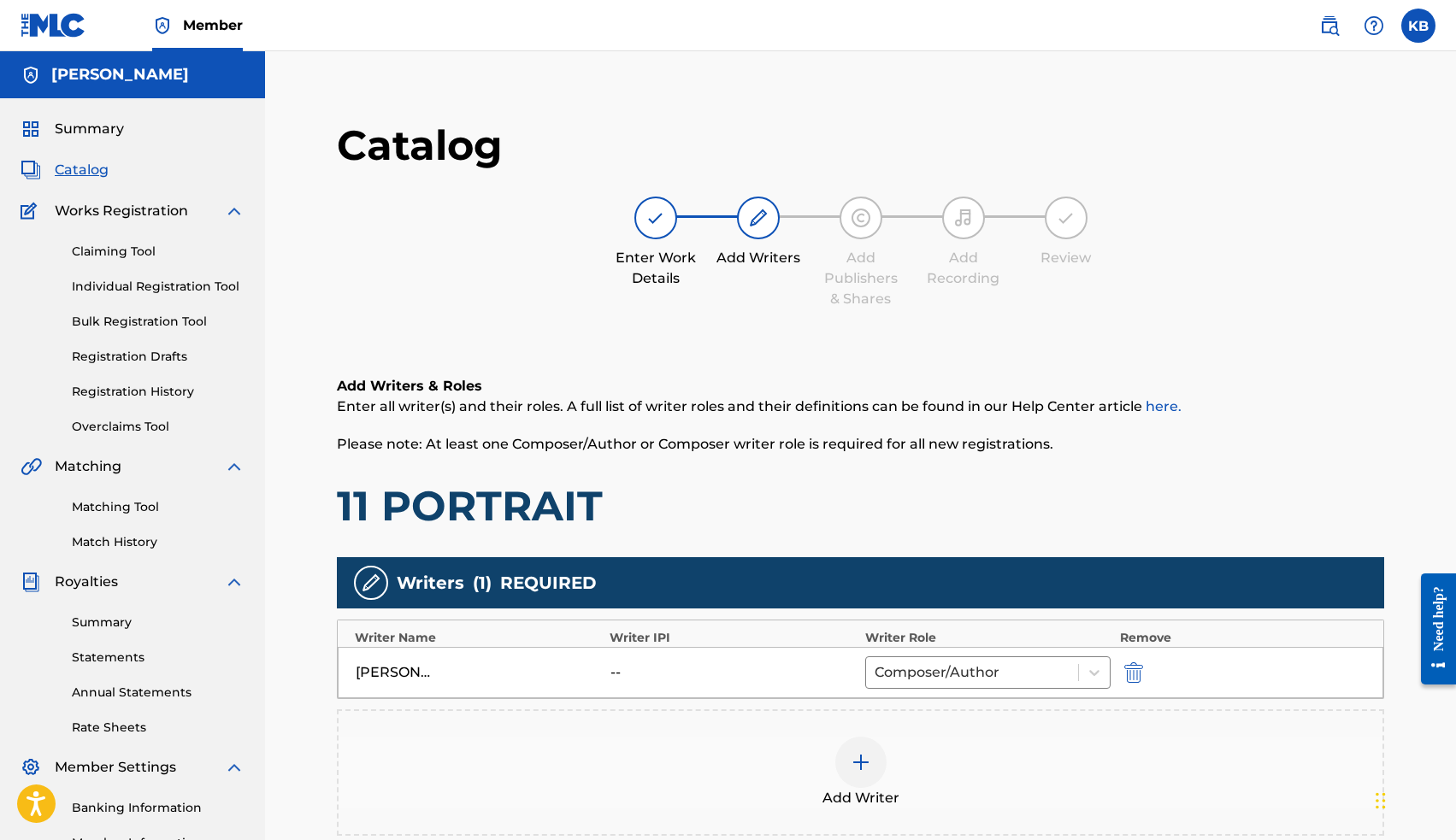
click at [858, 750] on div at bounding box center [860, 761] width 51 height 51
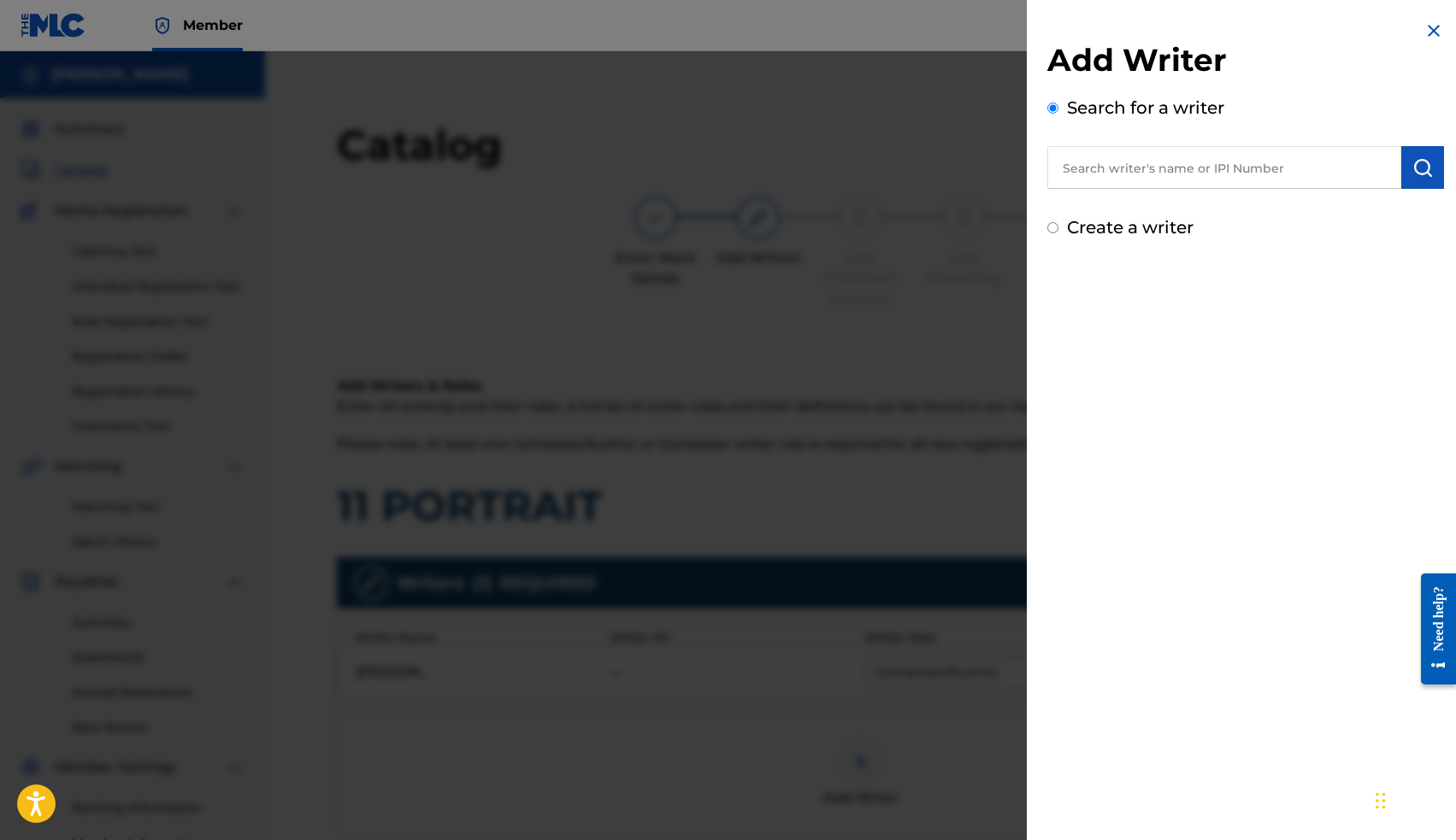
click at [1110, 173] on input "text" at bounding box center [1225, 167] width 354 height 42
paste input "00663563036"
type input "00663563036"
click at [1428, 163] on button "submit" at bounding box center [1421, 167] width 42 height 42
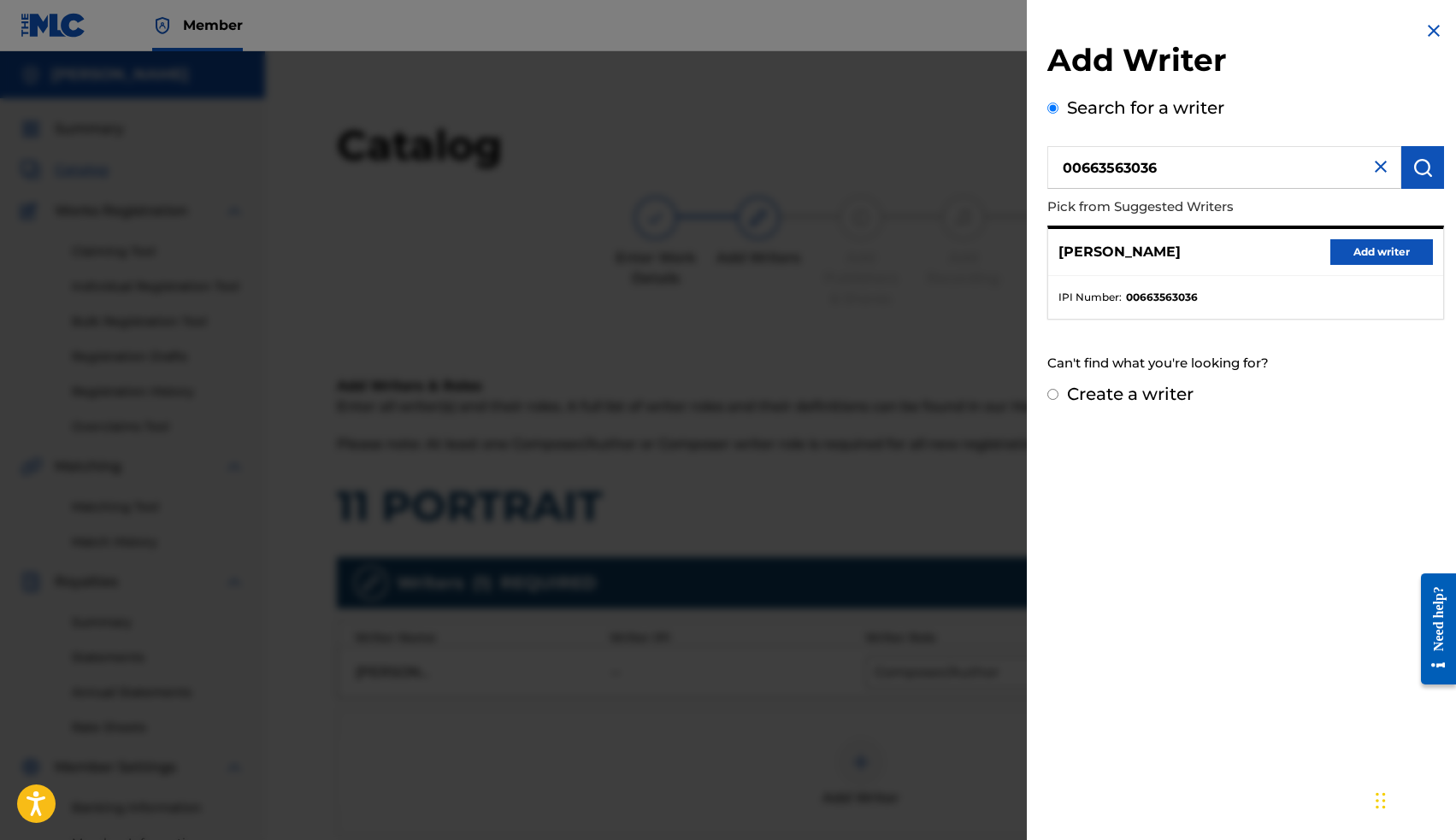
click at [1362, 250] on button "Add writer" at bounding box center [1381, 252] width 103 height 26
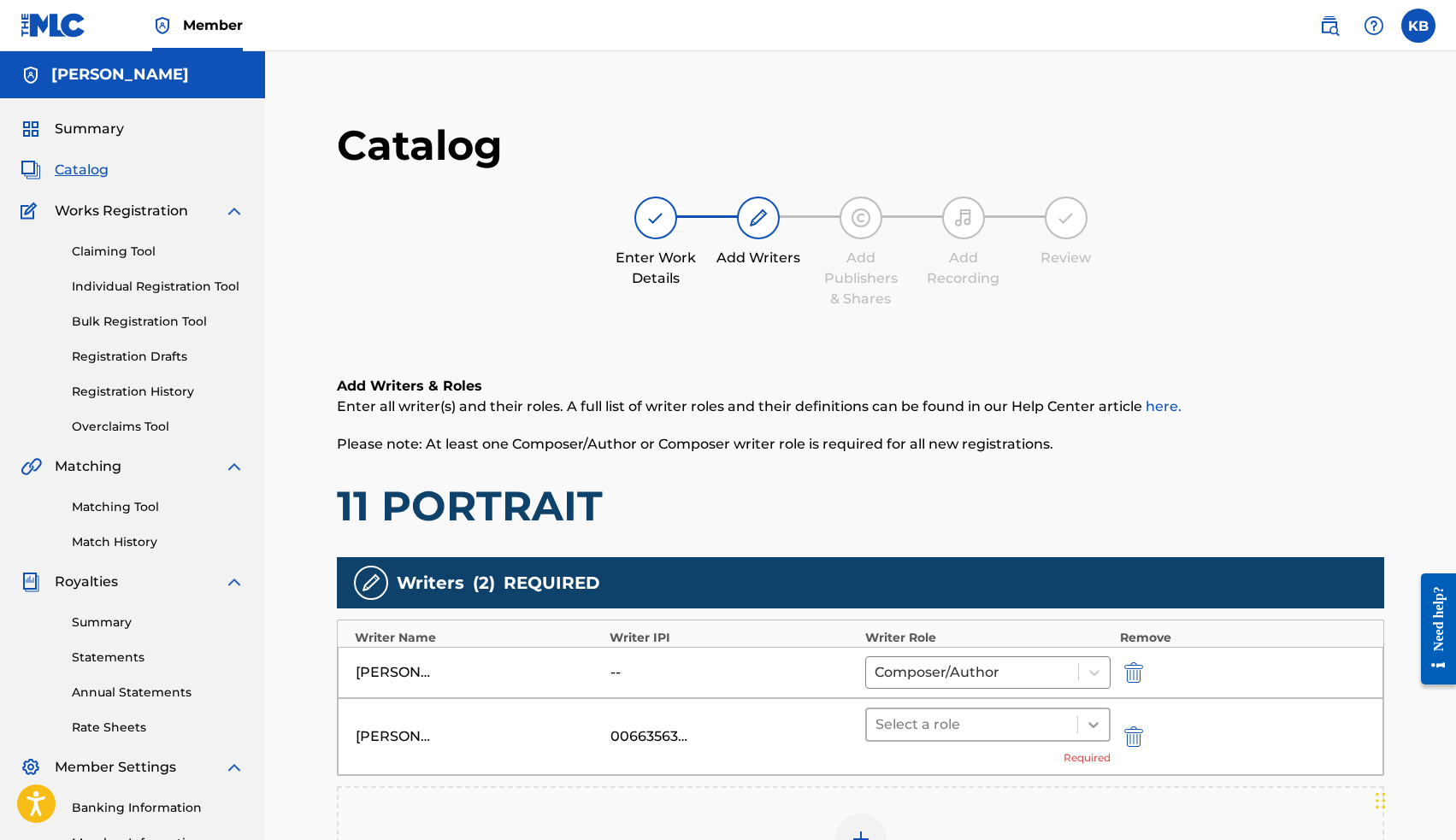
click at [1090, 723] on icon at bounding box center [1093, 724] width 10 height 6
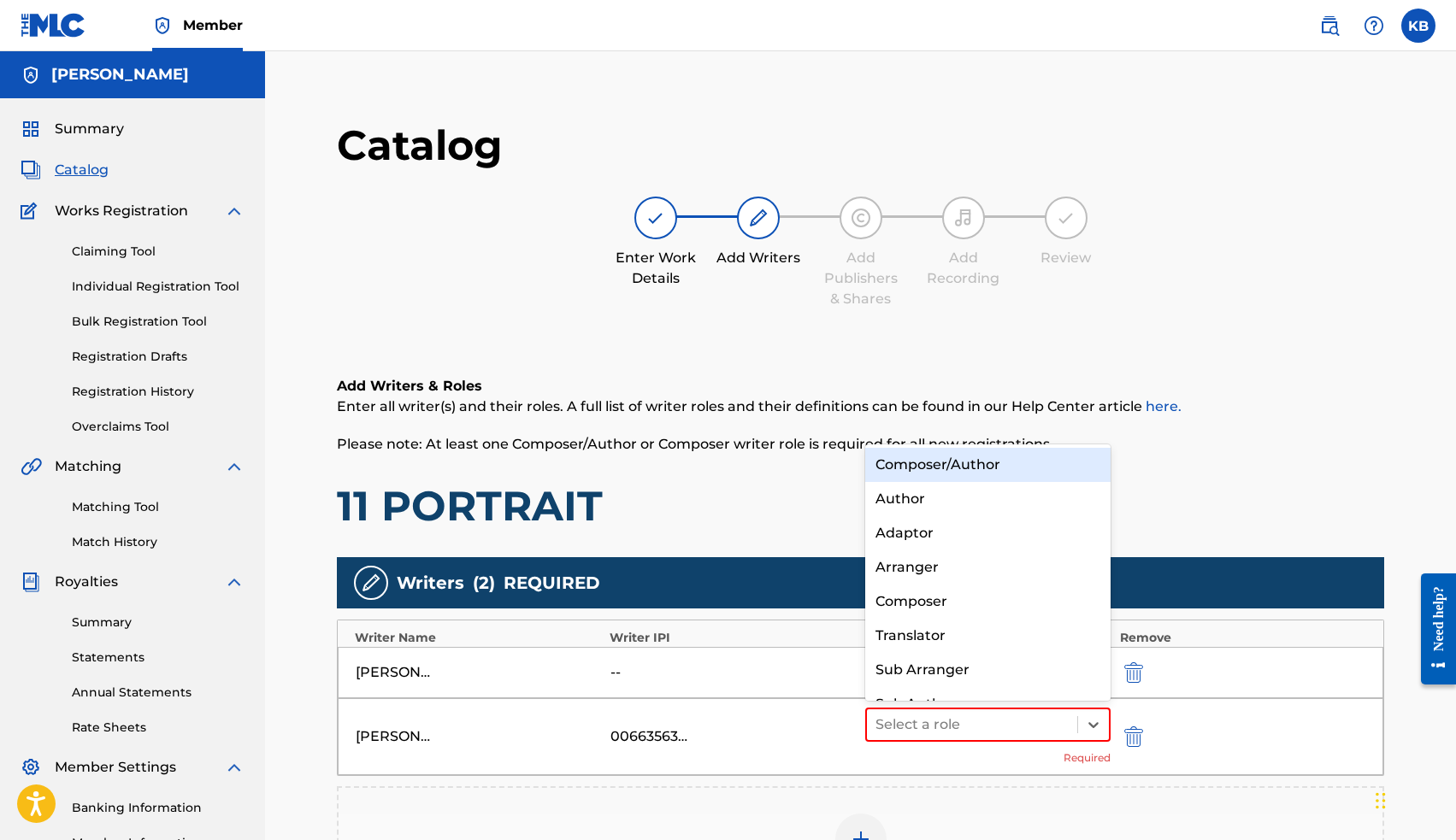
click at [983, 460] on div "Composer/Author" at bounding box center [988, 465] width 246 height 35
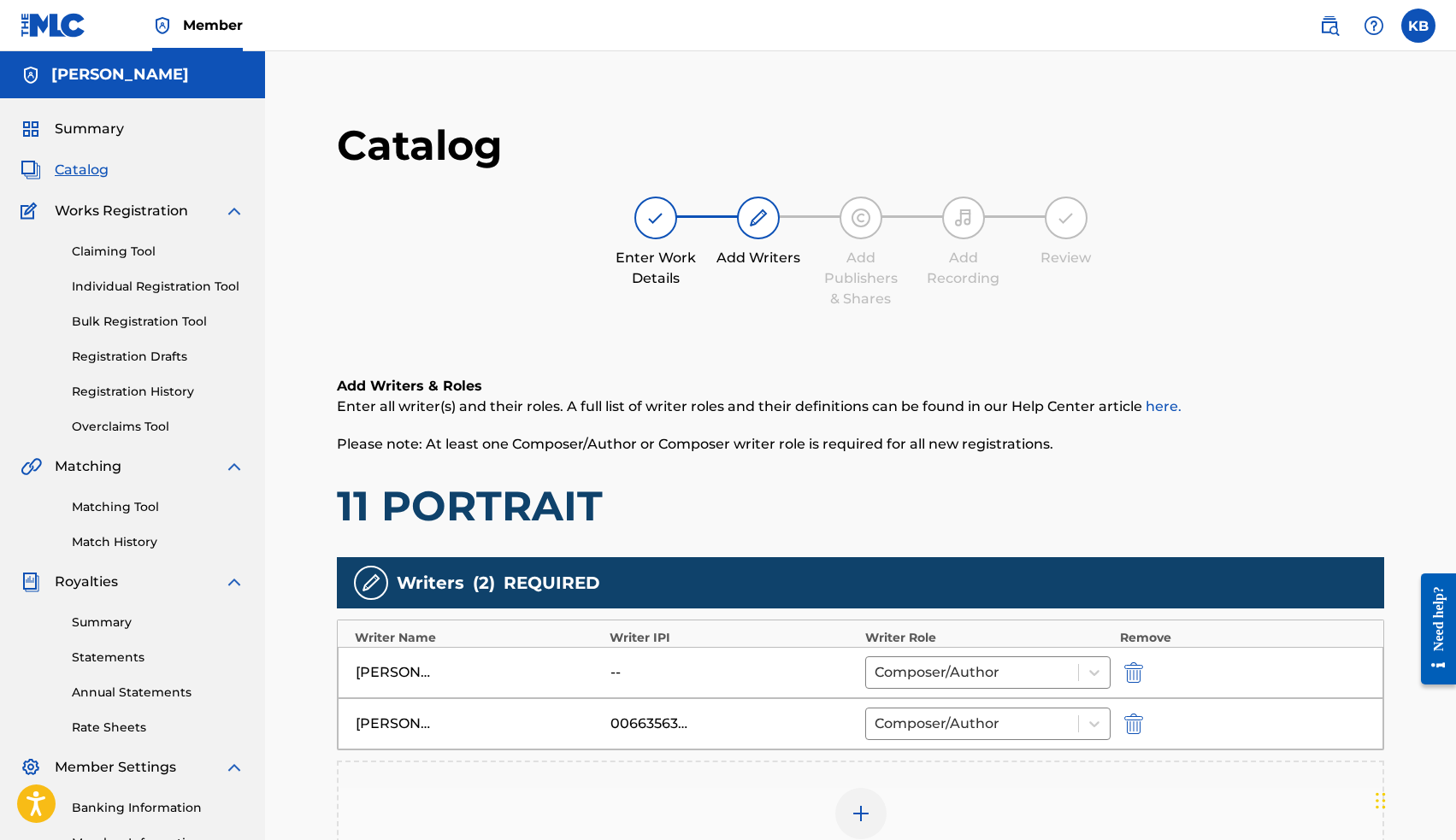
click at [1145, 677] on button "submit" at bounding box center [1132, 672] width 26 height 20
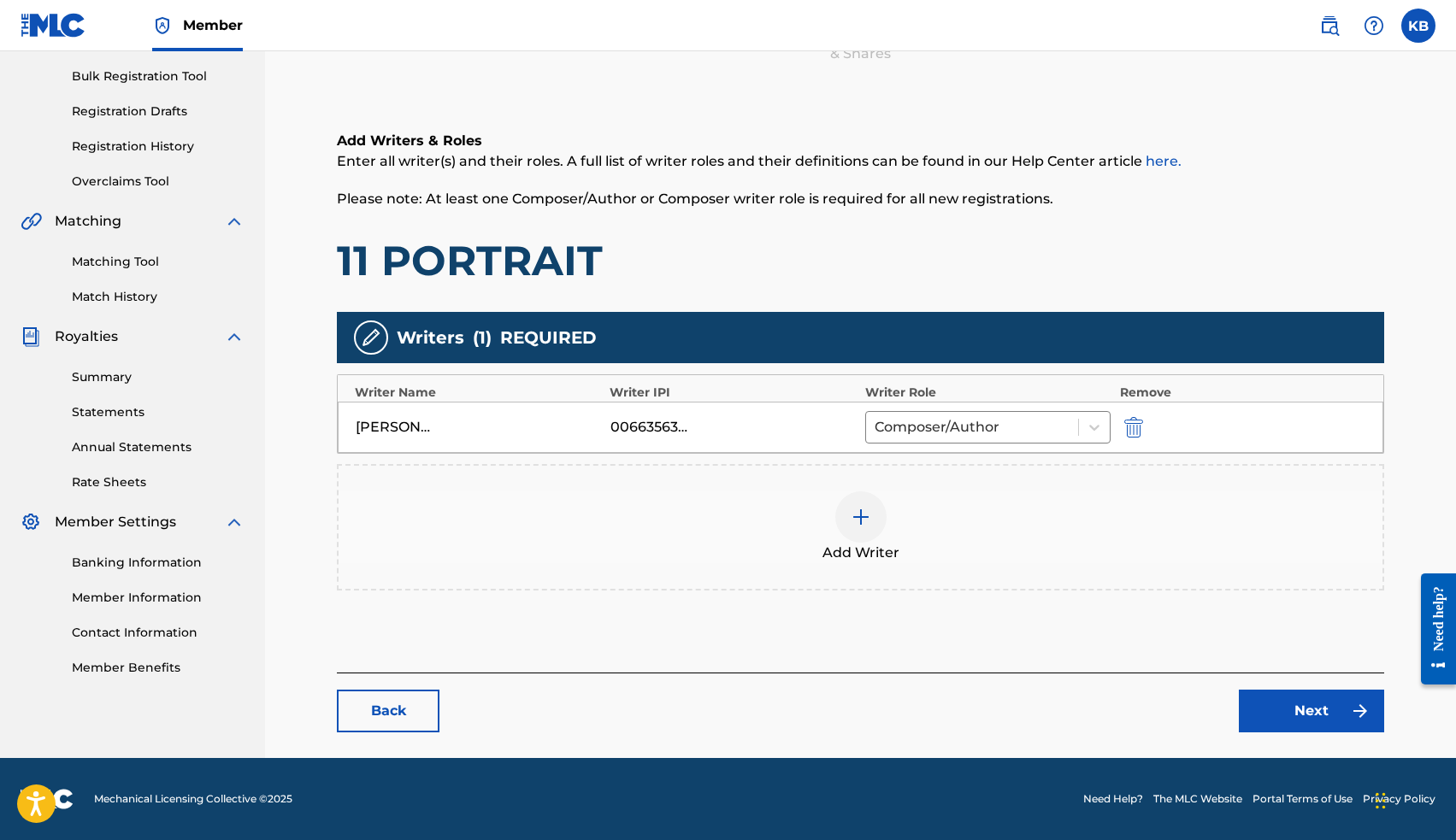
scroll to position [245, 0]
click at [1312, 714] on link "Next" at bounding box center [1311, 711] width 145 height 42
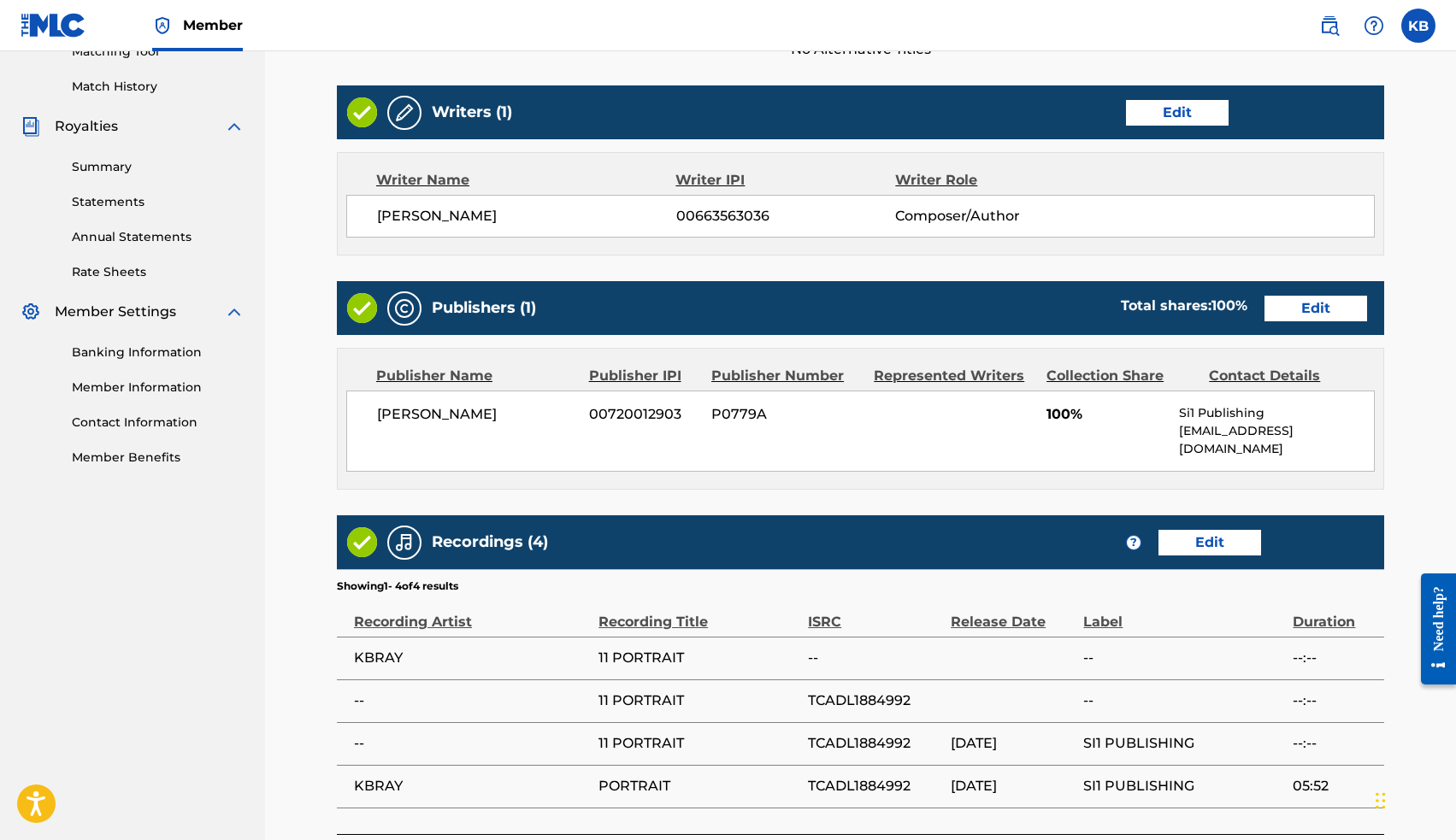
scroll to position [560, 0]
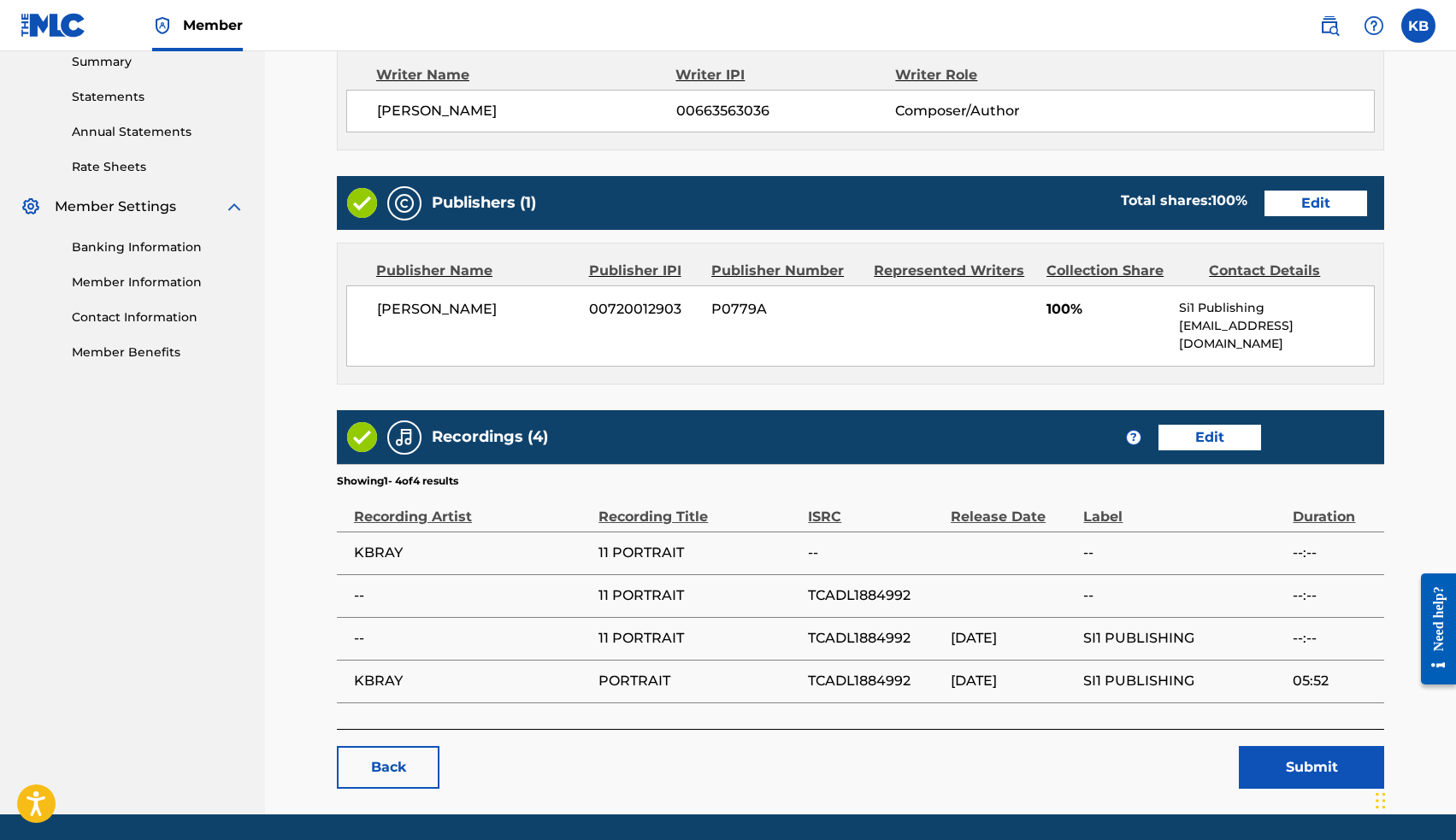
click at [1274, 746] on button "Submit" at bounding box center [1311, 767] width 145 height 42
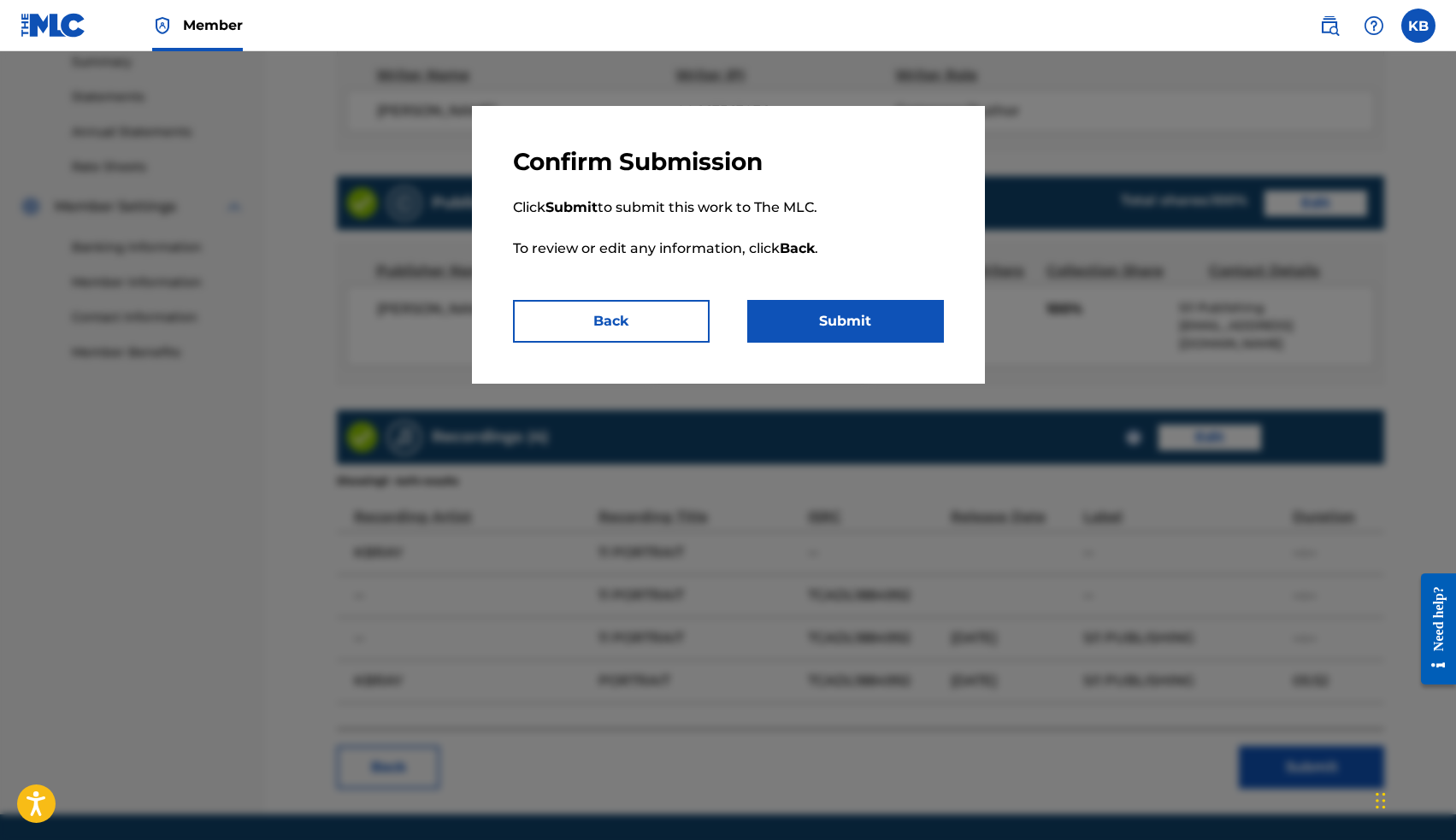
click at [839, 325] on button "Submit" at bounding box center [845, 320] width 197 height 42
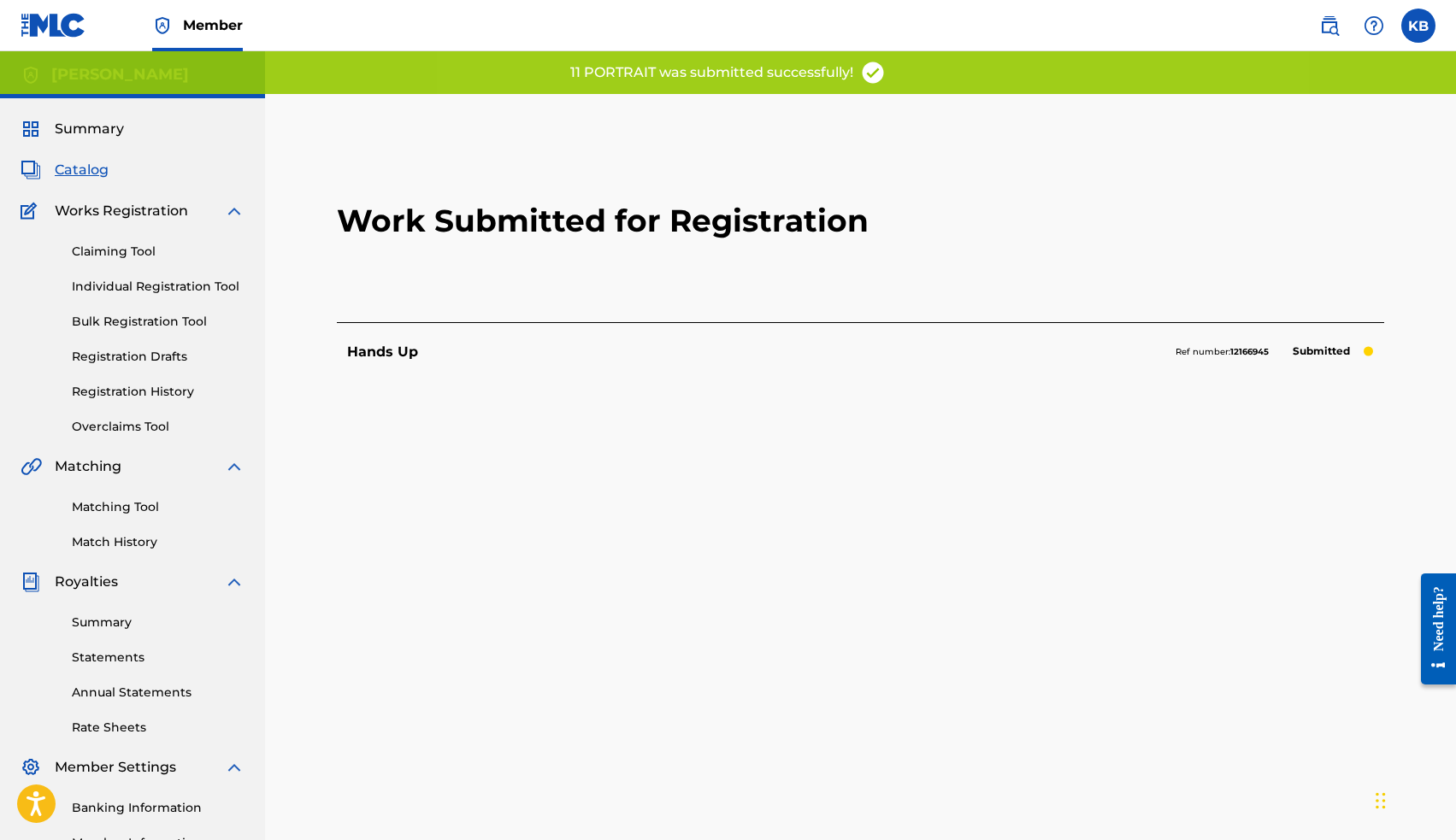
click at [74, 169] on span "Catalog" at bounding box center [81, 170] width 54 height 21
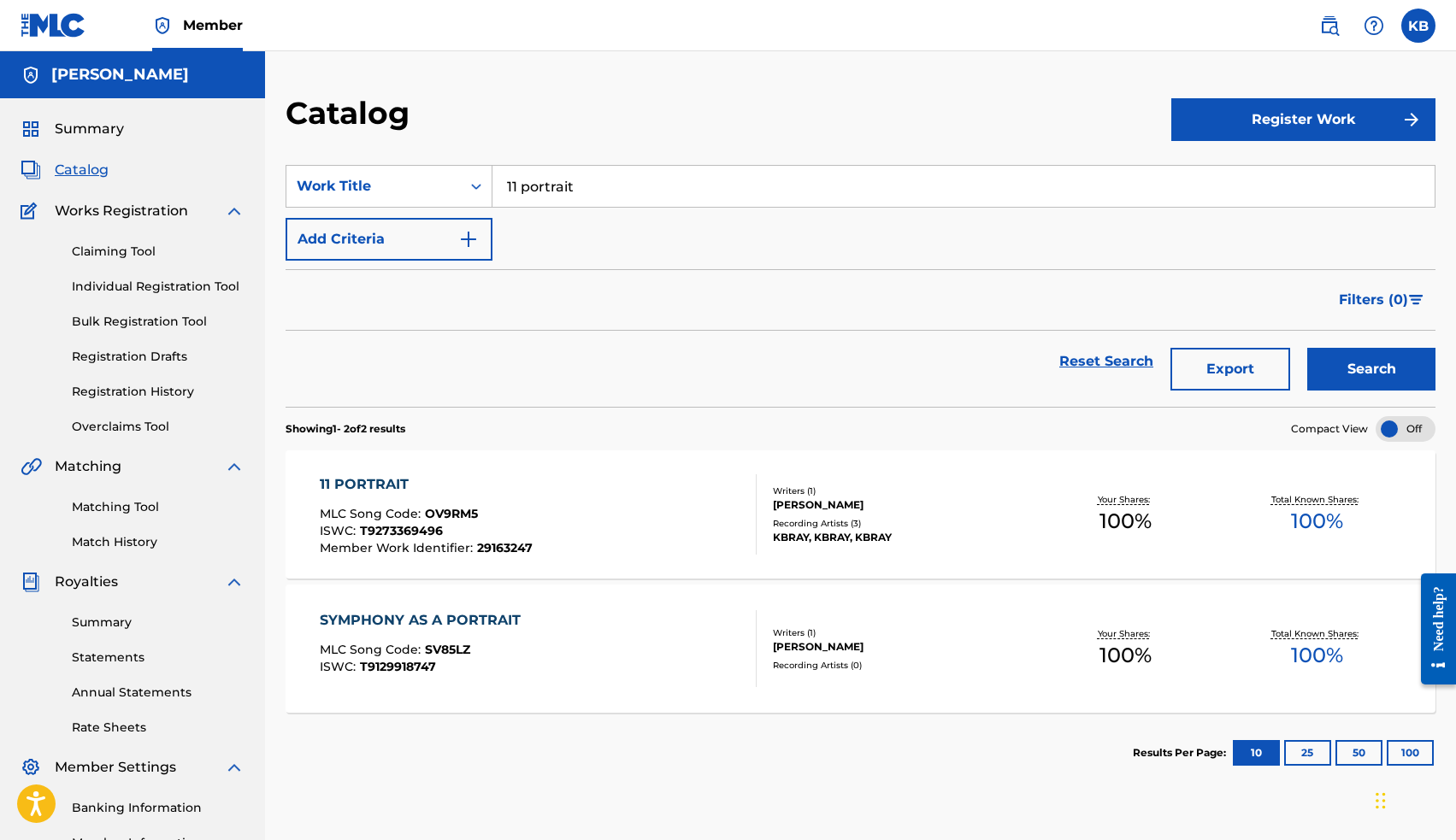
click at [568, 190] on input "11 portrait" at bounding box center [963, 186] width 942 height 41
type input "au"
click at [1373, 369] on button "Search" at bounding box center [1371, 369] width 128 height 42
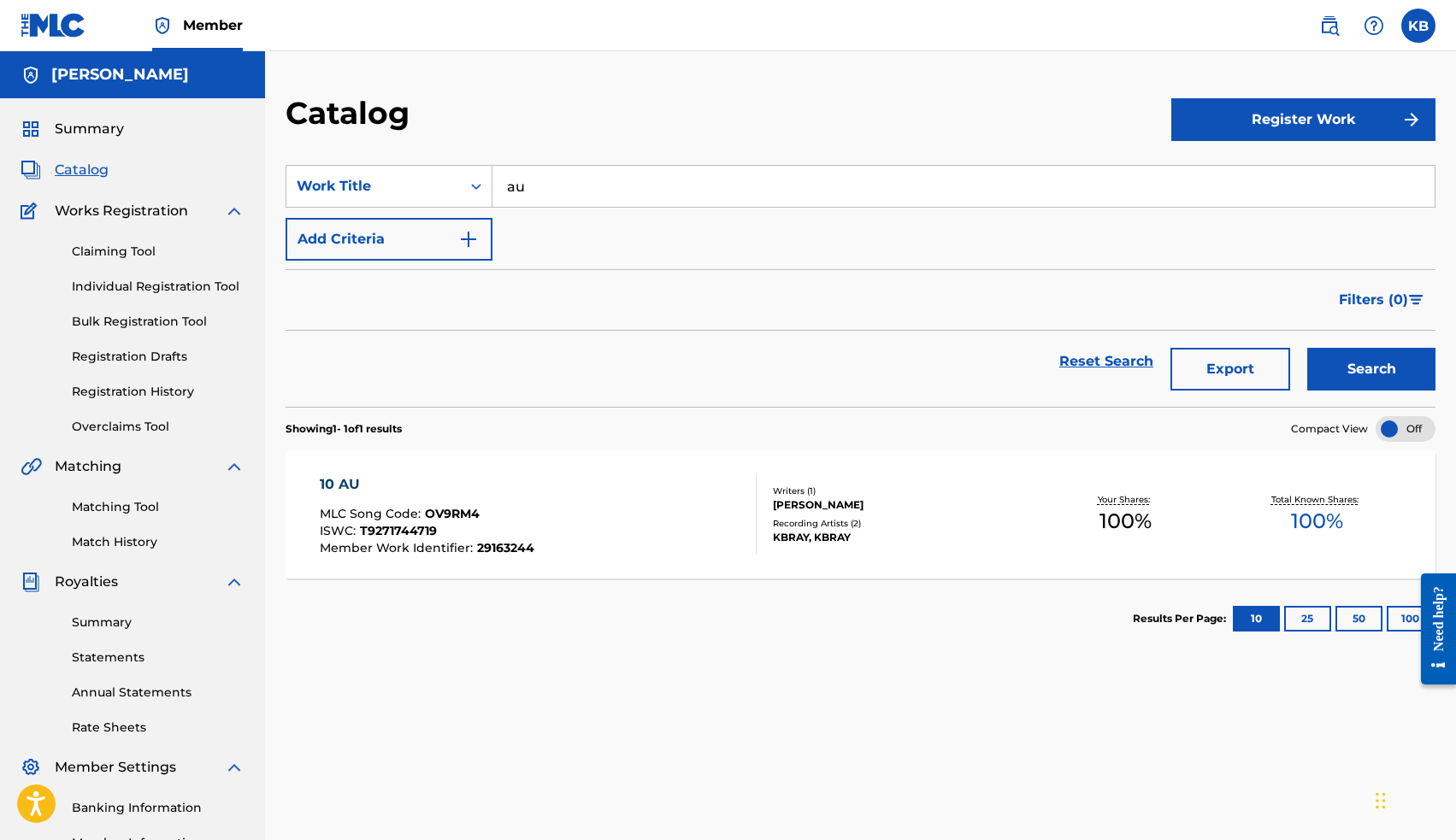
click at [347, 483] on div "10 AU" at bounding box center [427, 484] width 214 height 21
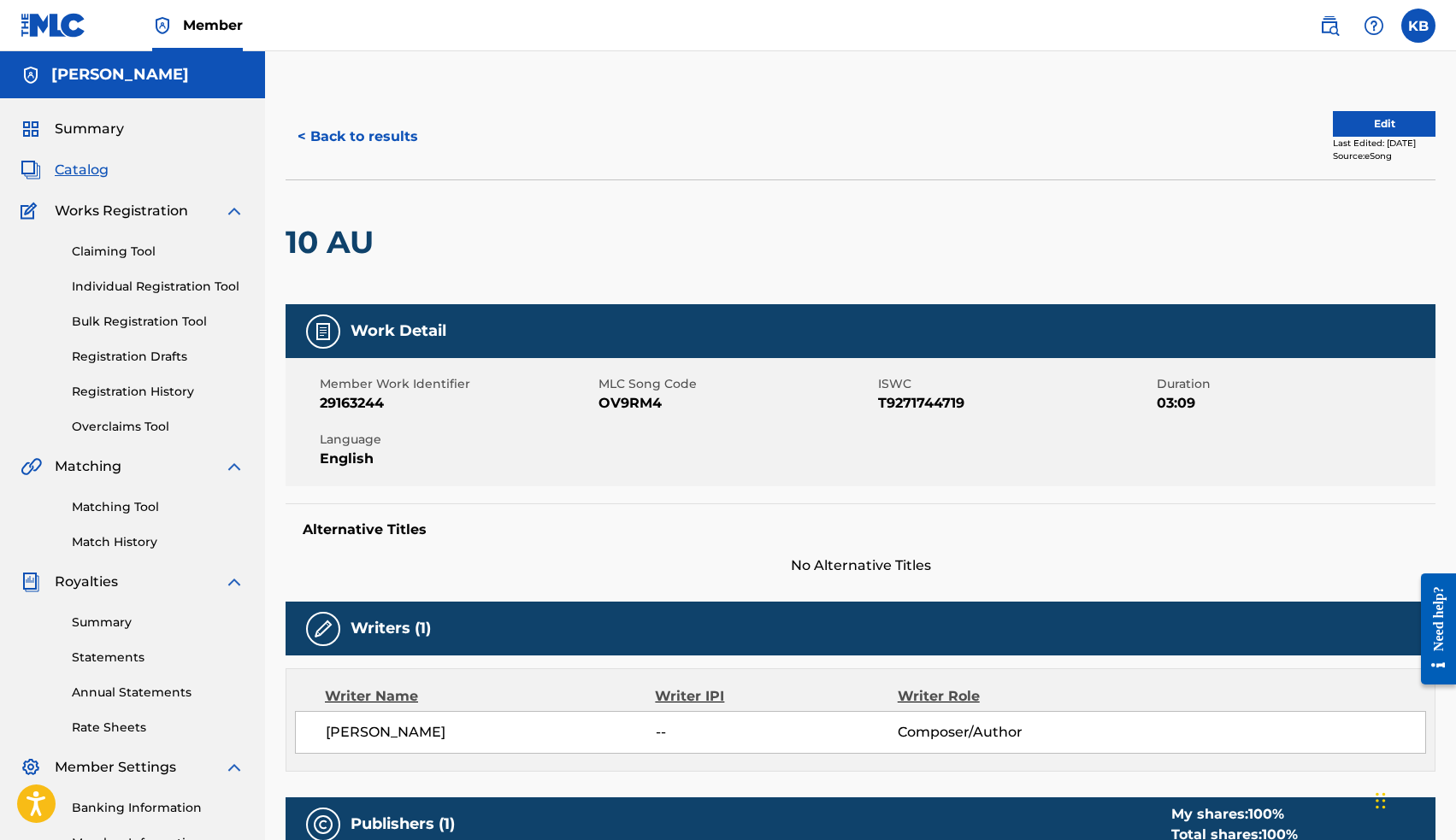
click at [1333, 121] on button "Edit" at bounding box center [1383, 124] width 103 height 26
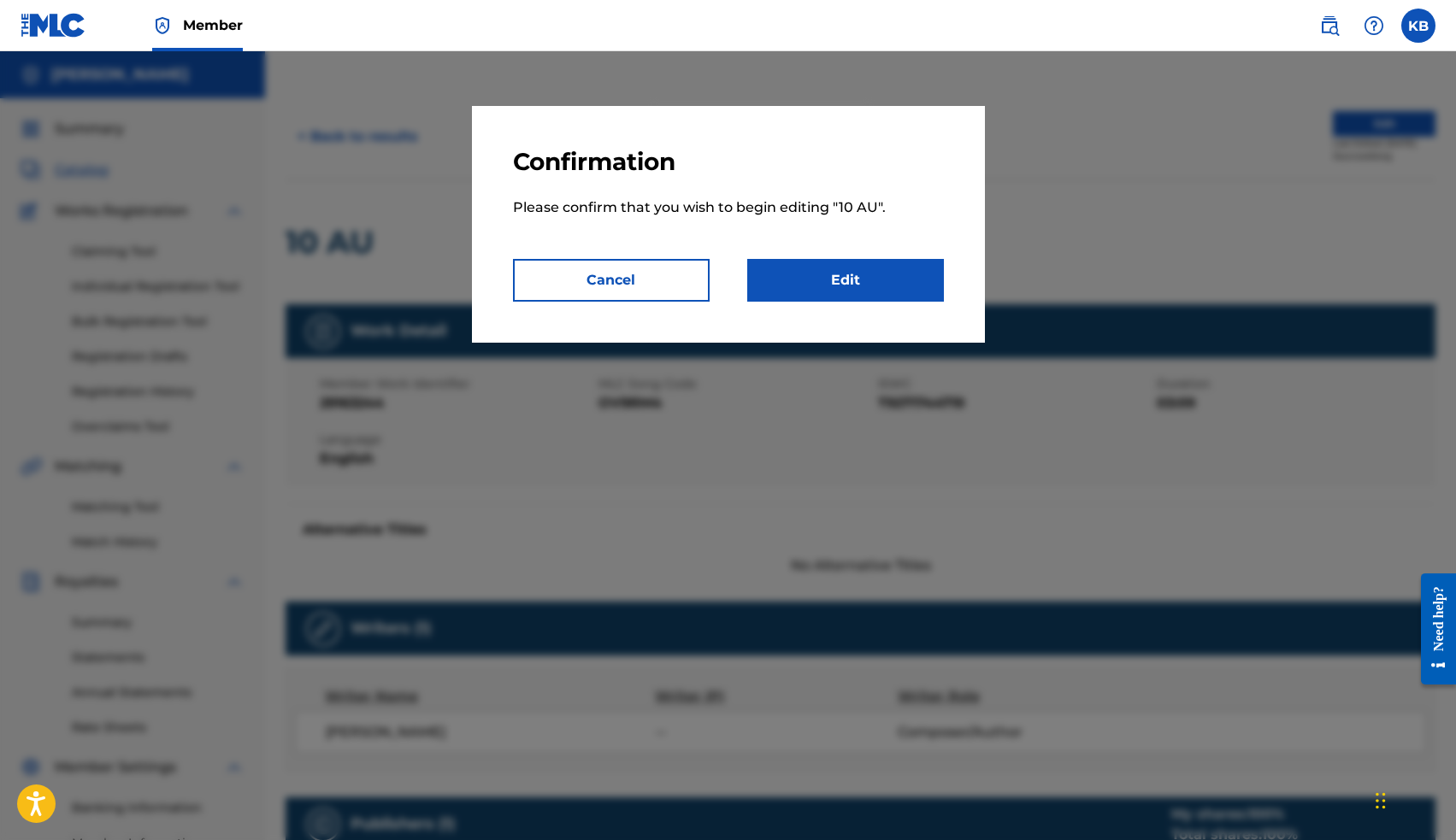
click at [883, 276] on link "Edit" at bounding box center [845, 280] width 197 height 42
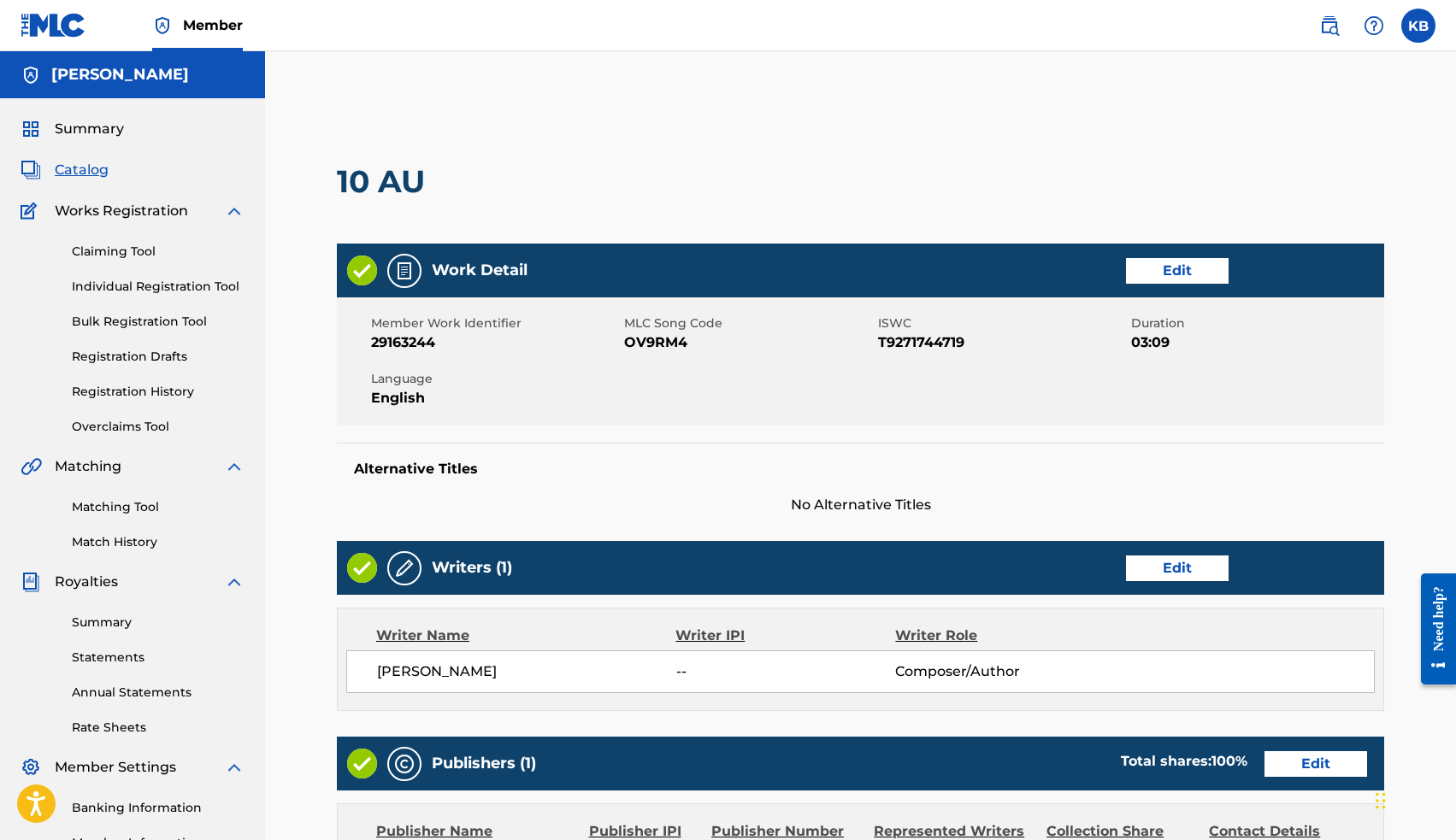
click at [1155, 560] on link "Edit" at bounding box center [1177, 568] width 103 height 26
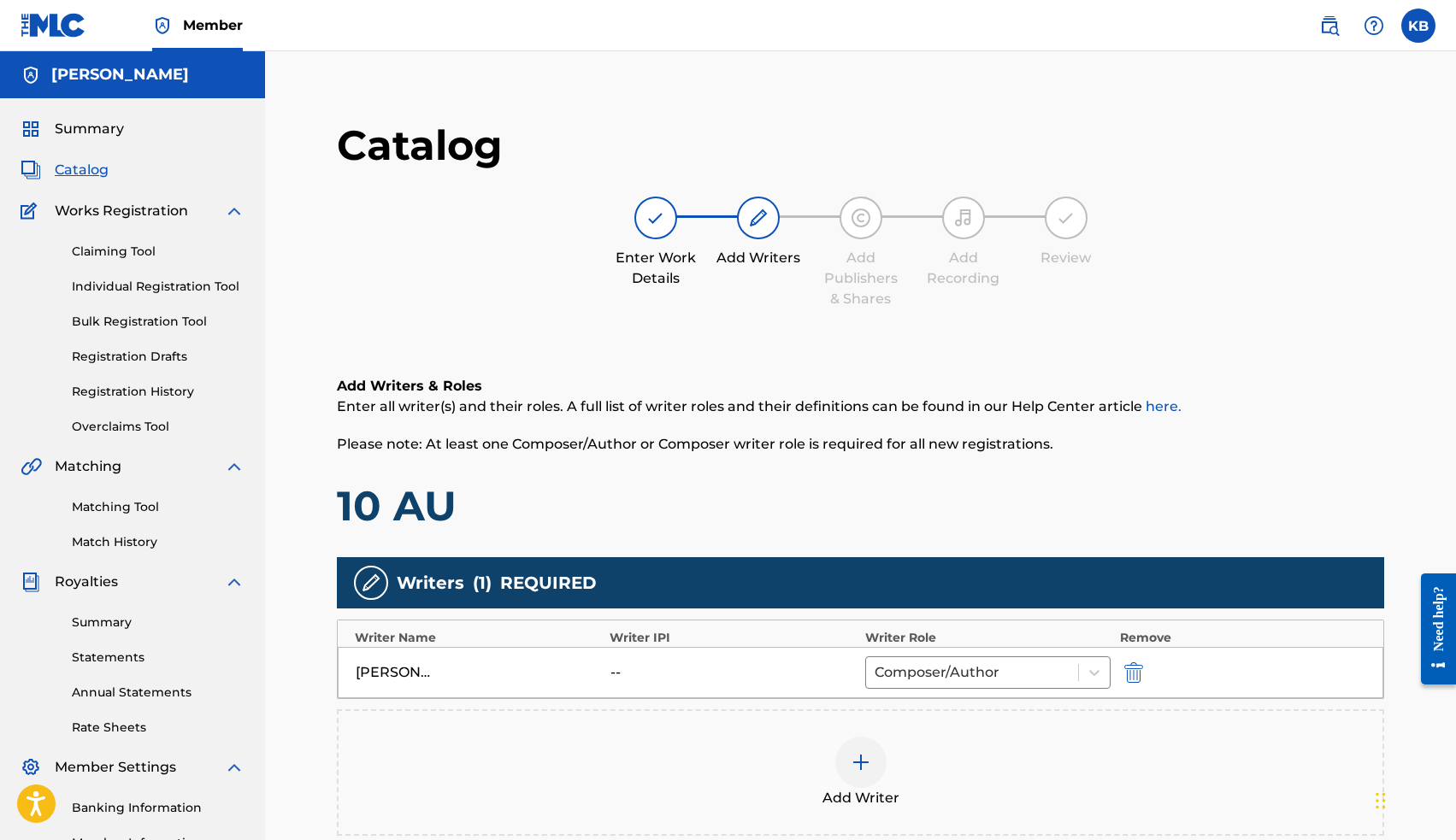
click at [875, 762] on div at bounding box center [860, 761] width 51 height 51
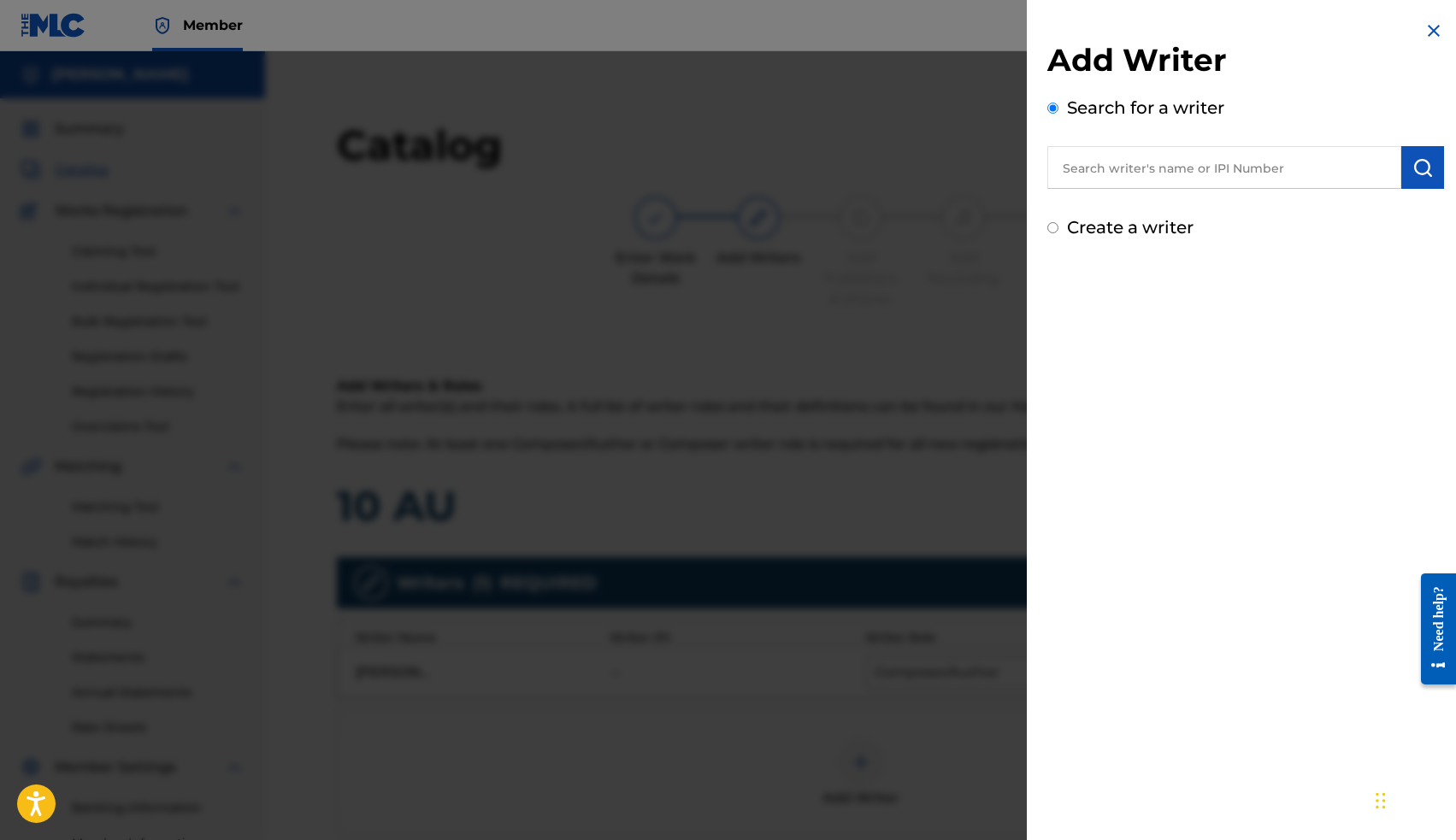
click at [1119, 174] on input "text" at bounding box center [1225, 167] width 354 height 42
paste input "00663563036"
type input "00663563036"
click at [1418, 170] on img "submit" at bounding box center [1422, 167] width 21 height 21
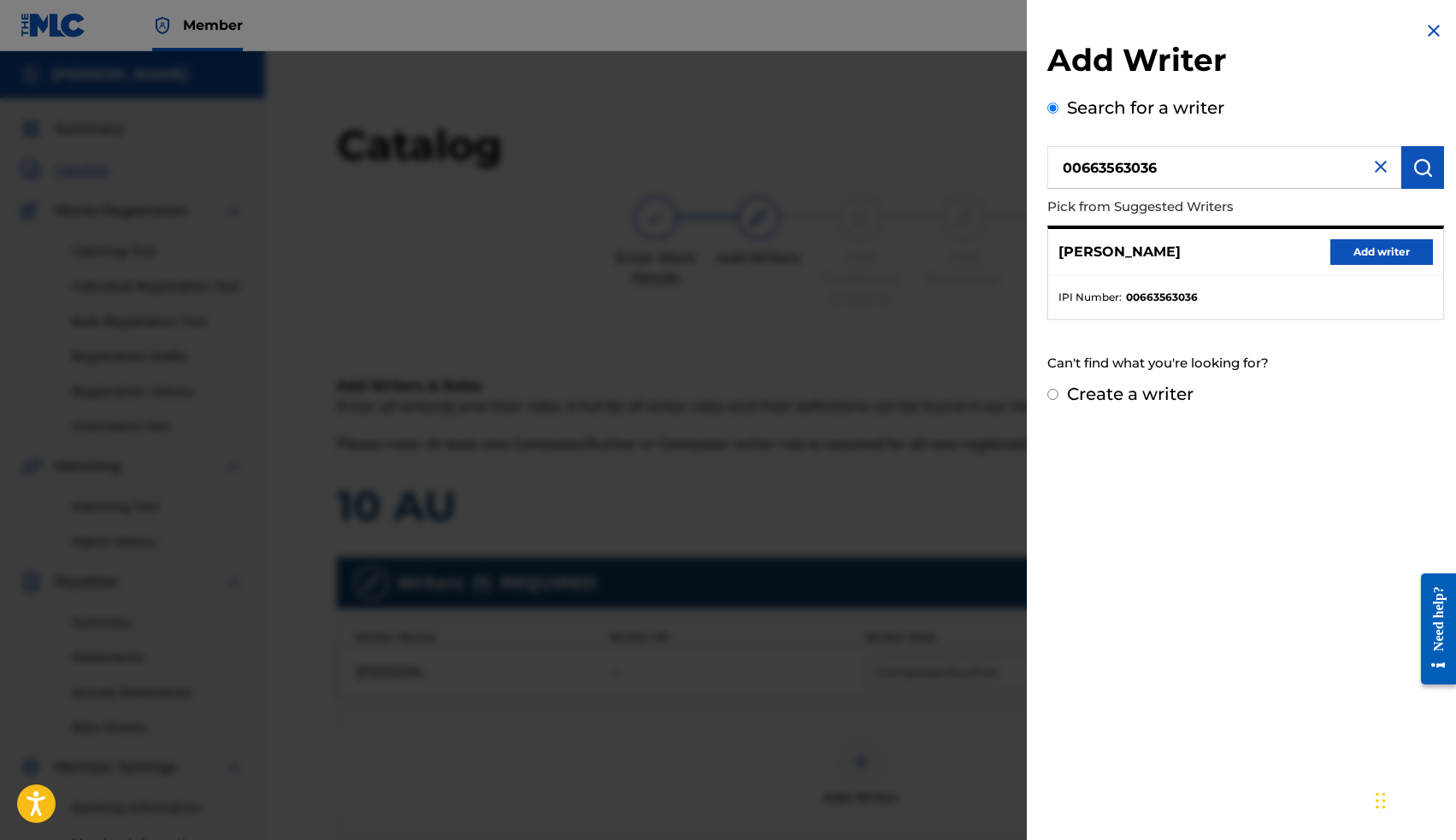
click at [1375, 256] on button "Add writer" at bounding box center [1381, 252] width 103 height 26
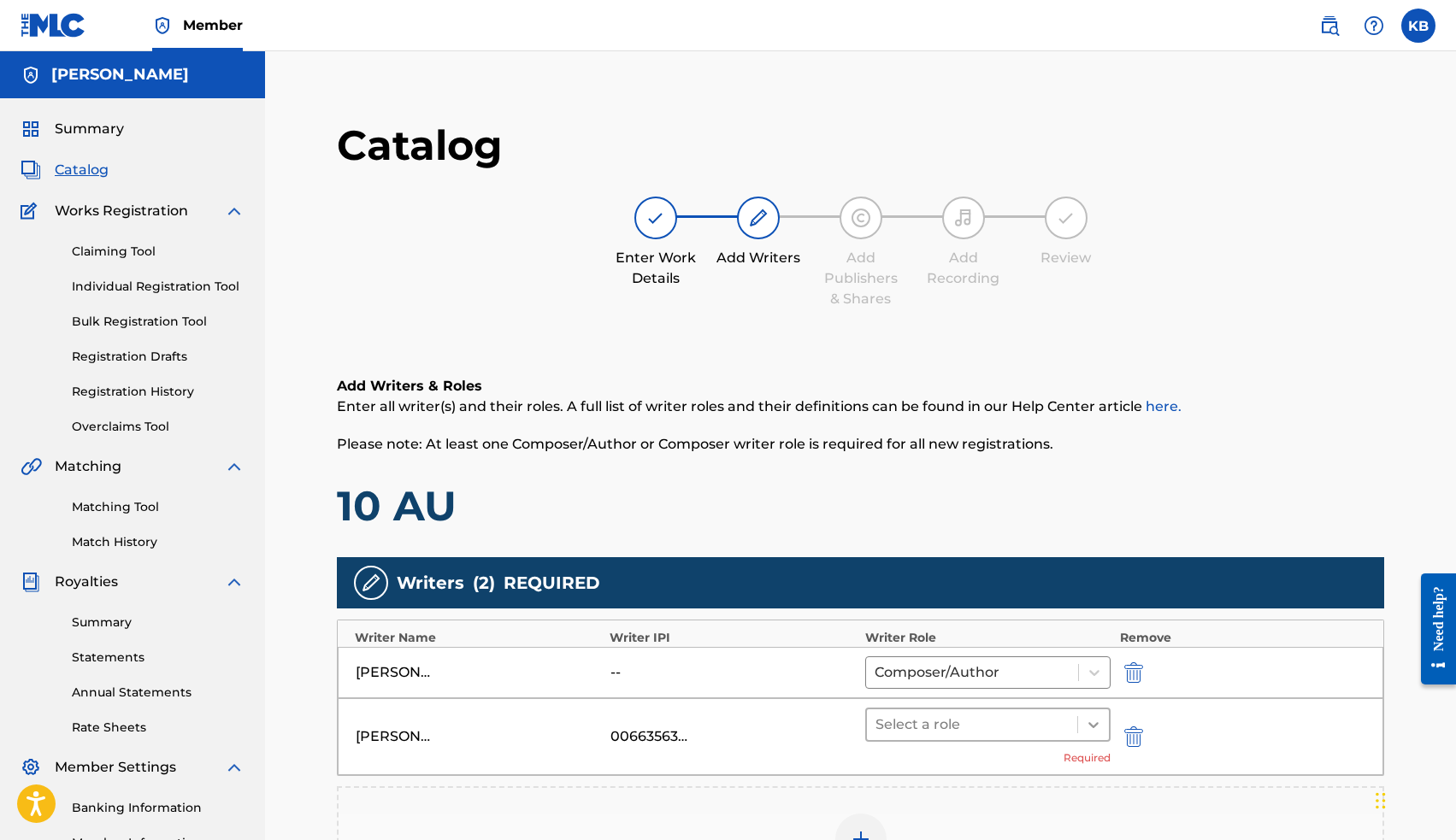
click at [1096, 723] on icon at bounding box center [1093, 725] width 17 height 17
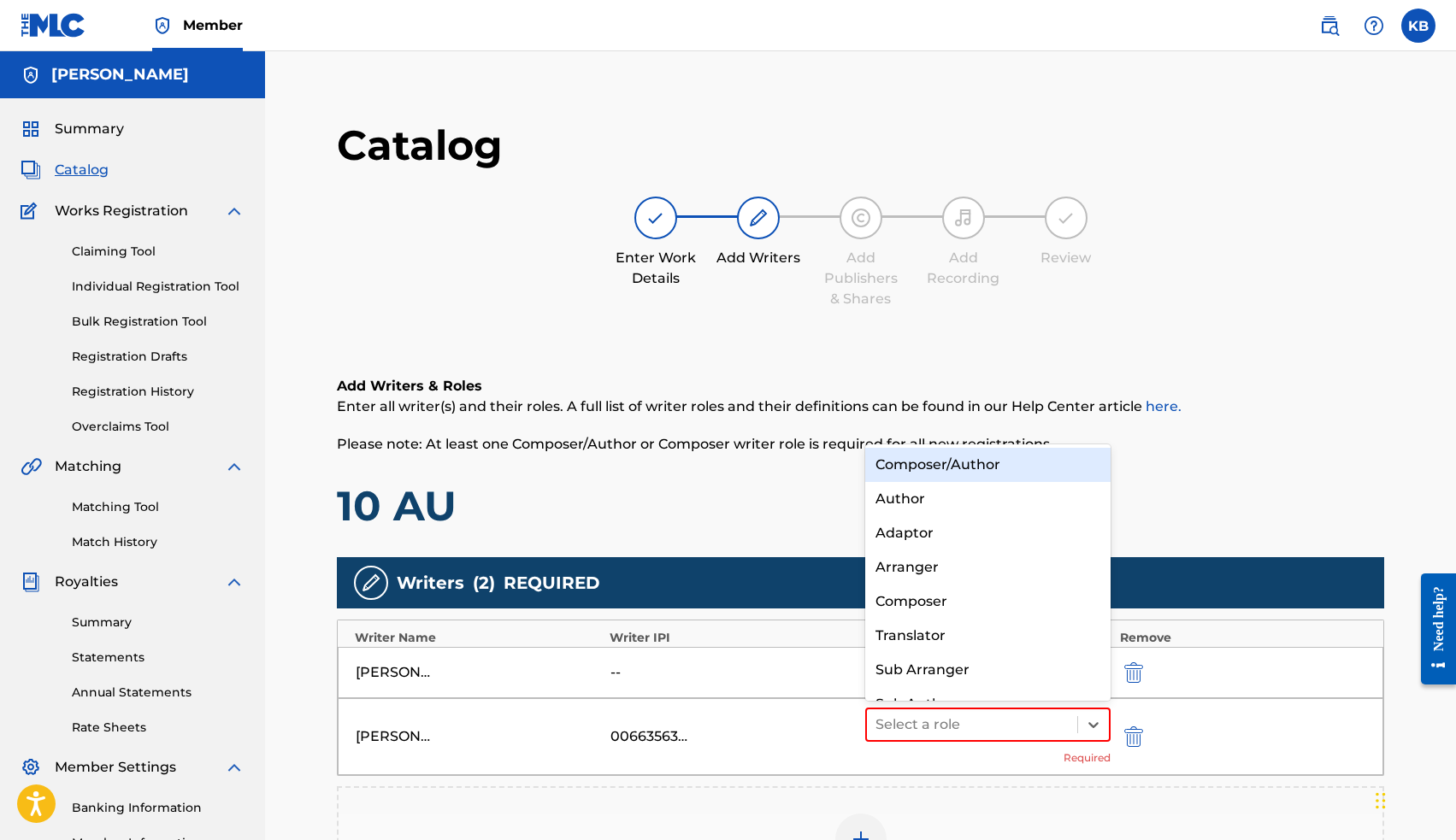
click at [1011, 464] on div "Composer/Author" at bounding box center [988, 465] width 246 height 35
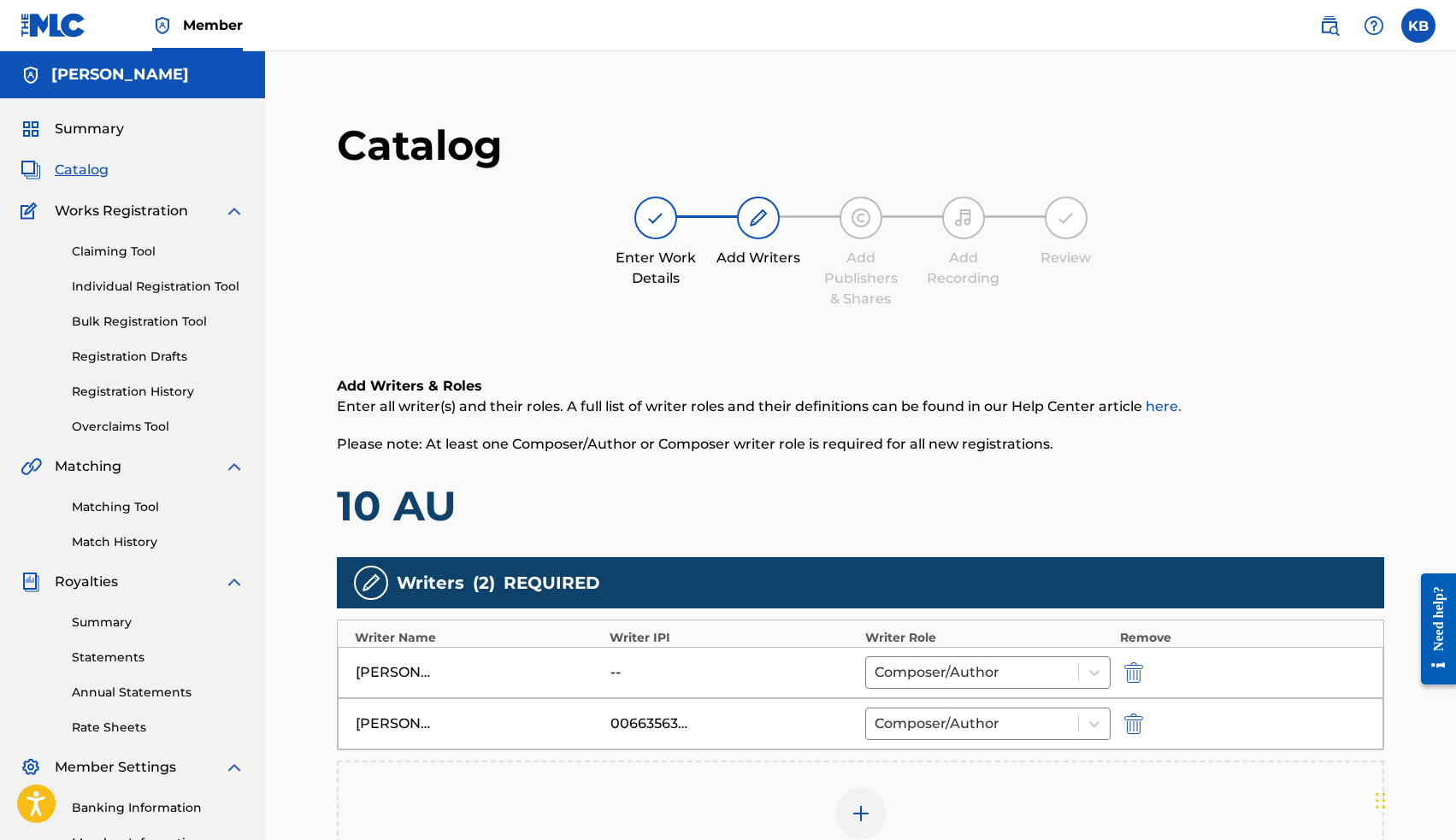
click at [1141, 676] on img "submit" at bounding box center [1134, 673] width 19 height 21
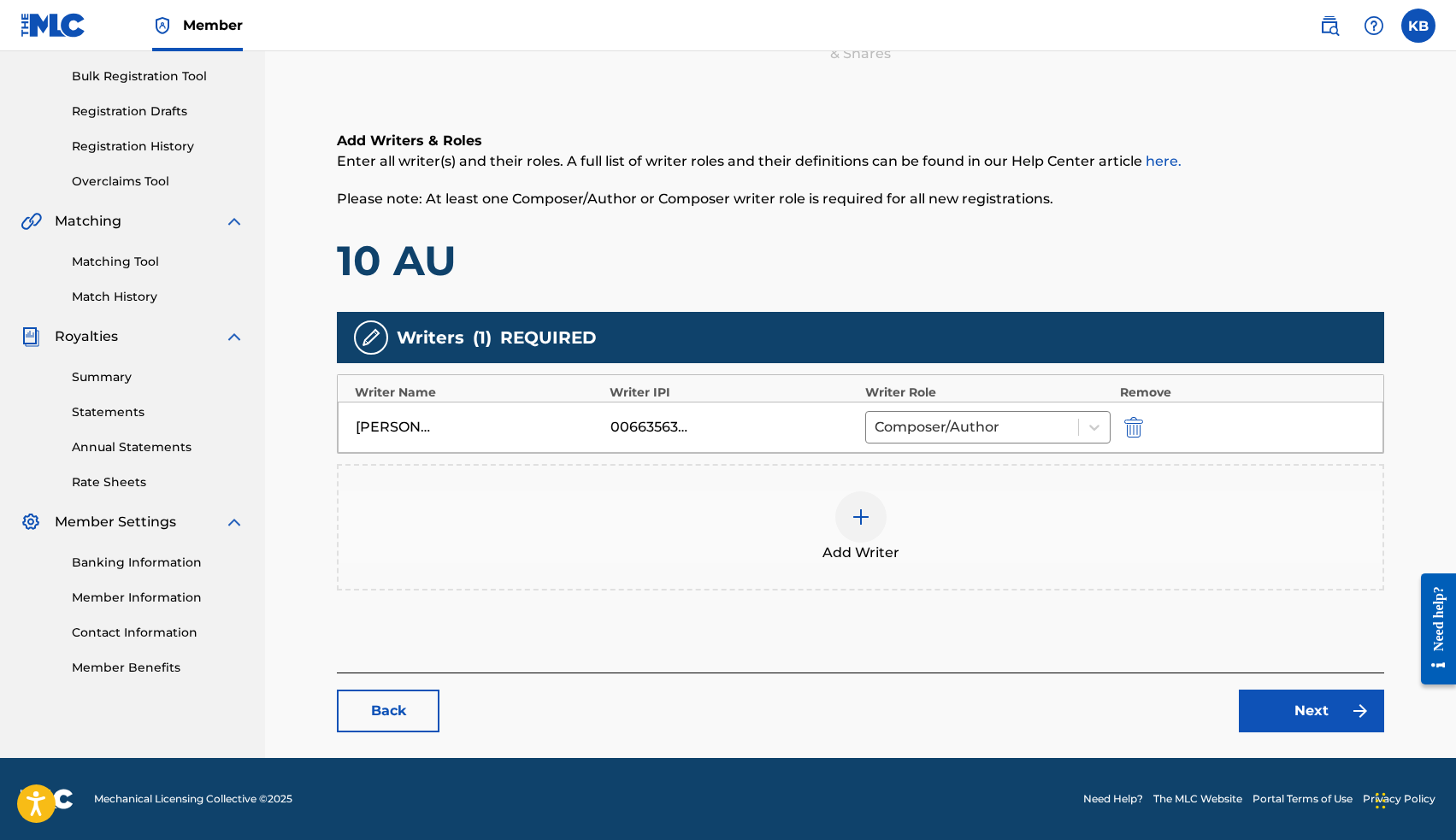
scroll to position [245, 0]
click at [1269, 711] on link "Next" at bounding box center [1311, 711] width 145 height 42
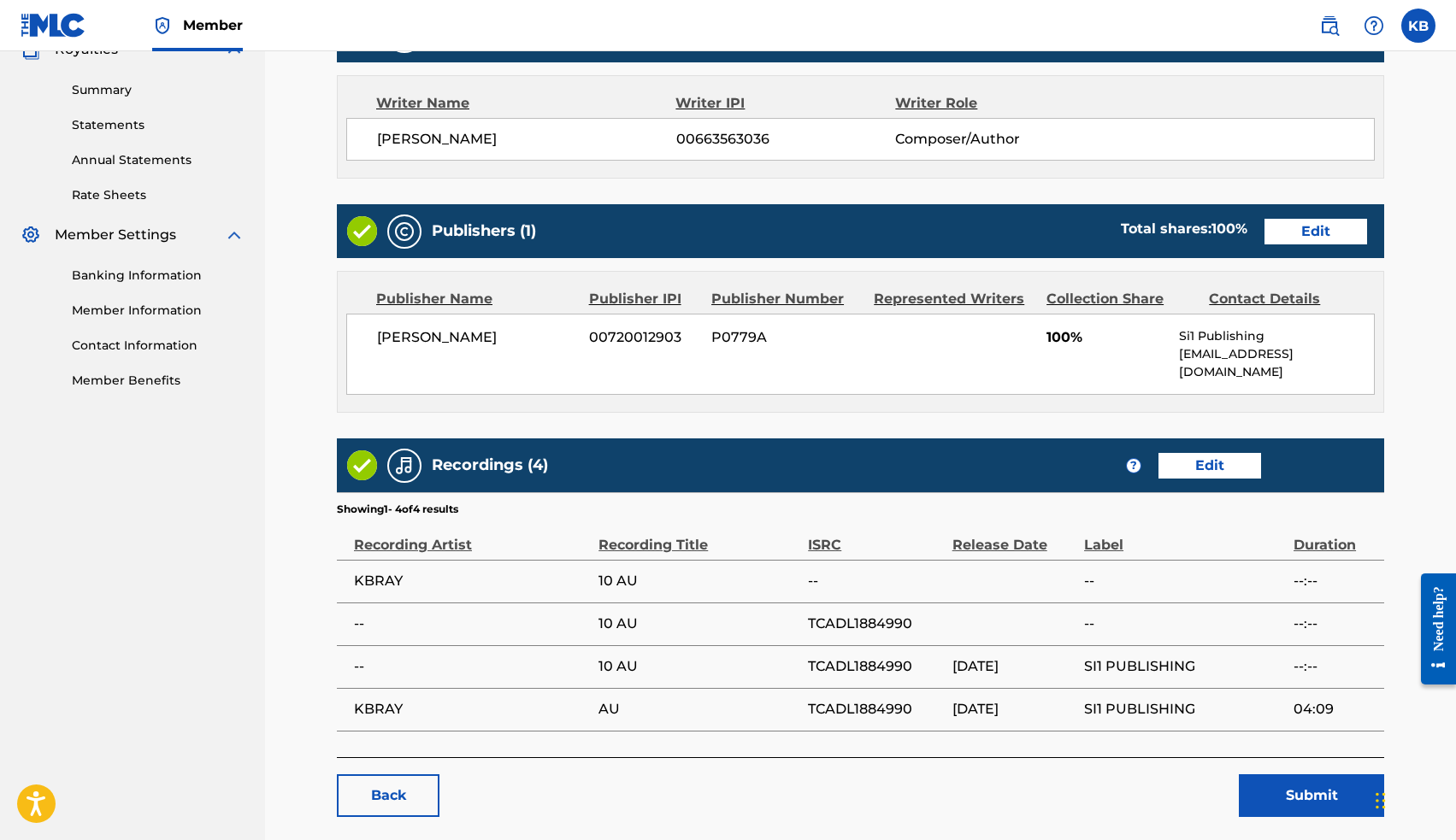
scroll to position [596, 0]
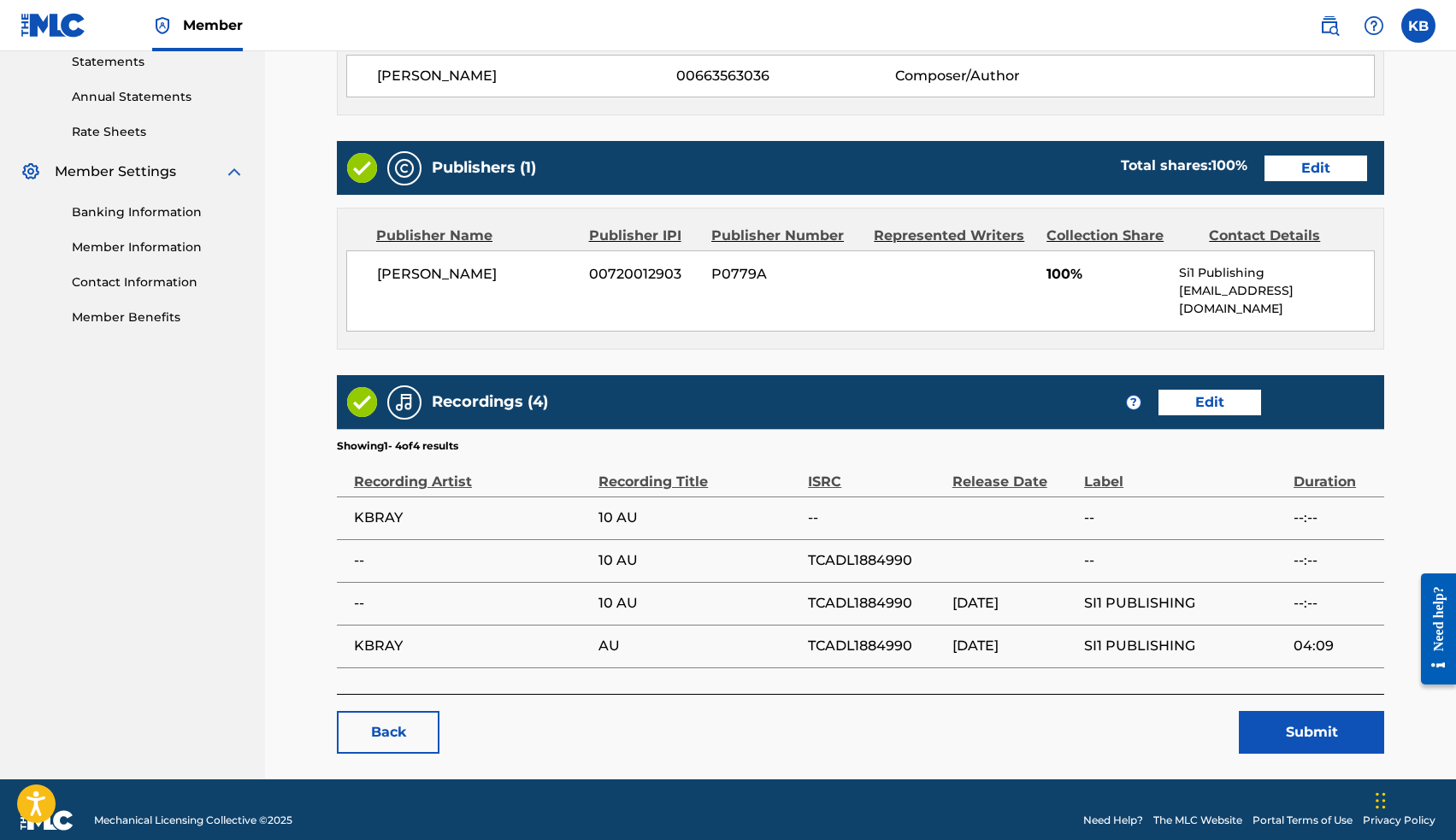
click at [1270, 723] on button "Submit" at bounding box center [1311, 732] width 145 height 42
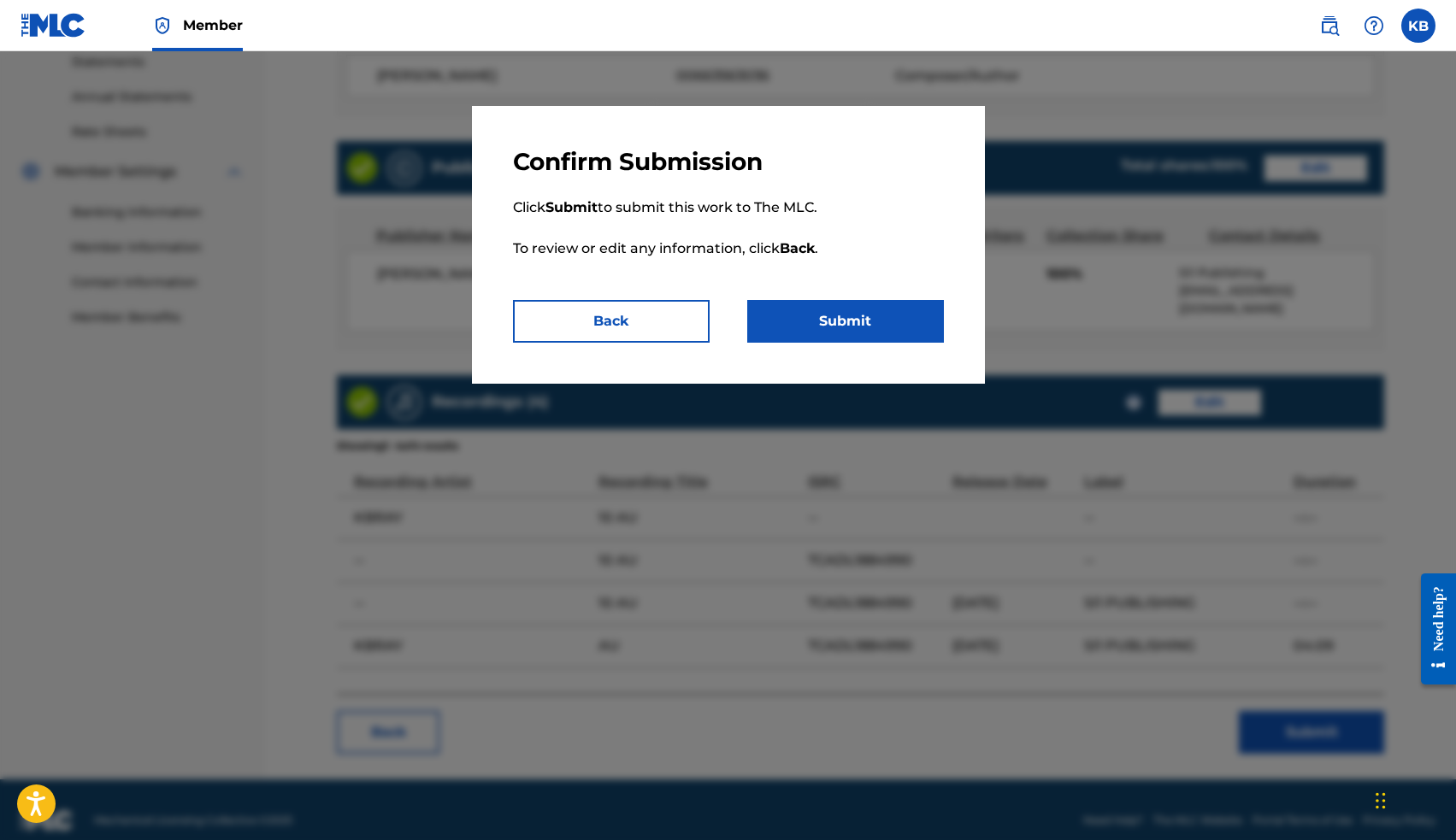
click at [831, 311] on button "Submit" at bounding box center [845, 320] width 197 height 42
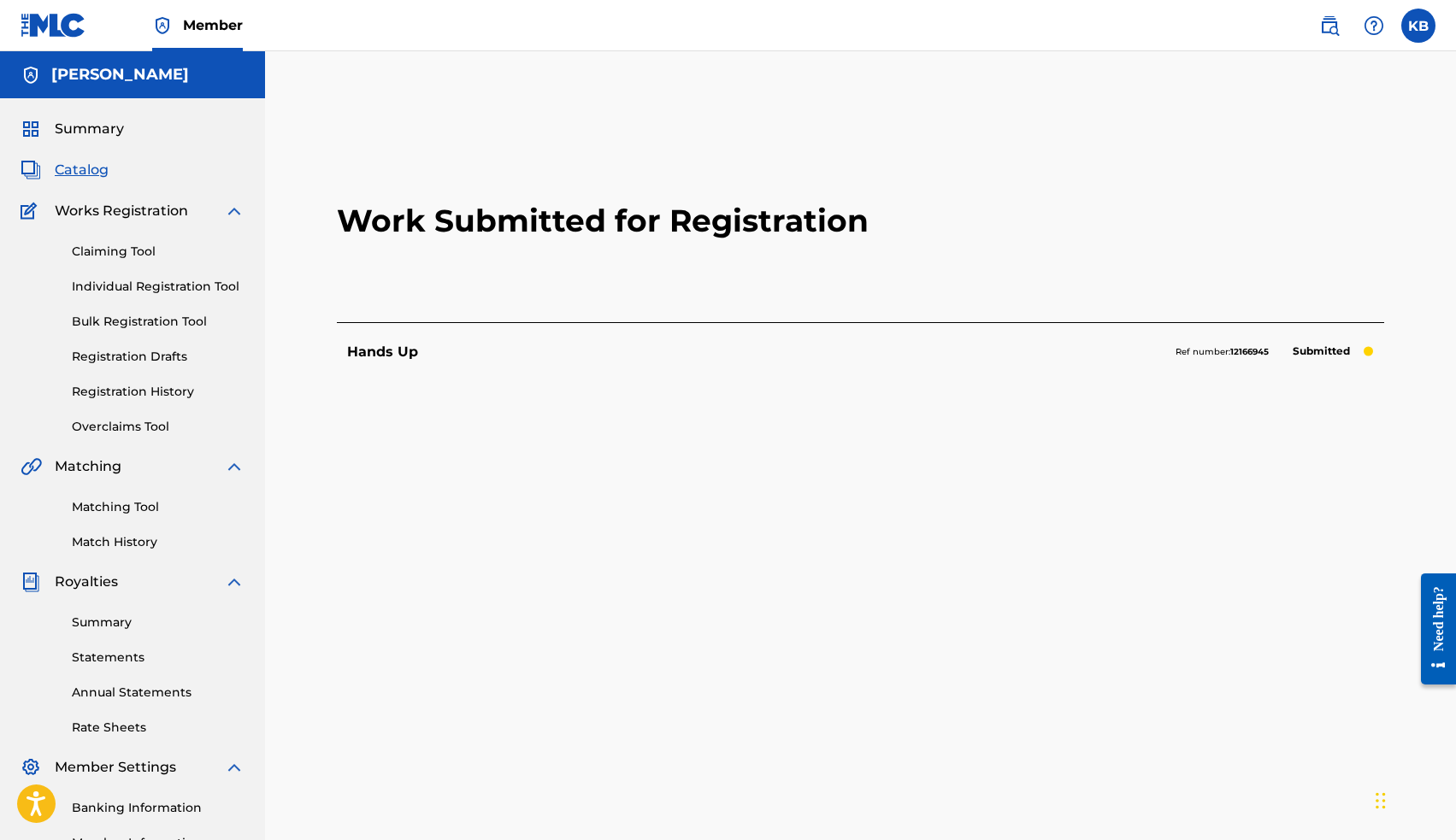
click at [73, 167] on span "Catalog" at bounding box center [81, 170] width 54 height 21
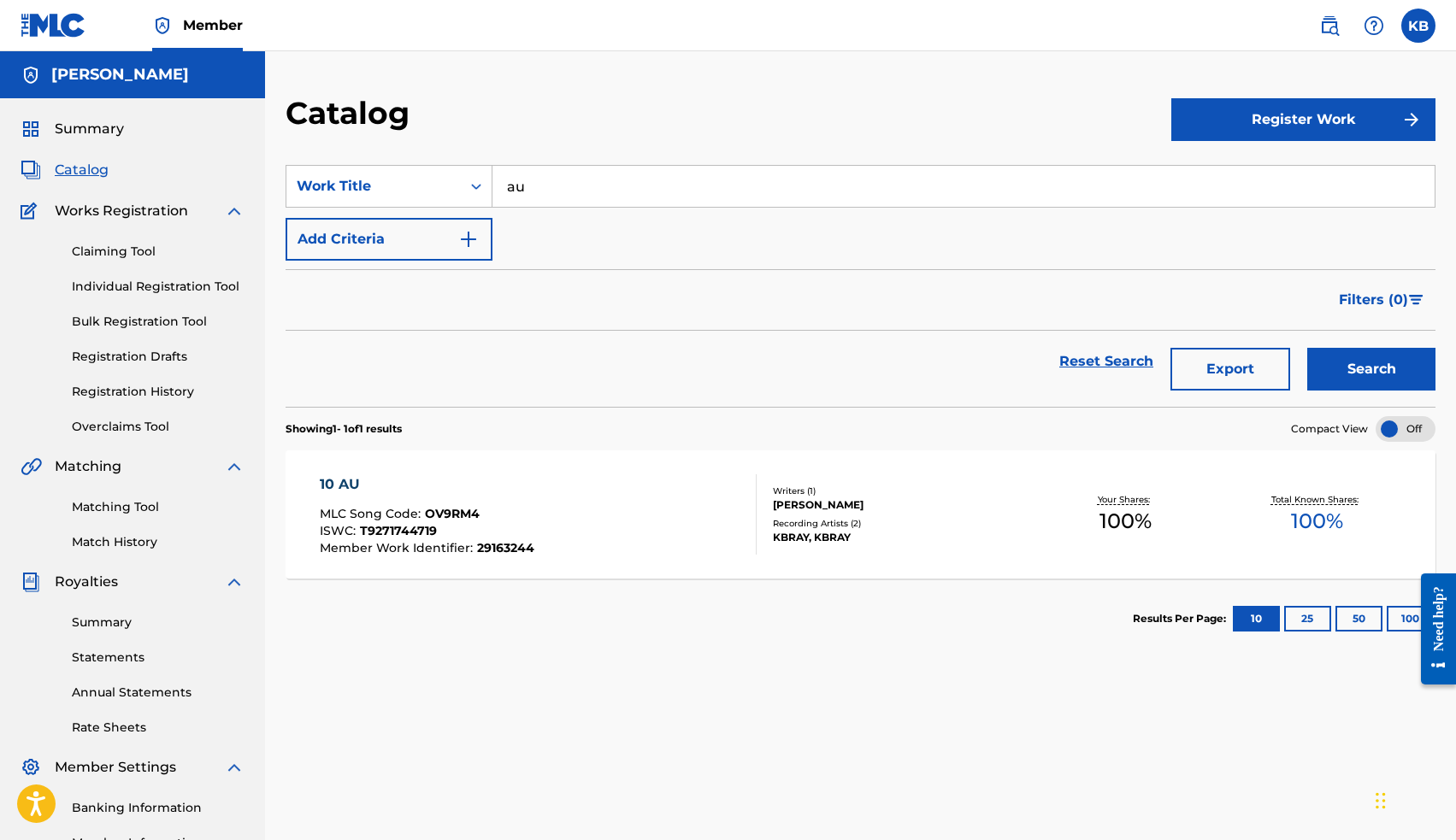
click at [514, 198] on input "au" at bounding box center [963, 186] width 942 height 41
drag, startPoint x: 525, startPoint y: 215, endPoint x: 543, endPoint y: 223, distance: 19.7
click at [525, 223] on span "09" at bounding box center [516, 224] width 18 height 16
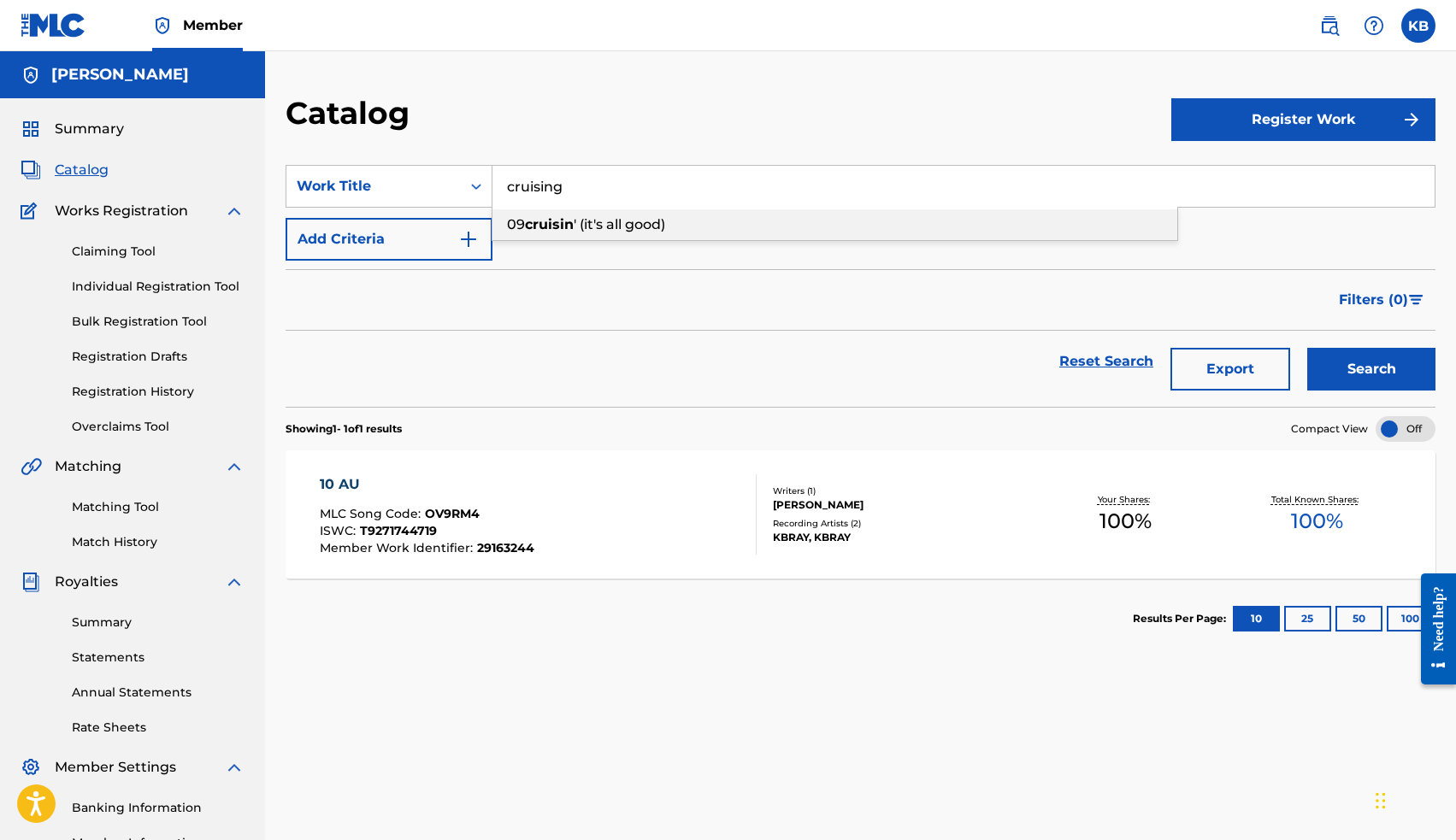
type input "09 cruisin' (it's all good)"
click at [1350, 376] on button "Search" at bounding box center [1371, 369] width 128 height 42
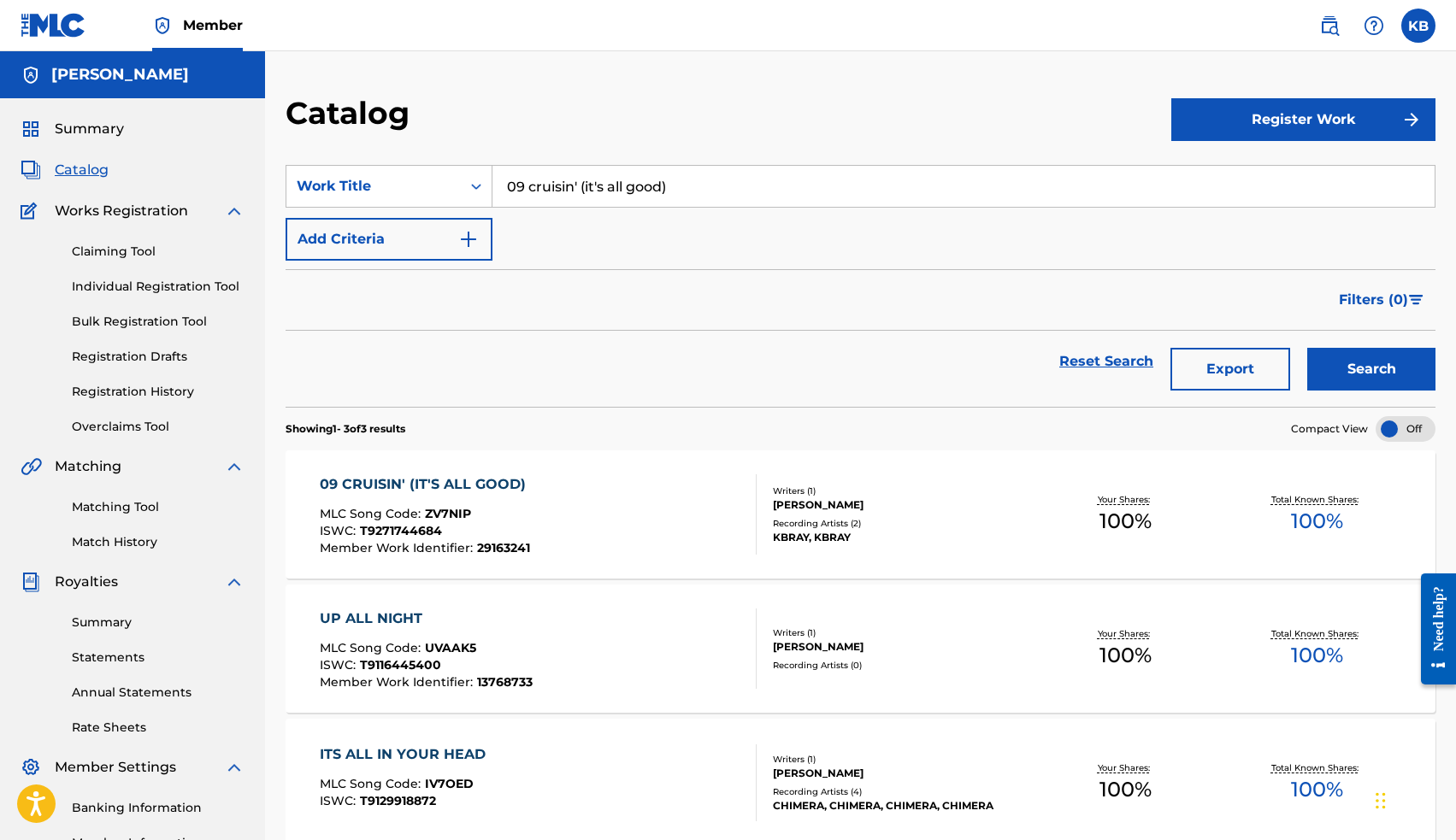
click at [423, 480] on div "09 CRUISIN' (IT'S ALL GOOD)" at bounding box center [427, 484] width 214 height 21
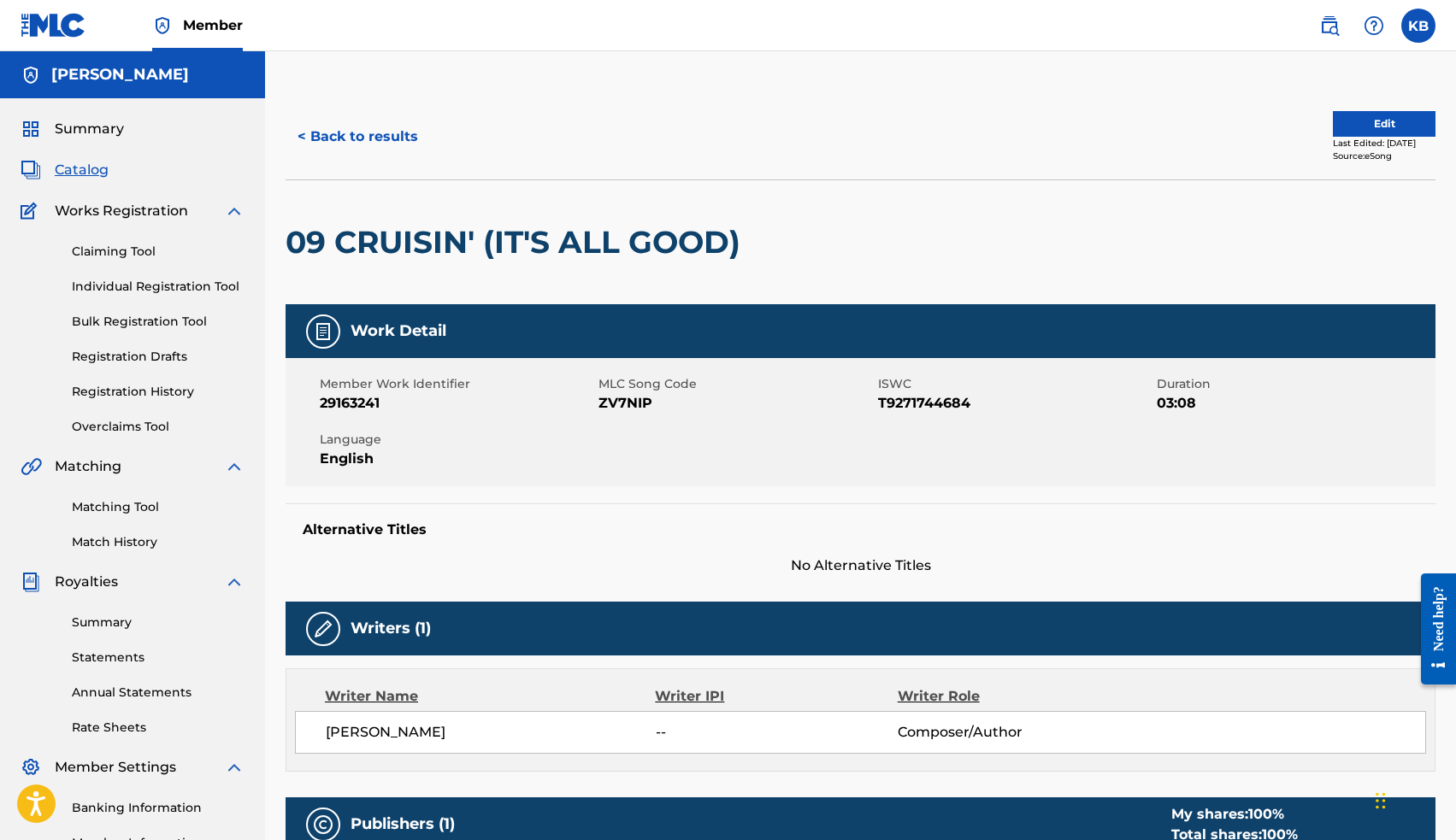
click at [1361, 127] on button "Edit" at bounding box center [1383, 124] width 103 height 26
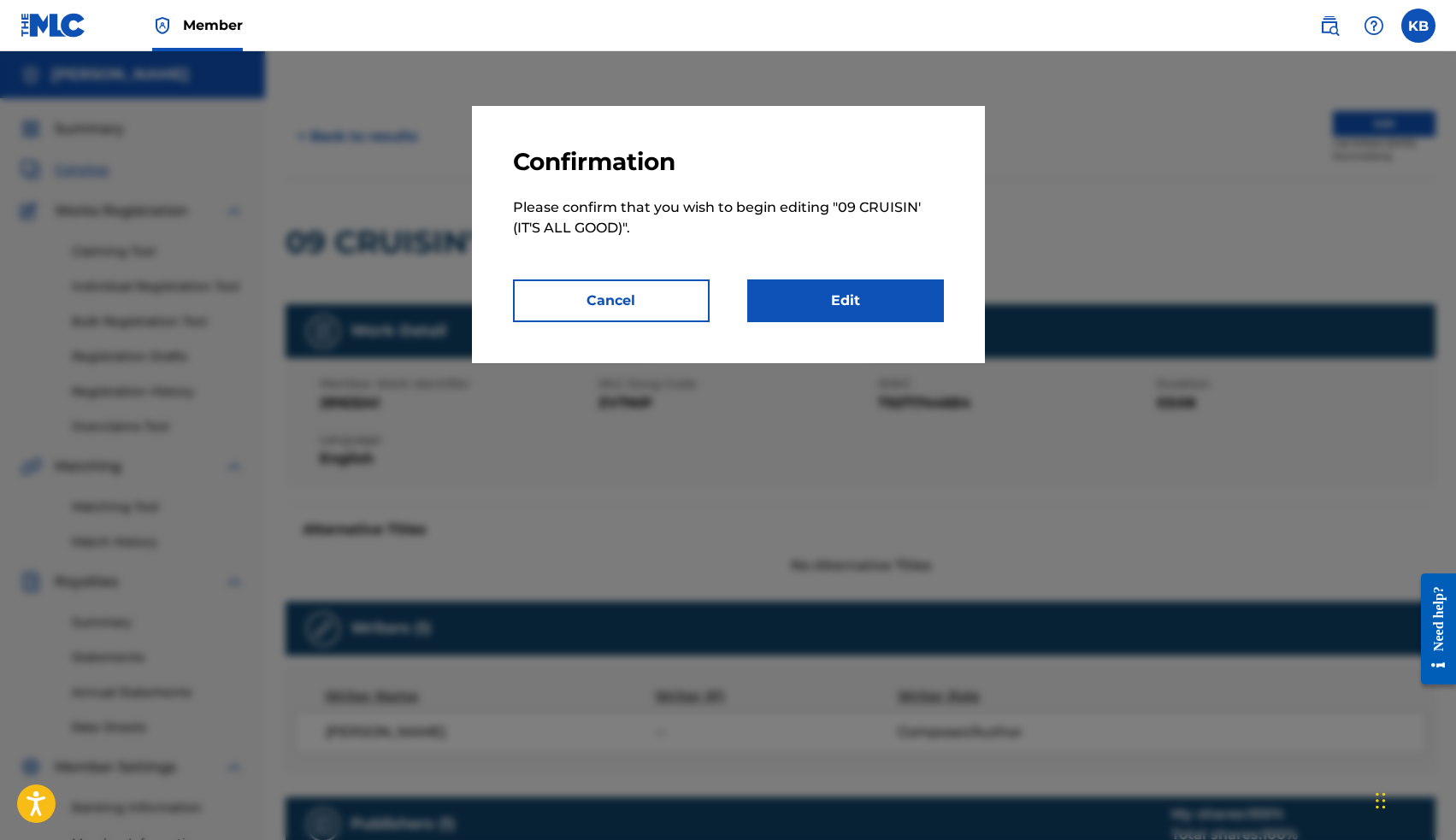
click at [851, 314] on link "Edit" at bounding box center [845, 300] width 197 height 42
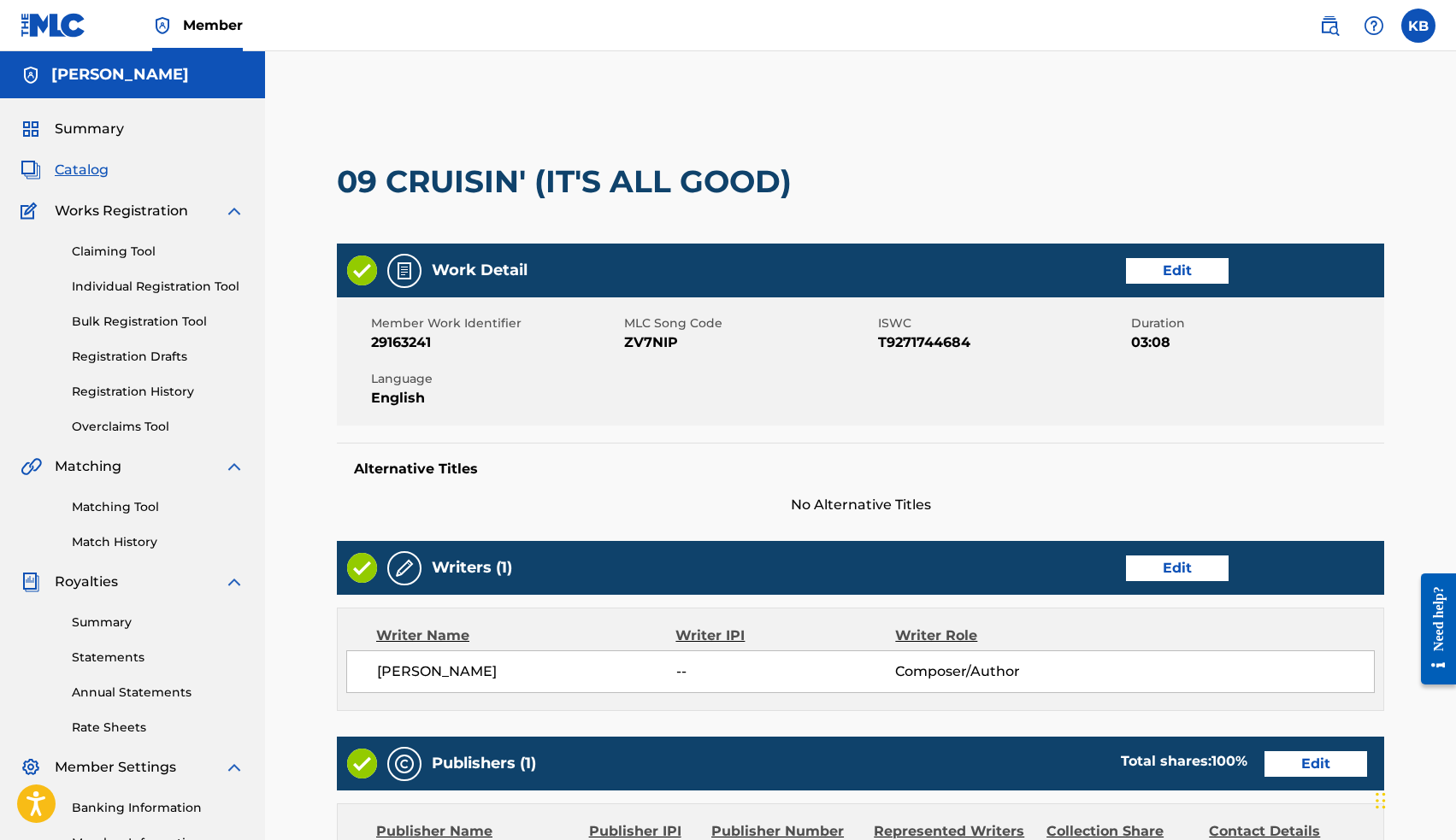
click at [1142, 569] on link "Edit" at bounding box center [1177, 568] width 103 height 26
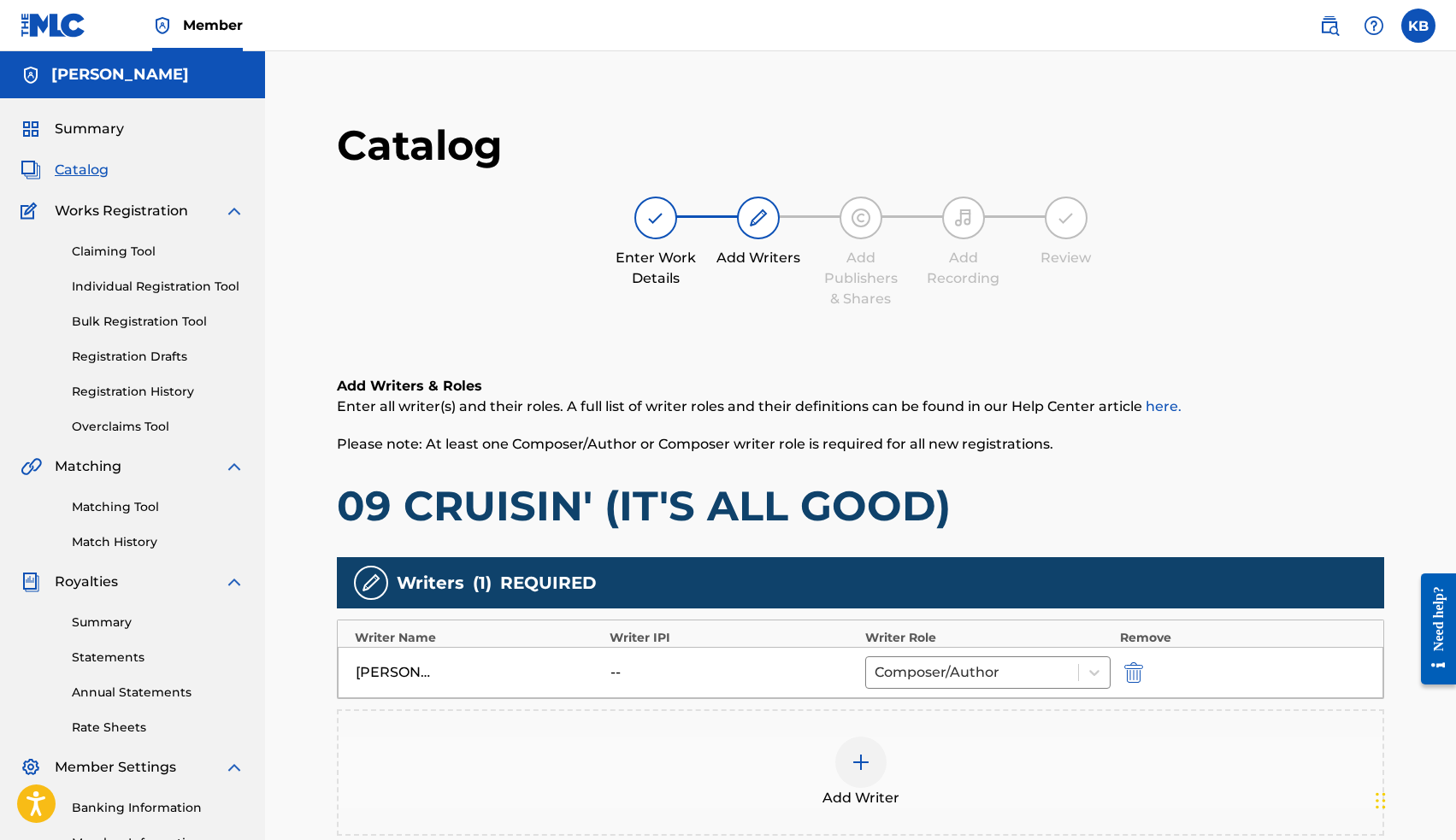
click at [876, 774] on div at bounding box center [860, 761] width 51 height 51
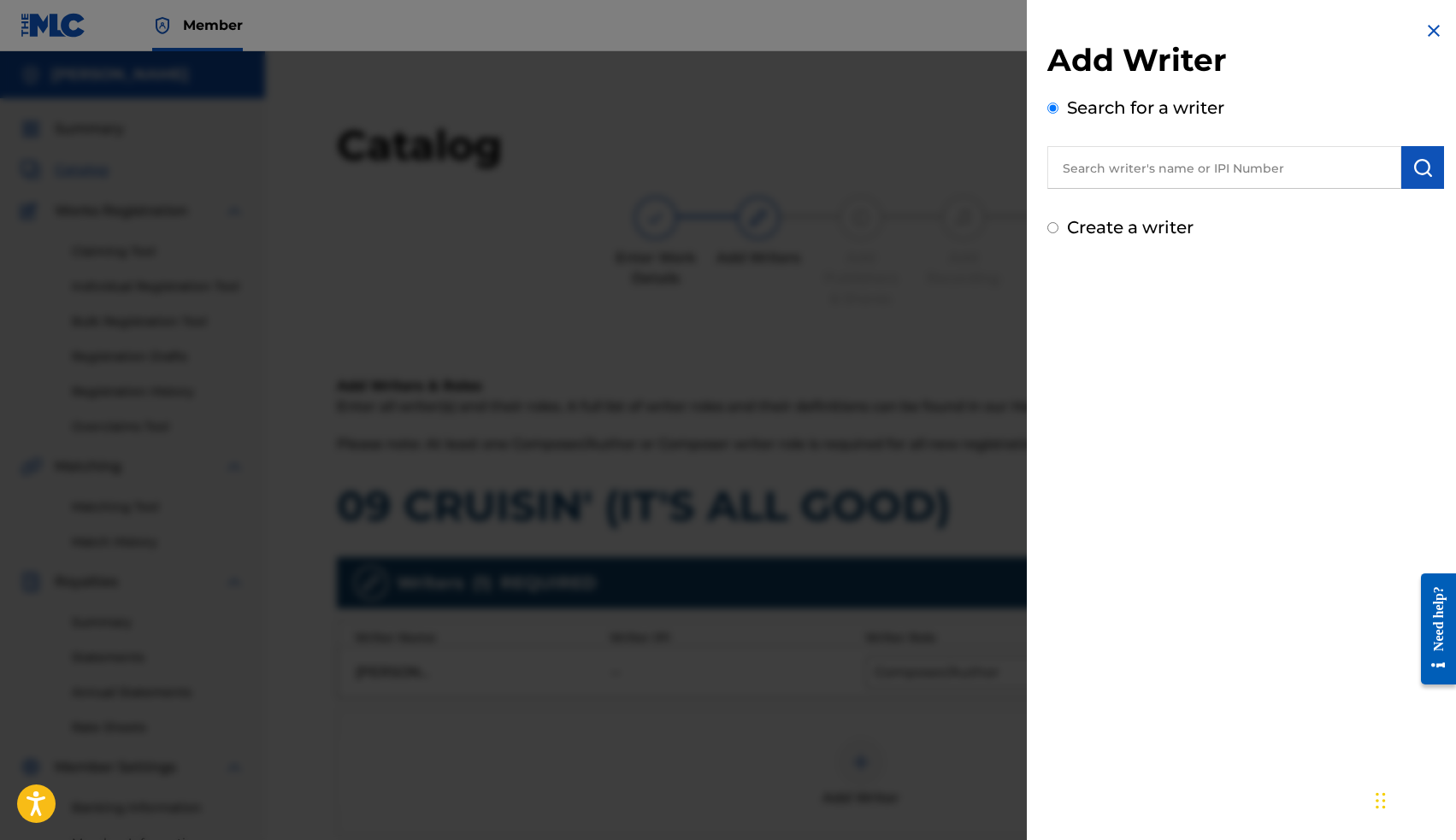
click at [1170, 154] on input "text" at bounding box center [1225, 167] width 354 height 42
paste input "00663563036"
type input "00663563036"
click at [1431, 172] on button "submit" at bounding box center [1421, 167] width 42 height 42
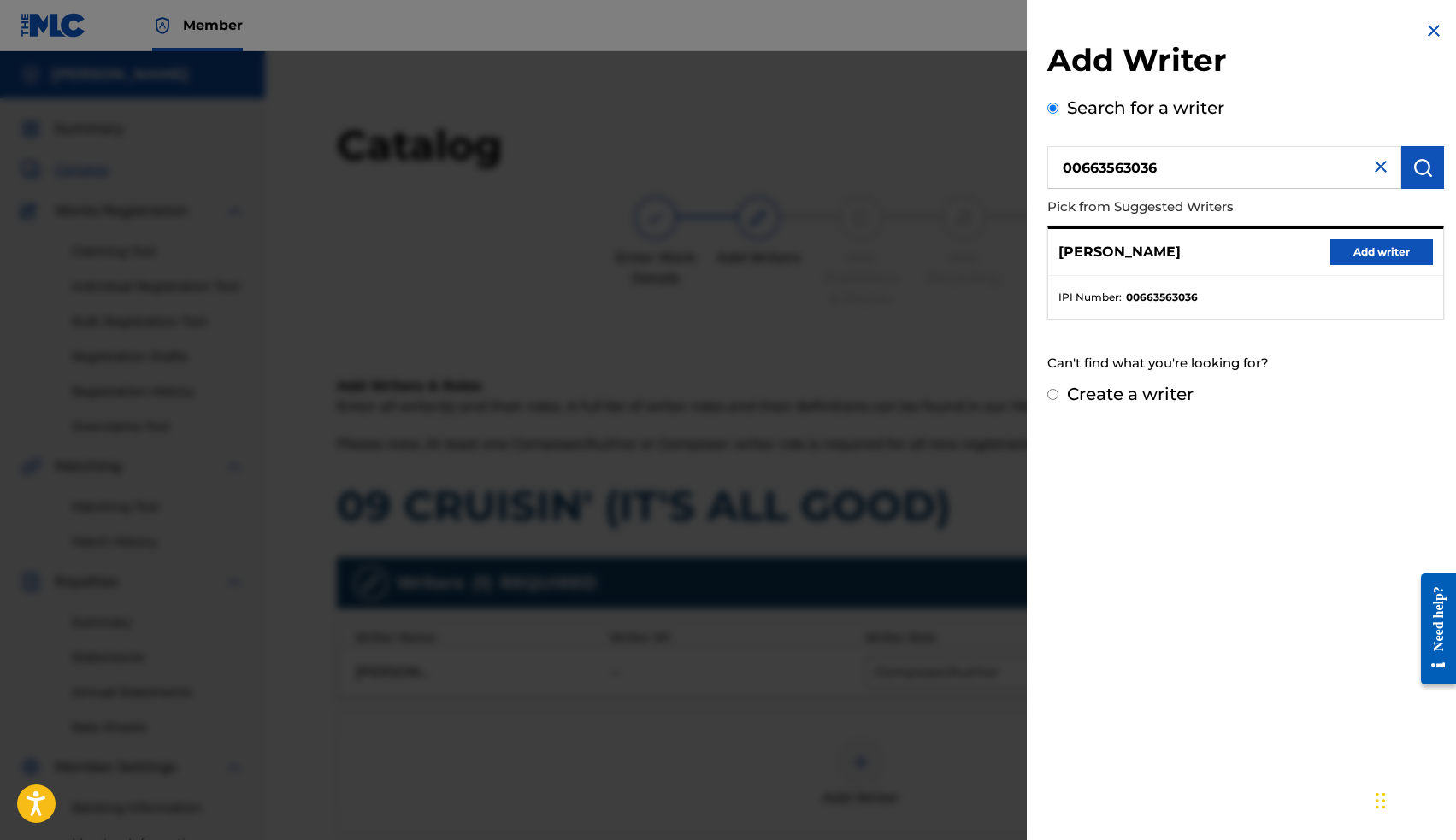
click at [1361, 249] on button "Add writer" at bounding box center [1381, 252] width 103 height 26
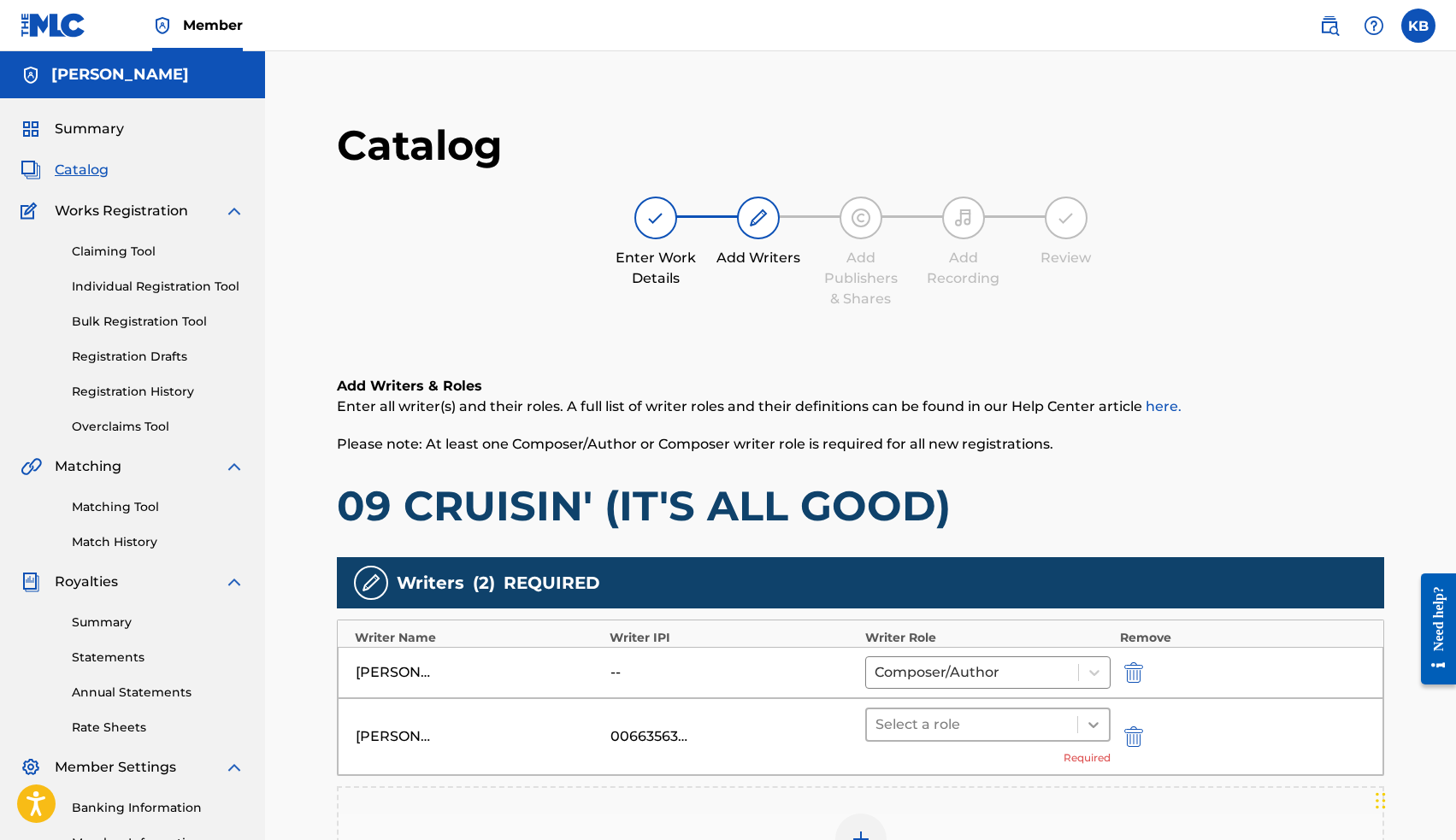
click at [1093, 731] on icon at bounding box center [1093, 725] width 17 height 17
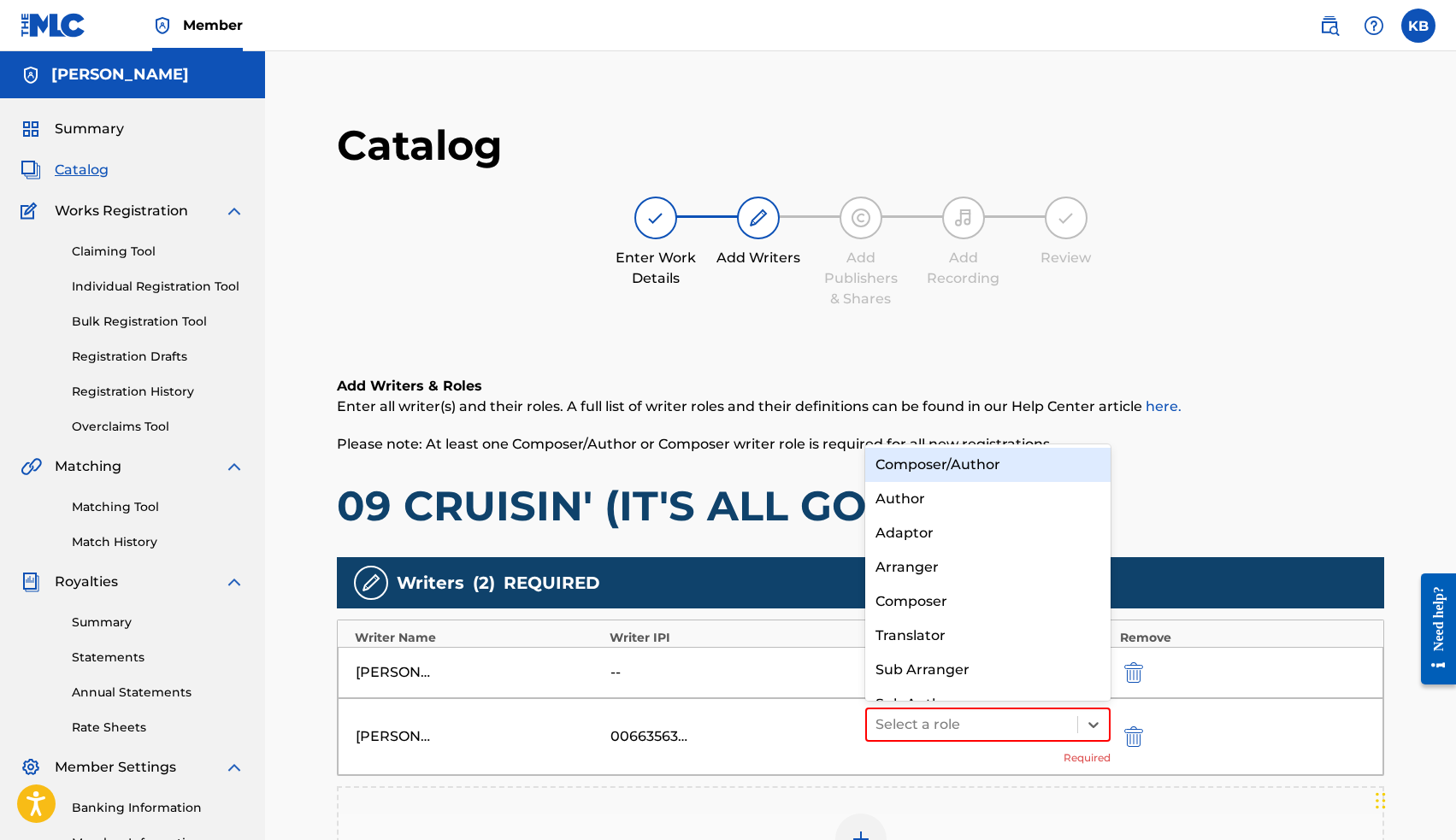
click at [976, 455] on div "Composer/Author" at bounding box center [988, 465] width 246 height 35
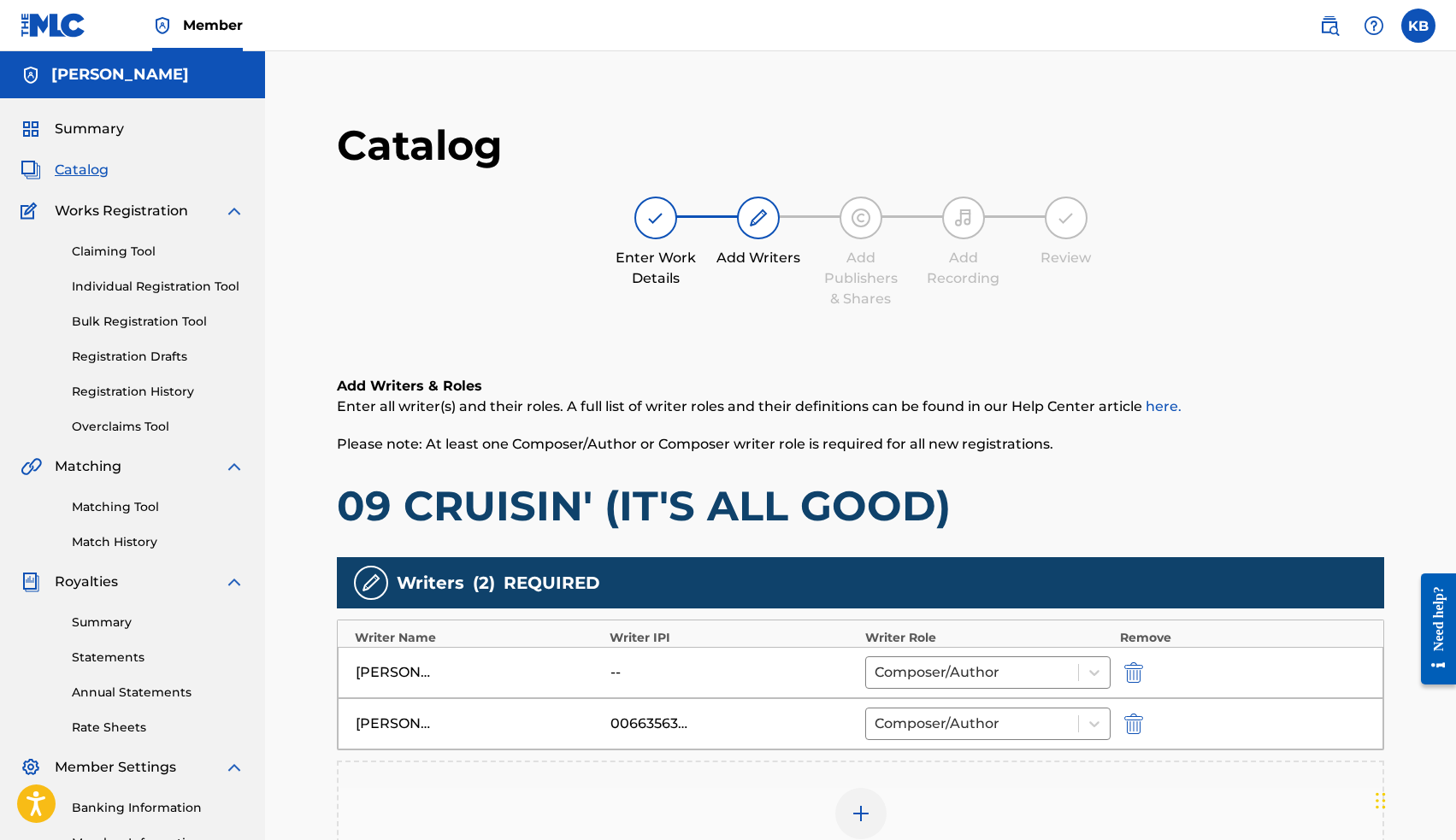
click at [1142, 673] on img "submit" at bounding box center [1134, 673] width 19 height 21
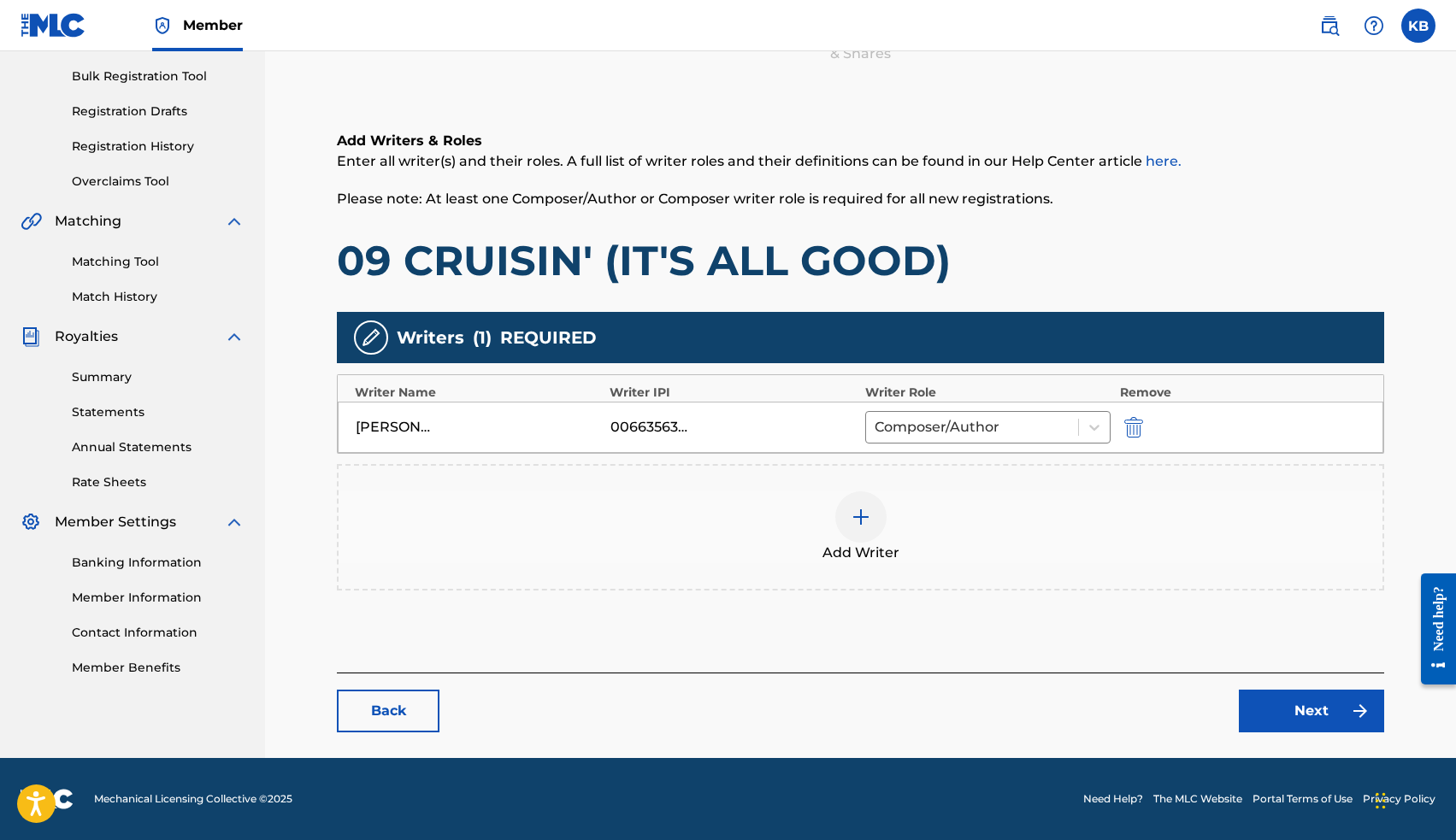
scroll to position [245, 0]
click at [1293, 701] on link "Next" at bounding box center [1311, 711] width 145 height 42
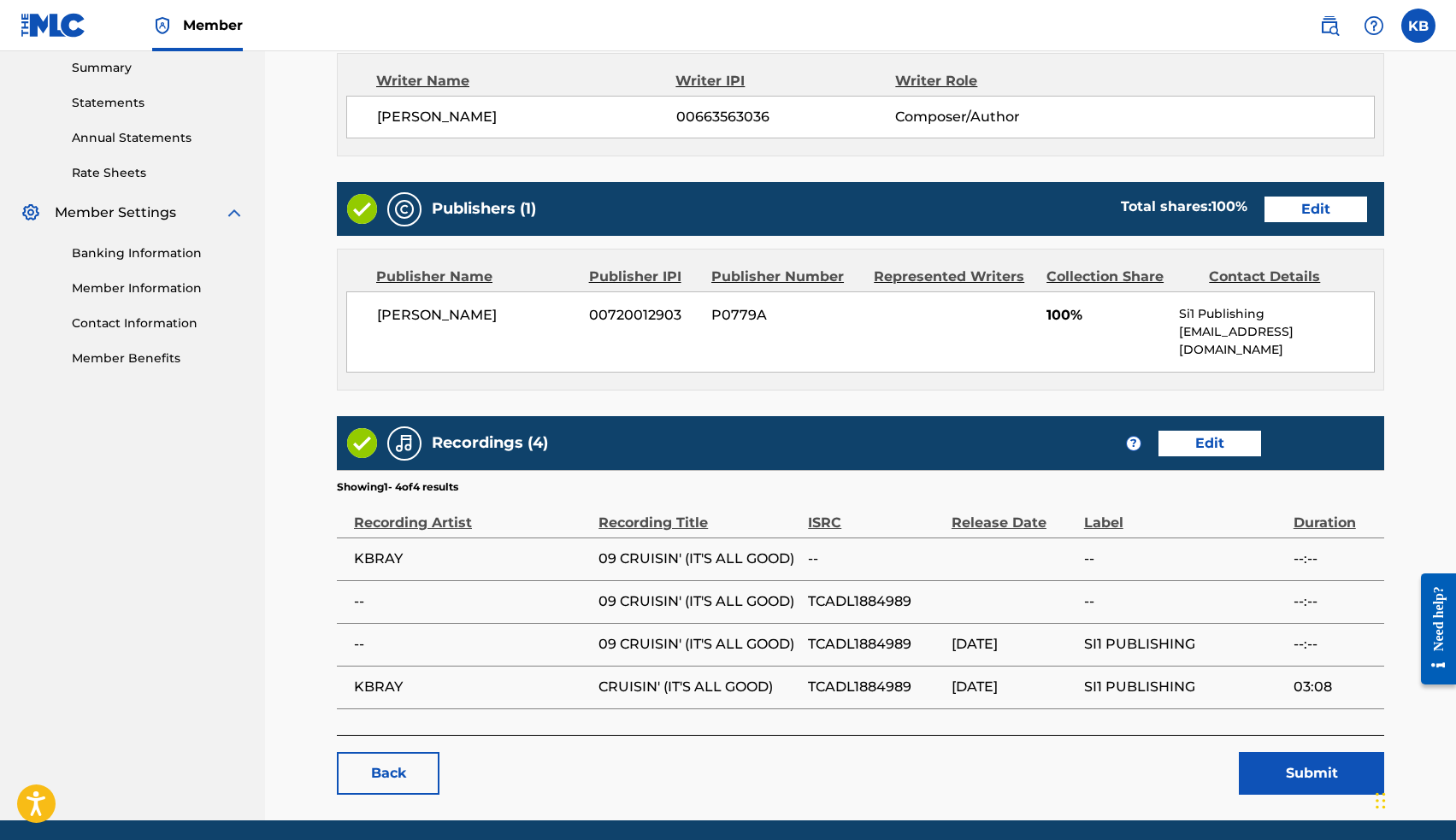
scroll to position [572, 0]
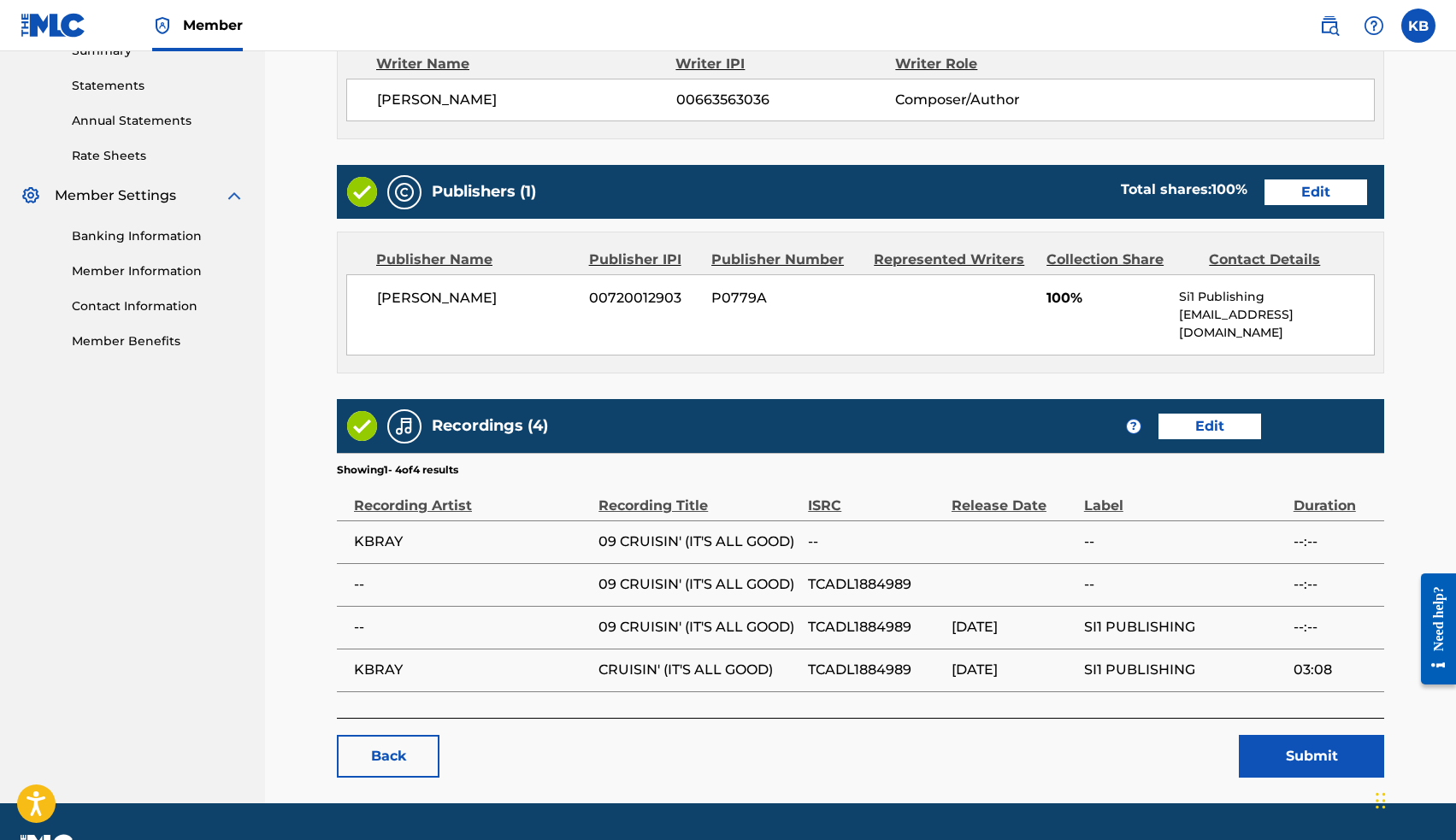
click at [1313, 741] on button "Submit" at bounding box center [1311, 755] width 145 height 42
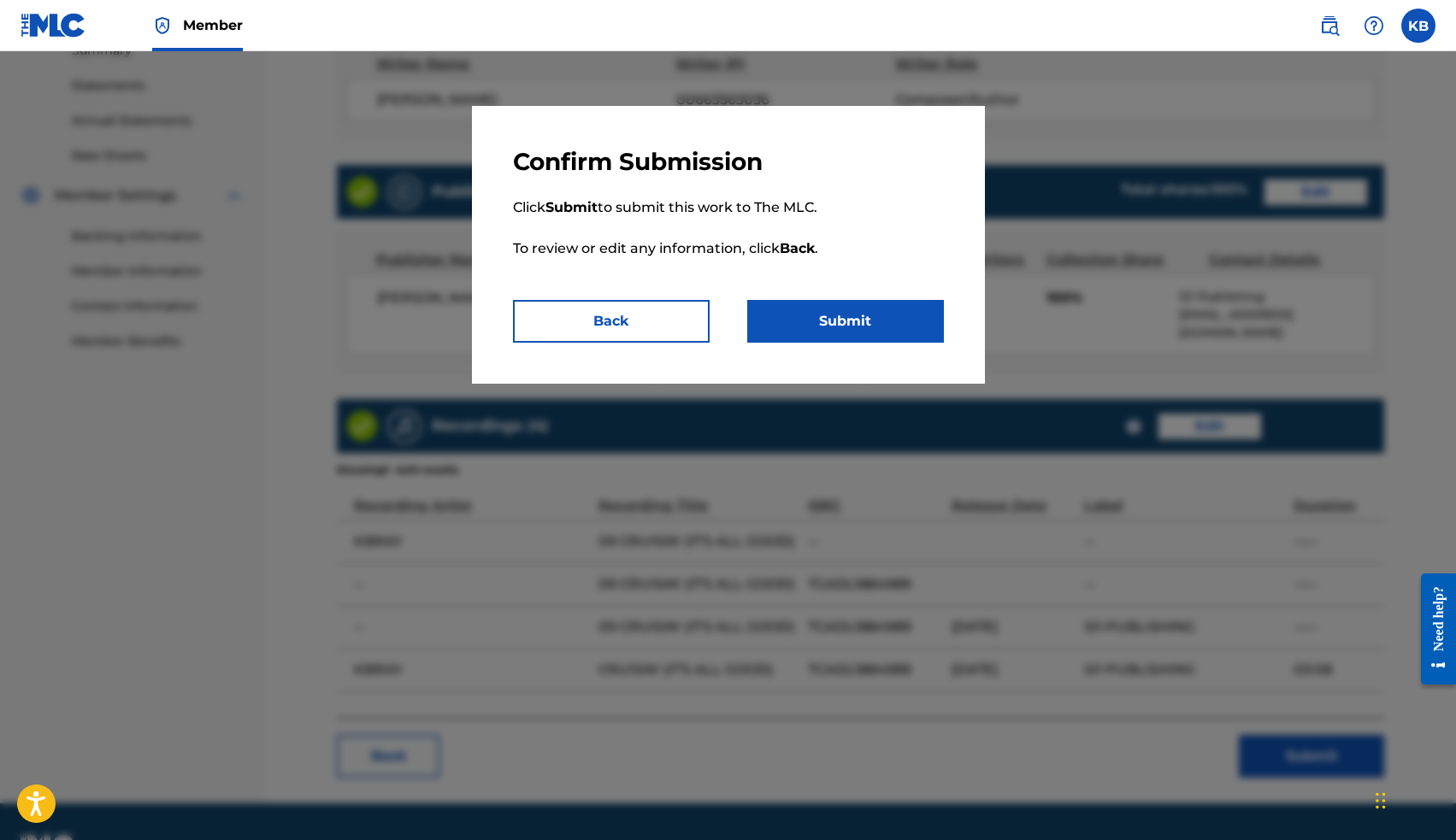
click at [860, 313] on button "Submit" at bounding box center [845, 320] width 197 height 42
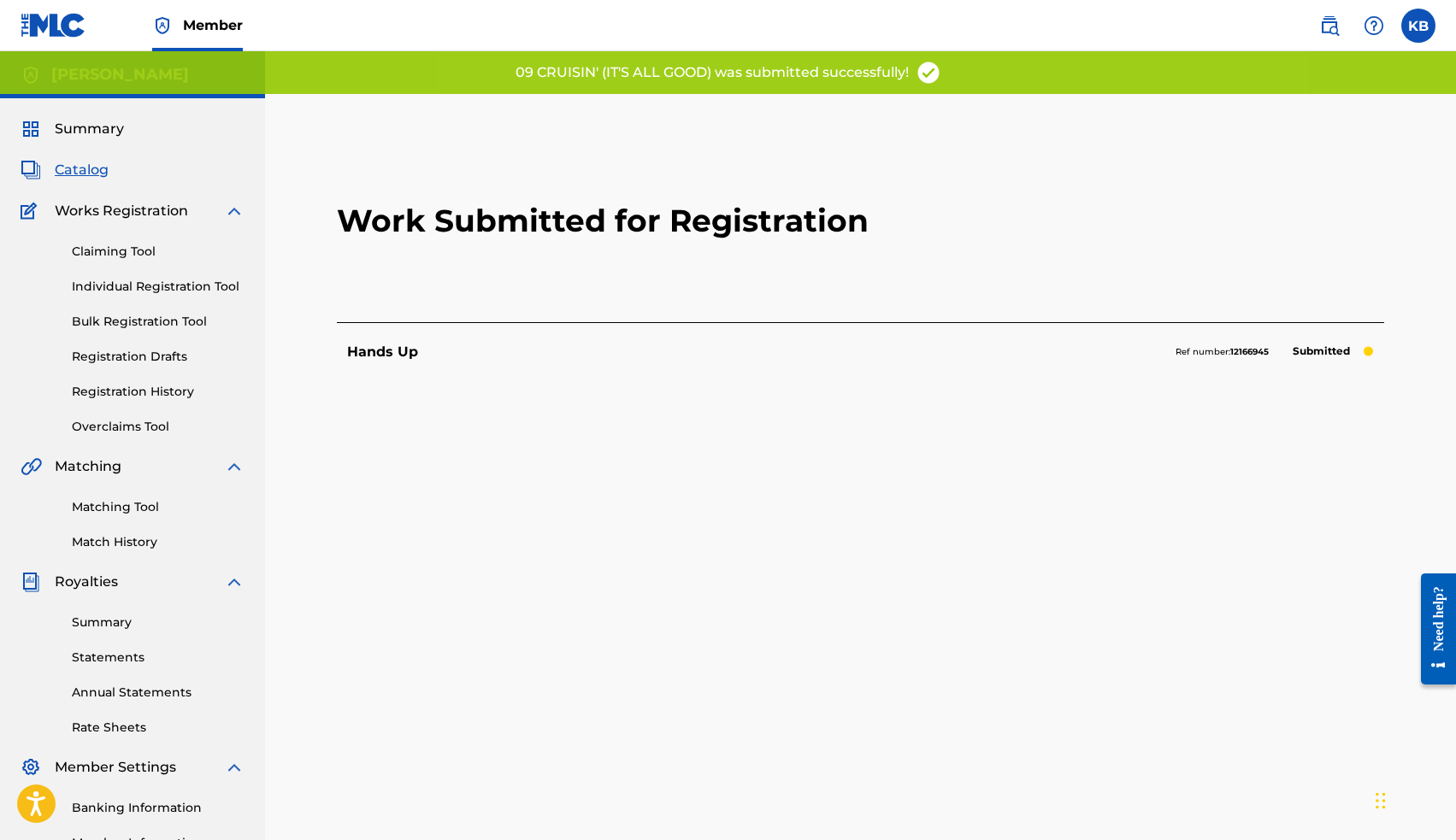
click at [84, 167] on span "Catalog" at bounding box center [81, 170] width 54 height 21
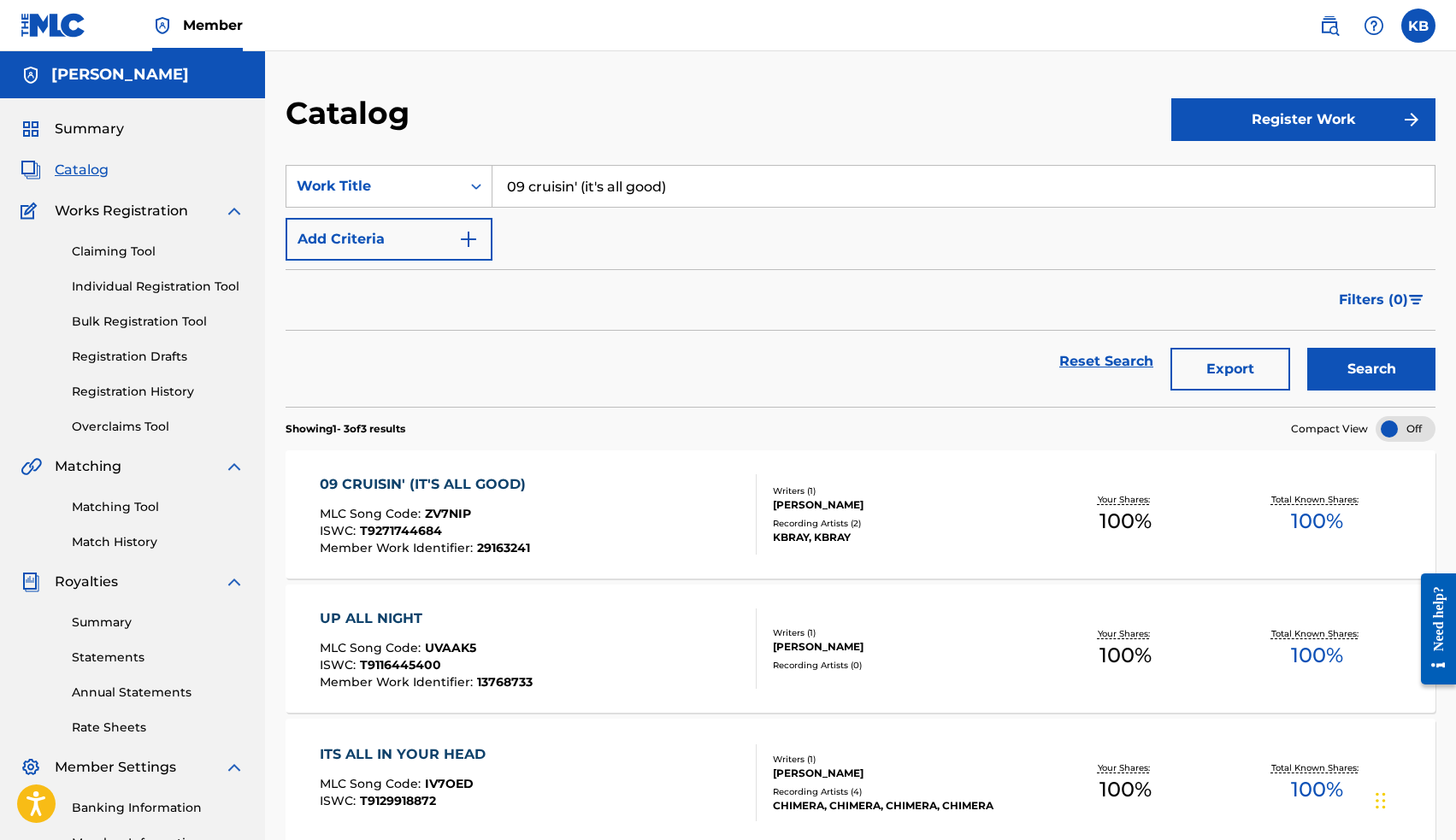
click at [541, 184] on input "09 cruisin' (it's all good)" at bounding box center [963, 186] width 942 height 41
click at [552, 226] on strong "twerk" at bounding box center [546, 224] width 42 height 16
type input "08 twerk"
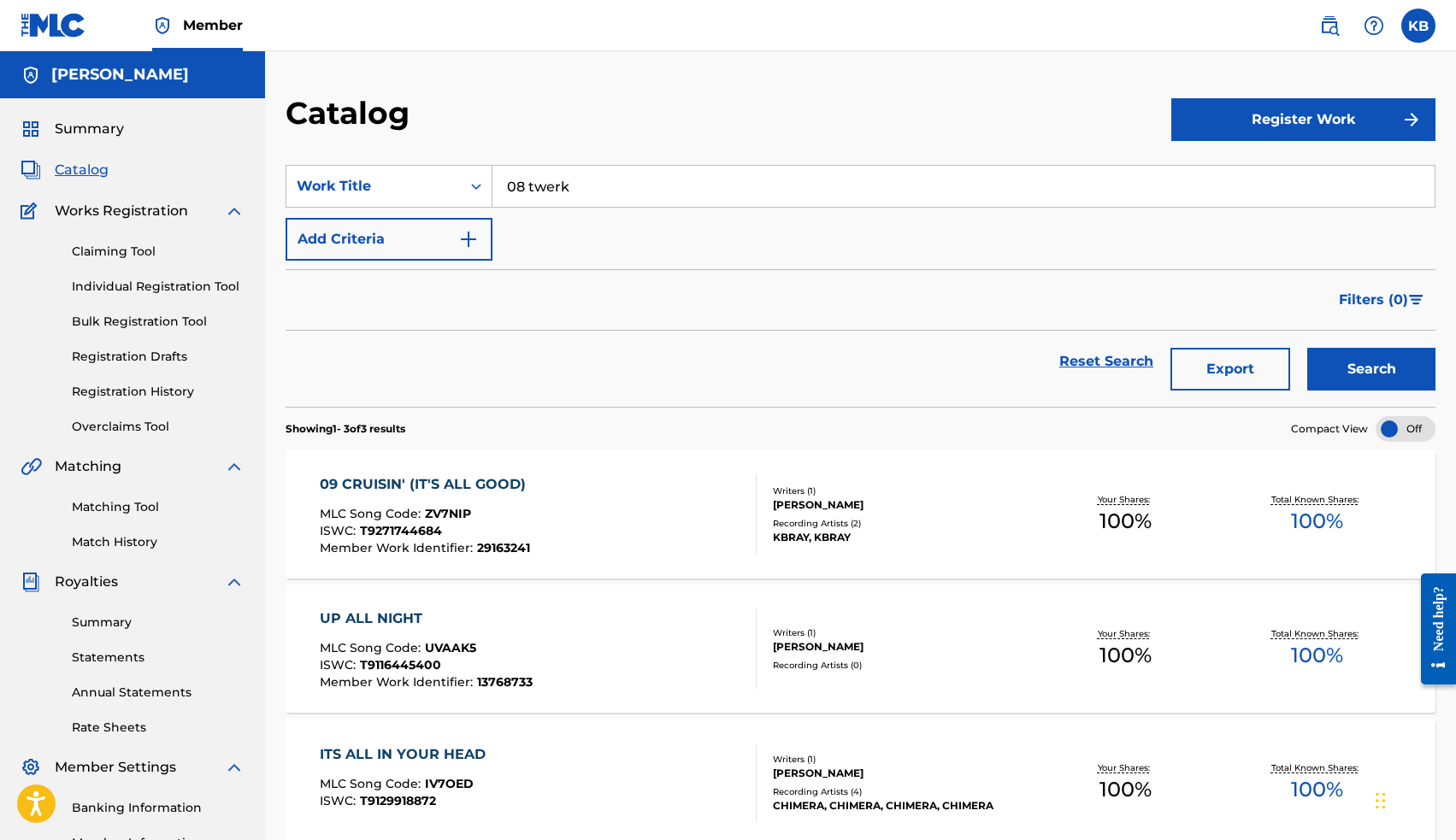
click at [1358, 369] on button "Search" at bounding box center [1371, 369] width 128 height 42
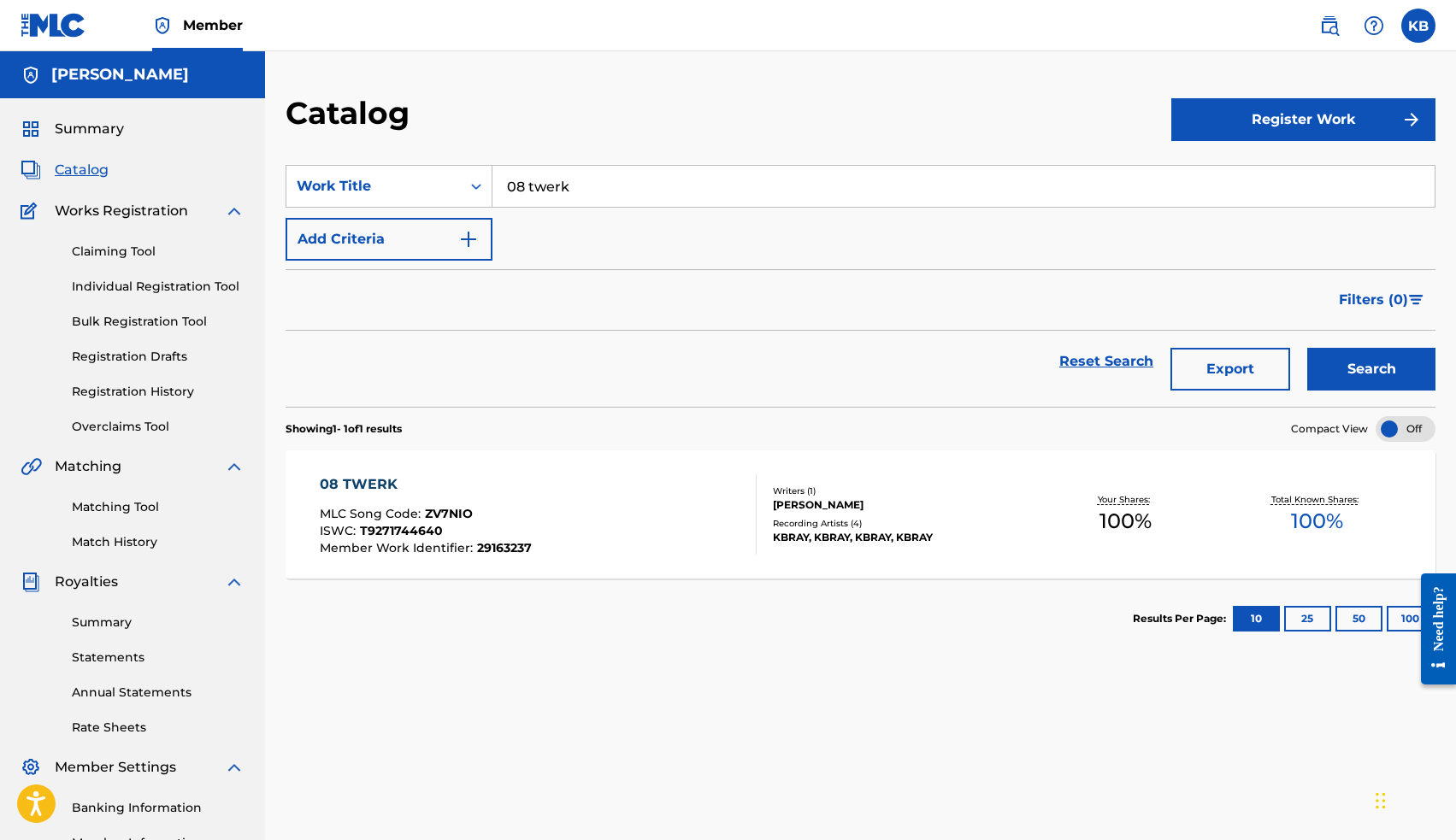
click at [364, 477] on div "08 TWERK" at bounding box center [425, 484] width 212 height 21
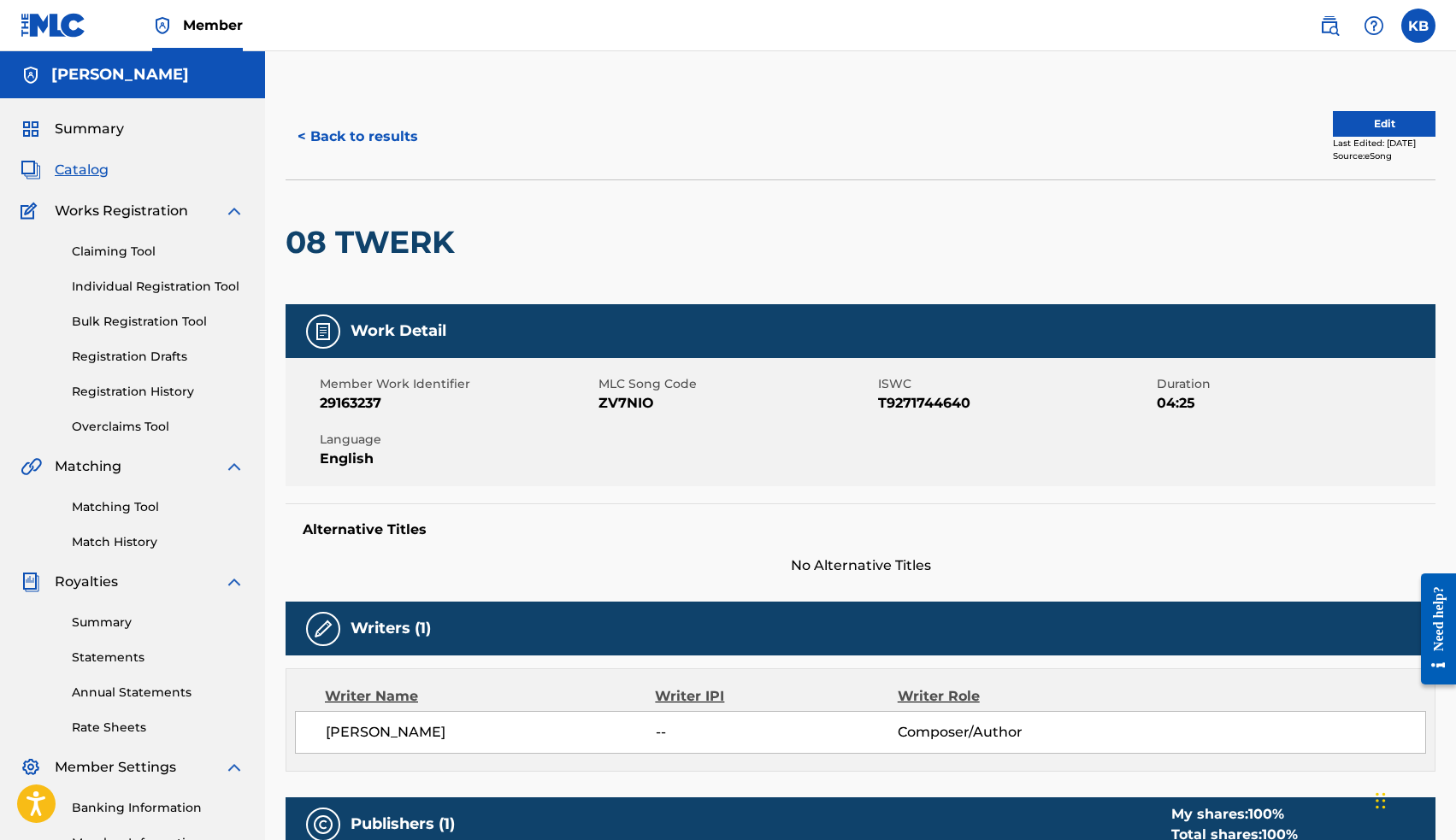
click at [1356, 126] on button "Edit" at bounding box center [1383, 124] width 103 height 26
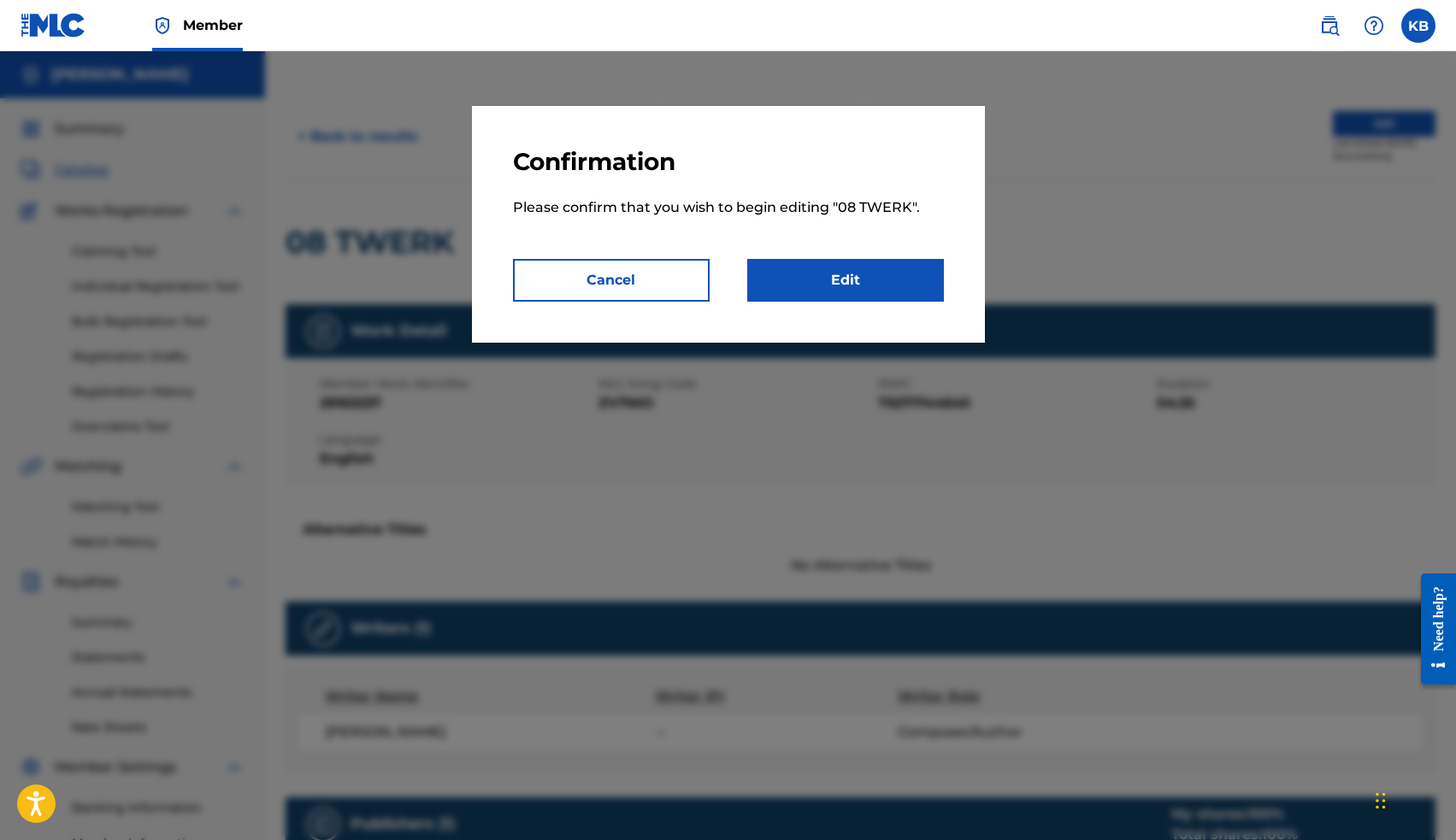
click at [886, 278] on link "Edit" at bounding box center [845, 280] width 197 height 42
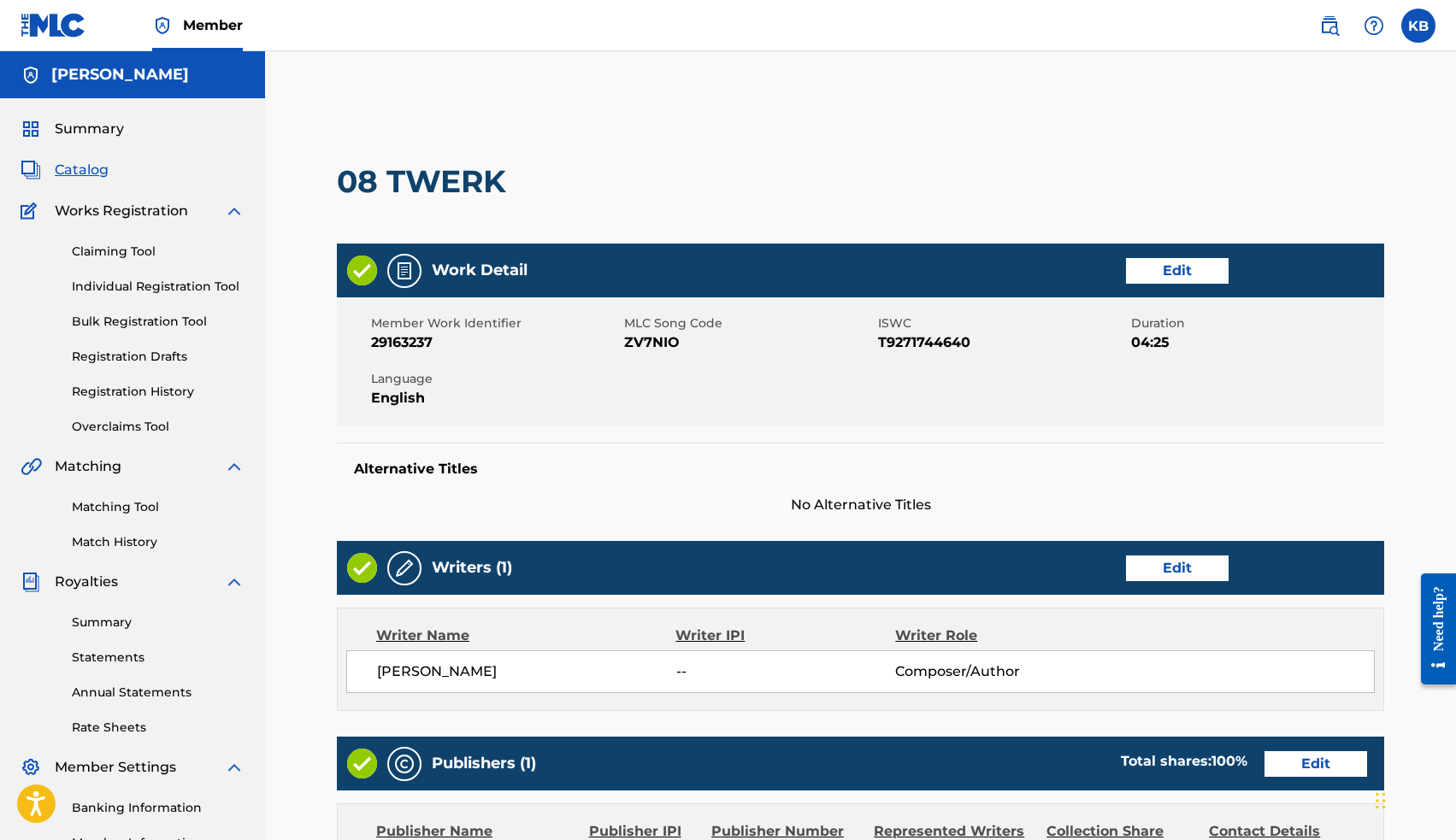
click at [1164, 562] on link "Edit" at bounding box center [1177, 568] width 103 height 26
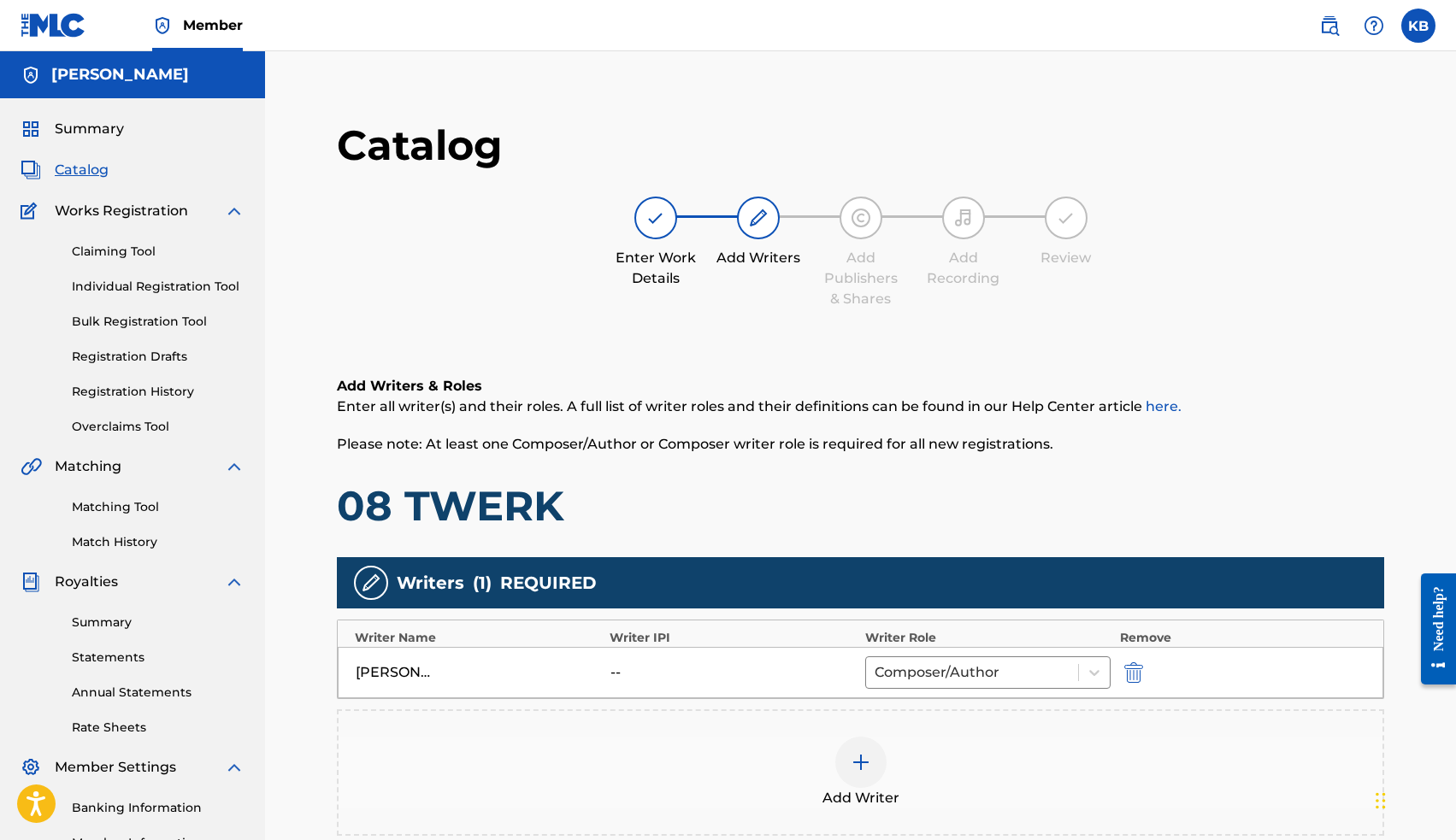
click at [863, 767] on img at bounding box center [861, 762] width 21 height 21
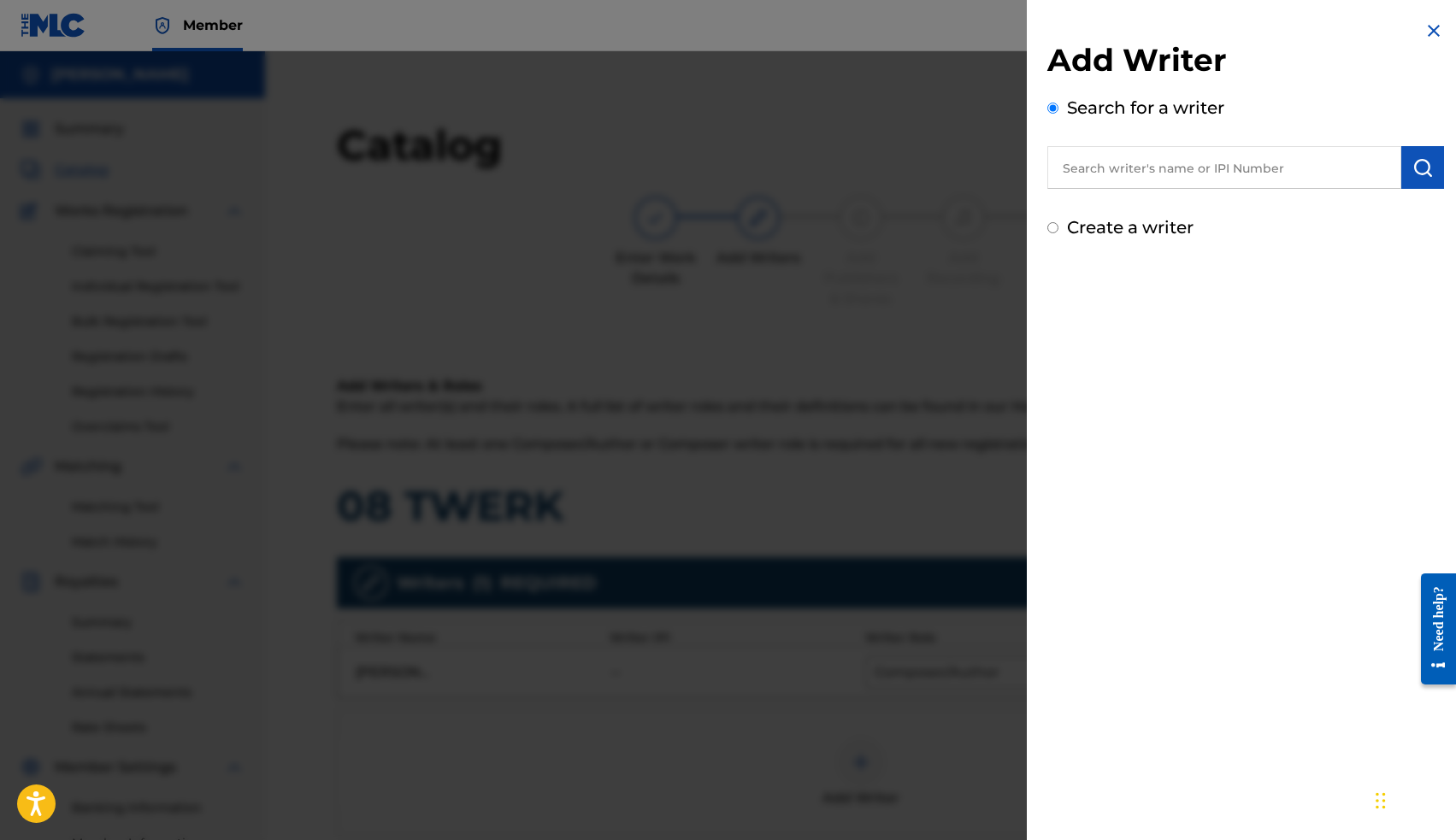
click at [1119, 174] on input "text" at bounding box center [1225, 167] width 354 height 42
paste input "00663563036"
type input "00663563036"
click at [1418, 169] on img "submit" at bounding box center [1422, 167] width 21 height 21
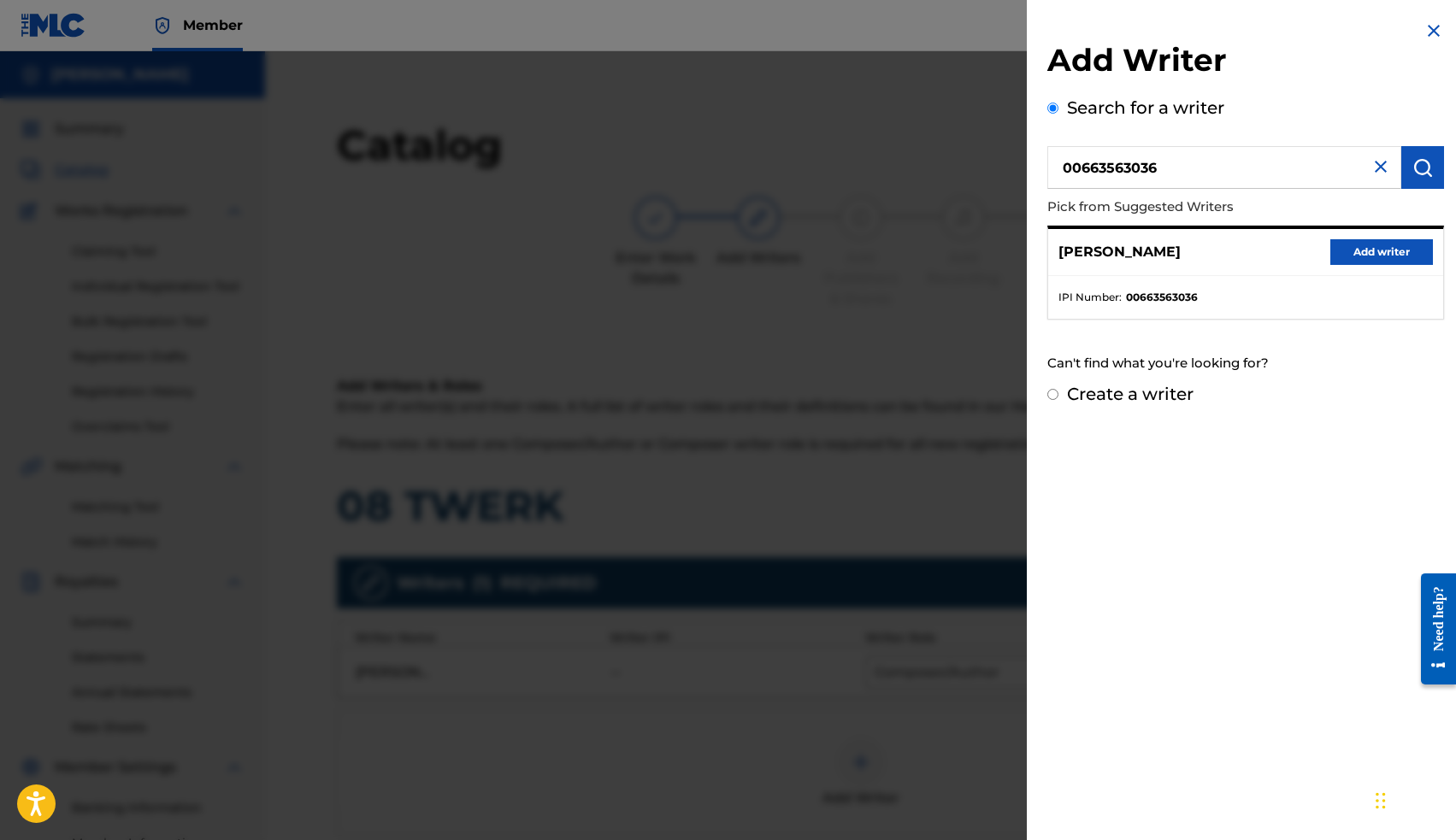
click at [1397, 244] on button "Add writer" at bounding box center [1381, 252] width 103 height 26
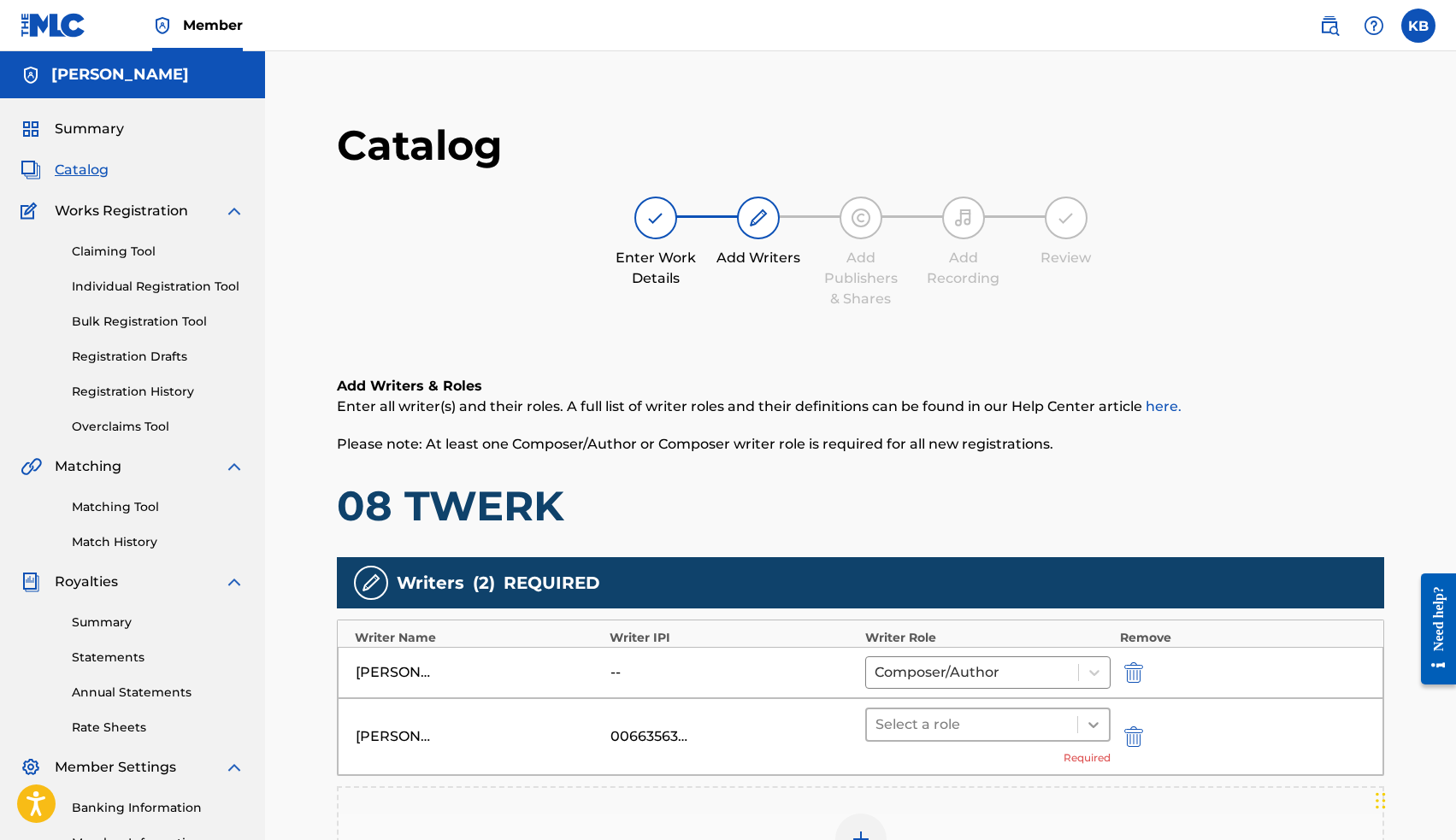
click at [1101, 717] on icon at bounding box center [1093, 725] width 17 height 17
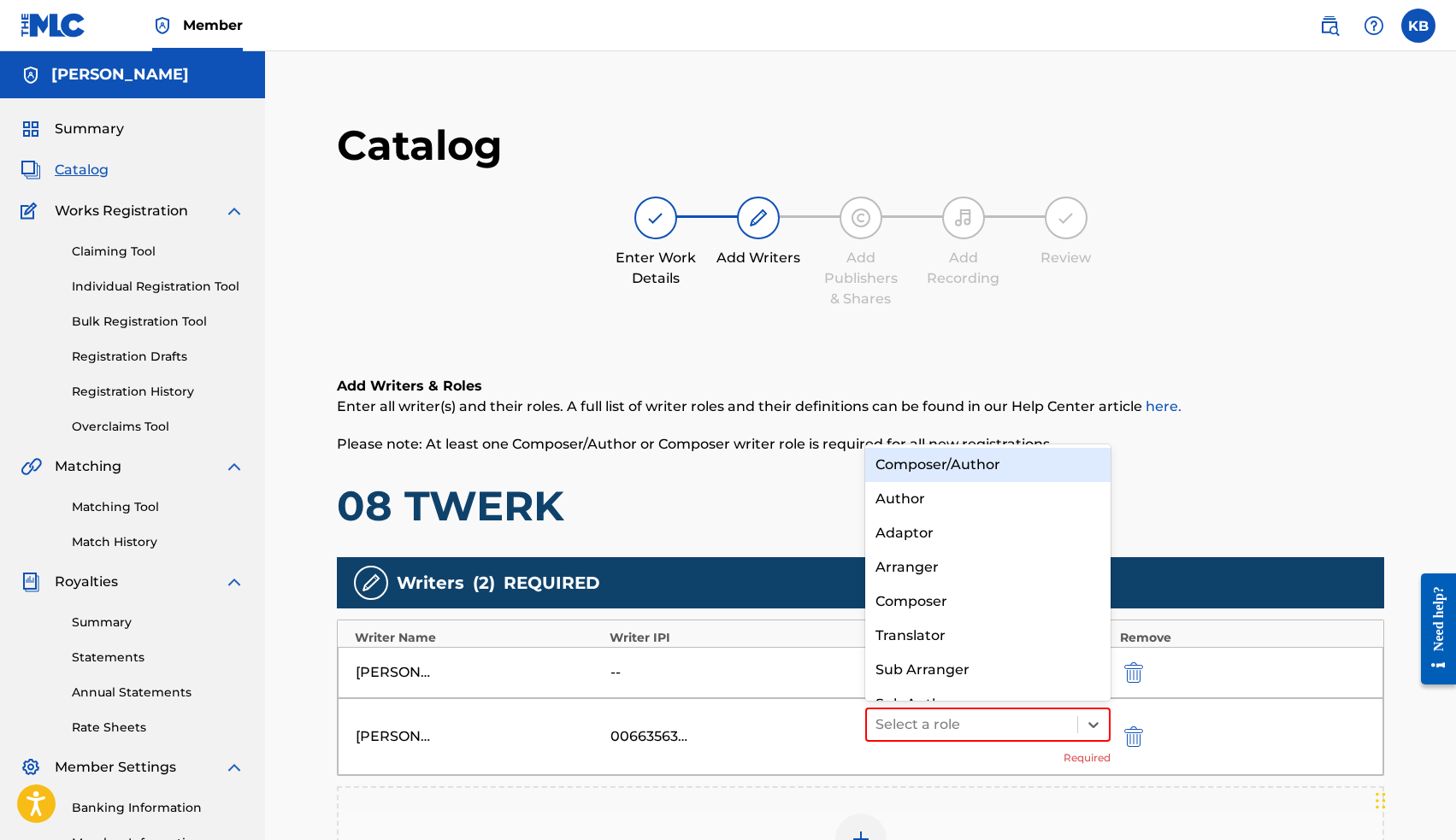
click at [1013, 462] on div "Composer/Author" at bounding box center [988, 465] width 246 height 35
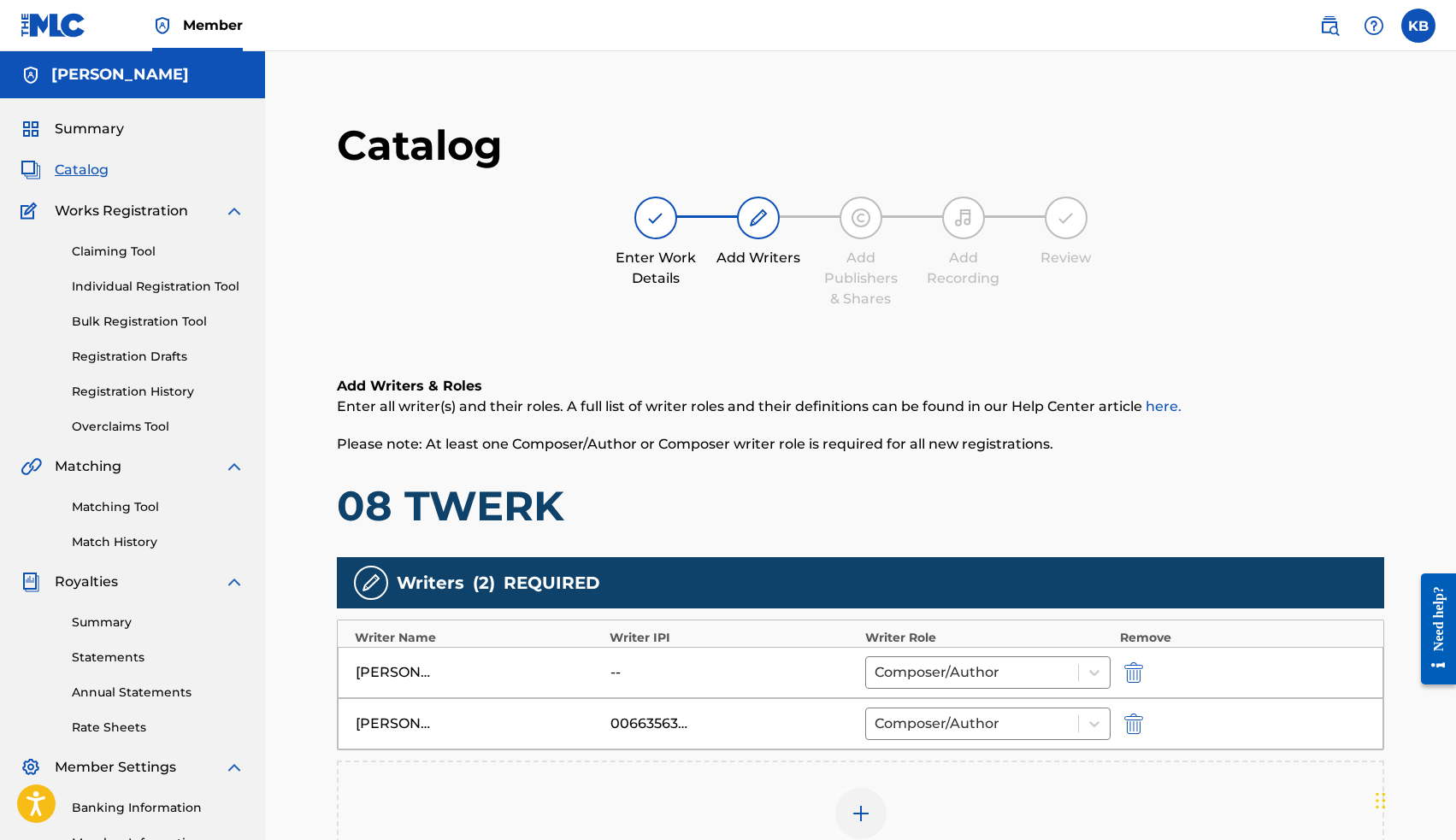
click at [1137, 669] on img "submit" at bounding box center [1134, 673] width 19 height 21
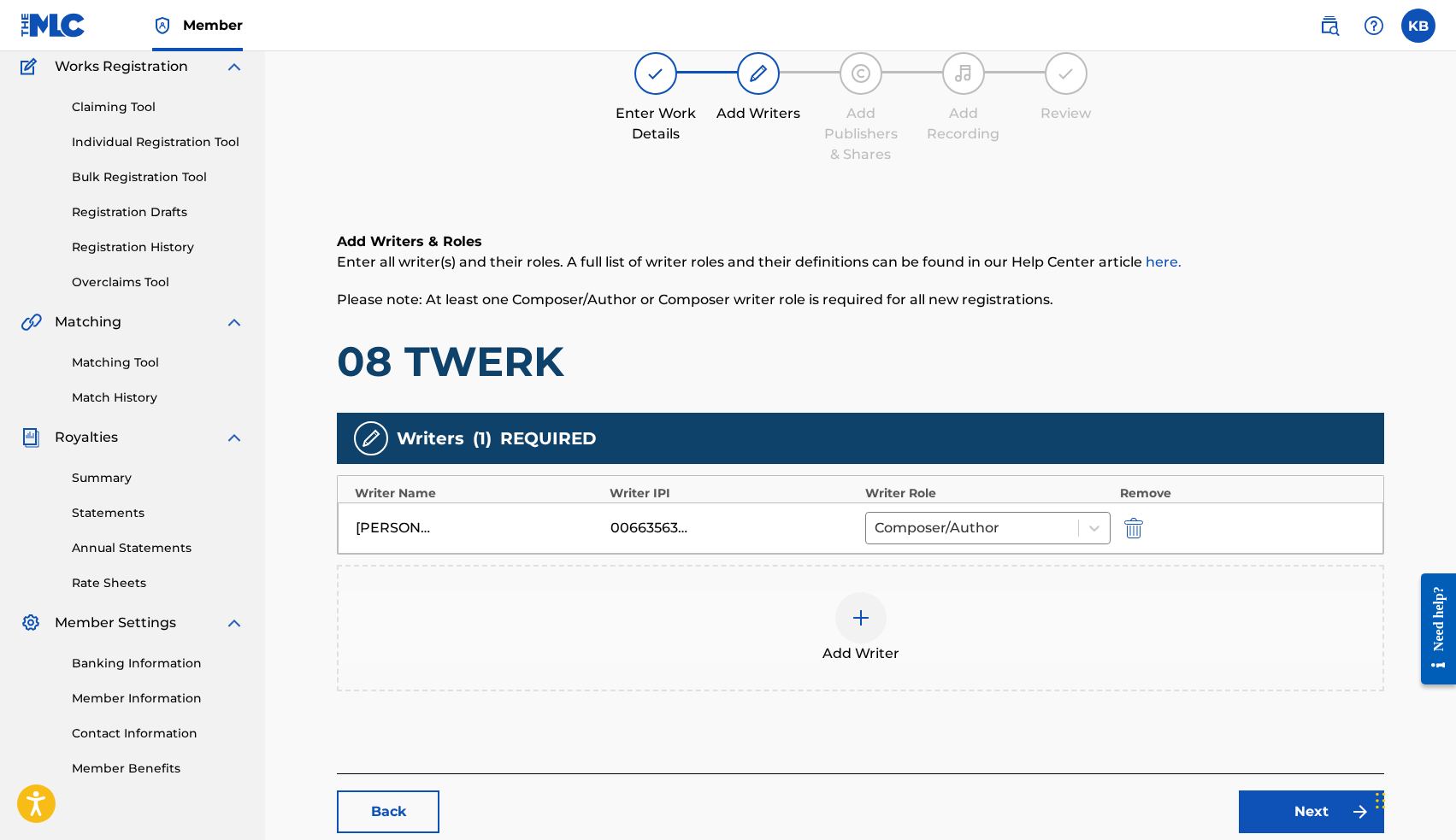
scroll to position [183, 0]
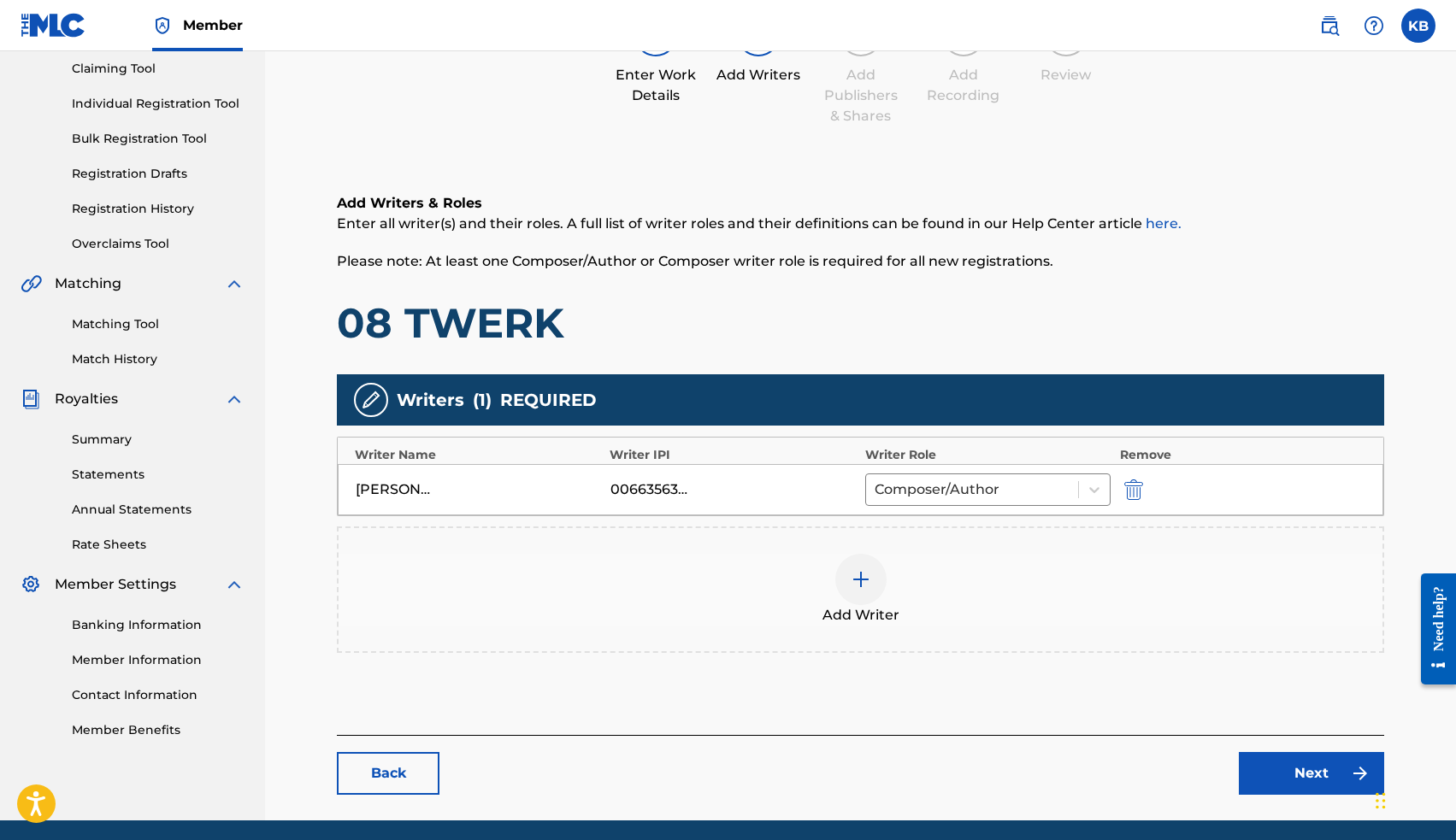
click at [1282, 774] on link "Next" at bounding box center [1311, 773] width 145 height 42
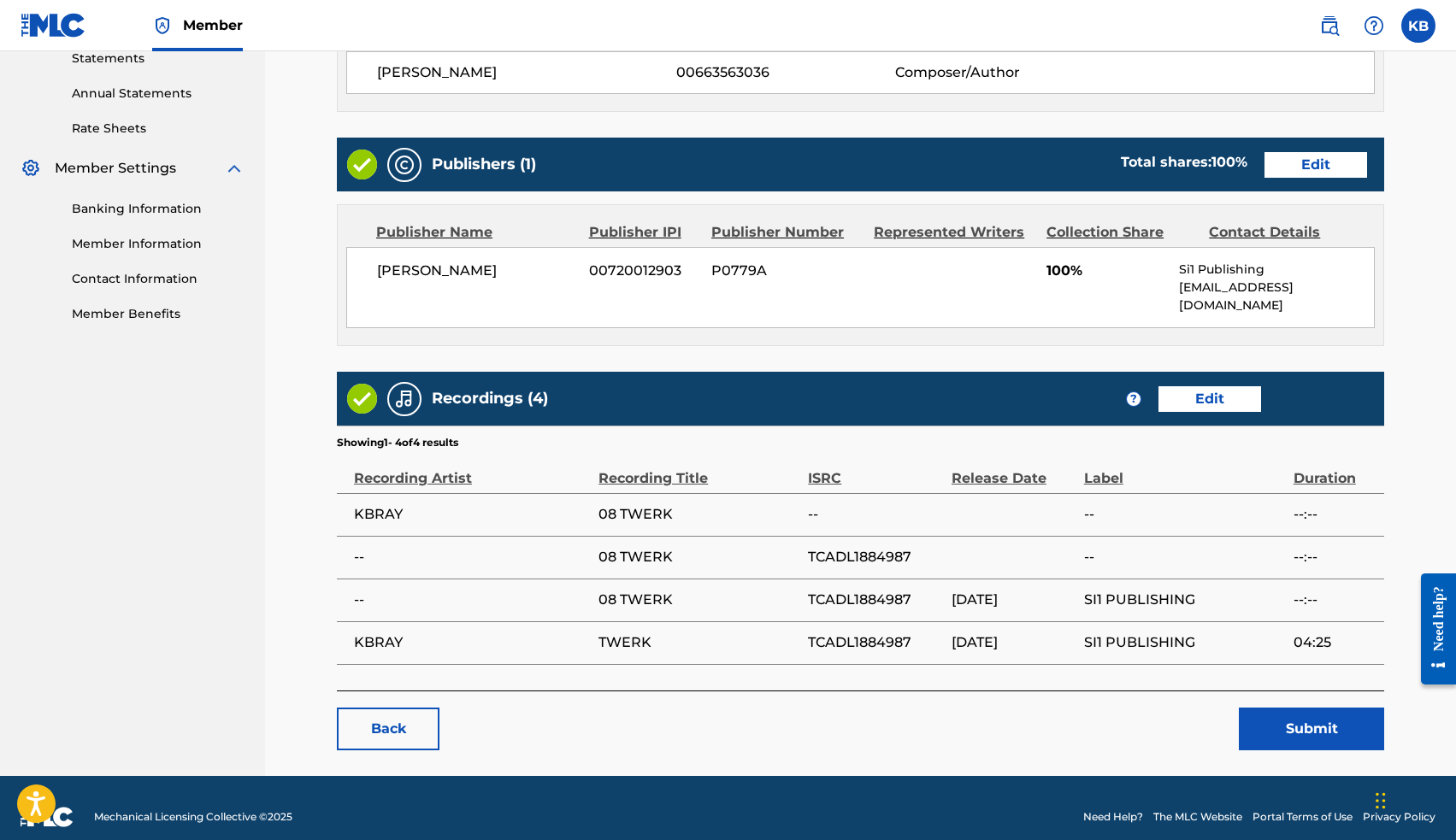
scroll to position [598, 0]
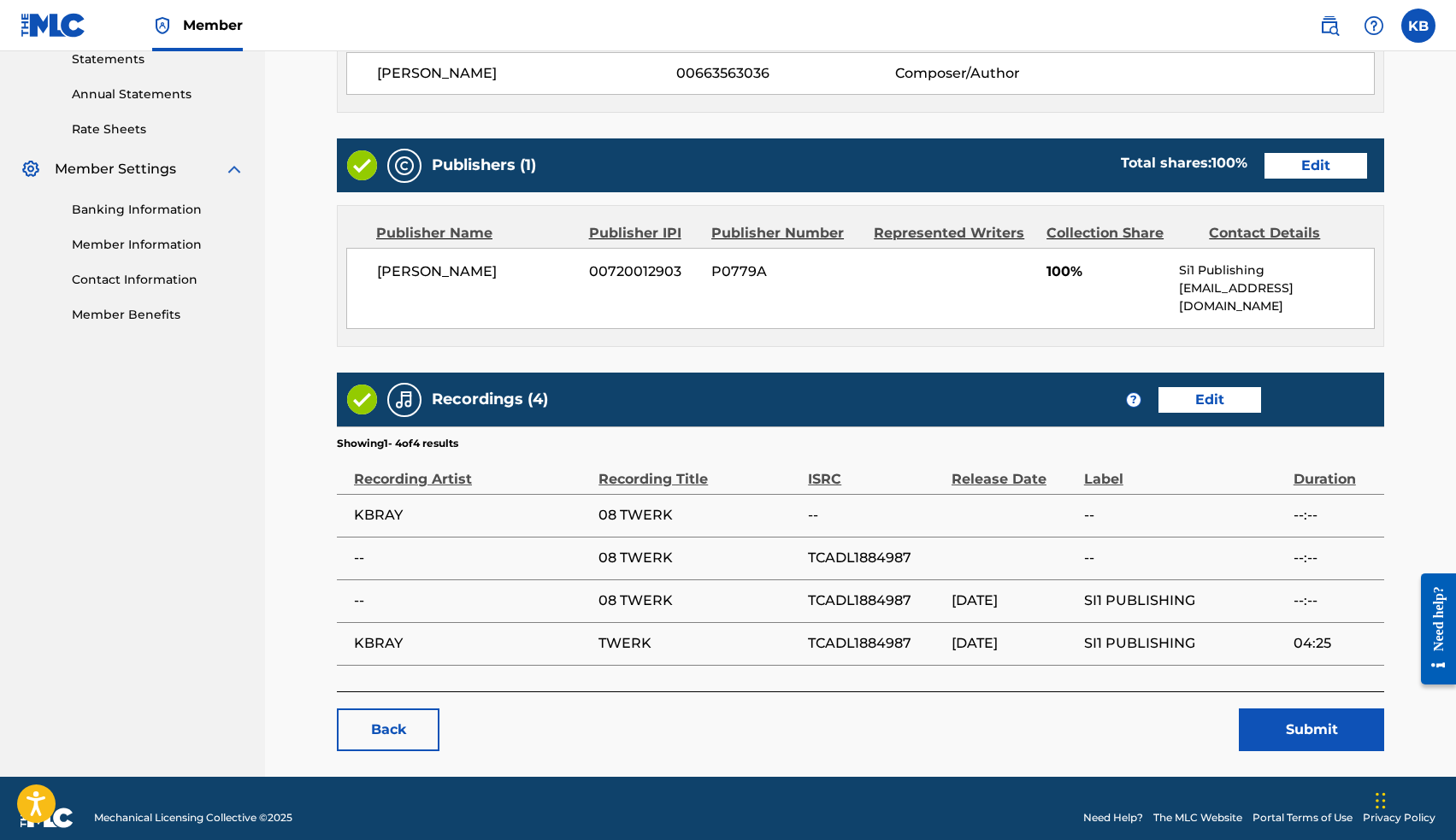
click at [1294, 709] on button "Submit" at bounding box center [1311, 729] width 145 height 42
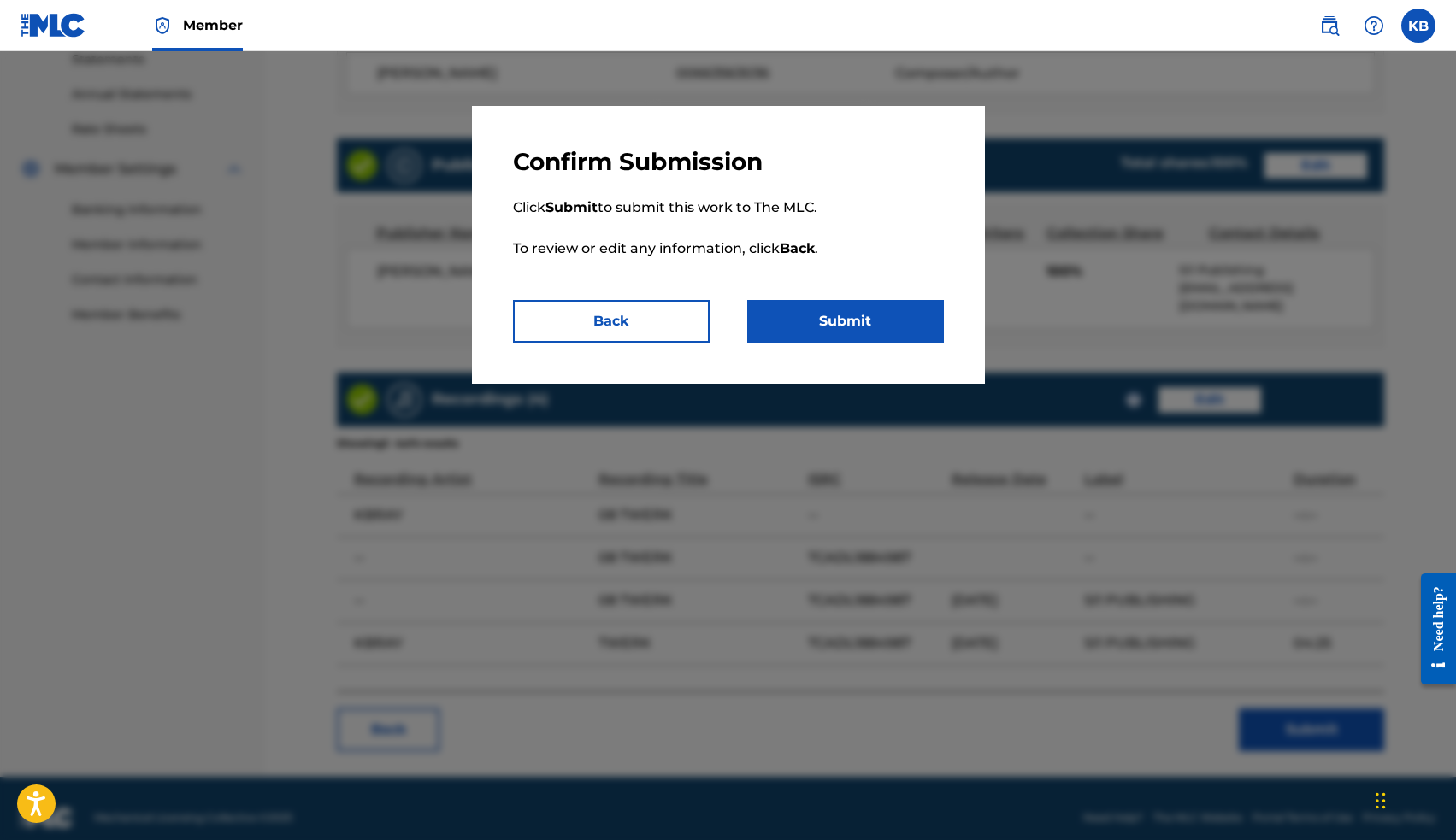
click at [885, 329] on button "Submit" at bounding box center [845, 320] width 197 height 42
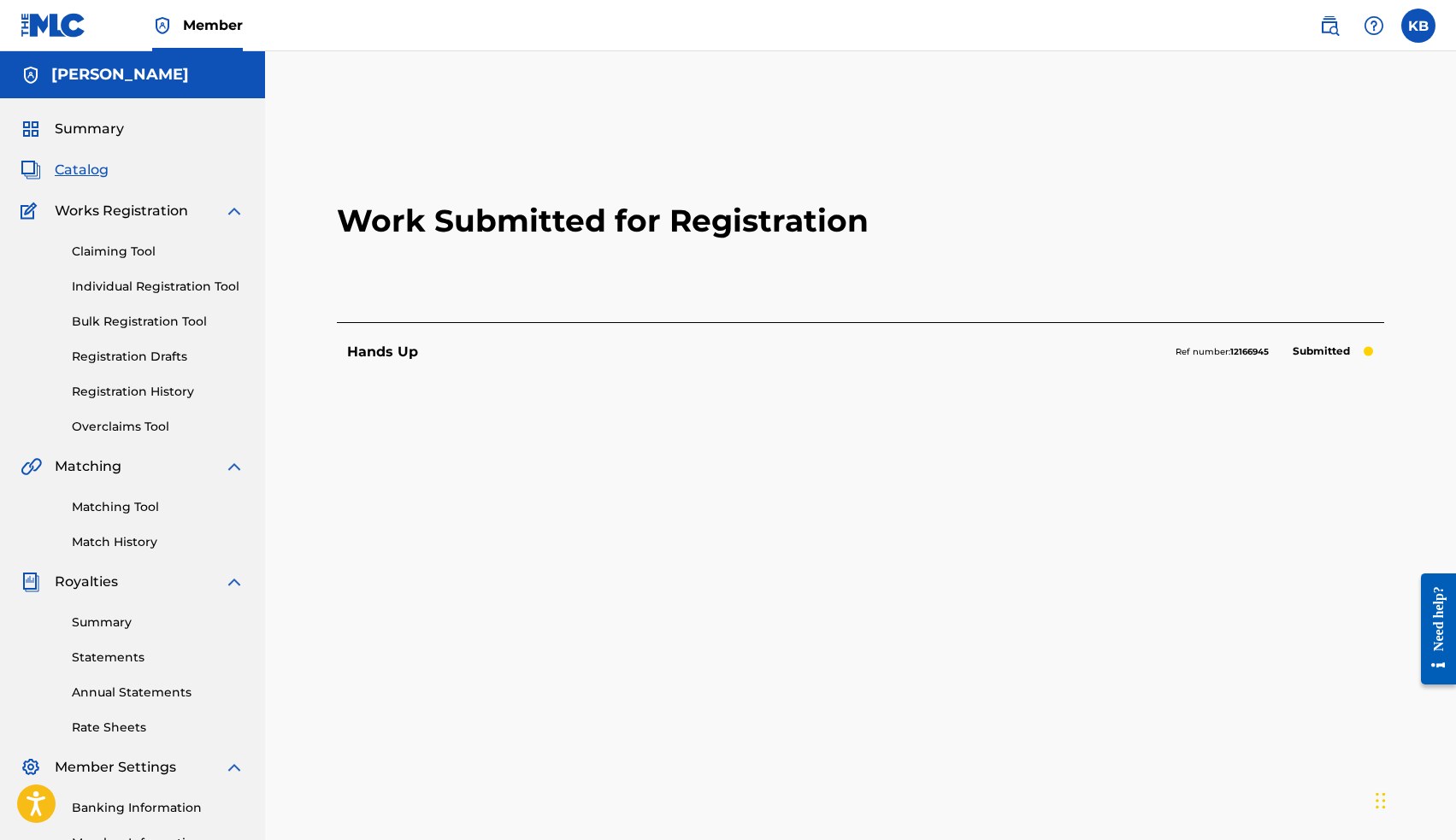
click at [88, 172] on span "Catalog" at bounding box center [81, 170] width 54 height 21
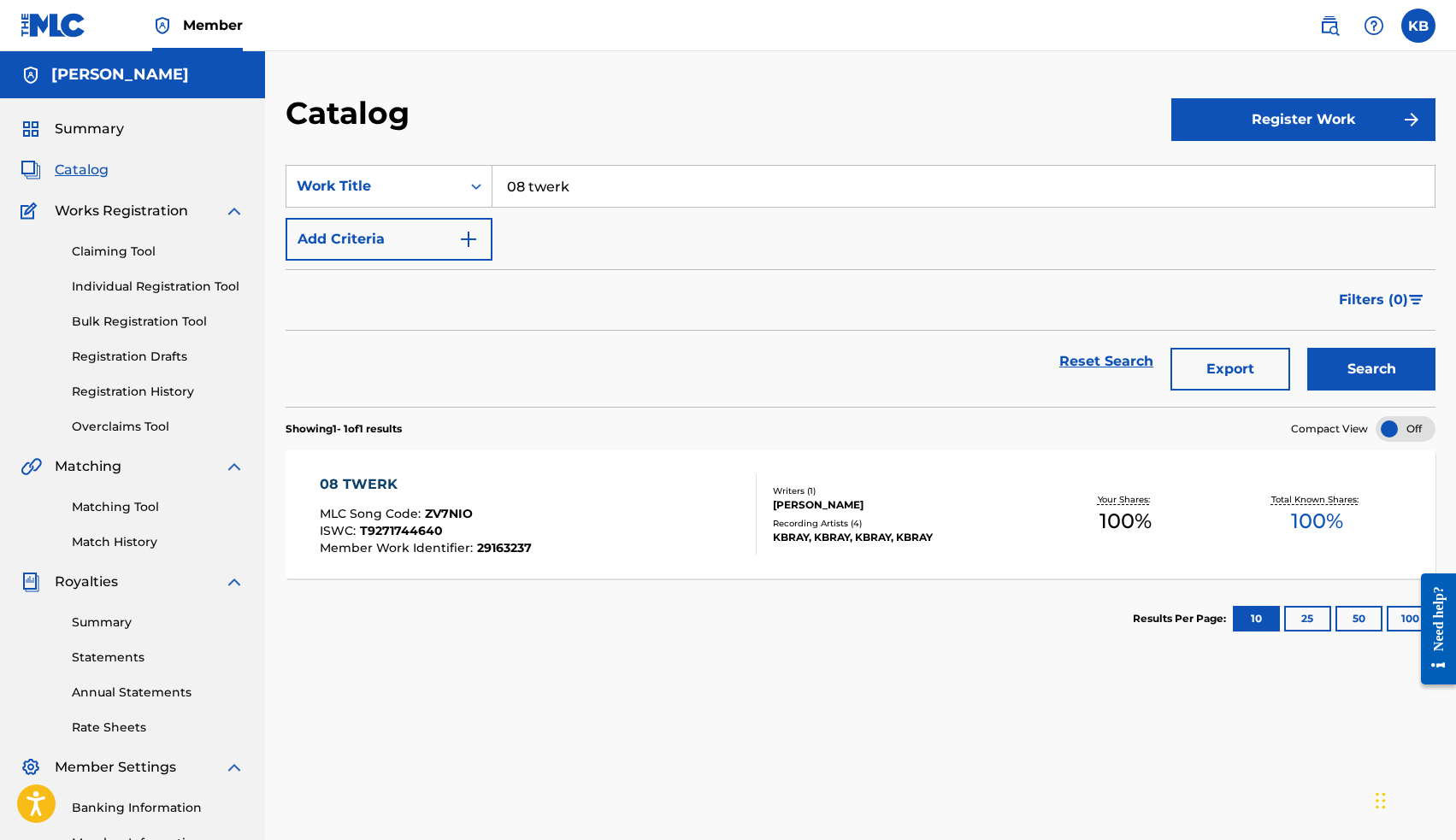
click at [633, 190] on input "08 twerk" at bounding box center [963, 186] width 942 height 41
type input "Ku$H"
click at [1394, 369] on button "Search" at bounding box center [1371, 369] width 128 height 42
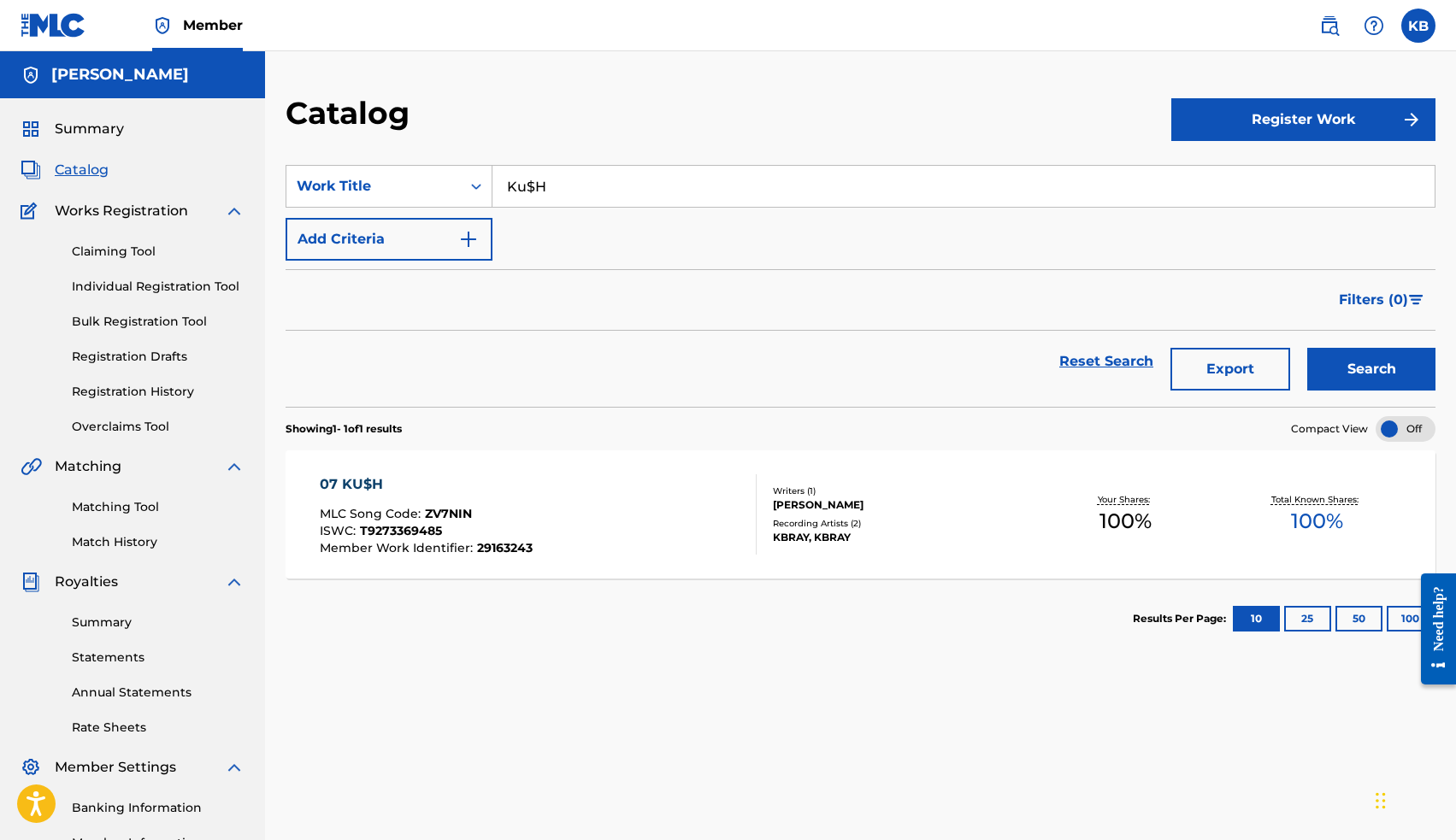
click at [337, 483] on div "07 KU$H" at bounding box center [426, 484] width 212 height 21
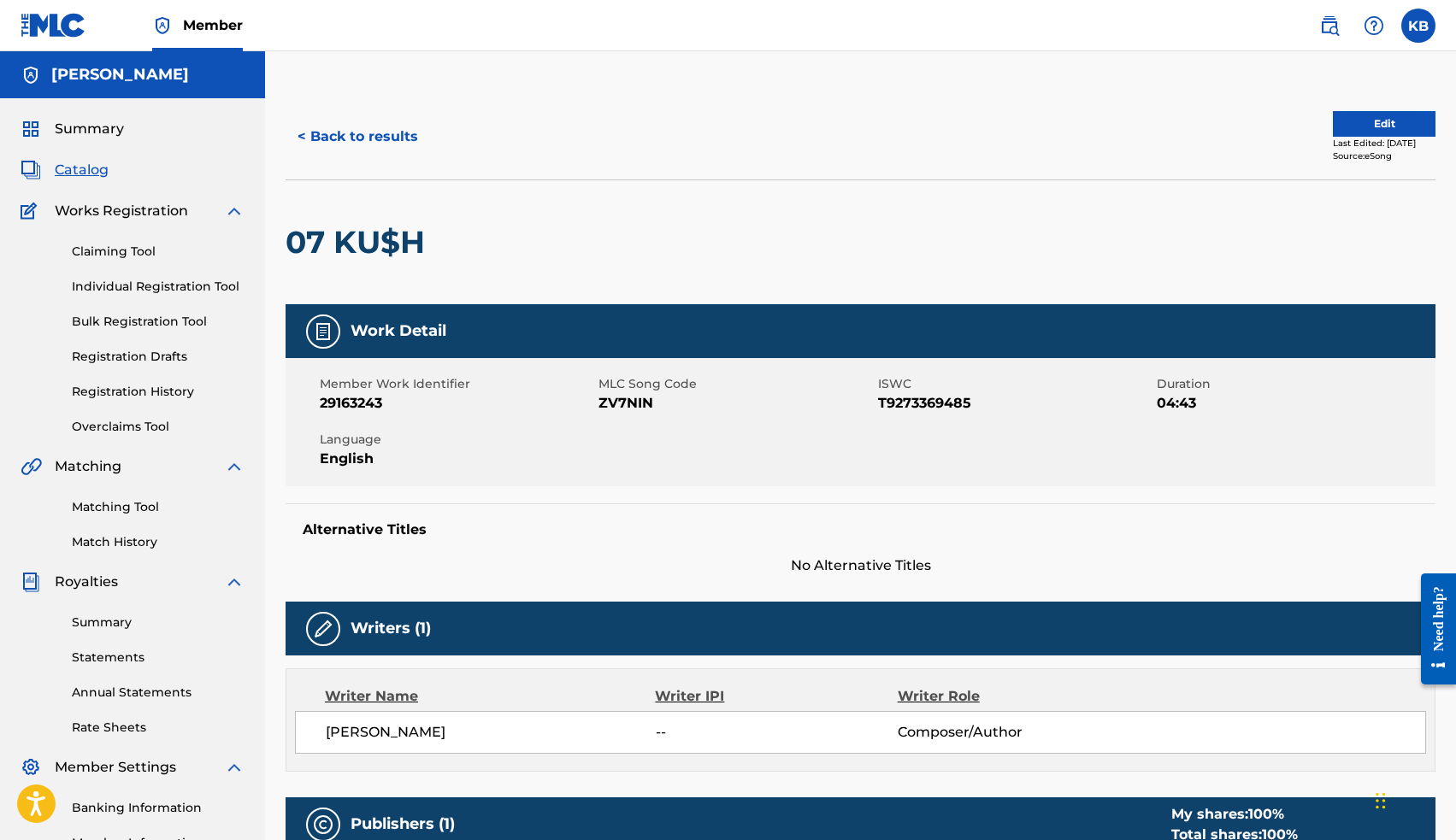
click at [1376, 118] on button "Edit" at bounding box center [1383, 124] width 103 height 26
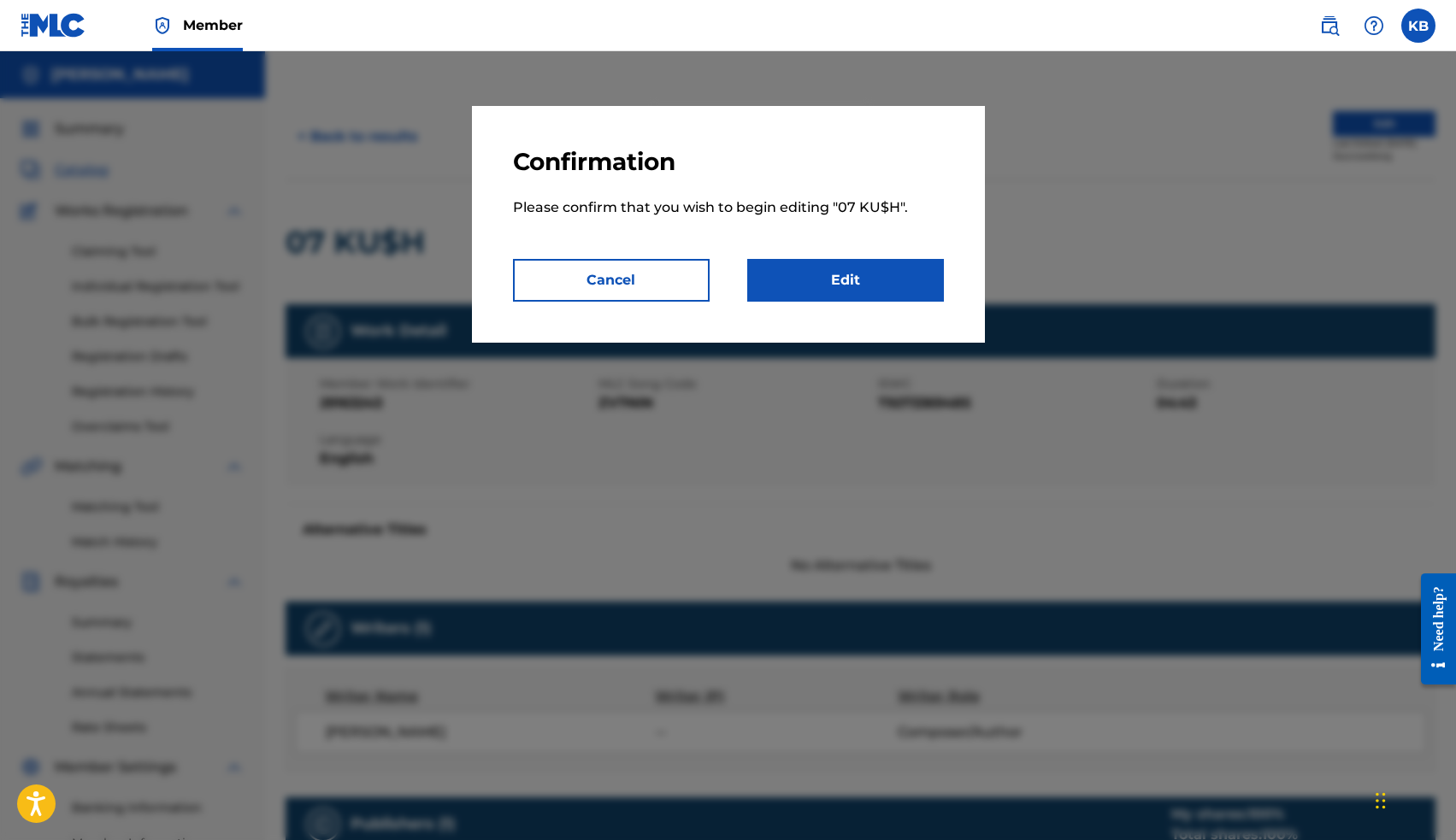
click at [890, 291] on link "Edit" at bounding box center [845, 280] width 197 height 42
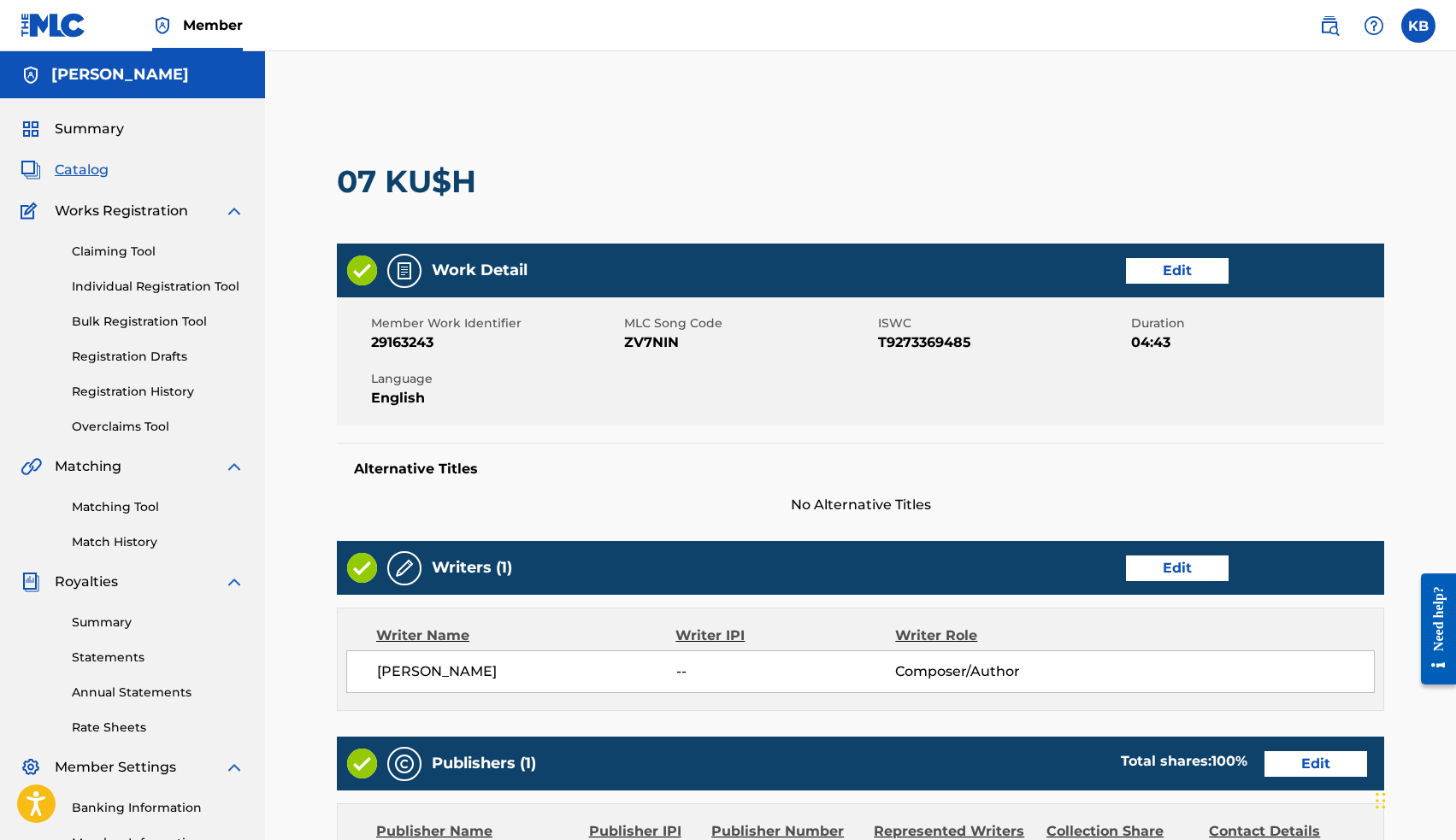
click at [1171, 565] on link "Edit" at bounding box center [1177, 568] width 103 height 26
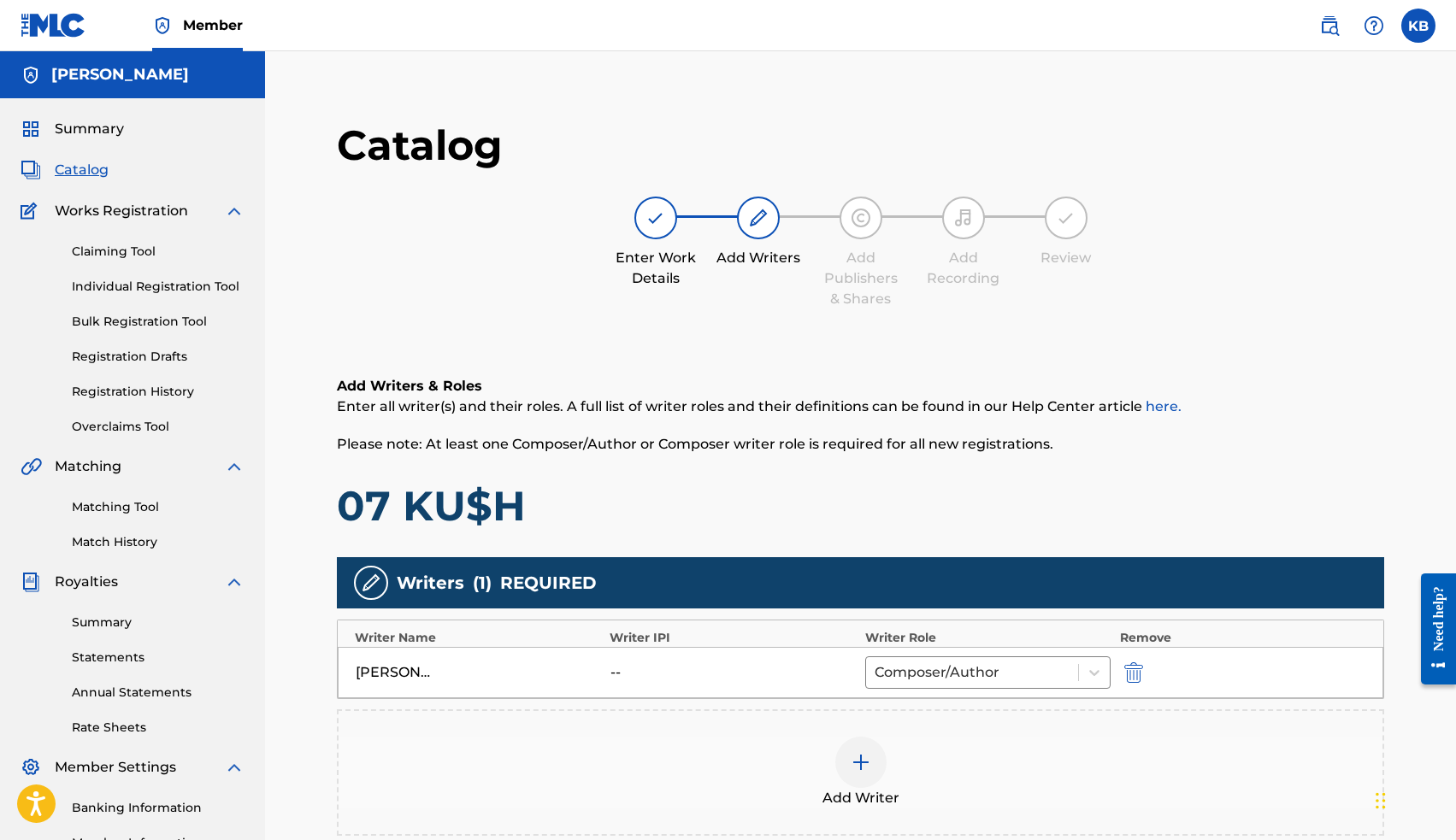
click at [848, 743] on div at bounding box center [860, 761] width 51 height 51
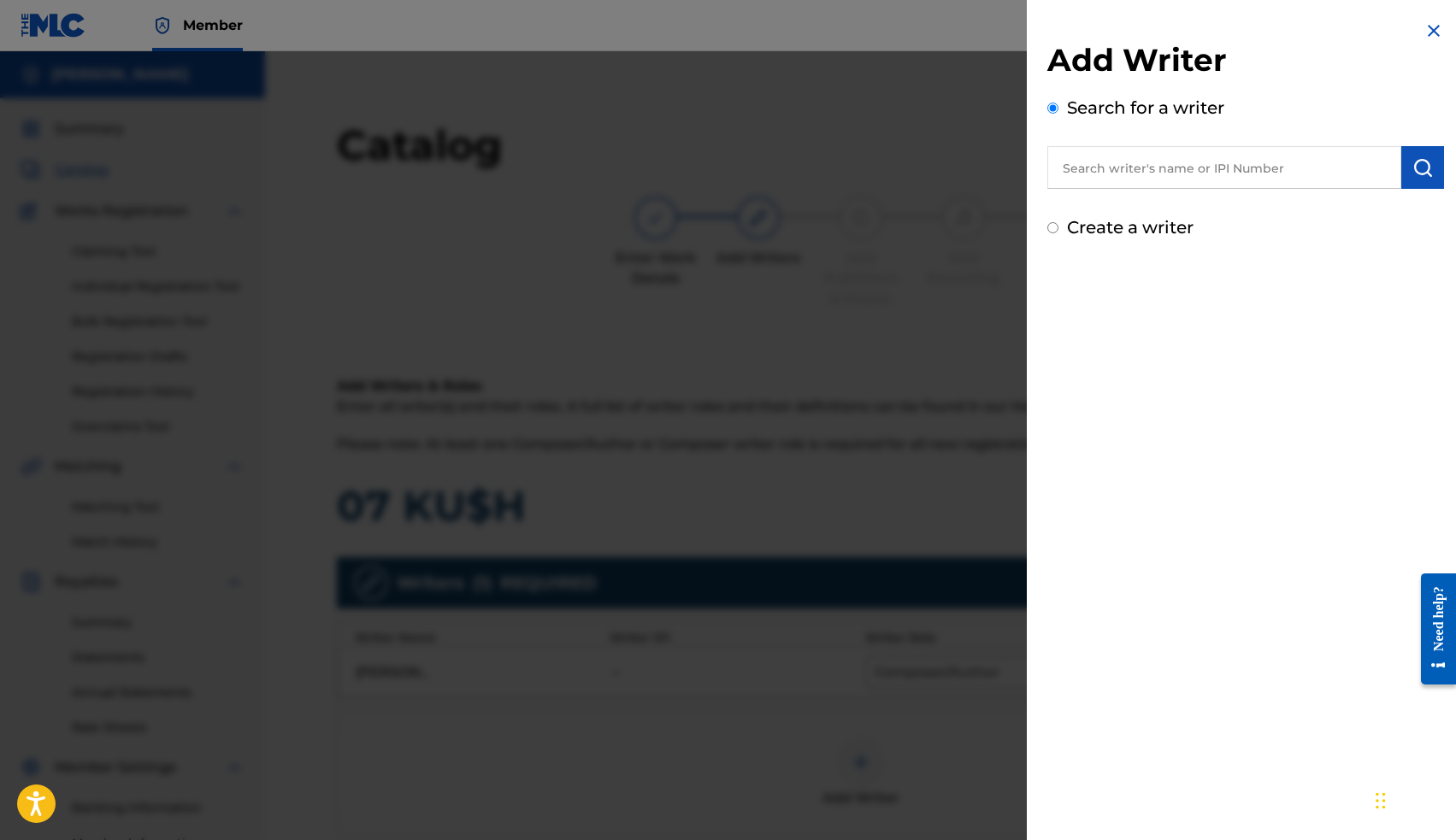
click at [1120, 166] on input "text" at bounding box center [1225, 167] width 354 height 42
paste input "00663563036"
type input "00663563036"
click at [1412, 173] on img "submit" at bounding box center [1422, 167] width 21 height 21
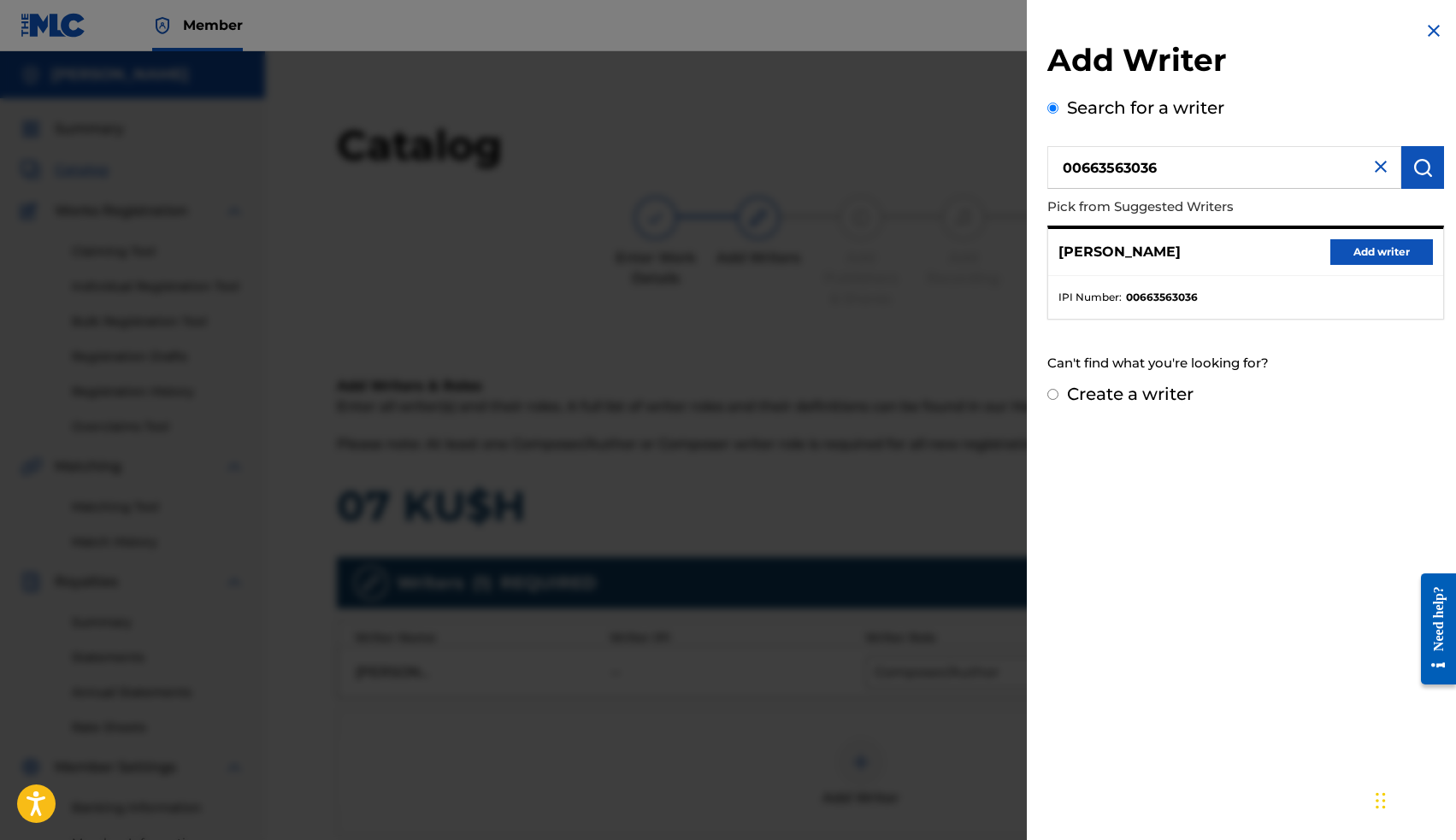
click at [1367, 256] on button "Add writer" at bounding box center [1381, 252] width 103 height 26
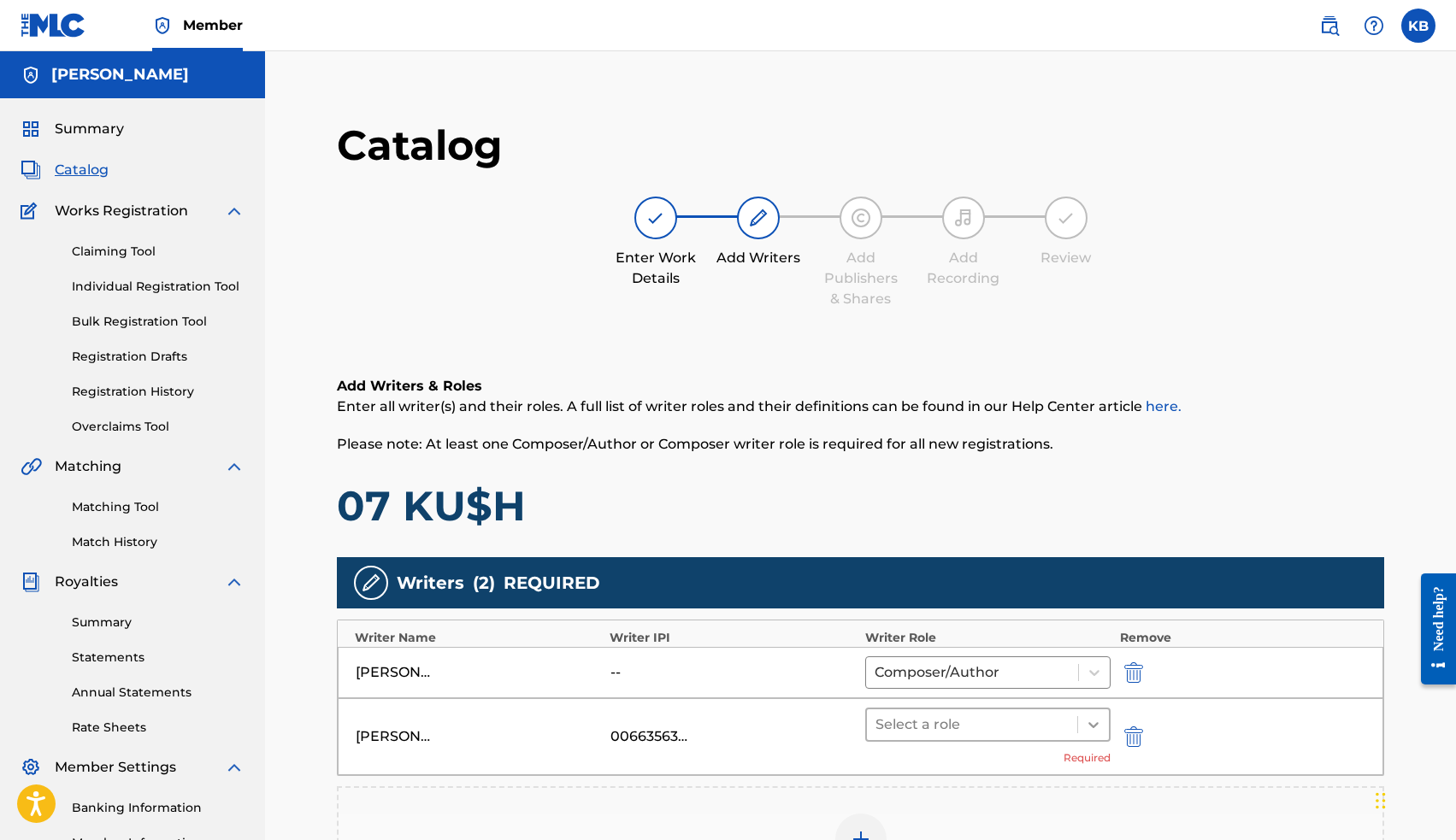
click at [1092, 723] on icon at bounding box center [1093, 725] width 17 height 17
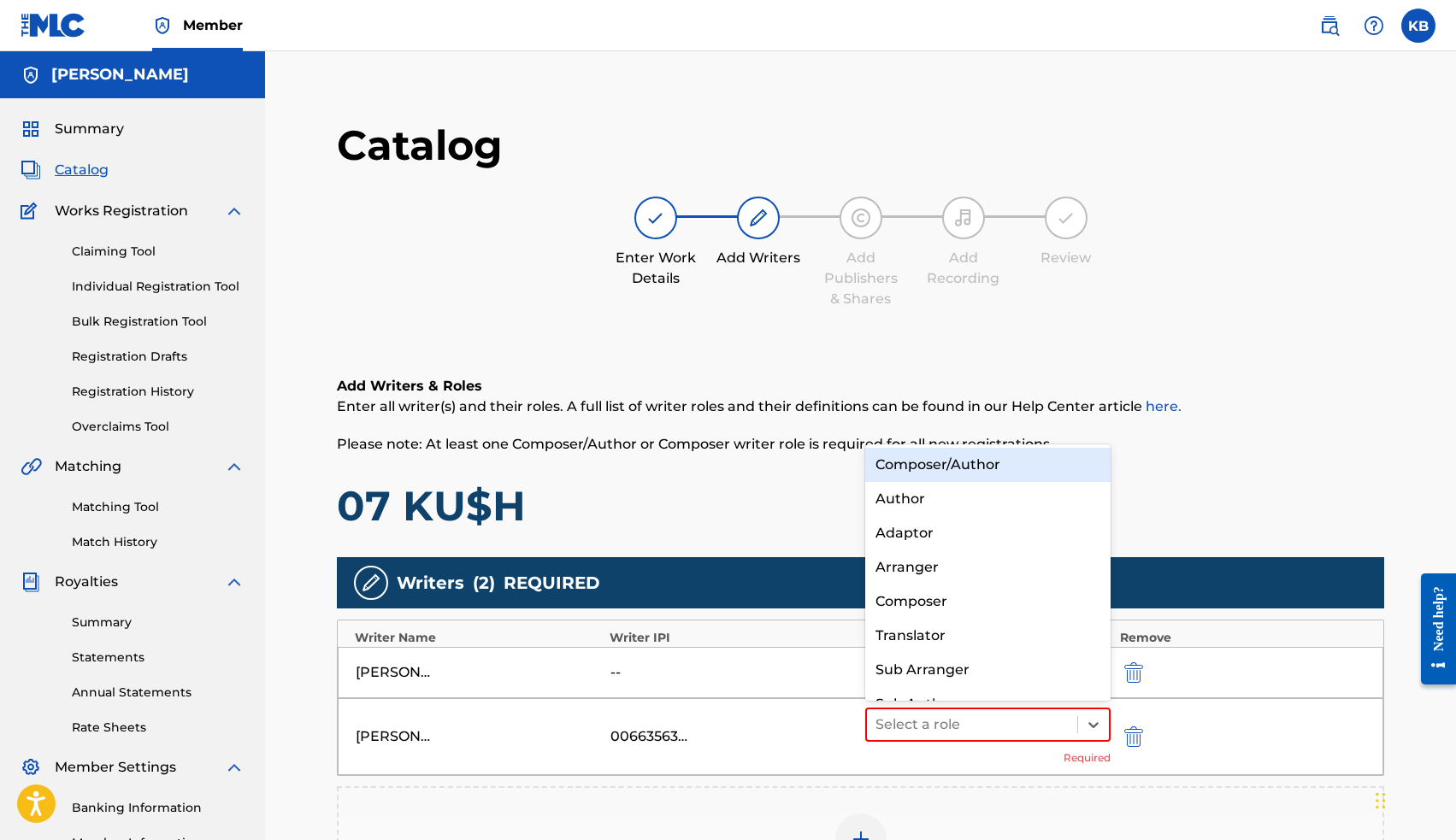
click at [997, 464] on div "Composer/Author" at bounding box center [988, 465] width 246 height 35
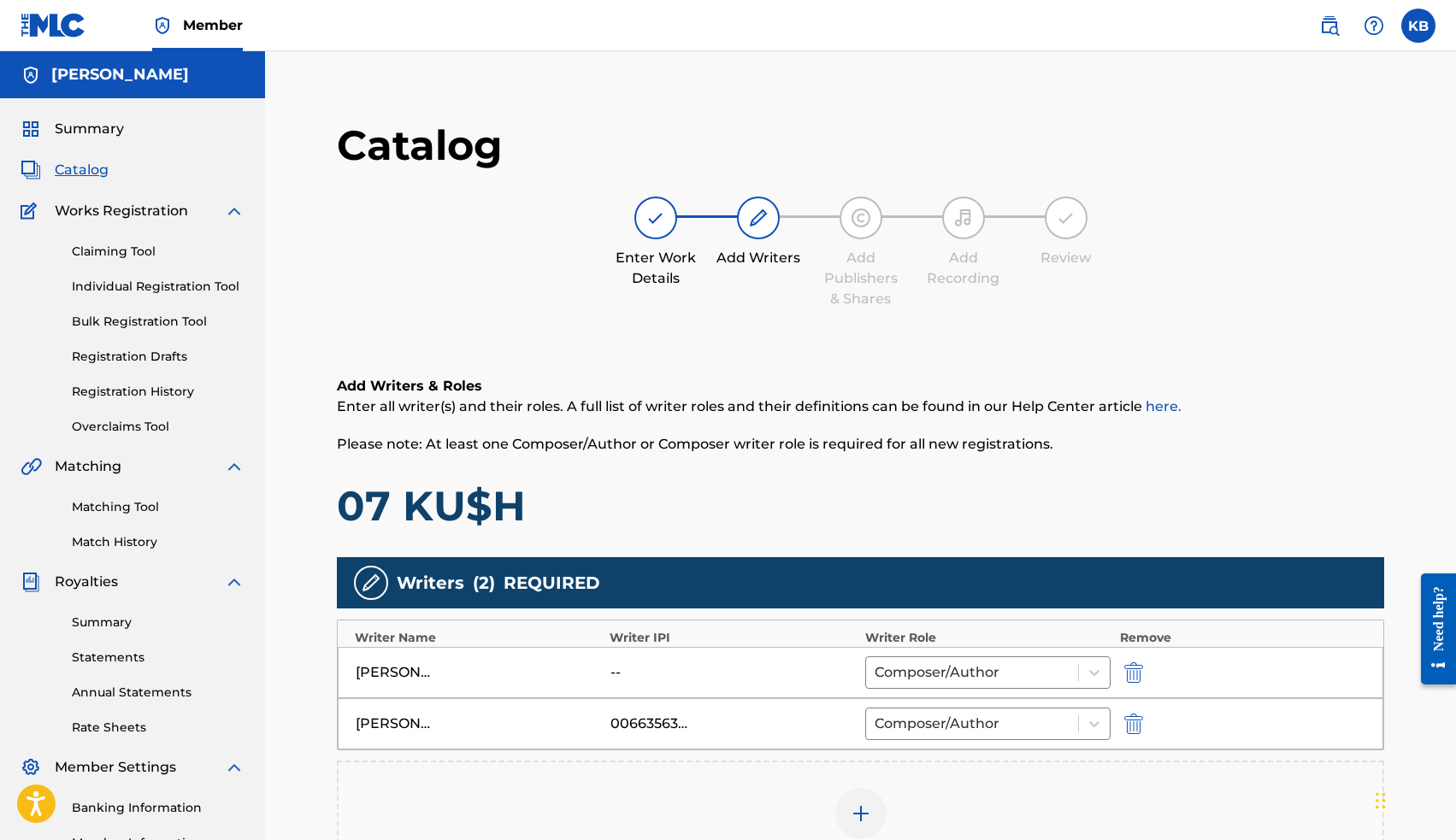
click at [1132, 673] on img "submit" at bounding box center [1134, 673] width 19 height 21
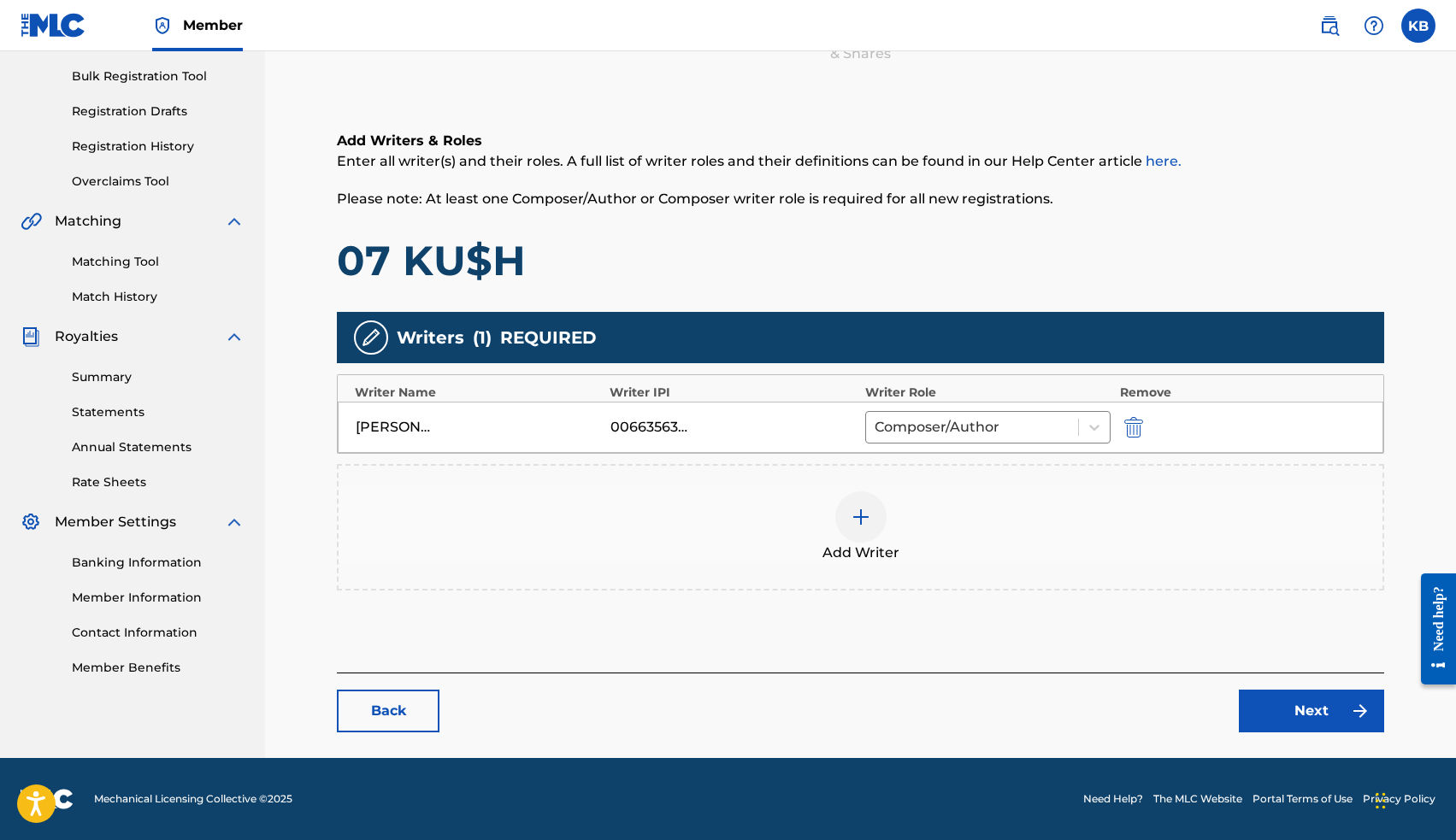
scroll to position [245, 0]
click at [1254, 703] on link "Next" at bounding box center [1311, 711] width 145 height 42
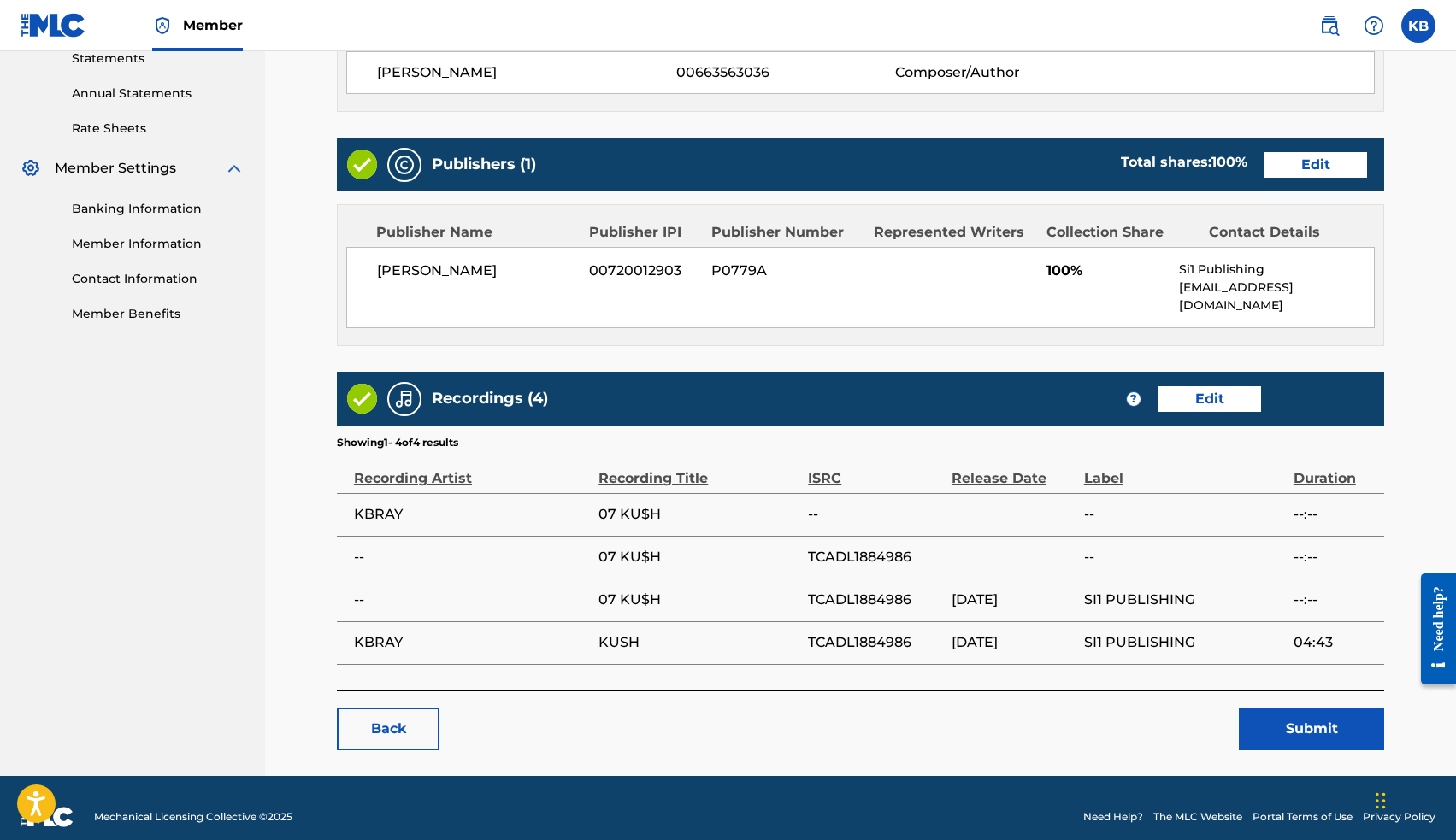
scroll to position [598, 0]
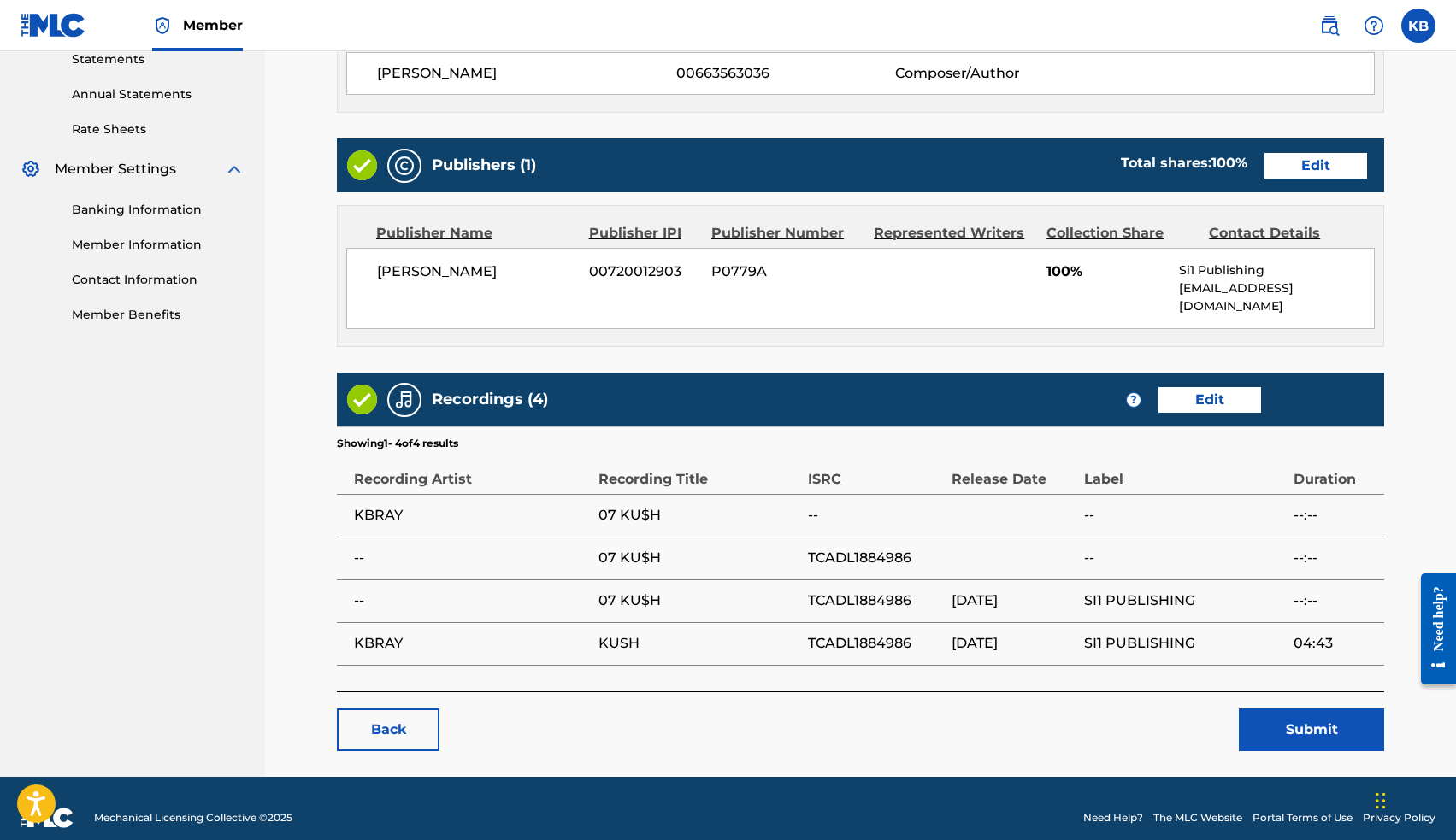
click at [1306, 716] on button "Submit" at bounding box center [1311, 729] width 145 height 42
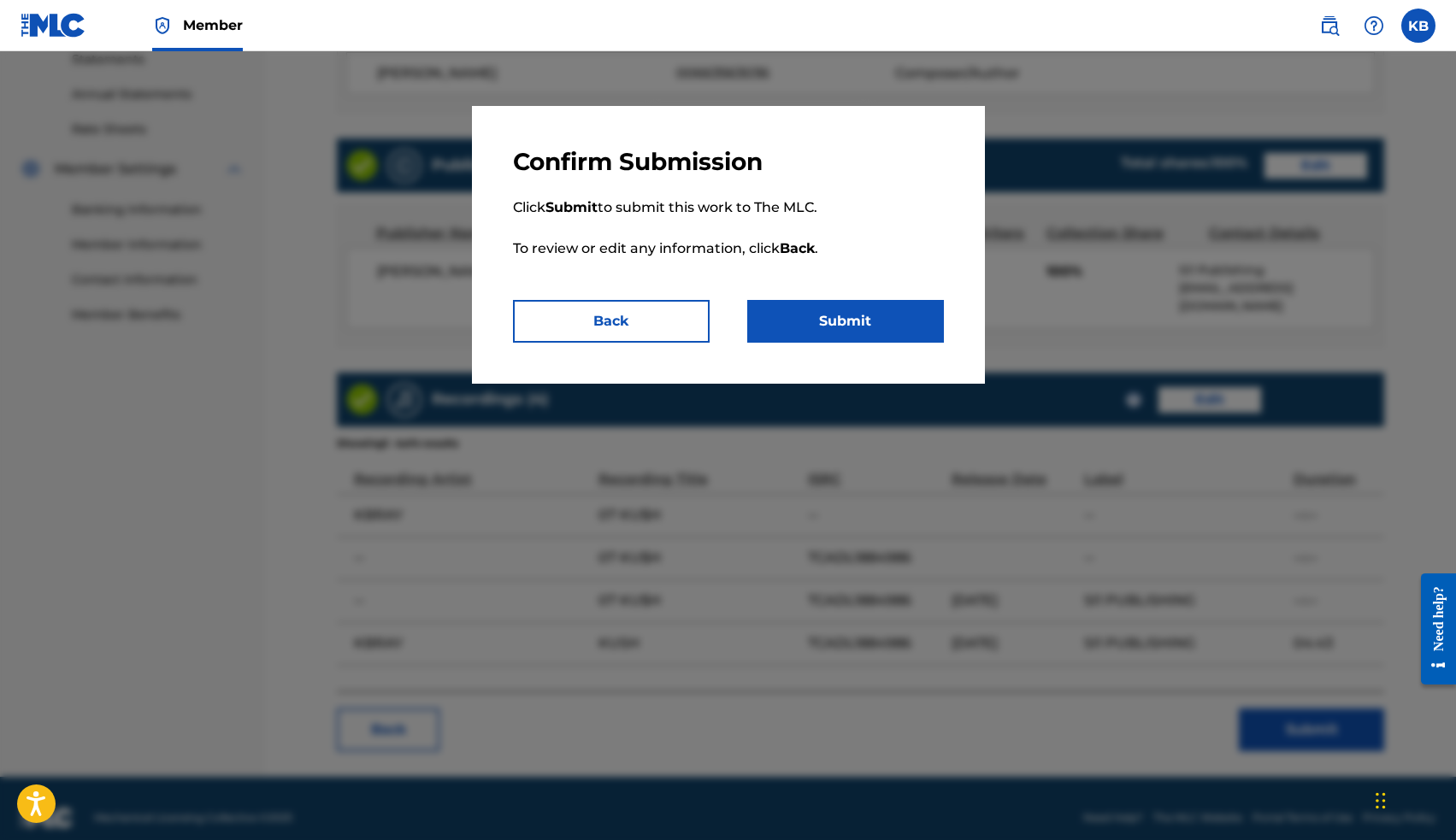
click at [859, 307] on button "Submit" at bounding box center [845, 320] width 197 height 42
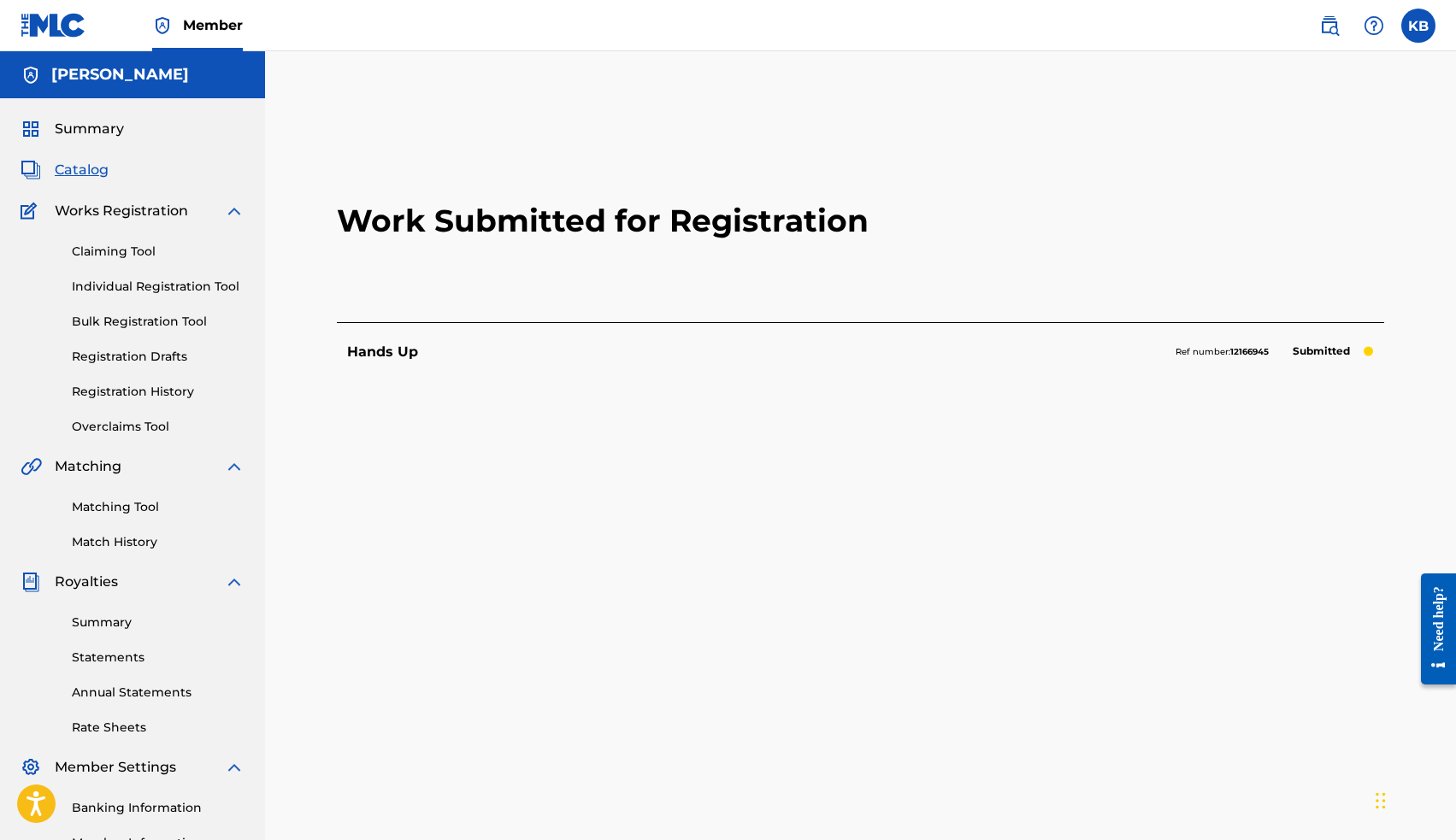
click at [92, 169] on span "Catalog" at bounding box center [81, 170] width 54 height 21
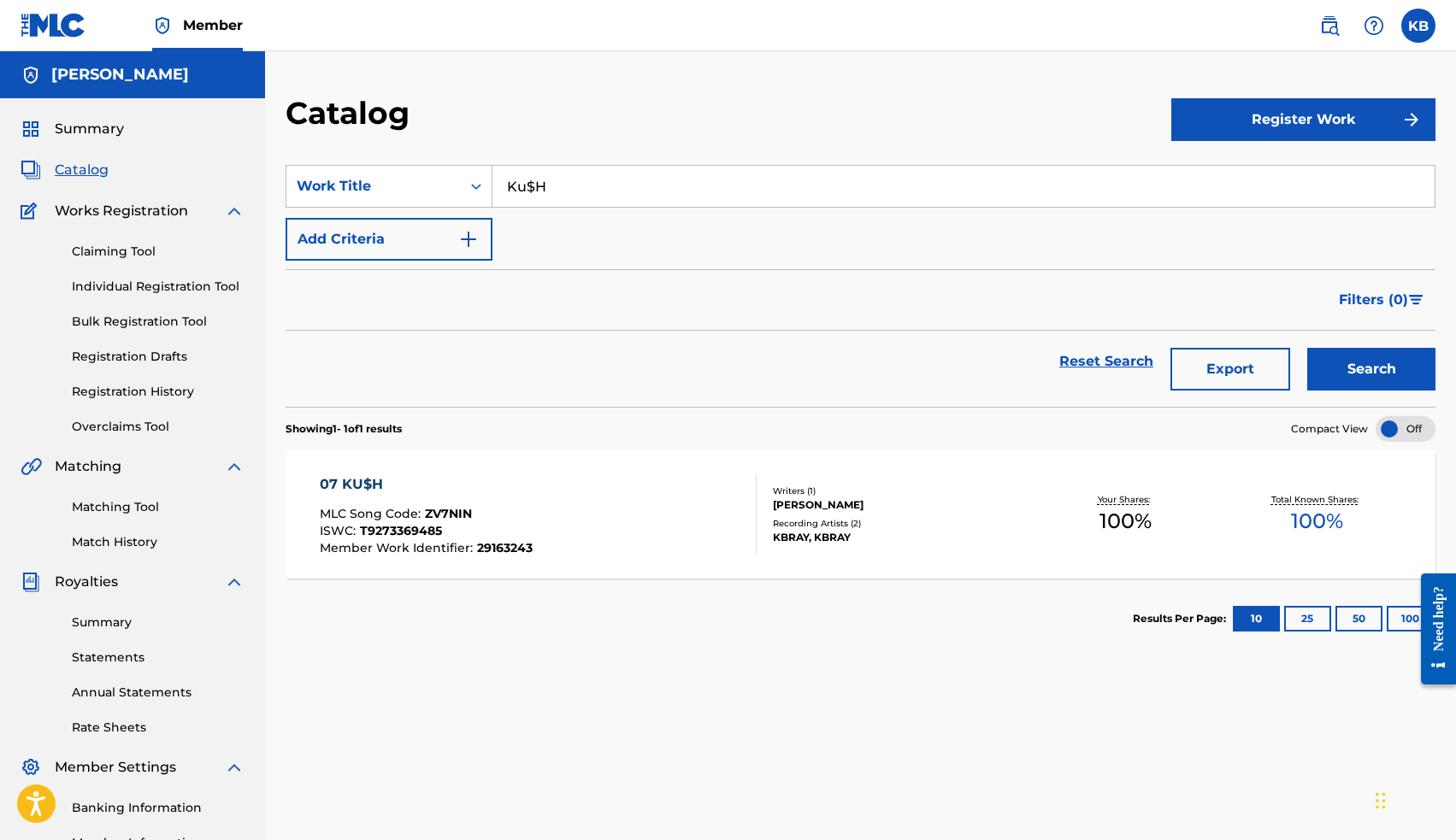
click at [654, 186] on input "Ku$H" at bounding box center [963, 186] width 942 height 41
click at [650, 230] on span "hythm (demo)" at bounding box center [608, 224] width 100 height 16
type input "06 the rhythm (demo)"
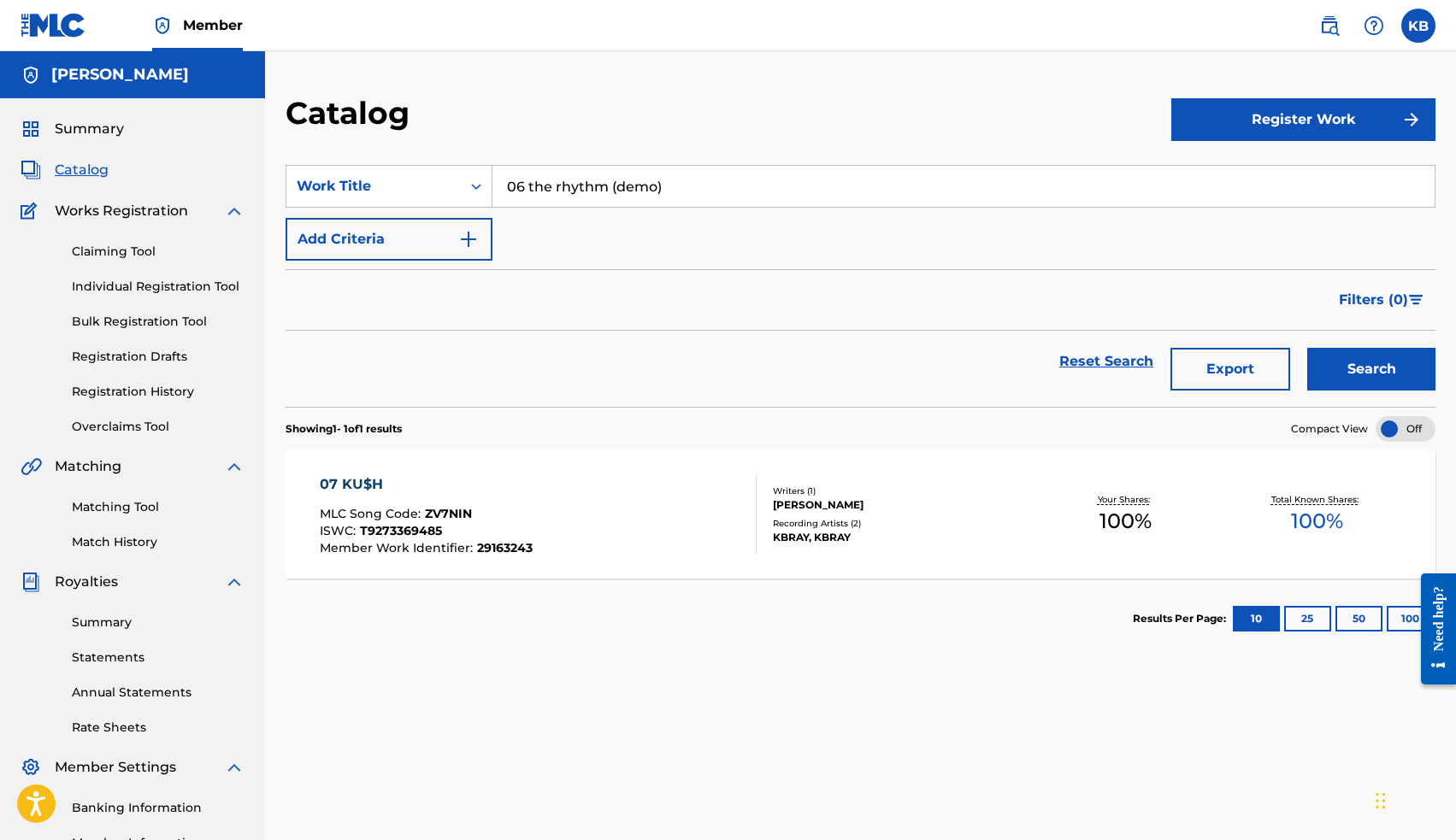
click at [1345, 357] on button "Search" at bounding box center [1371, 369] width 128 height 42
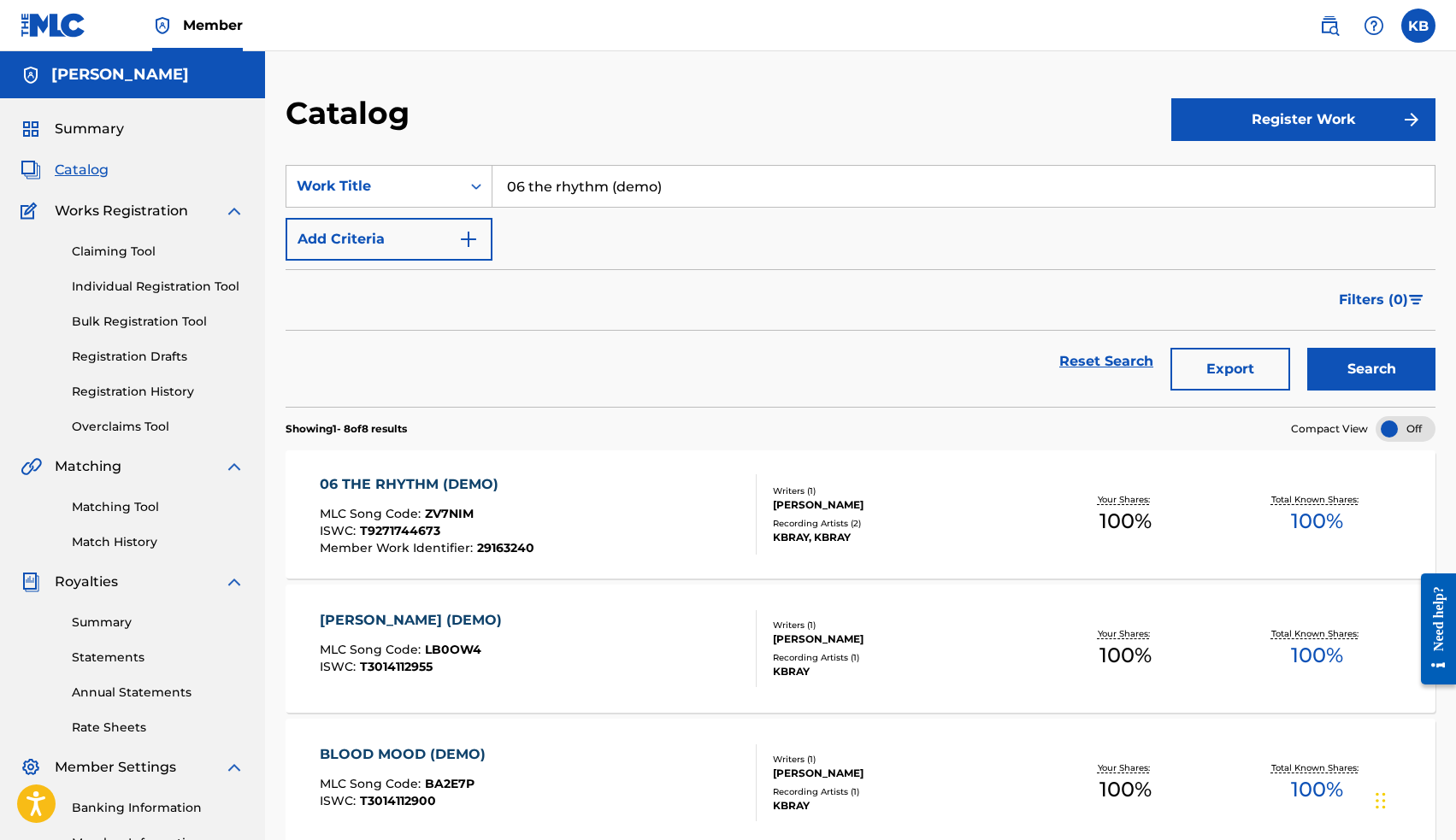
click at [442, 483] on div "06 THE RHYTHM (DEMO)" at bounding box center [427, 484] width 214 height 21
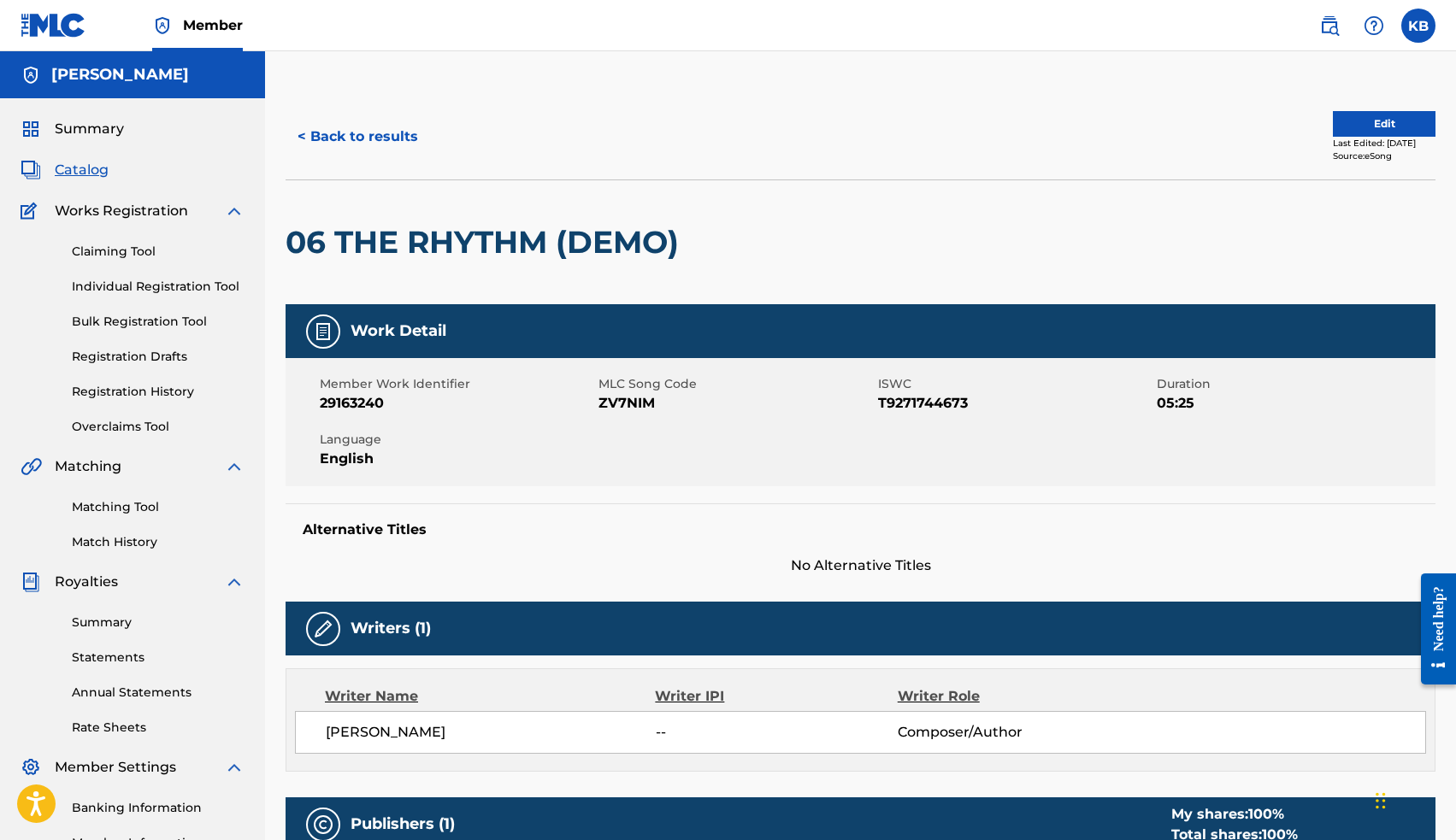
click at [1333, 124] on button "Edit" at bounding box center [1383, 124] width 103 height 26
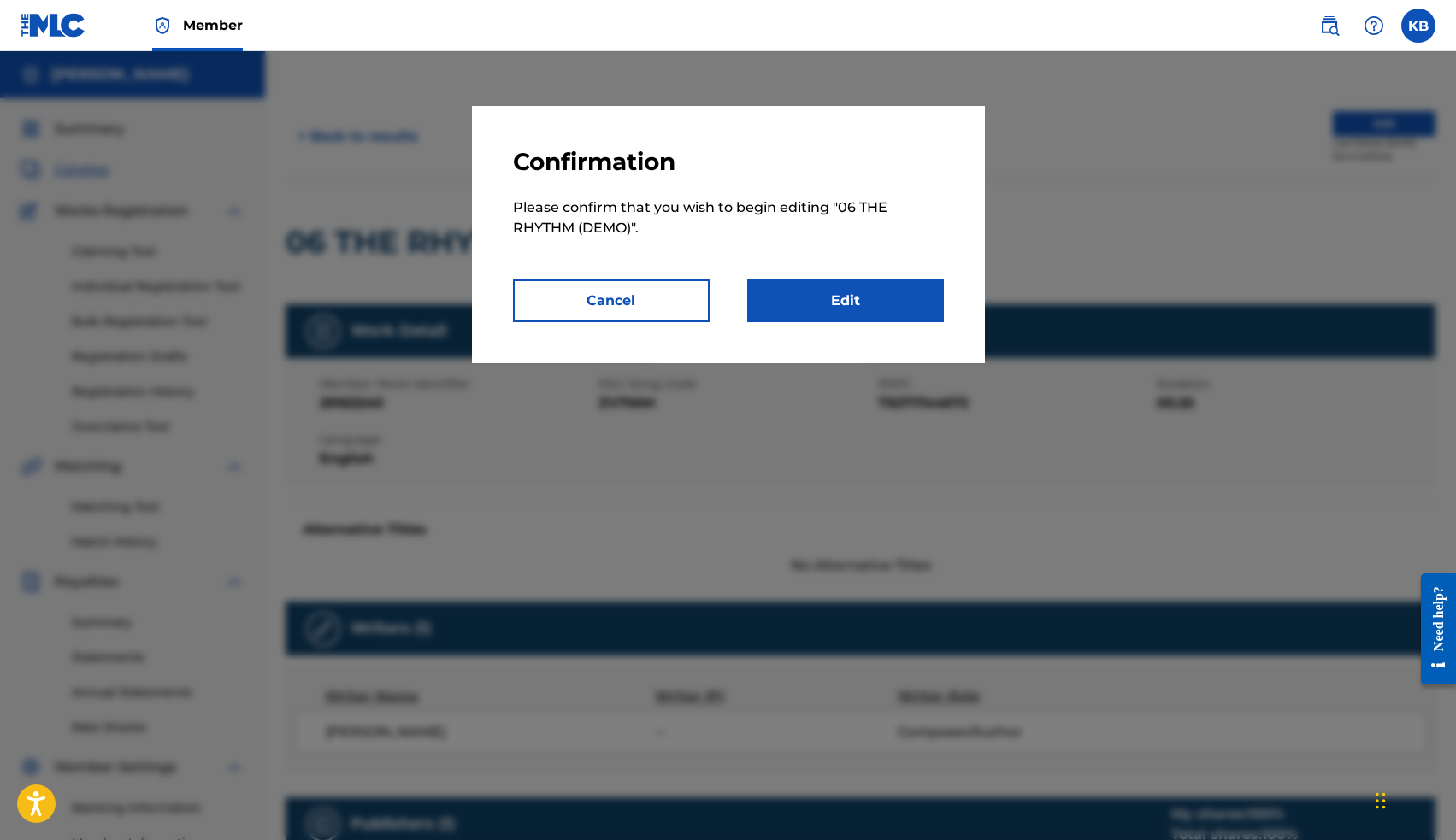
click at [901, 306] on link "Edit" at bounding box center [845, 300] width 197 height 42
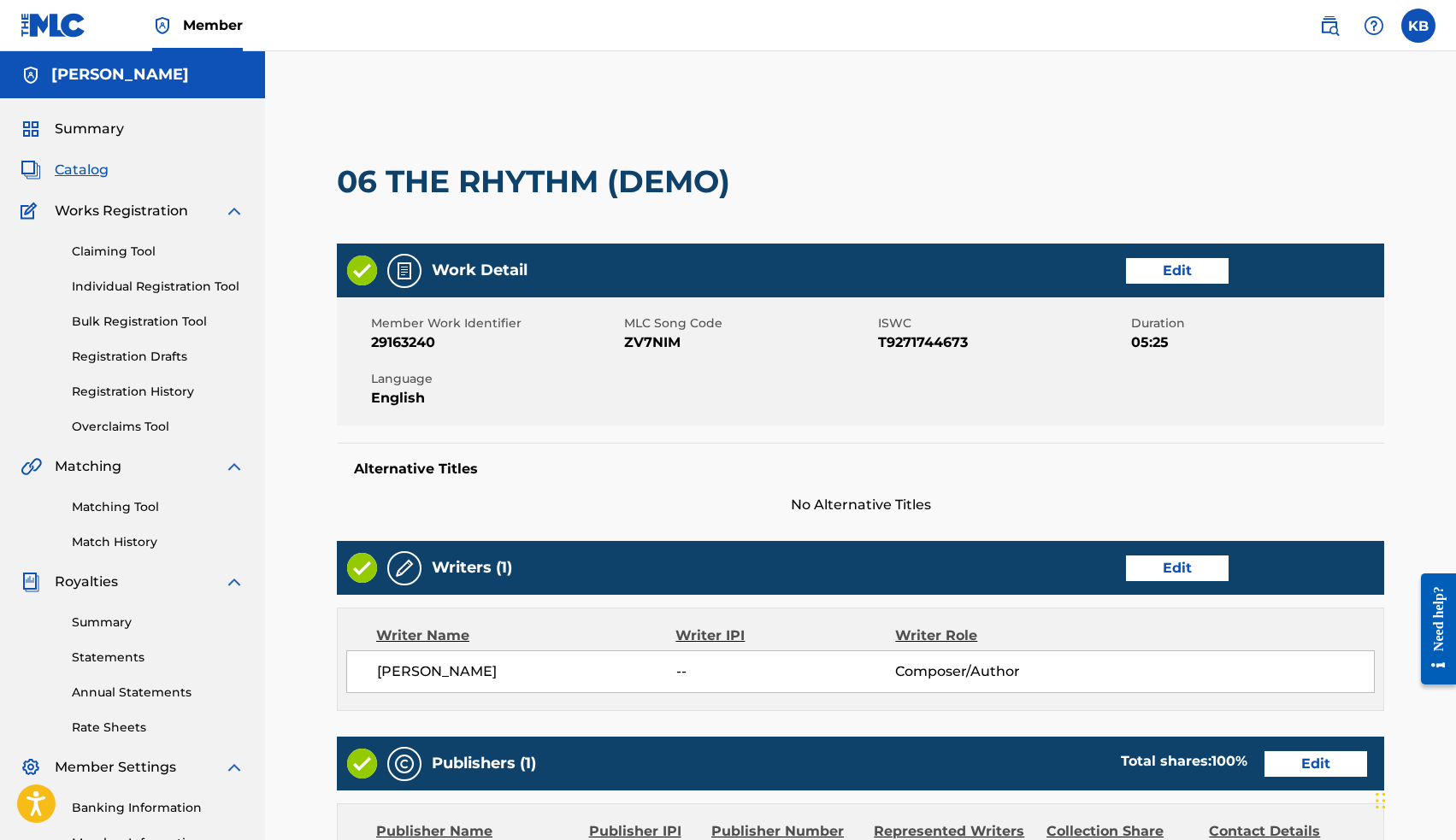
click at [1178, 569] on link "Edit" at bounding box center [1177, 568] width 103 height 26
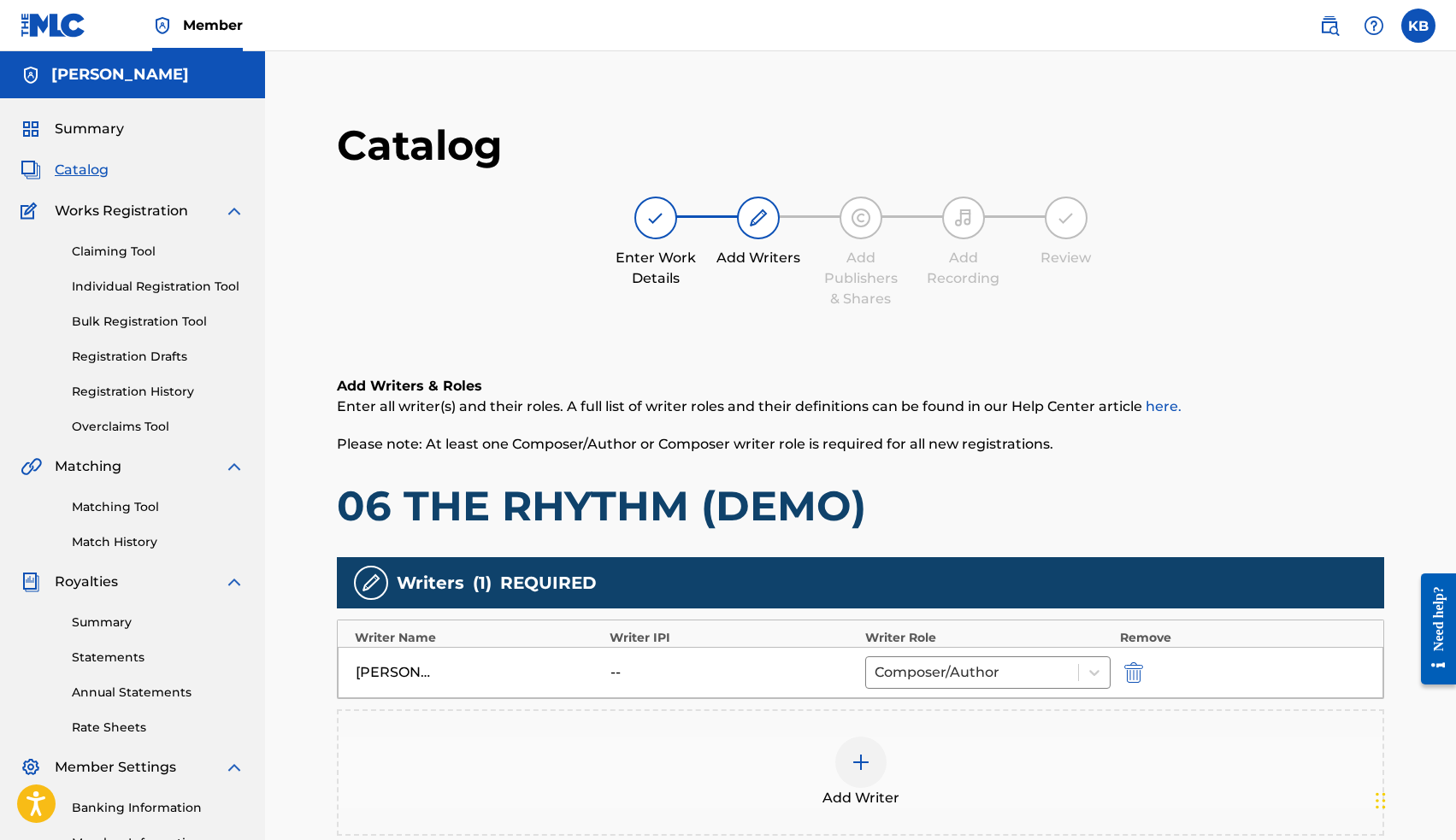
click at [853, 756] on img at bounding box center [861, 762] width 21 height 21
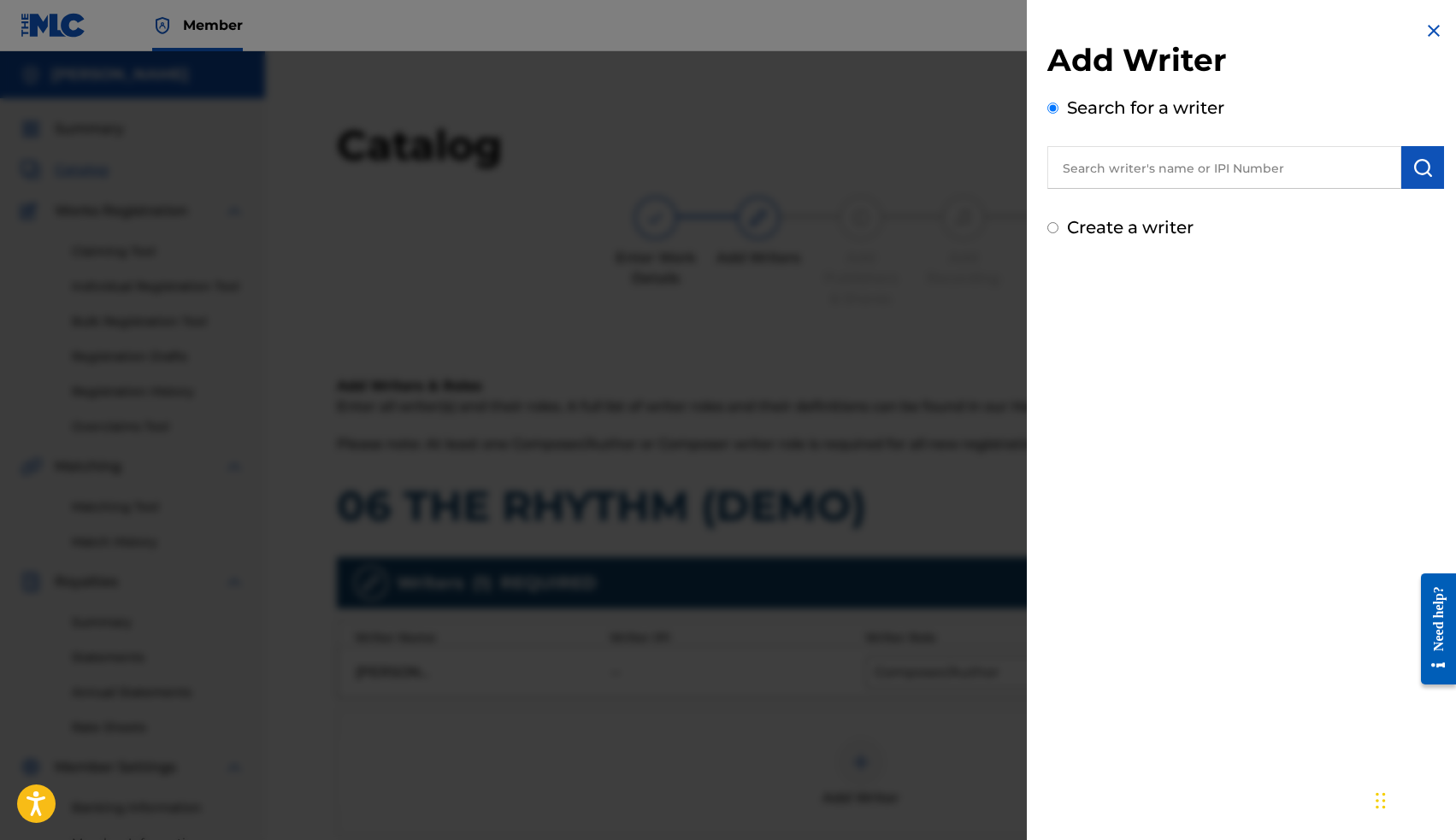
click at [1291, 166] on input "text" at bounding box center [1225, 167] width 354 height 42
paste input "00663563036"
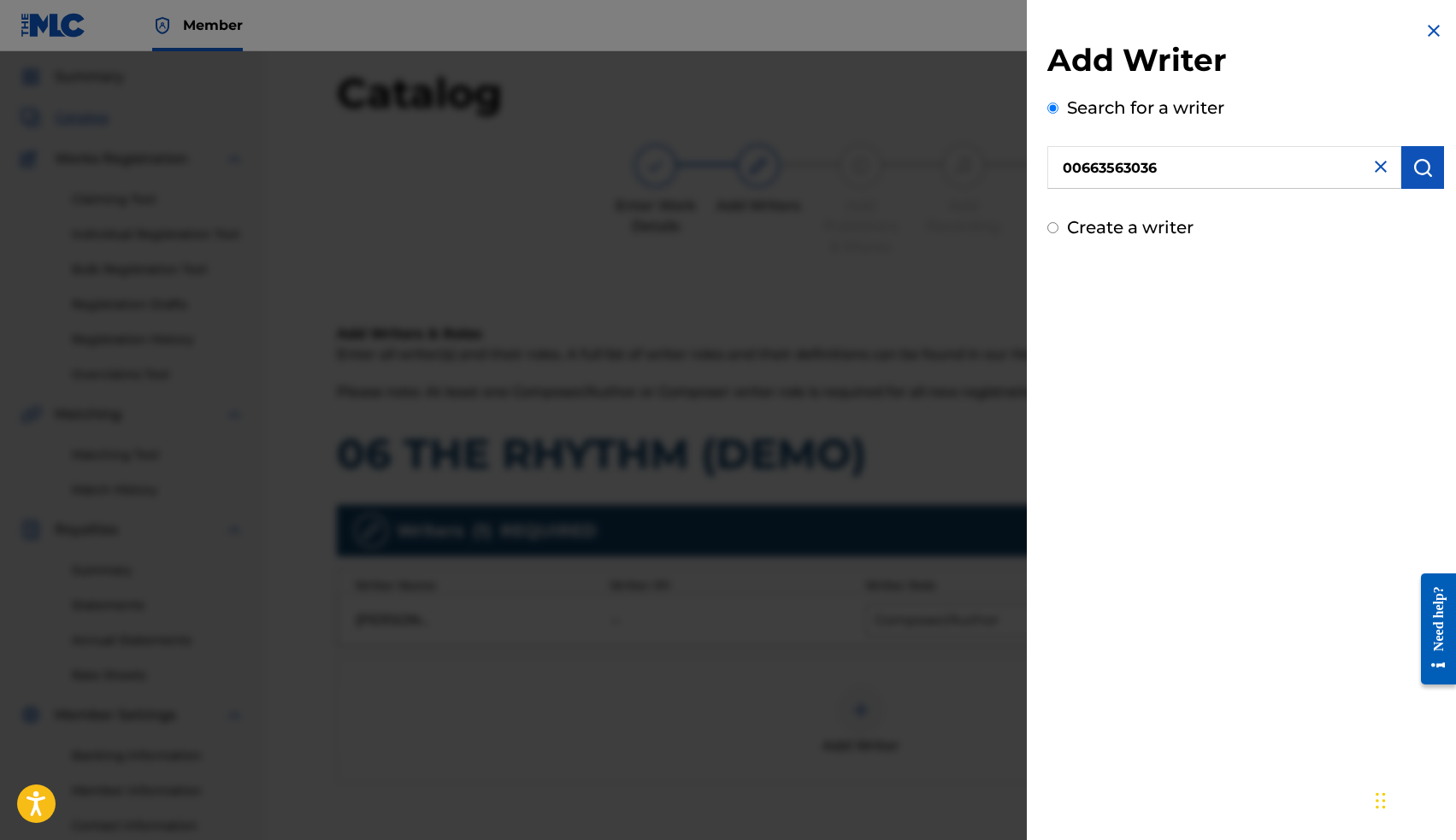
scroll to position [69, 0]
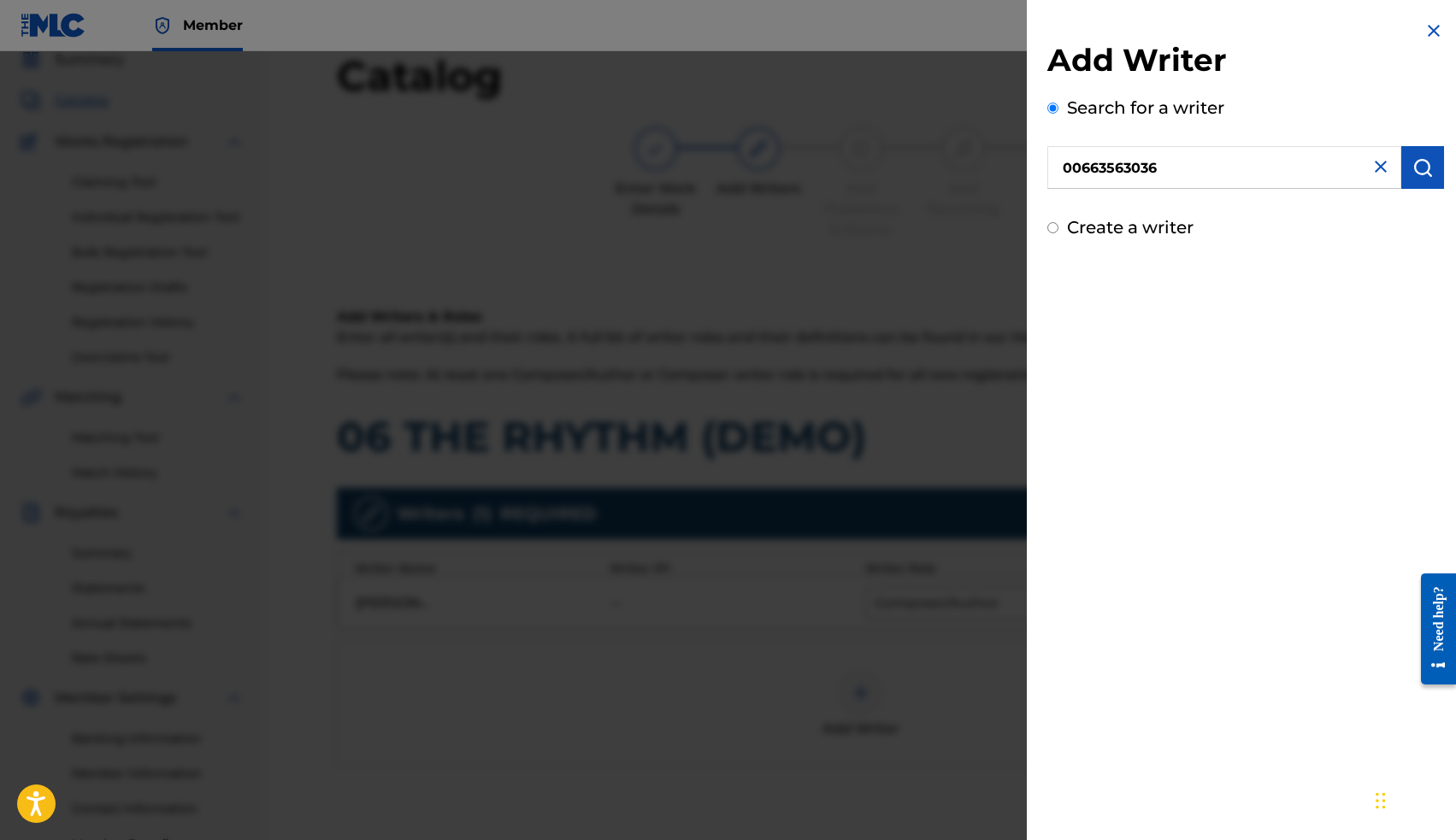
type input "00663563036"
click at [1413, 167] on img "submit" at bounding box center [1422, 167] width 21 height 21
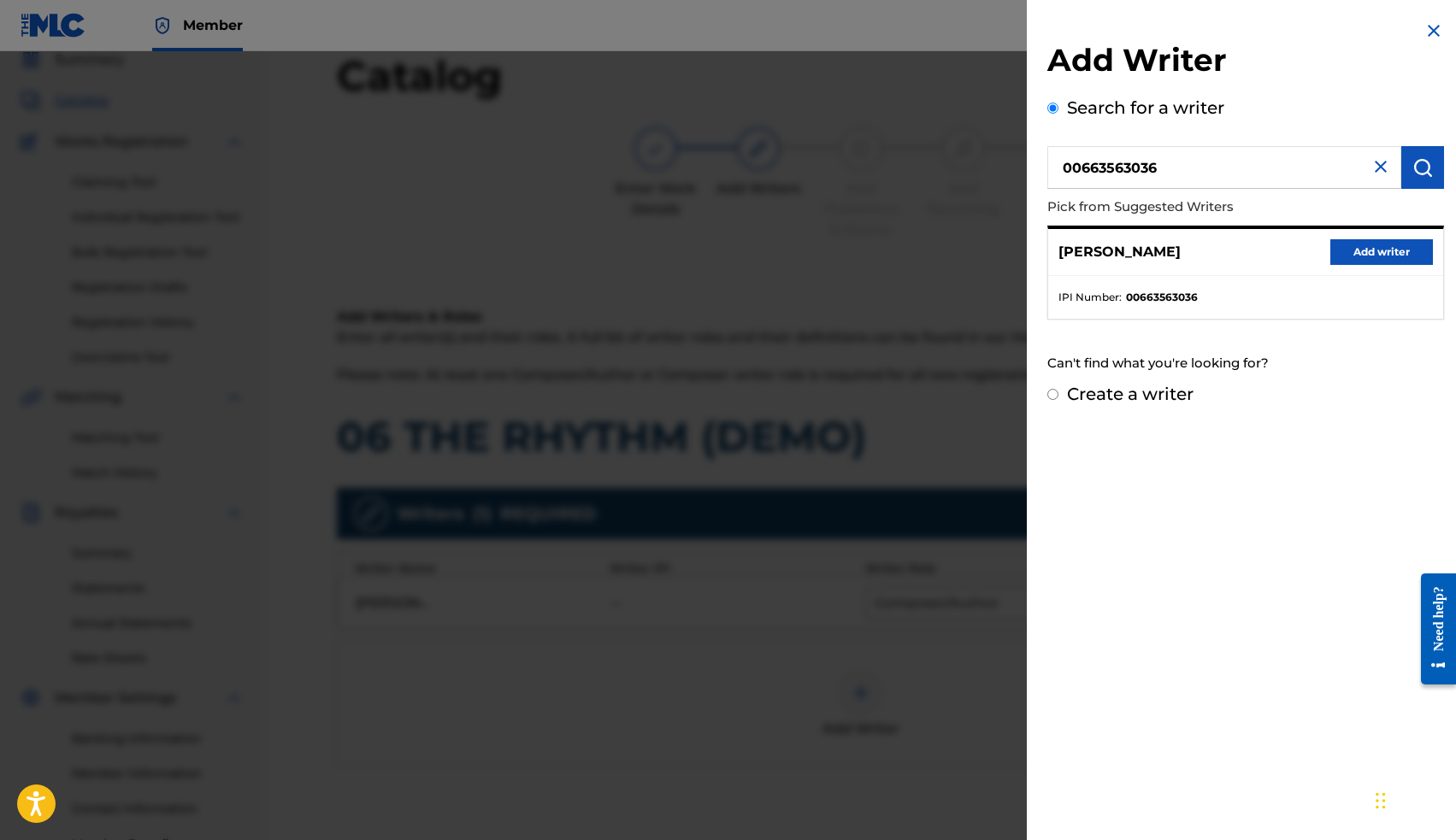
click at [1367, 249] on button "Add writer" at bounding box center [1381, 252] width 103 height 26
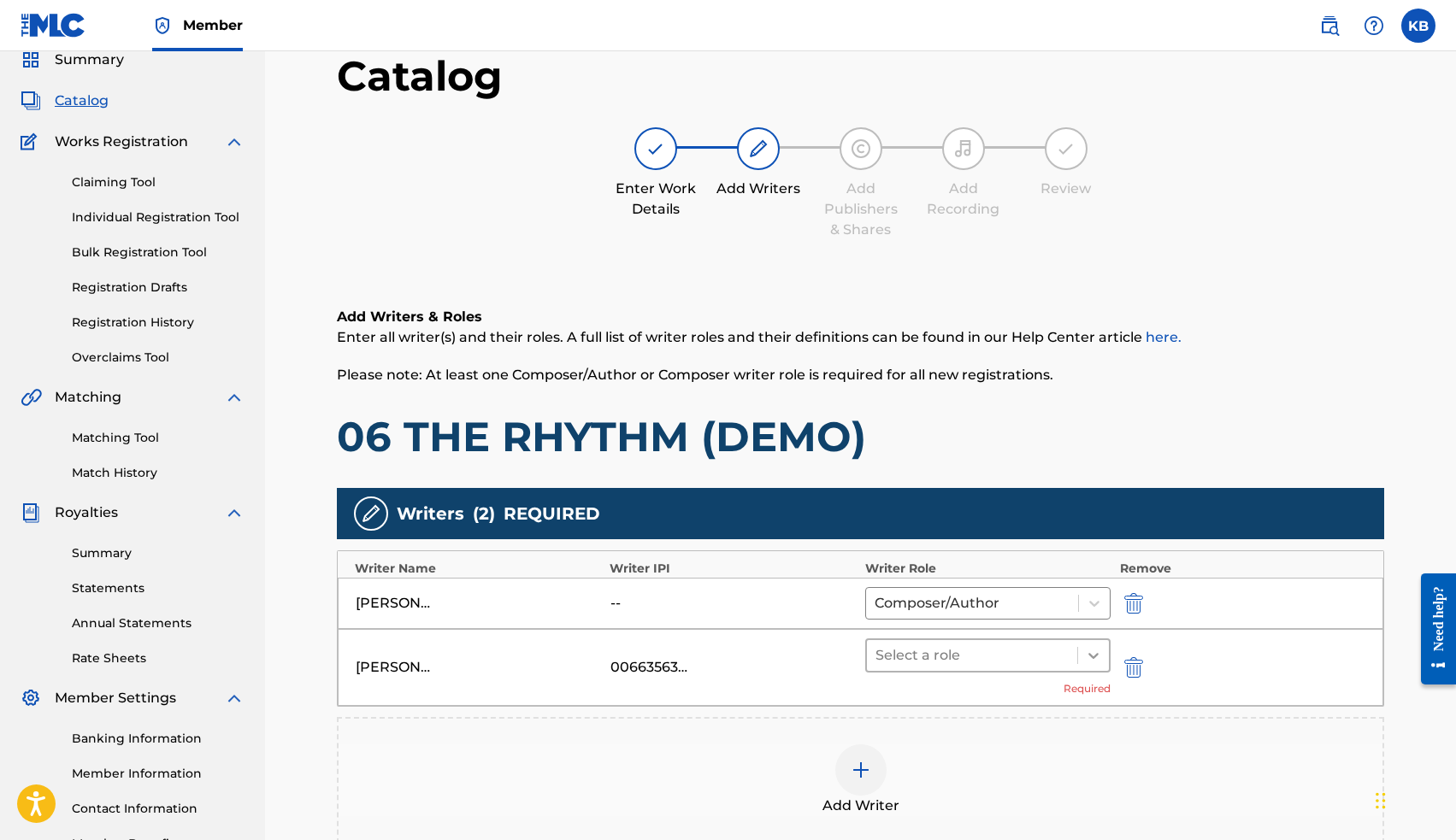
click at [1094, 660] on icon at bounding box center [1093, 655] width 17 height 17
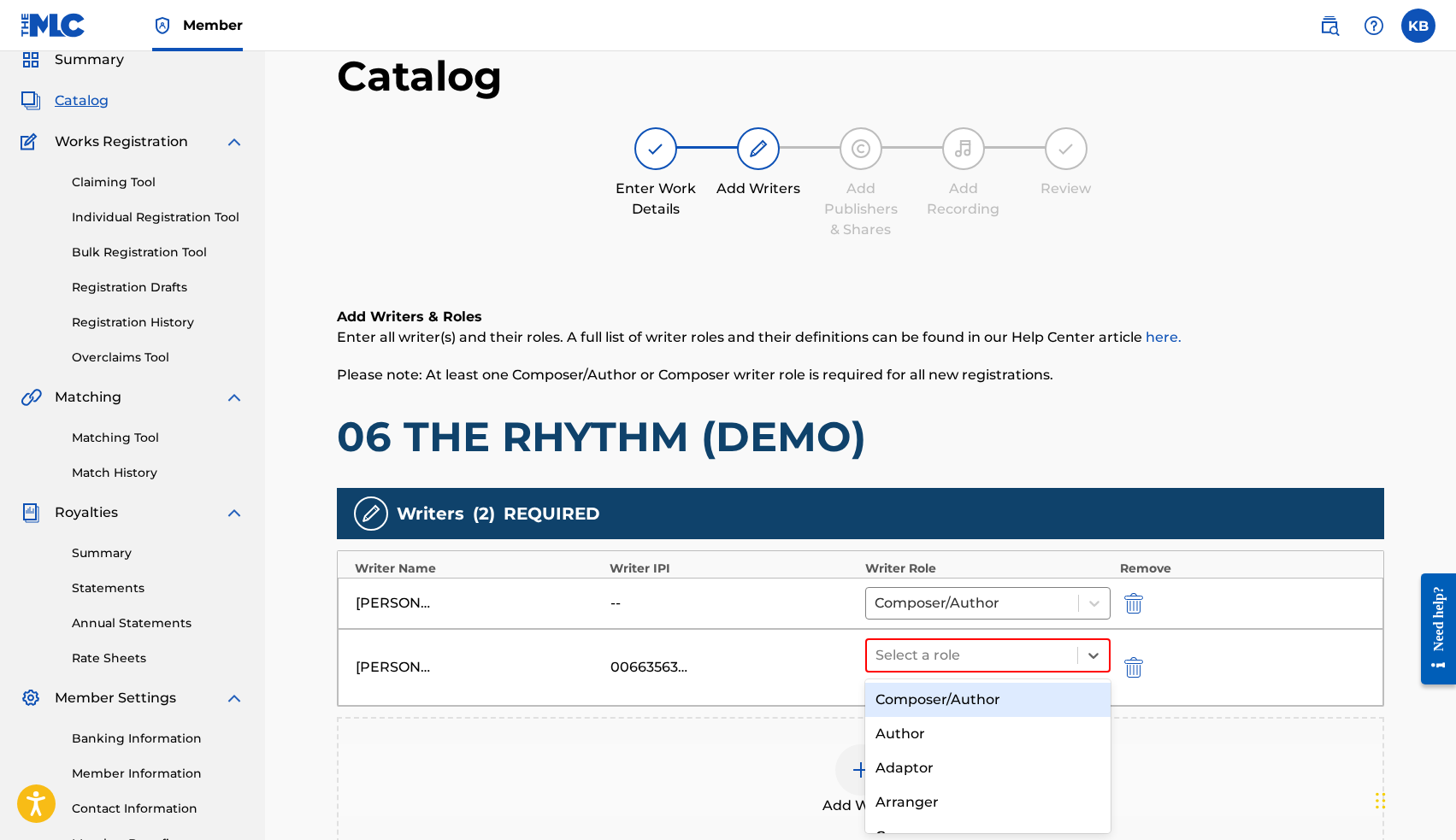
click at [1015, 706] on div "Composer/Author" at bounding box center [988, 700] width 246 height 35
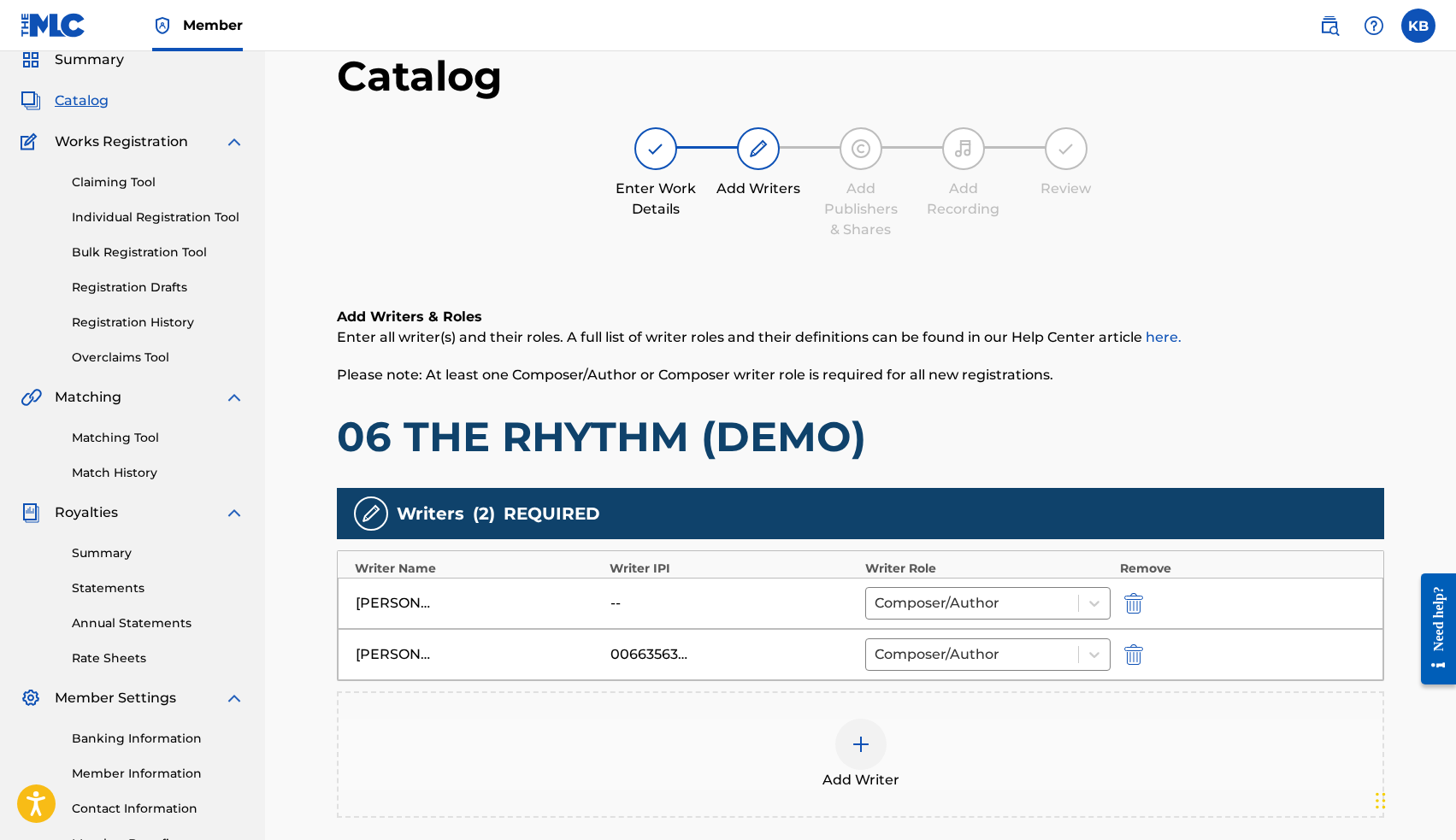
click at [1129, 605] on img "submit" at bounding box center [1134, 603] width 19 height 21
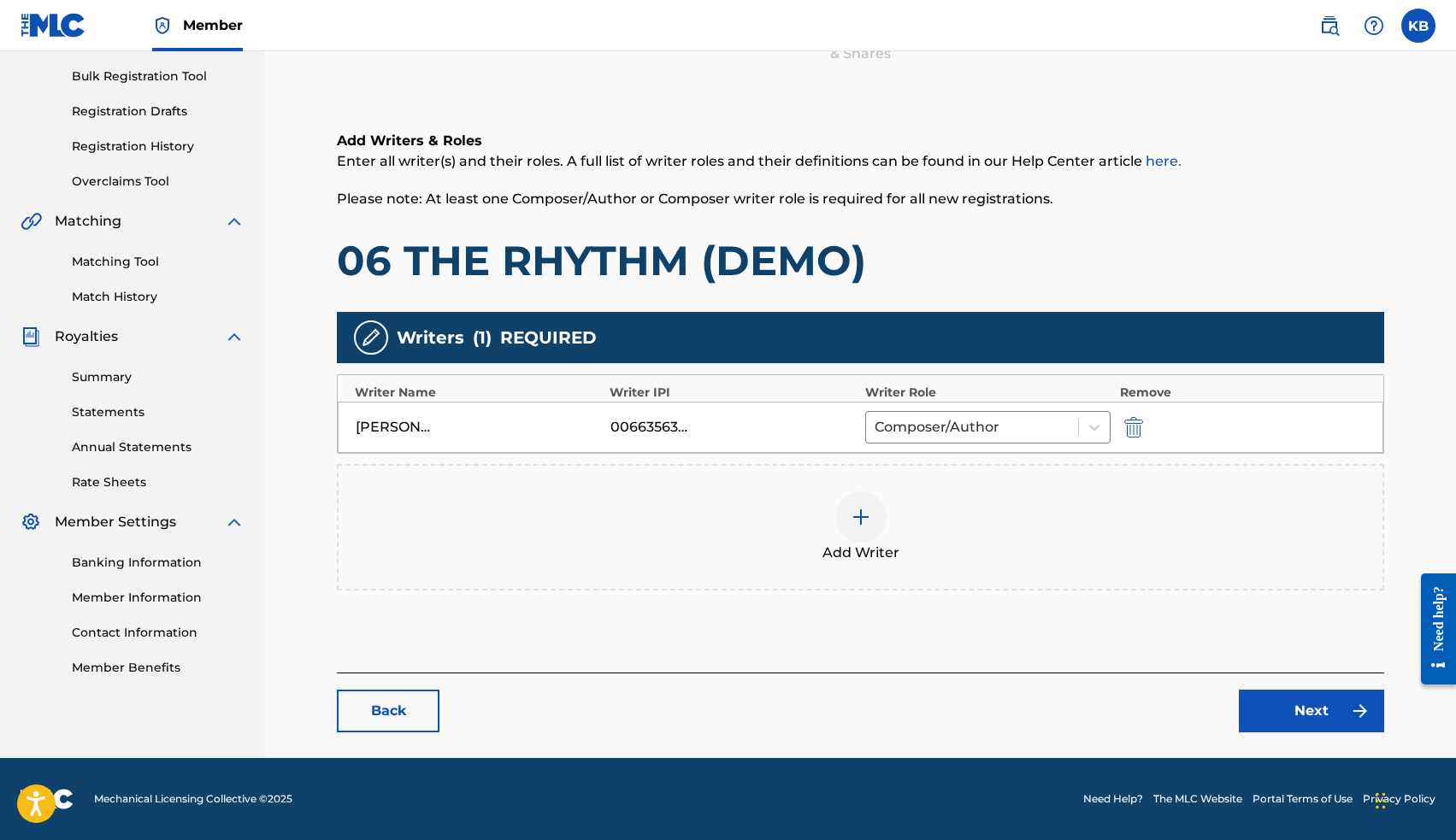
scroll to position [245, 0]
click at [1325, 711] on link "Next" at bounding box center [1311, 711] width 145 height 42
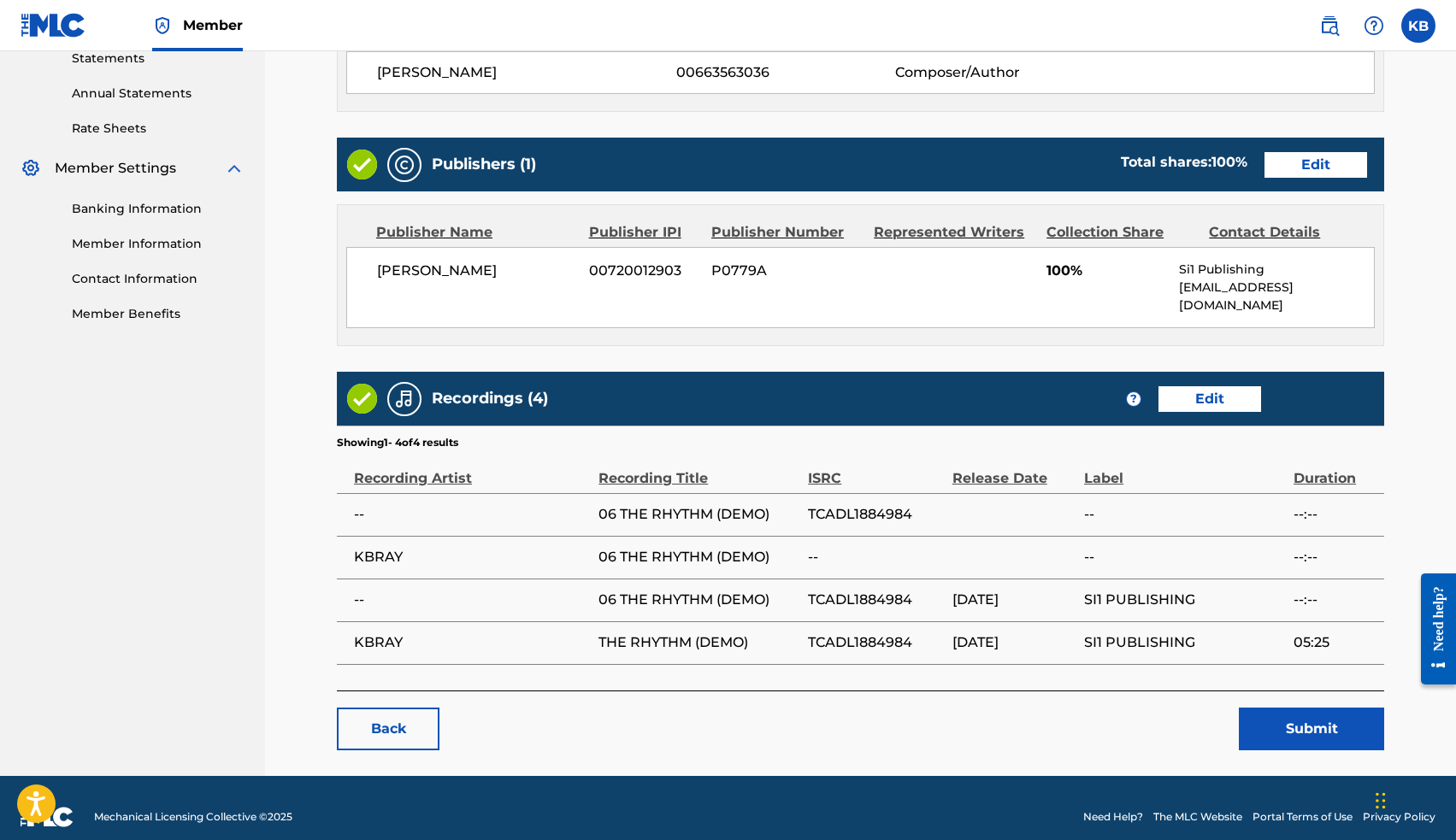
scroll to position [598, 0]
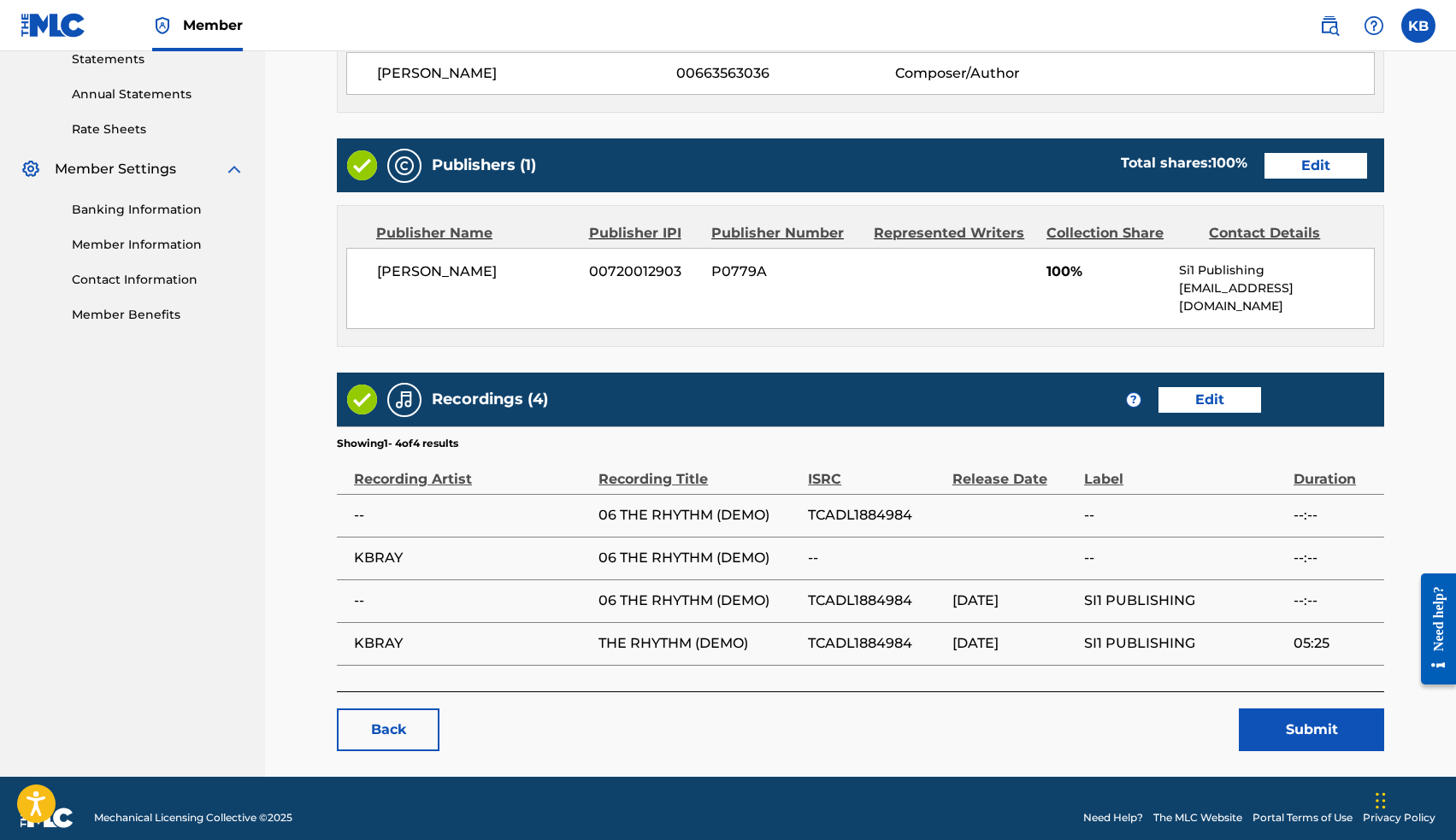
click at [1283, 722] on button "Submit" at bounding box center [1311, 729] width 145 height 42
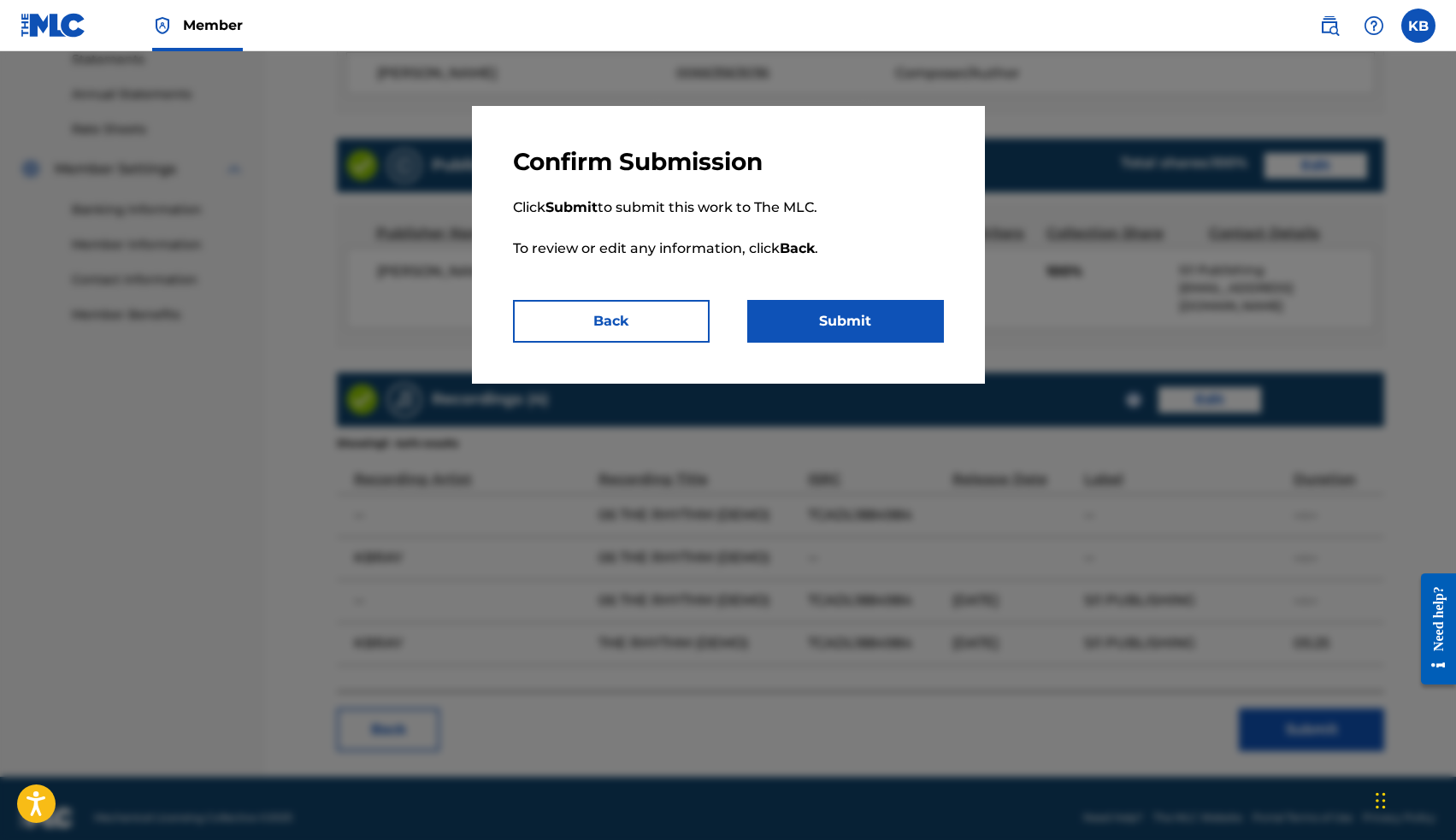
click at [840, 318] on button "Submit" at bounding box center [845, 320] width 197 height 42
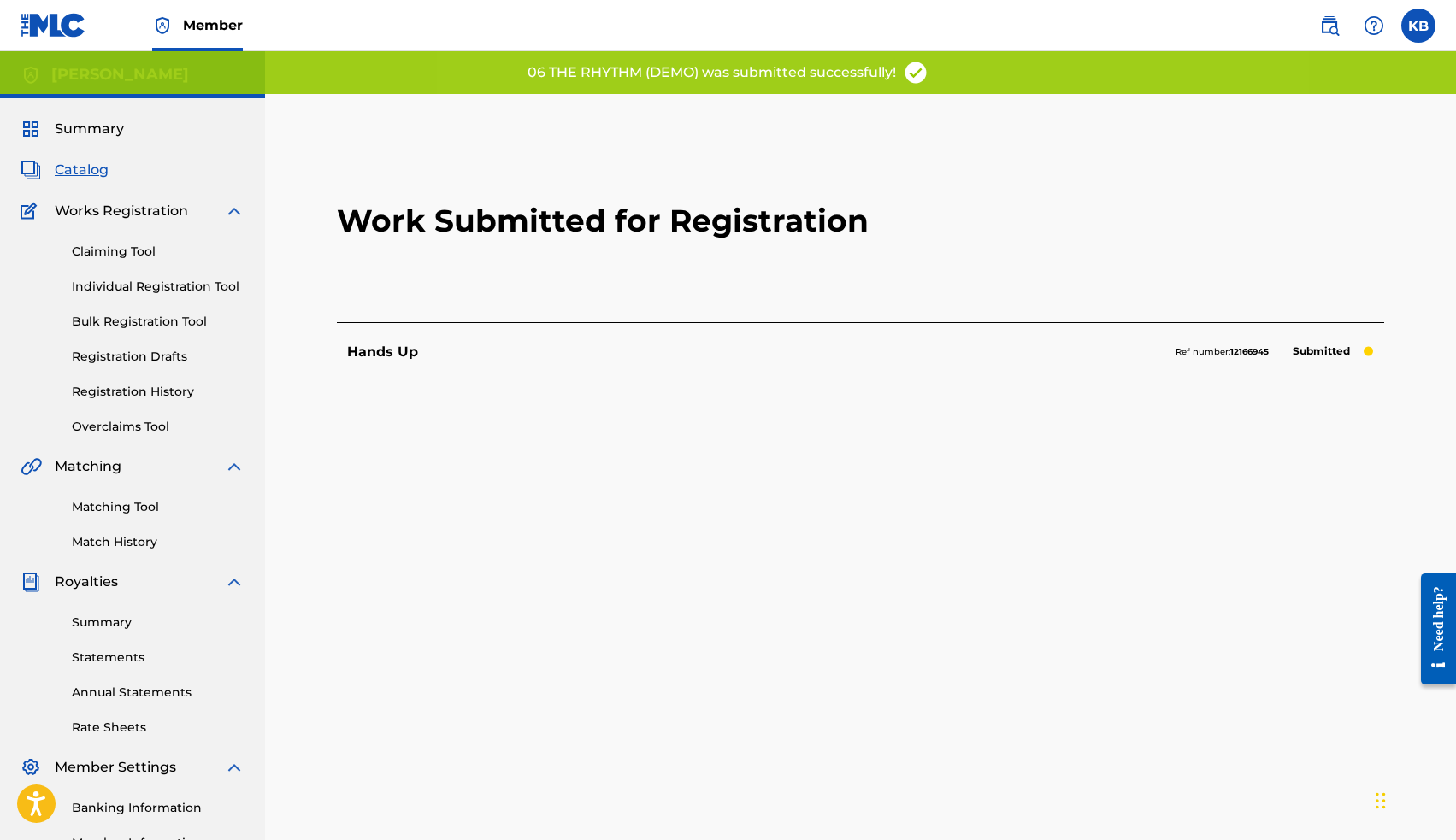
click at [72, 167] on span "Catalog" at bounding box center [81, 170] width 54 height 21
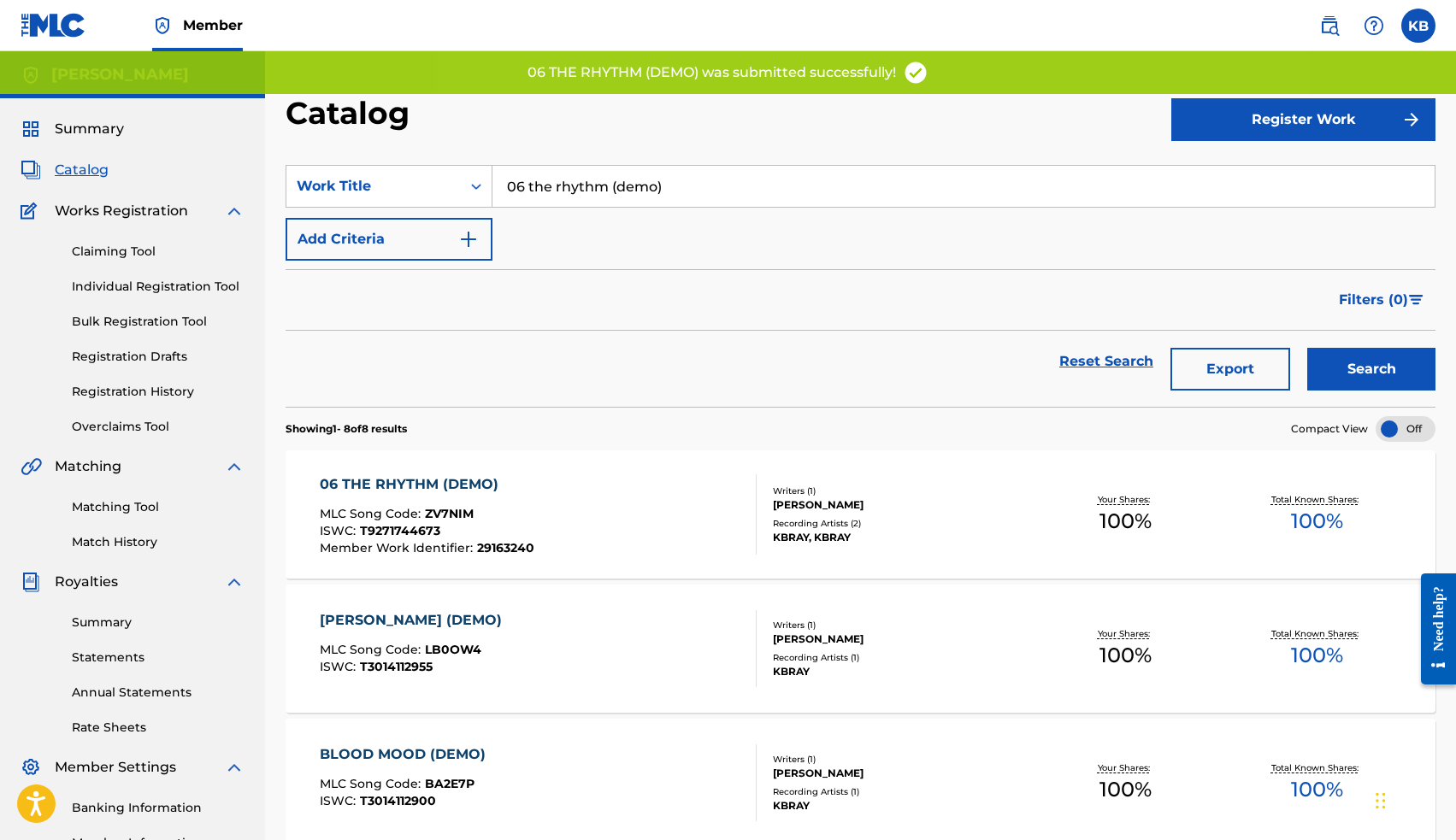
click at [565, 186] on input "06 the rhythm (demo)" at bounding box center [963, 186] width 942 height 41
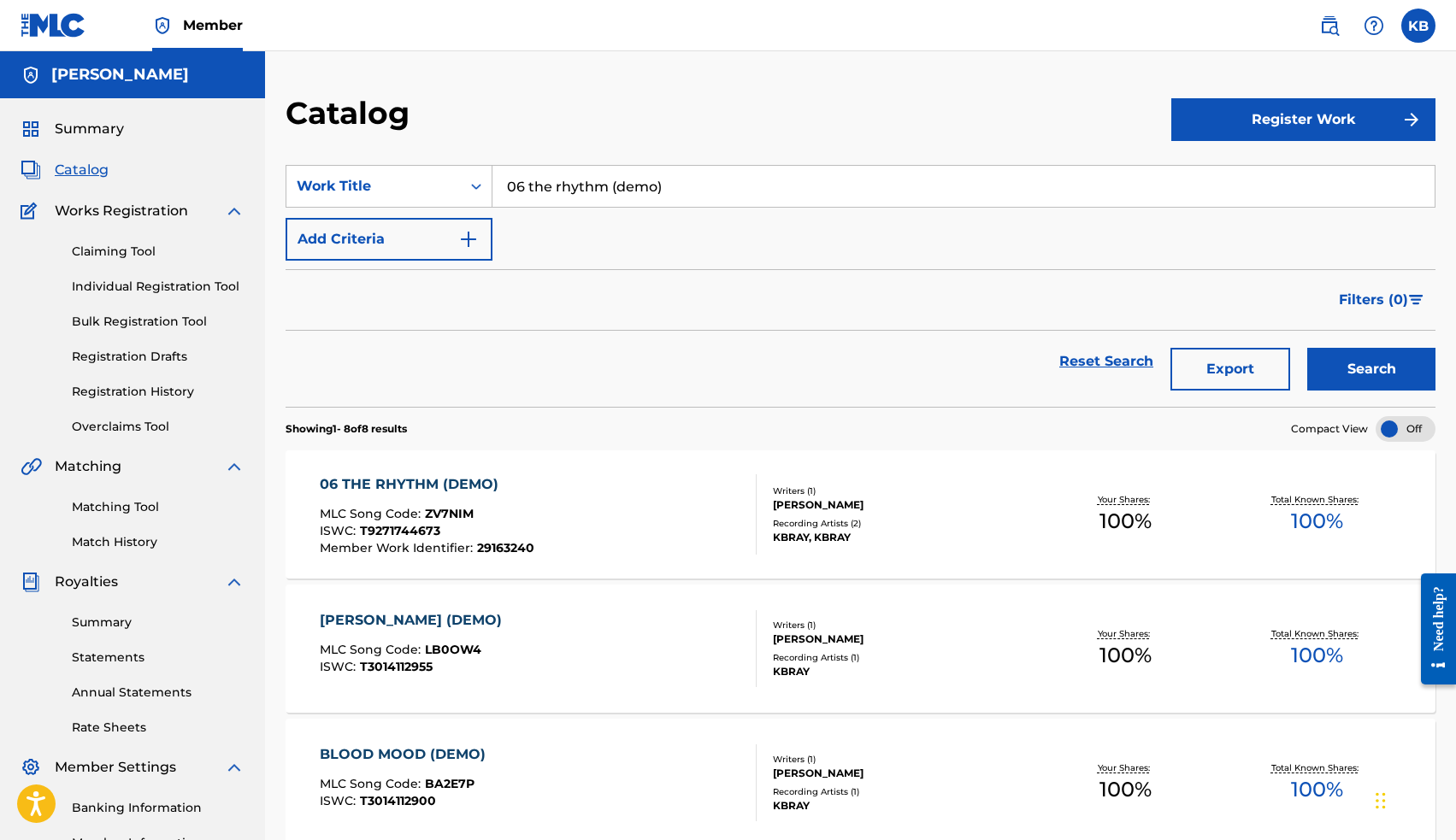
click at [565, 186] on input "06 the rhythm (demo)" at bounding box center [963, 186] width 942 height 41
drag, startPoint x: 565, startPoint y: 186, endPoint x: 582, endPoint y: 227, distance: 44.4
click at [582, 227] on span "05 ziploc bags" at bounding box center [555, 224] width 98 height 16
type input "05 ziploc bags"
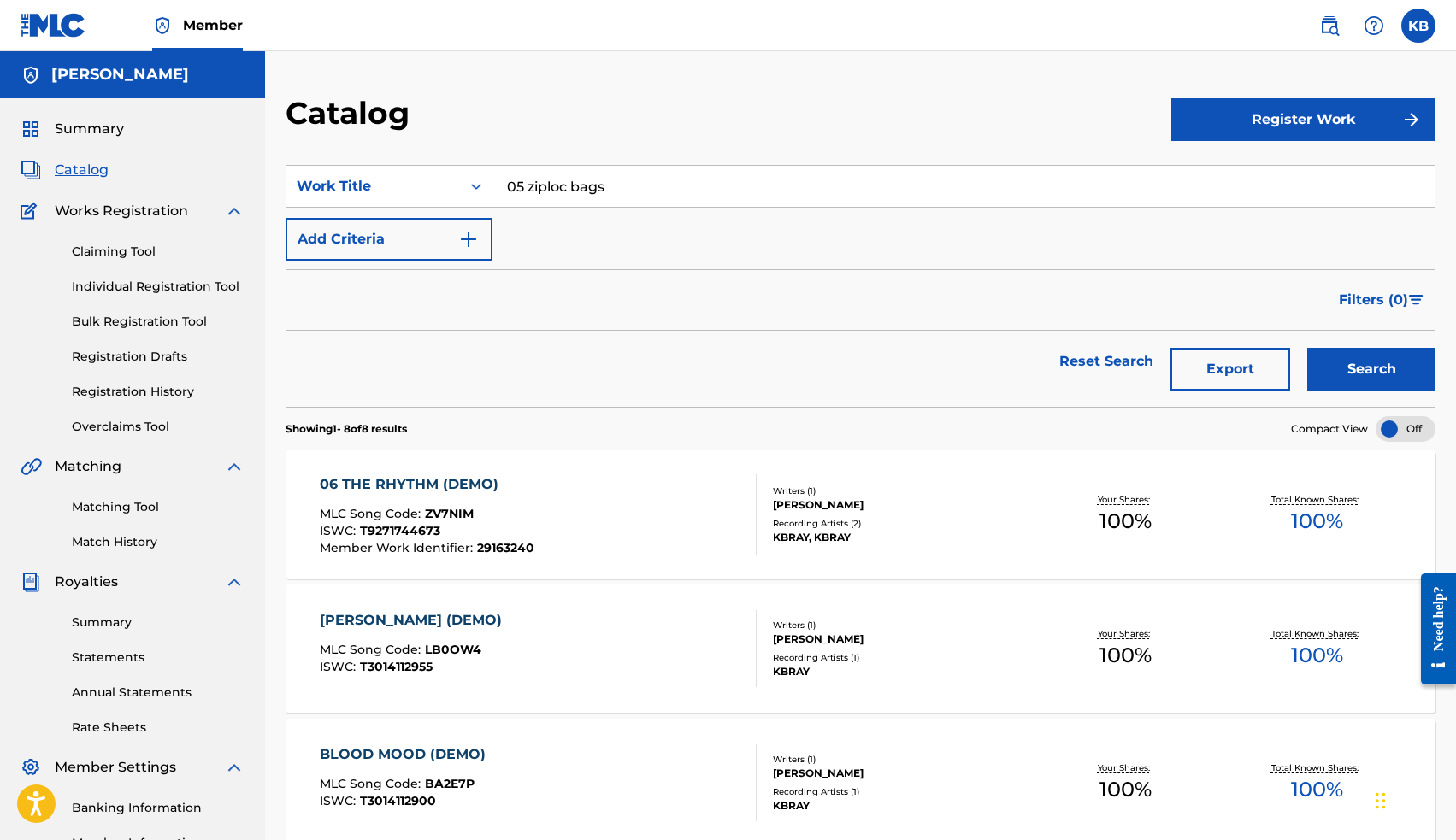
click at [1354, 362] on button "Search" at bounding box center [1371, 369] width 128 height 42
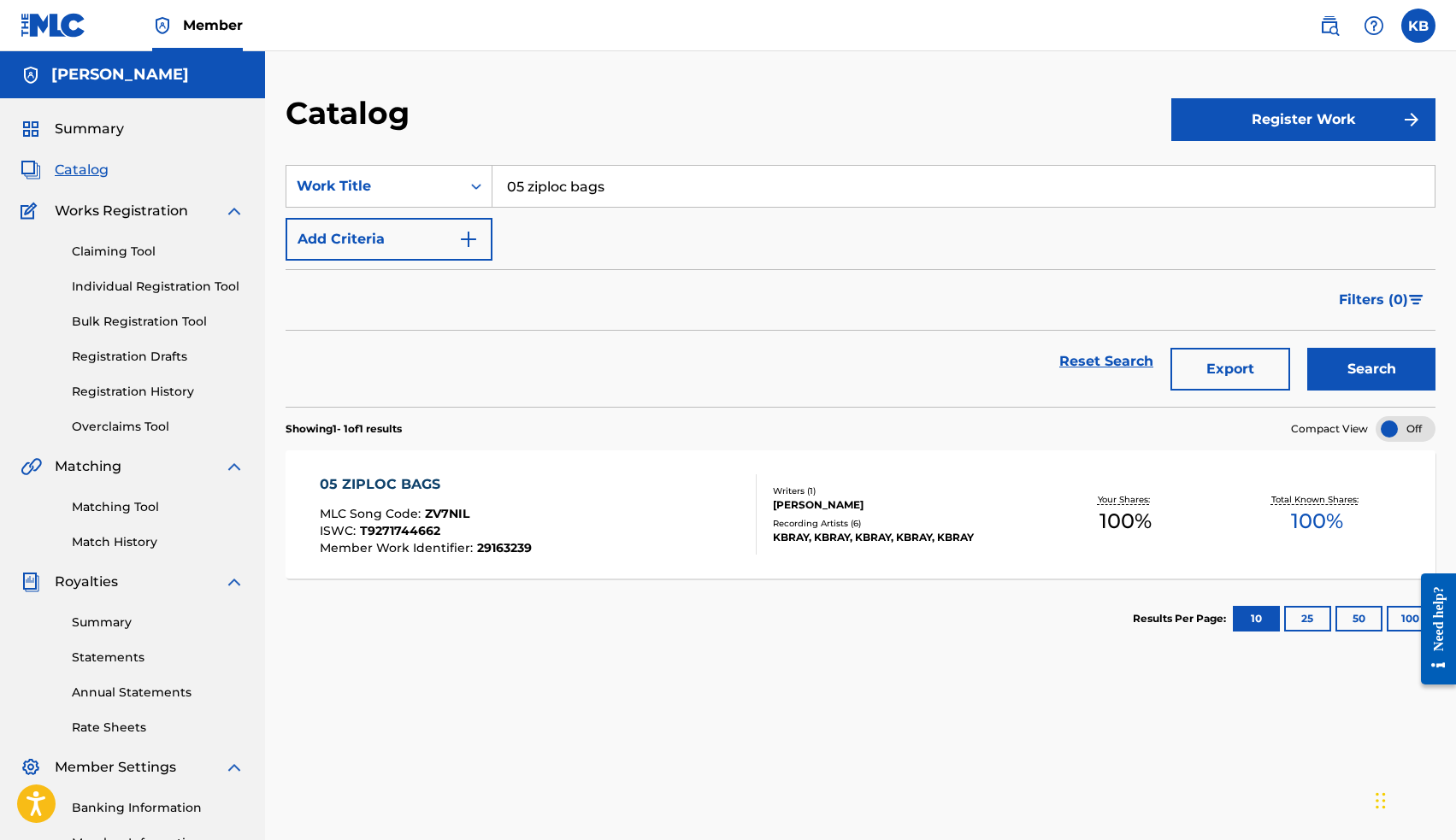
click at [396, 480] on div "05 ZIPLOC BAGS" at bounding box center [425, 484] width 212 height 21
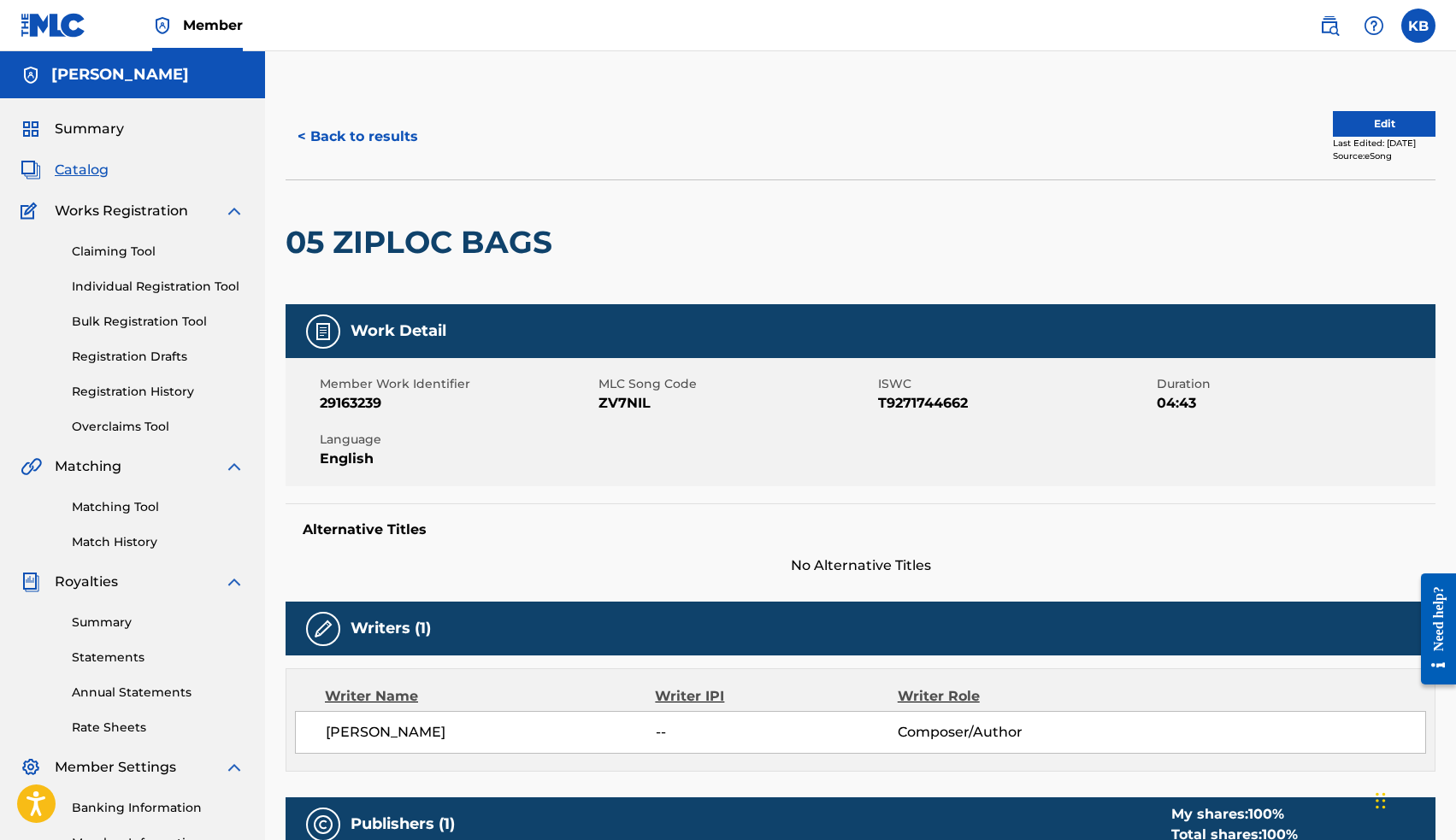
click at [1333, 129] on button "Edit" at bounding box center [1383, 124] width 103 height 26
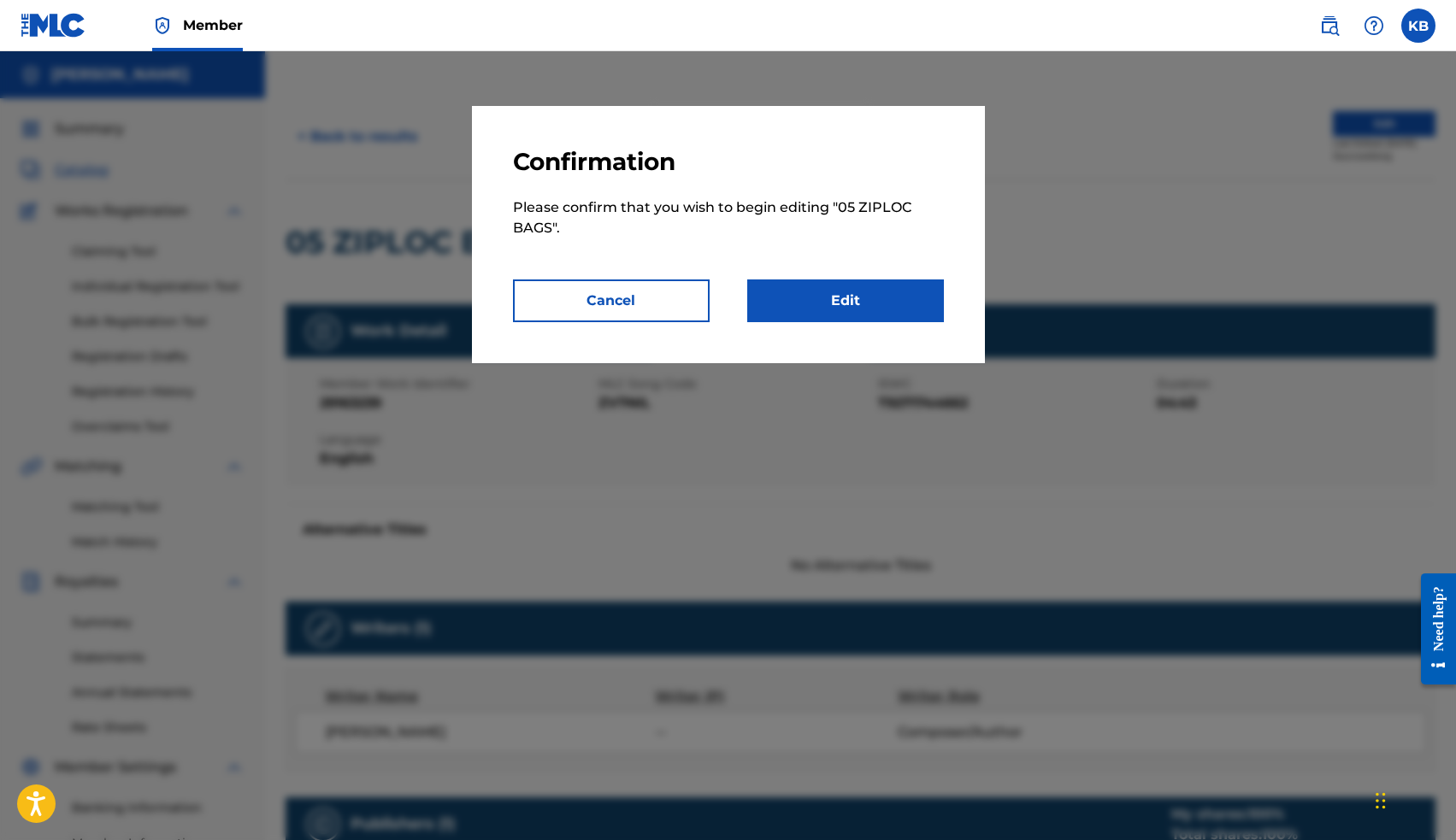
click at [901, 308] on link "Edit" at bounding box center [845, 300] width 197 height 42
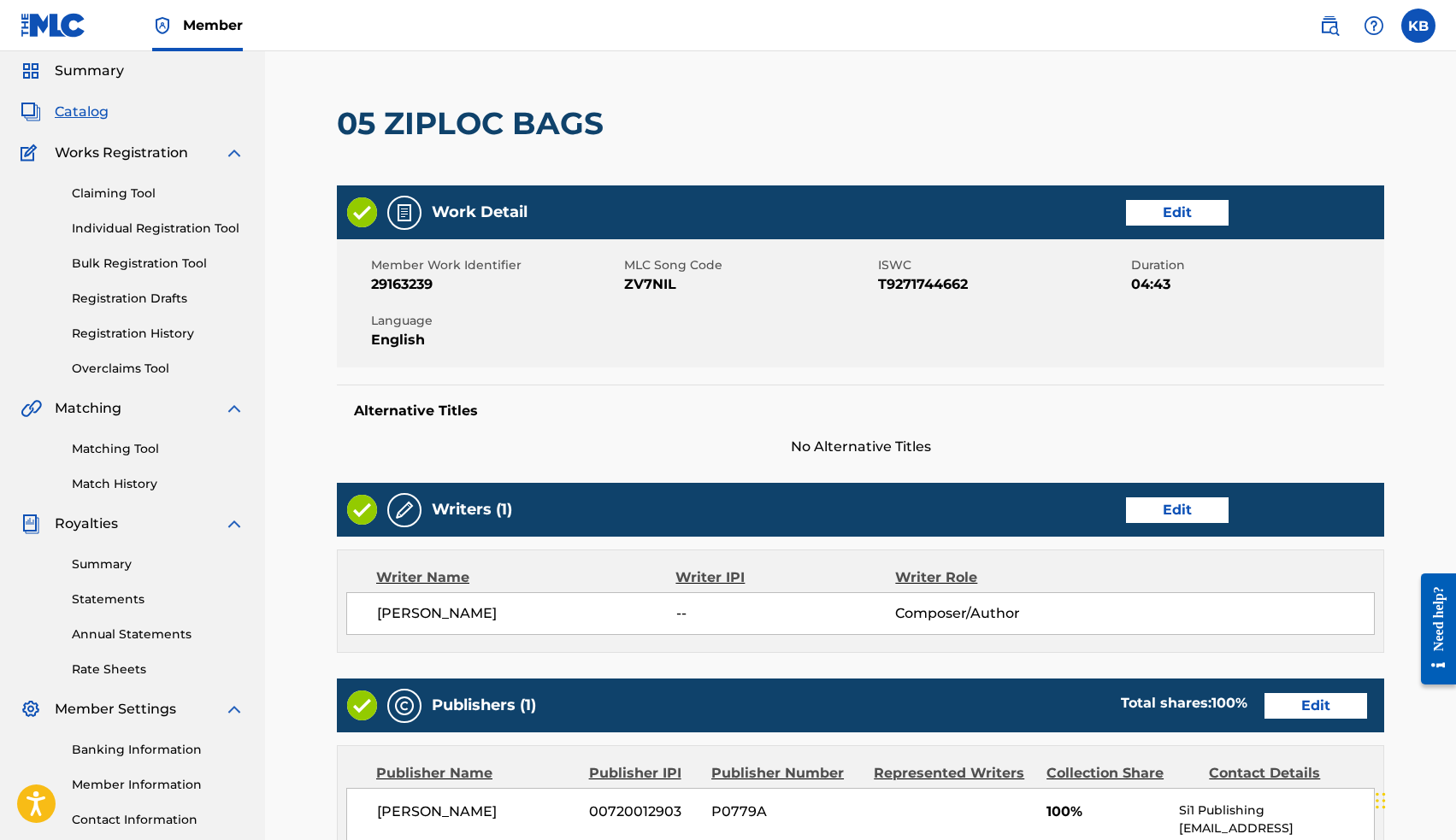
scroll to position [69, 0]
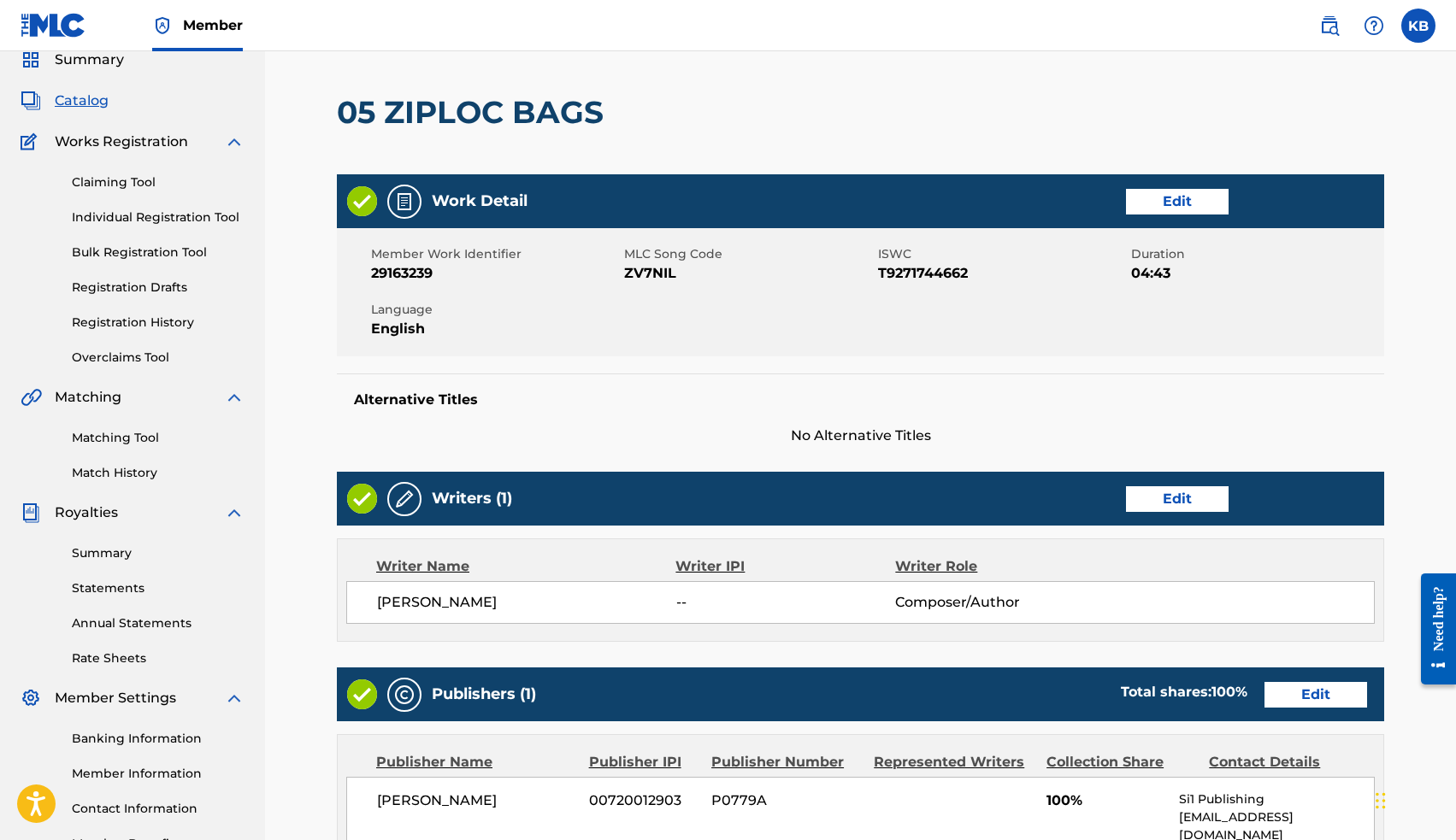
click at [1174, 507] on link "Edit" at bounding box center [1177, 499] width 103 height 26
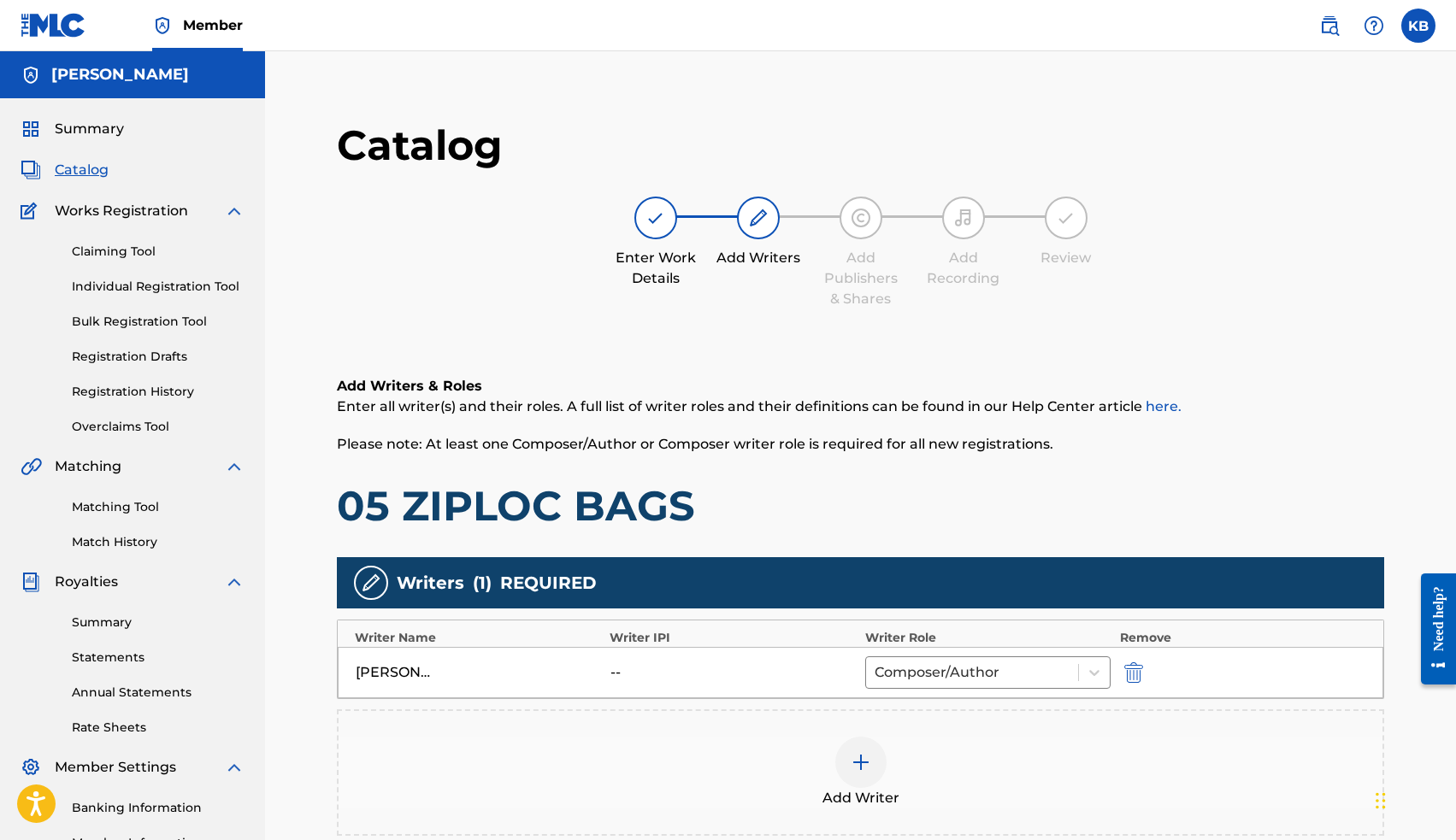
click at [874, 768] on div at bounding box center [860, 761] width 51 height 51
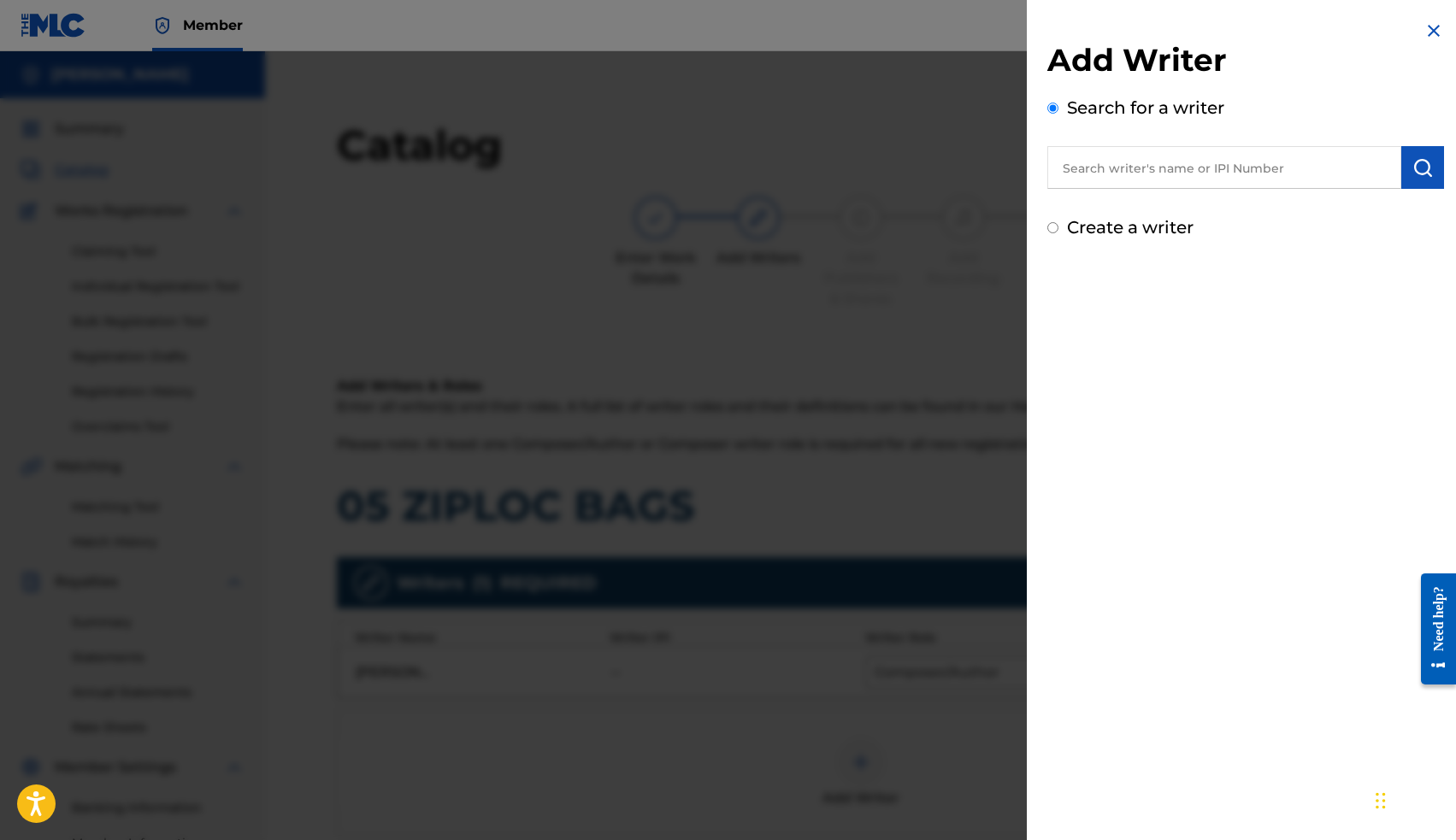
click at [1123, 179] on input "text" at bounding box center [1225, 167] width 354 height 42
paste input "00663563036"
type input "00663563036"
click at [1412, 165] on img "submit" at bounding box center [1422, 167] width 21 height 21
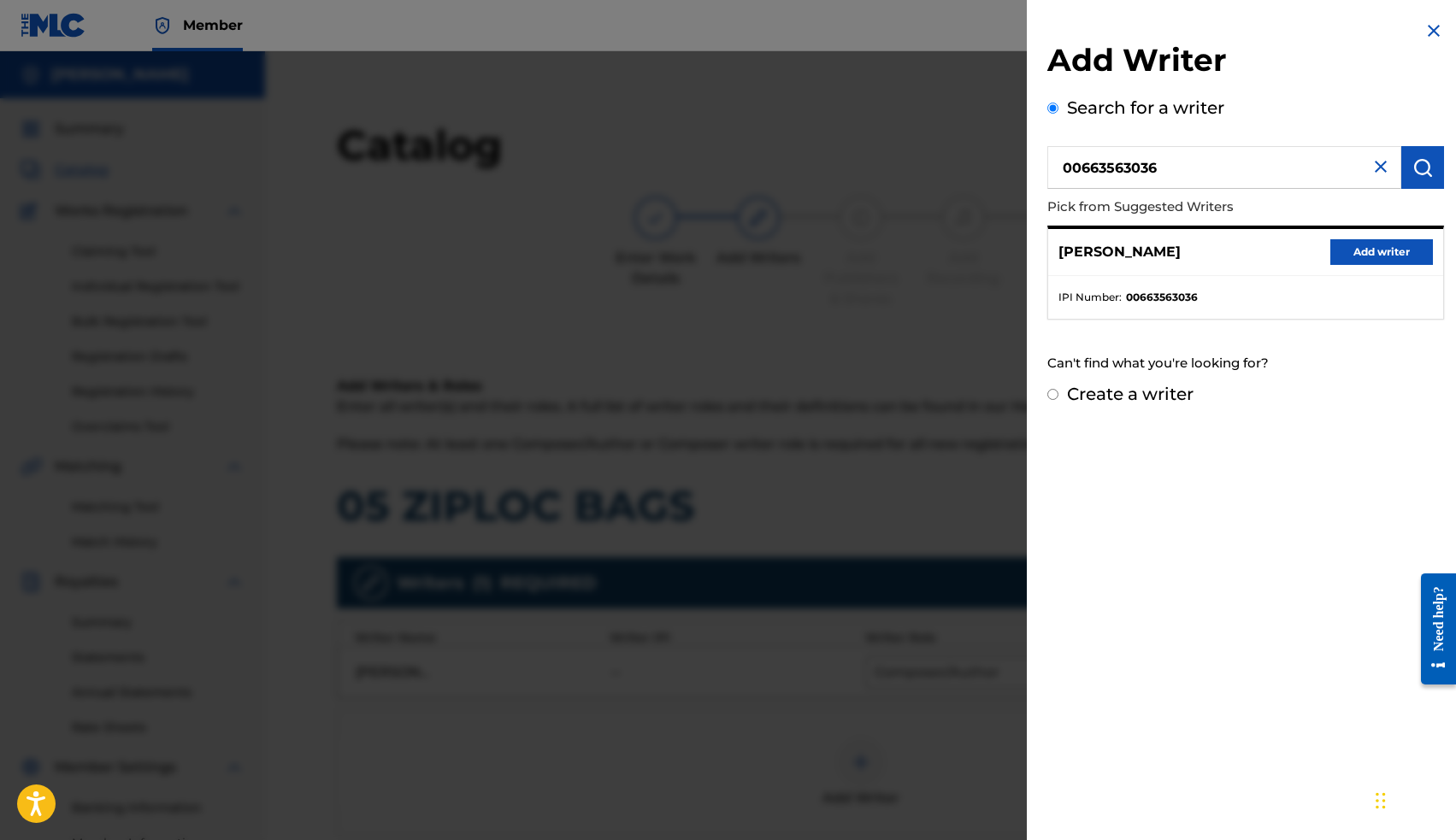
click at [1372, 249] on button "Add writer" at bounding box center [1381, 252] width 103 height 26
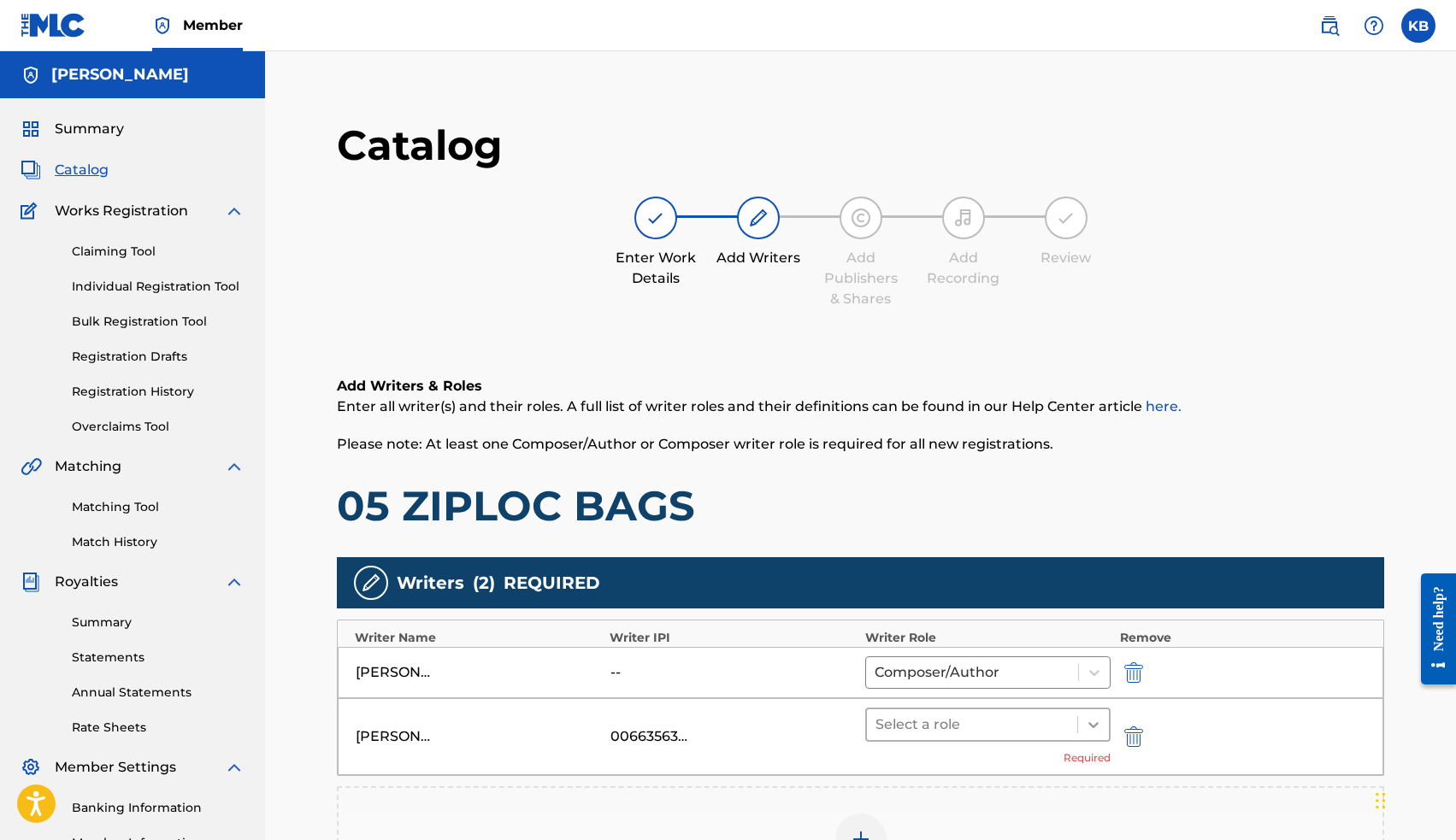
click at [1088, 726] on icon at bounding box center [1093, 725] width 17 height 17
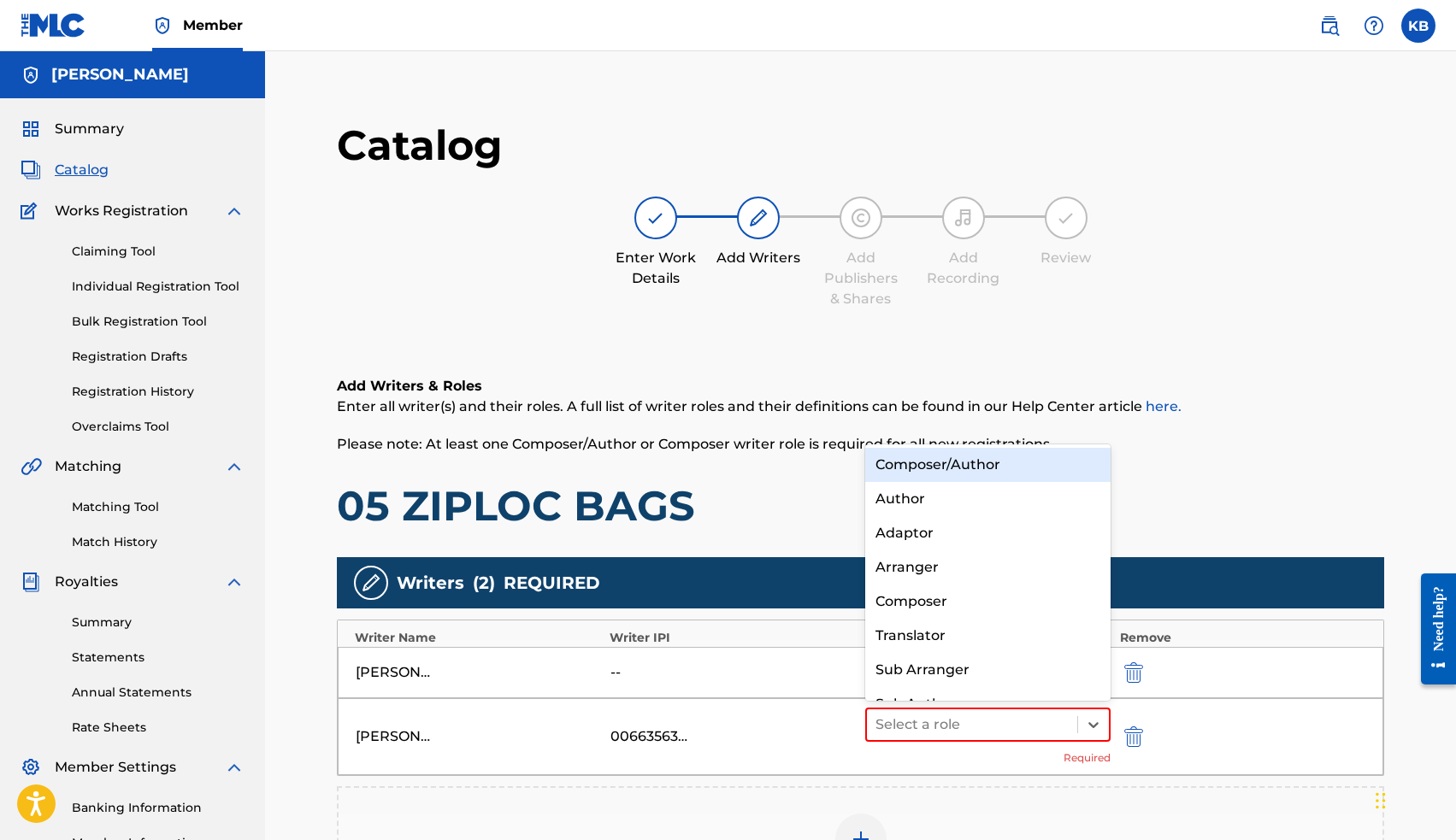
click at [989, 466] on div "Composer/Author" at bounding box center [988, 465] width 246 height 35
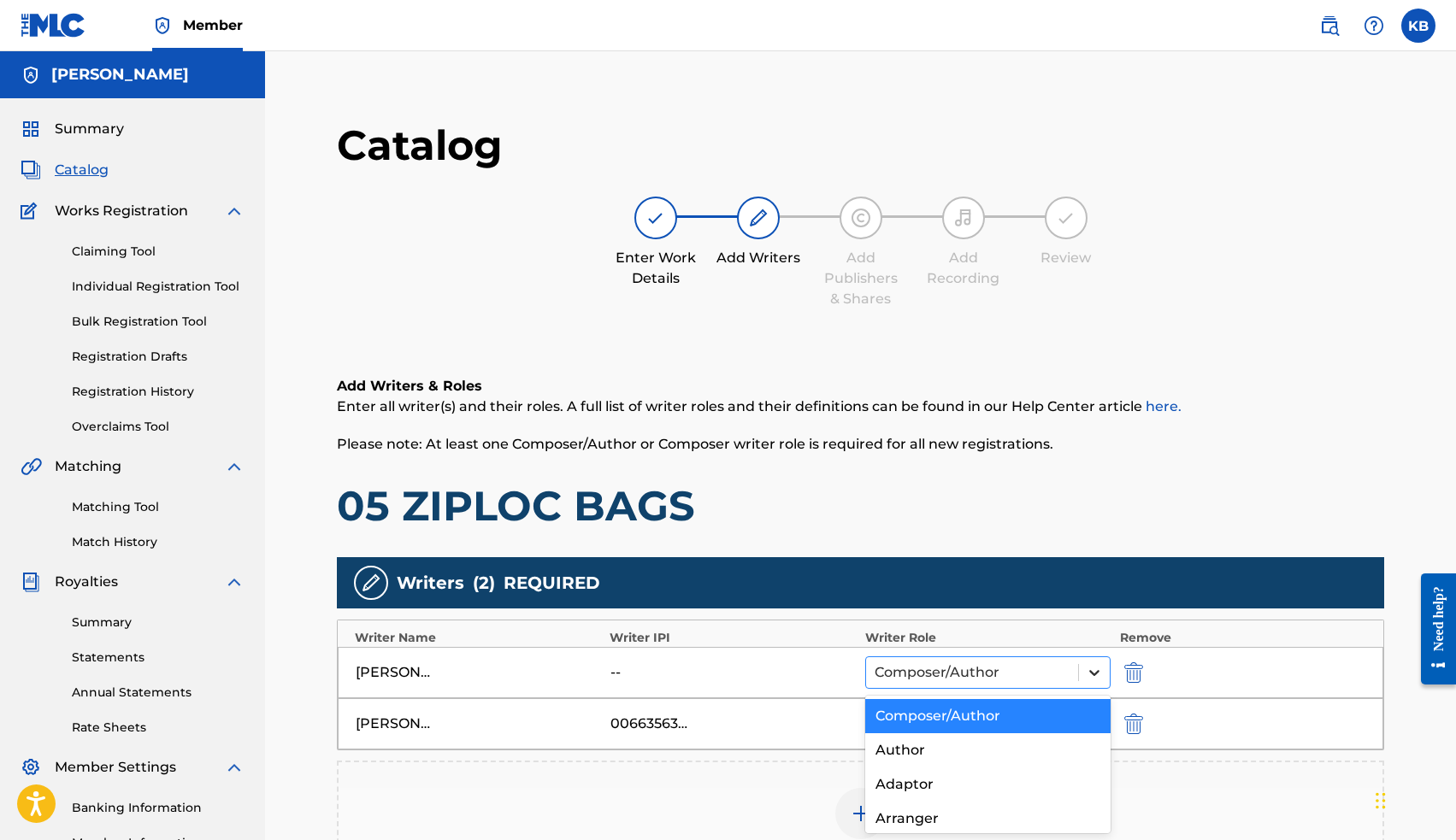
click at [1090, 668] on icon at bounding box center [1094, 673] width 17 height 17
click at [1134, 672] on img "submit" at bounding box center [1134, 673] width 19 height 21
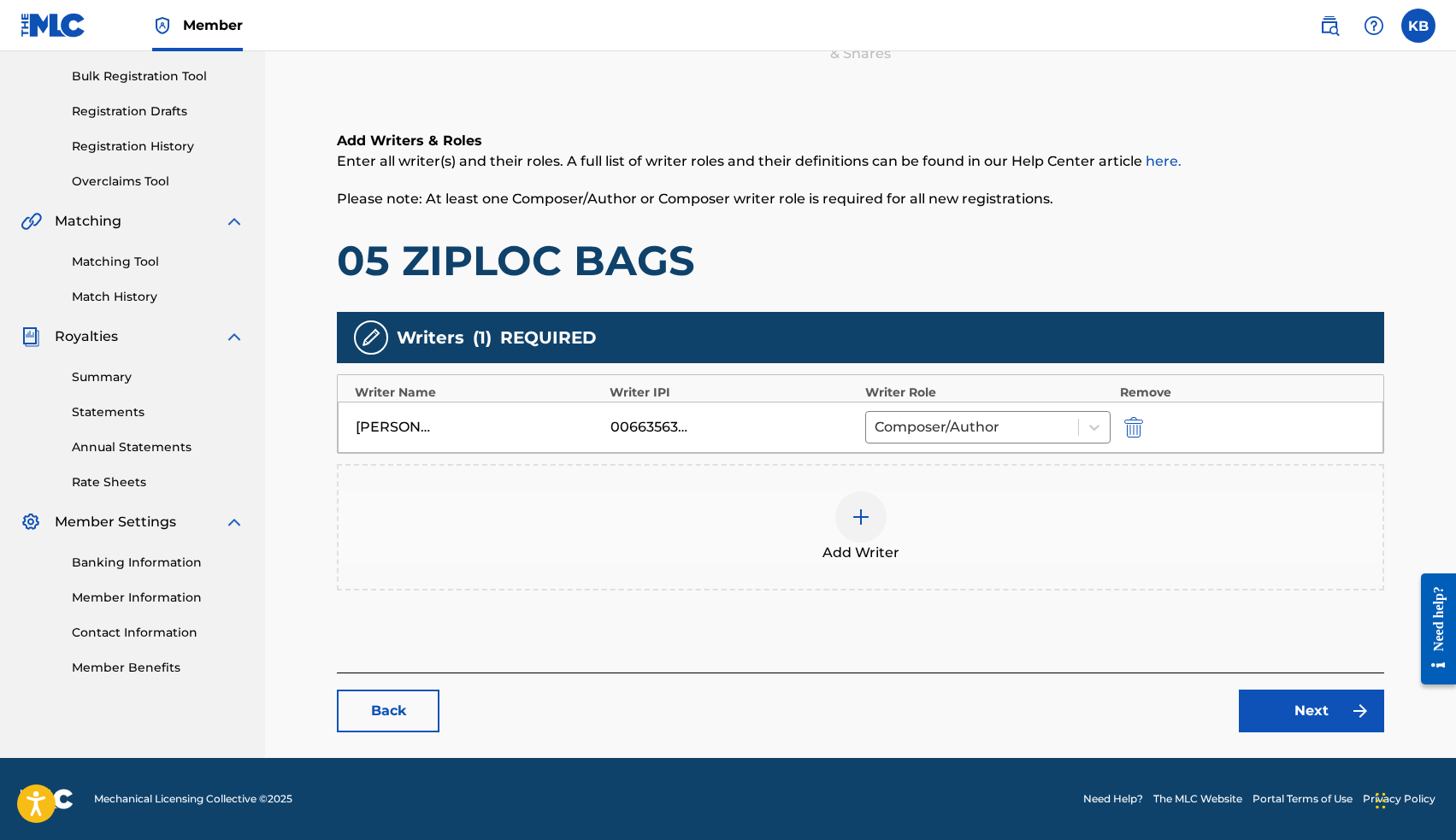
scroll to position [245, 0]
click at [1311, 704] on link "Next" at bounding box center [1311, 711] width 145 height 42
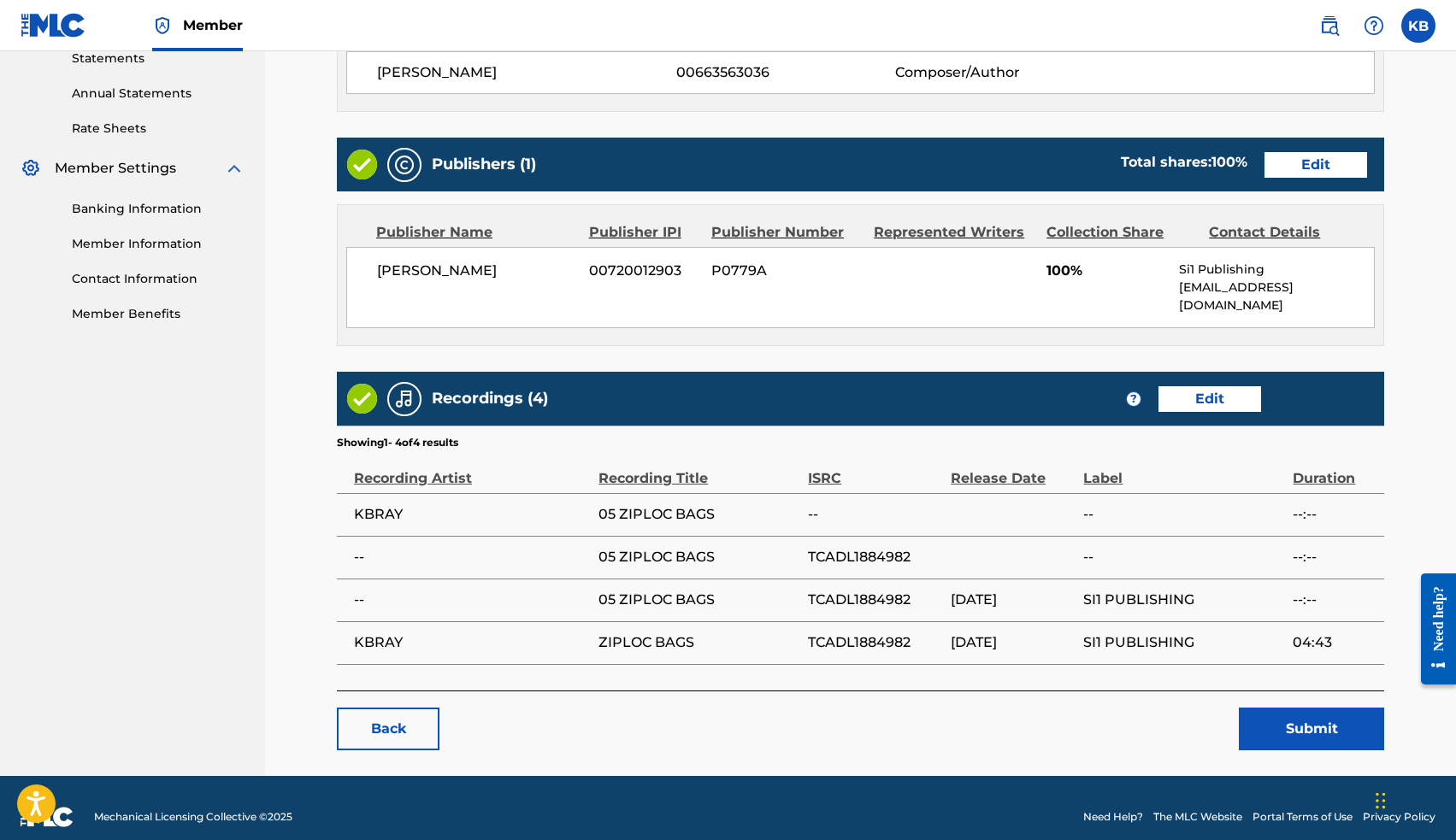
scroll to position [598, 0]
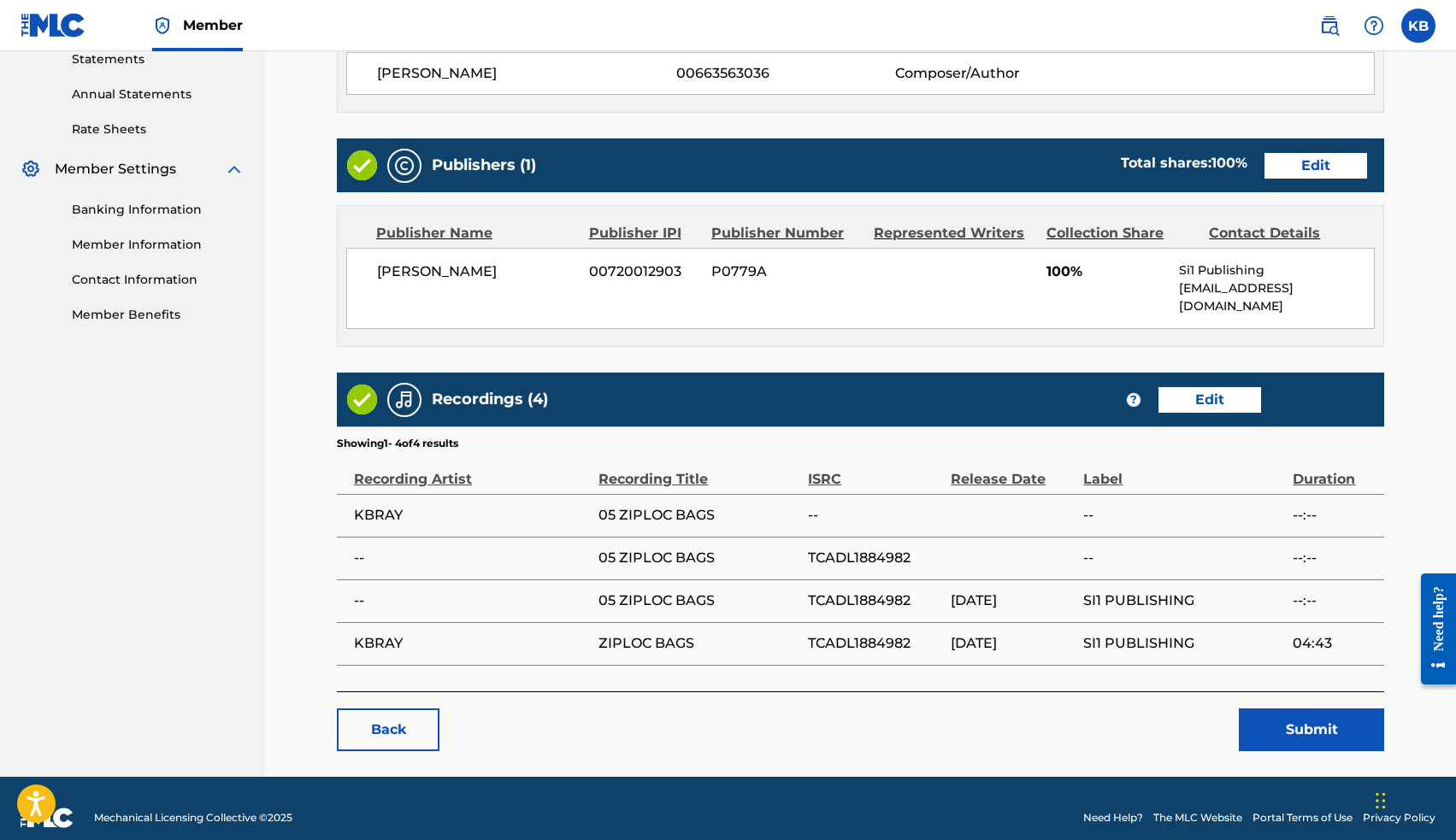
click at [1271, 711] on button "Submit" at bounding box center [1311, 729] width 145 height 42
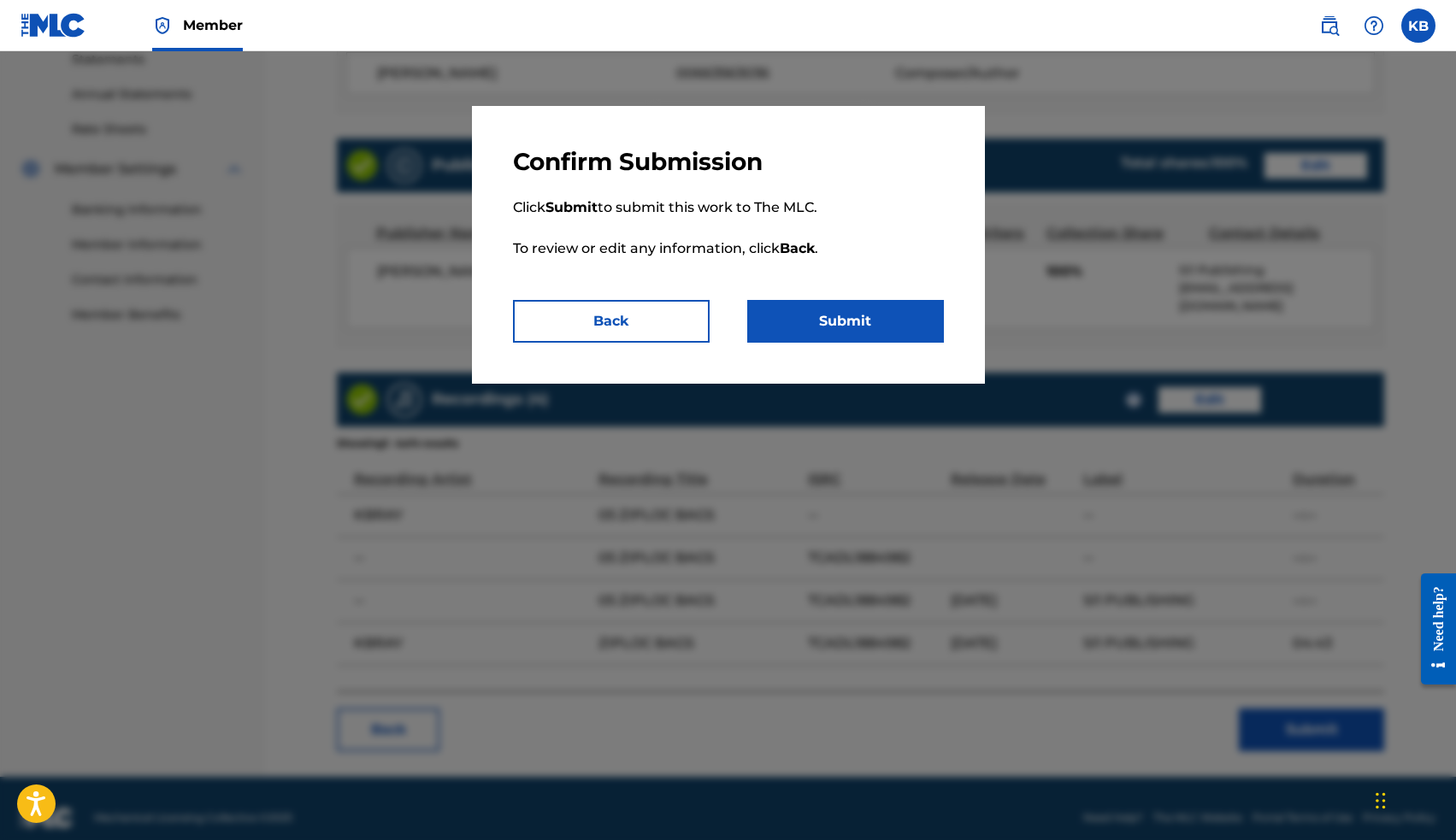
click at [786, 330] on button "Submit" at bounding box center [845, 320] width 197 height 42
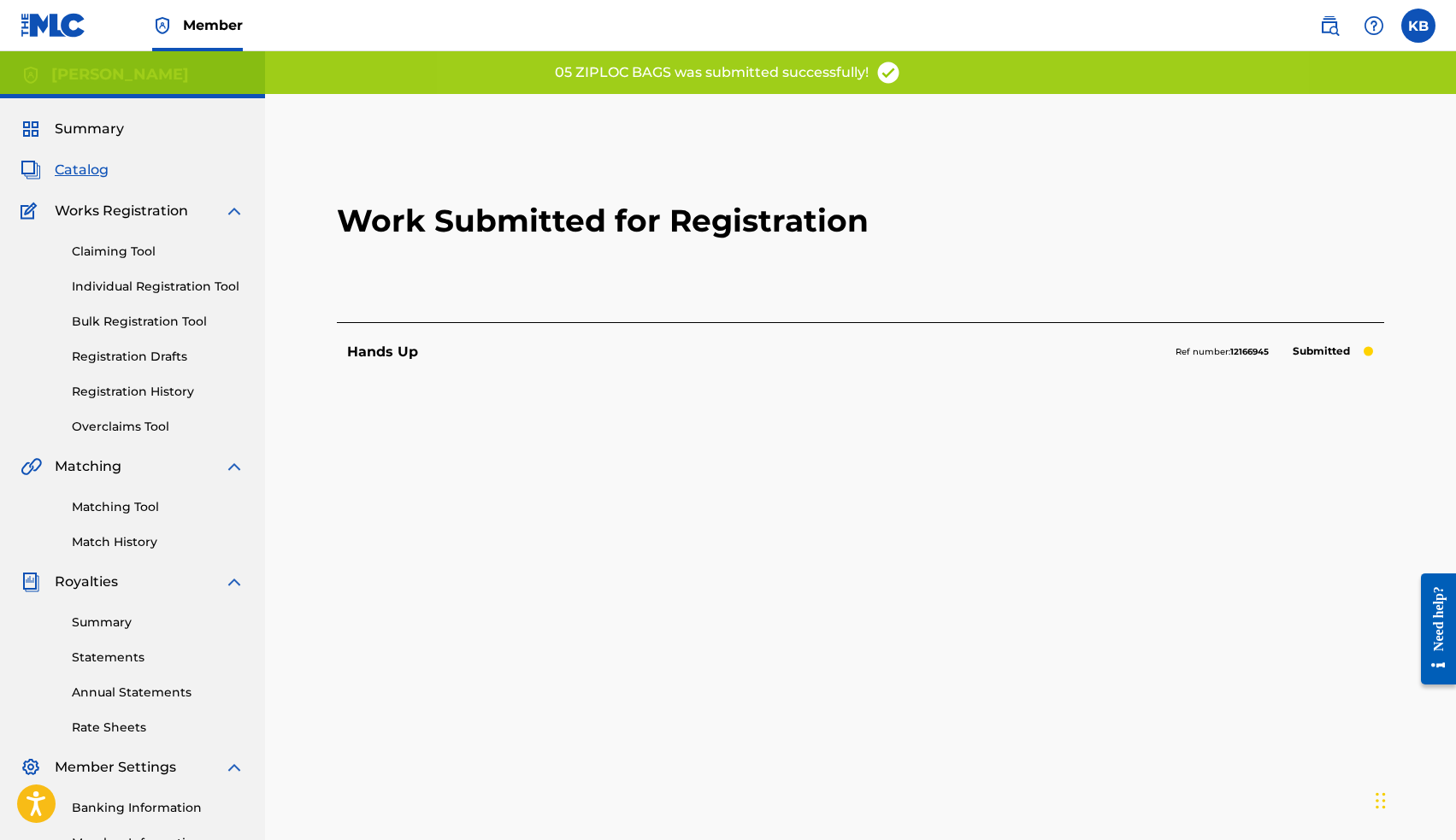
click at [74, 172] on span "Catalog" at bounding box center [81, 170] width 54 height 21
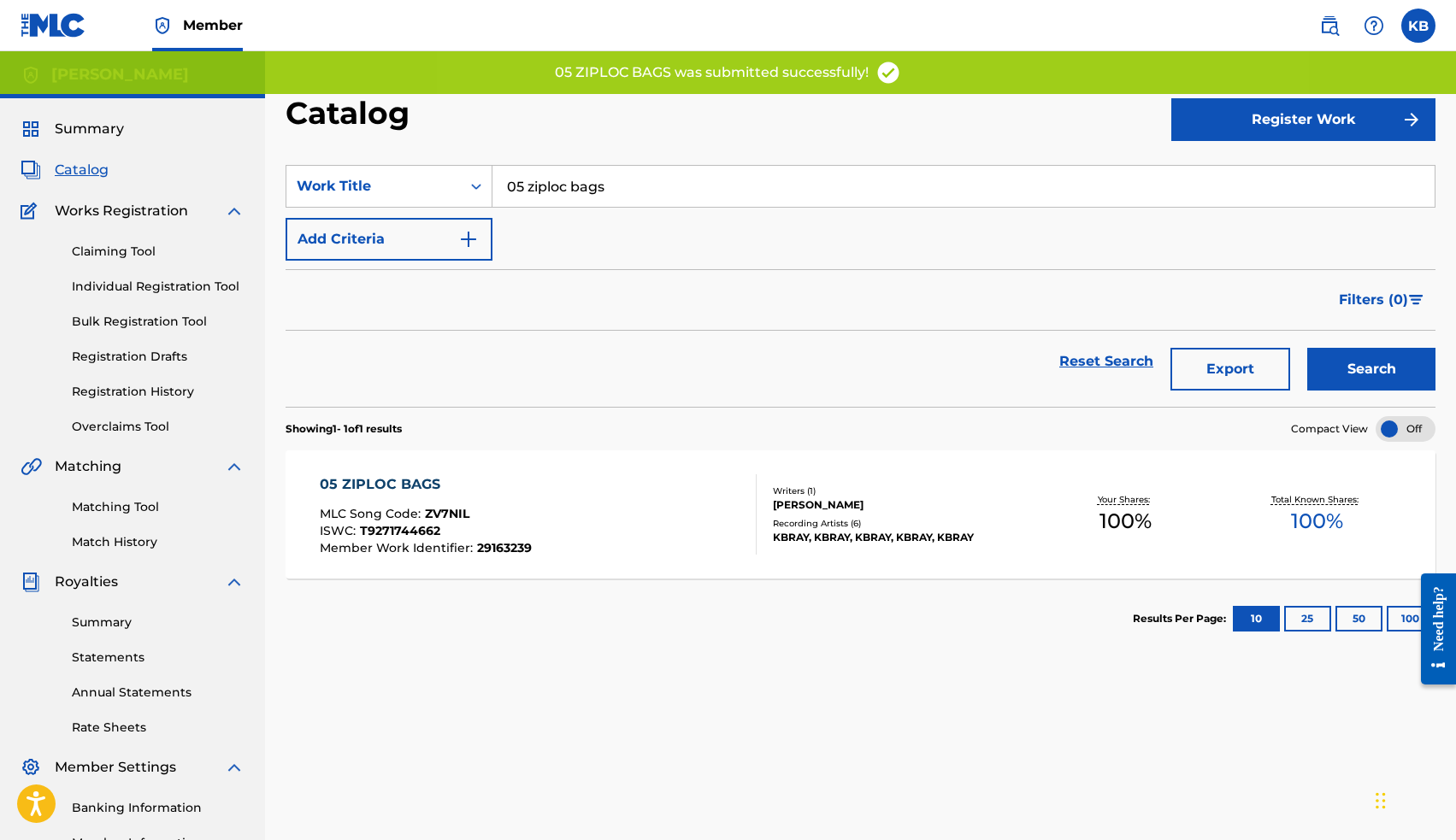
click at [555, 193] on input "05 ziploc bags" at bounding box center [963, 186] width 942 height 41
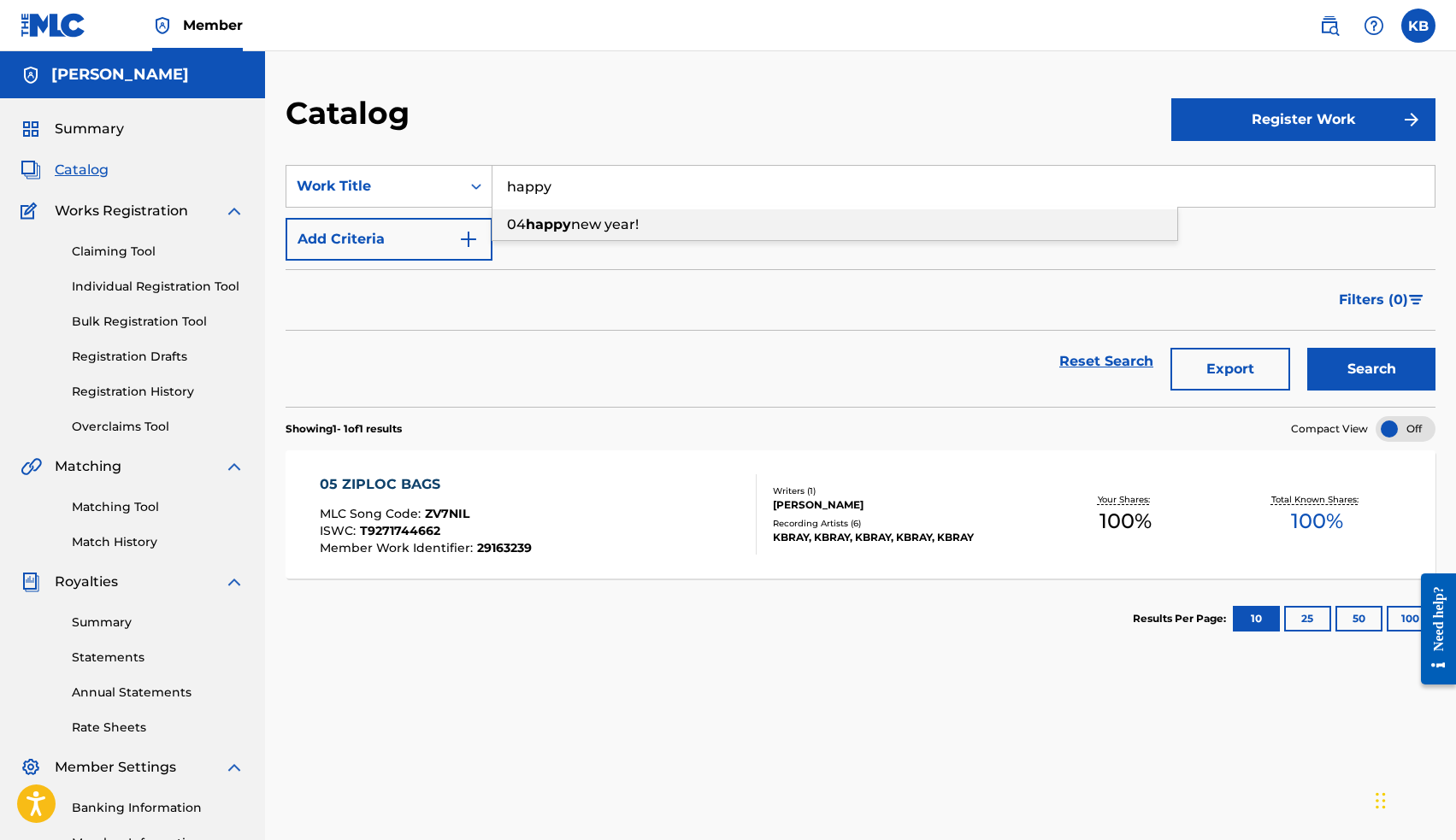
click at [578, 226] on span "new year!" at bounding box center [605, 224] width 67 height 16
type input "04 happy new year!"
click at [1357, 385] on button "Search" at bounding box center [1371, 369] width 128 height 42
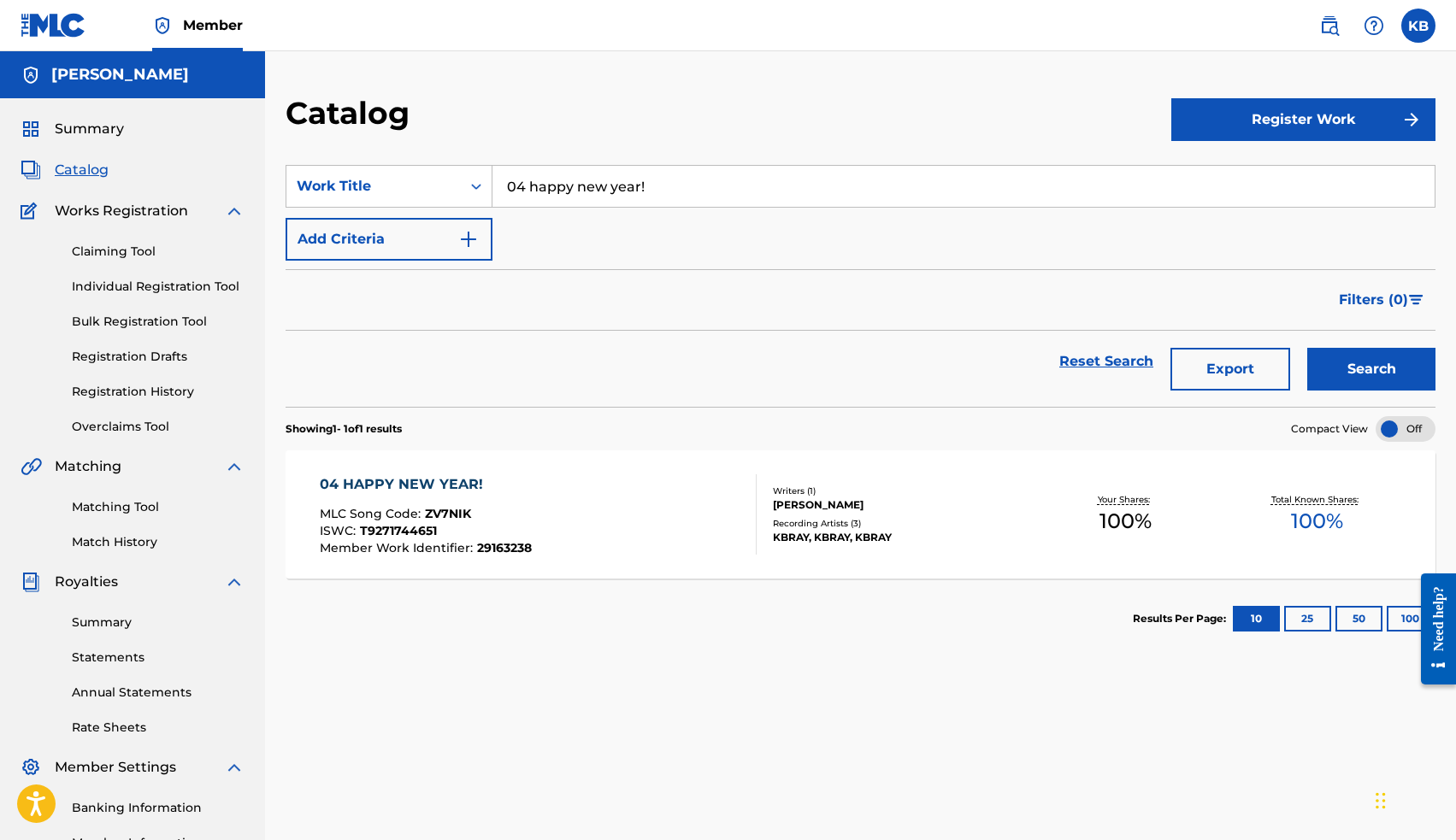
click at [423, 489] on div "04 HAPPY NEW YEAR!" at bounding box center [425, 484] width 212 height 21
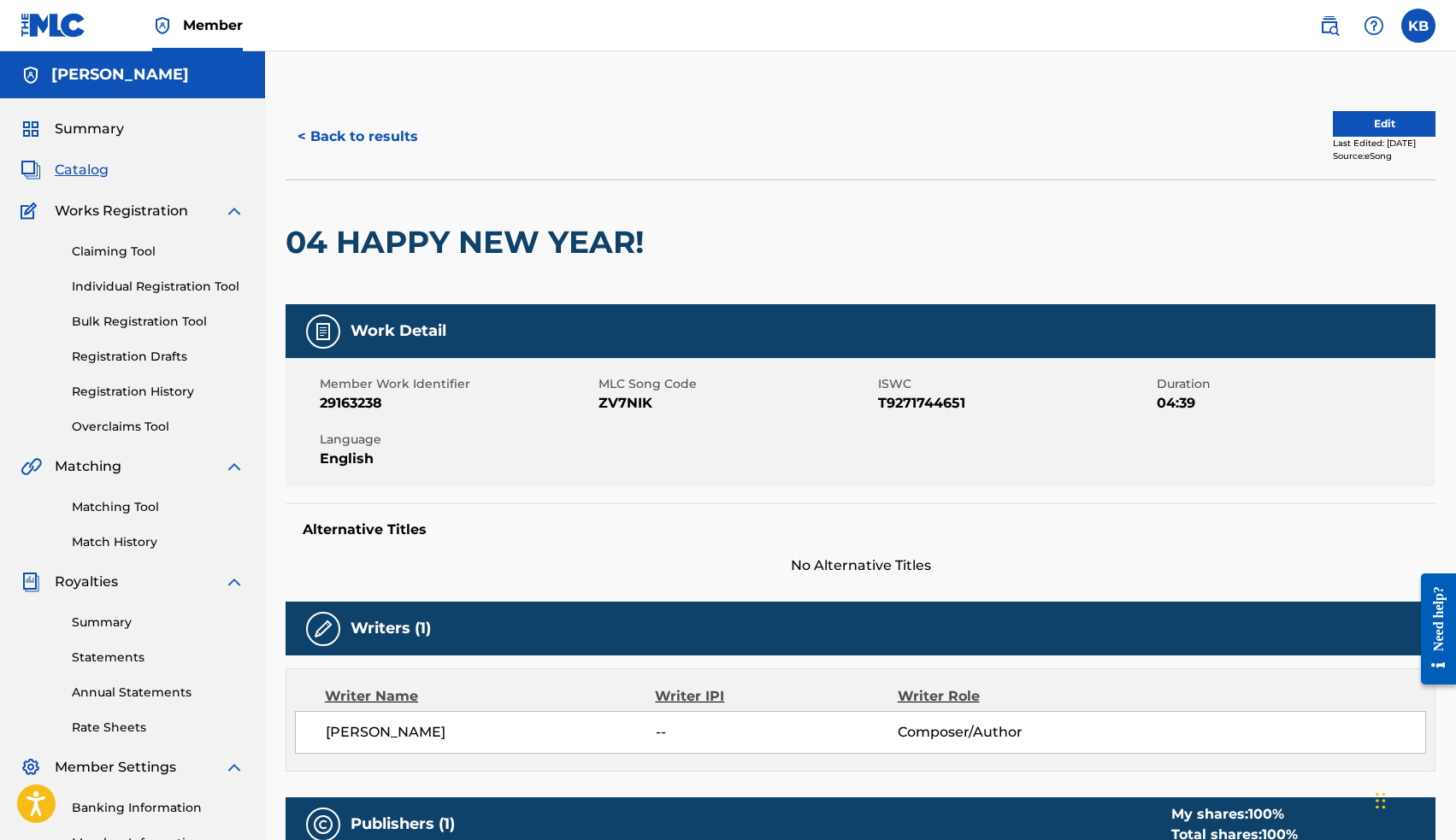
click at [1333, 129] on button "Edit" at bounding box center [1383, 124] width 103 height 26
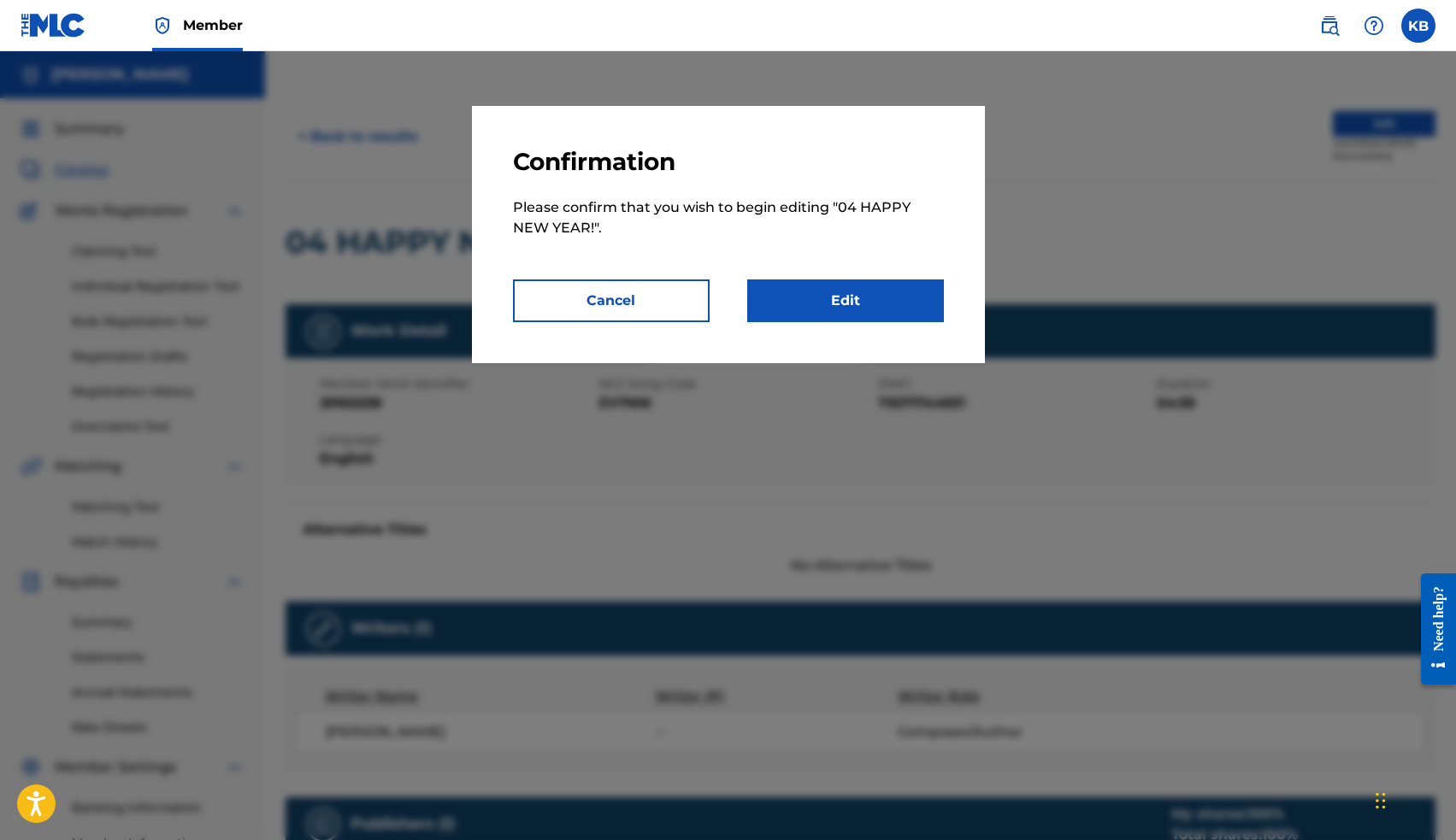
click at [851, 313] on link "Edit" at bounding box center [845, 300] width 197 height 42
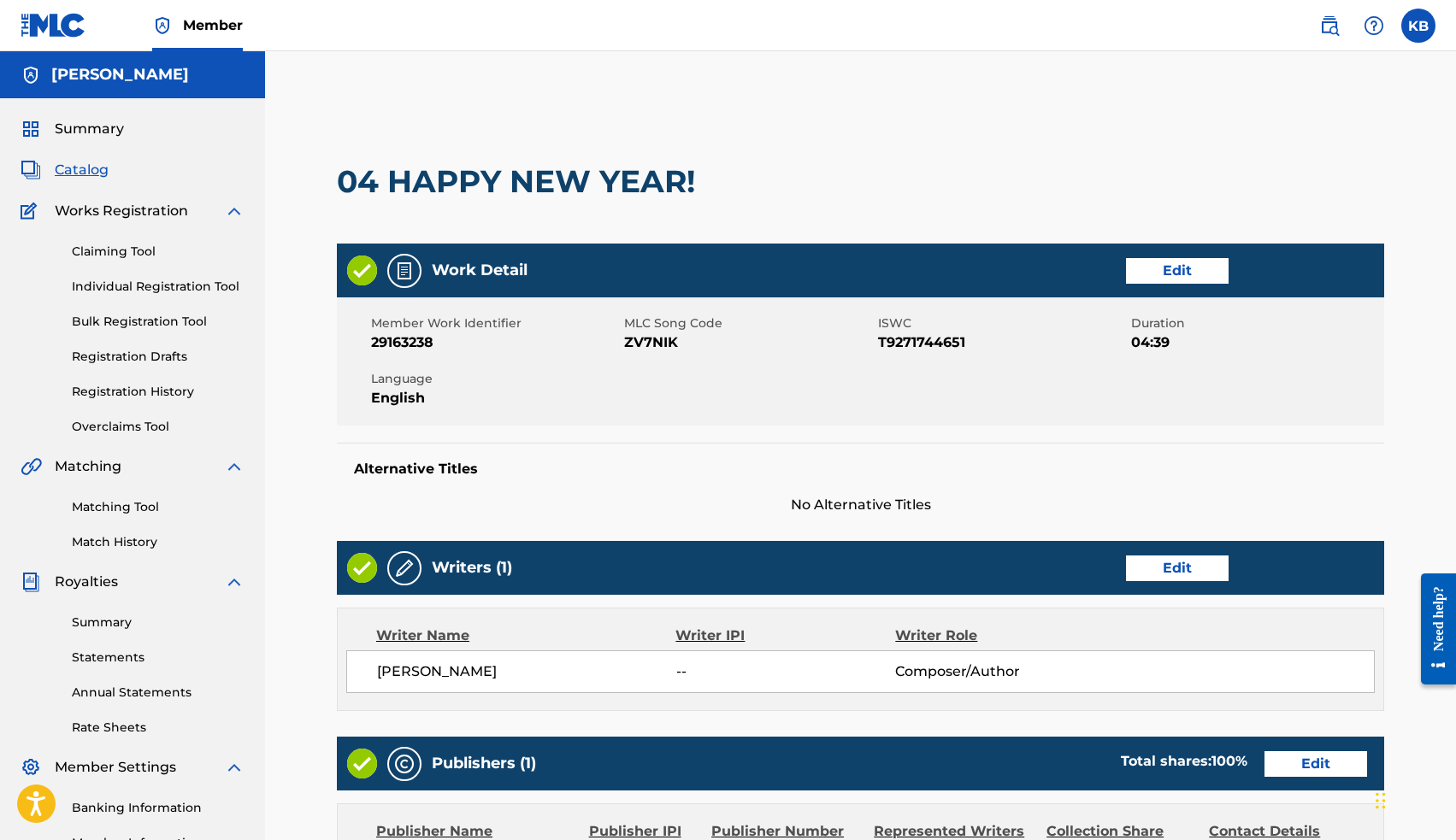
click at [1194, 571] on link "Edit" at bounding box center [1177, 568] width 103 height 26
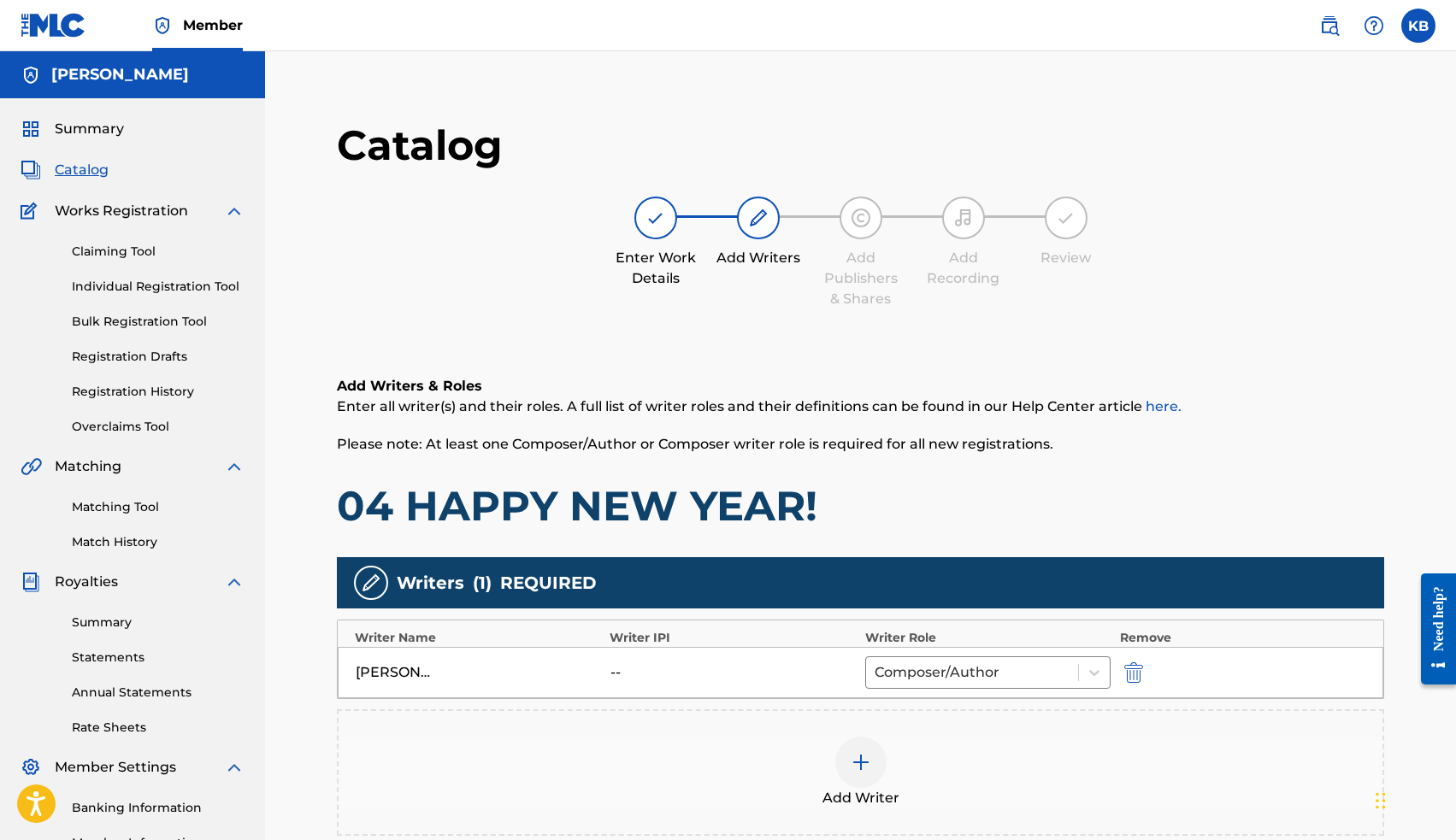
click at [876, 767] on div at bounding box center [860, 761] width 51 height 51
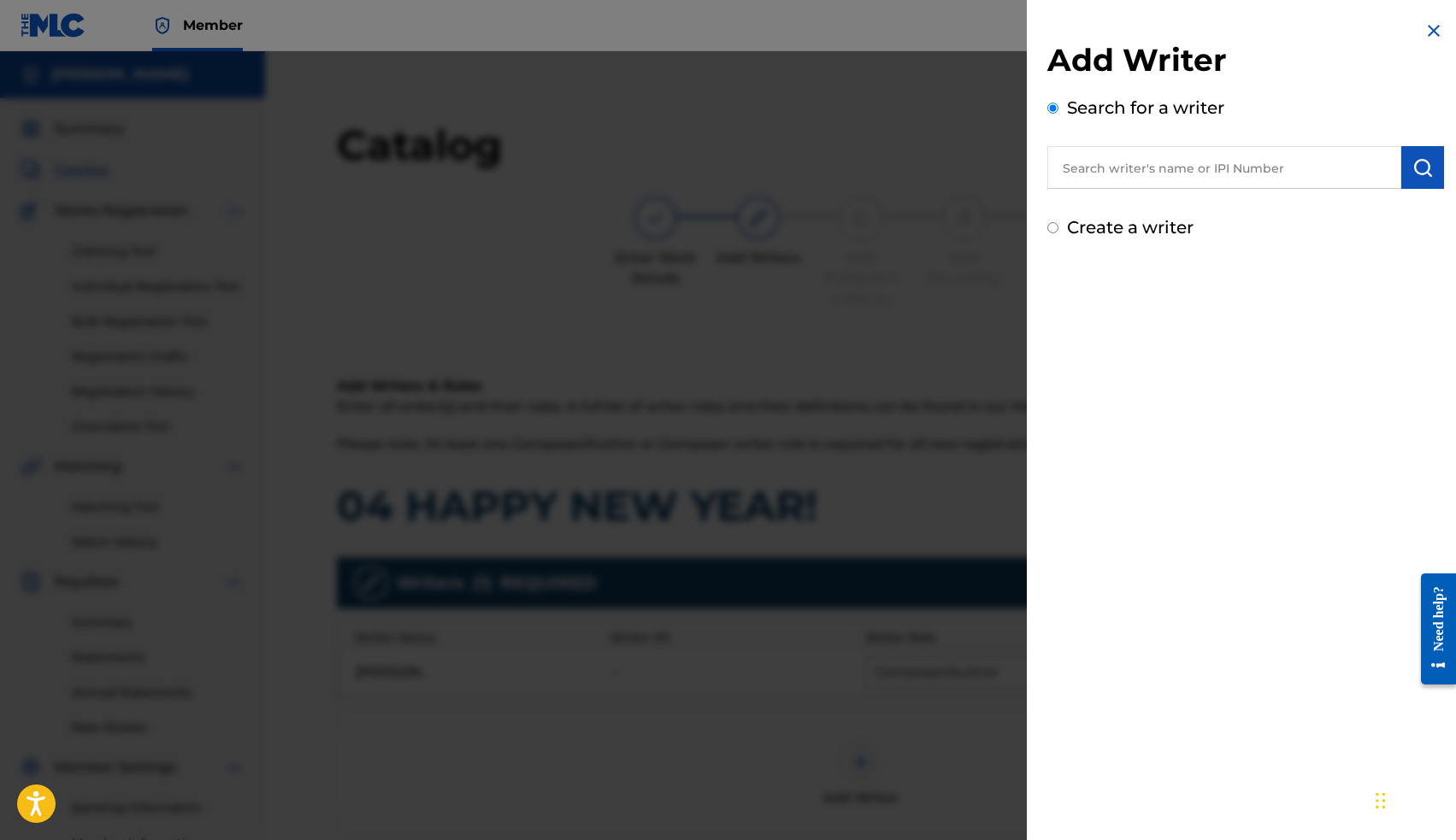
click at [1261, 172] on input "text" at bounding box center [1225, 167] width 354 height 42
paste input "00663563036"
type input "00663563036"
click at [1404, 165] on button "submit" at bounding box center [1421, 167] width 42 height 42
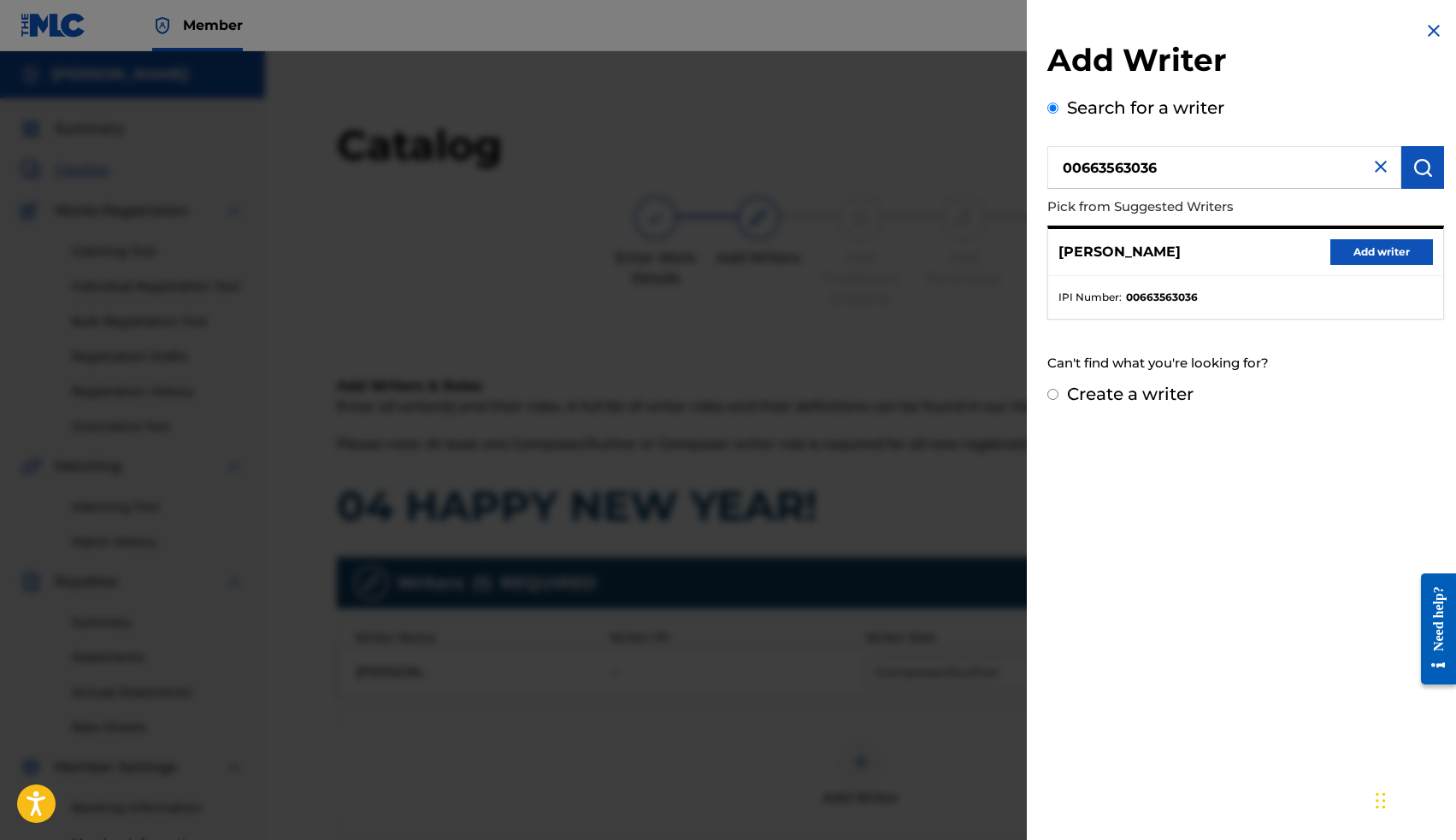
click at [1382, 247] on button "Add writer" at bounding box center [1381, 252] width 103 height 26
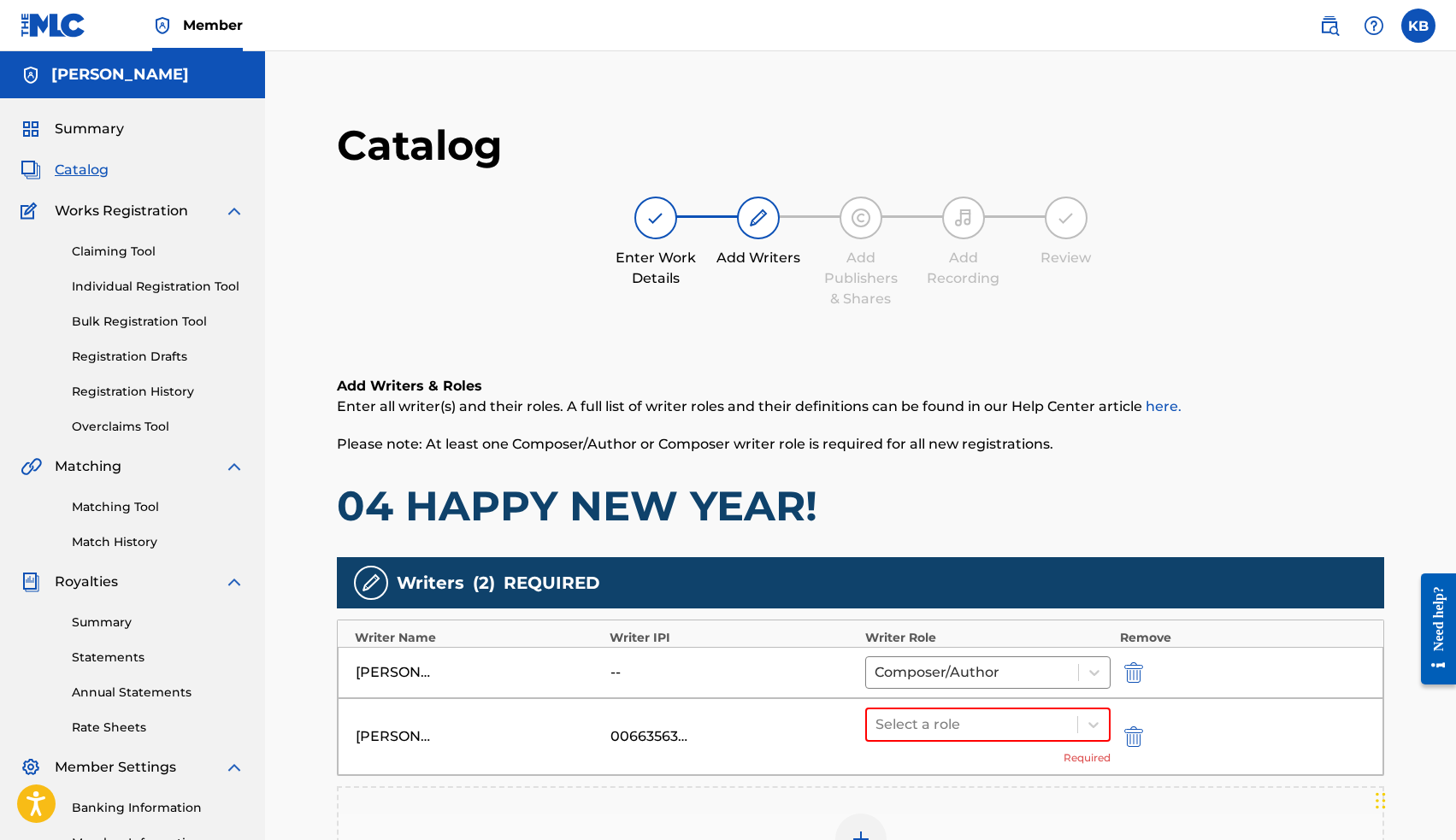
click at [1139, 668] on img "submit" at bounding box center [1134, 673] width 19 height 21
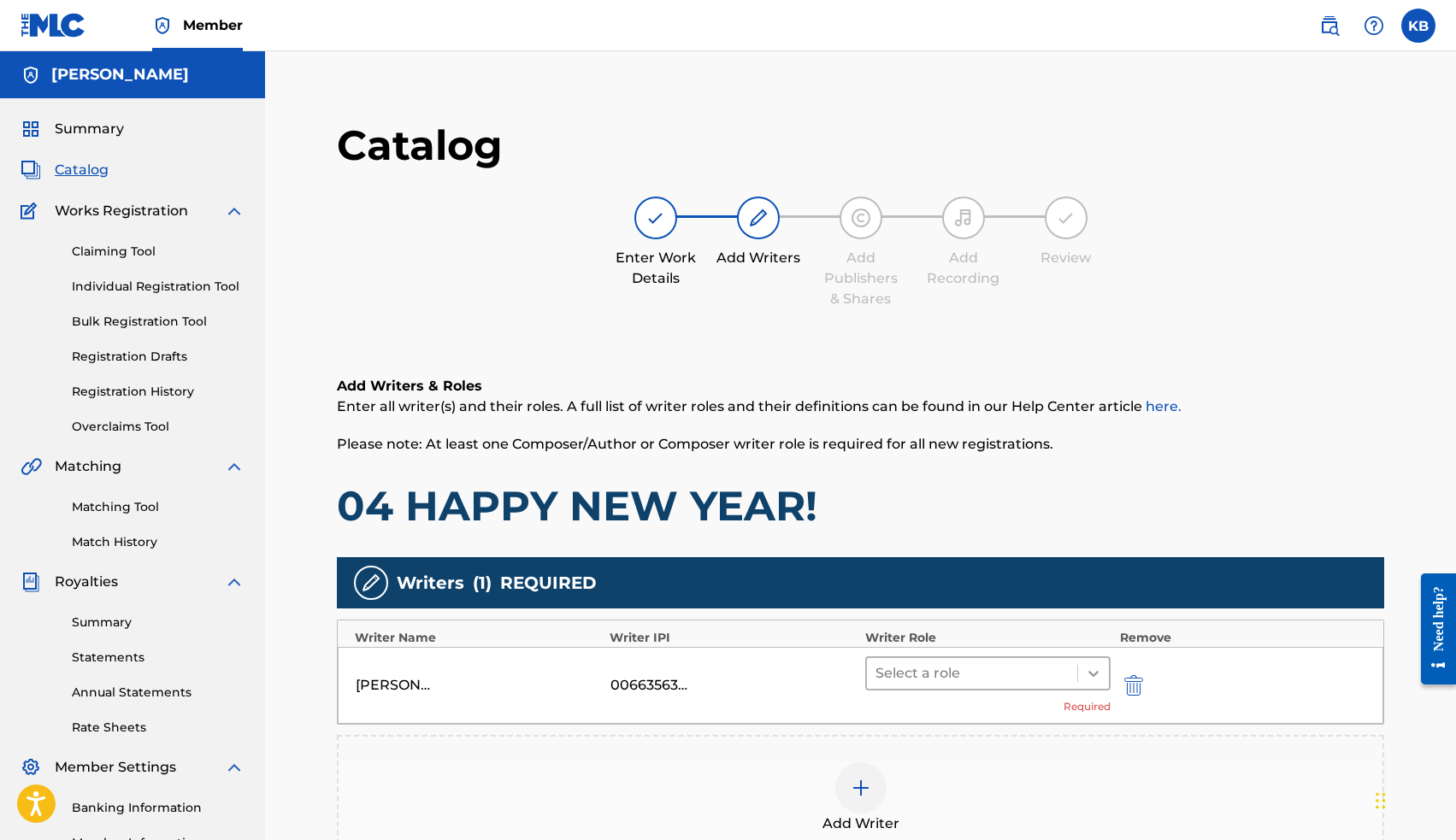
click at [1092, 670] on icon at bounding box center [1093, 673] width 17 height 17
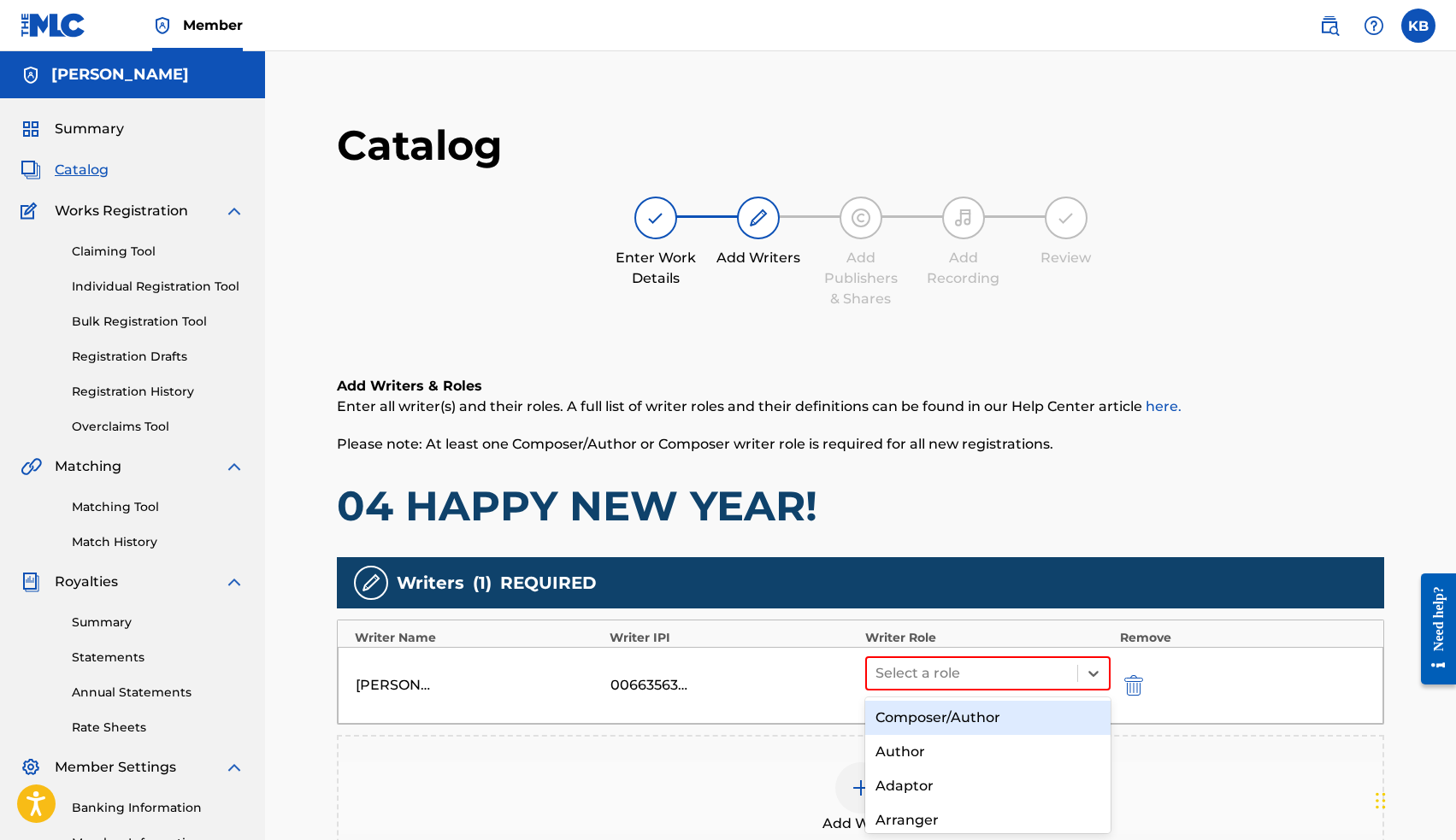
click at [1023, 720] on div "Composer/Author" at bounding box center [988, 718] width 246 height 35
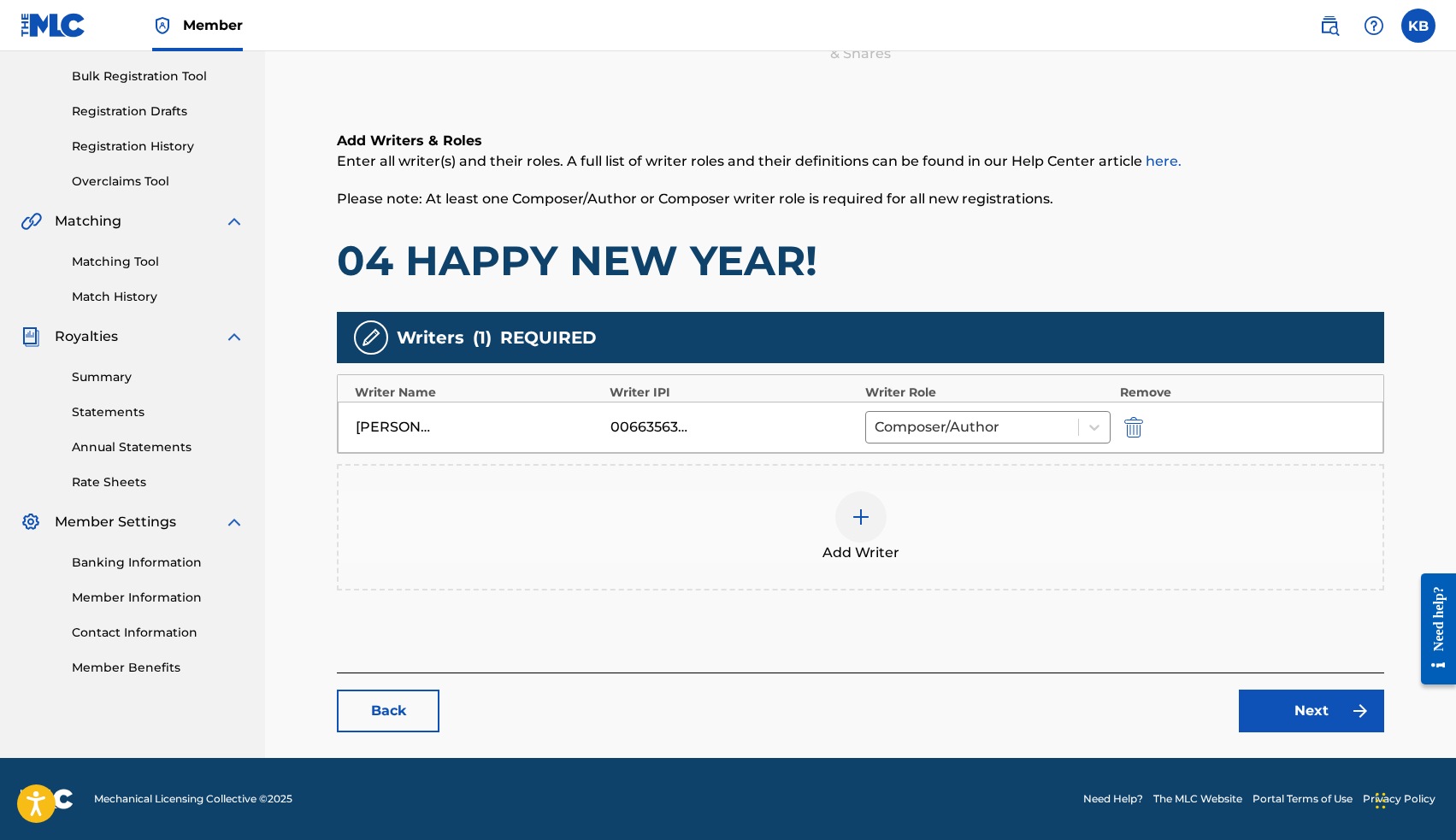
scroll to position [245, 0]
click at [1301, 710] on link "Next" at bounding box center [1311, 711] width 145 height 42
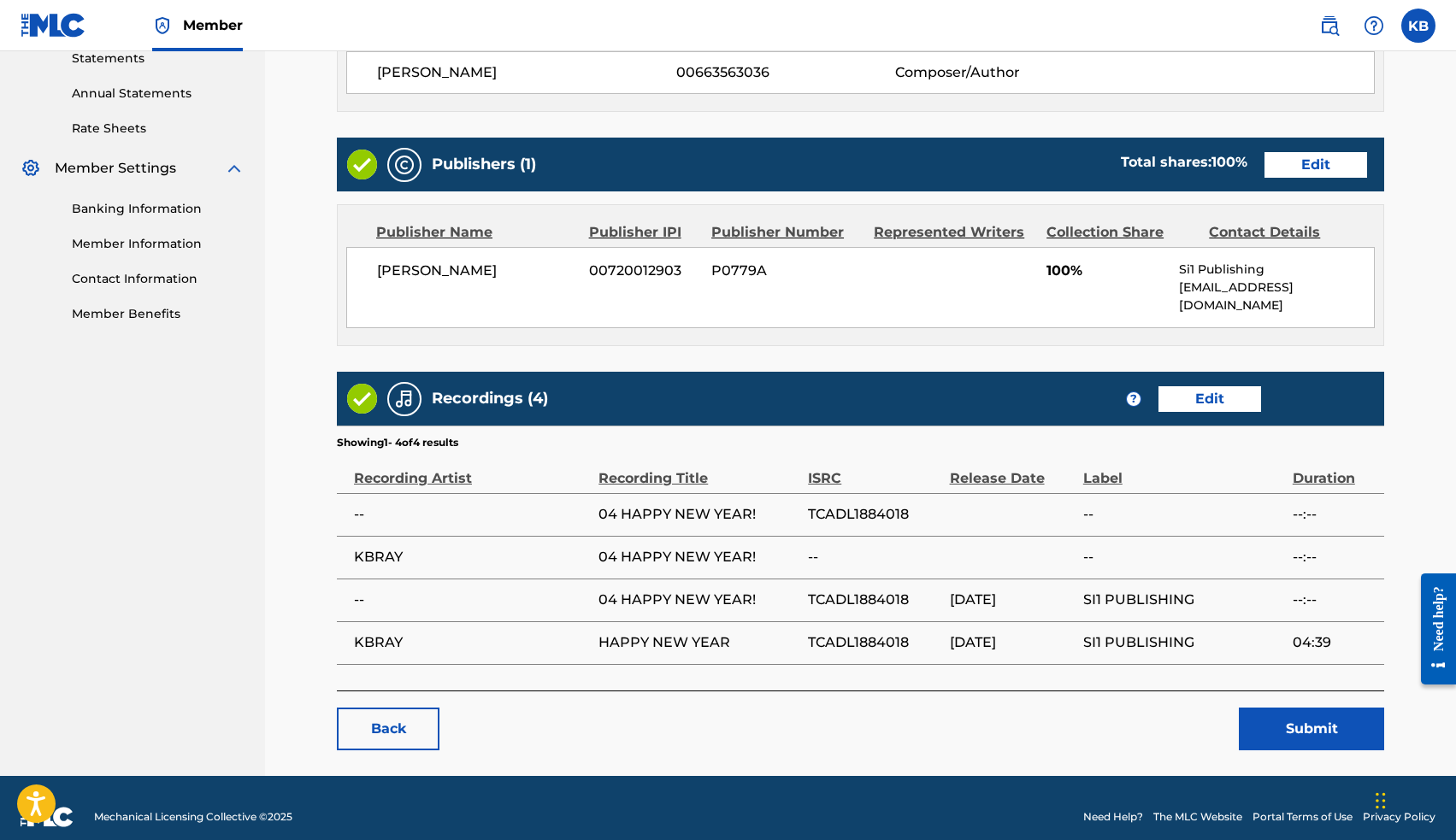
scroll to position [598, 0]
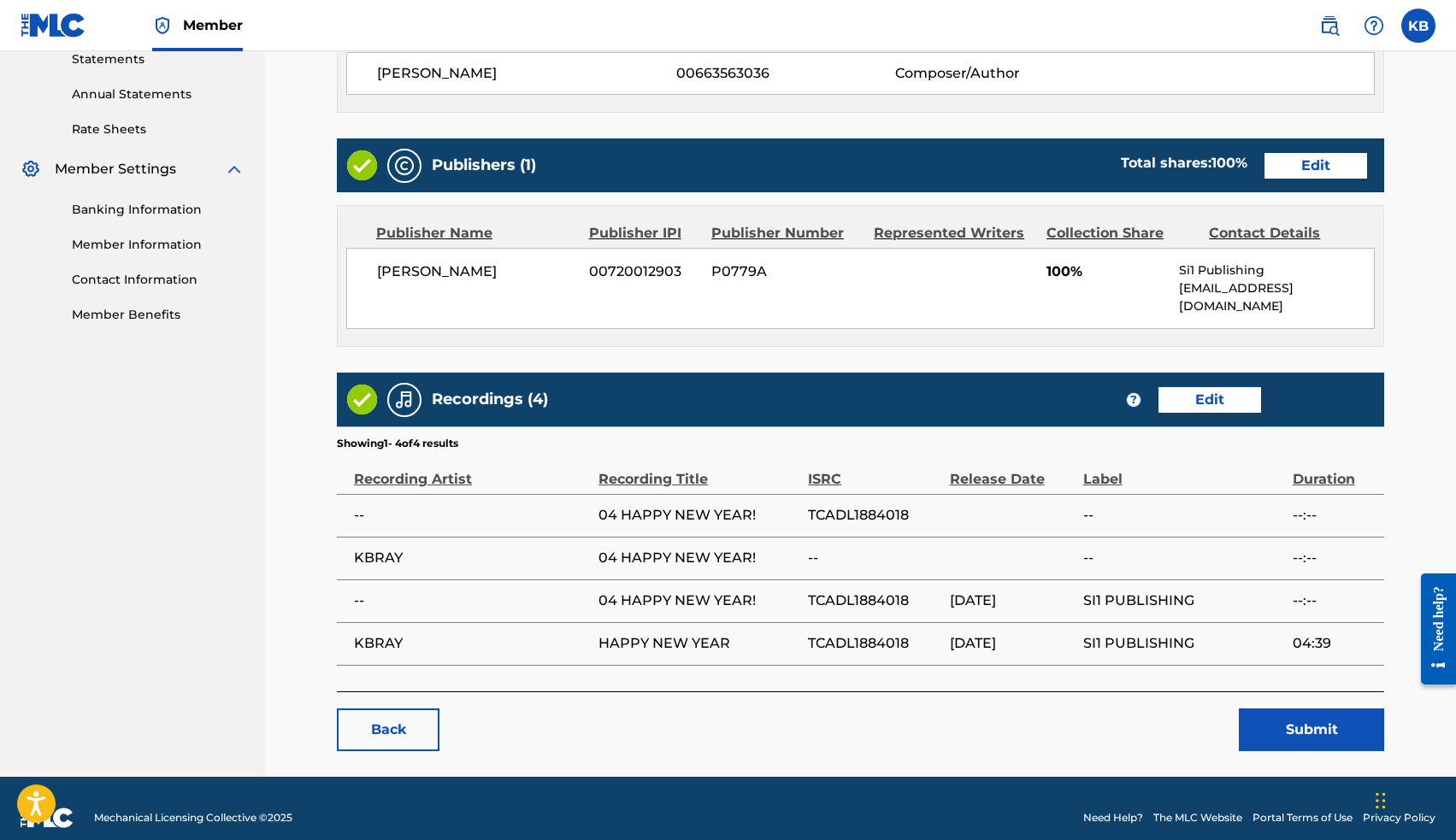
click at [1279, 709] on button "Submit" at bounding box center [1311, 729] width 145 height 42
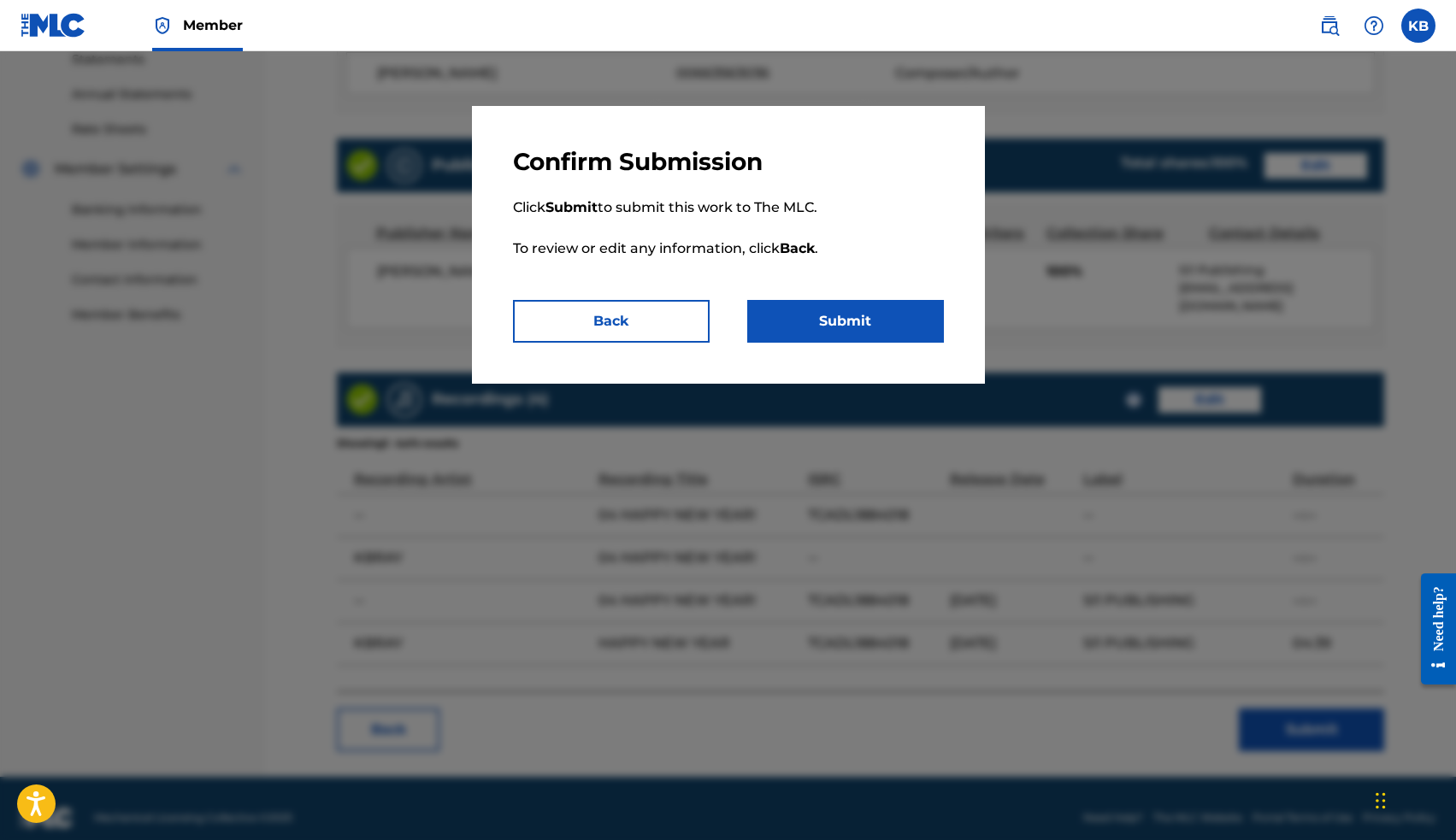
click at [806, 329] on button "Submit" at bounding box center [845, 320] width 197 height 42
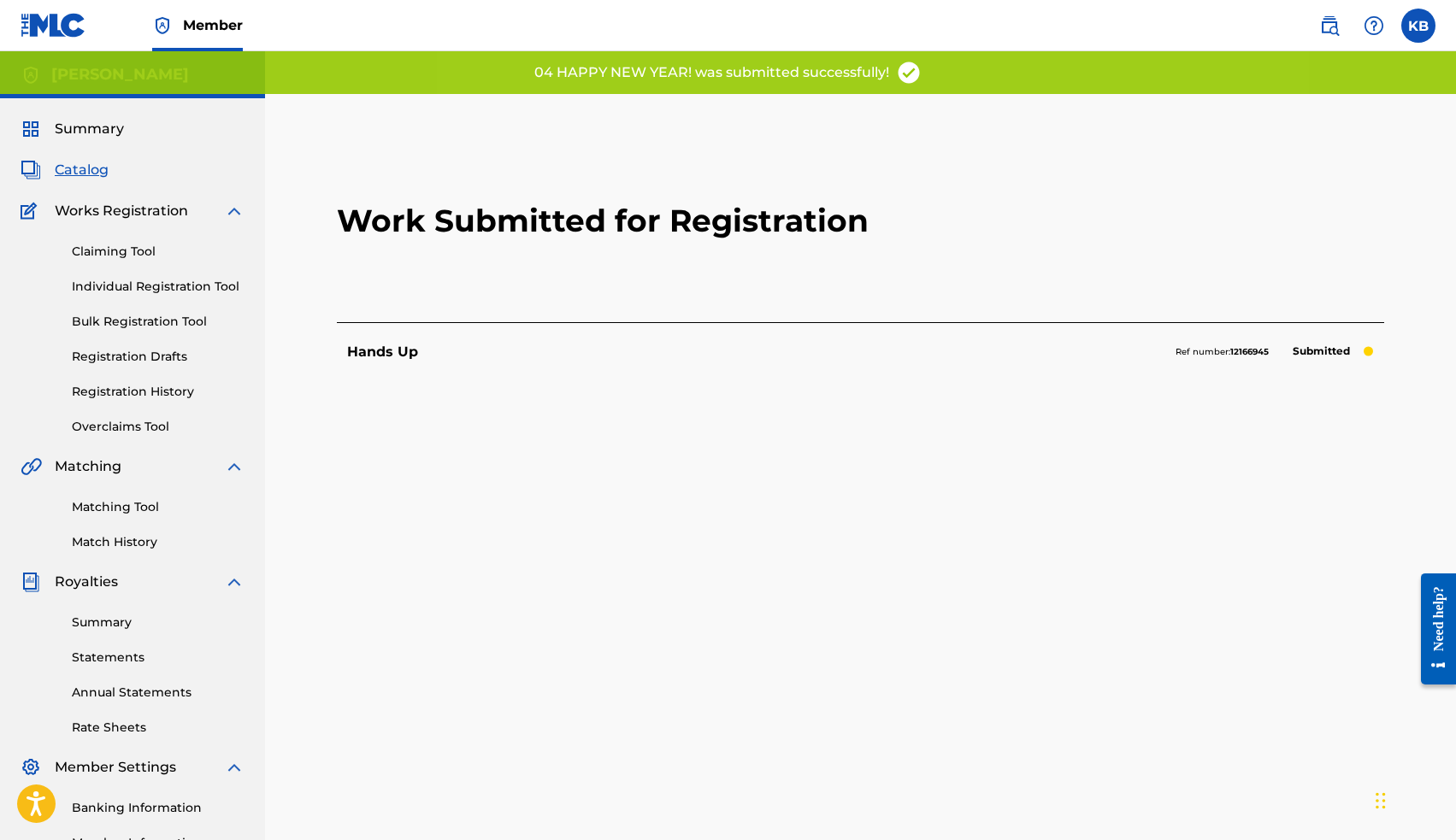
click at [86, 175] on span "Catalog" at bounding box center [81, 170] width 54 height 21
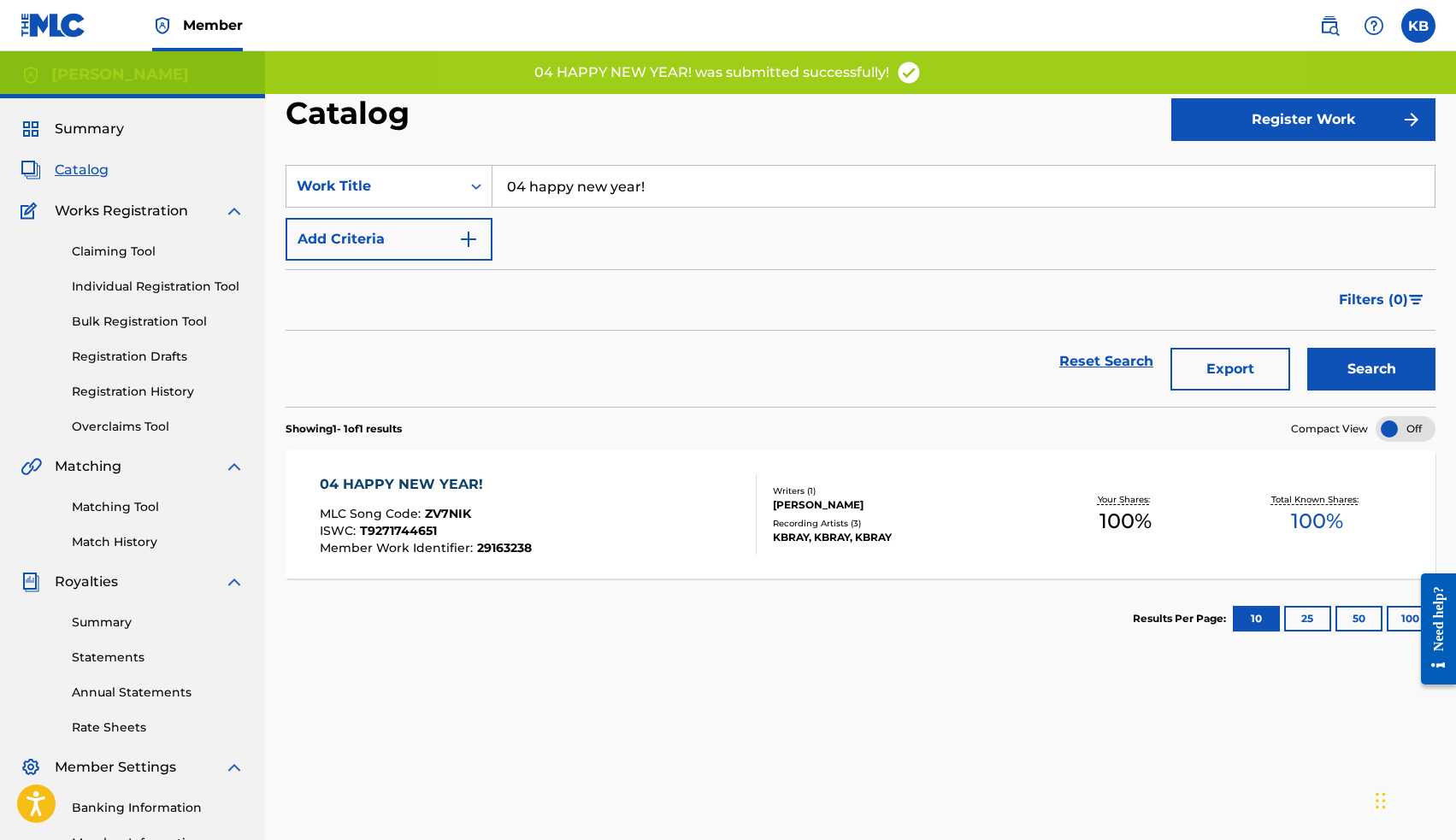
click at [562, 176] on input "04 happy new year!" at bounding box center [963, 186] width 942 height 41
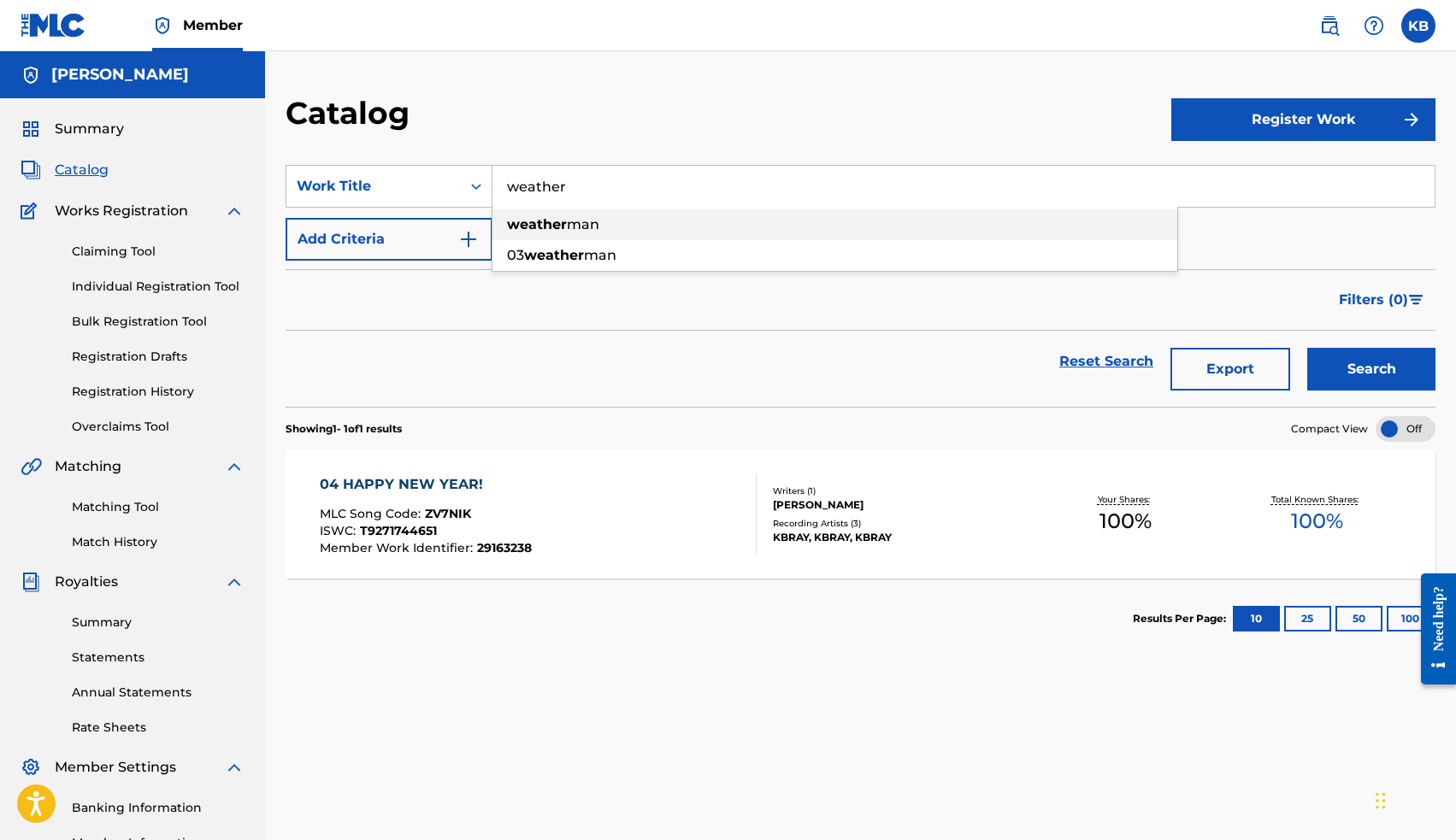
click at [562, 230] on strong "weather" at bounding box center [536, 224] width 60 height 16
type input "weatherman"
click at [1363, 373] on button "Search" at bounding box center [1371, 369] width 128 height 42
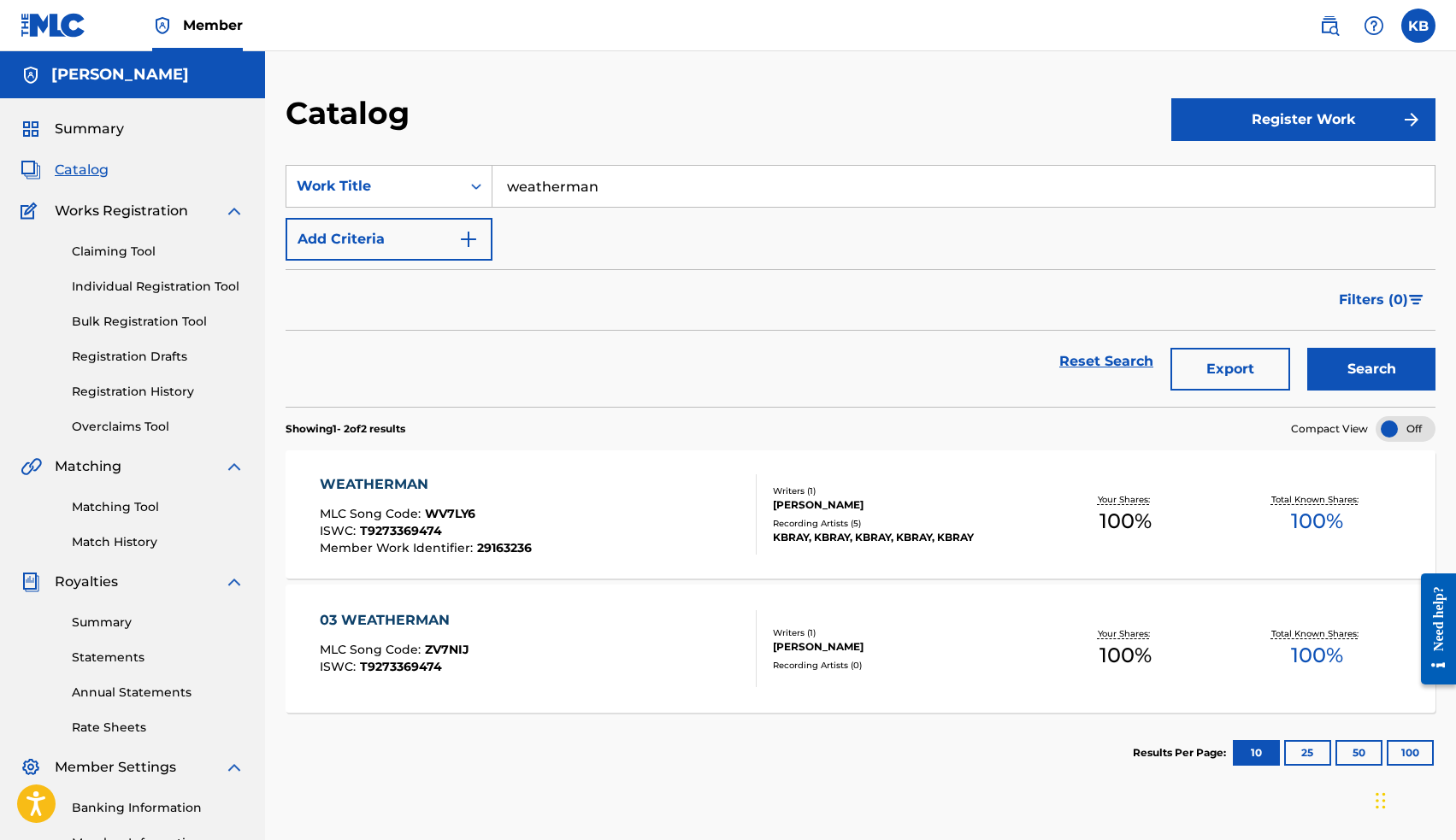
click at [421, 626] on div "03 WEATHERMAN" at bounding box center [394, 621] width 149 height 21
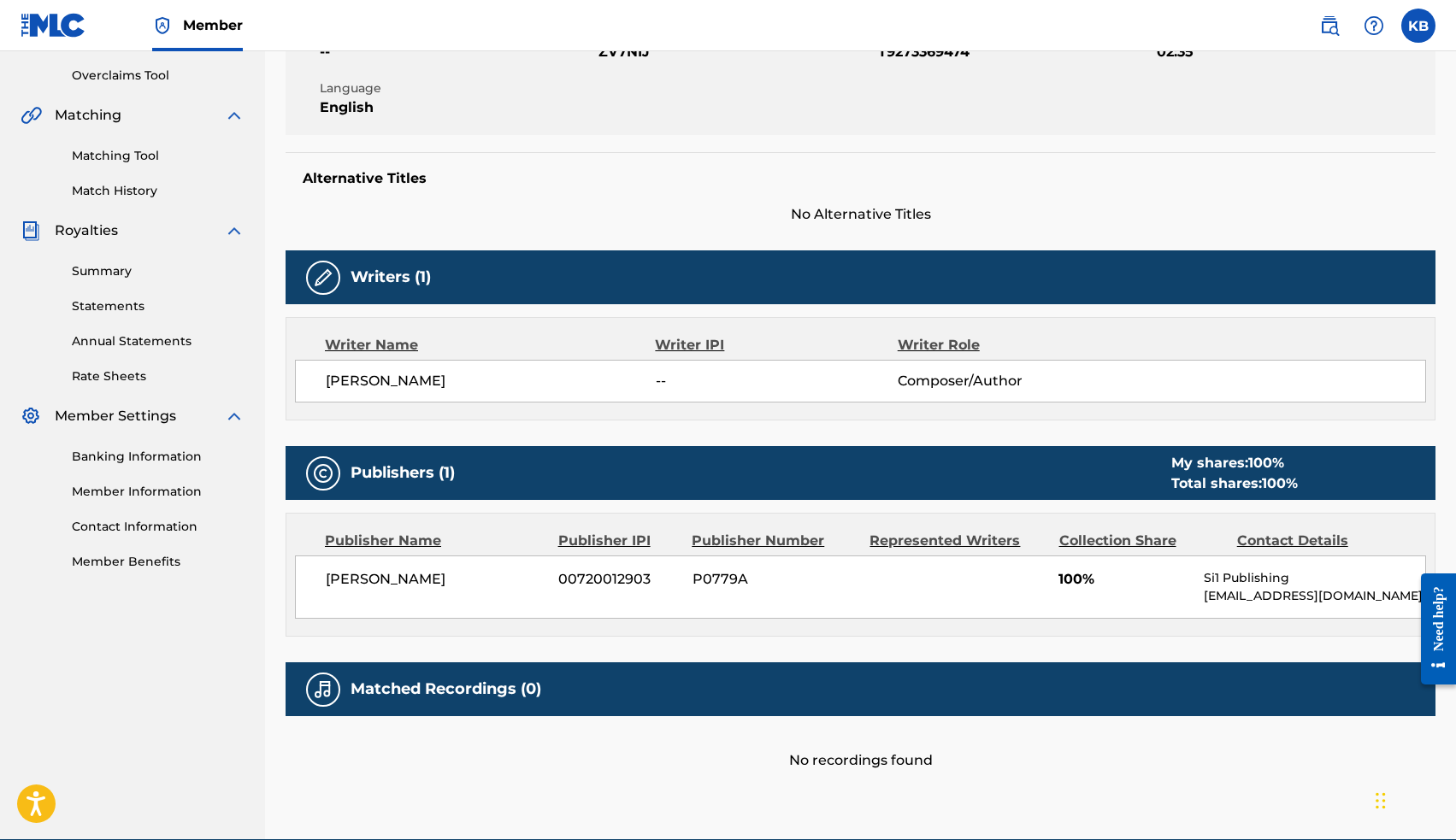
scroll to position [349, 0]
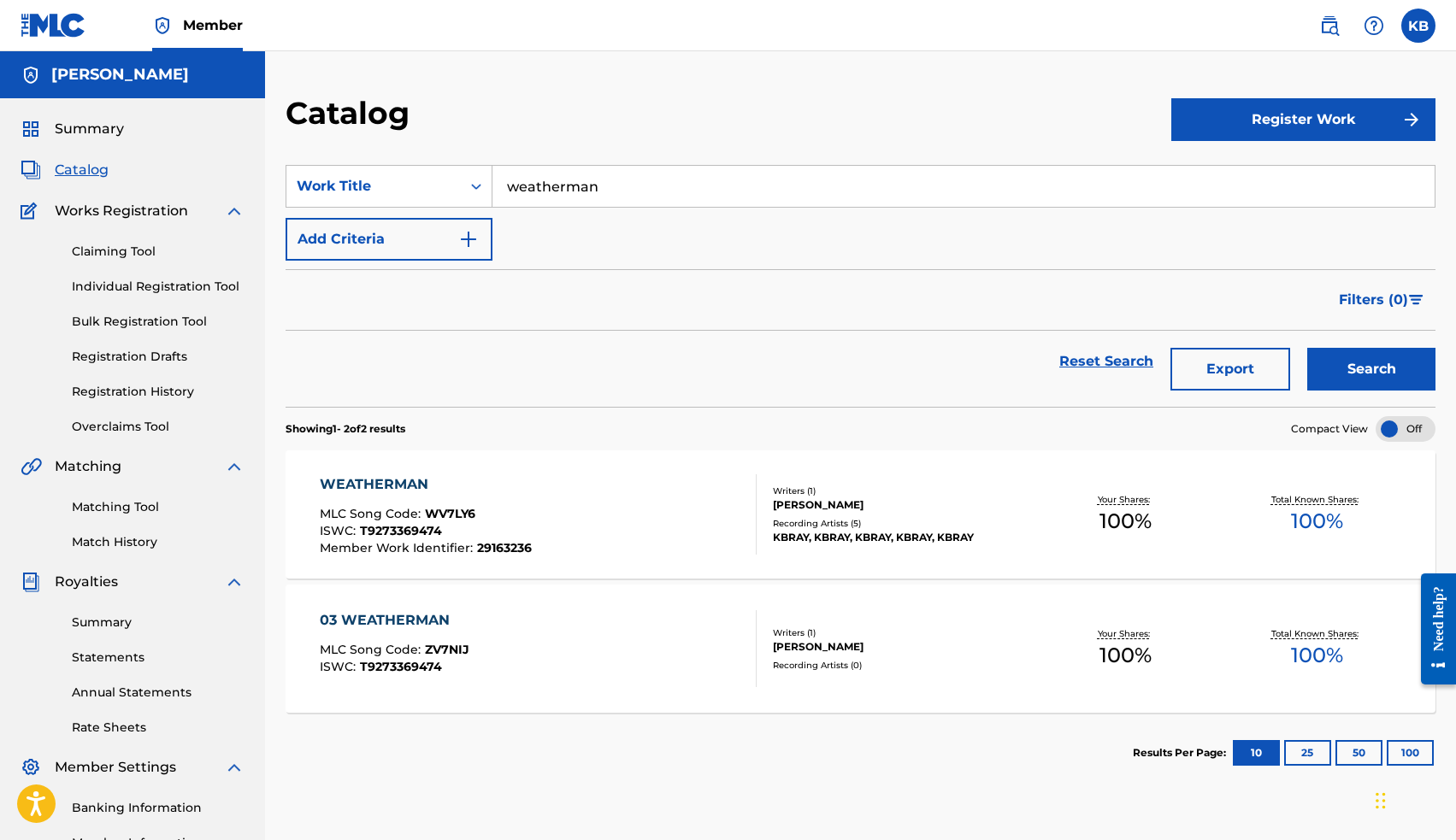
click at [393, 487] on div "WEATHERMAN" at bounding box center [425, 484] width 212 height 21
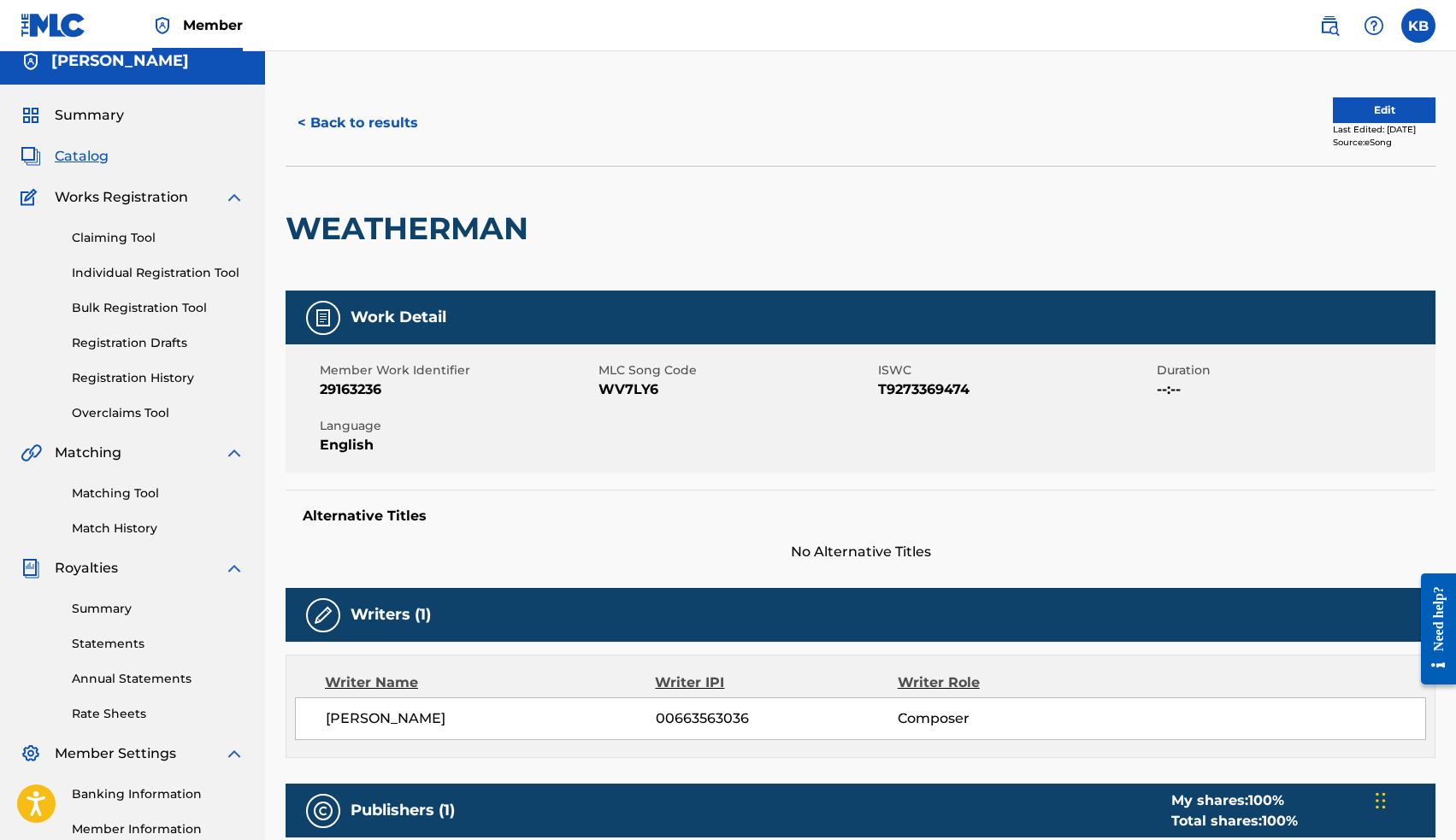
scroll to position [9, 0]
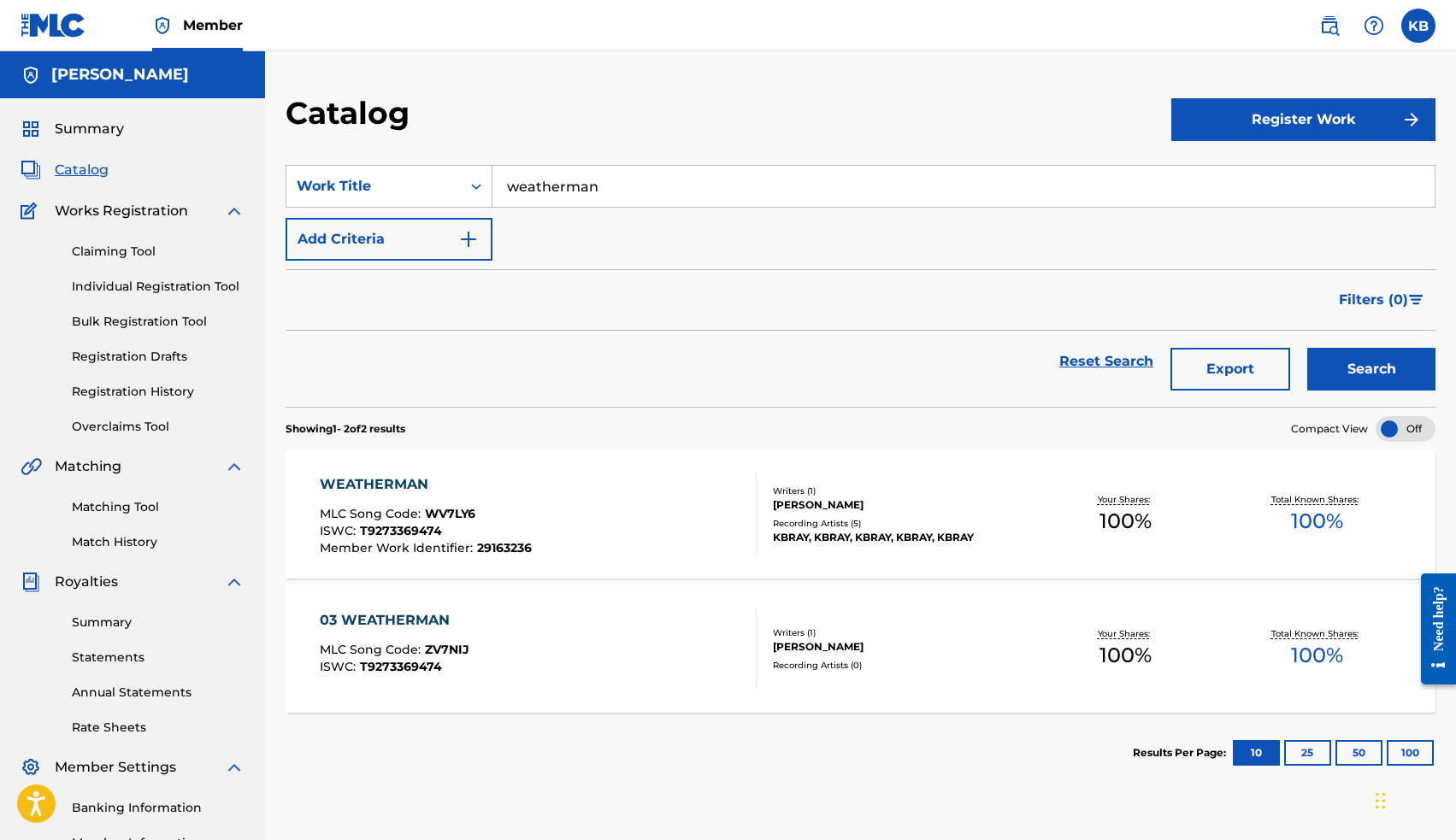
click at [429, 622] on div "03 WEATHERMAN" at bounding box center [394, 621] width 149 height 21
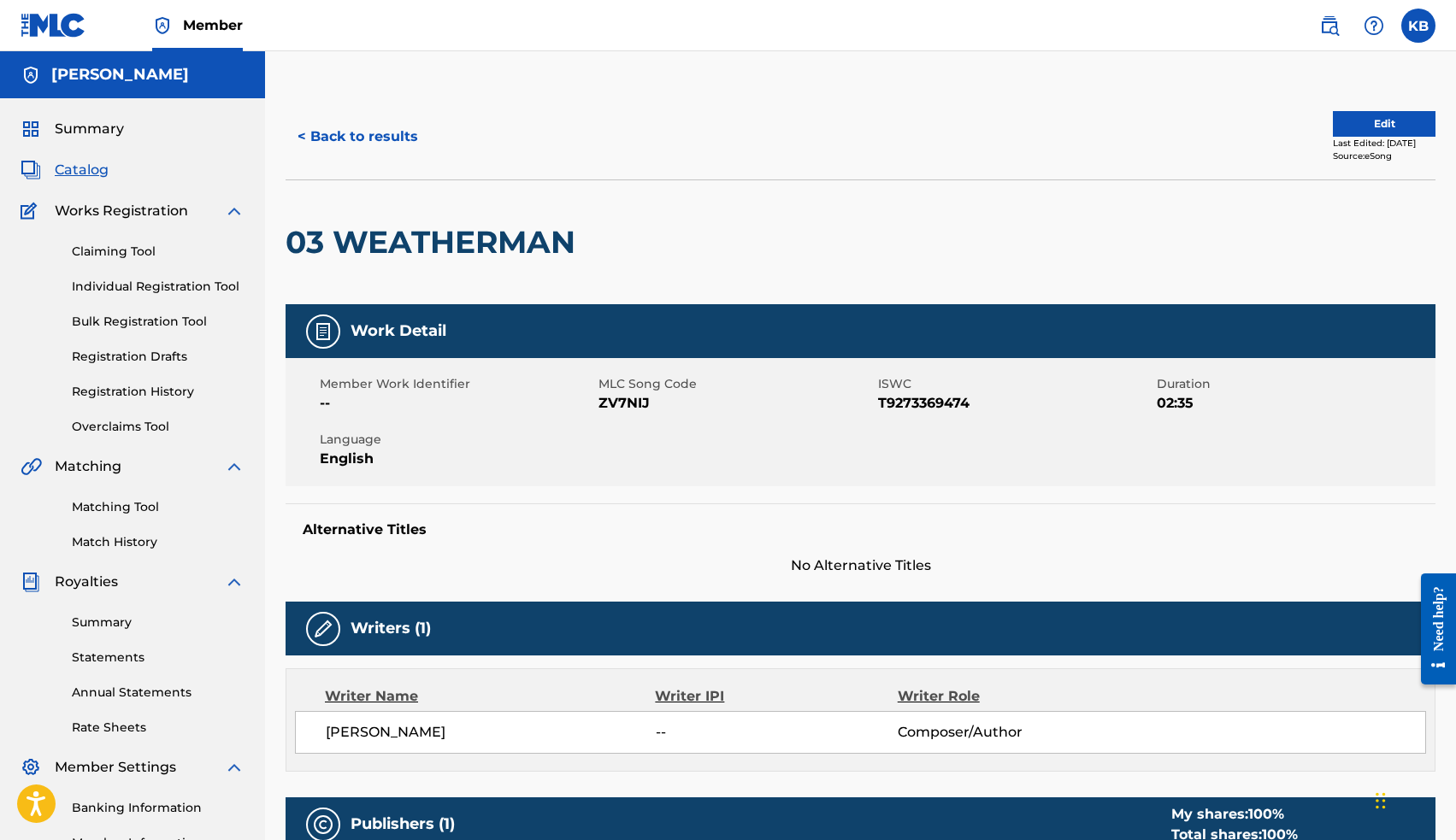
click at [1338, 118] on button "Edit" at bounding box center [1383, 124] width 103 height 26
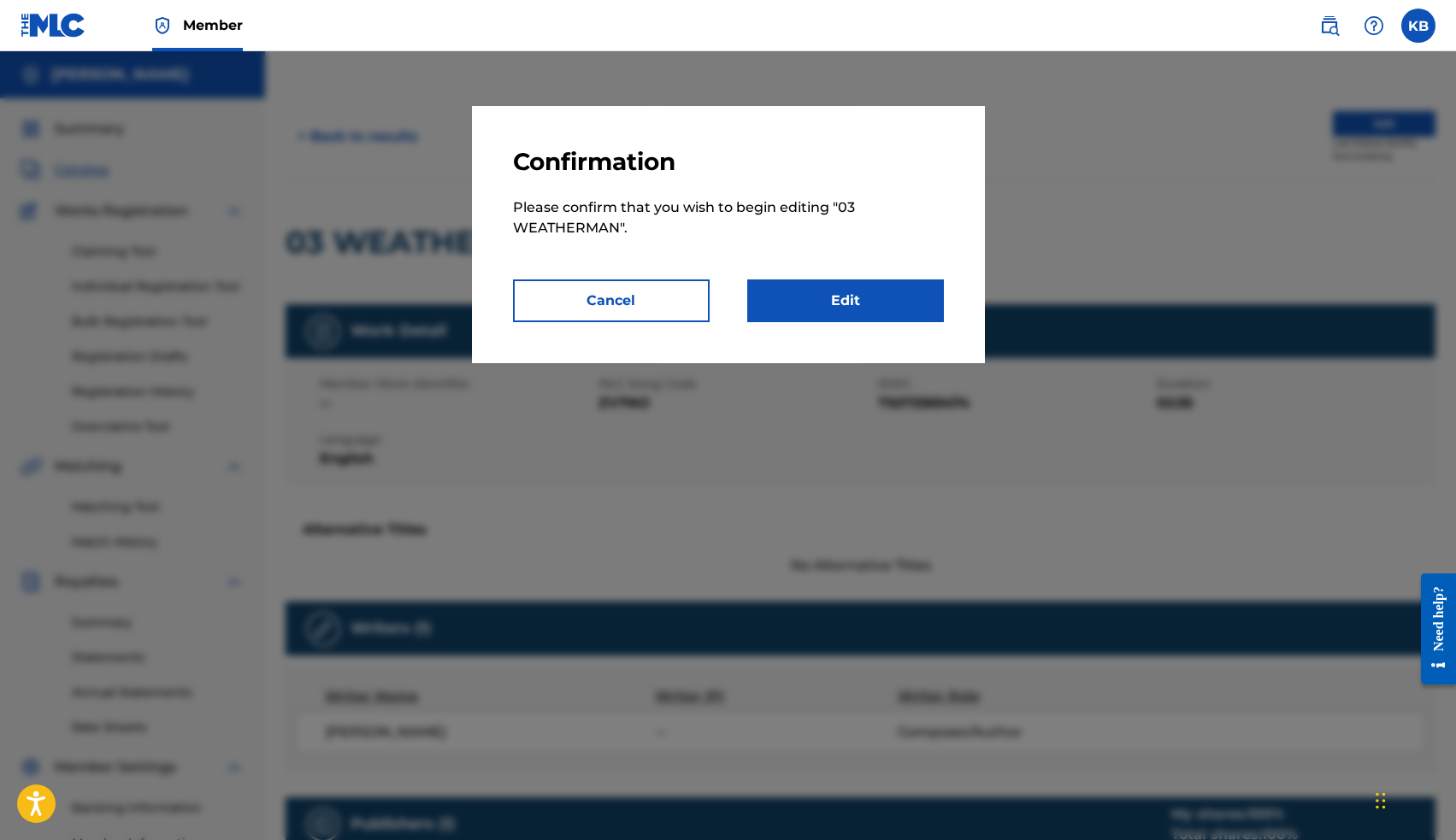
click at [858, 297] on link "Edit" at bounding box center [845, 300] width 197 height 42
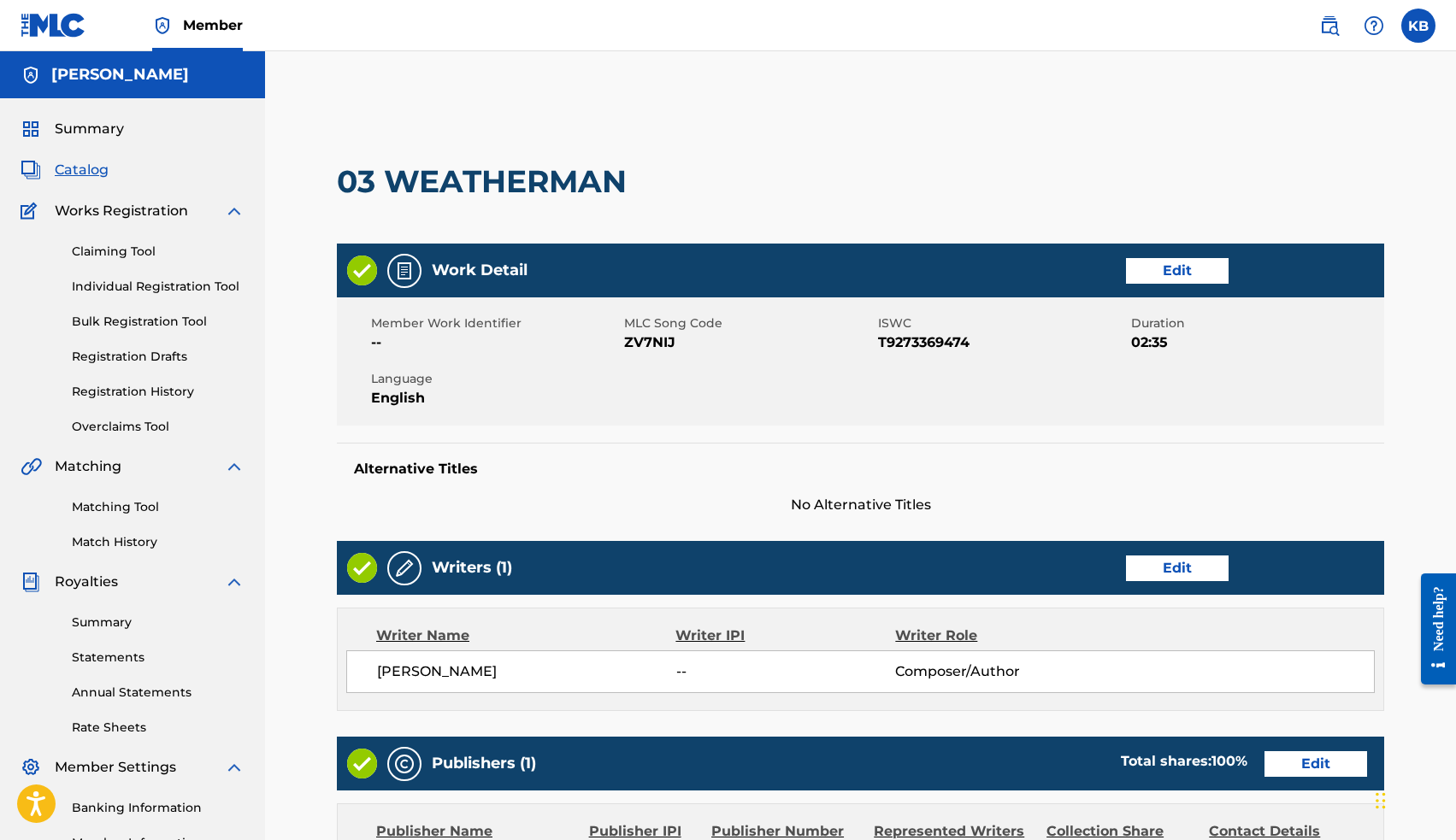
click at [1186, 567] on link "Edit" at bounding box center [1177, 568] width 103 height 26
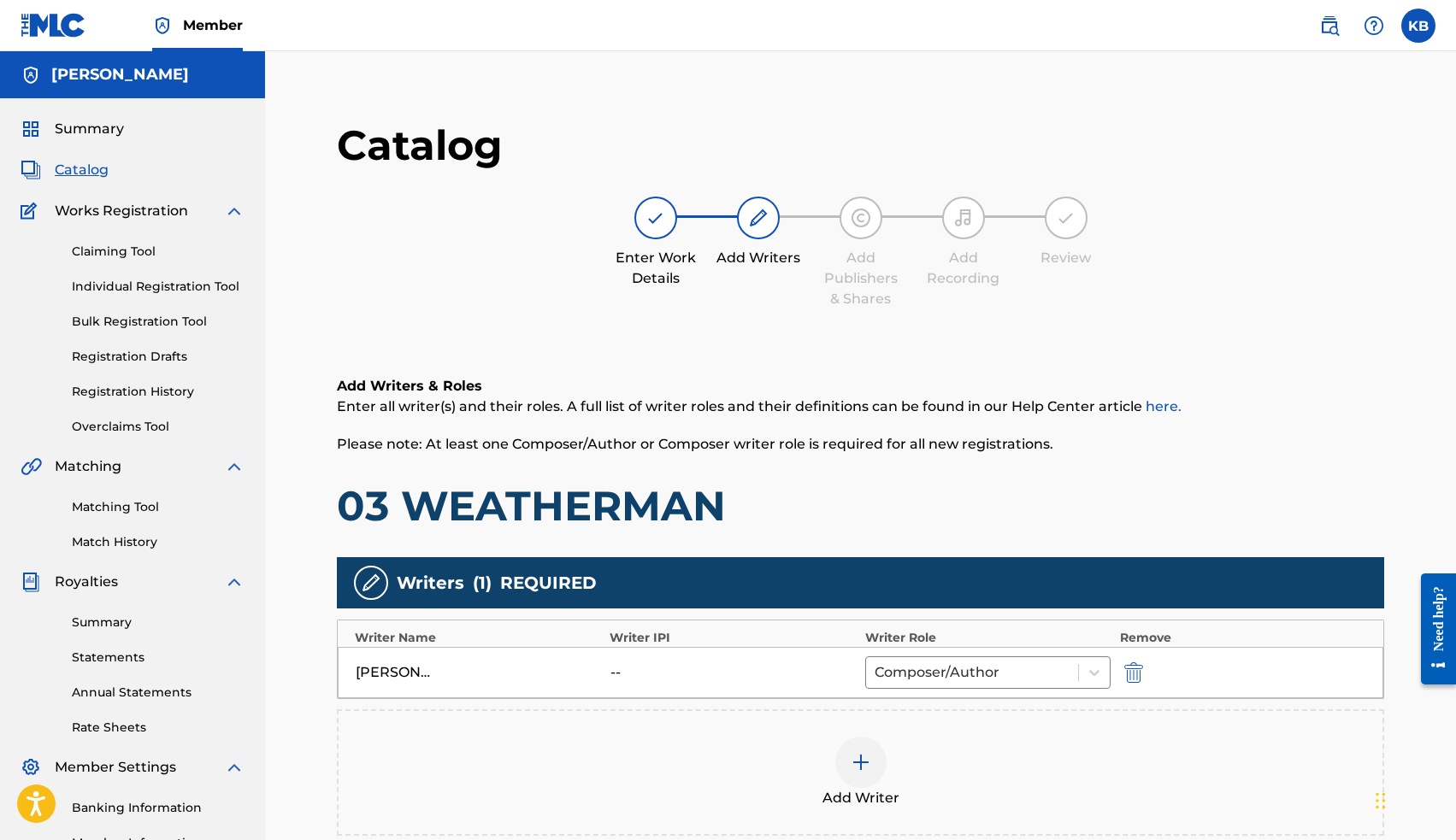
click at [861, 767] on img at bounding box center [861, 762] width 21 height 21
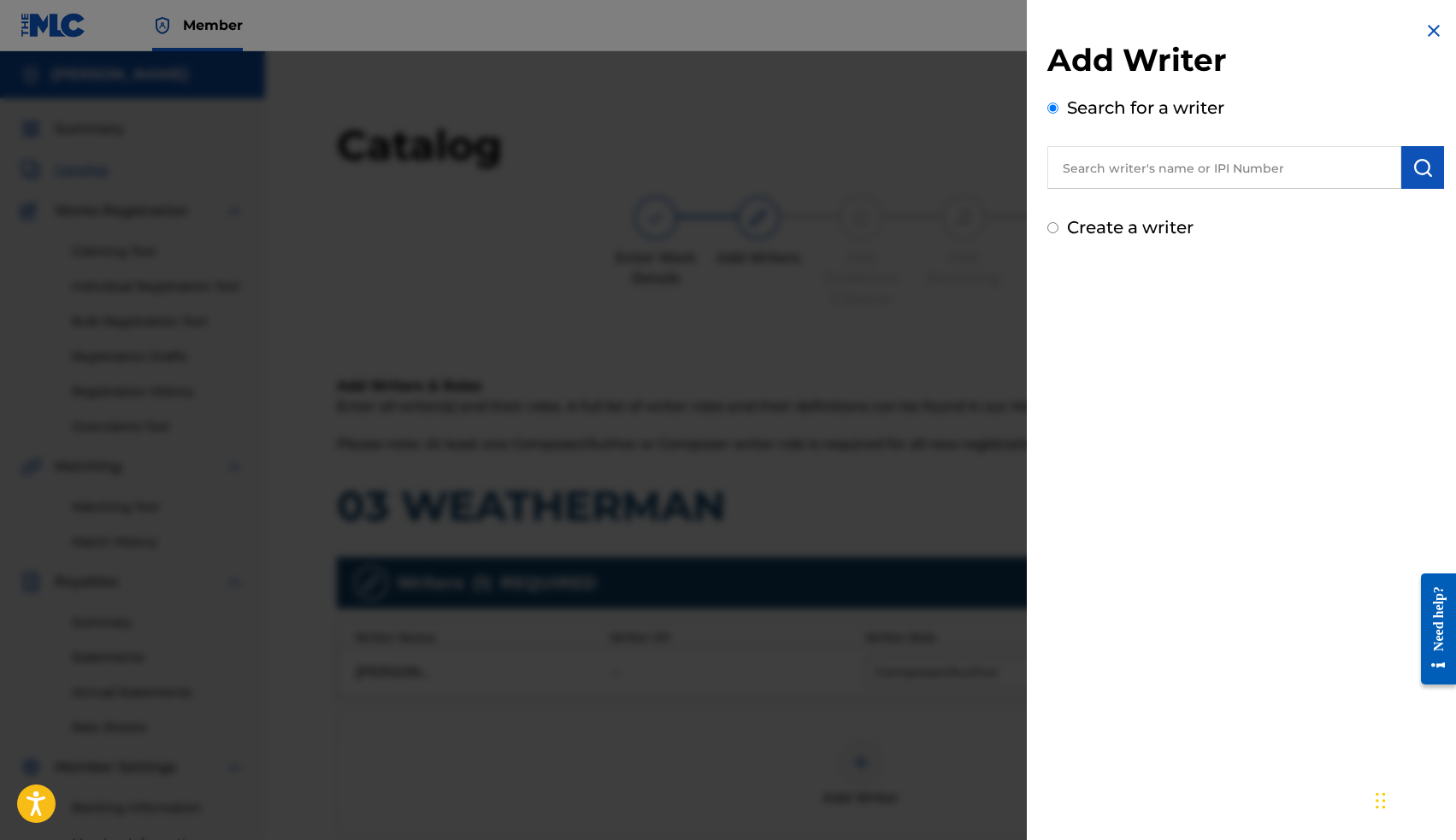
click at [1143, 172] on input "text" at bounding box center [1225, 167] width 354 height 42
paste input "00663563036"
type input "00663563036"
click at [1436, 168] on button "submit" at bounding box center [1421, 167] width 42 height 42
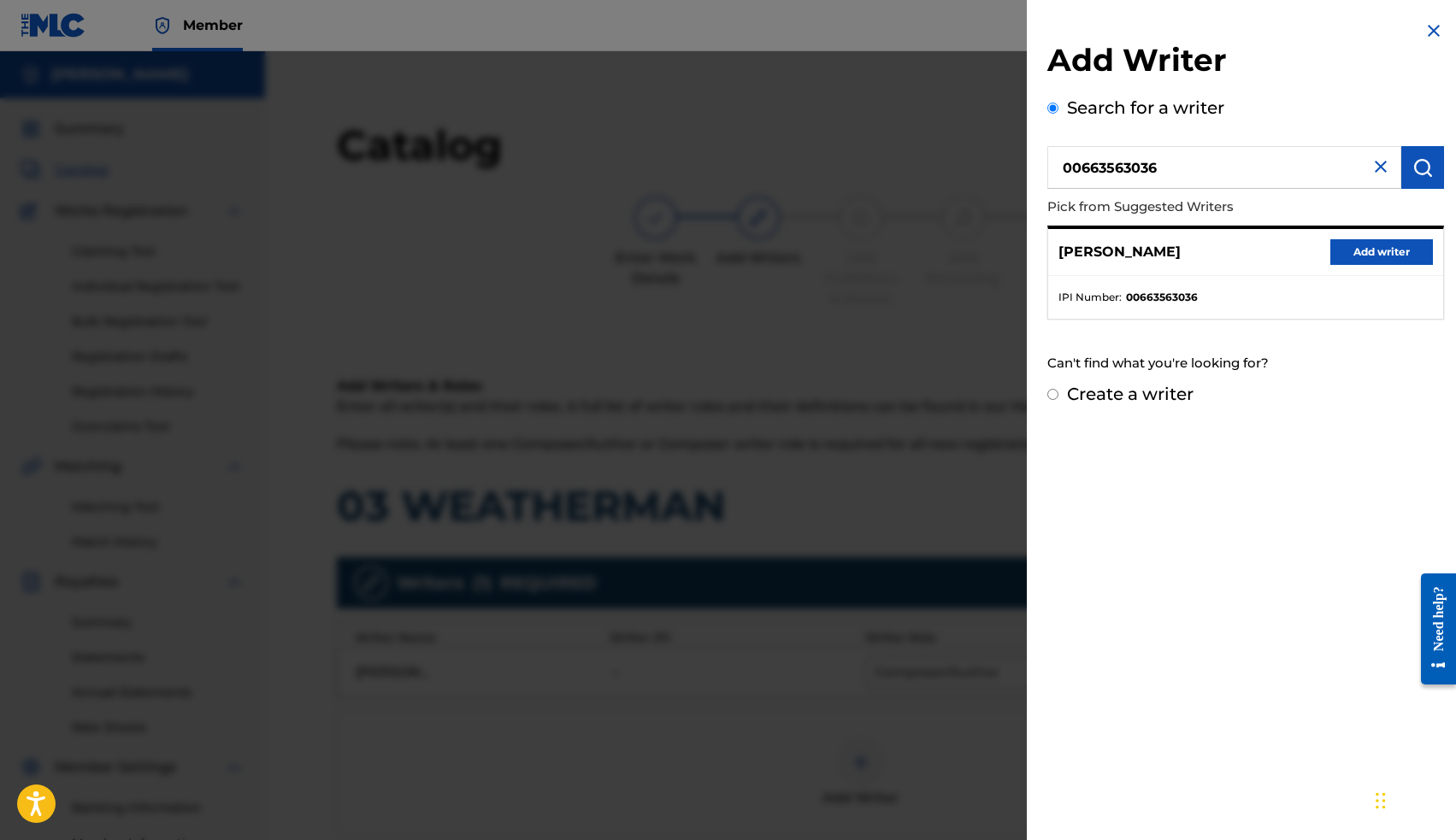
click at [1368, 252] on button "Add writer" at bounding box center [1381, 252] width 103 height 26
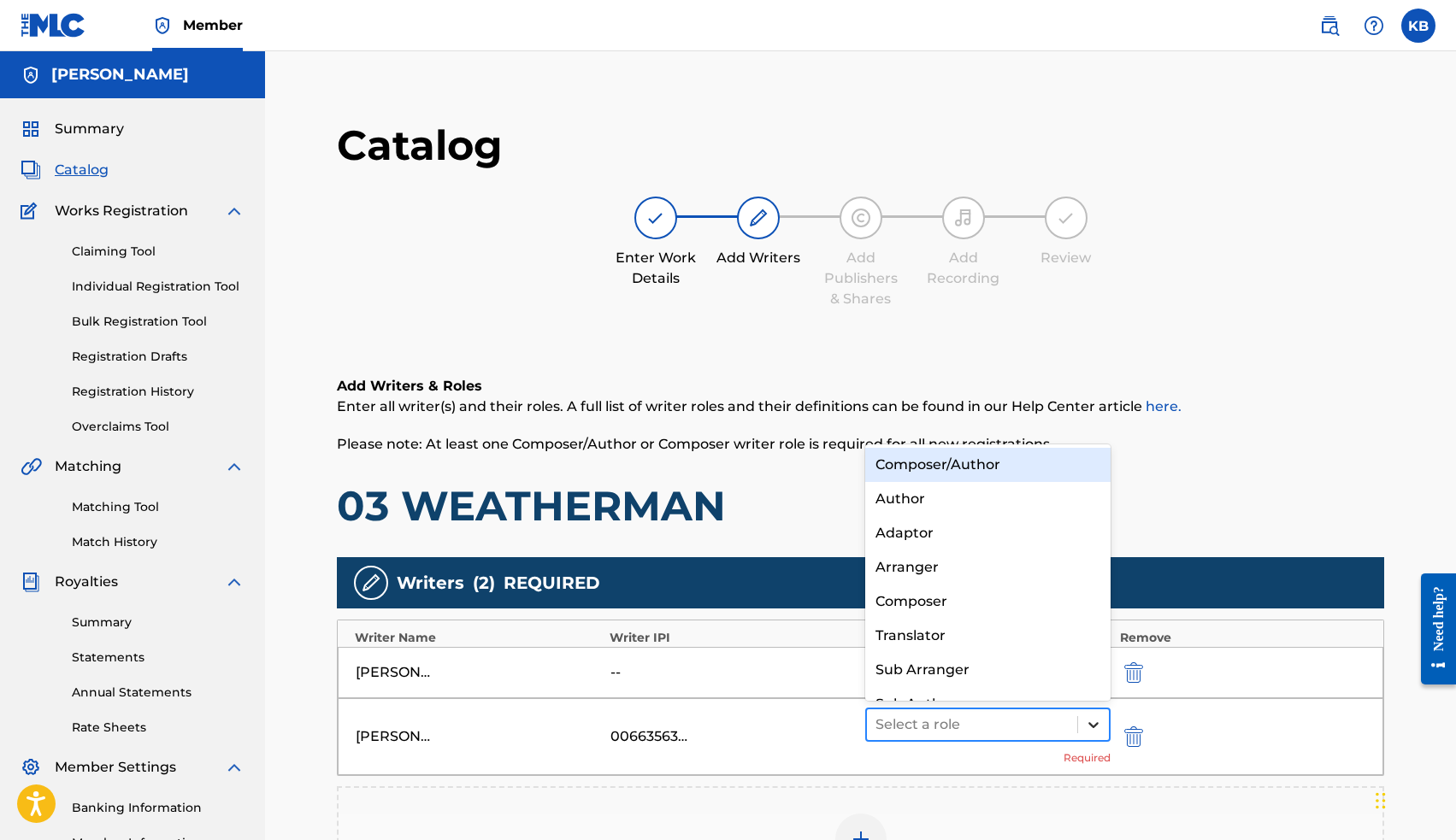
click at [1092, 736] on div at bounding box center [1093, 725] width 31 height 31
click at [975, 466] on div "Composer/Author" at bounding box center [988, 465] width 246 height 35
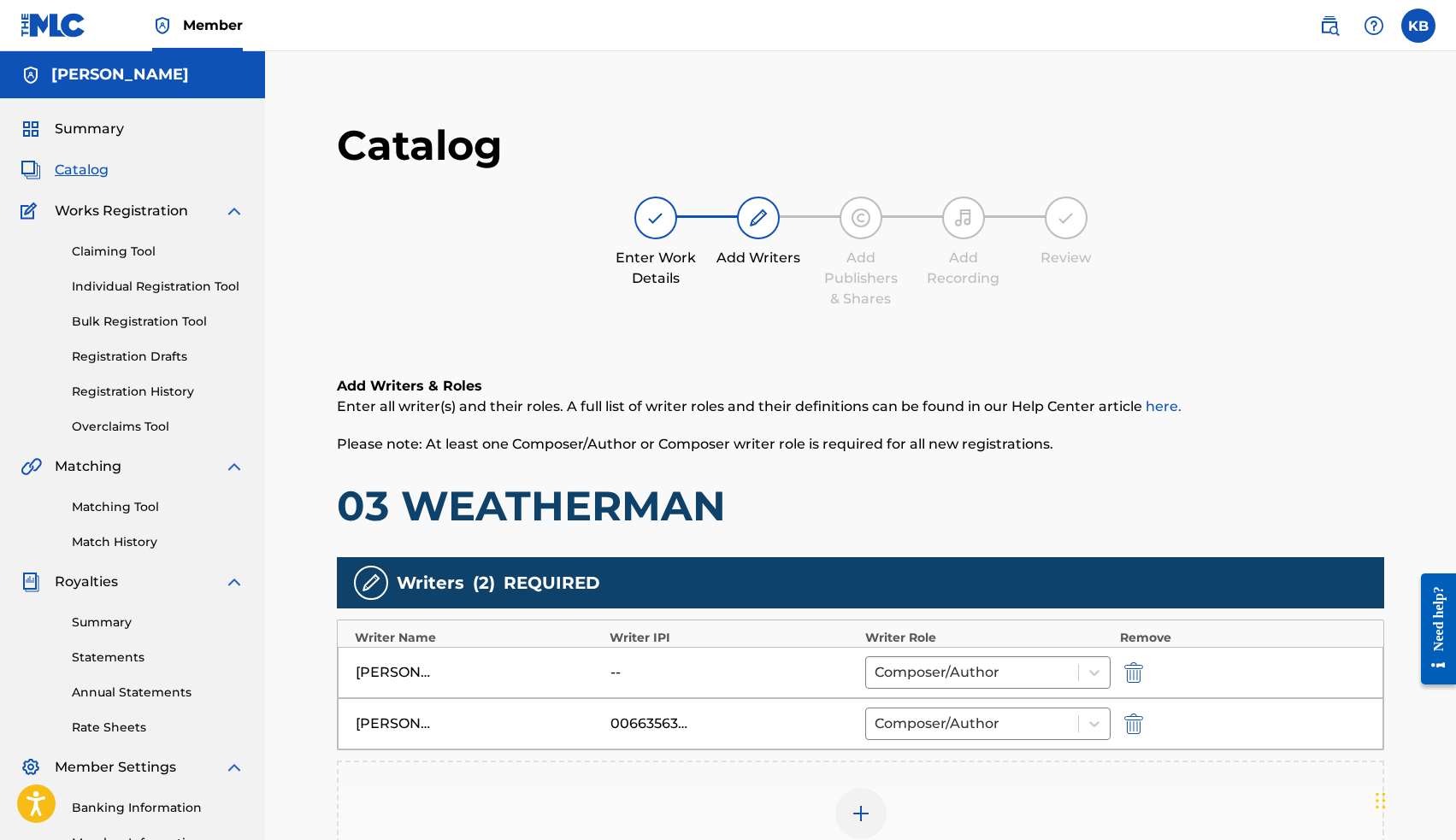
click at [1140, 672] on img "submit" at bounding box center [1134, 673] width 19 height 21
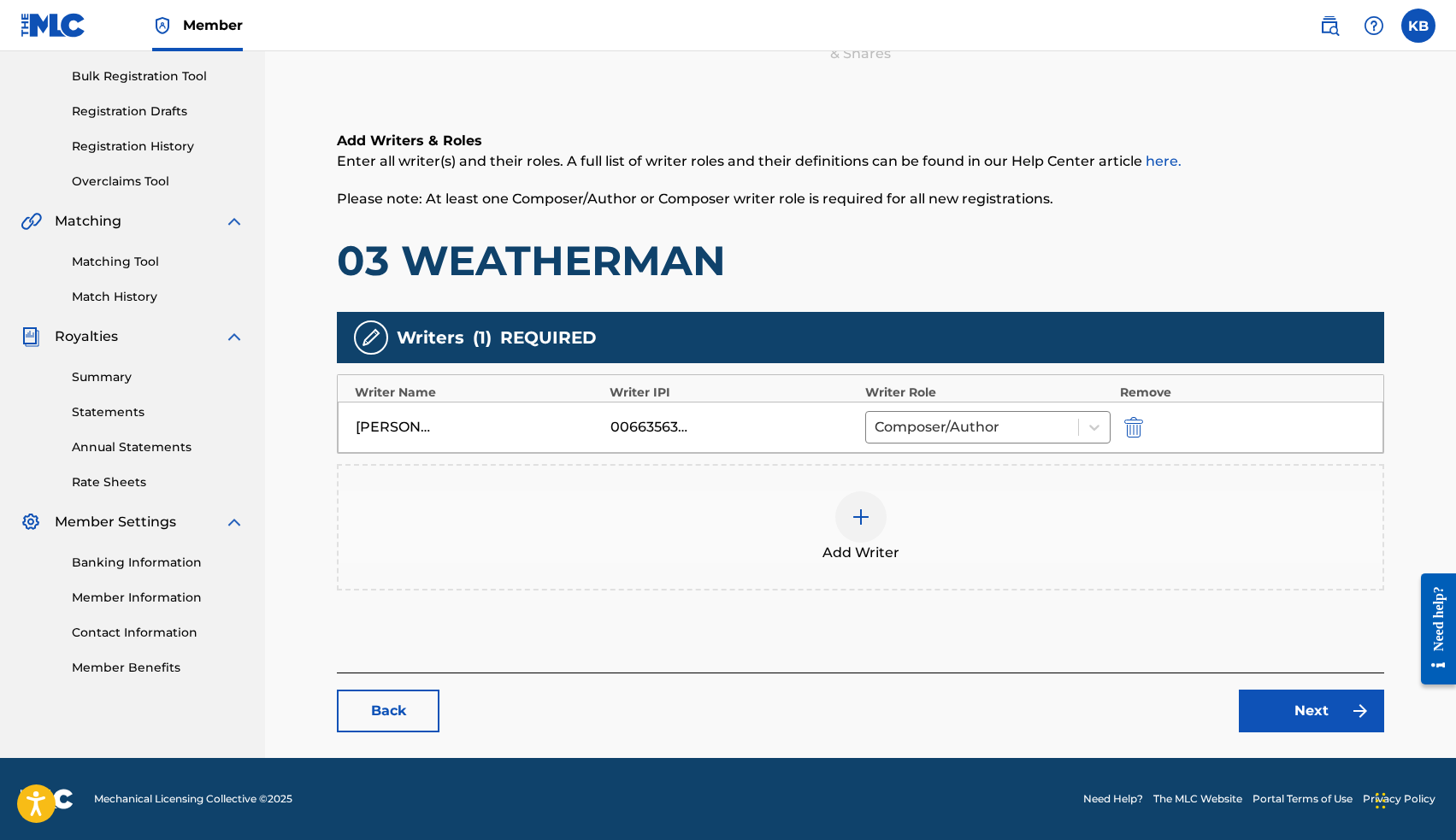
scroll to position [245, 0]
click at [1305, 718] on link "Next" at bounding box center [1311, 711] width 145 height 42
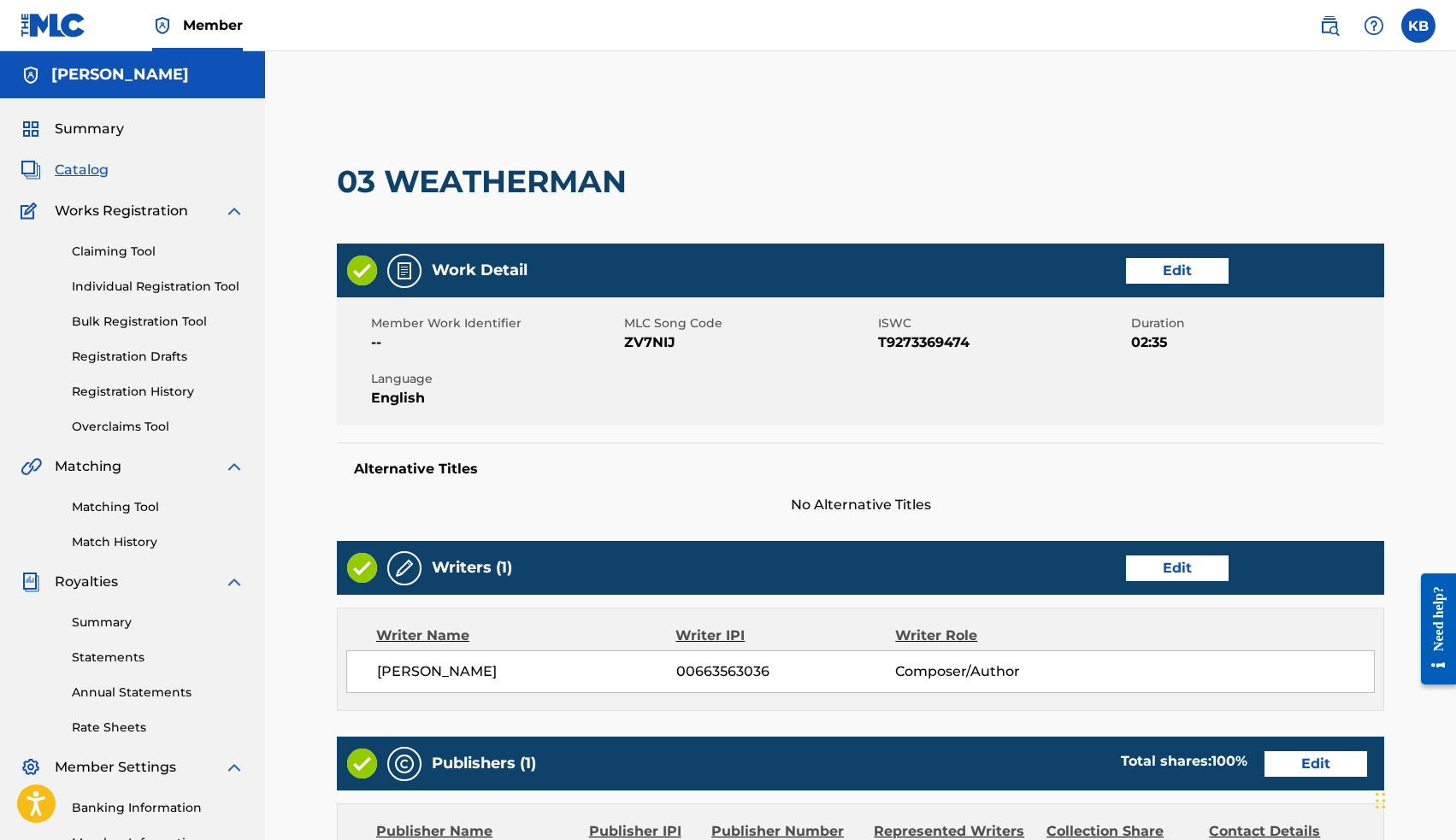
click at [1151, 271] on link "Edit" at bounding box center [1177, 271] width 103 height 26
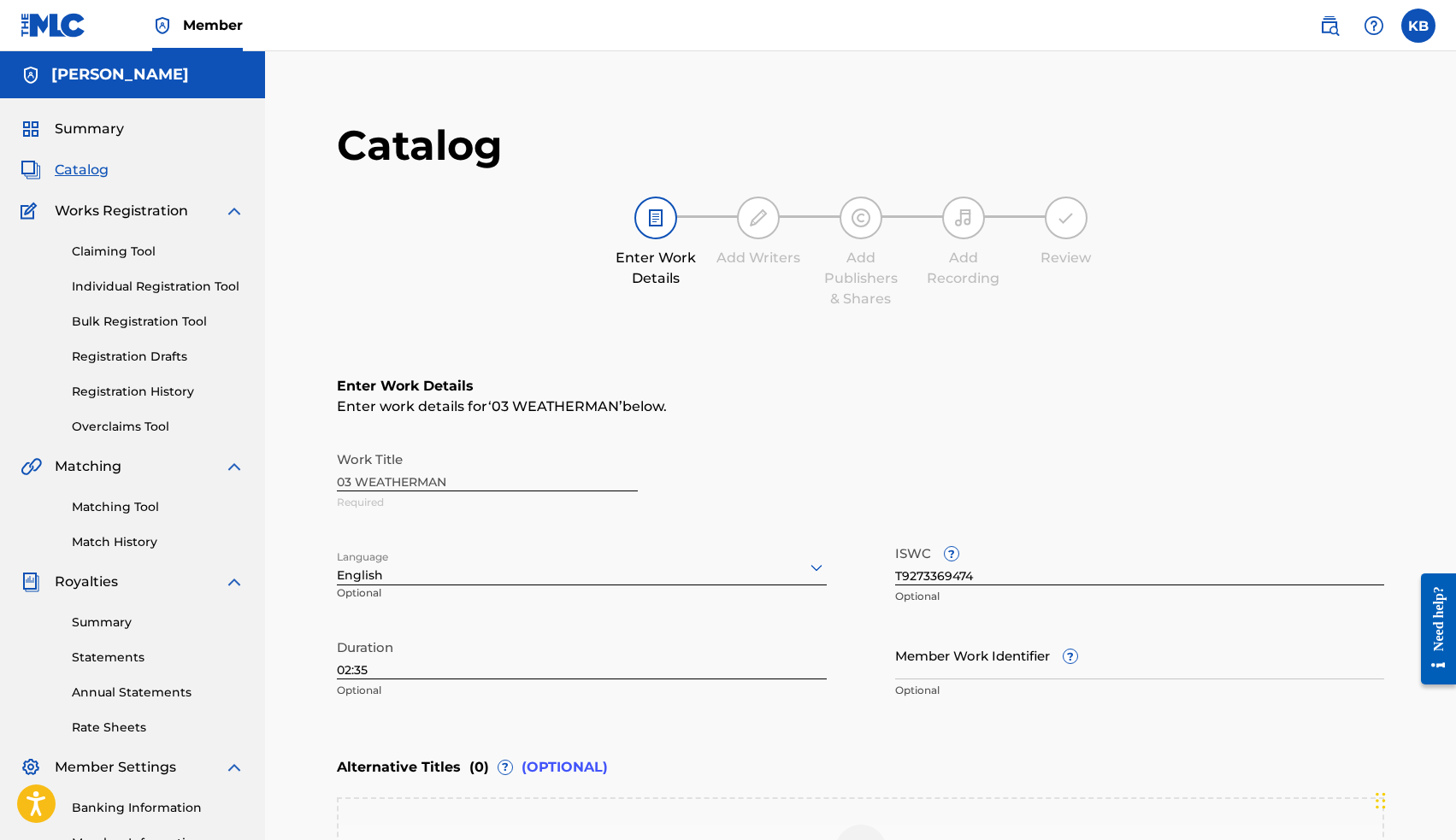
click at [945, 662] on input "Member Work Identifier ?" at bounding box center [1139, 655] width 490 height 48
paste input "29163236"
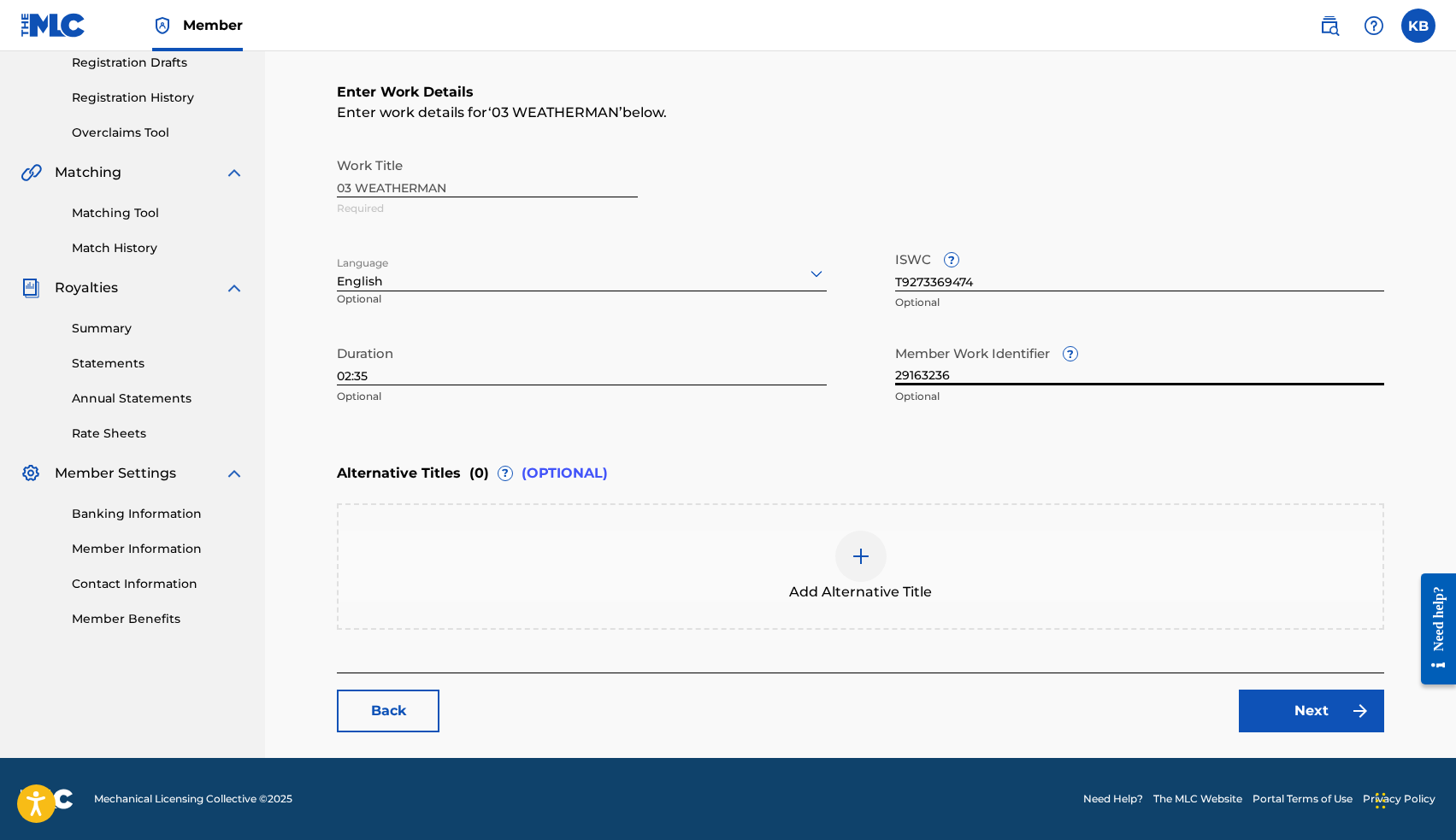
scroll to position [294, 0]
type input "29163236"
click at [1292, 711] on link "Next" at bounding box center [1311, 711] width 145 height 42
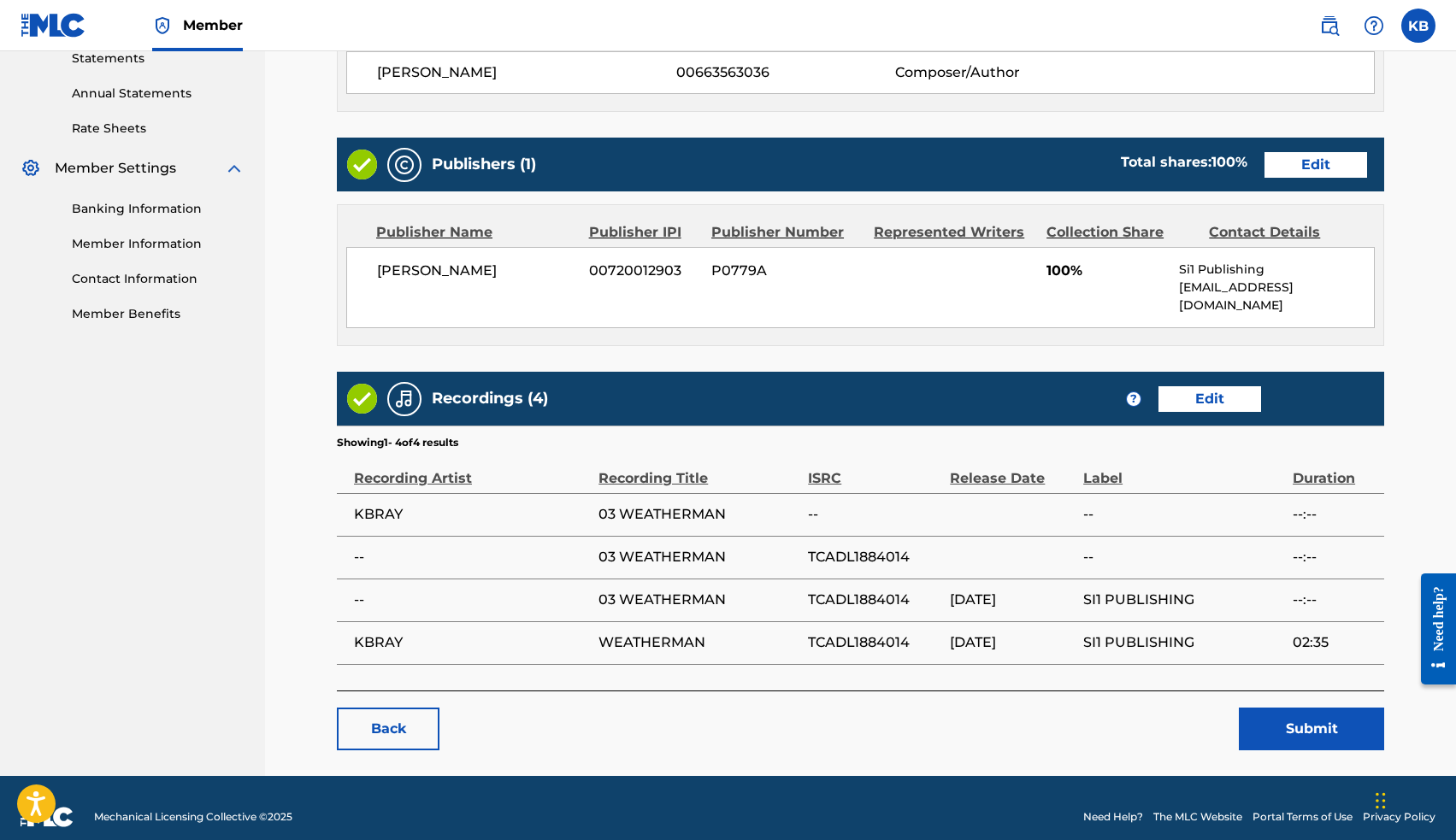
scroll to position [598, 0]
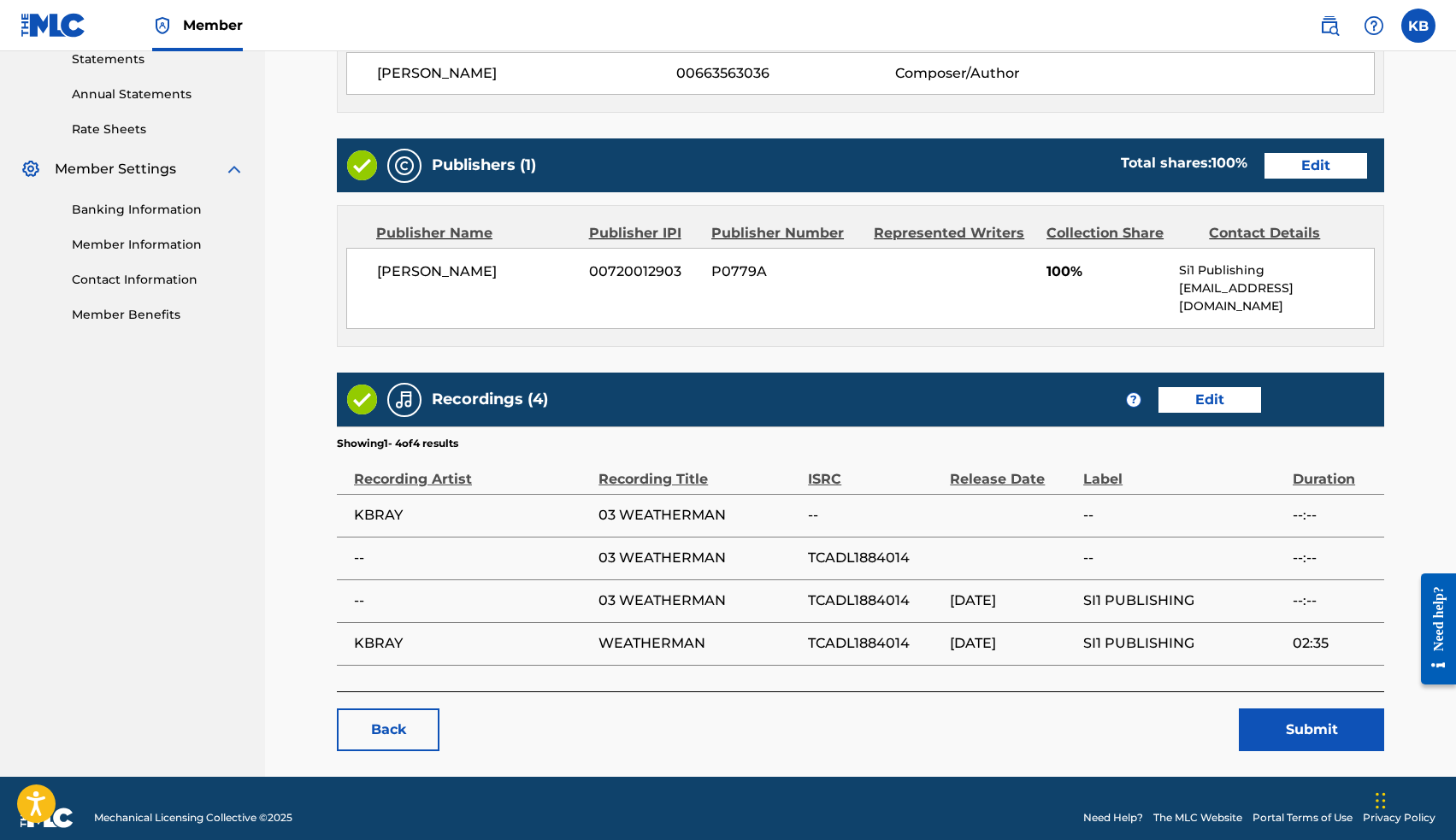
click at [1314, 709] on button "Submit" at bounding box center [1311, 729] width 145 height 42
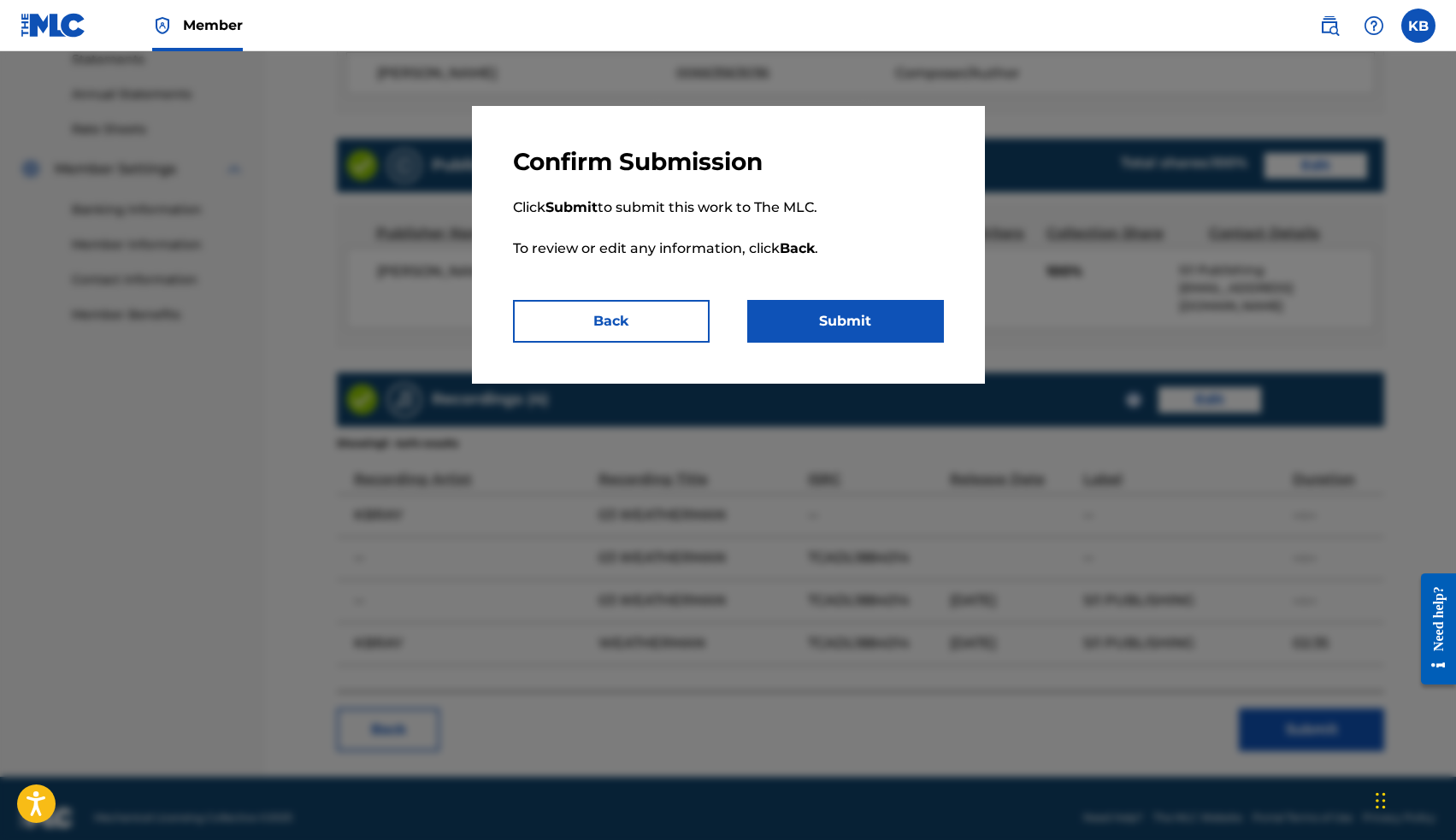
click at [884, 318] on button "Submit" at bounding box center [845, 320] width 197 height 42
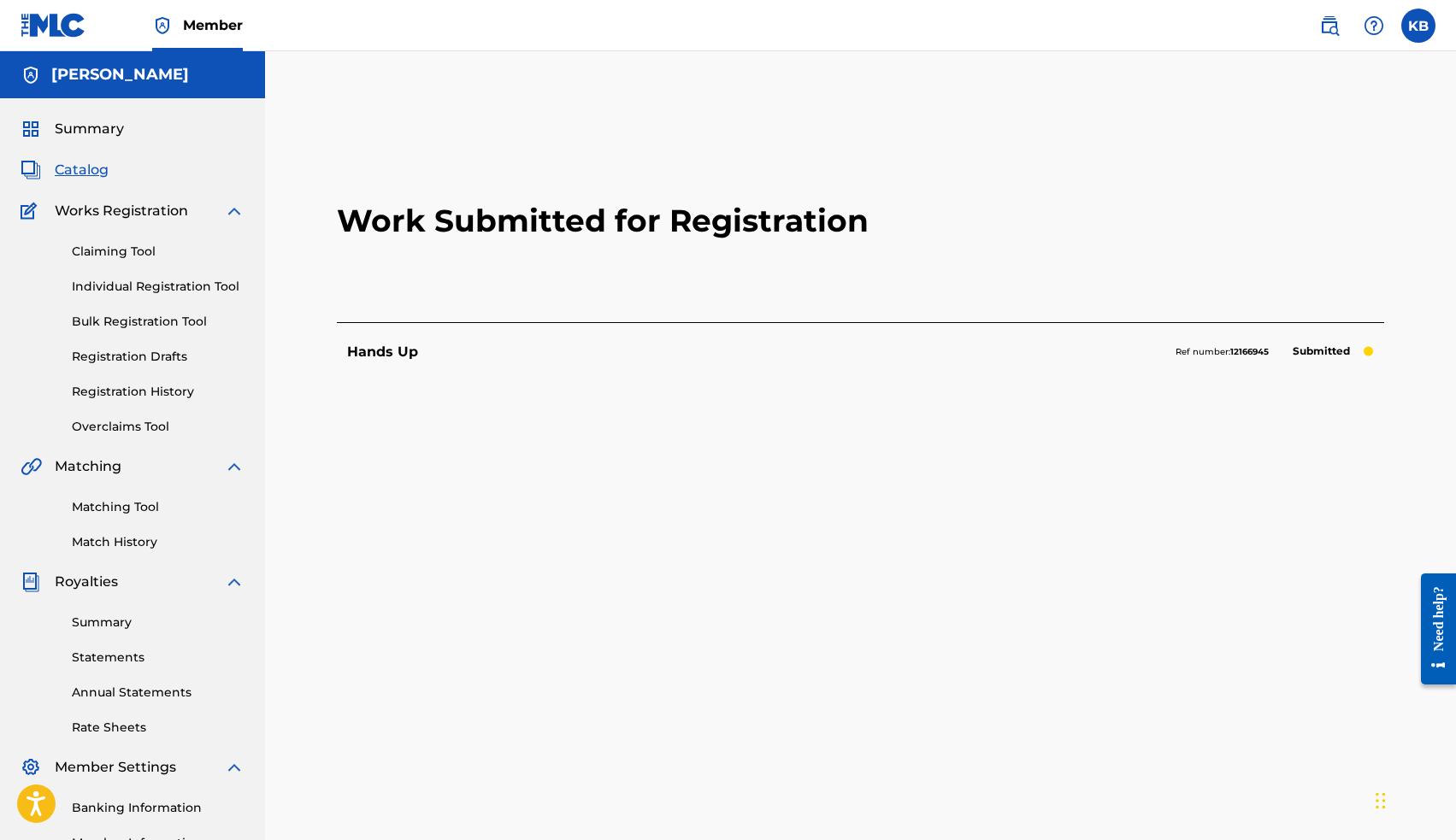
click at [100, 167] on span "Catalog" at bounding box center [81, 170] width 54 height 21
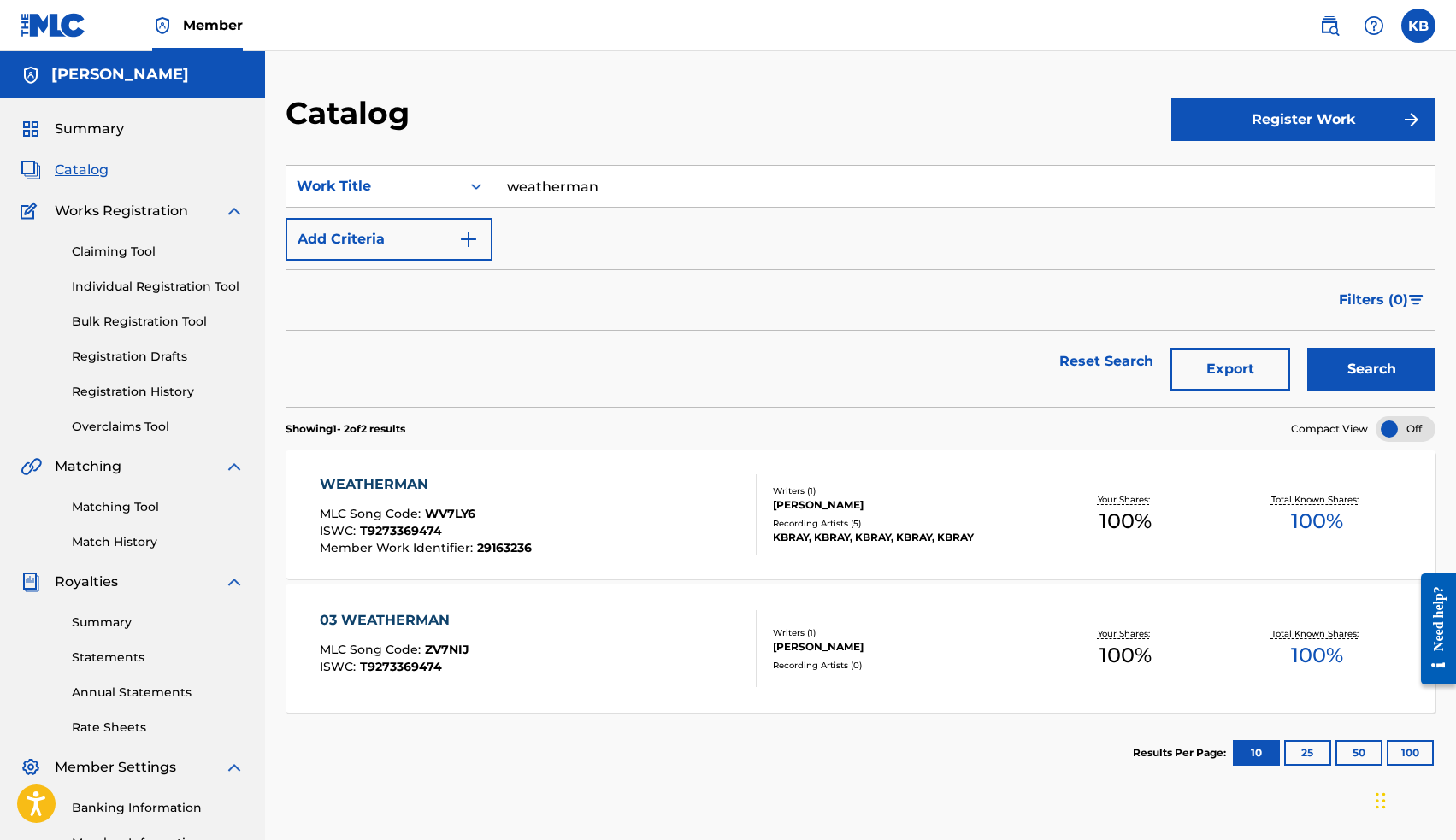
click at [568, 192] on input "weatherman" at bounding box center [963, 186] width 942 height 41
click at [590, 225] on span "([PERSON_NAME]'s song)" at bounding box center [638, 224] width 175 height 16
type input "02 nan ([PERSON_NAME]'s song)"
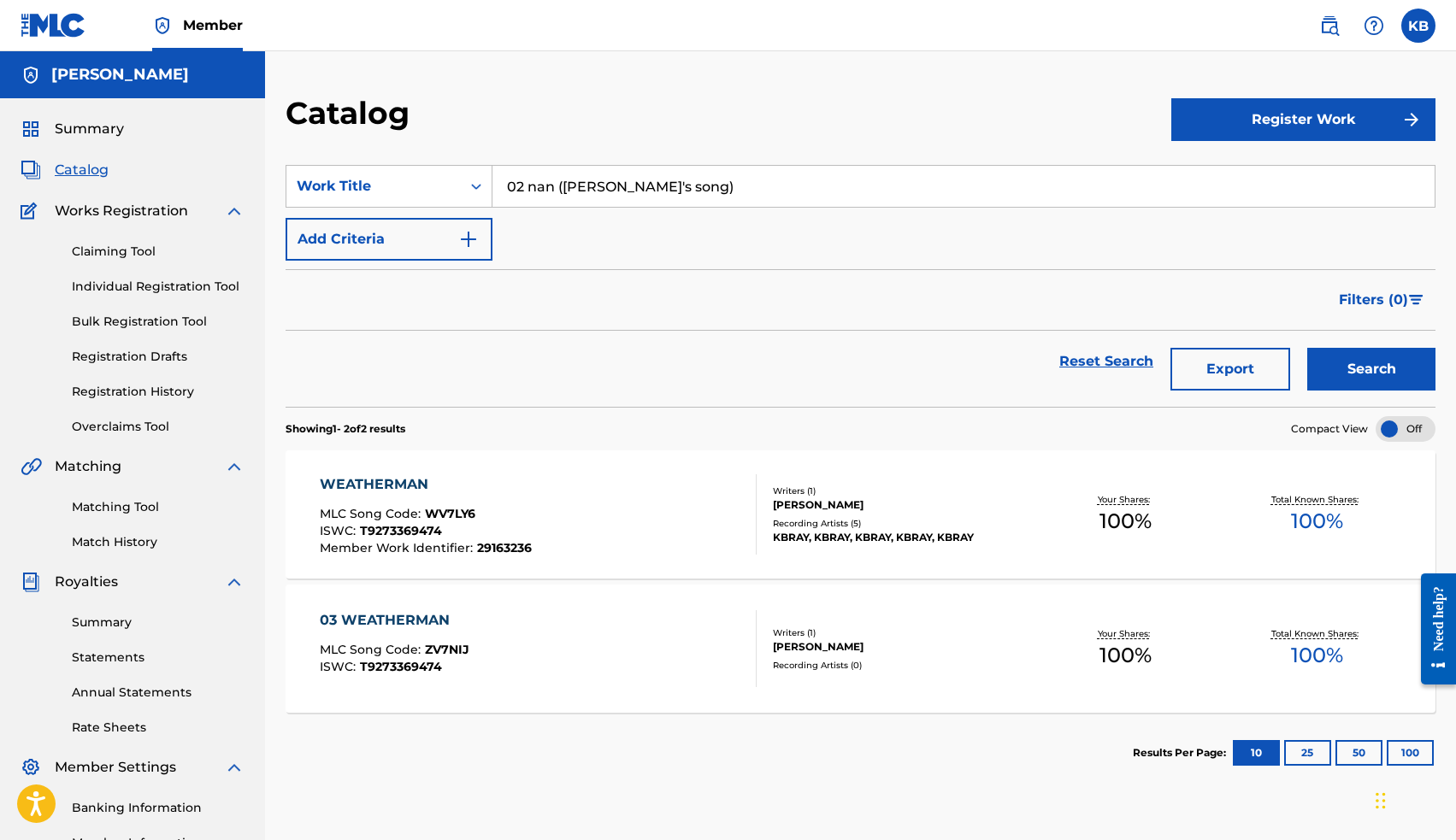
click at [1345, 361] on button "Search" at bounding box center [1371, 369] width 128 height 42
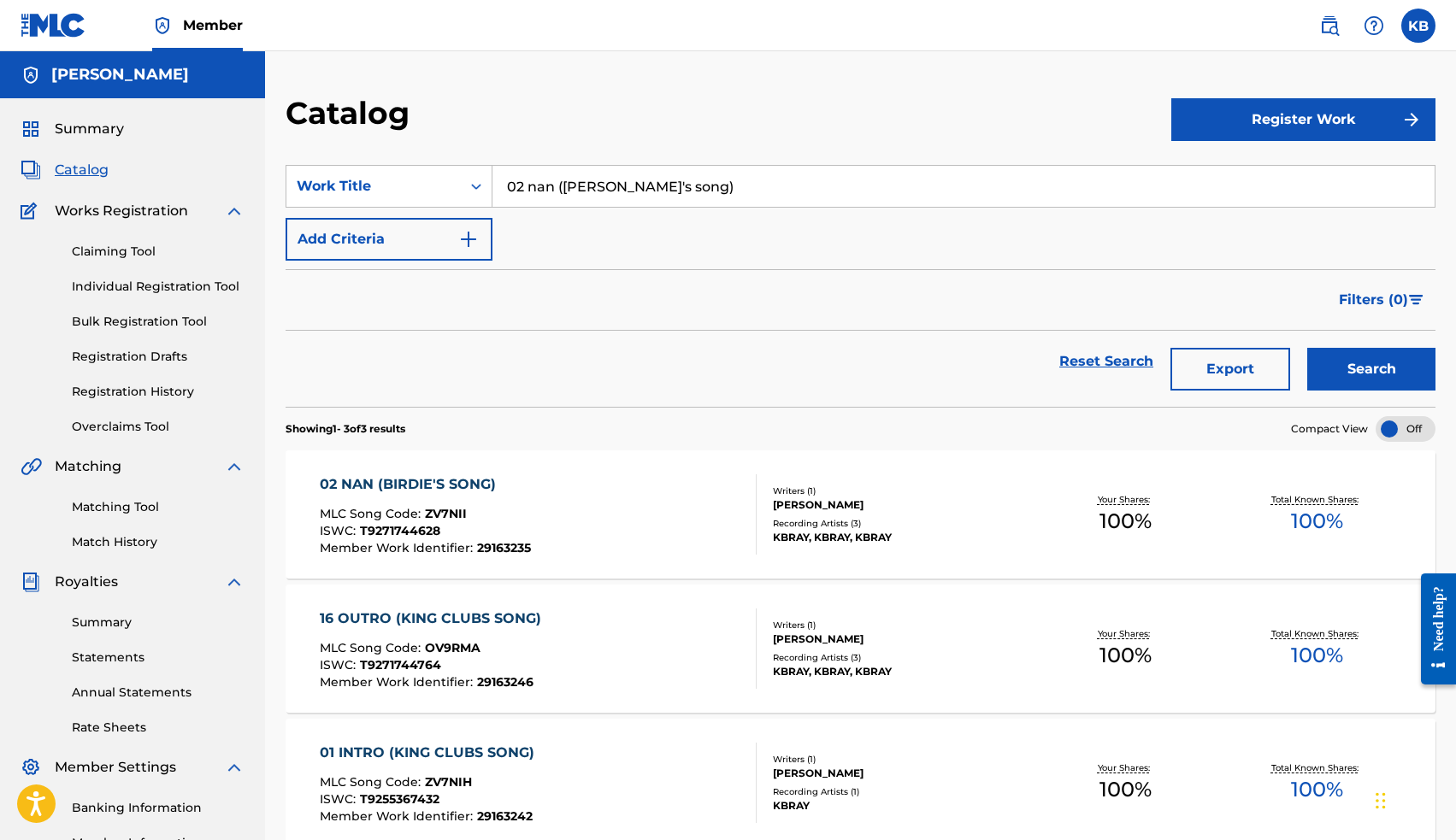
click at [456, 486] on div "02 NAN (BIRDIE'S SONG)" at bounding box center [425, 484] width 212 height 21
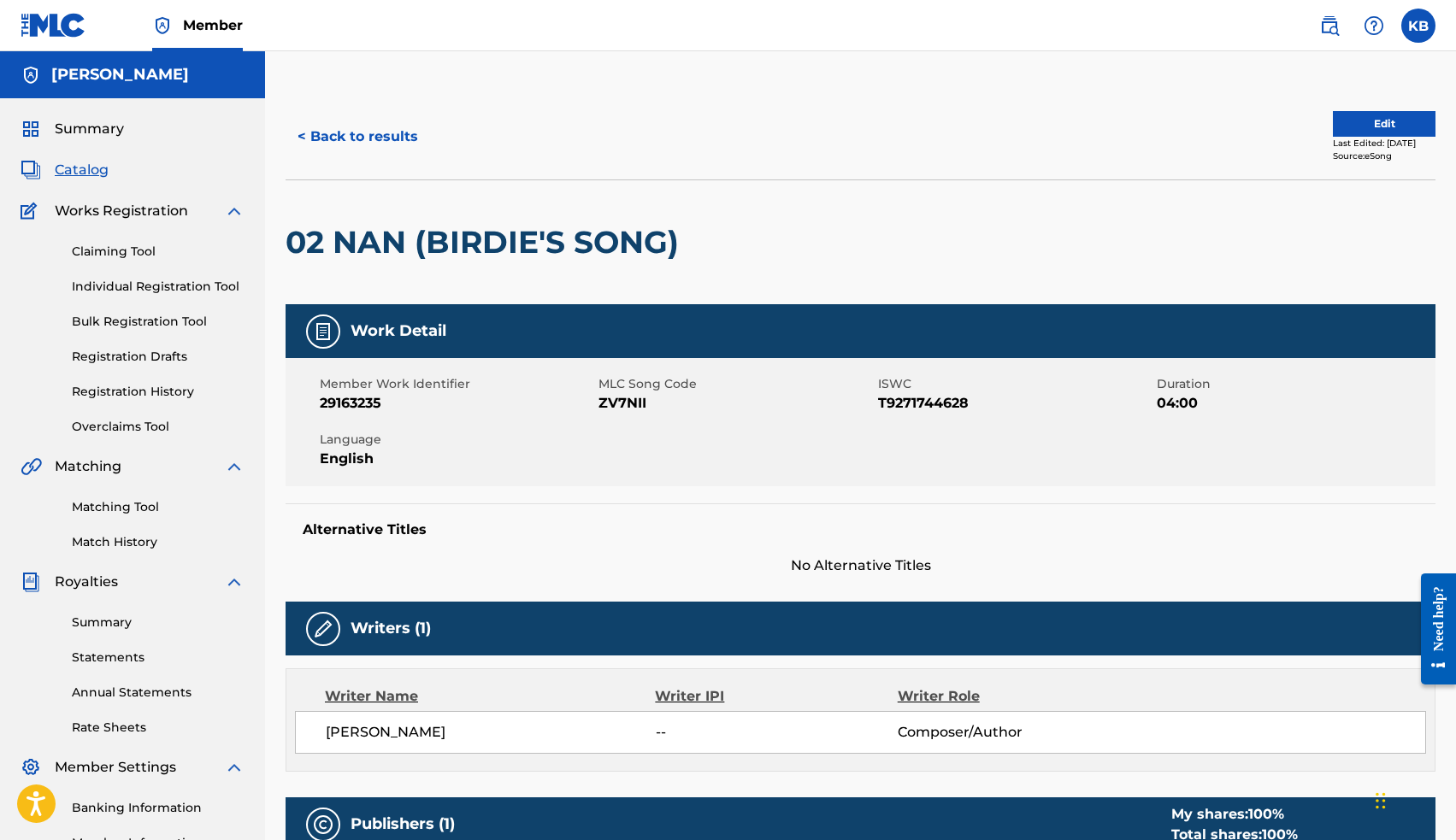
click at [1333, 123] on button "Edit" at bounding box center [1383, 124] width 103 height 26
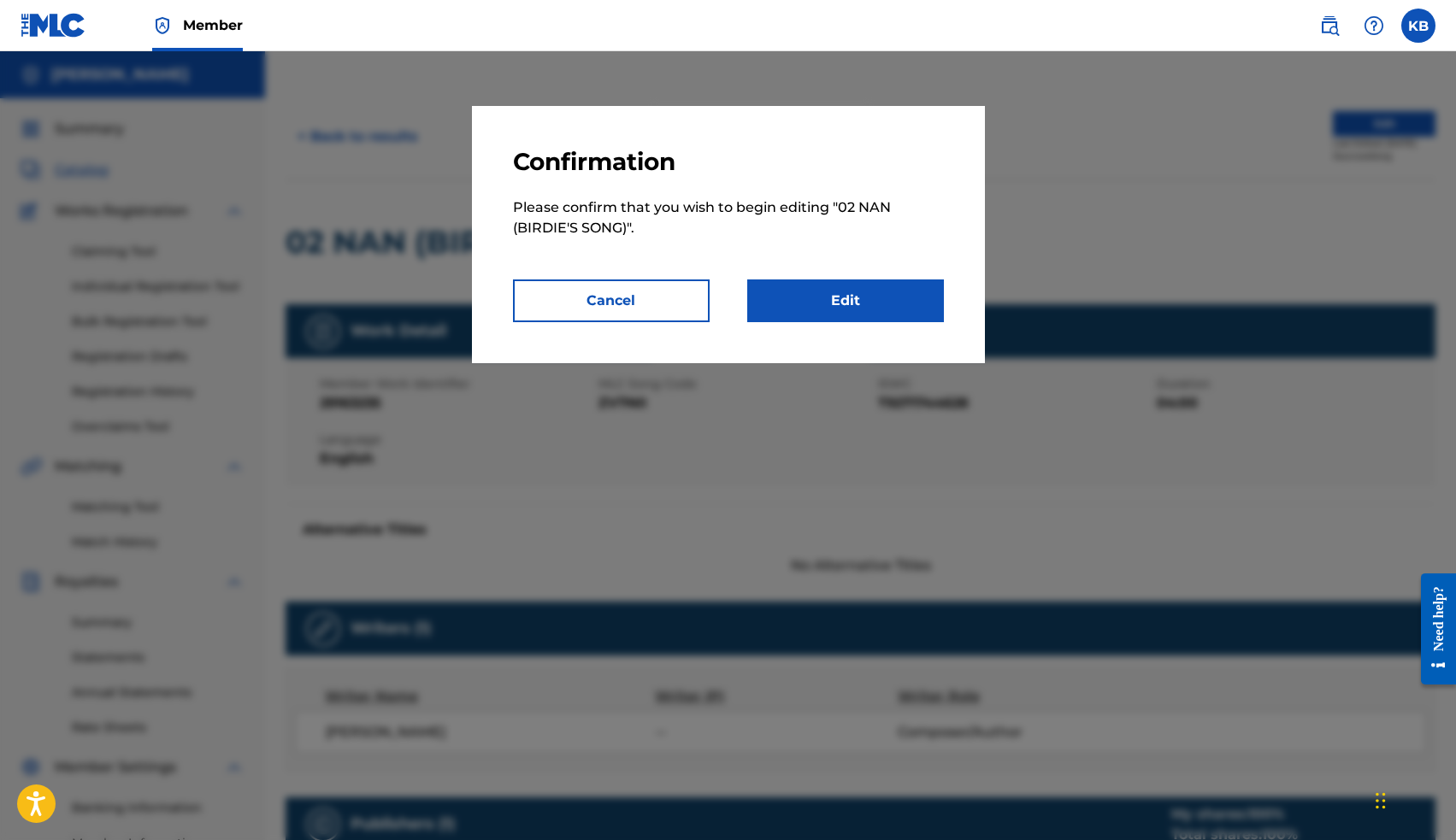
click at [899, 301] on link "Edit" at bounding box center [845, 300] width 197 height 42
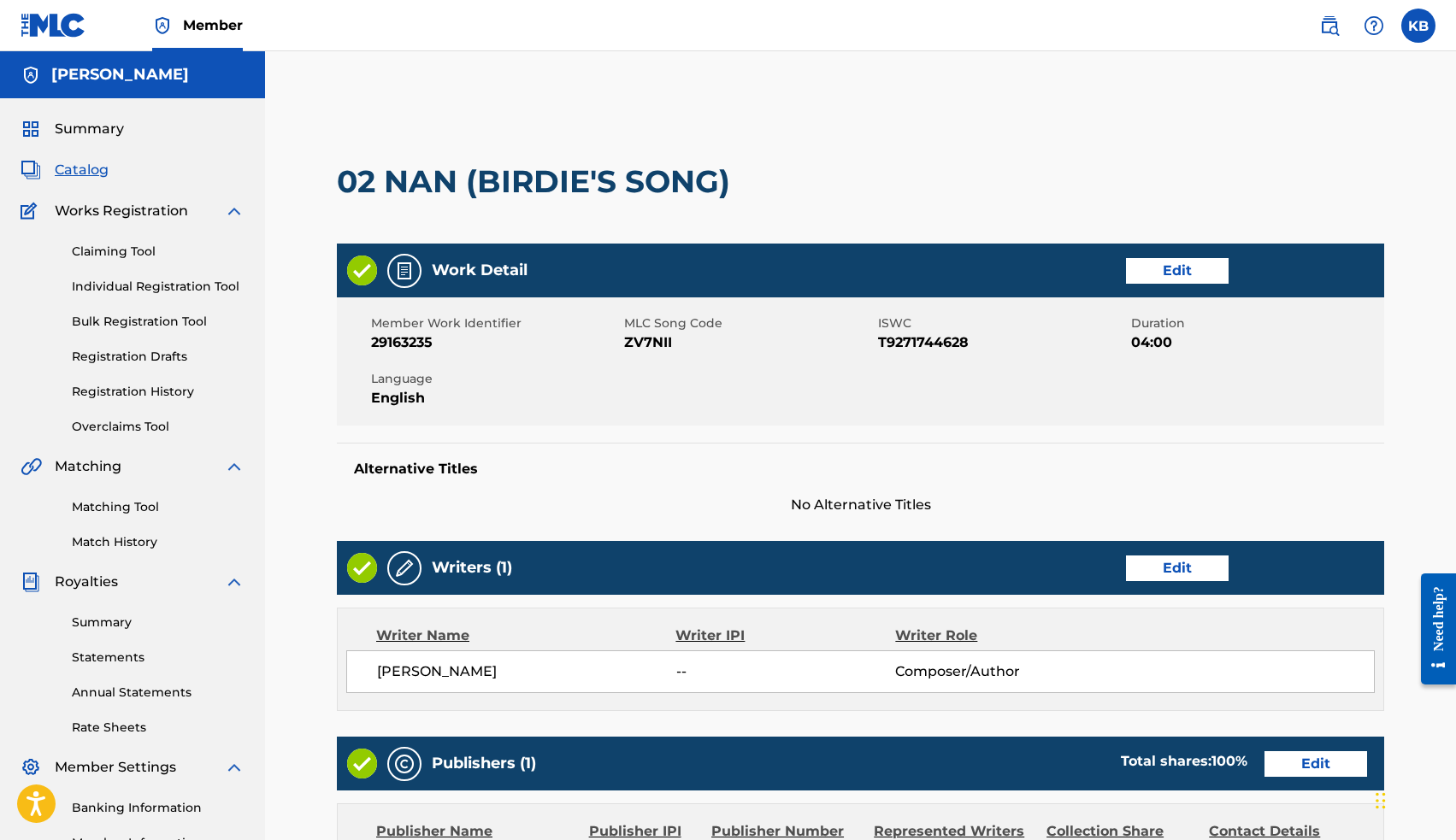
click at [1176, 561] on link "Edit" at bounding box center [1177, 568] width 103 height 26
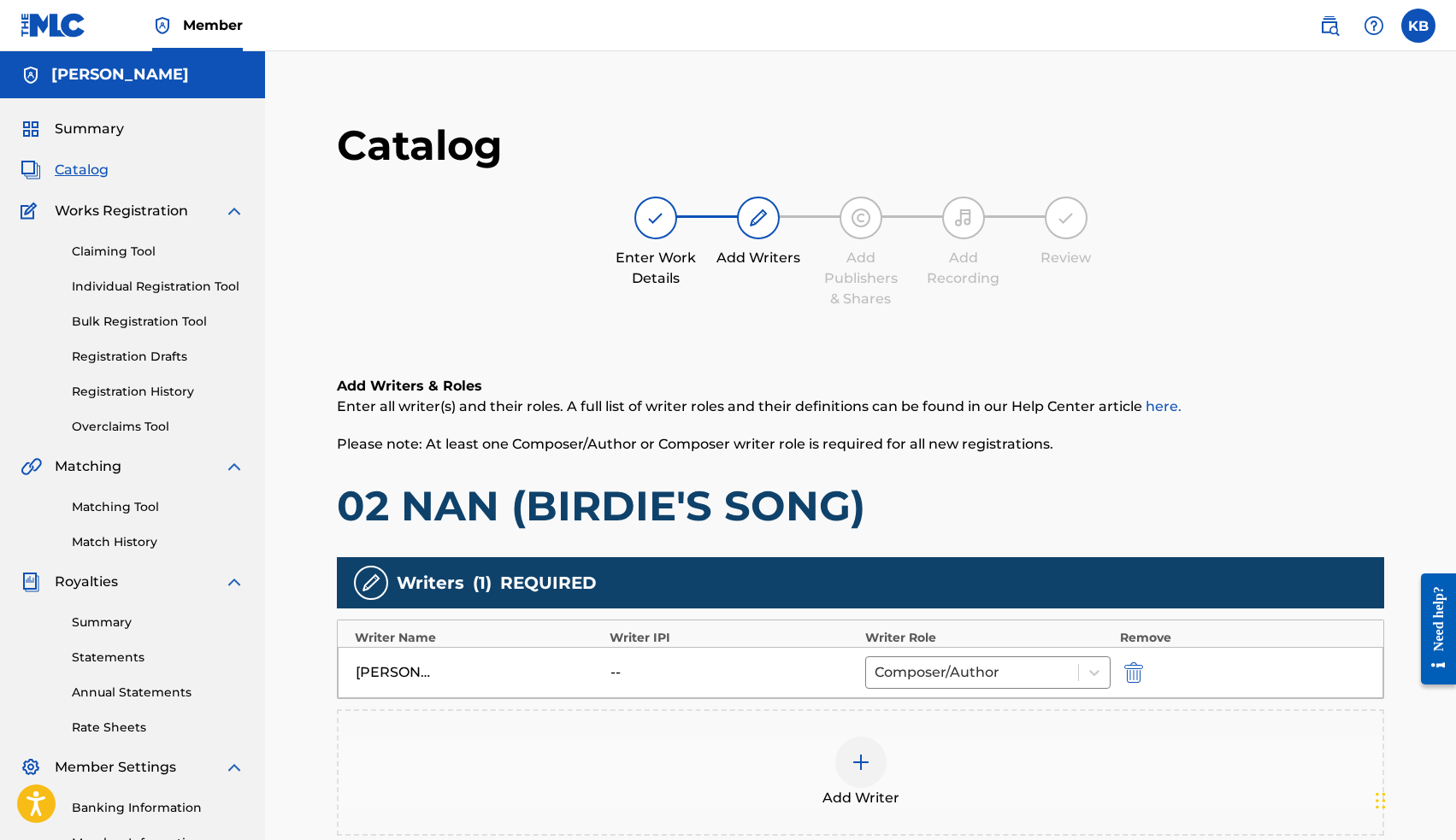
click at [858, 757] on img at bounding box center [861, 762] width 21 height 21
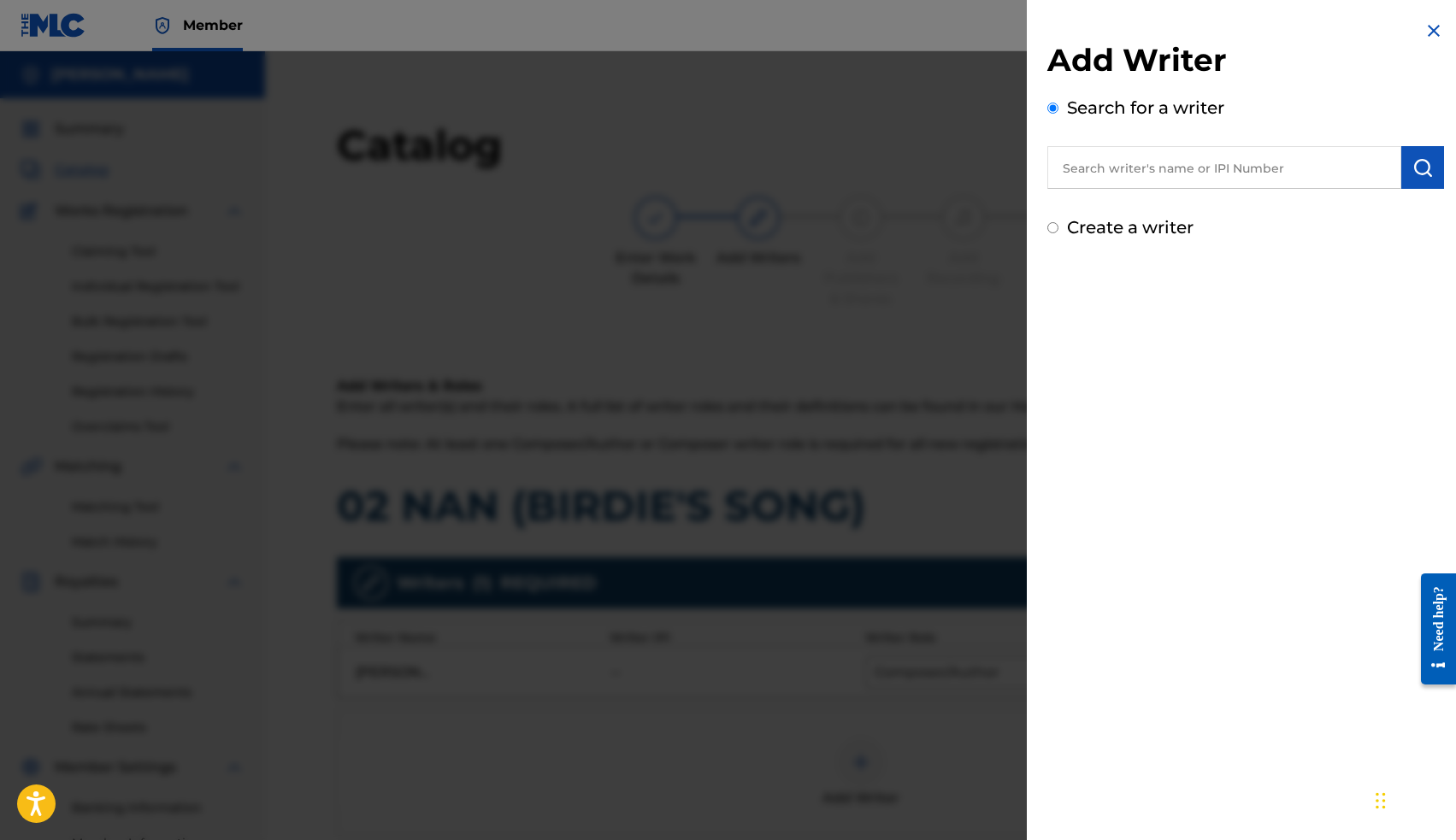
click at [1163, 176] on input "text" at bounding box center [1225, 167] width 354 height 42
paste input "00663563036"
type input "00663563036"
click at [1415, 162] on img "submit" at bounding box center [1422, 167] width 21 height 21
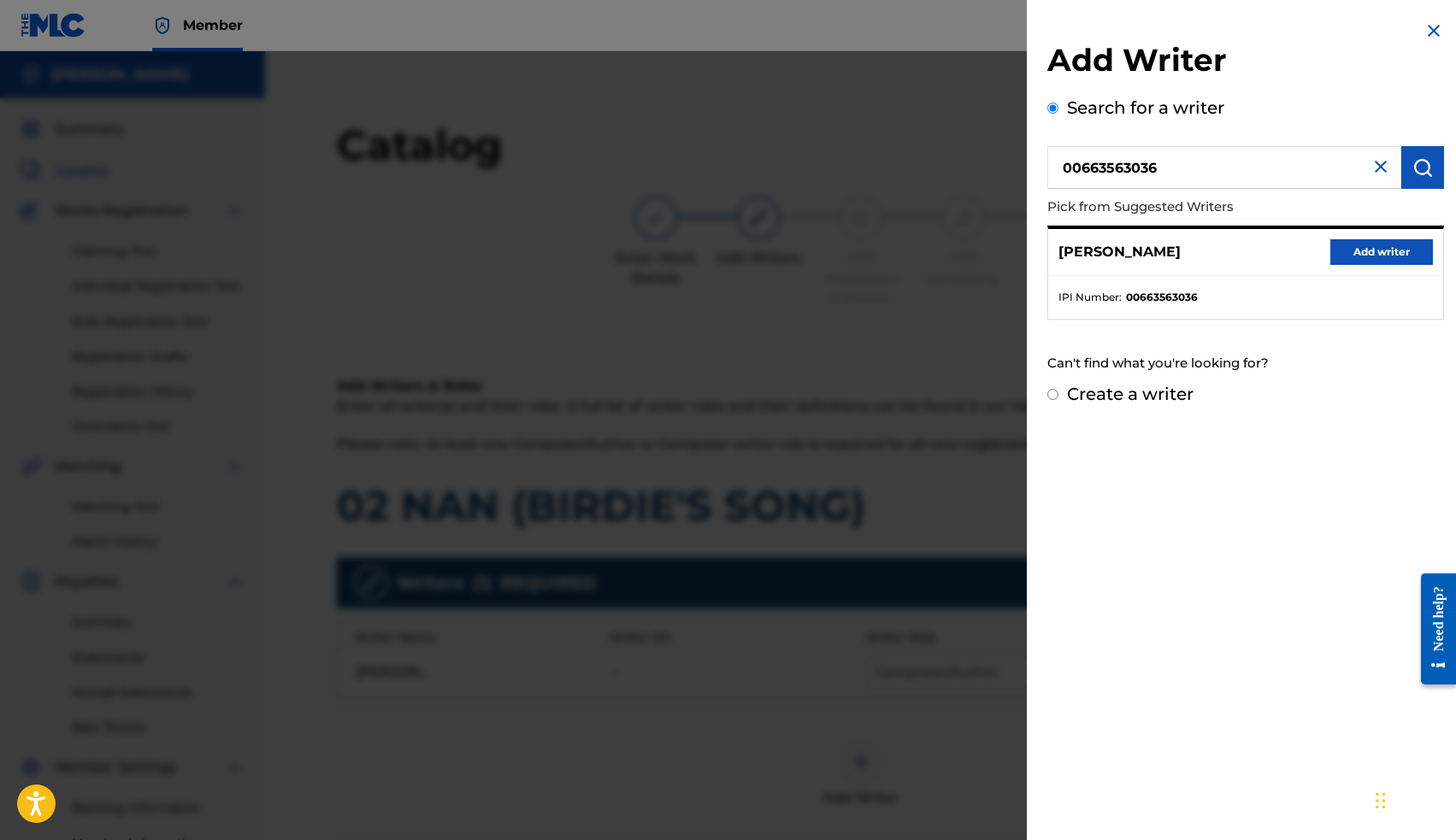
click at [1364, 249] on button "Add writer" at bounding box center [1381, 252] width 103 height 26
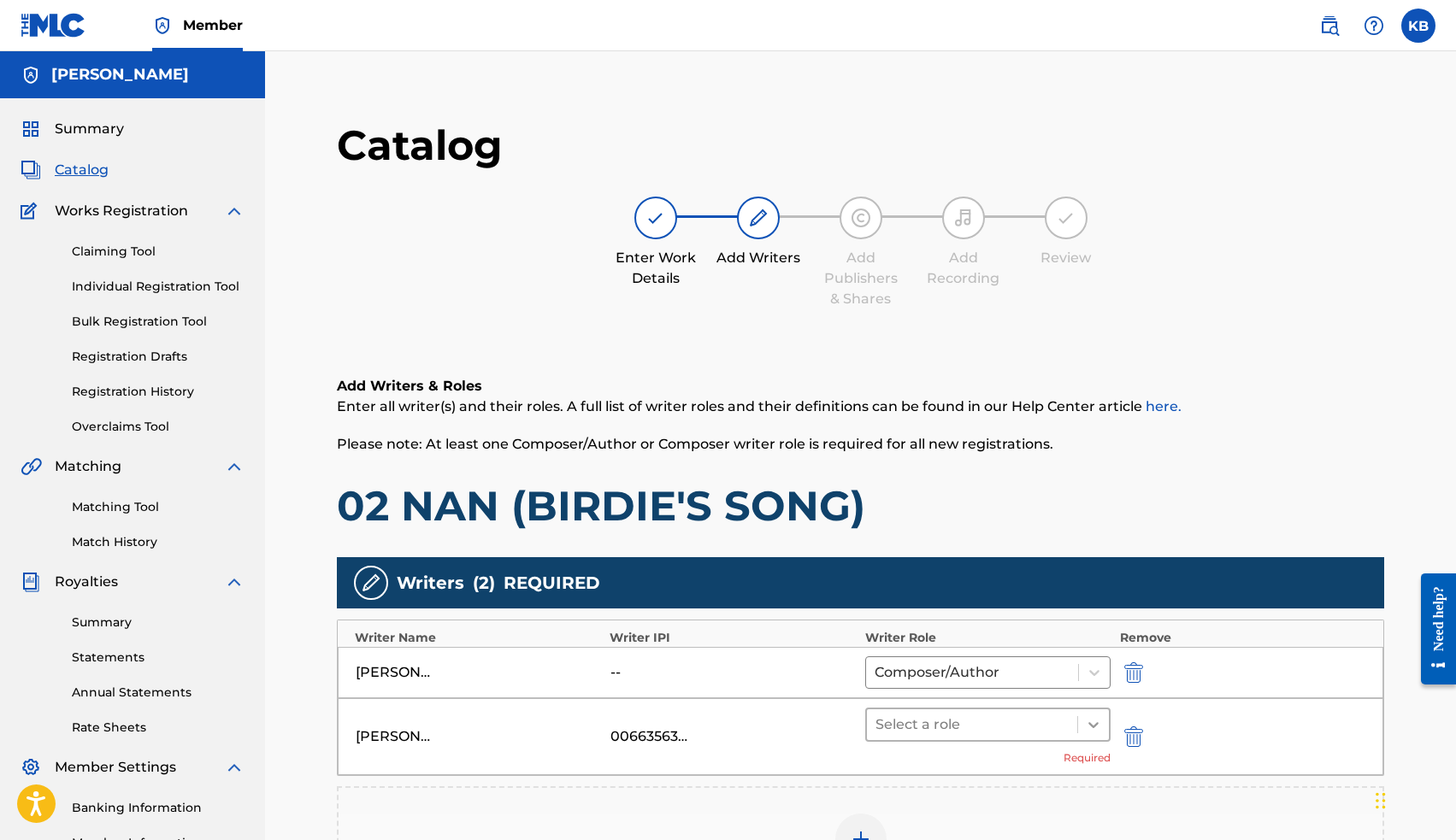
click at [1088, 731] on icon at bounding box center [1093, 725] width 17 height 17
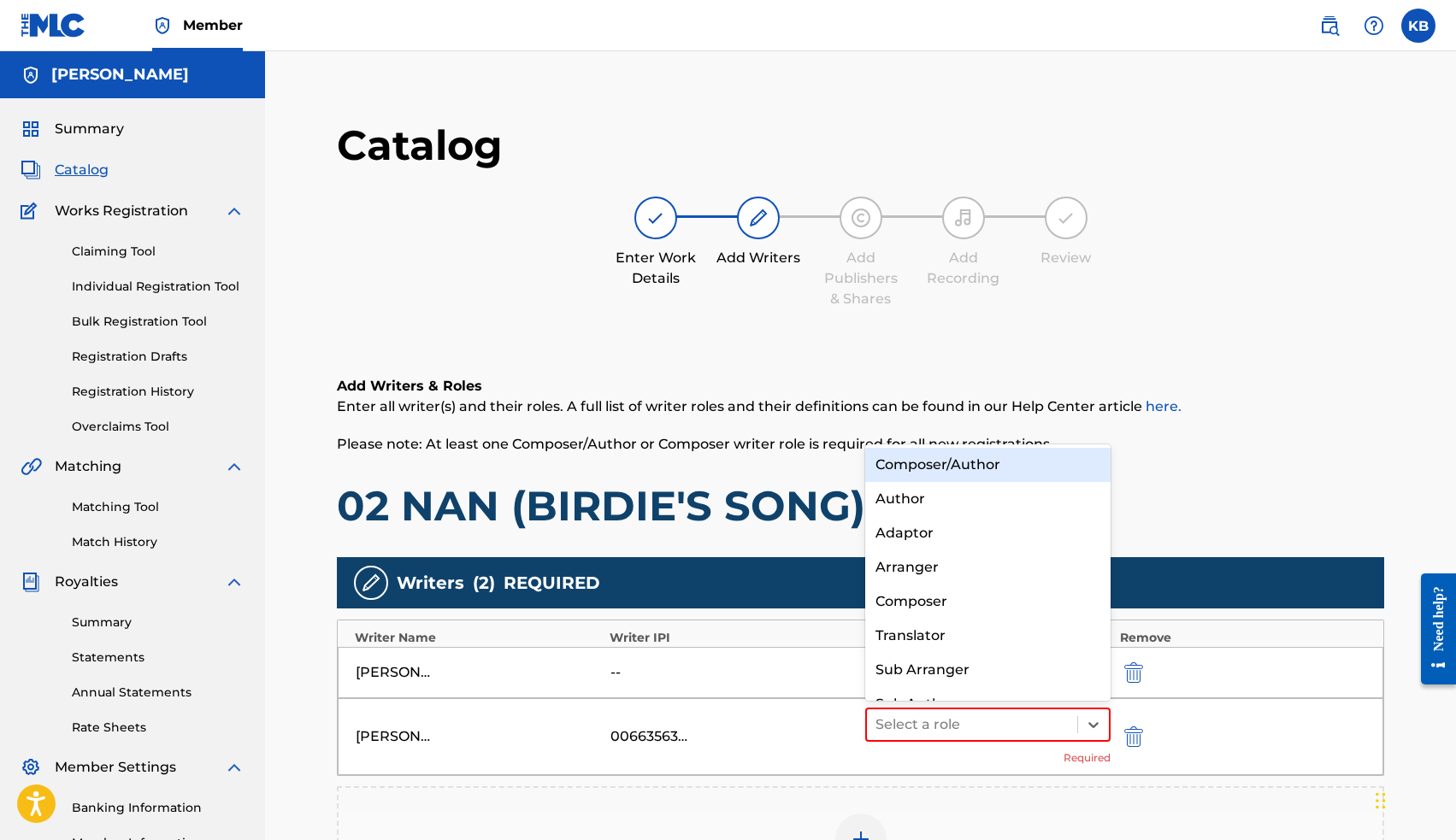
click at [997, 466] on div "Composer/Author" at bounding box center [988, 465] width 246 height 35
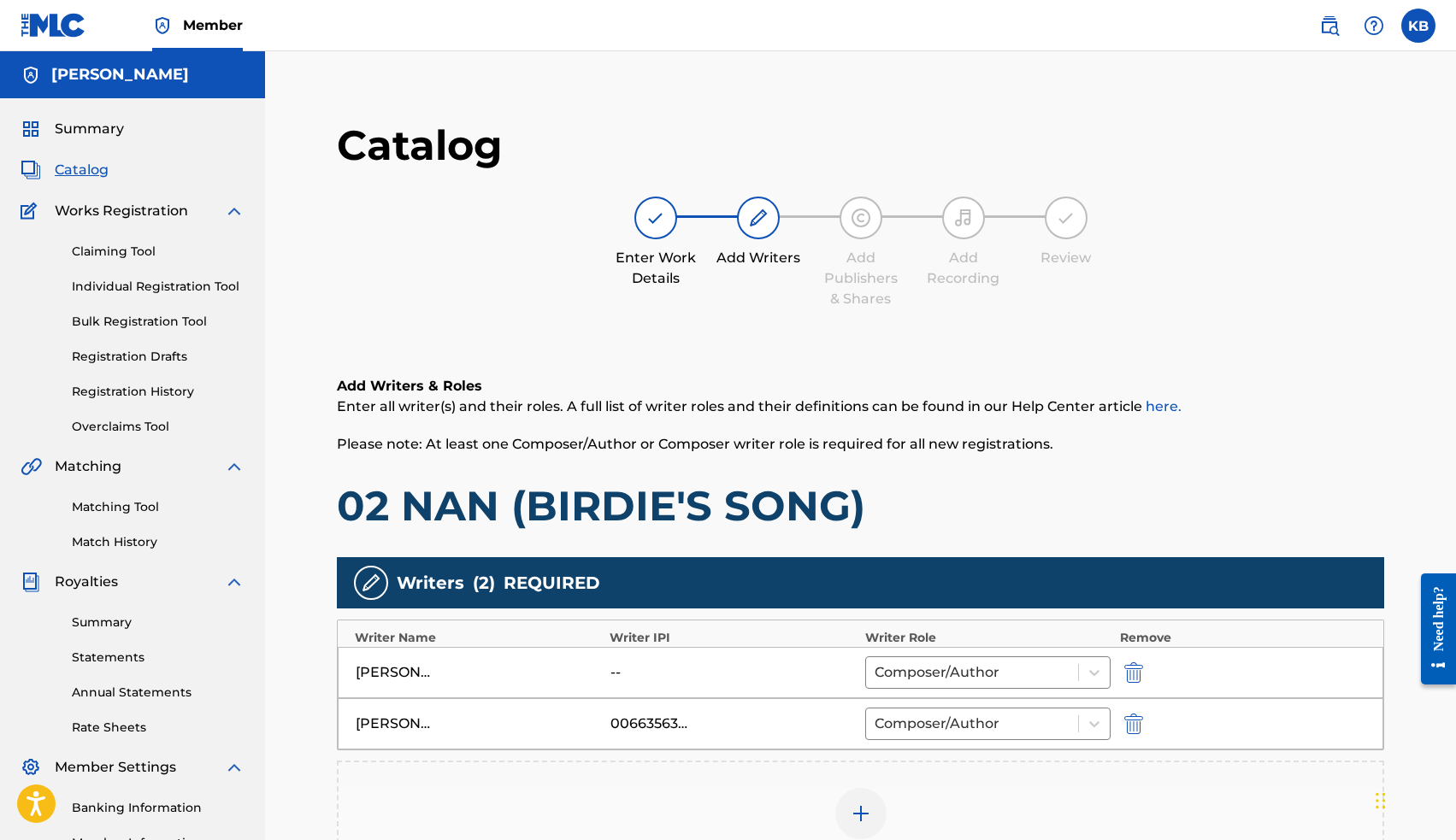
click at [1140, 673] on img "submit" at bounding box center [1134, 673] width 19 height 21
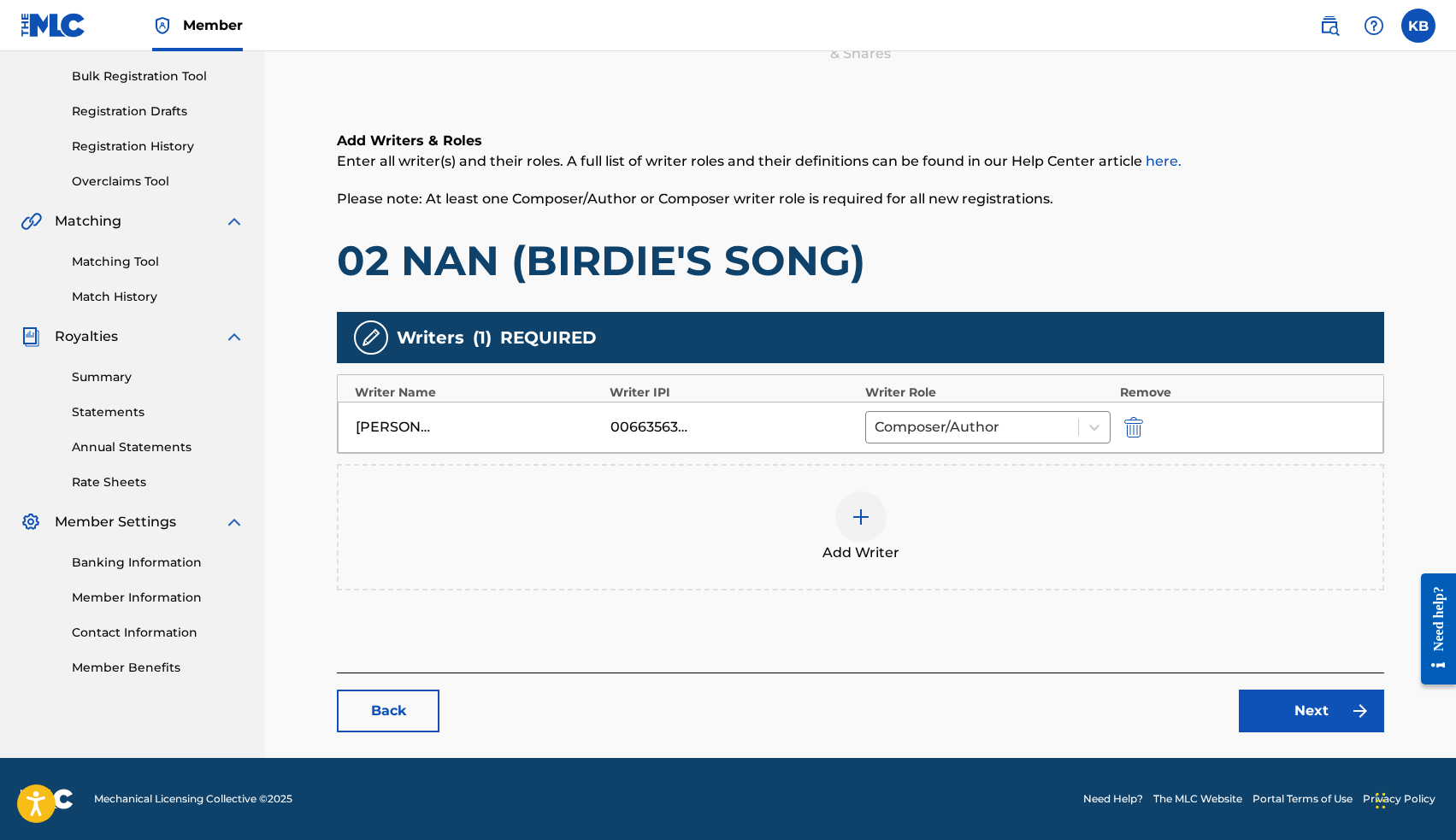
scroll to position [245, 0]
click at [1311, 704] on link "Next" at bounding box center [1311, 711] width 145 height 42
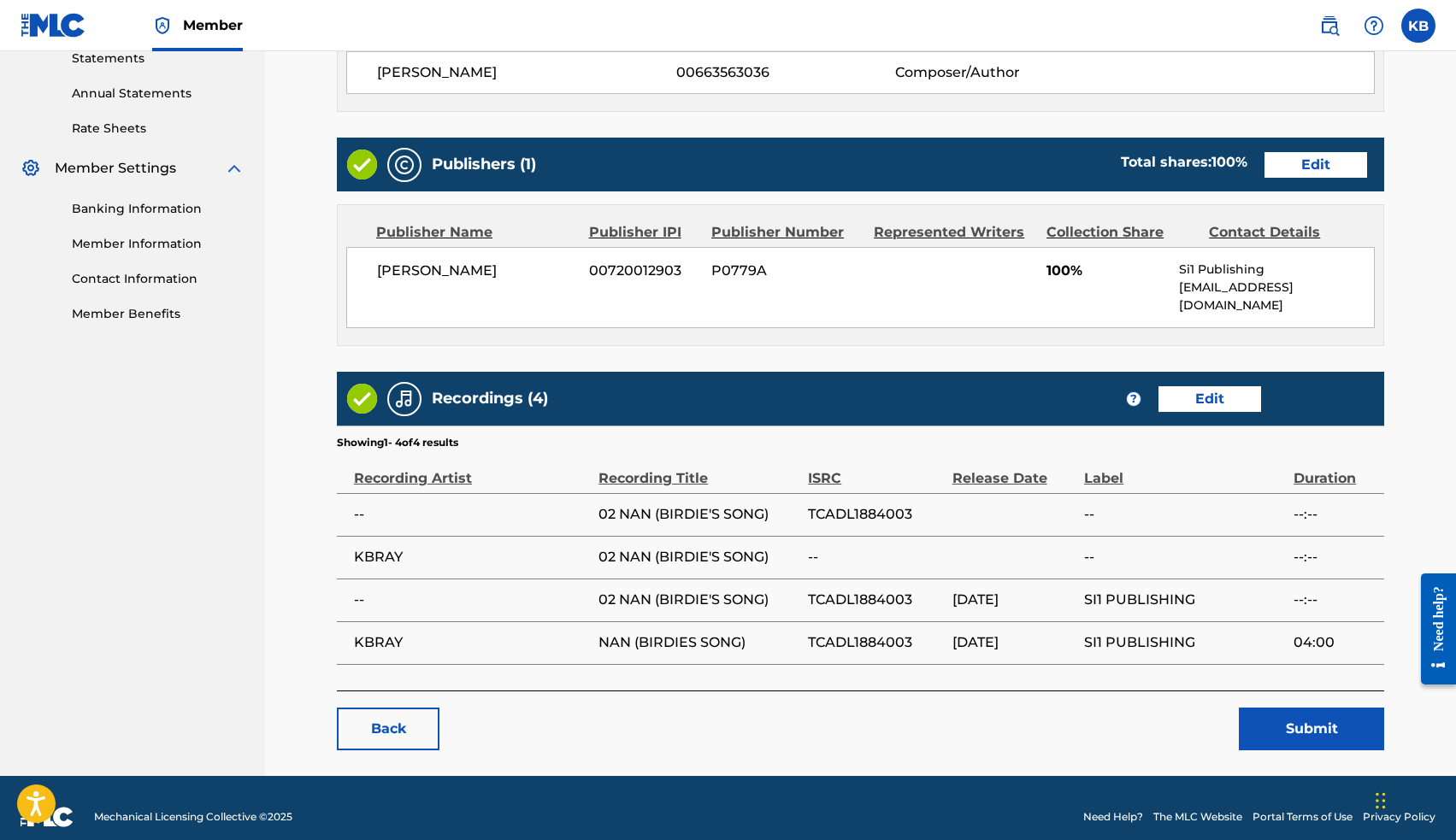
scroll to position [598, 0]
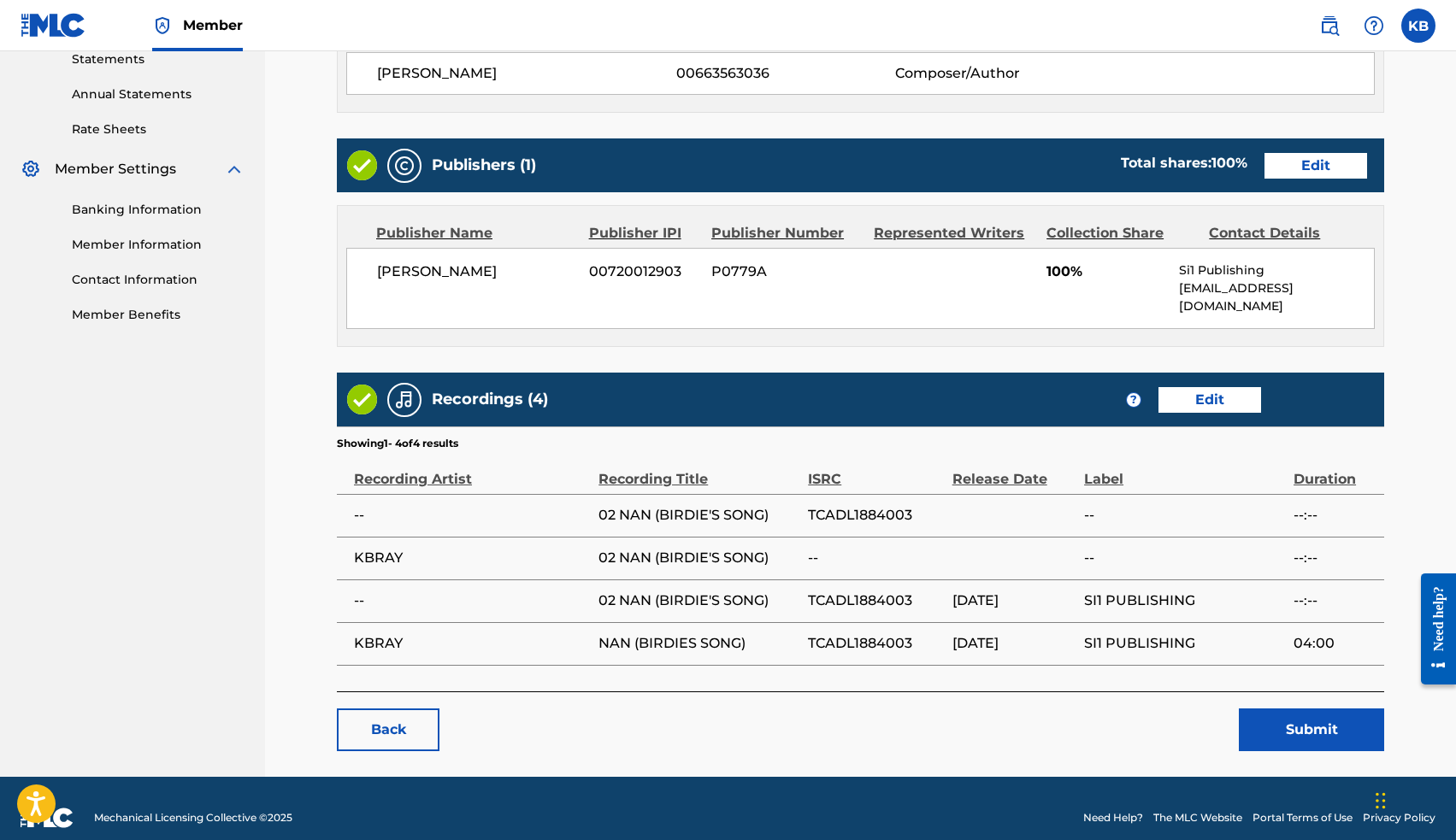
click at [1292, 709] on button "Submit" at bounding box center [1311, 729] width 145 height 42
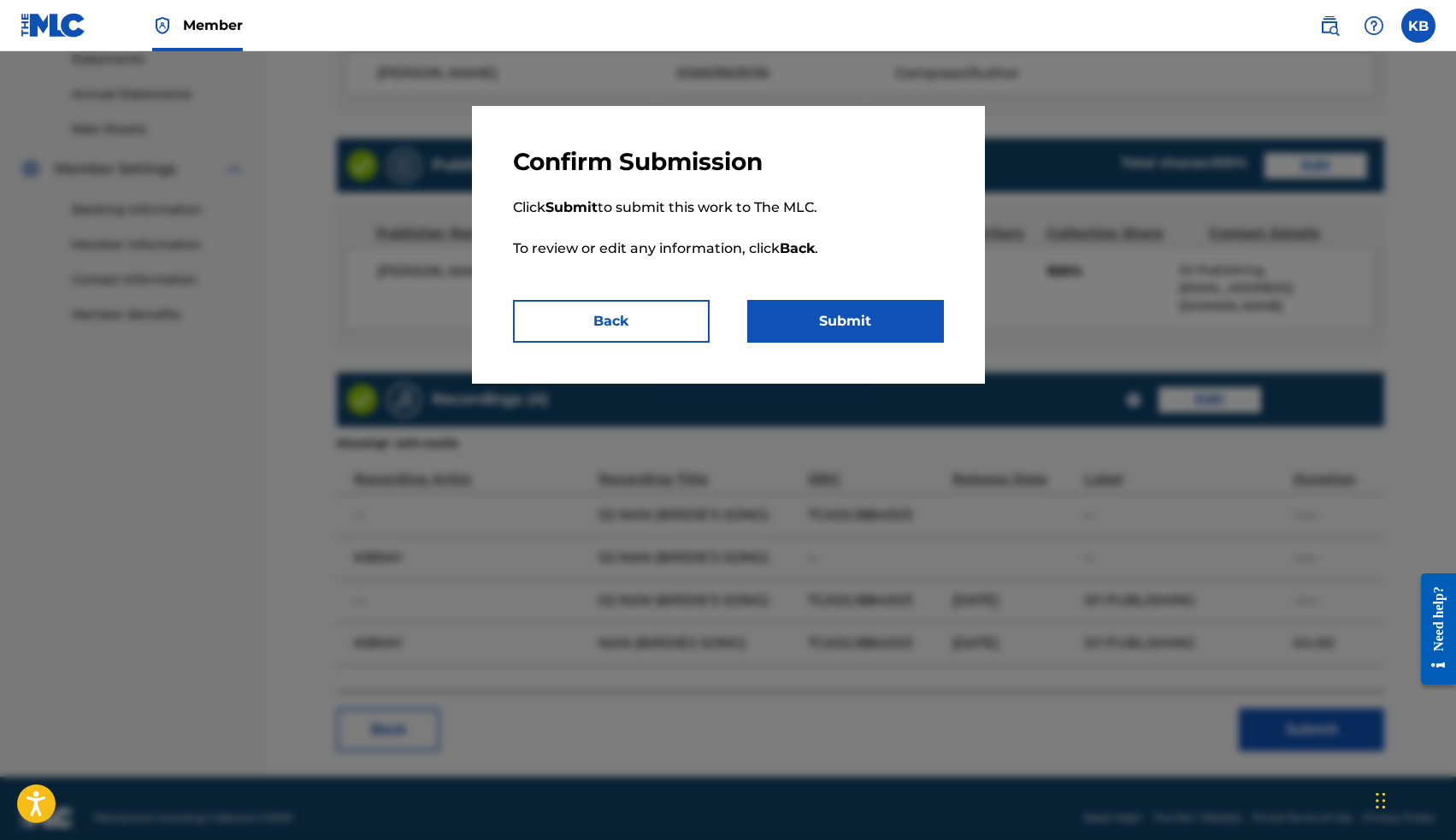
click at [840, 330] on button "Submit" at bounding box center [845, 320] width 197 height 42
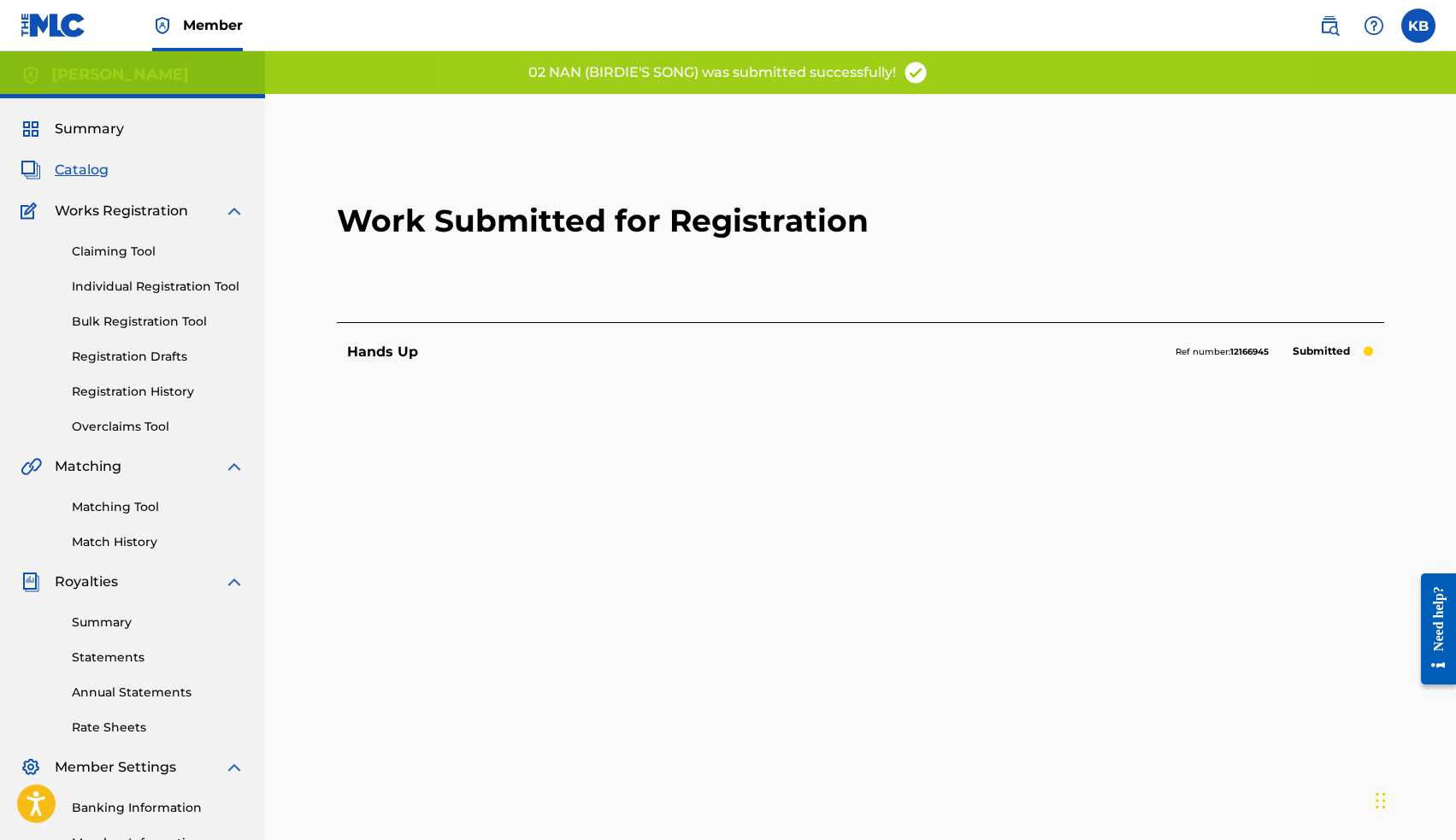
click at [81, 168] on span "Catalog" at bounding box center [81, 170] width 54 height 21
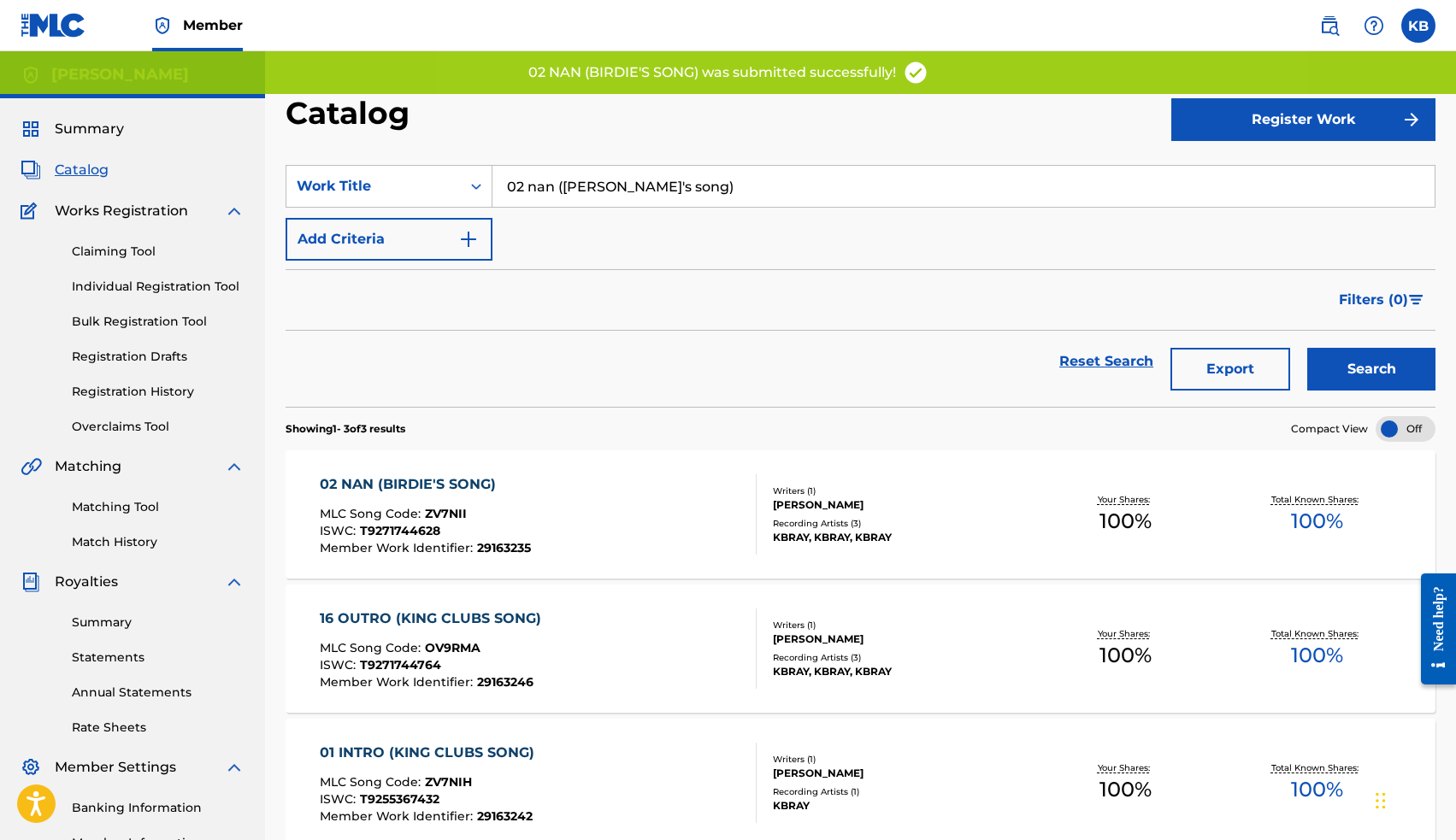
click at [597, 187] on input "02 nan ([PERSON_NAME]'s song)" at bounding box center [963, 186] width 942 height 41
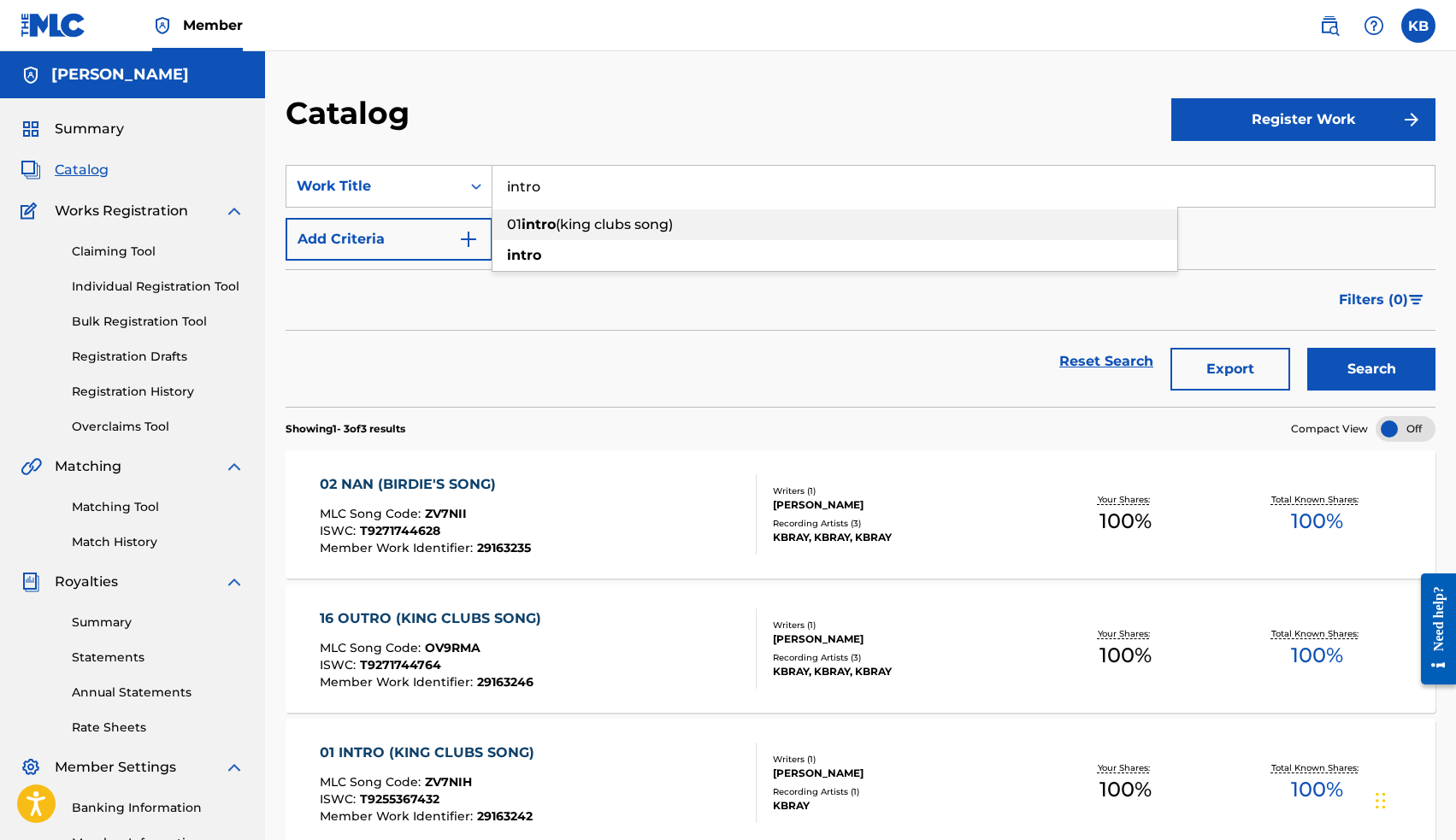
click at [615, 220] on span "(king clubs song)" at bounding box center [614, 224] width 117 height 16
type input "01 intro (king clubs song)"
click at [1350, 350] on button "Search" at bounding box center [1371, 369] width 128 height 42
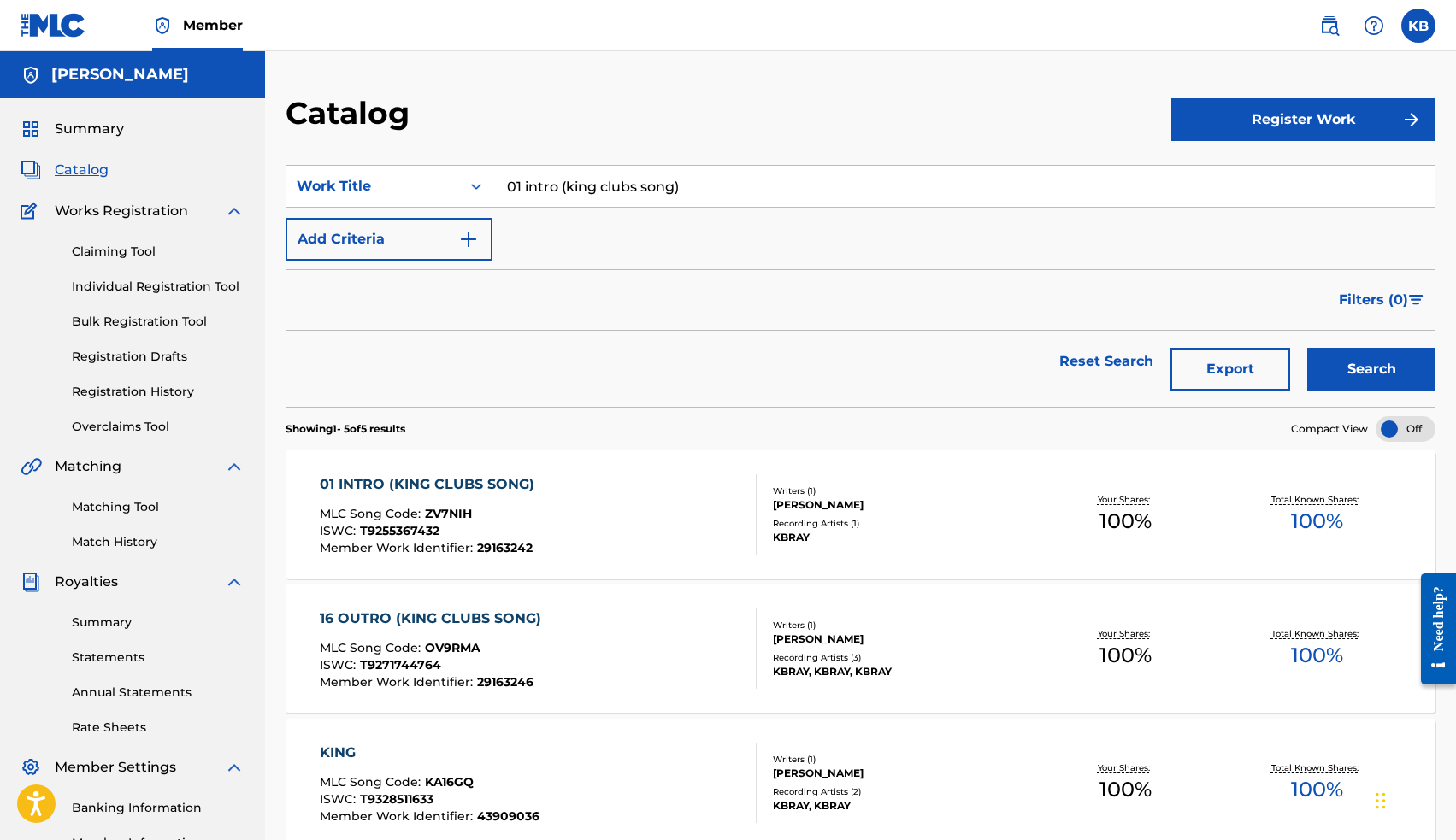
click at [455, 486] on div "01 INTRO (KING CLUBS SONG)" at bounding box center [431, 484] width 223 height 21
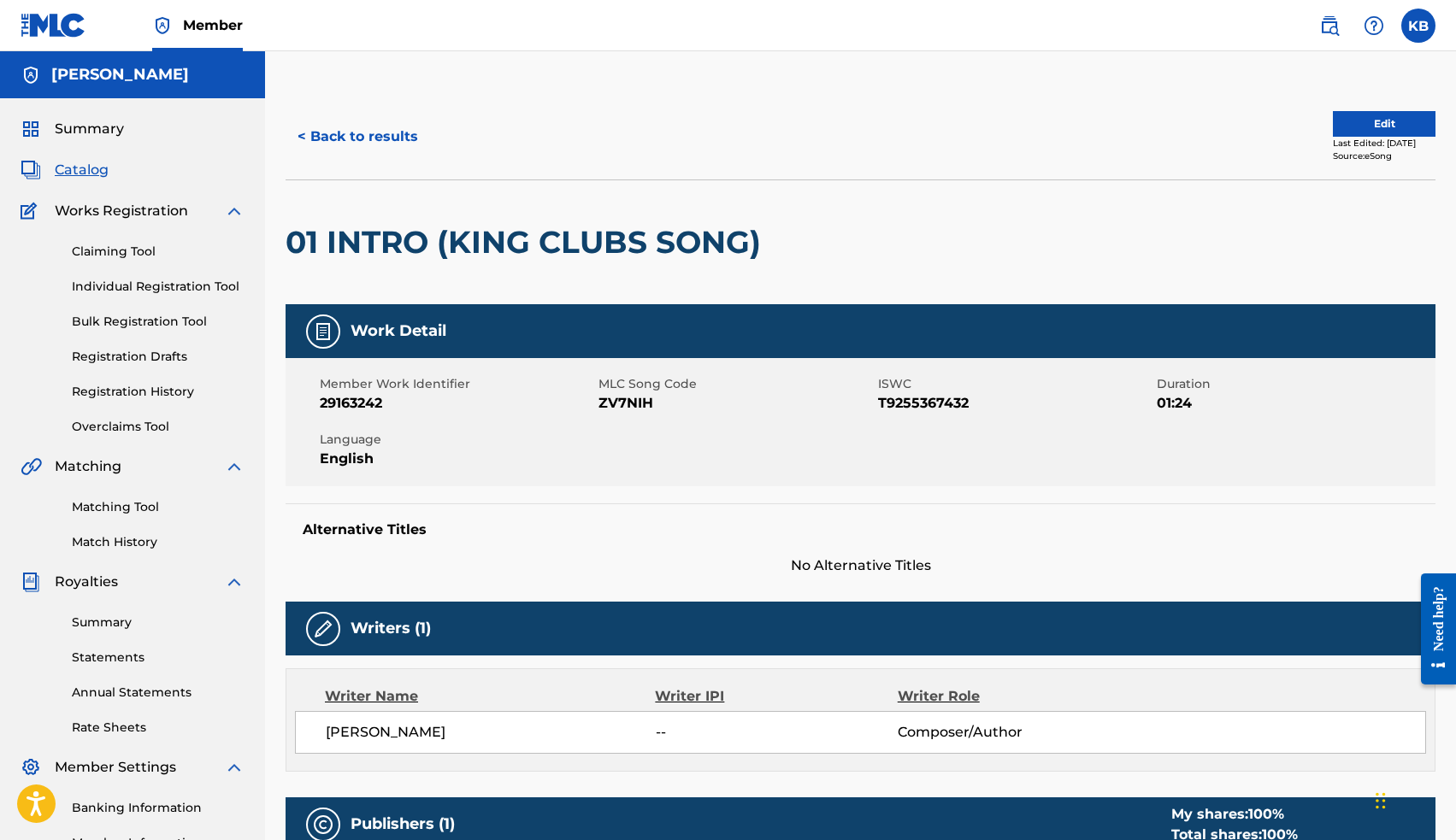
click at [1333, 120] on button "Edit" at bounding box center [1383, 124] width 103 height 26
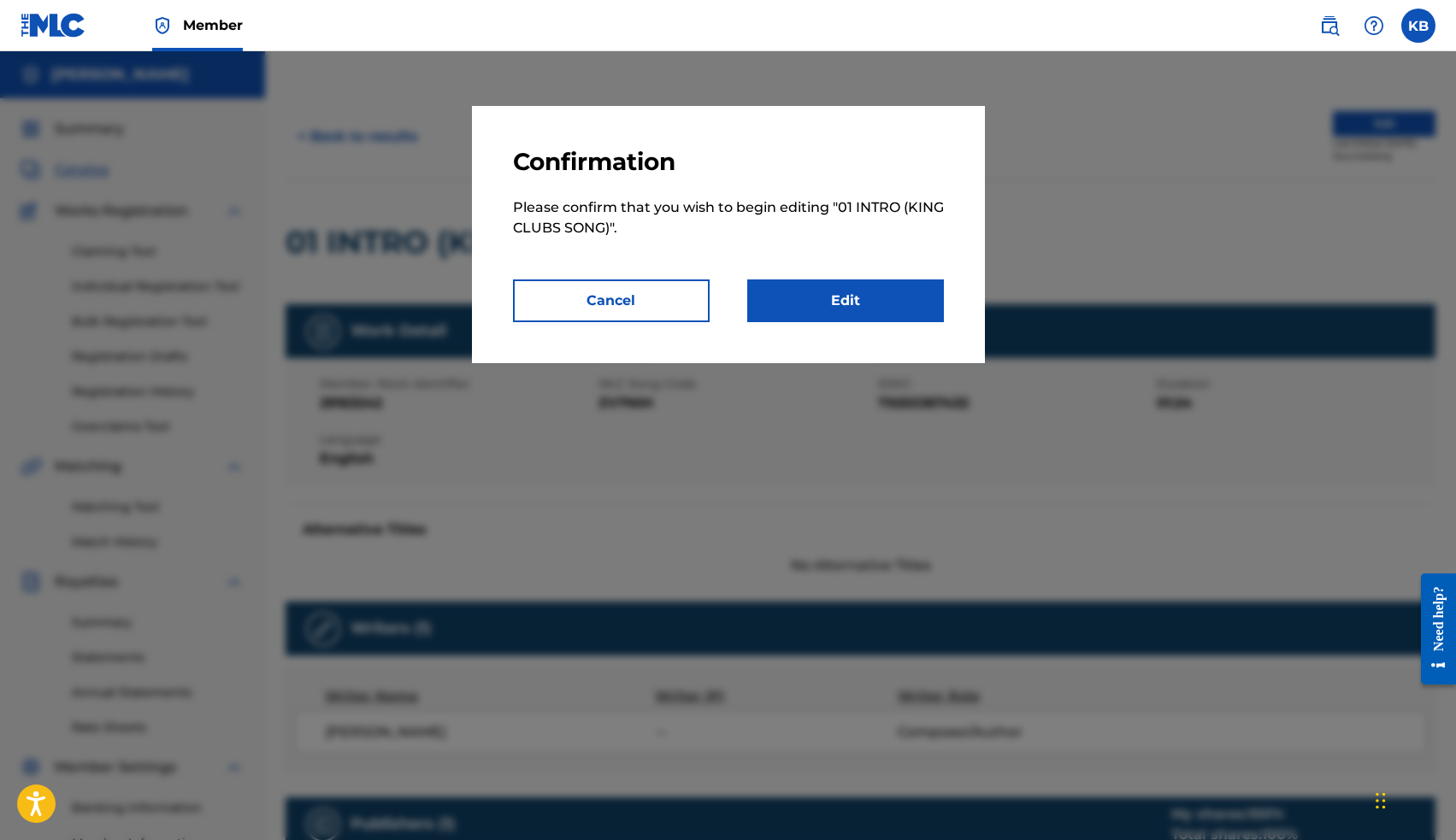
click at [881, 300] on link "Edit" at bounding box center [845, 300] width 197 height 42
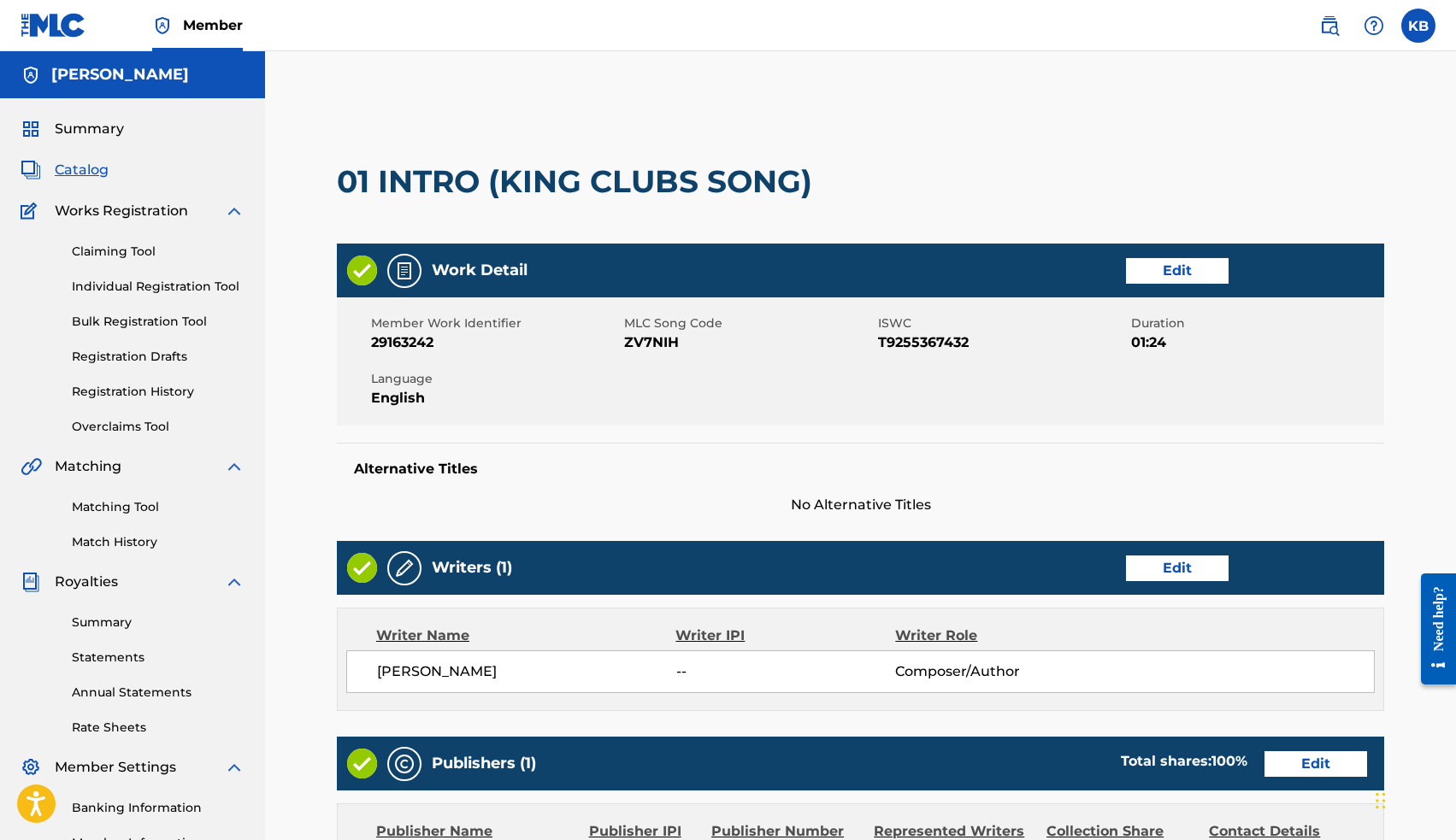
click at [1163, 568] on link "Edit" at bounding box center [1177, 568] width 103 height 26
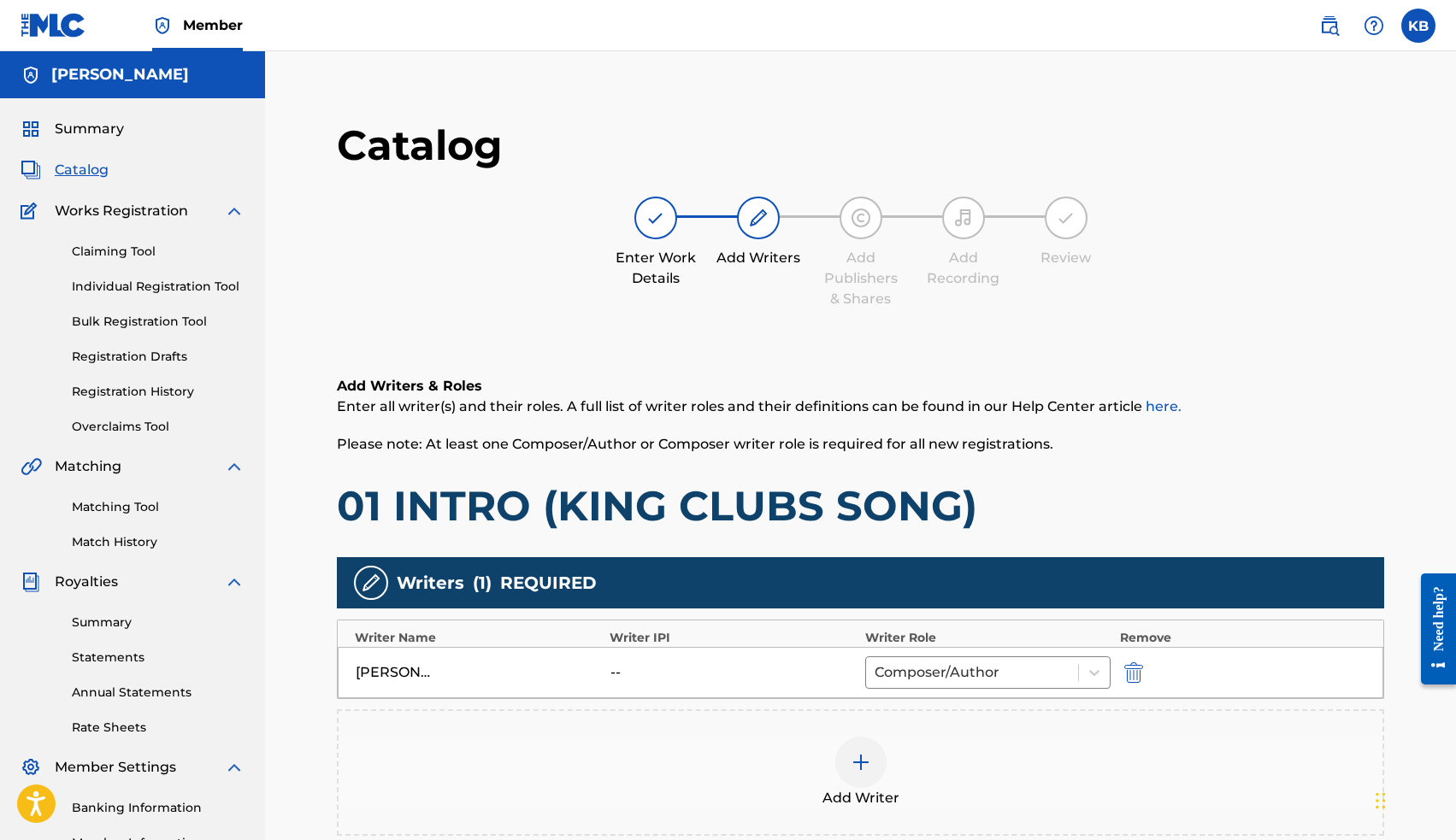
click at [868, 764] on img at bounding box center [861, 762] width 21 height 21
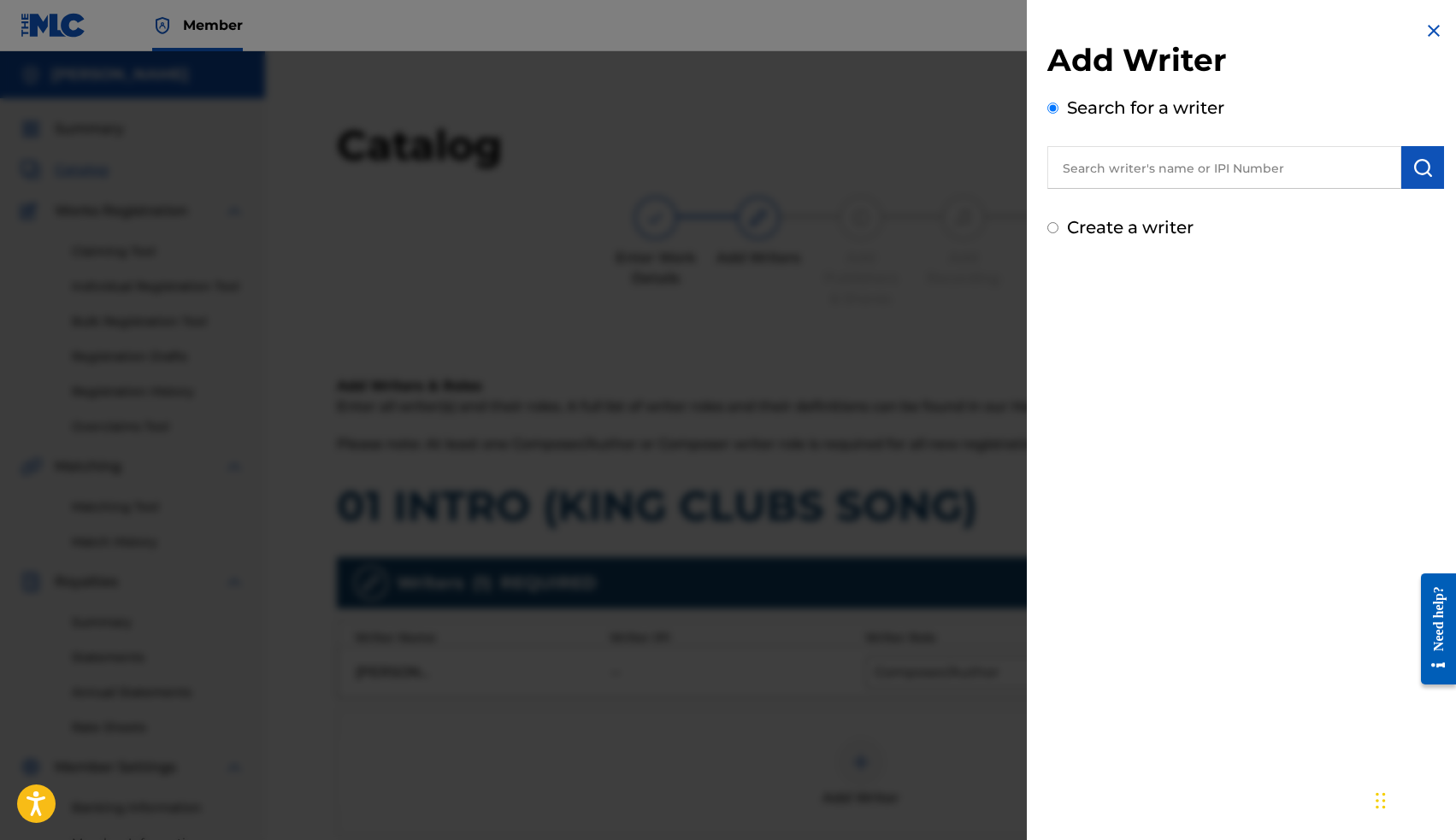
click at [1253, 163] on input "text" at bounding box center [1225, 167] width 354 height 42
paste input "00663563036"
type input "00663563036"
click at [1418, 174] on img "submit" at bounding box center [1422, 167] width 21 height 21
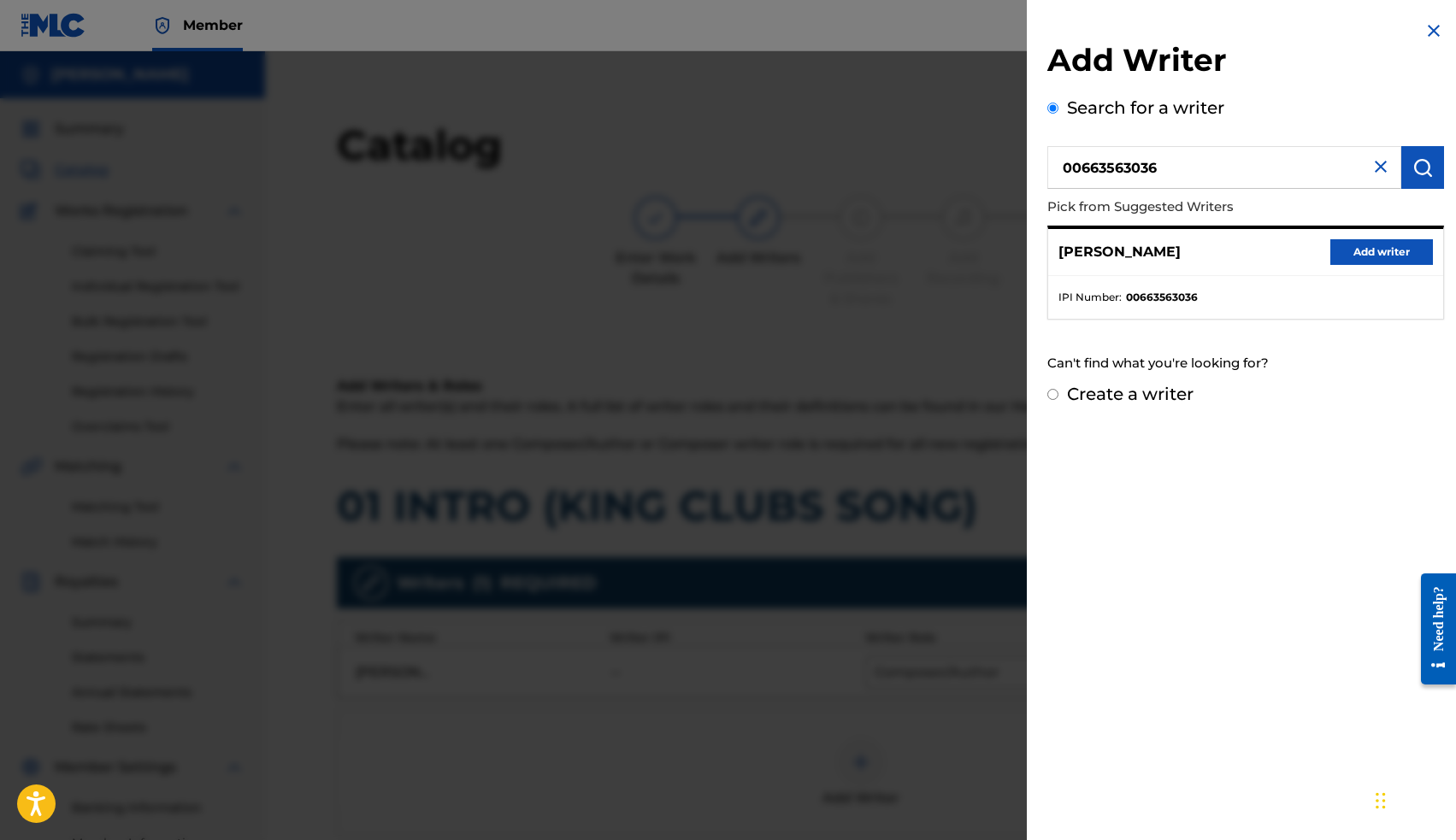
click at [1346, 257] on button "Add writer" at bounding box center [1381, 252] width 103 height 26
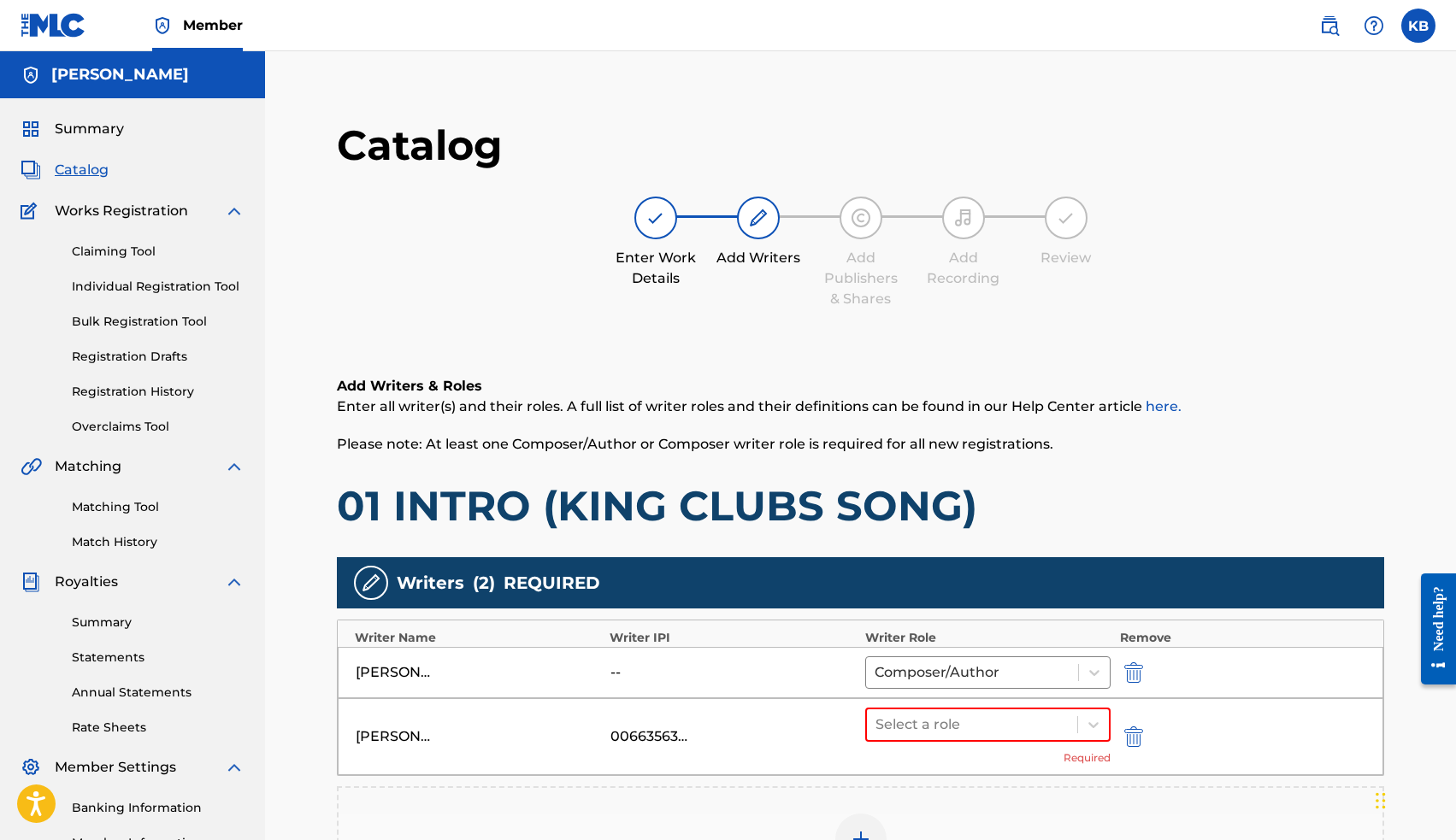
click at [1136, 674] on img "submit" at bounding box center [1134, 673] width 19 height 21
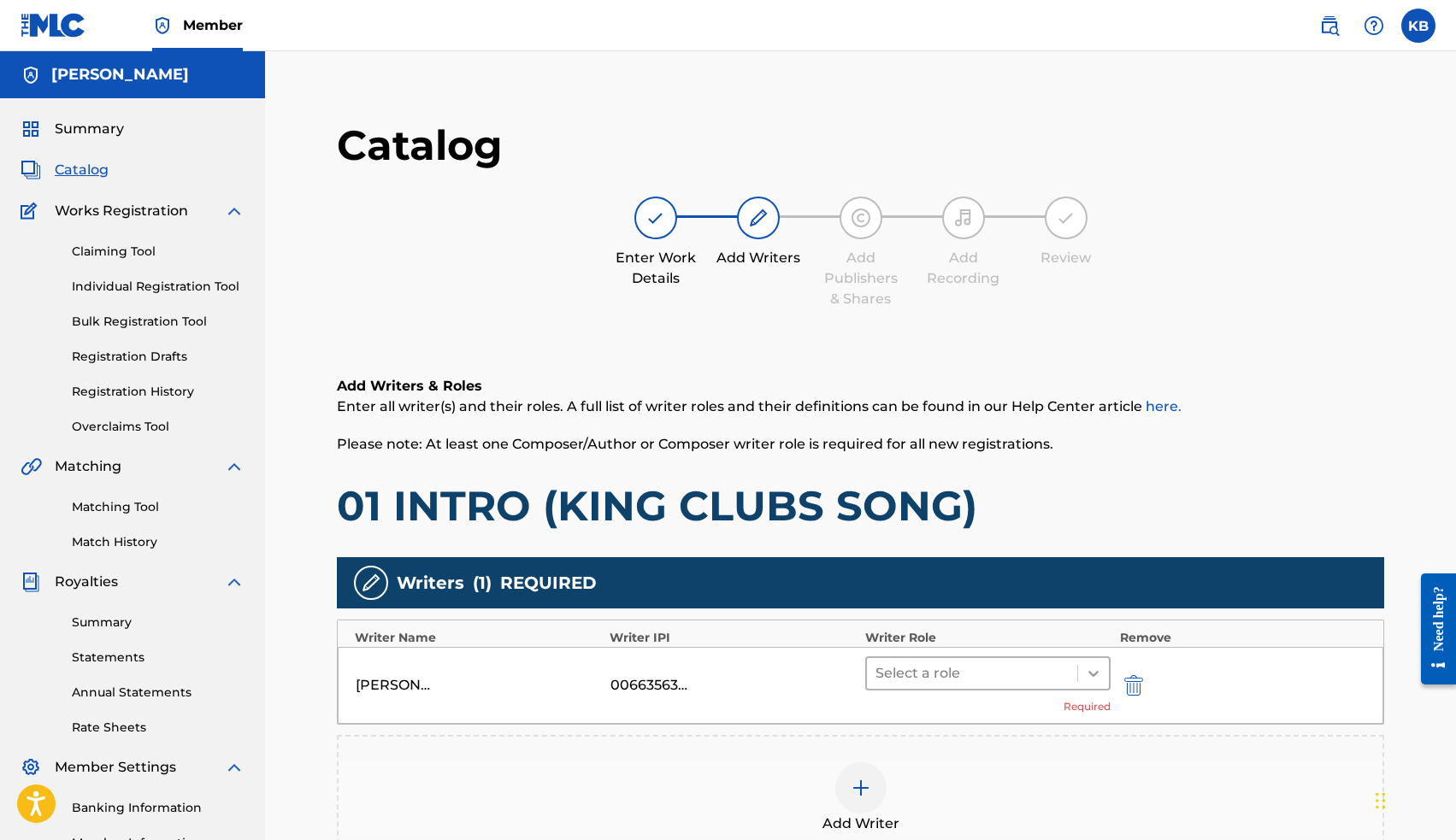
click at [1081, 684] on div at bounding box center [1093, 673] width 31 height 31
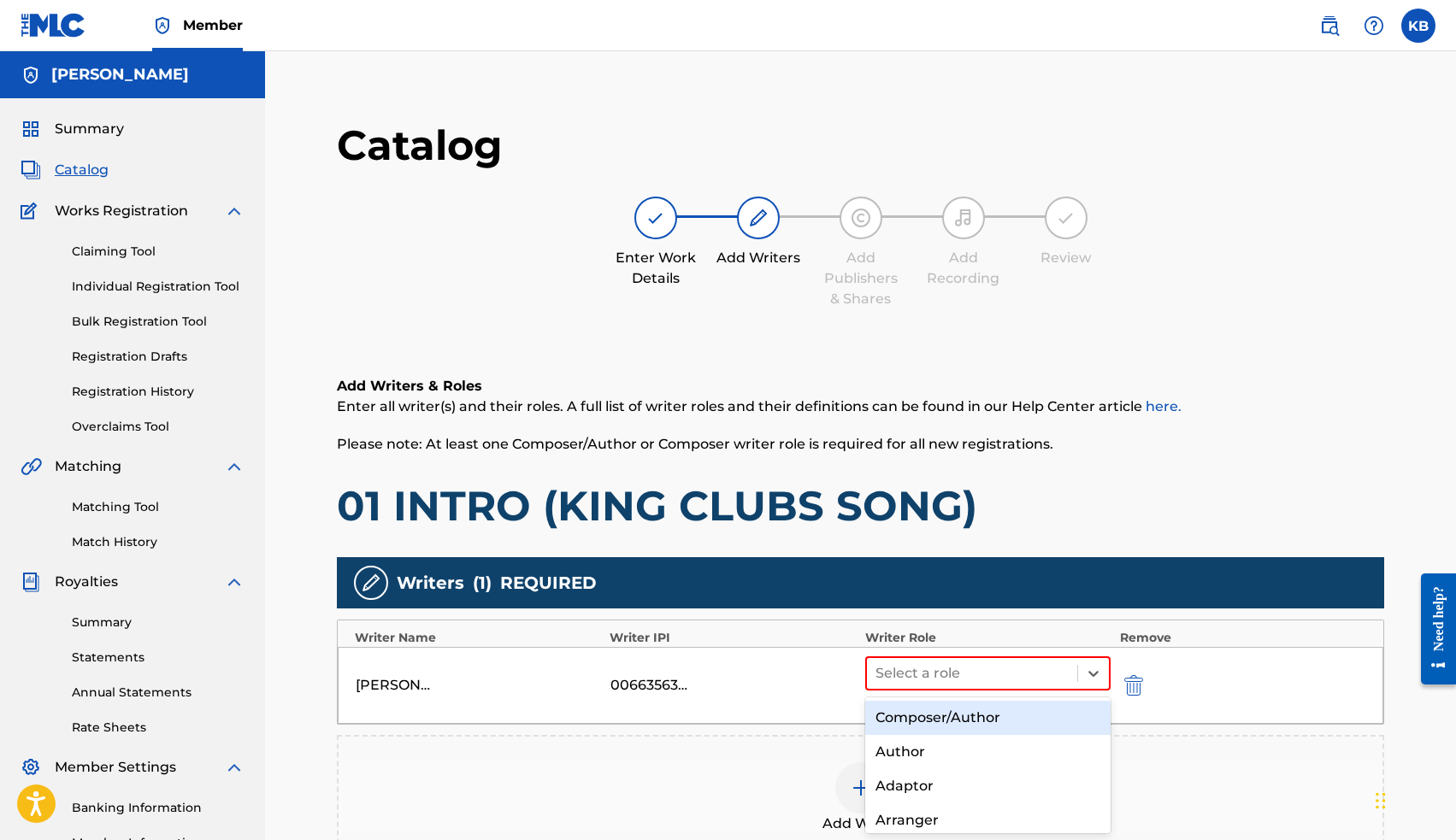
click at [1024, 723] on div "Composer/Author" at bounding box center [988, 718] width 246 height 35
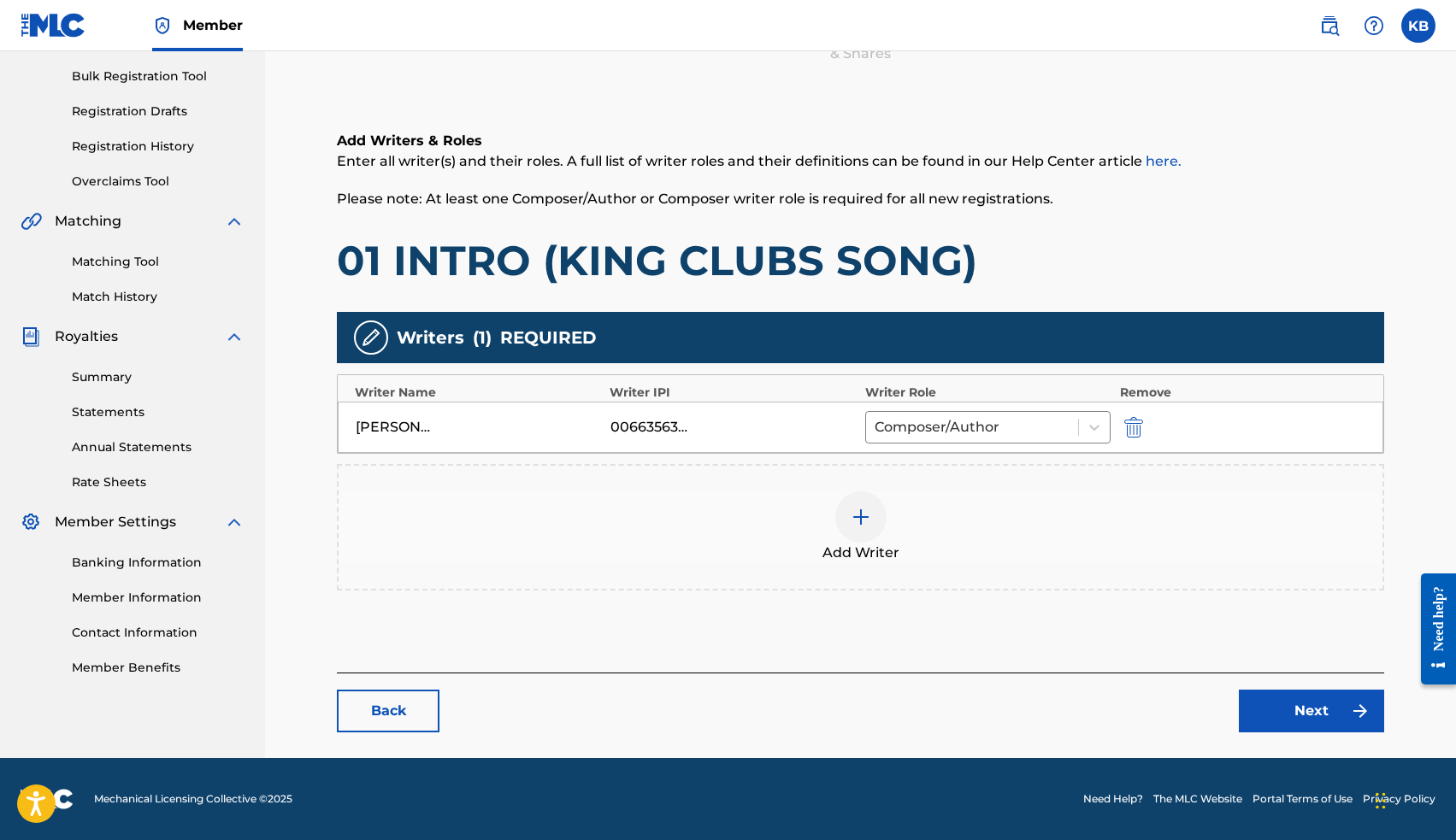
scroll to position [245, 0]
click at [1306, 712] on link "Next" at bounding box center [1311, 711] width 145 height 42
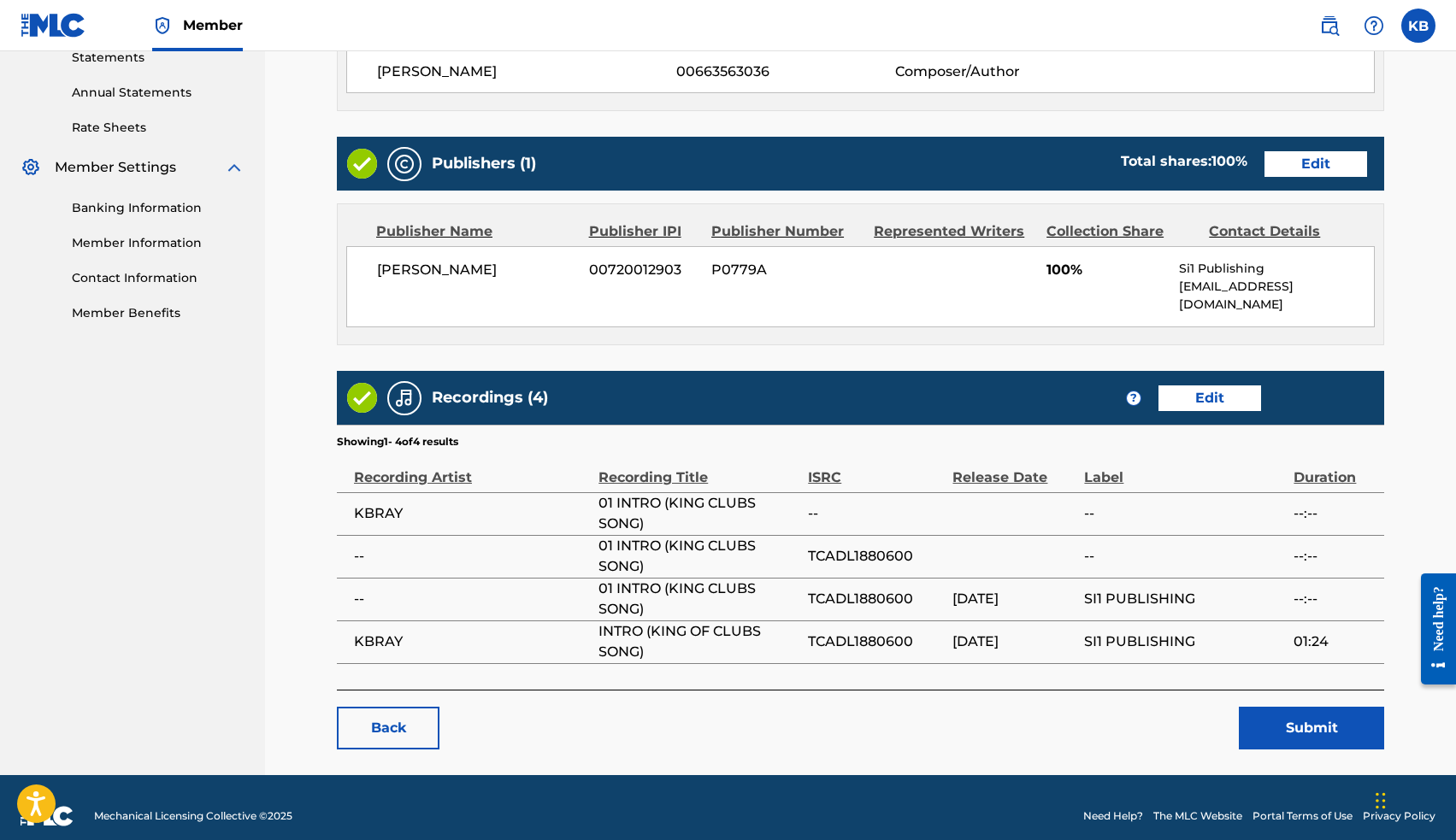
scroll to position [598, 0]
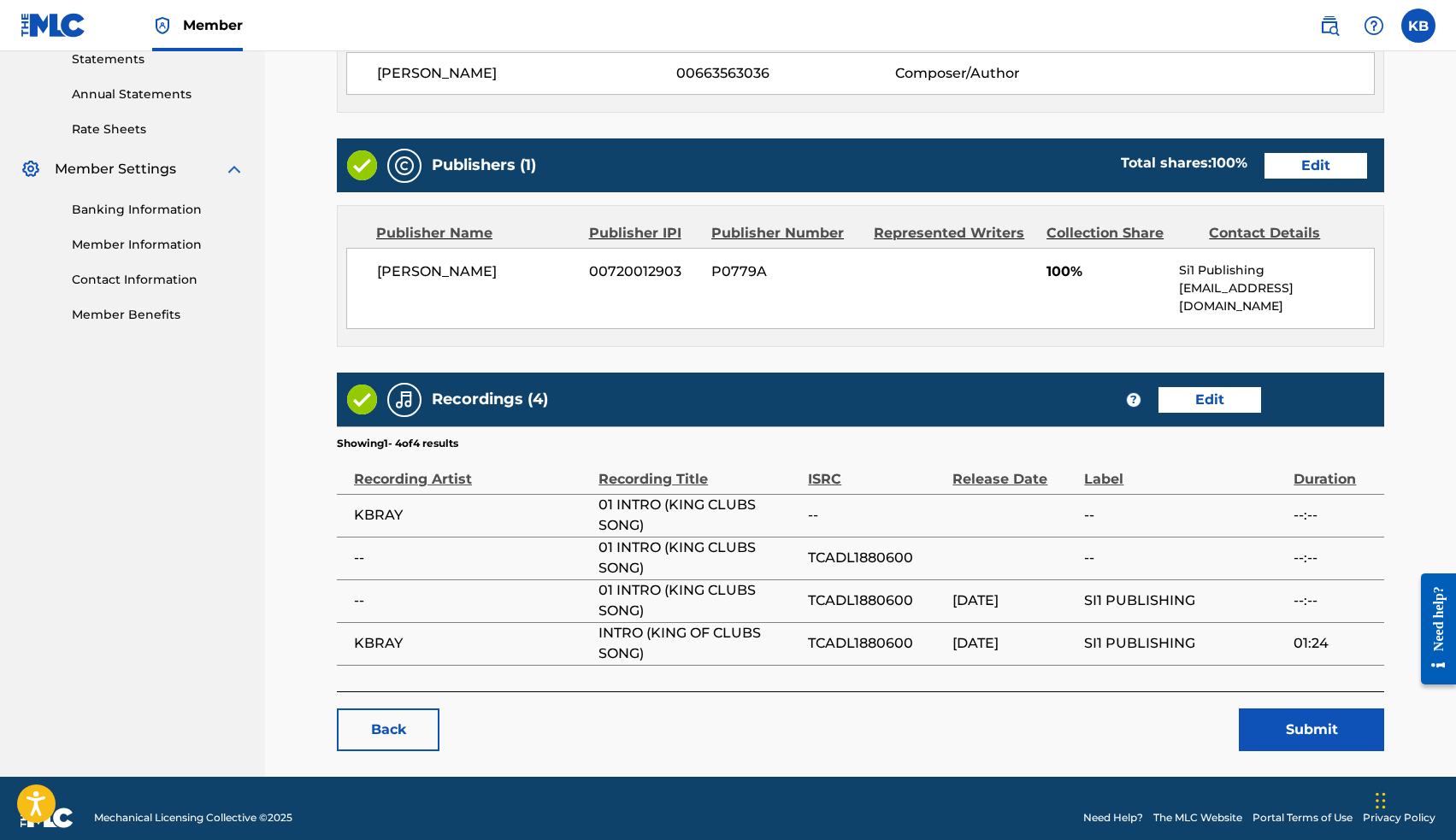
click at [1347, 711] on button "Submit" at bounding box center [1311, 729] width 145 height 42
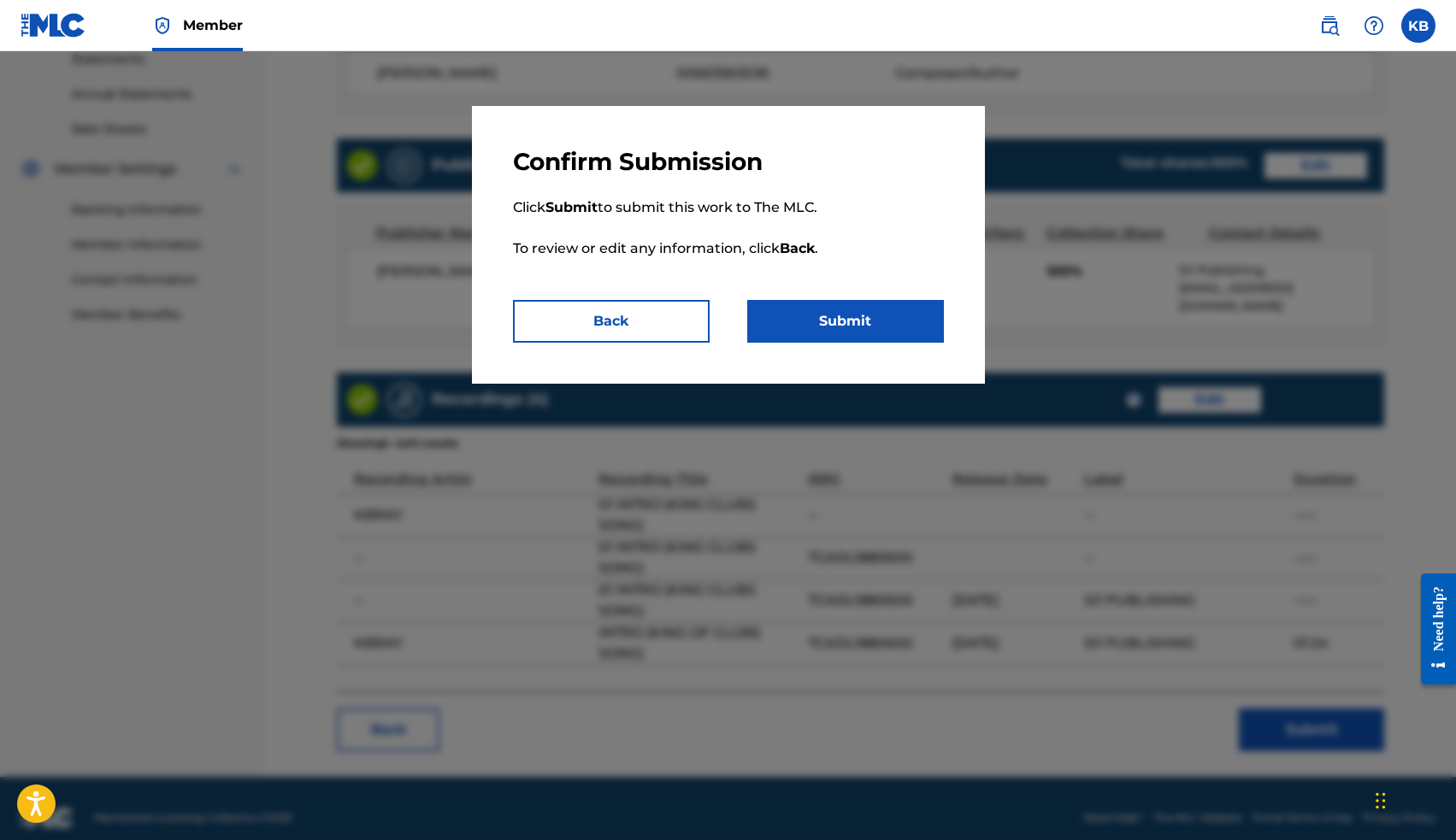
click at [918, 331] on button "Submit" at bounding box center [845, 320] width 197 height 42
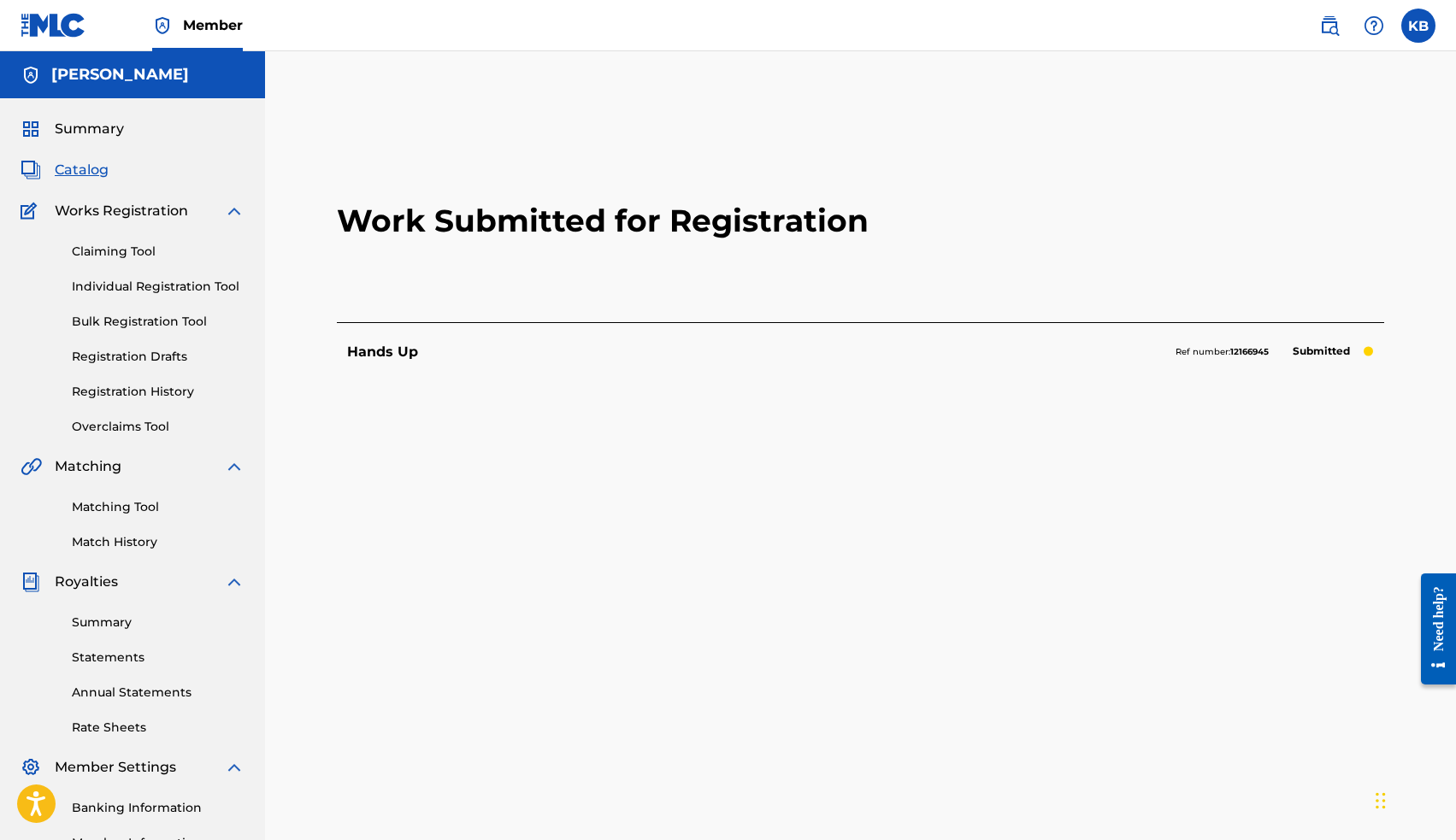
click at [85, 170] on span "Catalog" at bounding box center [81, 170] width 54 height 21
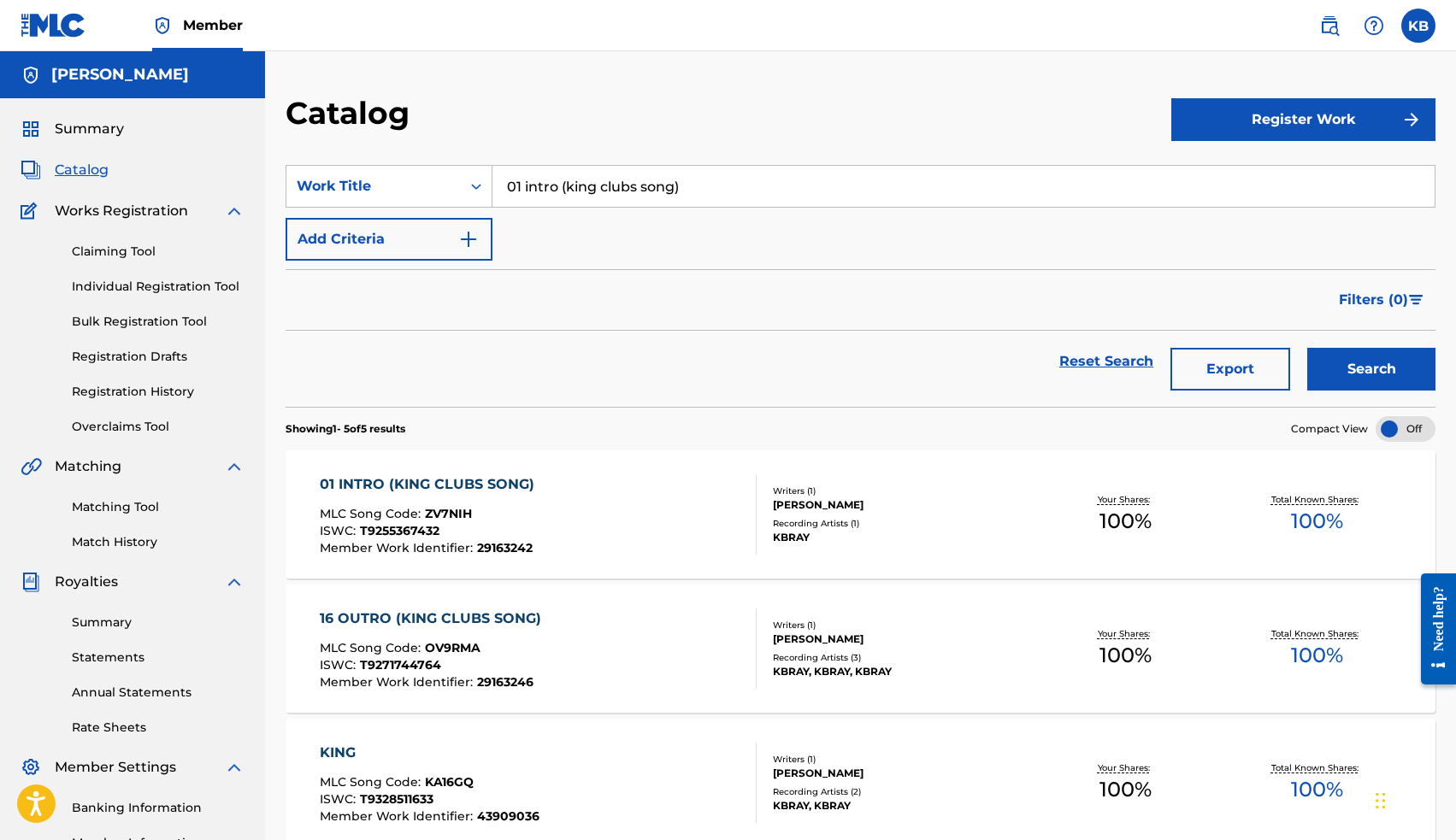
click at [590, 181] on input "01 intro (king clubs song)" at bounding box center [963, 186] width 942 height 41
type input "real talk"
click at [1371, 369] on button "Search" at bounding box center [1371, 369] width 128 height 42
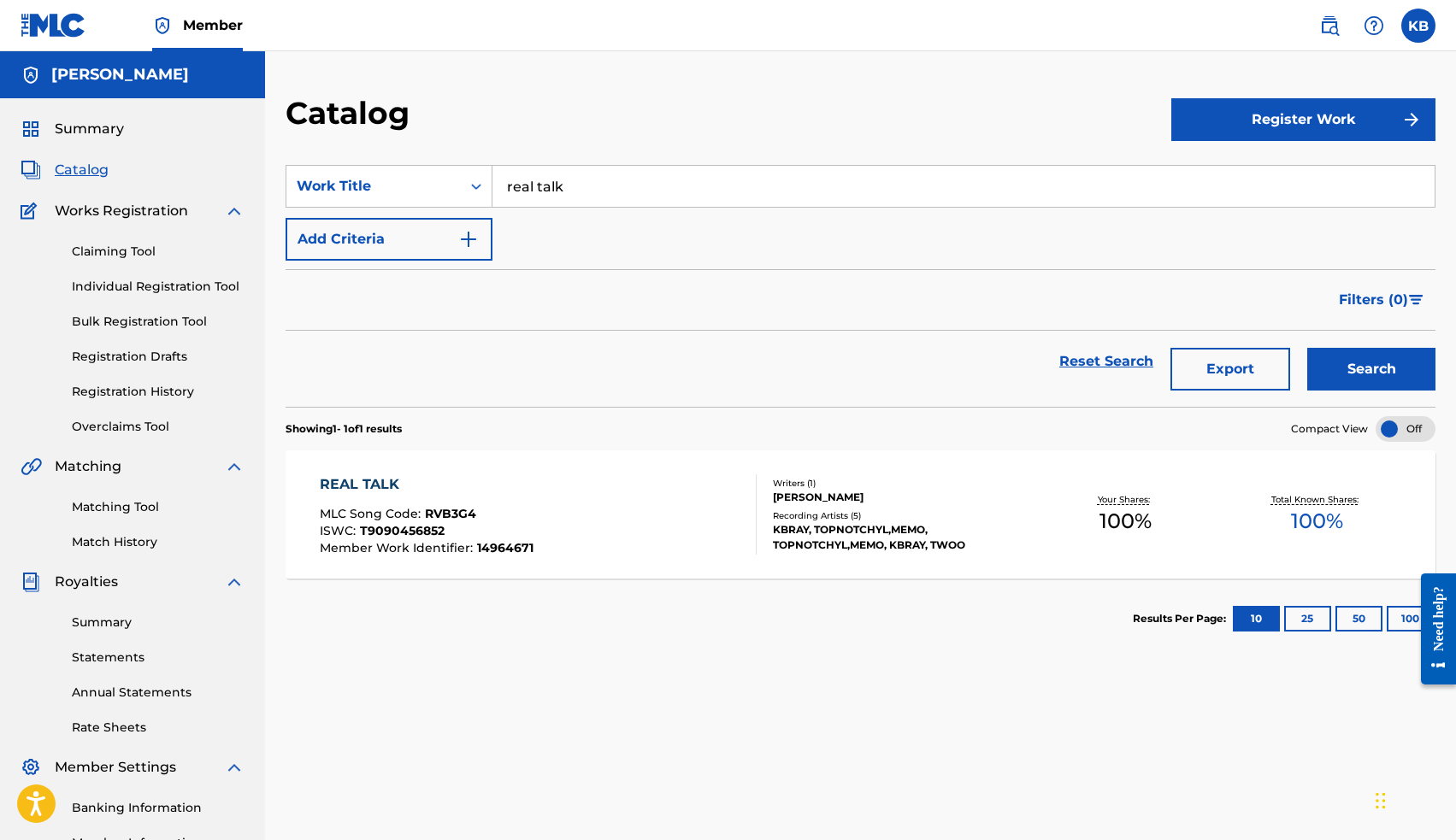
click at [377, 477] on div "REAL TALK" at bounding box center [426, 484] width 213 height 21
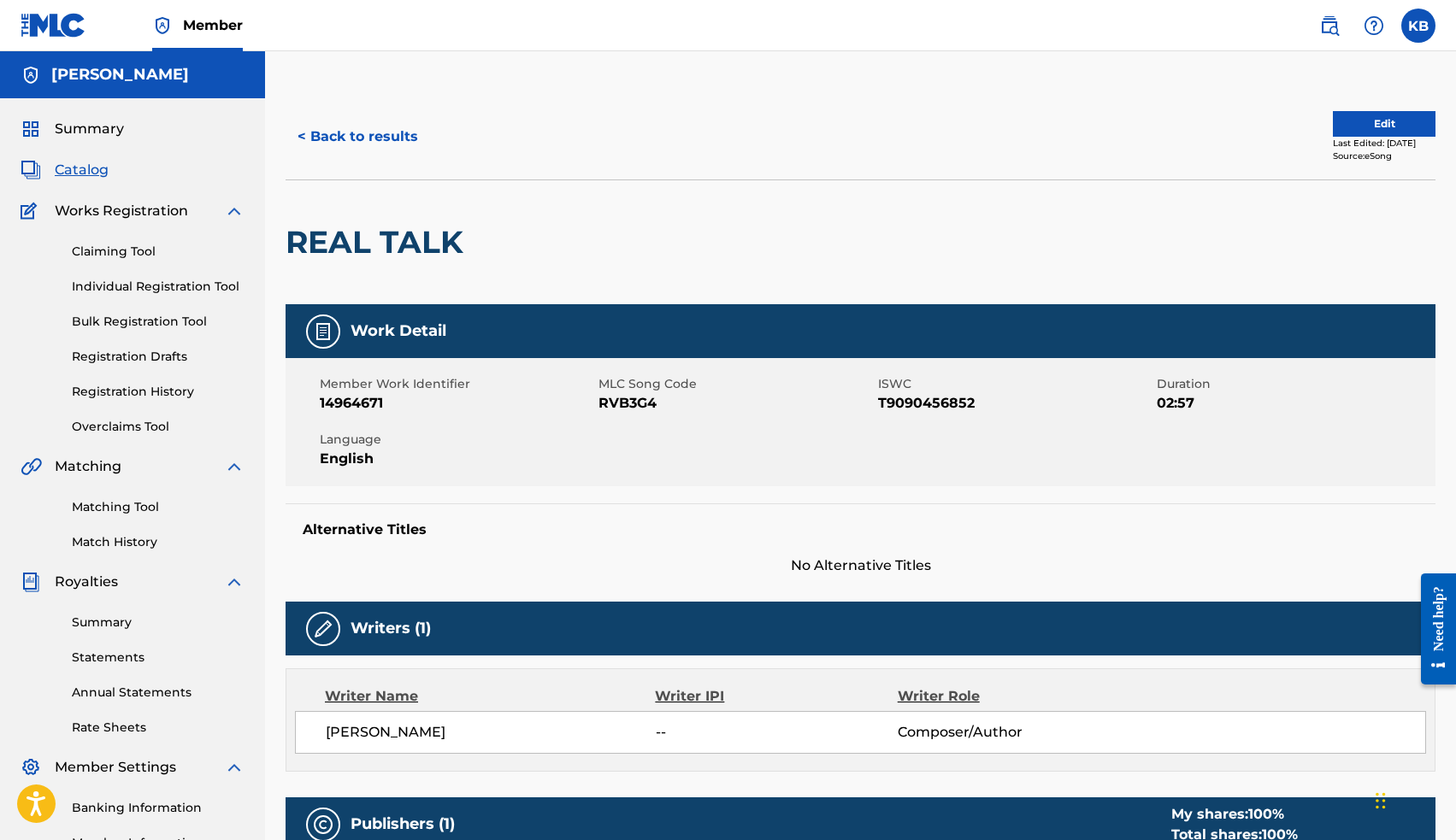
click at [1341, 123] on button "Edit" at bounding box center [1383, 124] width 103 height 26
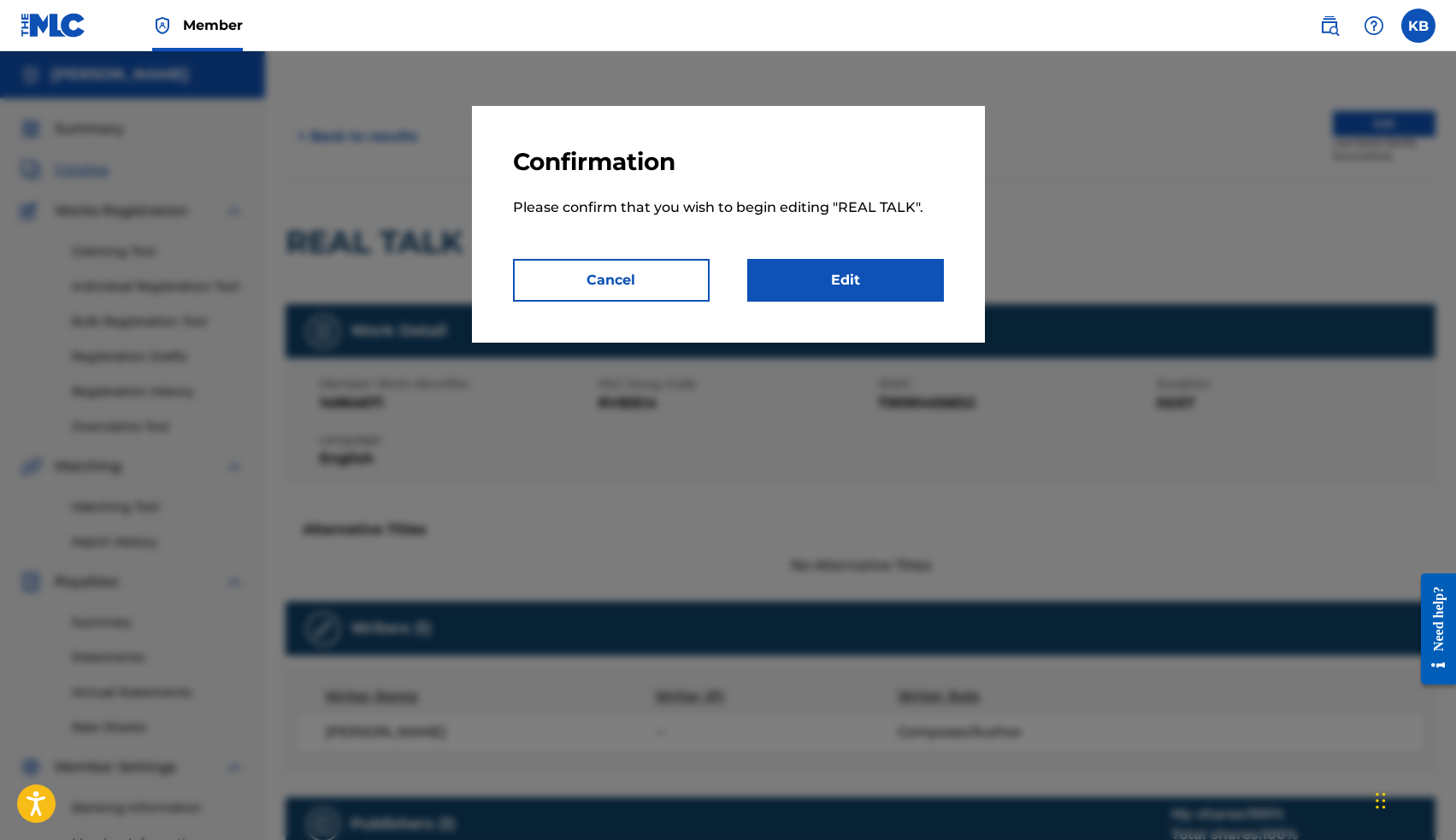
click at [854, 284] on link "Edit" at bounding box center [845, 280] width 197 height 42
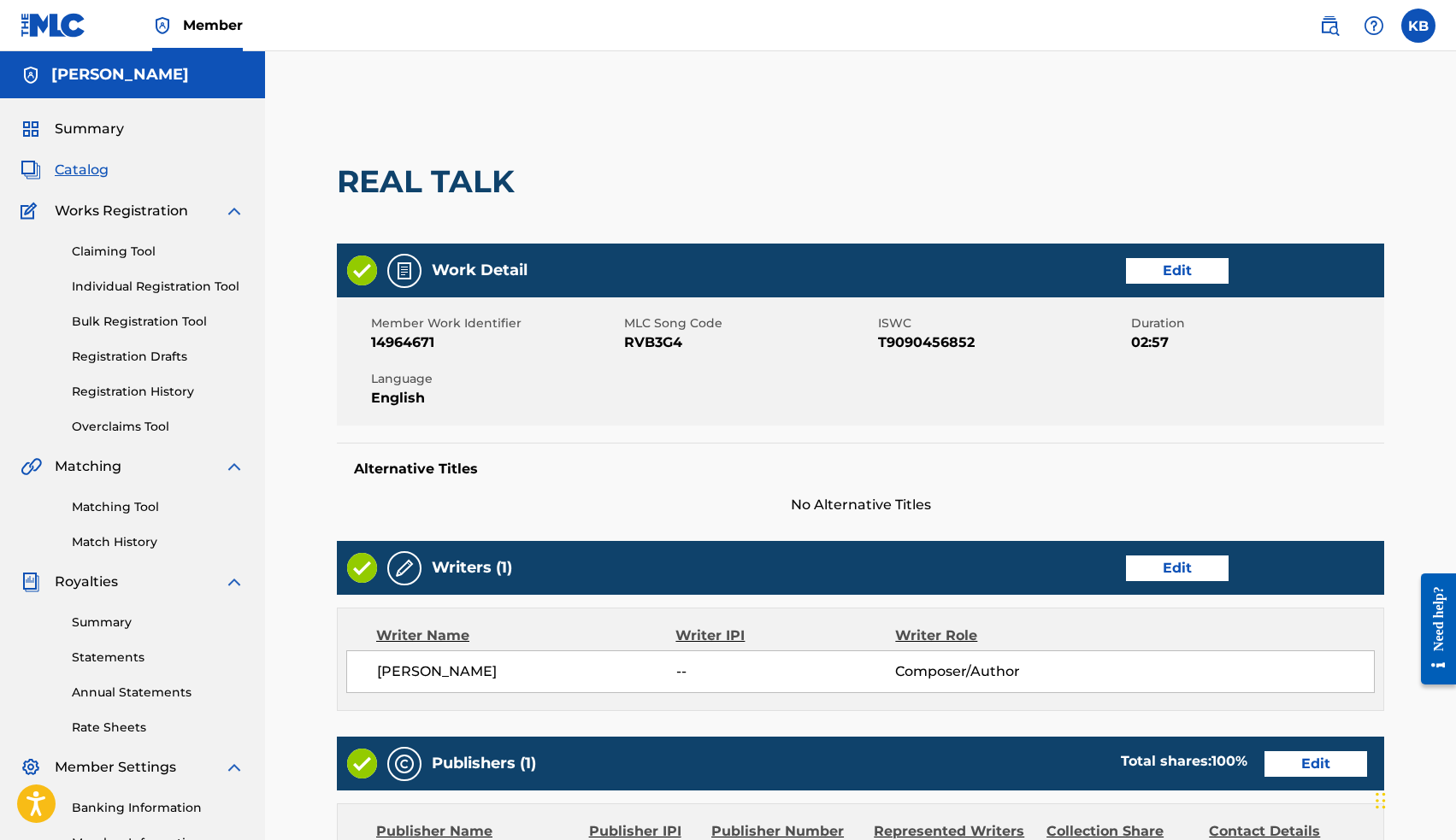
click at [1181, 573] on link "Edit" at bounding box center [1177, 568] width 103 height 26
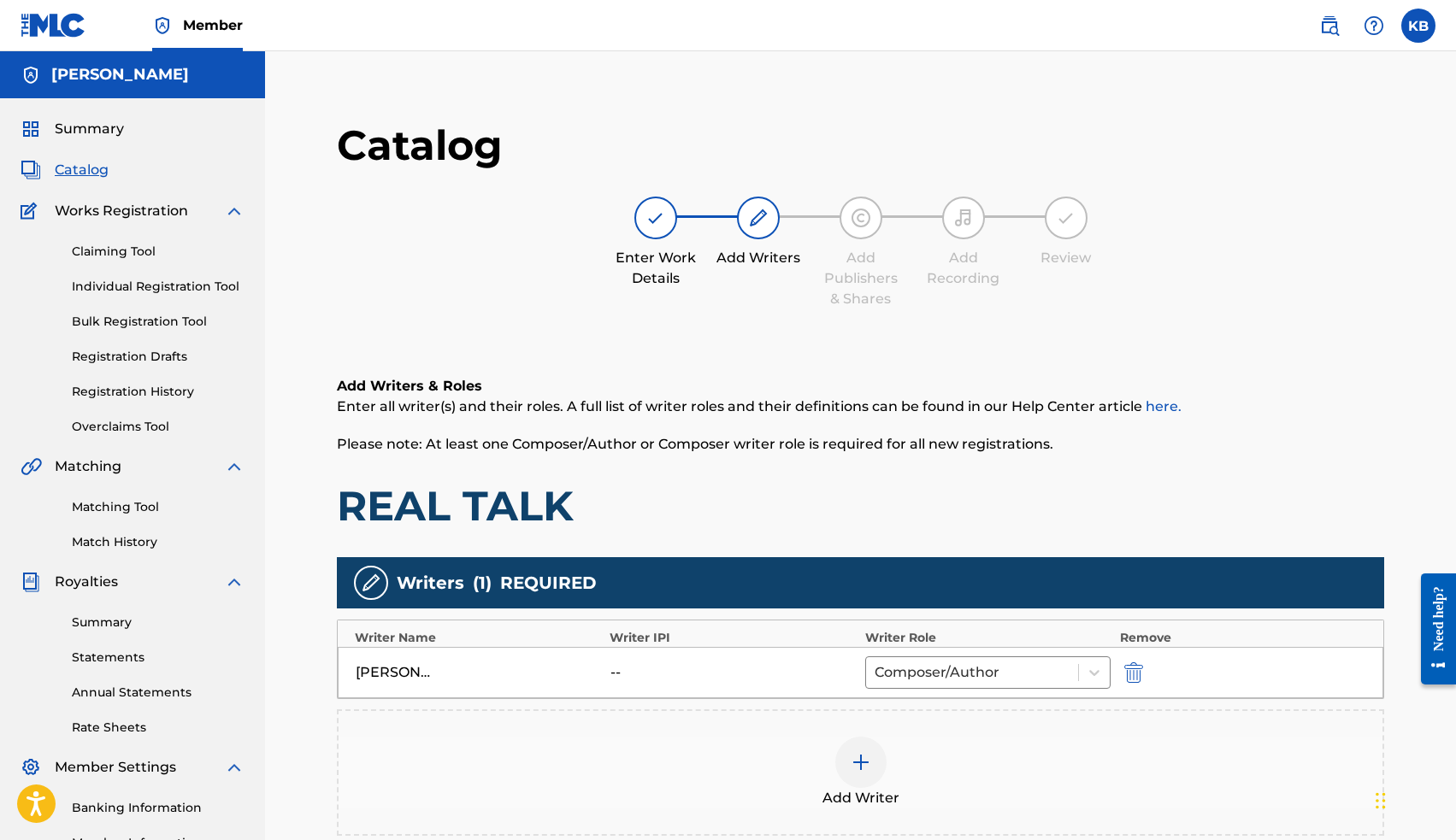
click at [857, 770] on img at bounding box center [861, 762] width 21 height 21
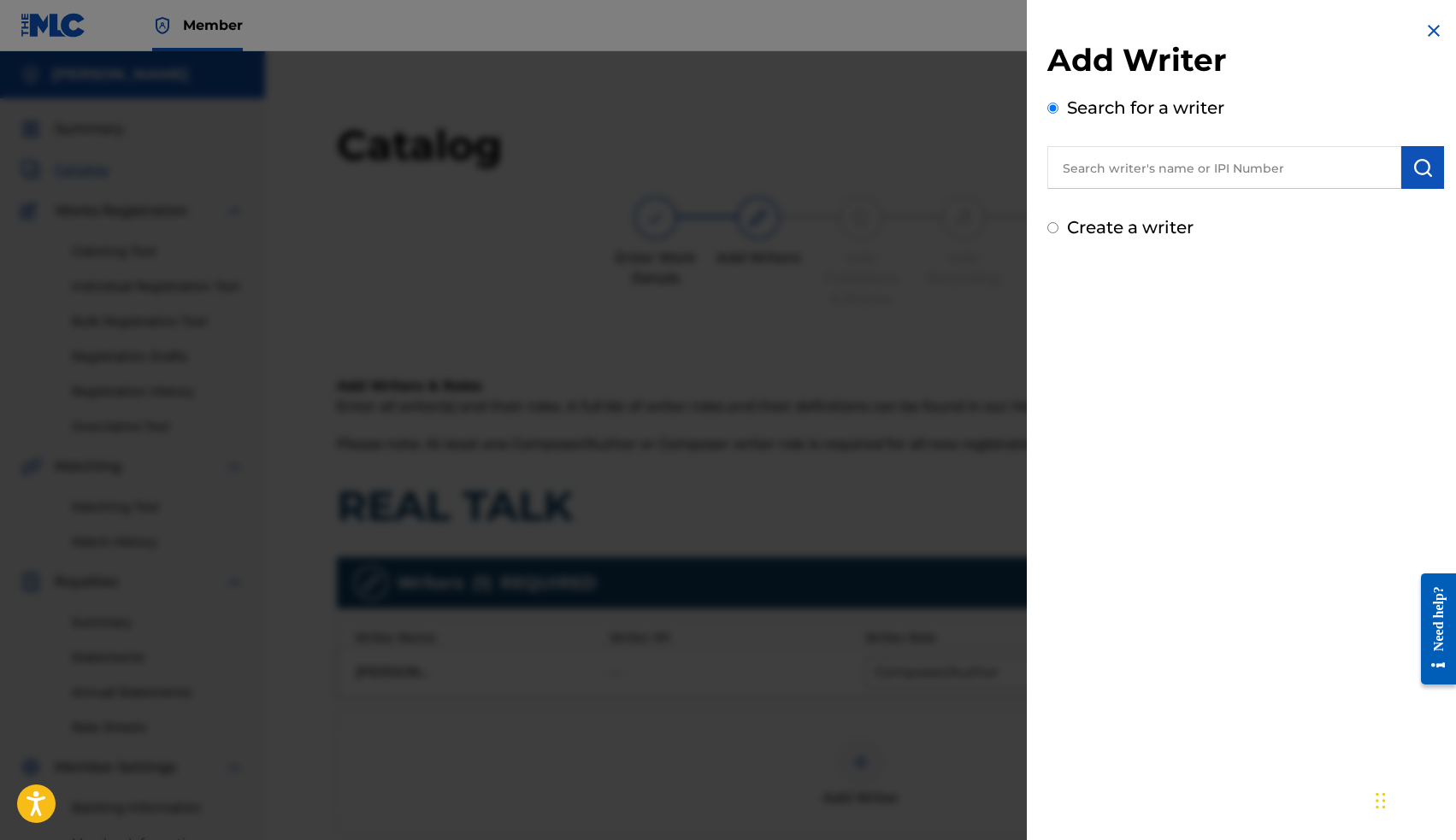
click at [1198, 184] on input "text" at bounding box center [1225, 167] width 354 height 42
paste input "00663563036"
type input "00663563036"
click at [1432, 164] on button "submit" at bounding box center [1421, 167] width 42 height 42
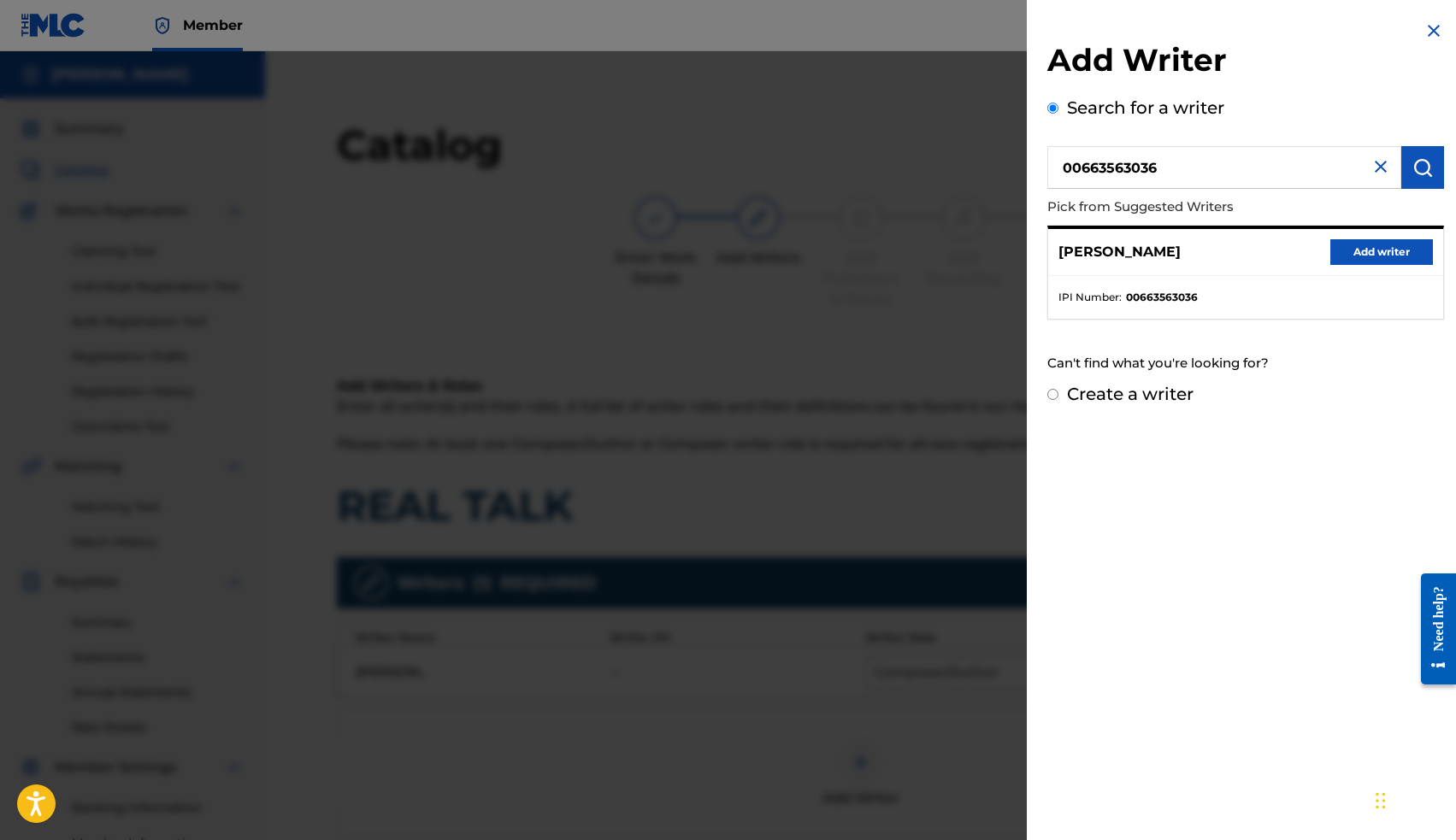
click at [1369, 250] on button "Add writer" at bounding box center [1381, 252] width 103 height 26
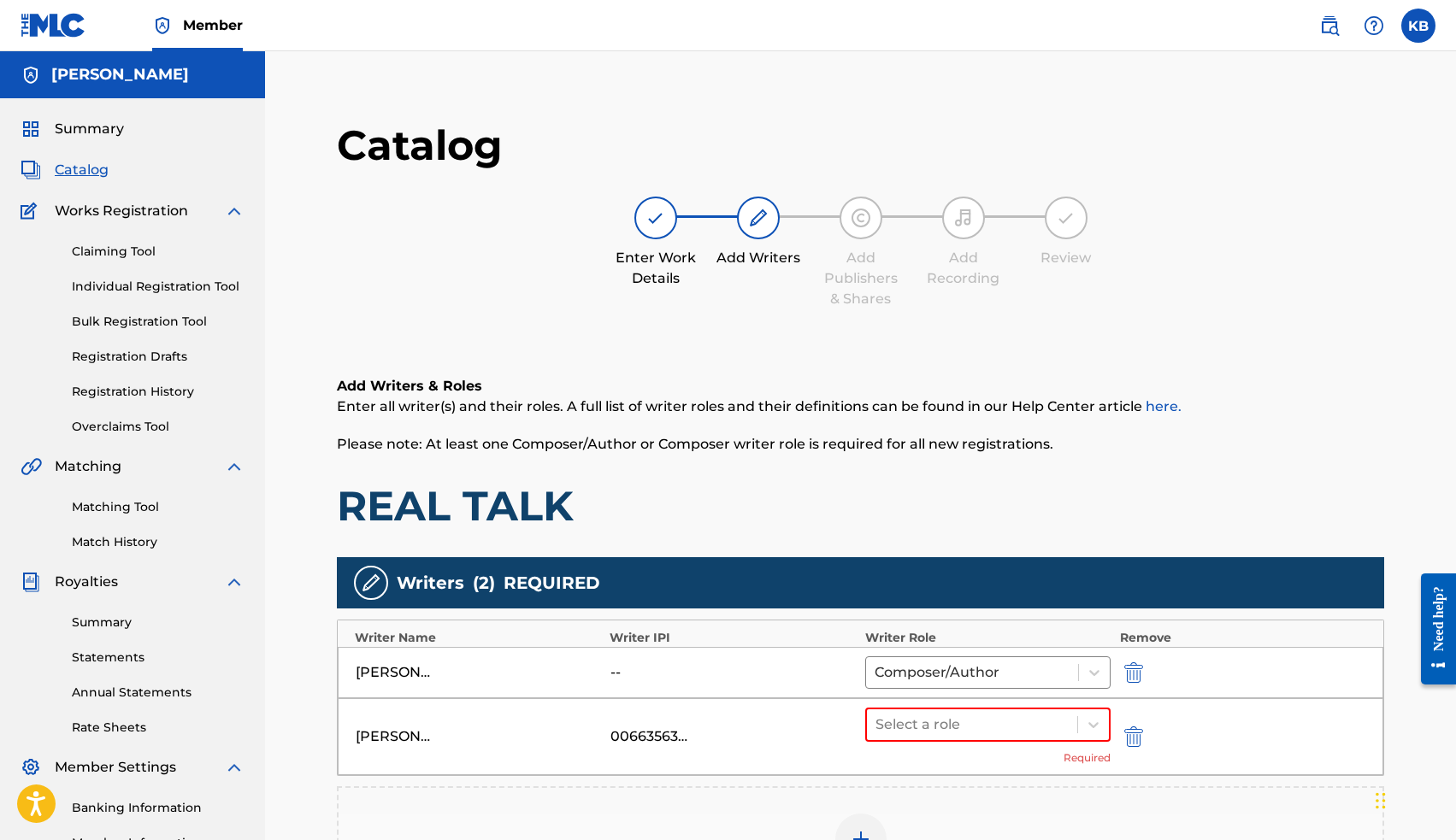
click at [1131, 676] on img "submit" at bounding box center [1134, 673] width 19 height 21
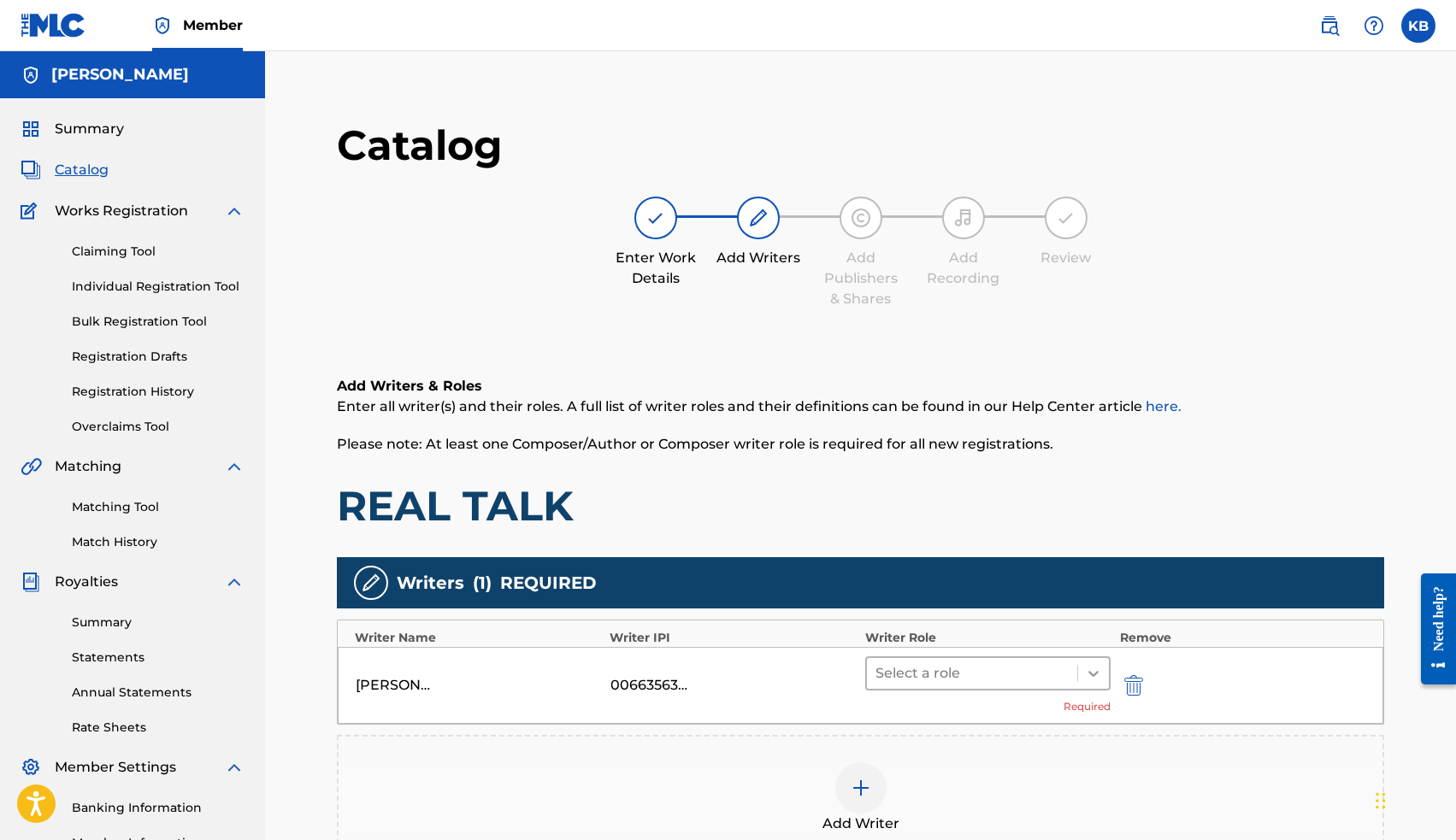
click at [1097, 671] on icon at bounding box center [1093, 673] width 17 height 17
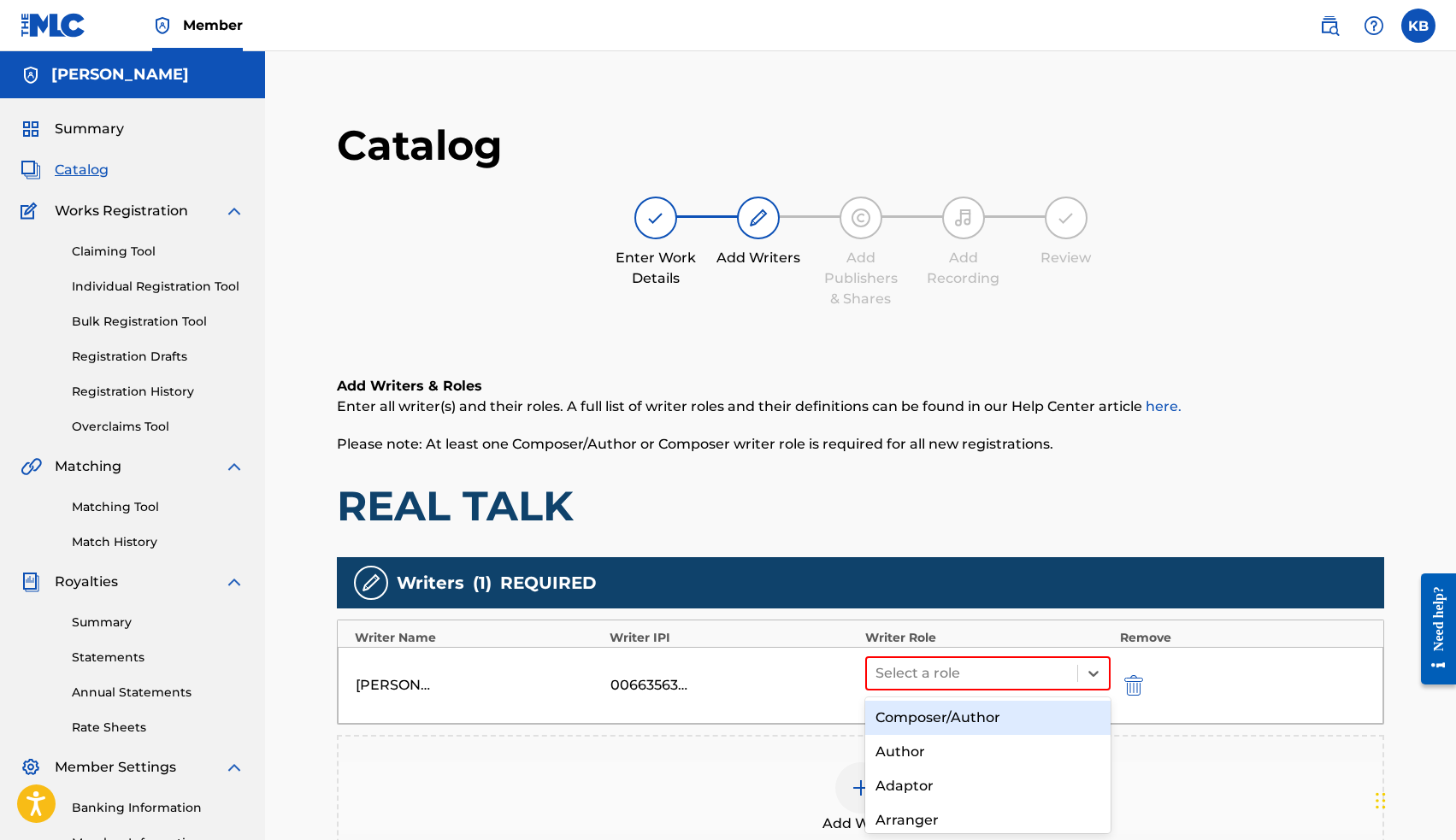
click at [1033, 720] on div "Composer/Author" at bounding box center [988, 718] width 246 height 35
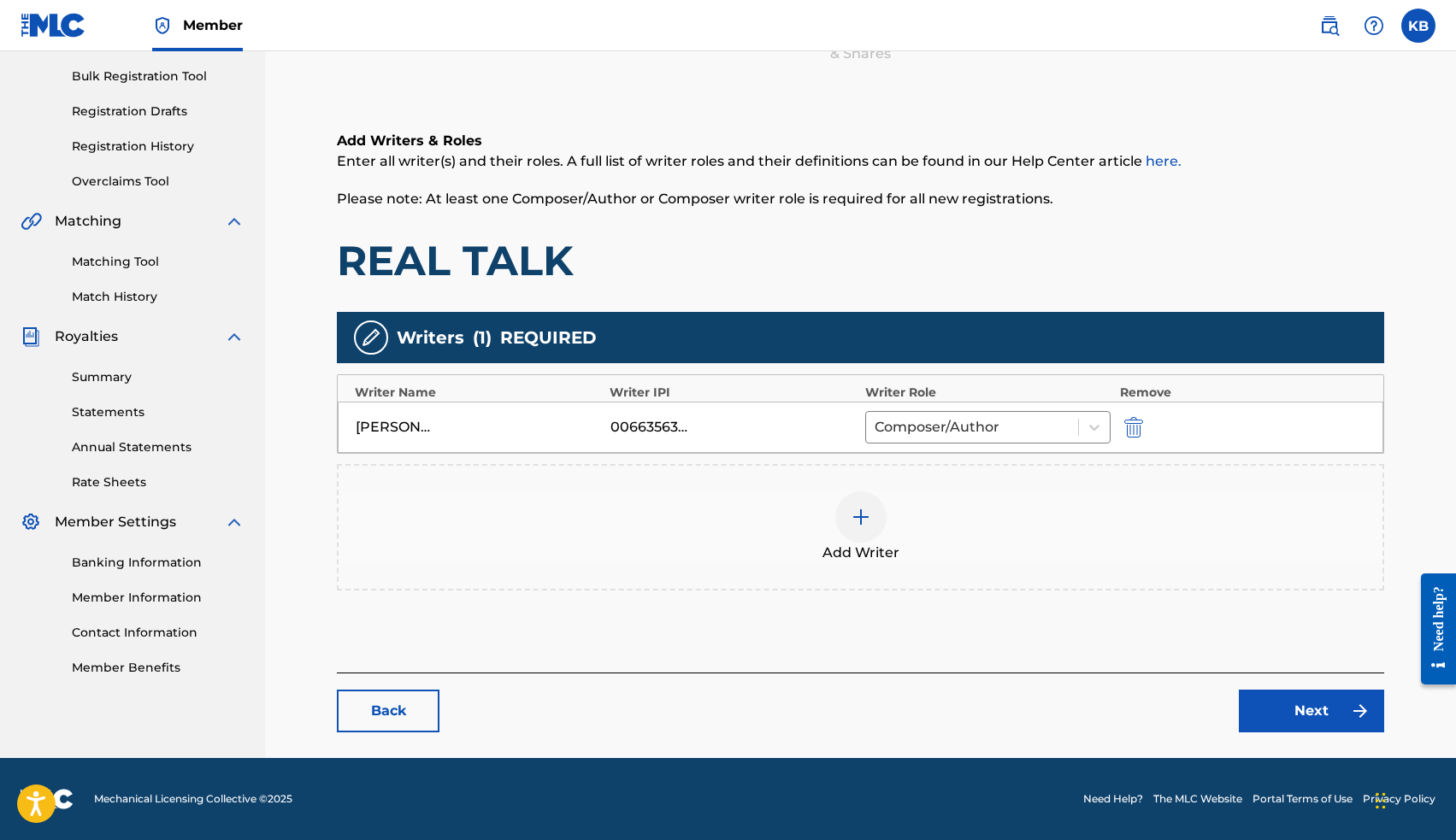
scroll to position [245, 0]
click at [1277, 698] on link "Next" at bounding box center [1311, 711] width 145 height 42
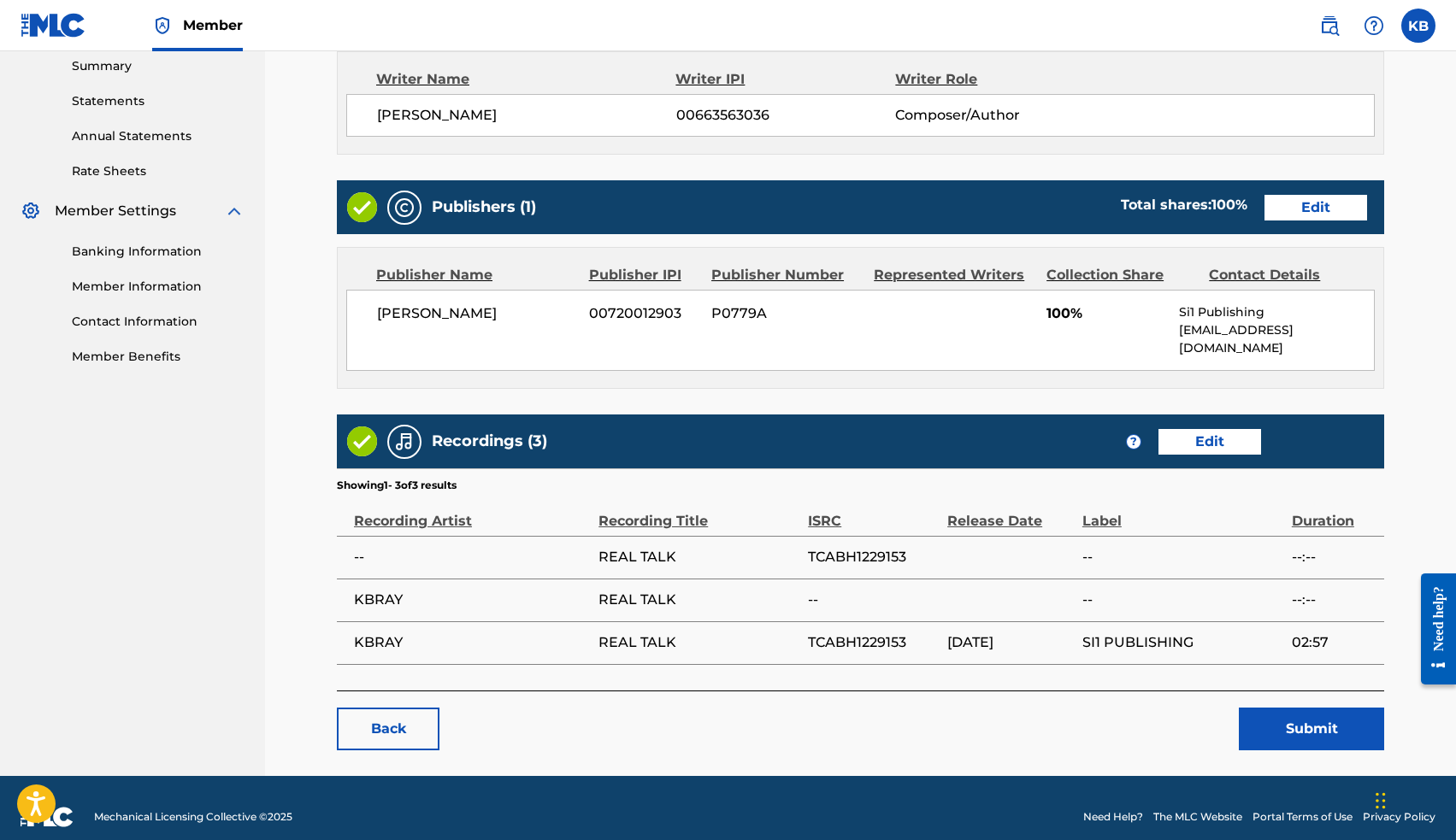
scroll to position [555, 0]
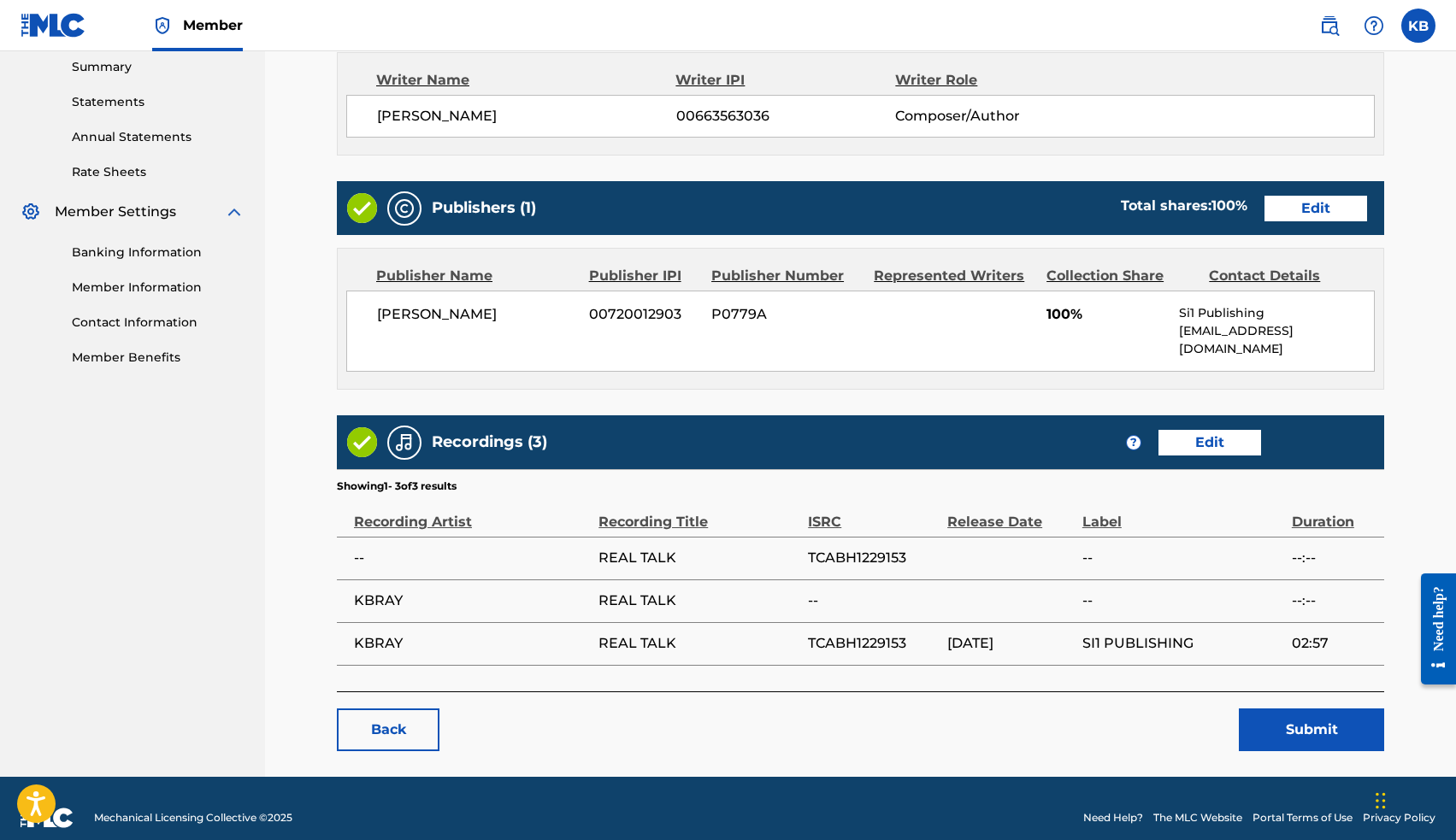
click at [1310, 711] on button "Submit" at bounding box center [1311, 729] width 145 height 42
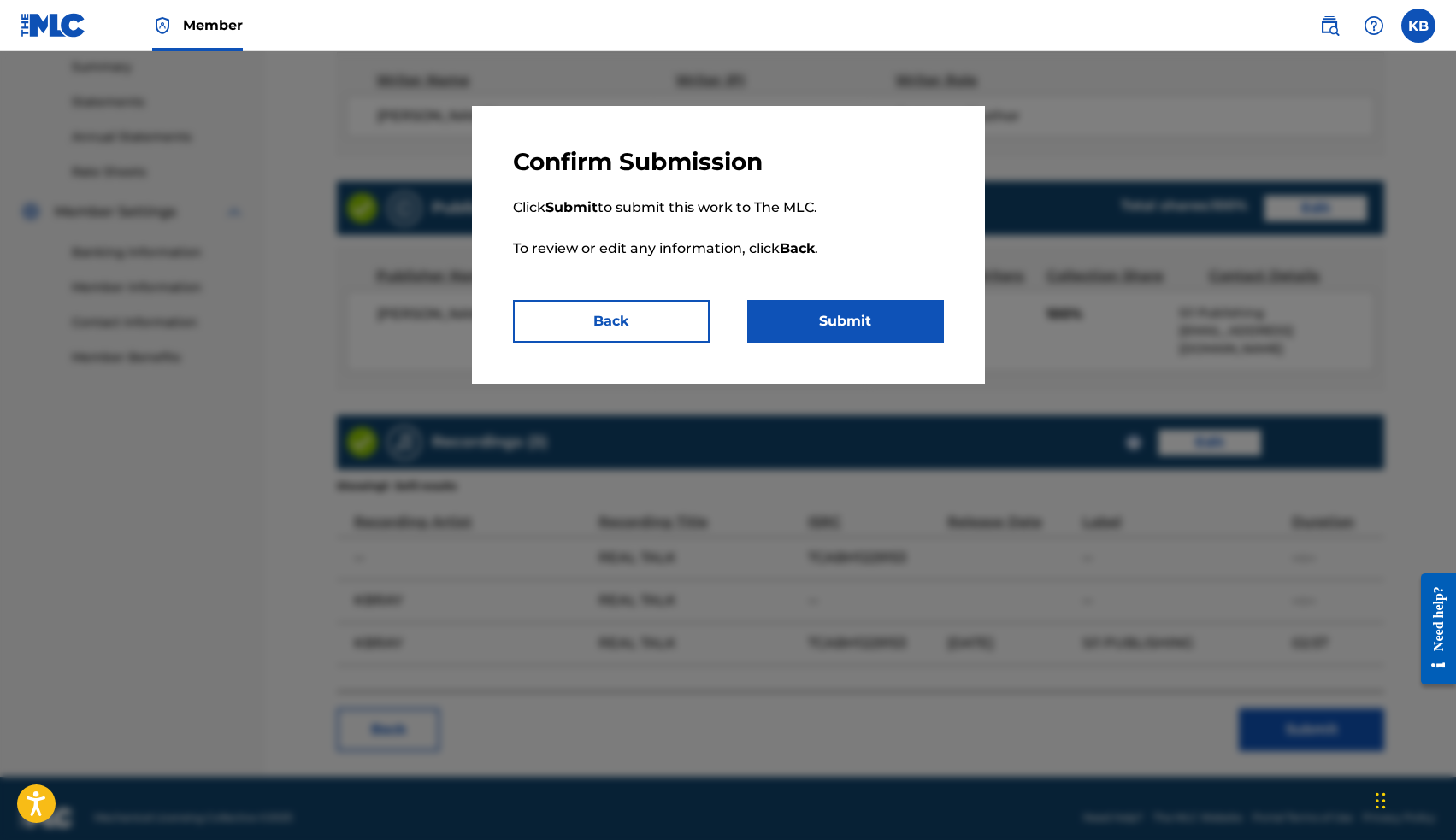
click at [869, 300] on button "Submit" at bounding box center [845, 320] width 197 height 42
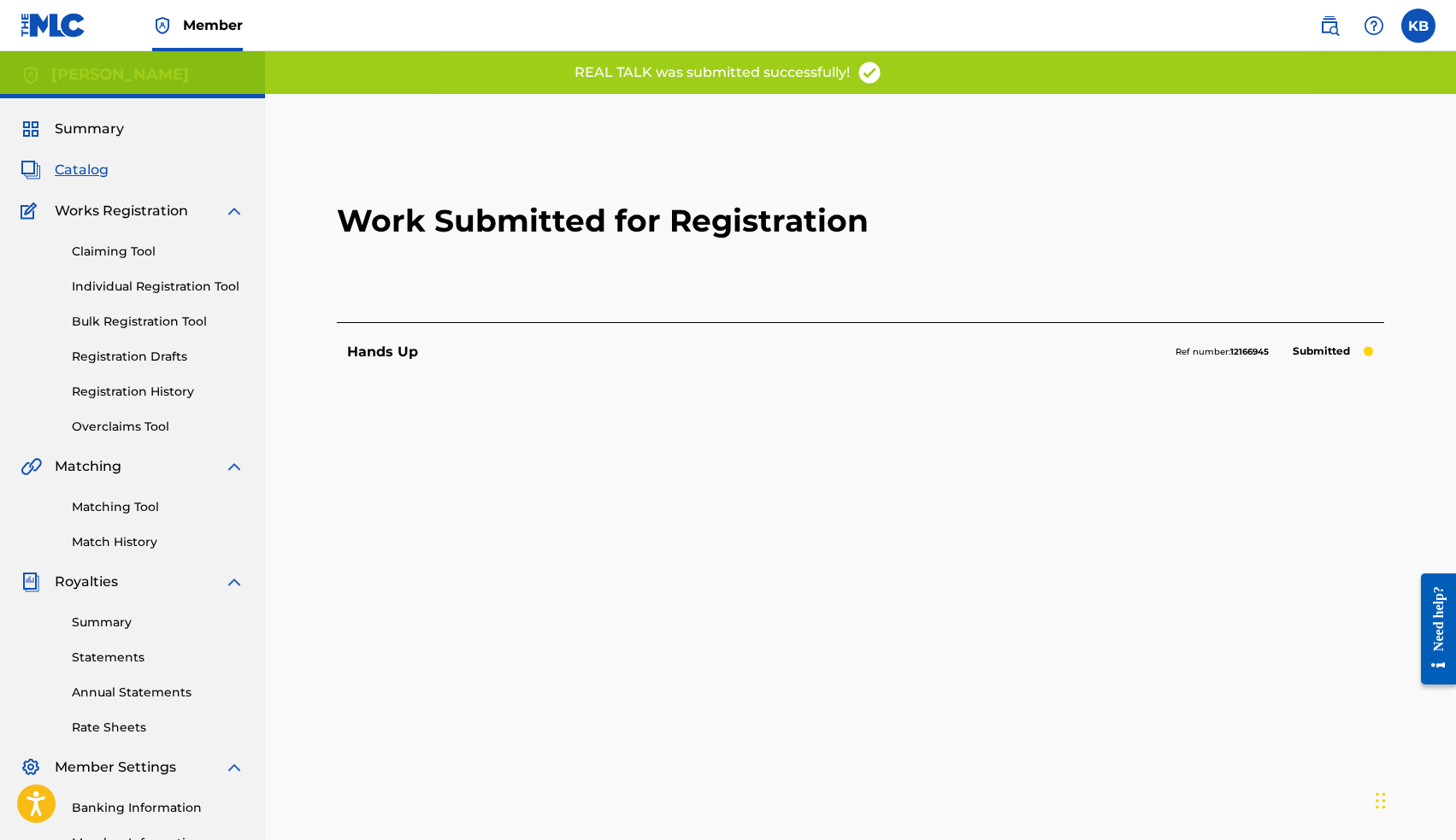
click at [84, 172] on span "Catalog" at bounding box center [81, 170] width 54 height 21
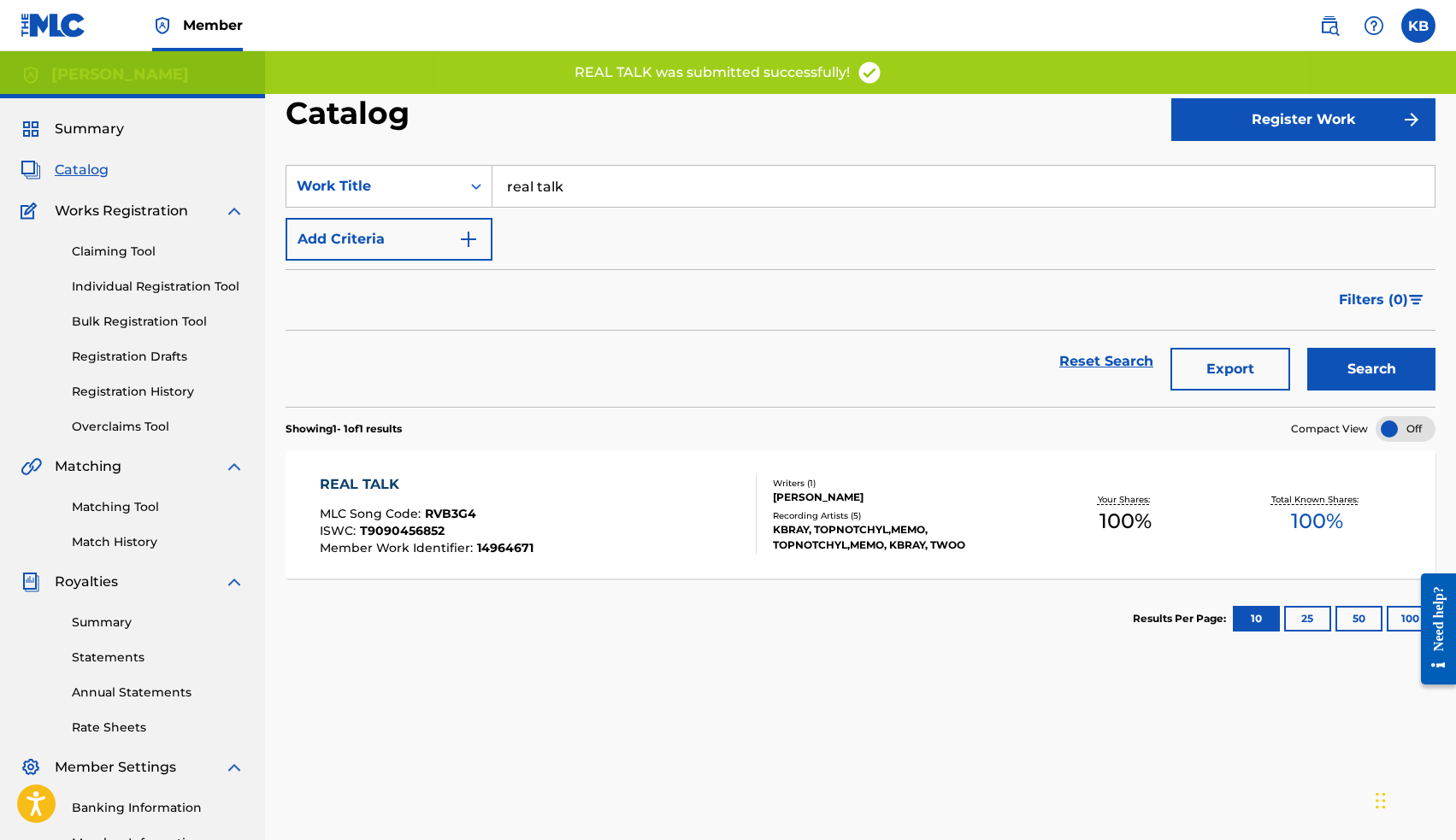
click at [538, 186] on input "real talk" at bounding box center [963, 186] width 942 height 41
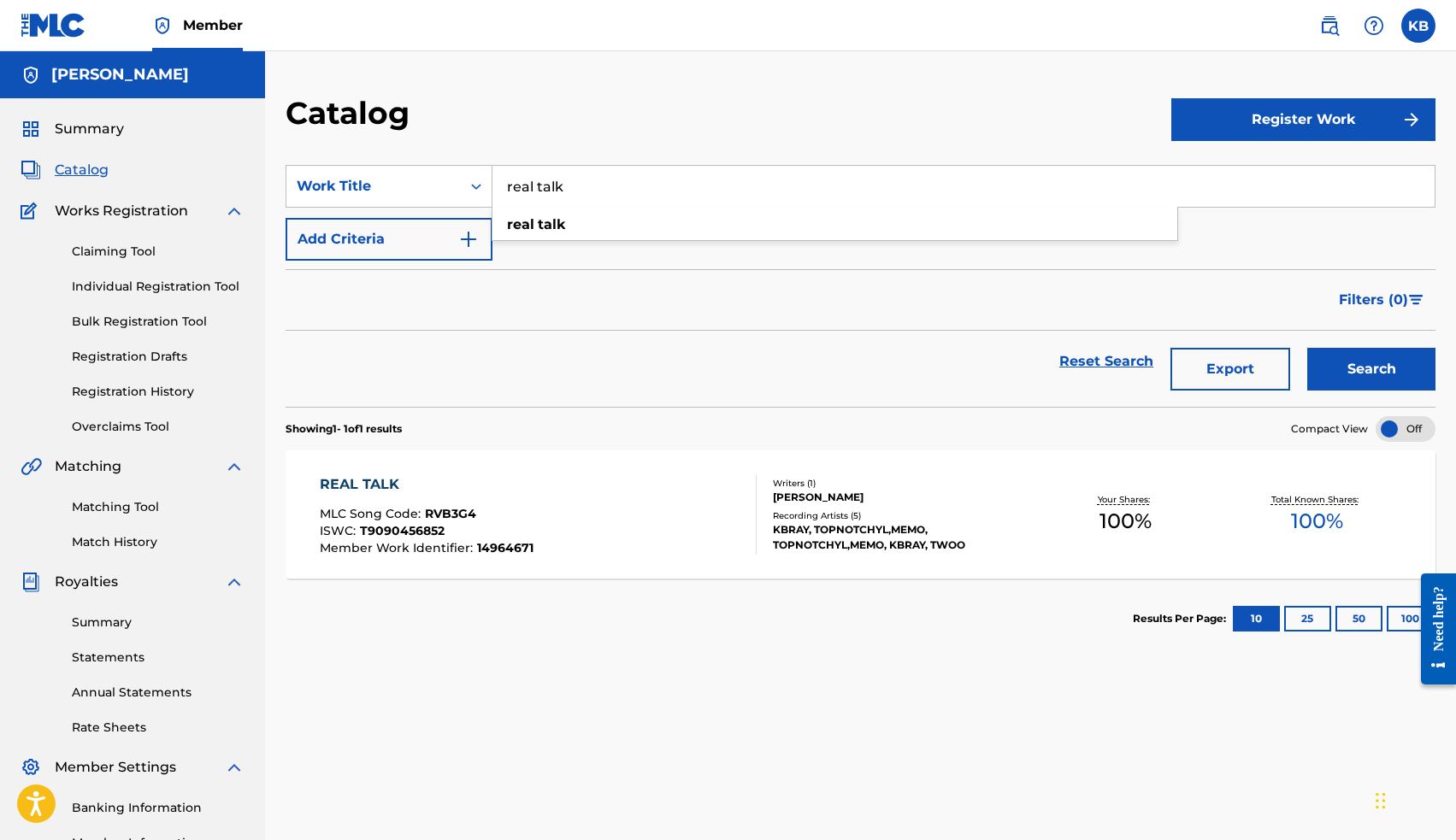
click at [538, 186] on input "real talk" at bounding box center [963, 186] width 942 height 41
click at [1371, 369] on button "Search" at bounding box center [1371, 369] width 128 height 42
click at [530, 174] on input "hands up" at bounding box center [963, 186] width 942 height 41
click at [535, 192] on input "hands up" at bounding box center [963, 186] width 942 height 41
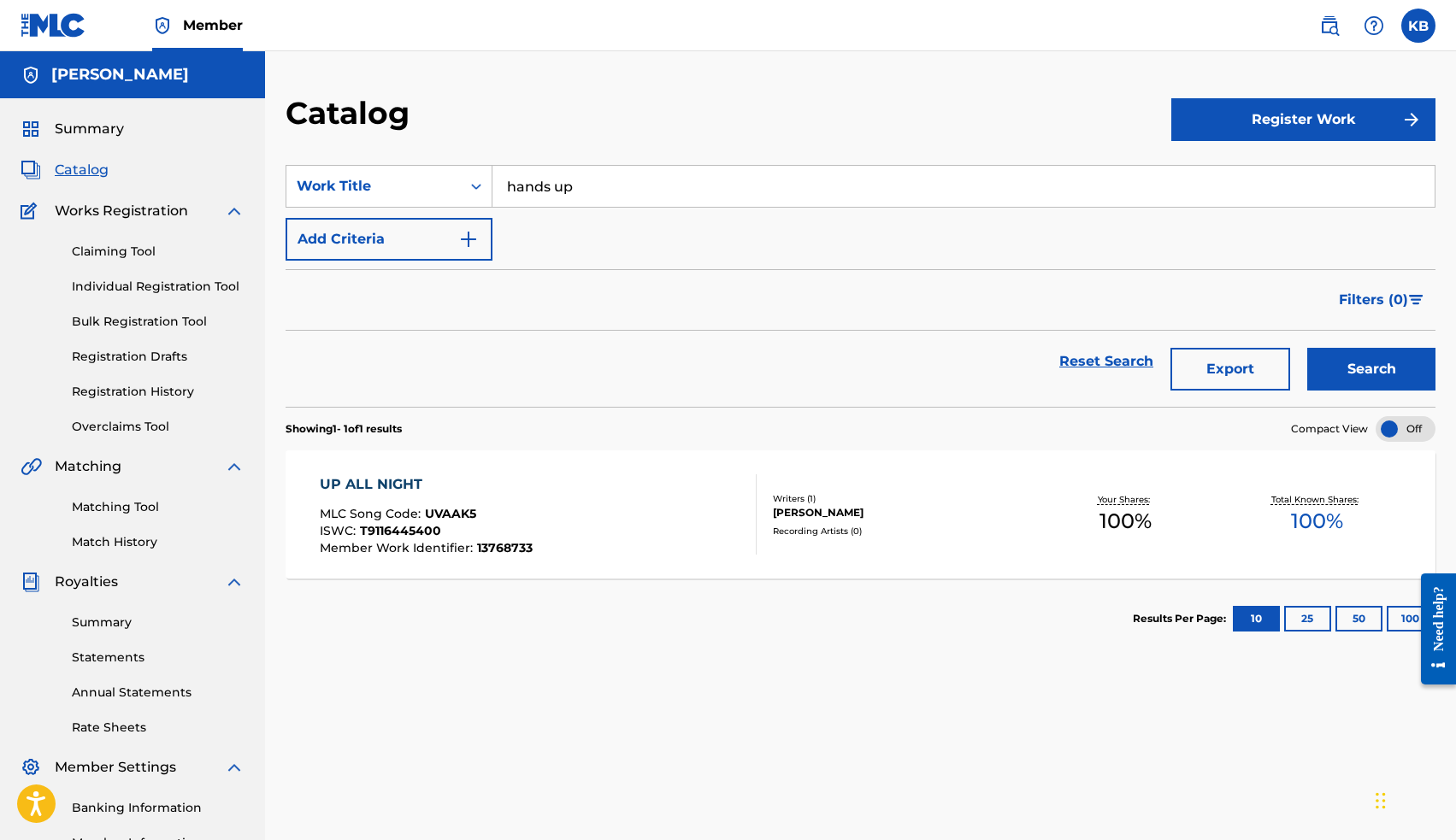
click at [535, 192] on input "hands up" at bounding box center [963, 186] width 942 height 41
click at [1371, 369] on button "Search" at bounding box center [1371, 369] width 128 height 42
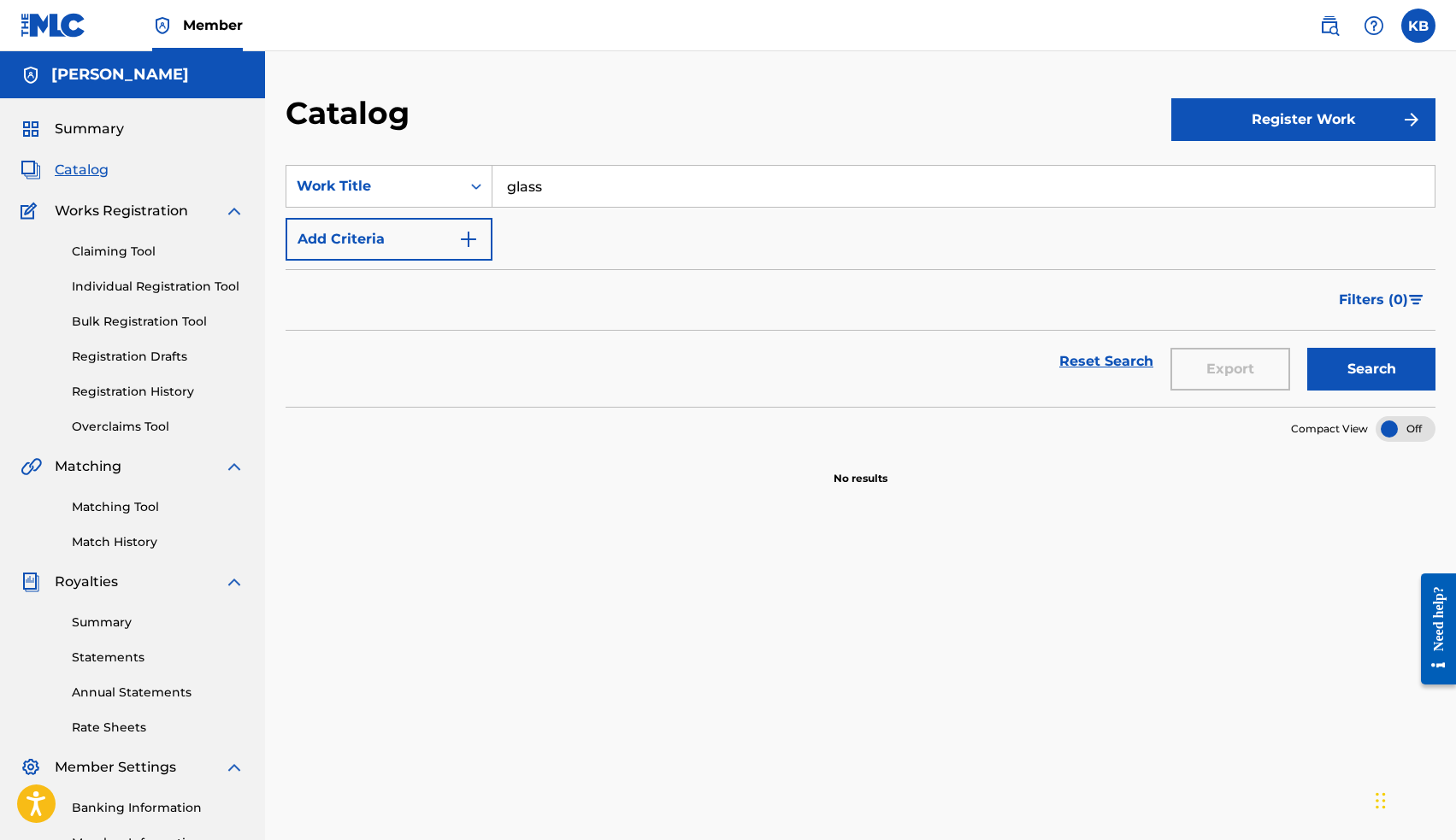
click at [522, 187] on input "glass" at bounding box center [963, 186] width 942 height 41
type input "up all night"
click at [1371, 369] on button "Search" at bounding box center [1371, 369] width 128 height 42
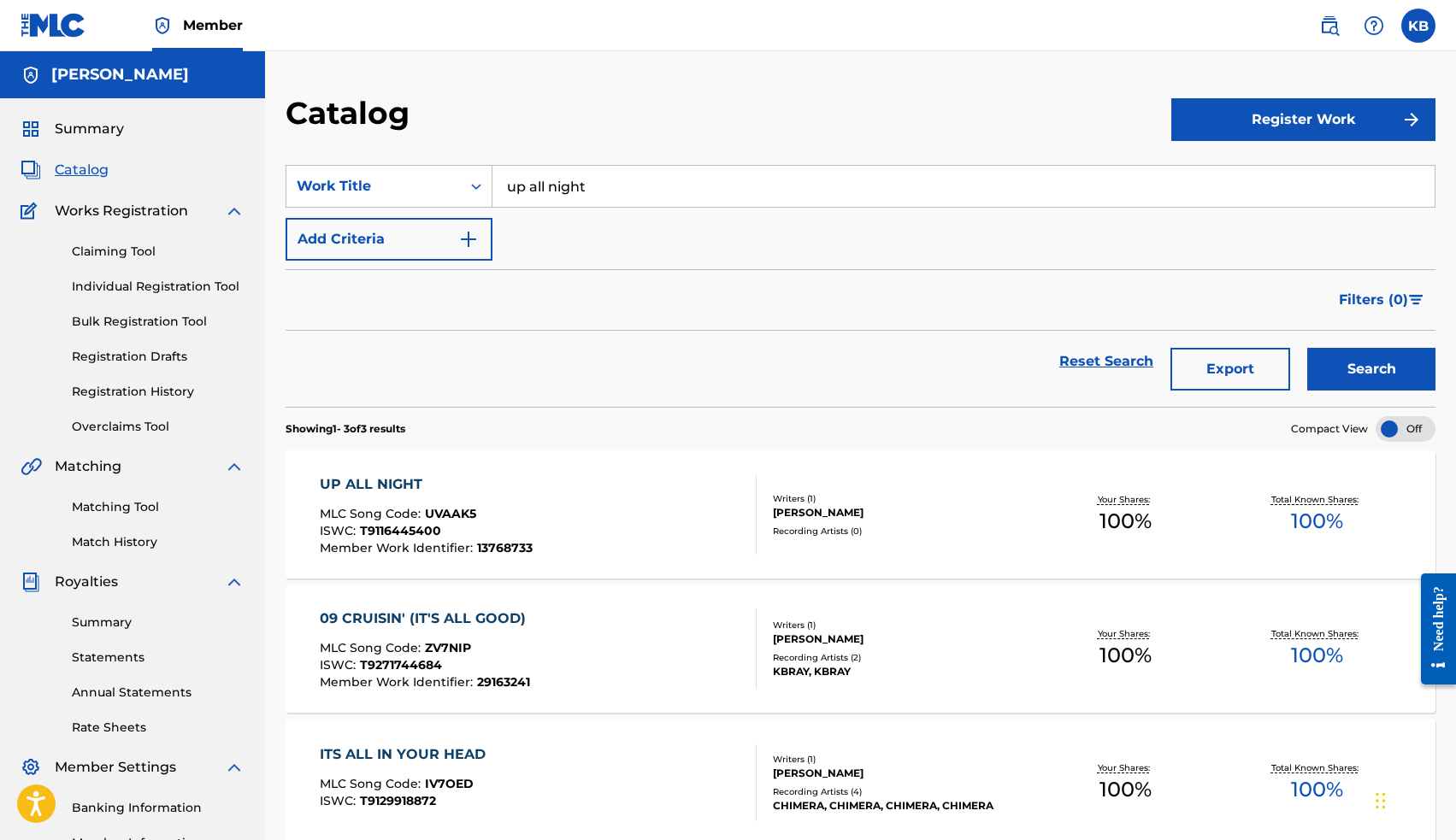
click at [408, 486] on div "UP ALL NIGHT" at bounding box center [426, 484] width 212 height 21
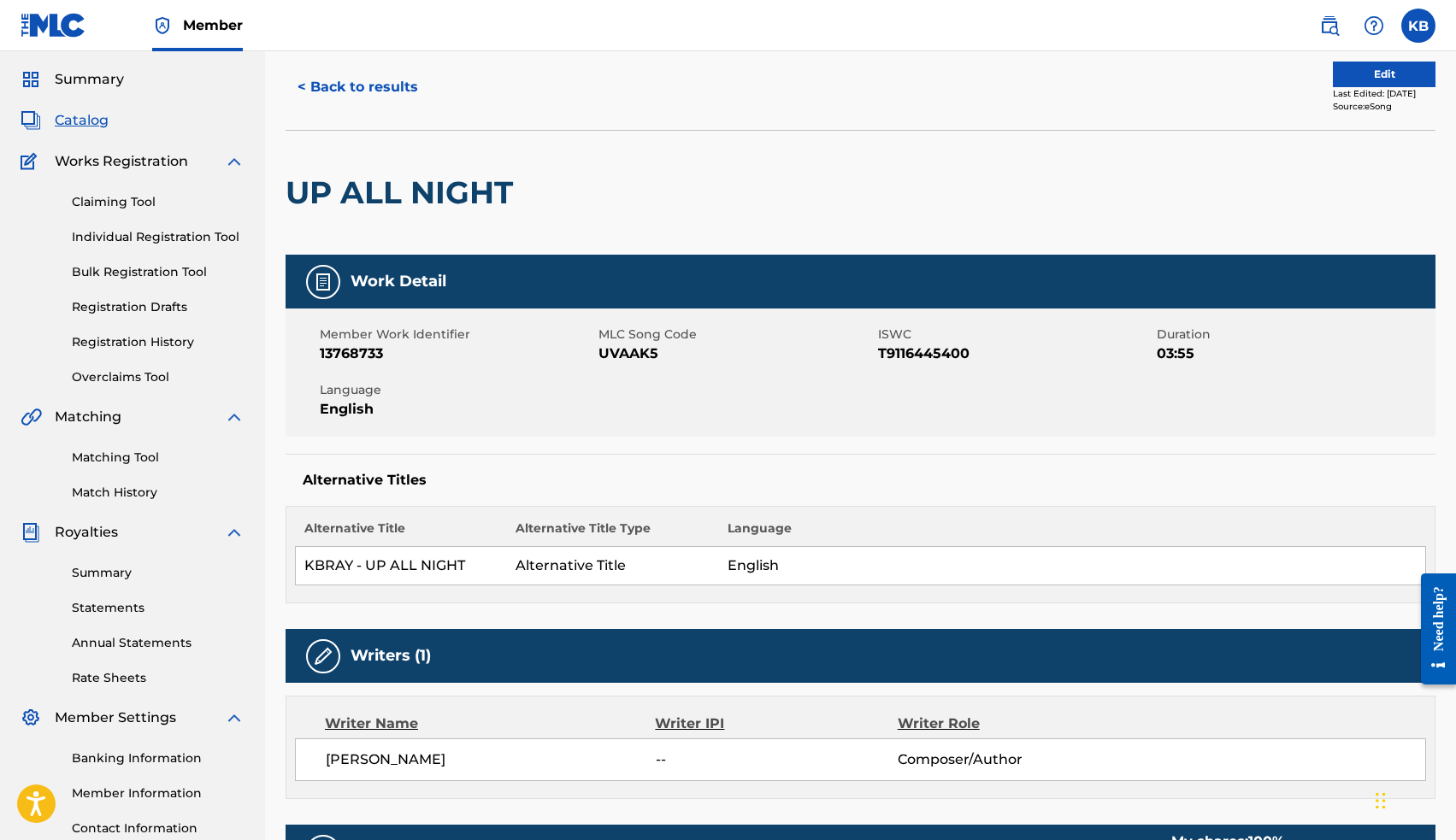
scroll to position [57, 0]
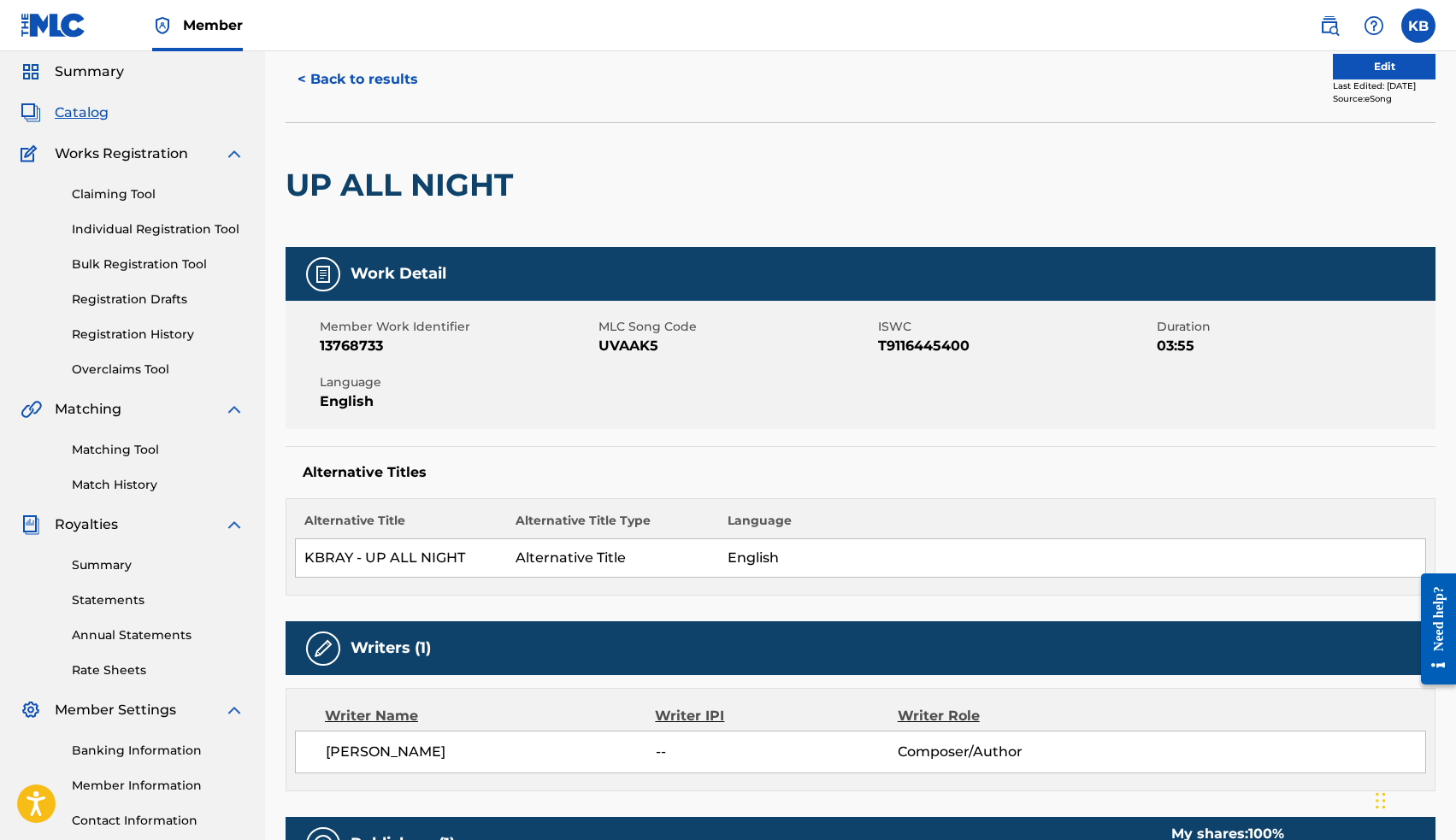
click at [1340, 79] on div "Last Edited: [DATE]" at bounding box center [1383, 85] width 103 height 13
click at [1341, 63] on button "Edit" at bounding box center [1383, 66] width 103 height 26
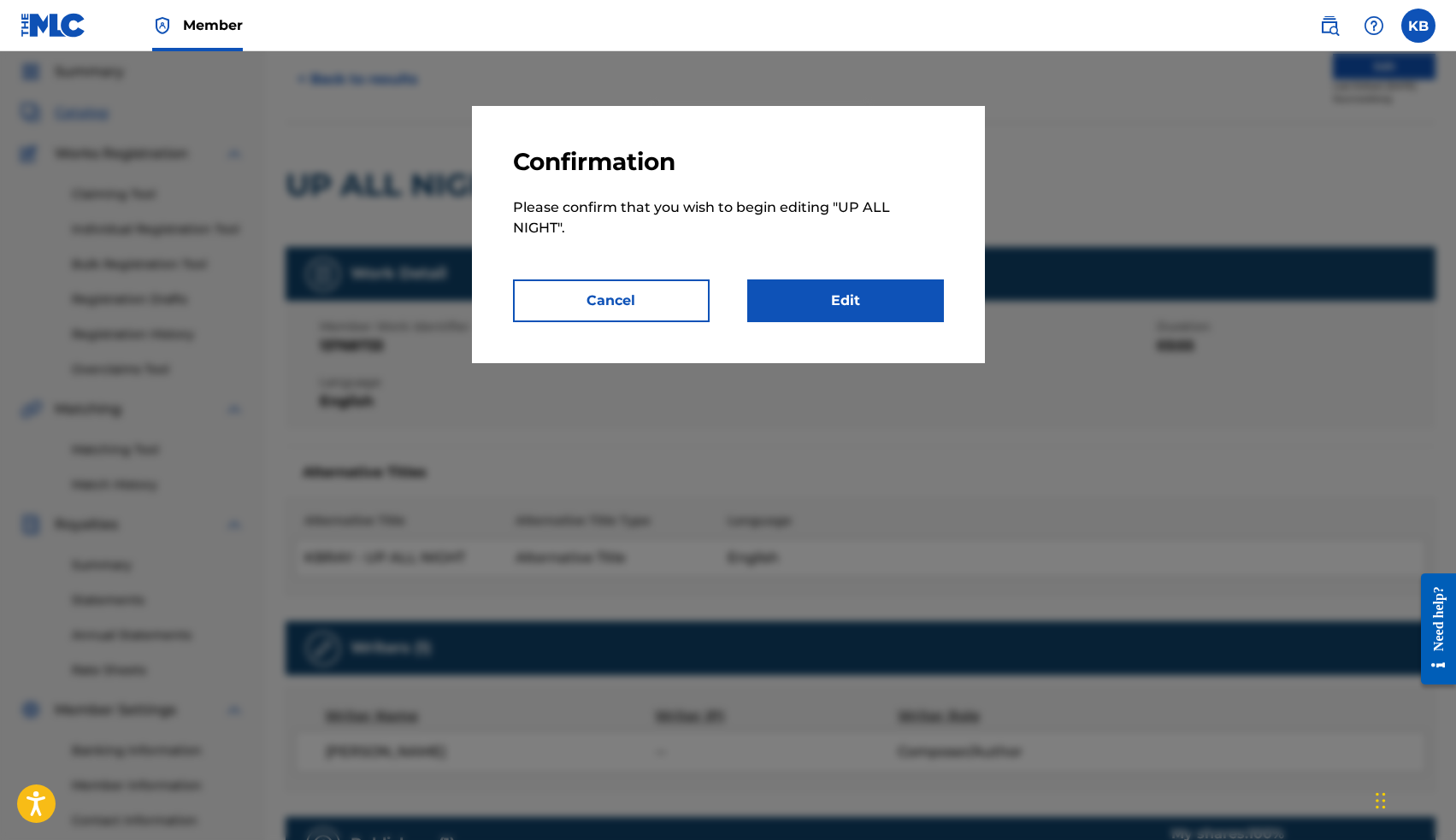
click at [879, 314] on link "Edit" at bounding box center [845, 300] width 197 height 42
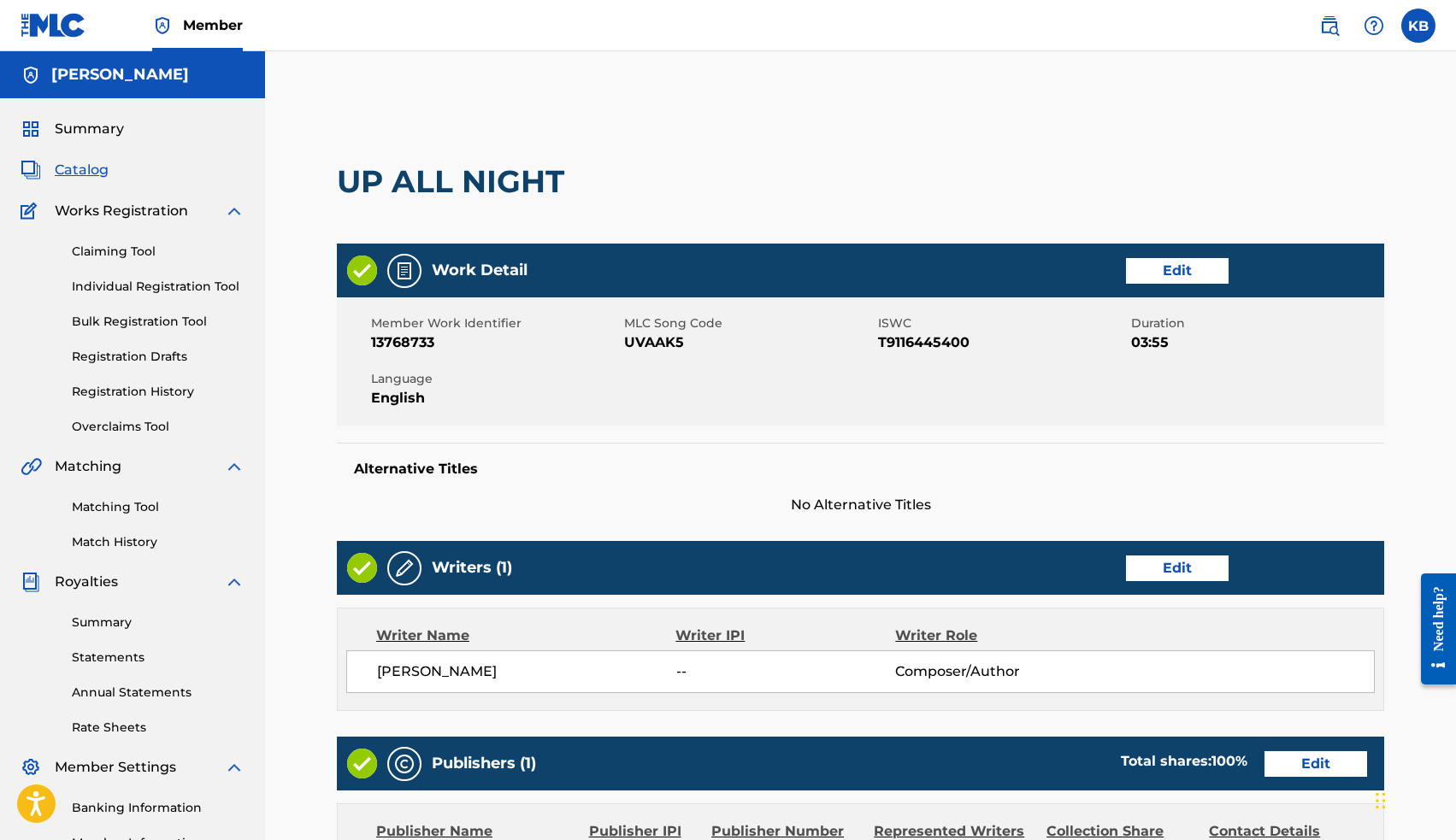
scroll to position [15, 0]
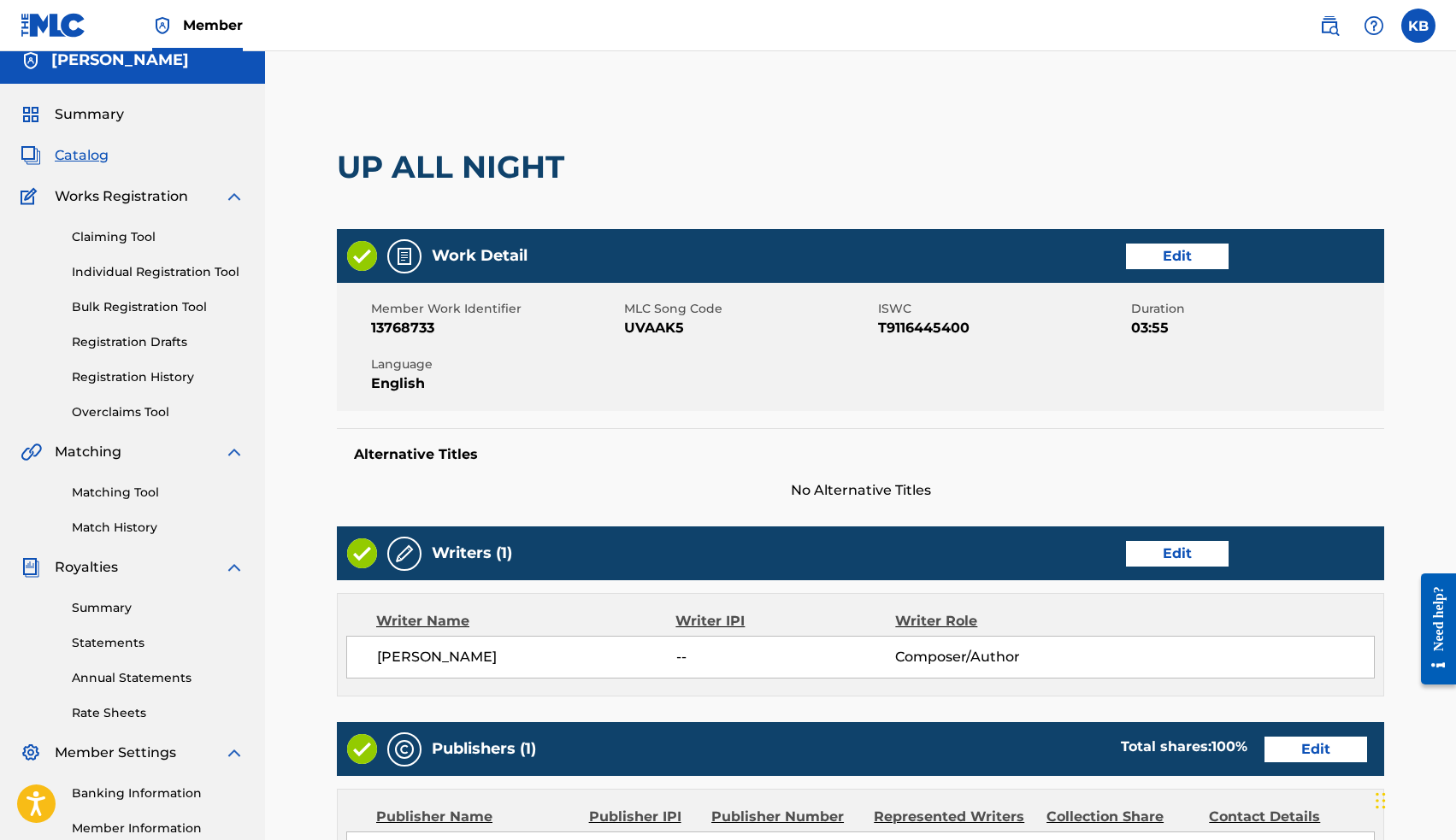
click at [1156, 556] on link "Edit" at bounding box center [1177, 554] width 103 height 26
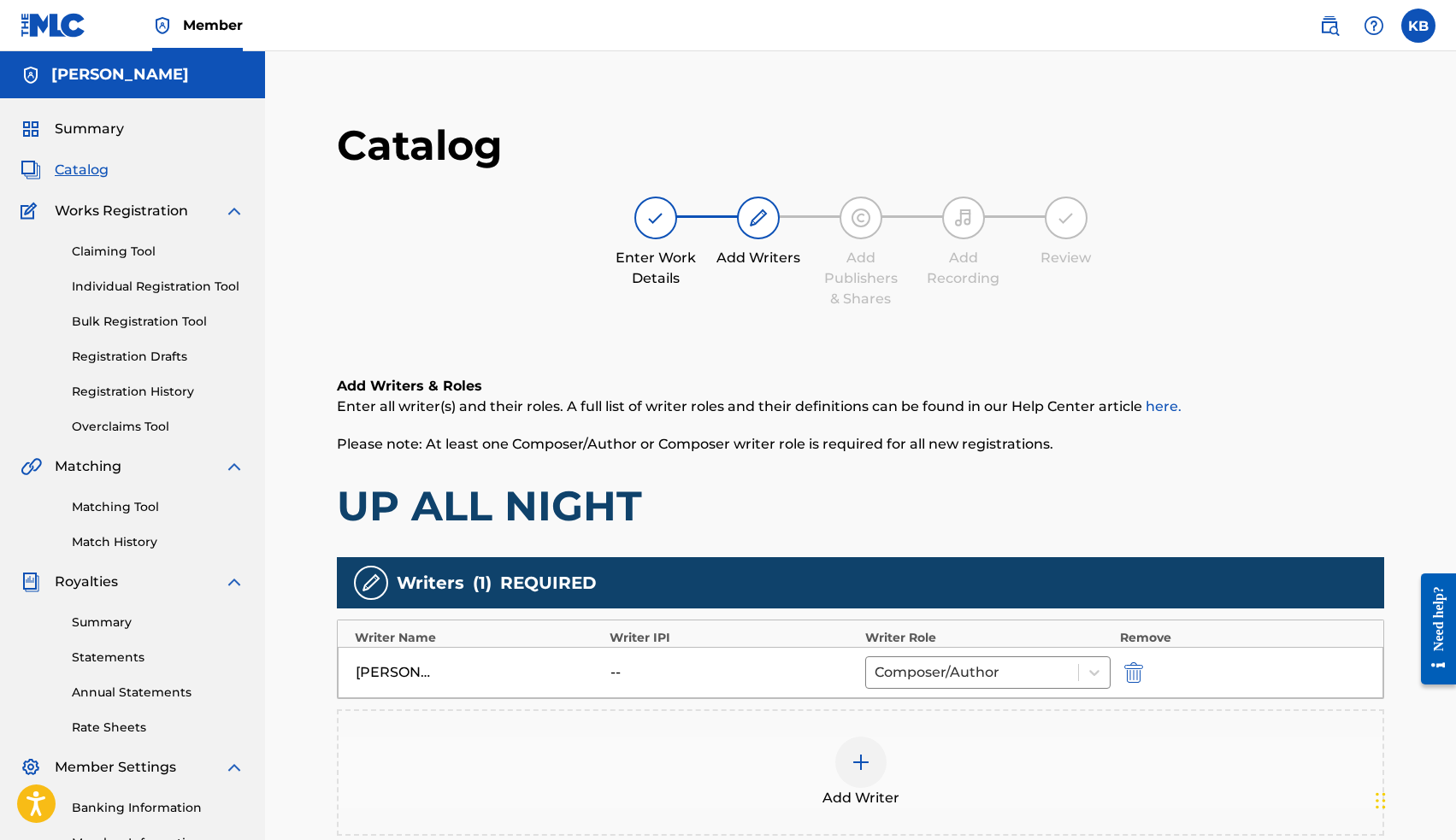
click at [882, 747] on div at bounding box center [860, 761] width 51 height 51
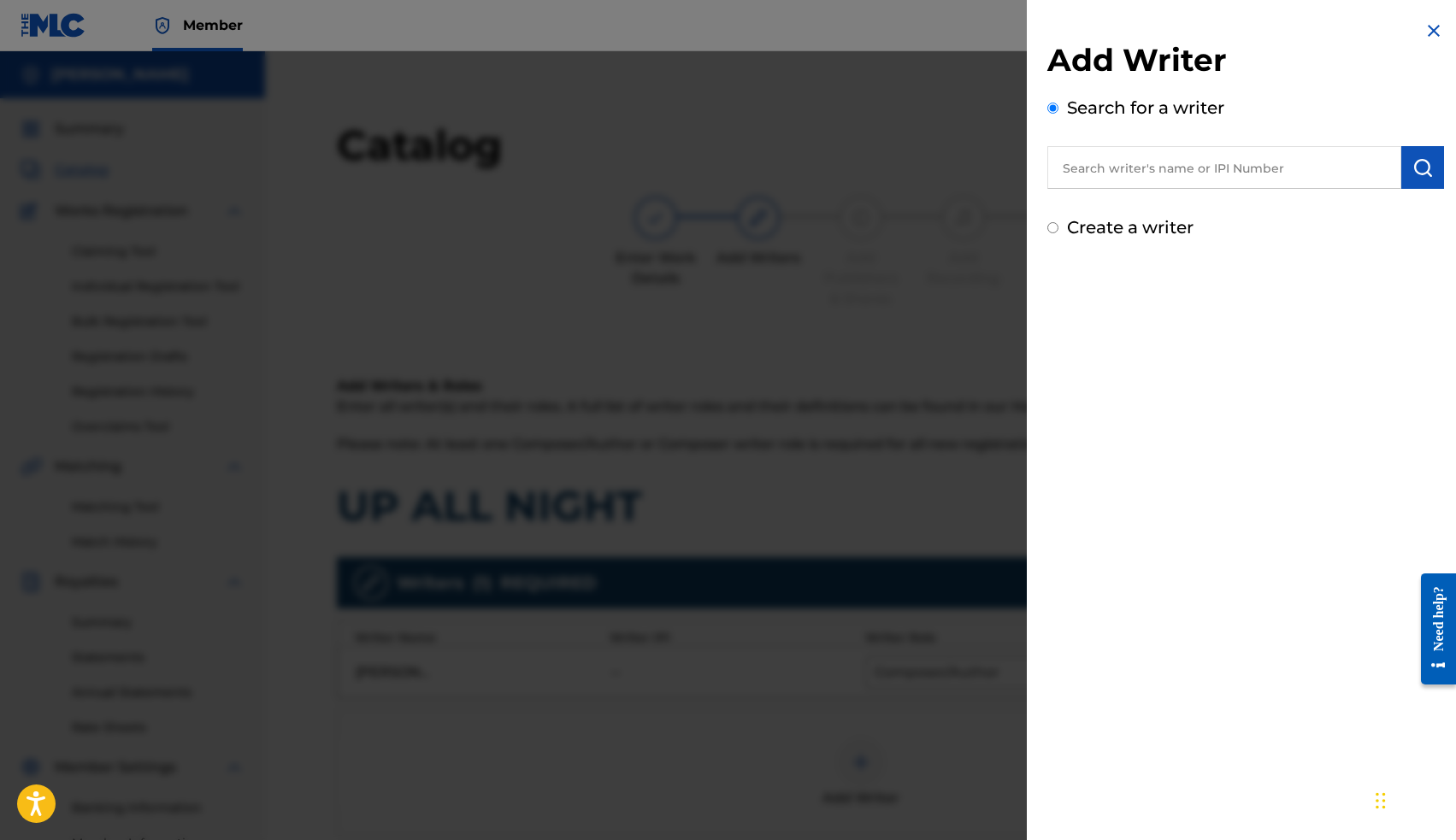
click at [1240, 158] on input "text" at bounding box center [1225, 167] width 354 height 42
paste input "00663563036"
type input "00663563036"
click at [1421, 172] on img "submit" at bounding box center [1422, 167] width 21 height 21
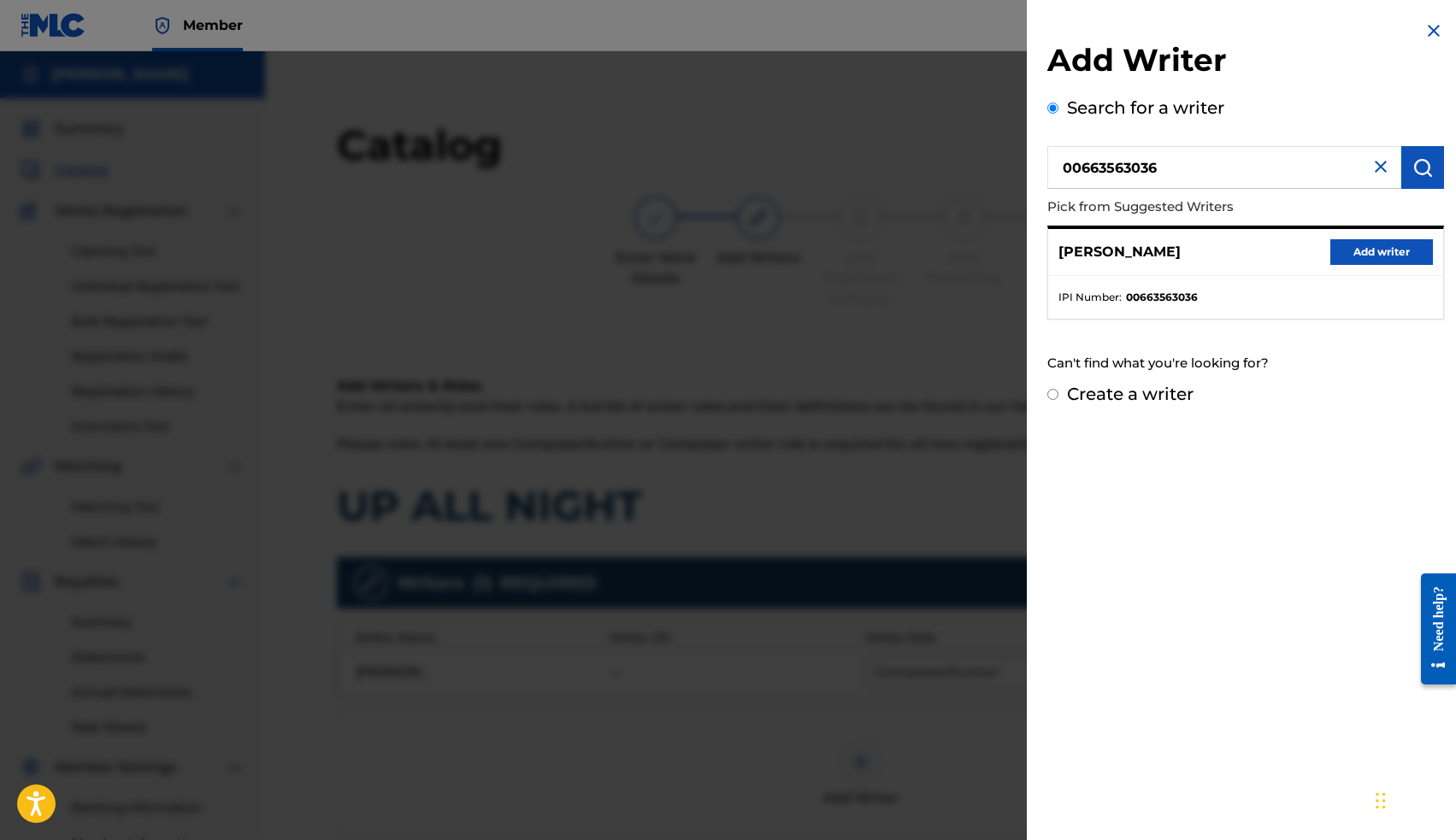
click at [1371, 256] on button "Add writer" at bounding box center [1381, 252] width 103 height 26
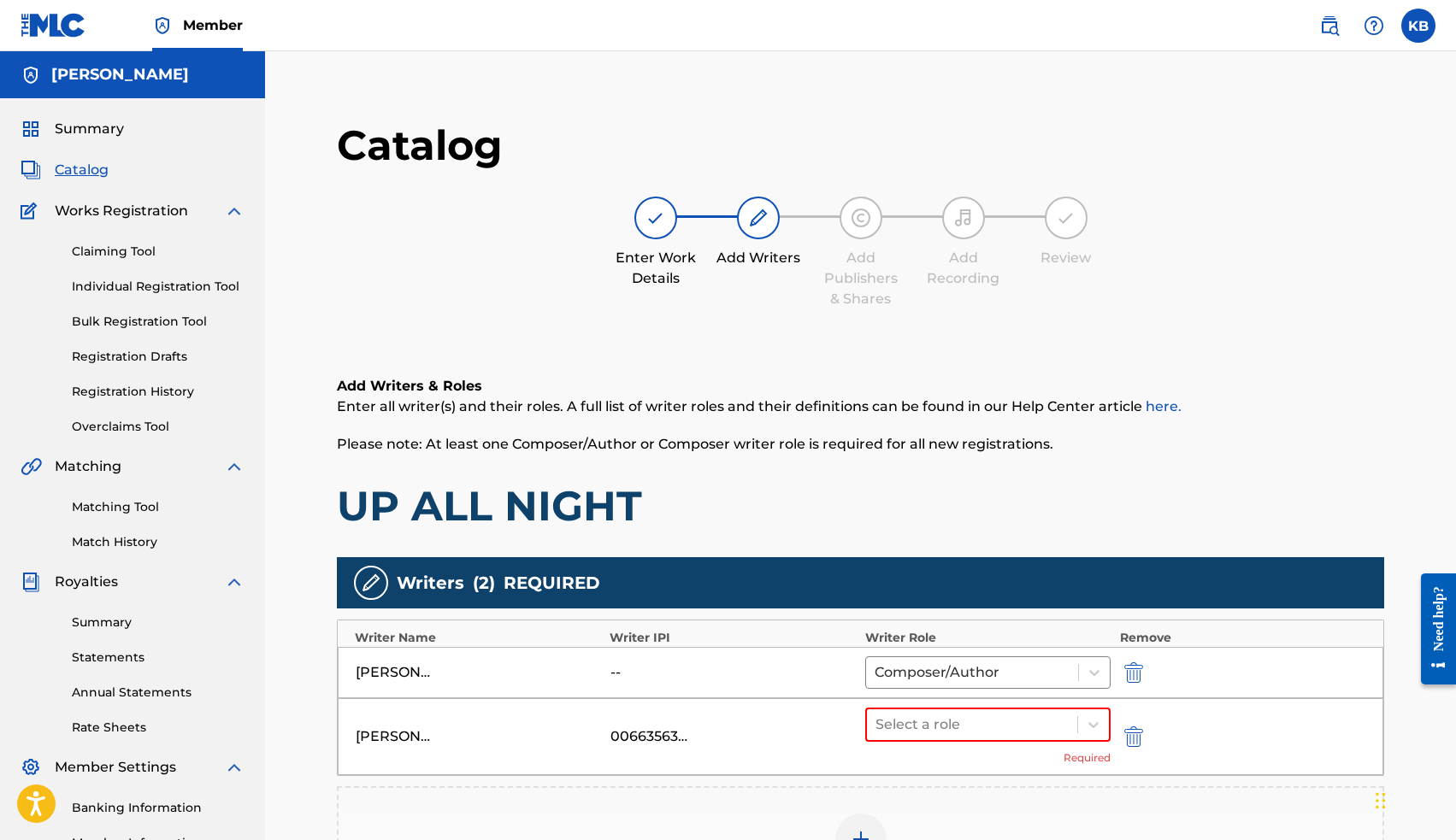
click at [1137, 669] on img "submit" at bounding box center [1134, 673] width 19 height 21
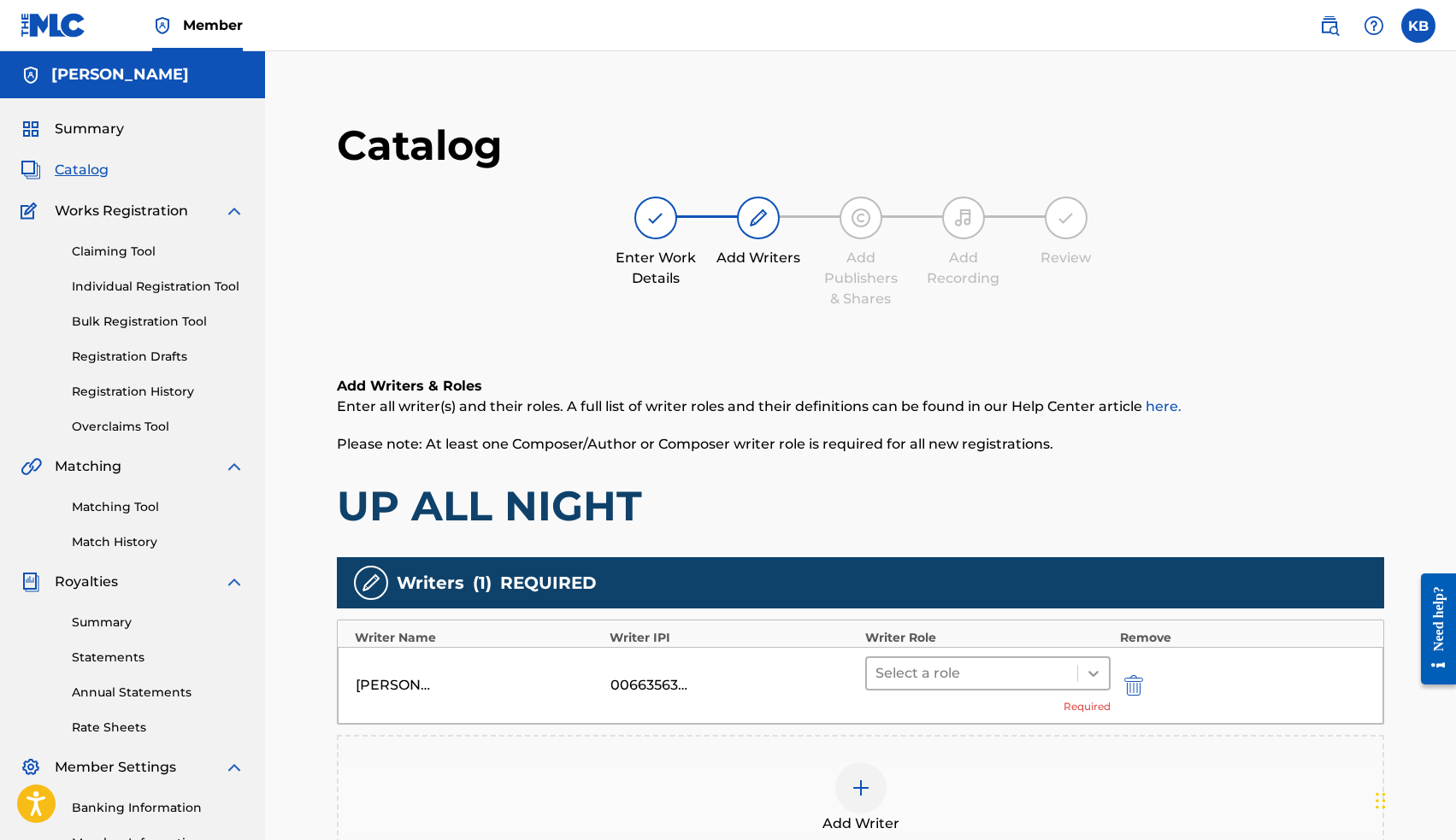
click at [1084, 682] on div at bounding box center [1093, 673] width 31 height 31
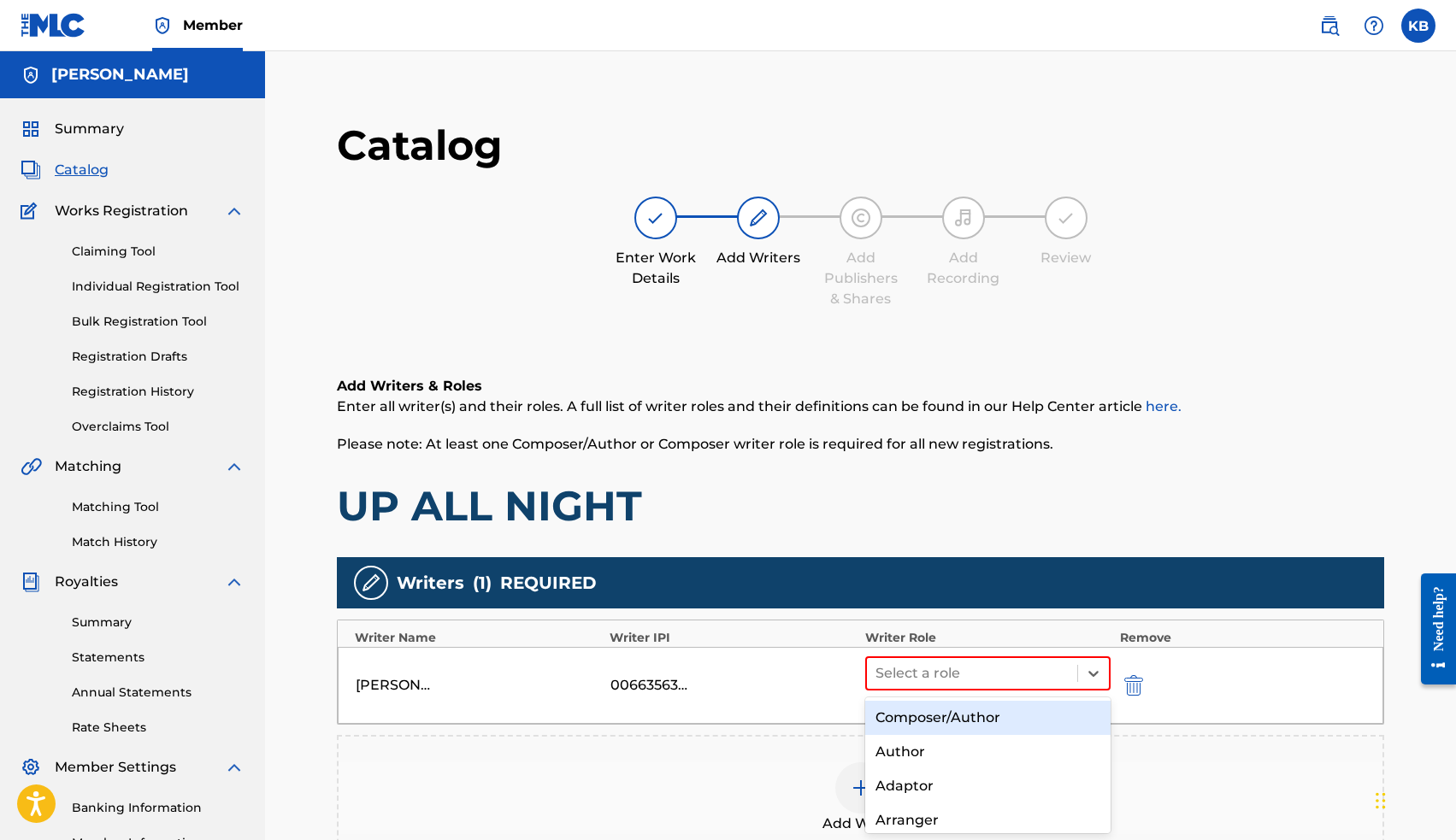
click at [1031, 726] on div "Composer/Author" at bounding box center [988, 718] width 246 height 35
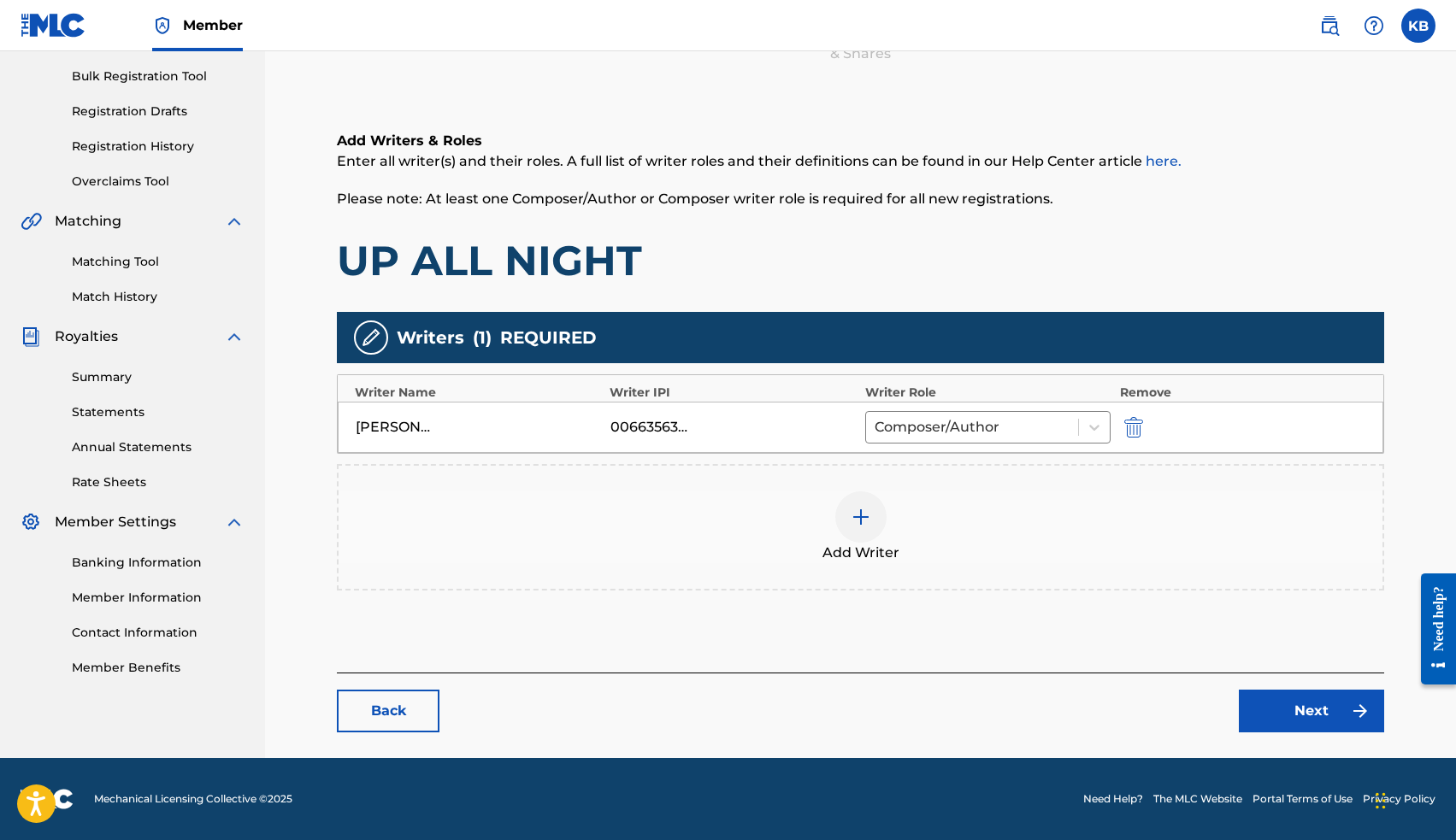
scroll to position [245, 0]
click at [1297, 717] on link "Next" at bounding box center [1311, 711] width 145 height 42
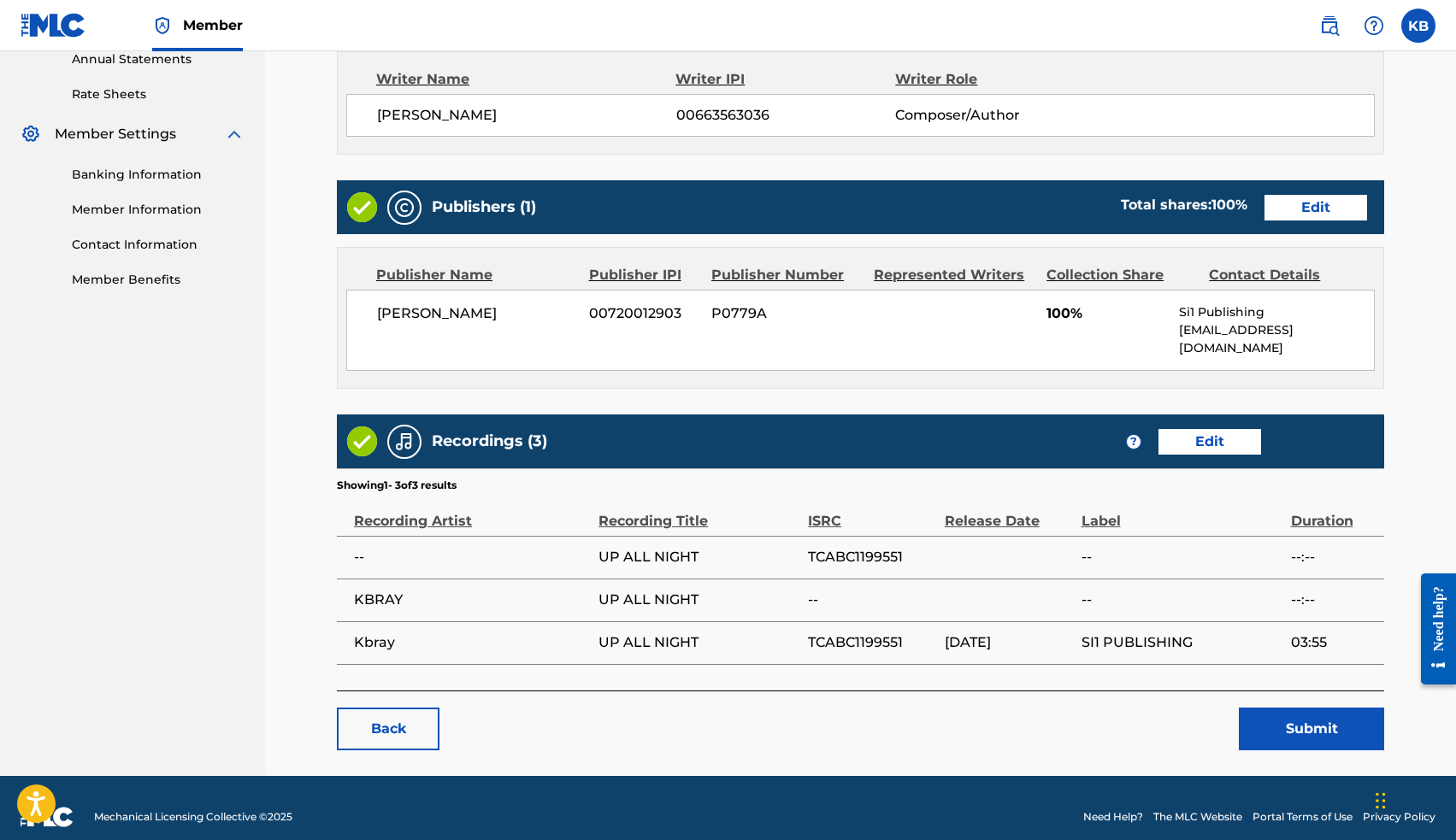
scroll to position [633, 0]
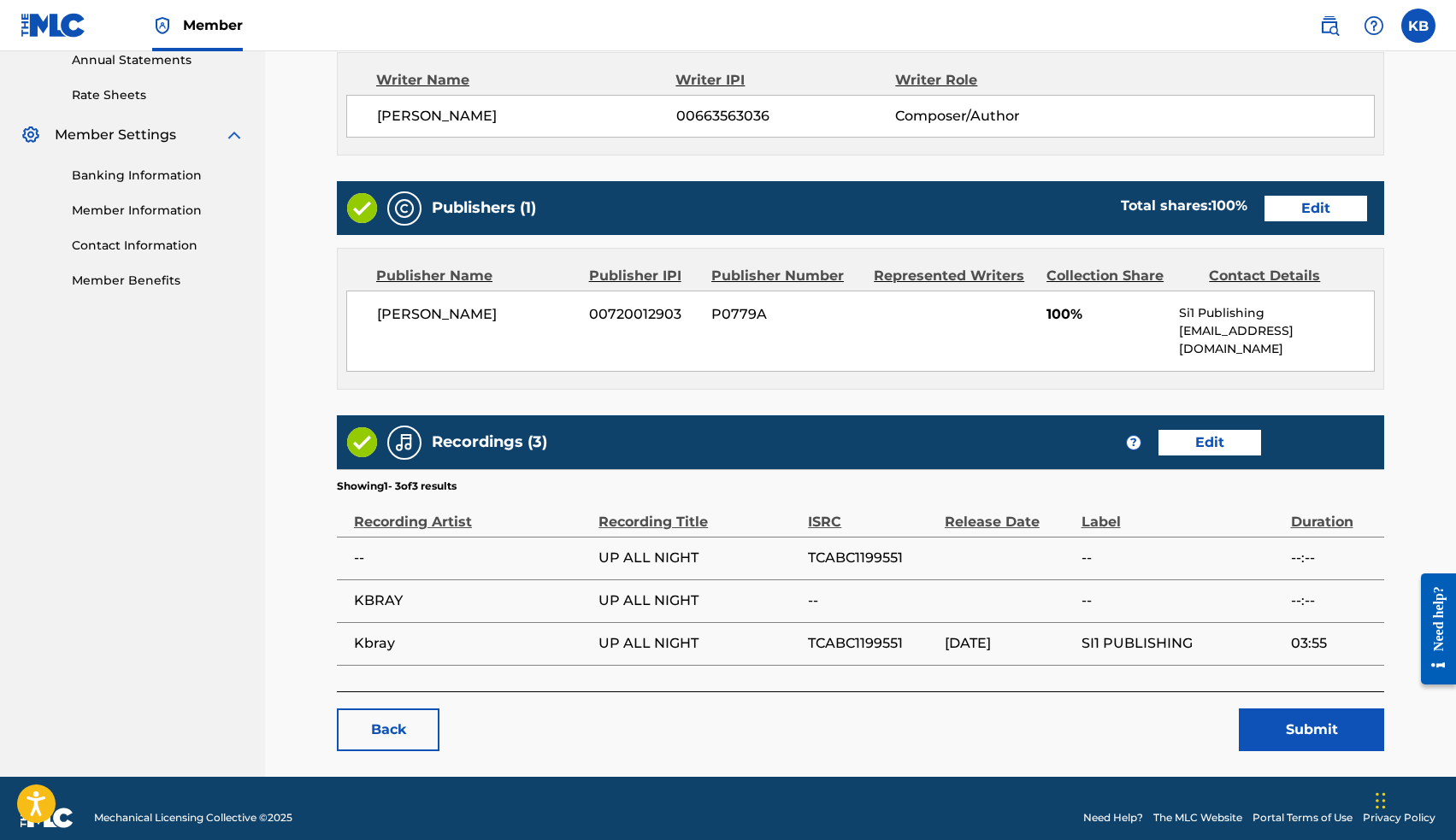
click at [1303, 709] on button "Submit" at bounding box center [1311, 729] width 145 height 42
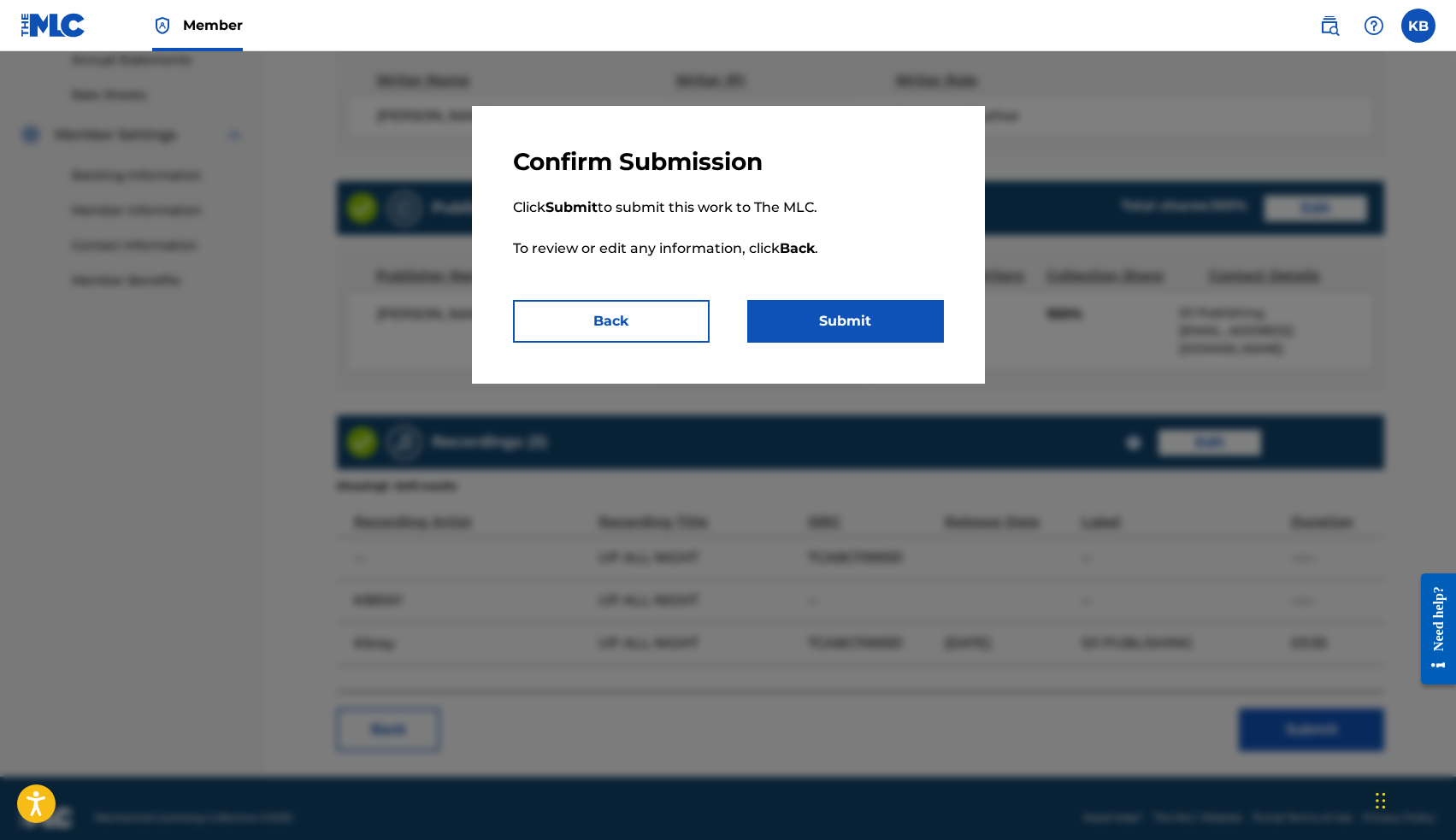
click at [838, 321] on button "Submit" at bounding box center [845, 320] width 197 height 42
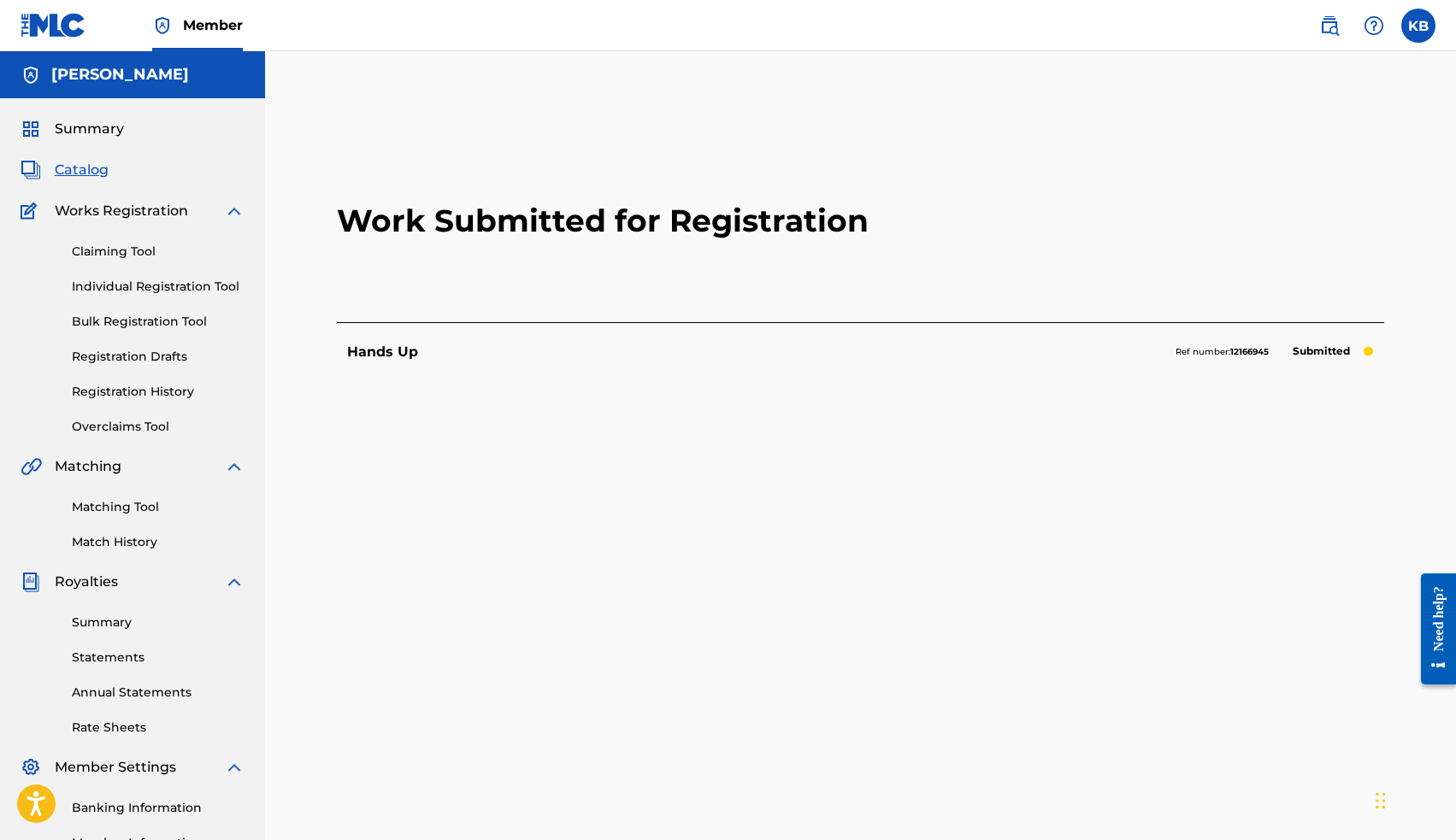
click at [79, 168] on span "Catalog" at bounding box center [81, 170] width 54 height 21
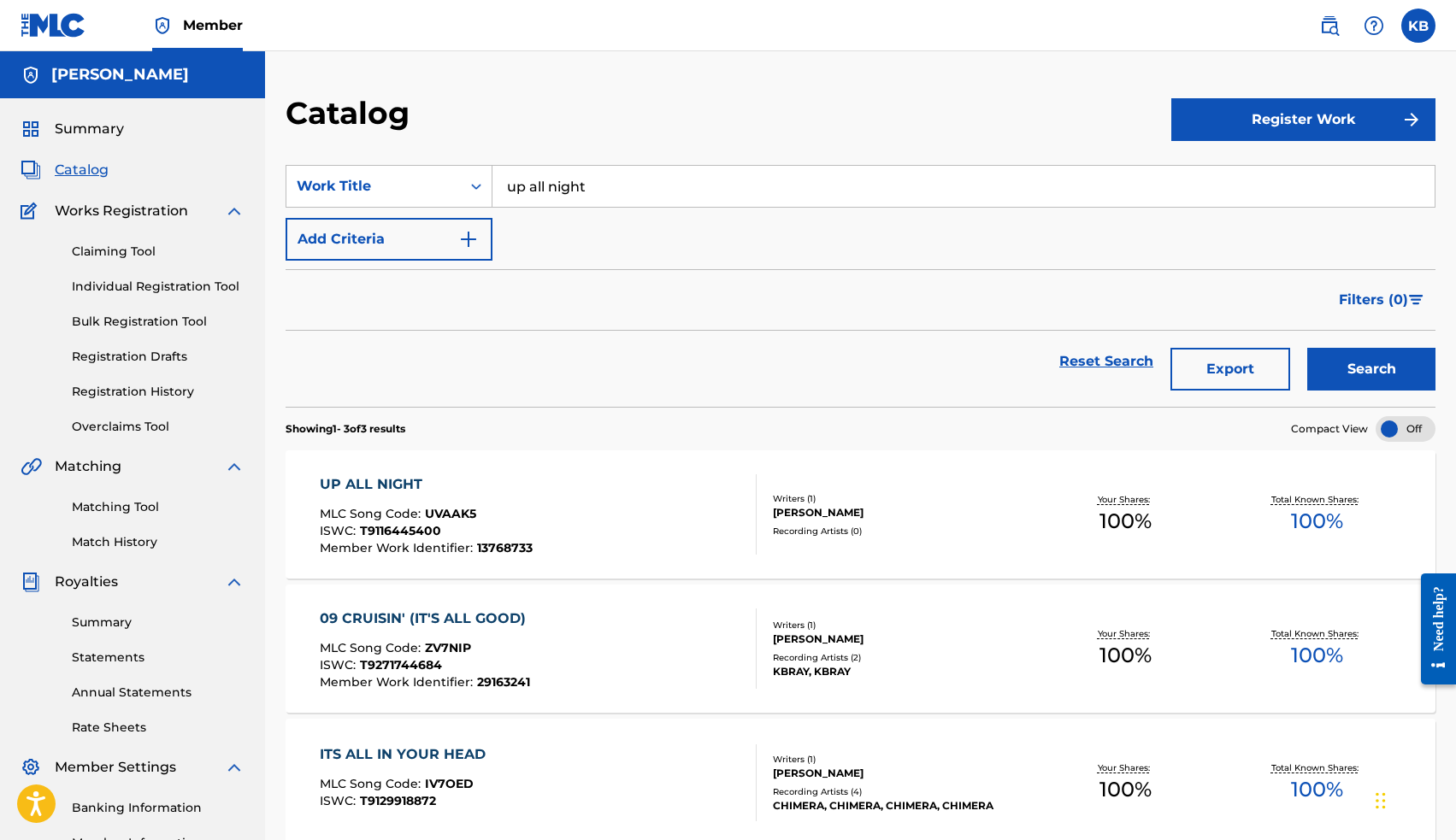
click at [541, 192] on input "up all night" at bounding box center [963, 186] width 942 height 41
click at [1333, 368] on button "Search" at bounding box center [1371, 369] width 128 height 42
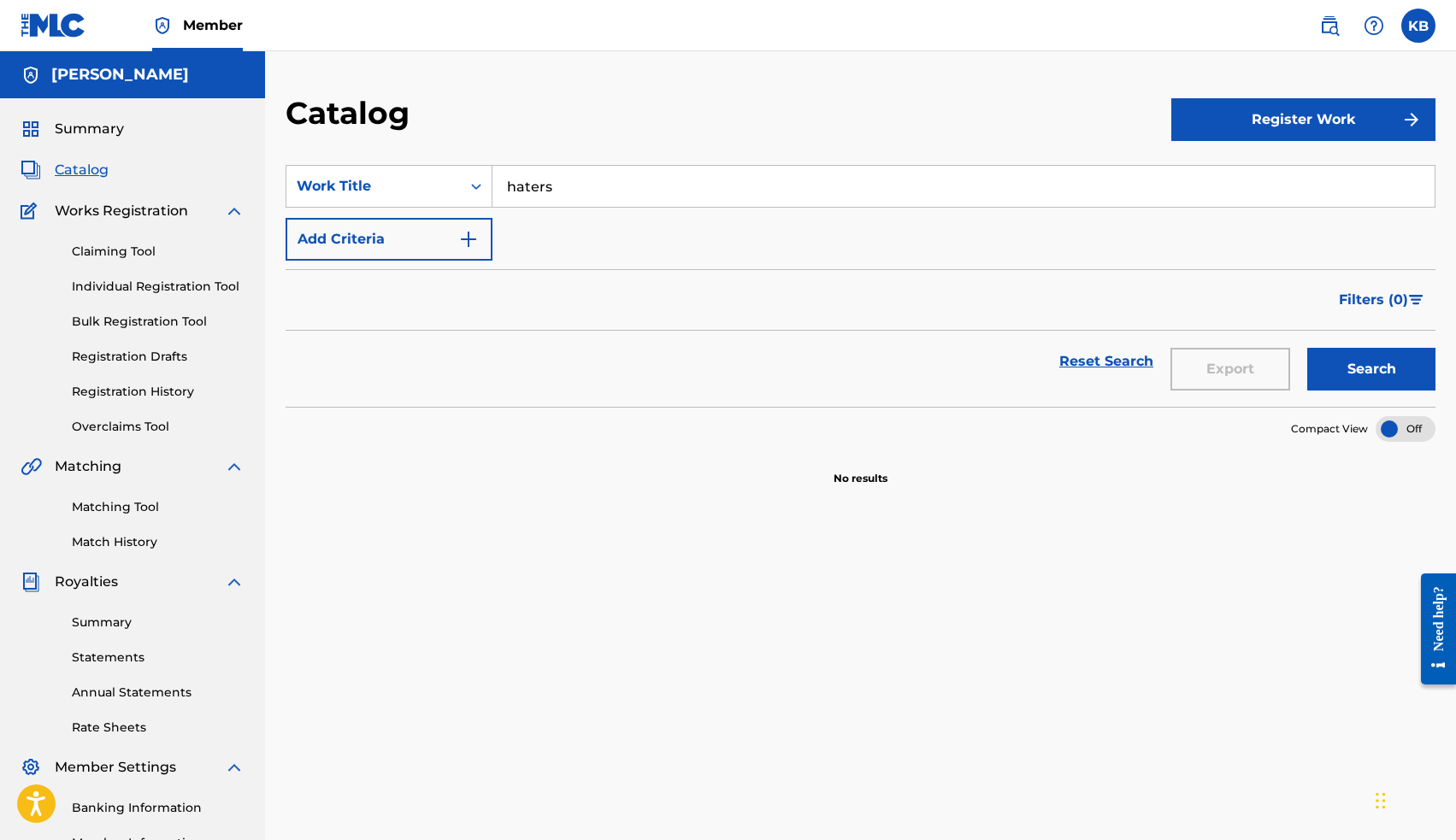
click at [525, 186] on input "haters" at bounding box center [963, 186] width 942 height 41
click at [1371, 369] on button "Search" at bounding box center [1371, 369] width 128 height 42
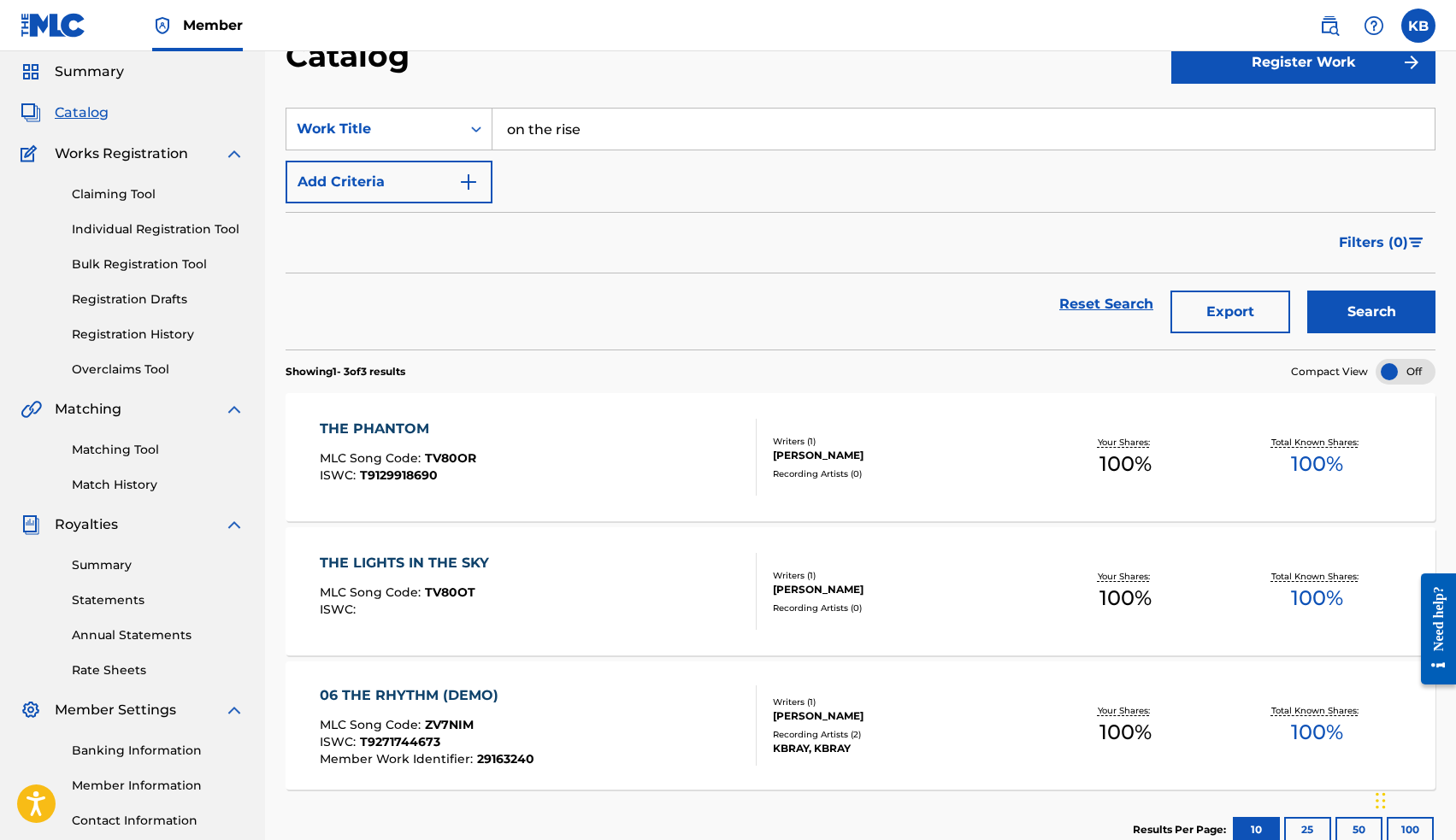
scroll to position [9, 0]
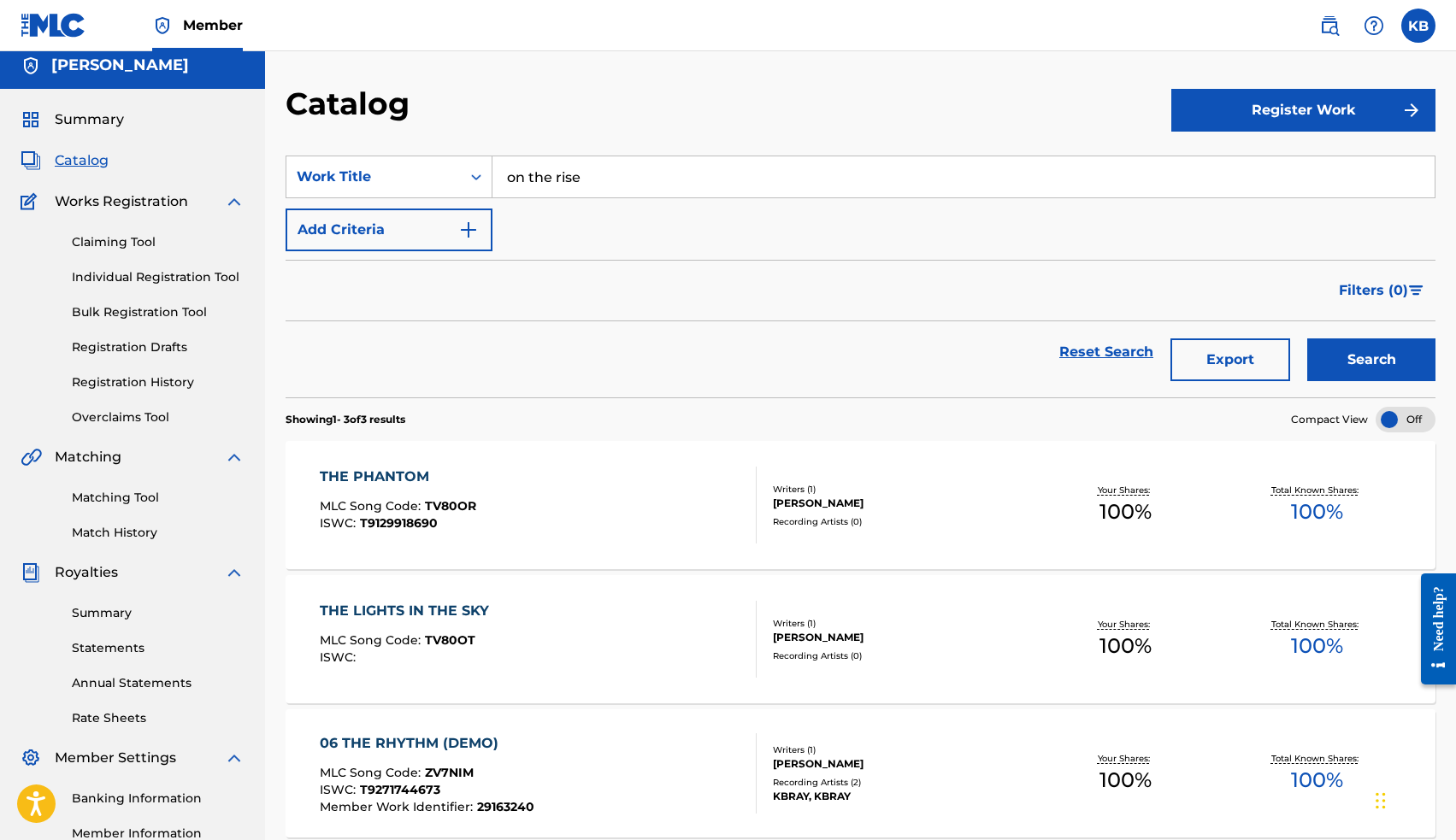
click at [550, 173] on input "on the rise" at bounding box center [963, 177] width 942 height 41
click at [1342, 370] on button "Search" at bounding box center [1371, 359] width 128 height 42
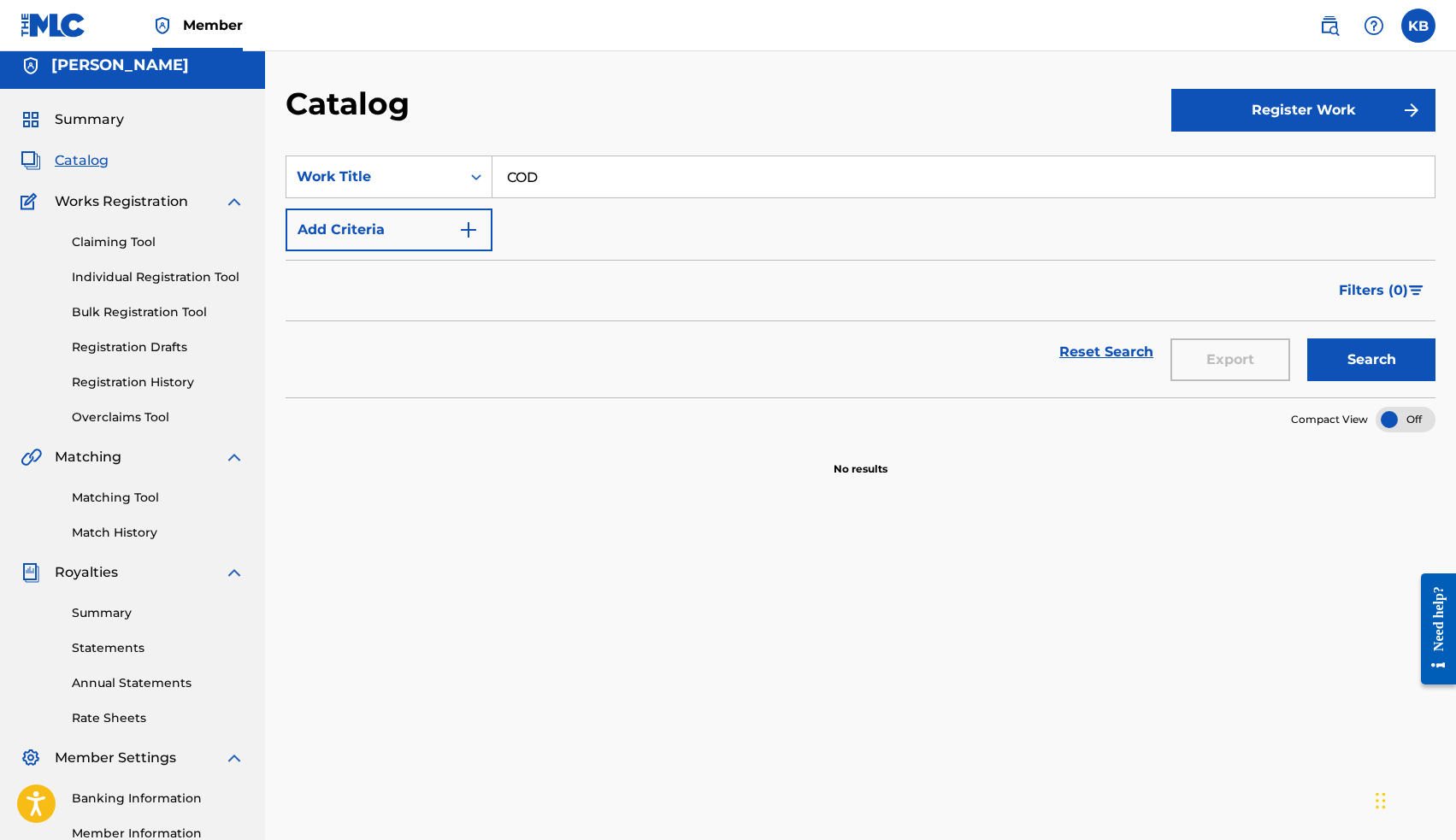
click at [531, 174] on input "COD" at bounding box center [963, 177] width 942 height 41
click at [569, 220] on span "me how you feel" at bounding box center [603, 215] width 115 height 16
type input "show me how you feel"
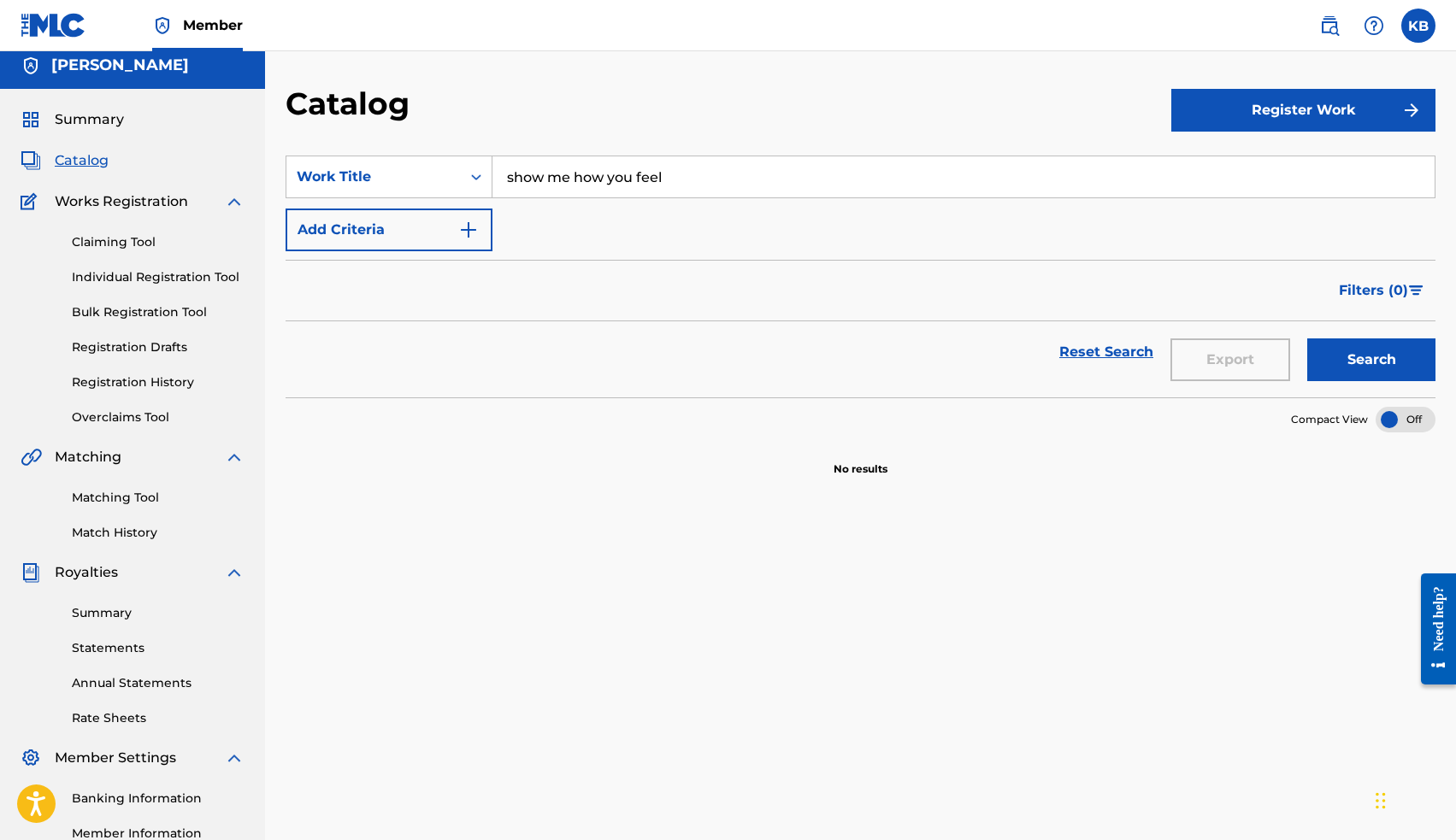
click at [1357, 357] on button "Search" at bounding box center [1371, 359] width 128 height 42
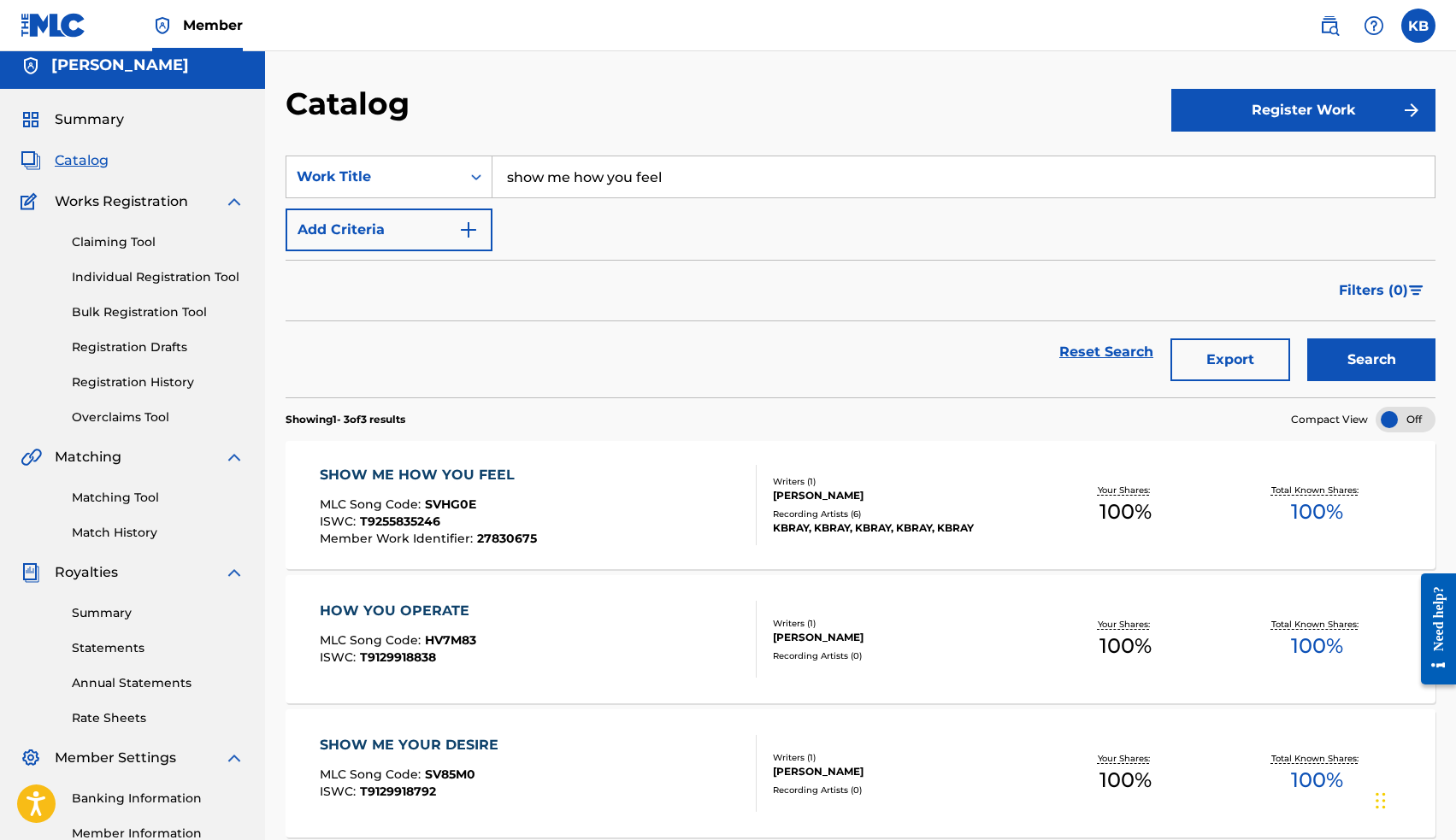
click at [472, 465] on div "SHOW ME HOW YOU FEEL" at bounding box center [427, 476] width 217 height 21
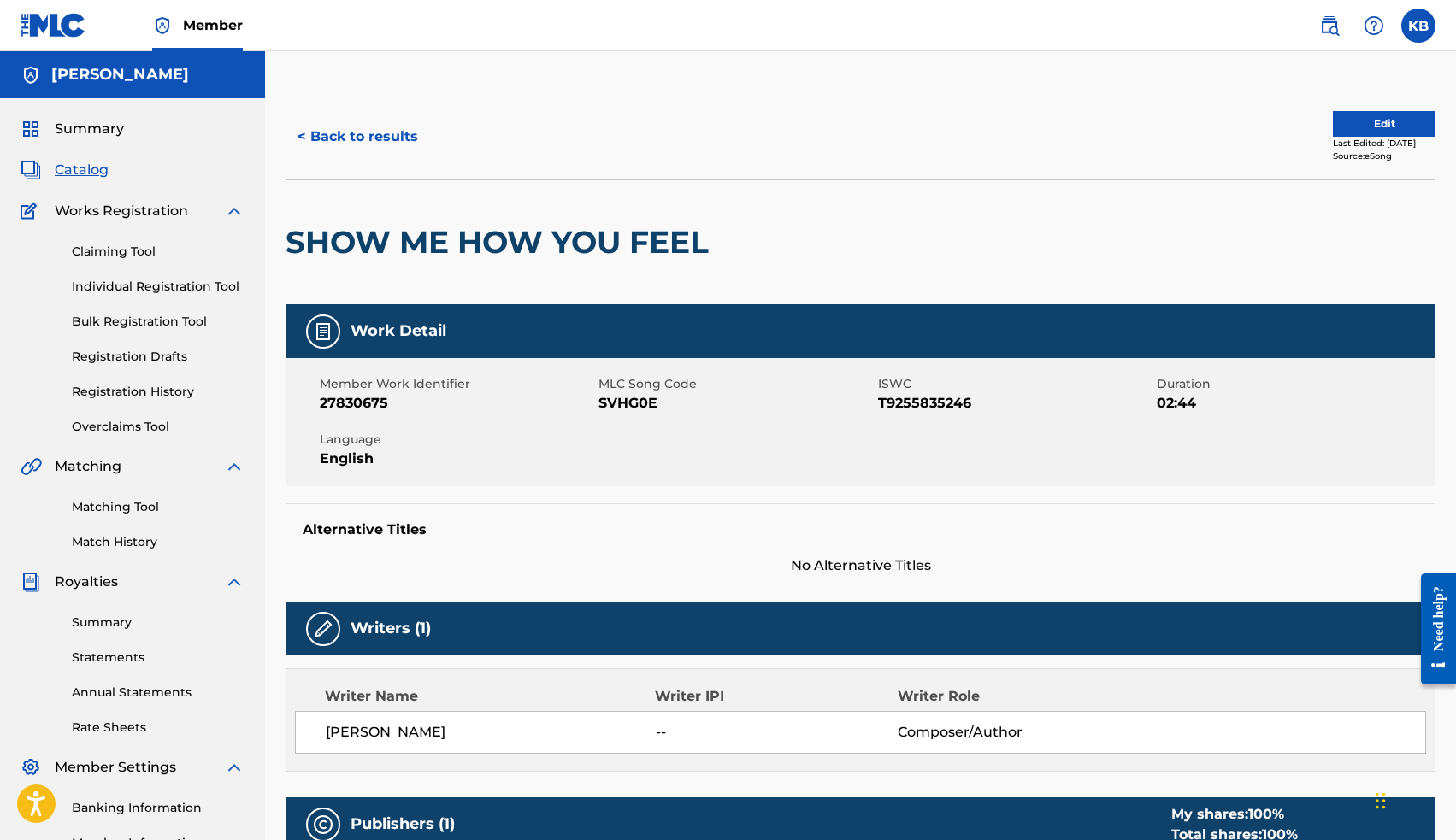
click at [1337, 123] on button "Edit" at bounding box center [1383, 124] width 103 height 26
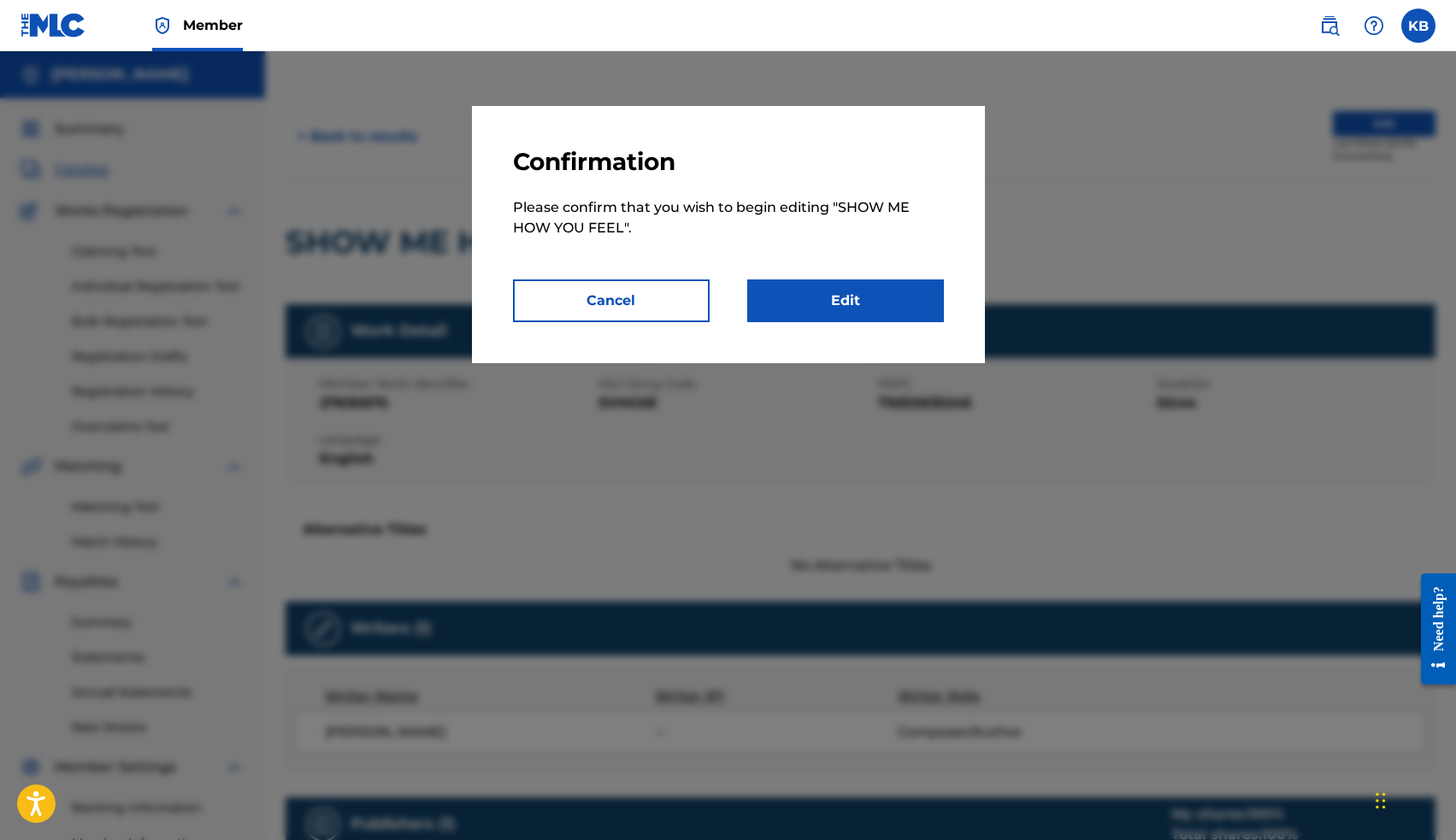
click at [880, 299] on link "Edit" at bounding box center [845, 300] width 197 height 42
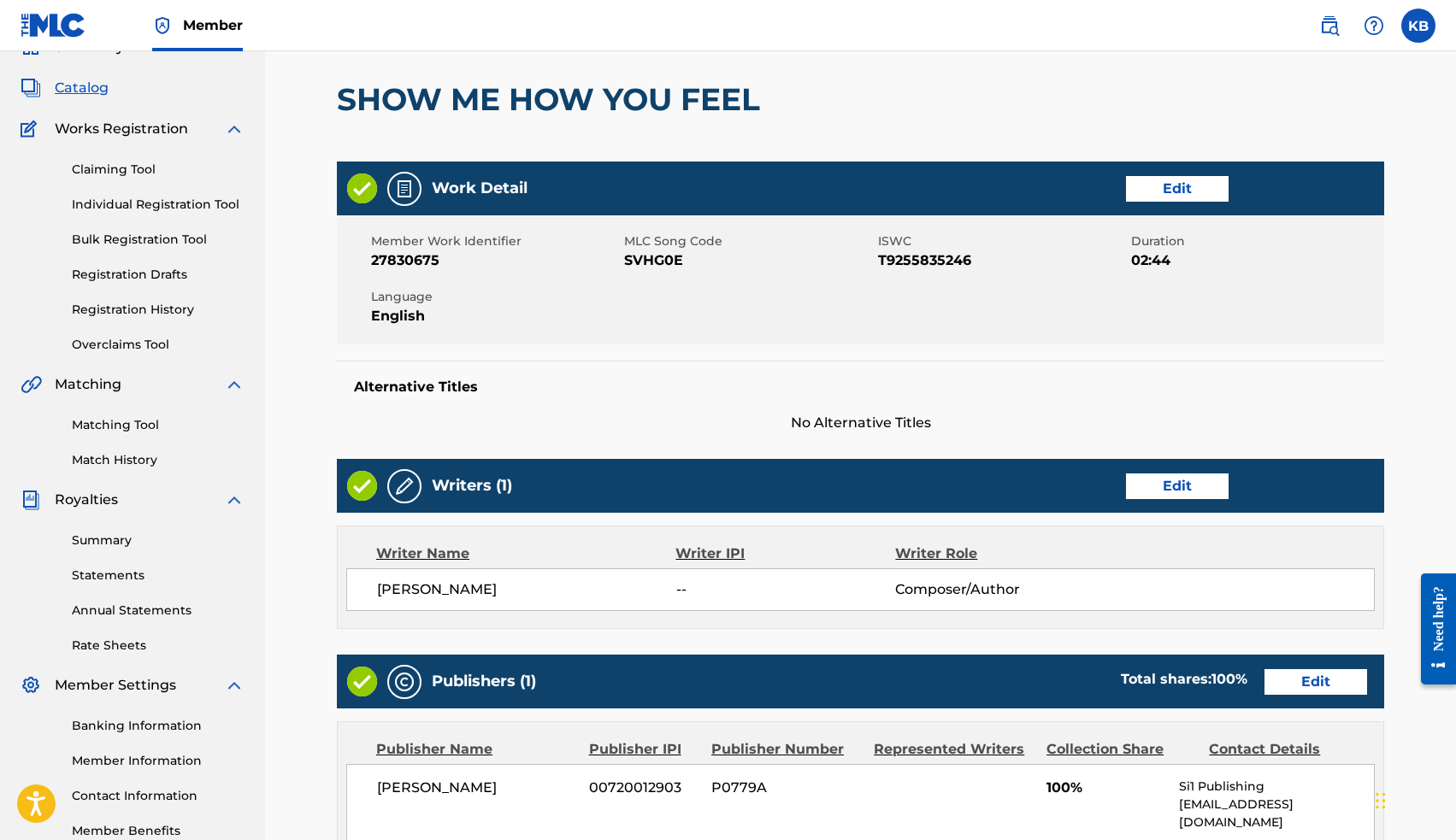
scroll to position [107, 0]
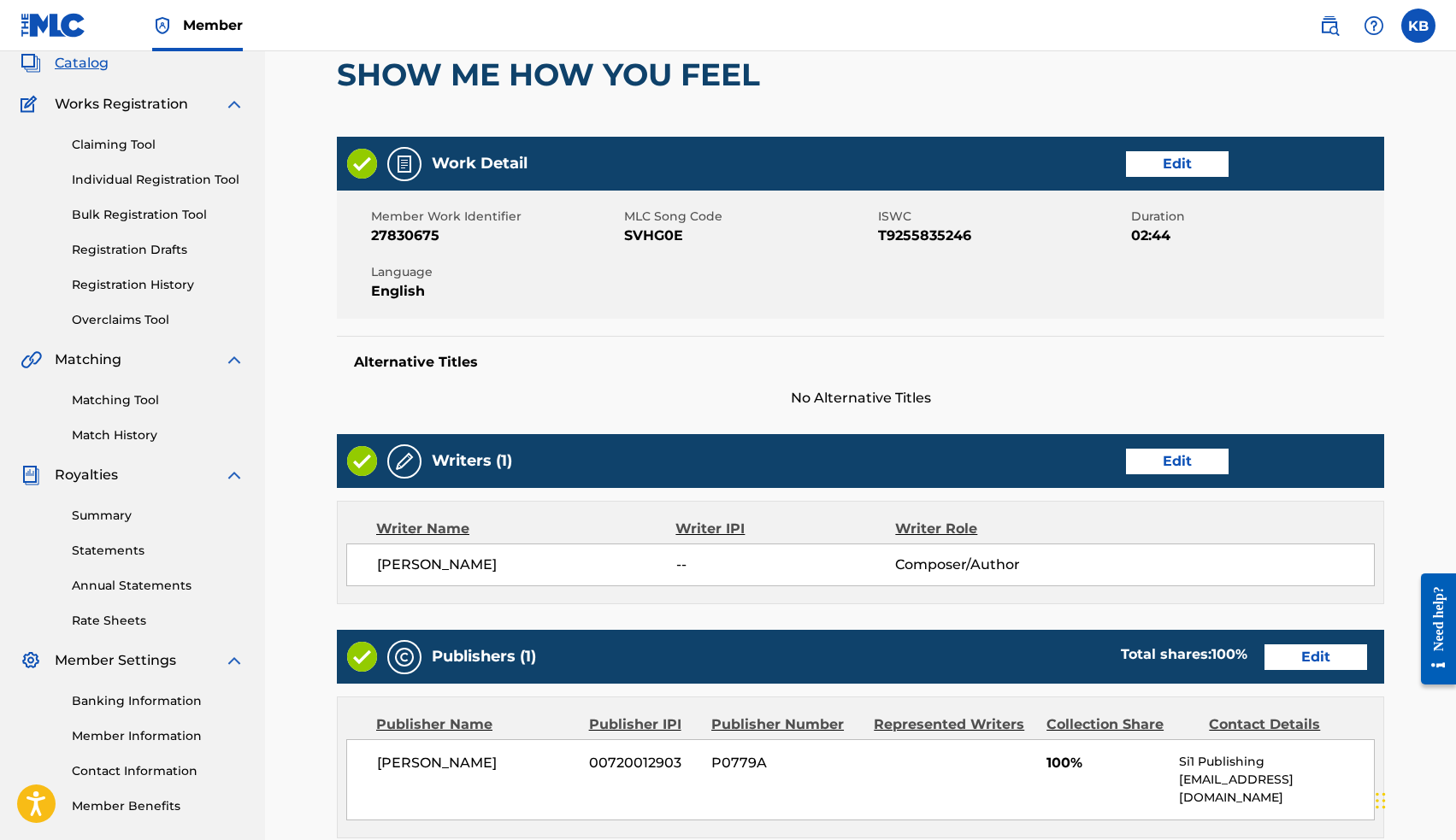
click at [1173, 455] on link "Edit" at bounding box center [1177, 462] width 103 height 26
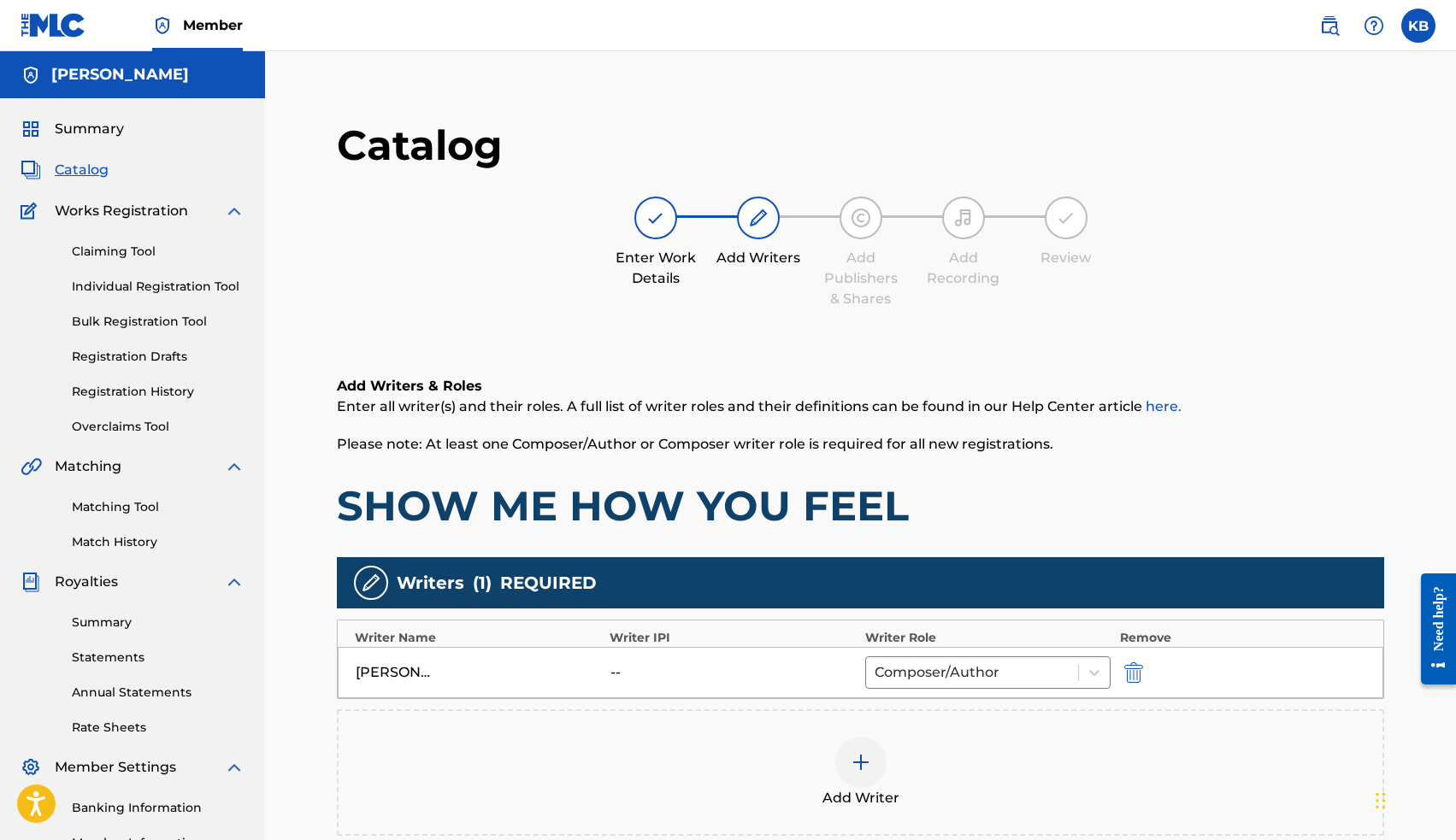
click at [865, 760] on img at bounding box center [861, 762] width 21 height 21
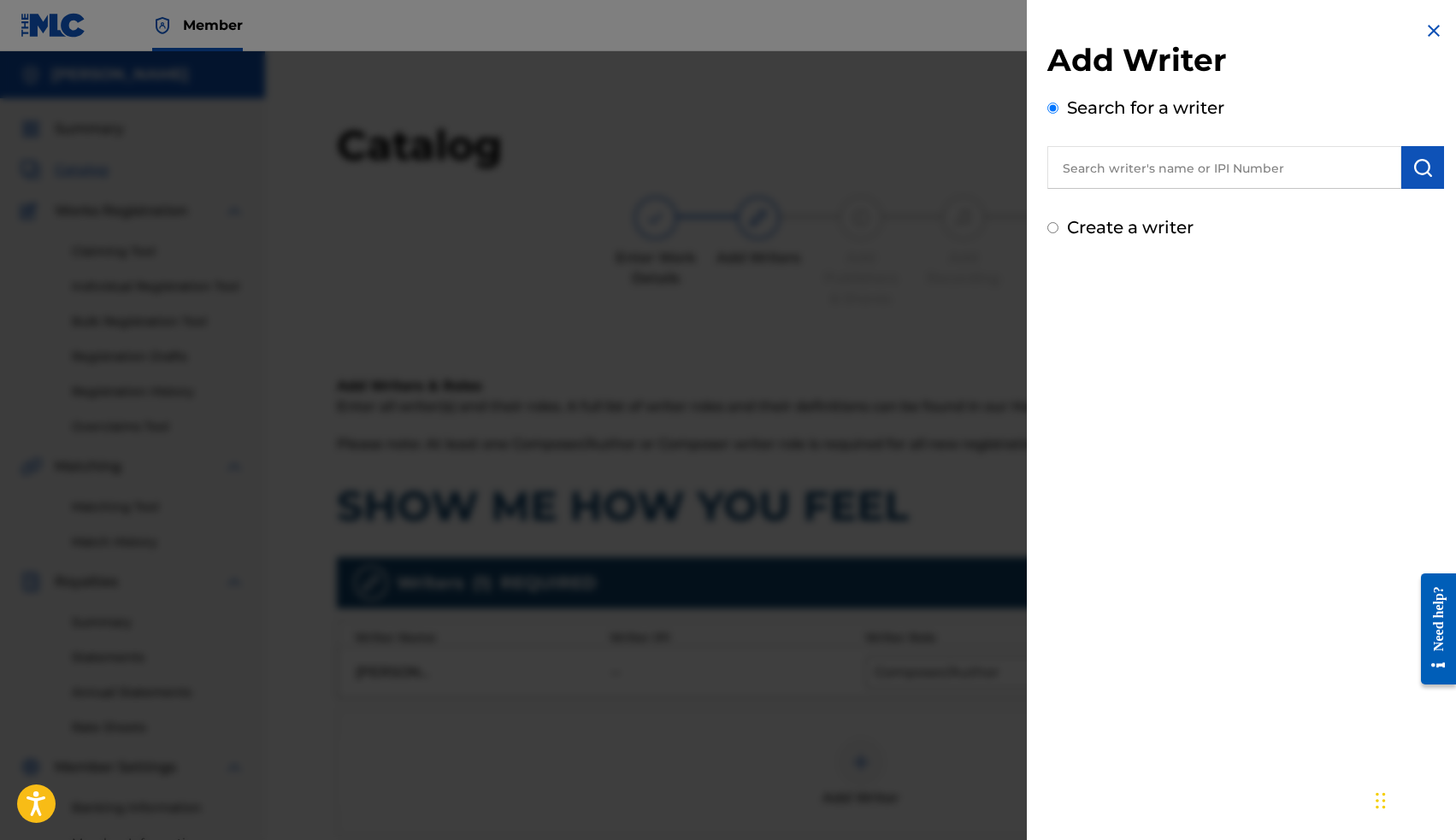
click at [1149, 162] on input "text" at bounding box center [1225, 167] width 354 height 42
paste input "00663563036"
type input "00663563036"
click at [1405, 170] on button "submit" at bounding box center [1421, 167] width 42 height 42
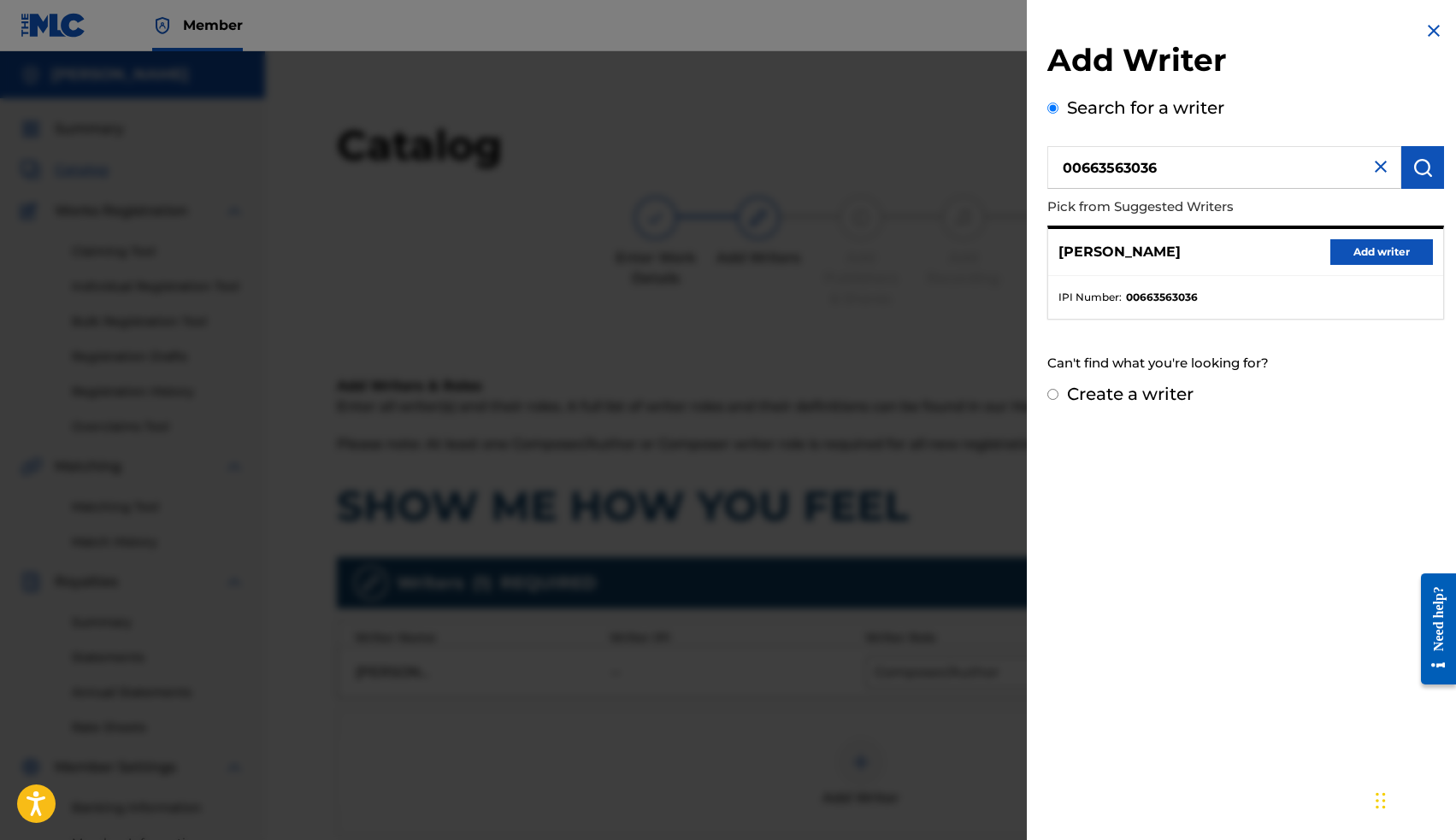
click at [1384, 244] on button "Add writer" at bounding box center [1381, 252] width 103 height 26
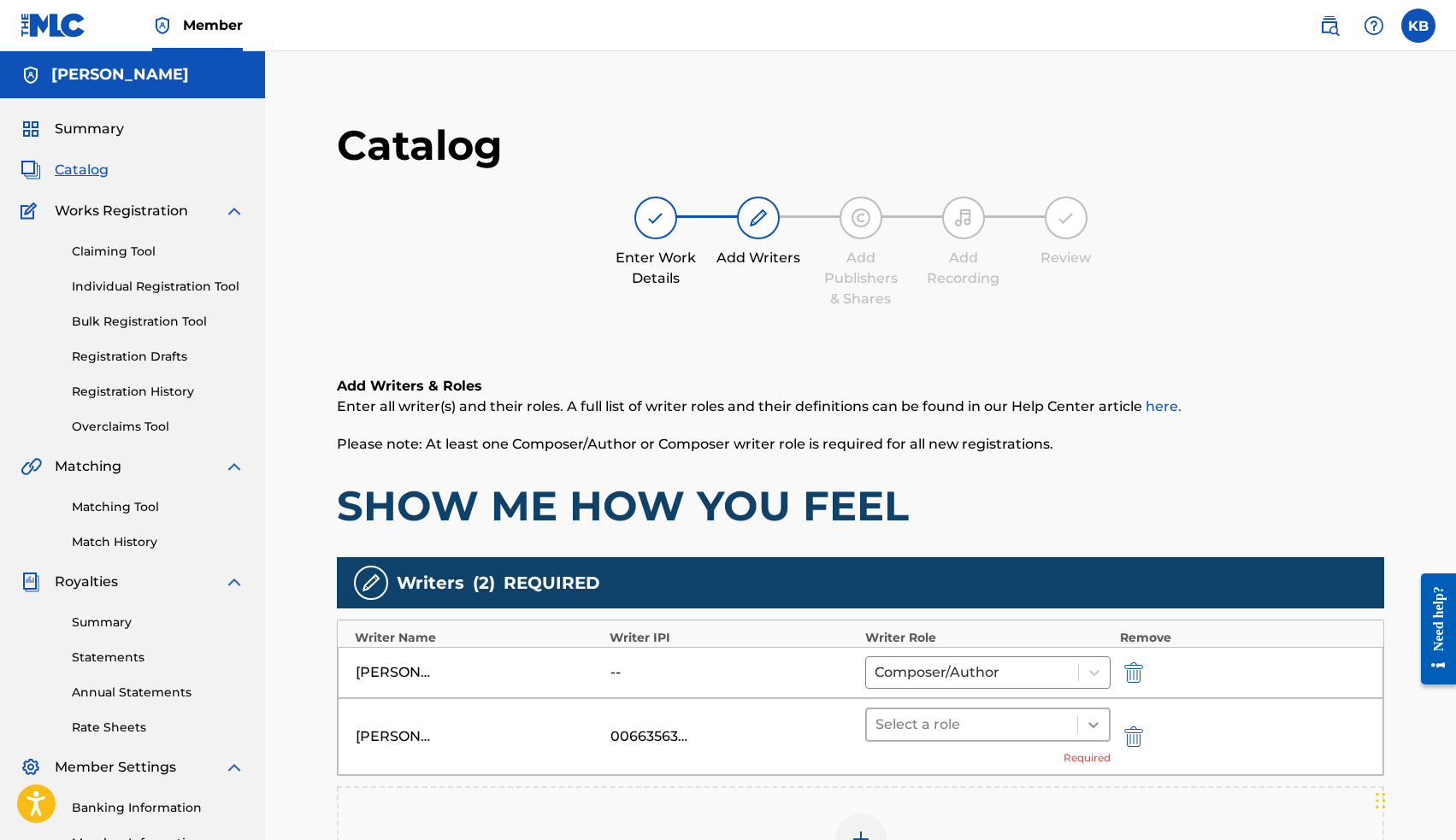
click at [1086, 728] on icon at bounding box center [1093, 725] width 17 height 17
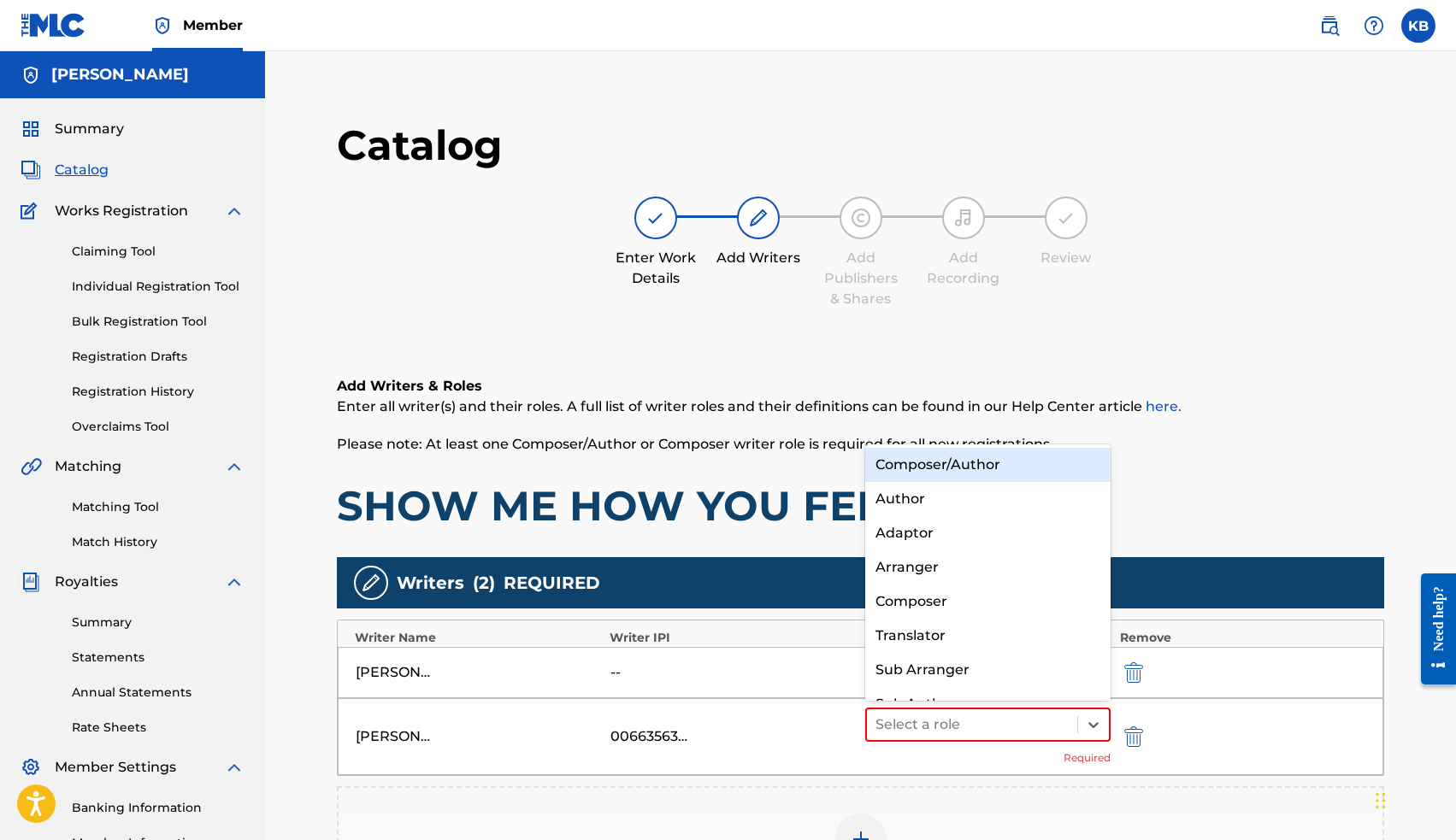
click at [1004, 465] on div "Composer/Author" at bounding box center [988, 465] width 246 height 35
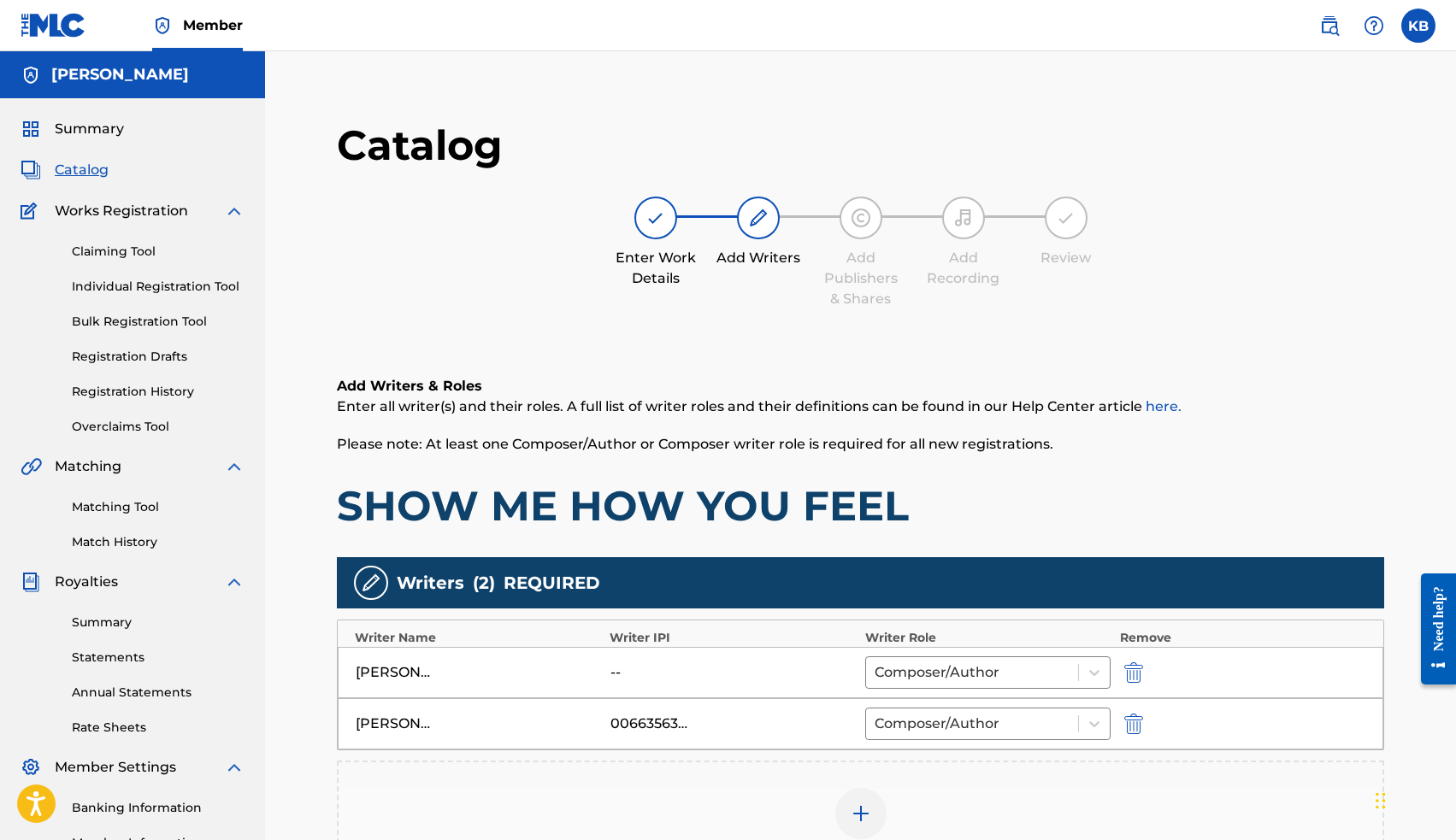
click at [1136, 674] on img "submit" at bounding box center [1134, 673] width 19 height 21
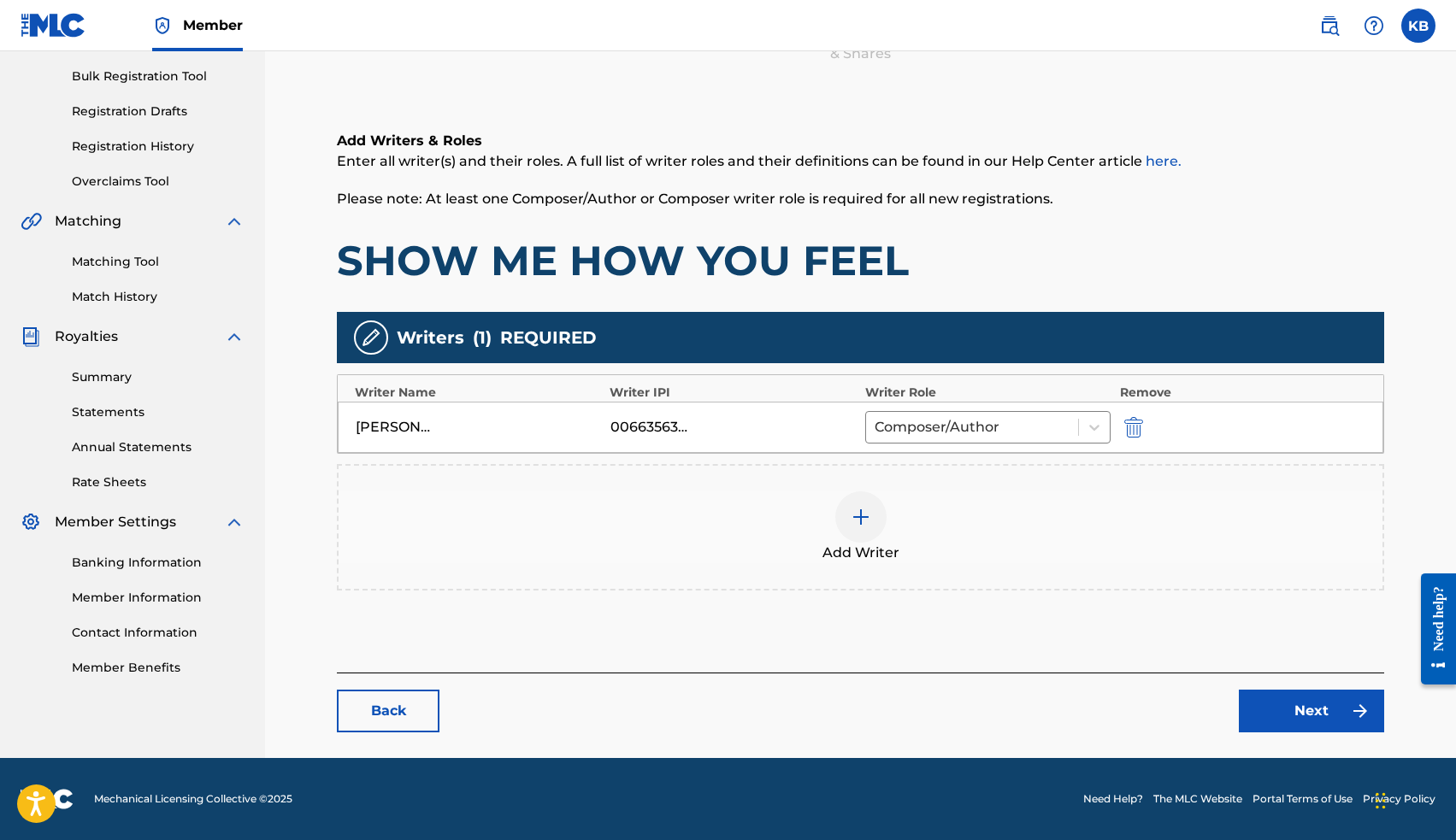
scroll to position [245, 0]
click at [1281, 718] on link "Next" at bounding box center [1311, 711] width 145 height 42
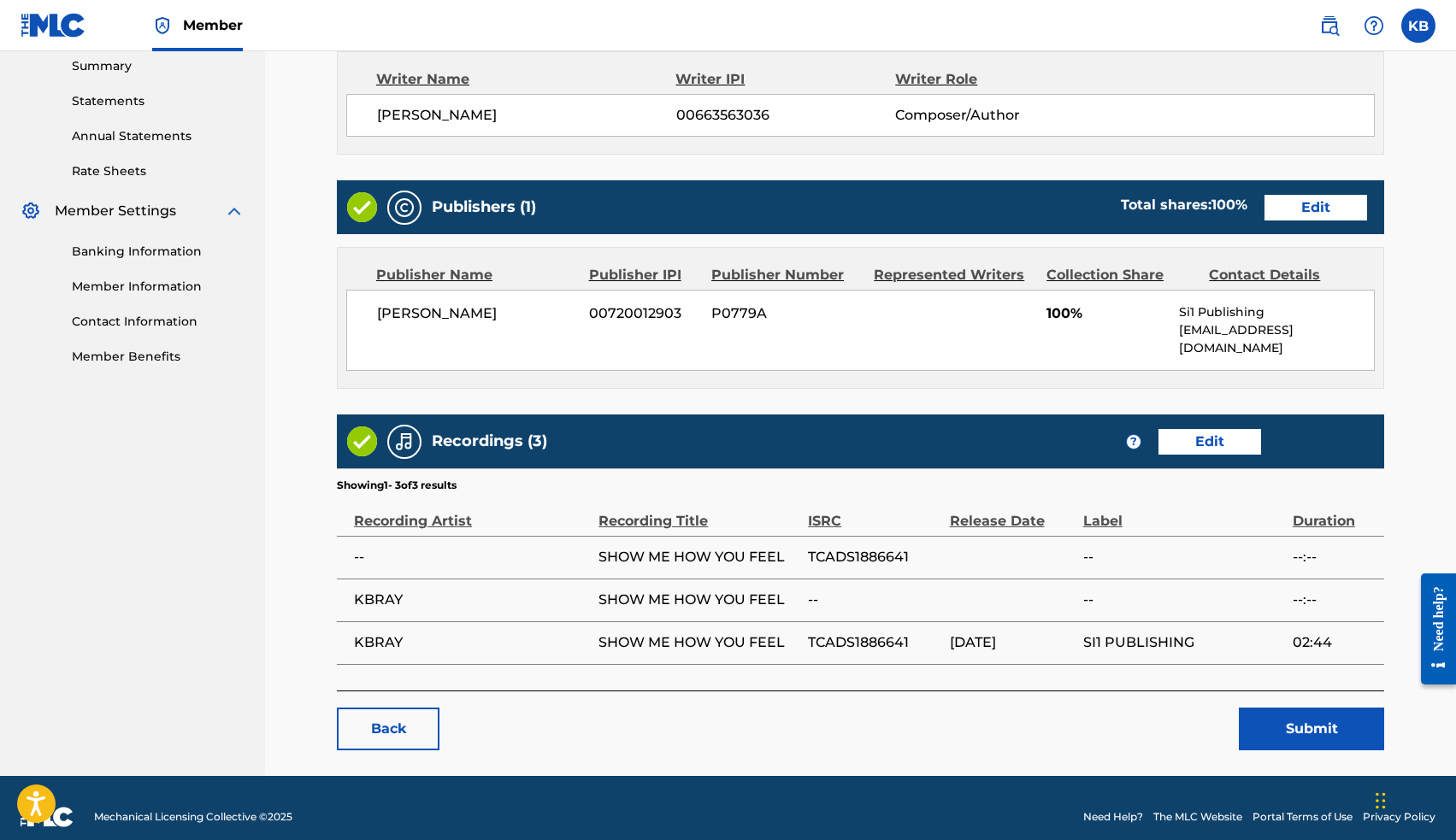
scroll to position [555, 0]
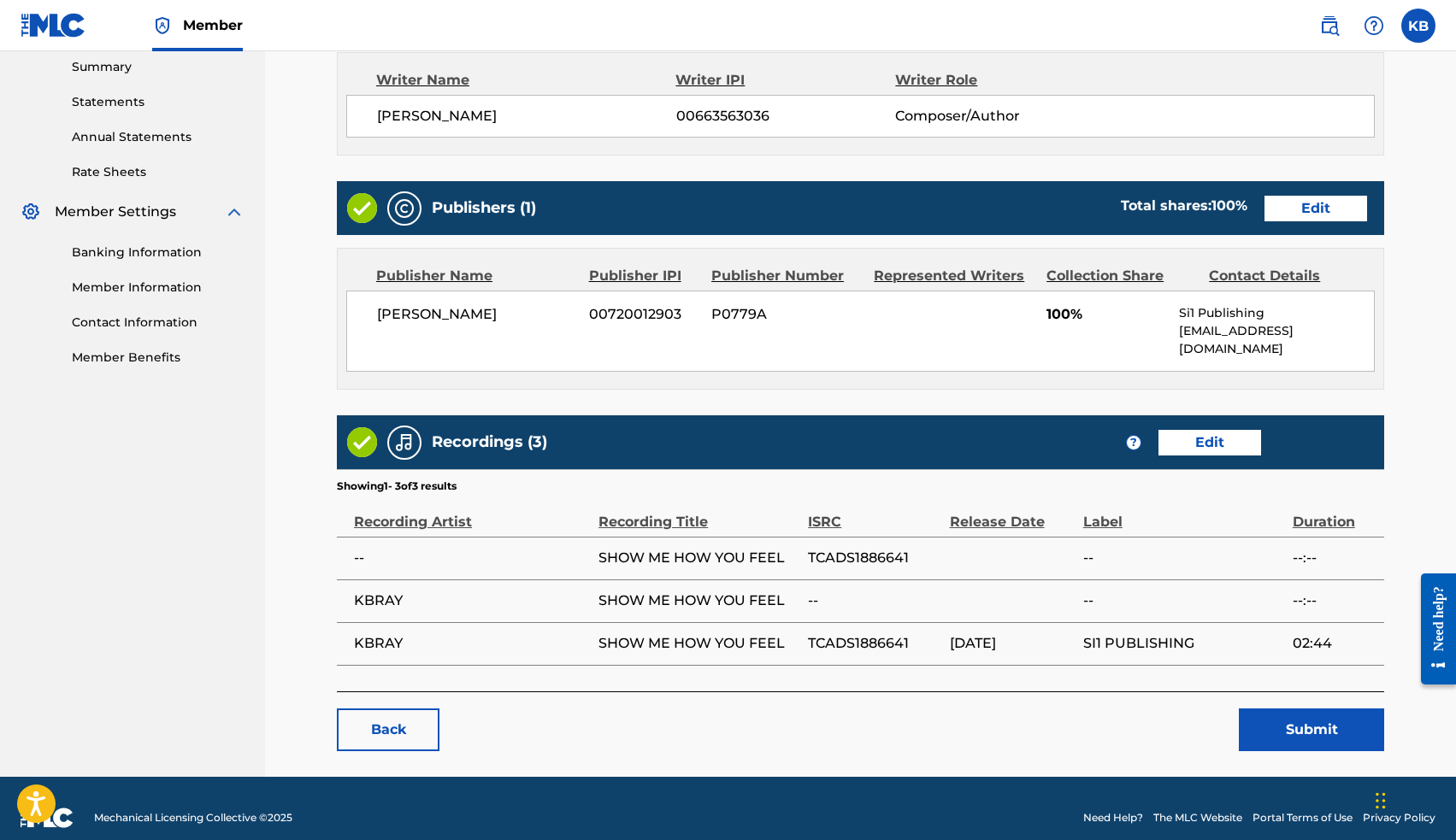
click at [1320, 714] on button "Submit" at bounding box center [1311, 729] width 145 height 42
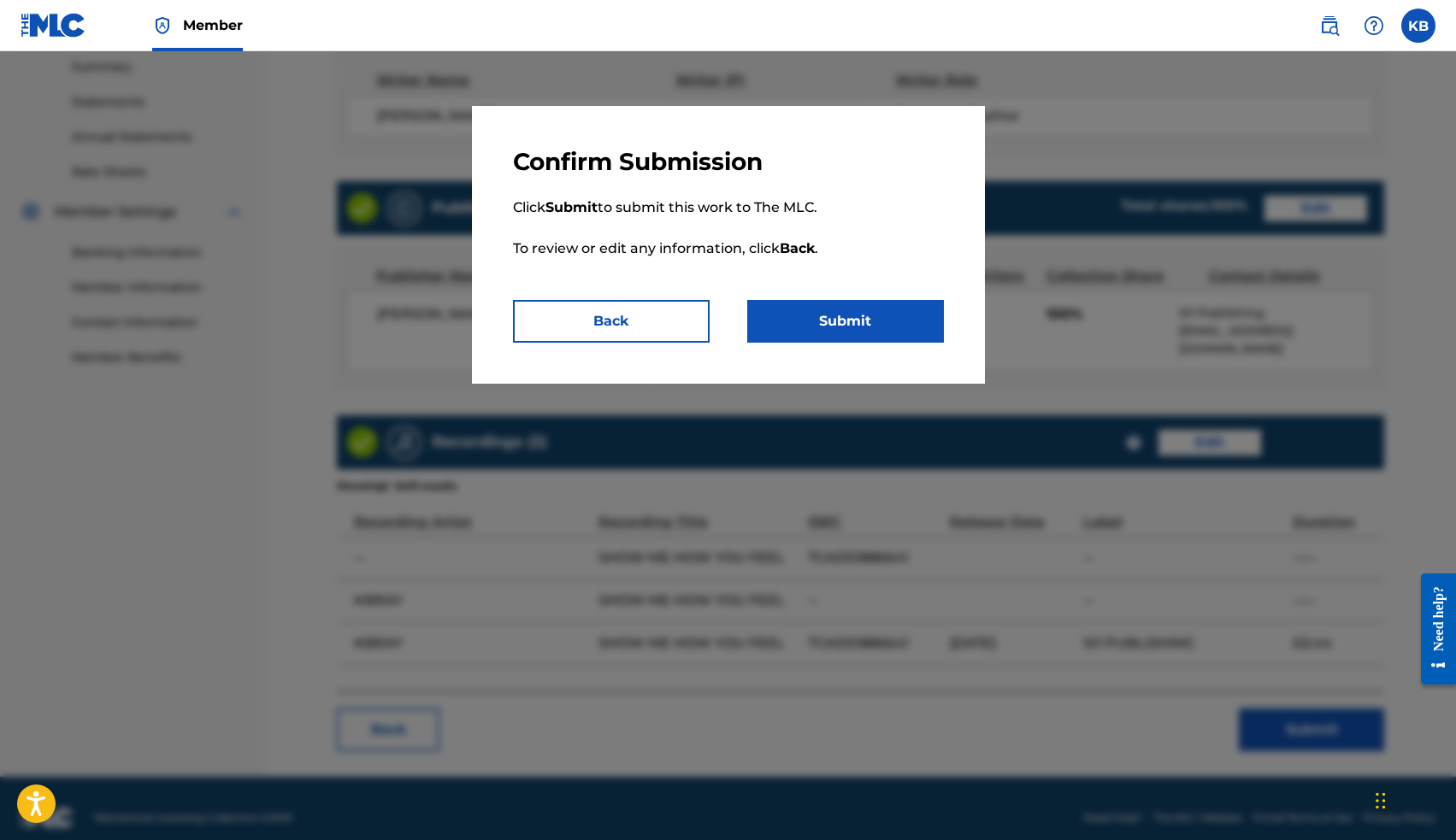
click at [883, 330] on button "Submit" at bounding box center [845, 320] width 197 height 42
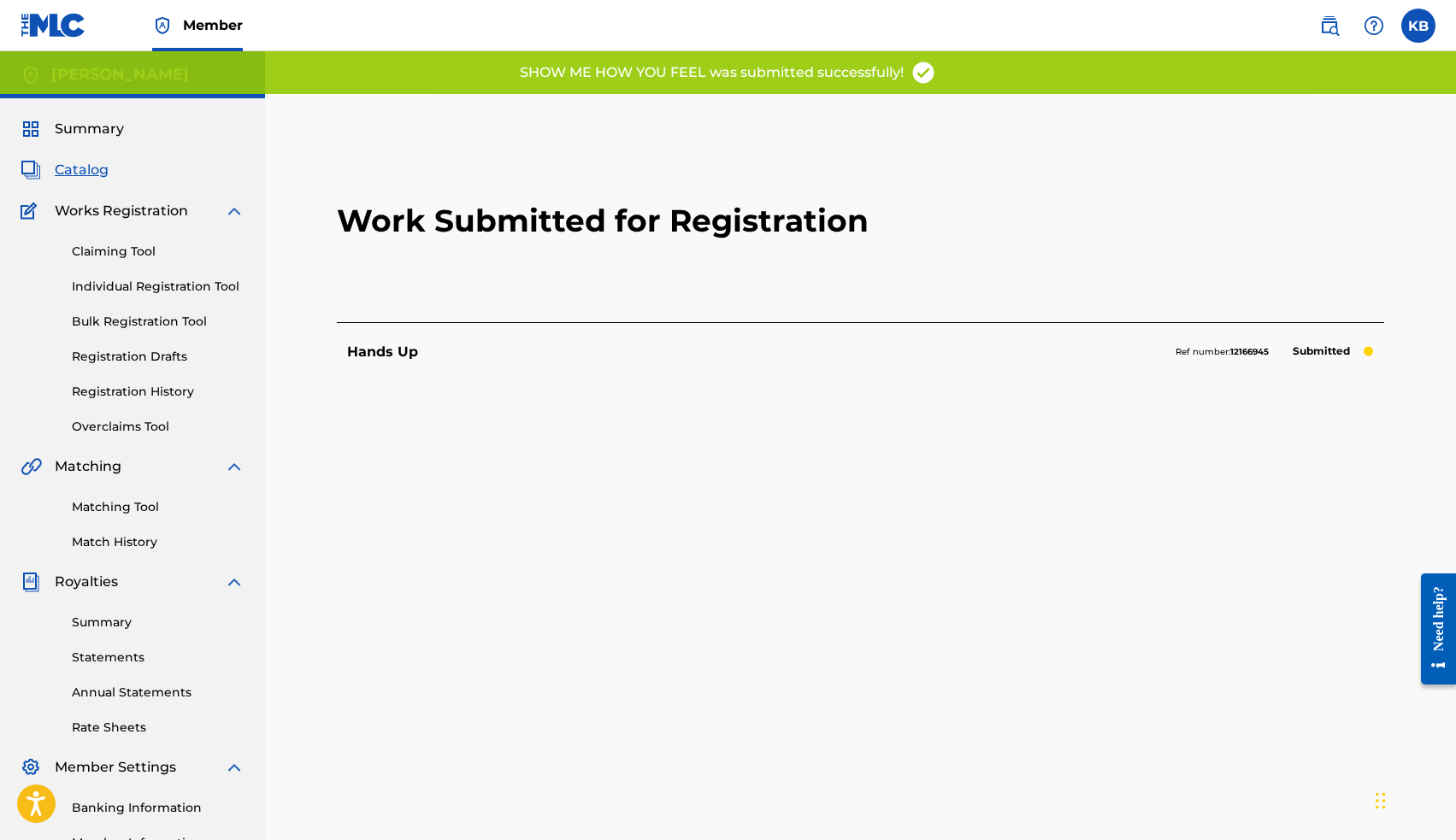
click at [79, 169] on span "Catalog" at bounding box center [81, 170] width 54 height 21
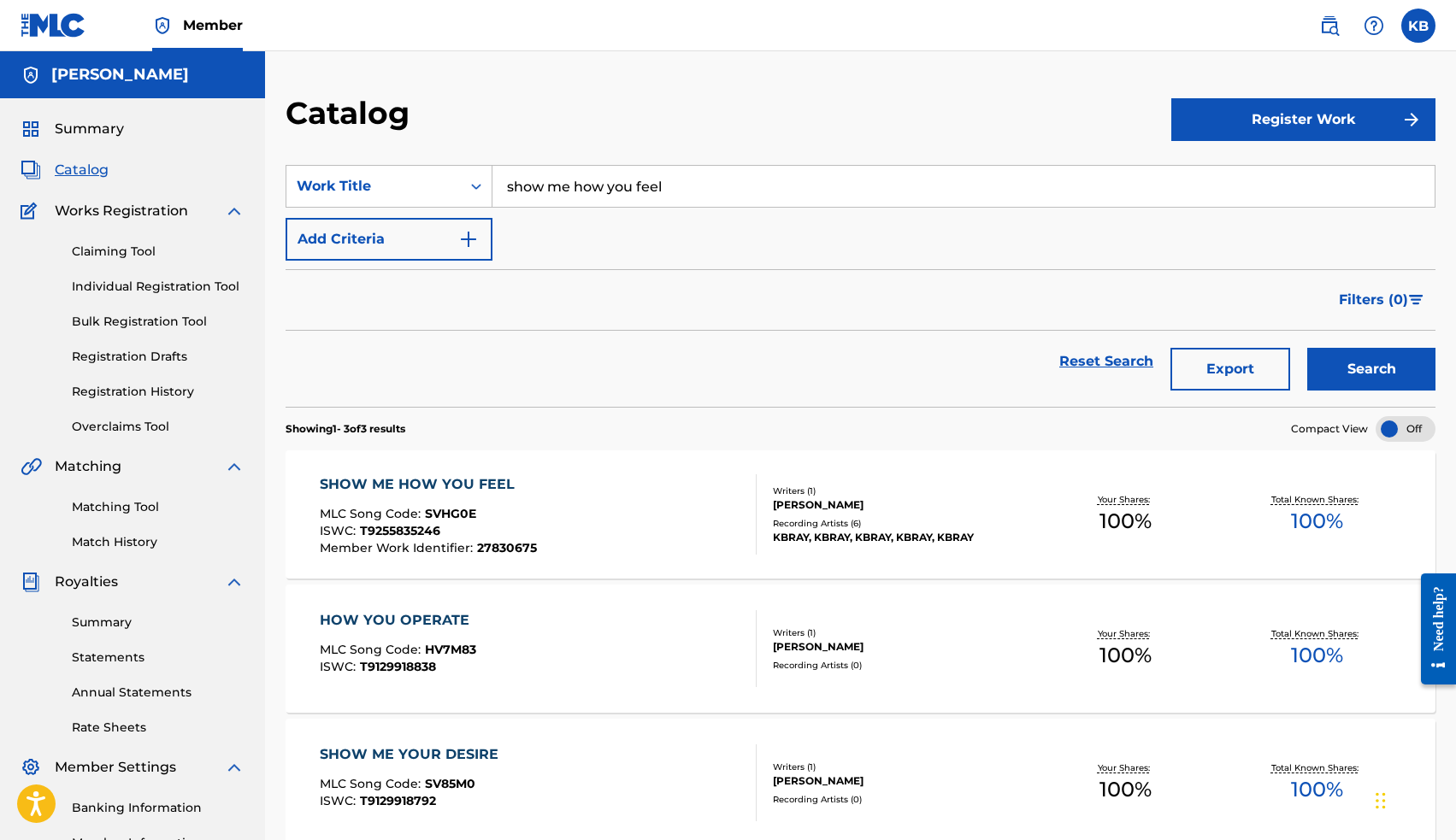
click at [529, 186] on input "show me how you feel" at bounding box center [963, 186] width 942 height 41
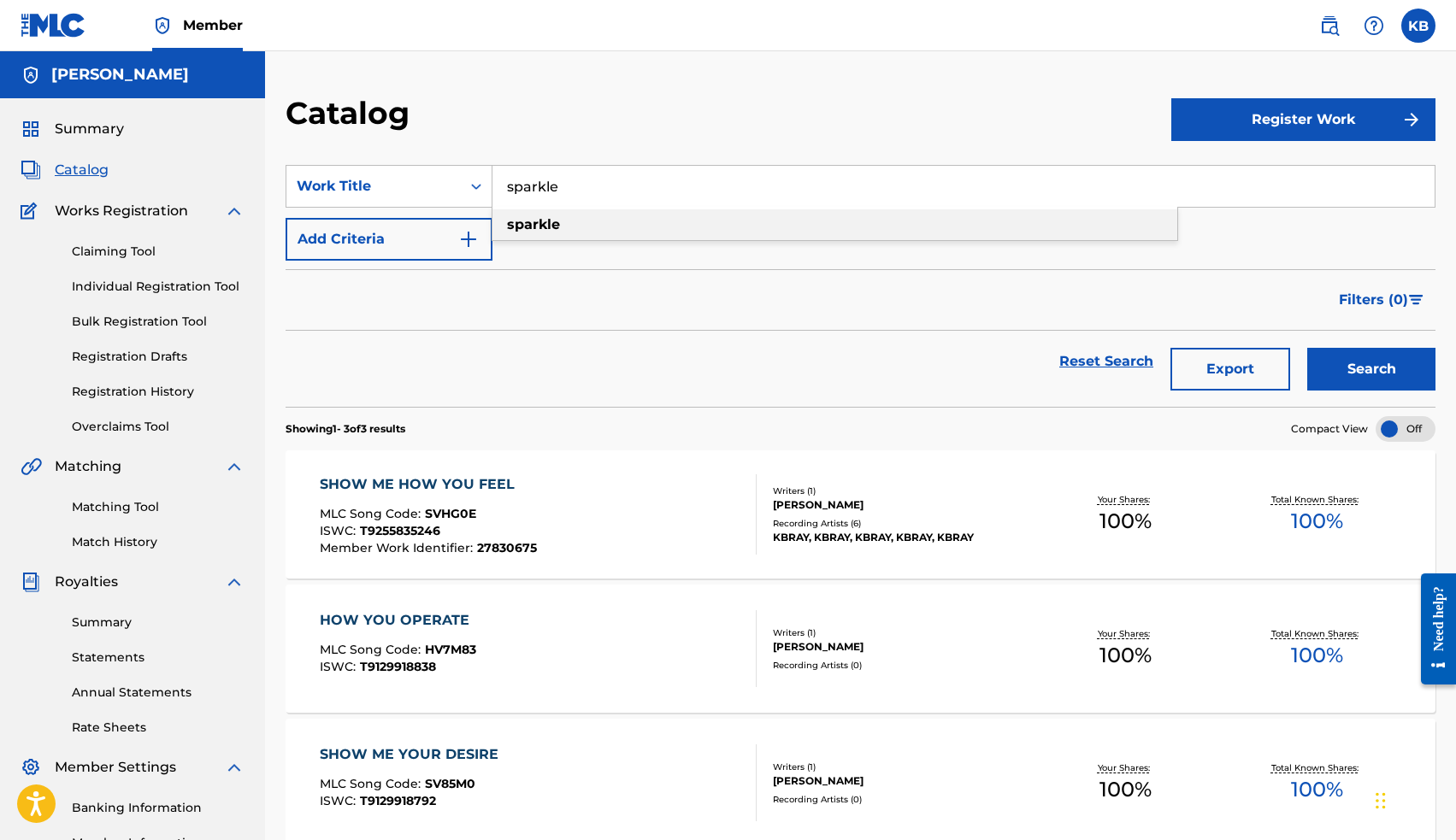
type input "sparkle"
click at [554, 235] on div "sparkle" at bounding box center [834, 225] width 685 height 31
click at [1345, 367] on button "Search" at bounding box center [1371, 369] width 128 height 42
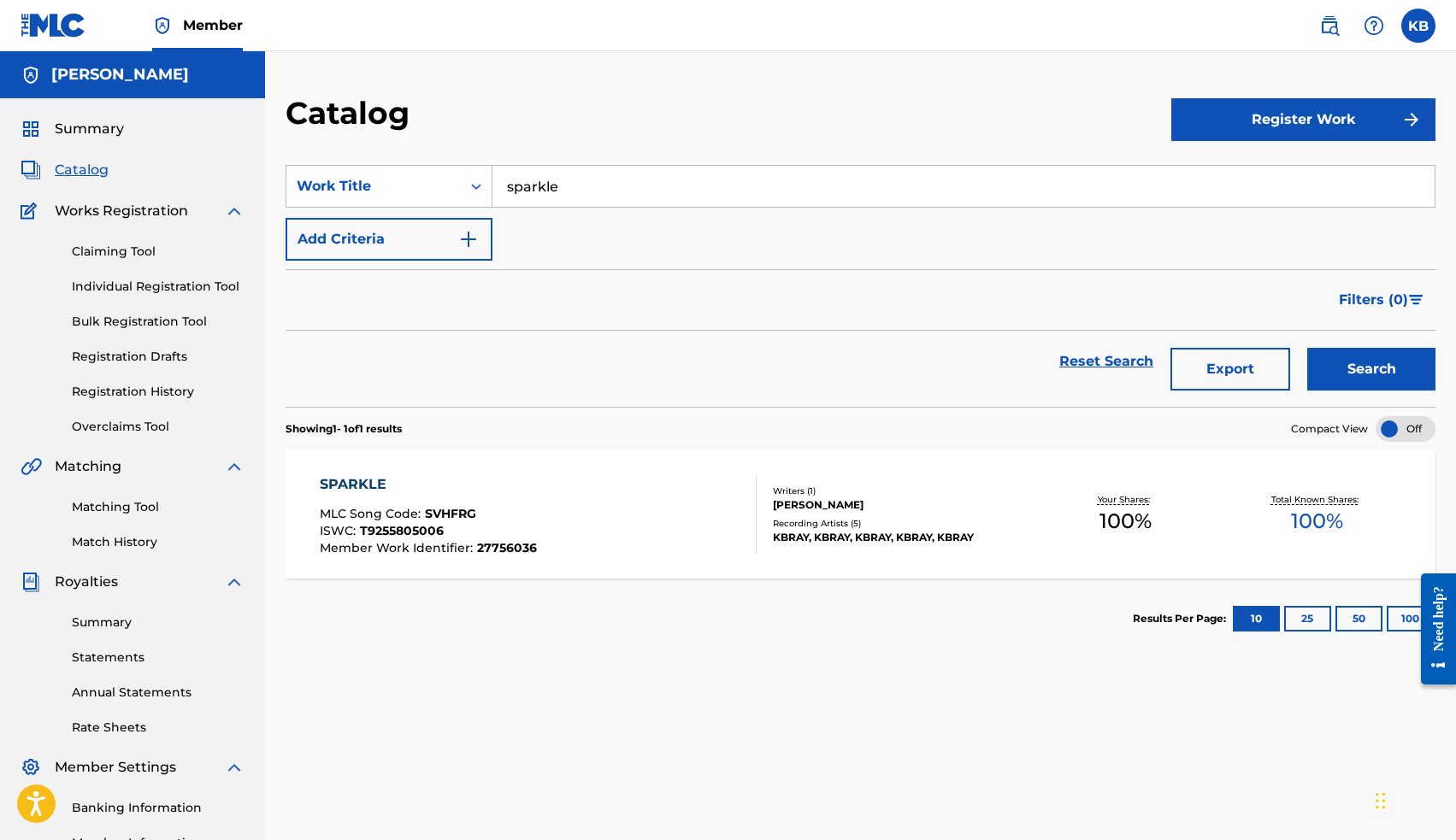
click at [364, 484] on div "SPARKLE" at bounding box center [427, 484] width 217 height 21
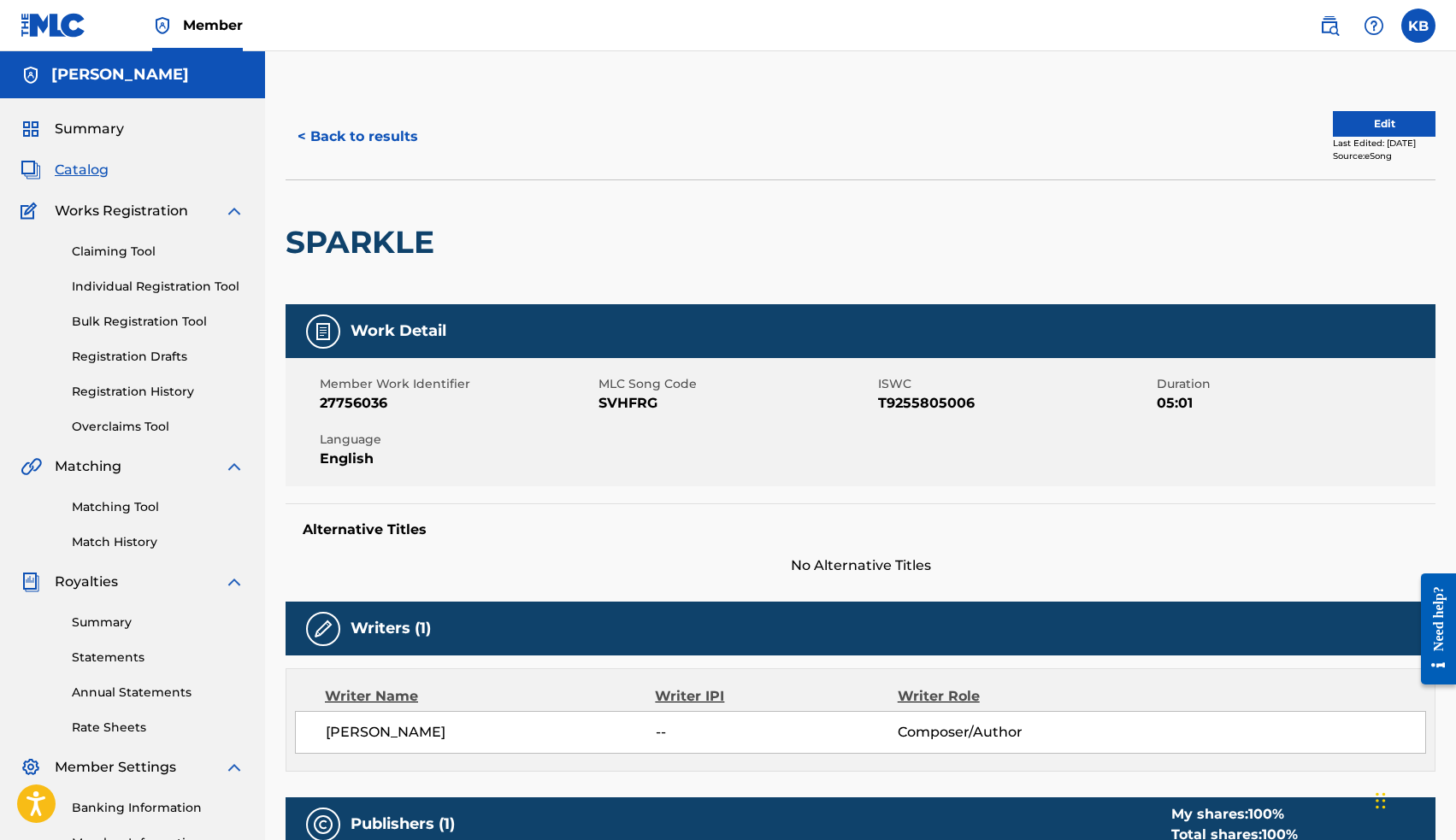
click at [1355, 123] on button "Edit" at bounding box center [1383, 124] width 103 height 26
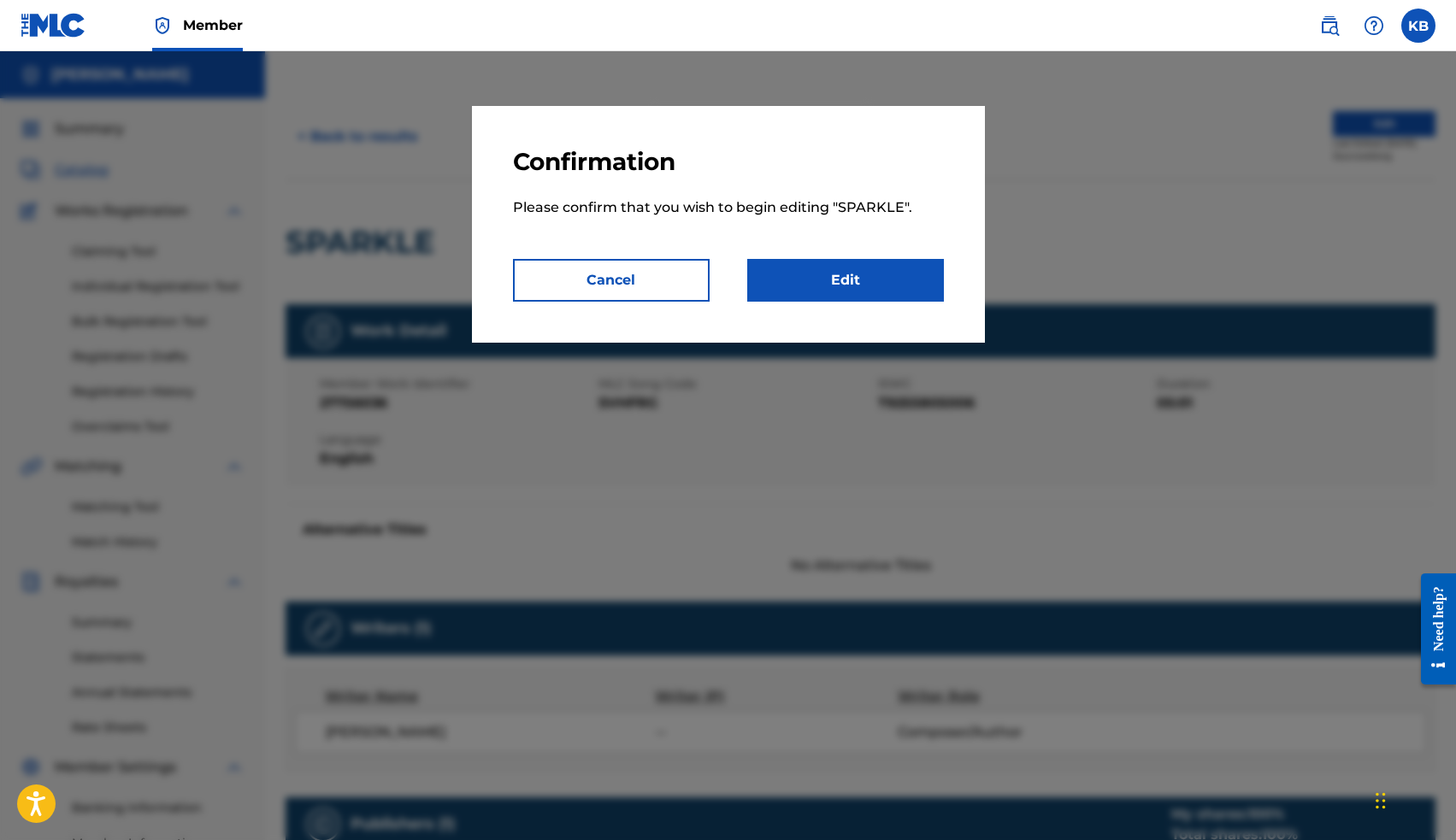
click at [865, 290] on link "Edit" at bounding box center [845, 280] width 197 height 42
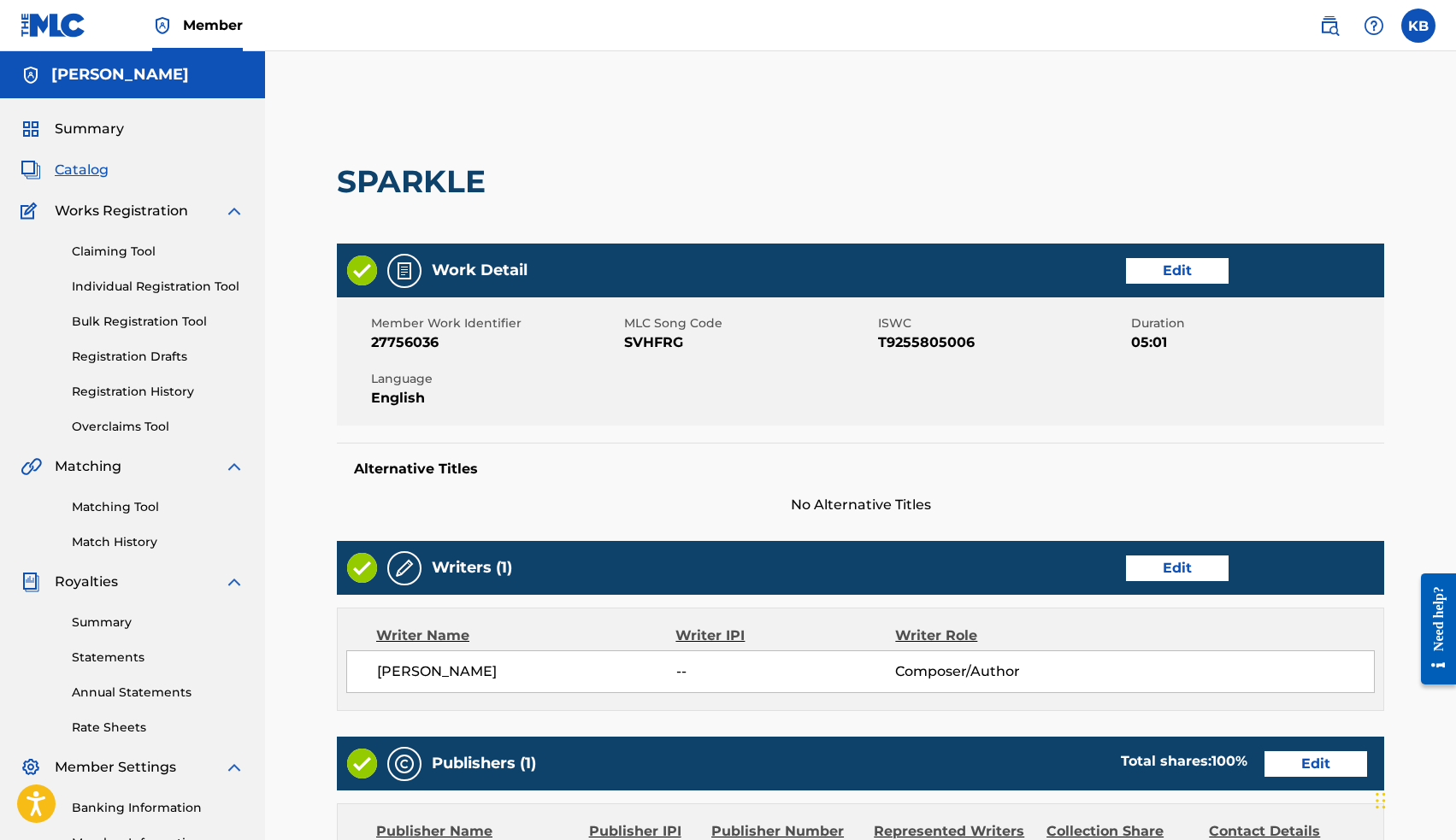
click at [1152, 565] on link "Edit" at bounding box center [1177, 568] width 103 height 26
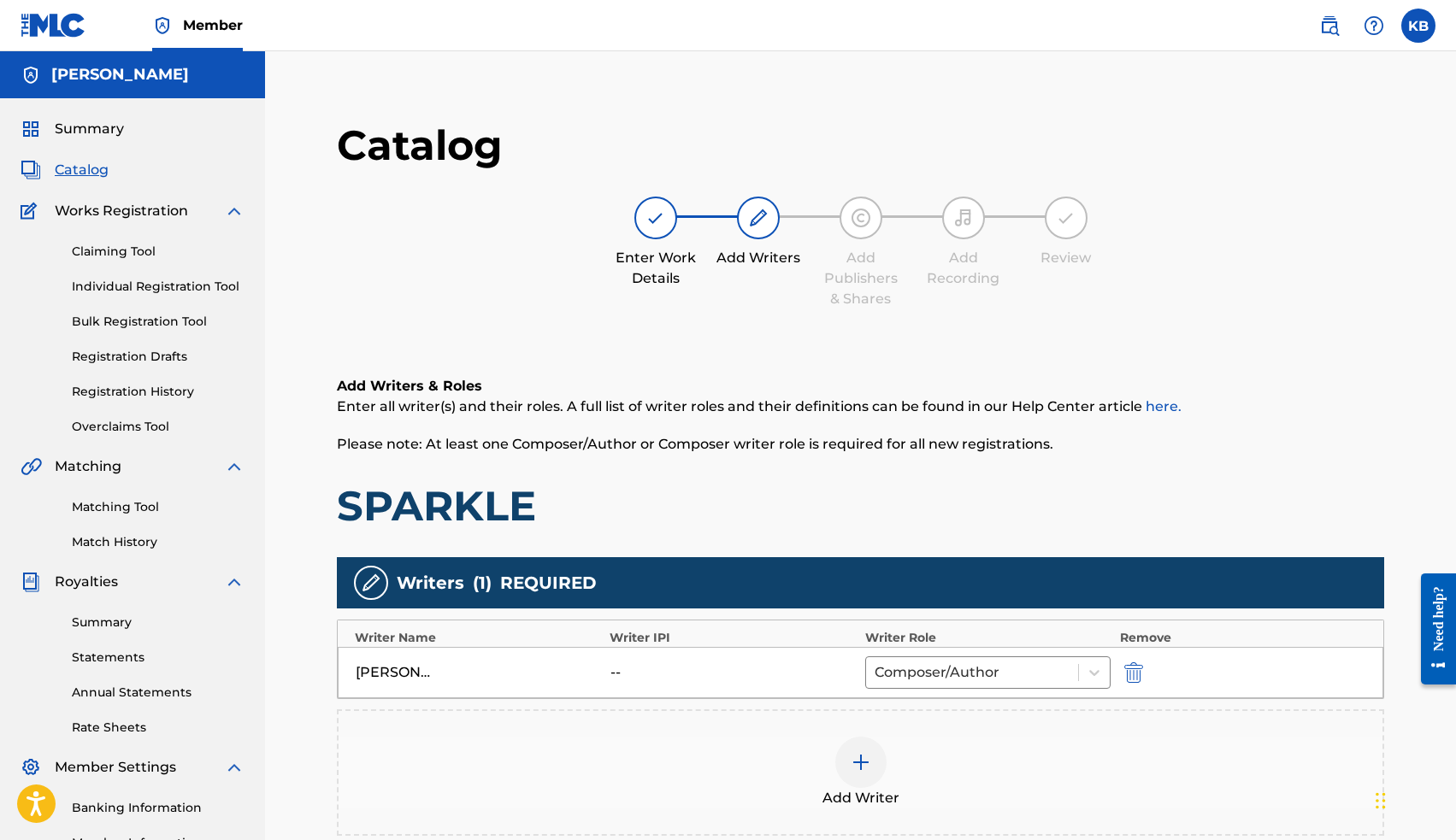
click at [868, 746] on div at bounding box center [860, 761] width 51 height 51
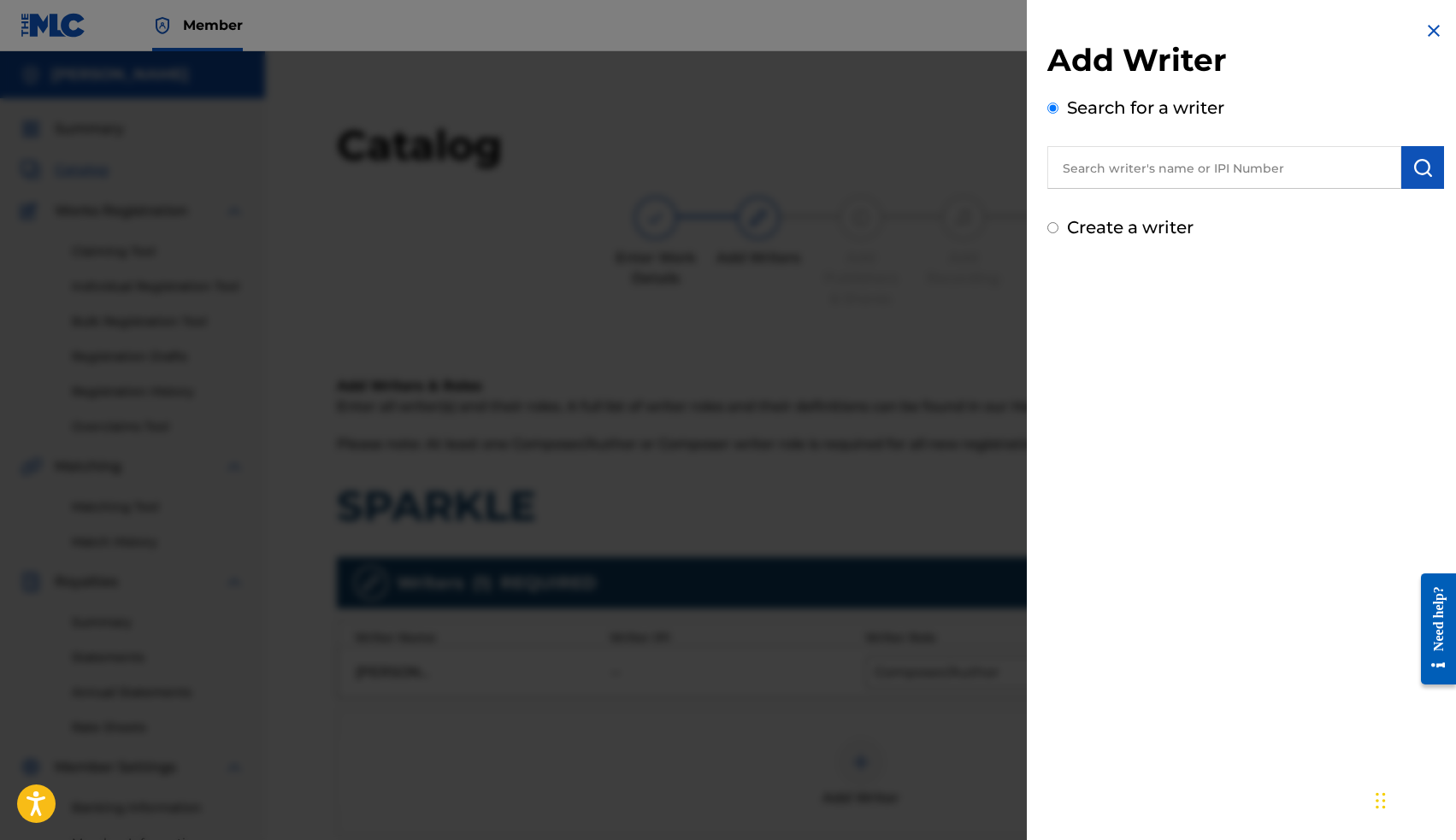
click at [1096, 190] on div "Add Writer Search for a writer Create a writer" at bounding box center [1245, 141] width 396 height 199
click at [1095, 168] on input "text" at bounding box center [1225, 167] width 354 height 42
paste input "00663563036"
type input "00663563036"
click at [1418, 172] on img "submit" at bounding box center [1422, 167] width 21 height 21
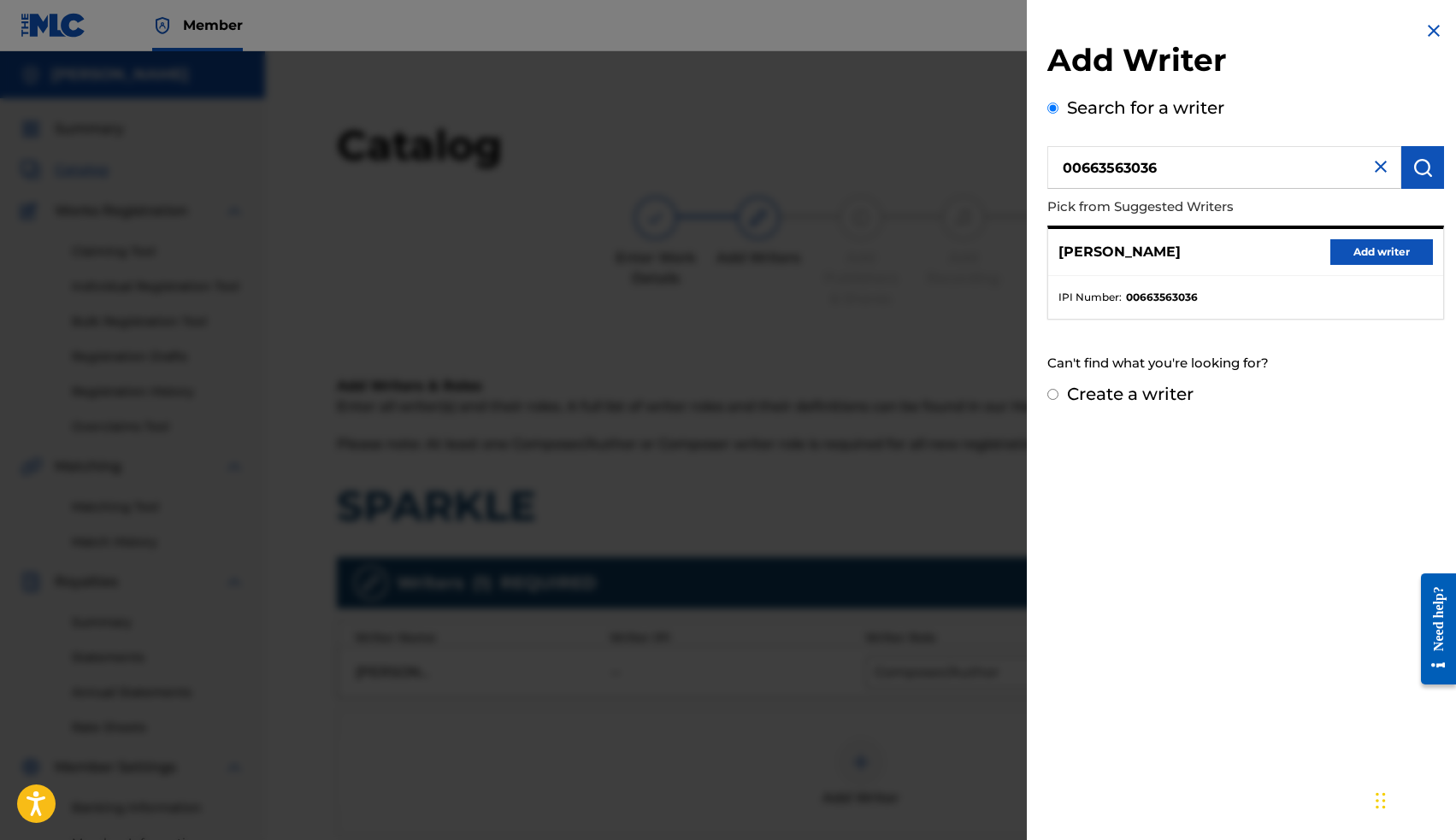
click at [1347, 254] on button "Add writer" at bounding box center [1381, 252] width 103 height 26
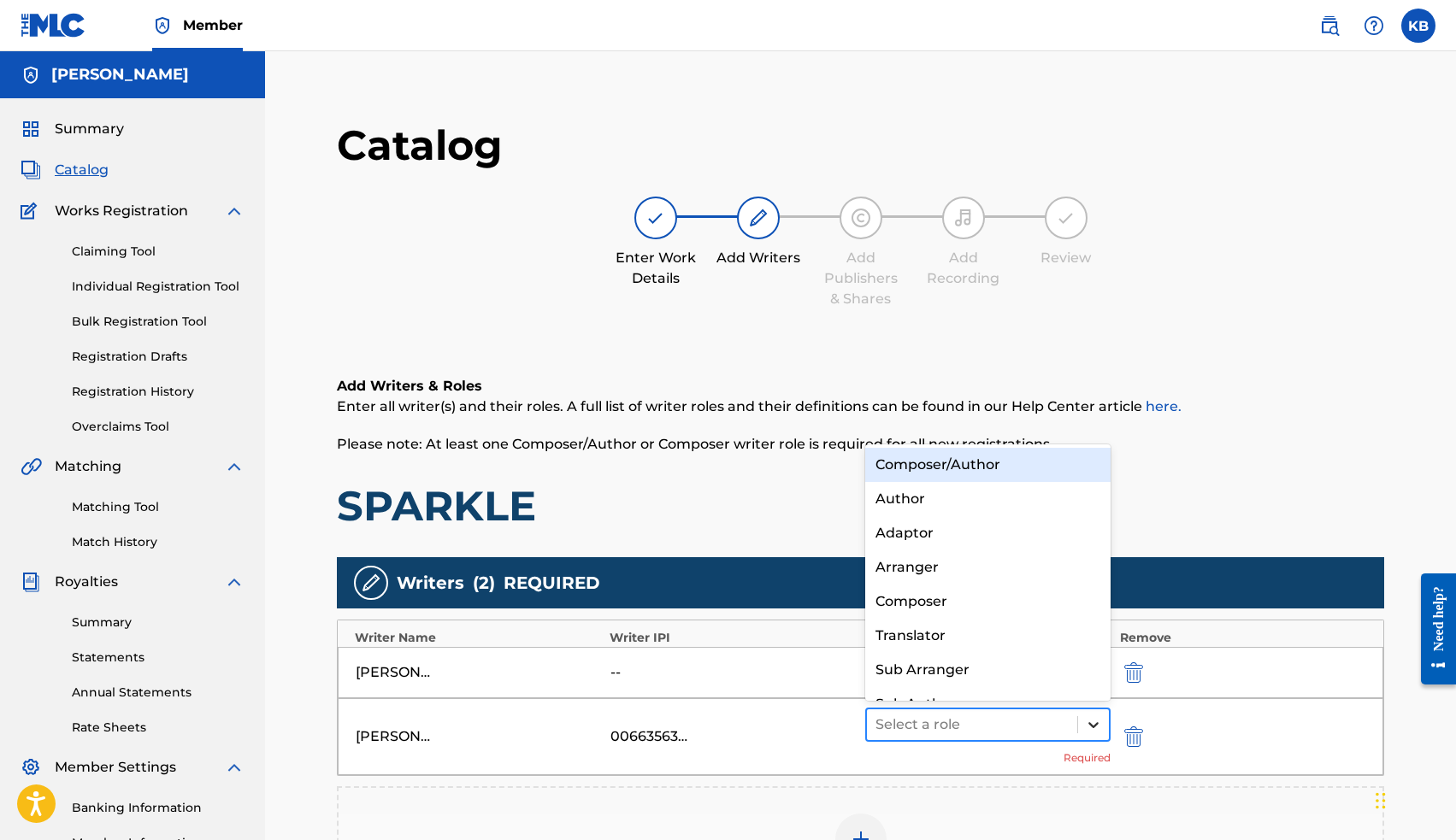
click at [1098, 724] on icon at bounding box center [1093, 725] width 17 height 17
click at [1021, 458] on div "Composer/Author" at bounding box center [988, 465] width 246 height 35
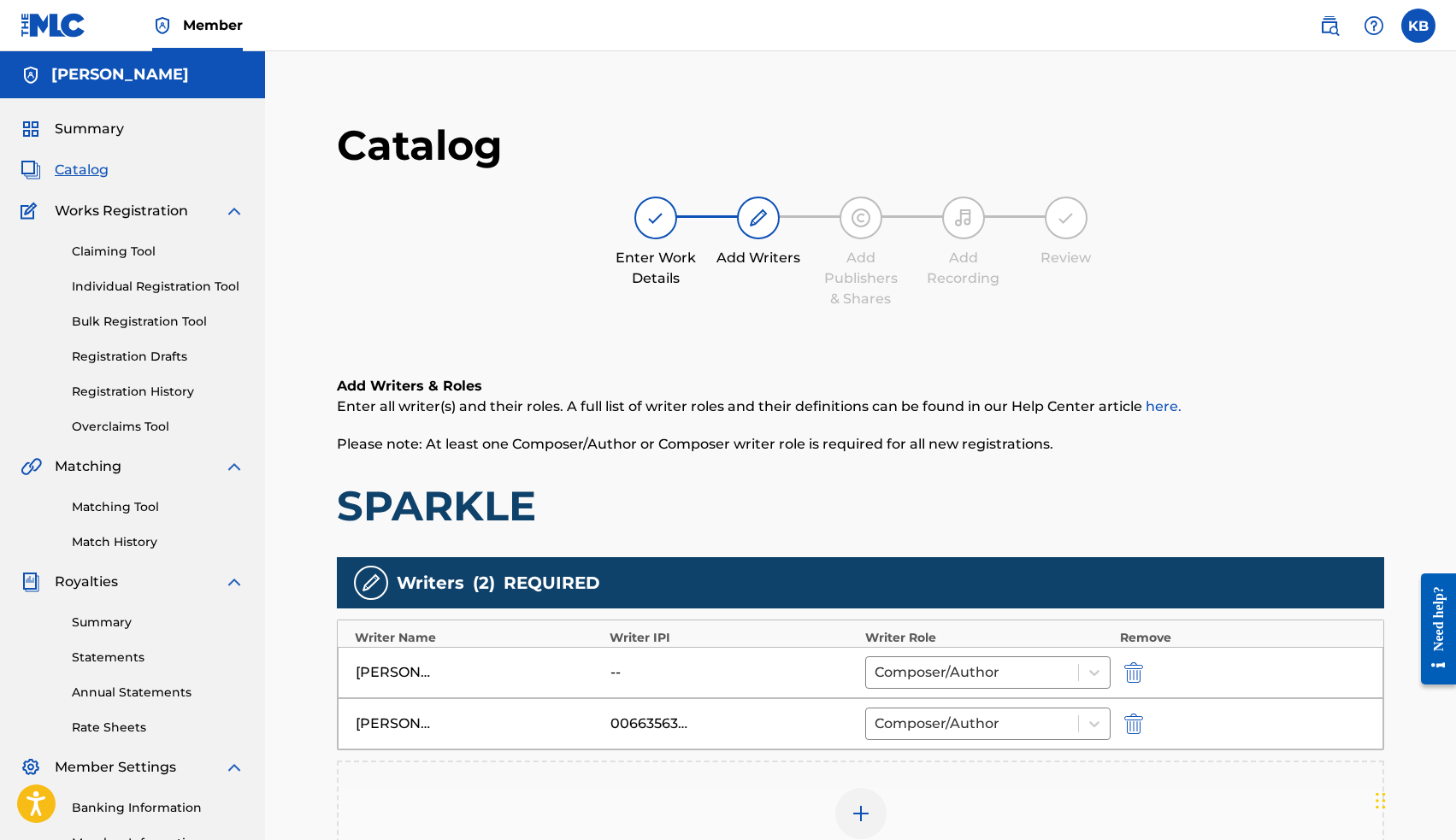
click at [1133, 672] on img "submit" at bounding box center [1134, 673] width 19 height 21
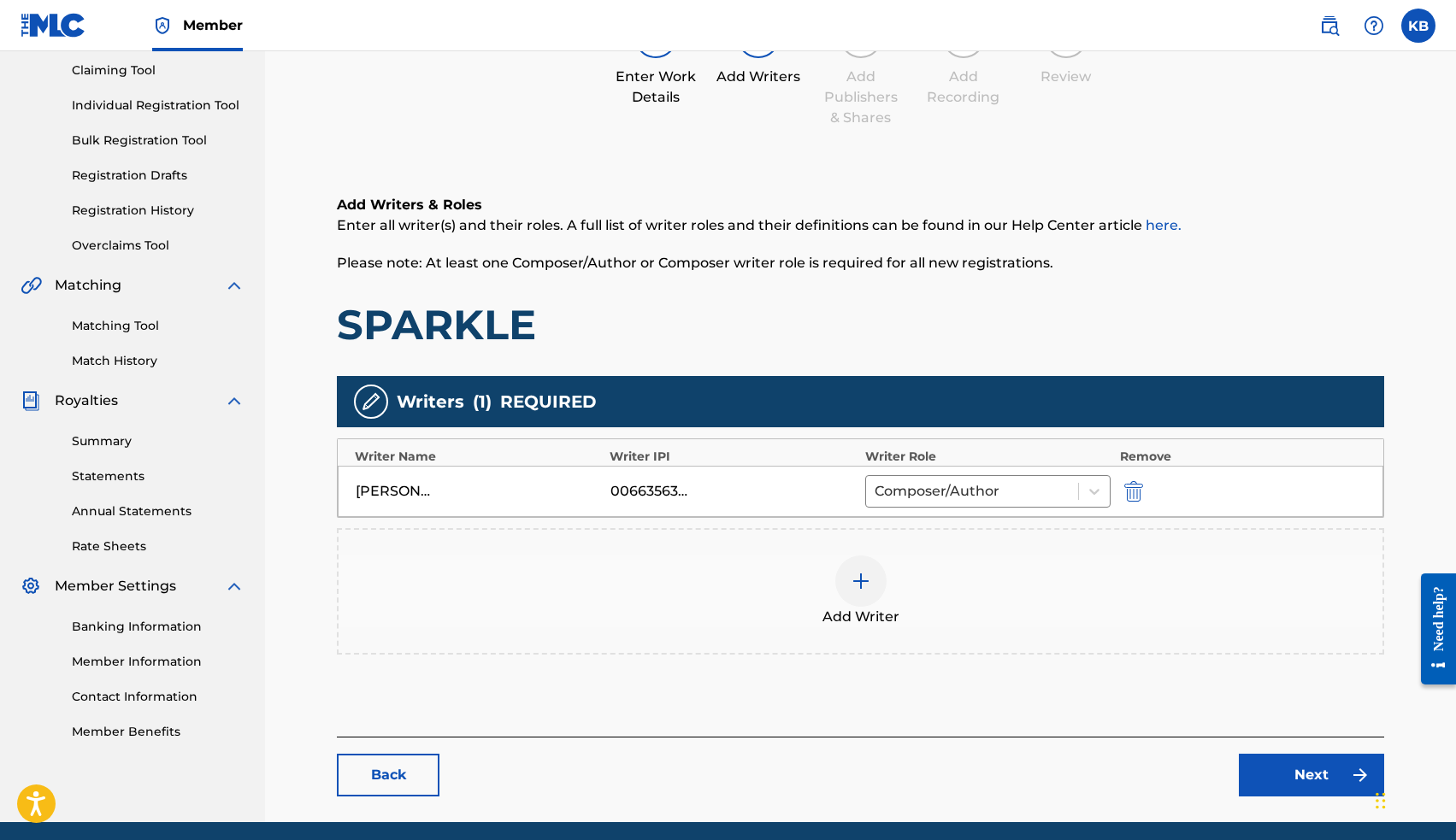
scroll to position [237, 0]
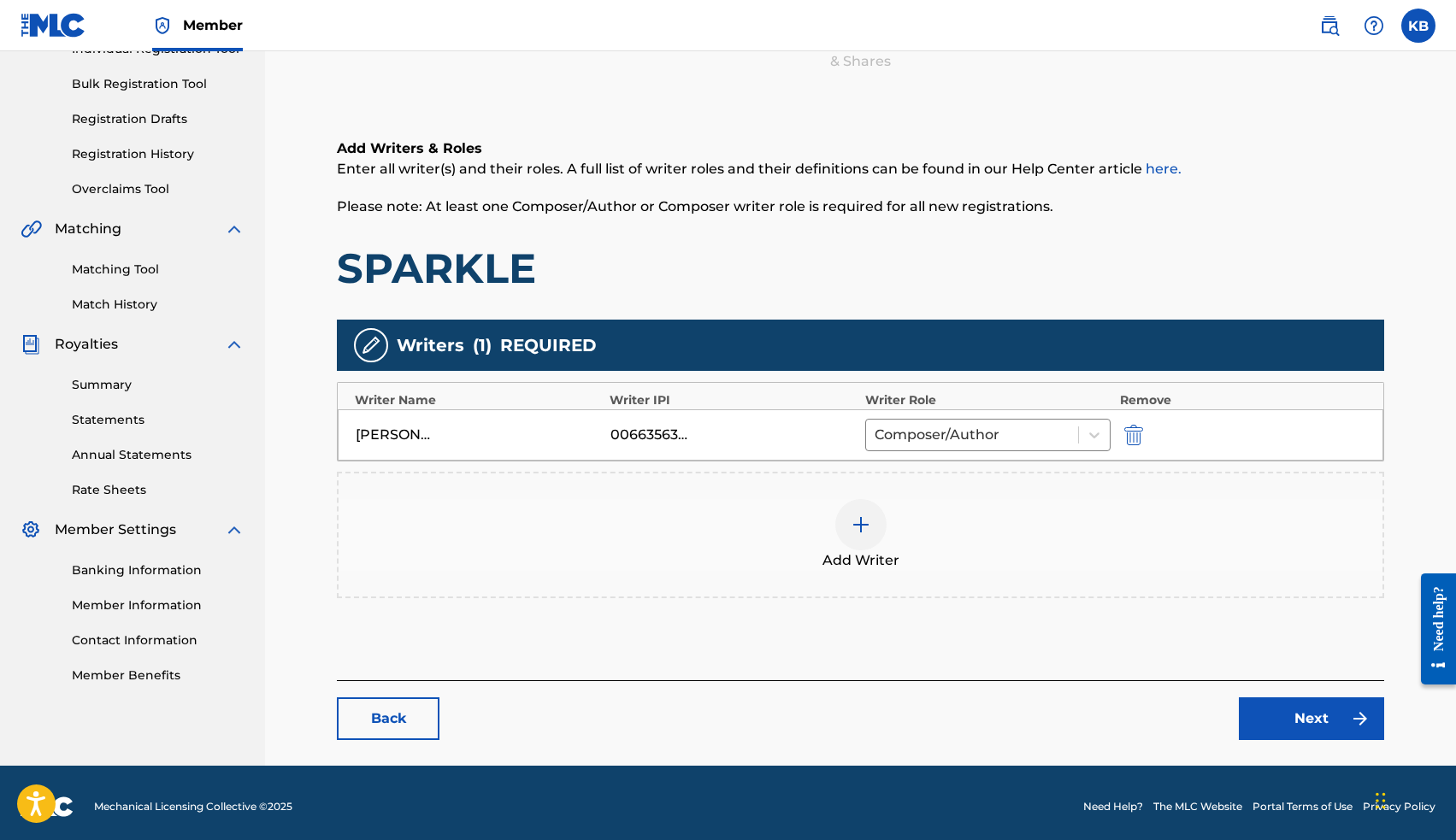
click at [1283, 724] on link "Next" at bounding box center [1311, 718] width 145 height 42
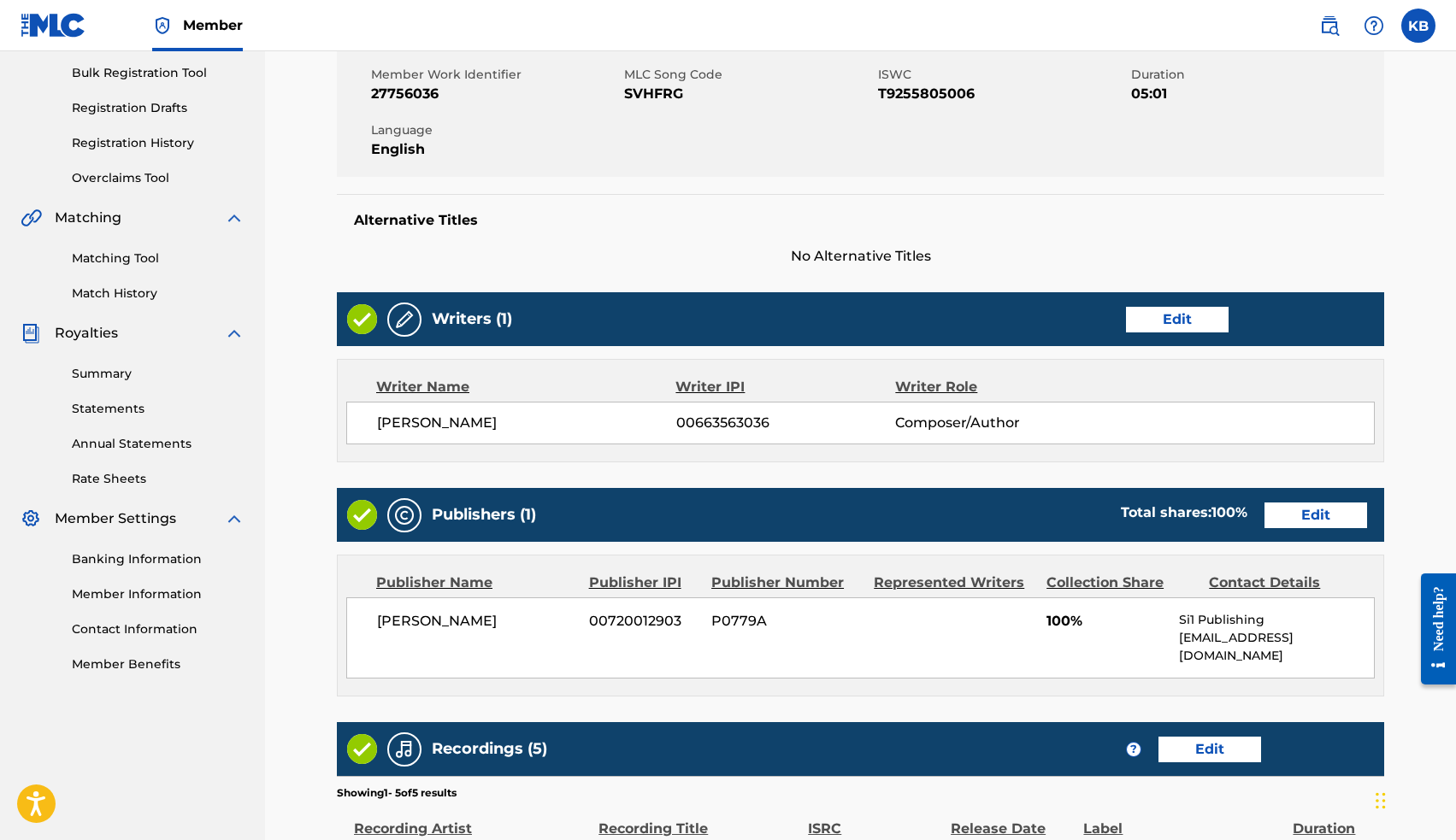
scroll to position [556, 0]
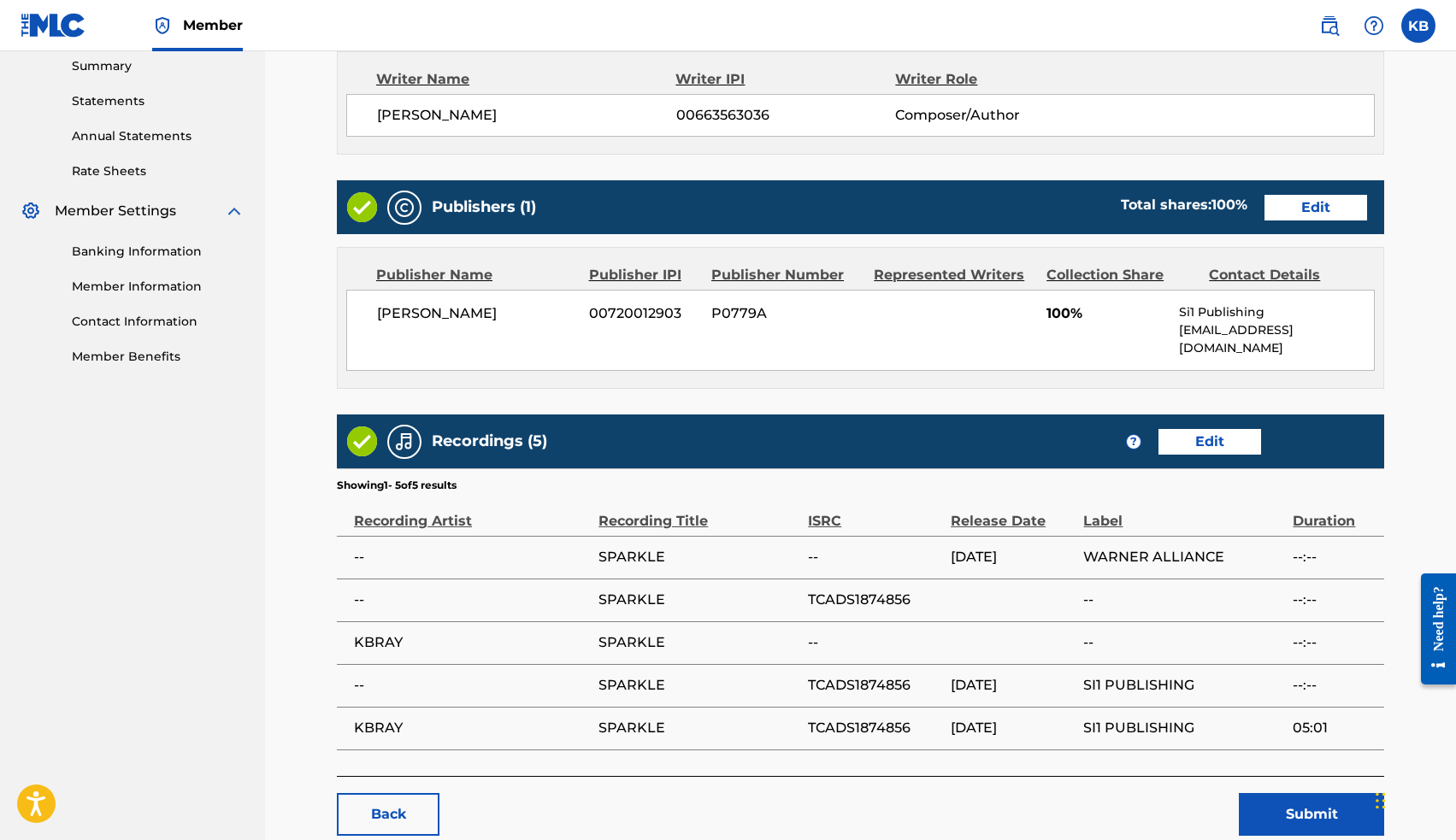
click at [1301, 793] on button "Submit" at bounding box center [1311, 814] width 145 height 42
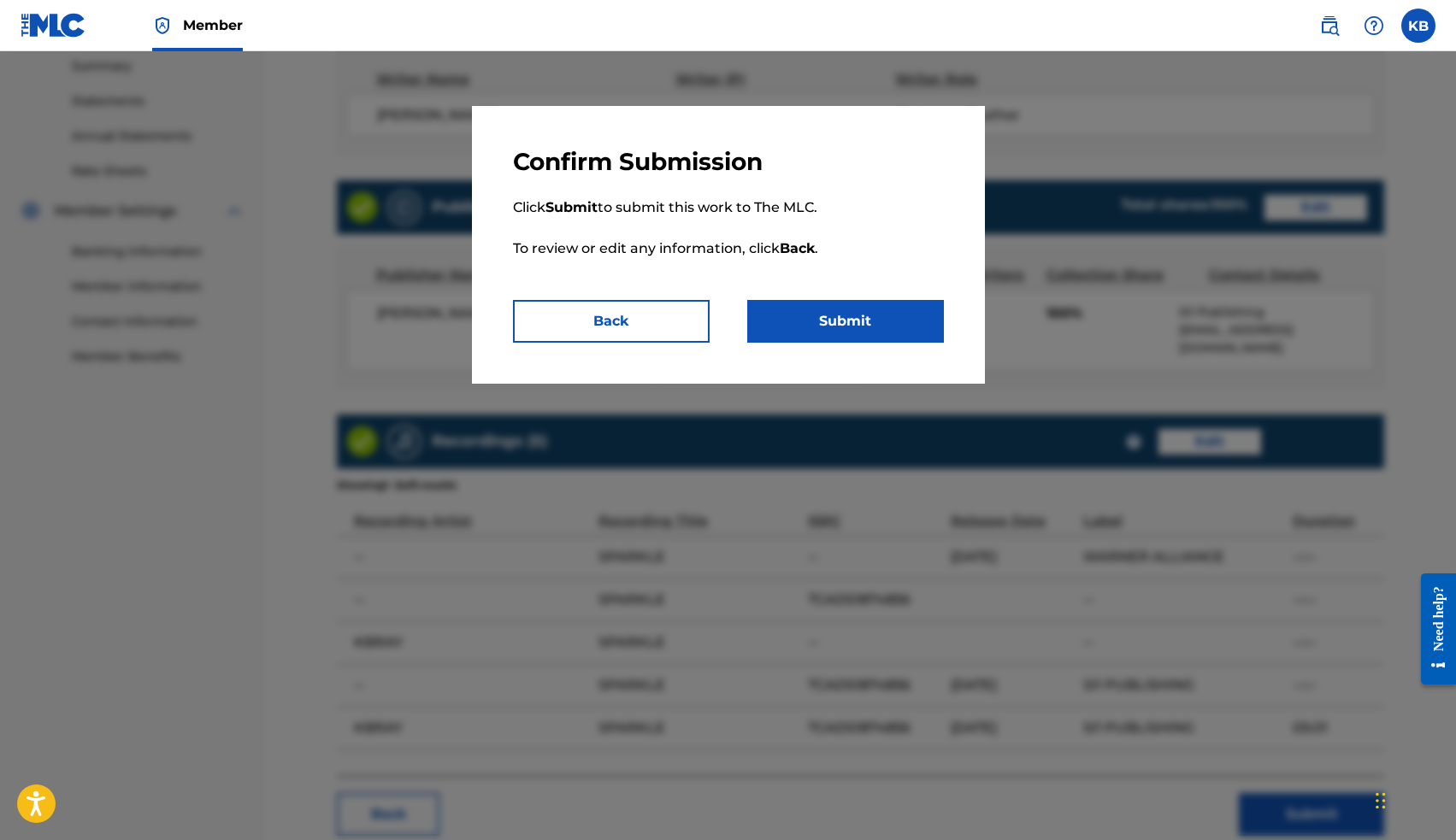
click at [684, 332] on button "Back" at bounding box center [611, 320] width 197 height 42
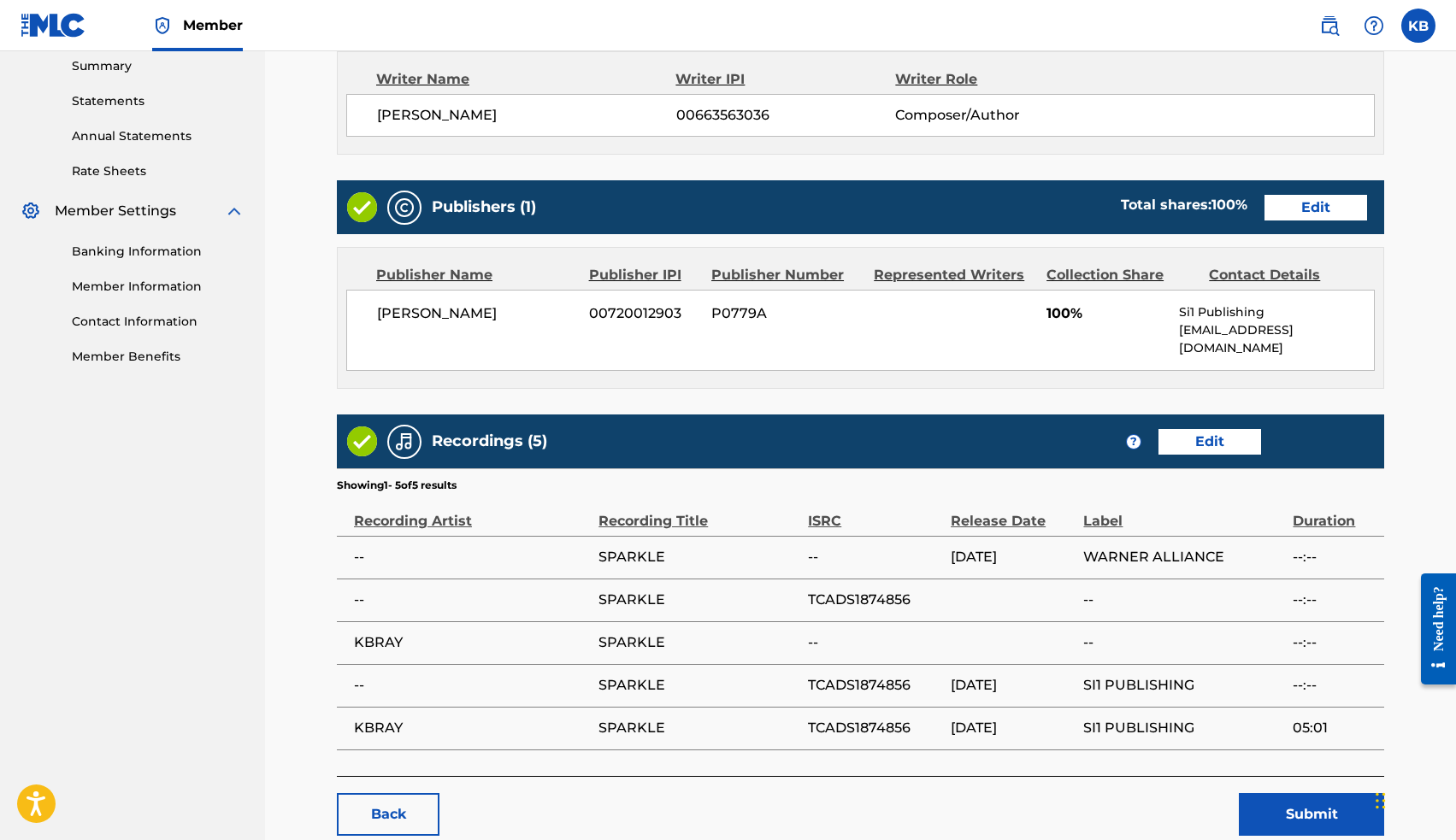
click at [1294, 803] on button "Submit" at bounding box center [1311, 814] width 145 height 42
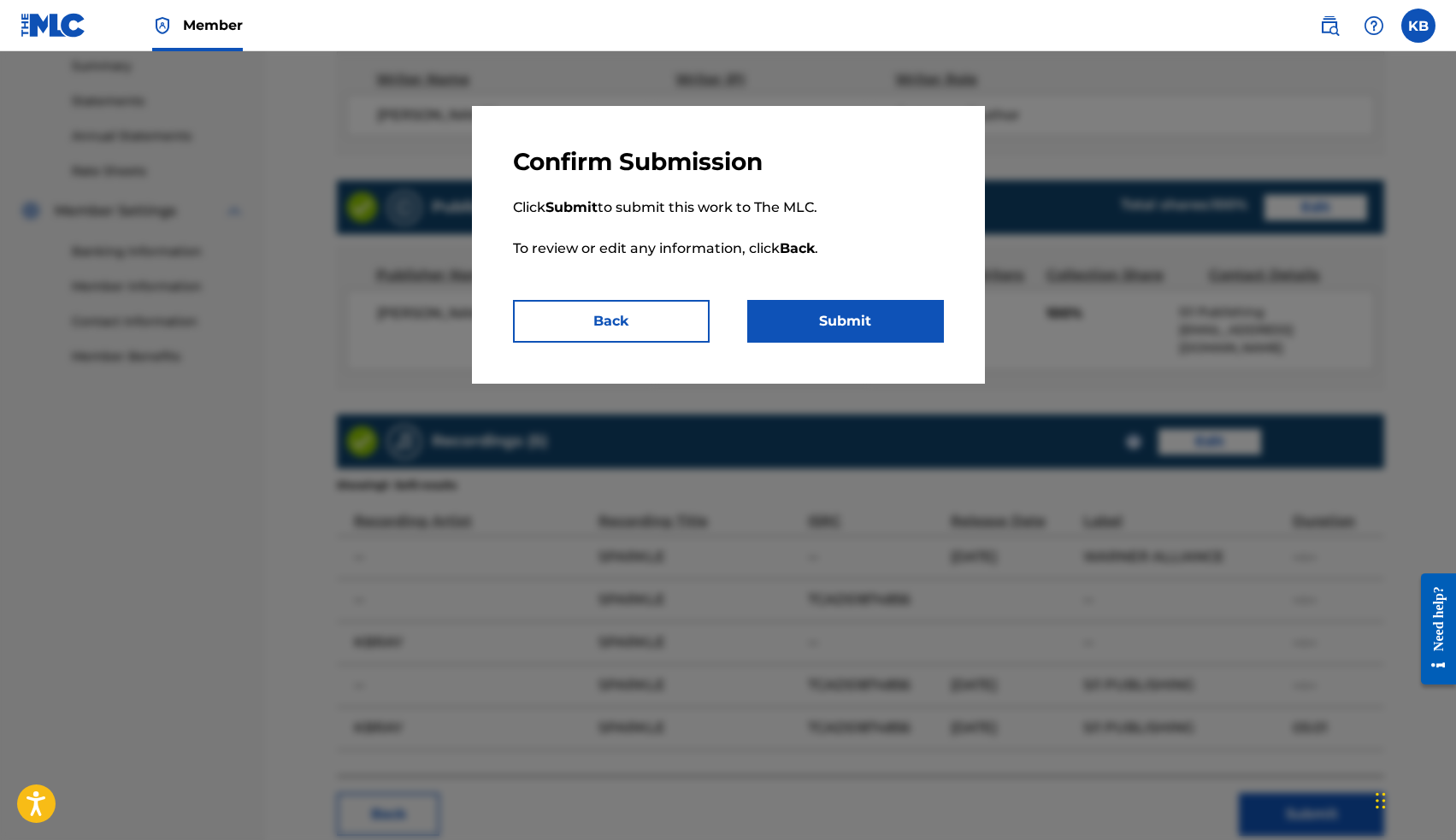
click at [870, 328] on button "Submit" at bounding box center [845, 320] width 197 height 42
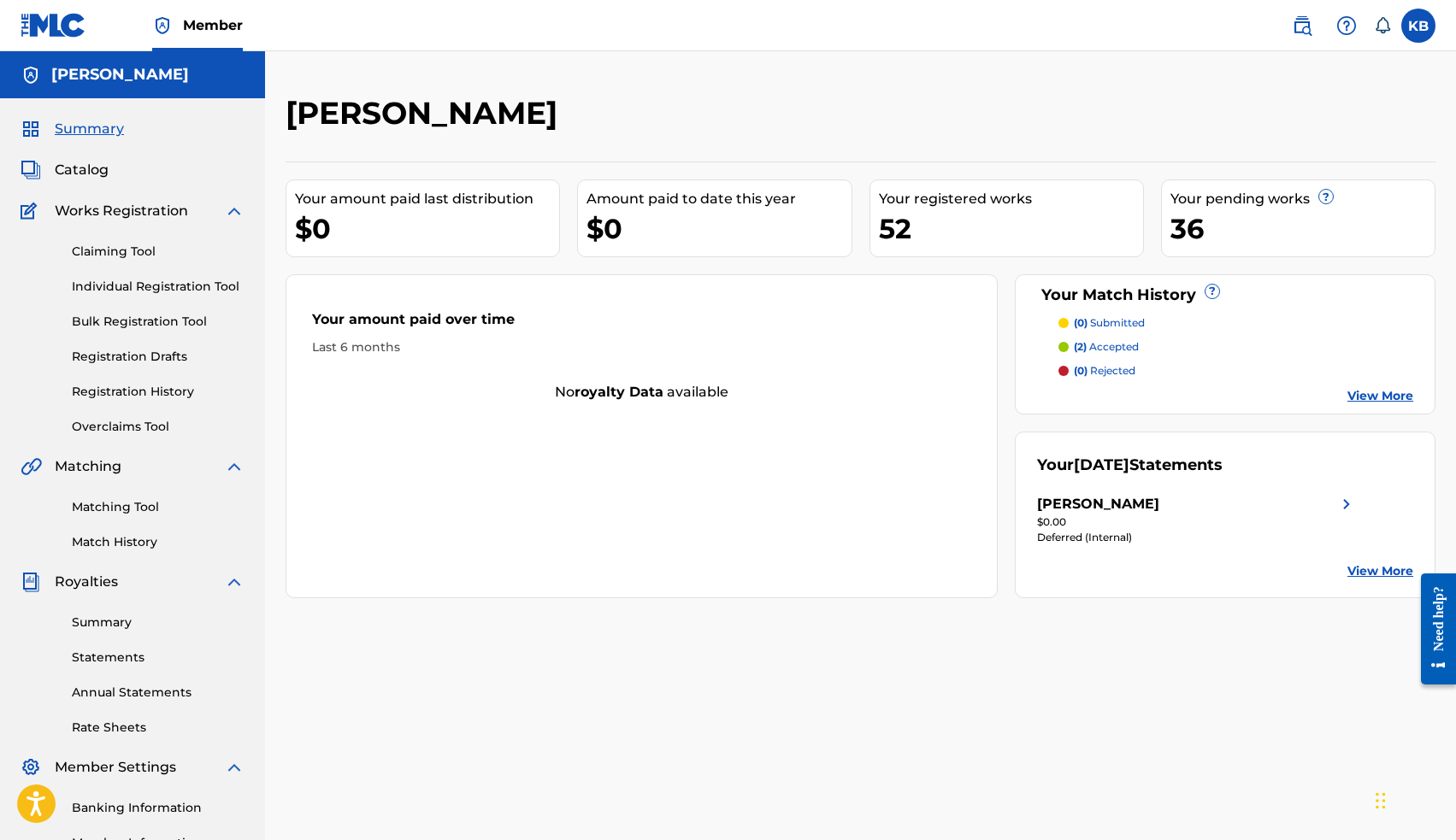
click at [100, 166] on span "Catalog" at bounding box center [81, 170] width 54 height 21
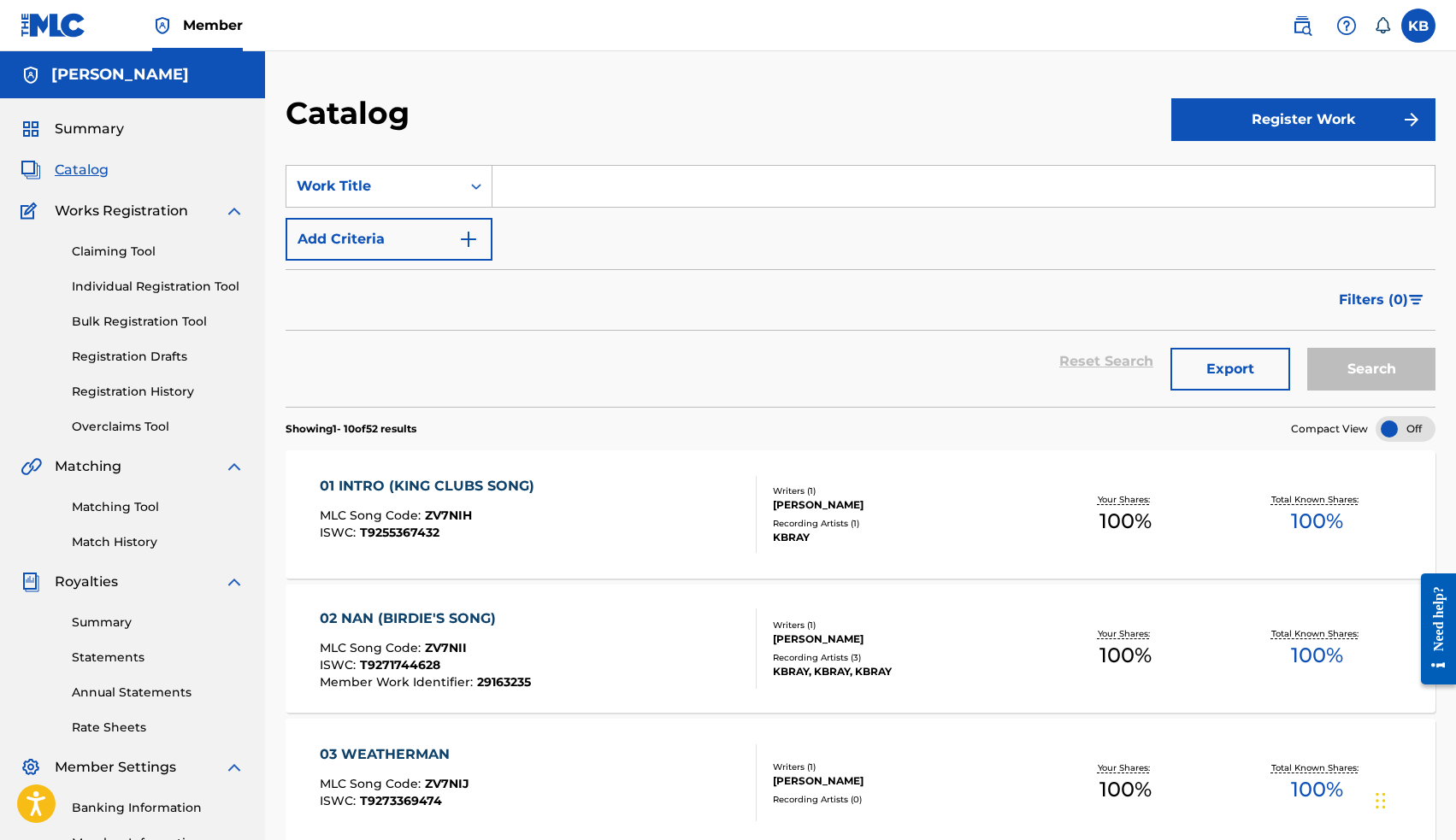
click at [551, 193] on input "Search Form" at bounding box center [963, 186] width 942 height 41
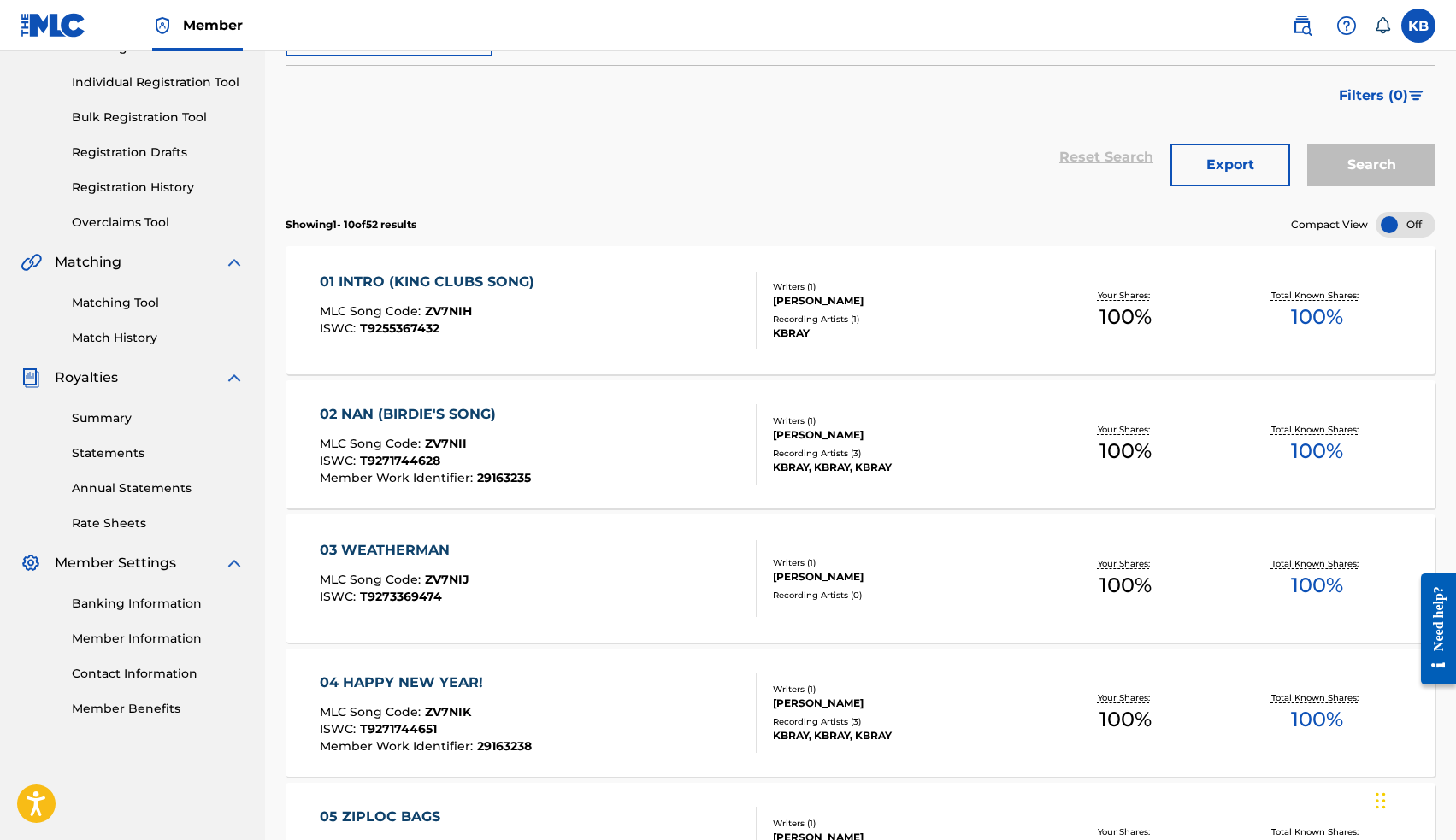
scroll to position [206, 0]
click at [461, 281] on div "01 INTRO (KING CLUBS SONG)" at bounding box center [431, 281] width 223 height 21
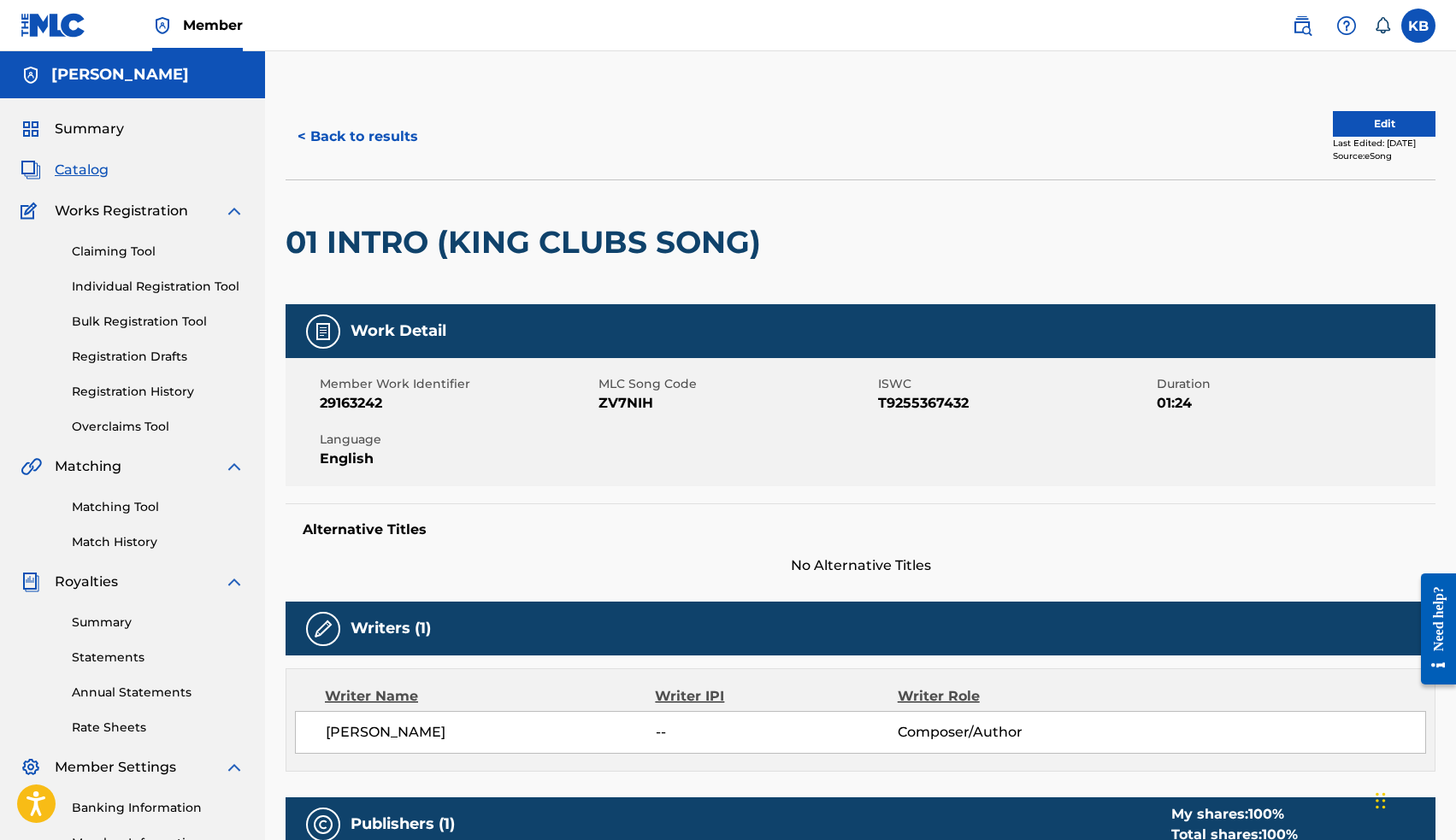
click at [1333, 117] on button "Edit" at bounding box center [1383, 124] width 103 height 26
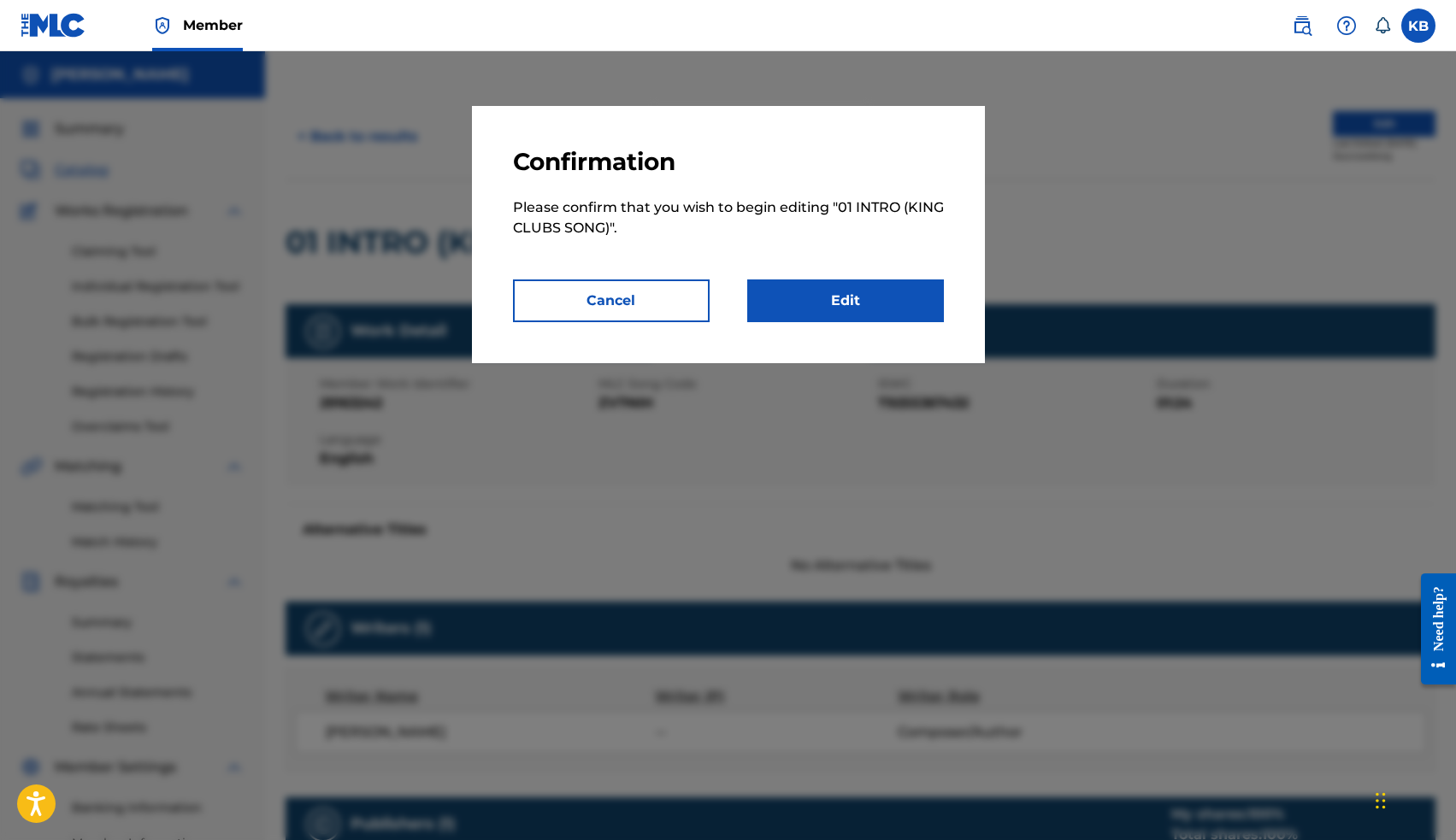
click at [883, 313] on link "Edit" at bounding box center [845, 300] width 197 height 42
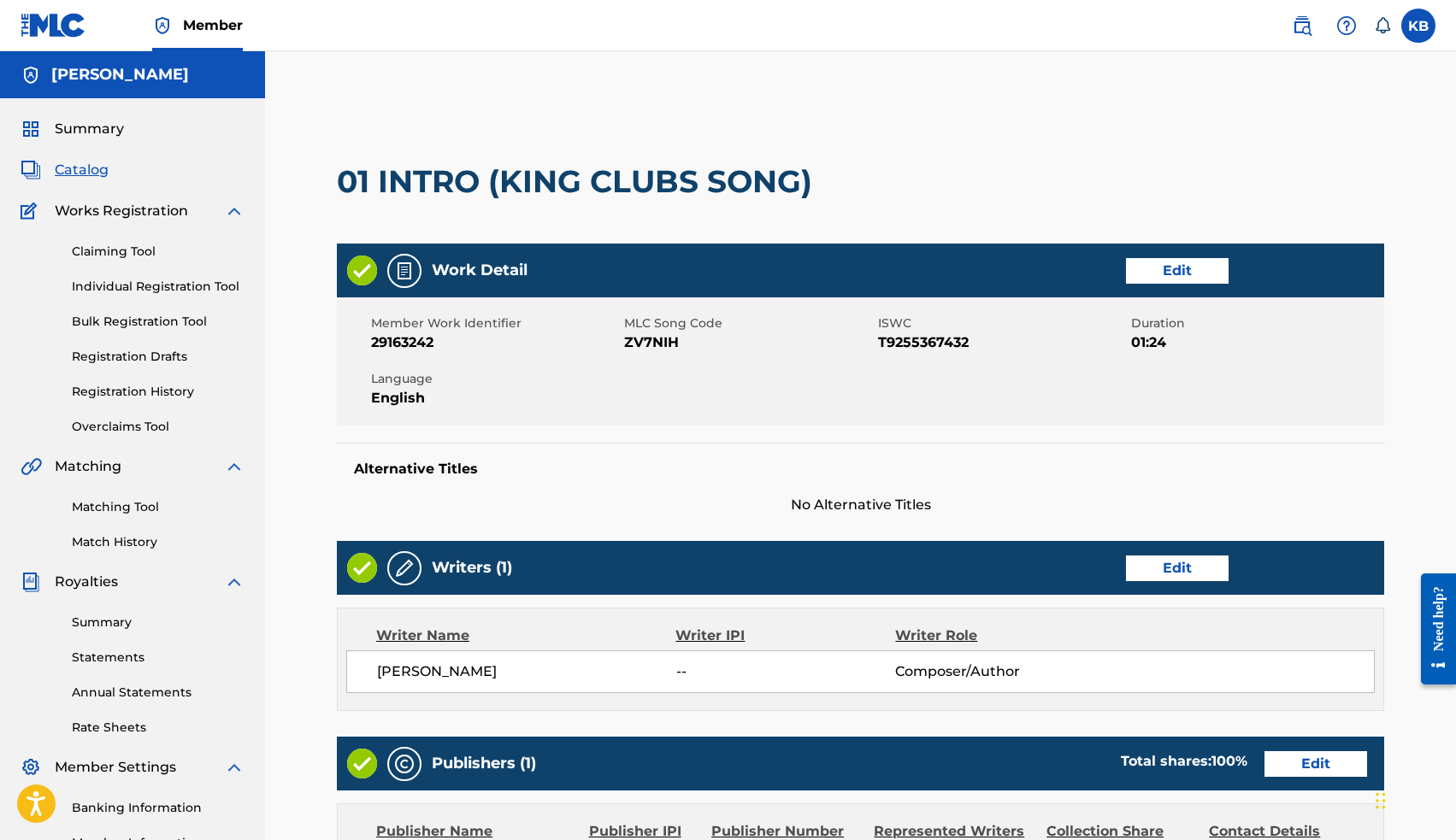
click at [1180, 572] on link "Edit" at bounding box center [1177, 568] width 103 height 26
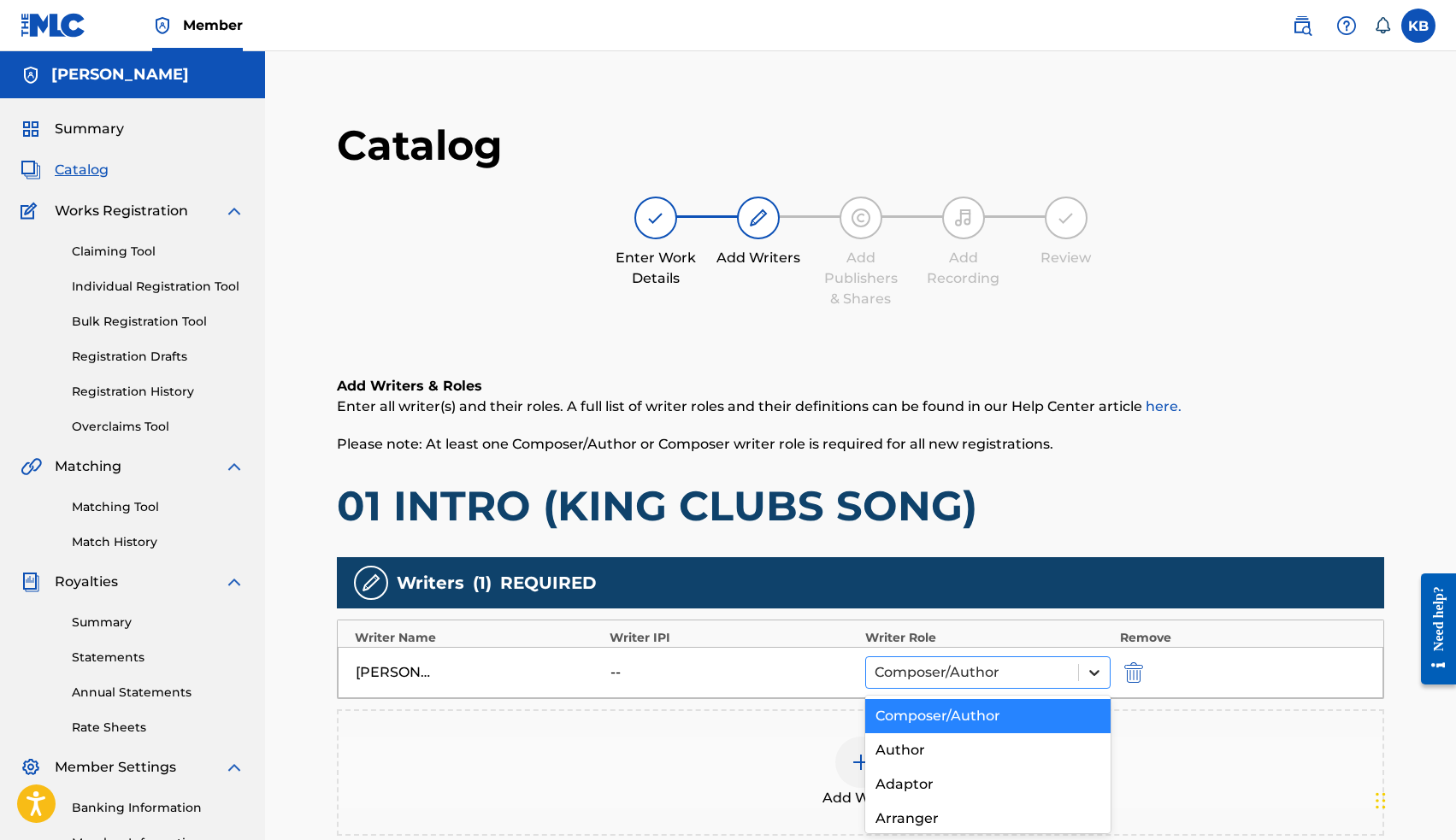
click at [1087, 678] on icon at bounding box center [1094, 673] width 17 height 17
